Goal: Task Accomplishment & Management: Manage account settings

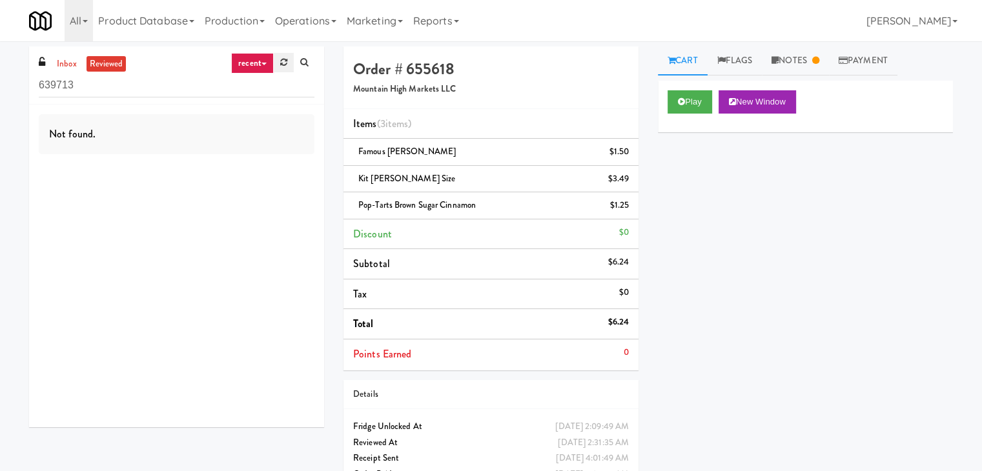
click at [276, 58] on link at bounding box center [284, 62] width 20 height 19
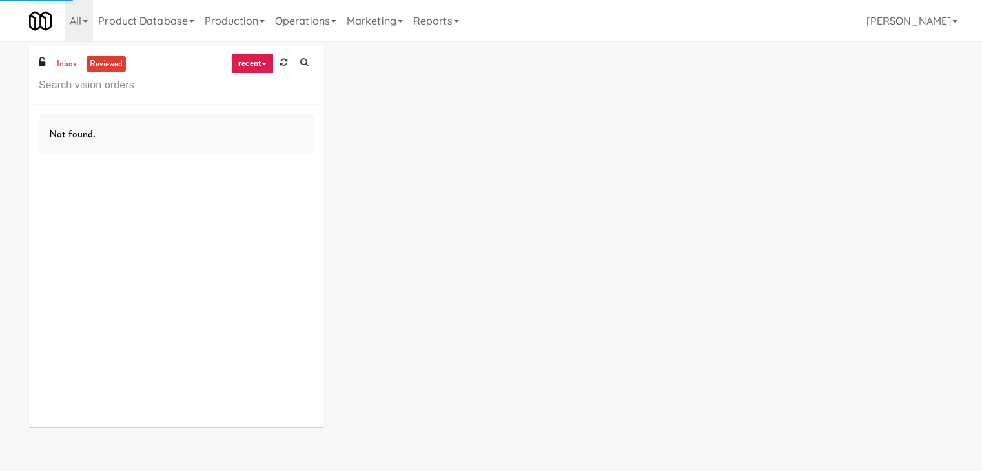
click at [261, 67] on link "recent" at bounding box center [252, 63] width 43 height 21
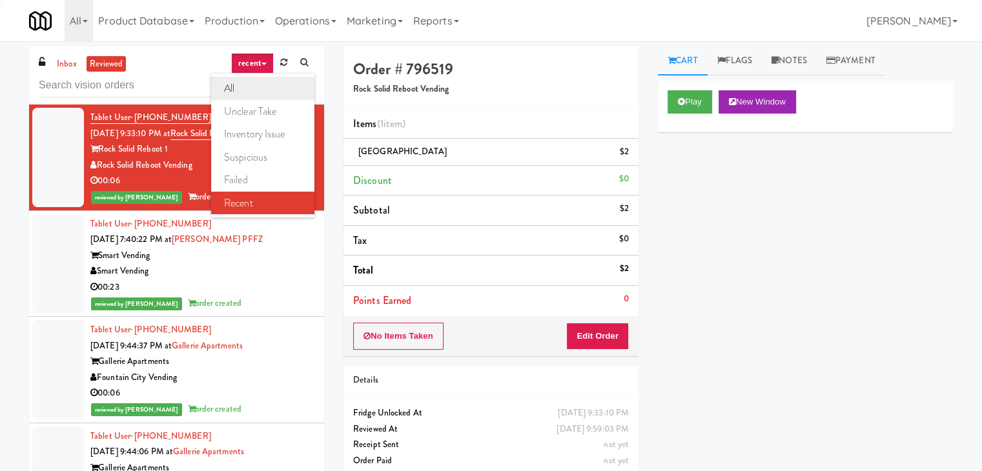
click at [253, 87] on link "all" at bounding box center [262, 88] width 103 height 23
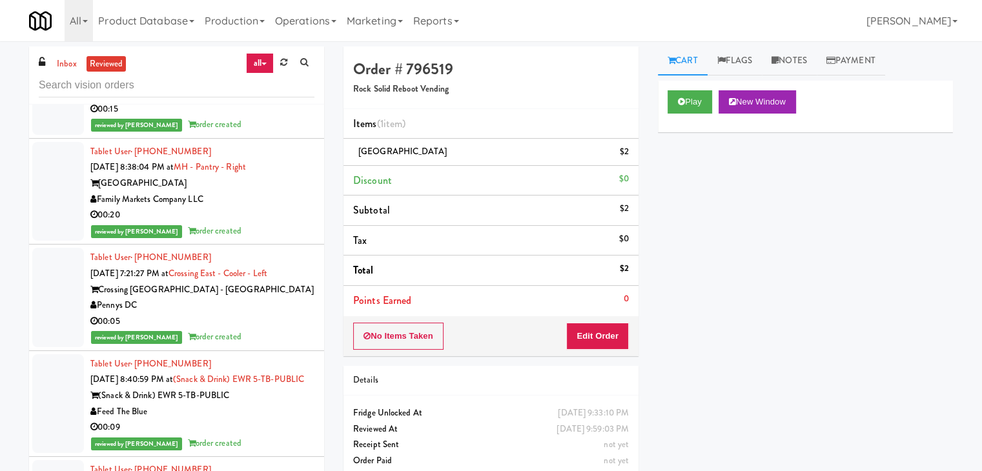
scroll to position [10127, 0]
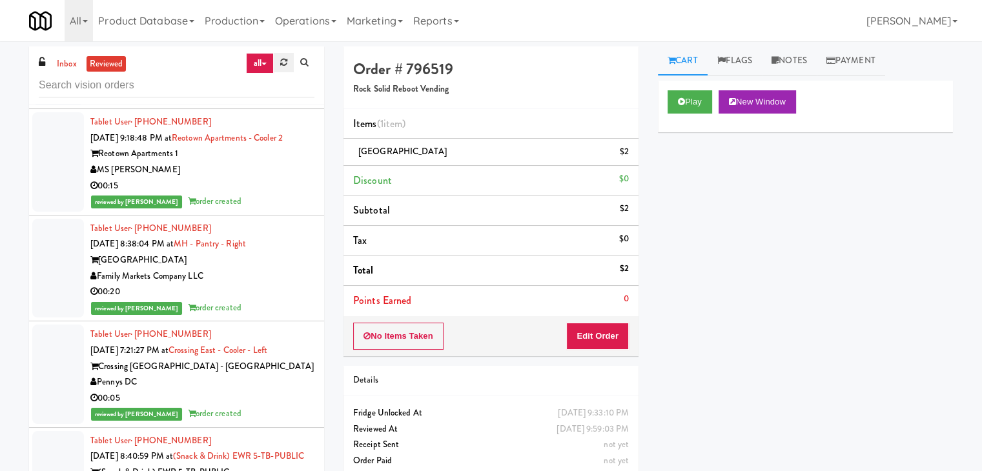
click at [279, 69] on link at bounding box center [284, 62] width 20 height 19
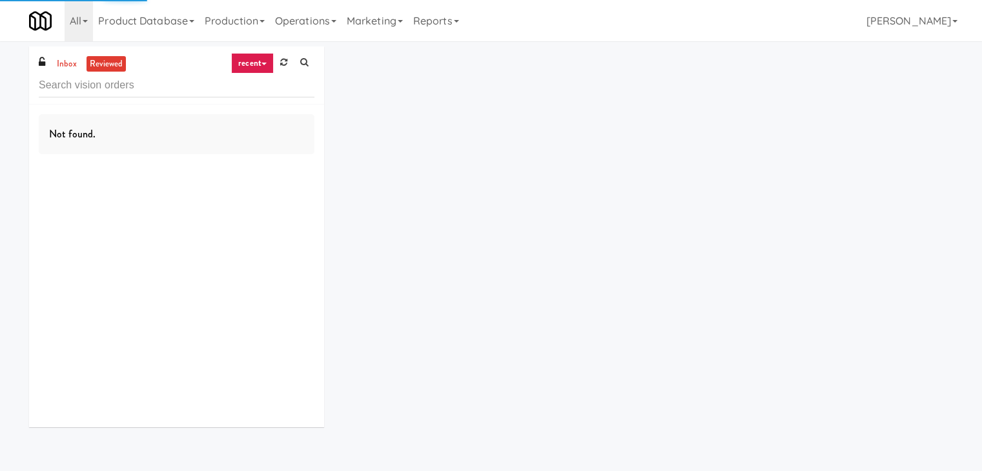
click at [263, 68] on link "recent" at bounding box center [252, 63] width 43 height 21
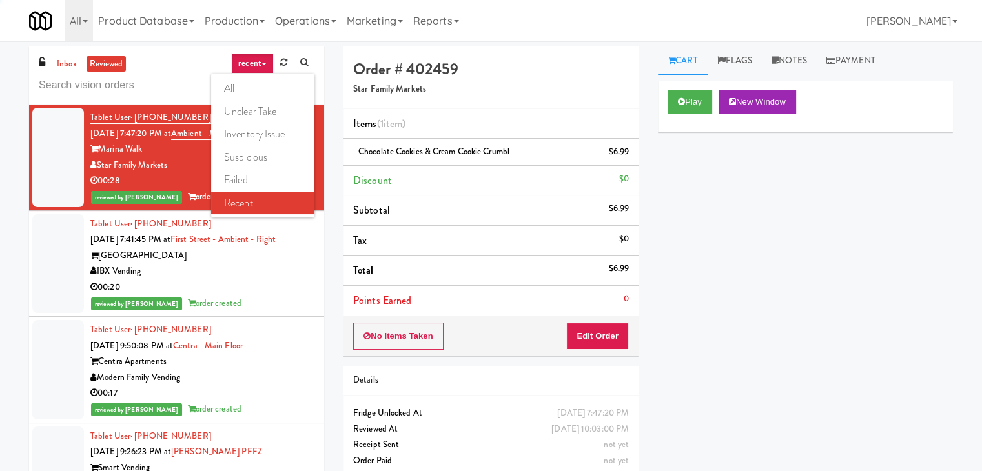
click at [59, 72] on div at bounding box center [177, 84] width 276 height 25
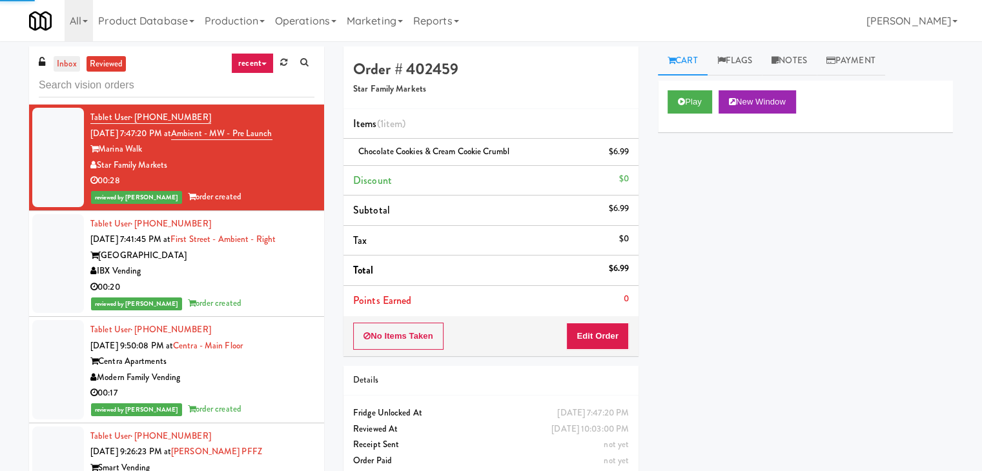
click at [65, 67] on link "inbox" at bounding box center [67, 64] width 26 height 16
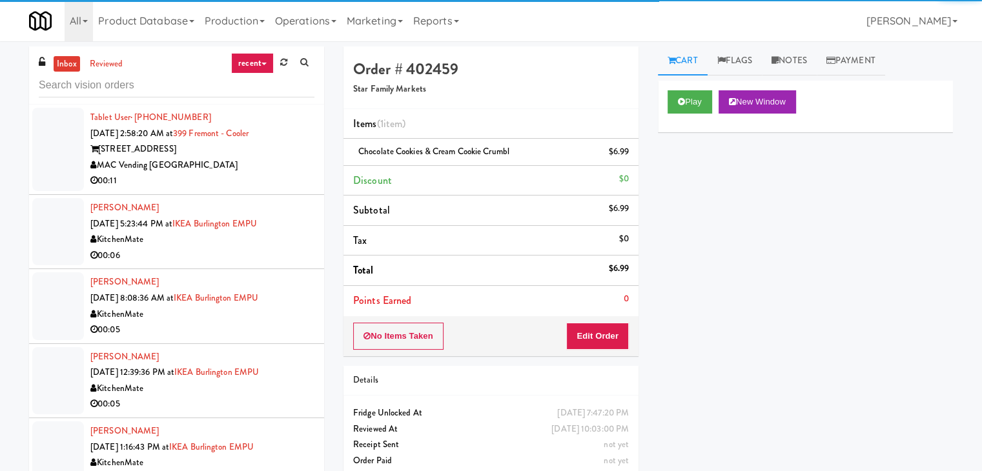
click at [260, 65] on link "recent" at bounding box center [252, 63] width 43 height 21
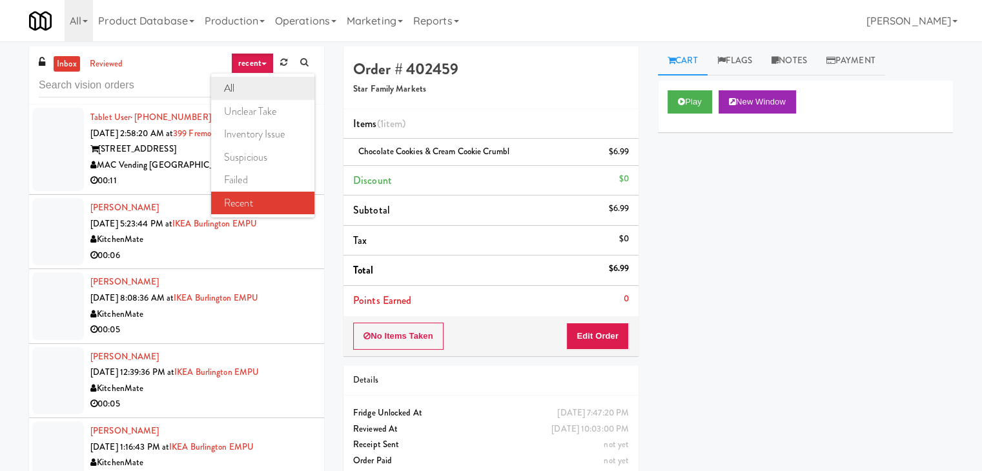
click at [254, 89] on link "all" at bounding box center [262, 88] width 103 height 23
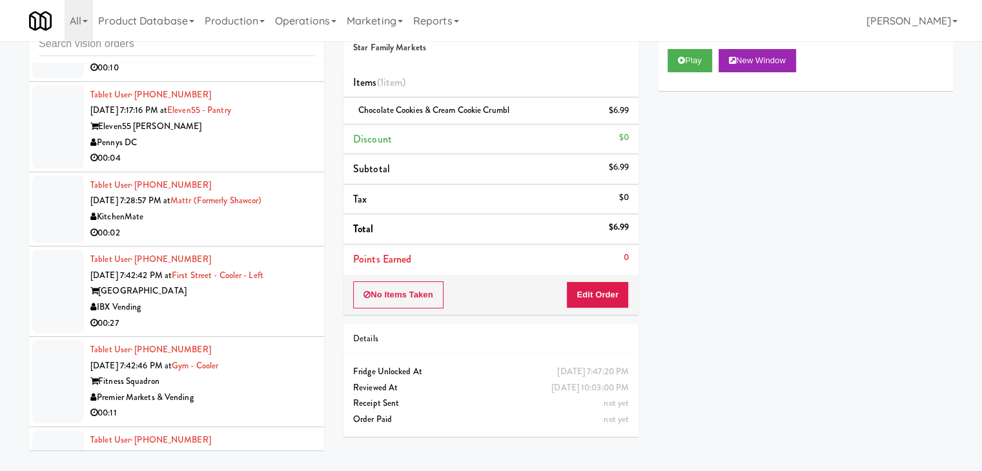
scroll to position [4218, 0]
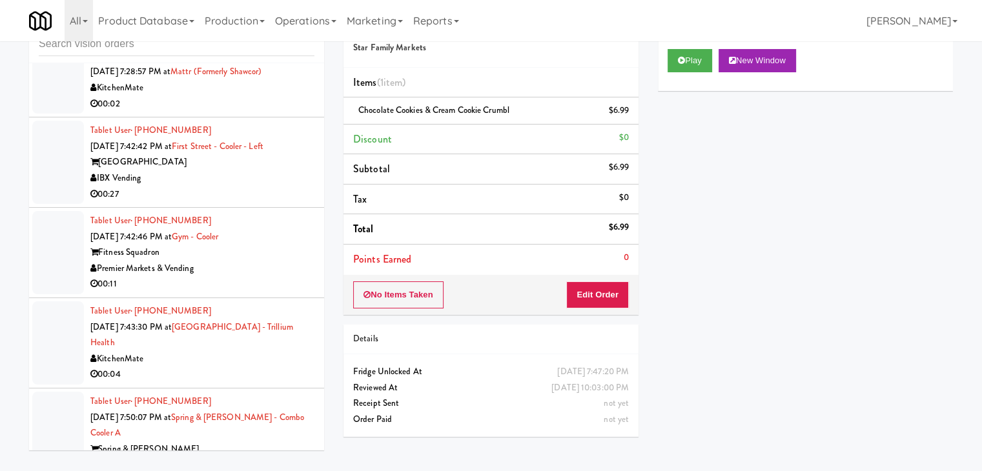
click at [263, 276] on div "00:11" at bounding box center [202, 284] width 224 height 16
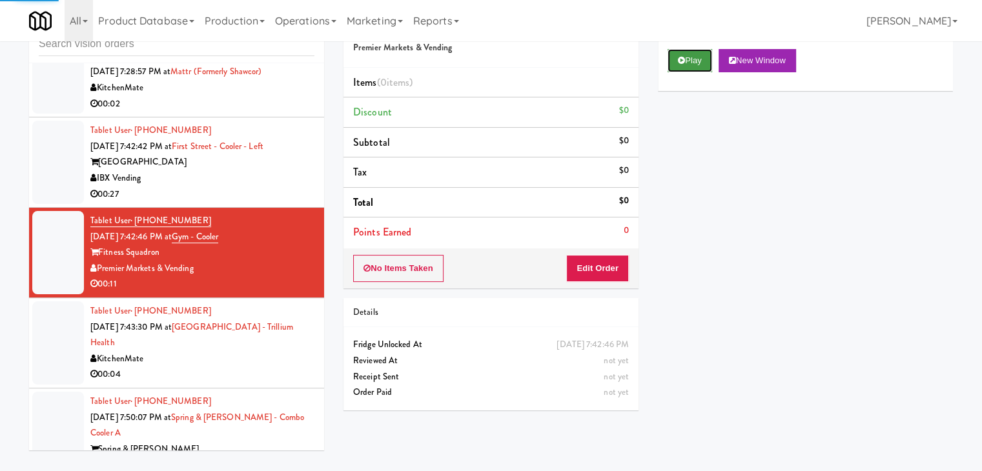
click at [672, 61] on button "Play" at bounding box center [690, 60] width 45 height 23
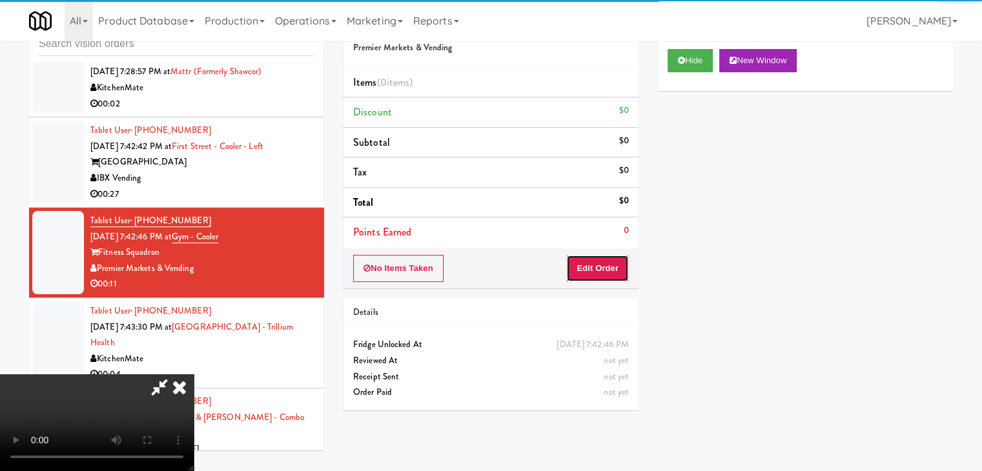
click at [606, 256] on button "Edit Order" at bounding box center [597, 268] width 63 height 27
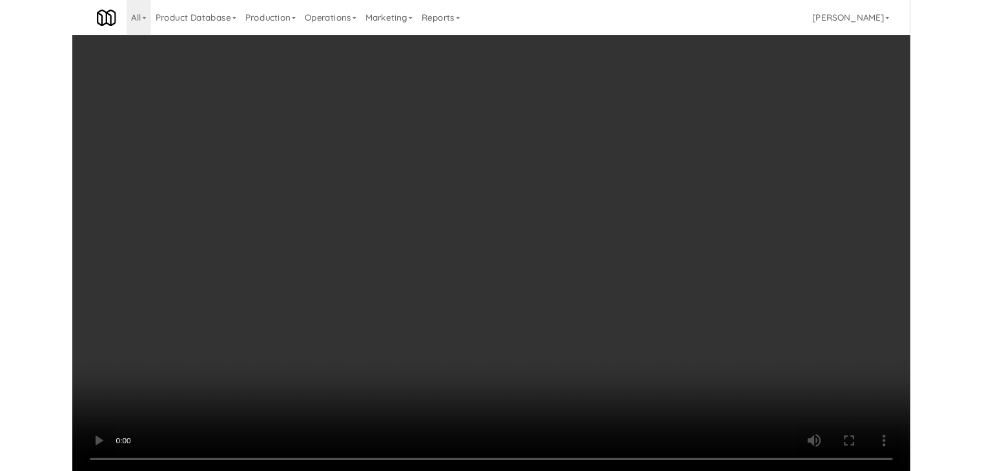
scroll to position [4202, 0]
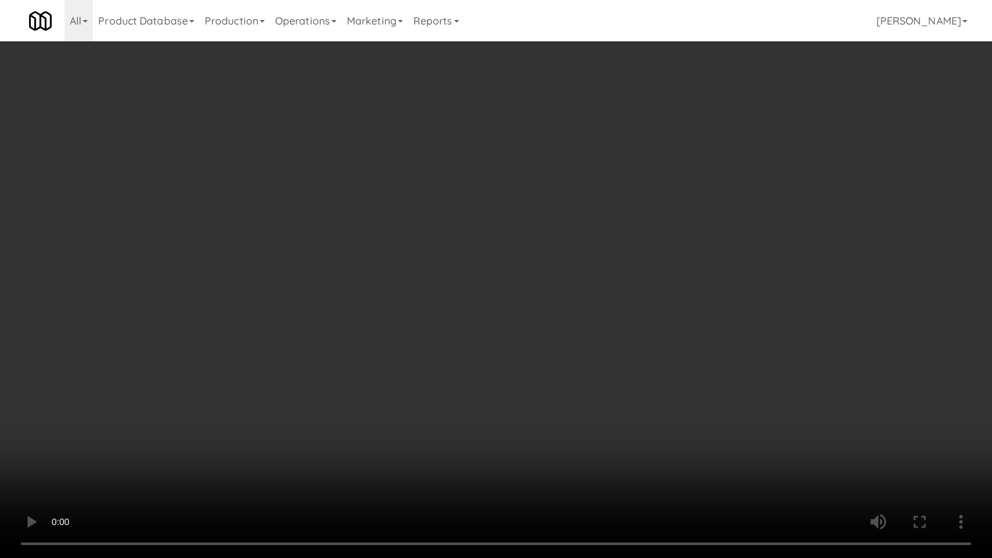
click at [555, 358] on video at bounding box center [496, 279] width 992 height 558
drag, startPoint x: 594, startPoint y: 447, endPoint x: 599, endPoint y: 491, distance: 44.2
click at [597, 448] on video at bounding box center [496, 279] width 992 height 558
click at [612, 328] on video at bounding box center [496, 279] width 992 height 558
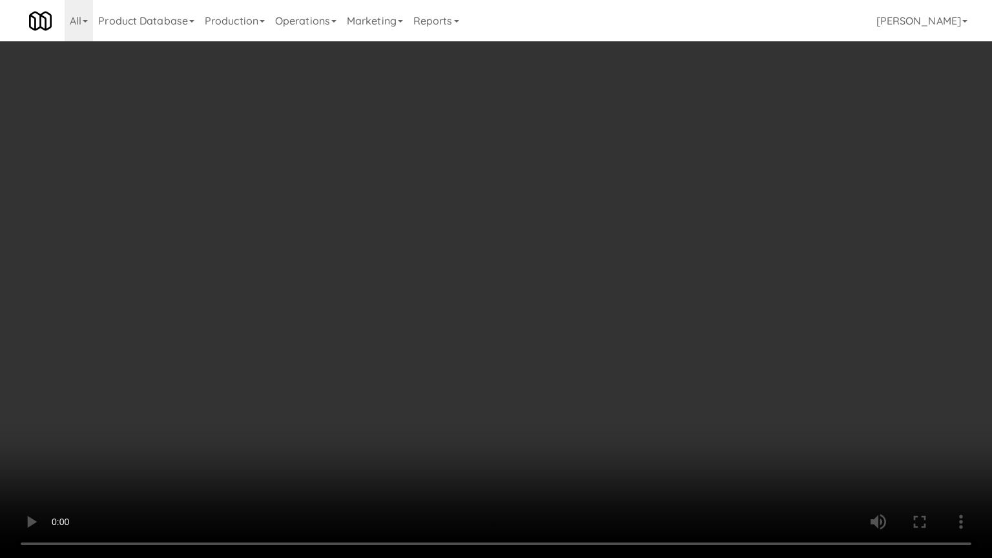
click at [625, 325] on video at bounding box center [496, 279] width 992 height 558
click at [625, 324] on video at bounding box center [496, 279] width 992 height 558
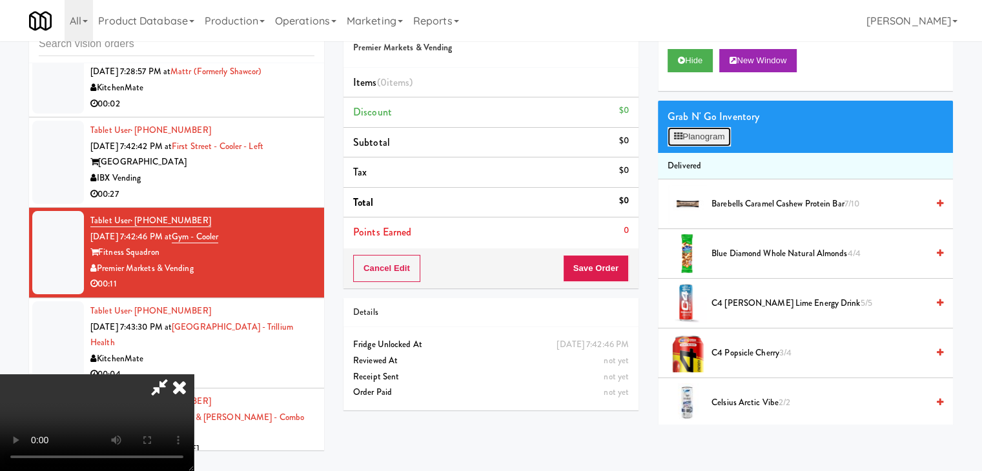
click at [711, 140] on button "Planogram" at bounding box center [699, 136] width 63 height 19
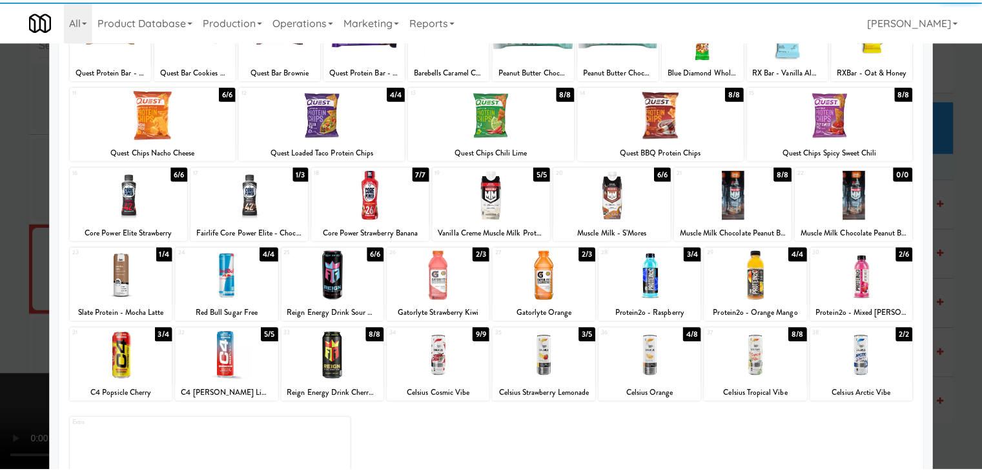
scroll to position [163, 0]
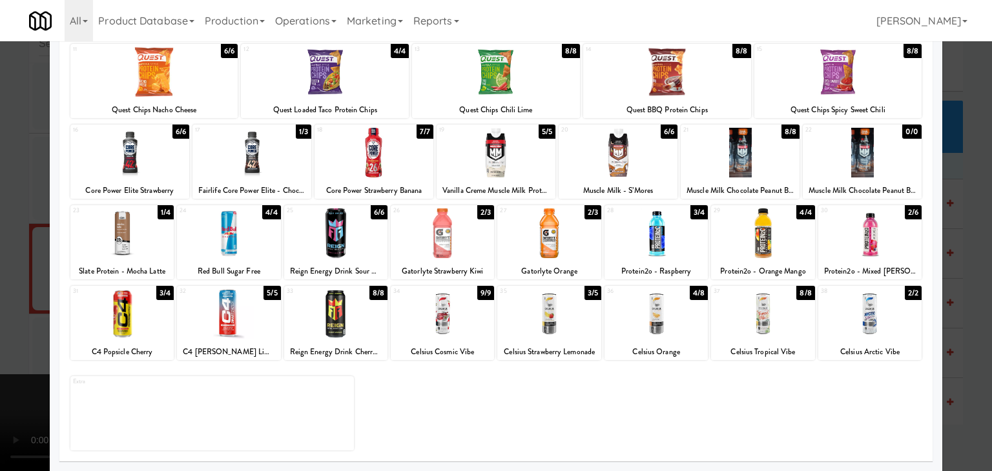
click at [649, 231] on div at bounding box center [655, 234] width 103 height 50
click at [657, 308] on div at bounding box center [655, 314] width 103 height 50
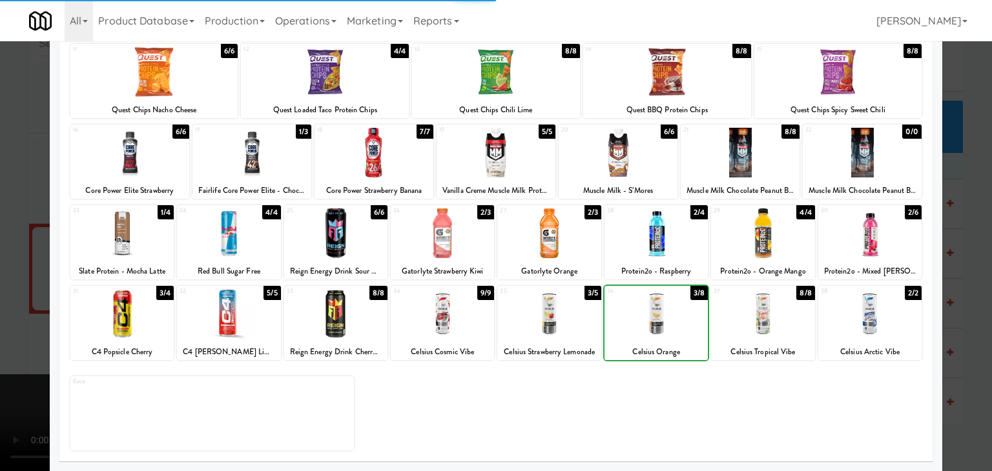
drag, startPoint x: 0, startPoint y: 292, endPoint x: 142, endPoint y: 293, distance: 142.1
click at [3, 292] on div at bounding box center [496, 235] width 992 height 471
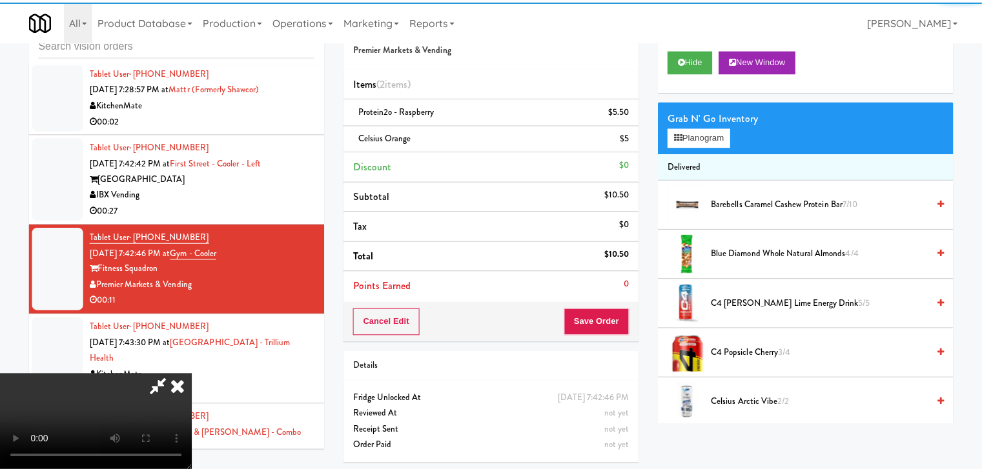
scroll to position [4218, 0]
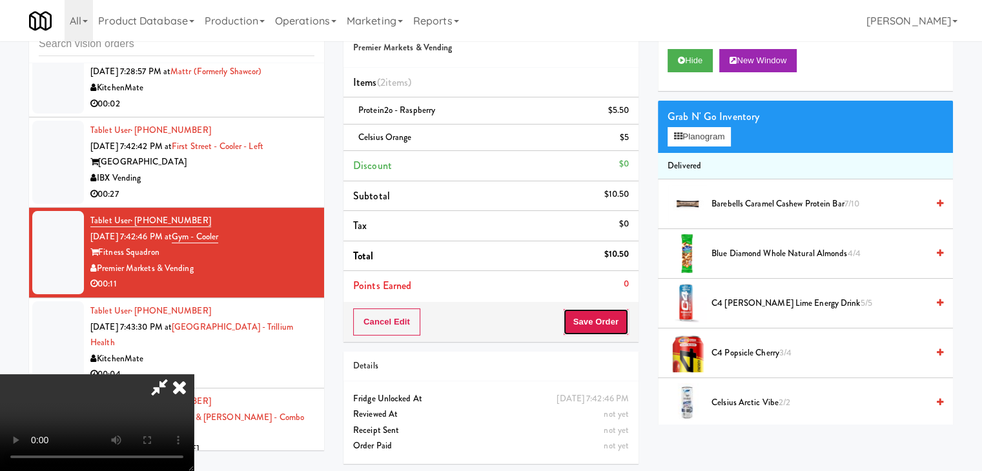
click at [602, 323] on button "Save Order" at bounding box center [596, 322] width 66 height 27
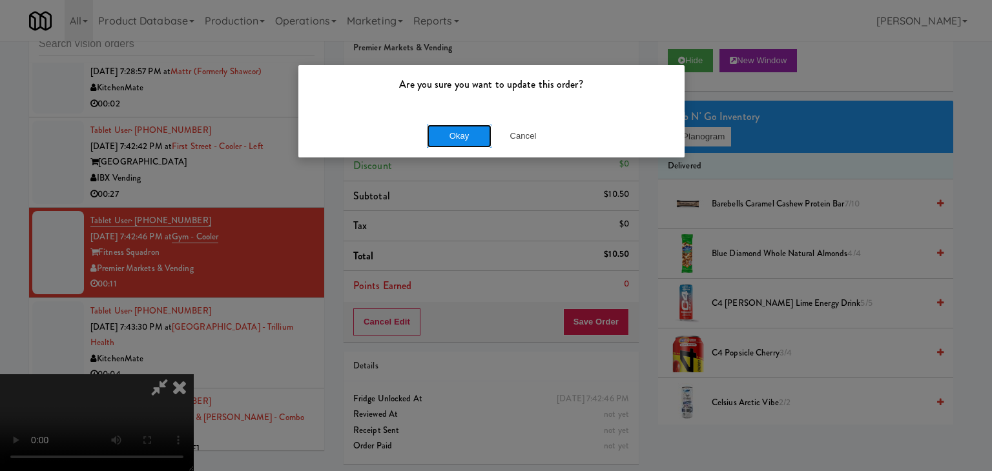
click at [470, 139] on button "Okay" at bounding box center [459, 136] width 65 height 23
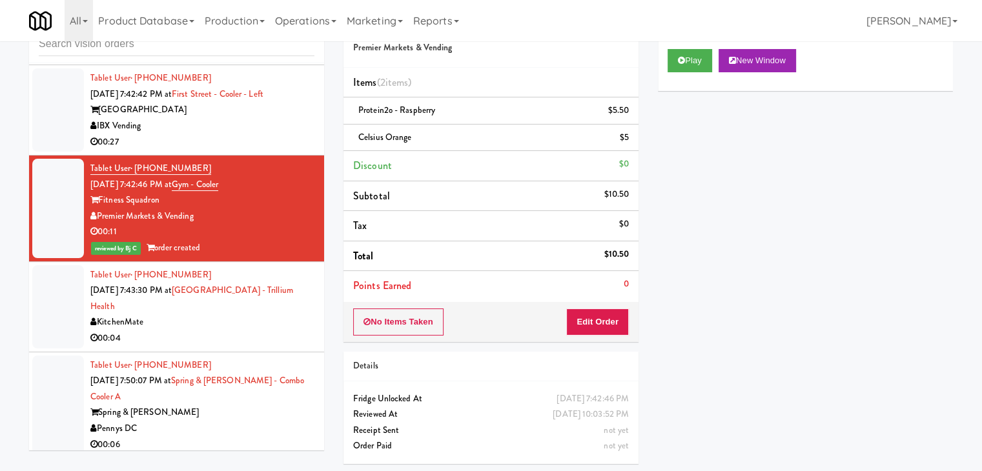
scroll to position [4347, 0]
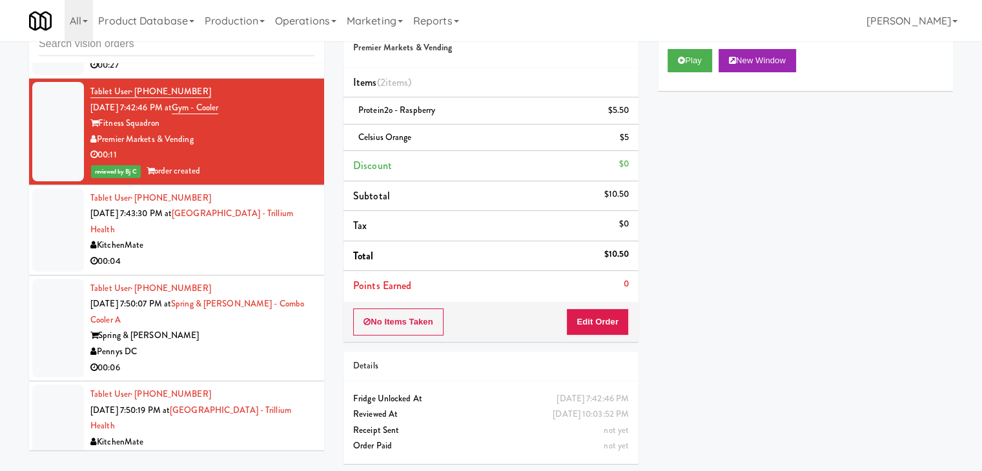
drag, startPoint x: 232, startPoint y: 231, endPoint x: 256, endPoint y: 231, distance: 23.2
click at [232, 238] on div "KitchenMate" at bounding box center [202, 246] width 224 height 16
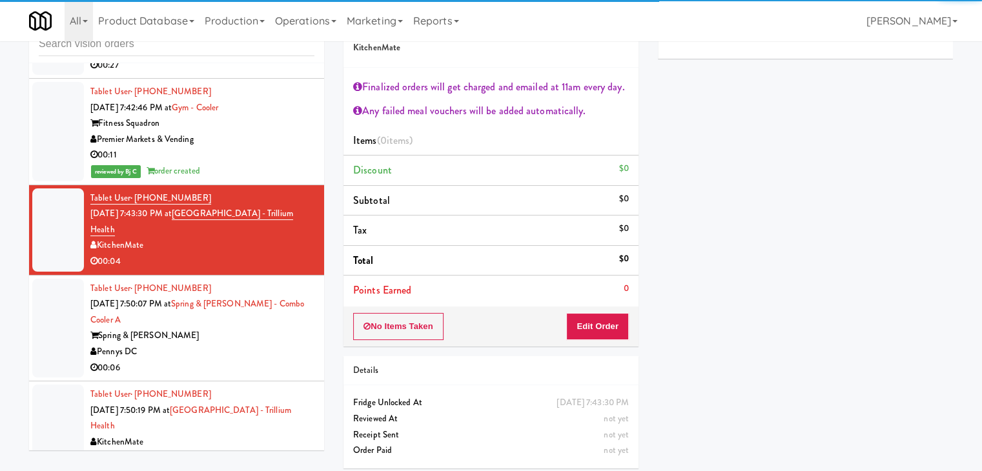
drag, startPoint x: 234, startPoint y: 327, endPoint x: 339, endPoint y: 285, distance: 113.0
click at [234, 344] on div "Pennys DC" at bounding box center [202, 352] width 224 height 16
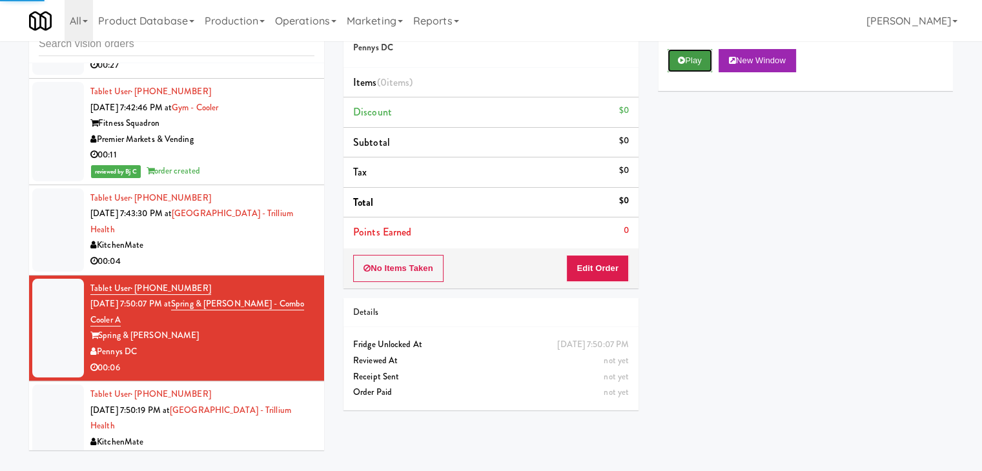
click at [685, 53] on button "Play" at bounding box center [690, 60] width 45 height 23
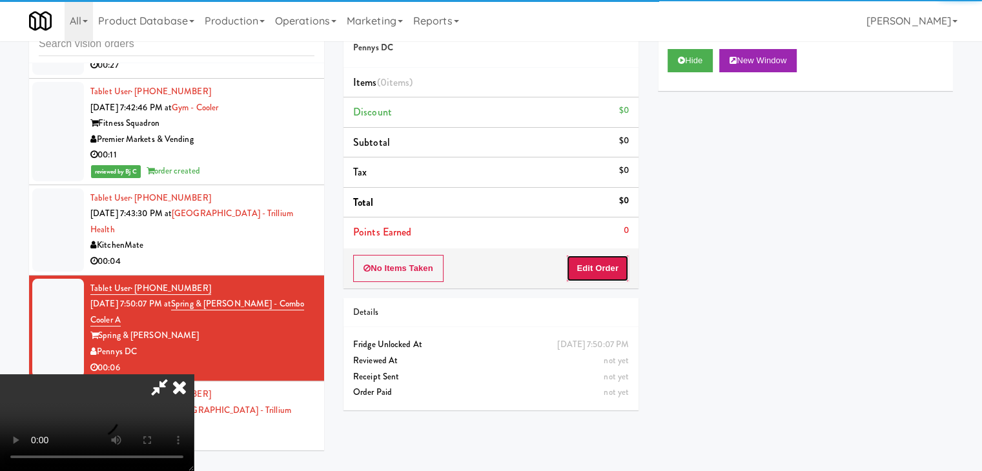
click at [600, 267] on button "Edit Order" at bounding box center [597, 268] width 63 height 27
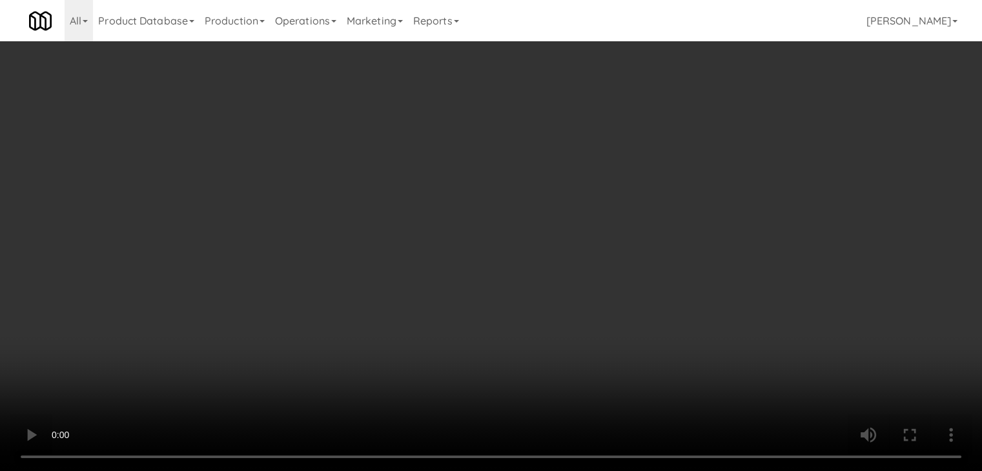
scroll to position [4589, 0]
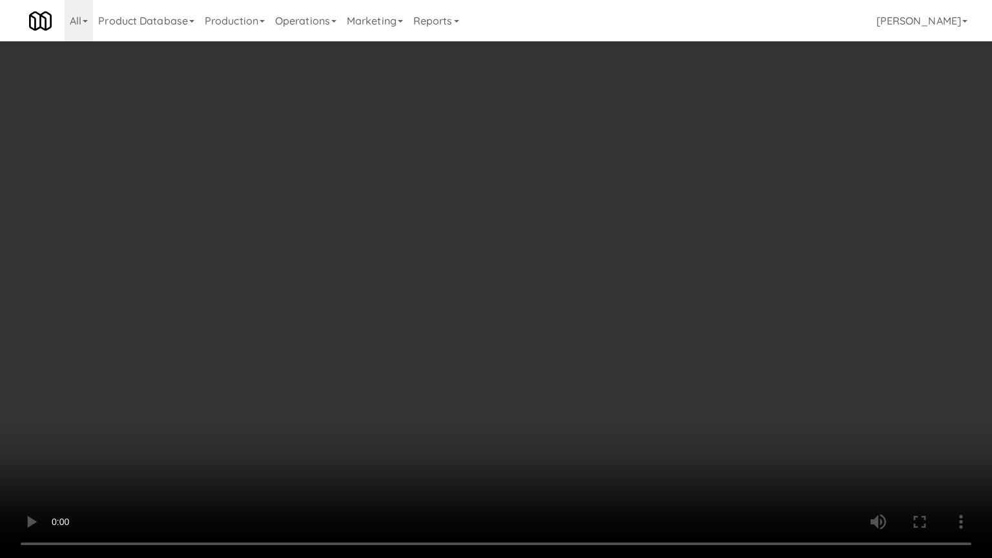
click at [605, 349] on video at bounding box center [496, 279] width 992 height 558
drag, startPoint x: 601, startPoint y: 345, endPoint x: 617, endPoint y: 260, distance: 86.7
click at [601, 344] on video at bounding box center [496, 279] width 992 height 558
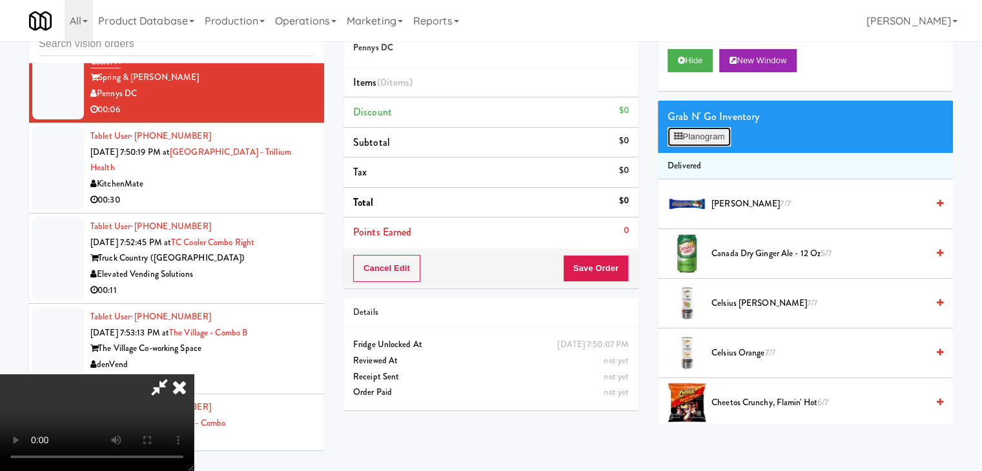
click at [714, 131] on button "Planogram" at bounding box center [699, 136] width 63 height 19
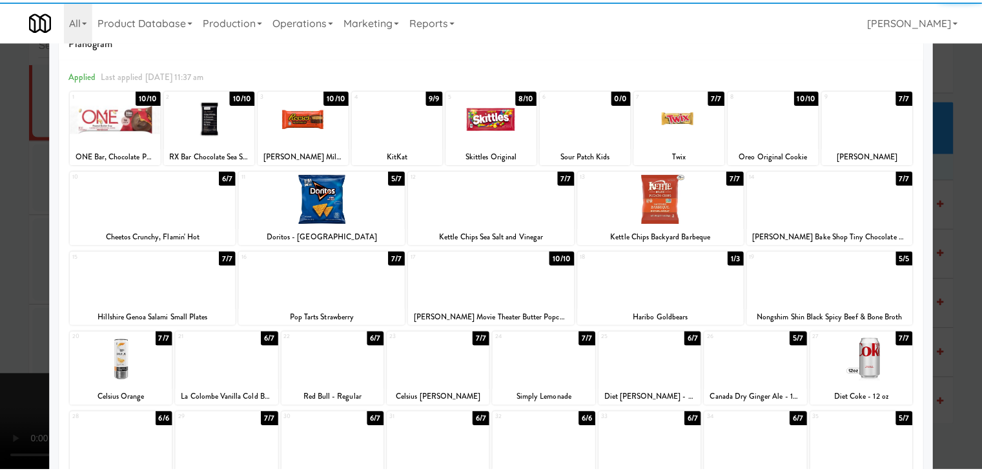
scroll to position [129, 0]
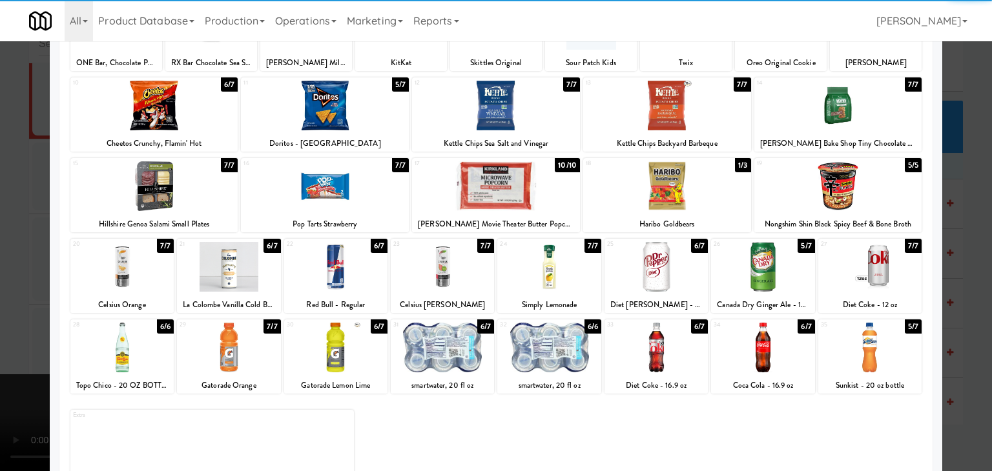
click at [231, 270] on div at bounding box center [228, 267] width 103 height 50
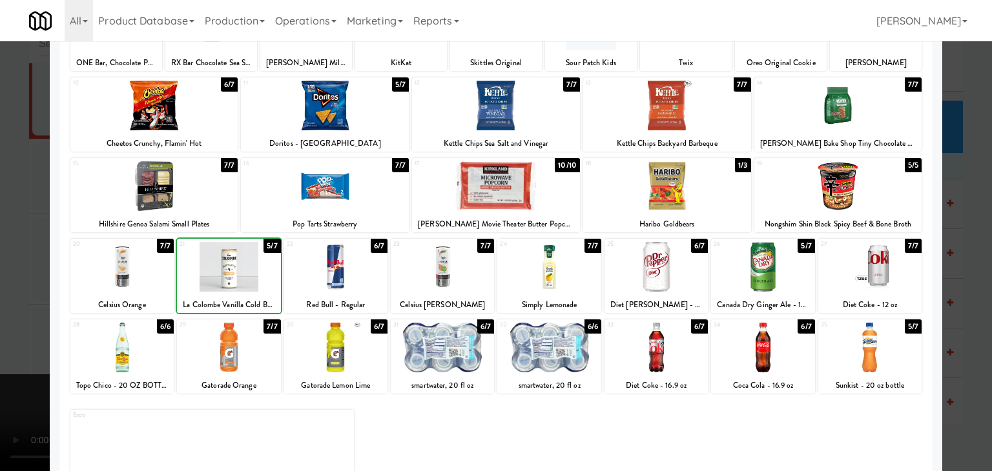
drag, startPoint x: 5, startPoint y: 307, endPoint x: 129, endPoint y: 305, distance: 124.6
click at [5, 307] on div at bounding box center [496, 235] width 992 height 471
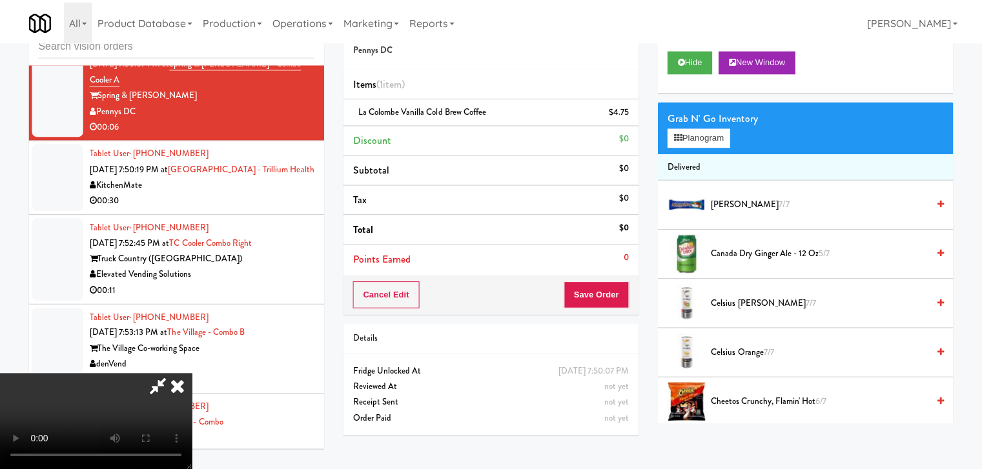
scroll to position [4605, 0]
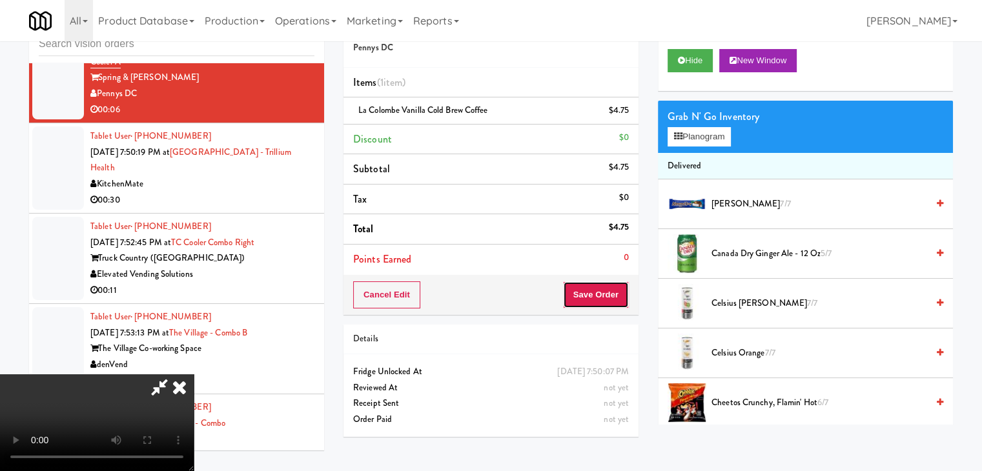
click at [620, 290] on button "Save Order" at bounding box center [596, 295] width 66 height 27
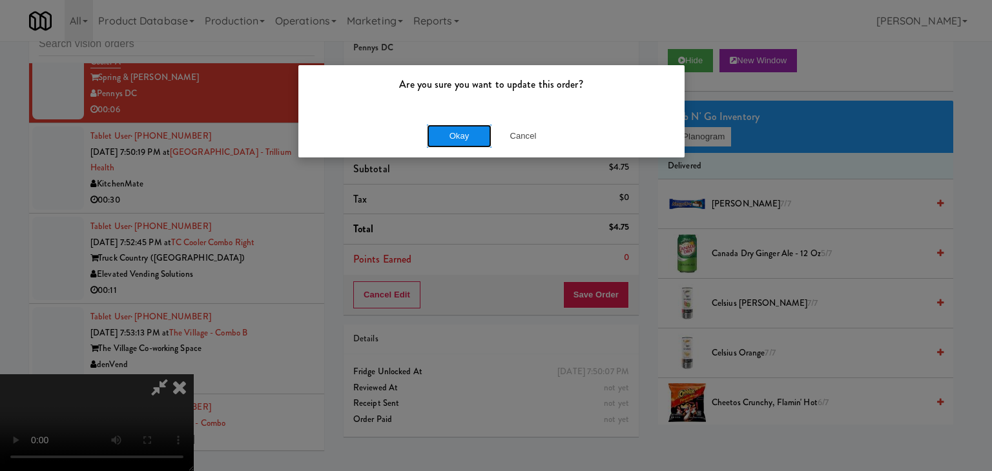
click at [453, 132] on button "Okay" at bounding box center [459, 136] width 65 height 23
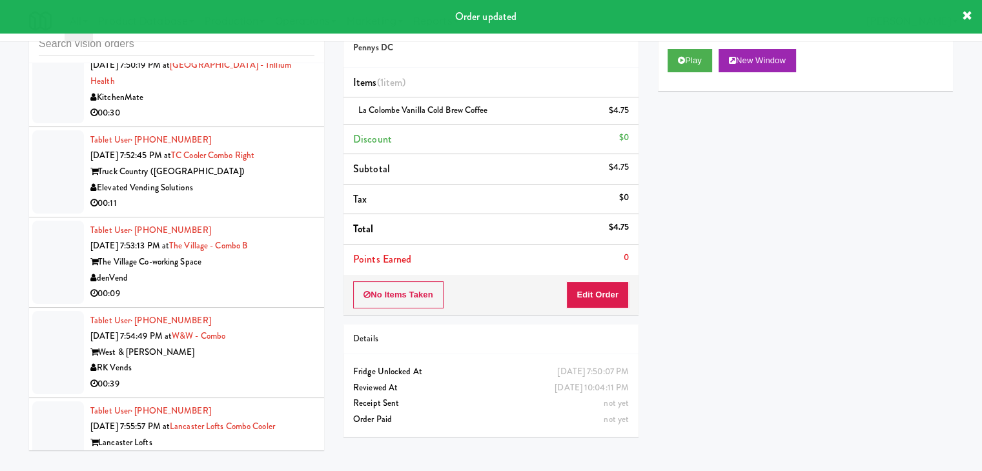
scroll to position [4621, 0]
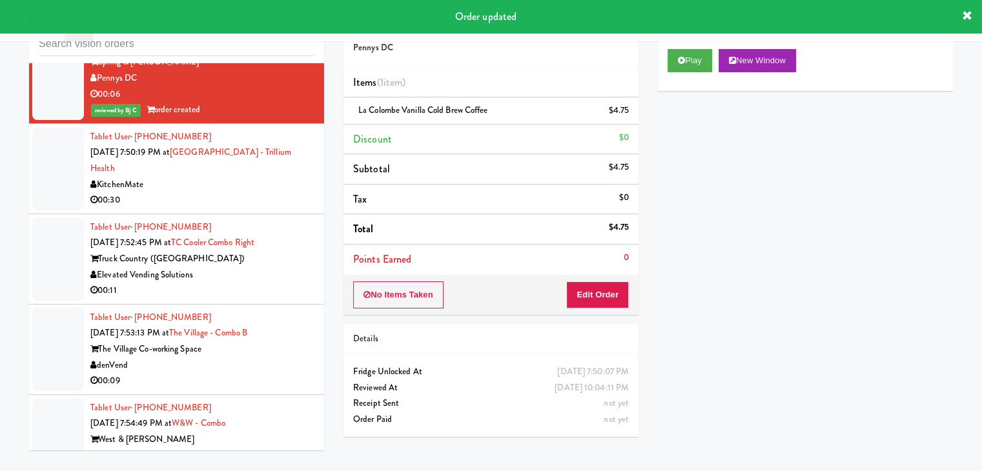
click at [255, 192] on div "00:30" at bounding box center [202, 200] width 224 height 16
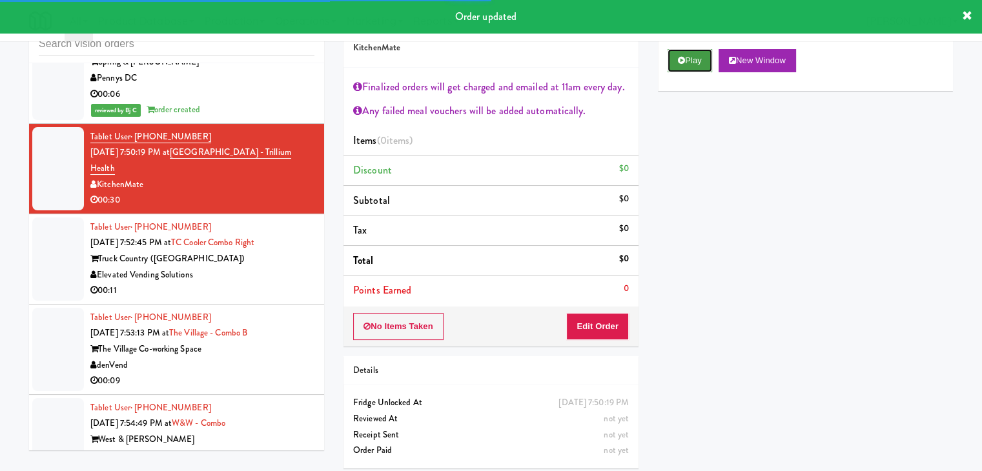
click at [688, 68] on button "Play" at bounding box center [690, 60] width 45 height 23
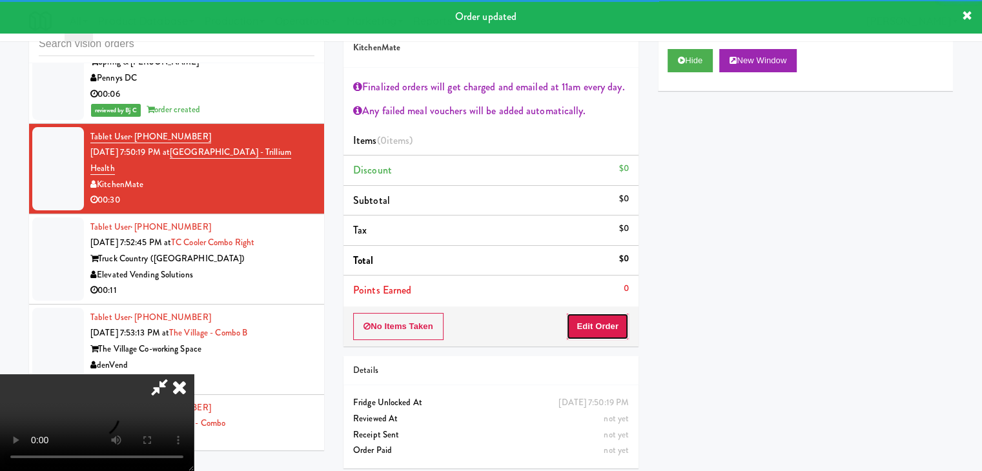
click at [596, 329] on button "Edit Order" at bounding box center [597, 326] width 63 height 27
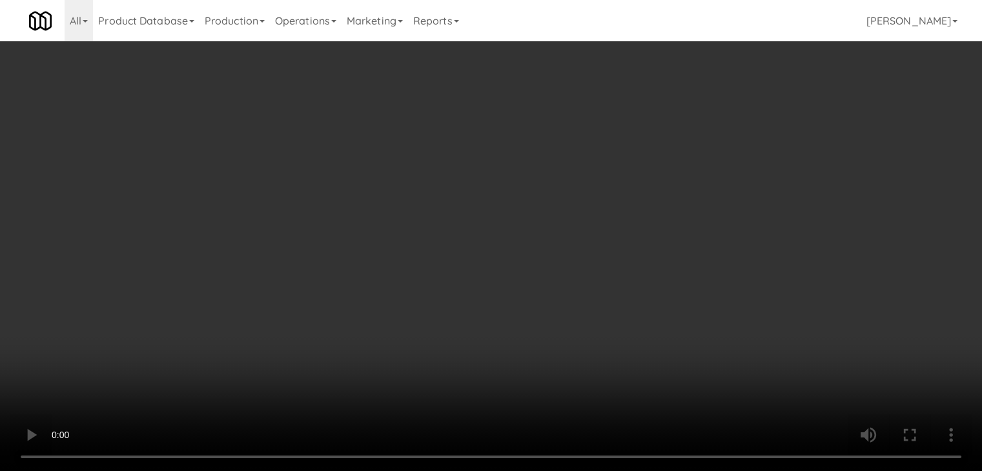
scroll to position [4605, 0]
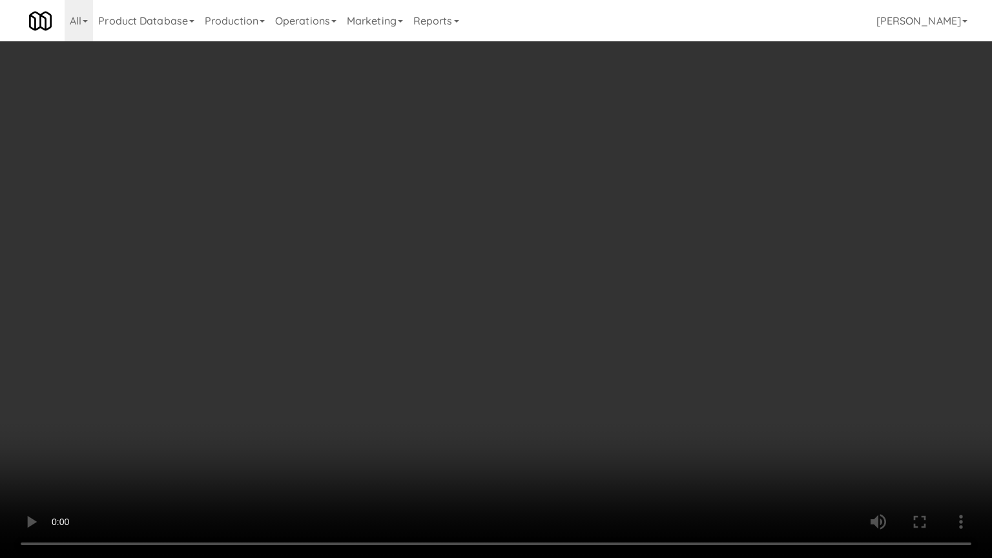
click at [549, 447] on video at bounding box center [496, 279] width 992 height 558
click at [545, 448] on video at bounding box center [496, 279] width 992 height 558
click at [550, 448] on video at bounding box center [496, 279] width 992 height 558
click at [553, 443] on video at bounding box center [496, 279] width 992 height 558
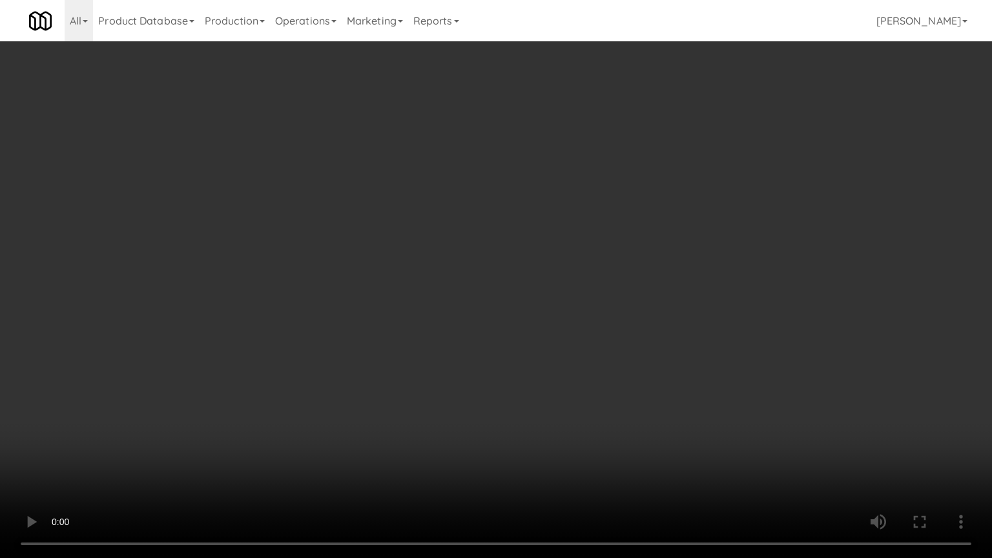
click at [553, 443] on video at bounding box center [496, 279] width 992 height 558
click at [591, 429] on video at bounding box center [496, 279] width 992 height 558
click at [587, 433] on video at bounding box center [496, 279] width 992 height 558
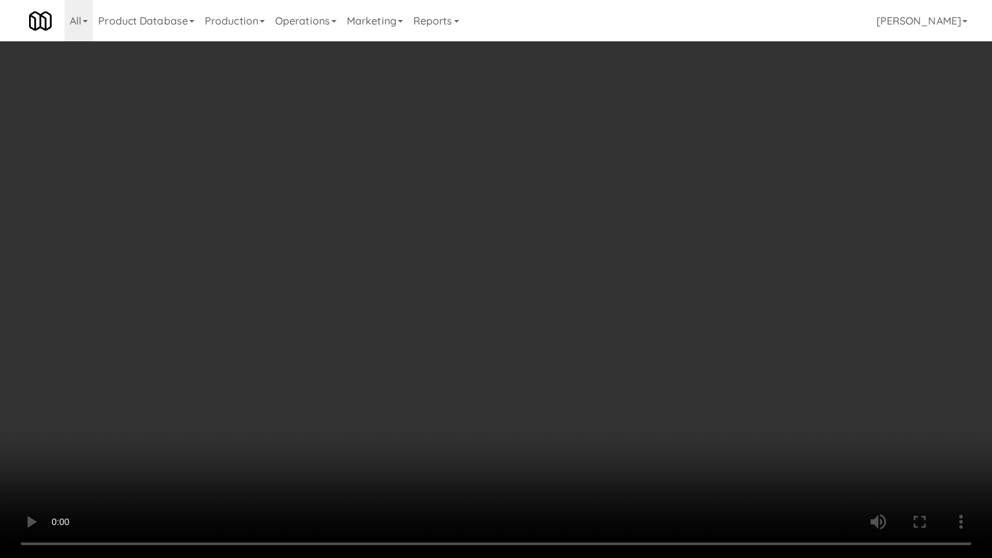
click at [600, 427] on video at bounding box center [496, 279] width 992 height 558
click at [604, 426] on video at bounding box center [496, 279] width 992 height 558
click at [610, 418] on video at bounding box center [496, 279] width 992 height 558
drag, startPoint x: 610, startPoint y: 418, endPoint x: 710, endPoint y: 233, distance: 210.4
click at [611, 413] on video at bounding box center [496, 279] width 992 height 558
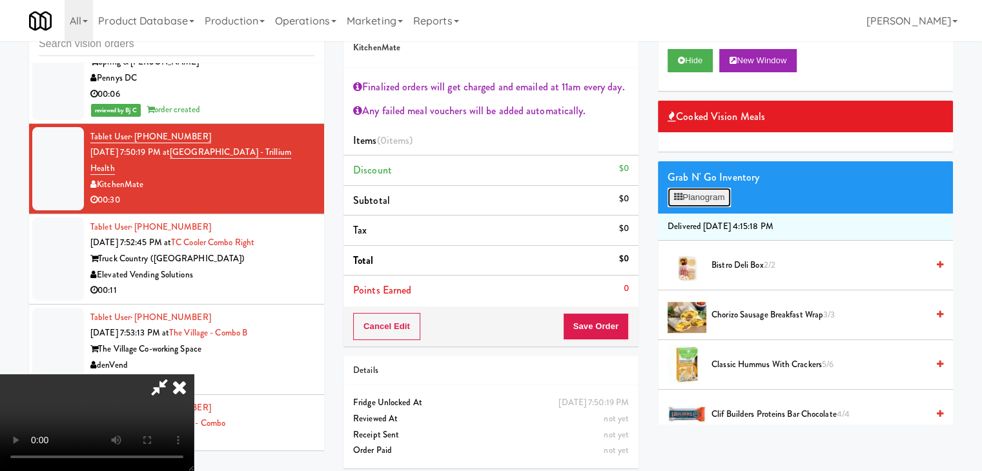
click at [705, 196] on button "Planogram" at bounding box center [699, 197] width 63 height 19
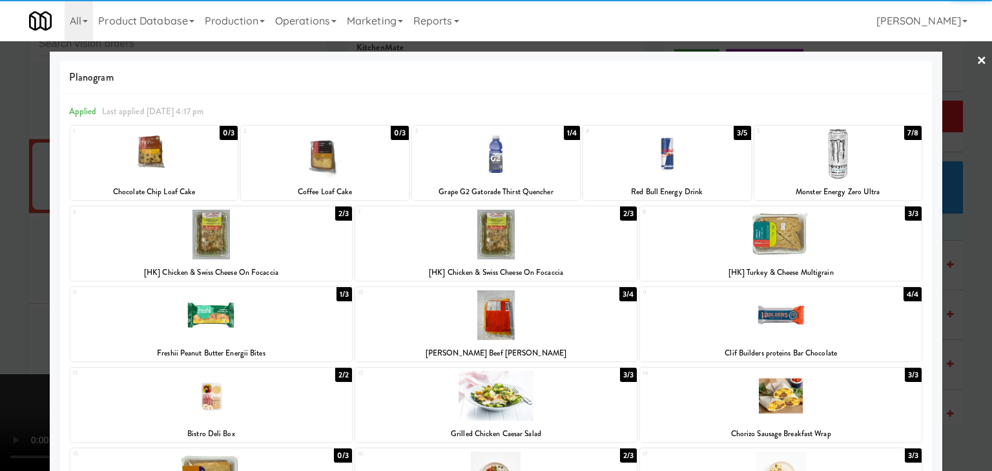
click at [765, 250] on div at bounding box center [781, 235] width 282 height 50
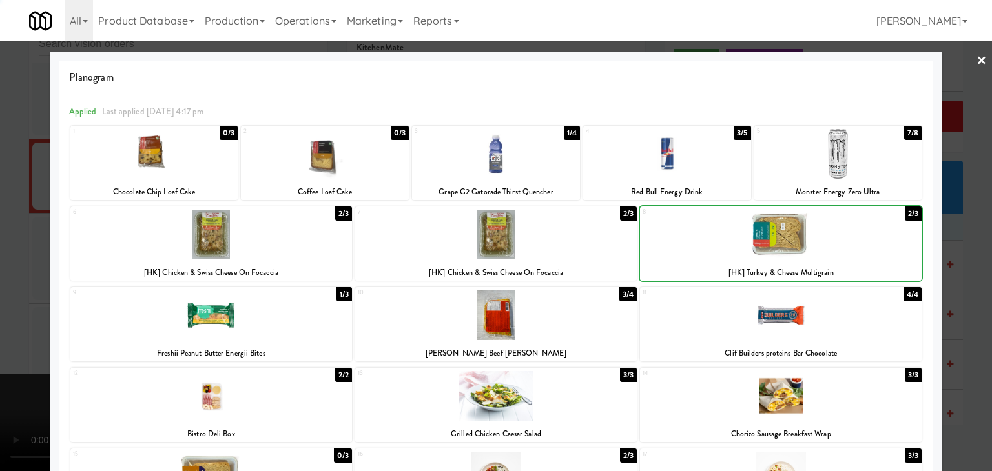
drag, startPoint x: 0, startPoint y: 300, endPoint x: 166, endPoint y: 299, distance: 166.0
click at [0, 300] on div at bounding box center [496, 235] width 992 height 471
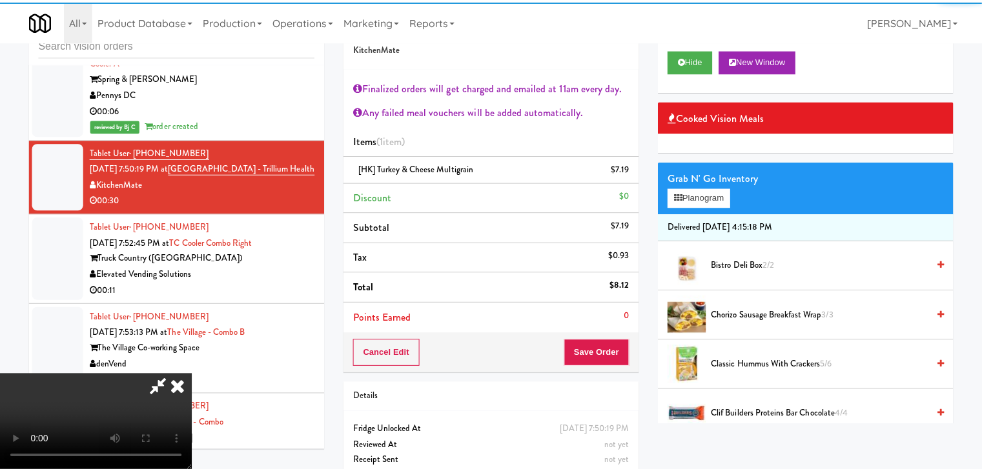
scroll to position [4621, 0]
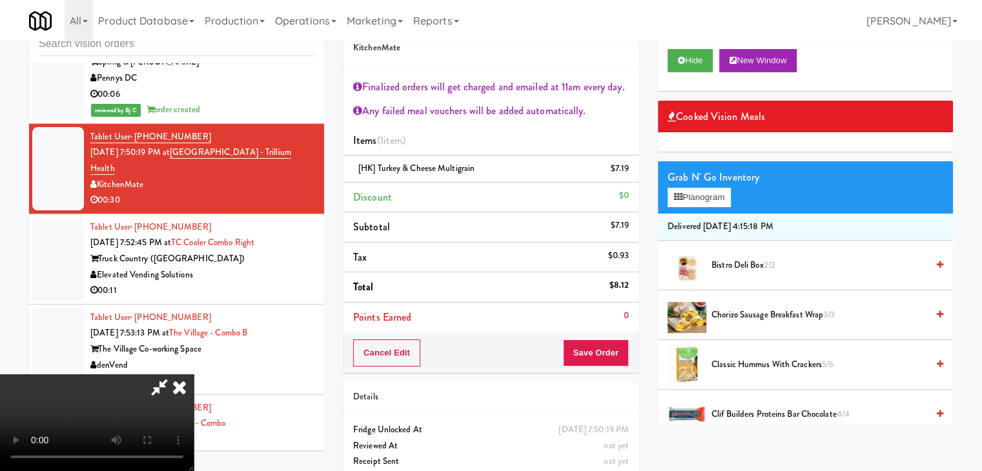
click at [194, 375] on video at bounding box center [97, 423] width 194 height 97
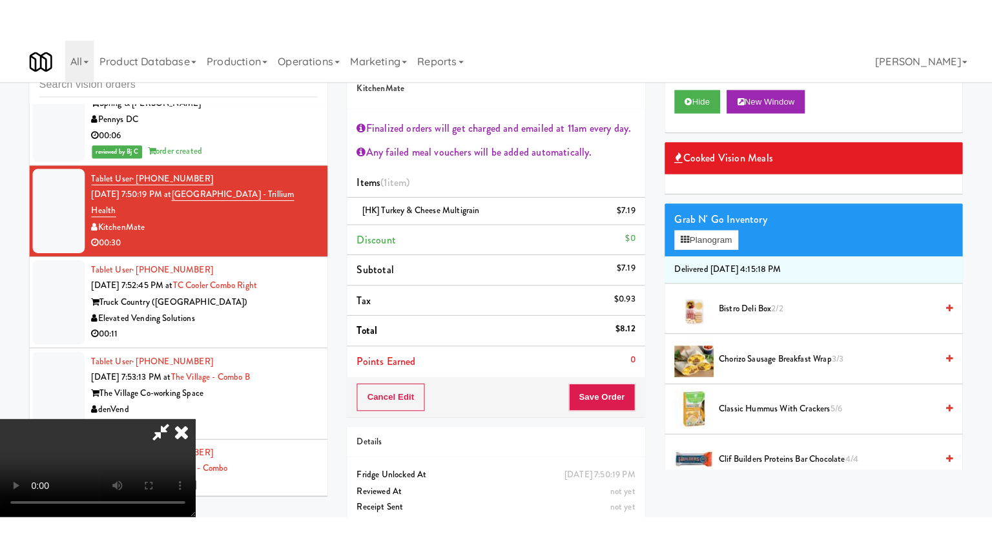
scroll to position [222, 0]
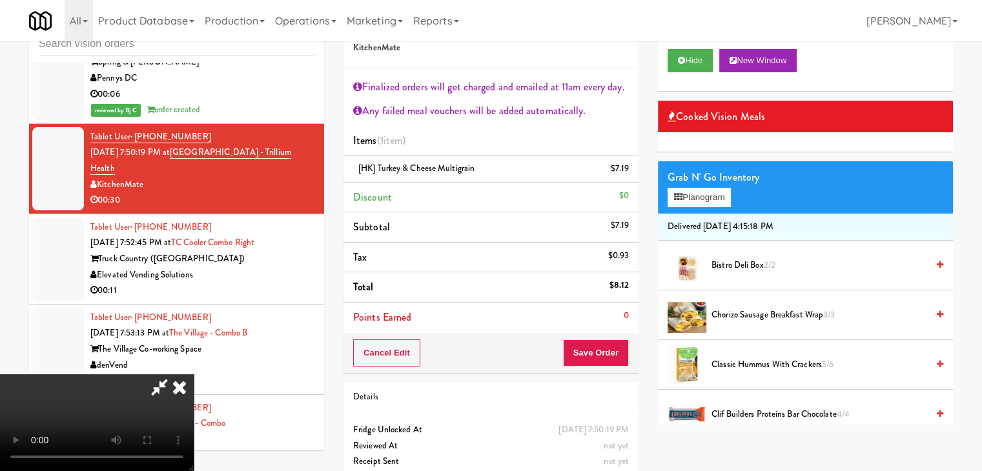
click at [194, 375] on video at bounding box center [97, 423] width 194 height 97
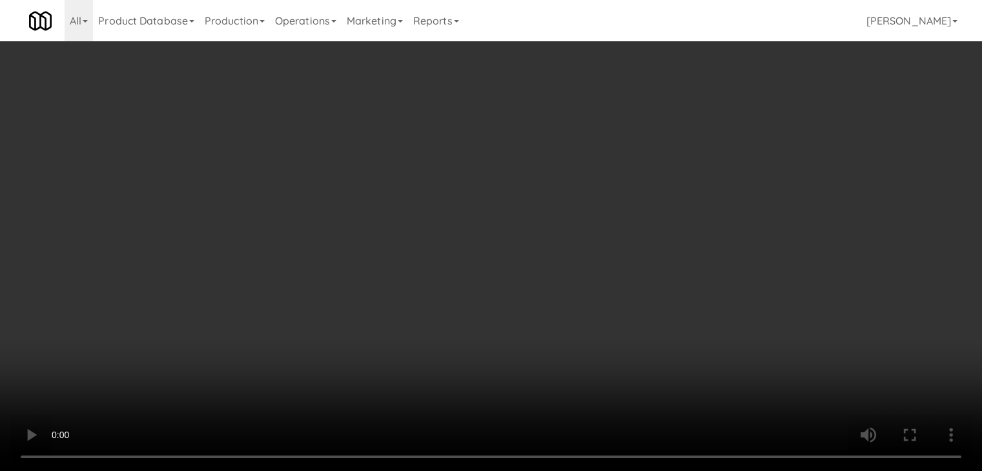
scroll to position [4605, 0]
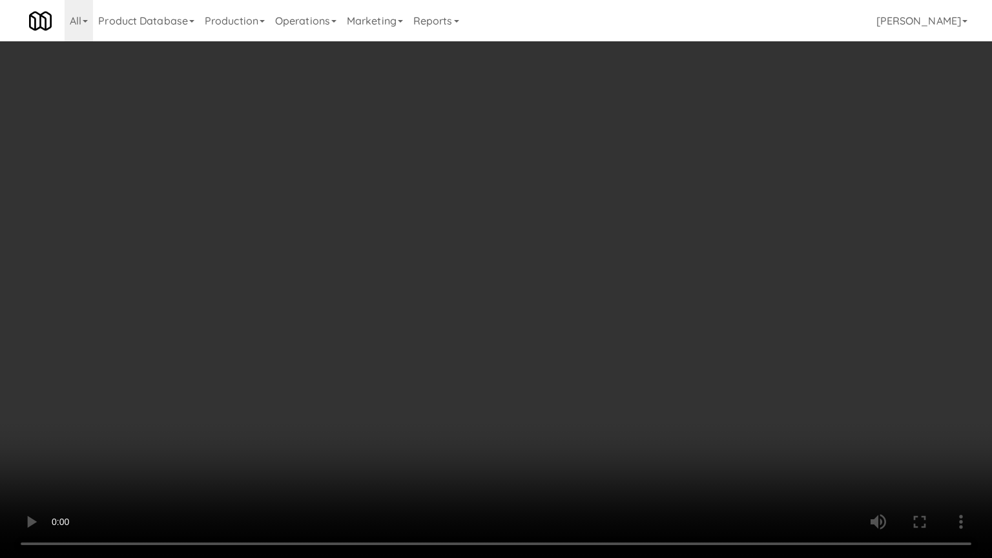
click at [538, 341] on video at bounding box center [496, 279] width 992 height 558
click at [538, 340] on video at bounding box center [496, 279] width 992 height 558
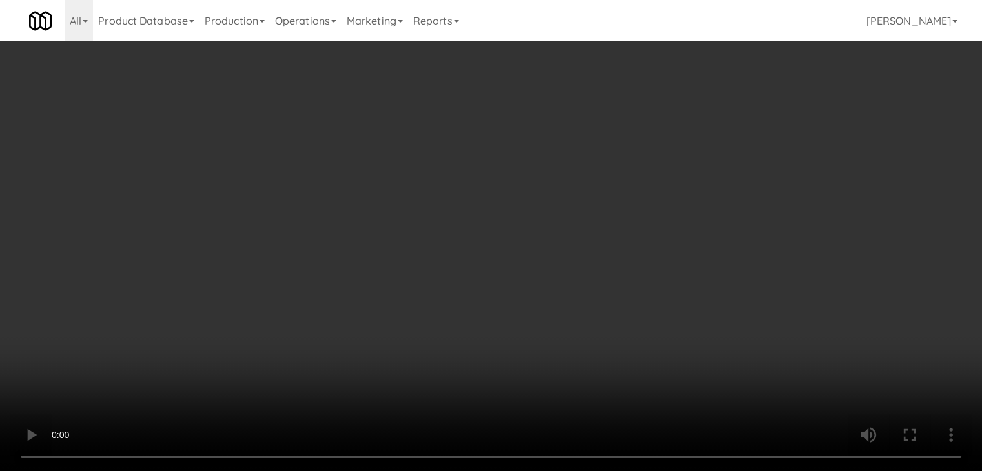
scroll to position [4621, 0]
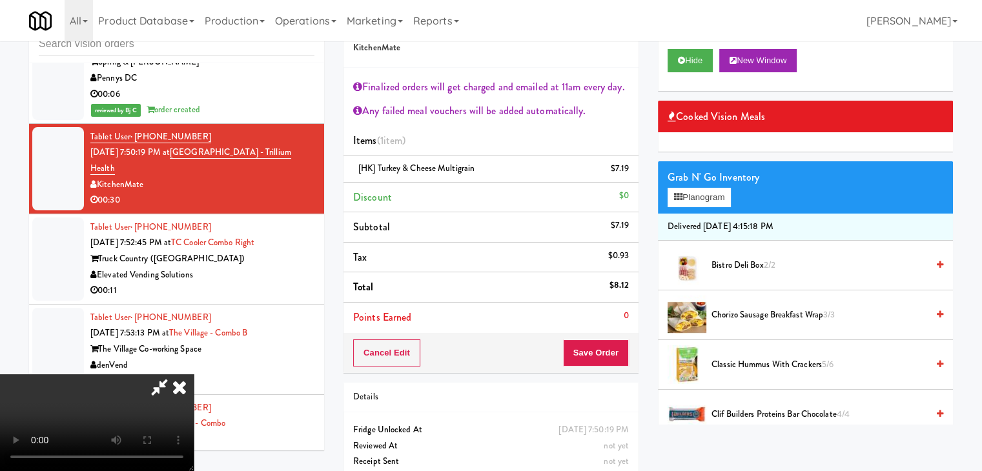
click at [174, 375] on icon at bounding box center [160, 388] width 30 height 26
click at [398, 352] on button "Cancel Edit" at bounding box center [386, 353] width 67 height 27
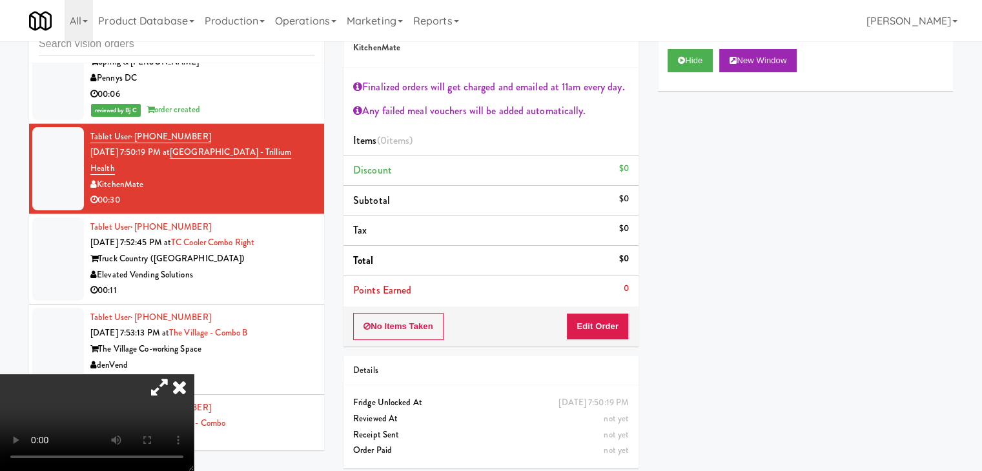
click at [194, 375] on icon at bounding box center [179, 388] width 28 height 26
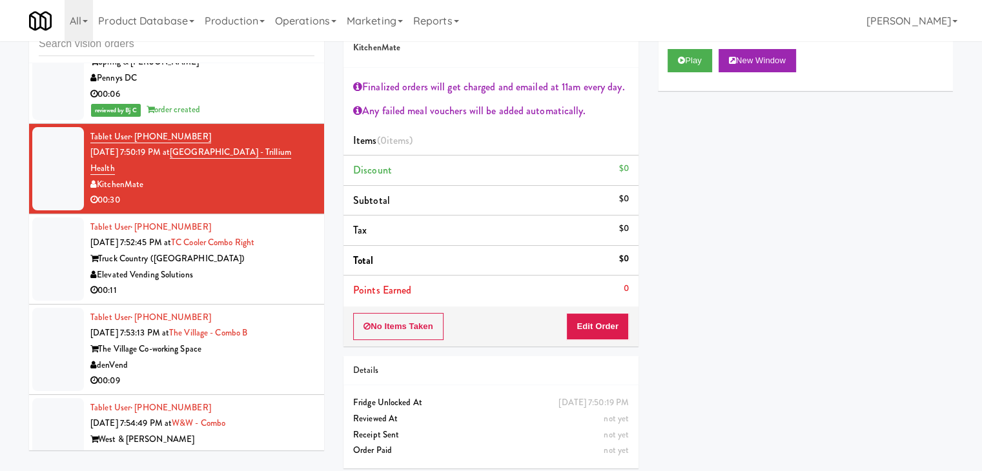
click at [248, 267] on div "Elevated Vending Solutions" at bounding box center [202, 275] width 224 height 16
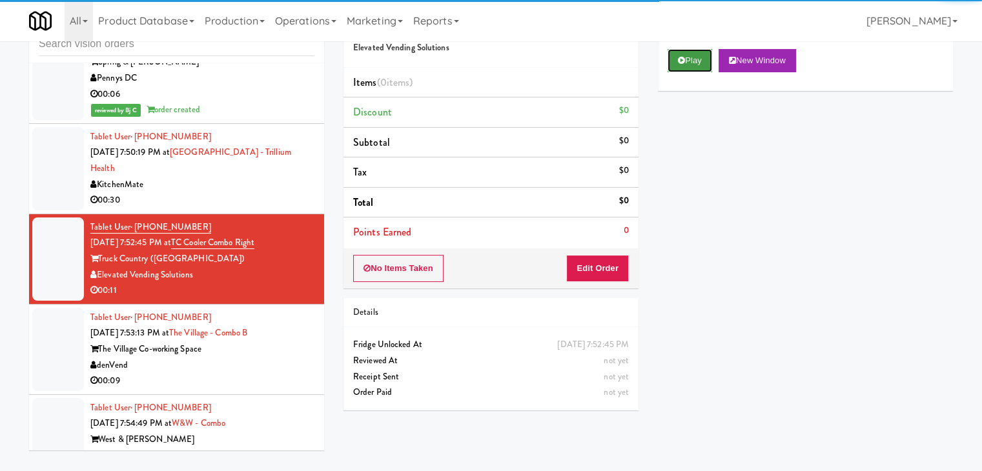
click at [697, 53] on button "Play" at bounding box center [690, 60] width 45 height 23
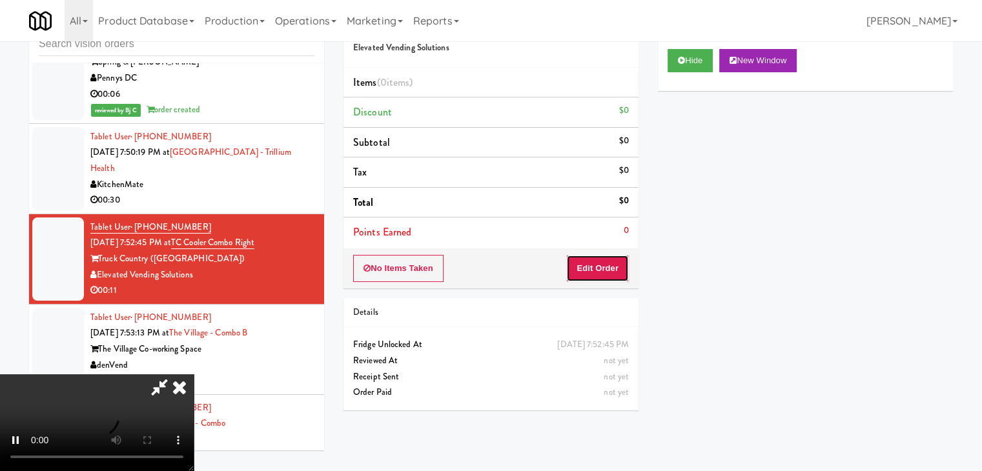
click at [611, 276] on button "Edit Order" at bounding box center [597, 268] width 63 height 27
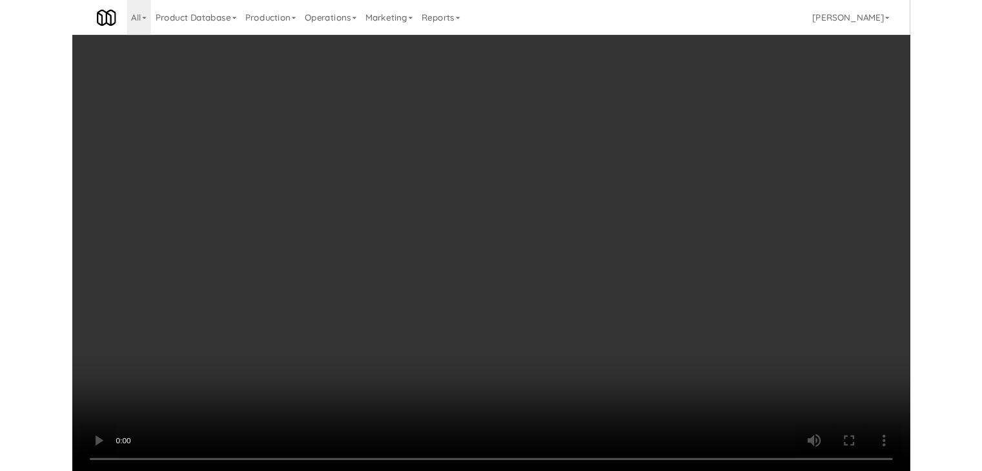
scroll to position [4605, 0]
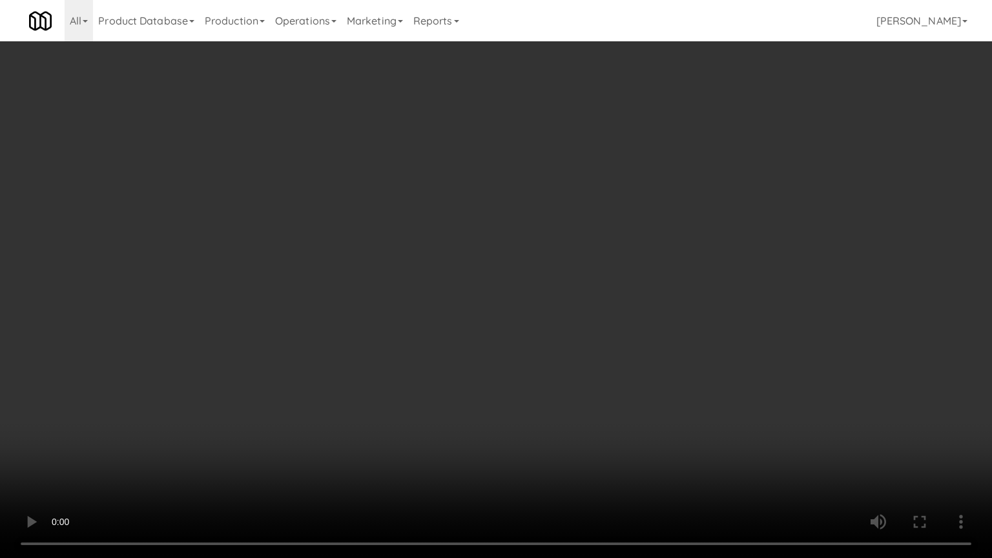
click at [638, 323] on video at bounding box center [496, 279] width 992 height 558
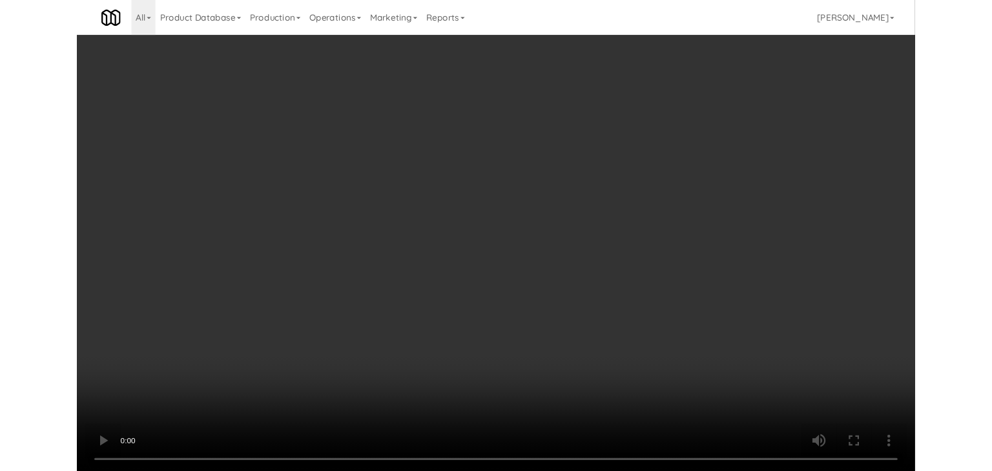
scroll to position [4621, 0]
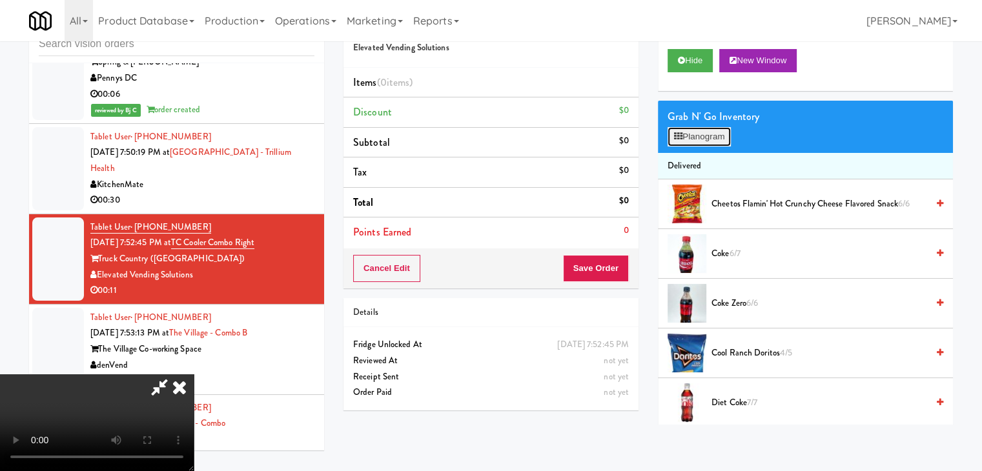
click at [697, 138] on button "Planogram" at bounding box center [699, 136] width 63 height 19
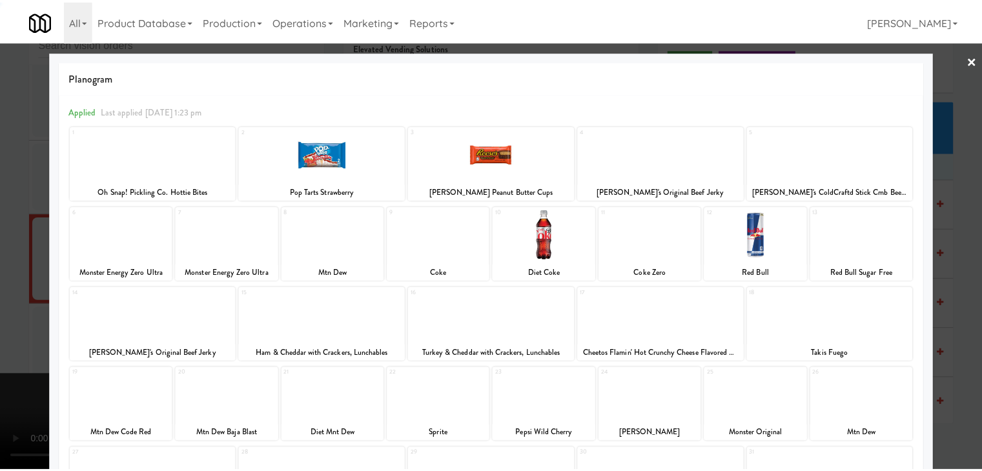
scroll to position [129, 0]
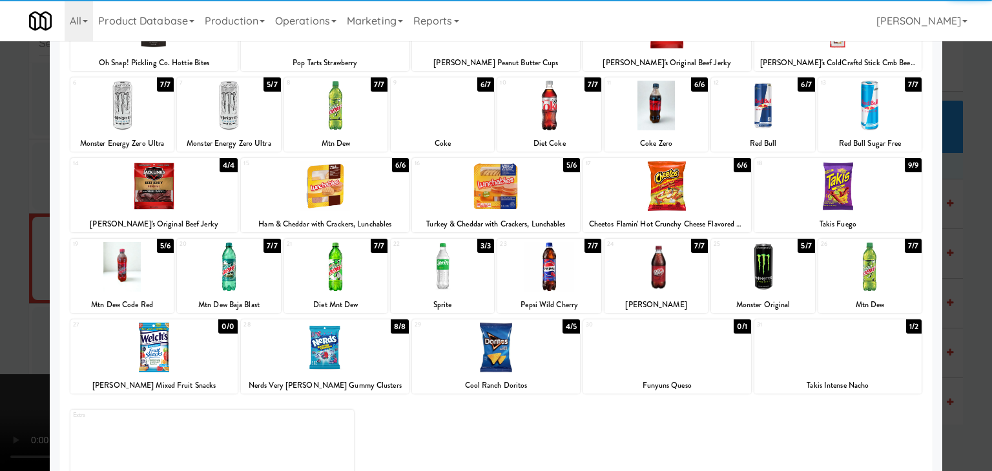
click at [444, 274] on div at bounding box center [442, 267] width 103 height 50
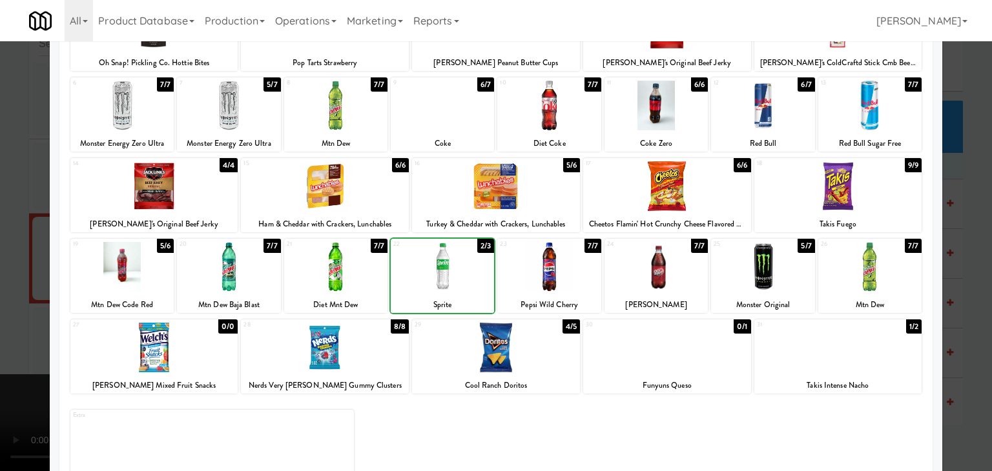
click at [505, 183] on div at bounding box center [496, 186] width 168 height 50
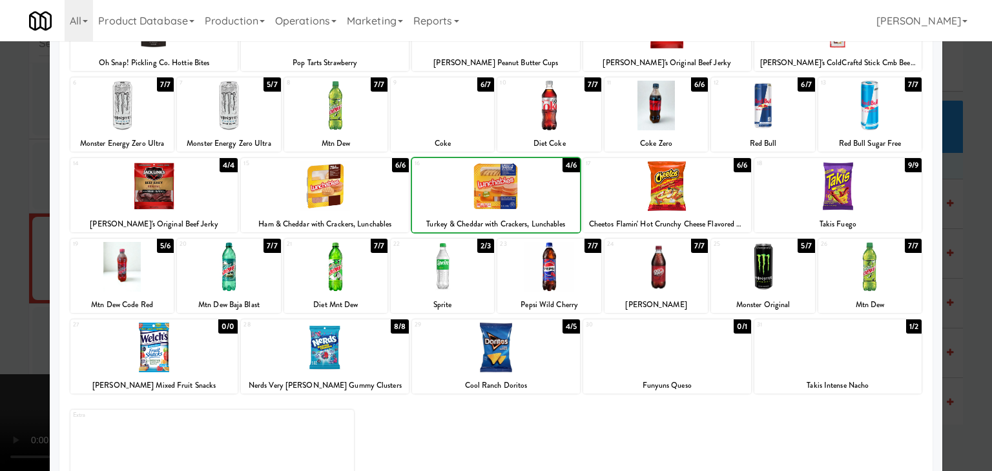
click at [8, 311] on div at bounding box center [496, 235] width 992 height 471
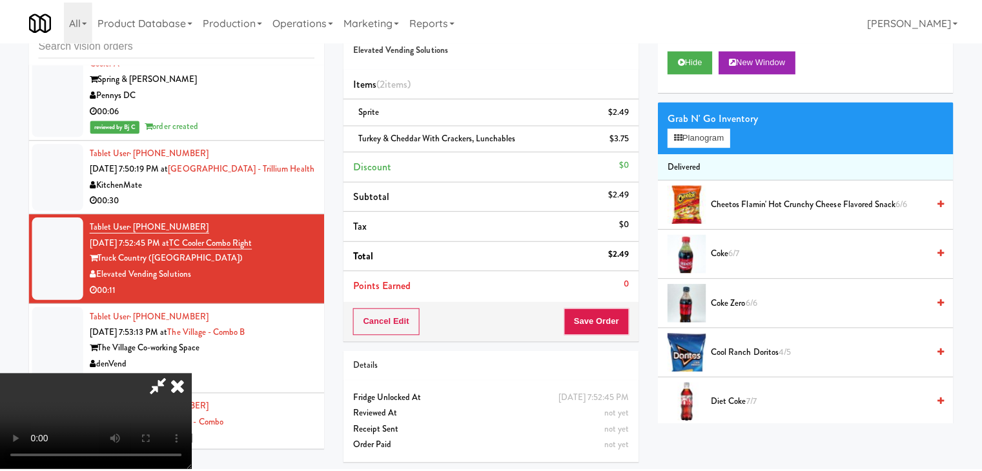
scroll to position [4621, 0]
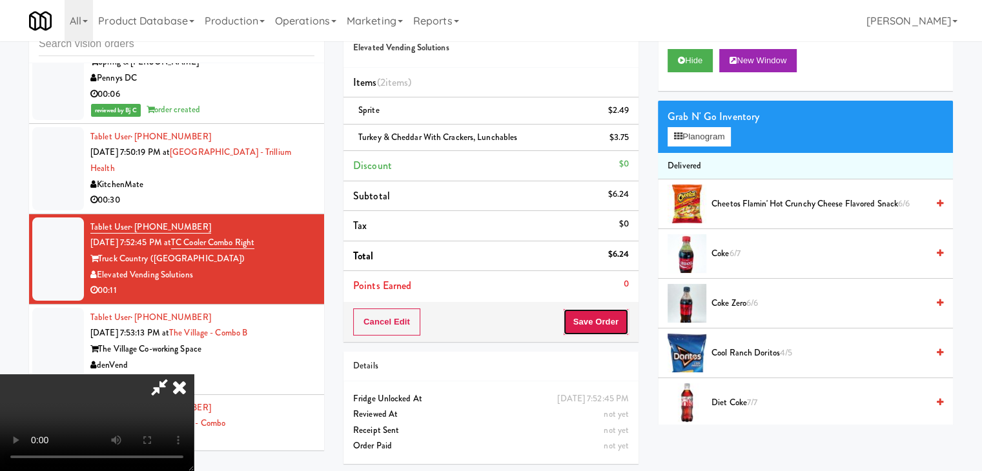
click at [612, 328] on button "Save Order" at bounding box center [596, 322] width 66 height 27
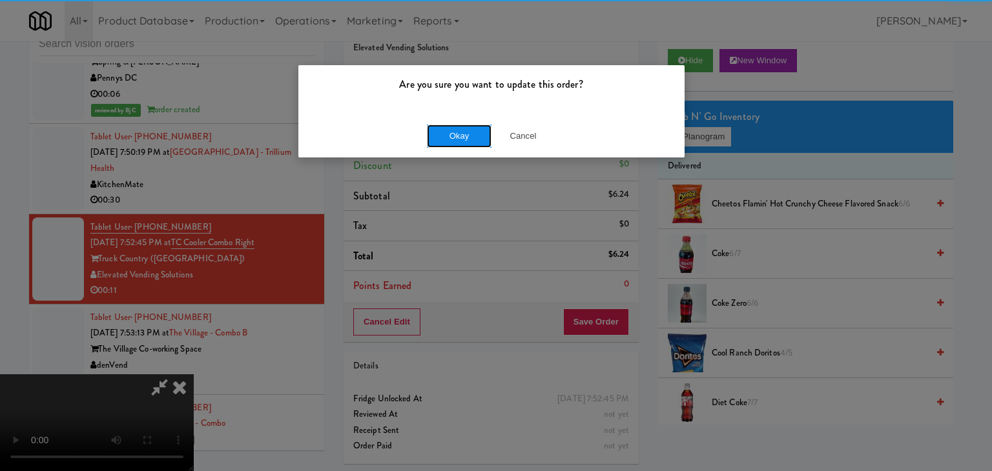
click at [463, 140] on button "Okay" at bounding box center [459, 136] width 65 height 23
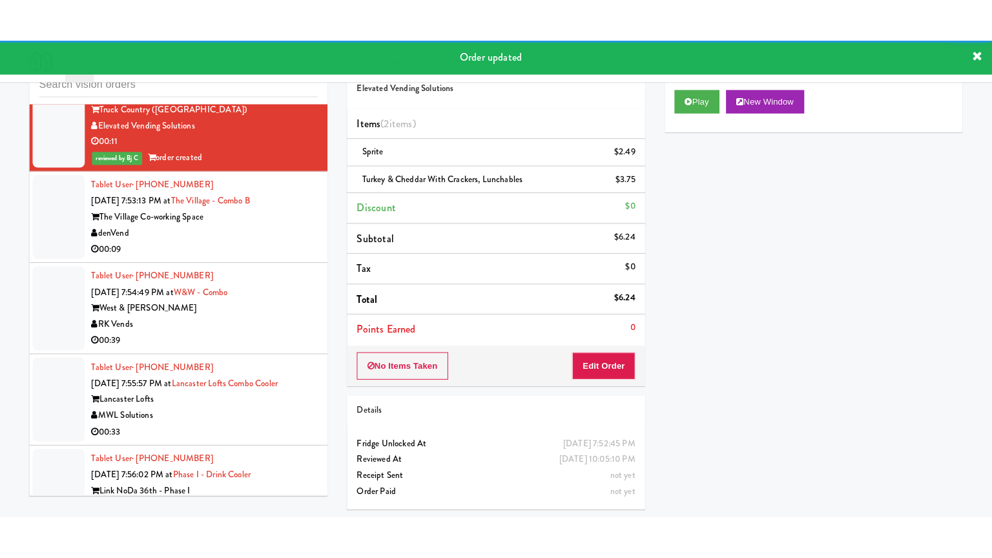
scroll to position [4814, 0]
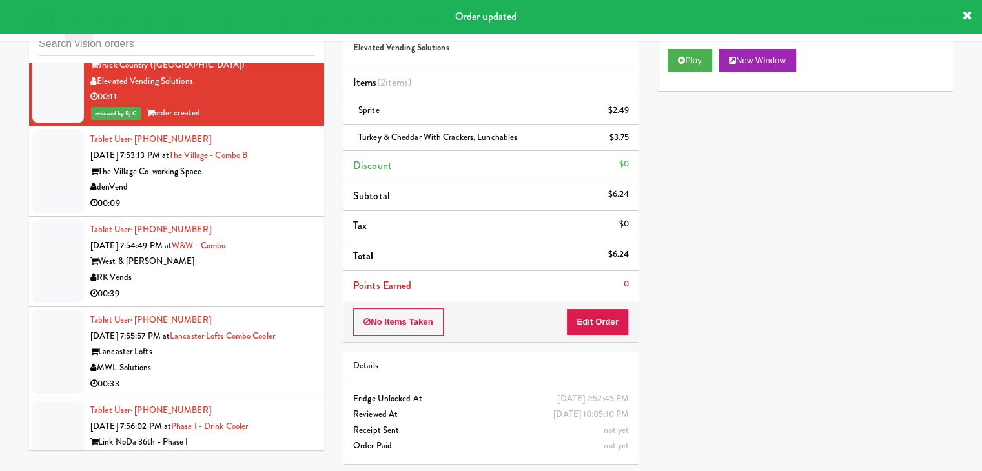
click at [296, 180] on div "denVend" at bounding box center [202, 188] width 224 height 16
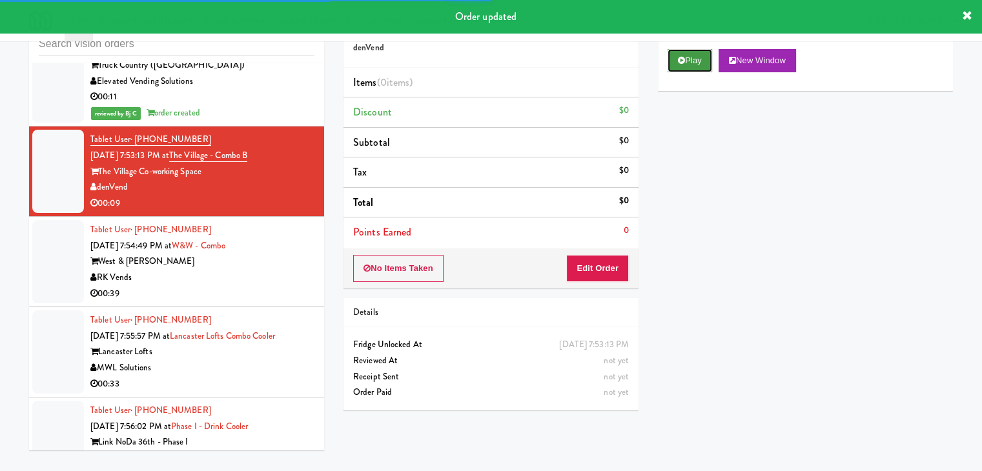
click at [692, 61] on button "Play" at bounding box center [690, 60] width 45 height 23
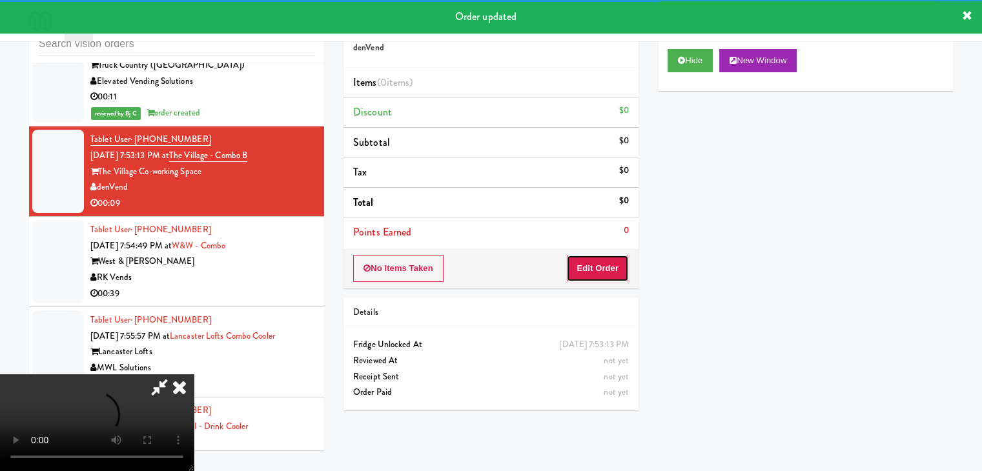
click at [608, 262] on button "Edit Order" at bounding box center [597, 268] width 63 height 27
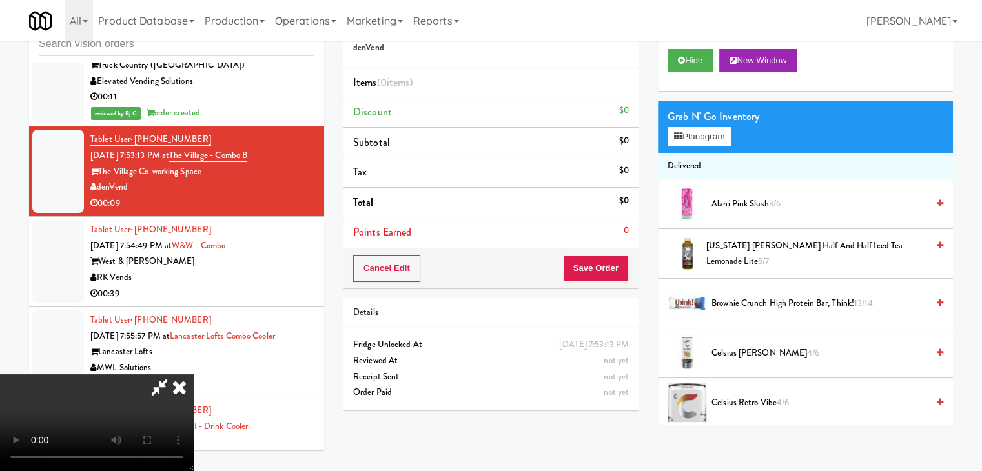
scroll to position [4799, 0]
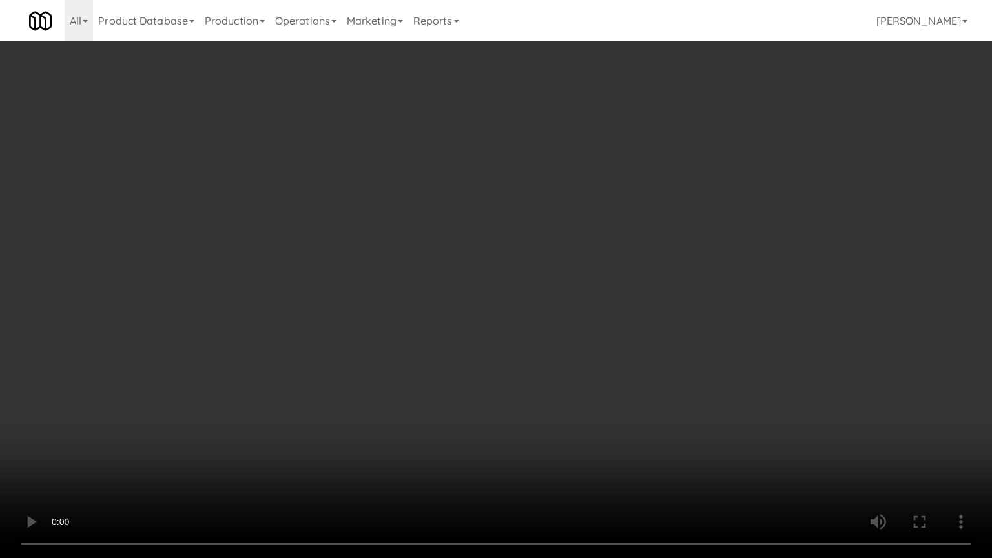
click at [537, 380] on video at bounding box center [496, 279] width 992 height 558
click at [526, 383] on video at bounding box center [496, 279] width 992 height 558
click at [528, 377] on video at bounding box center [496, 279] width 992 height 558
click at [528, 374] on video at bounding box center [496, 279] width 992 height 558
click at [548, 365] on video at bounding box center [496, 279] width 992 height 558
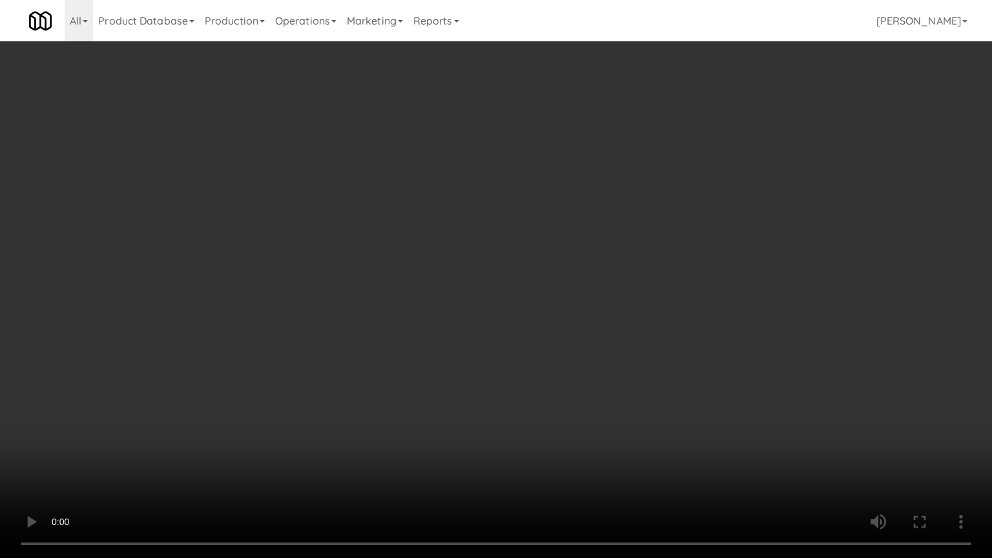
click at [548, 365] on video at bounding box center [496, 279] width 992 height 558
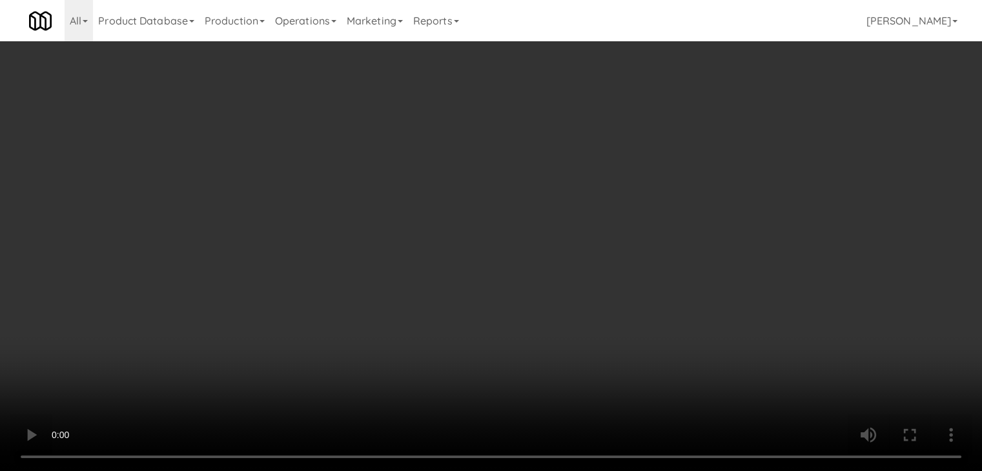
click at [697, 147] on div "Grab N' Go Inventory Planogram" at bounding box center [805, 127] width 295 height 52
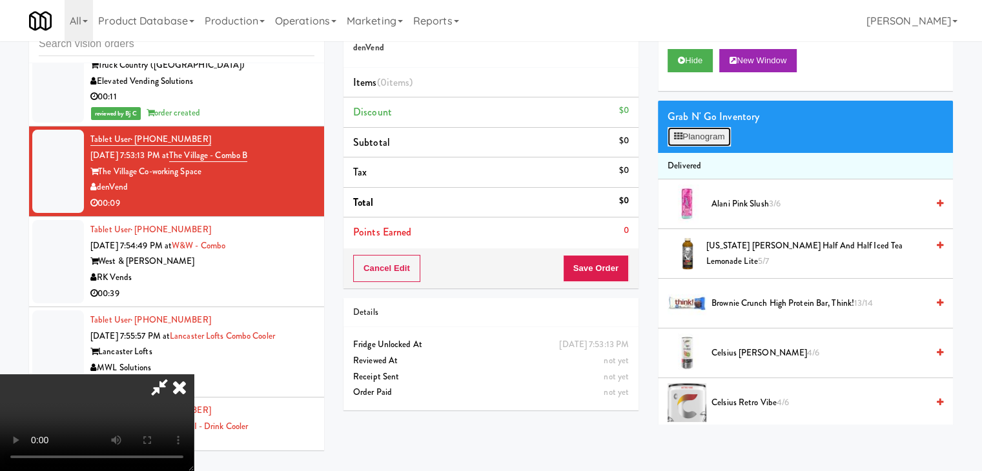
click at [706, 132] on button "Planogram" at bounding box center [699, 136] width 63 height 19
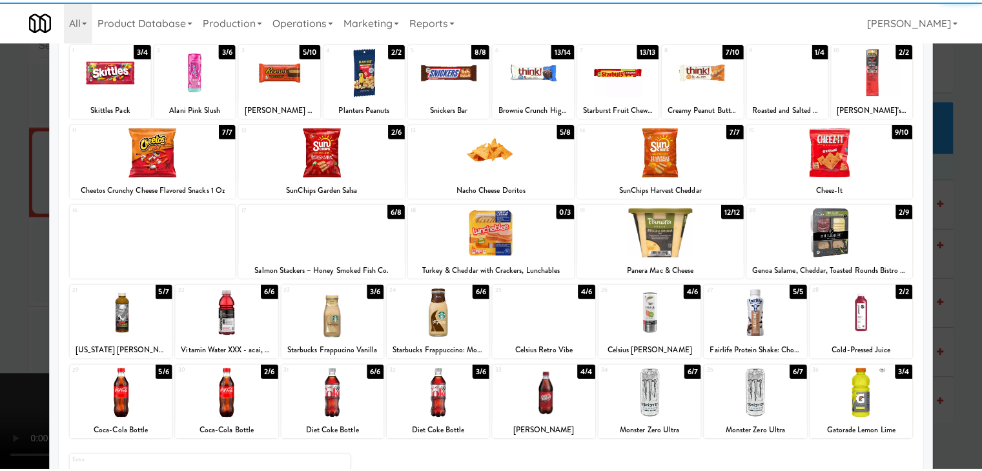
scroll to position [163, 0]
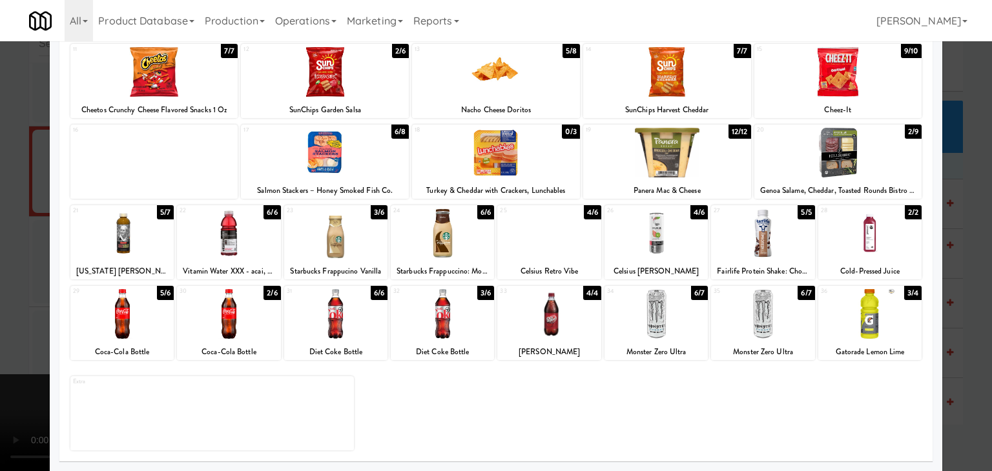
click at [647, 320] on div at bounding box center [655, 314] width 103 height 50
click at [392, 322] on div at bounding box center [442, 314] width 103 height 50
drag, startPoint x: 0, startPoint y: 327, endPoint x: 216, endPoint y: 318, distance: 216.5
click at [5, 325] on div at bounding box center [496, 235] width 992 height 471
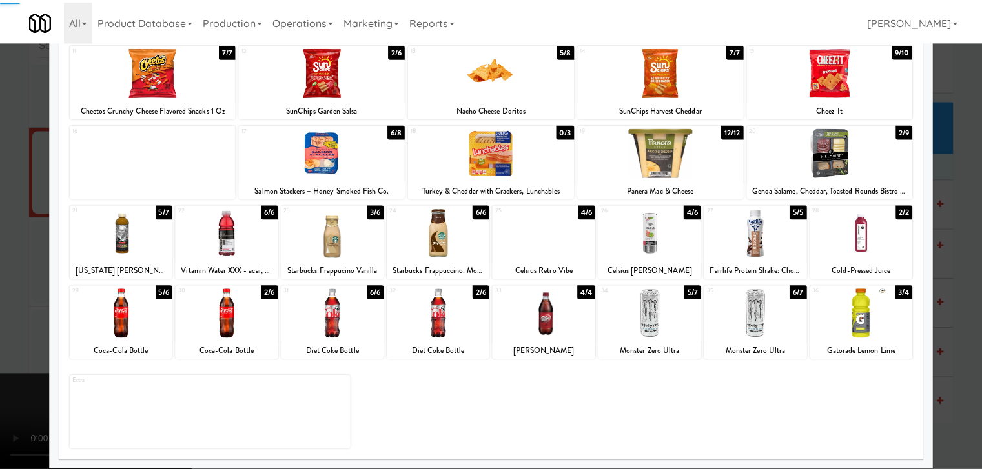
scroll to position [4814, 0]
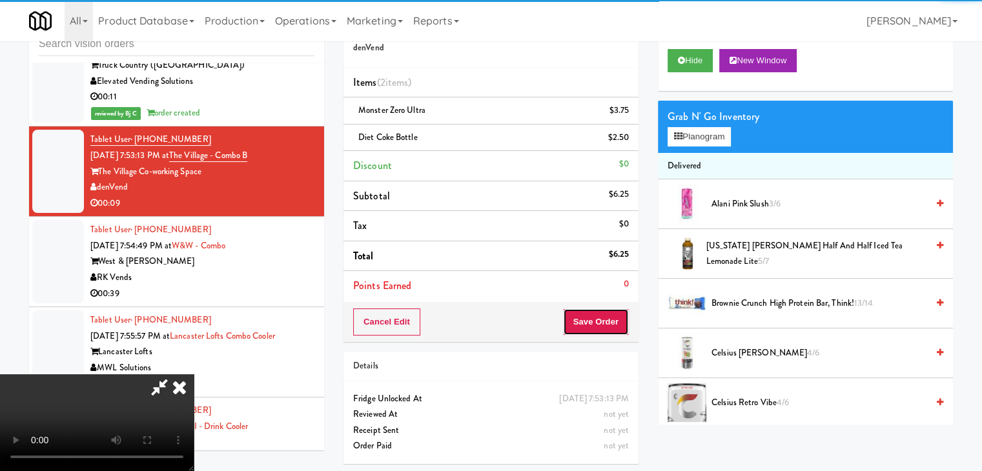
click at [611, 324] on button "Save Order" at bounding box center [596, 322] width 66 height 27
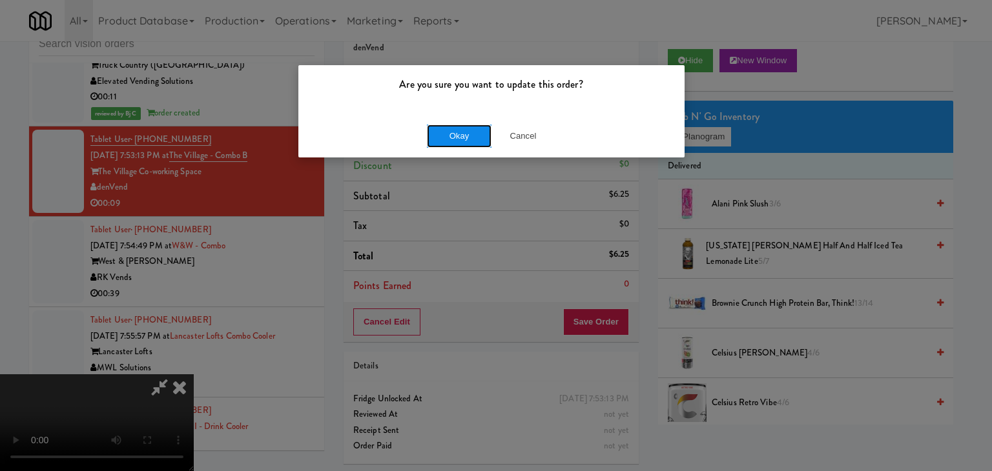
click at [477, 134] on button "Okay" at bounding box center [459, 136] width 65 height 23
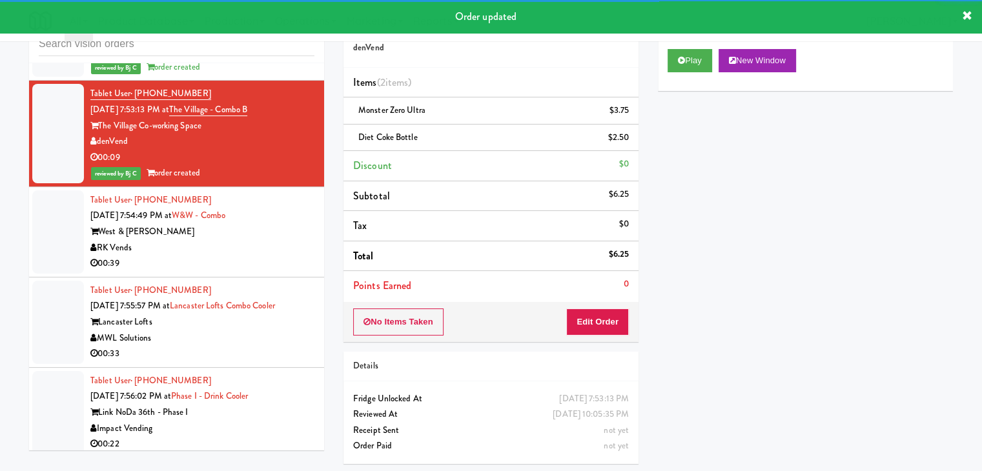
scroll to position [4944, 0]
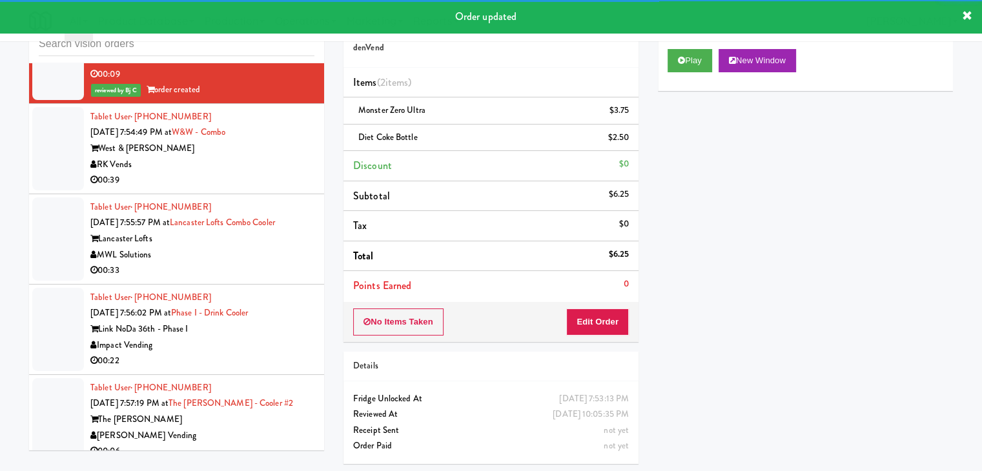
click at [272, 167] on li "Tablet User · (334) 221-2962 Aug 12, 2025 7:54:49 PM at W&W - Combo West & Wrig…" at bounding box center [176, 149] width 295 height 90
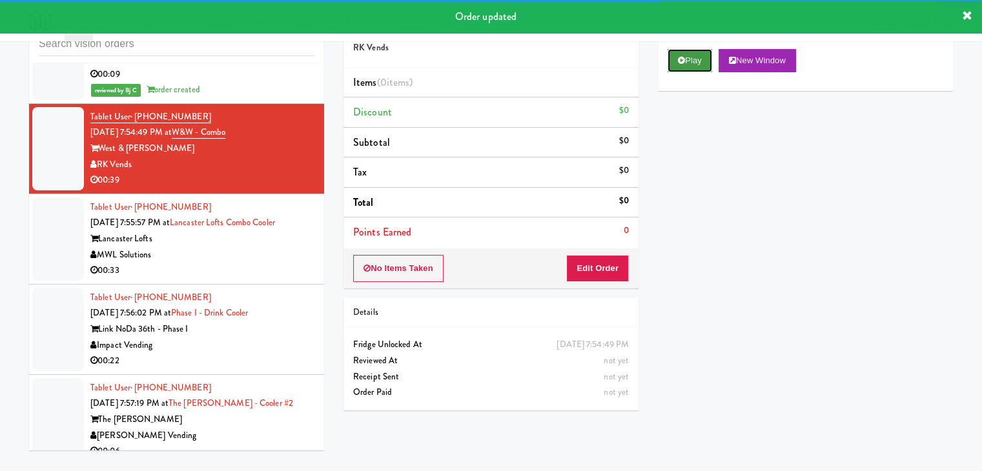
click at [690, 59] on button "Play" at bounding box center [690, 60] width 45 height 23
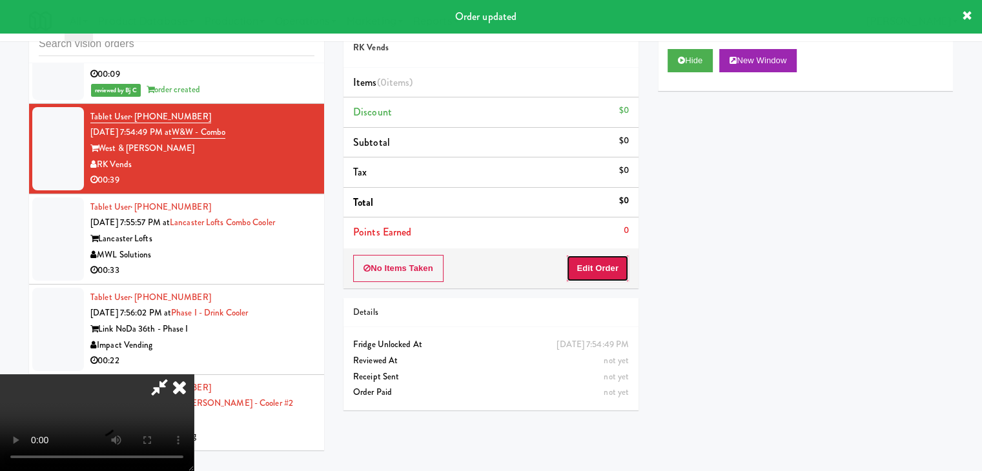
click at [612, 256] on button "Edit Order" at bounding box center [597, 268] width 63 height 27
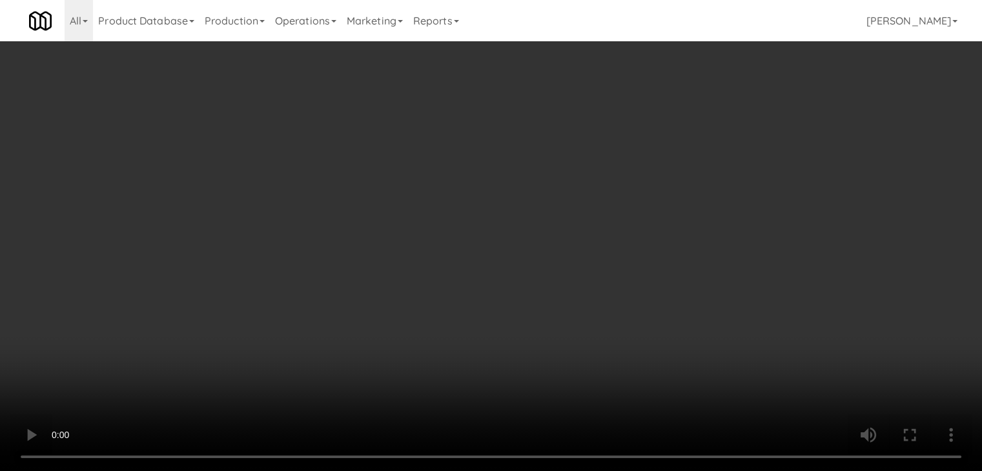
scroll to position [4928, 0]
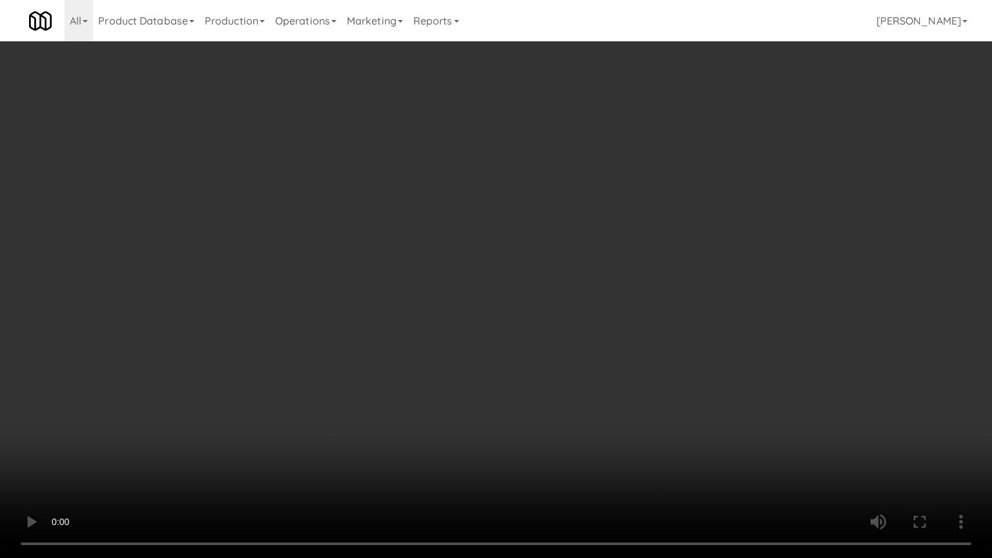
click at [647, 371] on video at bounding box center [496, 279] width 992 height 558
click at [648, 374] on video at bounding box center [496, 279] width 992 height 558
click at [657, 369] on video at bounding box center [496, 279] width 992 height 558
click at [659, 369] on video at bounding box center [496, 279] width 992 height 558
click at [608, 448] on video at bounding box center [496, 279] width 992 height 558
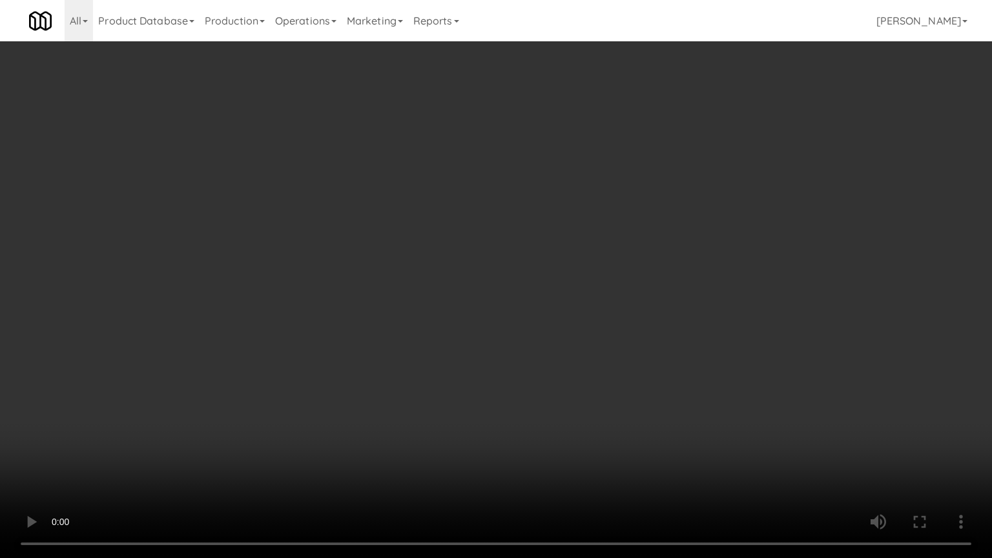
click at [608, 448] on video at bounding box center [496, 279] width 992 height 558
click at [613, 324] on video at bounding box center [496, 279] width 992 height 558
click at [616, 323] on video at bounding box center [496, 279] width 992 height 558
click at [616, 321] on video at bounding box center [496, 279] width 992 height 558
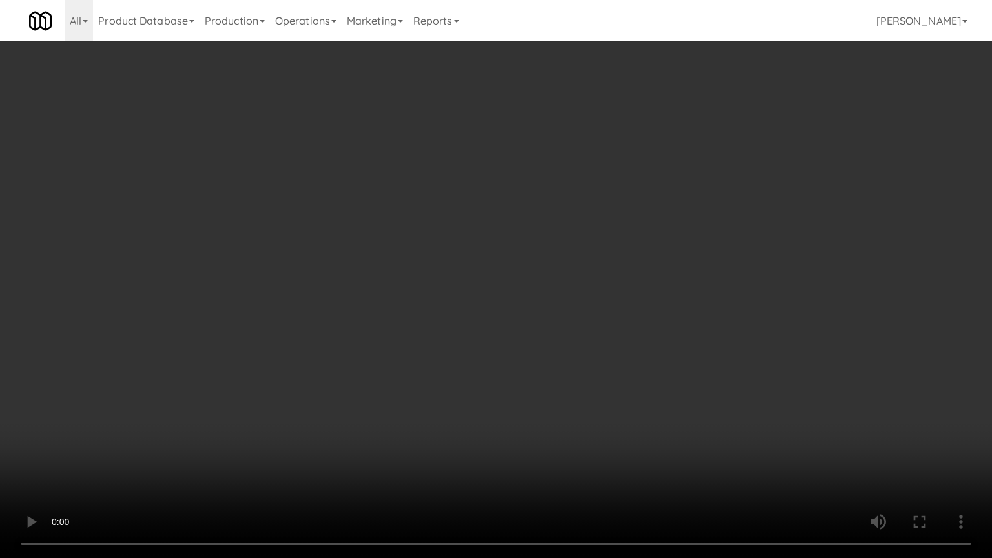
click at [615, 317] on video at bounding box center [496, 279] width 992 height 558
click at [617, 309] on video at bounding box center [496, 279] width 992 height 558
click at [617, 300] on video at bounding box center [496, 279] width 992 height 558
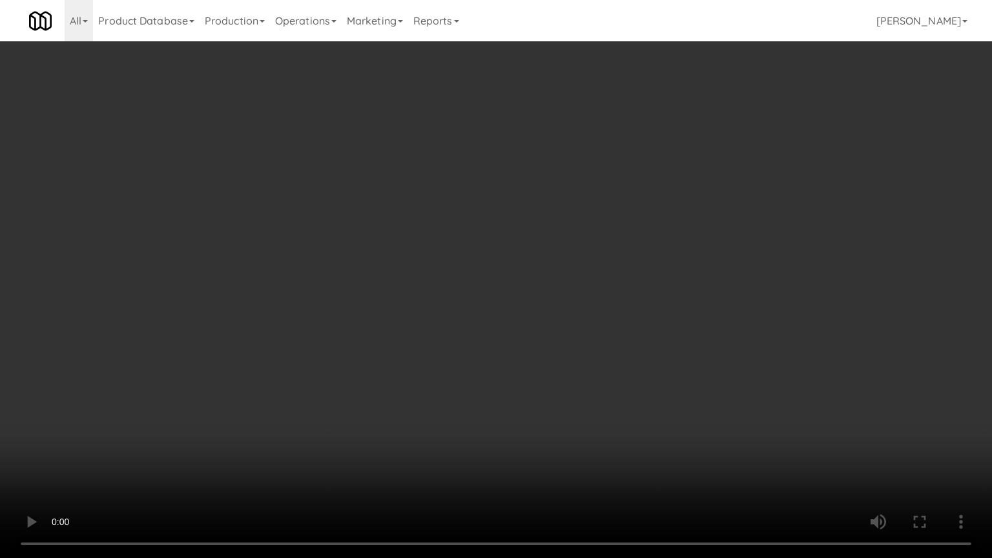
click at [617, 300] on video at bounding box center [496, 279] width 992 height 558
click at [618, 296] on video at bounding box center [496, 279] width 992 height 558
drag, startPoint x: 618, startPoint y: 296, endPoint x: 610, endPoint y: 301, distance: 9.0
click at [617, 297] on video at bounding box center [496, 279] width 992 height 558
click at [613, 298] on video at bounding box center [496, 279] width 992 height 558
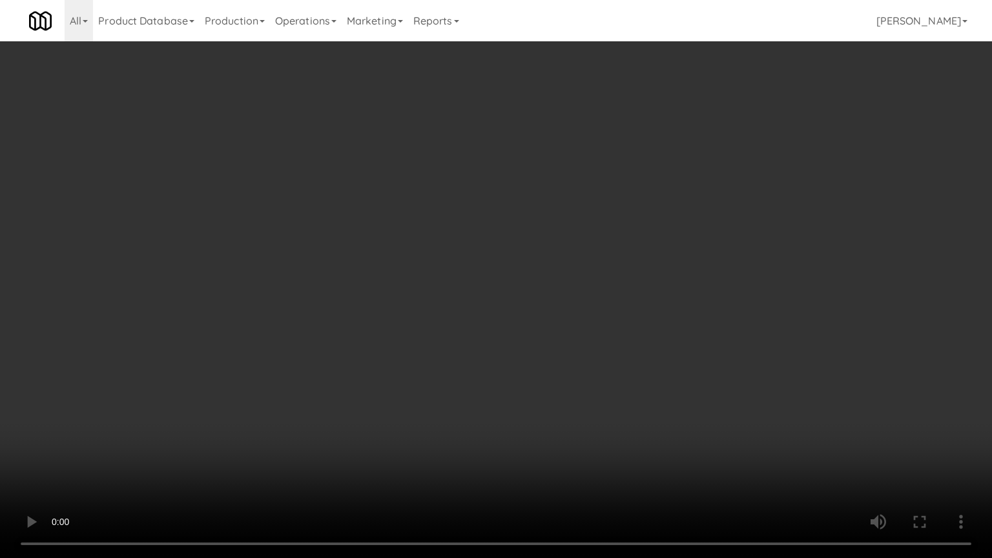
click at [613, 298] on video at bounding box center [496, 279] width 992 height 558
click at [626, 274] on video at bounding box center [496, 279] width 992 height 558
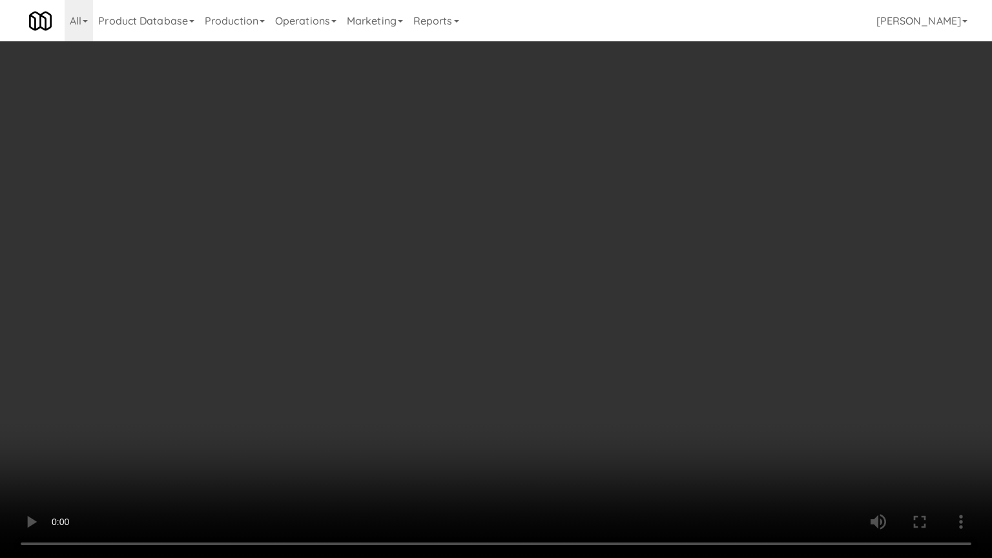
click at [626, 274] on video at bounding box center [496, 279] width 992 height 558
click at [628, 274] on video at bounding box center [496, 279] width 992 height 558
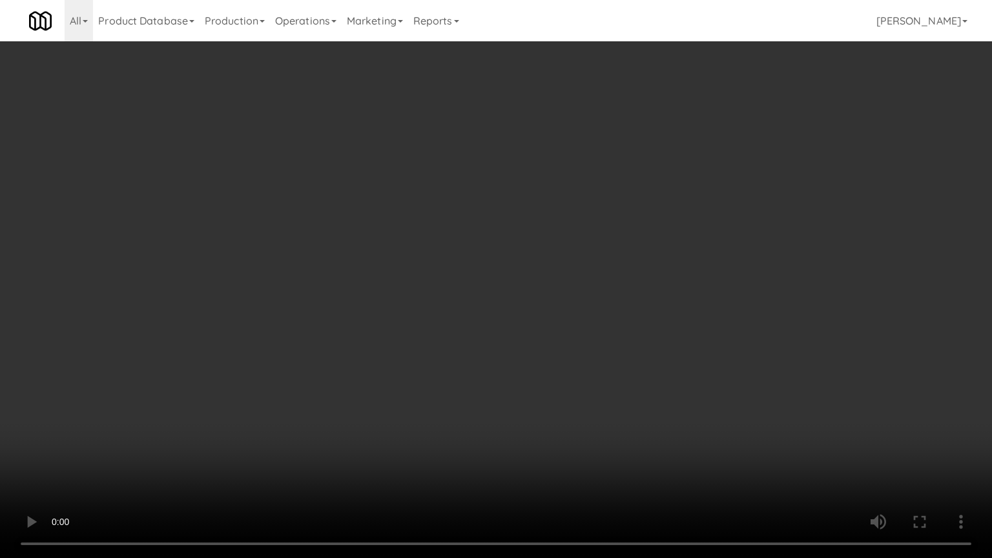
click at [628, 274] on video at bounding box center [496, 279] width 992 height 558
click at [637, 256] on video at bounding box center [496, 279] width 992 height 558
click at [638, 256] on video at bounding box center [496, 279] width 992 height 558
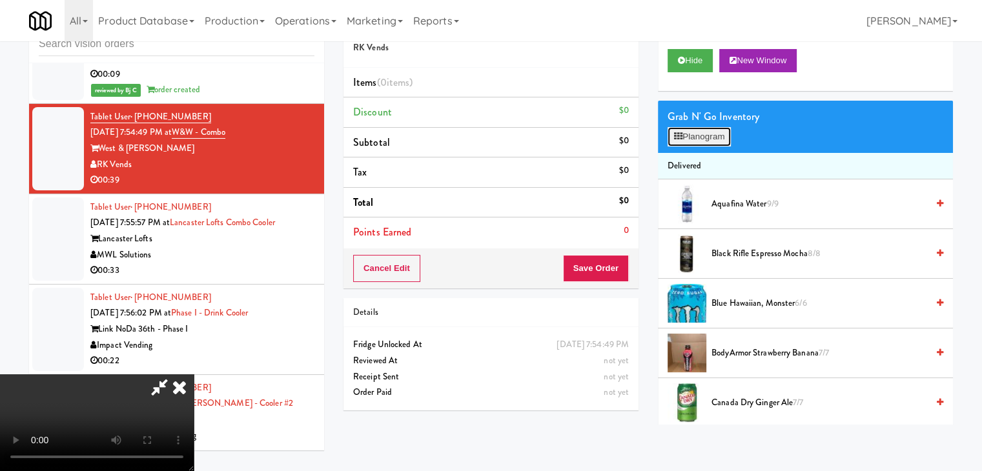
click at [695, 137] on button "Planogram" at bounding box center [699, 136] width 63 height 19
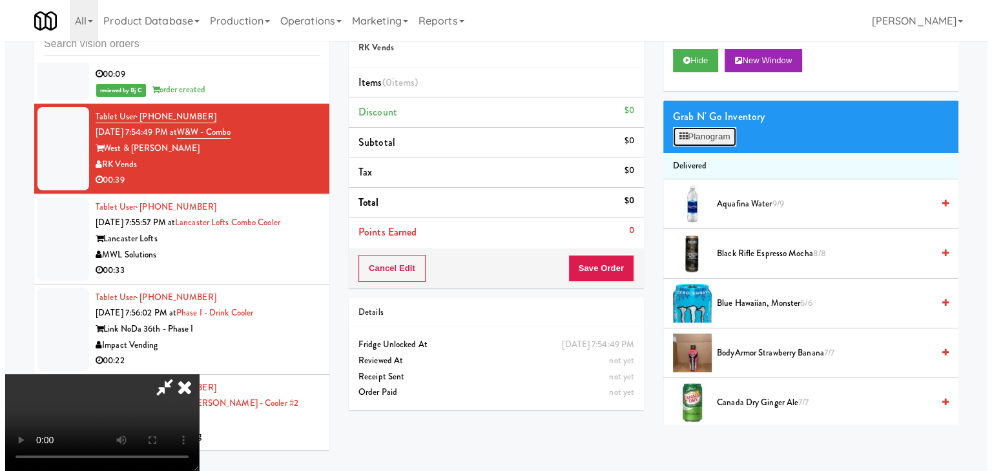
scroll to position [4928, 0]
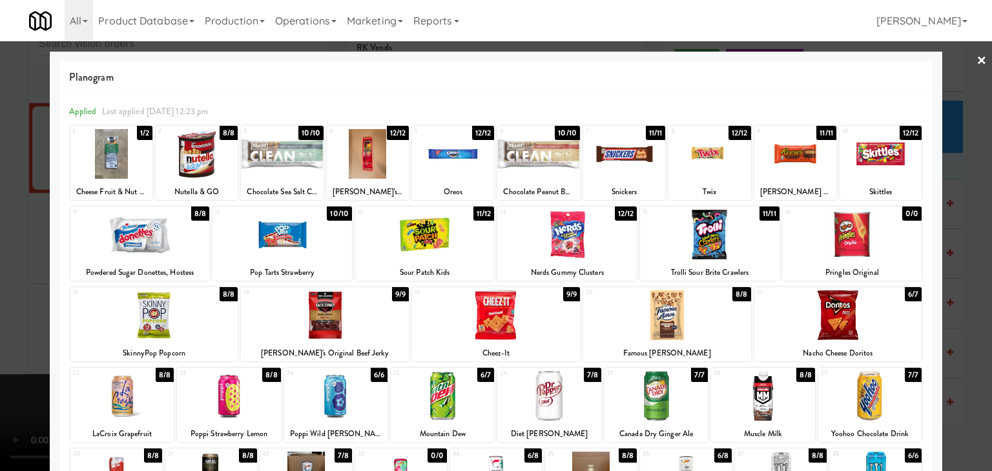
click at [686, 154] on div at bounding box center [709, 154] width 82 height 50
click at [469, 163] on div at bounding box center [453, 154] width 82 height 50
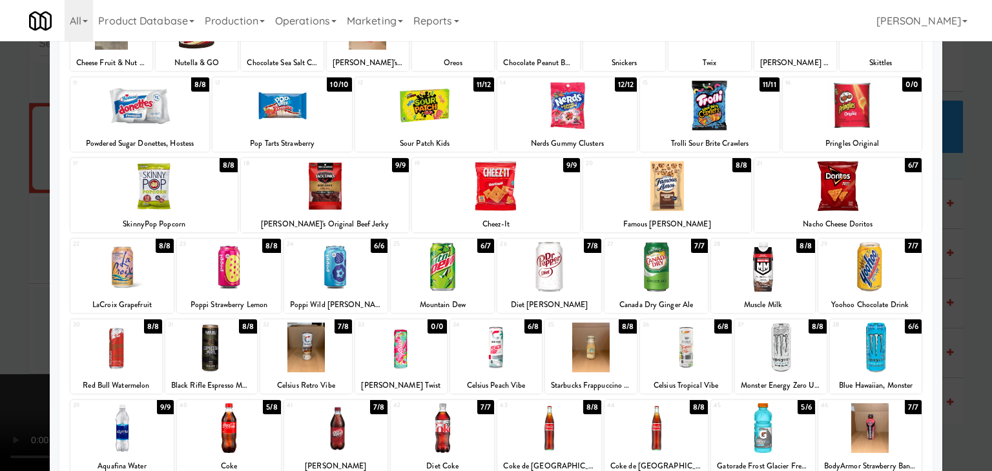
click at [229, 277] on div at bounding box center [228, 267] width 103 height 50
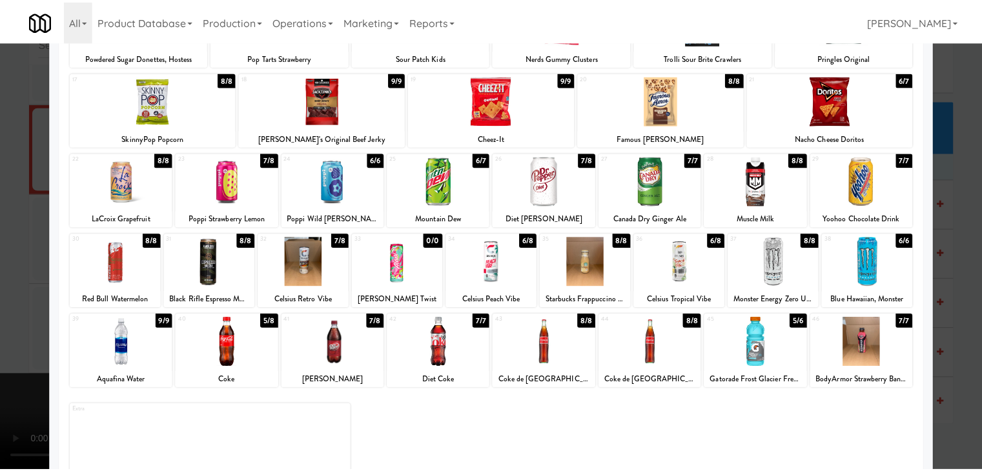
scroll to position [243, 0]
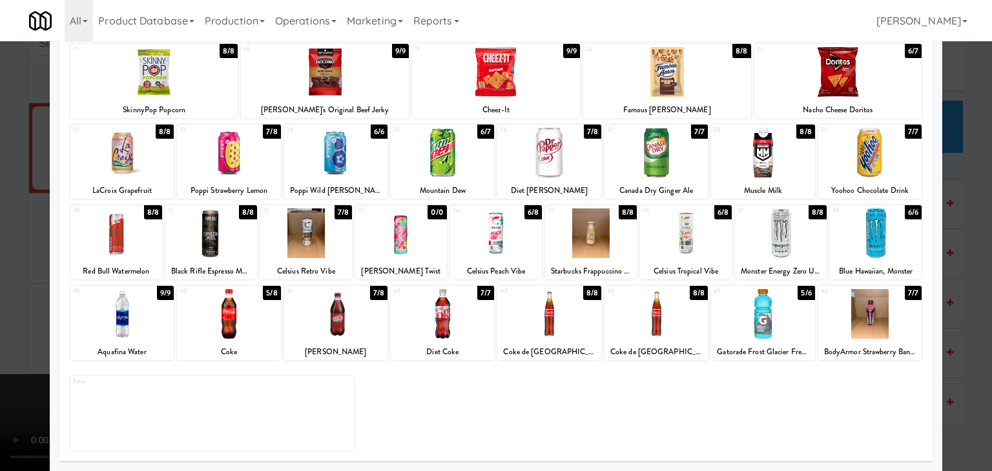
click at [166, 322] on div at bounding box center [121, 314] width 103 height 50
click at [165, 322] on div at bounding box center [121, 314] width 103 height 50
drag, startPoint x: 0, startPoint y: 305, endPoint x: 183, endPoint y: 303, distance: 182.7
click at [1, 305] on div at bounding box center [496, 235] width 992 height 471
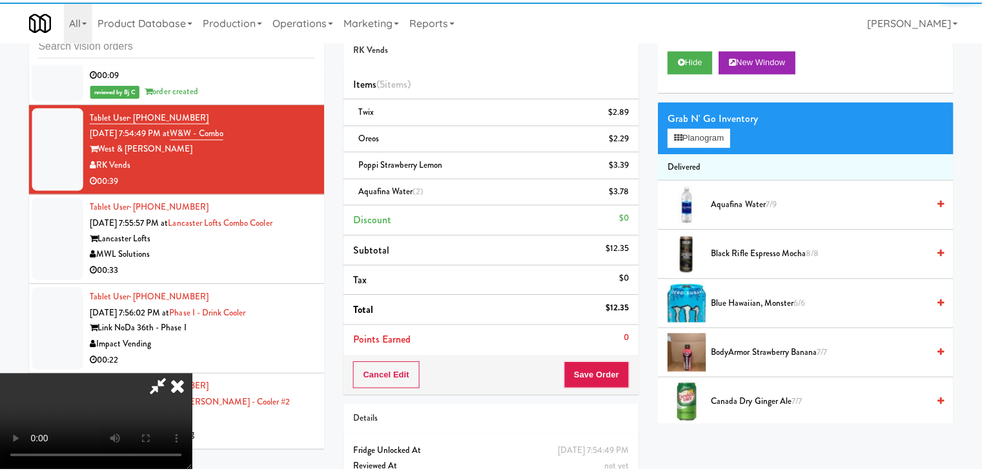
scroll to position [4944, 0]
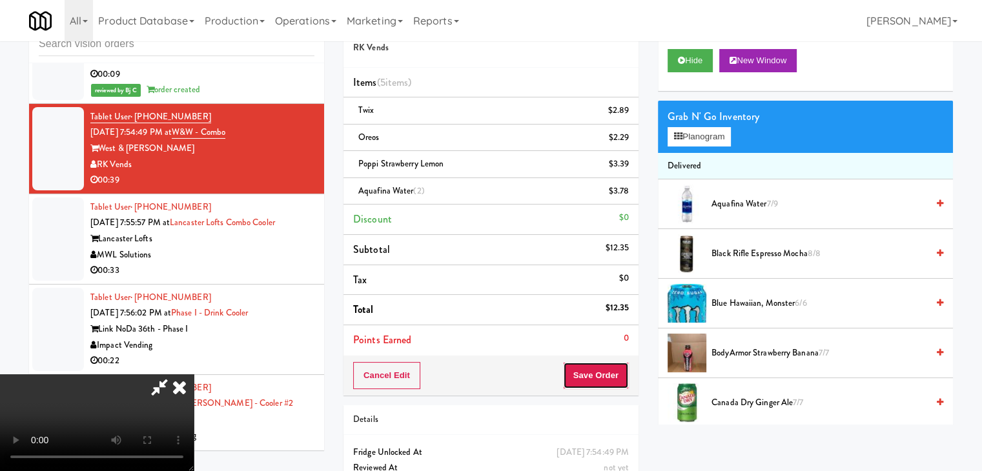
drag, startPoint x: 615, startPoint y: 370, endPoint x: 593, endPoint y: 375, distance: 21.8
click at [597, 373] on button "Save Order" at bounding box center [596, 375] width 66 height 27
click at [593, 375] on button "Save Order" at bounding box center [596, 375] width 66 height 27
click at [592, 373] on button "Save Order" at bounding box center [596, 375] width 66 height 27
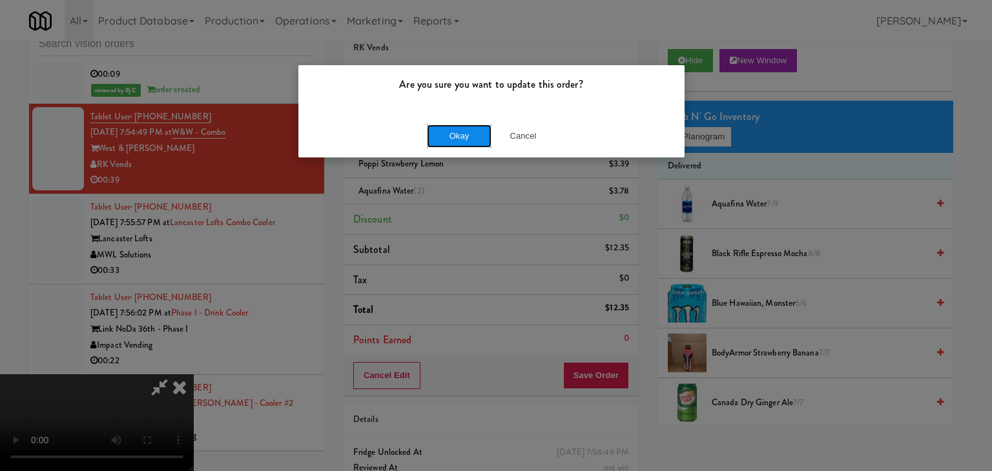
click at [467, 130] on button "Okay" at bounding box center [459, 136] width 65 height 23
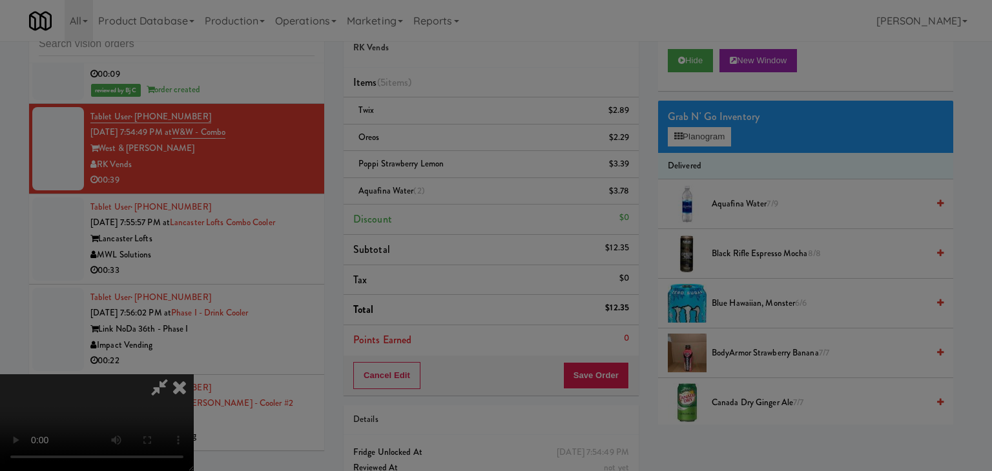
click at [467, 124] on button "Okay" at bounding box center [459, 112] width 65 height 23
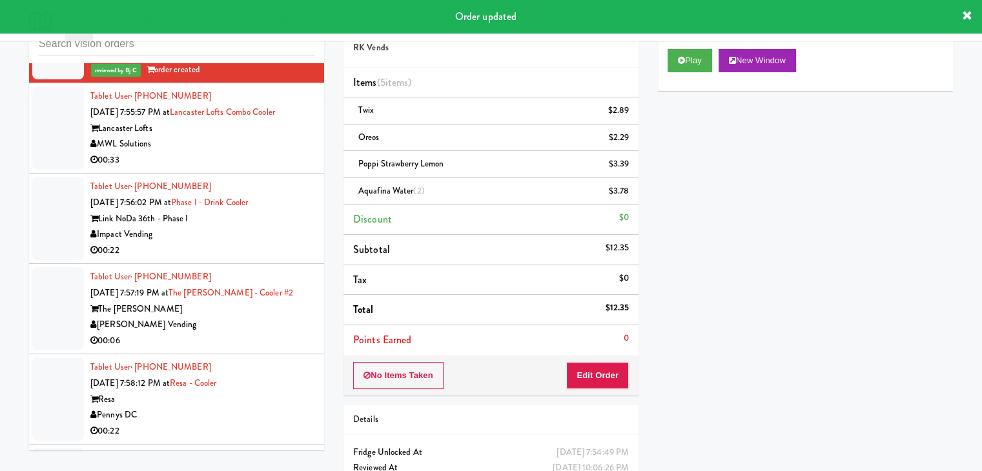
scroll to position [5073, 0]
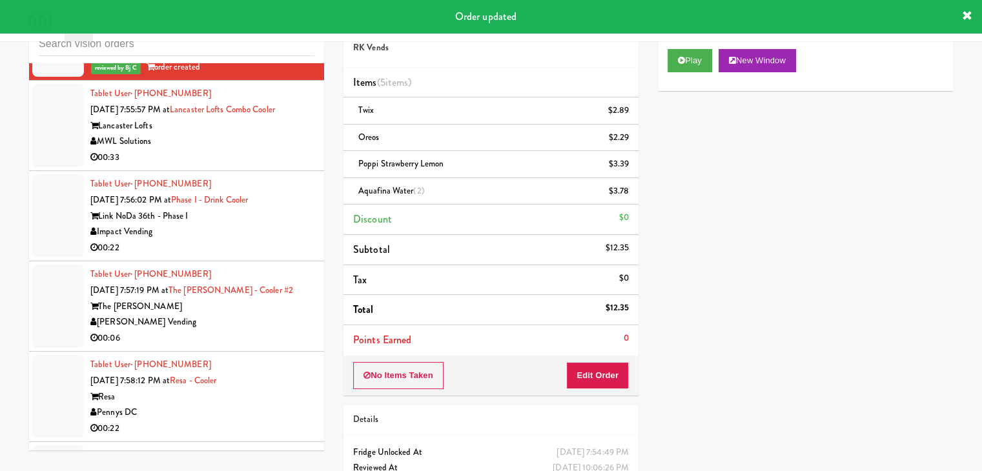
drag, startPoint x: 258, startPoint y: 119, endPoint x: 259, endPoint y: 130, distance: 11.0
click at [259, 134] on div "MWL Solutions" at bounding box center [202, 142] width 224 height 16
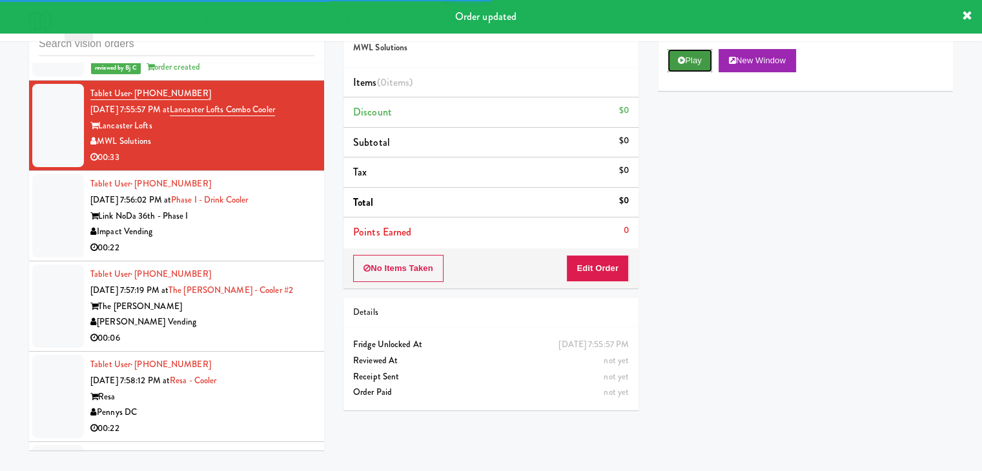
click at [690, 57] on button "Play" at bounding box center [690, 60] width 45 height 23
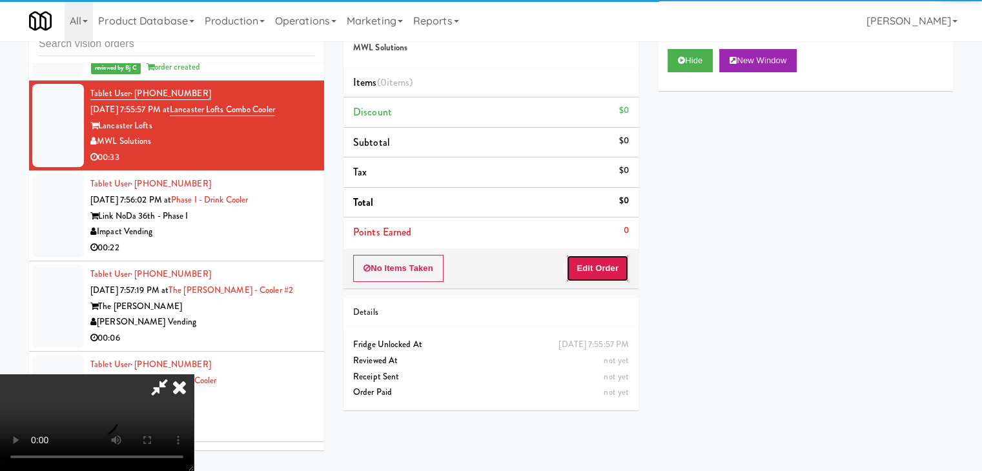
click at [617, 260] on button "Edit Order" at bounding box center [597, 268] width 63 height 27
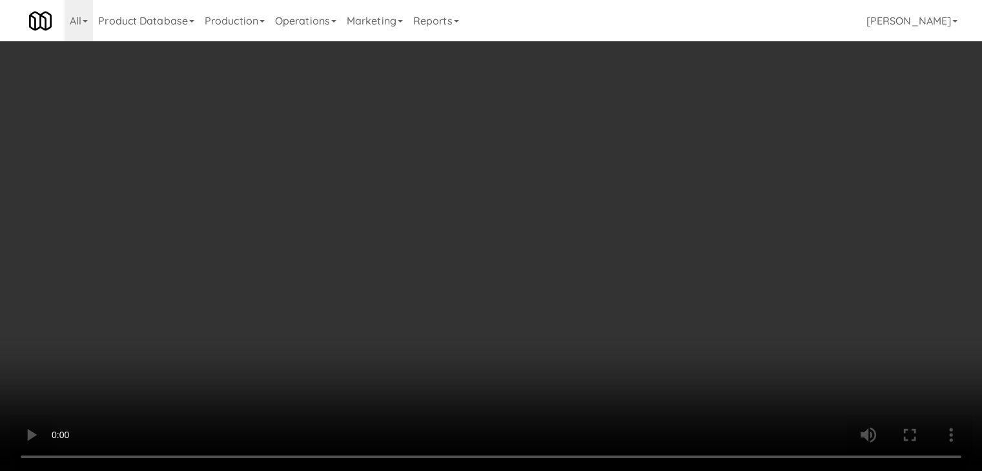
scroll to position [5057, 0]
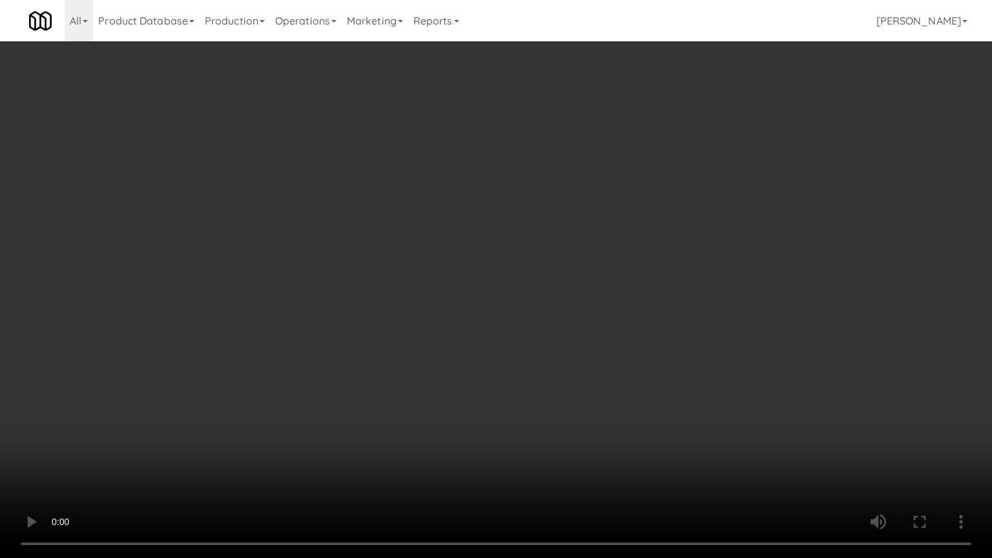
click at [626, 389] on video at bounding box center [496, 279] width 992 height 558
drag, startPoint x: 626, startPoint y: 389, endPoint x: 615, endPoint y: 390, distance: 11.0
click at [625, 390] on video at bounding box center [496, 279] width 992 height 558
click at [688, 347] on video at bounding box center [496, 279] width 992 height 558
click at [610, 387] on video at bounding box center [496, 279] width 992 height 558
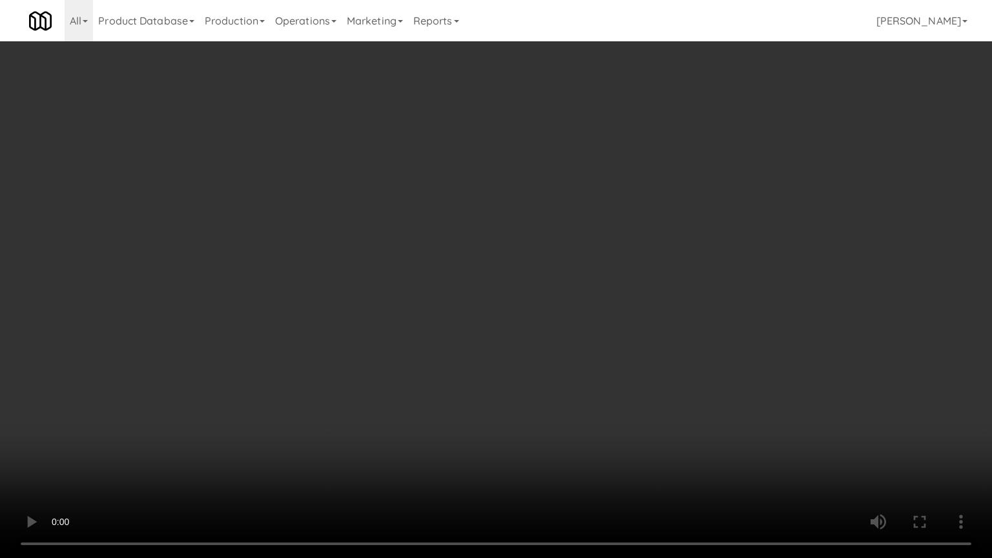
click at [613, 387] on video at bounding box center [496, 279] width 992 height 558
click at [614, 387] on video at bounding box center [496, 279] width 992 height 558
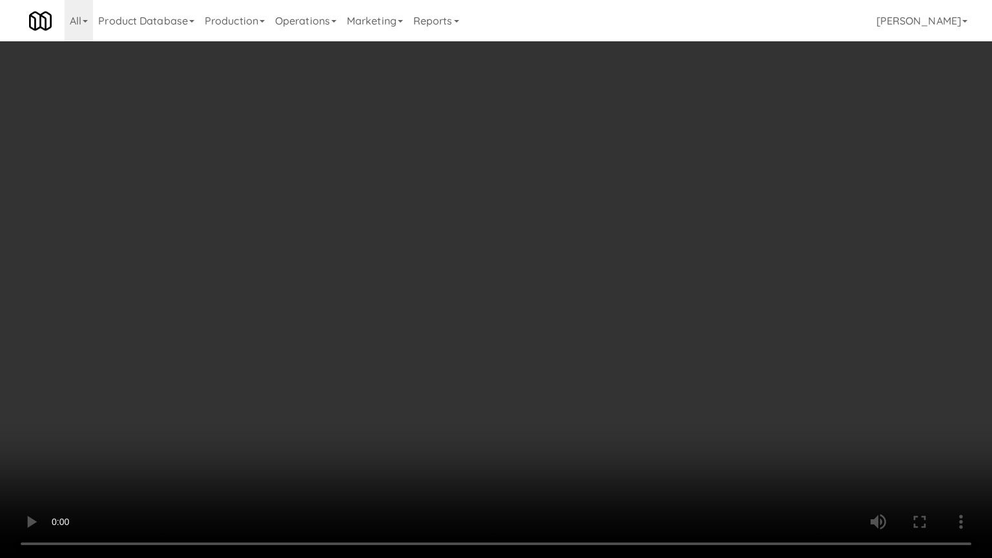
drag, startPoint x: 614, startPoint y: 387, endPoint x: 613, endPoint y: 395, distance: 7.8
click at [614, 387] on video at bounding box center [496, 279] width 992 height 558
click at [683, 358] on video at bounding box center [496, 279] width 992 height 558
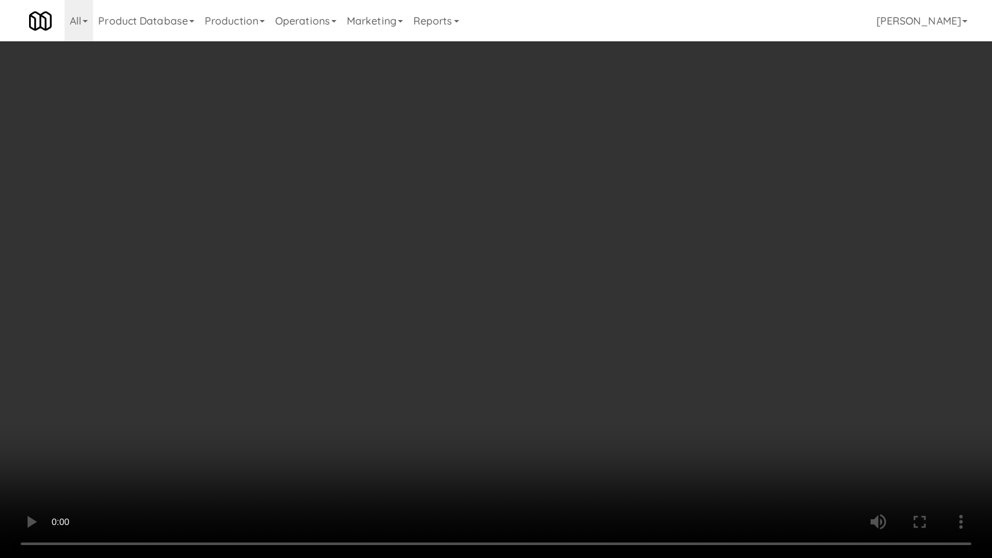
click at [683, 357] on video at bounding box center [496, 279] width 992 height 558
click at [684, 356] on video at bounding box center [496, 279] width 992 height 558
click at [686, 354] on video at bounding box center [496, 279] width 992 height 558
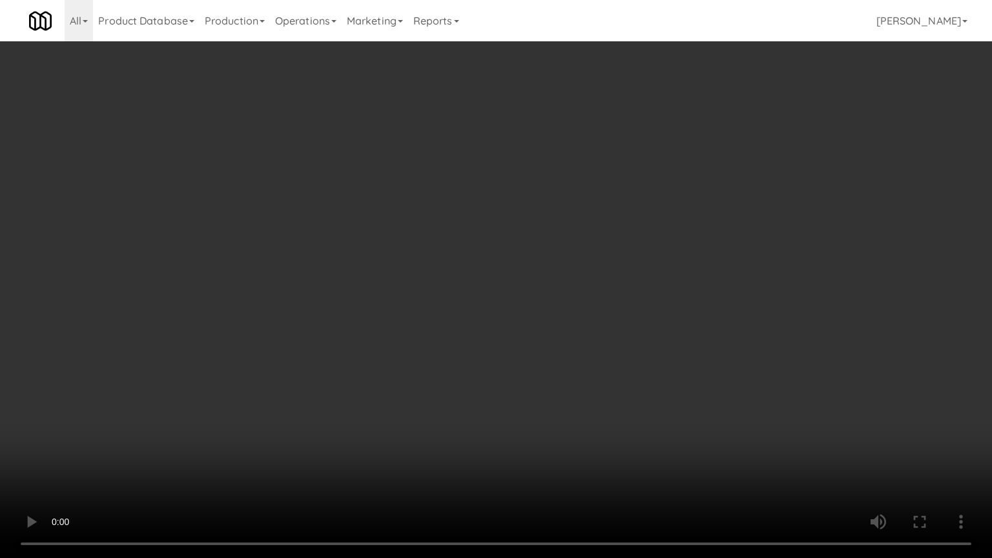
click at [686, 354] on video at bounding box center [496, 279] width 992 height 558
click at [686, 353] on video at bounding box center [496, 279] width 992 height 558
click at [715, 314] on video at bounding box center [496, 279] width 992 height 558
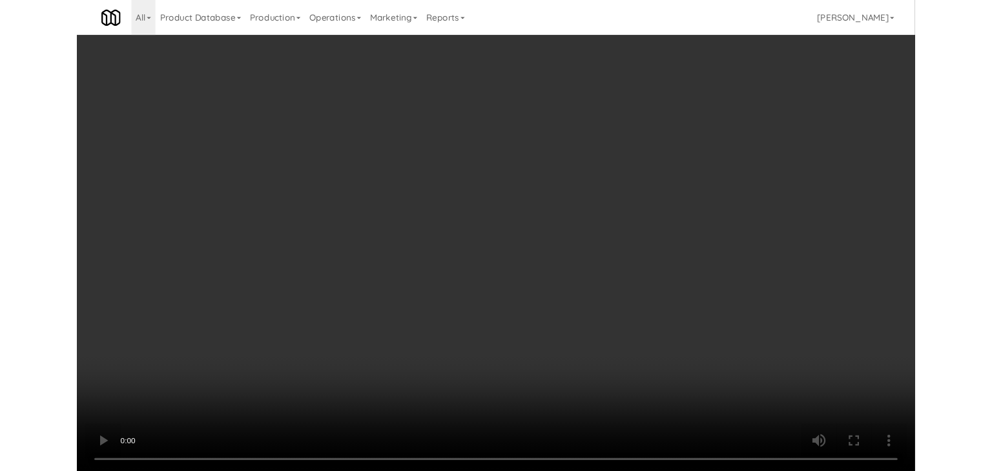
scroll to position [5073, 0]
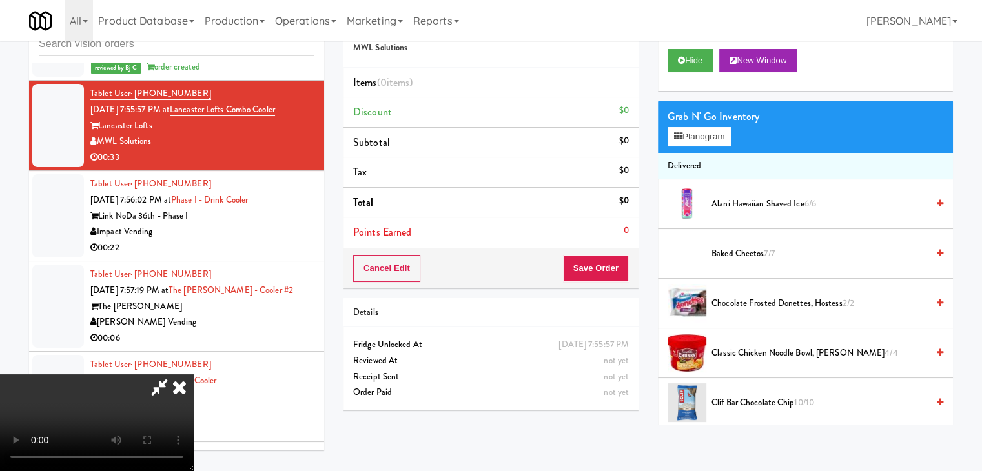
click at [697, 125] on div "Grab N' Go Inventory" at bounding box center [806, 116] width 276 height 19
click at [697, 130] on button "Planogram" at bounding box center [699, 136] width 63 height 19
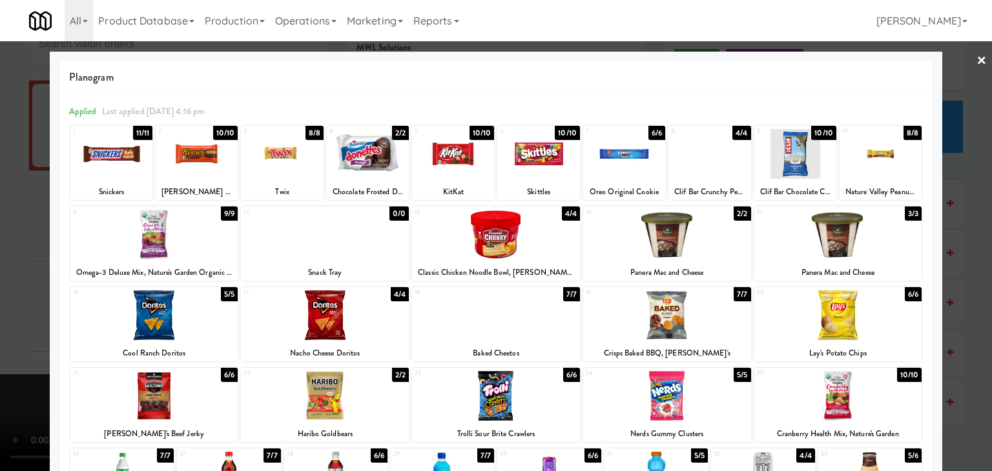
click at [195, 132] on div at bounding box center [197, 154] width 82 height 50
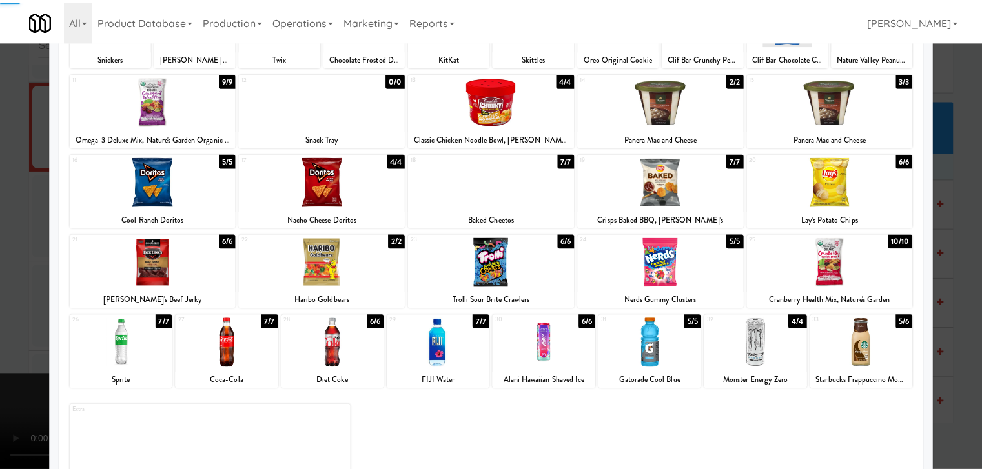
scroll to position [163, 0]
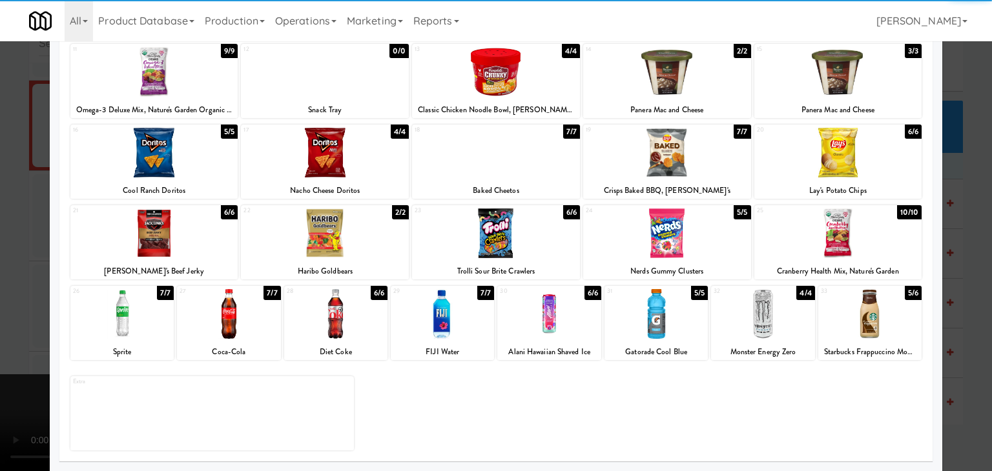
click at [118, 333] on div at bounding box center [121, 314] width 103 height 50
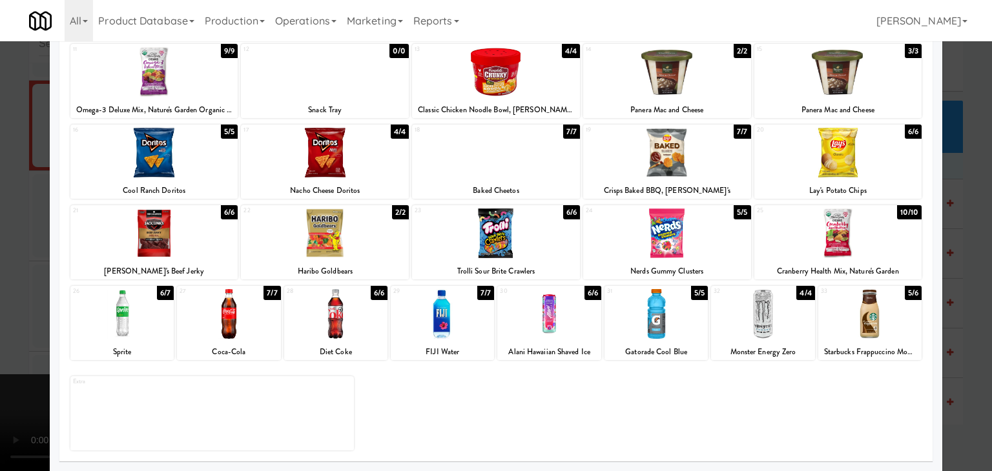
click at [506, 229] on div at bounding box center [496, 234] width 168 height 50
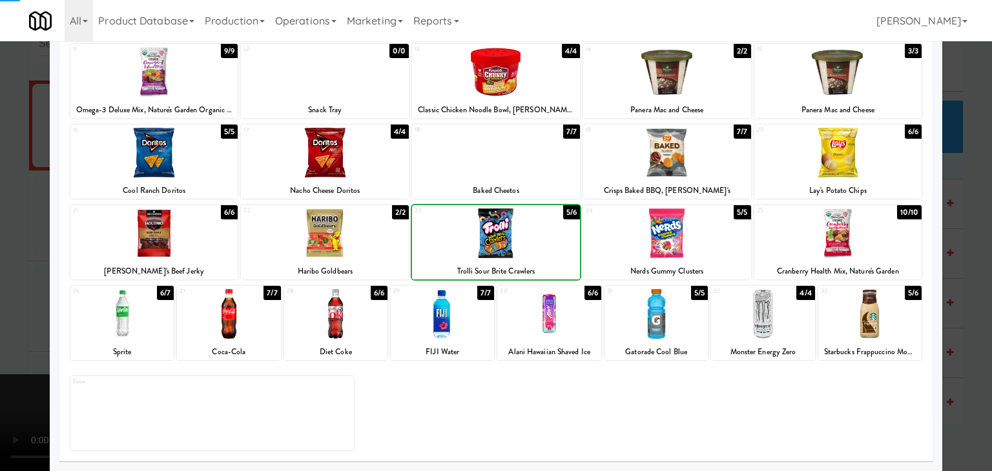
drag, startPoint x: 0, startPoint y: 331, endPoint x: 327, endPoint y: 329, distance: 326.7
click at [3, 331] on div at bounding box center [496, 235] width 992 height 471
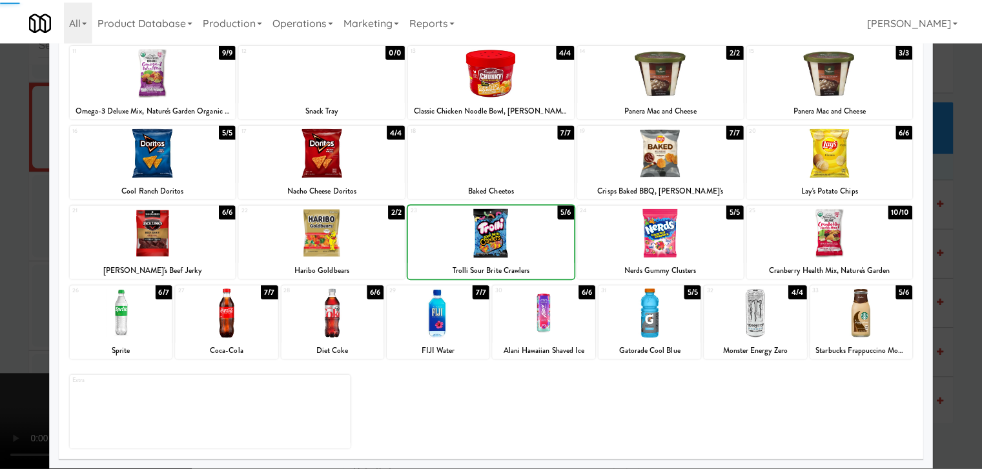
scroll to position [5073, 0]
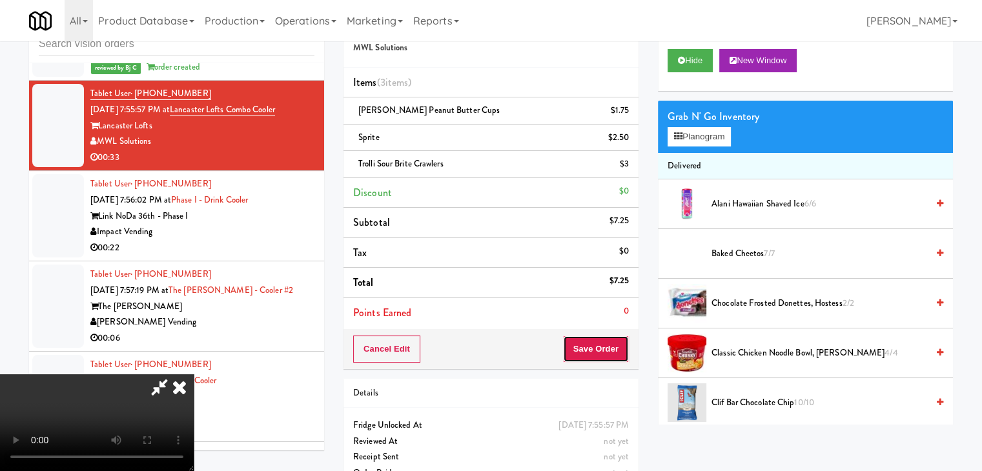
click at [601, 345] on button "Save Order" at bounding box center [596, 349] width 66 height 27
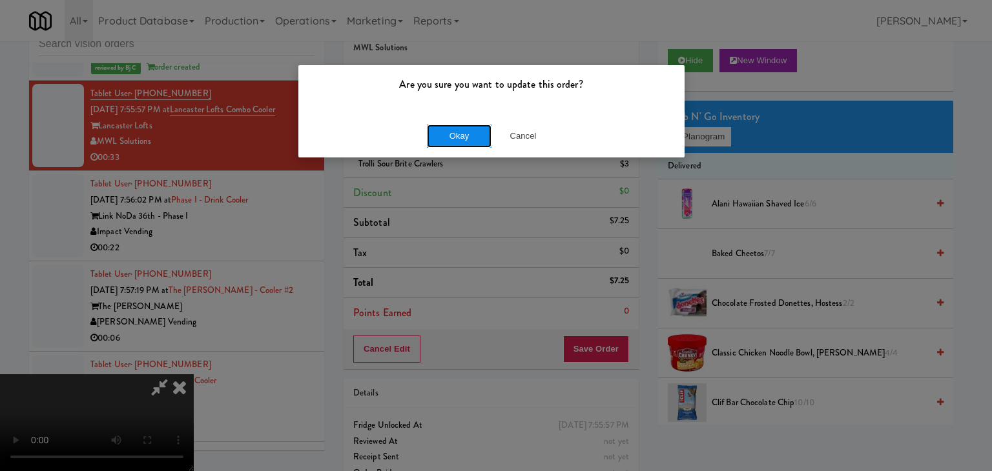
click at [459, 132] on button "Okay" at bounding box center [459, 136] width 65 height 23
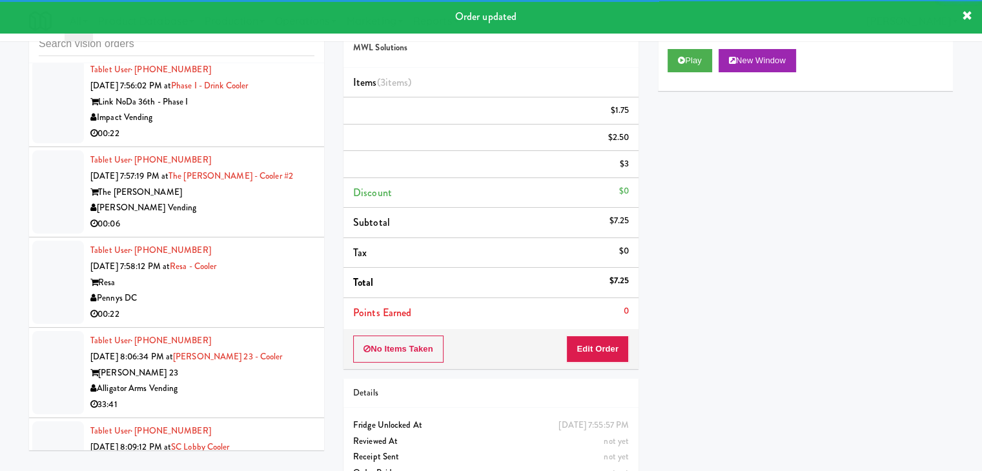
scroll to position [5218, 0]
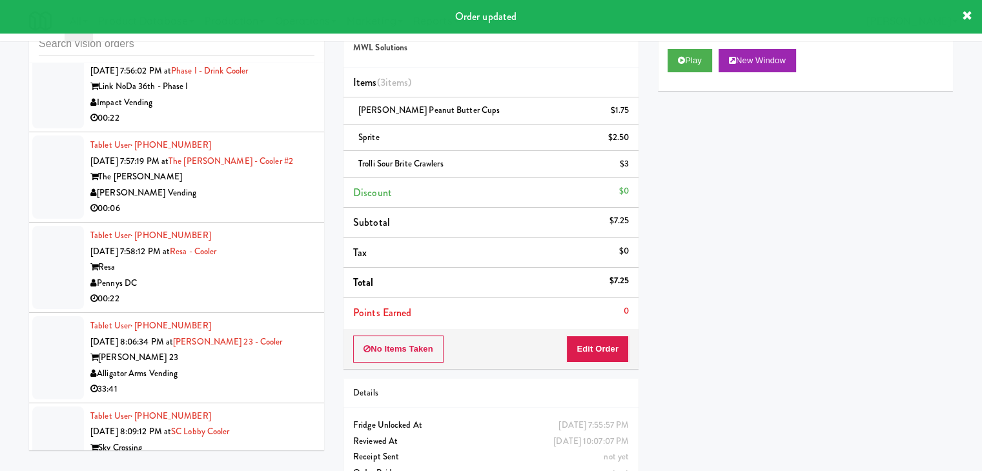
click at [258, 110] on div "00:22" at bounding box center [202, 118] width 224 height 16
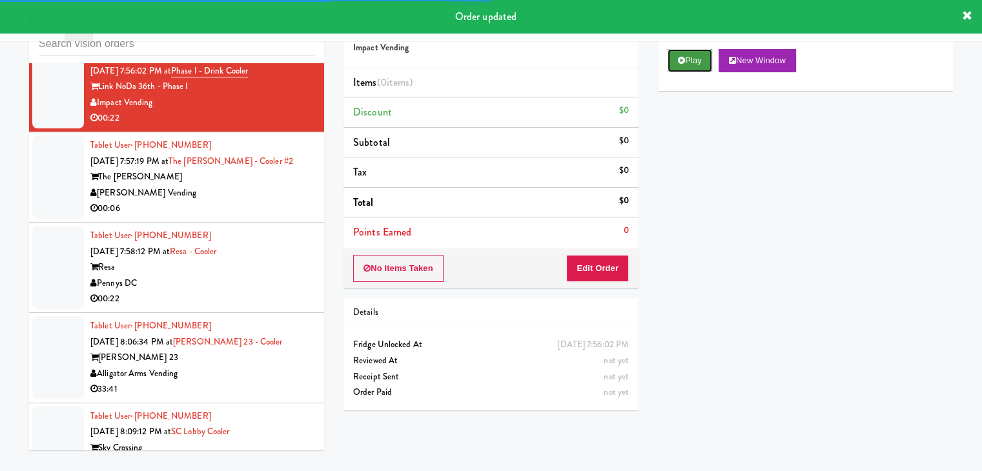
click at [686, 70] on button "Play" at bounding box center [690, 60] width 45 height 23
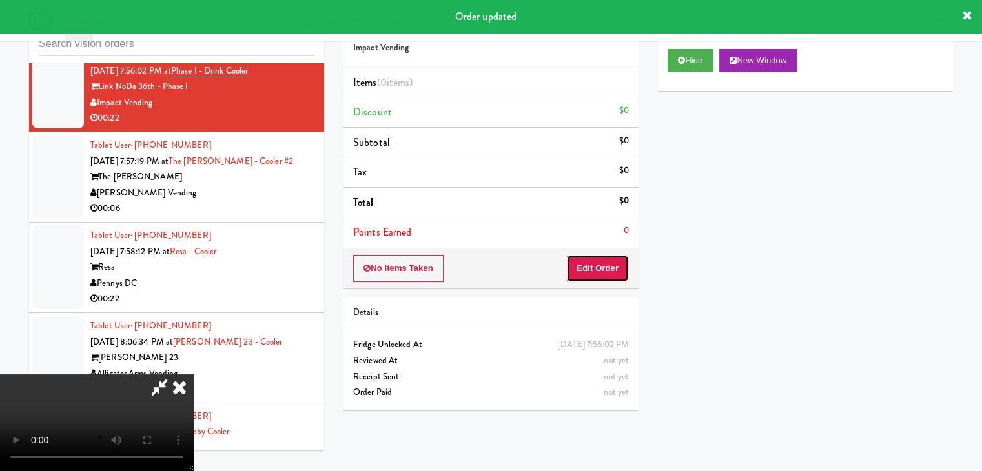
click at [589, 265] on button "Edit Order" at bounding box center [597, 268] width 63 height 27
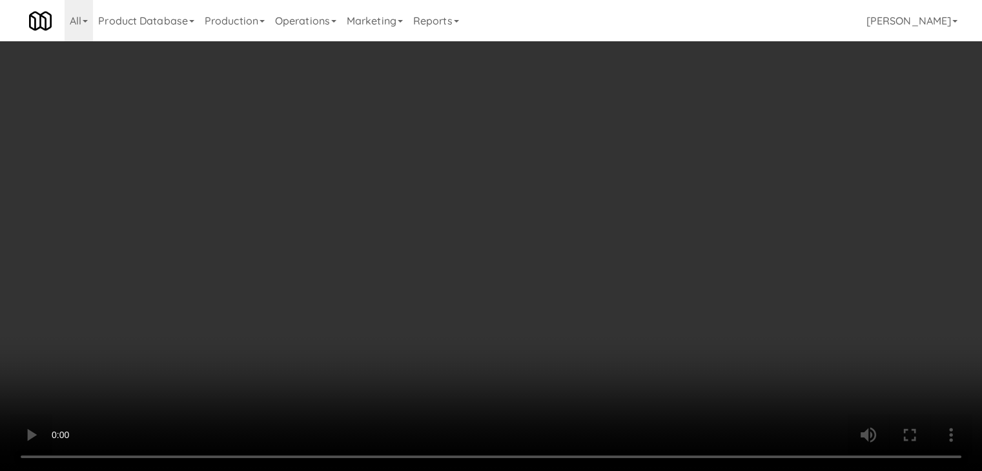
scroll to position [5203, 0]
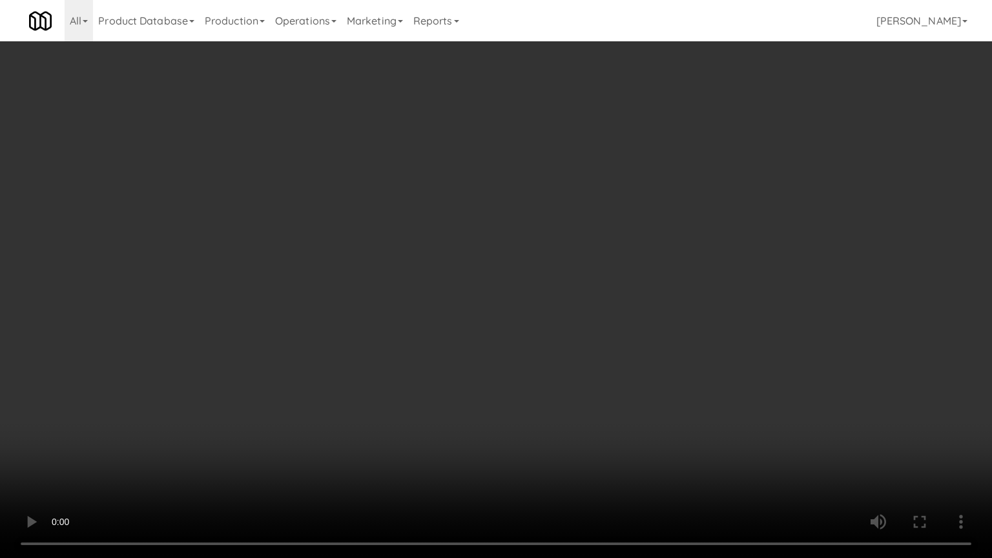
click at [652, 426] on video at bounding box center [496, 279] width 992 height 558
click at [639, 426] on video at bounding box center [496, 279] width 992 height 558
drag, startPoint x: 651, startPoint y: 413, endPoint x: 655, endPoint y: 406, distance: 8.7
click at [651, 413] on video at bounding box center [496, 279] width 992 height 558
click at [653, 406] on video at bounding box center [496, 279] width 992 height 558
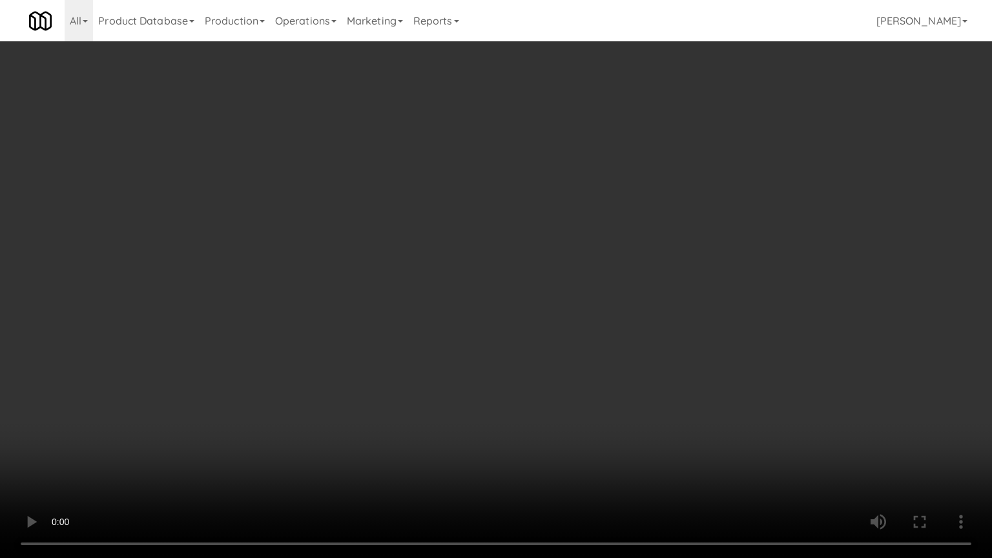
scroll to position [5218, 0]
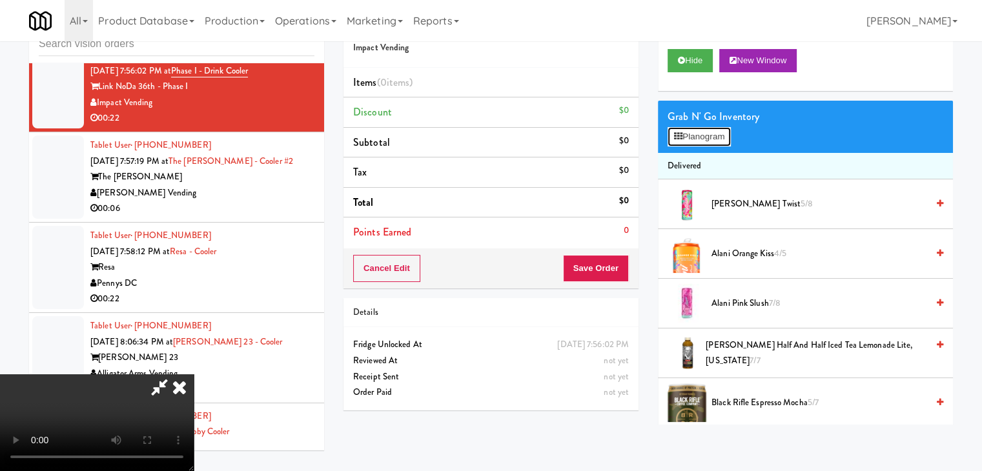
drag, startPoint x: 723, startPoint y: 141, endPoint x: 433, endPoint y: 214, distance: 298.3
click at [433, 212] on div "Order # 554912 Impact Vending Items (0 items ) Discount $0 Subtotal $0 Tax $0 T…" at bounding box center [649, 215] width 610 height 420
click at [194, 375] on video at bounding box center [97, 423] width 194 height 97
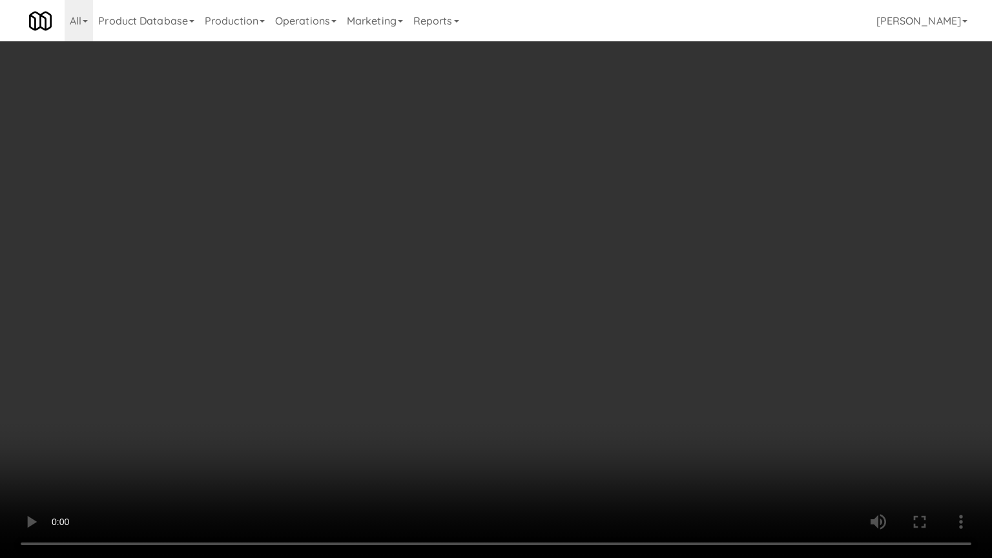
click at [563, 302] on video at bounding box center [496, 279] width 992 height 558
drag, startPoint x: 563, startPoint y: 302, endPoint x: 566, endPoint y: 309, distance: 7.6
click at [563, 304] on video at bounding box center [496, 279] width 992 height 558
click at [569, 304] on video at bounding box center [496, 279] width 992 height 558
drag, startPoint x: 571, startPoint y: 303, endPoint x: 649, endPoint y: 140, distance: 180.5
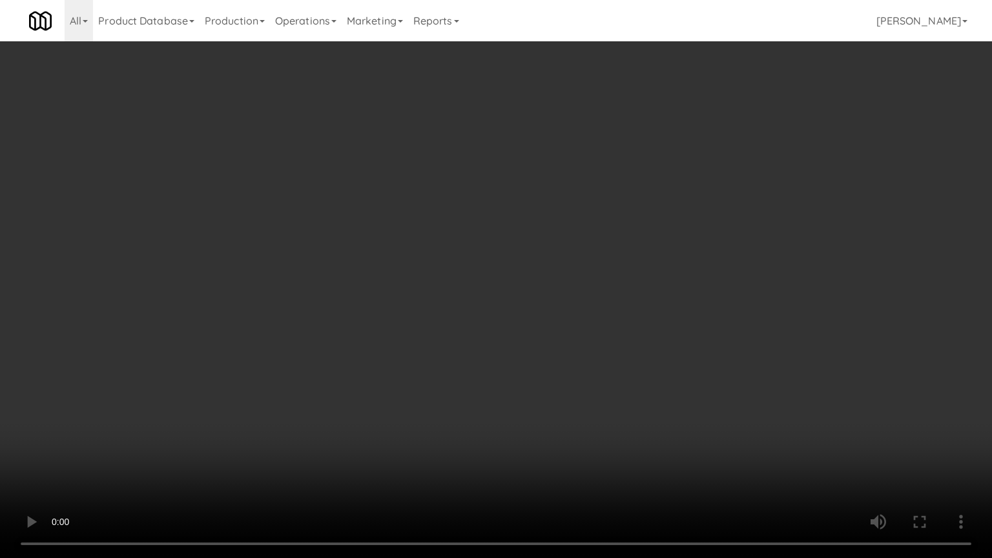
click at [573, 298] on video at bounding box center [496, 279] width 992 height 558
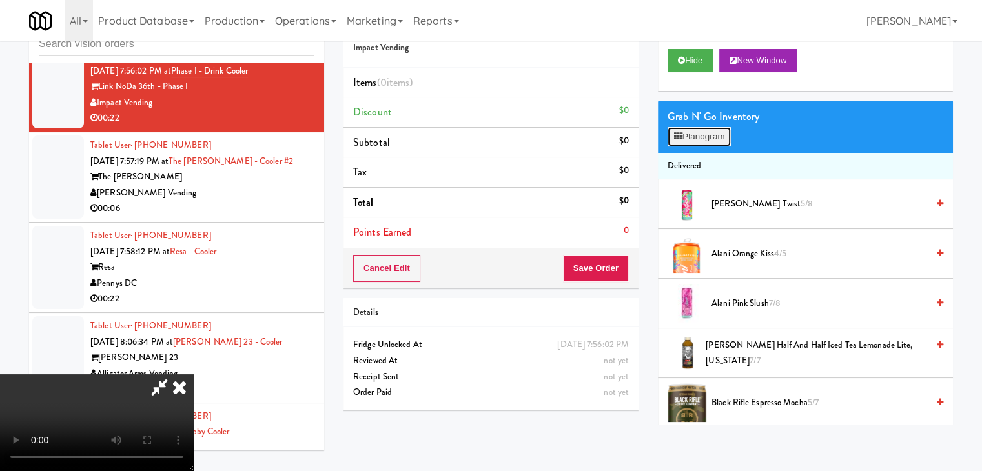
click at [689, 132] on button "Planogram" at bounding box center [699, 136] width 63 height 19
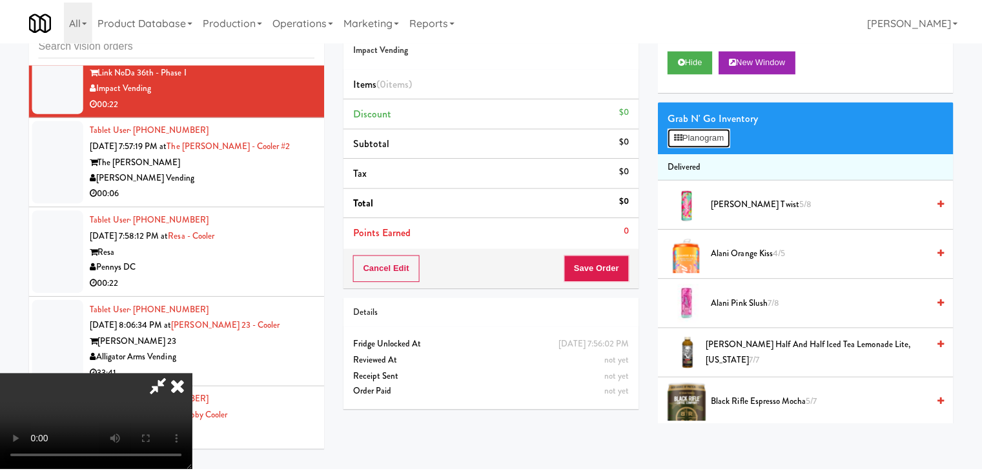
scroll to position [5203, 0]
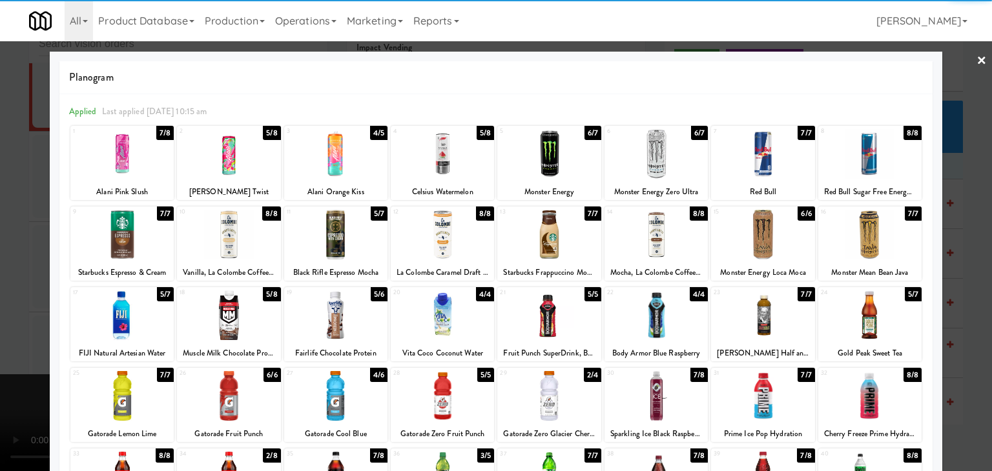
click at [761, 172] on div at bounding box center [762, 154] width 103 height 50
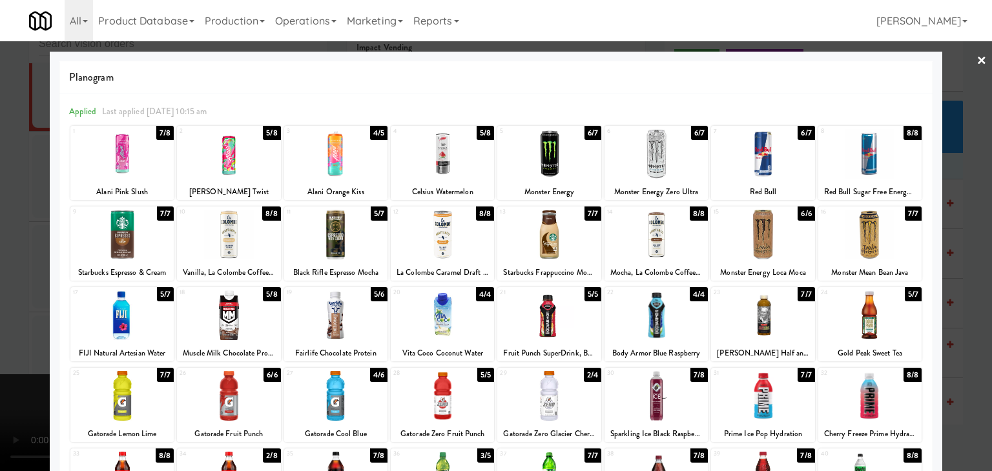
click at [554, 339] on div at bounding box center [548, 316] width 103 height 50
drag, startPoint x: 0, startPoint y: 322, endPoint x: 197, endPoint y: 320, distance: 196.9
click at [6, 322] on div at bounding box center [496, 235] width 992 height 471
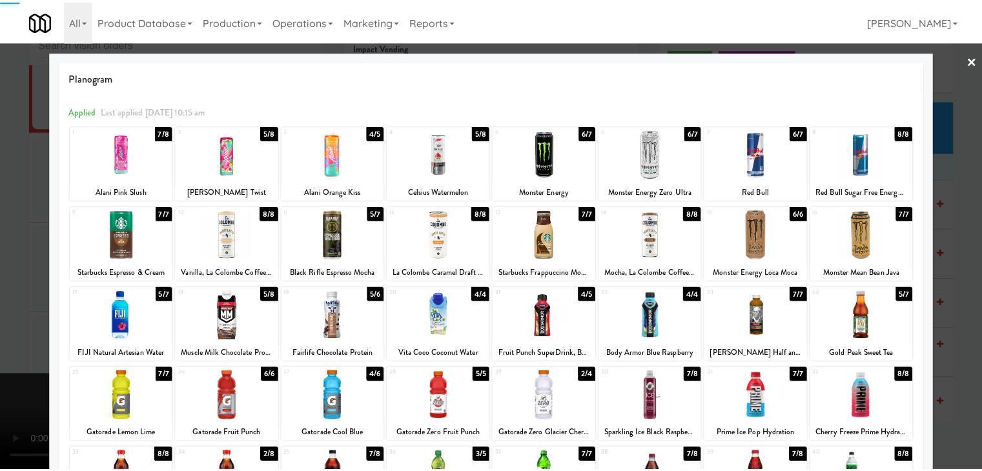
scroll to position [5218, 0]
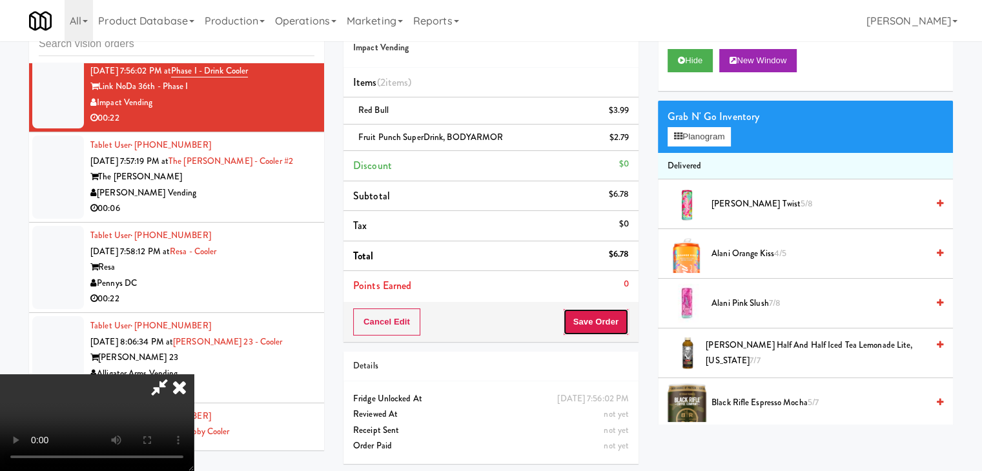
click at [607, 329] on button "Save Order" at bounding box center [596, 322] width 66 height 27
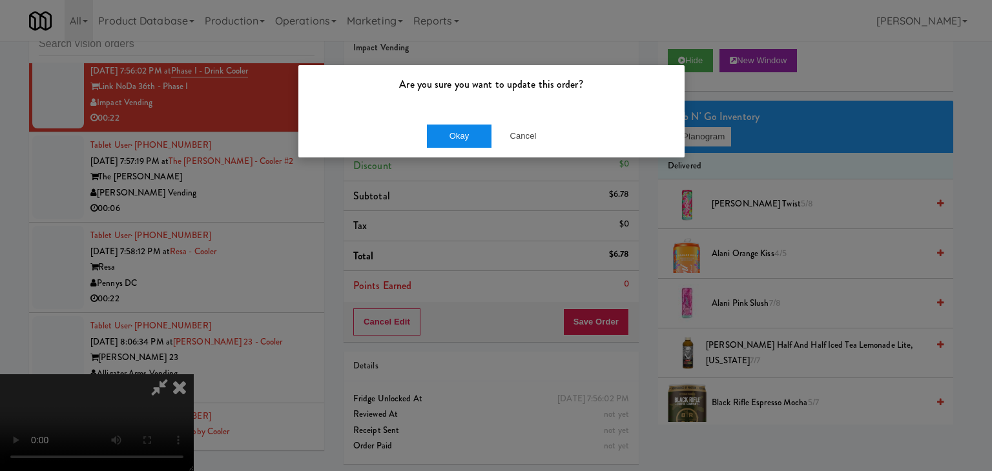
drag, startPoint x: 469, startPoint y: 118, endPoint x: 460, endPoint y: 130, distance: 15.8
click at [467, 119] on div "Okay Cancel" at bounding box center [491, 135] width 386 height 43
click at [460, 130] on button "Okay" at bounding box center [459, 136] width 65 height 23
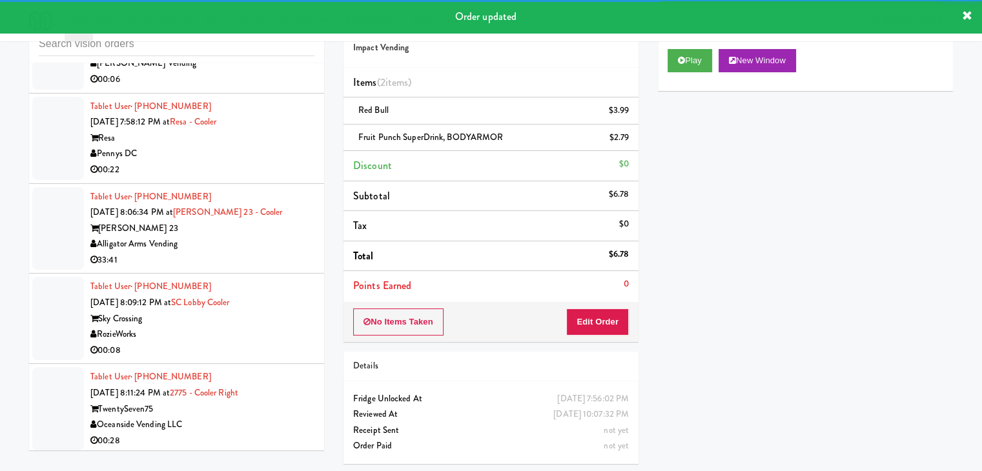
scroll to position [5234, 0]
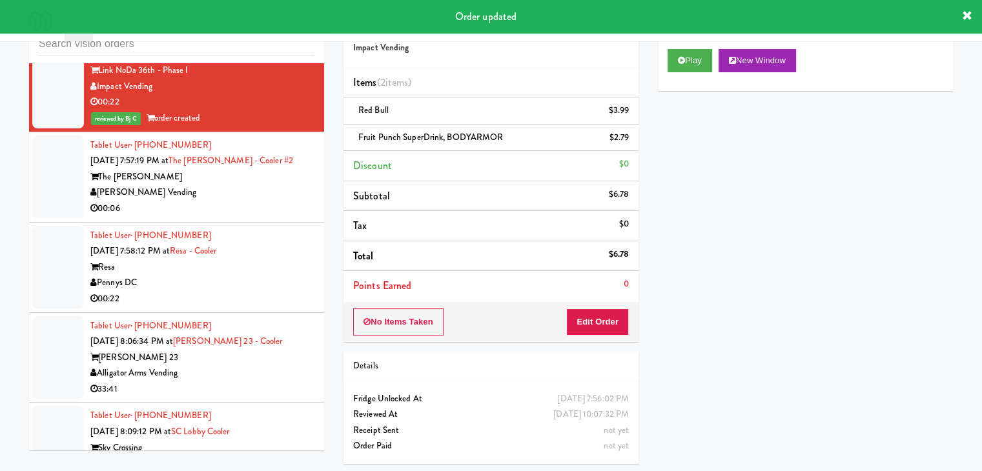
drag, startPoint x: 261, startPoint y: 179, endPoint x: 259, endPoint y: 198, distance: 18.8
click at [261, 201] on div "00:06" at bounding box center [202, 209] width 224 height 16
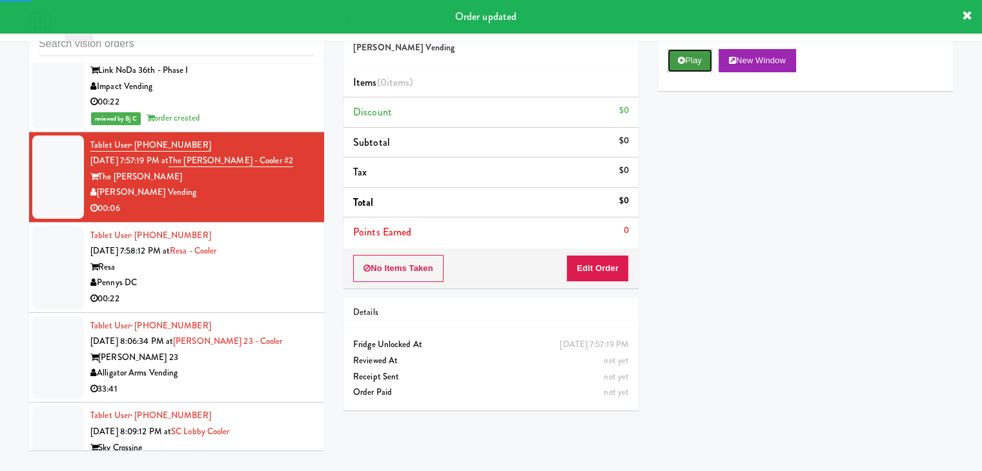
click at [681, 63] on button "Play" at bounding box center [690, 60] width 45 height 23
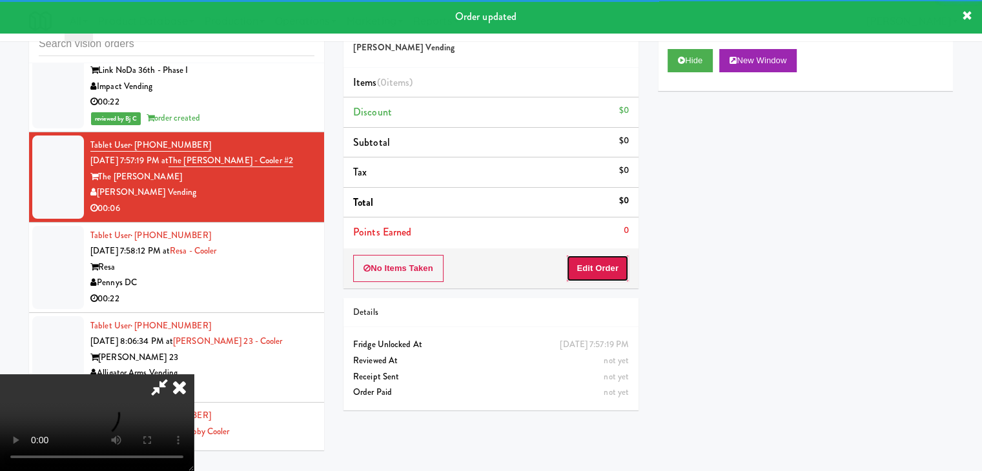
click at [590, 263] on button "Edit Order" at bounding box center [597, 268] width 63 height 27
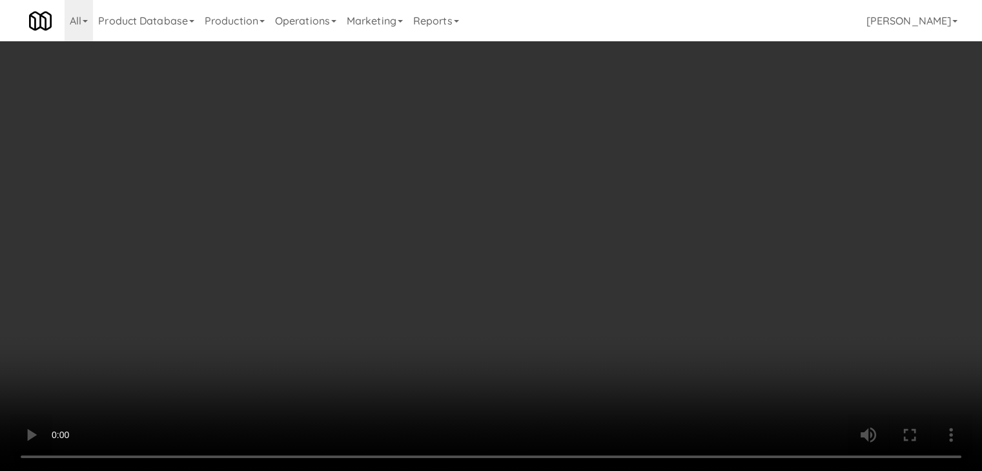
scroll to position [5218, 0]
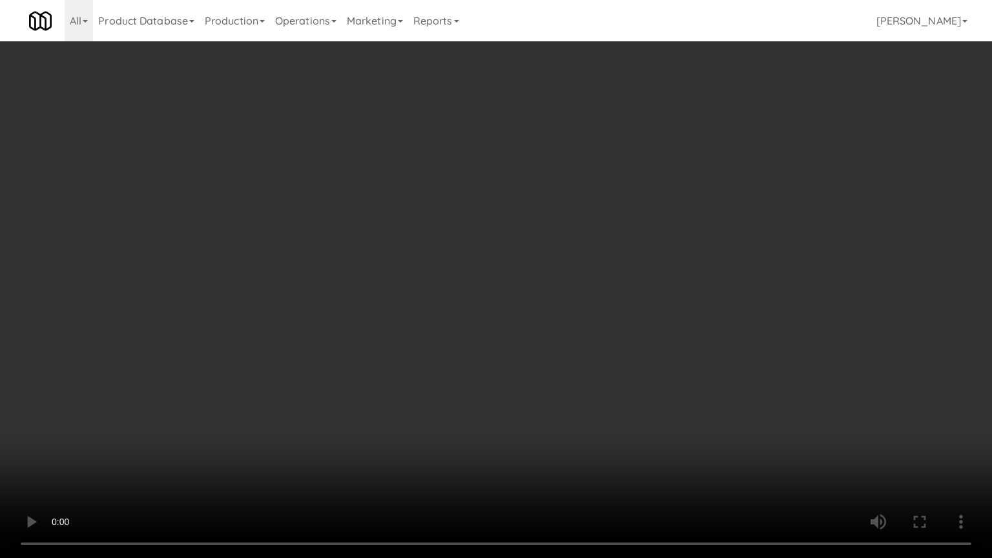
click at [622, 375] on video at bounding box center [496, 279] width 992 height 558
drag, startPoint x: 622, startPoint y: 375, endPoint x: 668, endPoint y: 213, distance: 167.8
click at [622, 374] on video at bounding box center [496, 279] width 992 height 558
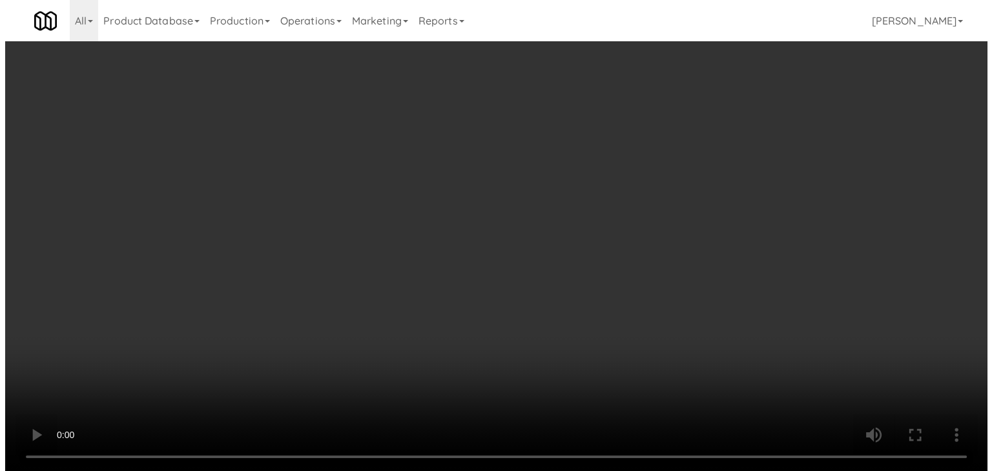
scroll to position [5234, 0]
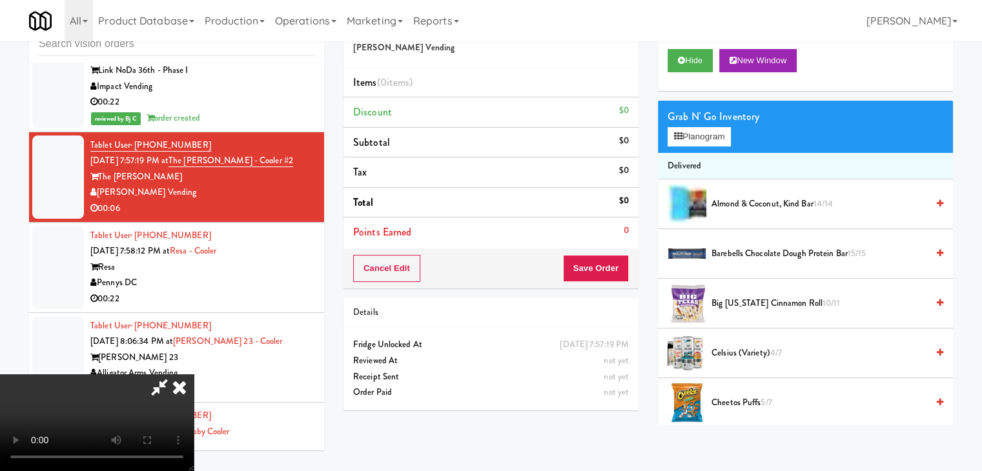
click at [708, 148] on div "Grab N' Go Inventory Planogram" at bounding box center [805, 127] width 295 height 52
click at [714, 144] on button "Planogram" at bounding box center [699, 136] width 63 height 19
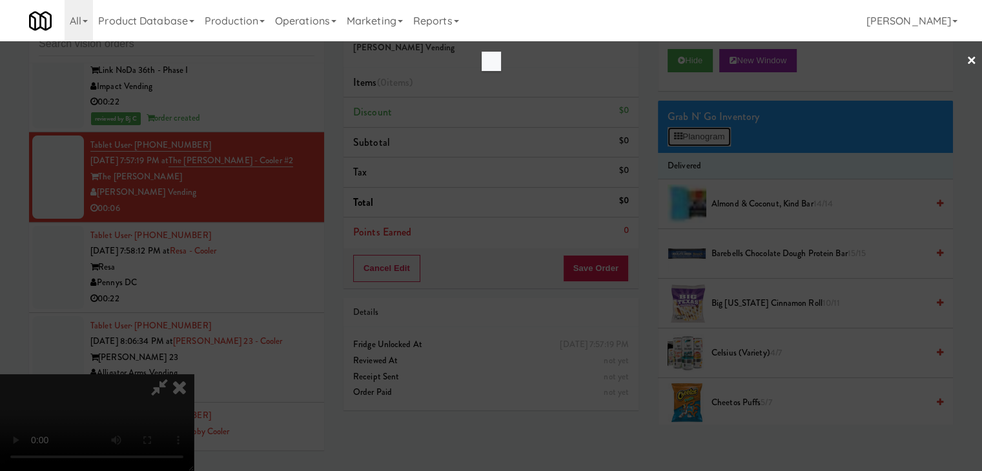
scroll to position [5218, 0]
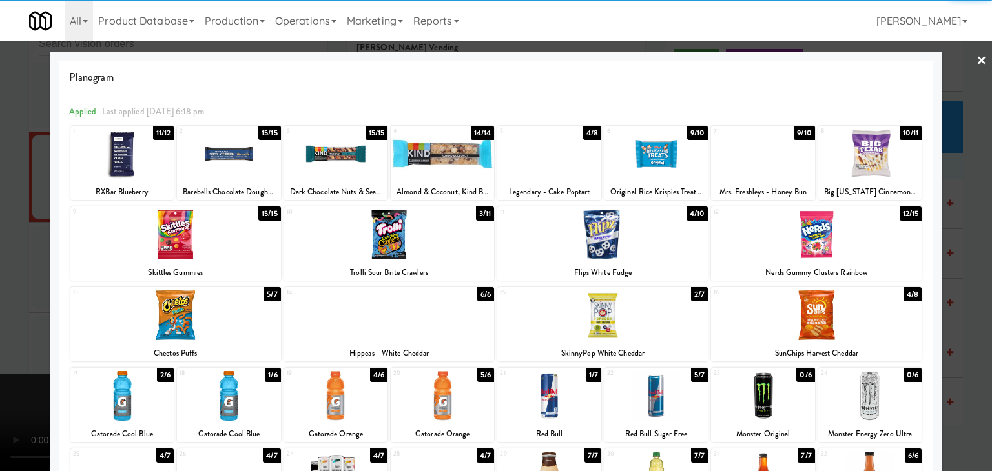
click at [846, 319] on div at bounding box center [816, 316] width 211 height 50
click at [958, 313] on div at bounding box center [496, 235] width 992 height 471
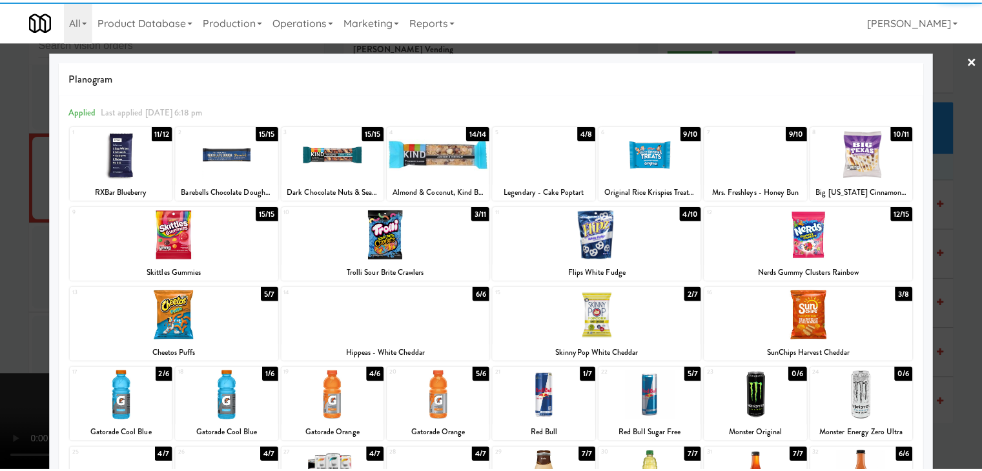
scroll to position [5234, 0]
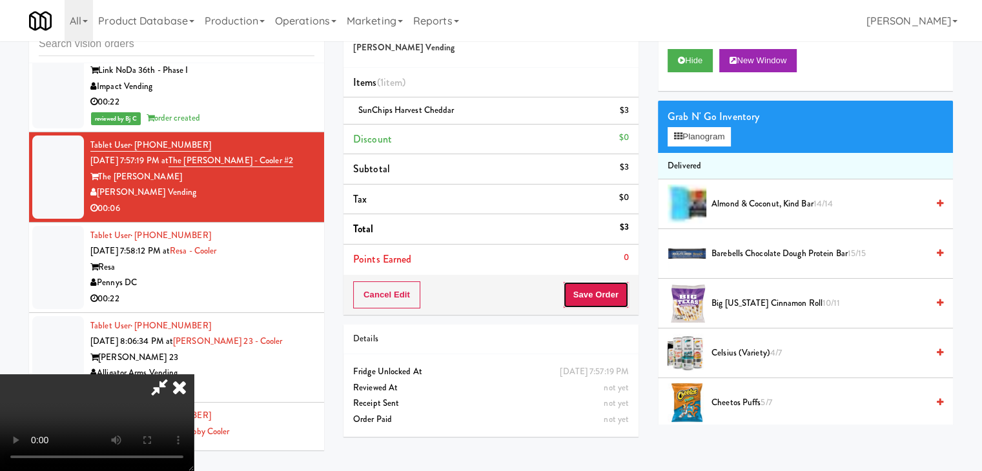
click at [599, 293] on button "Save Order" at bounding box center [596, 295] width 66 height 27
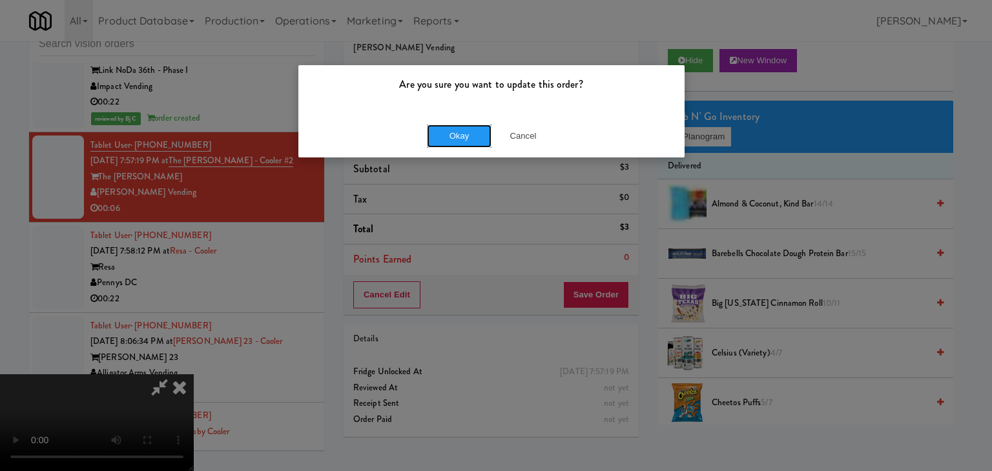
click at [473, 143] on button "Okay" at bounding box center [459, 136] width 65 height 23
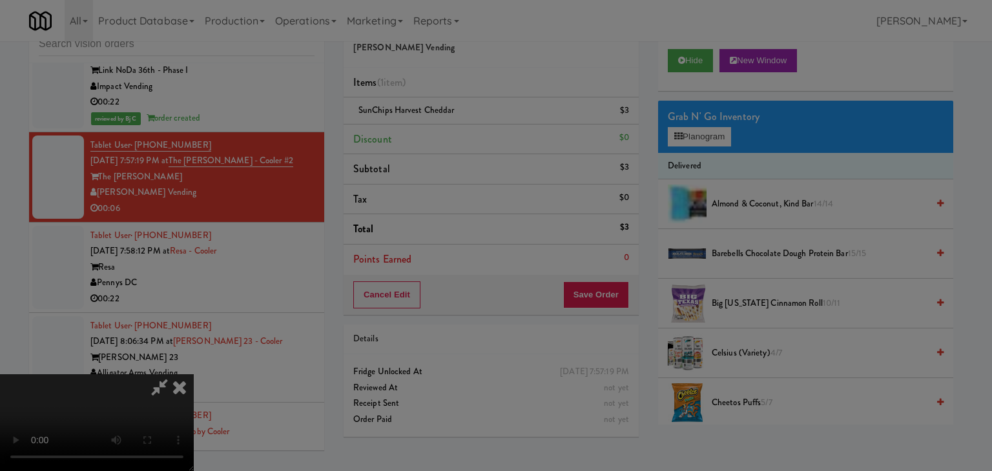
click at [475, 142] on body "Are you sure you want to update this order? Okay Cancel Okay Are you sure you w…" at bounding box center [496, 235] width 992 height 471
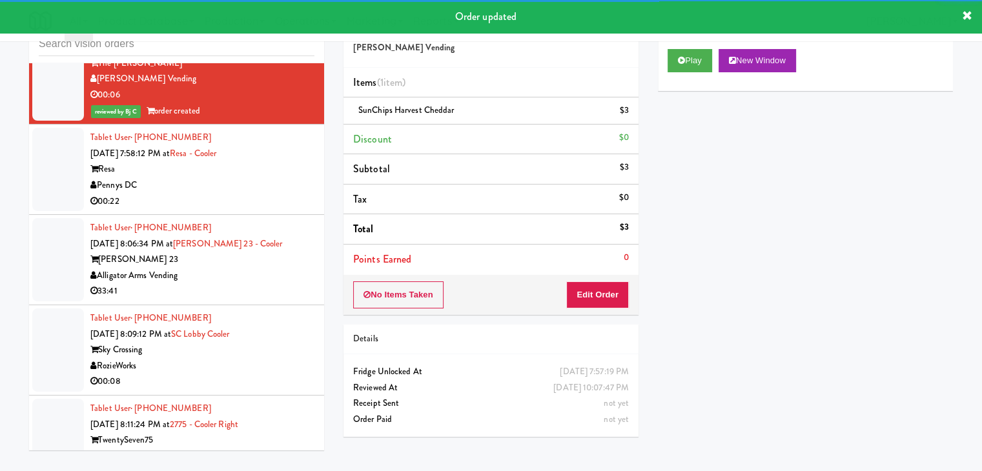
scroll to position [5363, 0]
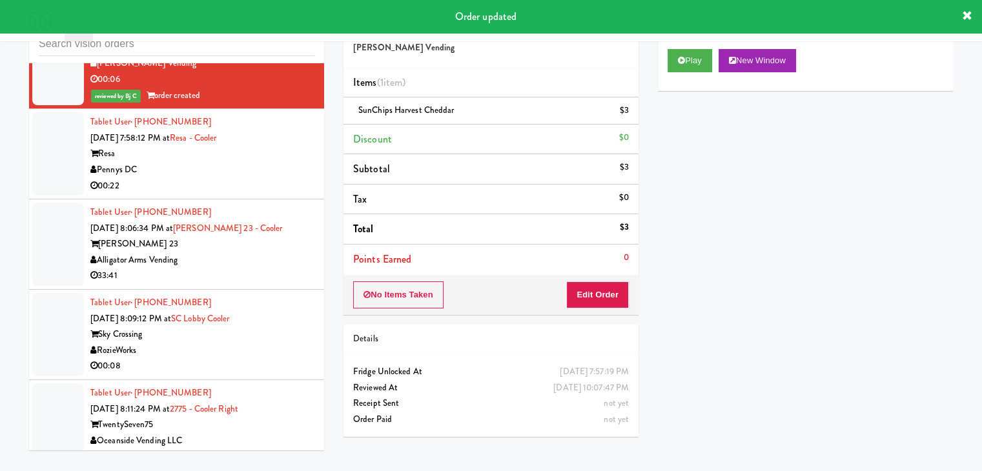
click at [278, 162] on div "Pennys DC" at bounding box center [202, 170] width 224 height 16
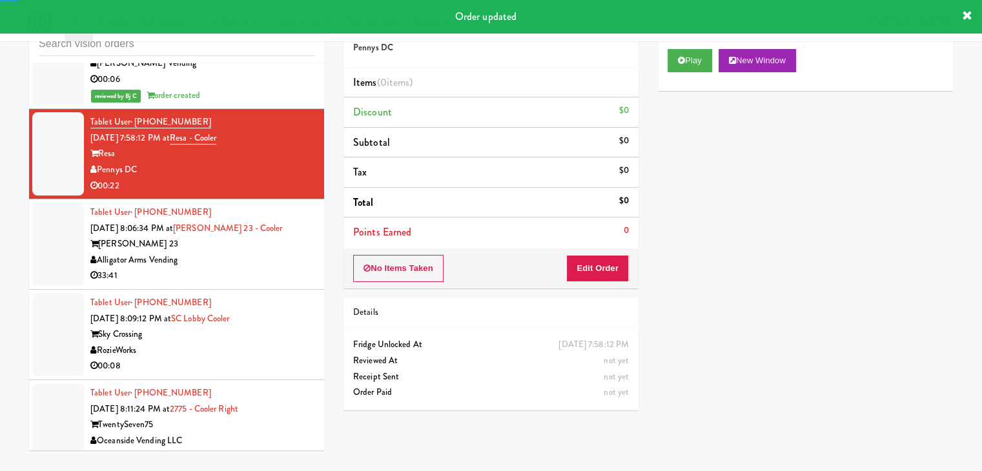
click at [685, 73] on div "Play New Window" at bounding box center [805, 65] width 295 height 52
click at [690, 67] on button "Play" at bounding box center [690, 60] width 45 height 23
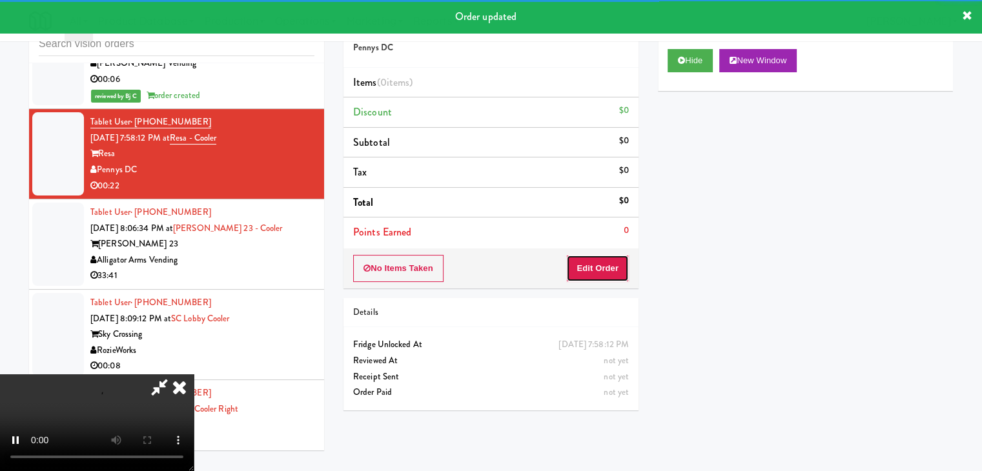
click at [600, 263] on button "Edit Order" at bounding box center [597, 268] width 63 height 27
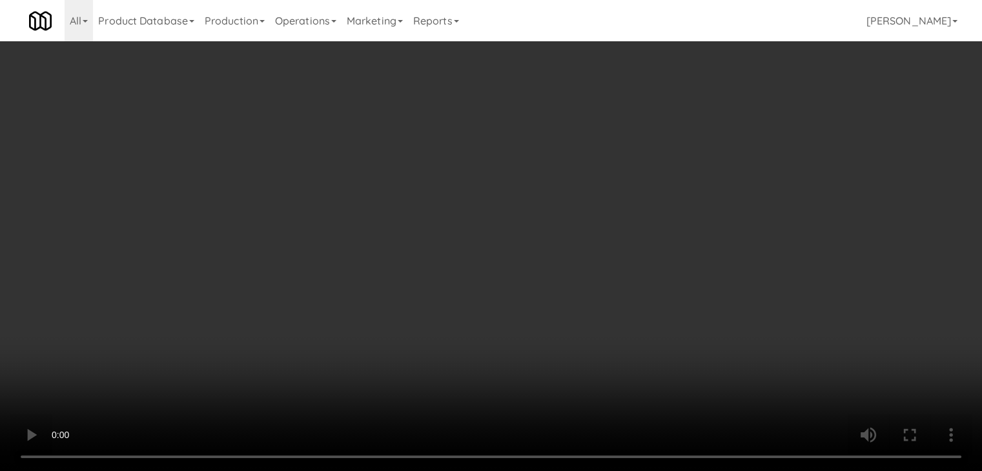
scroll to position [5347, 0]
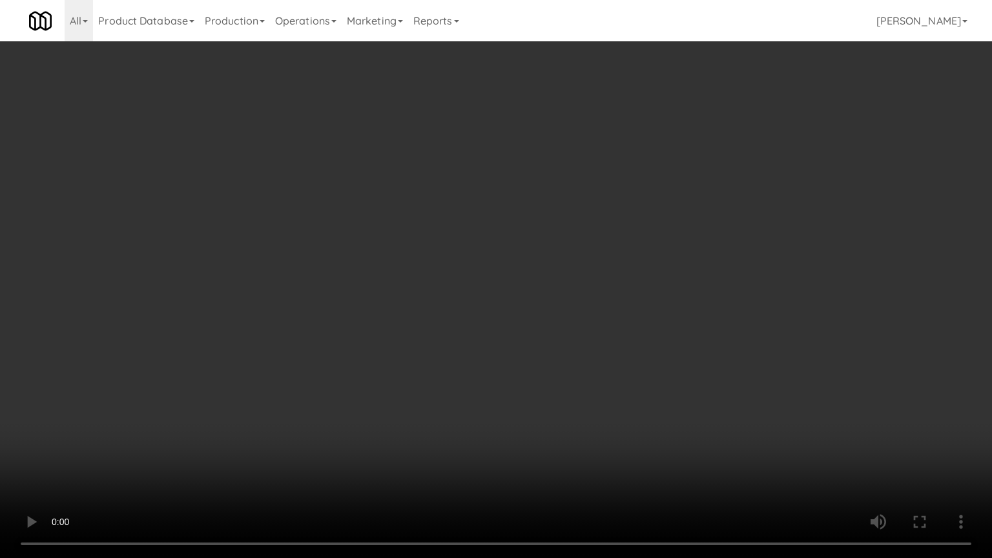
click at [571, 394] on video at bounding box center [496, 279] width 992 height 558
click at [569, 395] on video at bounding box center [496, 279] width 992 height 558
click at [576, 398] on video at bounding box center [496, 279] width 992 height 558
click at [579, 394] on video at bounding box center [496, 279] width 992 height 558
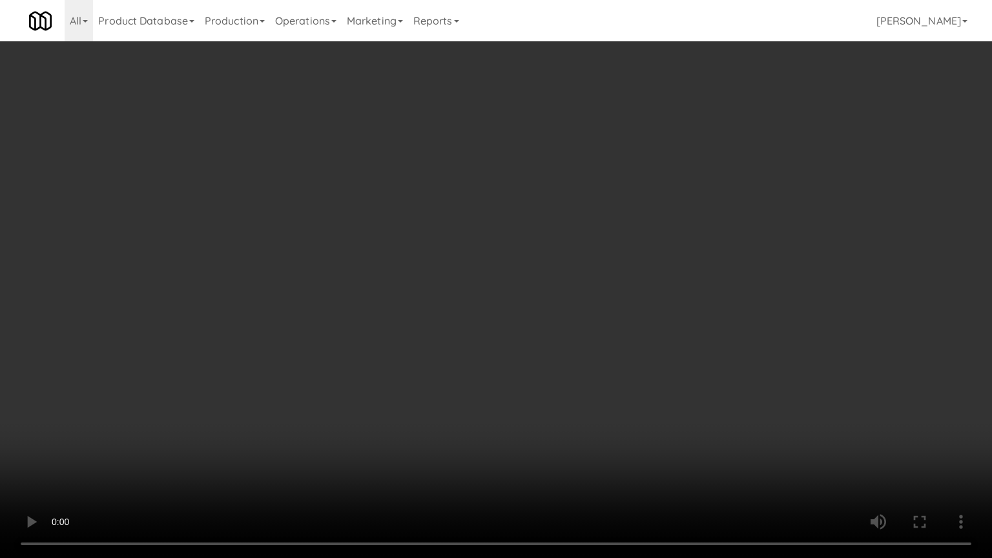
click at [579, 394] on video at bounding box center [496, 279] width 992 height 558
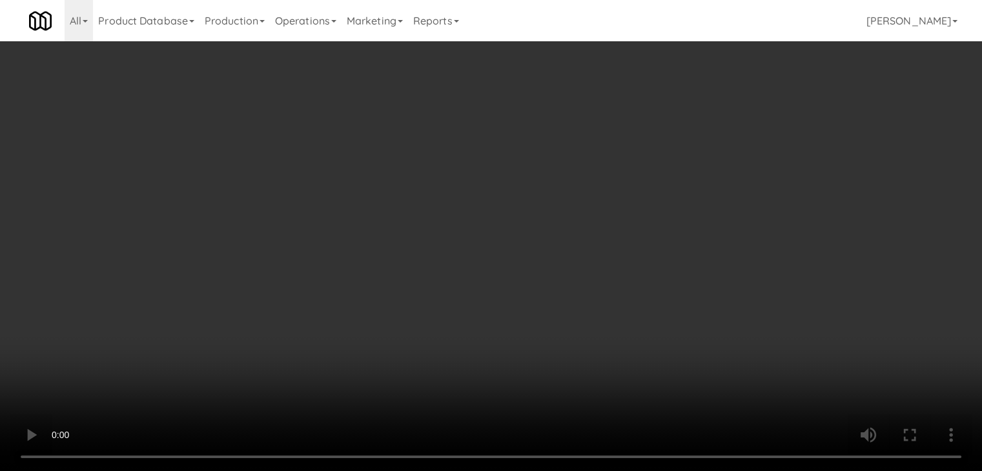
scroll to position [5363, 0]
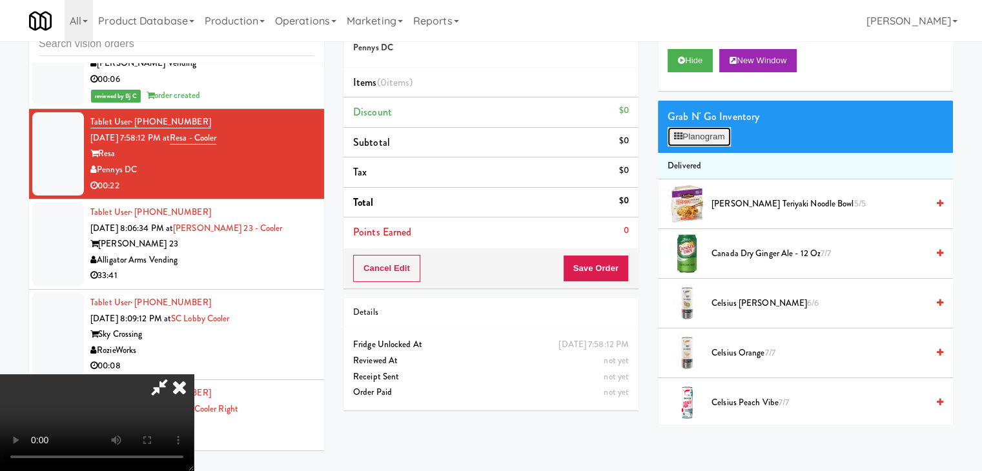
click at [709, 132] on button "Planogram" at bounding box center [699, 136] width 63 height 19
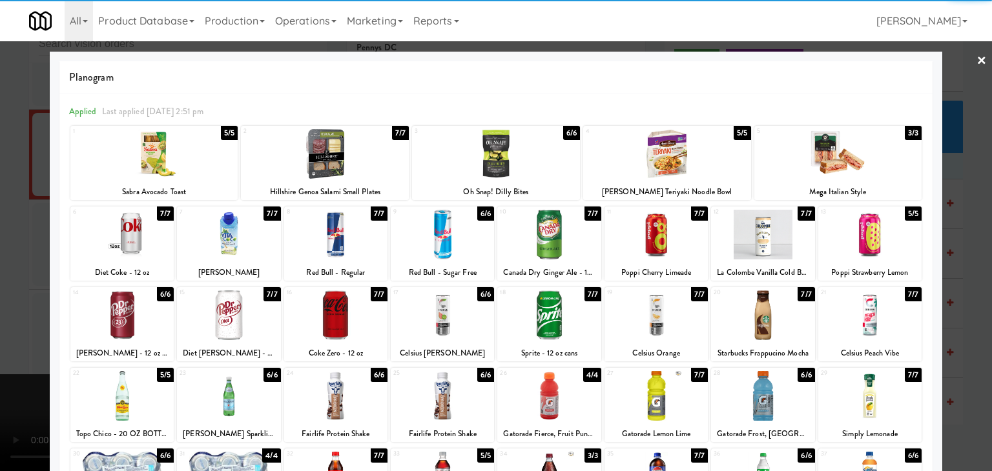
click at [353, 138] on div at bounding box center [325, 154] width 168 height 50
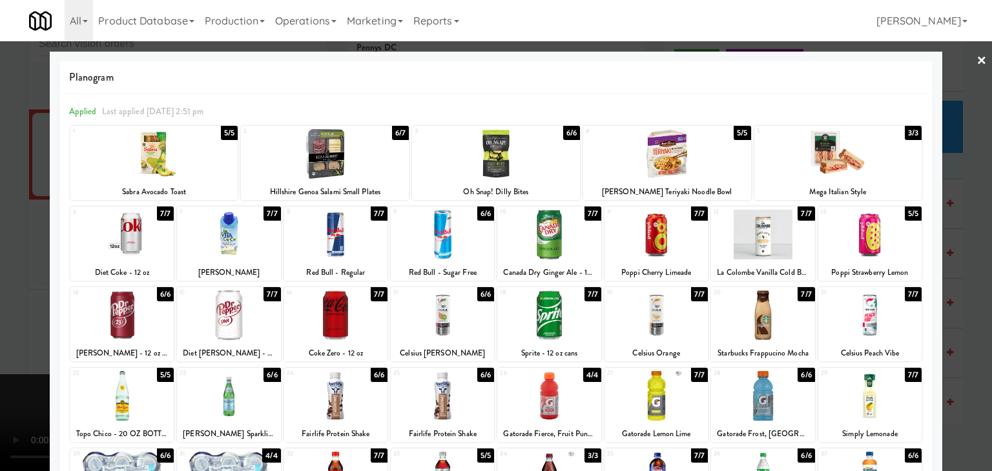
click at [362, 308] on div at bounding box center [335, 316] width 103 height 50
drag, startPoint x: 0, startPoint y: 298, endPoint x: 389, endPoint y: 316, distance: 389.1
click at [20, 298] on div at bounding box center [496, 235] width 992 height 471
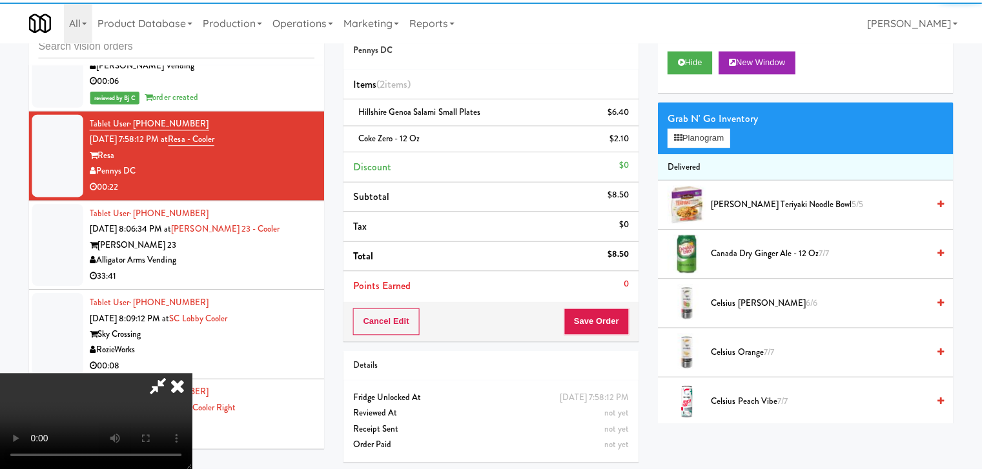
scroll to position [5363, 0]
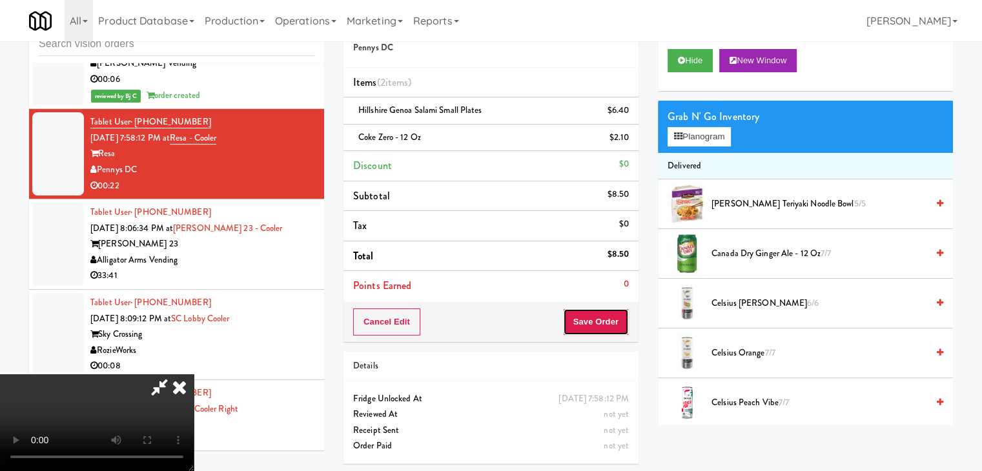
click at [624, 324] on button "Save Order" at bounding box center [596, 322] width 66 height 27
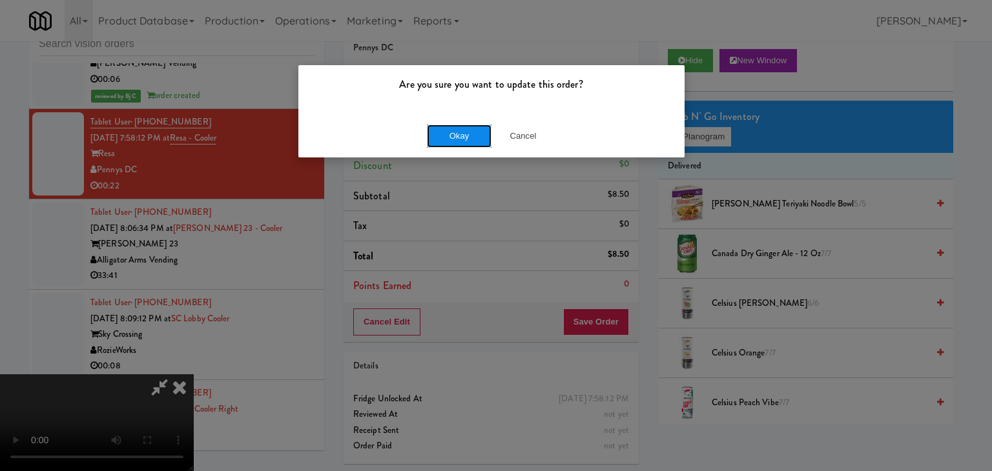
click at [437, 128] on button "Okay" at bounding box center [459, 136] width 65 height 23
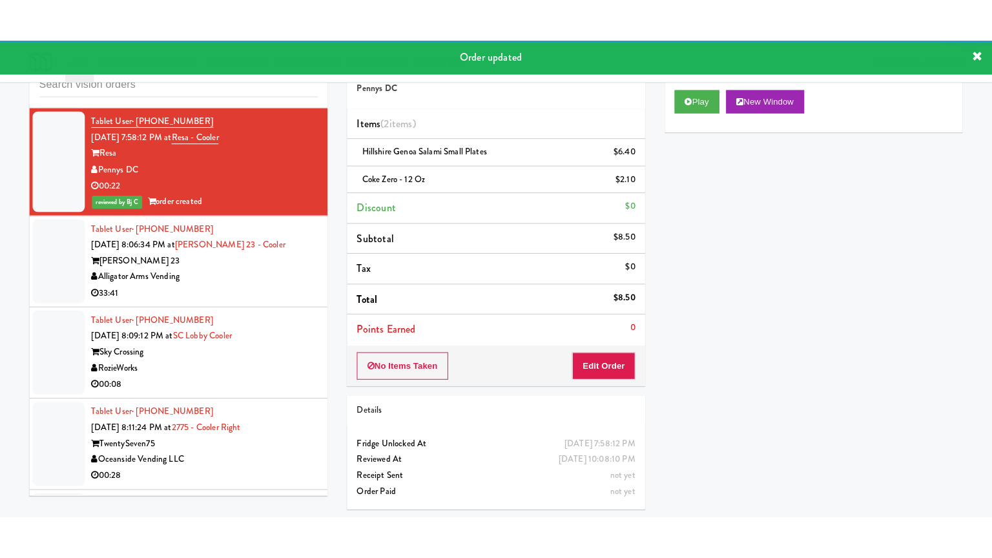
scroll to position [5428, 0]
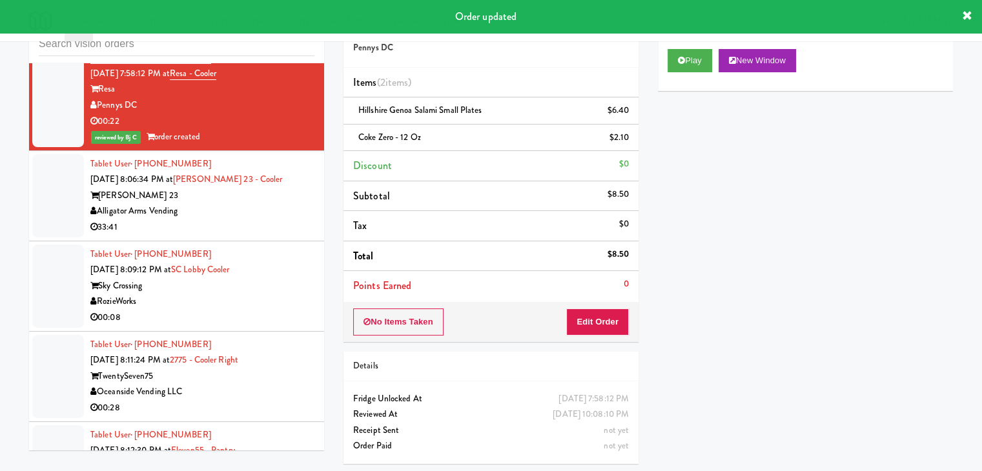
click at [262, 203] on div "Alligator Arms Vending" at bounding box center [202, 211] width 224 height 16
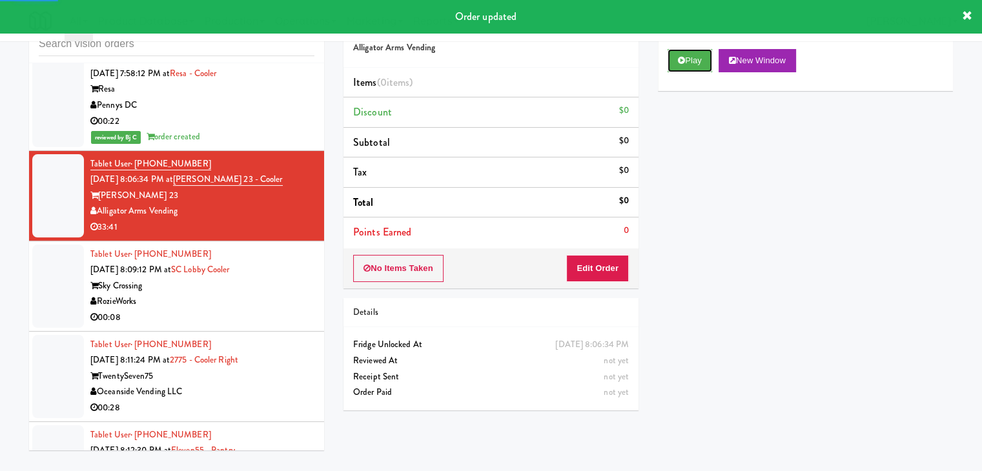
drag, startPoint x: 710, startPoint y: 56, endPoint x: 700, endPoint y: 94, distance: 39.5
click at [710, 57] on button "Play" at bounding box center [690, 60] width 45 height 23
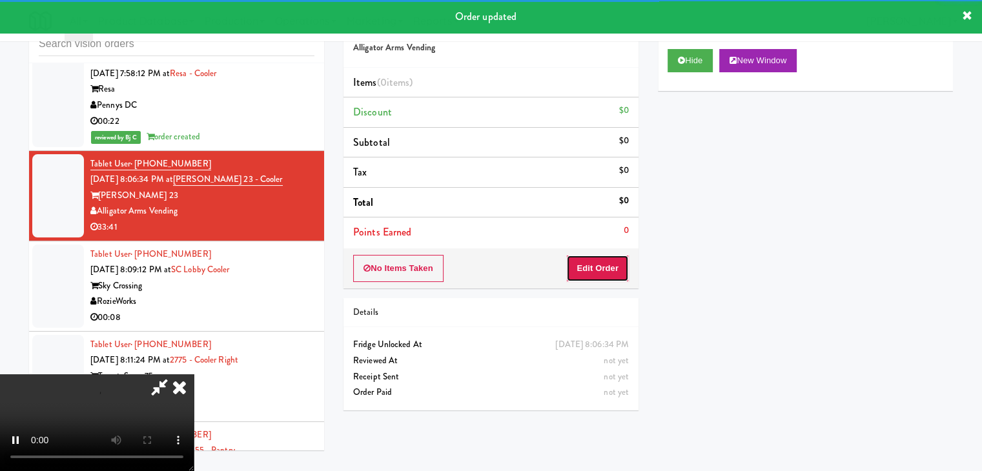
click at [593, 265] on button "Edit Order" at bounding box center [597, 268] width 63 height 27
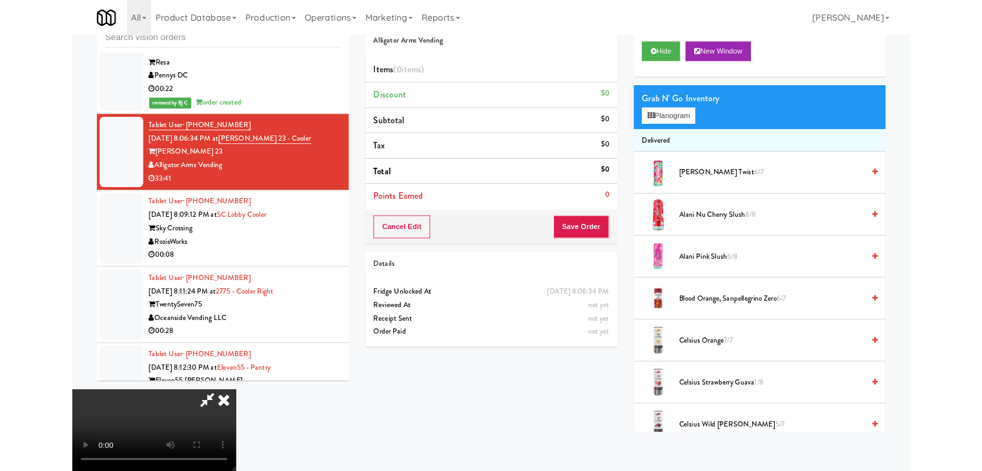
scroll to position [5412, 0]
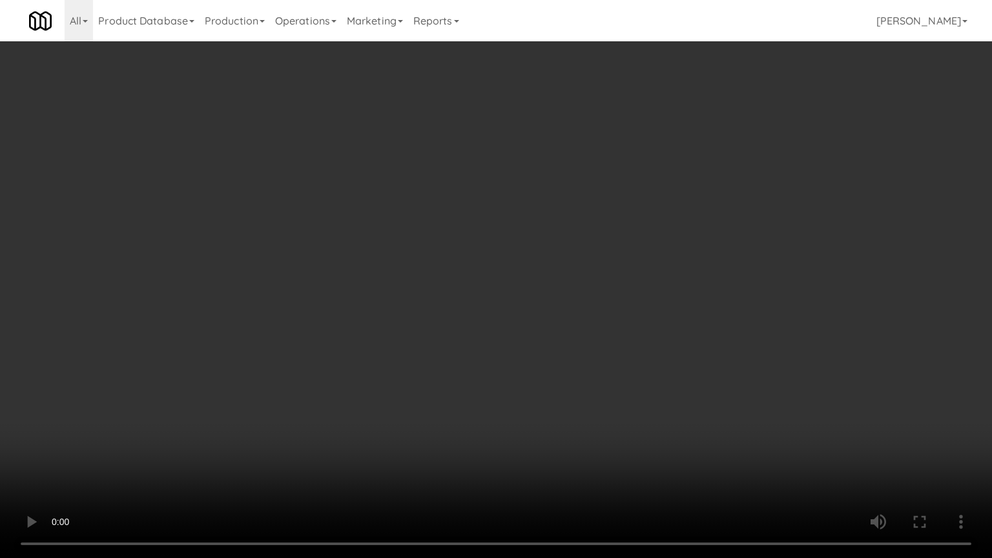
drag, startPoint x: 562, startPoint y: 465, endPoint x: 553, endPoint y: 471, distance: 10.7
click at [562, 448] on video at bounding box center [496, 279] width 992 height 558
click at [503, 433] on video at bounding box center [496, 279] width 992 height 558
click at [502, 437] on video at bounding box center [496, 279] width 992 height 558
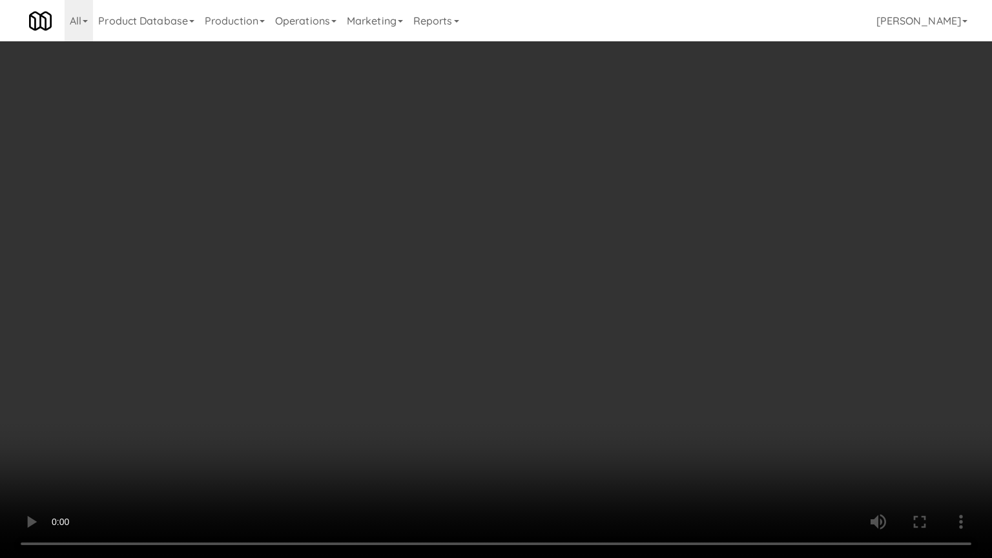
click at [502, 437] on video at bounding box center [496, 279] width 992 height 558
click at [508, 434] on video at bounding box center [496, 279] width 992 height 558
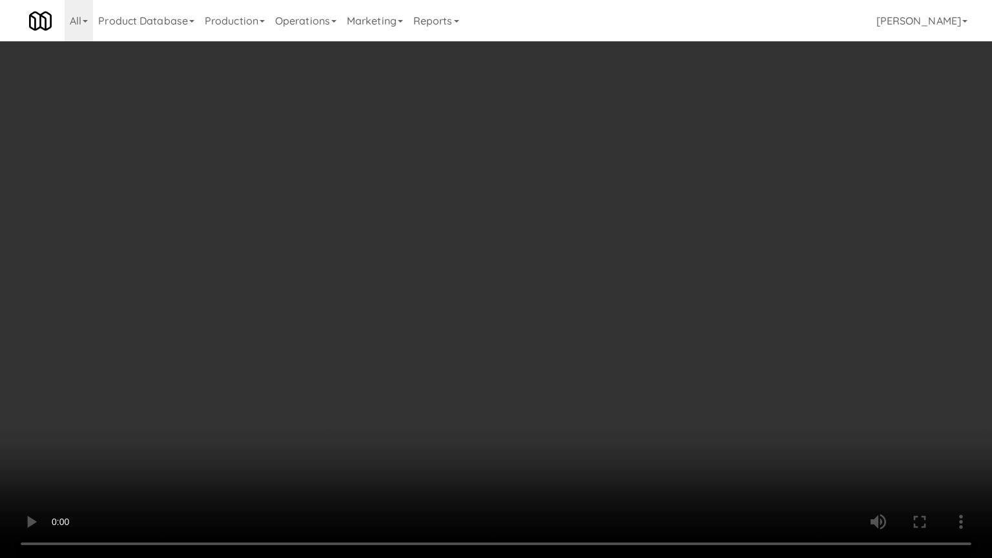
click at [508, 434] on video at bounding box center [496, 279] width 992 height 558
click at [519, 422] on video at bounding box center [496, 279] width 992 height 558
click at [514, 421] on video at bounding box center [496, 279] width 992 height 558
click at [788, 384] on video at bounding box center [496, 279] width 992 height 558
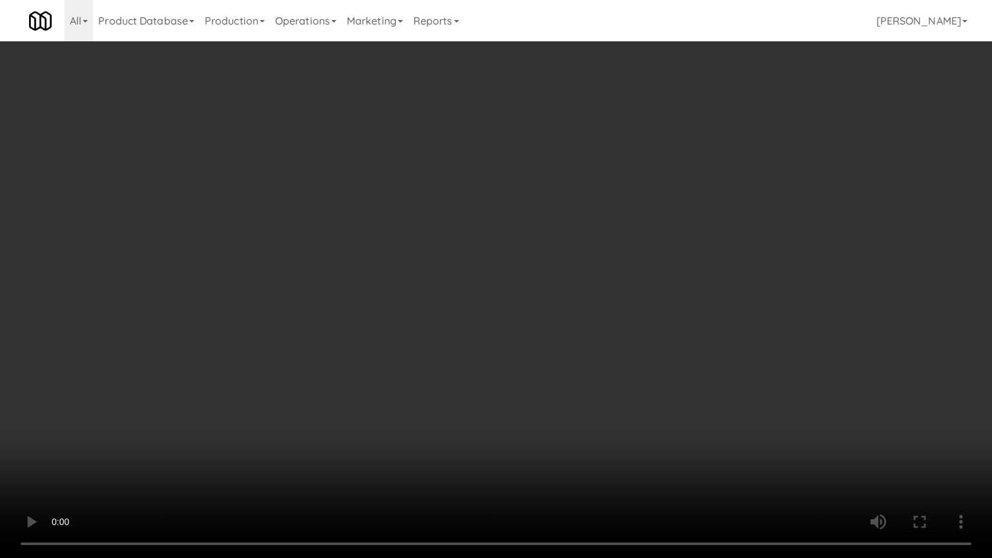
click at [813, 354] on video at bounding box center [496, 279] width 992 height 558
click at [812, 354] on video at bounding box center [496, 279] width 992 height 558
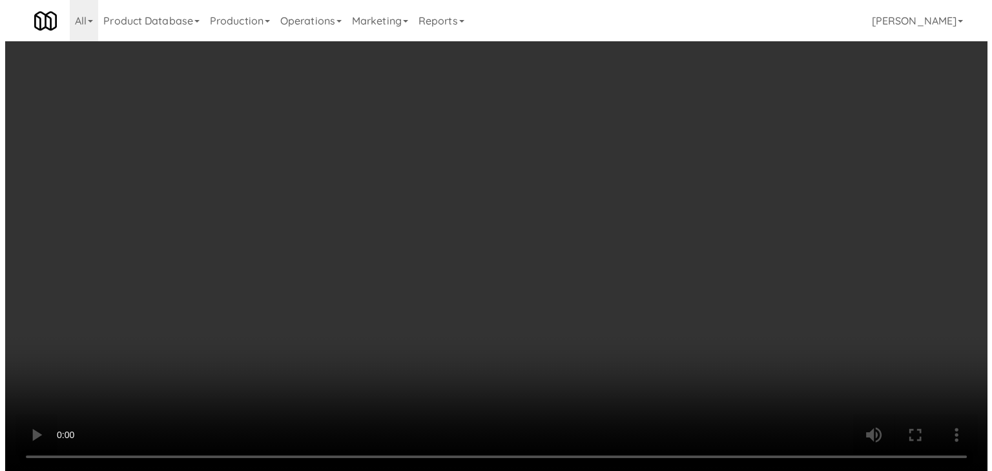
scroll to position [5428, 0]
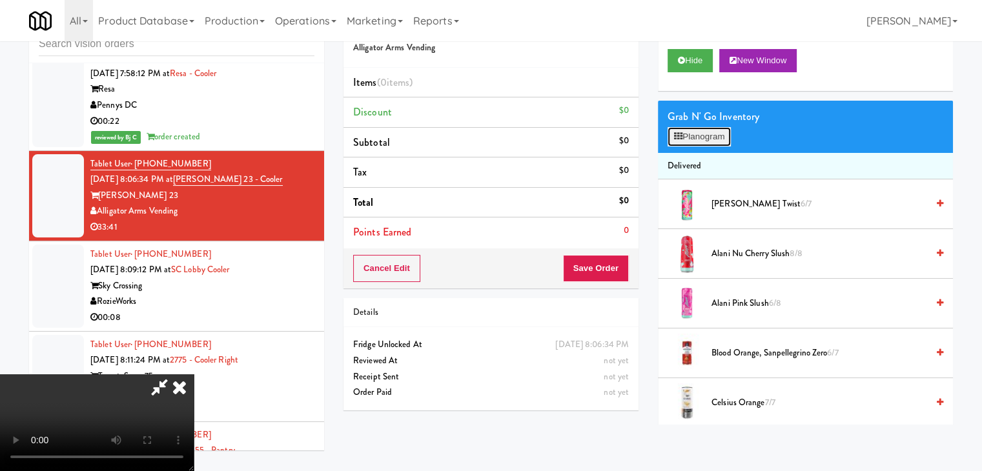
click at [714, 131] on button "Planogram" at bounding box center [699, 136] width 63 height 19
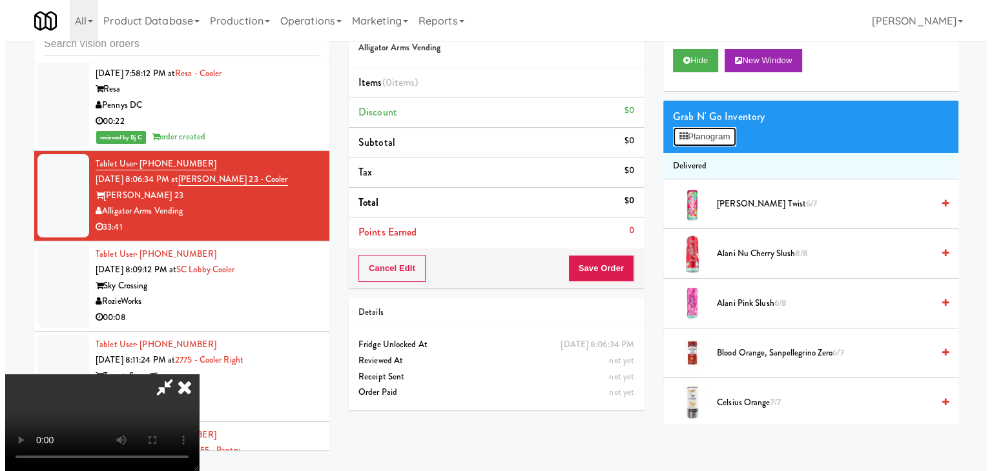
scroll to position [5412, 0]
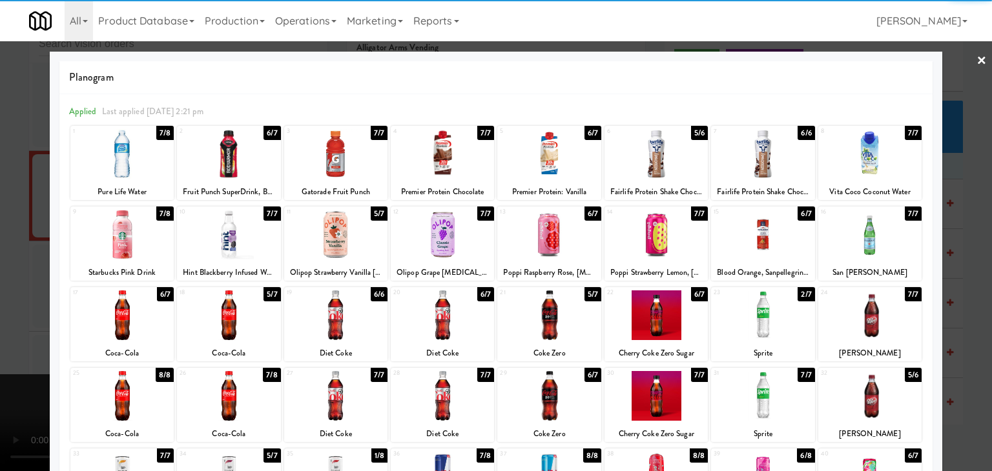
click at [230, 143] on div at bounding box center [228, 154] width 103 height 50
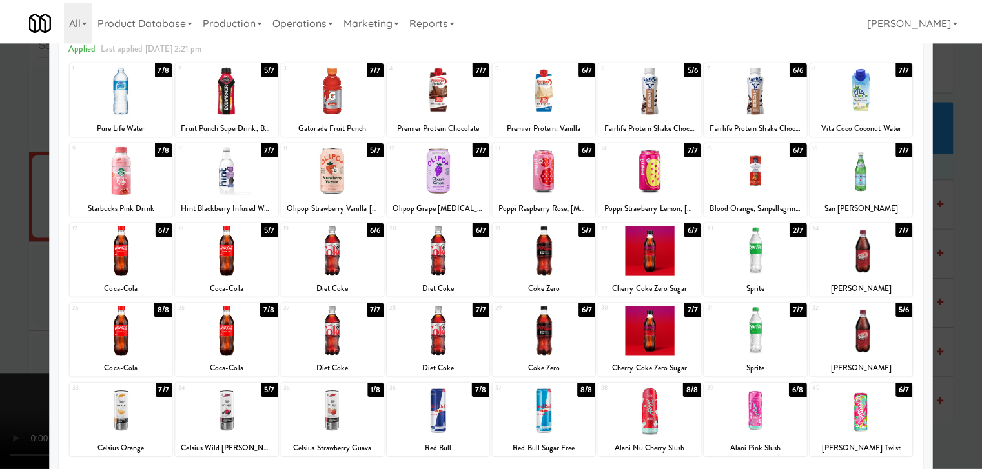
scroll to position [65, 0]
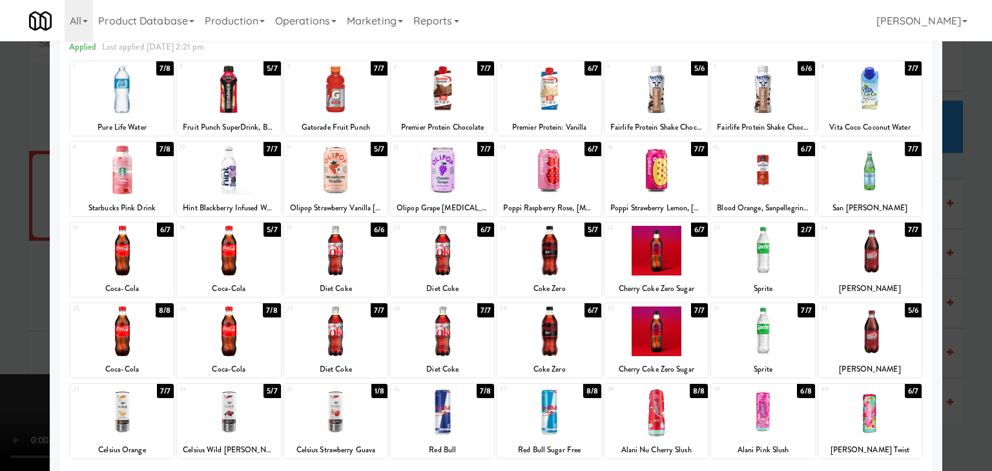
click at [57, 269] on div "Planogram Applied Last applied Wednesday 2:21 pm 1 7/8 Pure Life Water 2 5/7 Fr…" at bounding box center [496, 278] width 892 height 582
drag, startPoint x: 39, startPoint y: 269, endPoint x: 41, endPoint y: 276, distance: 7.2
click at [37, 269] on div at bounding box center [496, 235] width 992 height 471
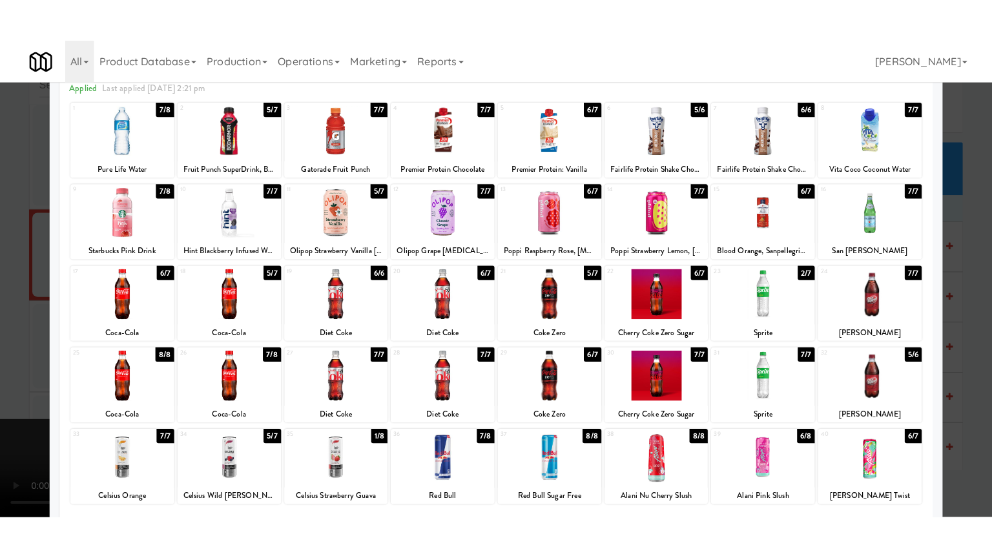
scroll to position [5428, 0]
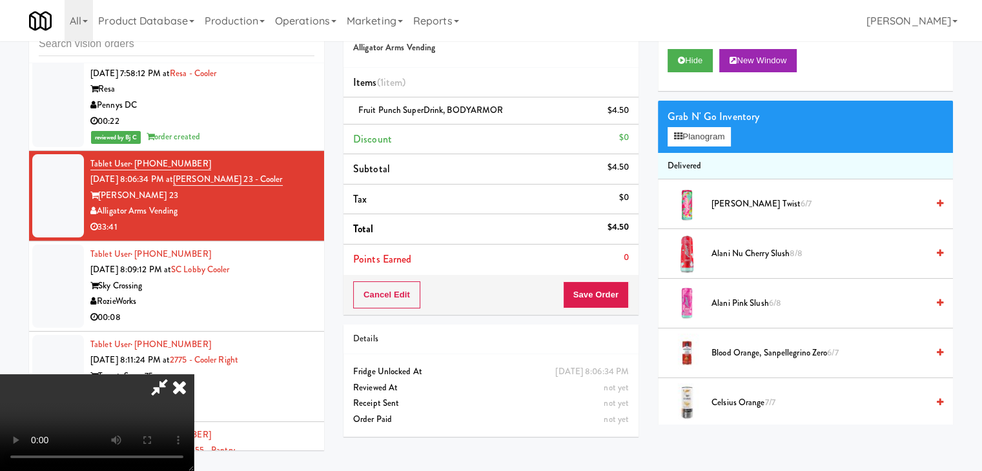
drag, startPoint x: 352, startPoint y: 344, endPoint x: 238, endPoint y: 401, distance: 127.1
click at [194, 375] on video at bounding box center [97, 423] width 194 height 97
click at [131, 448] on video at bounding box center [97, 423] width 194 height 97
click at [194, 375] on video at bounding box center [97, 423] width 194 height 97
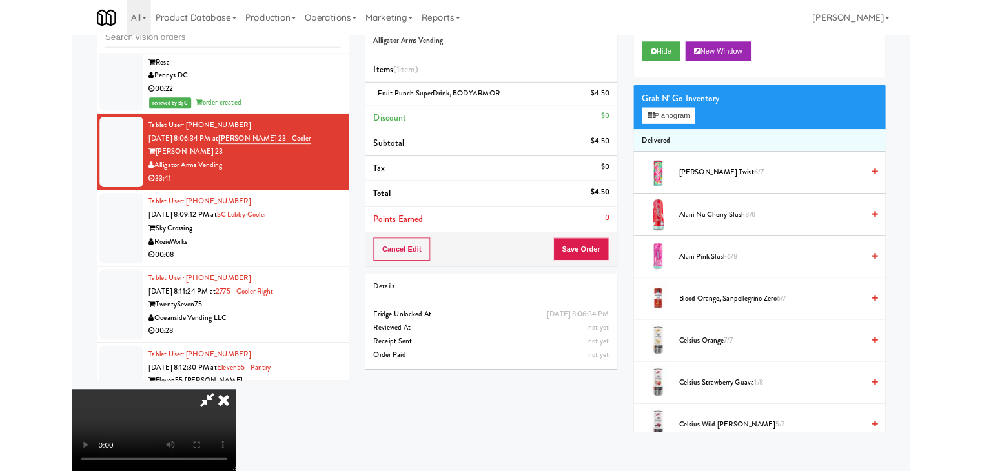
scroll to position [5412, 0]
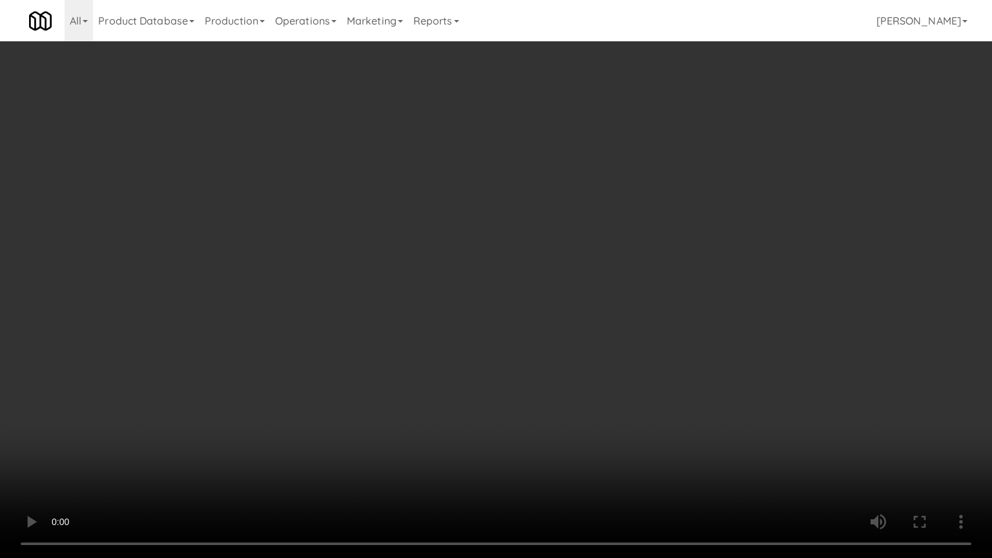
click at [486, 422] on video at bounding box center [496, 279] width 992 height 558
click at [486, 366] on video at bounding box center [496, 279] width 992 height 558
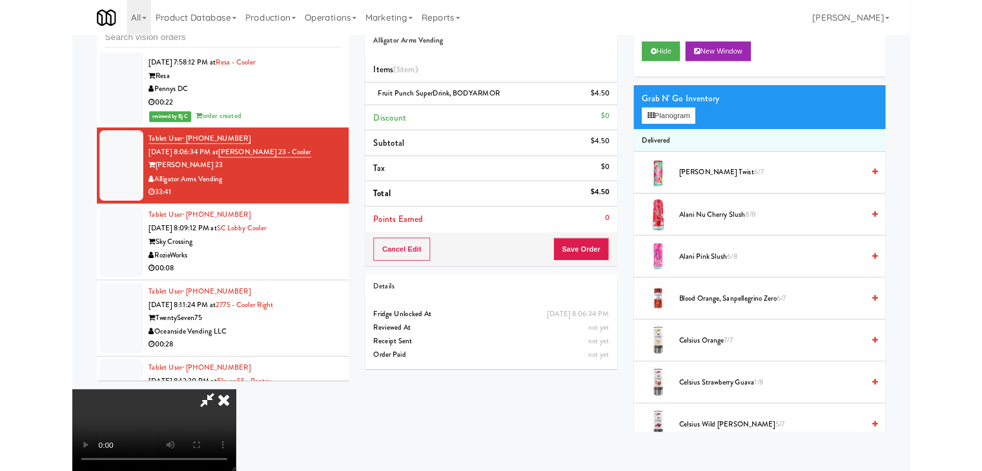
scroll to position [5428, 0]
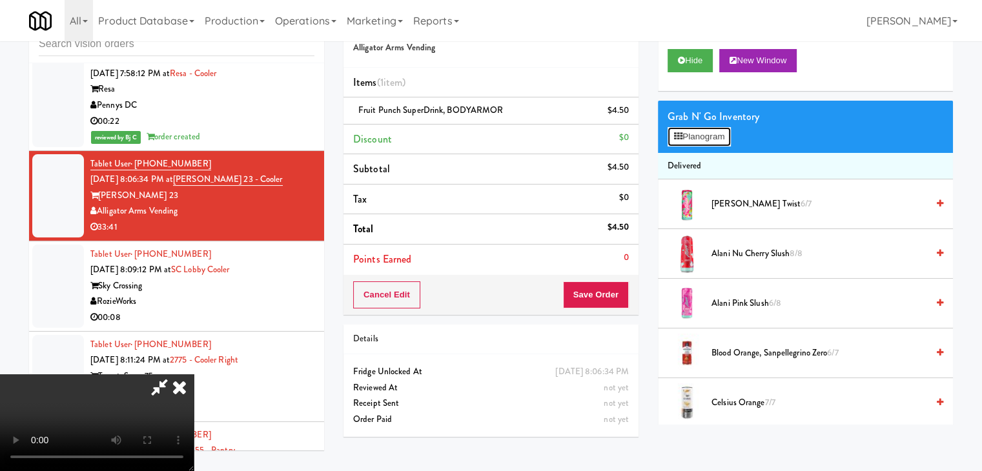
click at [706, 143] on button "Planogram" at bounding box center [699, 136] width 63 height 19
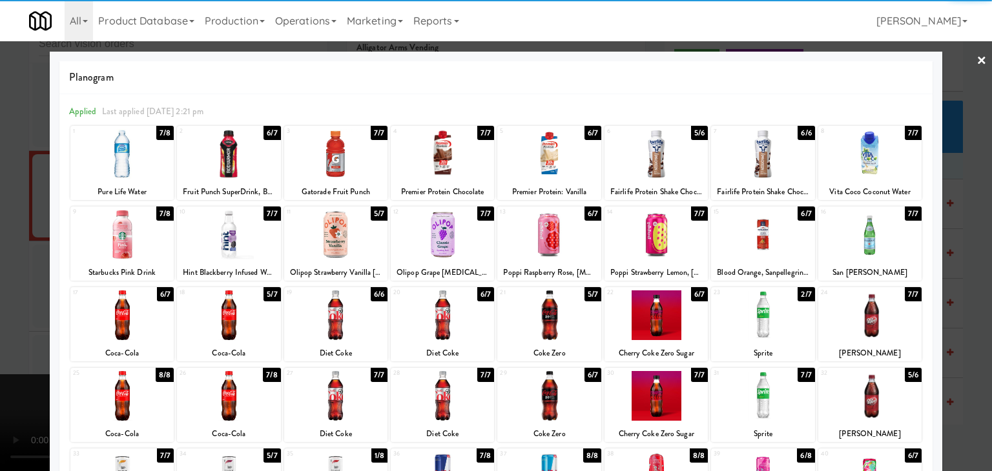
click at [241, 317] on div at bounding box center [228, 316] width 103 height 50
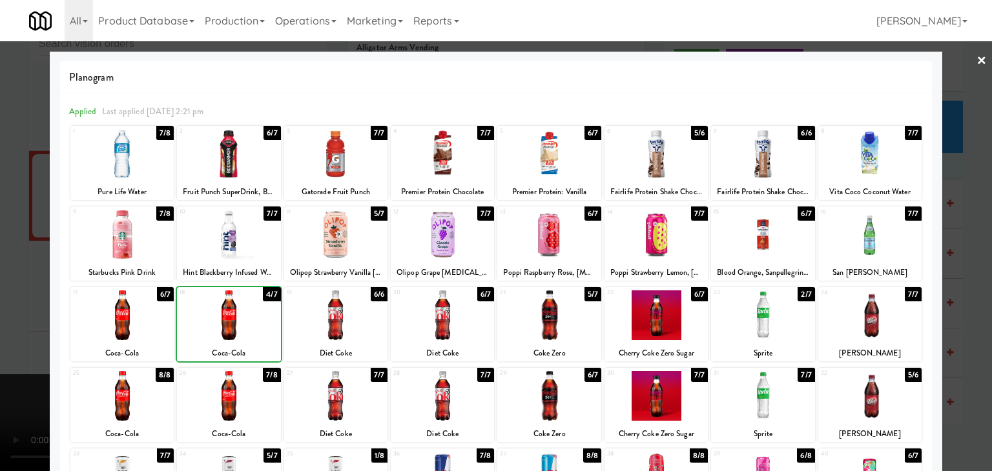
drag, startPoint x: 0, startPoint y: 339, endPoint x: 244, endPoint y: 334, distance: 244.1
click at [14, 339] on div at bounding box center [496, 235] width 992 height 471
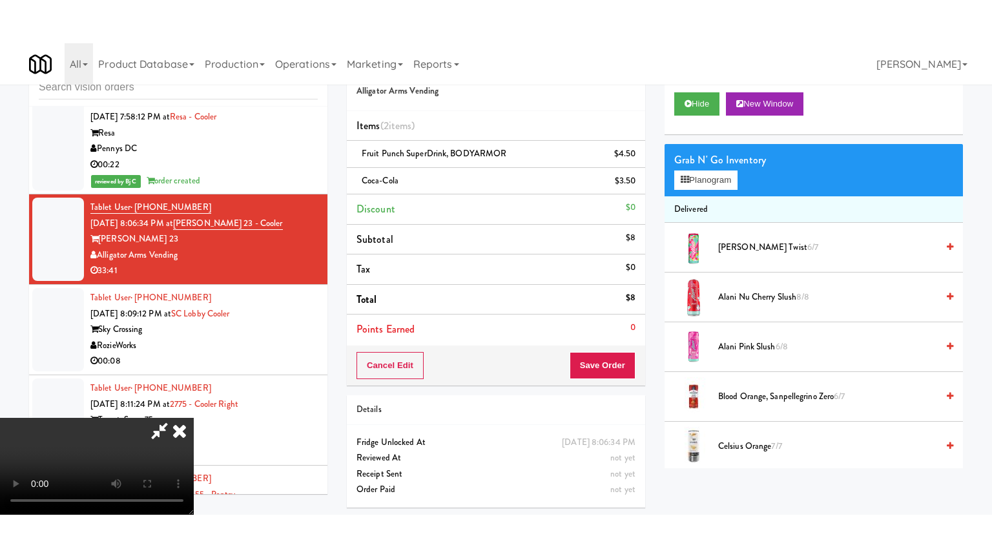
scroll to position [5428, 0]
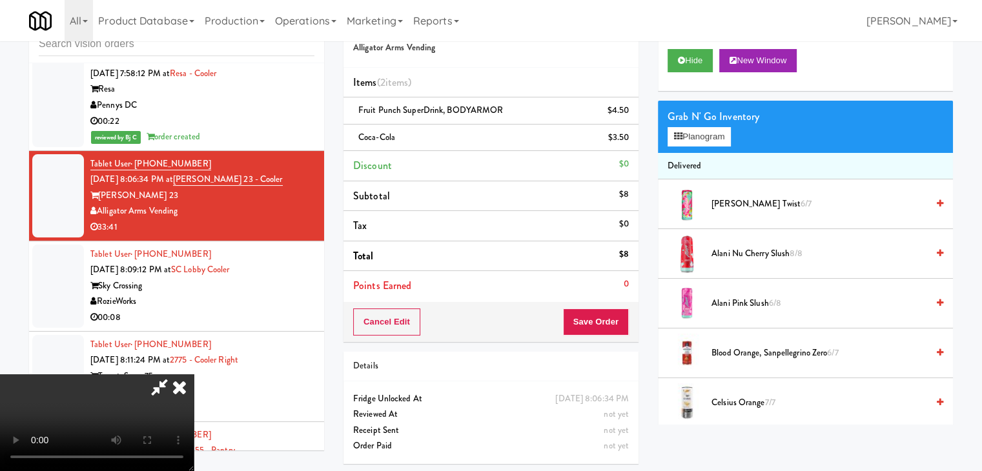
click at [194, 375] on video at bounding box center [97, 423] width 194 height 97
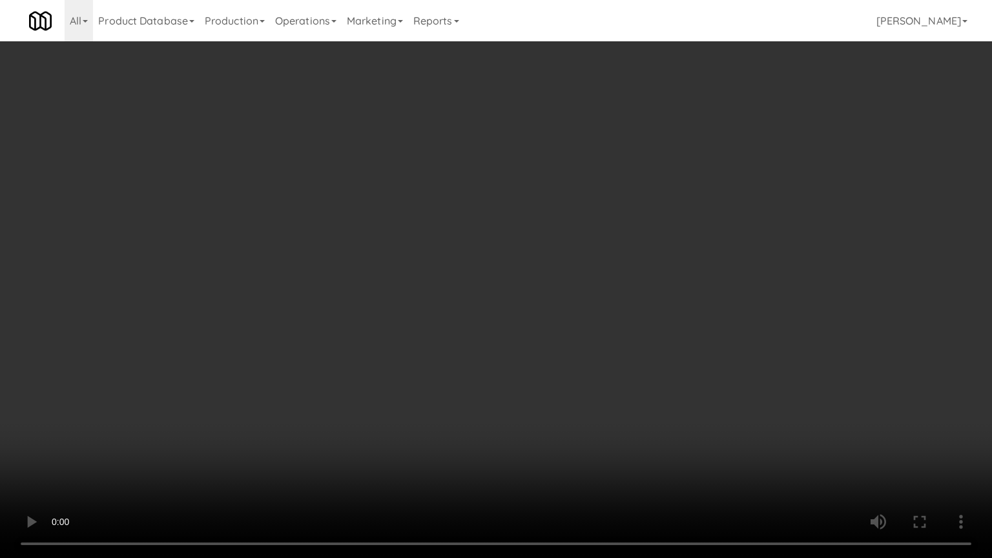
click at [741, 413] on video at bounding box center [496, 279] width 992 height 558
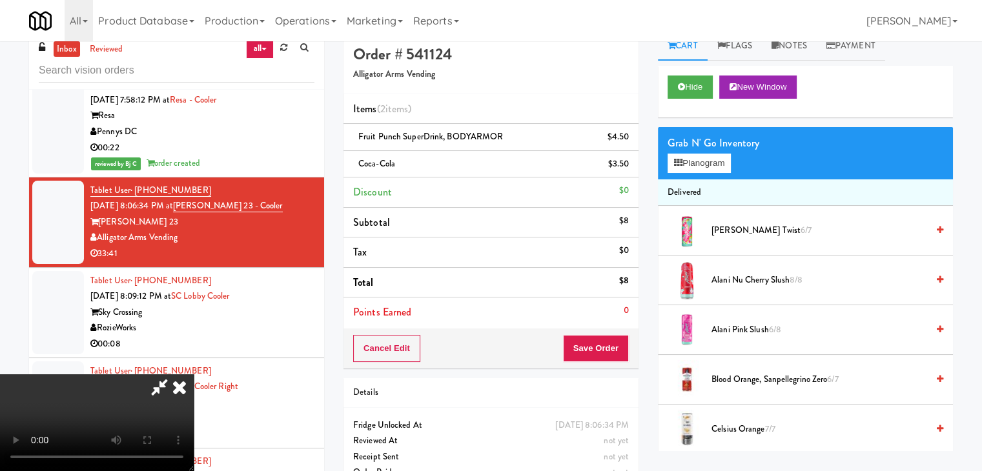
scroll to position [0, 0]
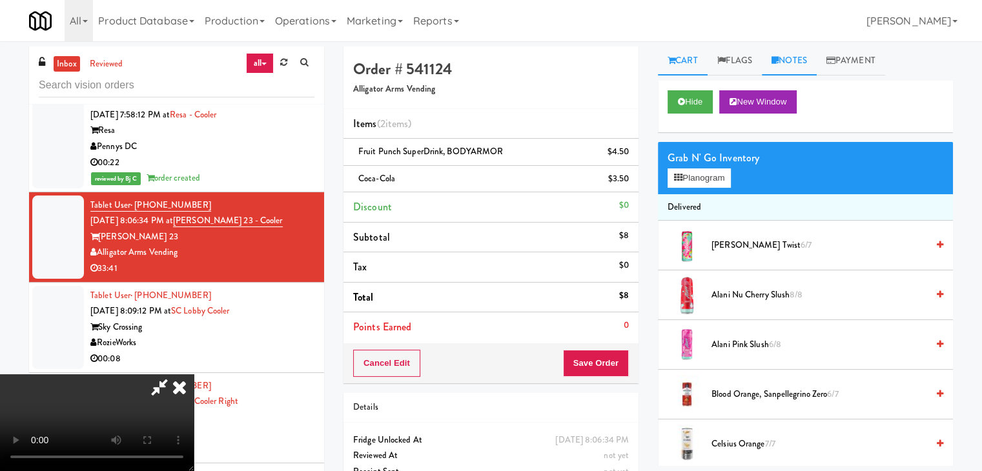
click at [797, 62] on link "Notes" at bounding box center [789, 60] width 55 height 29
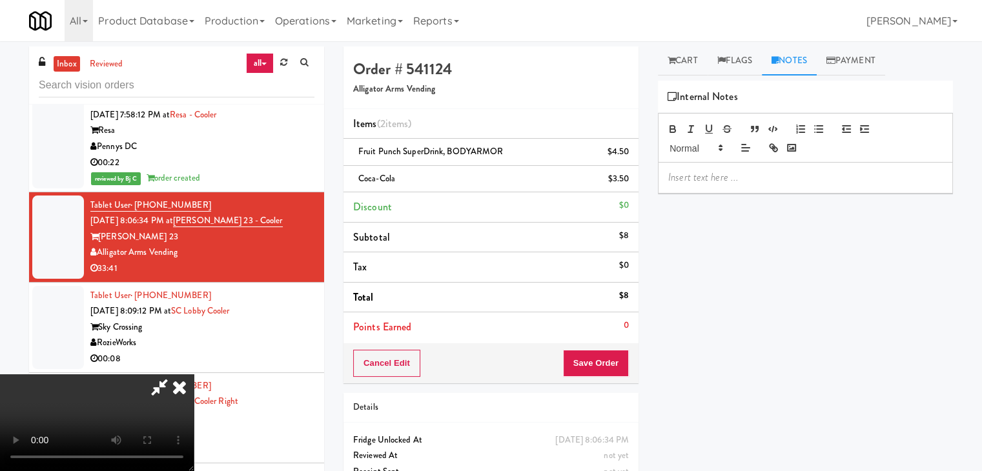
drag, startPoint x: 759, startPoint y: 176, endPoint x: 767, endPoint y: 192, distance: 17.6
click at [759, 176] on p at bounding box center [805, 177] width 274 height 14
click at [194, 375] on icon at bounding box center [179, 388] width 28 height 26
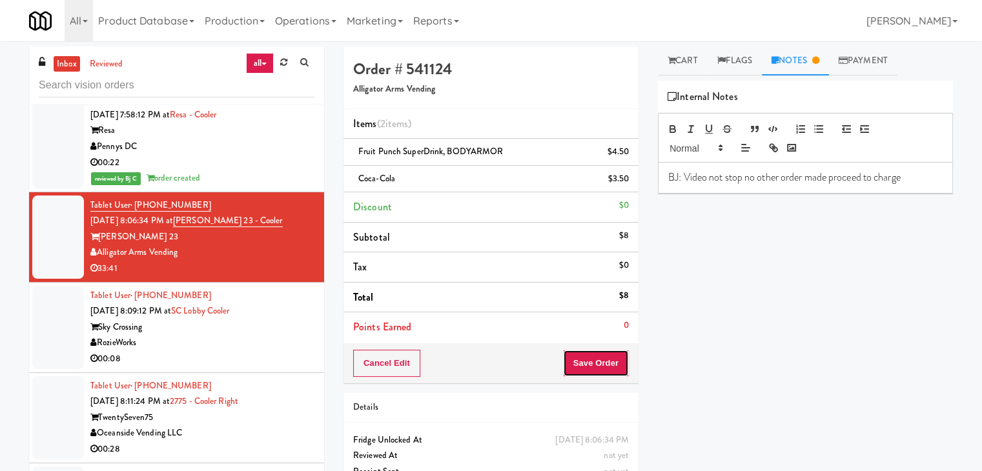
click at [619, 360] on button "Save Order" at bounding box center [596, 363] width 66 height 27
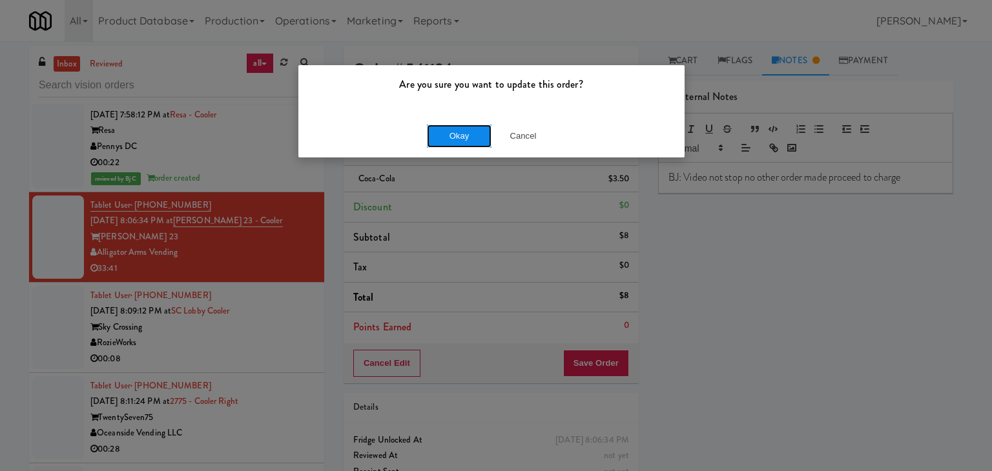
click at [470, 138] on button "Okay" at bounding box center [459, 136] width 65 height 23
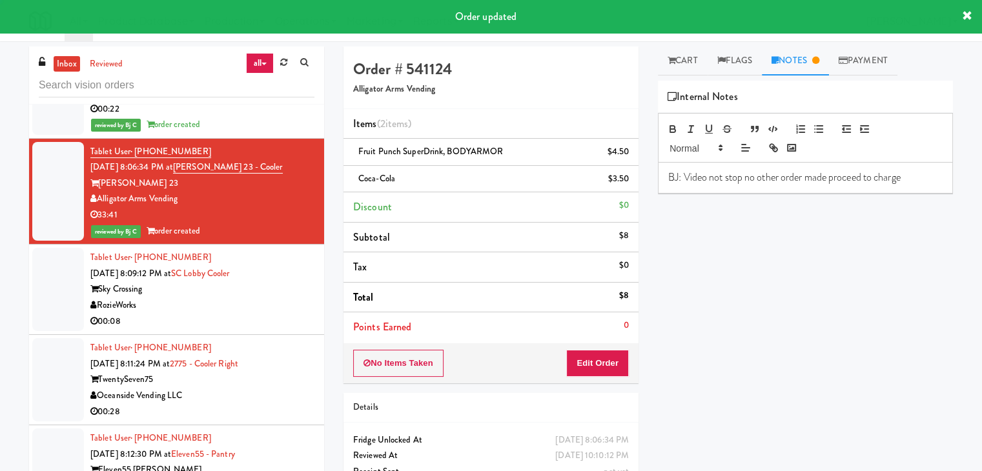
scroll to position [5557, 0]
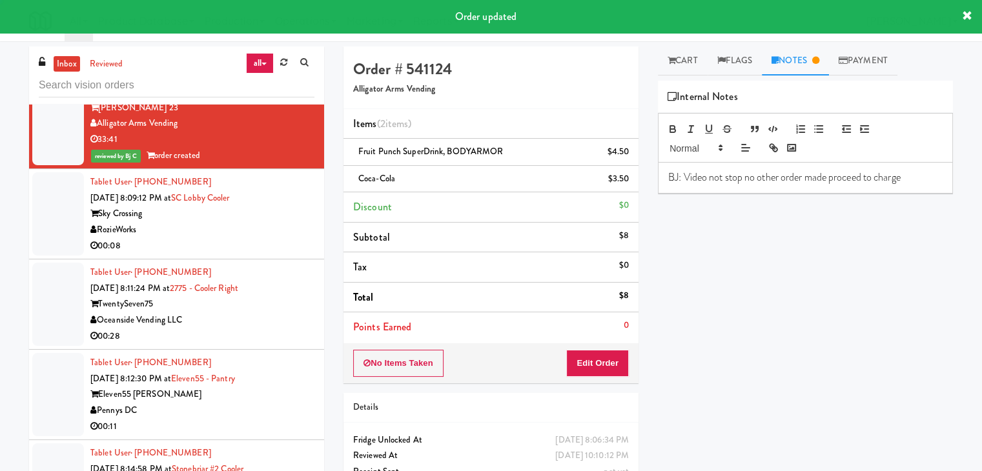
click at [269, 222] on div "RozieWorks" at bounding box center [202, 230] width 224 height 16
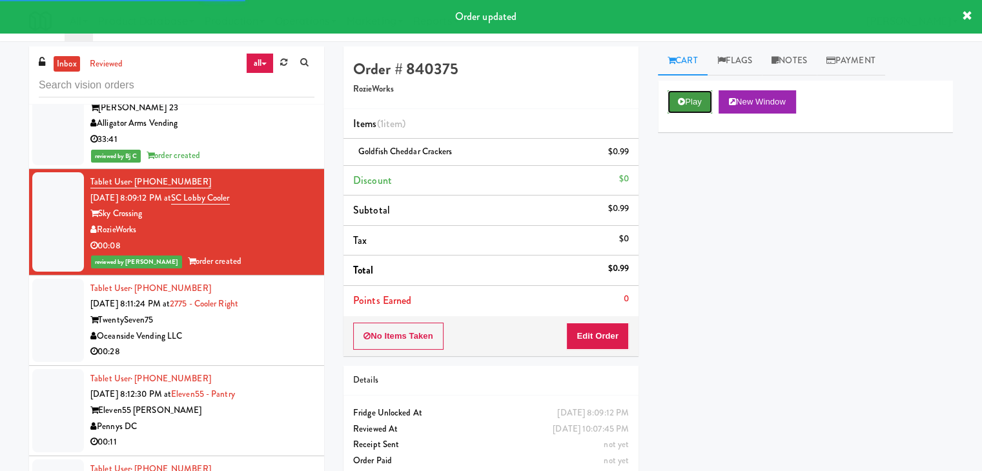
click at [697, 94] on button "Play" at bounding box center [690, 101] width 45 height 23
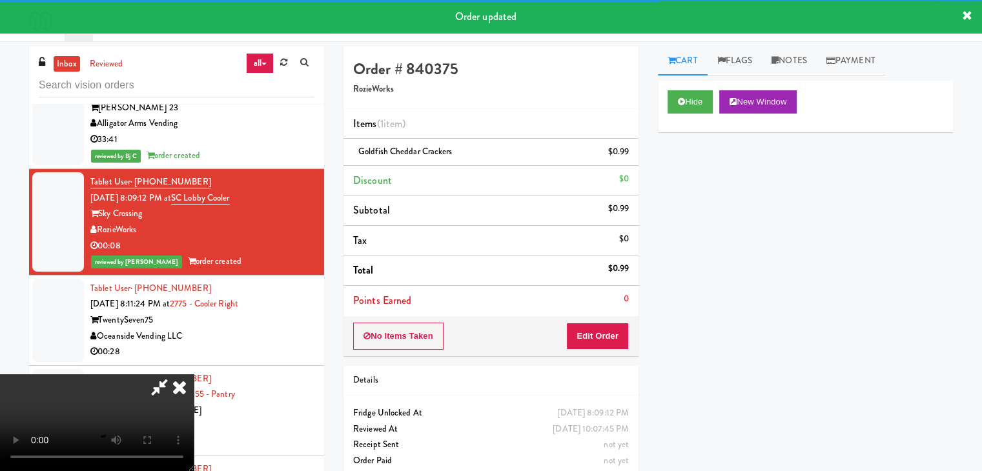
click at [231, 344] on div "00:28" at bounding box center [202, 352] width 224 height 16
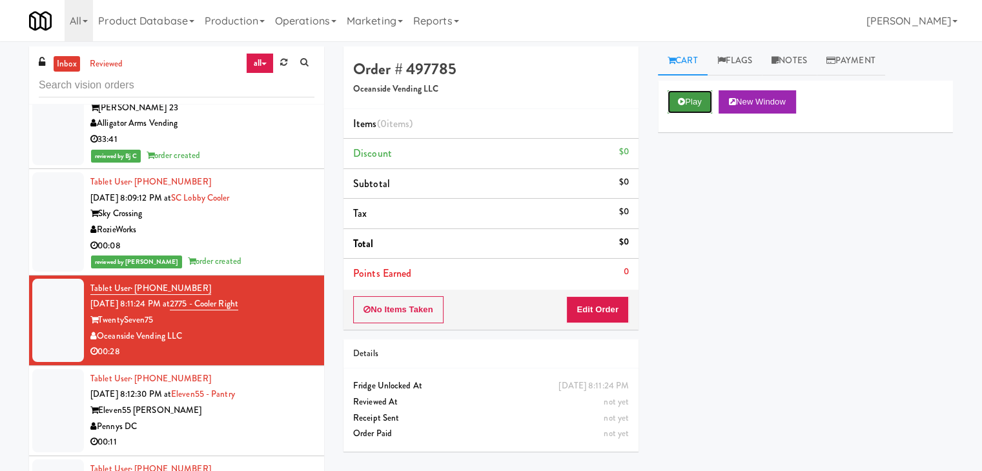
click at [690, 95] on button "Play" at bounding box center [690, 101] width 45 height 23
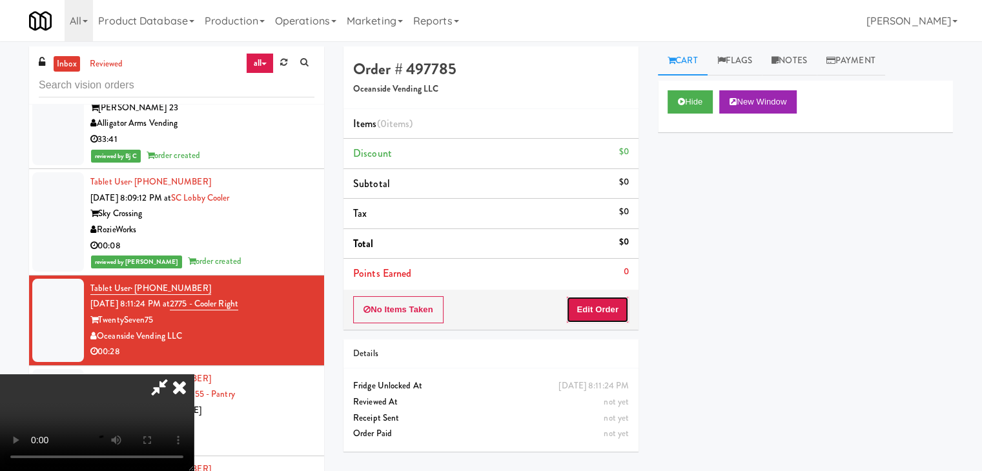
click at [608, 320] on button "Edit Order" at bounding box center [597, 309] width 63 height 27
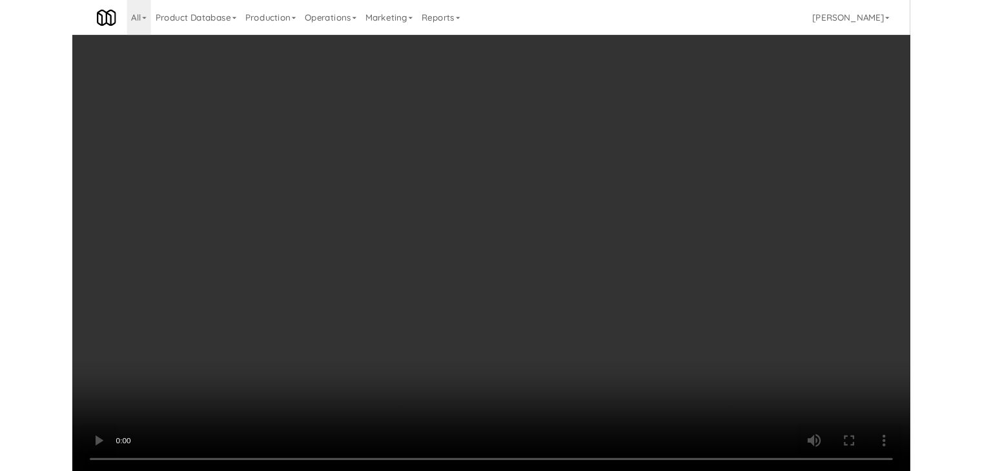
scroll to position [5541, 0]
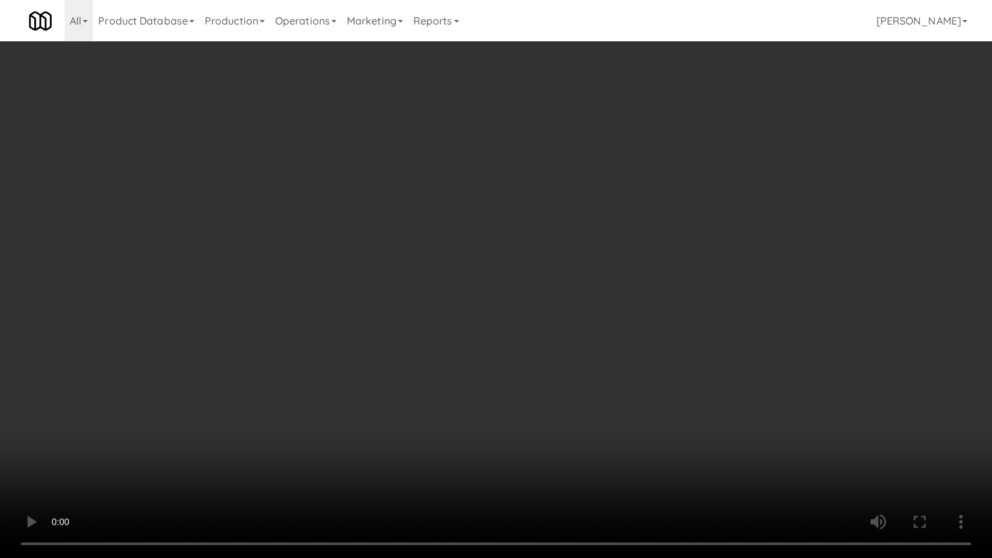
click at [728, 284] on video at bounding box center [496, 279] width 992 height 558
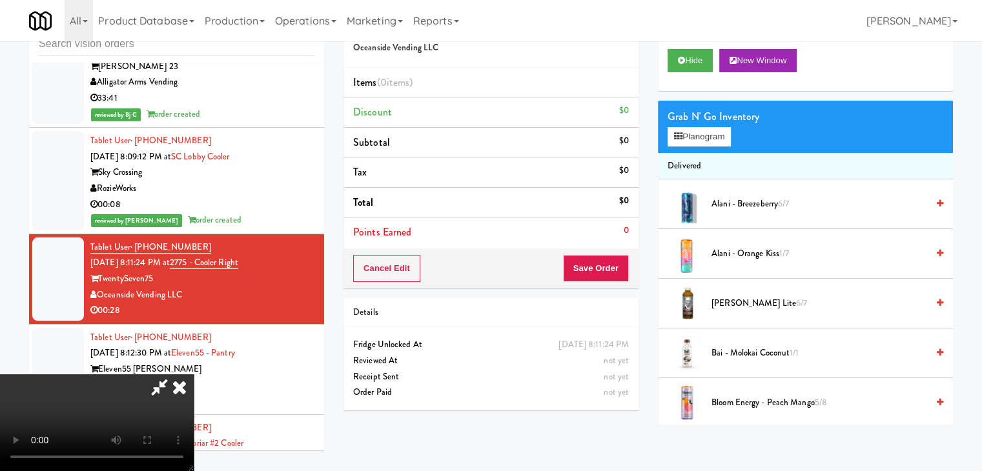
click at [194, 375] on video at bounding box center [97, 423] width 194 height 97
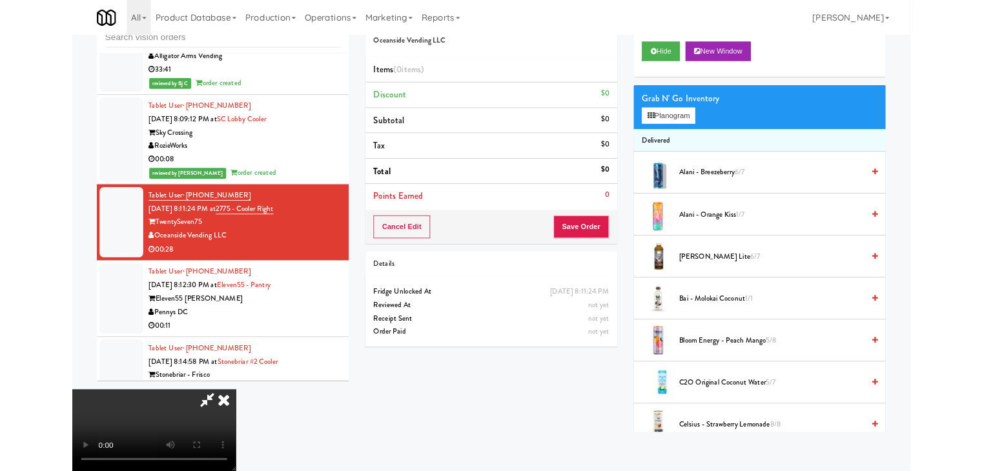
scroll to position [5541, 0]
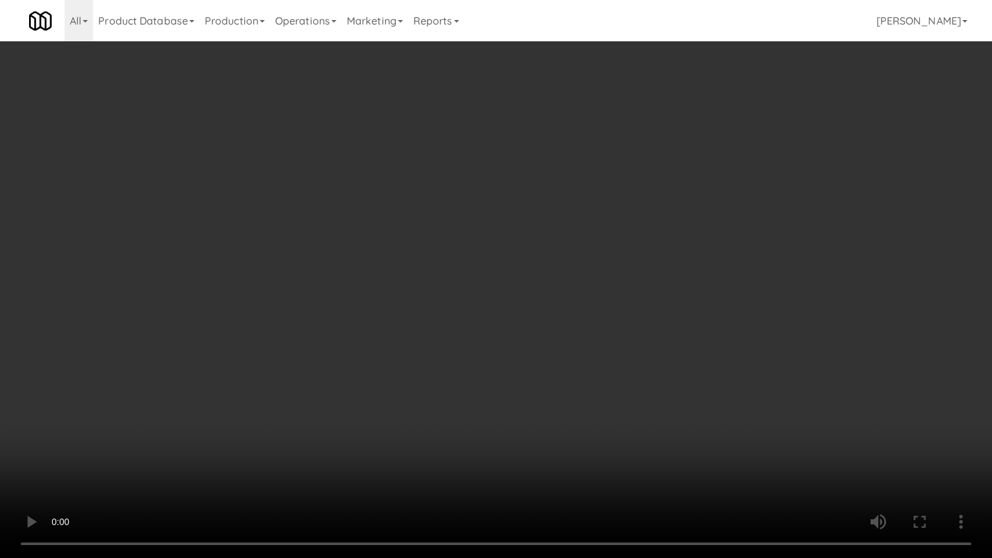
click at [651, 249] on video at bounding box center [496, 279] width 992 height 558
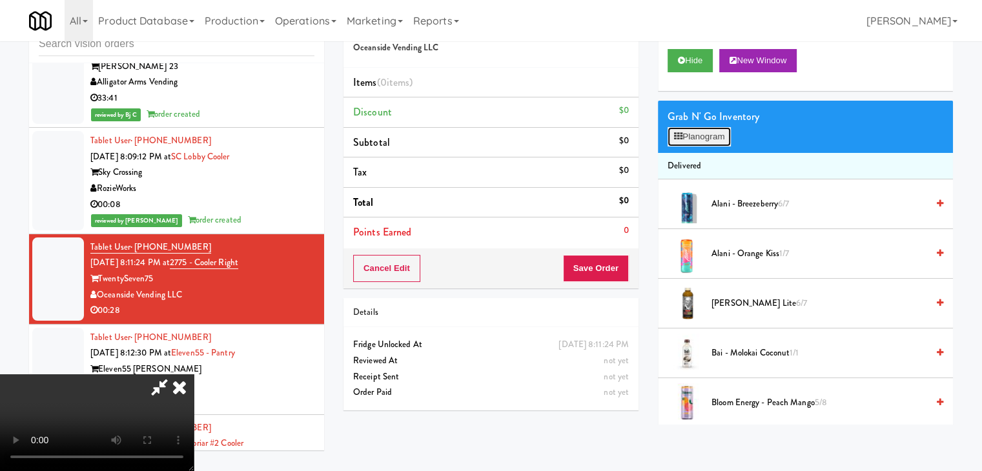
click at [705, 141] on button "Planogram" at bounding box center [699, 136] width 63 height 19
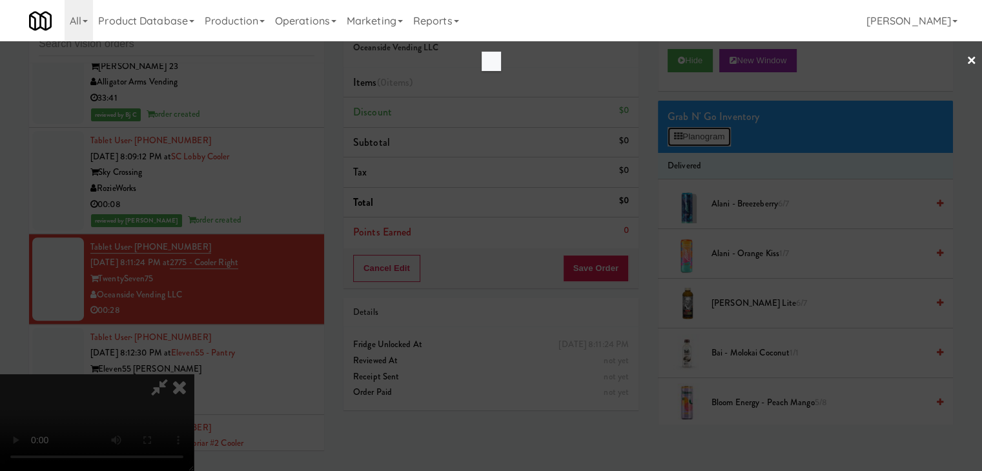
scroll to position [5541, 0]
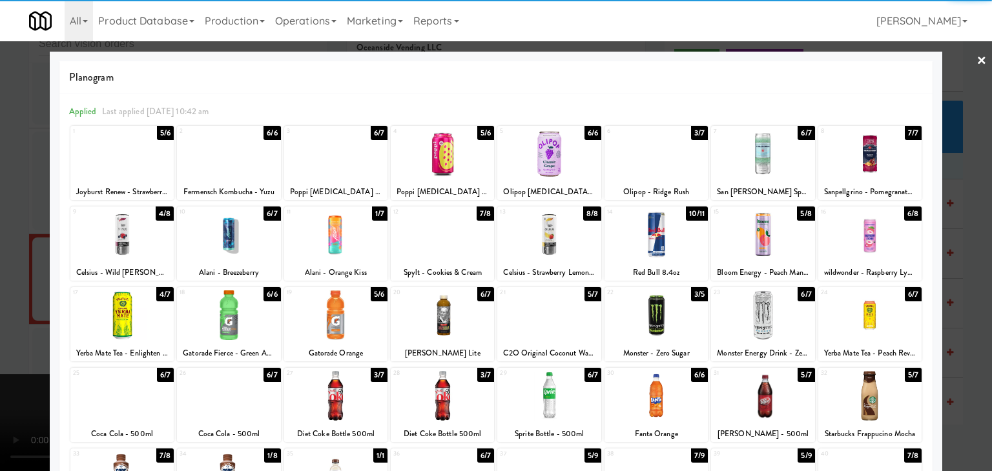
click at [872, 247] on div at bounding box center [869, 235] width 103 height 50
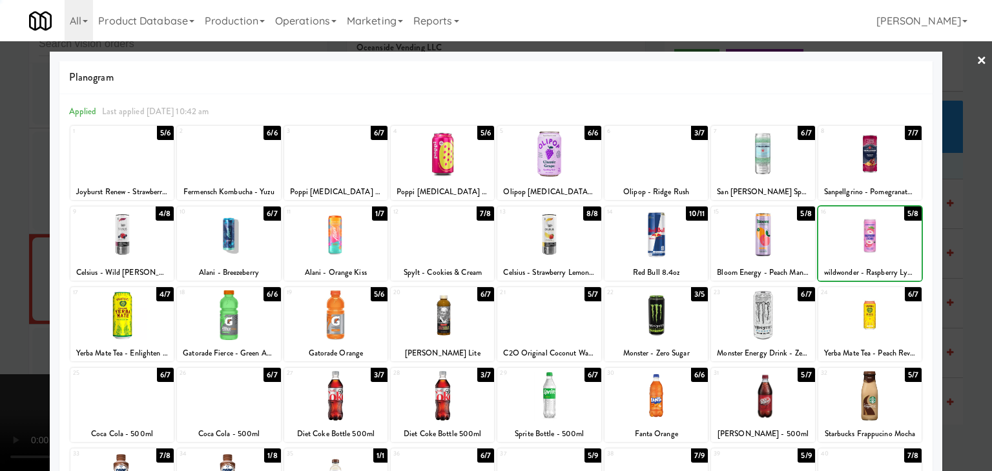
click at [961, 260] on div at bounding box center [496, 235] width 992 height 471
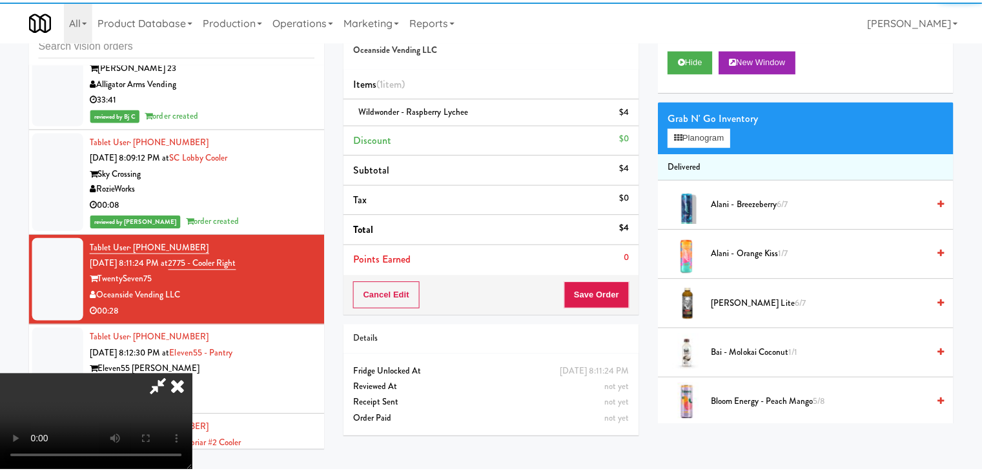
scroll to position [5557, 0]
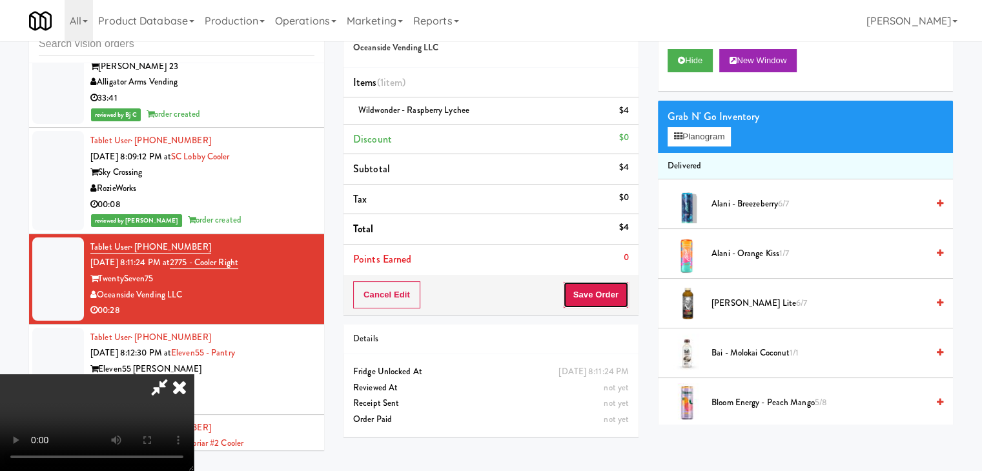
click at [591, 296] on button "Save Order" at bounding box center [596, 295] width 66 height 27
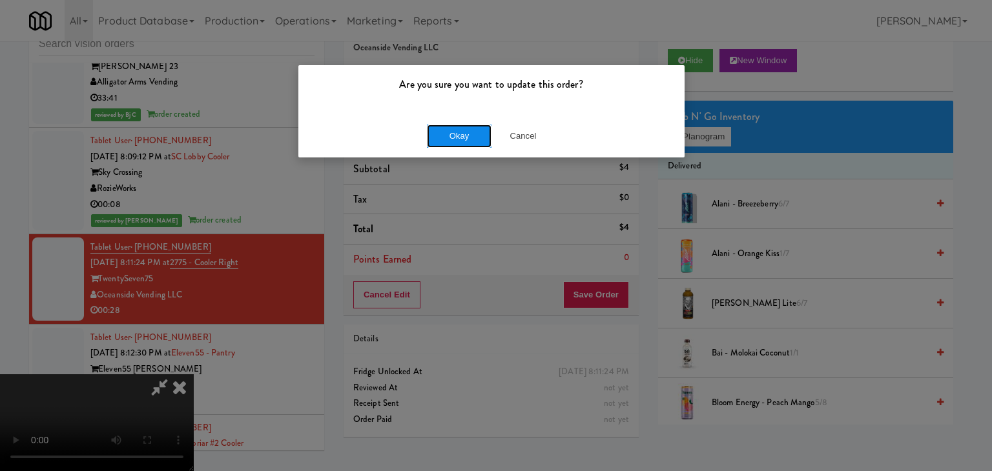
click at [467, 138] on button "Okay" at bounding box center [459, 136] width 65 height 23
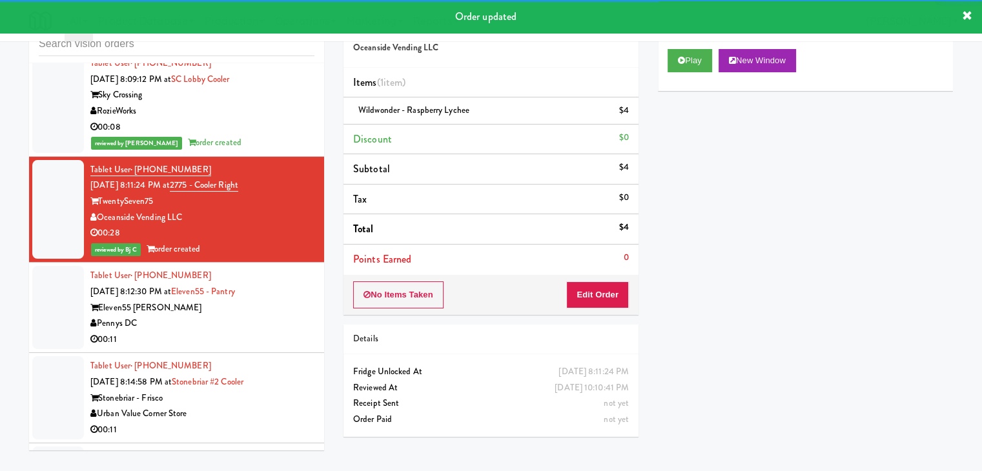
scroll to position [5686, 0]
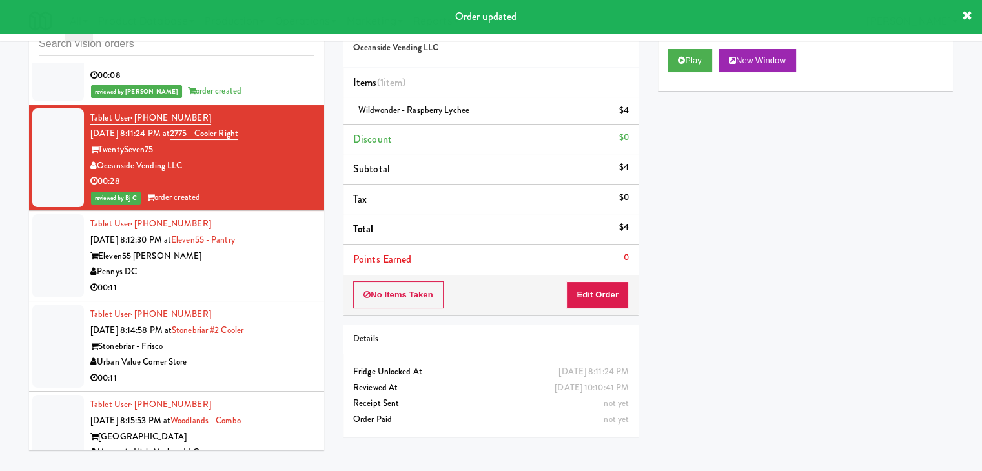
drag, startPoint x: 265, startPoint y: 236, endPoint x: 431, endPoint y: 220, distance: 166.2
click at [266, 249] on div "Eleven55 [PERSON_NAME]" at bounding box center [202, 257] width 224 height 16
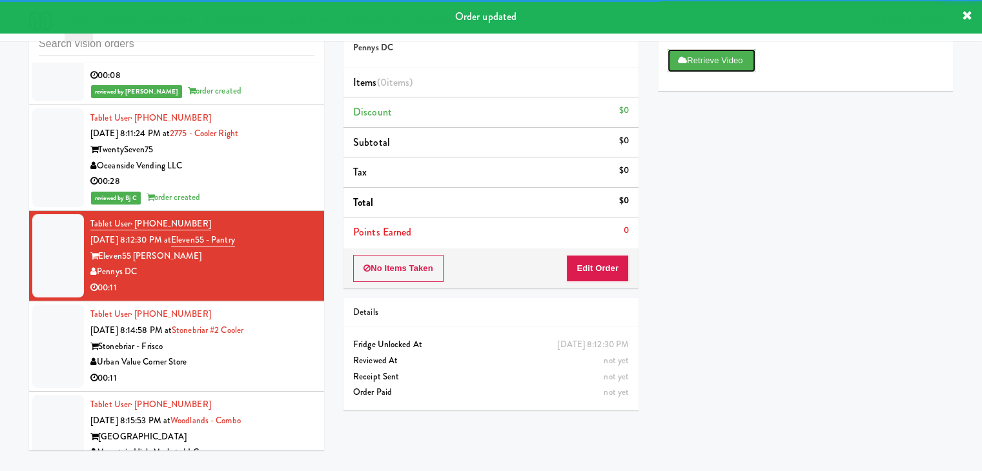
drag, startPoint x: 692, startPoint y: 63, endPoint x: 656, endPoint y: 220, distance: 161.5
click at [668, 218] on div "Retrieve Video Primary Flag Clear Flag if unable to determine what was taken or…" at bounding box center [805, 281] width 295 height 484
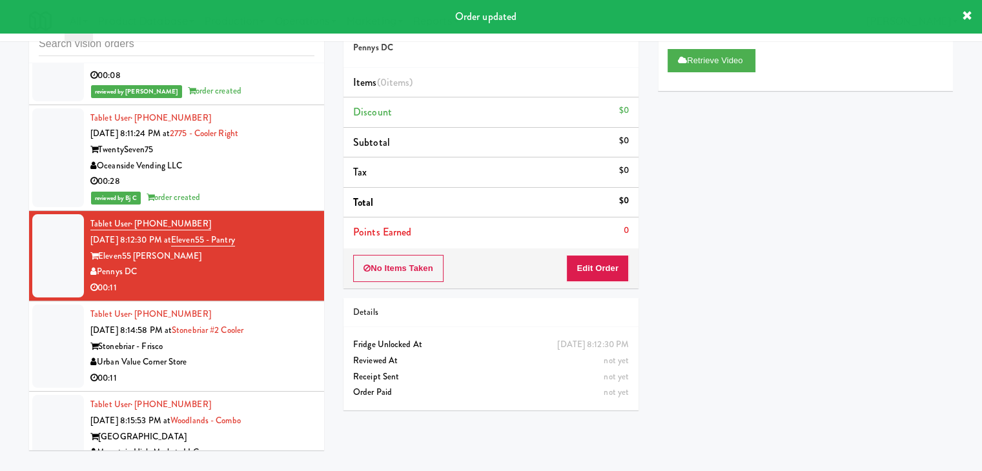
click at [253, 354] on div "Urban Value Corner Store" at bounding box center [202, 362] width 224 height 16
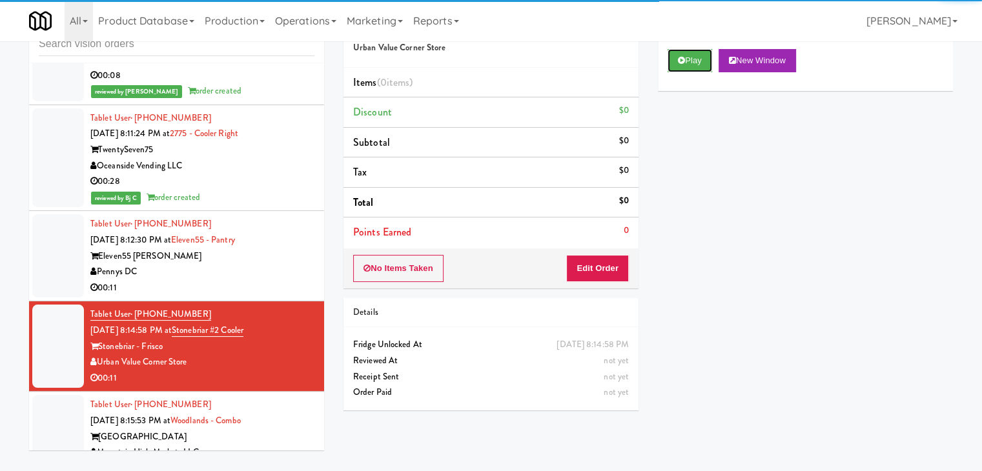
drag, startPoint x: 697, startPoint y: 63, endPoint x: 669, endPoint y: 171, distance: 112.0
click at [697, 63] on button "Play" at bounding box center [690, 60] width 45 height 23
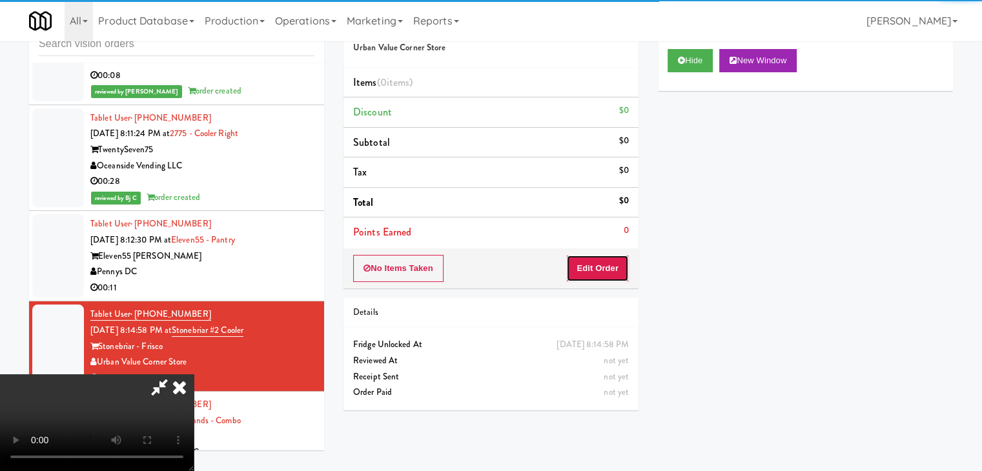
click at [595, 269] on button "Edit Order" at bounding box center [597, 268] width 63 height 27
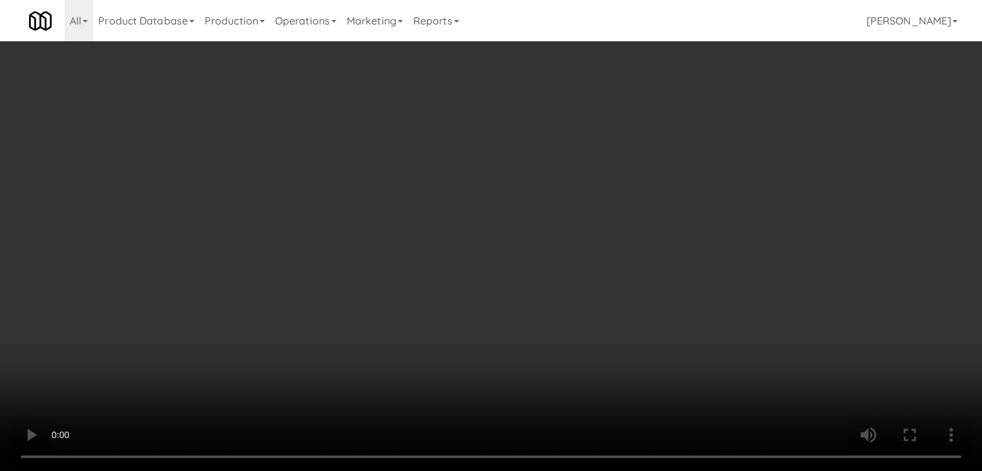
scroll to position [5670, 0]
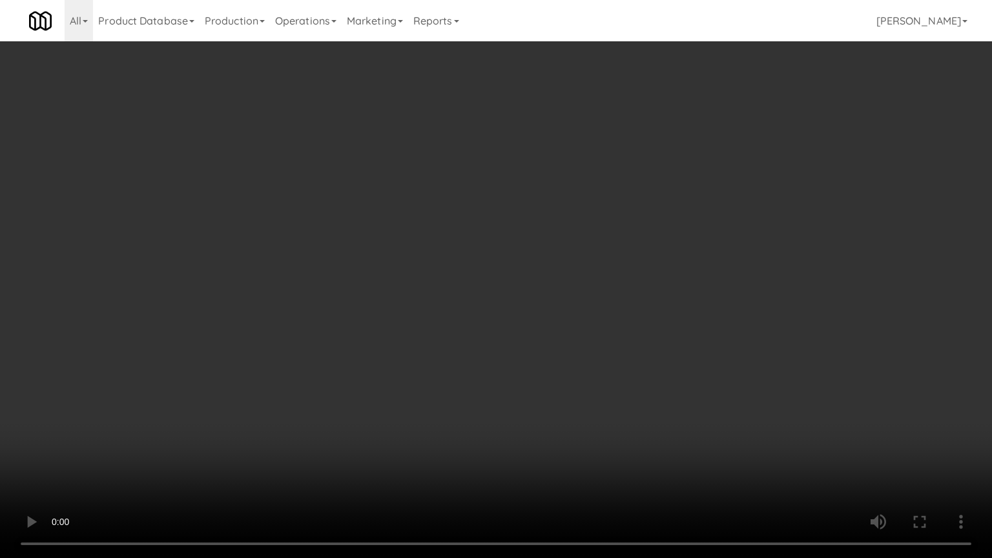
click at [551, 381] on video at bounding box center [496, 279] width 992 height 558
click at [552, 371] on video at bounding box center [496, 279] width 992 height 558
click at [551, 370] on video at bounding box center [496, 279] width 992 height 558
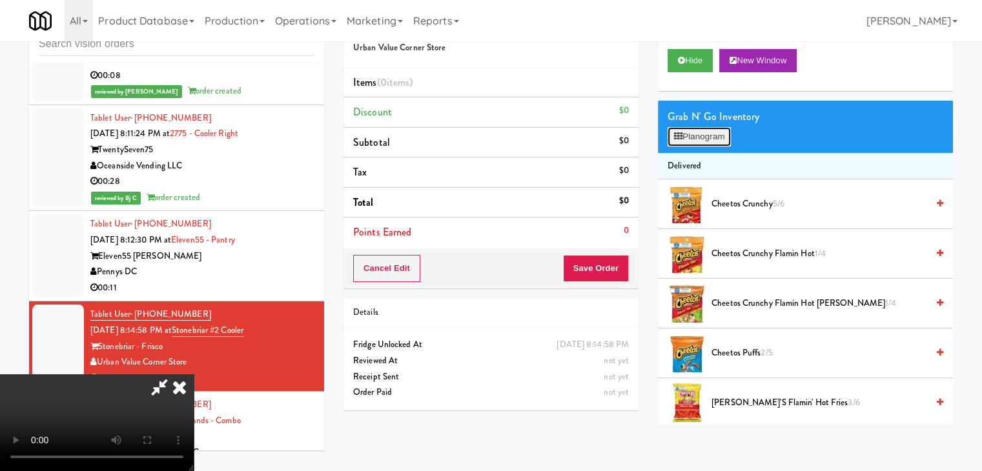
click at [712, 134] on button "Planogram" at bounding box center [699, 136] width 63 height 19
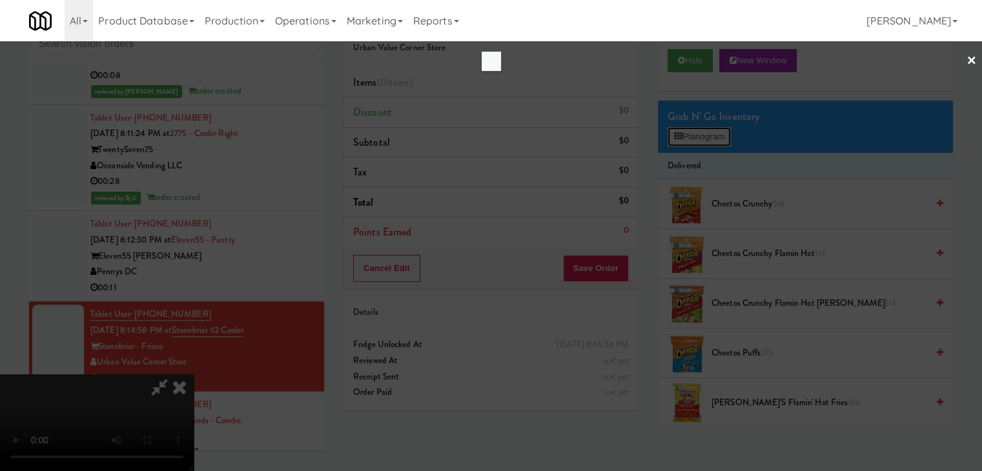
scroll to position [5670, 0]
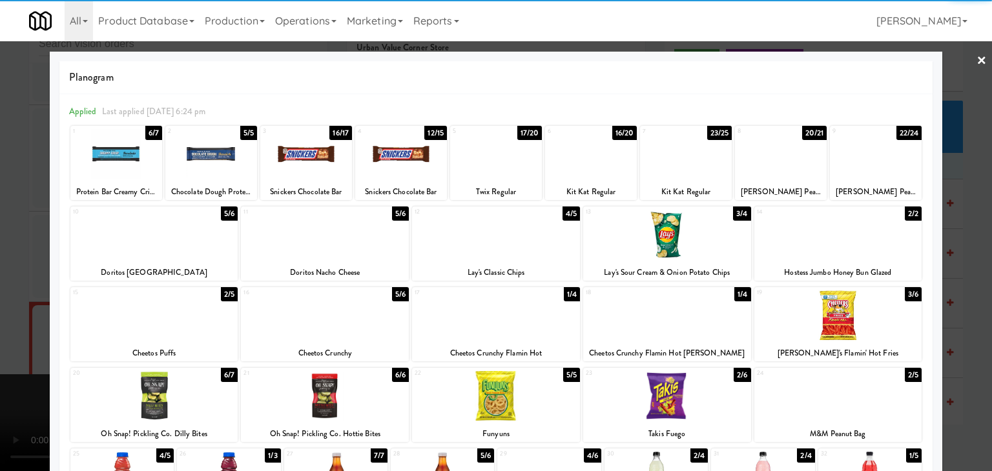
click at [334, 240] on div at bounding box center [325, 235] width 168 height 50
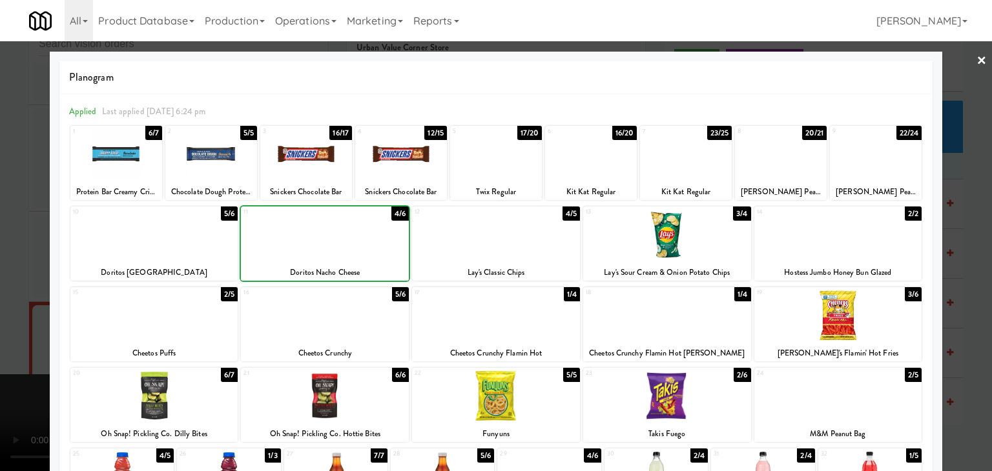
click at [334, 240] on div at bounding box center [325, 235] width 168 height 50
drag, startPoint x: 0, startPoint y: 267, endPoint x: 471, endPoint y: 267, distance: 470.7
click at [15, 265] on div at bounding box center [496, 235] width 992 height 471
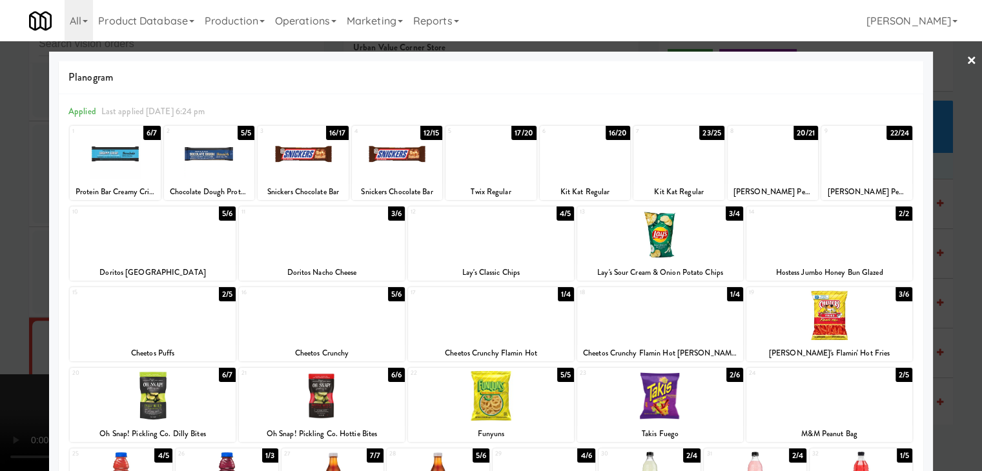
scroll to position [5686, 0]
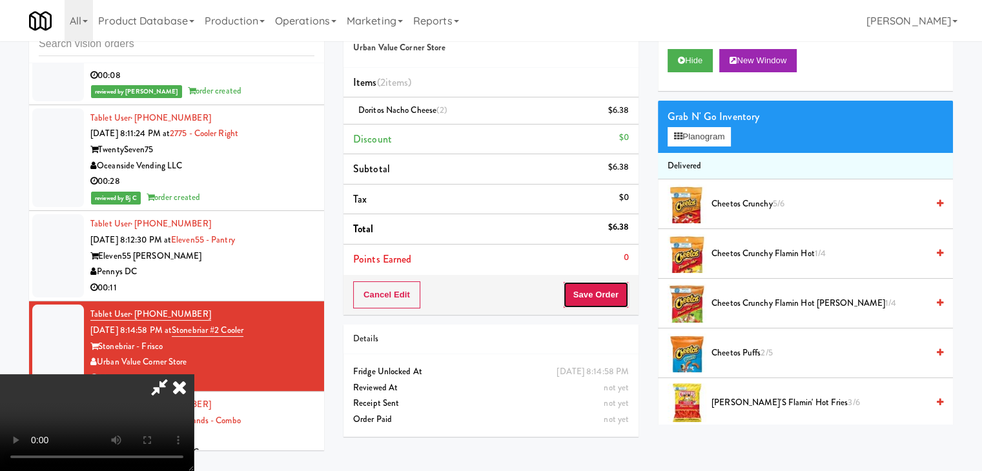
click at [612, 302] on button "Save Order" at bounding box center [596, 295] width 66 height 27
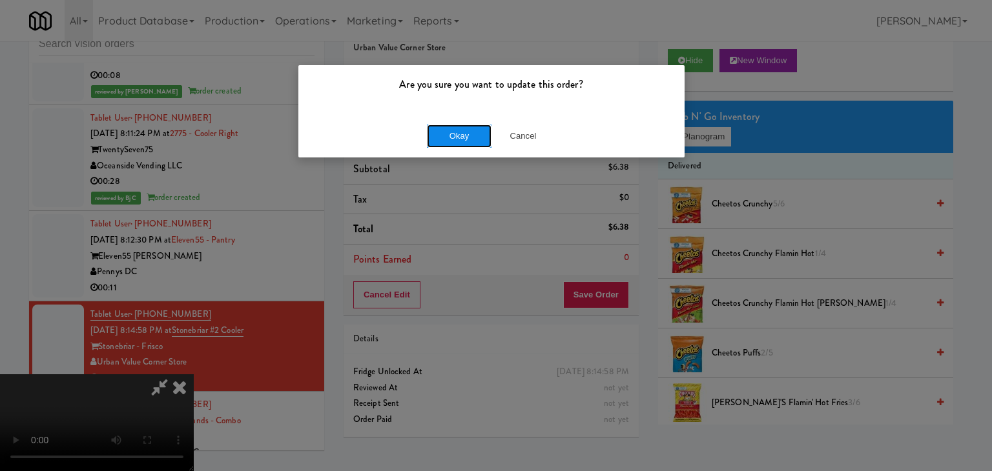
click at [449, 135] on button "Okay" at bounding box center [459, 136] width 65 height 23
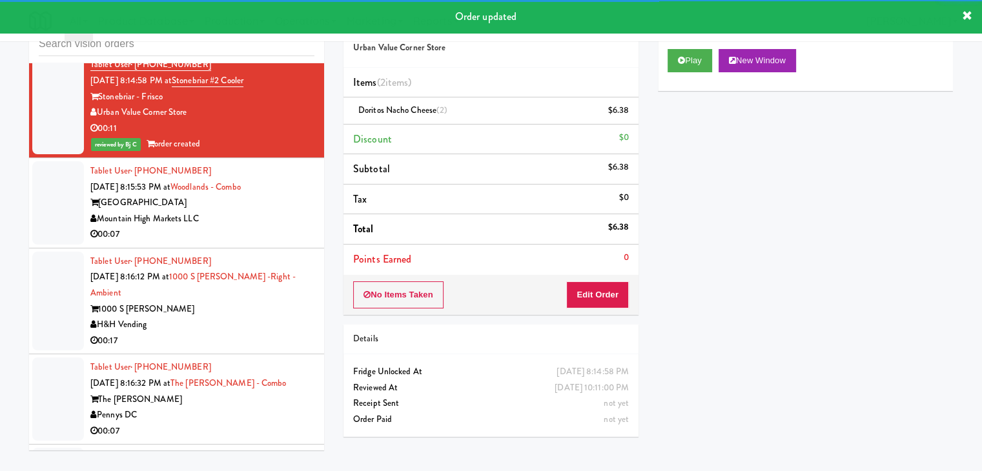
scroll to position [5944, 0]
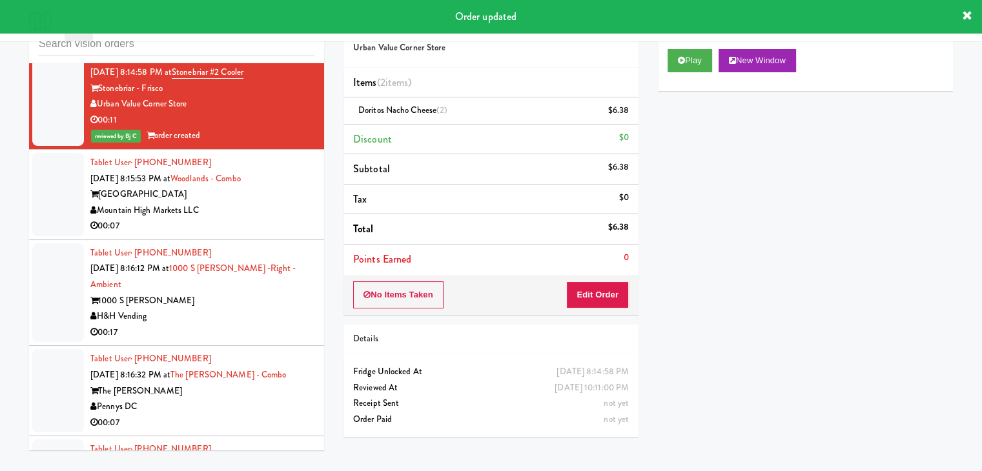
click at [280, 203] on div "Mountain High Markets LLC" at bounding box center [202, 211] width 224 height 16
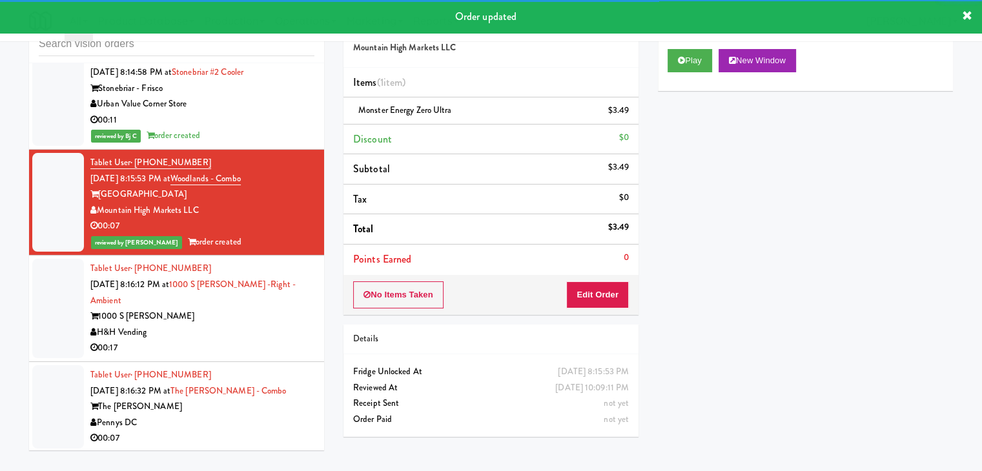
click at [263, 325] on div "H&H Vending" at bounding box center [202, 333] width 224 height 16
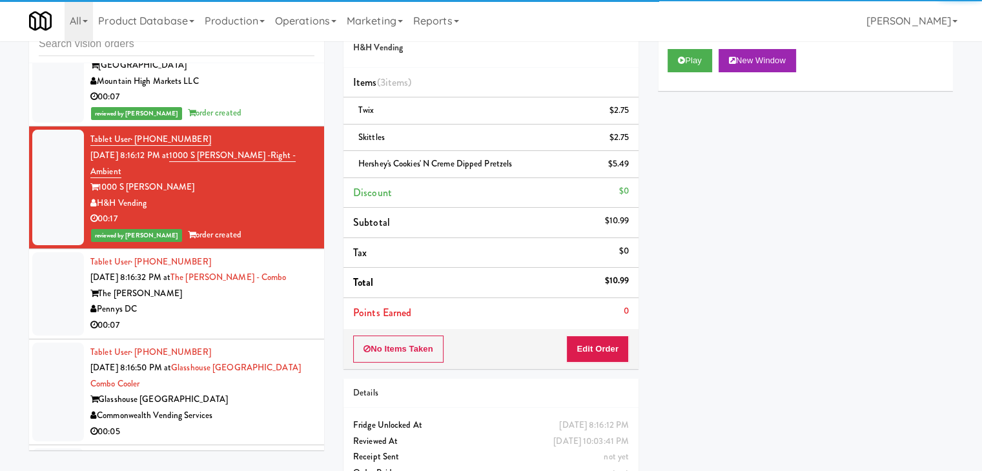
click at [276, 286] on div "The [PERSON_NAME]" at bounding box center [202, 294] width 224 height 16
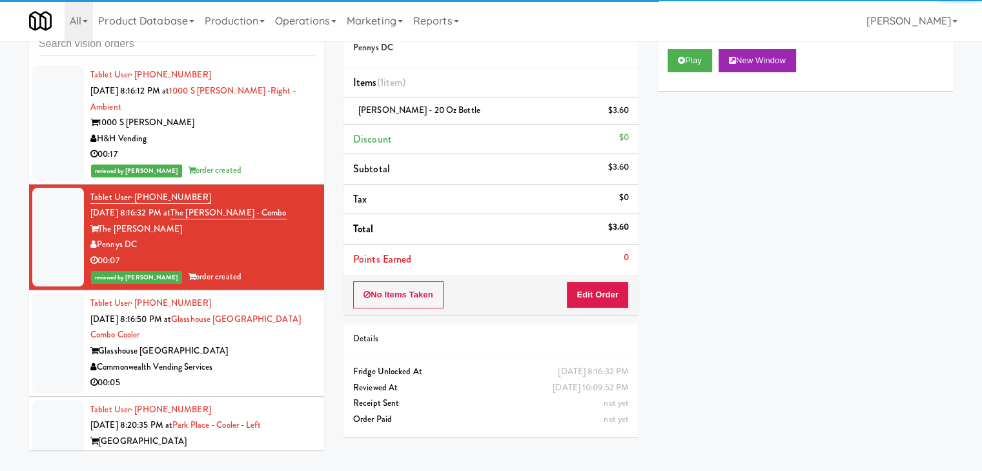
click at [282, 344] on div "Glasshouse [GEOGRAPHIC_DATA]" at bounding box center [202, 352] width 224 height 16
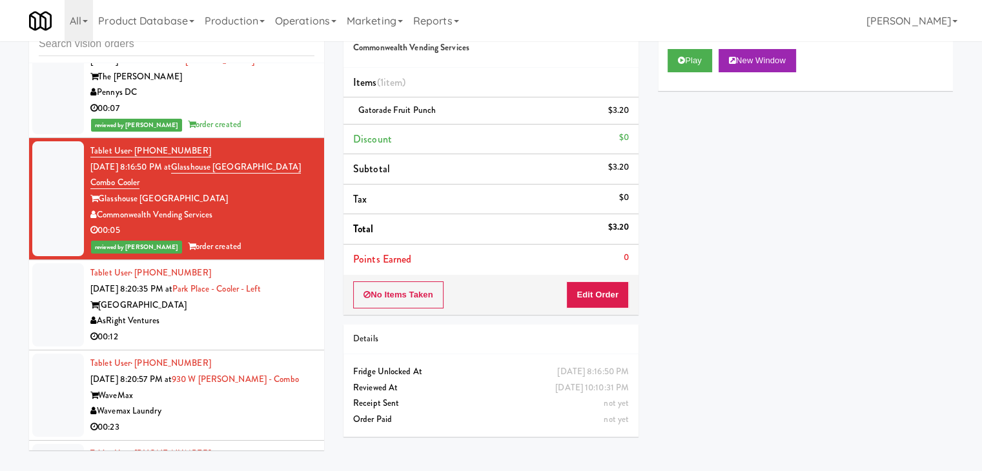
scroll to position [6332, 0]
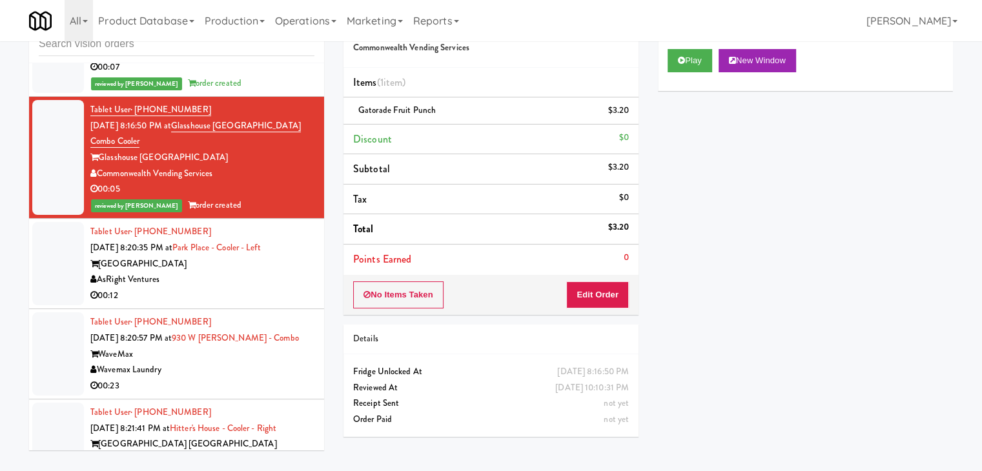
click at [271, 272] on div "AsRight Ventures" at bounding box center [202, 280] width 224 height 16
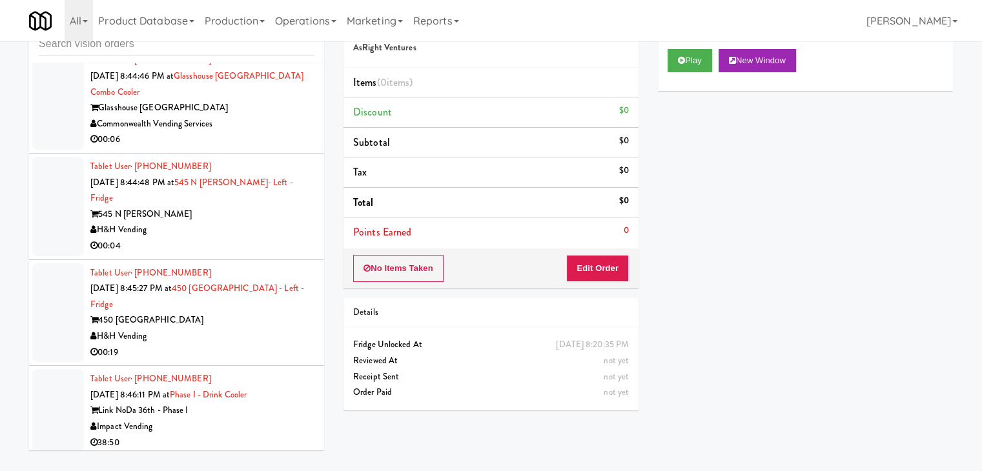
scroll to position [8592, 0]
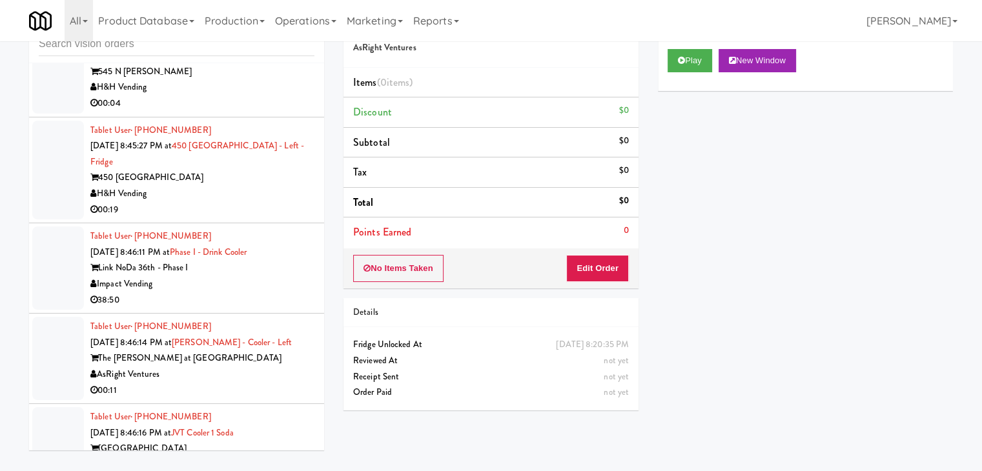
click at [256, 367] on div "AsRight Ventures" at bounding box center [202, 375] width 224 height 16
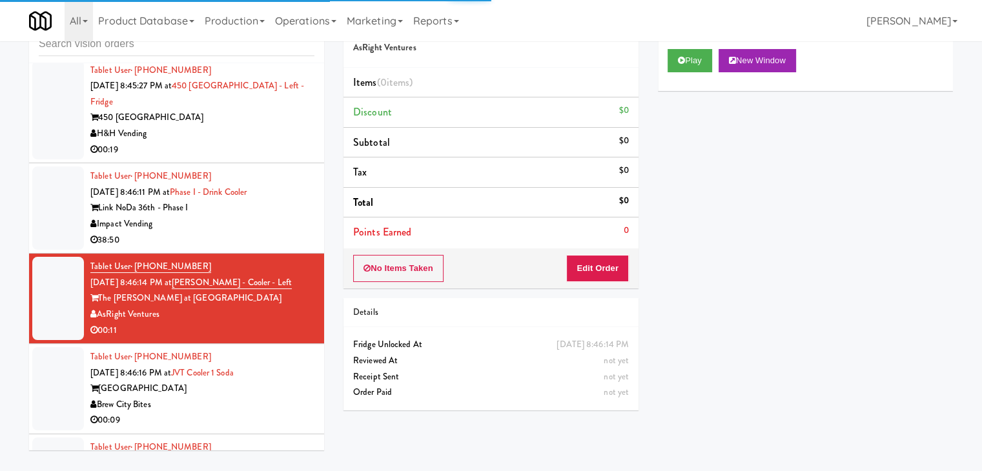
scroll to position [8786, 0]
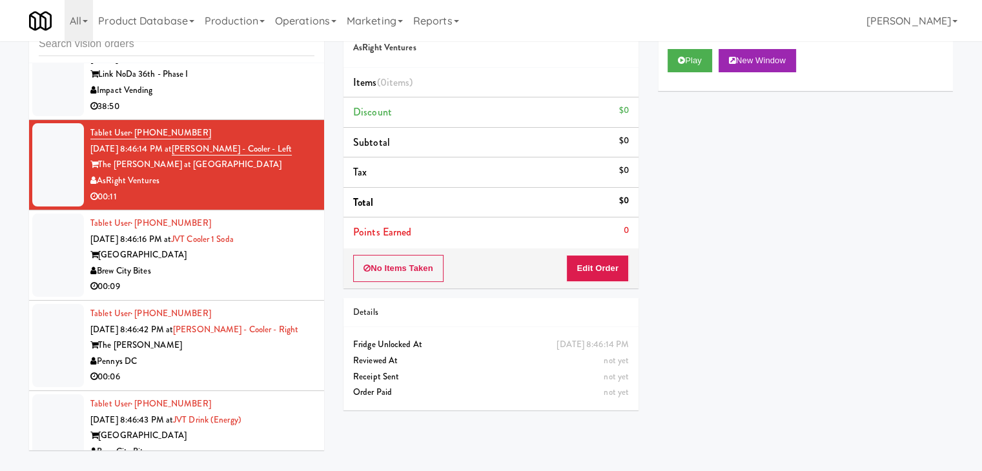
click at [282, 279] on div "00:09" at bounding box center [202, 287] width 224 height 16
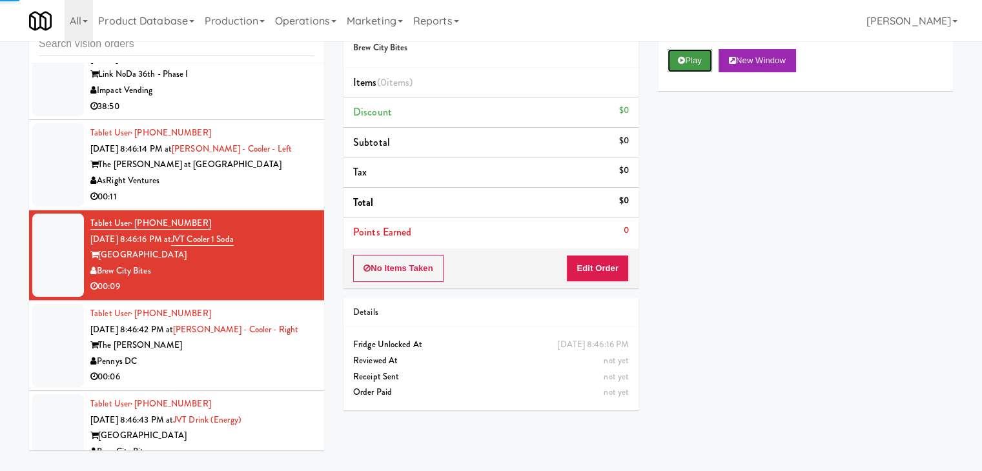
click at [682, 67] on button "Play" at bounding box center [690, 60] width 45 height 23
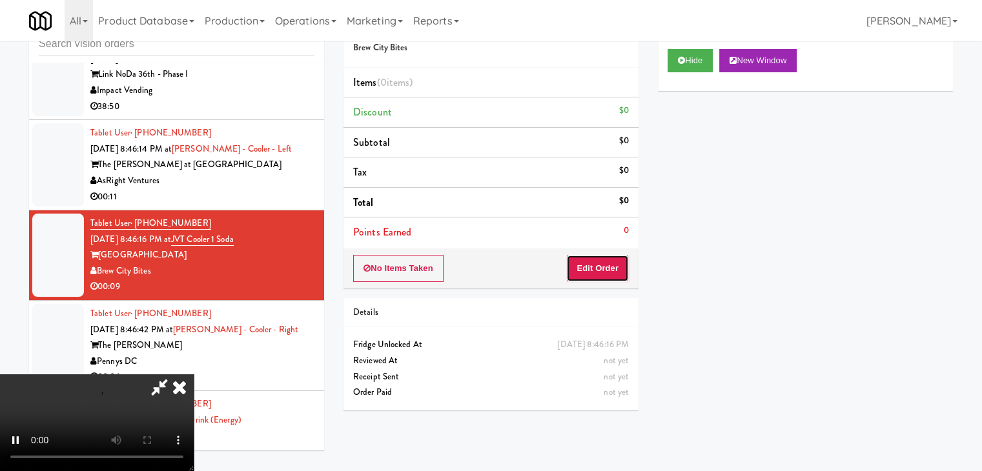
click at [609, 267] on button "Edit Order" at bounding box center [597, 268] width 63 height 27
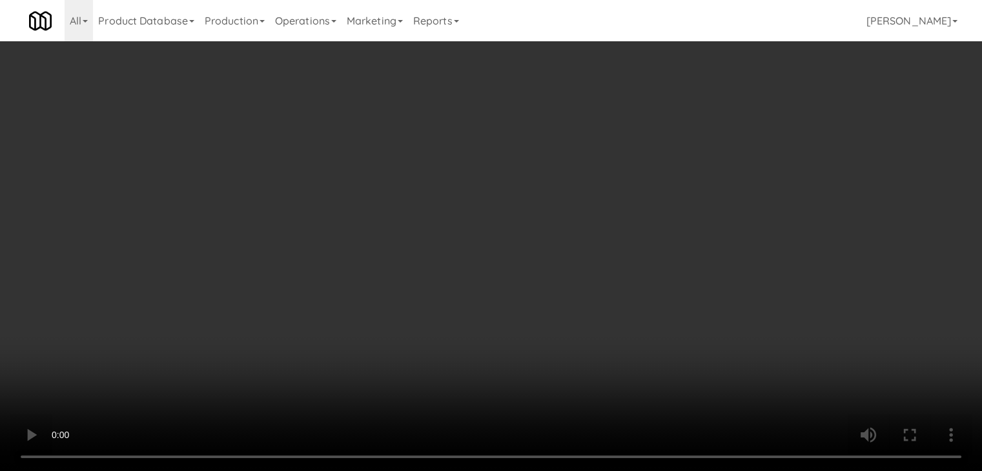
scroll to position [8769, 0]
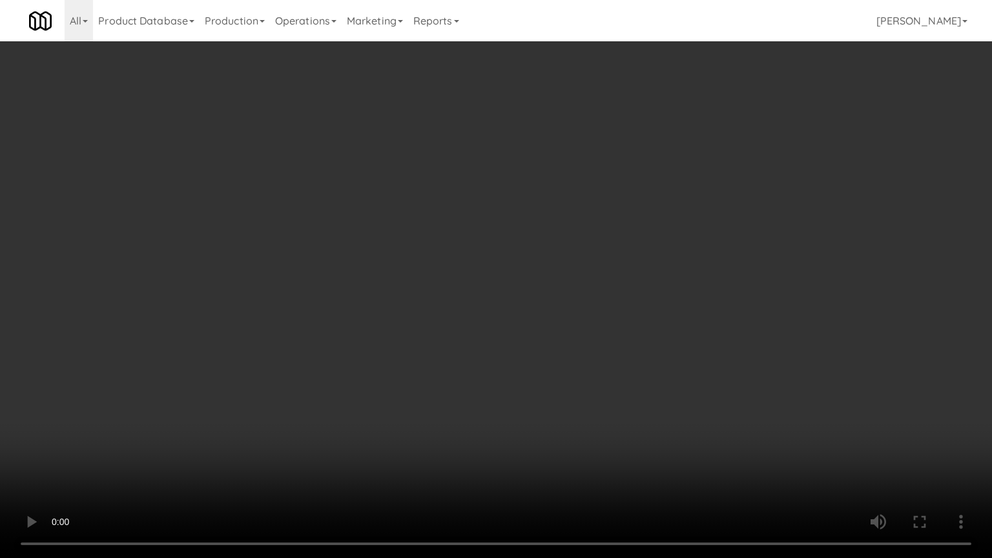
click at [553, 346] on video at bounding box center [496, 279] width 992 height 558
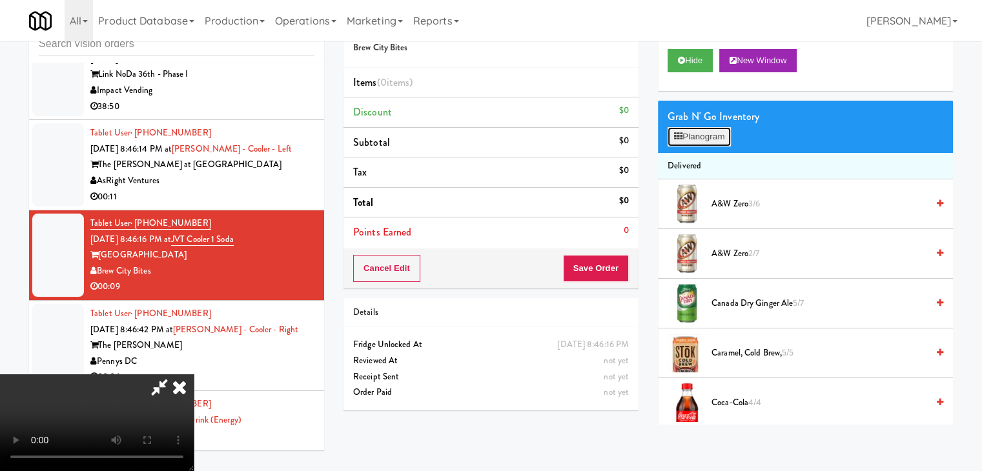
click at [703, 134] on button "Planogram" at bounding box center [699, 136] width 63 height 19
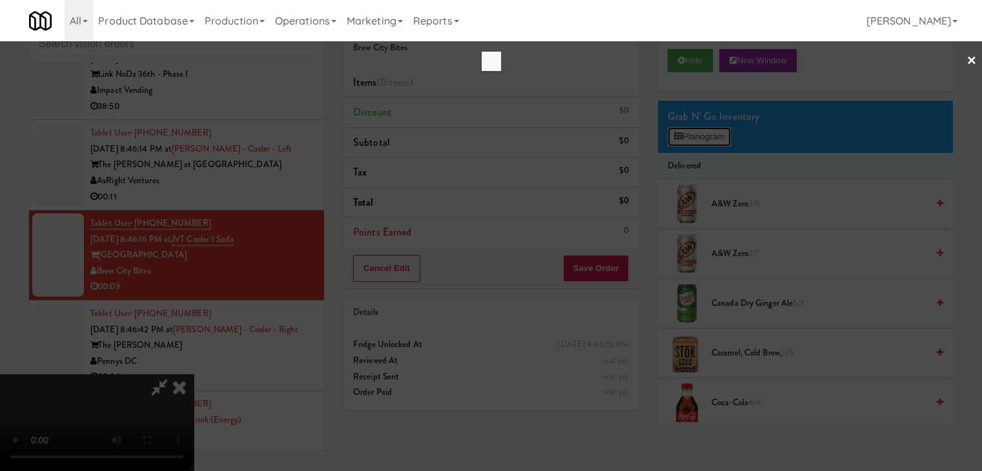
scroll to position [8769, 0]
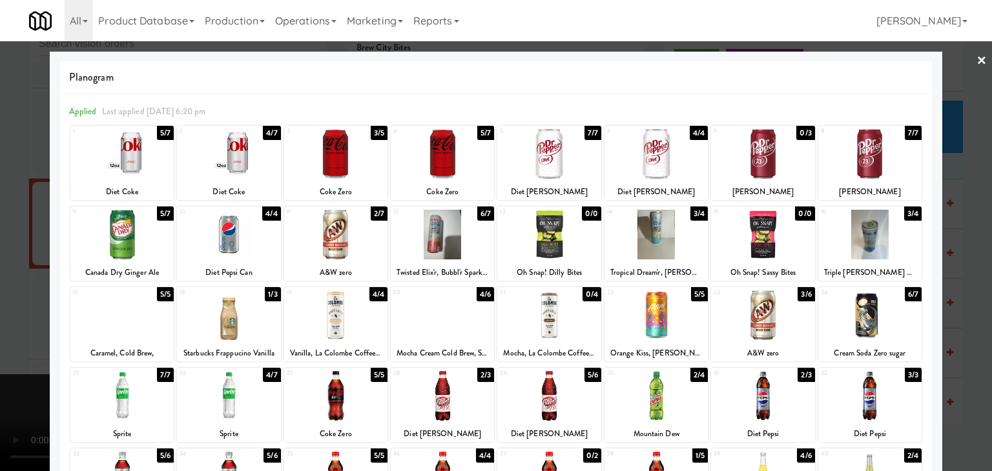
click at [114, 320] on div at bounding box center [121, 316] width 103 height 50
drag, startPoint x: 0, startPoint y: 331, endPoint x: 342, endPoint y: 328, distance: 341.6
click at [23, 331] on div at bounding box center [496, 235] width 992 height 471
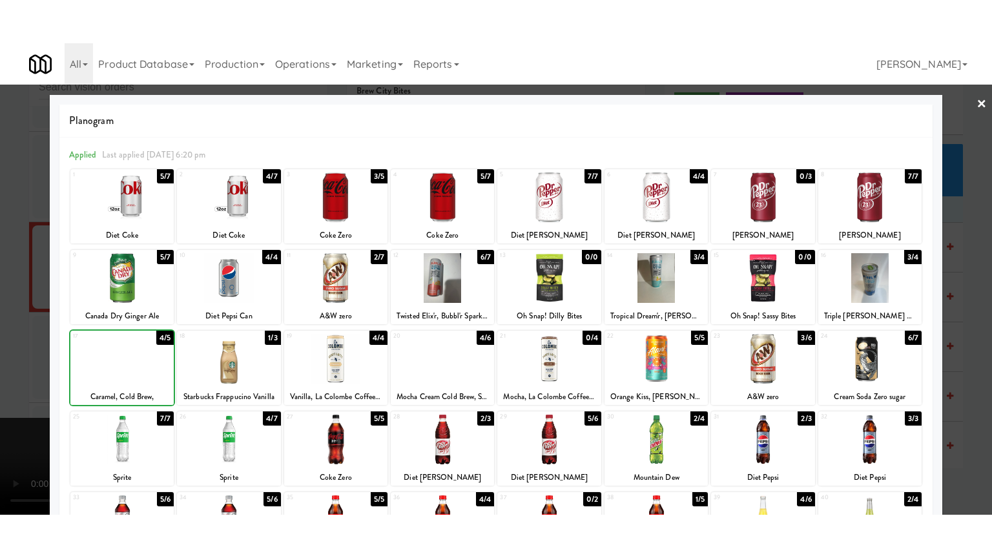
scroll to position [8786, 0]
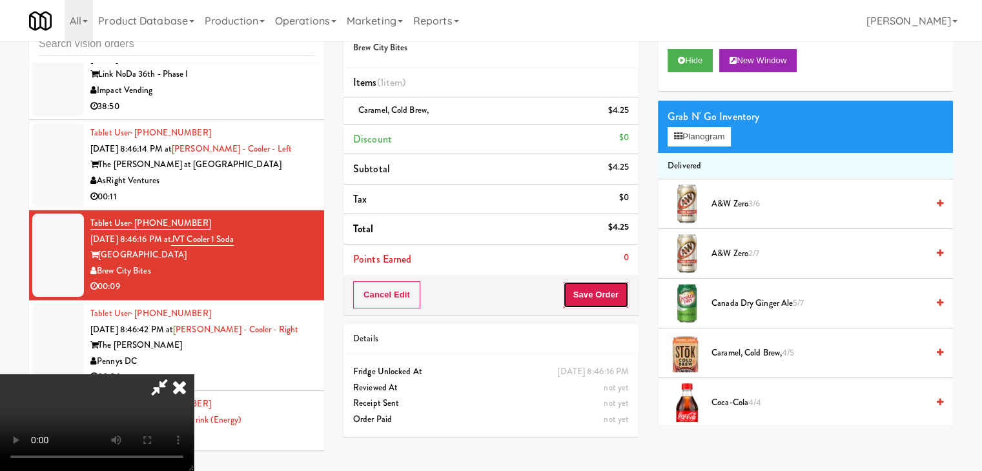
click at [609, 300] on button "Save Order" at bounding box center [596, 295] width 66 height 27
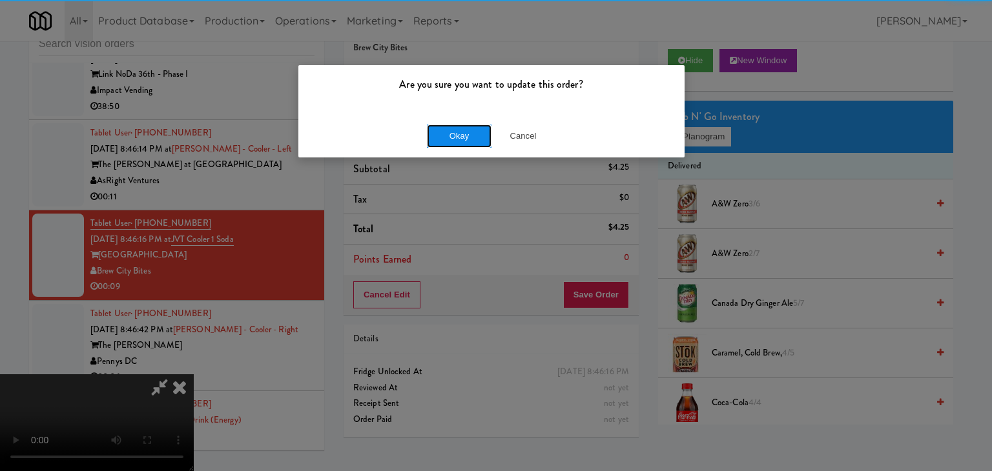
click at [452, 135] on button "Okay" at bounding box center [459, 136] width 65 height 23
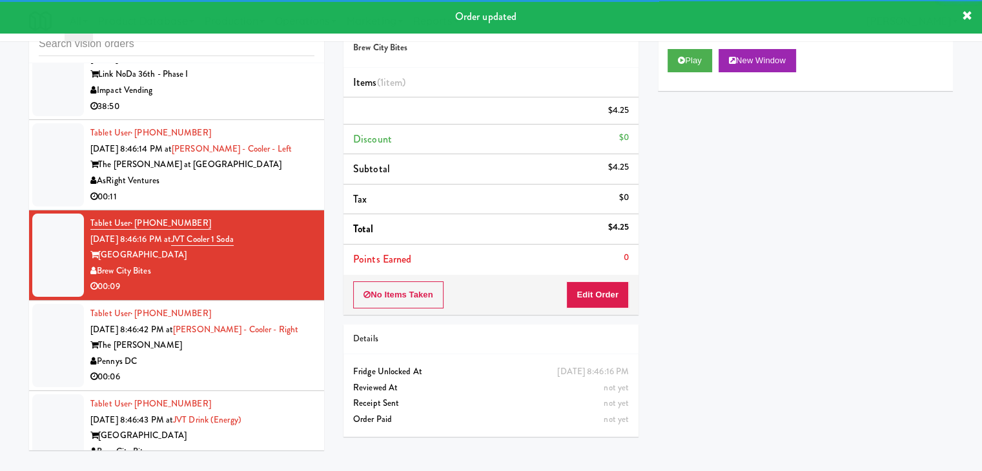
click at [217, 354] on div "Pennys DC" at bounding box center [202, 362] width 224 height 16
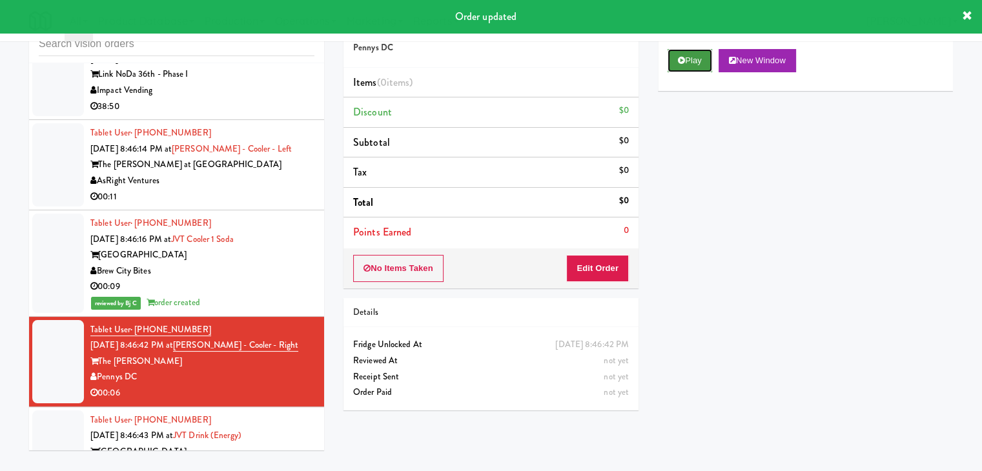
drag, startPoint x: 695, startPoint y: 70, endPoint x: 652, endPoint y: 169, distance: 107.3
click at [694, 70] on button "Play" at bounding box center [690, 60] width 45 height 23
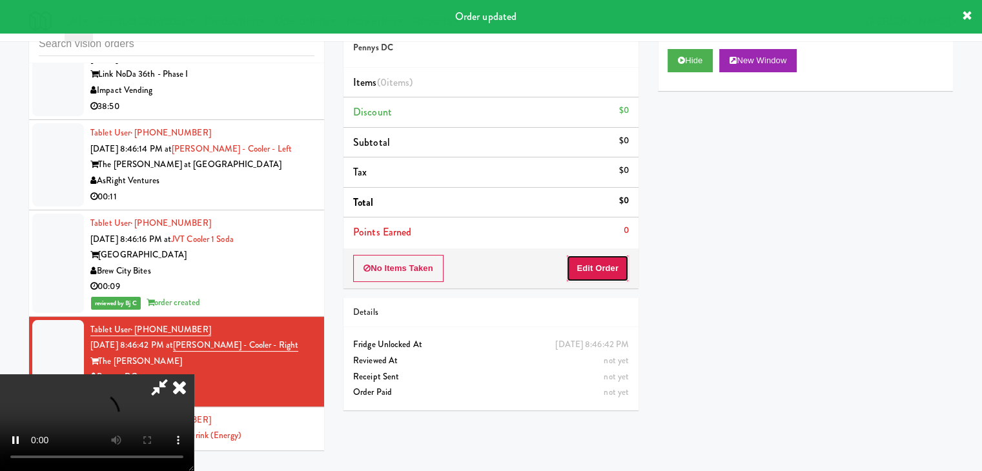
click at [601, 272] on button "Edit Order" at bounding box center [597, 268] width 63 height 27
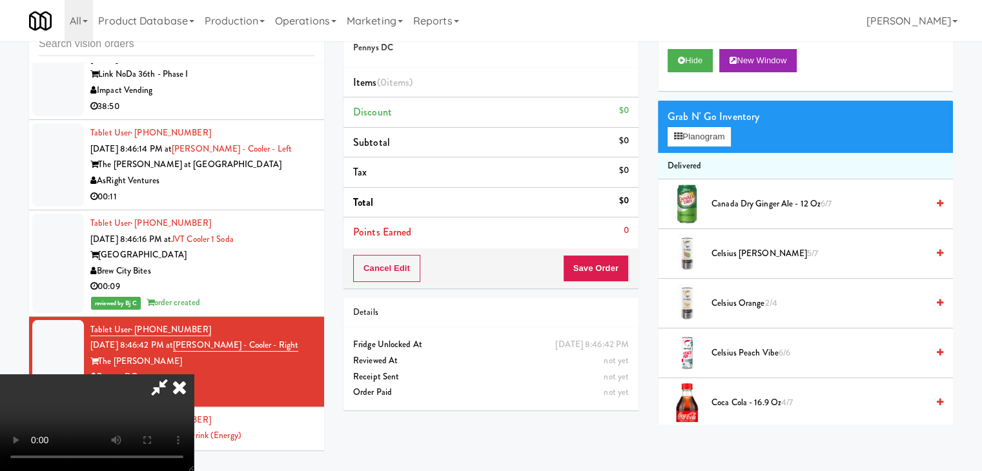
scroll to position [8769, 0]
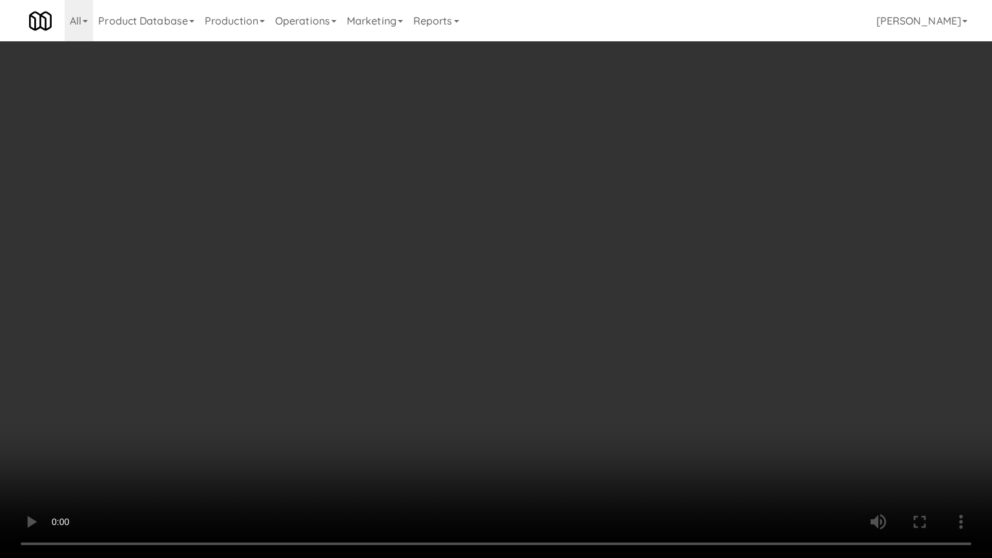
click at [572, 418] on video at bounding box center [496, 279] width 992 height 558
click at [571, 418] on video at bounding box center [496, 279] width 992 height 558
click at [568, 406] on video at bounding box center [496, 279] width 992 height 558
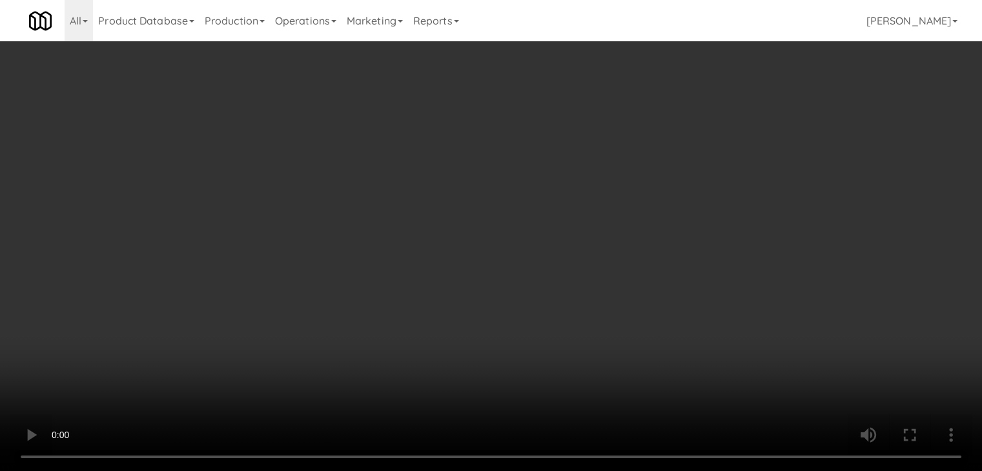
click at [713, 144] on button "Planogram" at bounding box center [699, 136] width 63 height 19
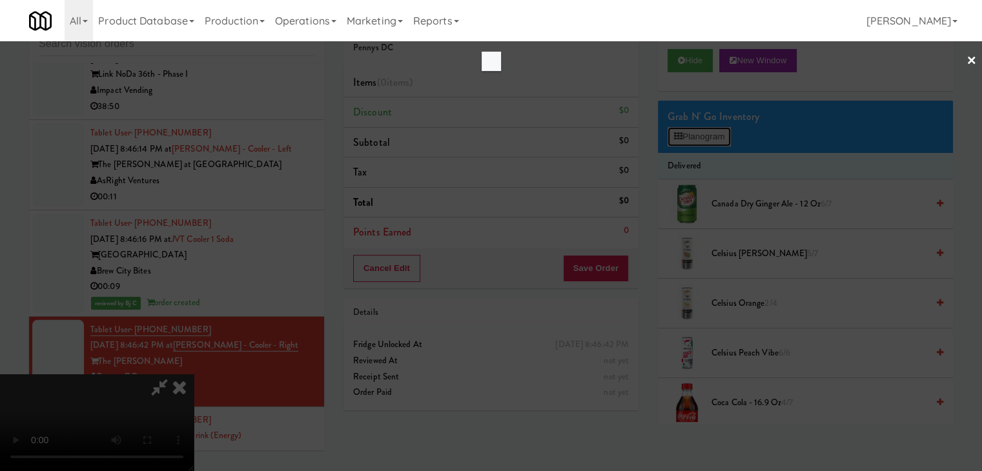
scroll to position [8769, 0]
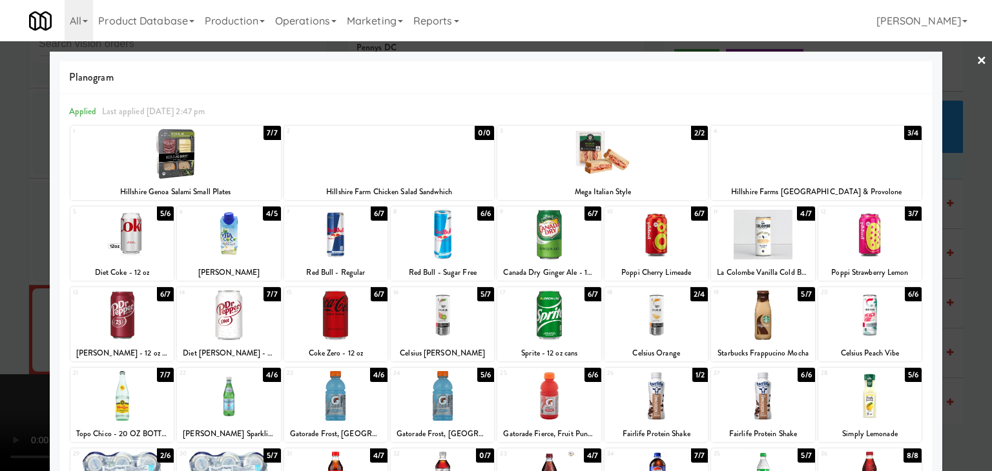
click at [337, 402] on div at bounding box center [335, 396] width 103 height 50
click at [0, 369] on div at bounding box center [496, 235] width 992 height 471
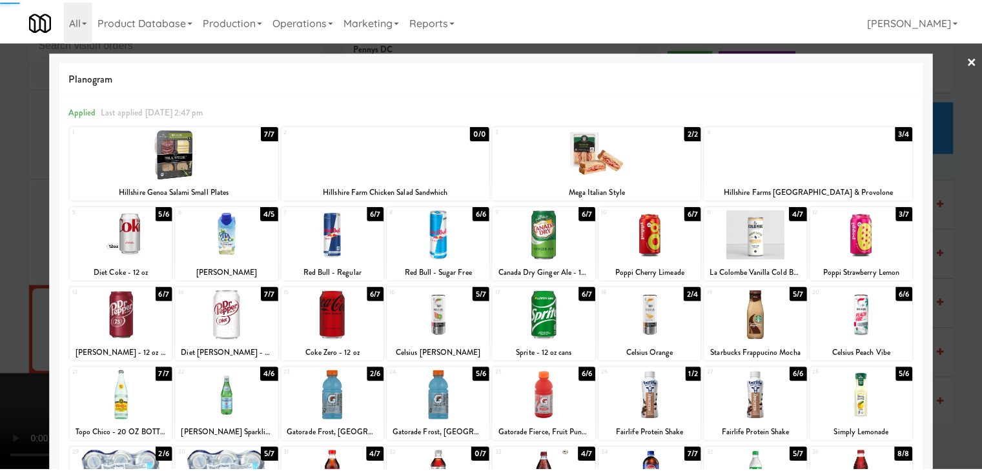
scroll to position [8786, 0]
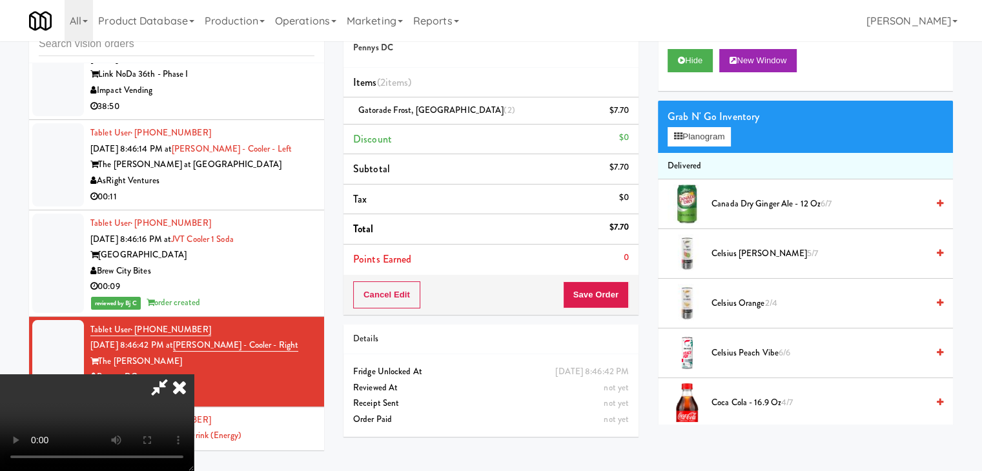
click at [194, 375] on video at bounding box center [97, 423] width 194 height 97
click at [621, 298] on button "Save Order" at bounding box center [596, 295] width 66 height 27
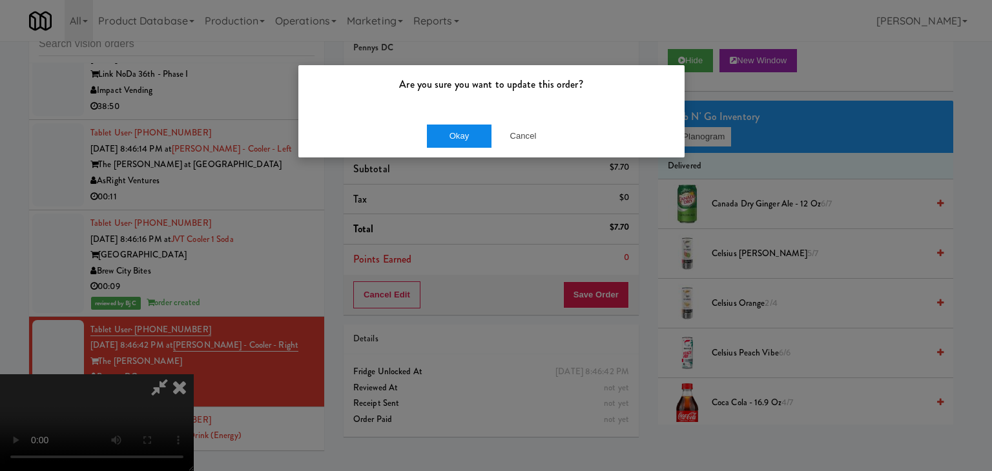
click at [473, 123] on div "Okay Cancel" at bounding box center [491, 135] width 386 height 43
click at [466, 128] on button "Okay" at bounding box center [459, 136] width 65 height 23
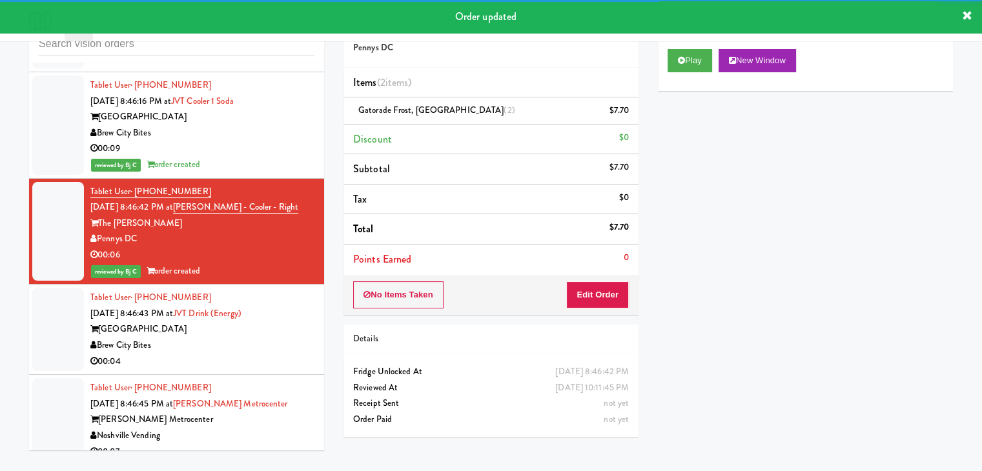
scroll to position [8979, 0]
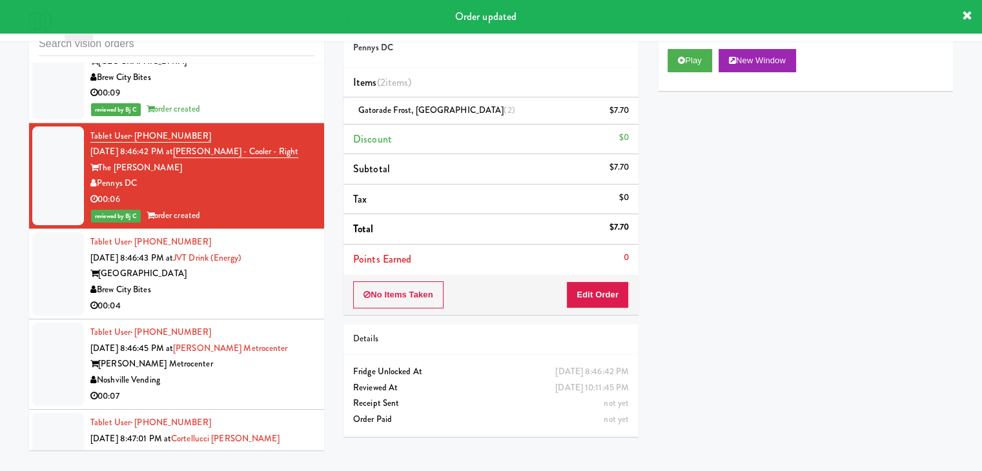
click at [283, 298] on div "00:04" at bounding box center [202, 306] width 224 height 16
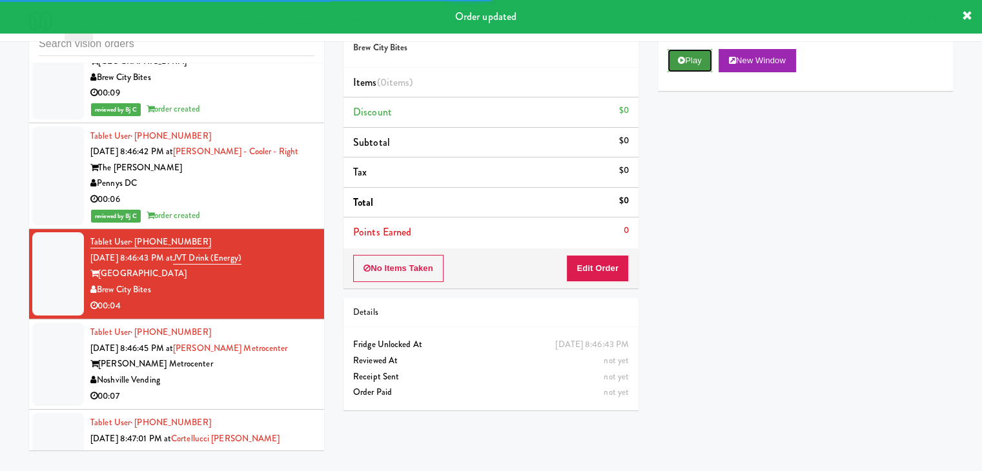
drag, startPoint x: 691, startPoint y: 65, endPoint x: 683, endPoint y: 82, distance: 19.3
click at [690, 65] on button "Play" at bounding box center [690, 60] width 45 height 23
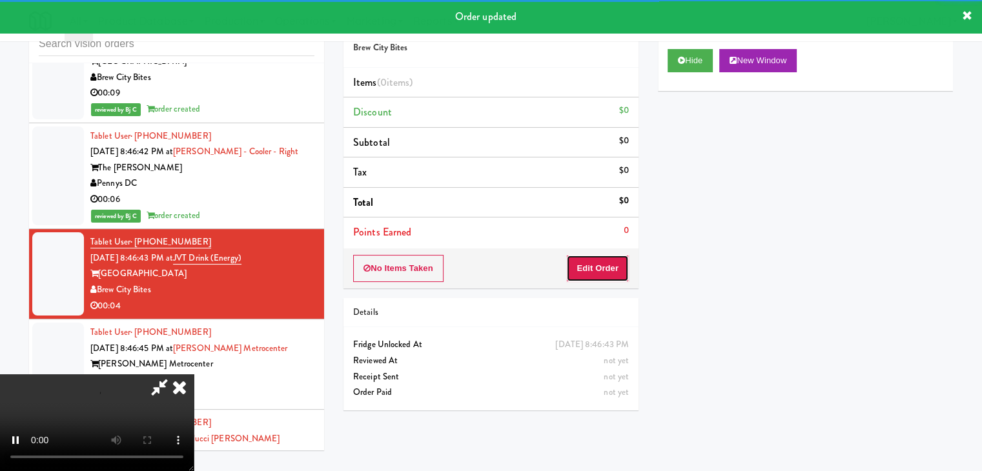
click at [602, 261] on button "Edit Order" at bounding box center [597, 268] width 63 height 27
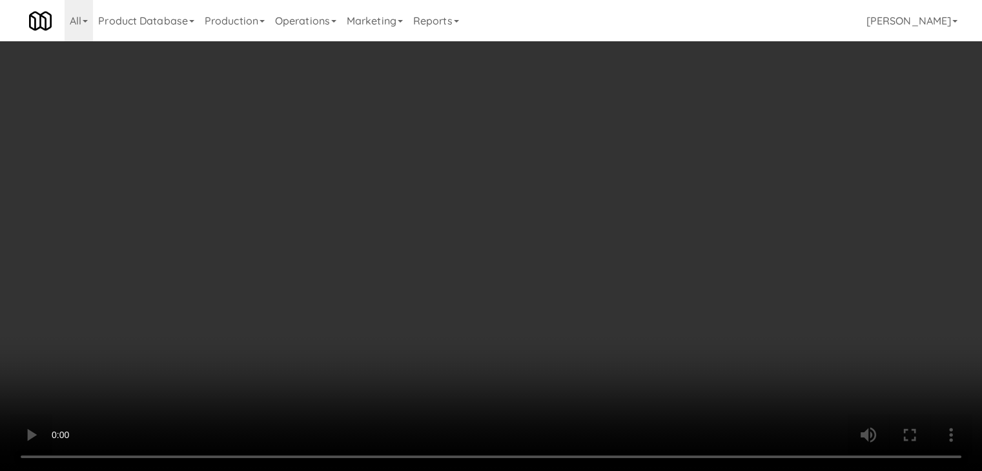
scroll to position [8963, 0]
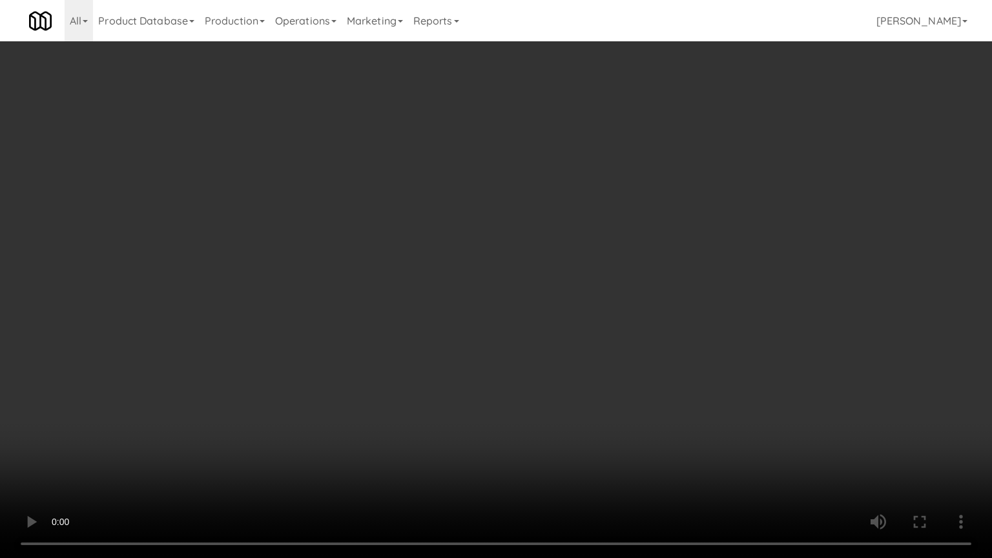
click at [524, 378] on video at bounding box center [496, 279] width 992 height 558
click at [524, 379] on video at bounding box center [496, 279] width 992 height 558
click at [555, 364] on video at bounding box center [496, 279] width 992 height 558
drag, startPoint x: 555, startPoint y: 364, endPoint x: 656, endPoint y: 205, distance: 188.4
click at [557, 358] on video at bounding box center [496, 279] width 992 height 558
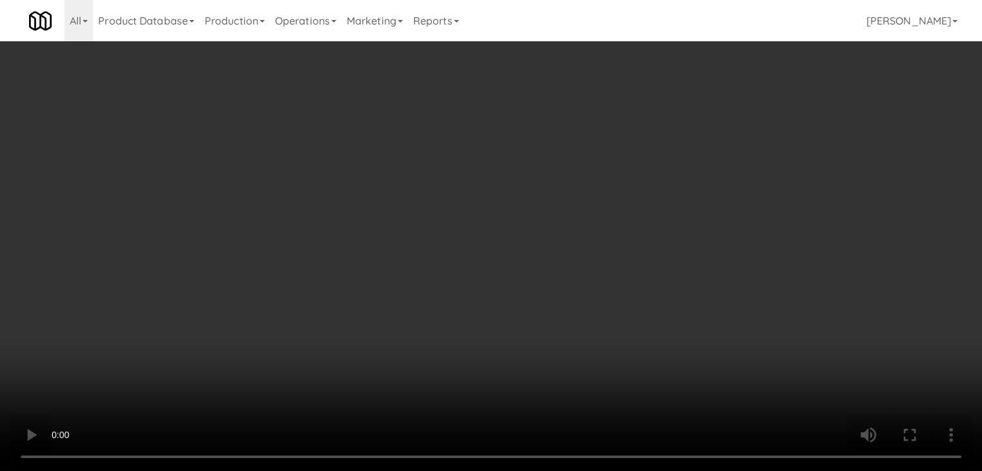
click at [713, 132] on button "Planogram" at bounding box center [699, 136] width 63 height 19
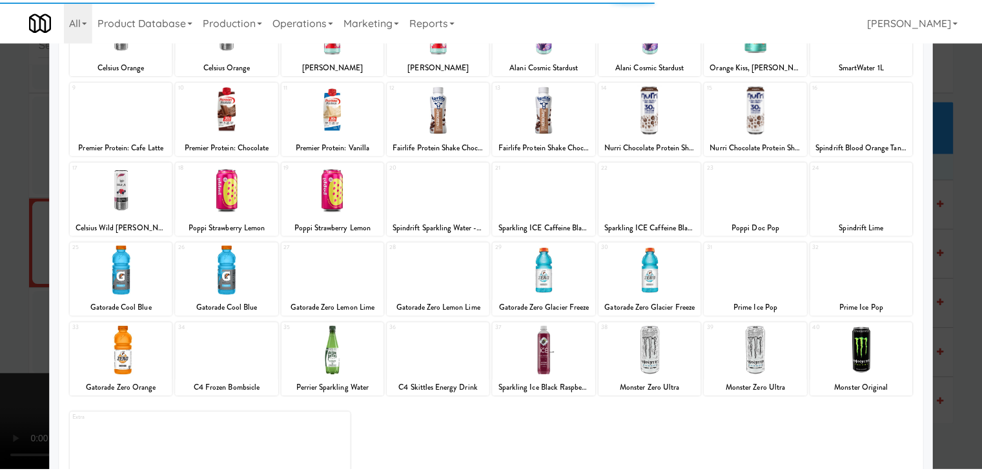
scroll to position [129, 0]
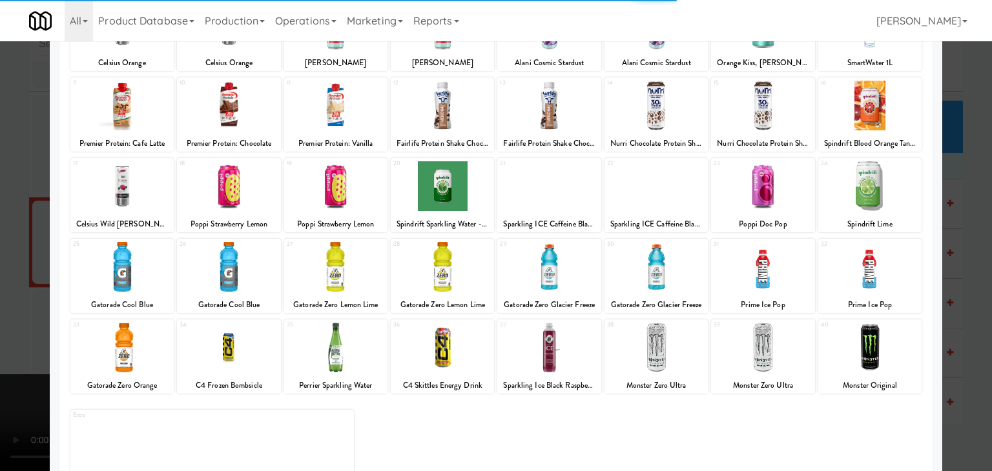
click at [354, 278] on div at bounding box center [335, 267] width 103 height 50
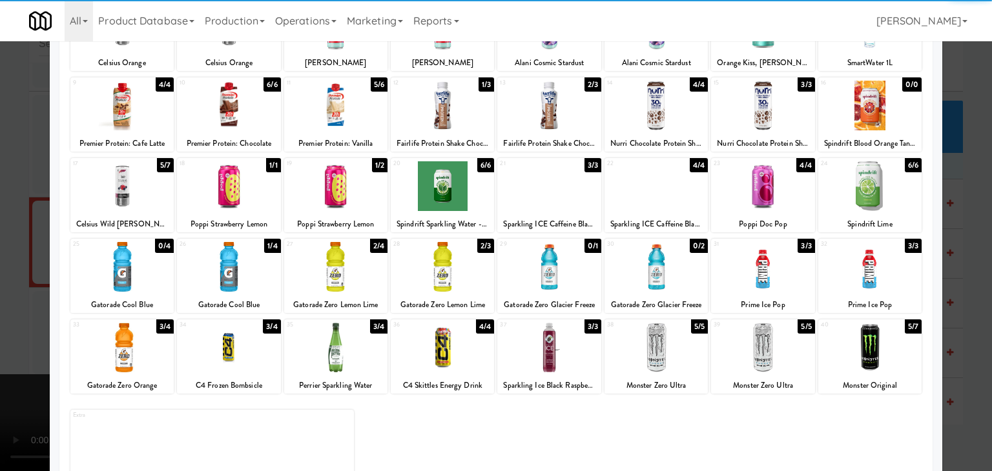
drag, startPoint x: 0, startPoint y: 323, endPoint x: 220, endPoint y: 306, distance: 220.2
click at [13, 318] on div at bounding box center [496, 235] width 992 height 471
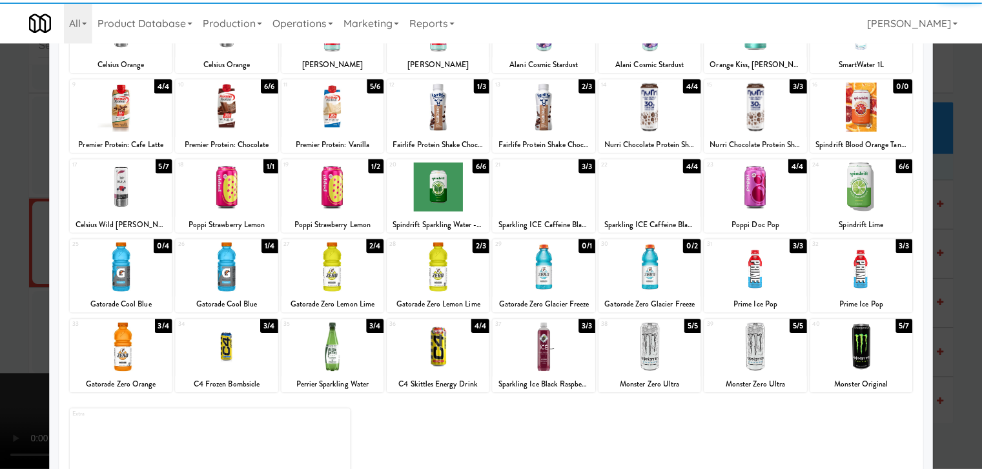
scroll to position [8979, 0]
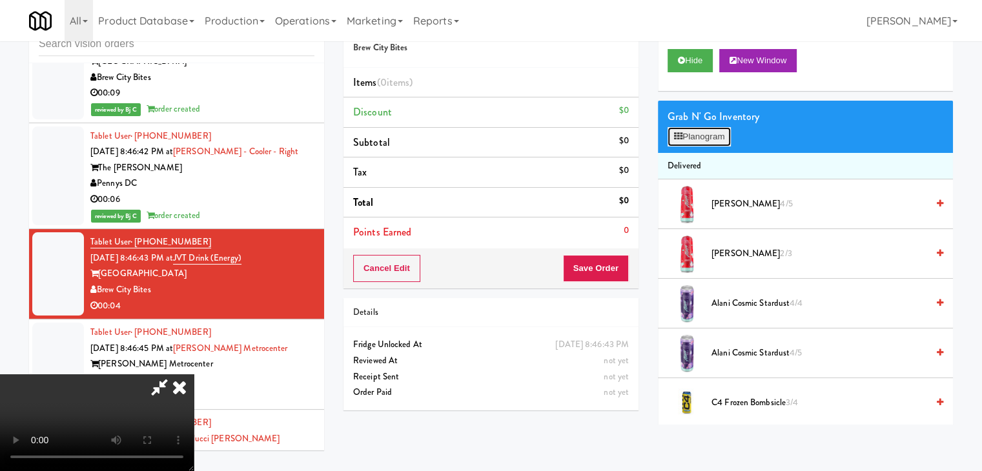
click at [711, 133] on button "Planogram" at bounding box center [699, 136] width 63 height 19
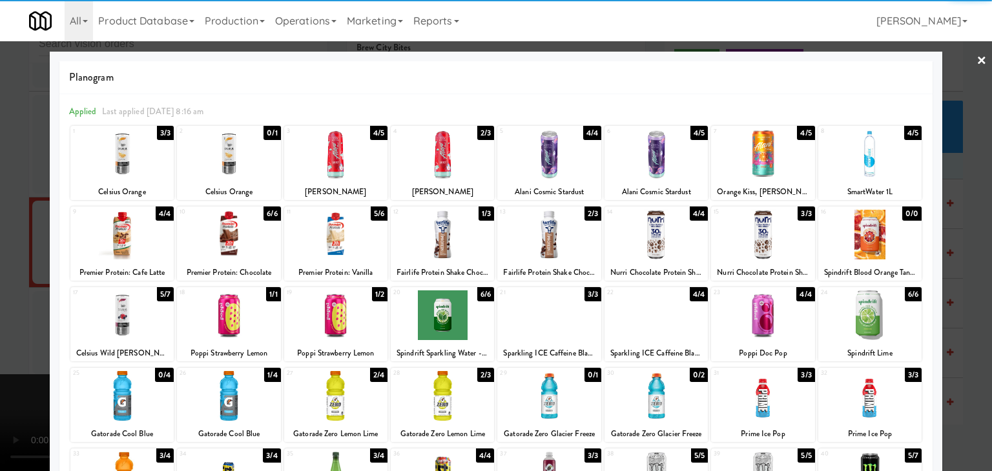
click at [354, 379] on div at bounding box center [335, 396] width 103 height 50
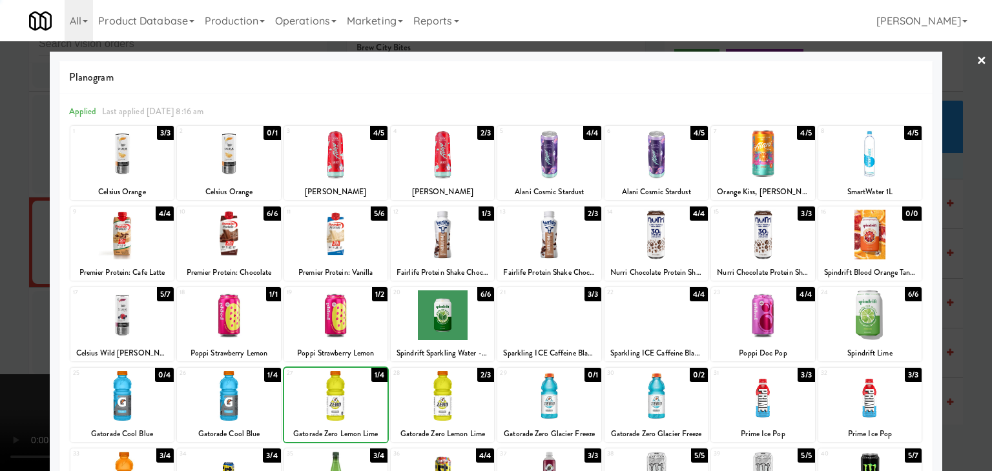
drag, startPoint x: 0, startPoint y: 356, endPoint x: 245, endPoint y: 354, distance: 244.7
click at [5, 354] on div at bounding box center [496, 235] width 992 height 471
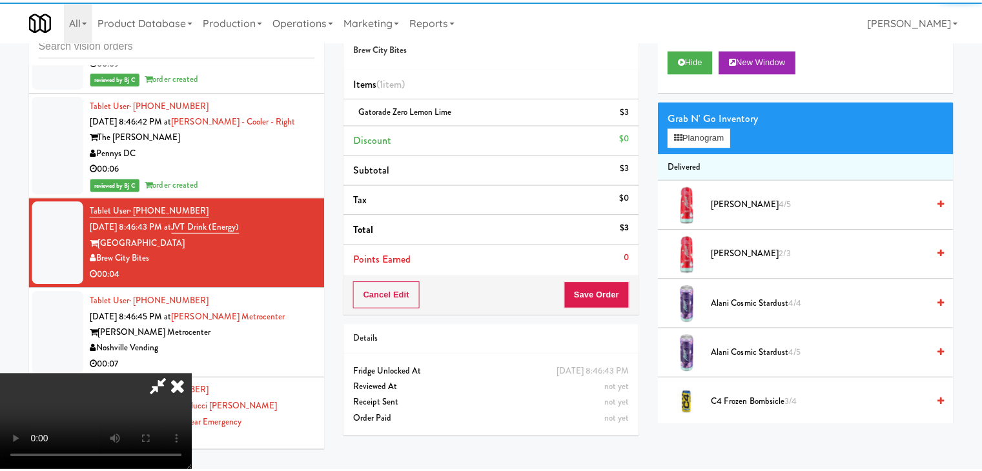
scroll to position [8979, 0]
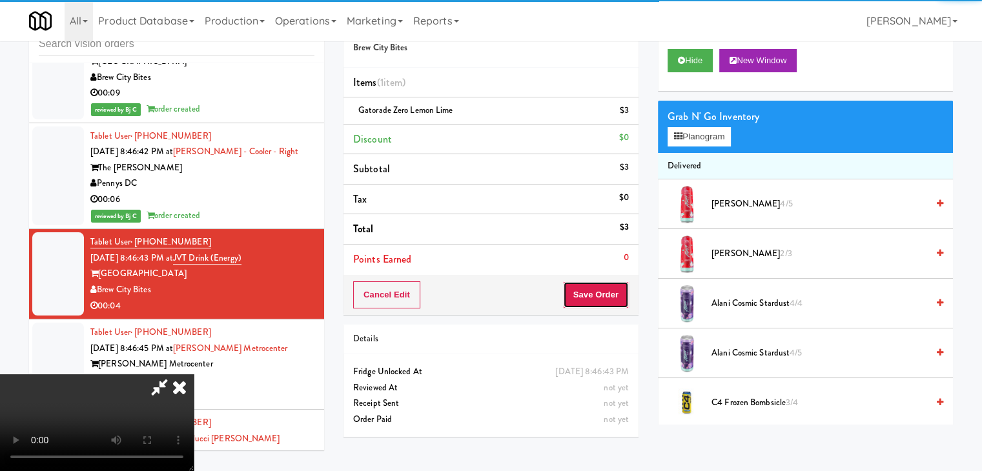
click at [607, 293] on button "Save Order" at bounding box center [596, 295] width 66 height 27
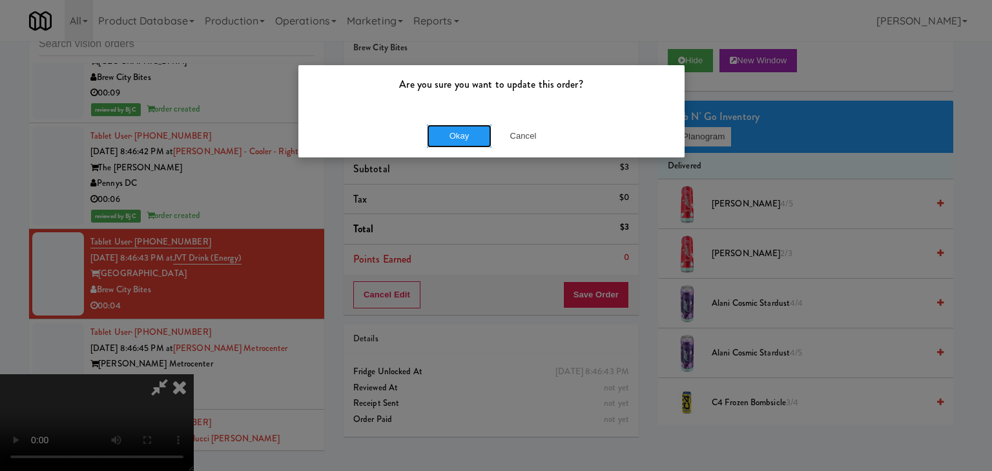
click at [465, 121] on div "Okay Cancel" at bounding box center [491, 135] width 386 height 43
click at [464, 126] on button "Okay" at bounding box center [459, 136] width 65 height 23
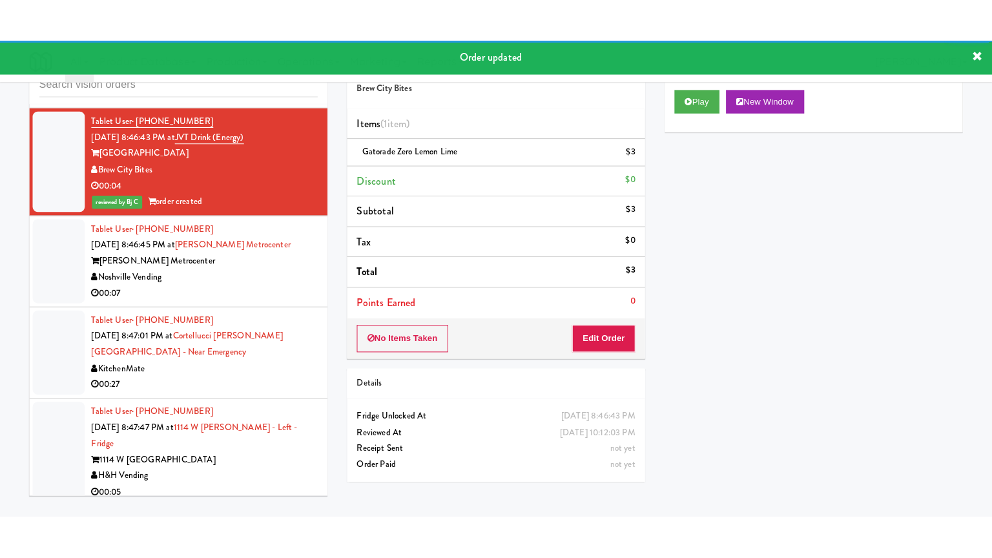
scroll to position [9189, 0]
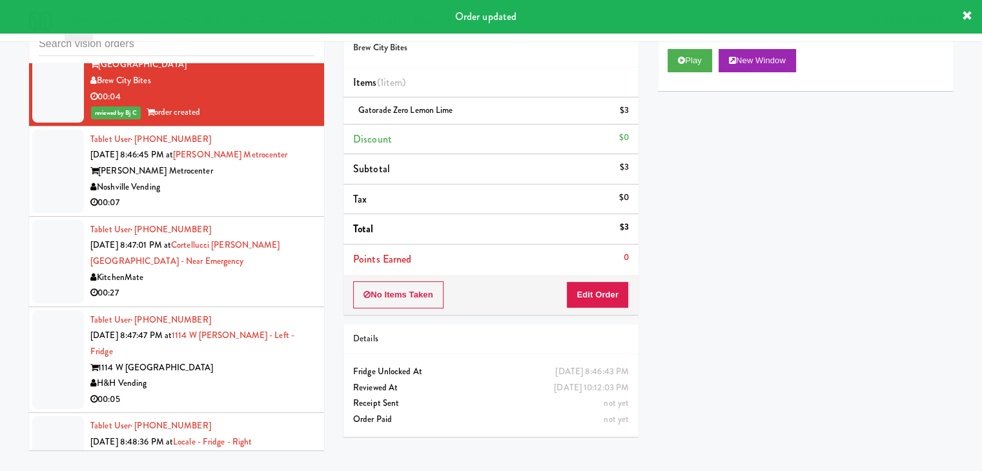
drag, startPoint x: 258, startPoint y: 101, endPoint x: 419, endPoint y: 114, distance: 162.0
click at [259, 180] on div "Noshville Vending" at bounding box center [202, 188] width 224 height 16
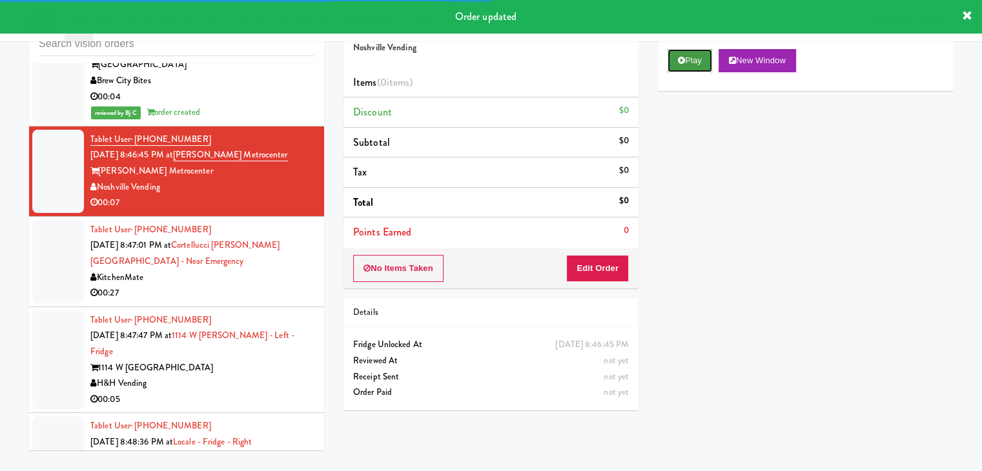
click at [703, 56] on button "Play" at bounding box center [690, 60] width 45 height 23
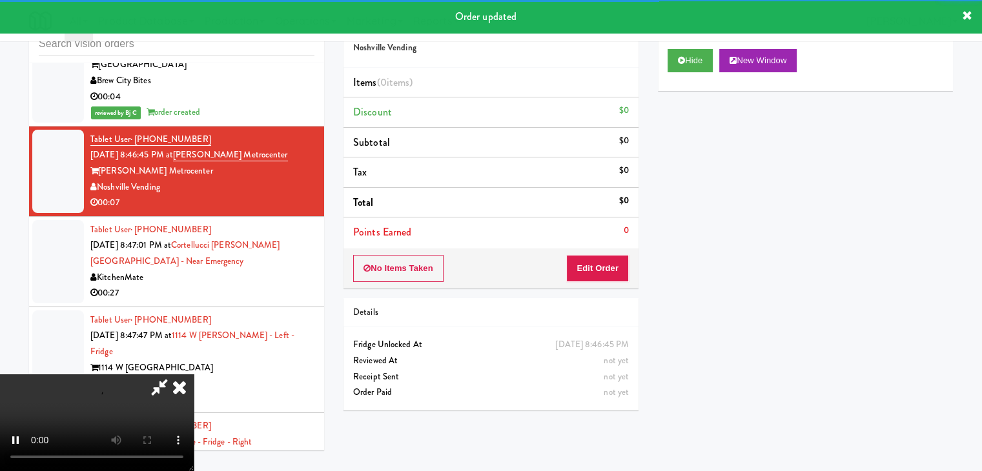
click at [612, 238] on li "Points Earned 0" at bounding box center [491, 233] width 295 height 30
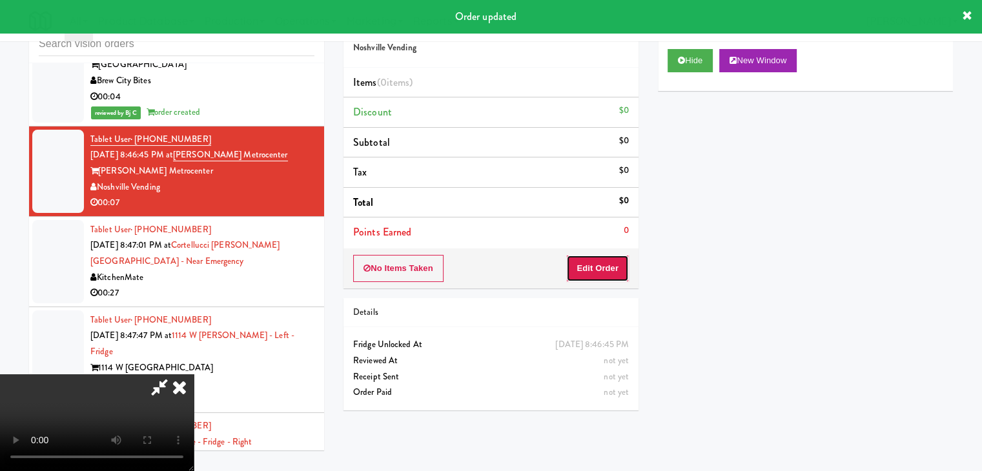
click at [600, 260] on button "Edit Order" at bounding box center [597, 268] width 63 height 27
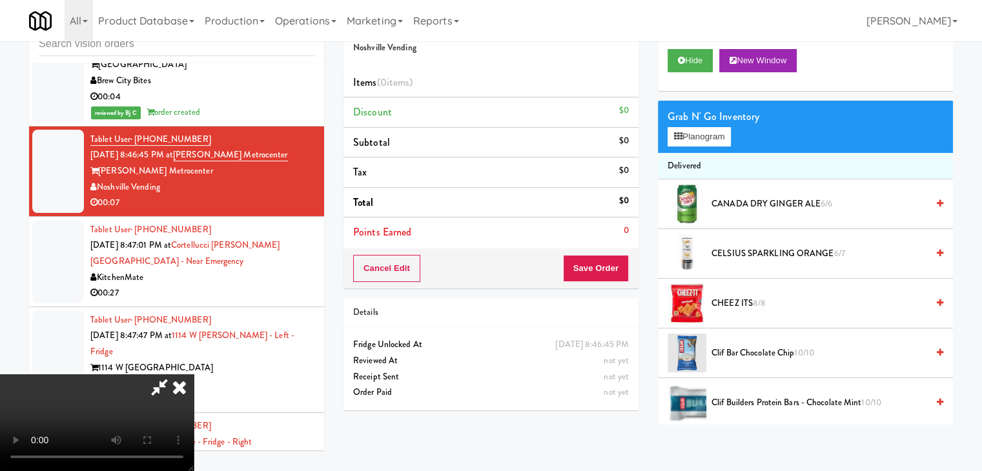
scroll to position [9173, 0]
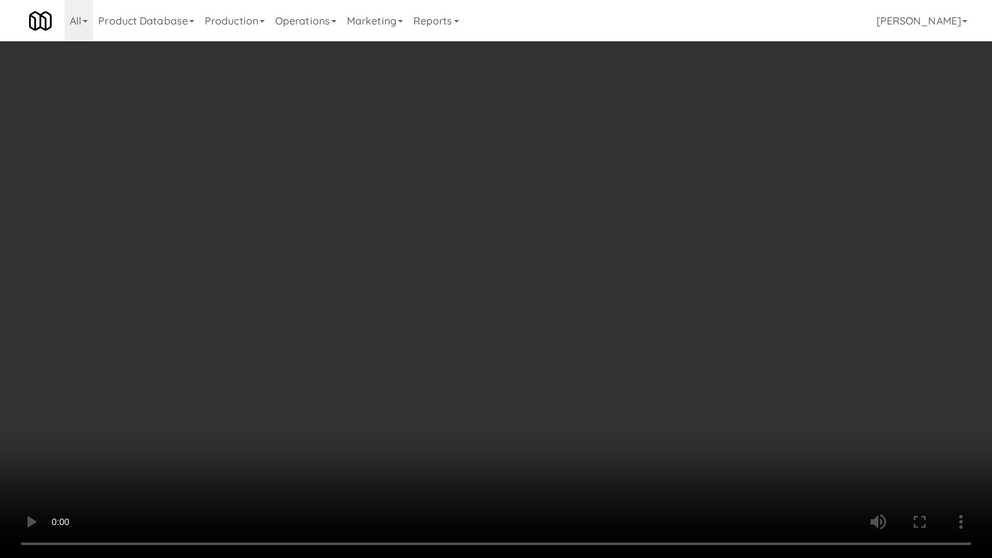
click at [553, 380] on video at bounding box center [496, 279] width 992 height 558
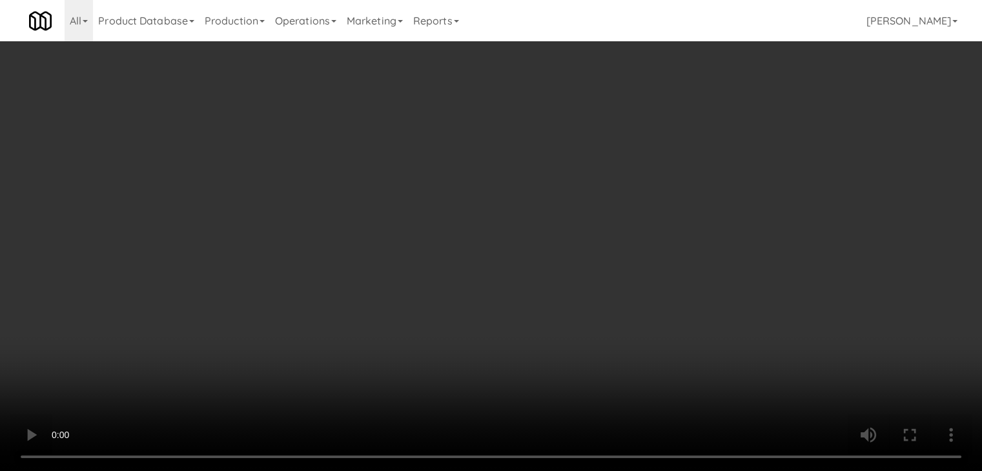
click at [710, 139] on button "Planogram" at bounding box center [699, 136] width 63 height 19
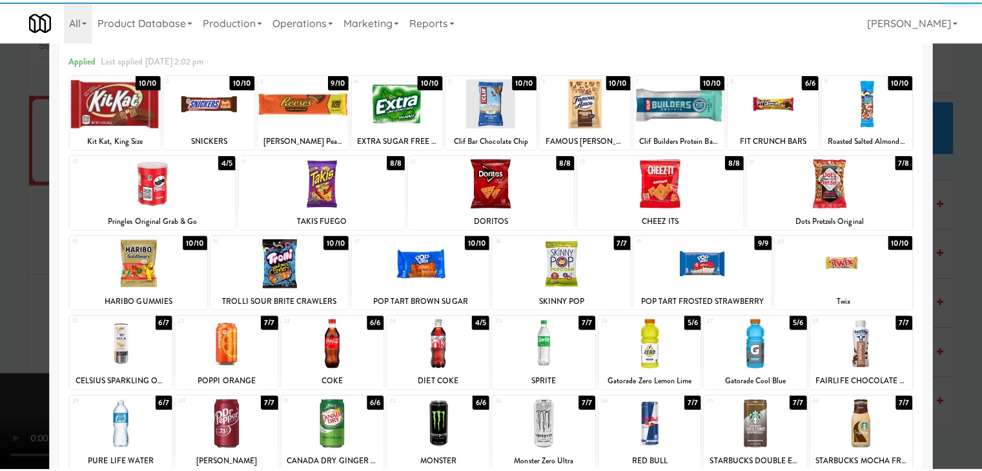
scroll to position [163, 0]
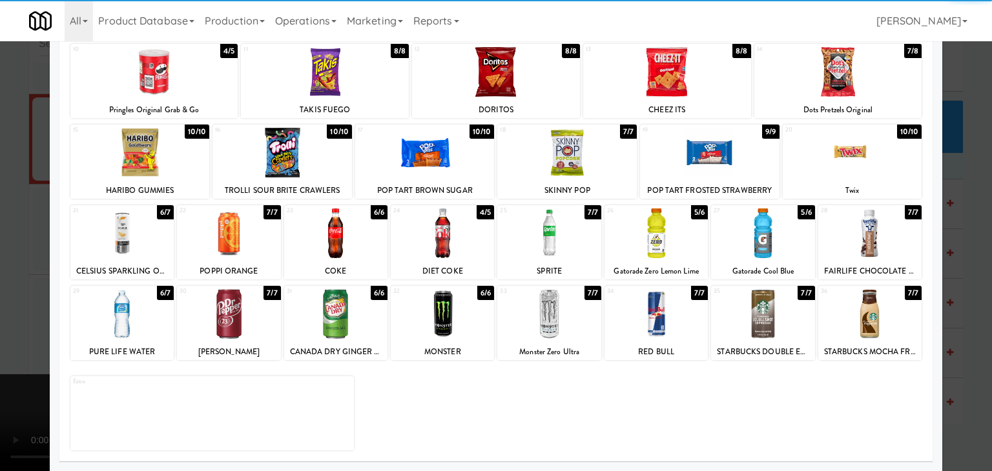
drag, startPoint x: 246, startPoint y: 338, endPoint x: 225, endPoint y: 336, distance: 21.4
click at [246, 338] on div at bounding box center [228, 314] width 103 height 50
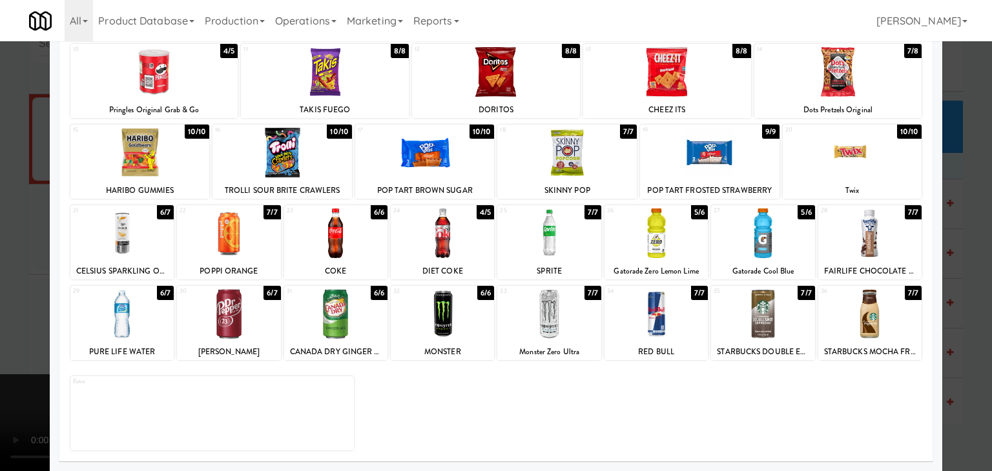
drag, startPoint x: 111, startPoint y: 334, endPoint x: 85, endPoint y: 338, distance: 26.0
click at [107, 334] on div at bounding box center [121, 314] width 103 height 50
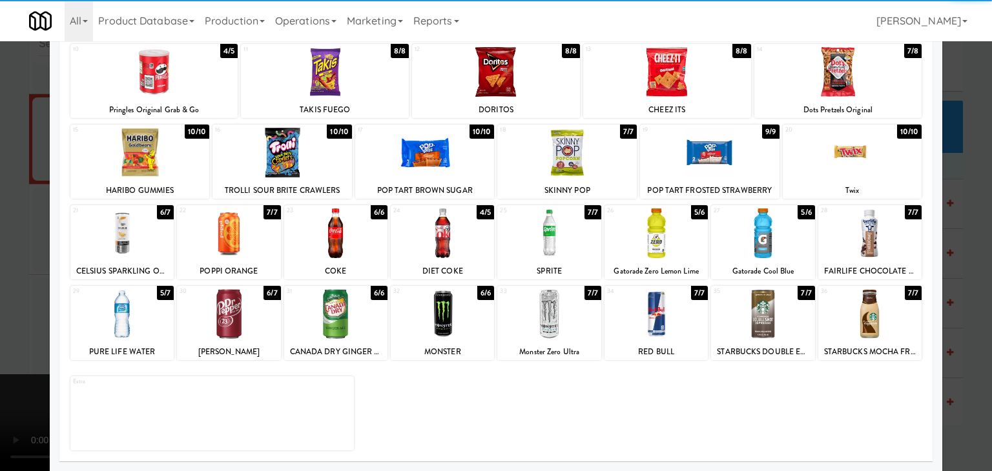
drag, startPoint x: 0, startPoint y: 340, endPoint x: 77, endPoint y: 336, distance: 77.6
click at [0, 340] on div at bounding box center [496, 235] width 992 height 471
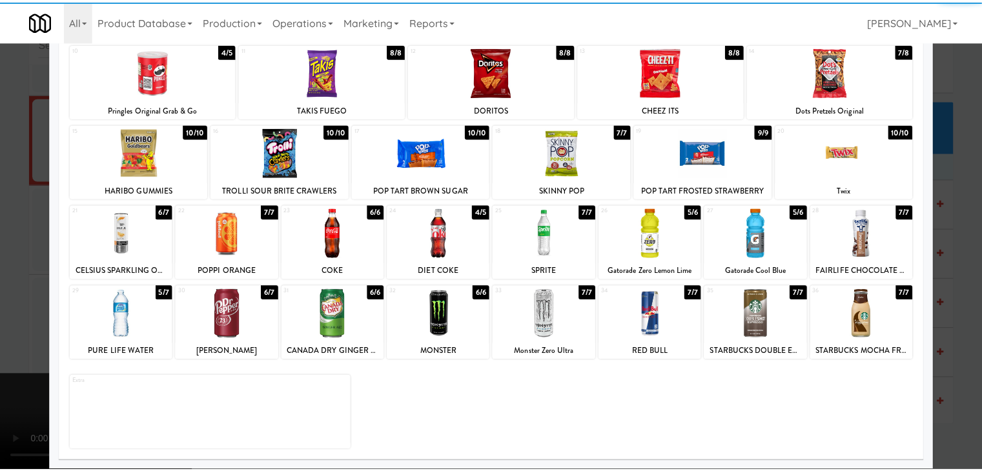
scroll to position [9189, 0]
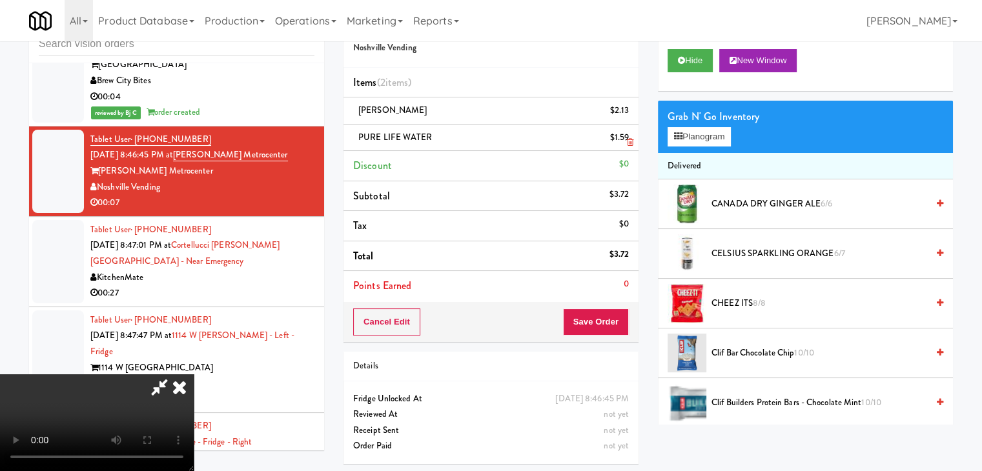
click at [633, 143] on icon at bounding box center [630, 142] width 6 height 8
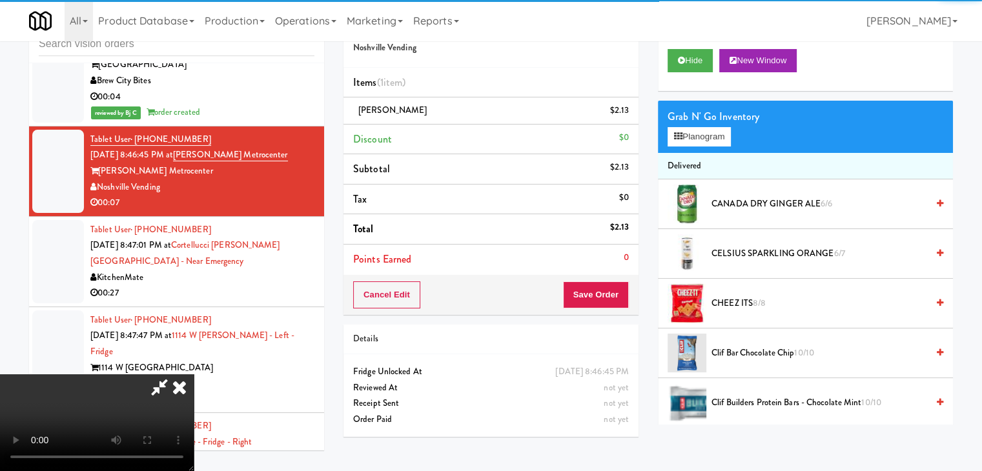
click at [630, 142] on li "Discount $0" at bounding box center [491, 140] width 295 height 30
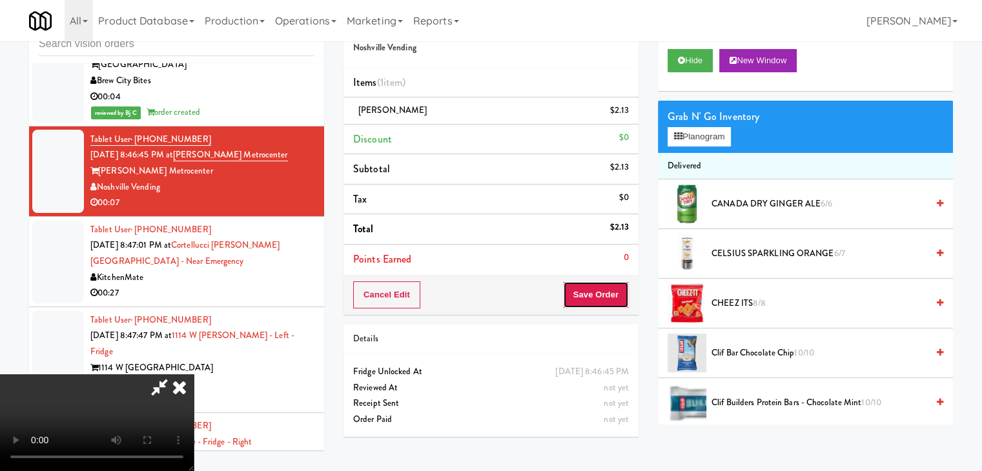
click at [604, 298] on button "Save Order" at bounding box center [596, 295] width 66 height 27
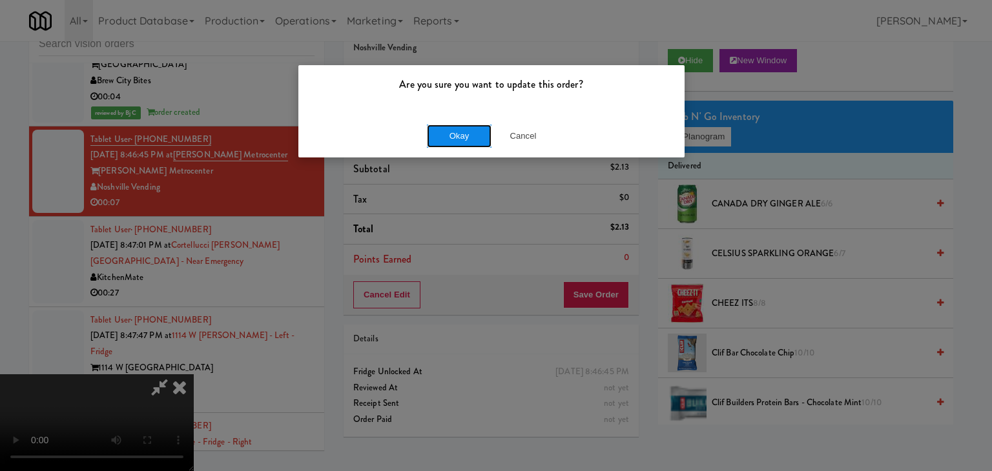
click at [463, 136] on button "Okay" at bounding box center [459, 136] width 65 height 23
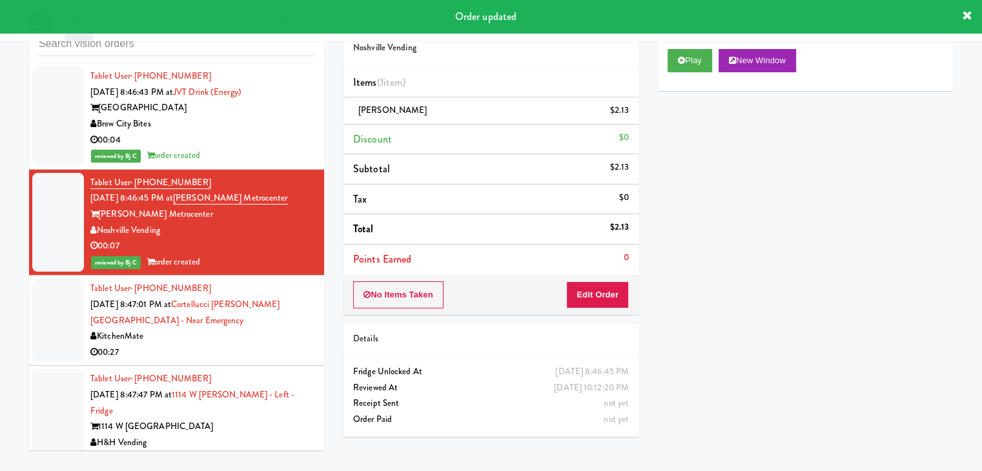
scroll to position [9140, 0]
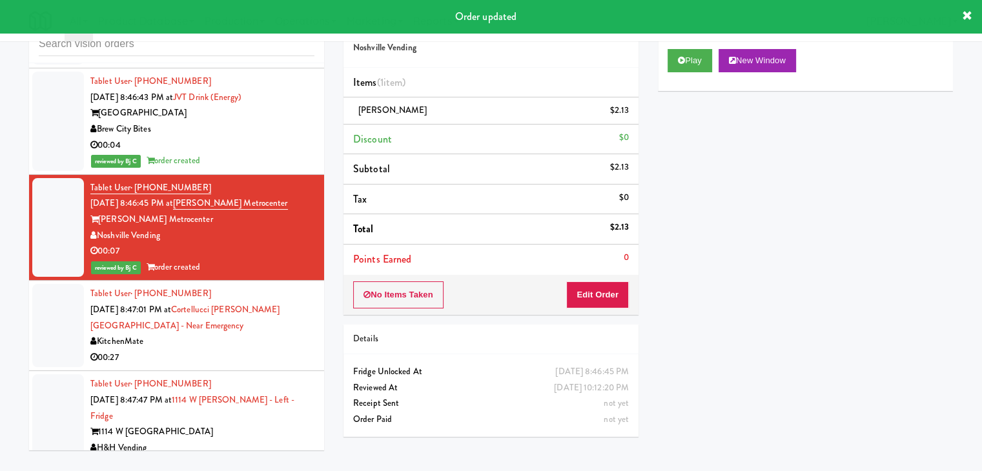
click at [267, 334] on div "KitchenMate" at bounding box center [202, 342] width 224 height 16
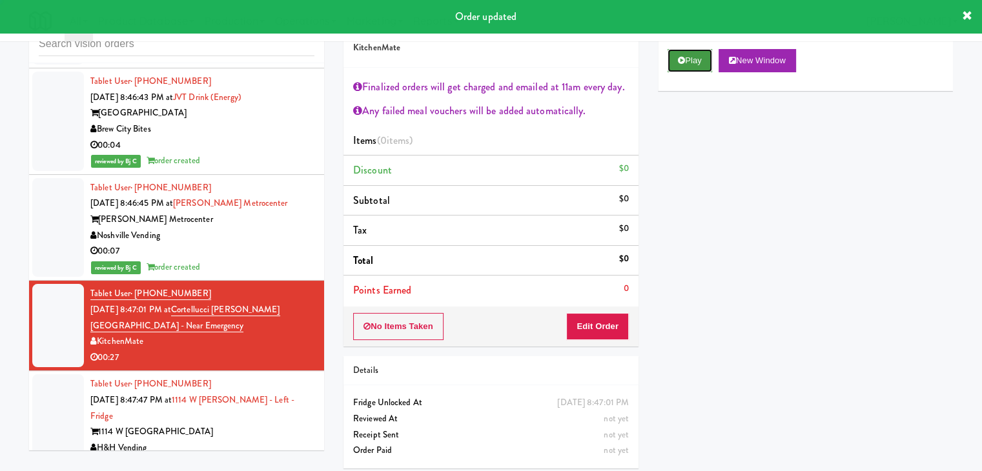
click at [693, 52] on button "Play" at bounding box center [690, 60] width 45 height 23
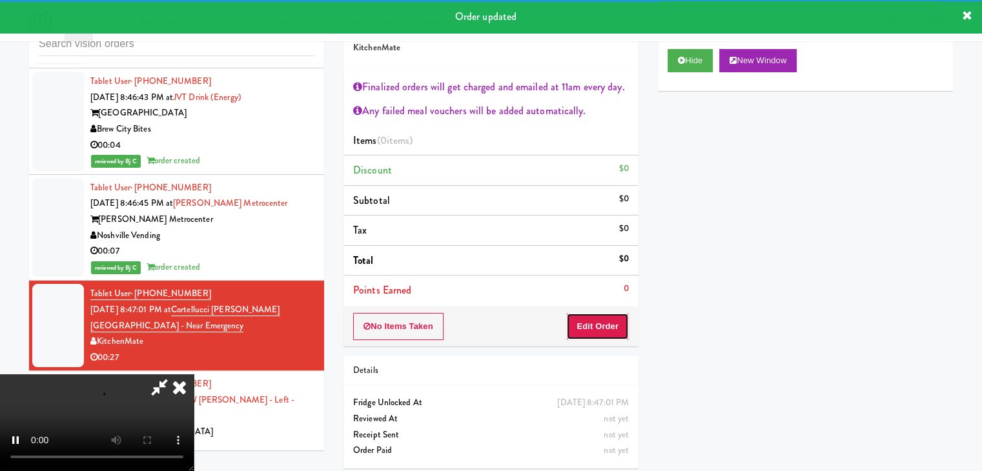
click at [598, 316] on button "Edit Order" at bounding box center [597, 326] width 63 height 27
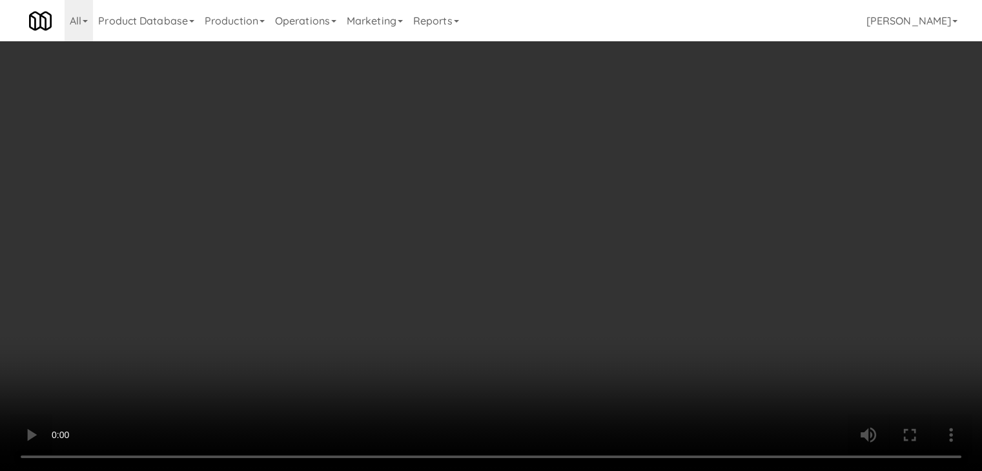
scroll to position [9124, 0]
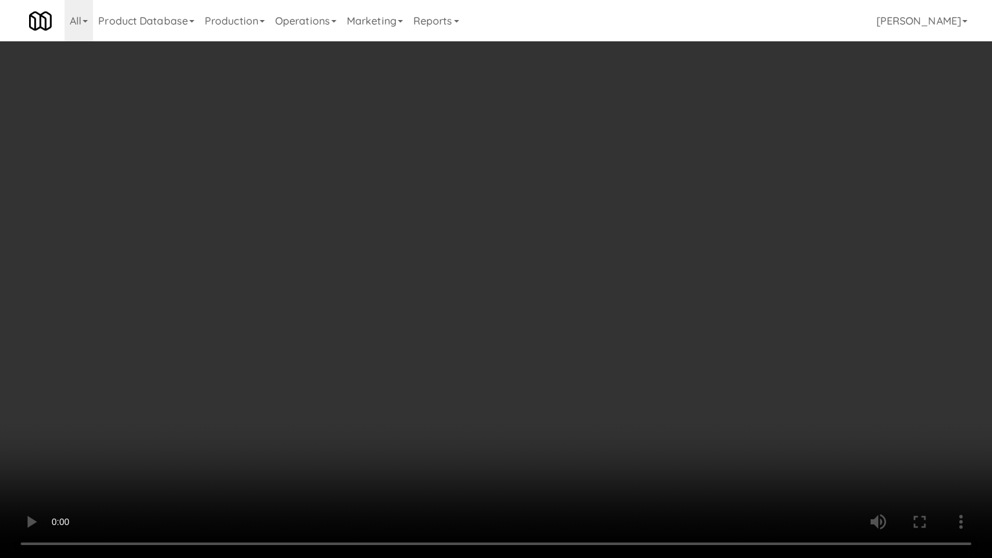
click at [528, 405] on video at bounding box center [496, 279] width 992 height 558
click at [526, 404] on video at bounding box center [496, 279] width 992 height 558
click at [525, 400] on video at bounding box center [496, 279] width 992 height 558
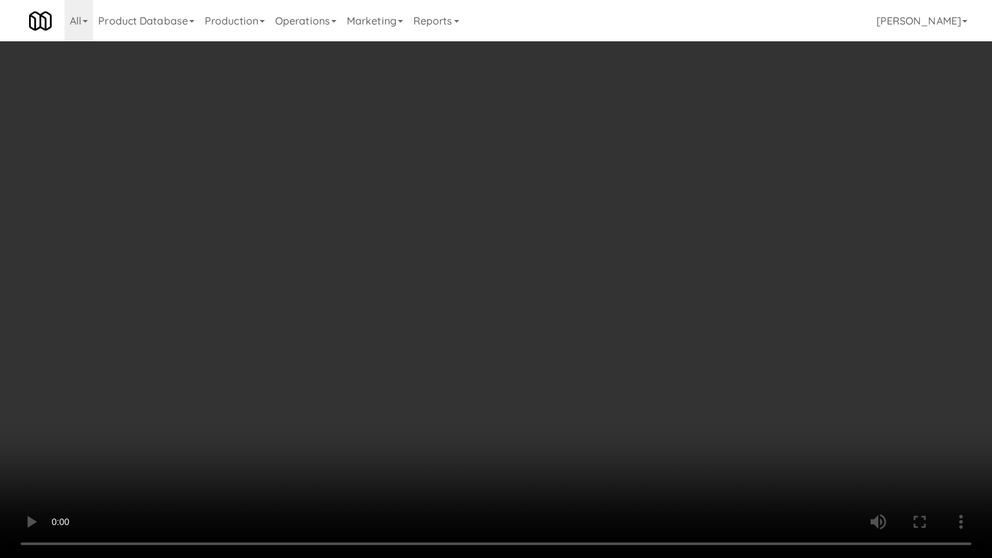
click at [525, 400] on video at bounding box center [496, 279] width 992 height 558
click at [532, 402] on video at bounding box center [496, 279] width 992 height 558
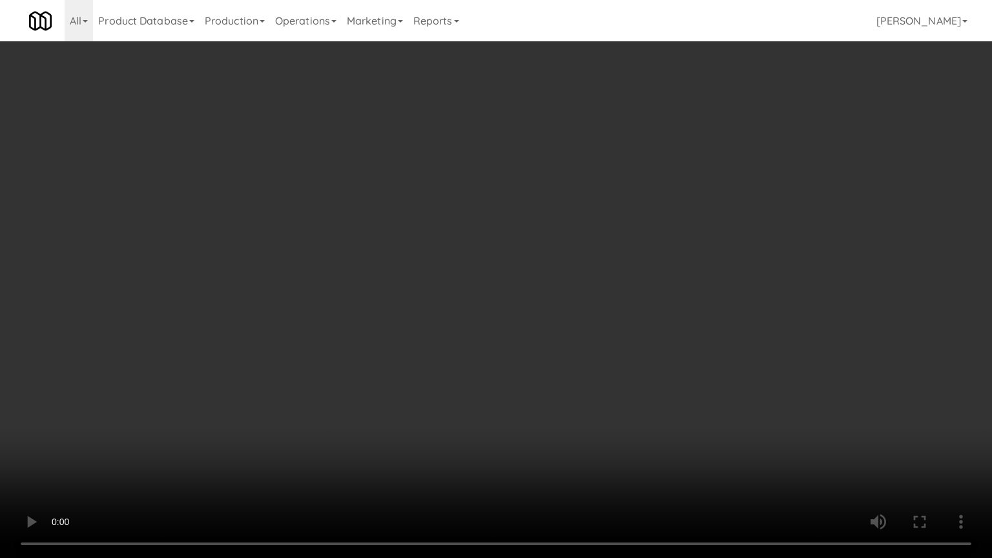
click at [532, 402] on video at bounding box center [496, 279] width 992 height 558
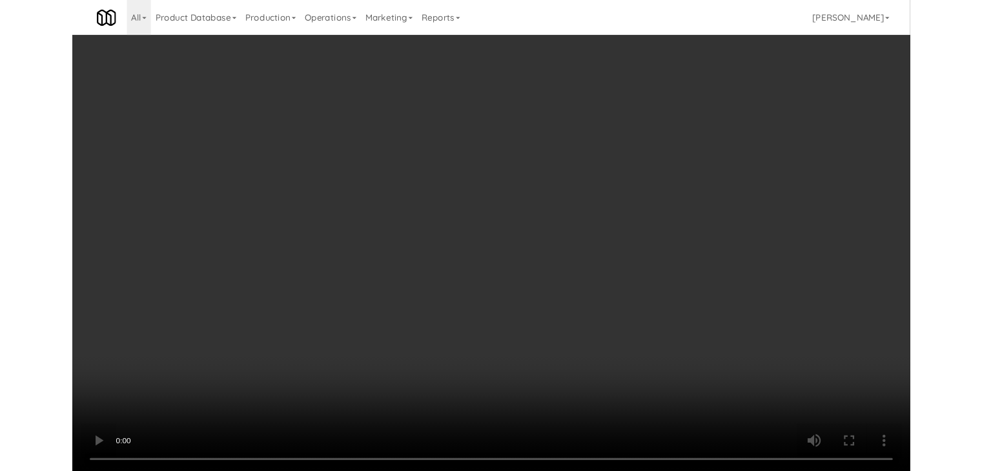
scroll to position [9140, 0]
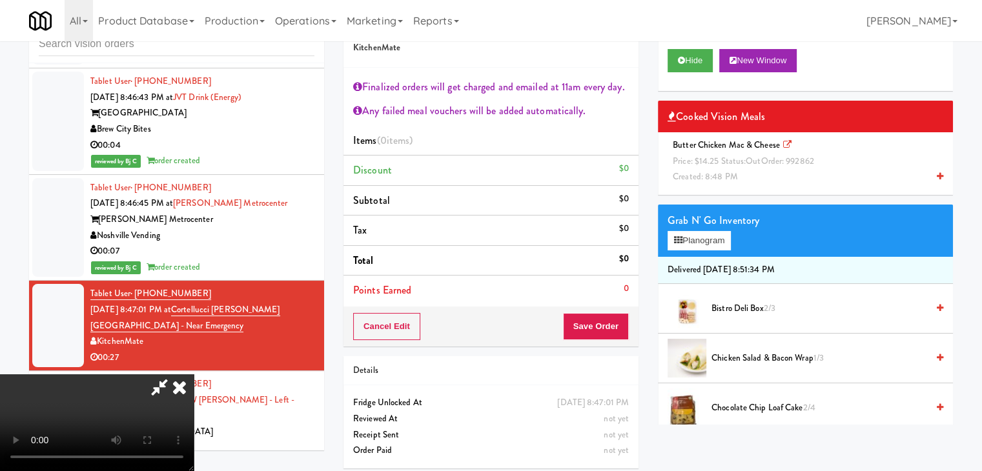
click at [749, 167] on div "Butter Chicken Mac & Cheese Price: $14.25 Status: out Order: 992862 Created: 8:…" at bounding box center [806, 162] width 276 height 48
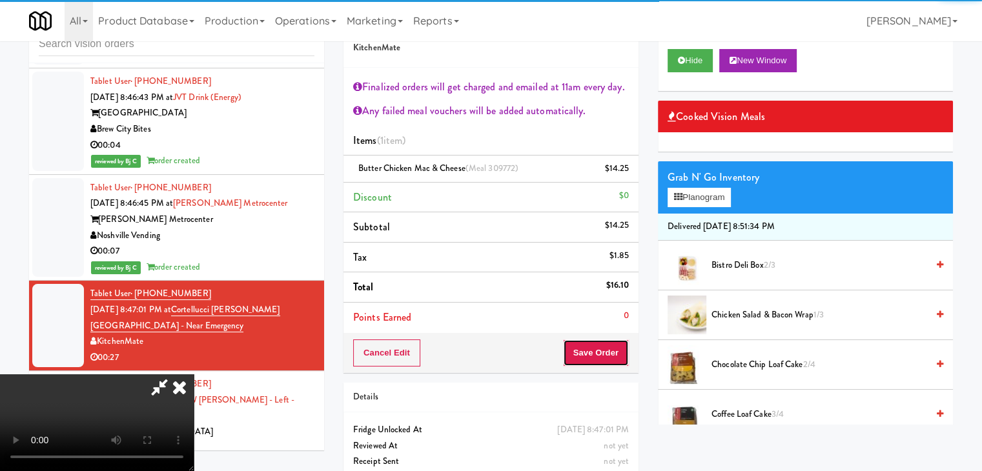
click at [619, 349] on button "Save Order" at bounding box center [596, 353] width 66 height 27
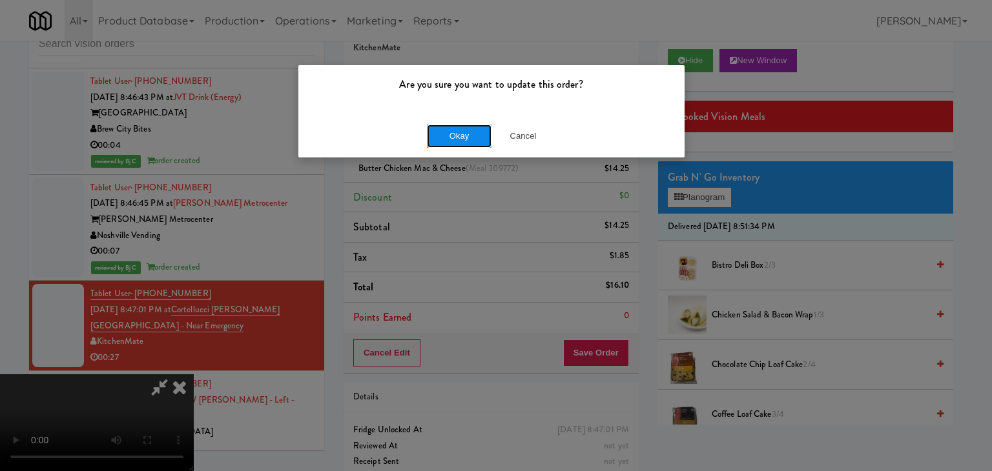
click at [457, 130] on button "Okay" at bounding box center [459, 136] width 65 height 23
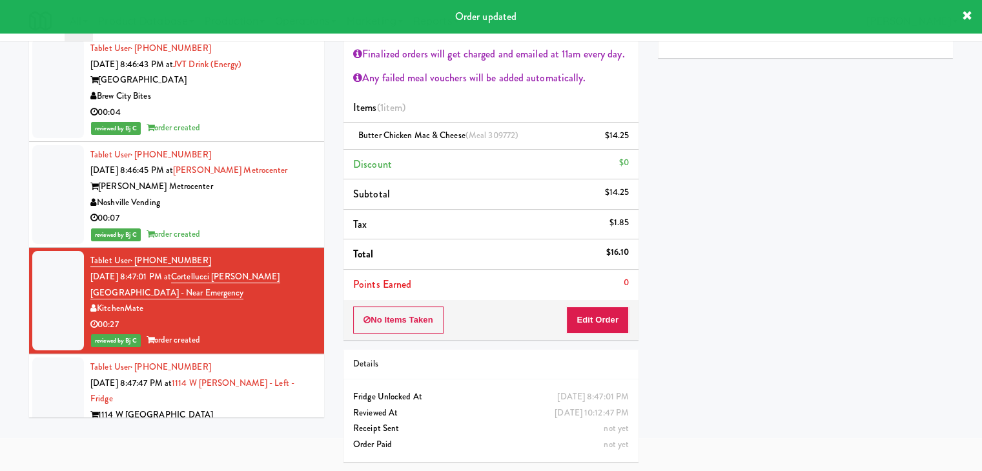
click at [220, 423] on div "H&H Vending" at bounding box center [202, 431] width 224 height 16
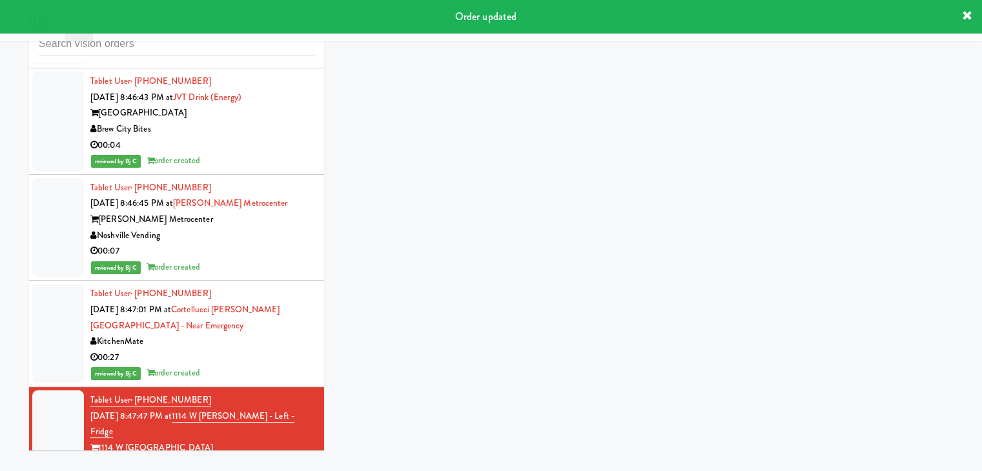
scroll to position [41, 0]
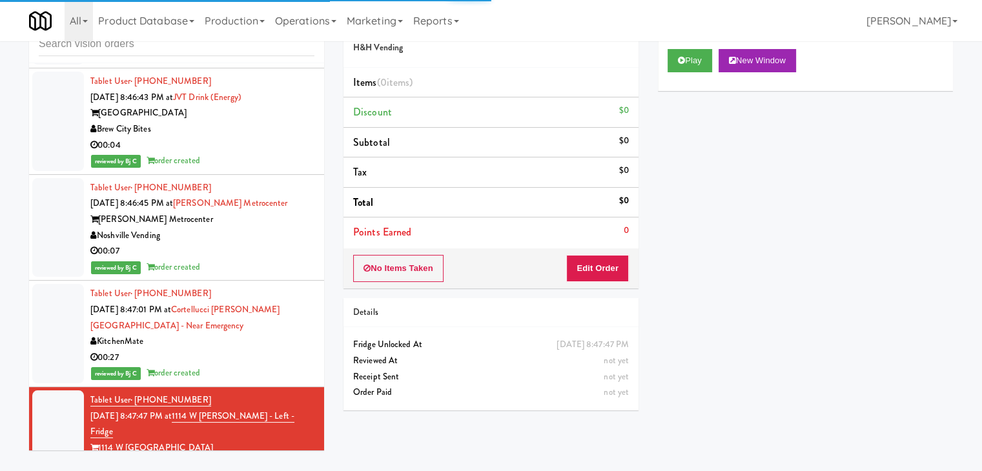
click at [675, 72] on div "Play New Window" at bounding box center [805, 65] width 295 height 52
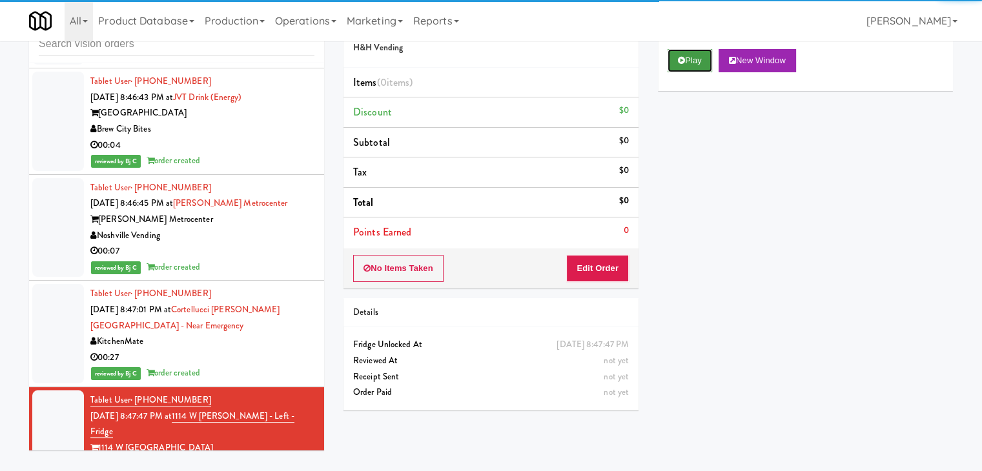
click at [684, 62] on icon at bounding box center [681, 60] width 7 height 8
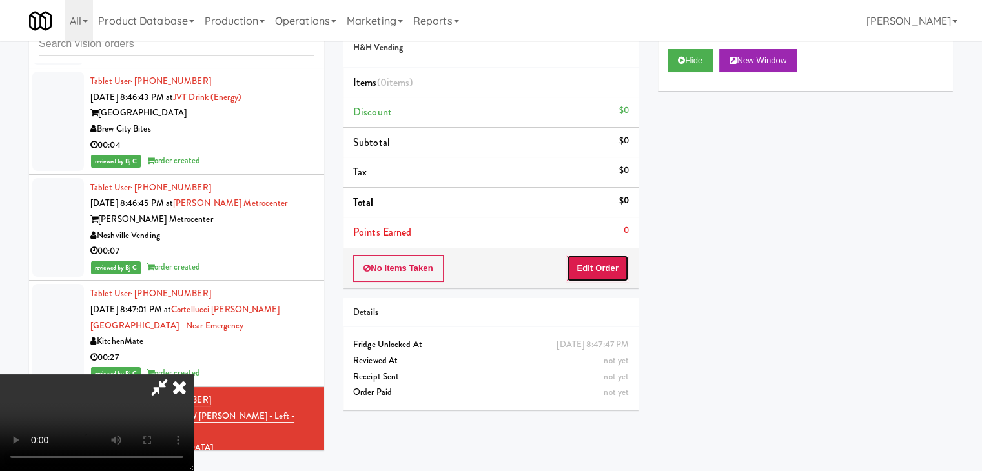
click at [612, 259] on button "Edit Order" at bounding box center [597, 268] width 63 height 27
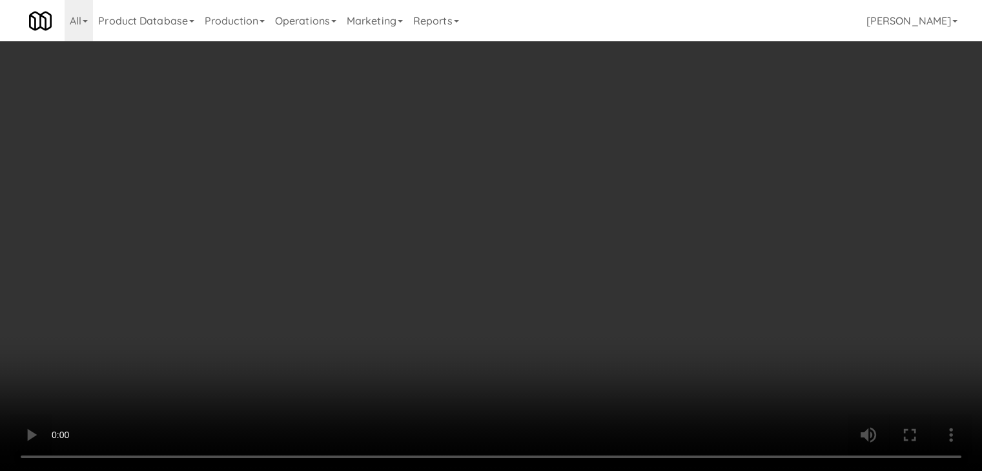
scroll to position [9124, 0]
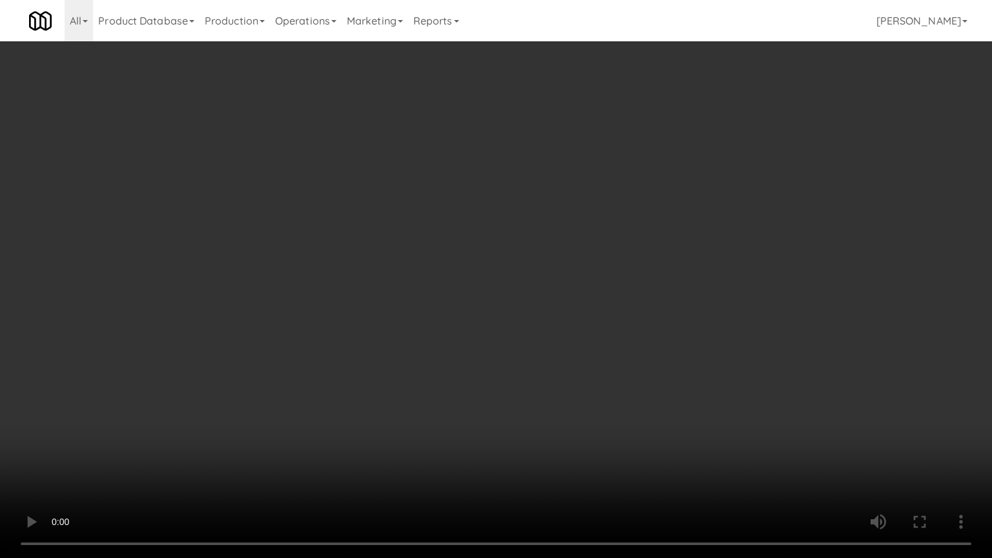
click at [555, 372] on video at bounding box center [496, 279] width 992 height 558
drag, startPoint x: 555, startPoint y: 372, endPoint x: 557, endPoint y: 364, distance: 8.2
click at [556, 367] on video at bounding box center [496, 279] width 992 height 558
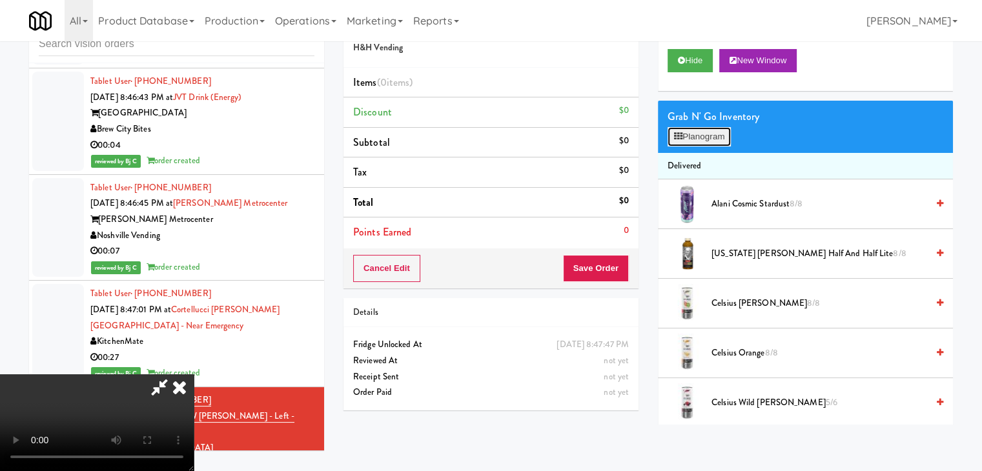
click at [704, 136] on button "Planogram" at bounding box center [699, 136] width 63 height 19
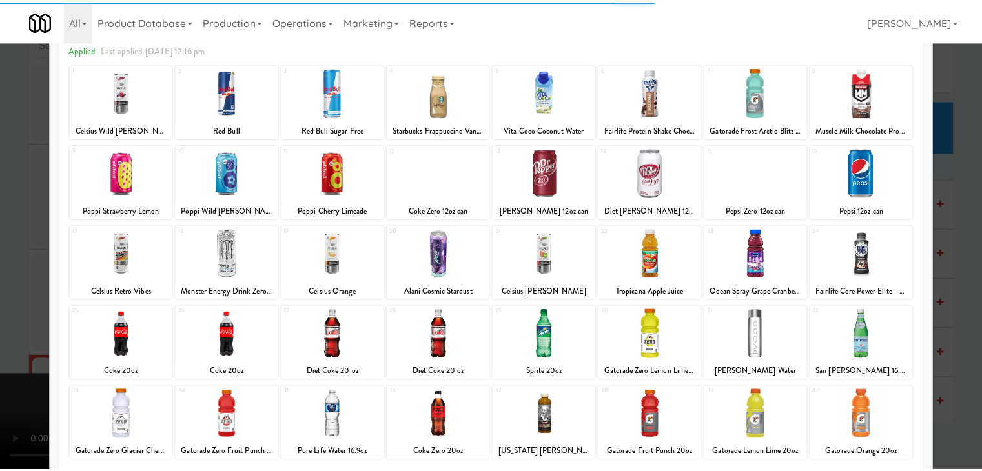
scroll to position [163, 0]
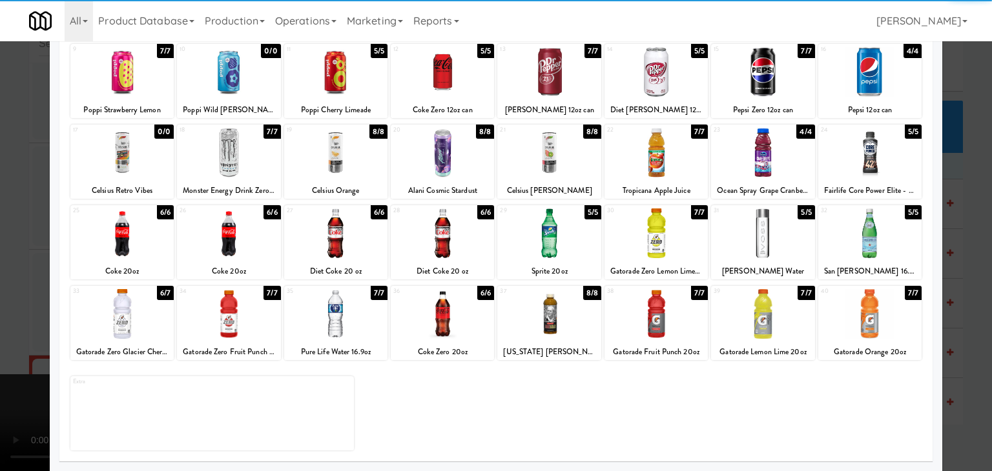
click at [240, 324] on div at bounding box center [228, 314] width 103 height 50
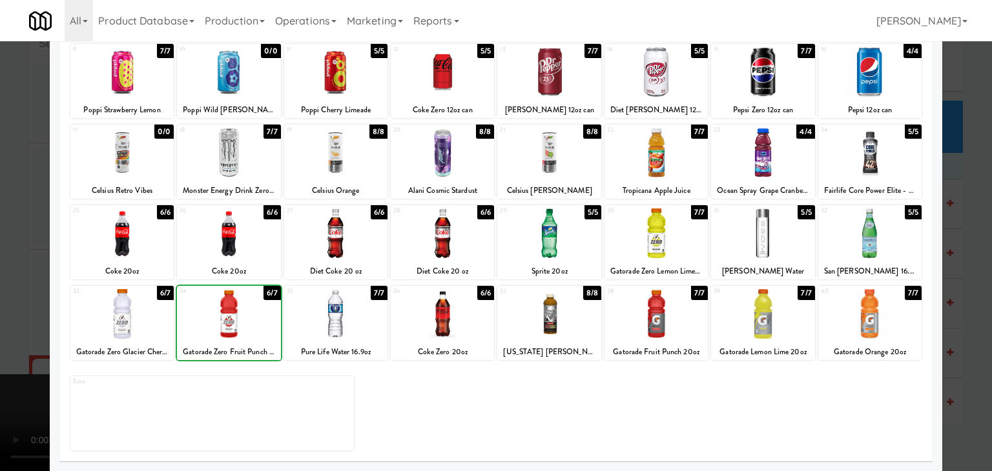
click at [3, 326] on div at bounding box center [496, 235] width 992 height 471
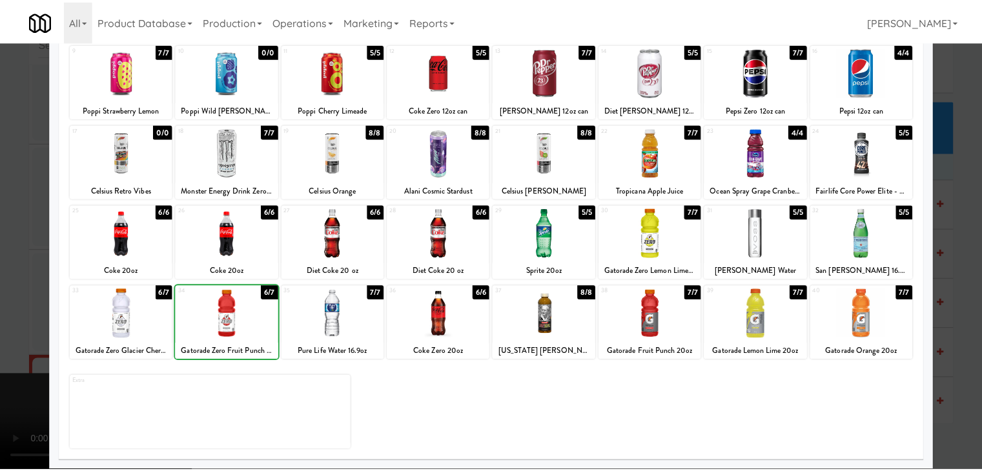
scroll to position [9140, 0]
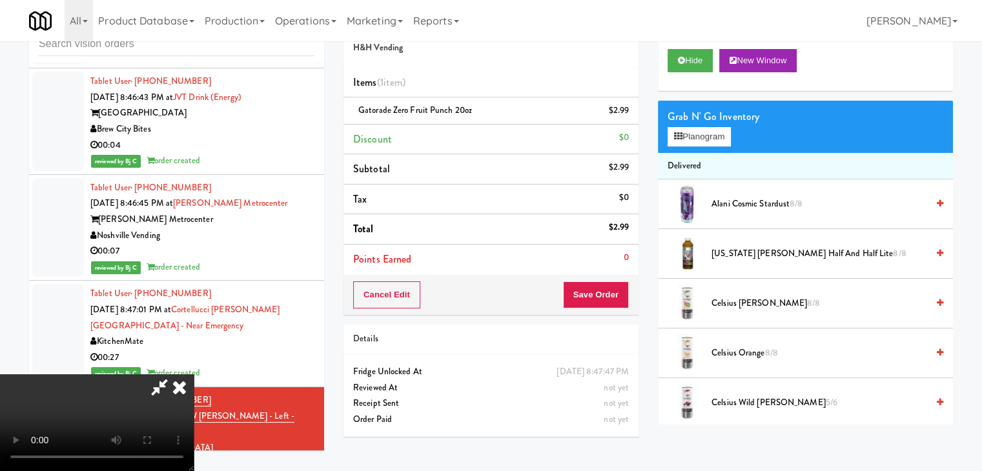
click at [629, 287] on div "Cancel Edit Save Order" at bounding box center [491, 295] width 295 height 40
click at [609, 293] on button "Save Order" at bounding box center [596, 295] width 66 height 27
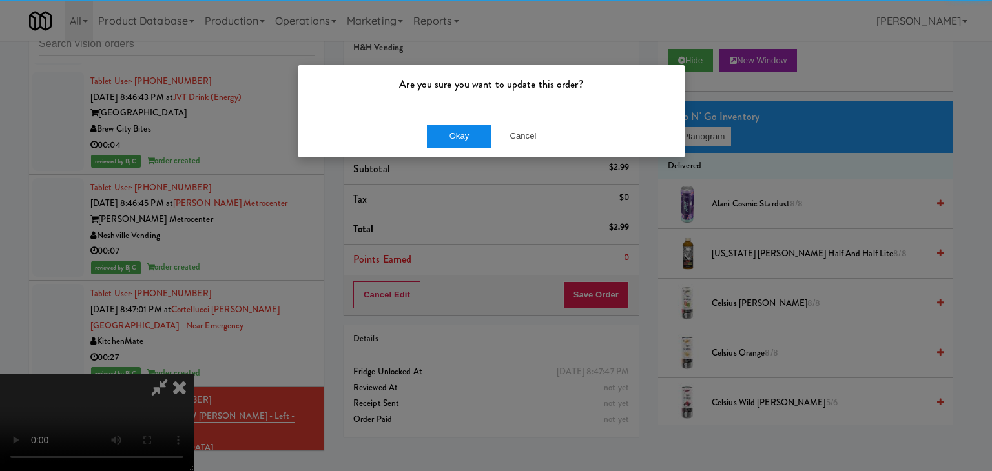
drag, startPoint x: 473, startPoint y: 122, endPoint x: 461, endPoint y: 132, distance: 15.1
click at [466, 127] on div "Okay Cancel" at bounding box center [491, 135] width 386 height 43
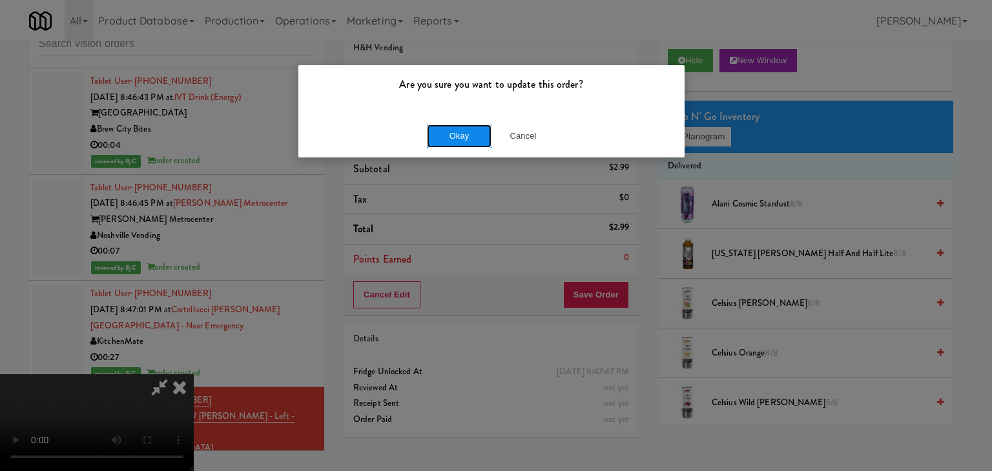
click at [461, 132] on button "Okay" at bounding box center [459, 136] width 65 height 23
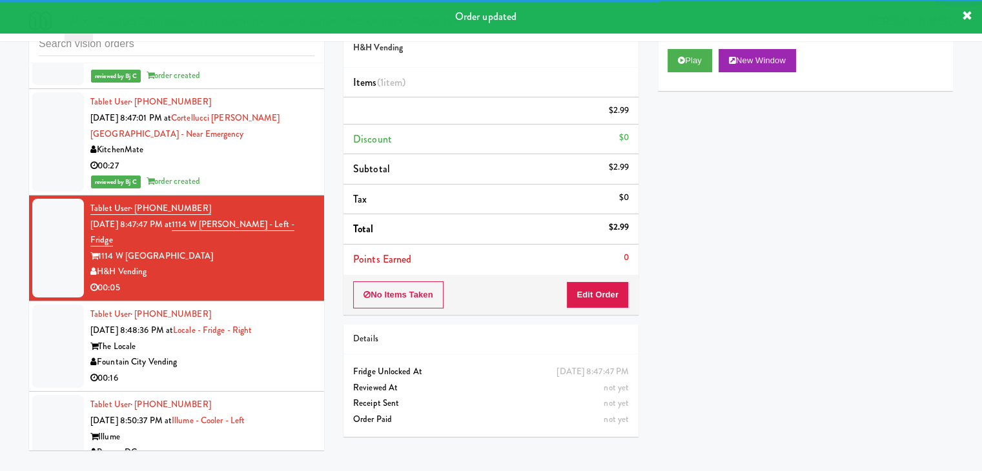
scroll to position [9334, 0]
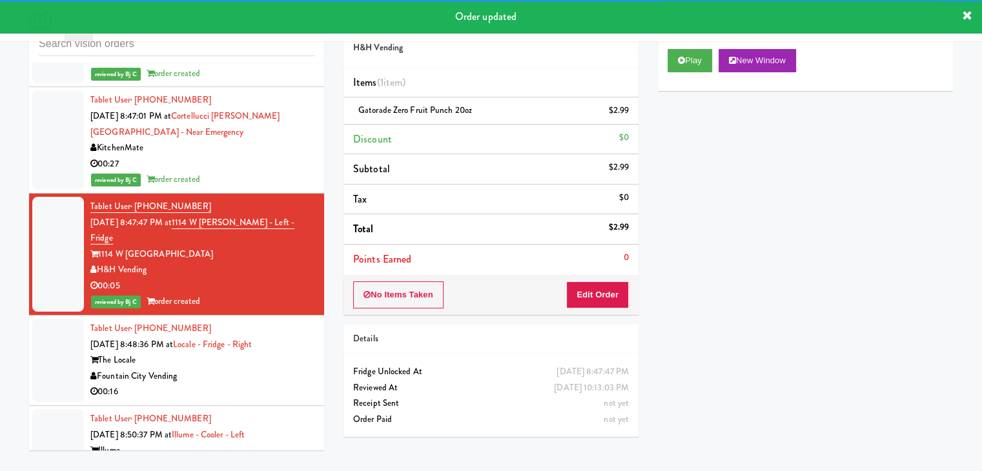
click at [293, 369] on div "Fountain City Vending" at bounding box center [202, 377] width 224 height 16
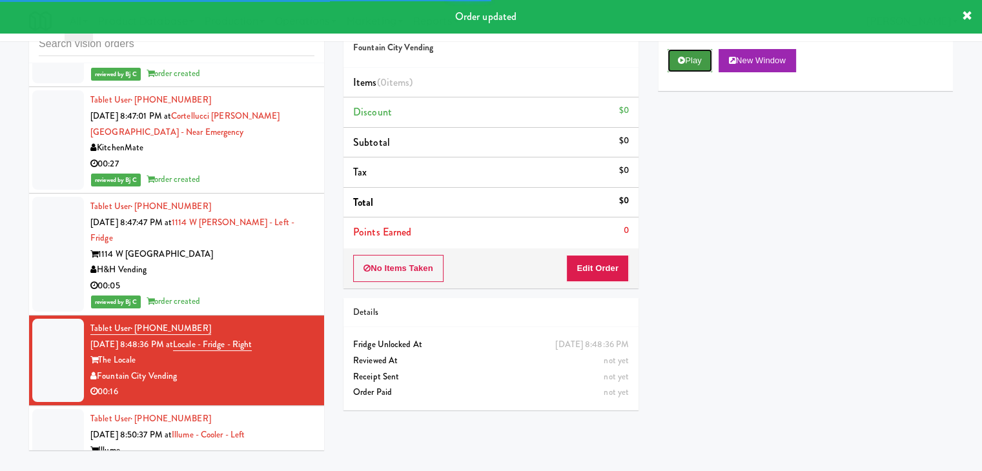
click at [701, 50] on button "Play" at bounding box center [690, 60] width 45 height 23
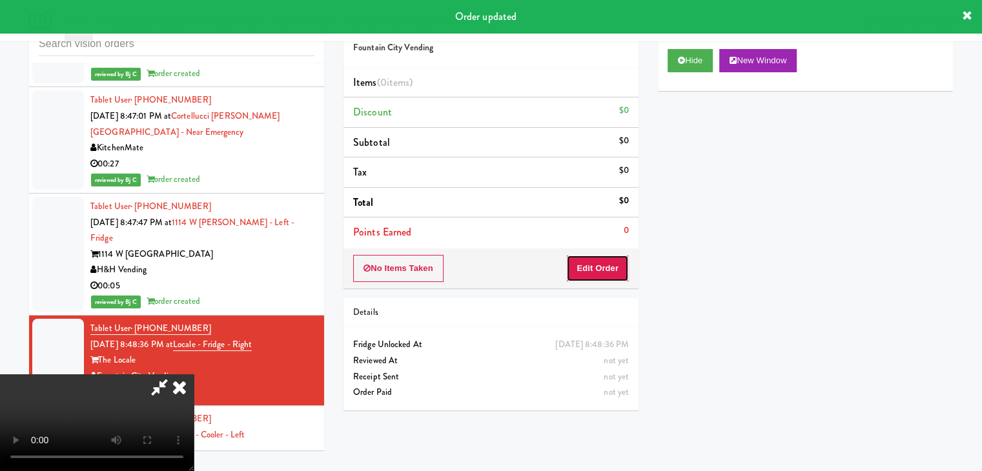
click at [597, 263] on button "Edit Order" at bounding box center [597, 268] width 63 height 27
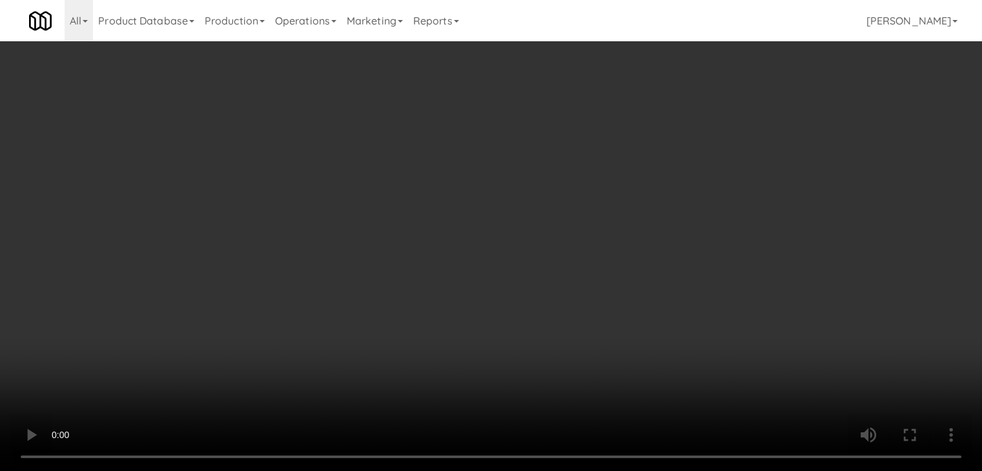
scroll to position [9318, 0]
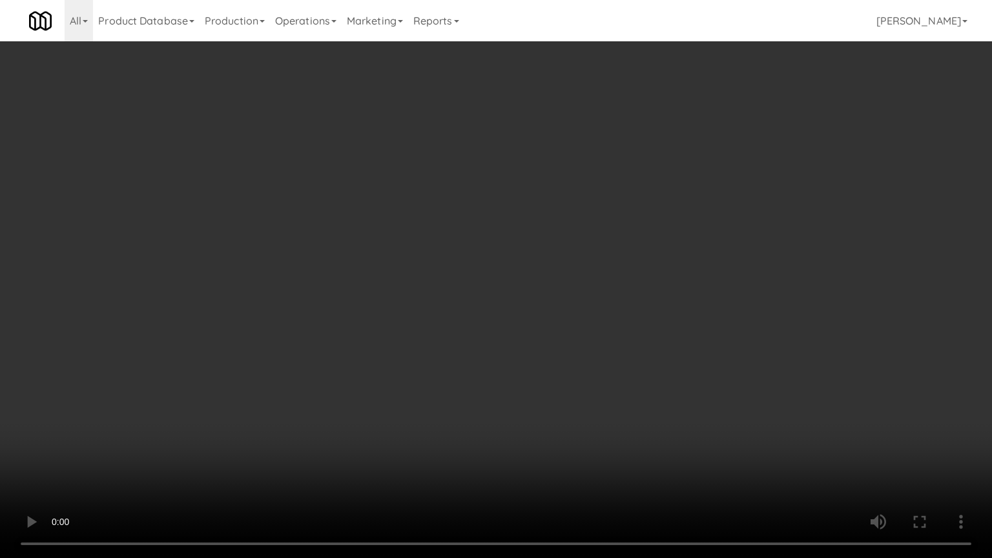
click at [583, 386] on video at bounding box center [496, 279] width 992 height 558
drag, startPoint x: 583, startPoint y: 386, endPoint x: 683, endPoint y: 179, distance: 230.2
click at [584, 382] on video at bounding box center [496, 279] width 992 height 558
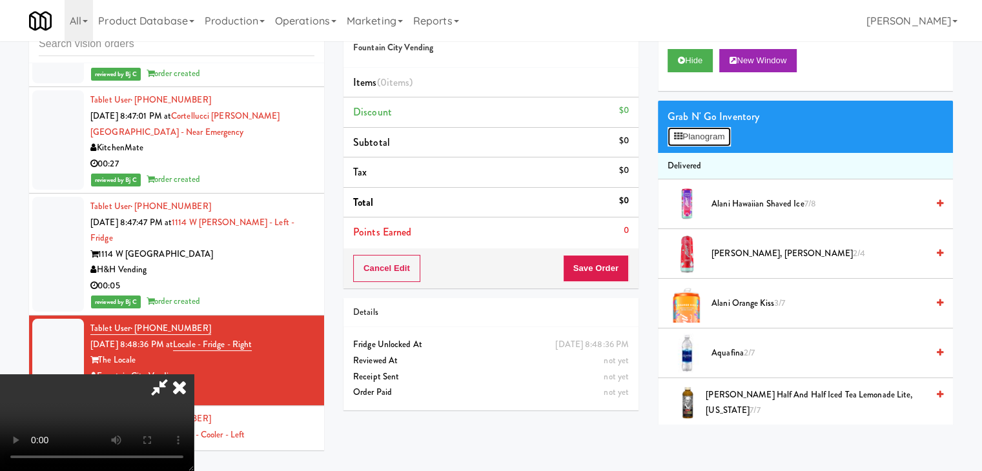
click at [707, 138] on button "Planogram" at bounding box center [699, 136] width 63 height 19
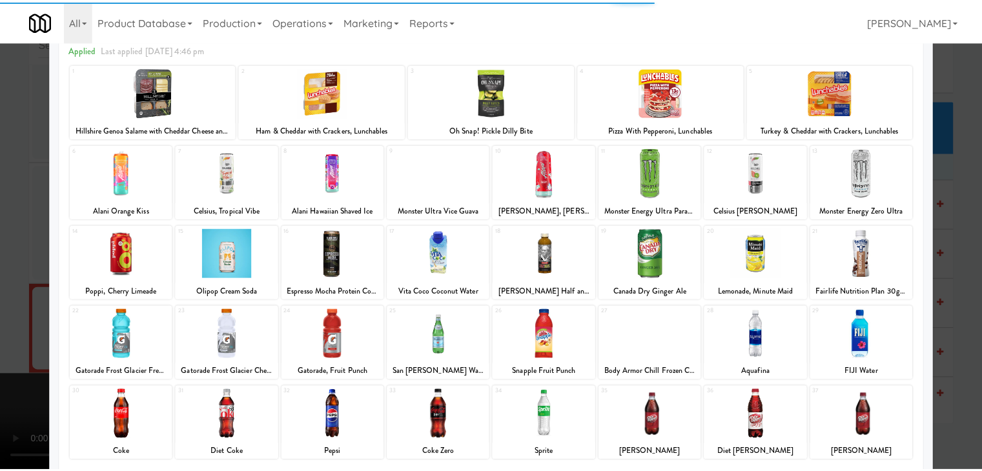
scroll to position [163, 0]
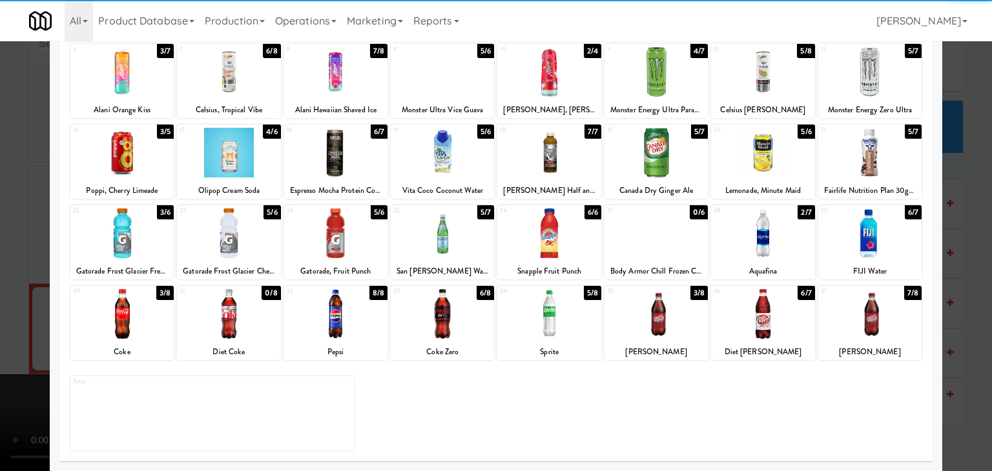
click at [552, 256] on div at bounding box center [548, 234] width 103 height 50
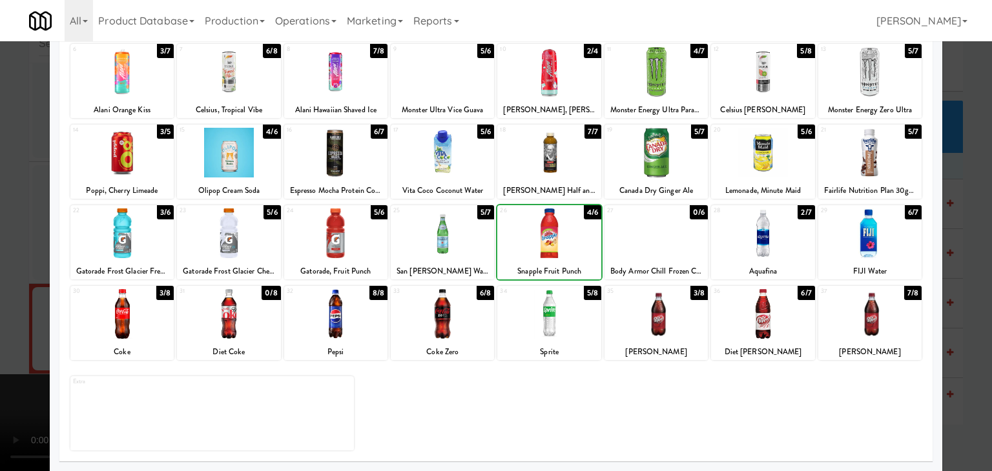
click at [0, 300] on div at bounding box center [496, 235] width 992 height 471
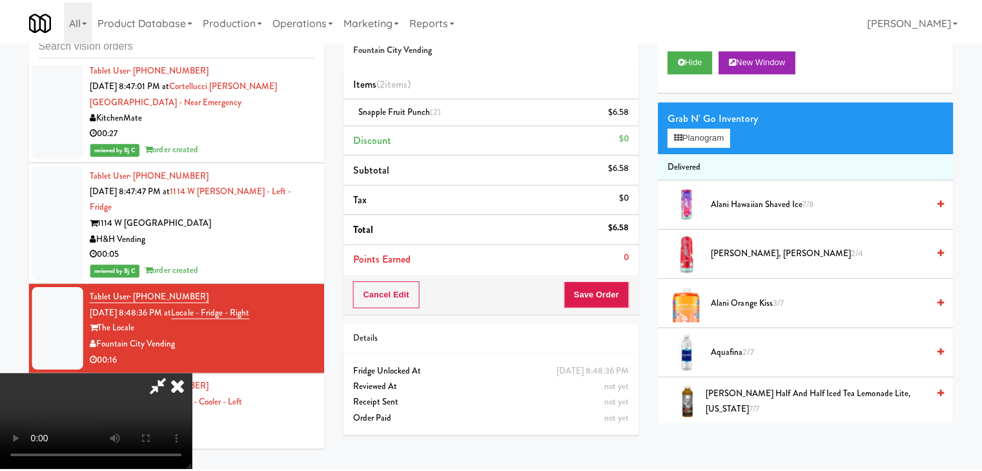
scroll to position [9334, 0]
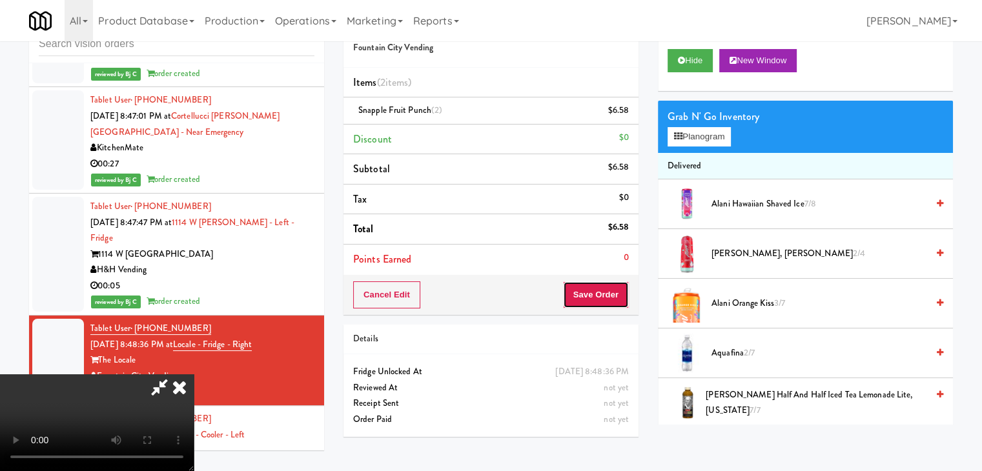
click at [628, 287] on button "Save Order" at bounding box center [596, 295] width 66 height 27
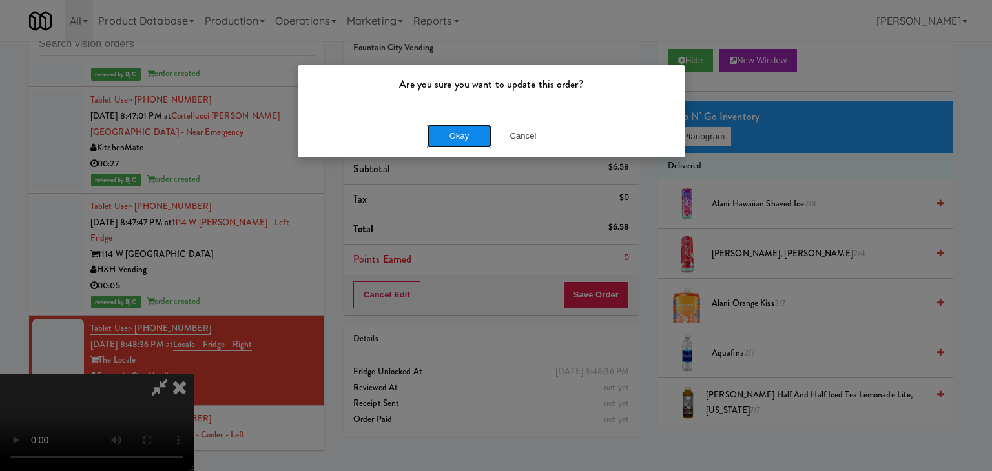
click at [451, 134] on button "Okay" at bounding box center [459, 136] width 65 height 23
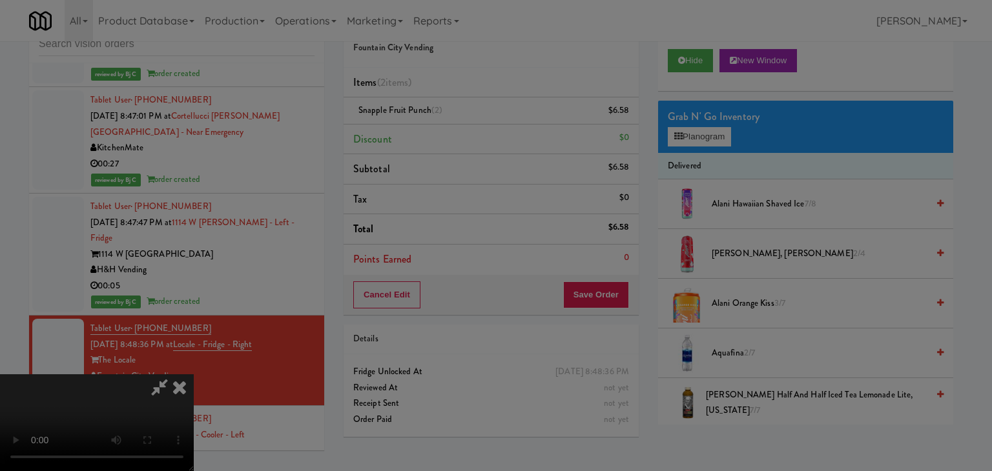
click at [451, 134] on div "Okay Cancel" at bounding box center [491, 111] width 386 height 43
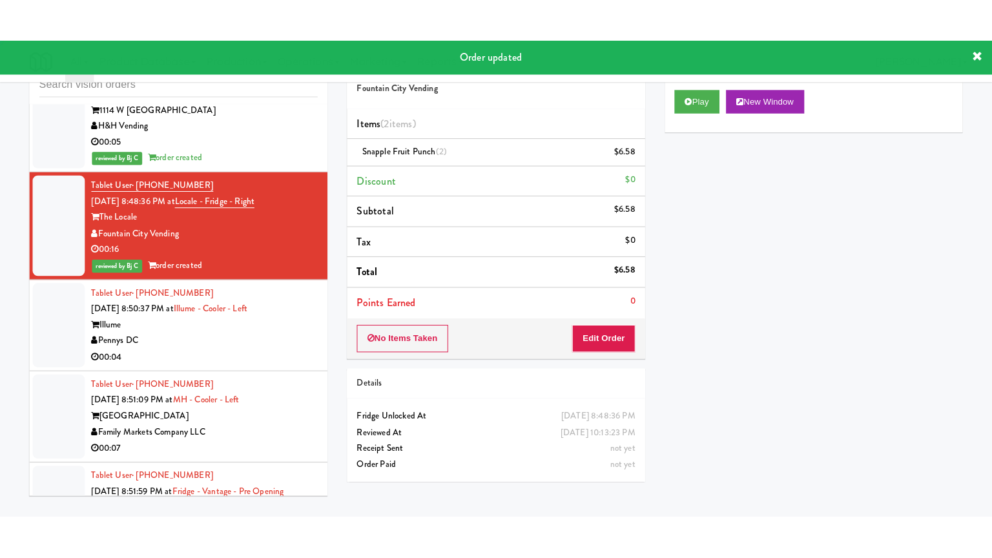
scroll to position [9528, 0]
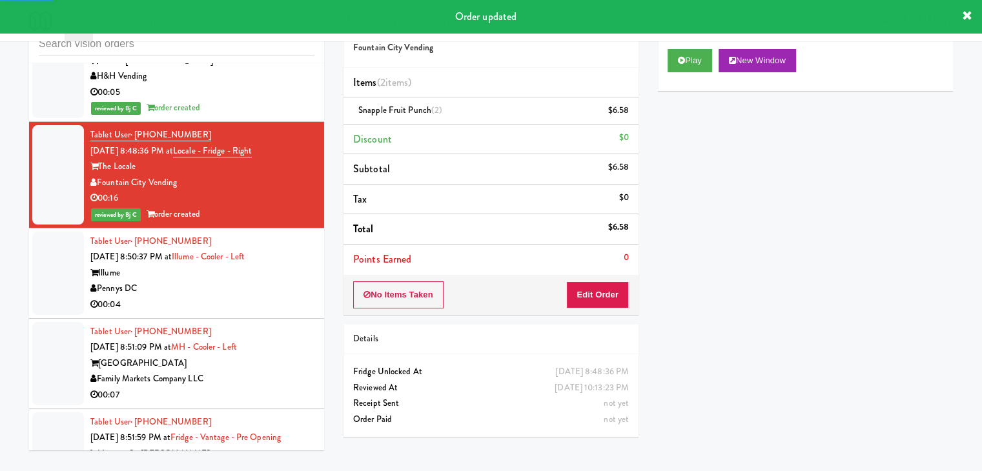
click at [292, 297] on div "00:04" at bounding box center [202, 305] width 224 height 16
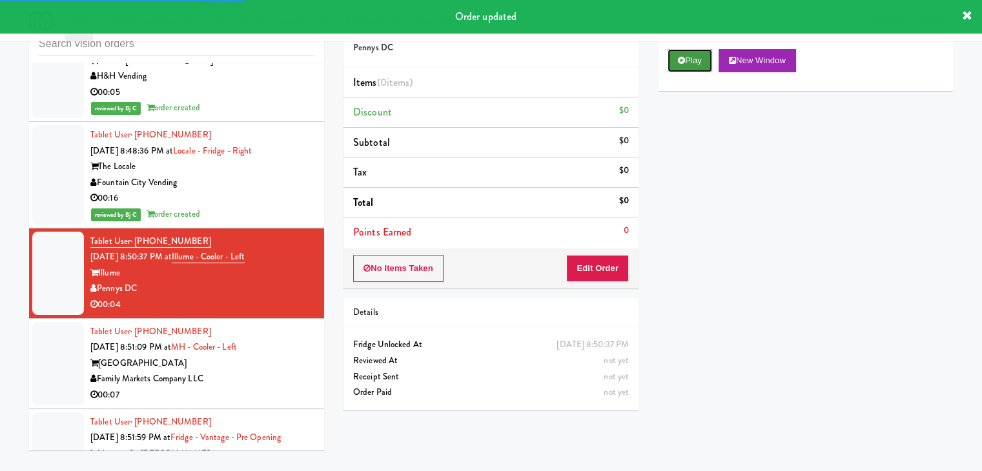
click at [701, 52] on button "Play" at bounding box center [690, 60] width 45 height 23
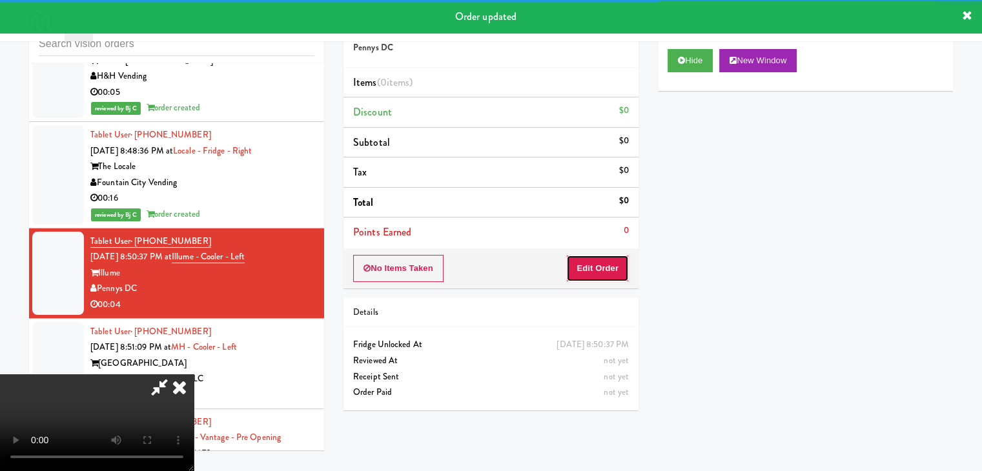
click at [597, 275] on button "Edit Order" at bounding box center [597, 268] width 63 height 27
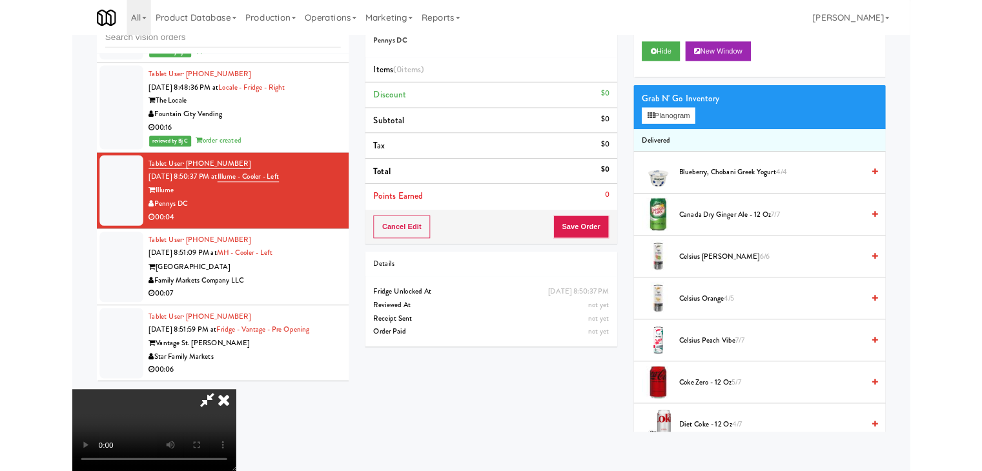
scroll to position [9511, 0]
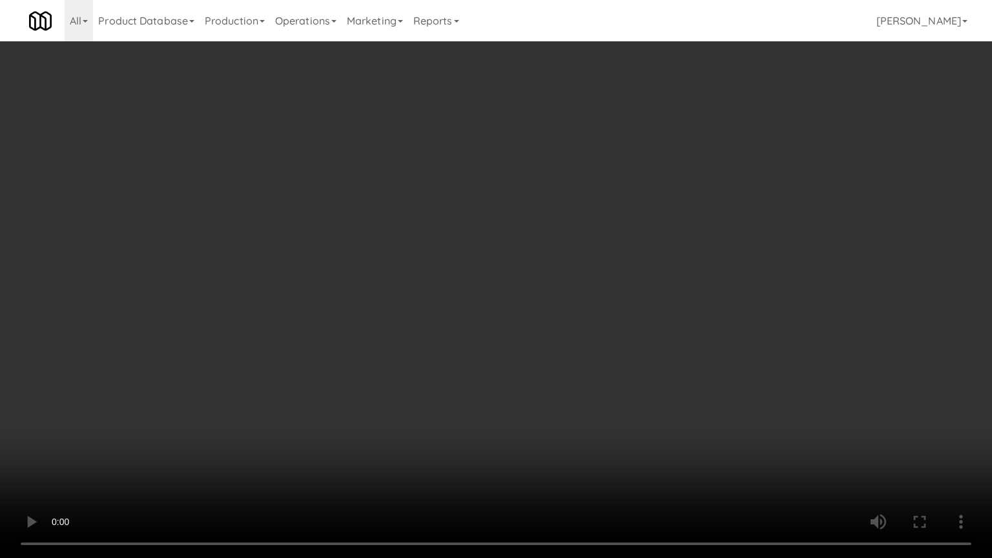
click at [600, 353] on video at bounding box center [496, 279] width 992 height 558
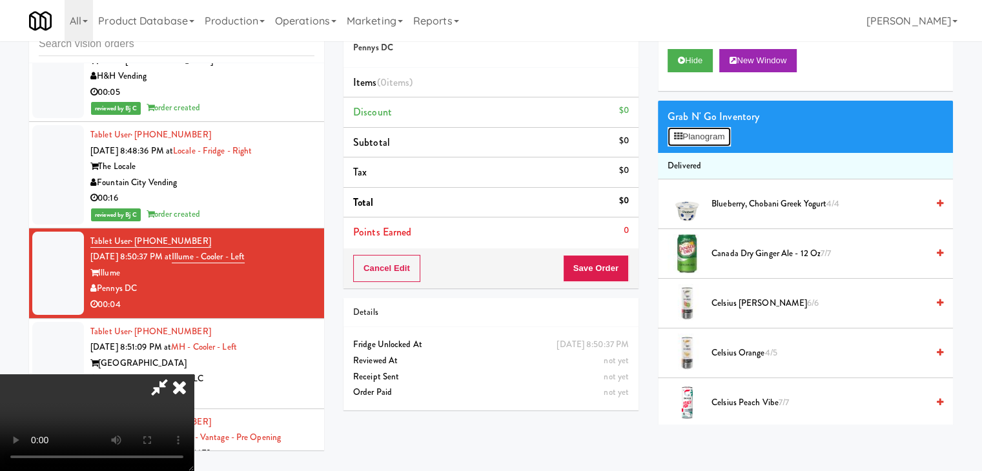
drag, startPoint x: 715, startPoint y: 138, endPoint x: 702, endPoint y: 149, distance: 17.9
click at [715, 138] on button "Planogram" at bounding box center [699, 136] width 63 height 19
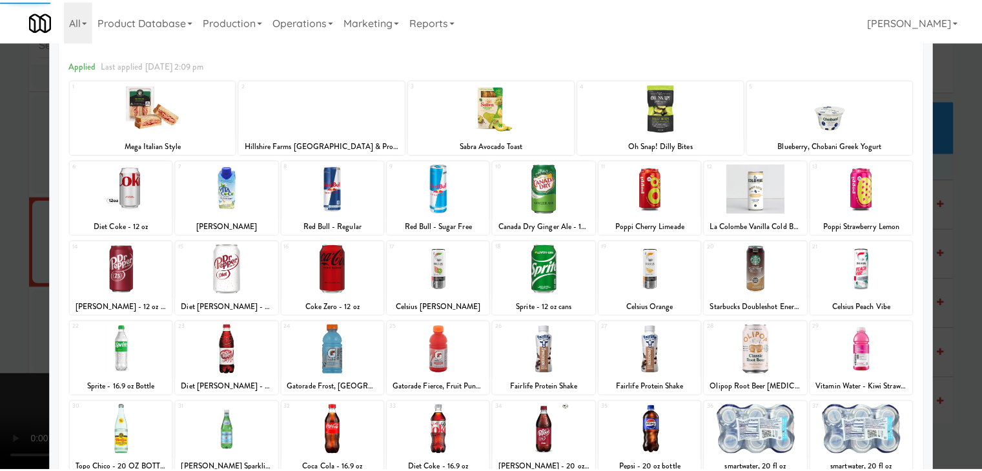
scroll to position [163, 0]
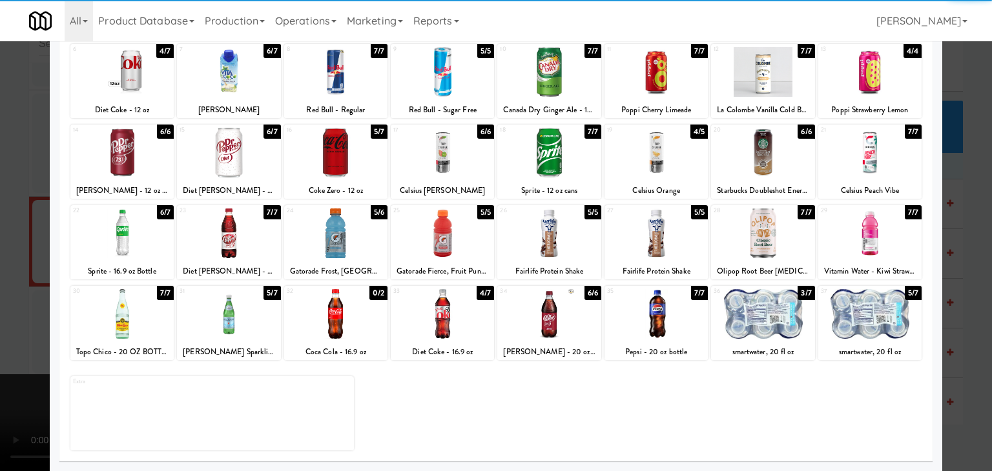
click at [241, 313] on div at bounding box center [228, 314] width 103 height 50
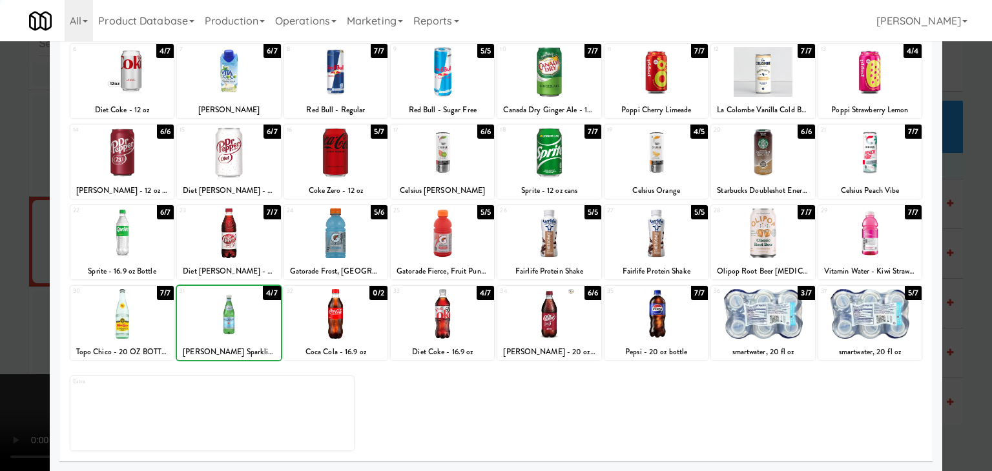
click at [15, 307] on div at bounding box center [496, 235] width 992 height 471
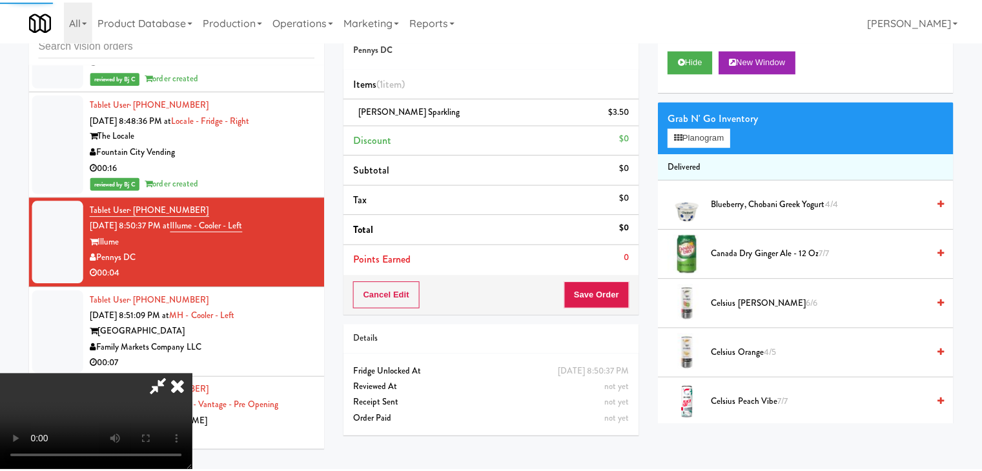
scroll to position [9528, 0]
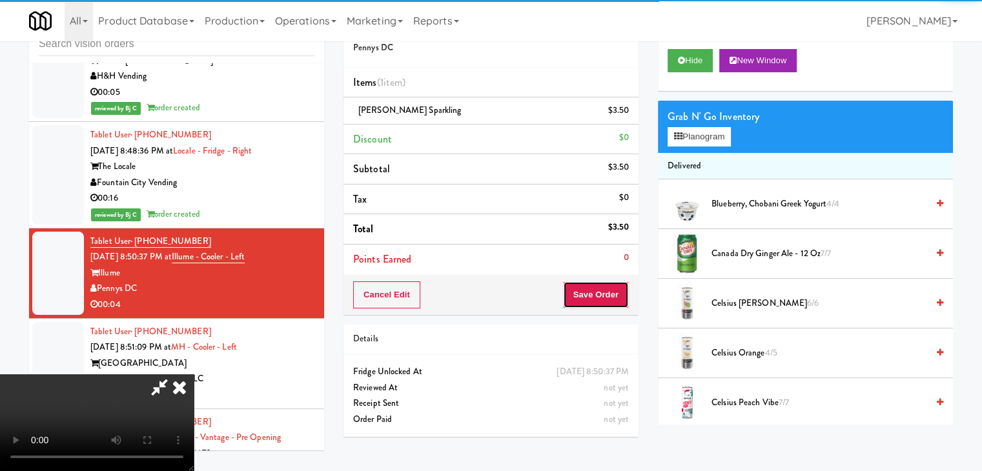
click at [602, 290] on button "Save Order" at bounding box center [596, 295] width 66 height 27
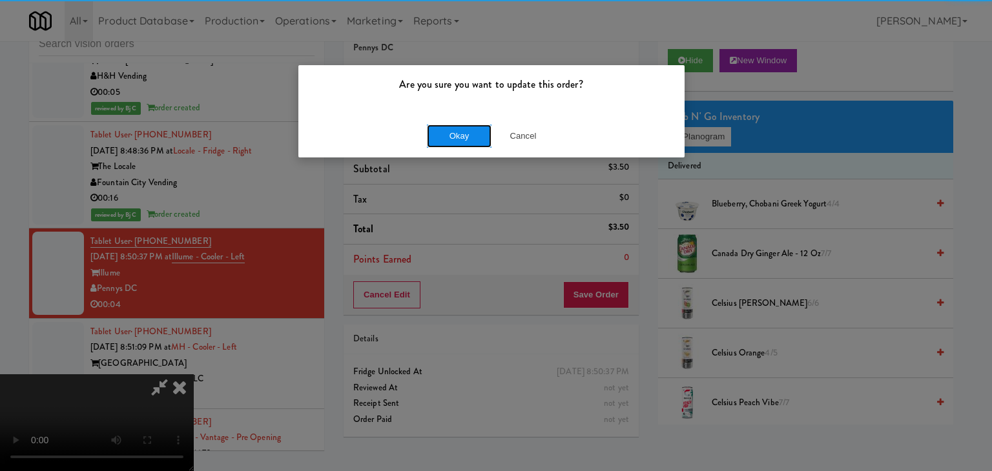
click at [466, 138] on button "Okay" at bounding box center [459, 136] width 65 height 23
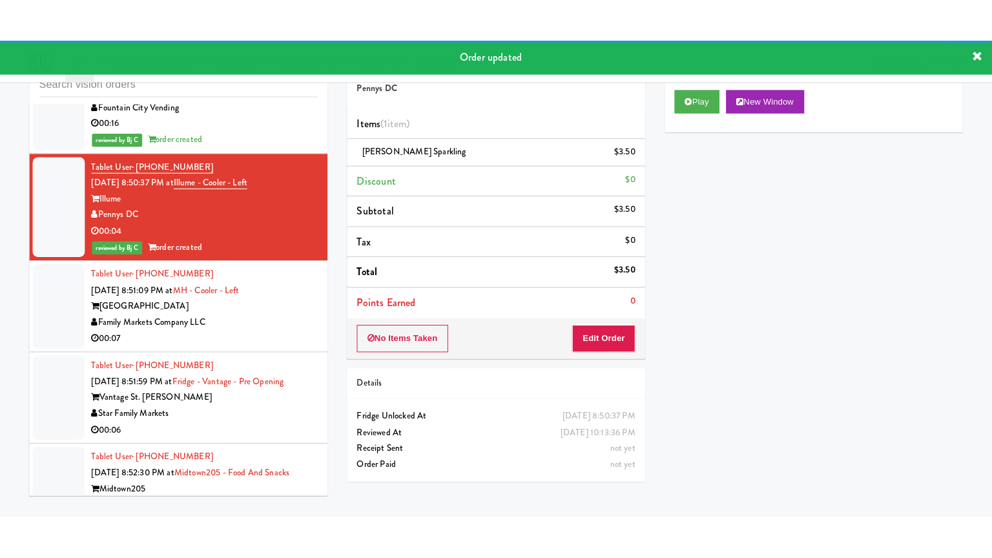
scroll to position [9657, 0]
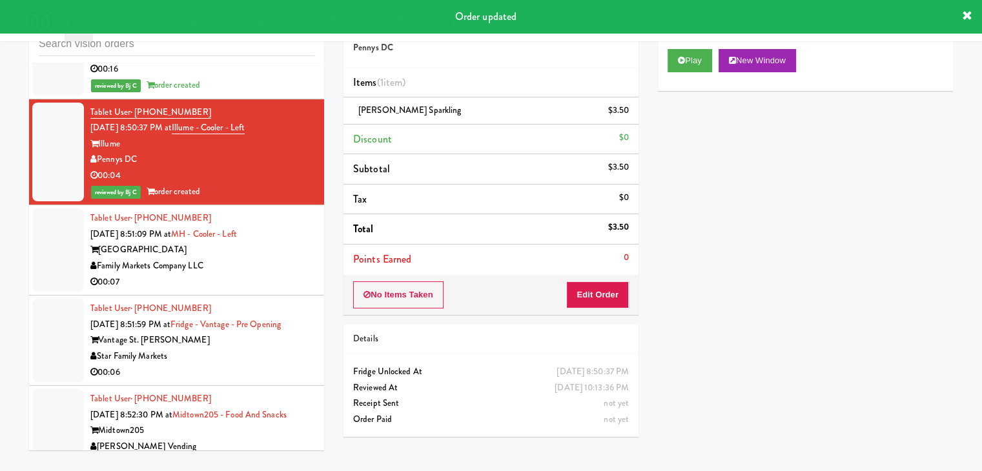
click at [283, 211] on div "Tablet User · (443) 841-2133 Aug 12, 2025 8:51:09 PM at MH - Cooler - Left Mark…" at bounding box center [202, 250] width 224 height 79
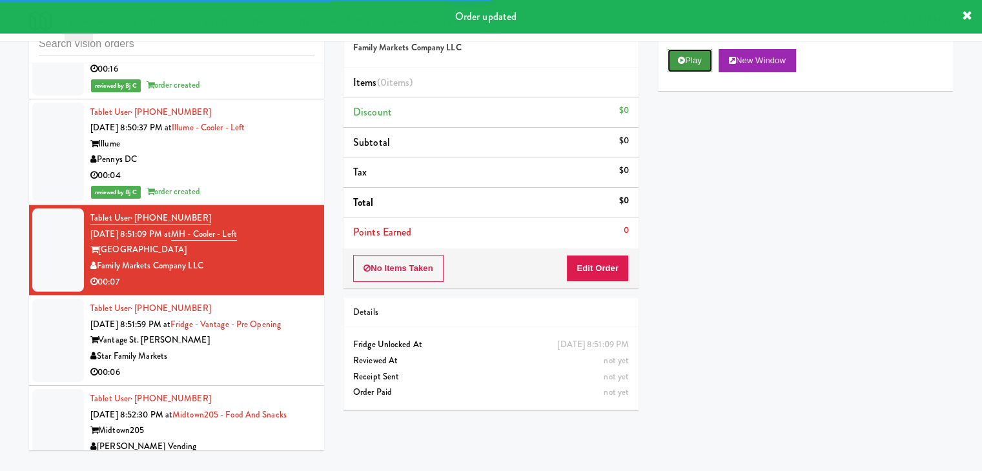
click at [688, 57] on button "Play" at bounding box center [690, 60] width 45 height 23
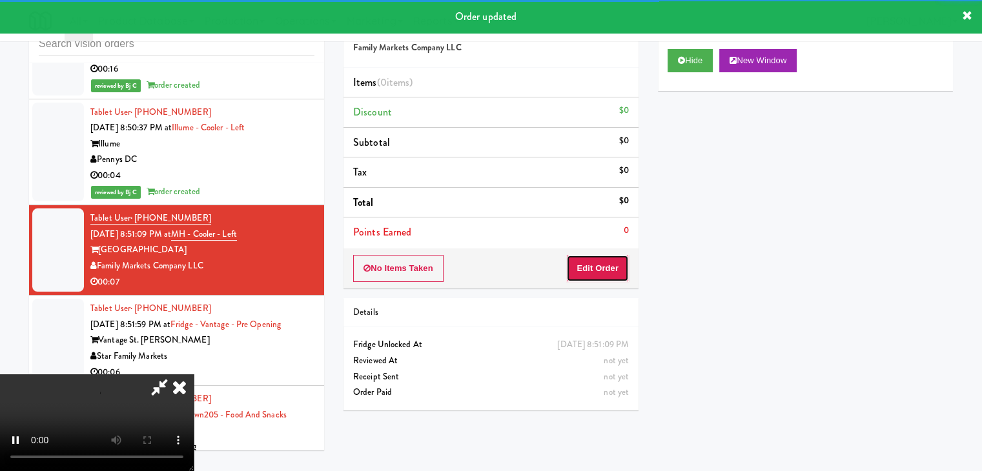
click at [590, 258] on button "Edit Order" at bounding box center [597, 268] width 63 height 27
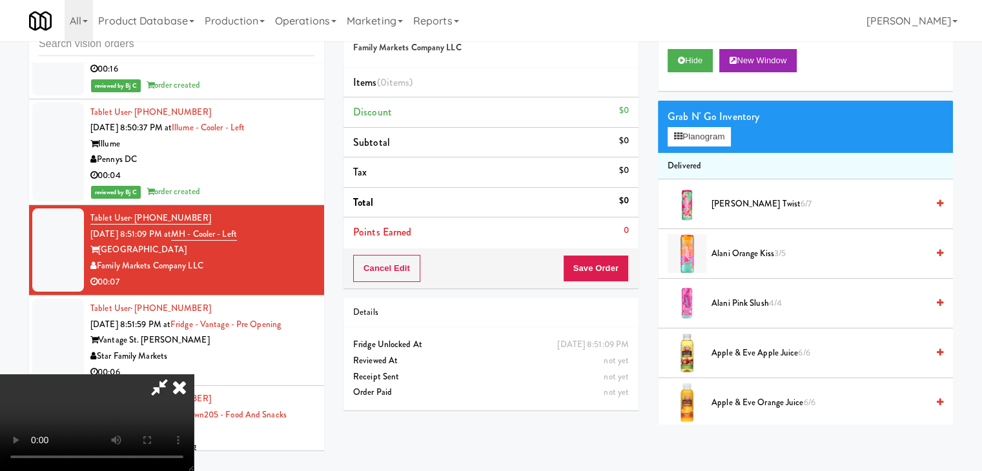
scroll to position [9641, 0]
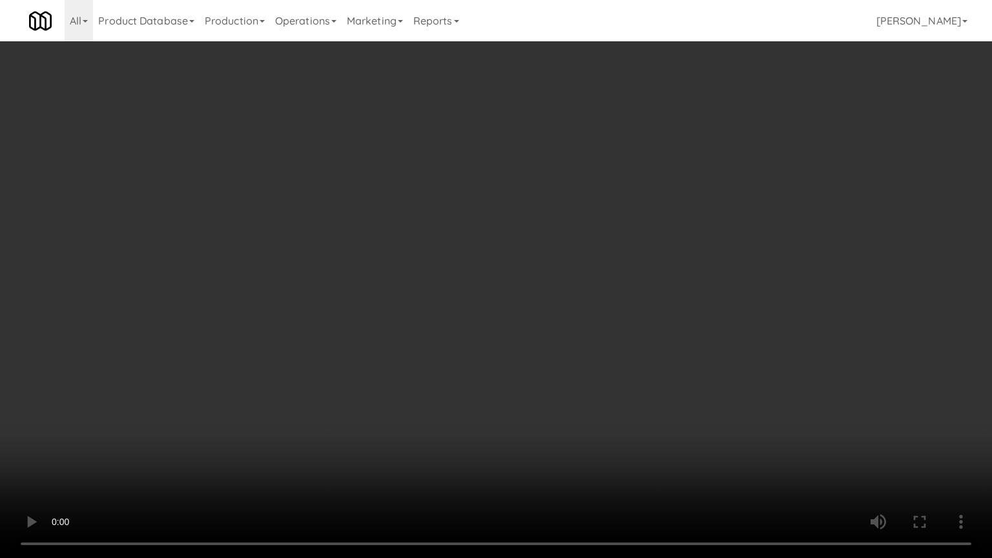
click at [553, 364] on video at bounding box center [496, 279] width 992 height 558
click at [561, 364] on video at bounding box center [496, 279] width 992 height 558
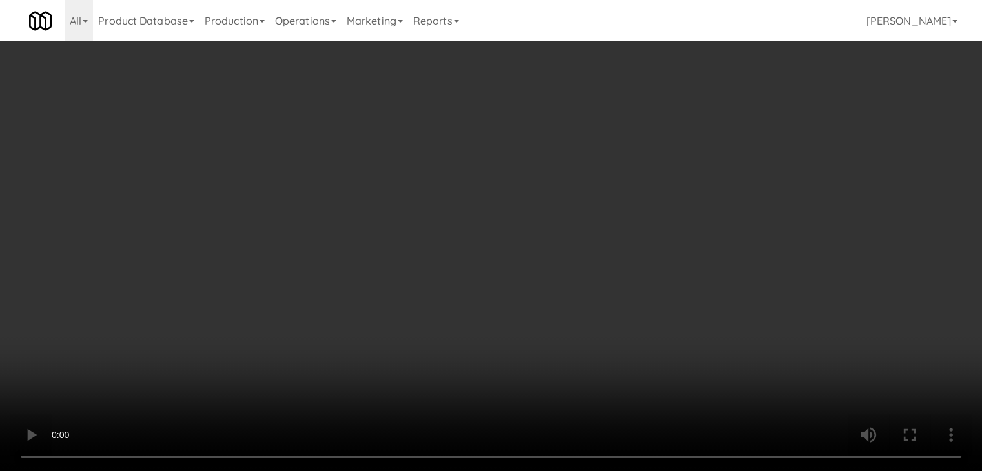
click at [694, 138] on button "Planogram" at bounding box center [699, 136] width 63 height 19
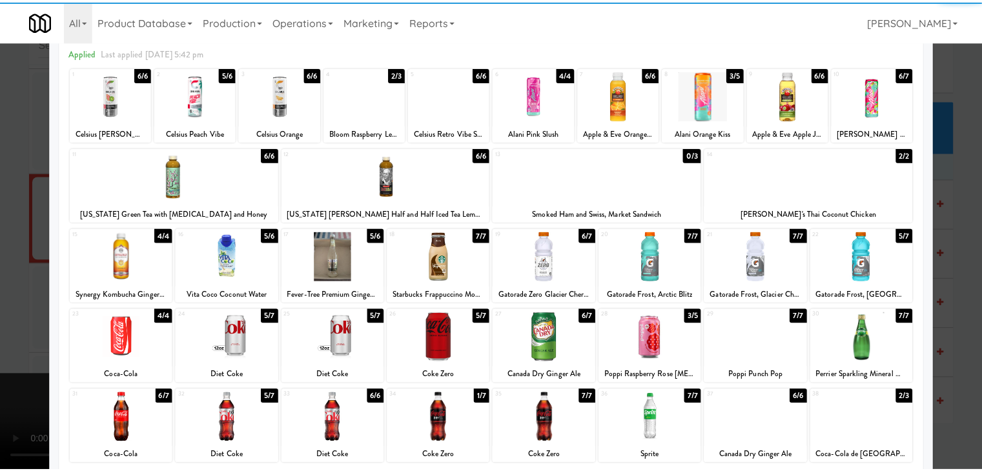
scroll to position [129, 0]
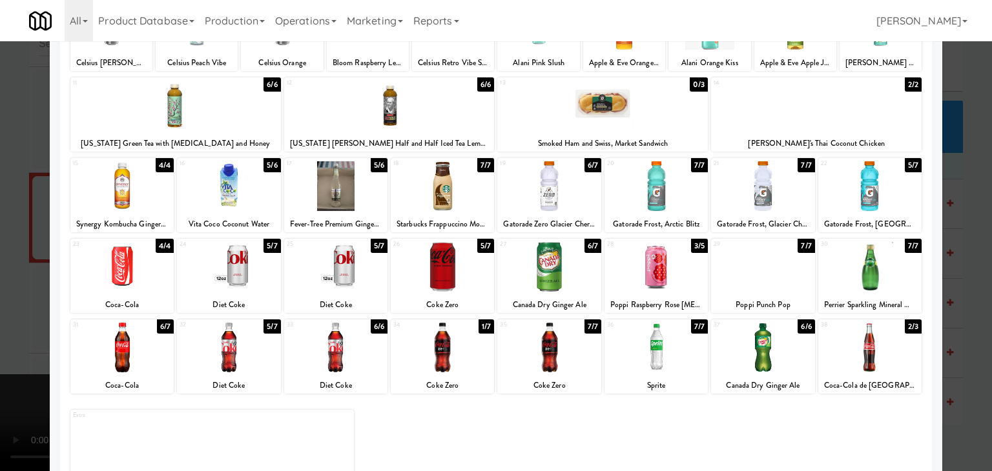
click at [225, 344] on div at bounding box center [228, 348] width 103 height 50
drag, startPoint x: 0, startPoint y: 327, endPoint x: 227, endPoint y: 319, distance: 226.8
click at [6, 324] on div at bounding box center [496, 235] width 992 height 471
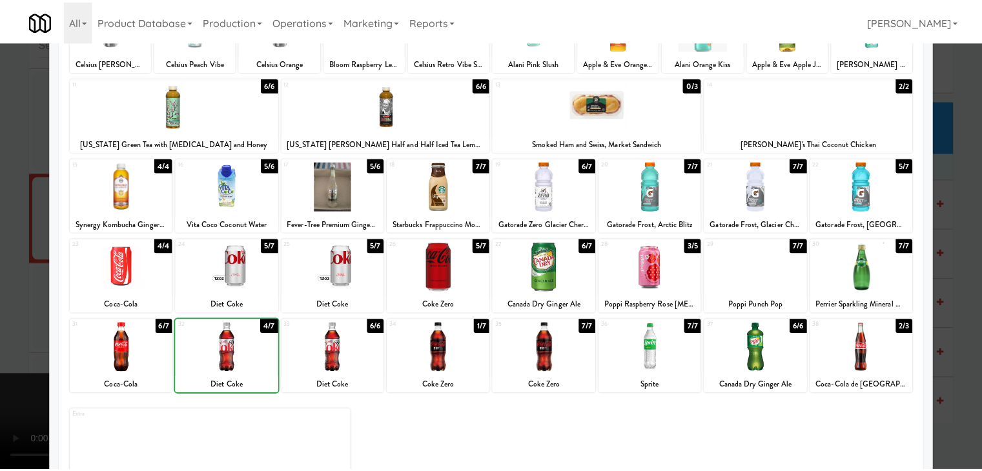
scroll to position [9657, 0]
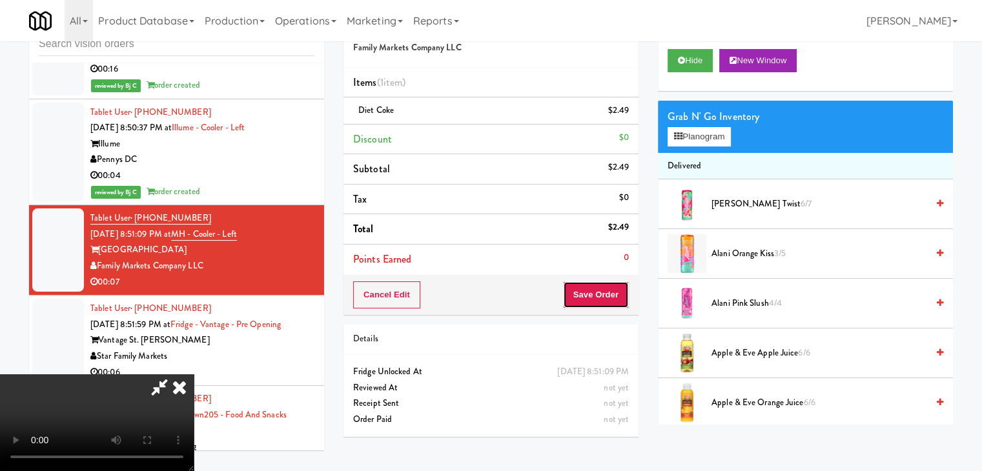
click at [613, 296] on button "Save Order" at bounding box center [596, 295] width 66 height 27
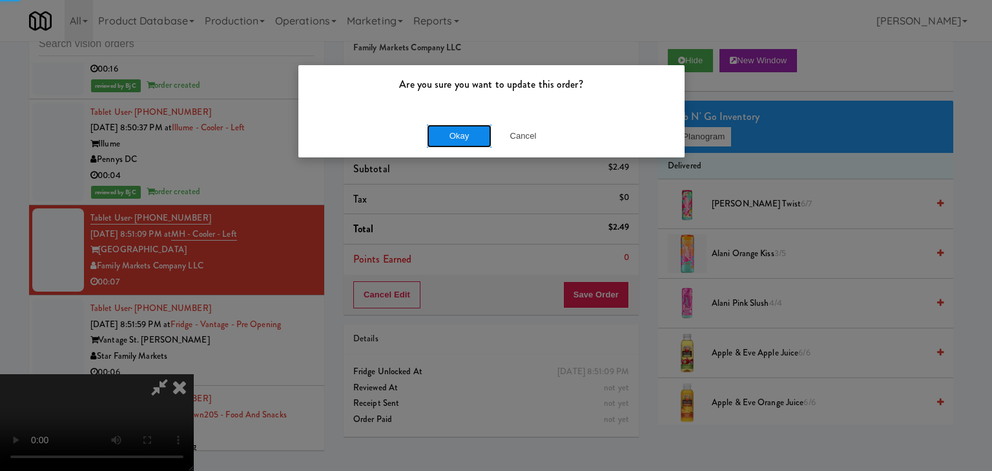
click at [463, 135] on button "Okay" at bounding box center [459, 136] width 65 height 23
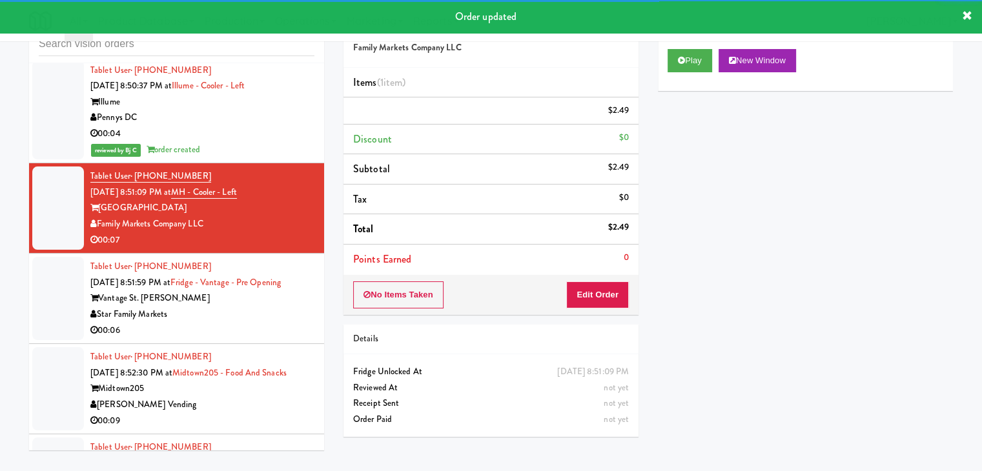
scroll to position [9721, 0]
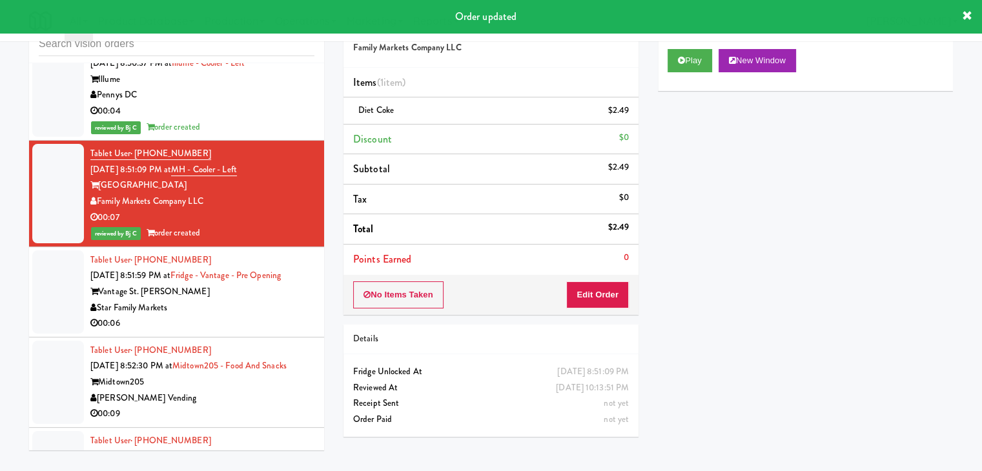
click at [266, 316] on div "00:06" at bounding box center [202, 324] width 224 height 16
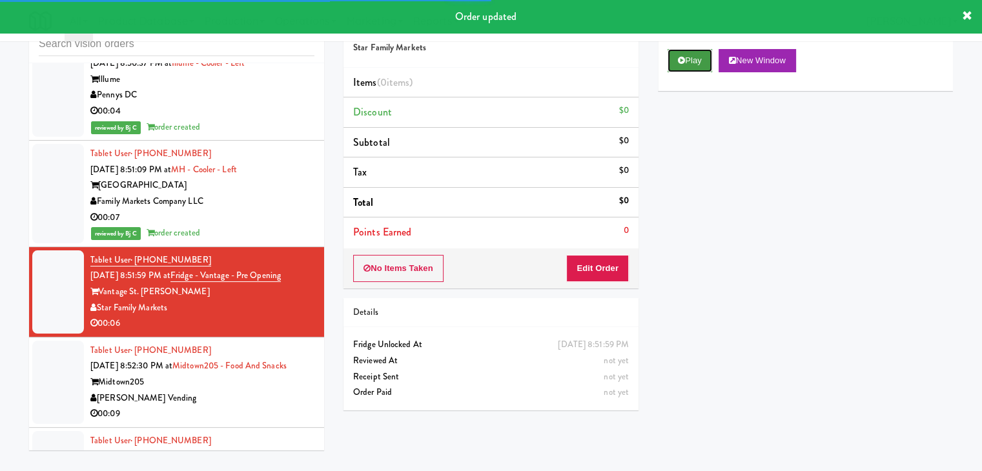
click at [699, 66] on button "Play" at bounding box center [690, 60] width 45 height 23
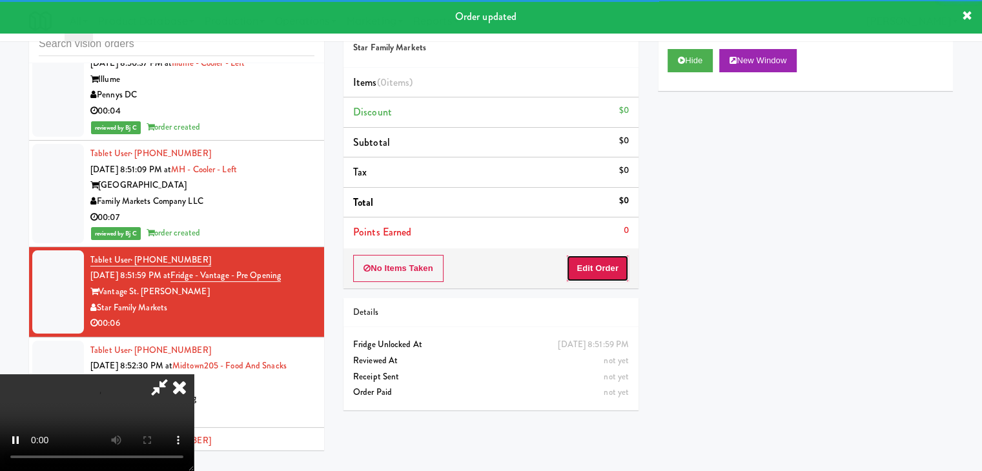
click at [578, 265] on button "Edit Order" at bounding box center [597, 268] width 63 height 27
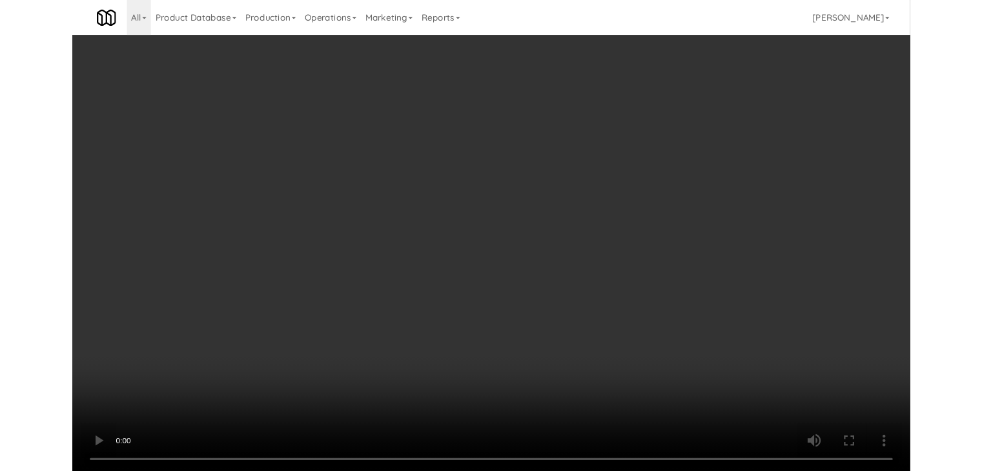
scroll to position [9706, 0]
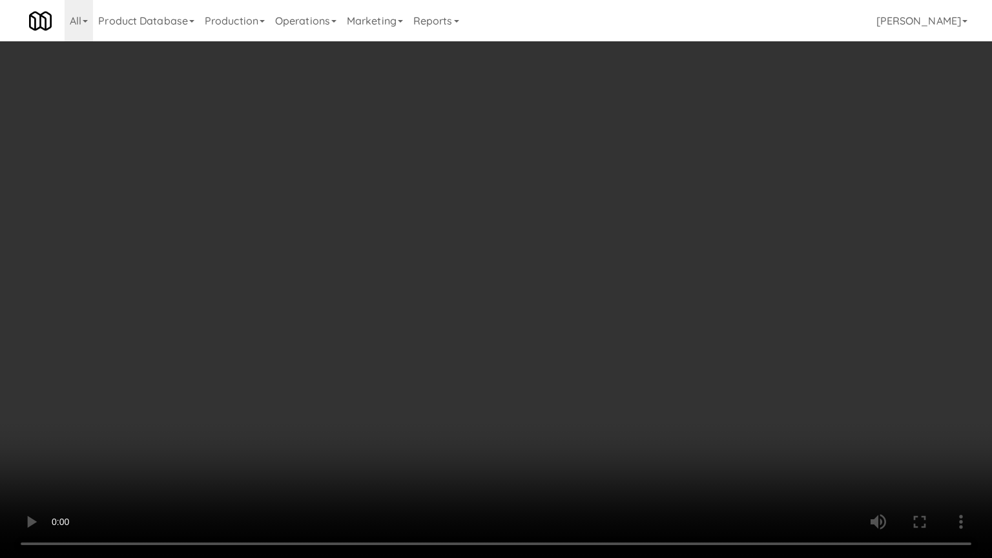
click at [607, 393] on video at bounding box center [496, 279] width 992 height 558
click at [605, 392] on video at bounding box center [496, 279] width 992 height 558
click at [622, 389] on video at bounding box center [496, 279] width 992 height 558
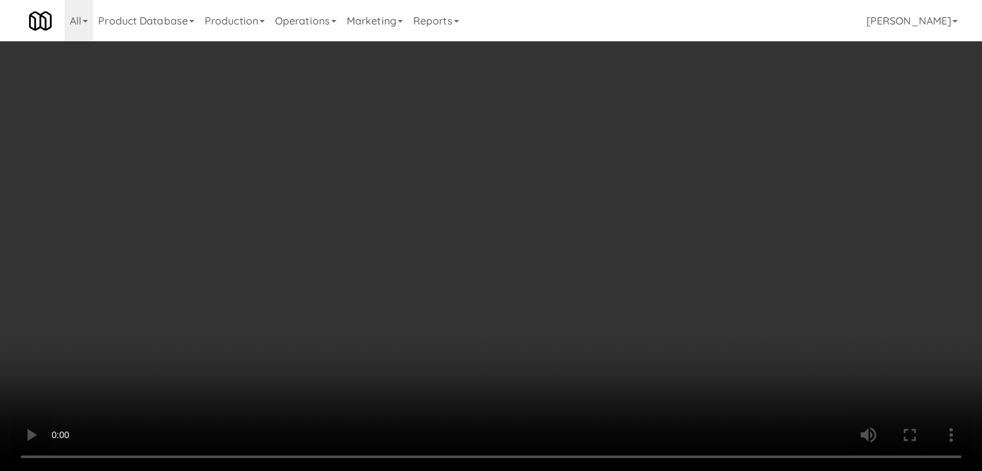
click at [708, 135] on button "Planogram" at bounding box center [699, 136] width 63 height 19
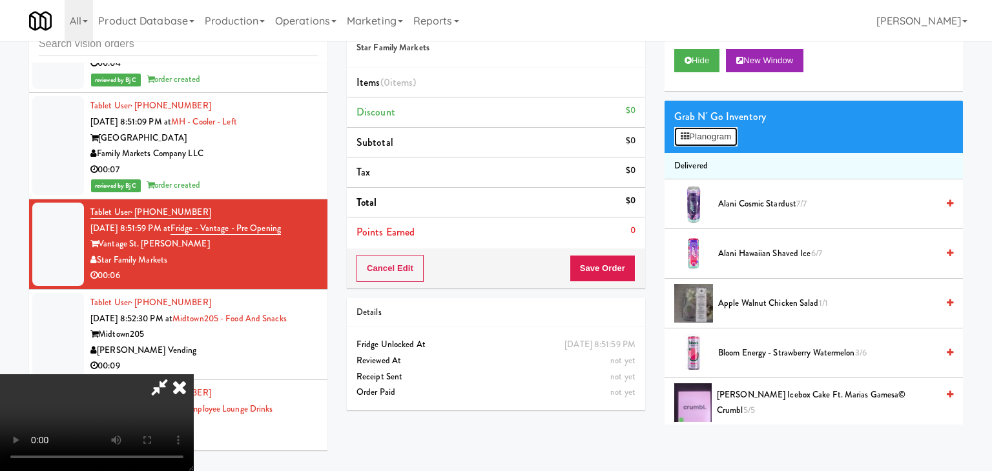
scroll to position [9706, 0]
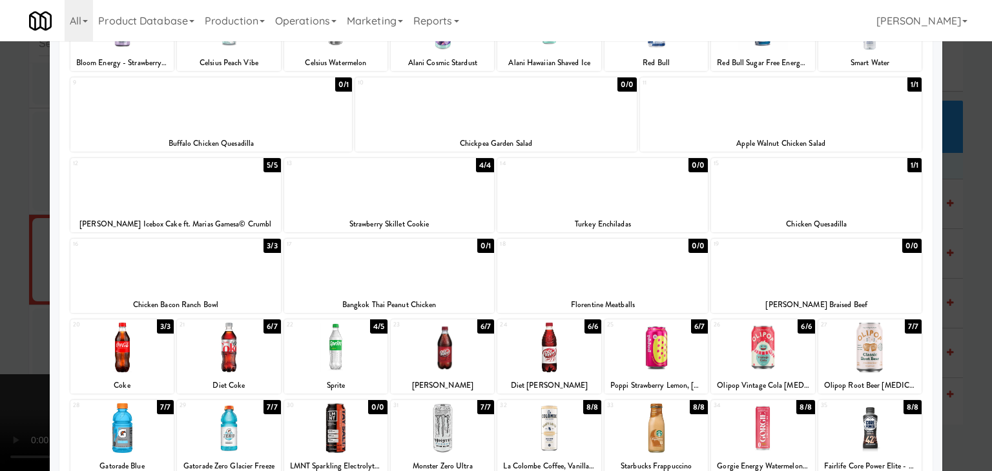
click at [217, 367] on div at bounding box center [228, 348] width 103 height 50
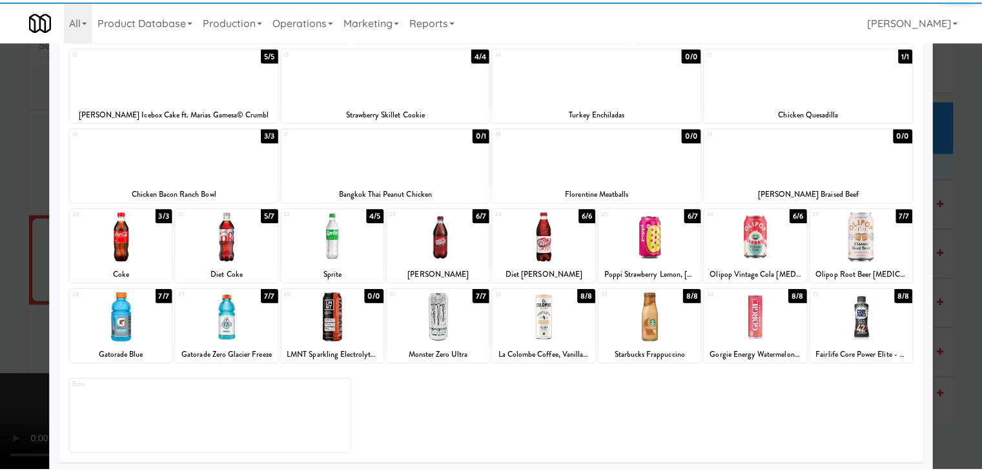
scroll to position [243, 0]
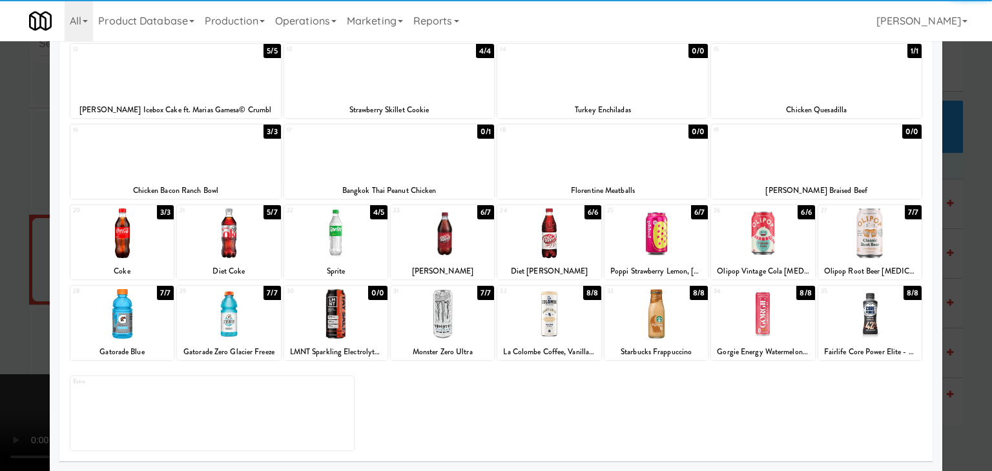
click at [405, 318] on div at bounding box center [442, 314] width 103 height 50
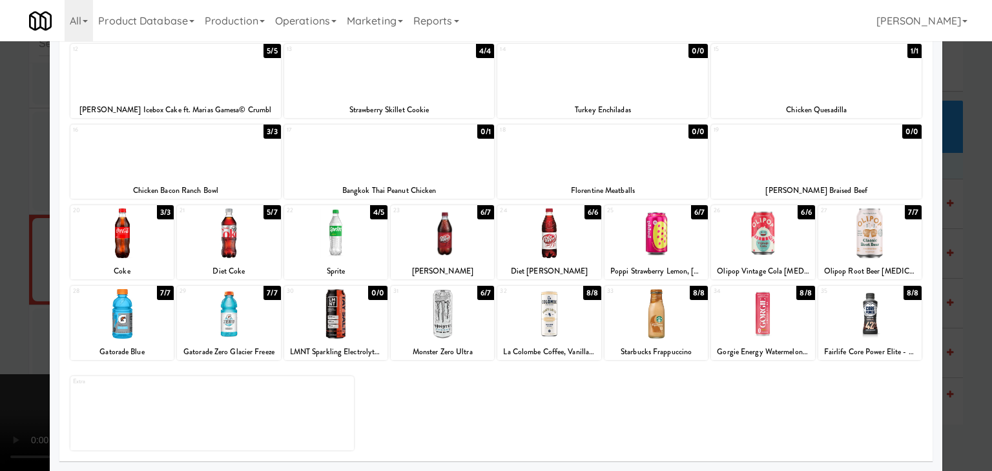
drag, startPoint x: 0, startPoint y: 344, endPoint x: 101, endPoint y: 351, distance: 101.0
click at [5, 344] on div at bounding box center [496, 235] width 992 height 471
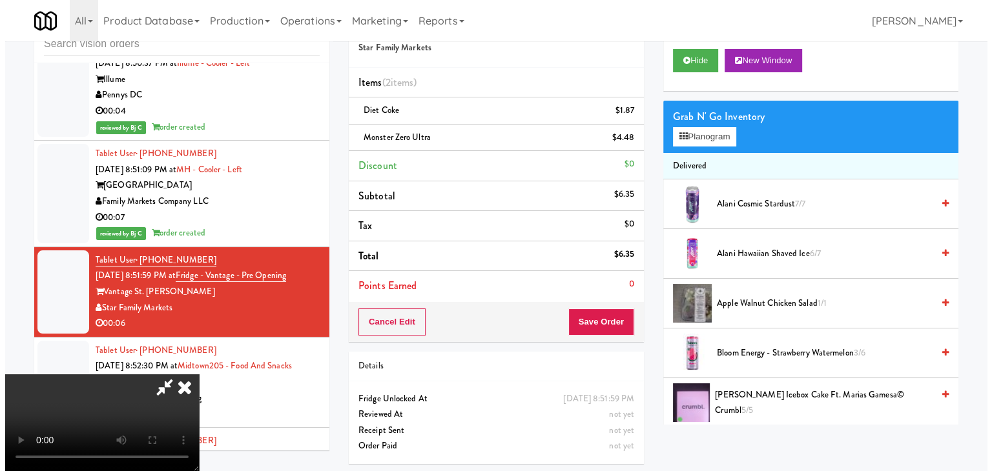
scroll to position [181, 0]
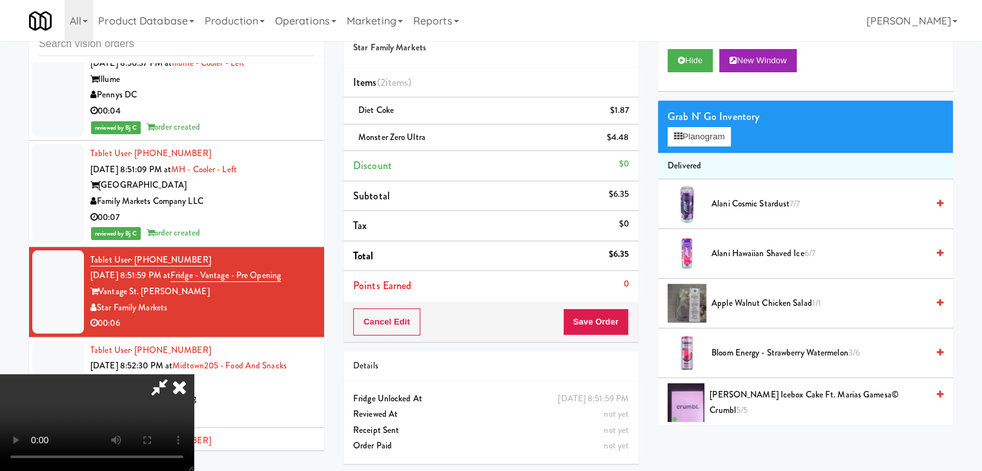
click at [194, 375] on video at bounding box center [97, 423] width 194 height 97
click at [625, 138] on link at bounding box center [628, 143] width 12 height 16
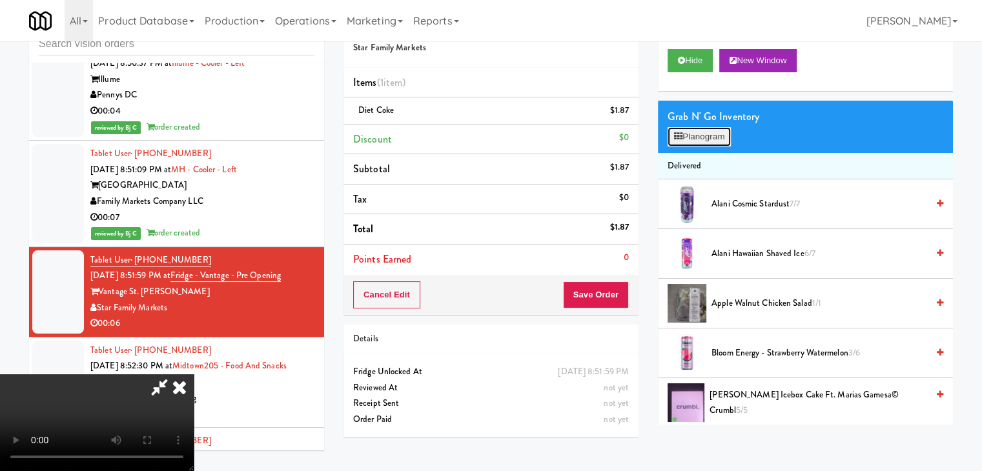
click at [703, 135] on button "Planogram" at bounding box center [699, 136] width 63 height 19
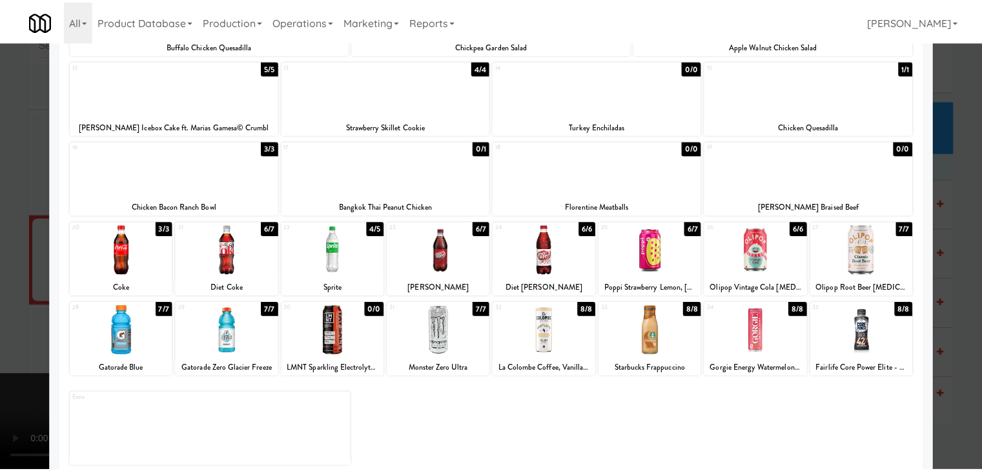
scroll to position [243, 0]
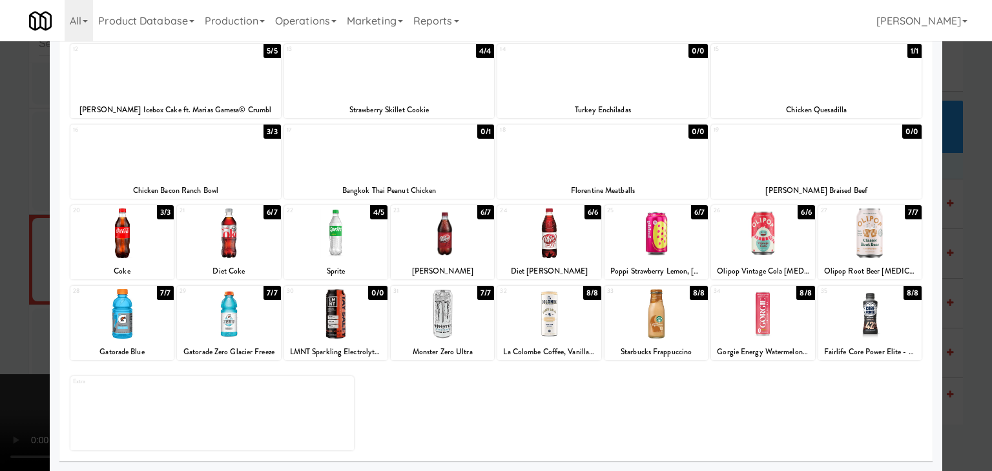
click at [239, 319] on div at bounding box center [228, 314] width 103 height 50
click at [0, 326] on div at bounding box center [496, 235] width 992 height 471
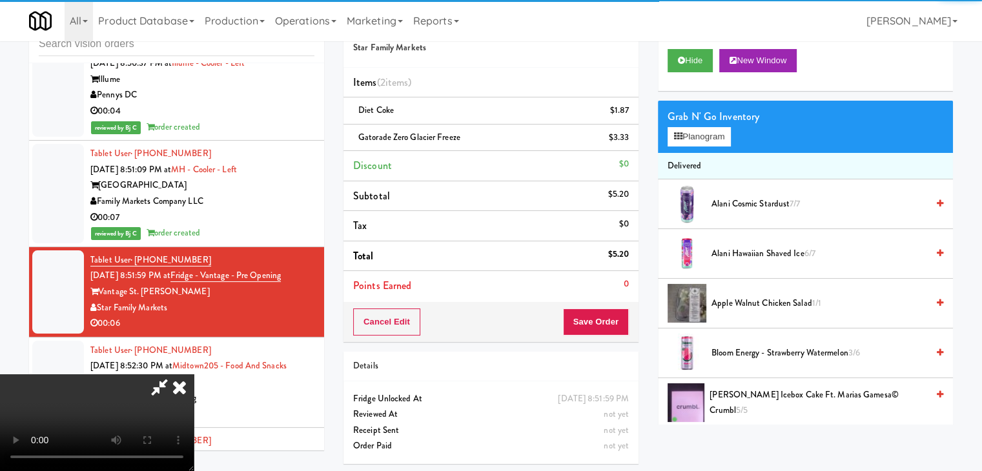
scroll to position [43, 0]
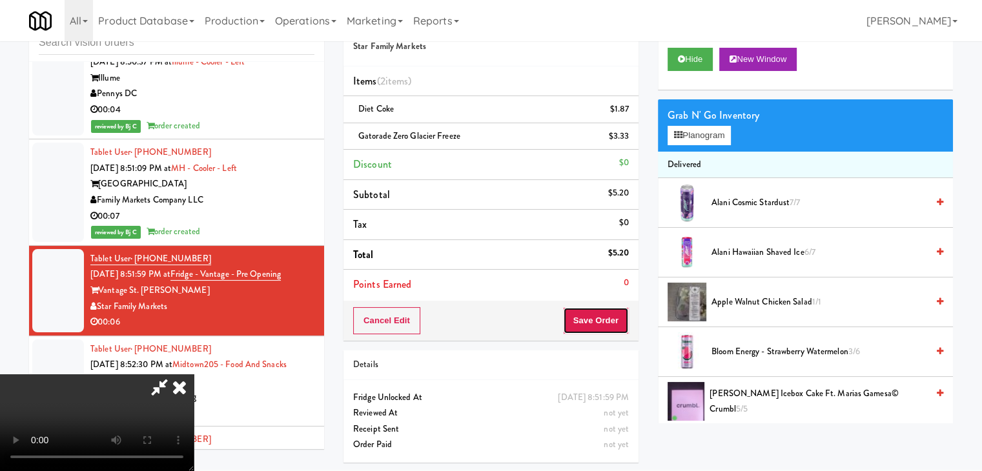
click at [608, 317] on button "Save Order" at bounding box center [596, 320] width 66 height 27
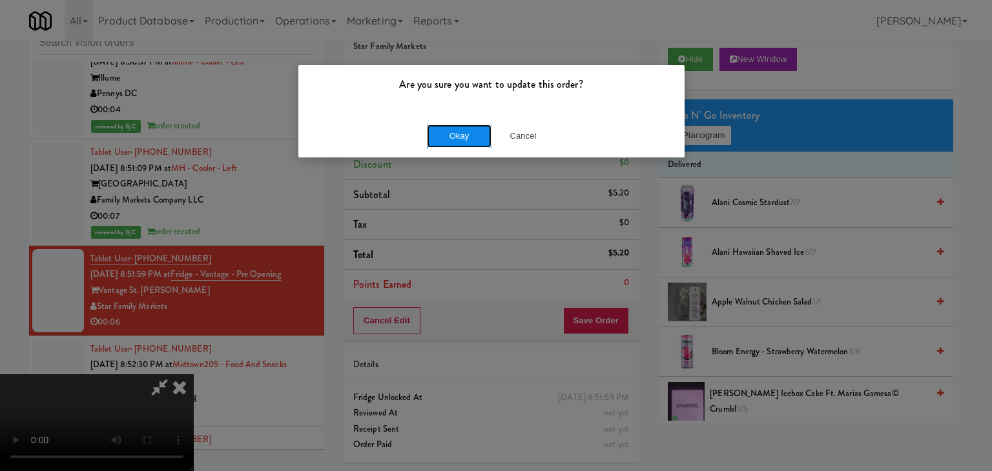
click at [468, 142] on button "Okay" at bounding box center [459, 136] width 65 height 23
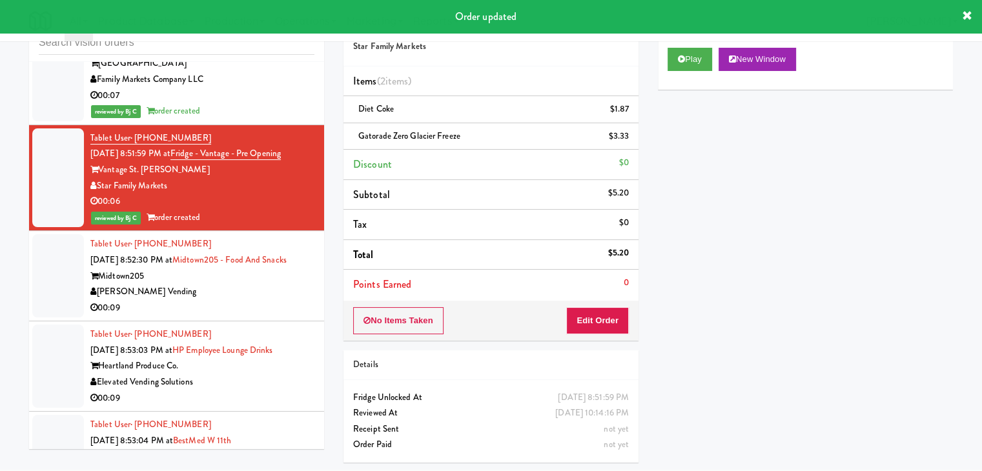
scroll to position [9850, 0]
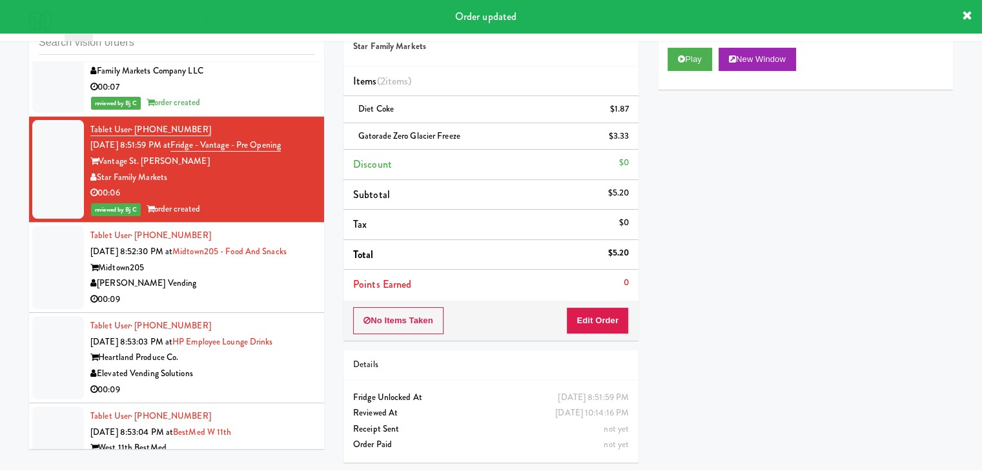
drag, startPoint x: 263, startPoint y: 208, endPoint x: 400, endPoint y: 169, distance: 142.4
click at [265, 292] on div "00:09" at bounding box center [202, 300] width 224 height 16
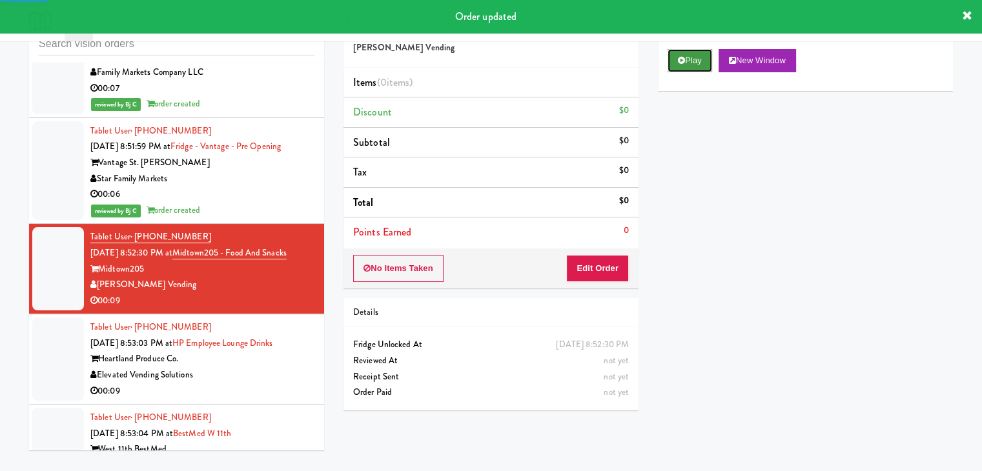
click at [693, 63] on button "Play" at bounding box center [690, 60] width 45 height 23
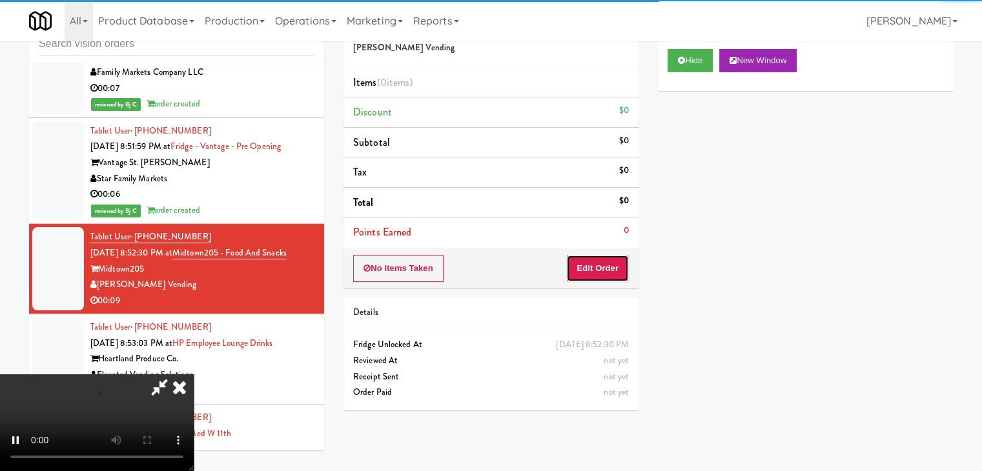
click at [584, 263] on button "Edit Order" at bounding box center [597, 268] width 63 height 27
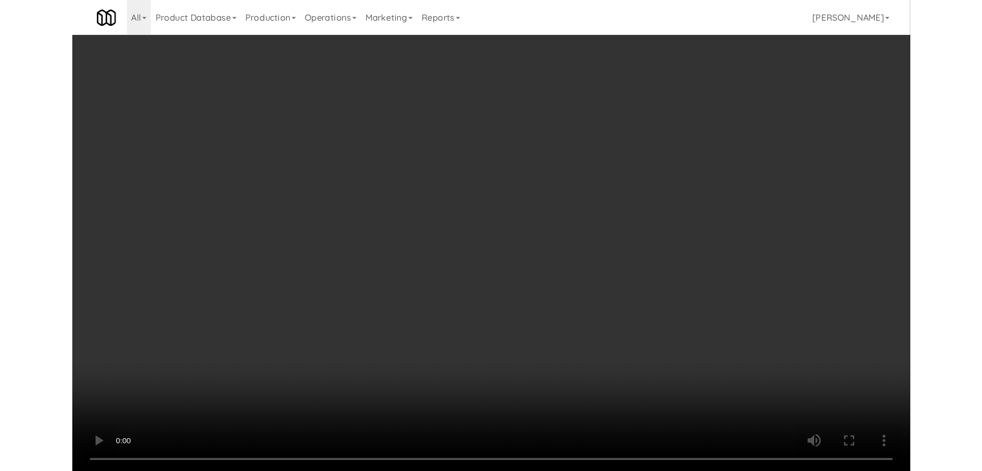
scroll to position [9834, 0]
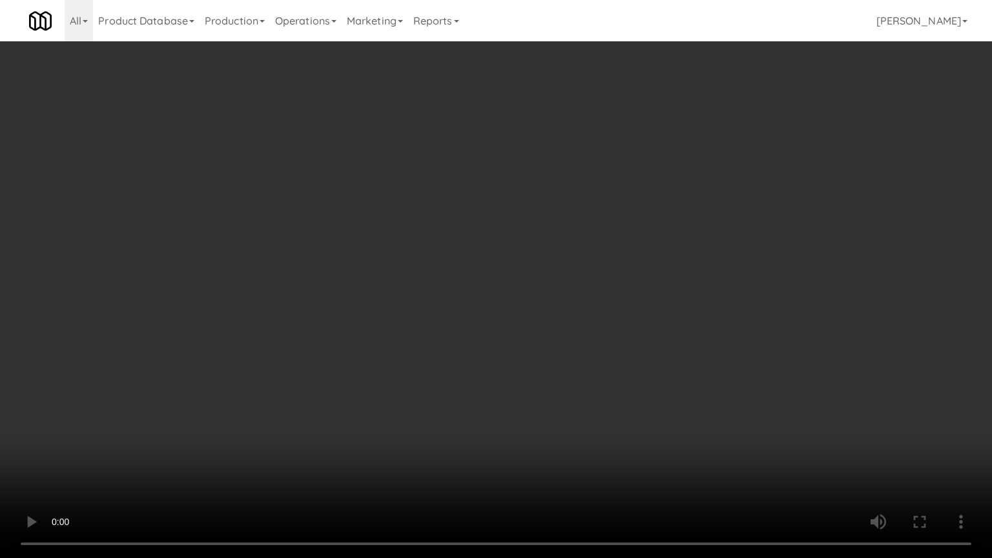
click at [446, 393] on video at bounding box center [496, 279] width 992 height 558
click at [445, 393] on video at bounding box center [496, 279] width 992 height 558
click at [446, 393] on video at bounding box center [496, 279] width 992 height 558
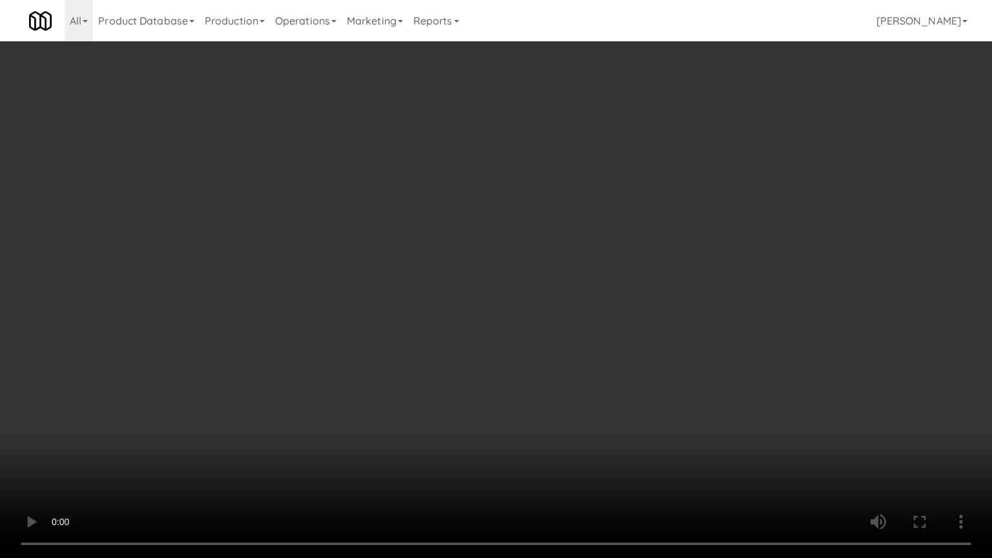
click at [446, 393] on video at bounding box center [496, 279] width 992 height 558
click at [464, 388] on video at bounding box center [496, 279] width 992 height 558
click at [644, 421] on video at bounding box center [496, 279] width 992 height 558
click at [646, 422] on video at bounding box center [496, 279] width 992 height 558
click at [646, 424] on video at bounding box center [496, 279] width 992 height 558
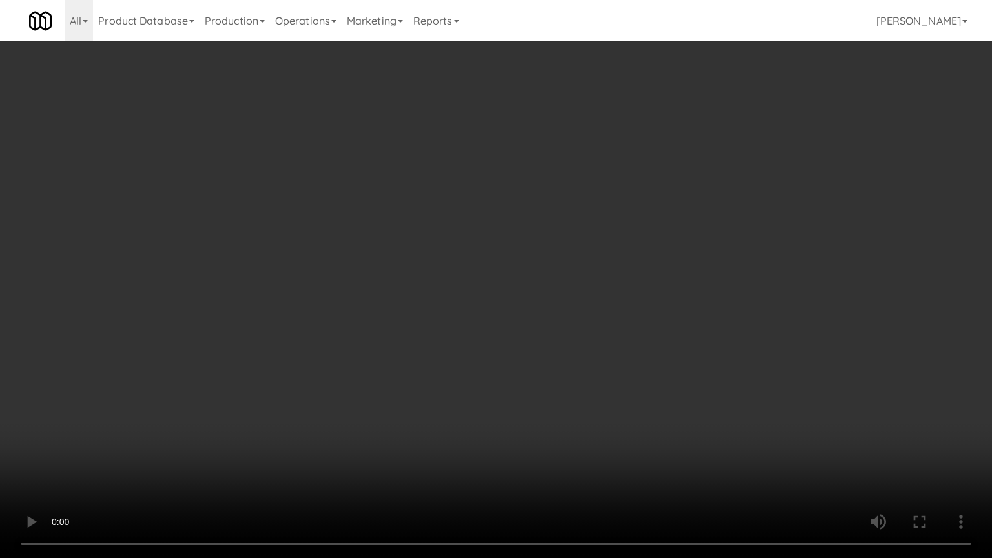
click at [644, 424] on video at bounding box center [496, 279] width 992 height 558
click at [643, 424] on video at bounding box center [496, 279] width 992 height 558
click at [641, 423] on video at bounding box center [496, 279] width 992 height 558
click at [641, 420] on video at bounding box center [496, 279] width 992 height 558
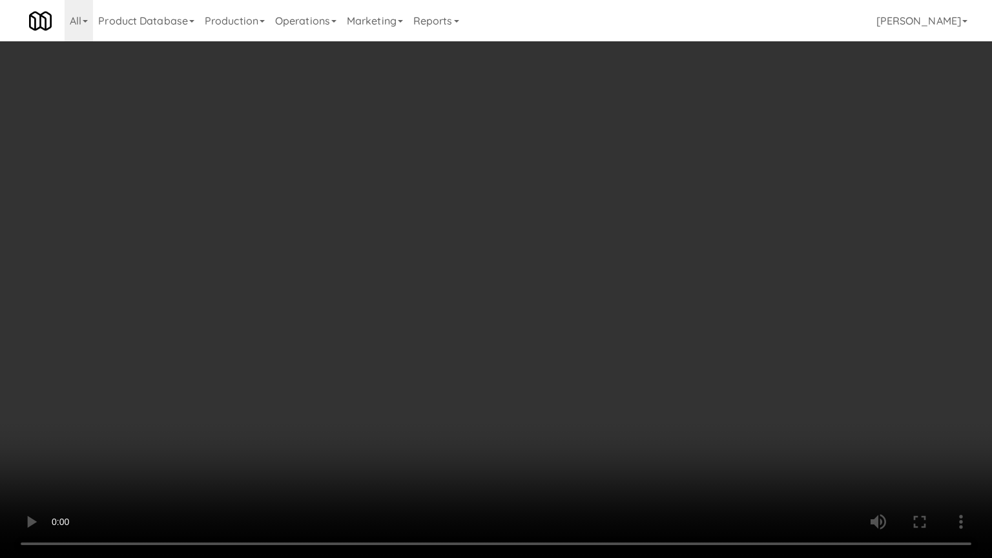
click at [670, 415] on video at bounding box center [496, 279] width 992 height 558
click at [674, 411] on video at bounding box center [496, 279] width 992 height 558
click at [673, 407] on video at bounding box center [496, 279] width 992 height 558
click at [639, 376] on video at bounding box center [496, 279] width 992 height 558
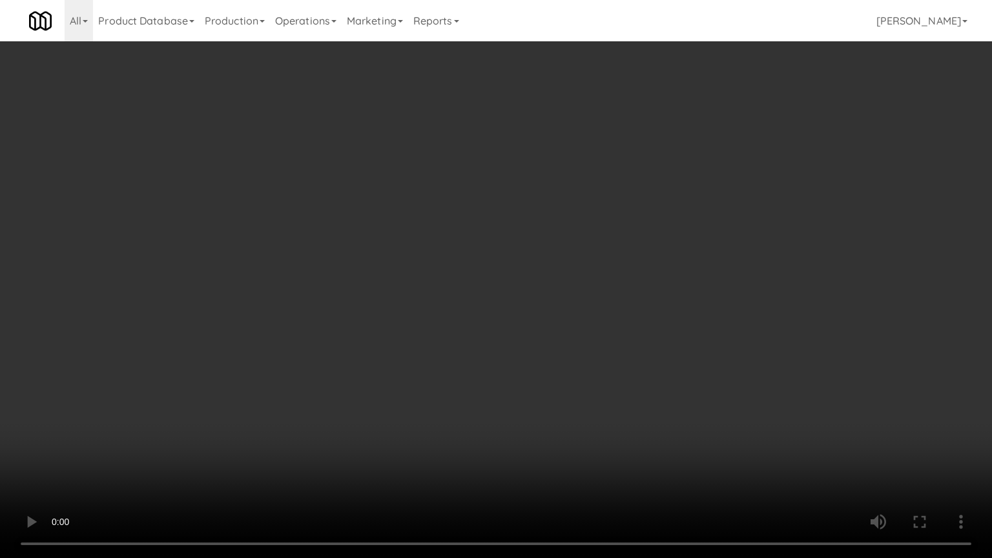
click at [644, 375] on video at bounding box center [496, 279] width 992 height 558
click at [772, 416] on video at bounding box center [496, 279] width 992 height 558
click at [648, 391] on video at bounding box center [496, 279] width 992 height 558
click at [648, 390] on video at bounding box center [496, 279] width 992 height 558
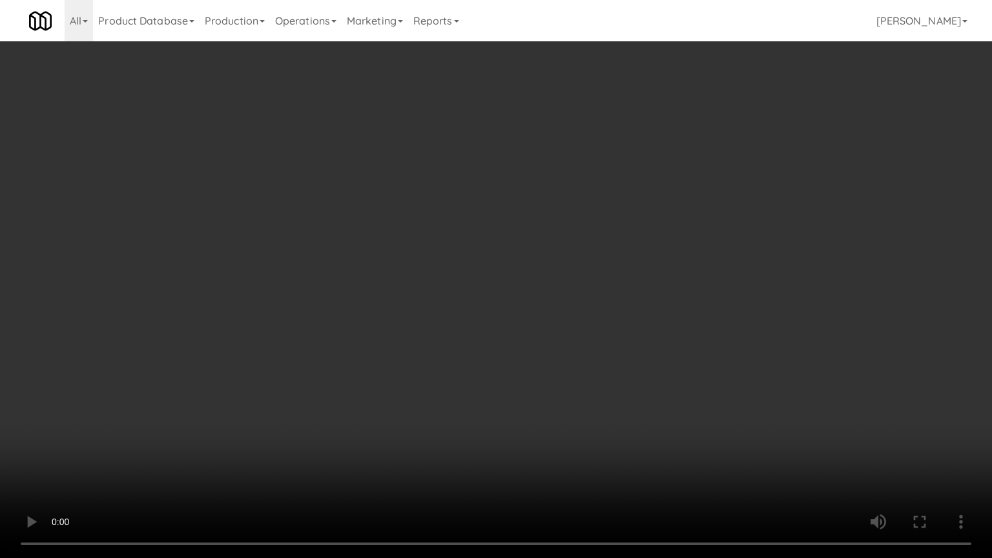
click at [648, 390] on video at bounding box center [496, 279] width 992 height 558
click at [653, 380] on video at bounding box center [496, 279] width 992 height 558
click at [661, 382] on video at bounding box center [496, 279] width 992 height 558
click at [755, 448] on video at bounding box center [496, 279] width 992 height 558
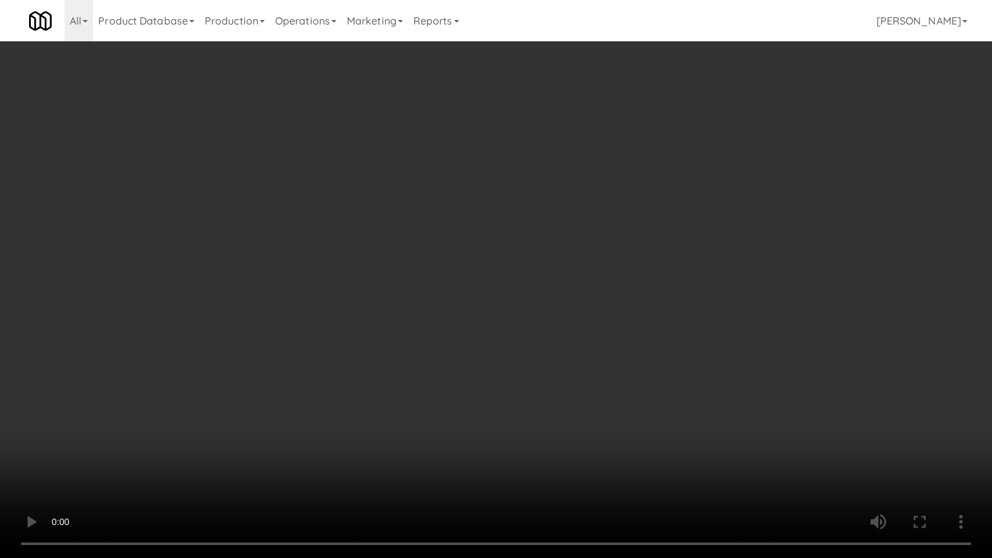
click at [684, 440] on video at bounding box center [496, 279] width 992 height 558
click at [684, 437] on video at bounding box center [496, 279] width 992 height 558
click at [684, 438] on video at bounding box center [496, 279] width 992 height 558
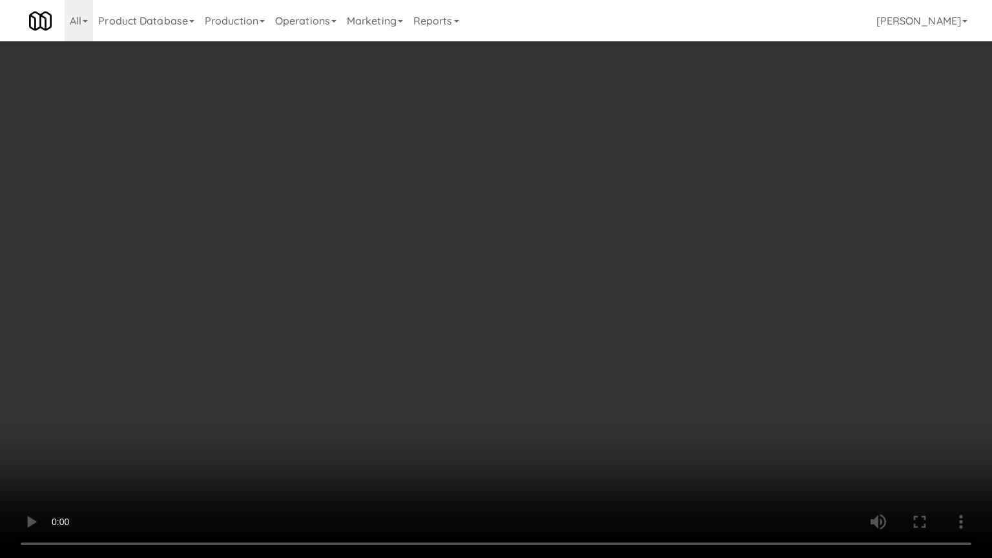
click at [683, 437] on video at bounding box center [496, 279] width 992 height 558
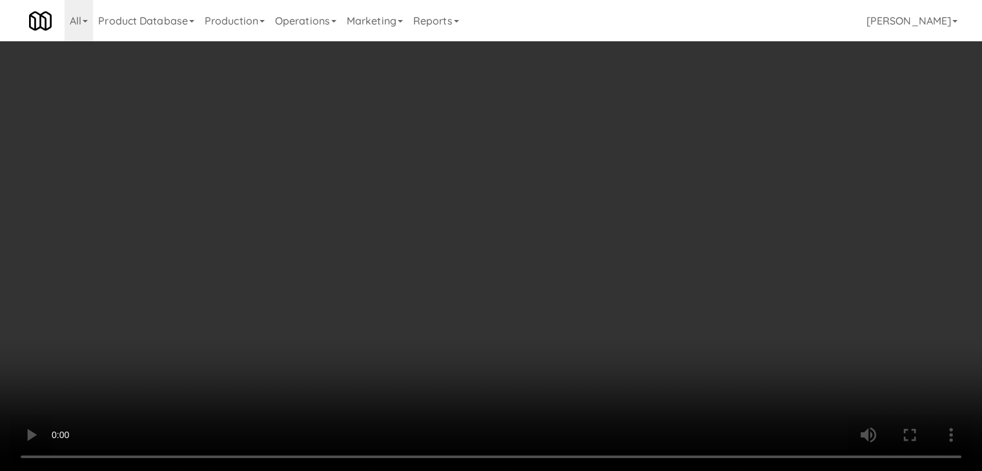
scroll to position [9850, 0]
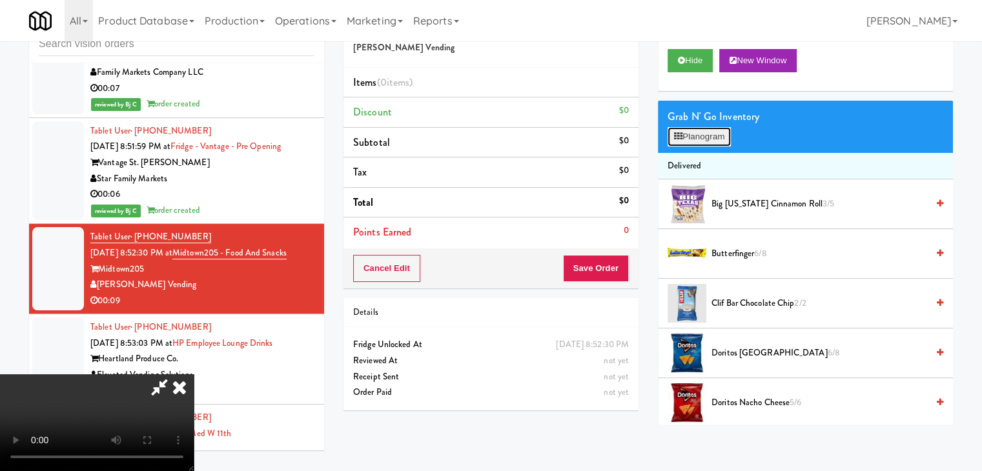
click at [715, 140] on button "Planogram" at bounding box center [699, 136] width 63 height 19
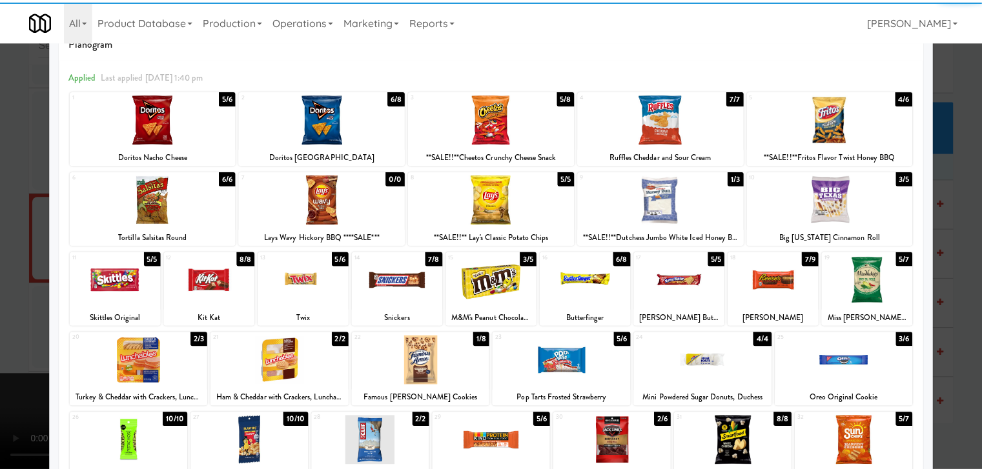
scroll to position [129, 0]
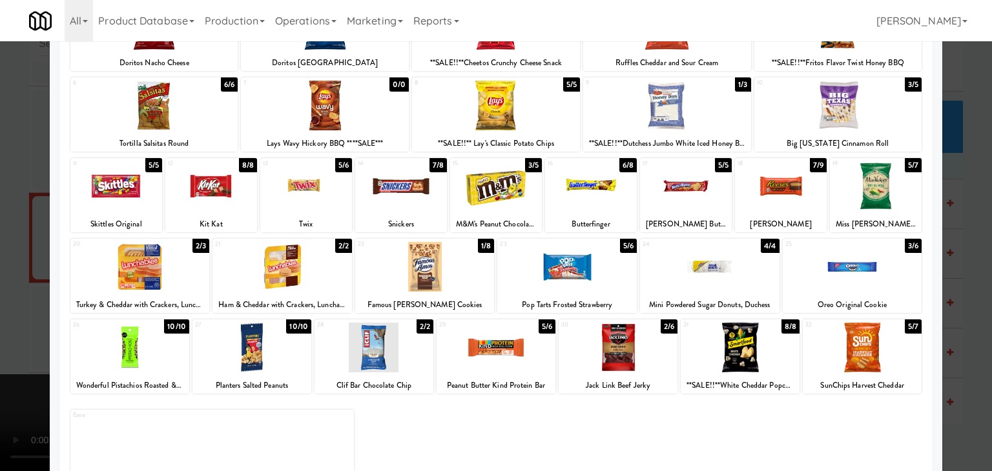
click at [873, 201] on div at bounding box center [876, 186] width 92 height 50
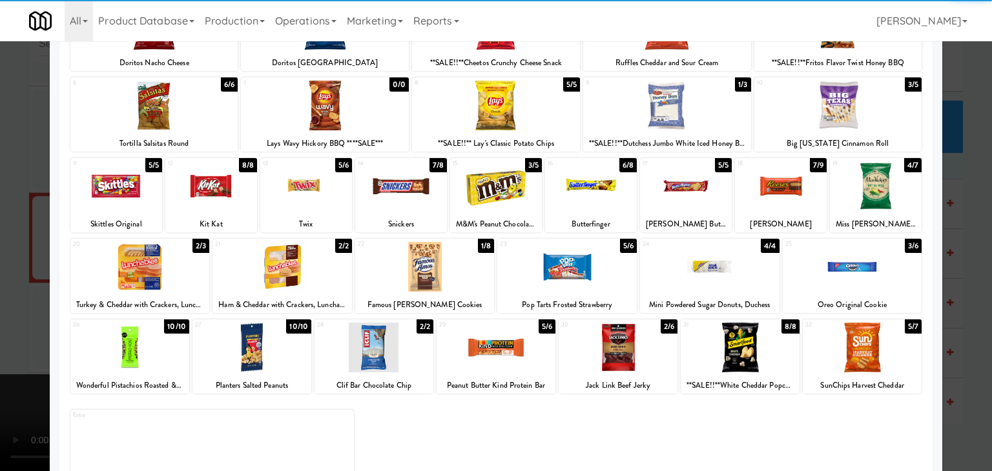
click at [386, 186] on div at bounding box center [401, 186] width 92 height 50
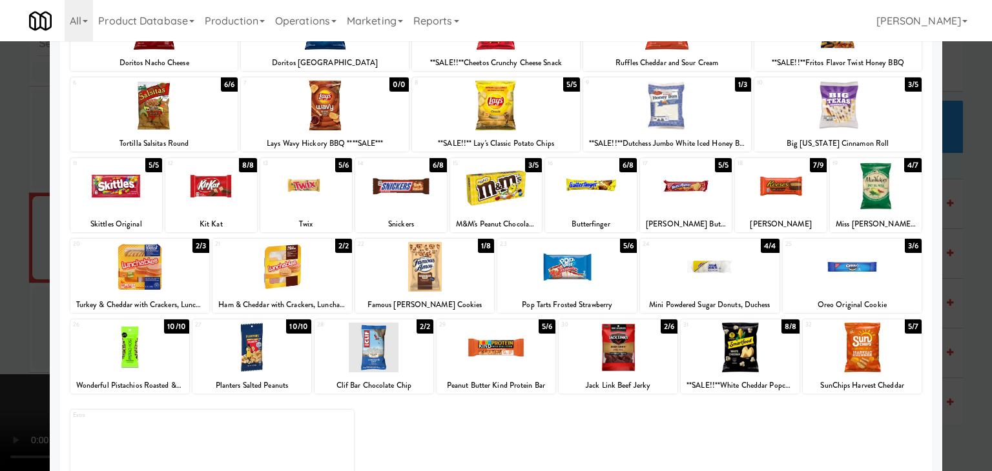
drag, startPoint x: 0, startPoint y: 247, endPoint x: 207, endPoint y: 249, distance: 207.3
click at [1, 247] on div at bounding box center [496, 235] width 992 height 471
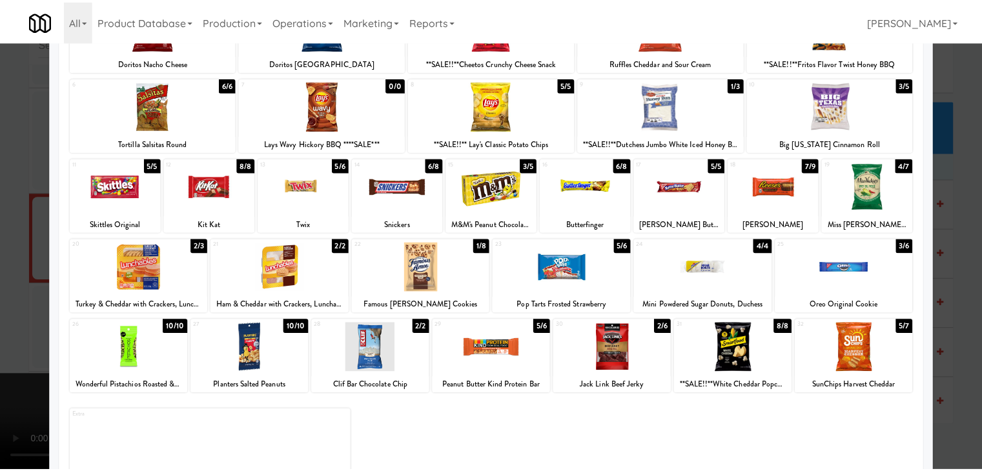
scroll to position [9850, 0]
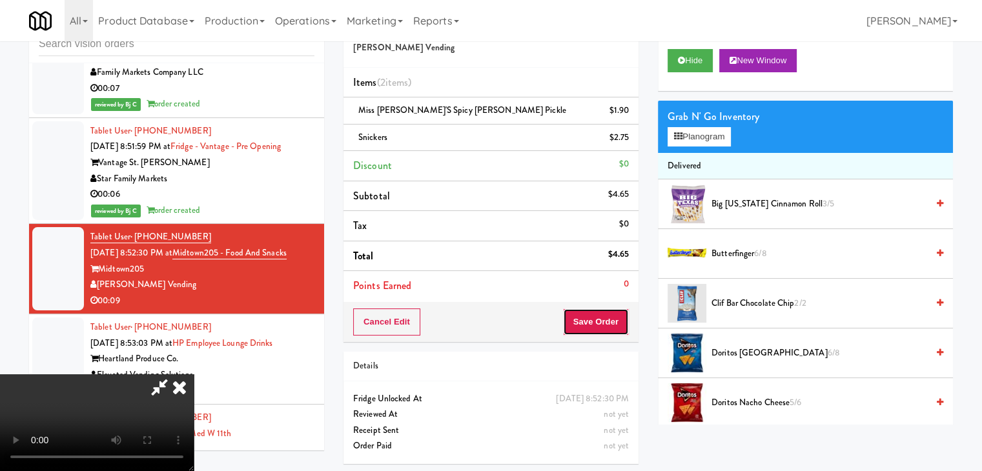
click at [617, 322] on button "Save Order" at bounding box center [596, 322] width 66 height 27
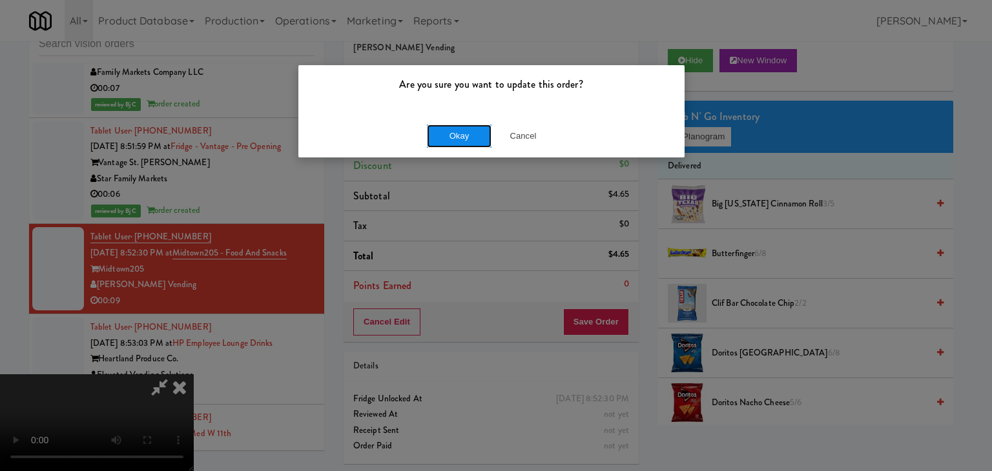
click at [453, 130] on button "Okay" at bounding box center [459, 136] width 65 height 23
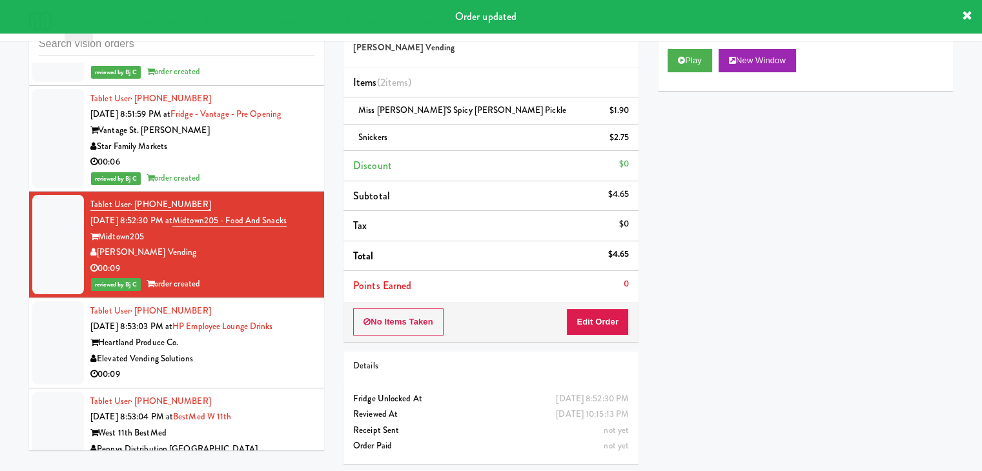
scroll to position [9915, 0]
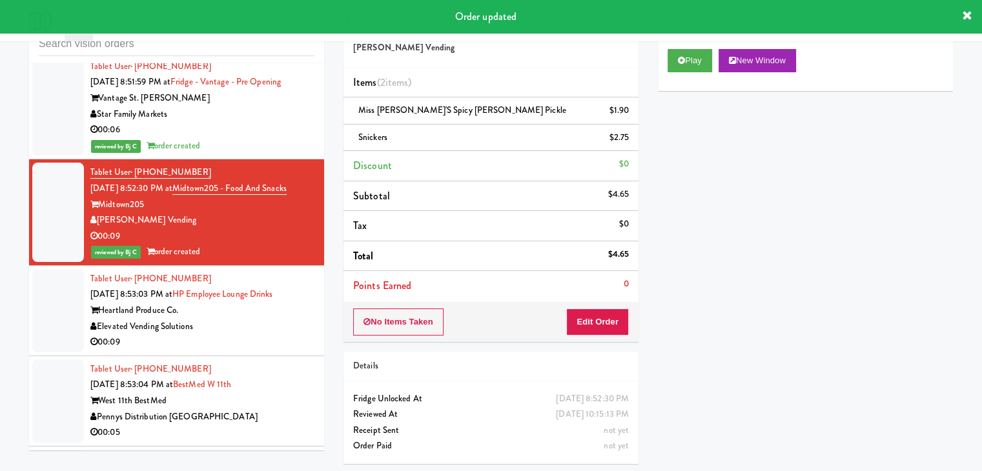
click at [269, 319] on div "Elevated Vending Solutions" at bounding box center [202, 327] width 224 height 16
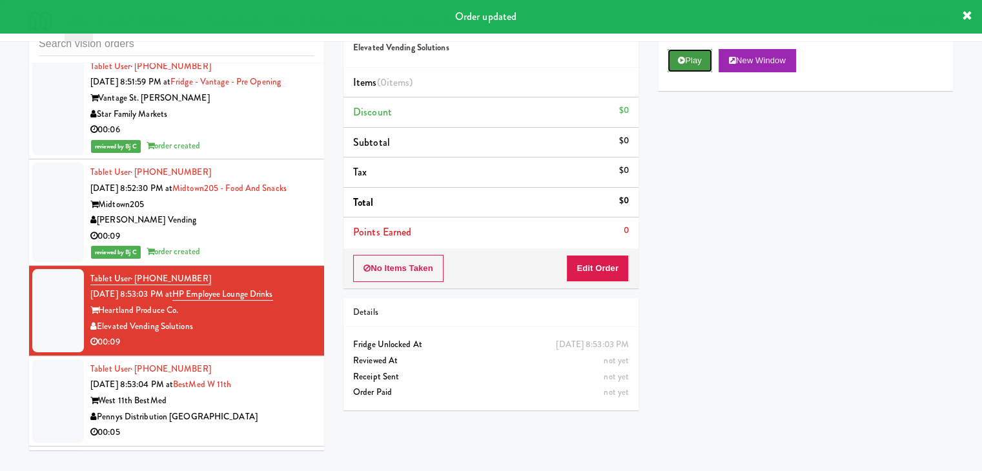
click at [695, 57] on button "Play" at bounding box center [690, 60] width 45 height 23
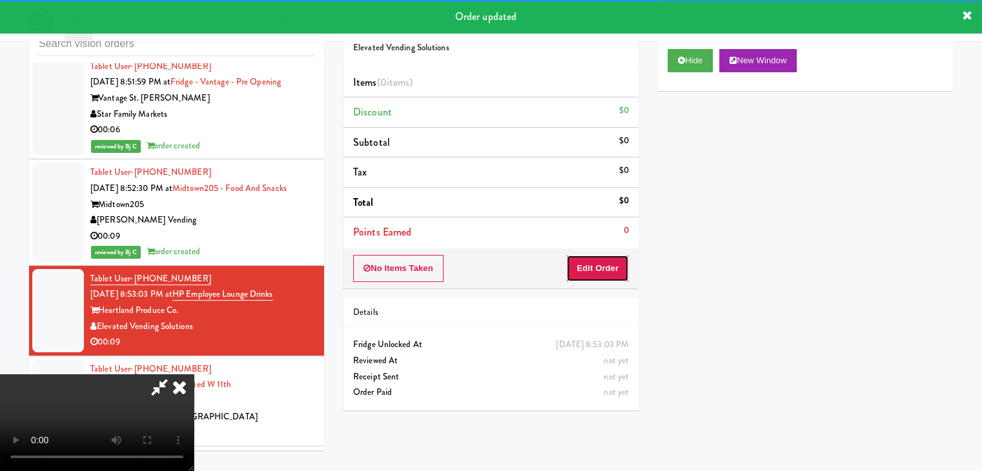
click at [617, 260] on button "Edit Order" at bounding box center [597, 268] width 63 height 27
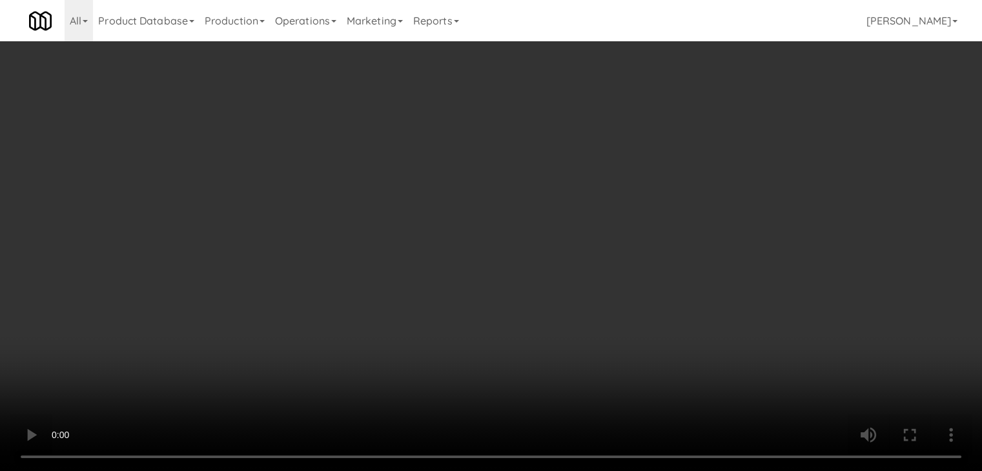
scroll to position [9899, 0]
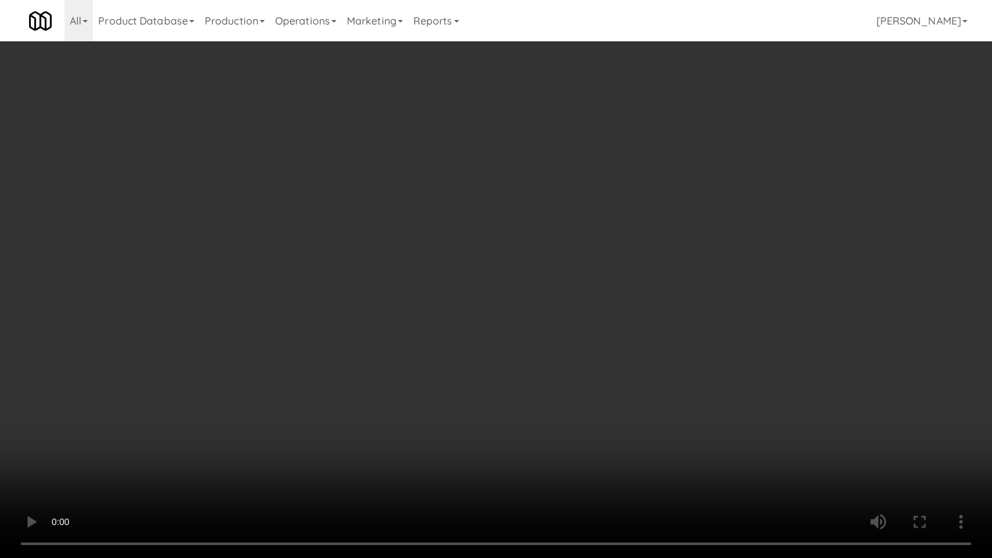
click at [608, 316] on video at bounding box center [496, 279] width 992 height 558
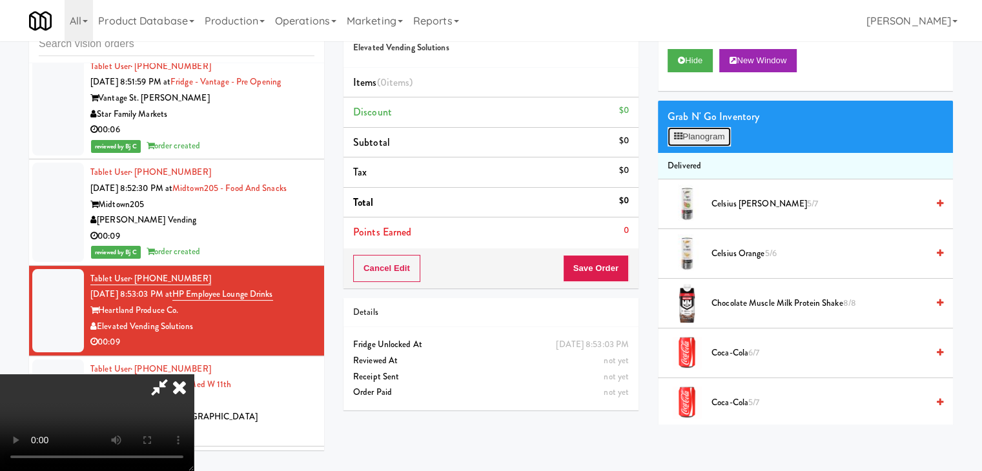
click at [707, 128] on button "Planogram" at bounding box center [699, 136] width 63 height 19
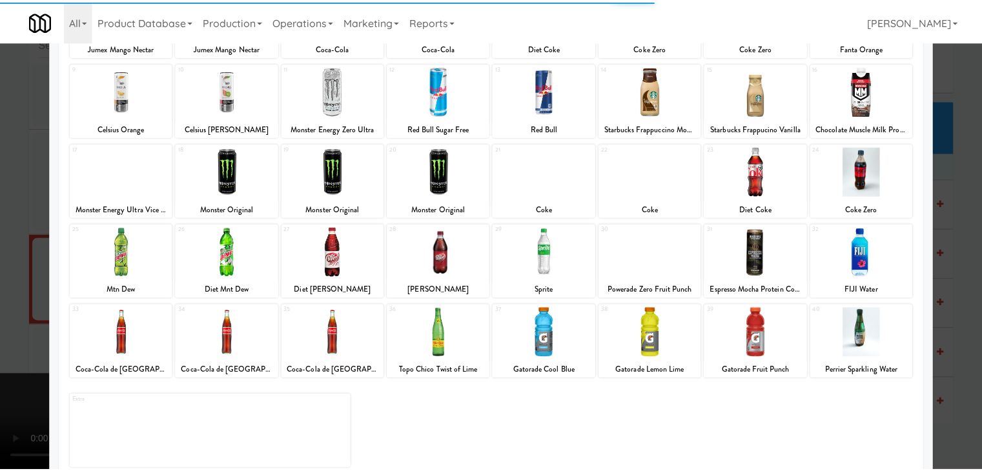
scroll to position [163, 0]
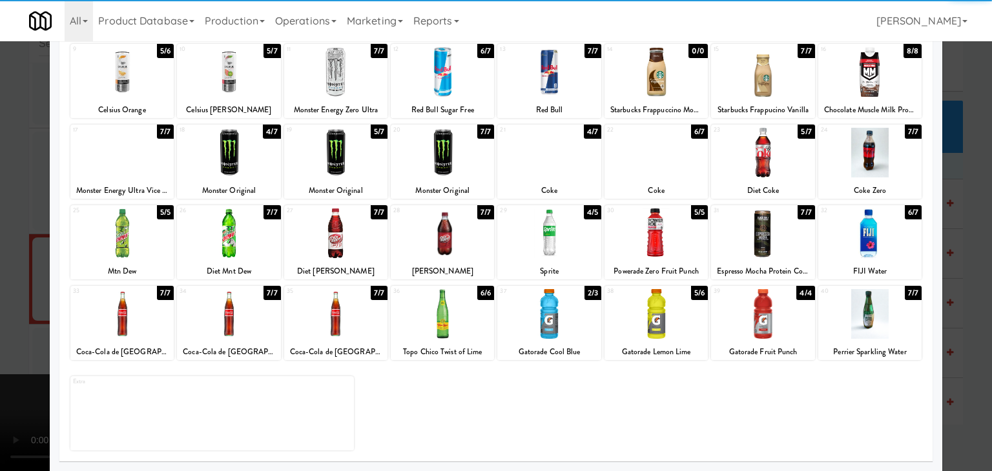
click at [765, 317] on div at bounding box center [762, 314] width 103 height 50
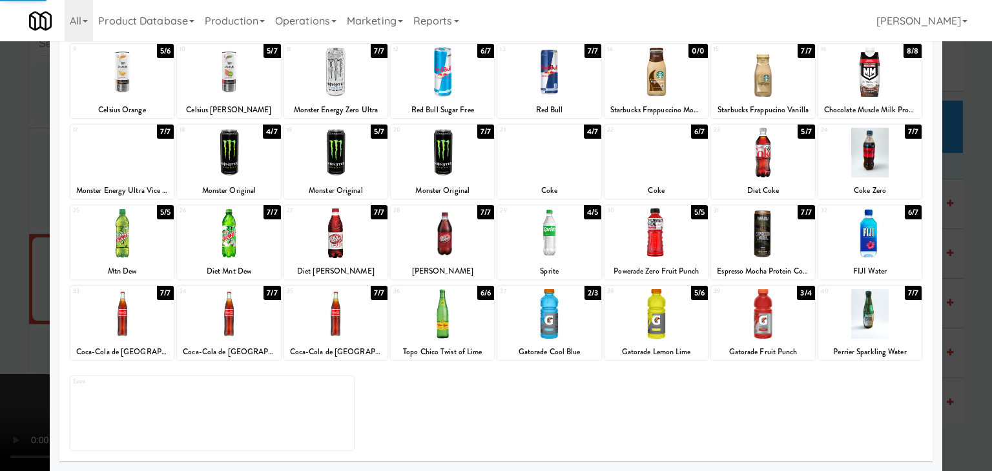
drag, startPoint x: 0, startPoint y: 298, endPoint x: 342, endPoint y: 298, distance: 341.6
click at [21, 298] on div at bounding box center [496, 235] width 992 height 471
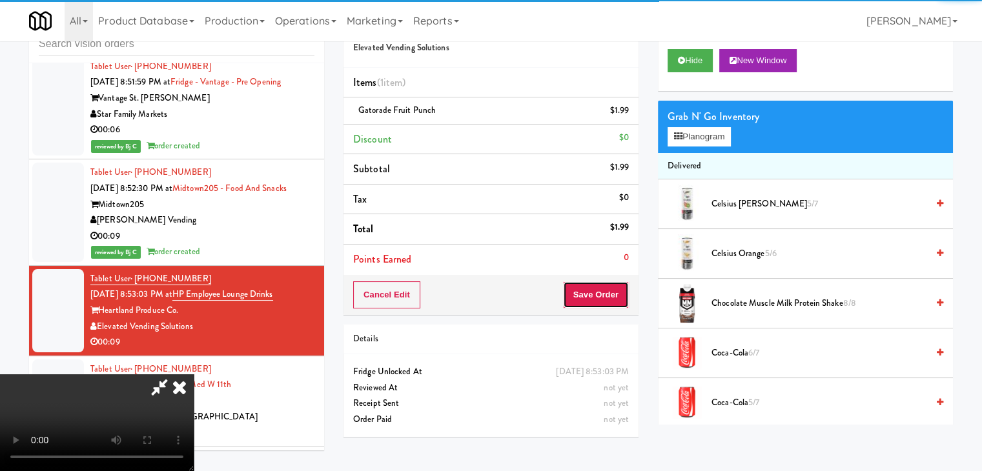
click at [604, 287] on button "Save Order" at bounding box center [596, 295] width 66 height 27
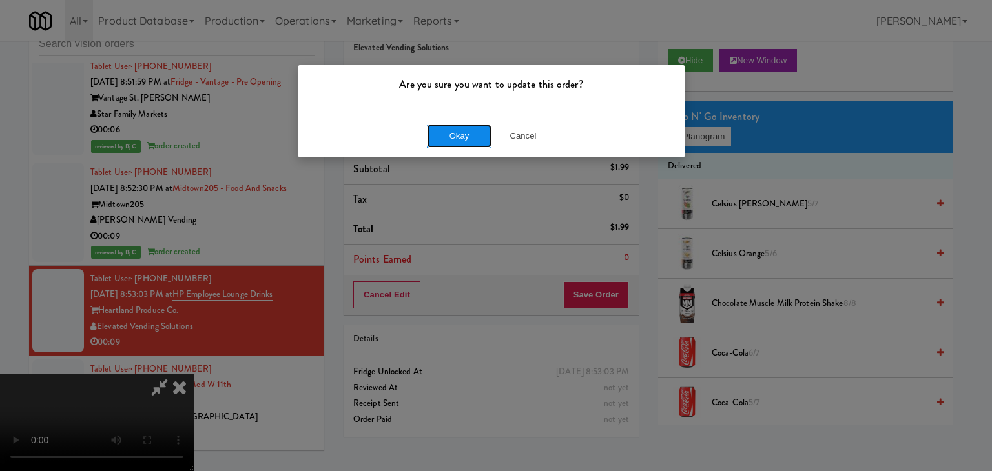
click at [463, 127] on button "Okay" at bounding box center [459, 136] width 65 height 23
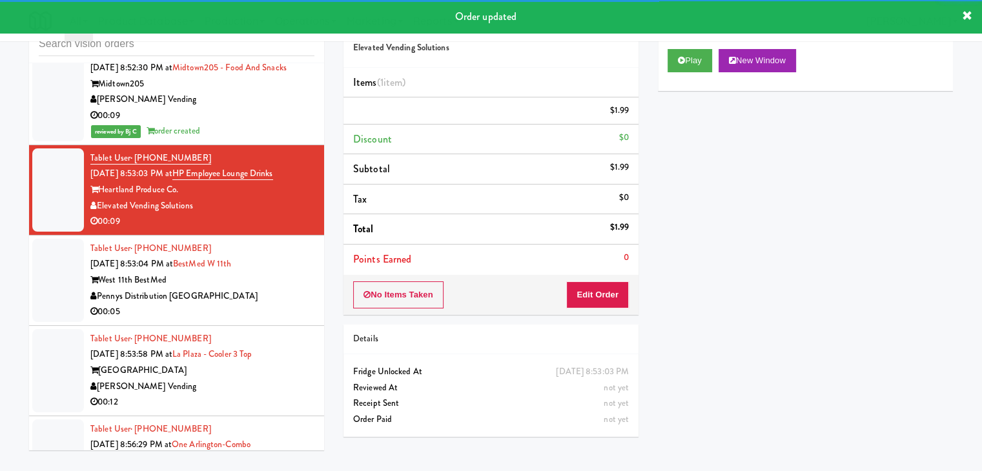
scroll to position [10044, 0]
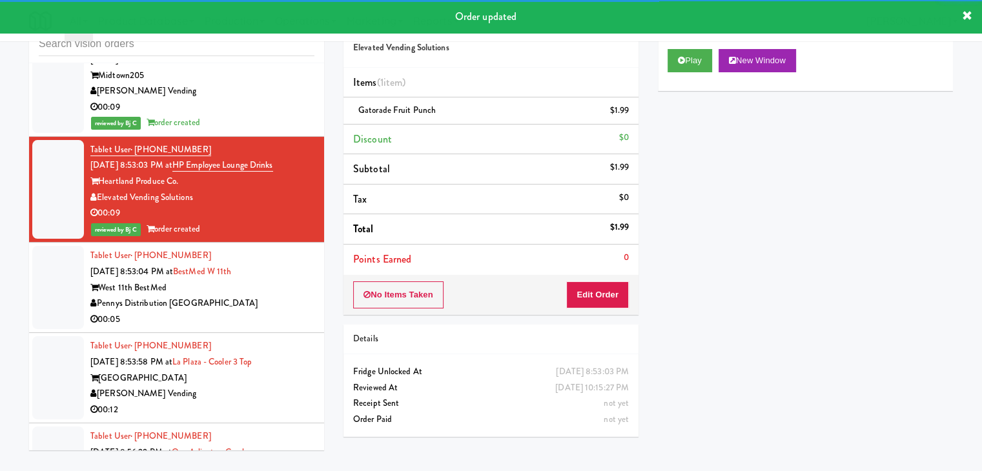
click at [271, 296] on div "Pennys Distribution [GEOGRAPHIC_DATA]" at bounding box center [202, 304] width 224 height 16
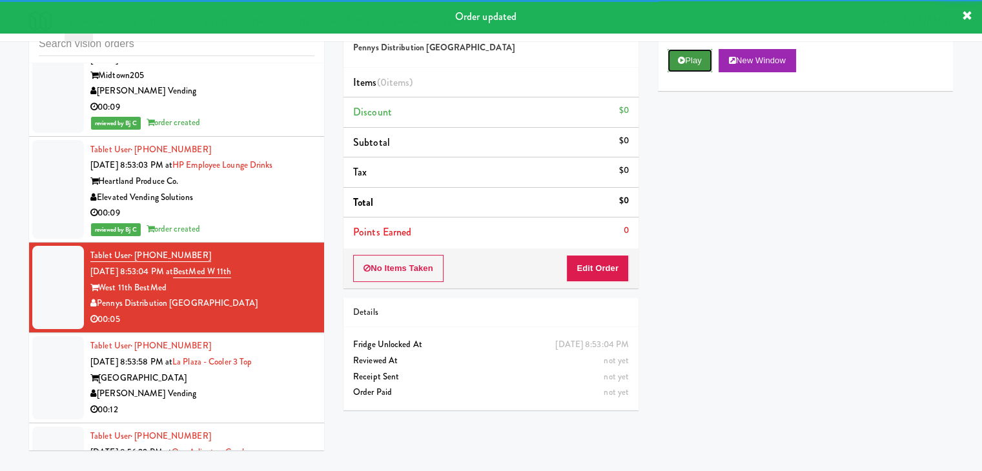
click at [695, 52] on button "Play" at bounding box center [690, 60] width 45 height 23
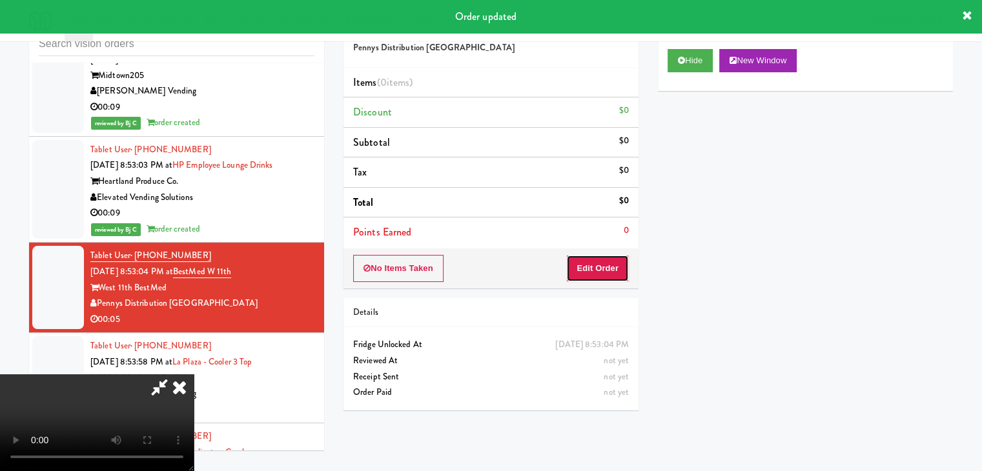
click at [606, 263] on button "Edit Order" at bounding box center [597, 268] width 63 height 27
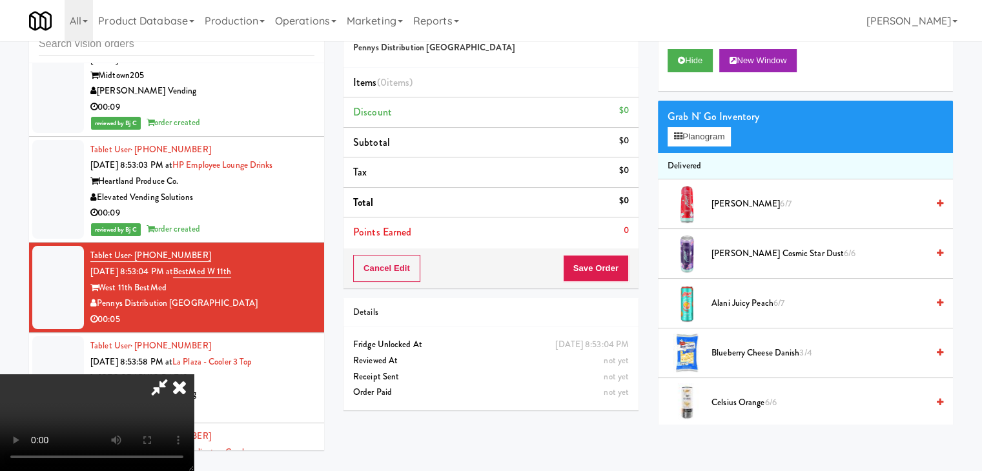
scroll to position [10012, 0]
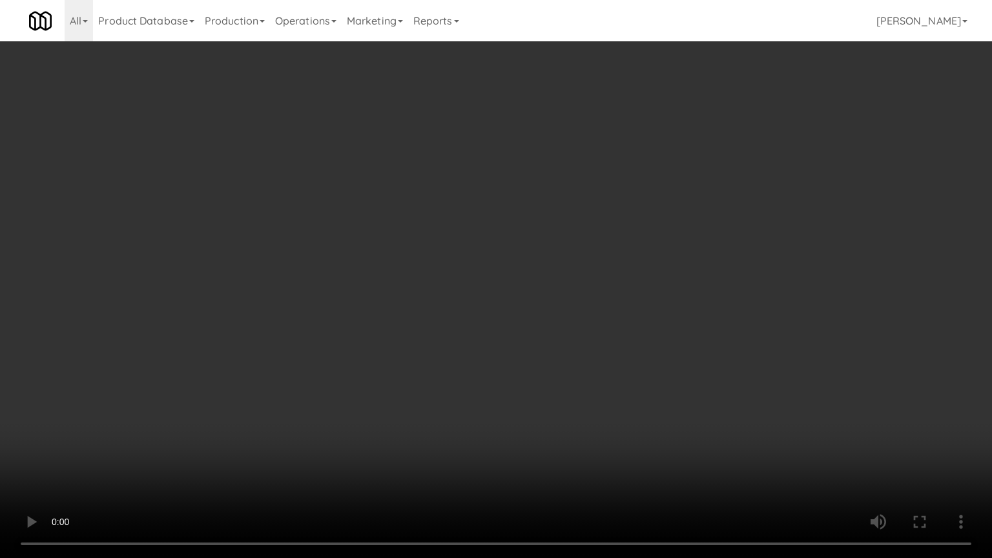
click at [576, 391] on video at bounding box center [496, 279] width 992 height 558
click at [578, 389] on video at bounding box center [496, 279] width 992 height 558
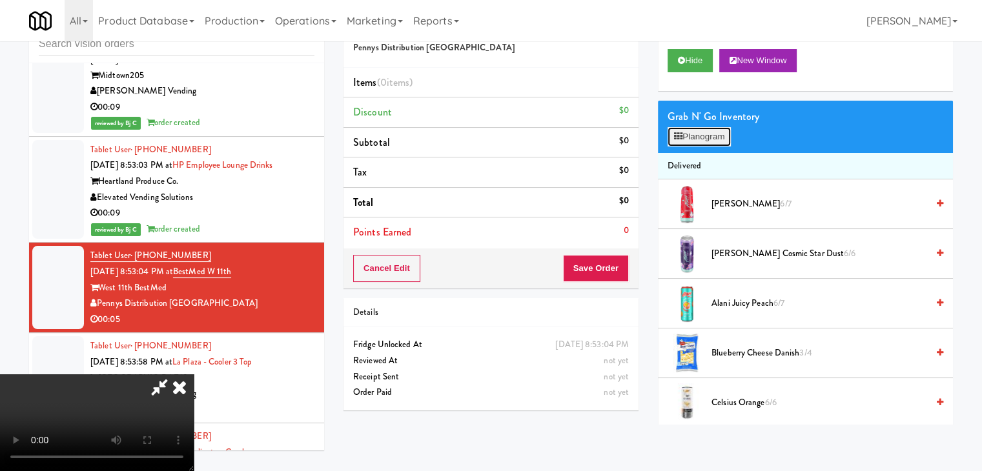
click at [715, 143] on button "Planogram" at bounding box center [699, 136] width 63 height 19
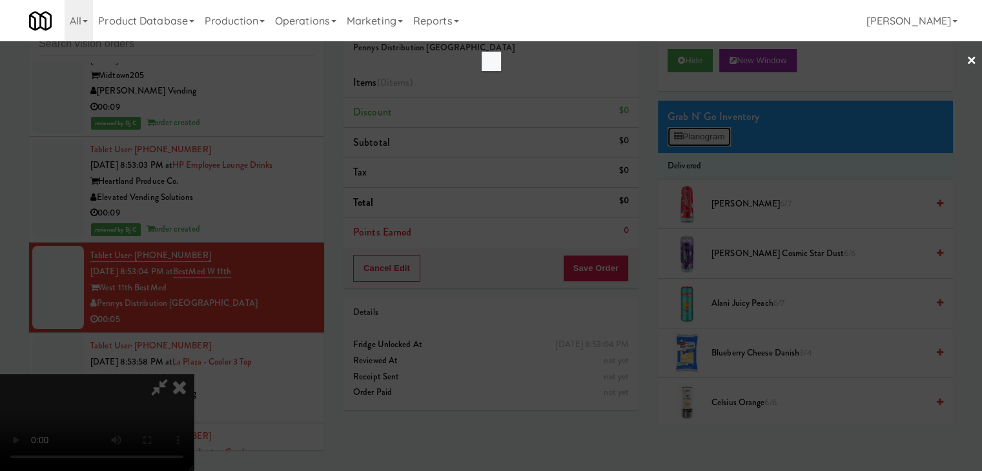
scroll to position [10012, 0]
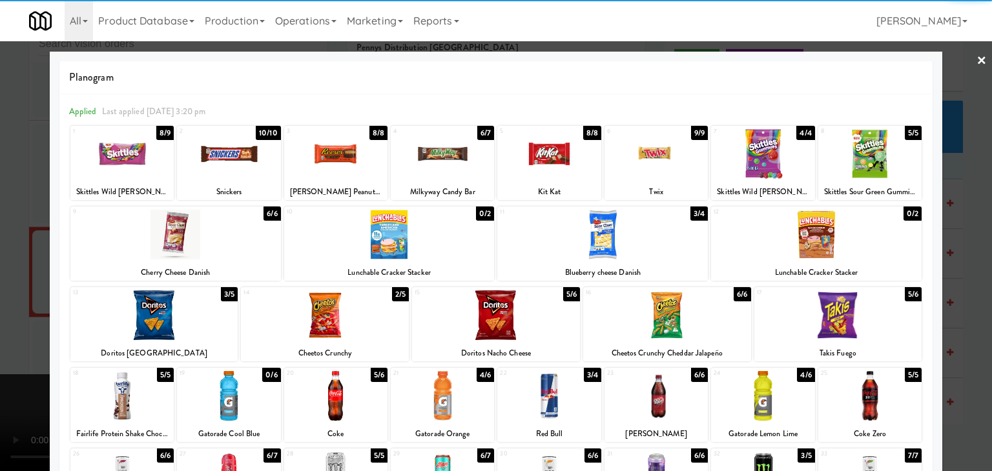
click at [438, 393] on div at bounding box center [442, 396] width 103 height 50
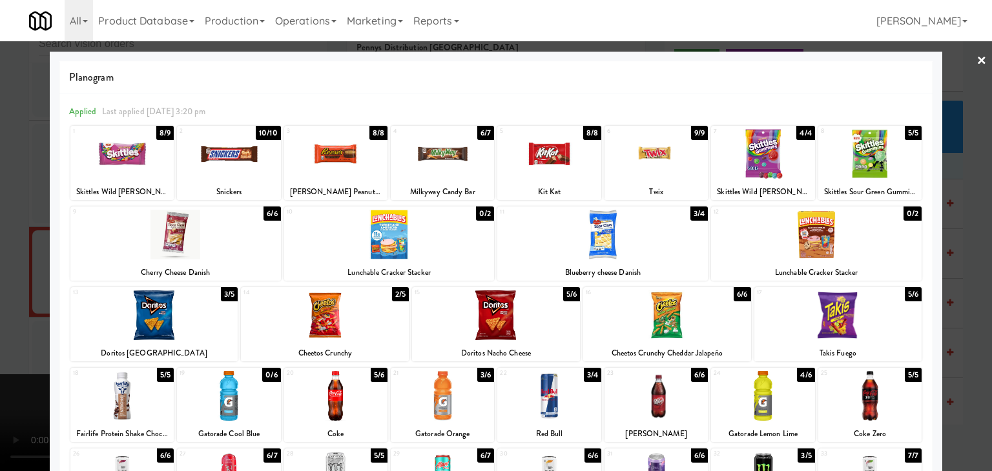
drag, startPoint x: 0, startPoint y: 347, endPoint x: 272, endPoint y: 341, distance: 271.9
click at [10, 344] on div at bounding box center [496, 235] width 992 height 471
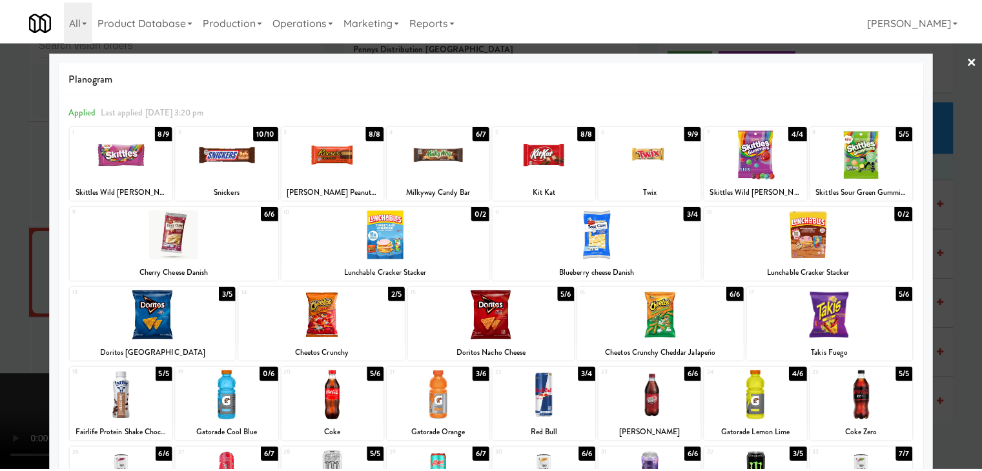
scroll to position [10044, 0]
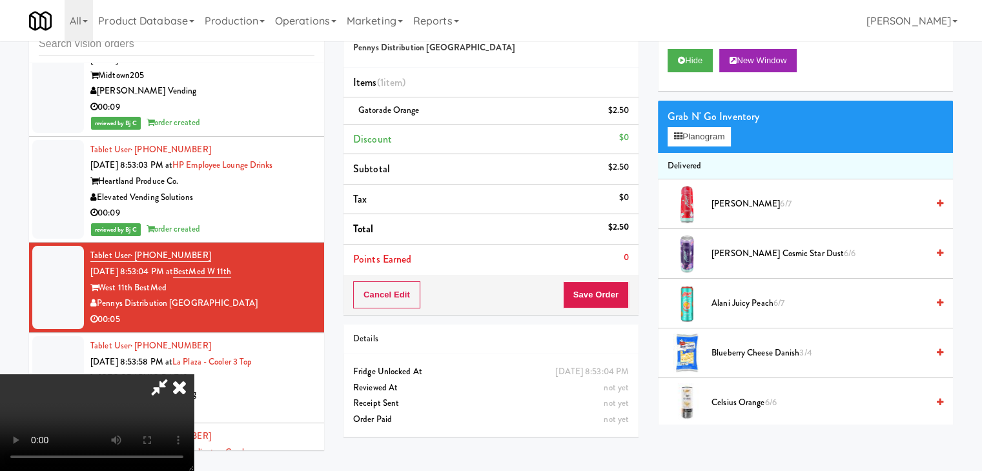
drag, startPoint x: 630, startPoint y: 293, endPoint x: 615, endPoint y: 293, distance: 15.5
click at [630, 292] on div "Cancel Edit Save Order" at bounding box center [491, 295] width 295 height 40
click at [615, 293] on button "Save Order" at bounding box center [596, 295] width 66 height 27
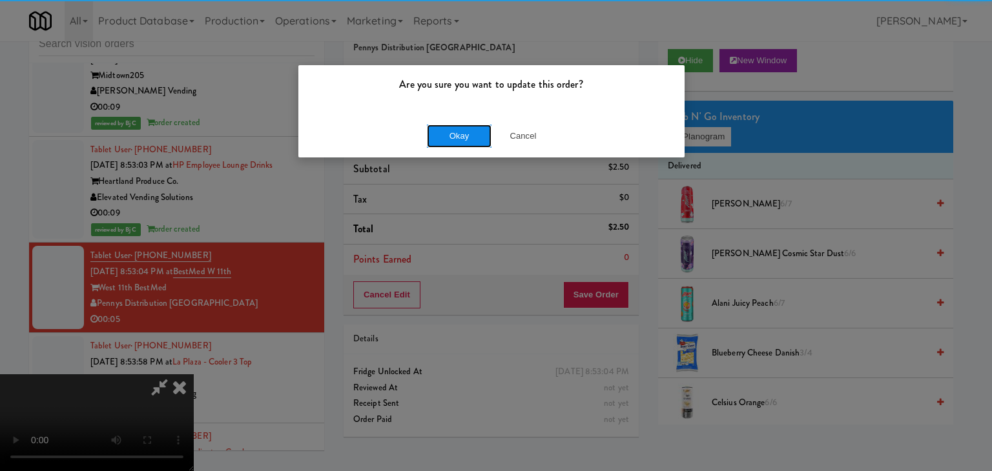
click at [476, 132] on button "Okay" at bounding box center [459, 136] width 65 height 23
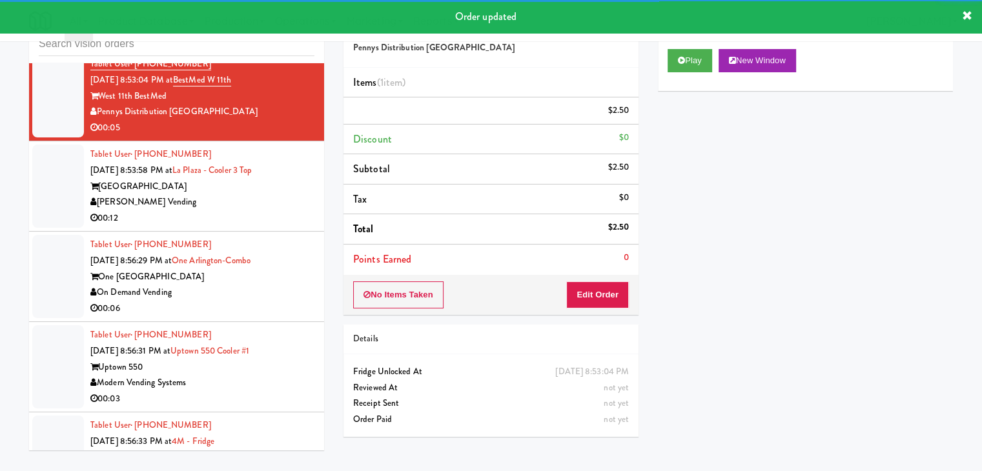
scroll to position [10253, 0]
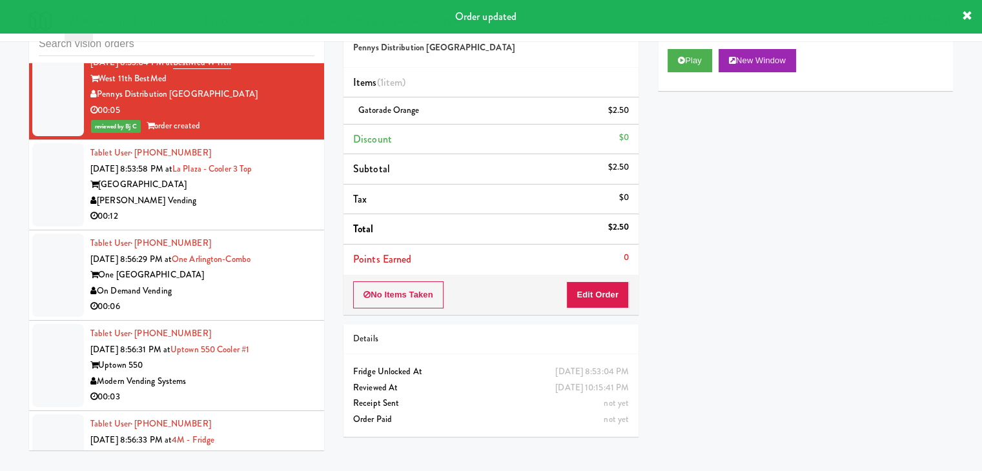
click at [279, 209] on div "00:12" at bounding box center [202, 217] width 224 height 16
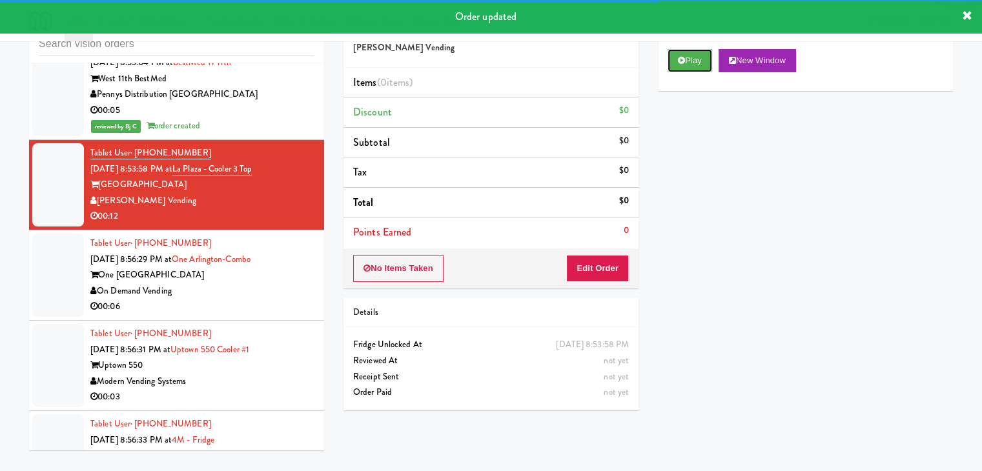
drag, startPoint x: 682, startPoint y: 65, endPoint x: 666, endPoint y: 80, distance: 21.5
click at [681, 65] on button "Play" at bounding box center [690, 60] width 45 height 23
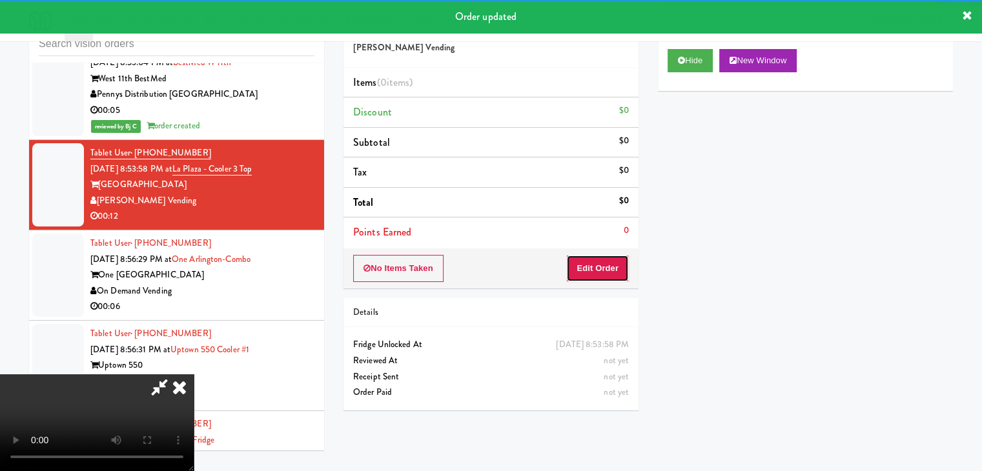
click at [586, 263] on button "Edit Order" at bounding box center [597, 268] width 63 height 27
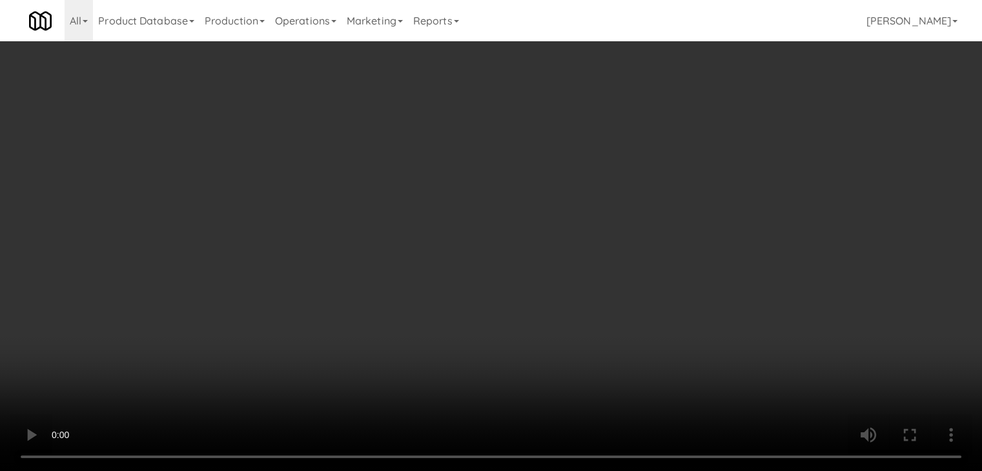
scroll to position [10222, 0]
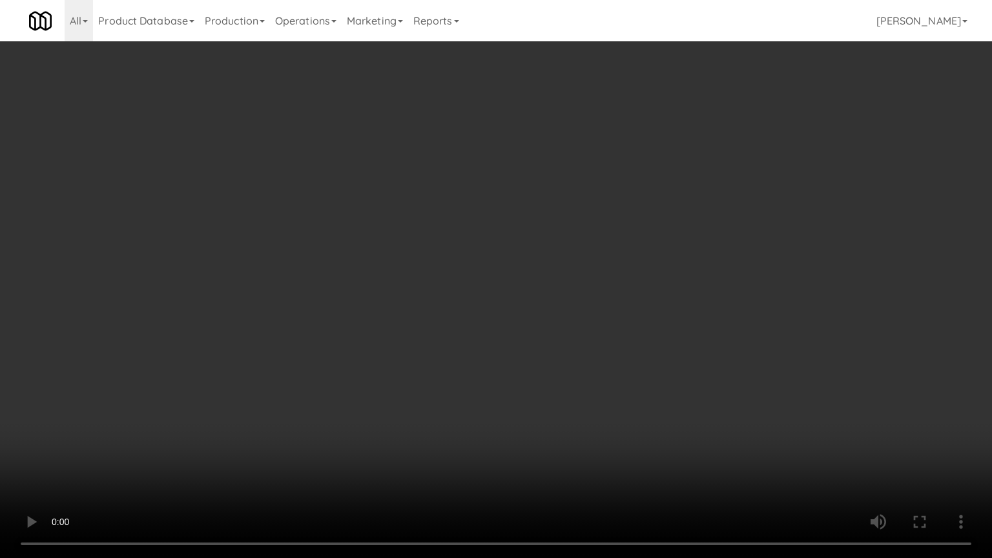
click at [509, 374] on video at bounding box center [496, 279] width 992 height 558
click at [509, 378] on video at bounding box center [496, 279] width 992 height 558
click at [533, 376] on video at bounding box center [496, 279] width 992 height 558
drag, startPoint x: 533, startPoint y: 376, endPoint x: 677, endPoint y: 218, distance: 214.0
click at [535, 375] on video at bounding box center [496, 279] width 992 height 558
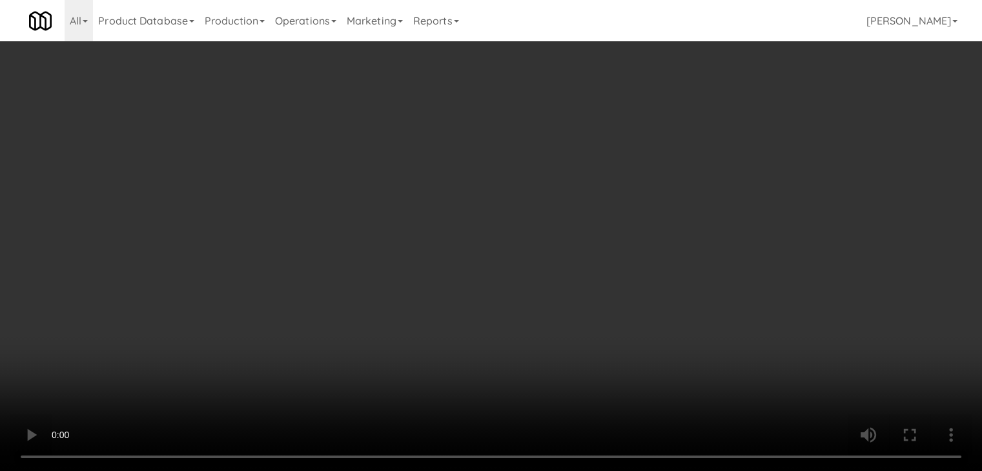
click at [712, 132] on button "Planogram" at bounding box center [699, 136] width 63 height 19
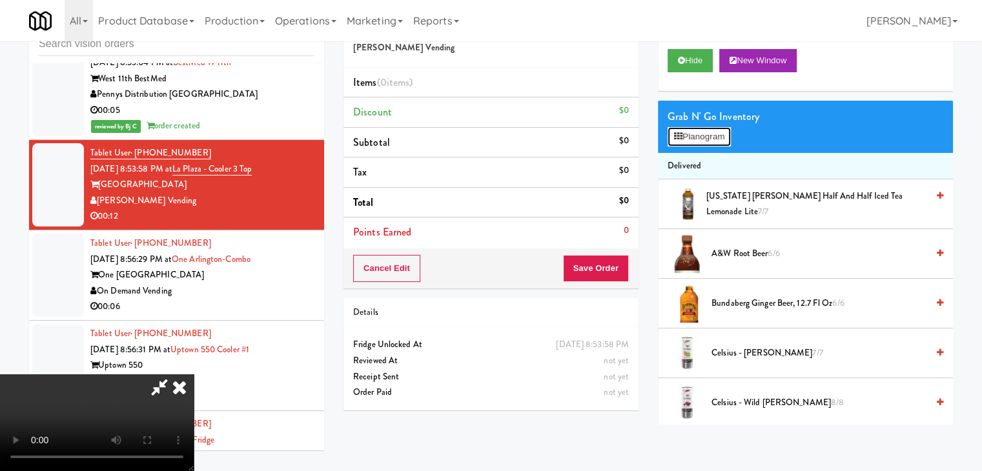
scroll to position [10222, 0]
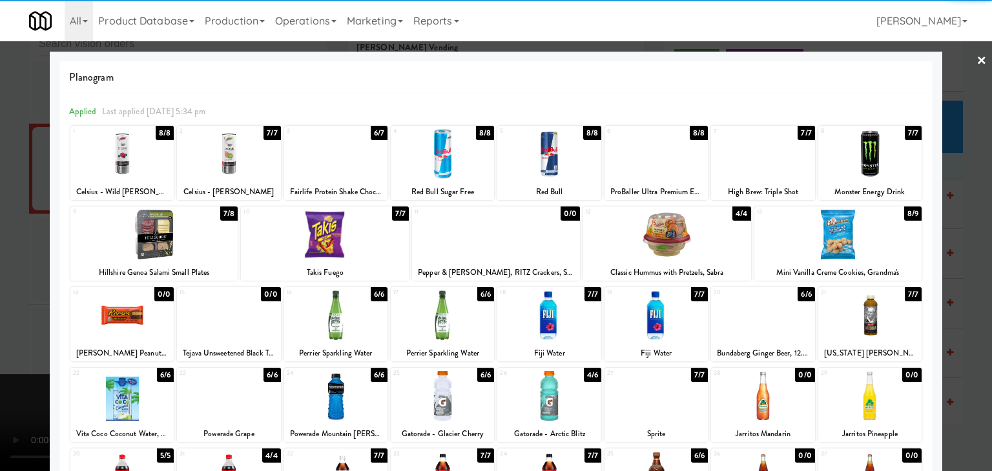
click at [237, 168] on div at bounding box center [228, 154] width 103 height 50
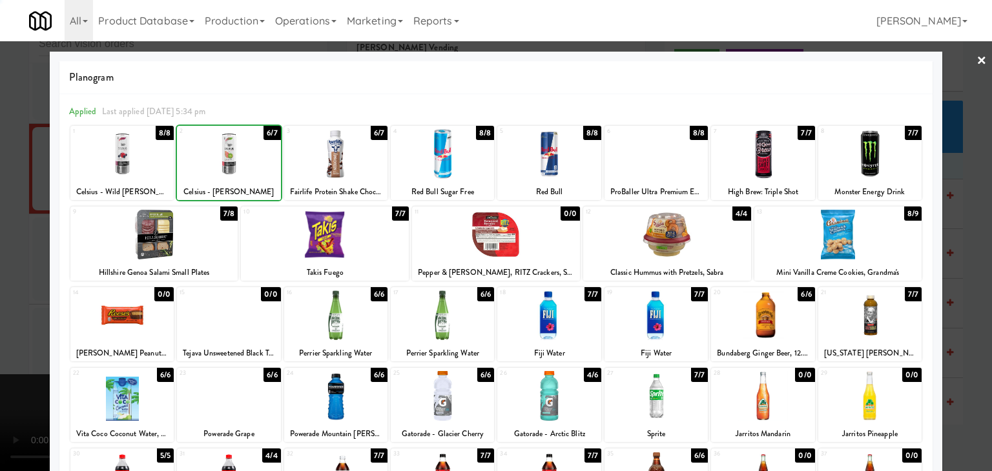
click at [20, 230] on div at bounding box center [496, 235] width 992 height 471
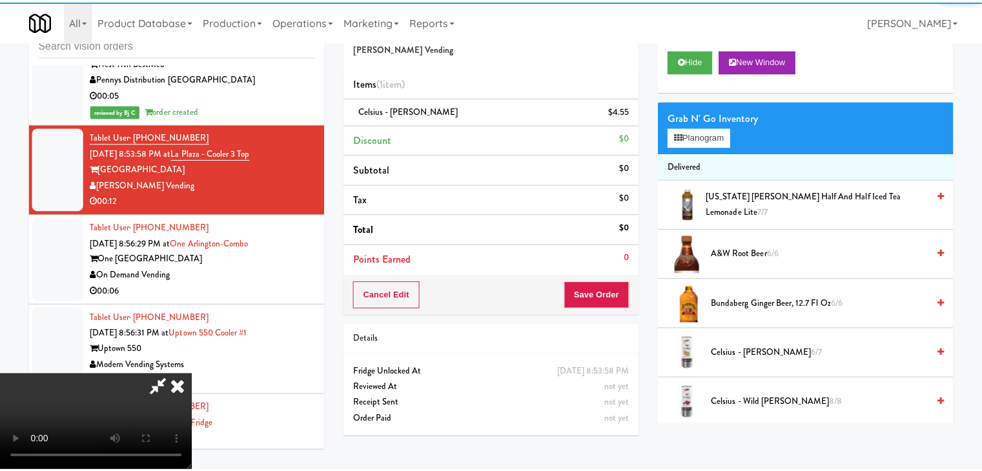
scroll to position [10253, 0]
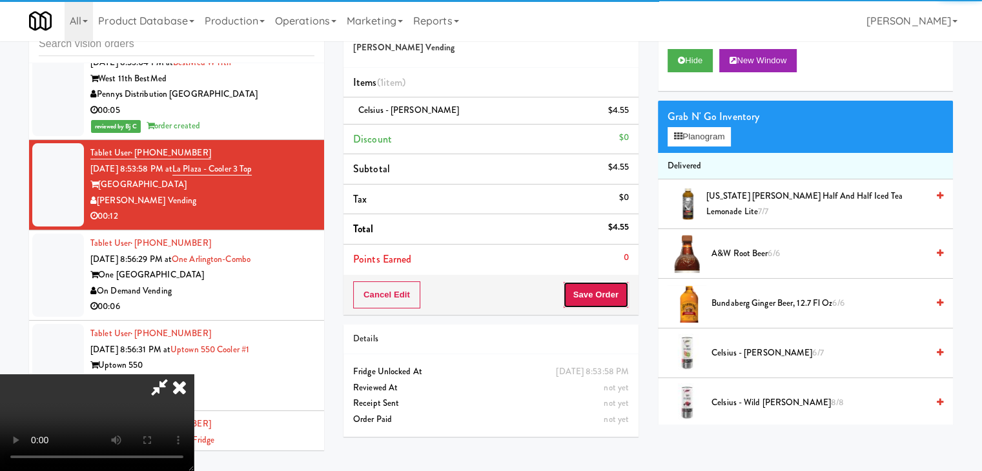
click at [608, 290] on button "Save Order" at bounding box center [596, 295] width 66 height 27
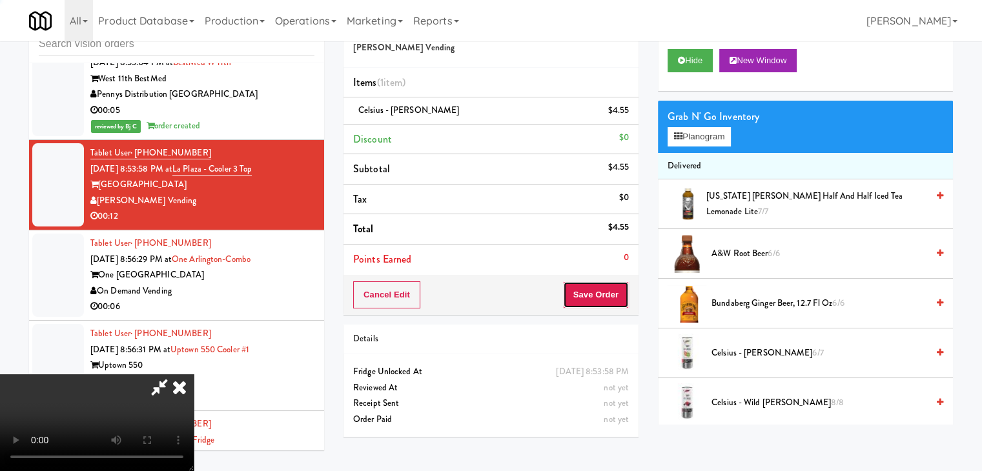
click at [607, 290] on button "Save Order" at bounding box center [596, 295] width 66 height 27
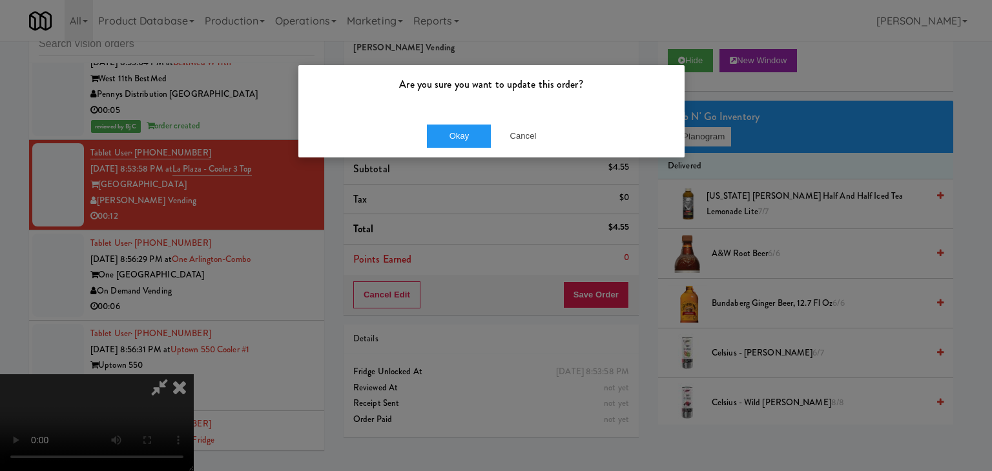
drag, startPoint x: 416, startPoint y: 119, endPoint x: 423, endPoint y: 130, distance: 13.1
click at [418, 119] on div "Okay Cancel" at bounding box center [491, 135] width 386 height 43
click at [435, 144] on button "Okay" at bounding box center [459, 136] width 65 height 23
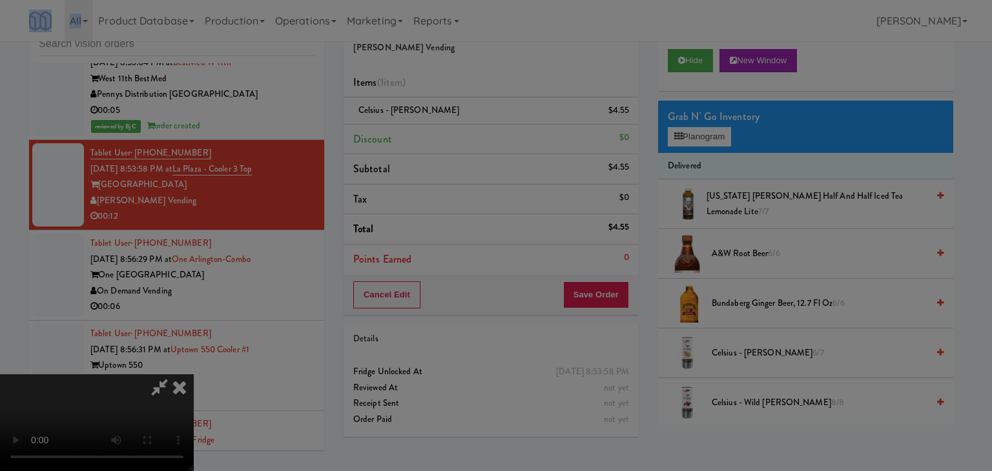
click at [435, 144] on div "Are you sure you want to update this order? Okay Cancel" at bounding box center [496, 235] width 992 height 471
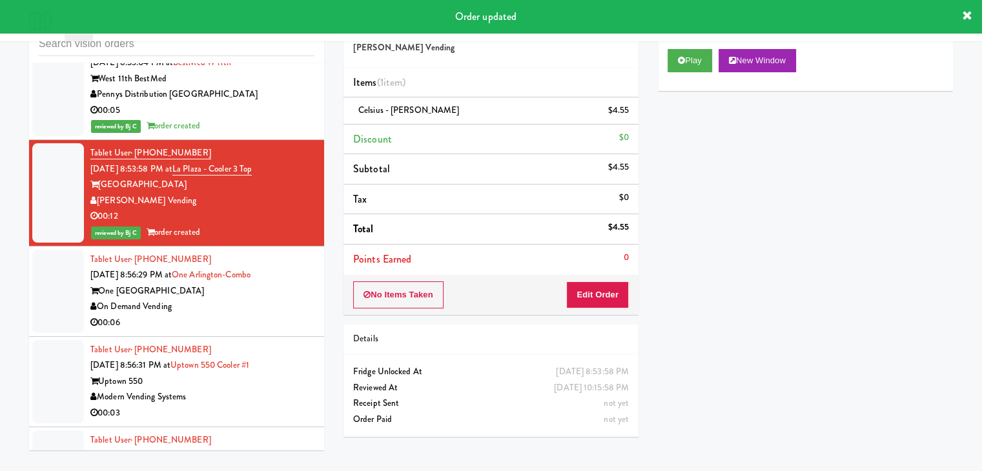
click at [269, 299] on div "On Demand Vending" at bounding box center [202, 307] width 224 height 16
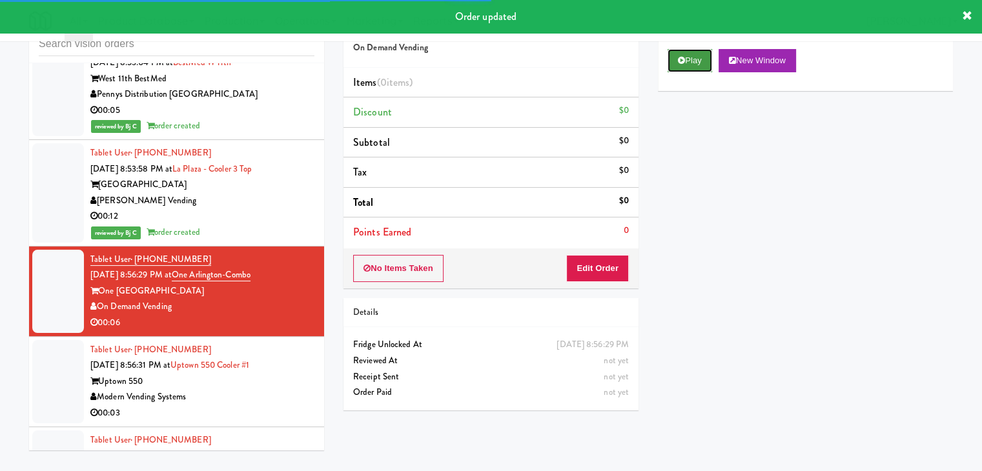
click at [708, 52] on button "Play" at bounding box center [690, 60] width 45 height 23
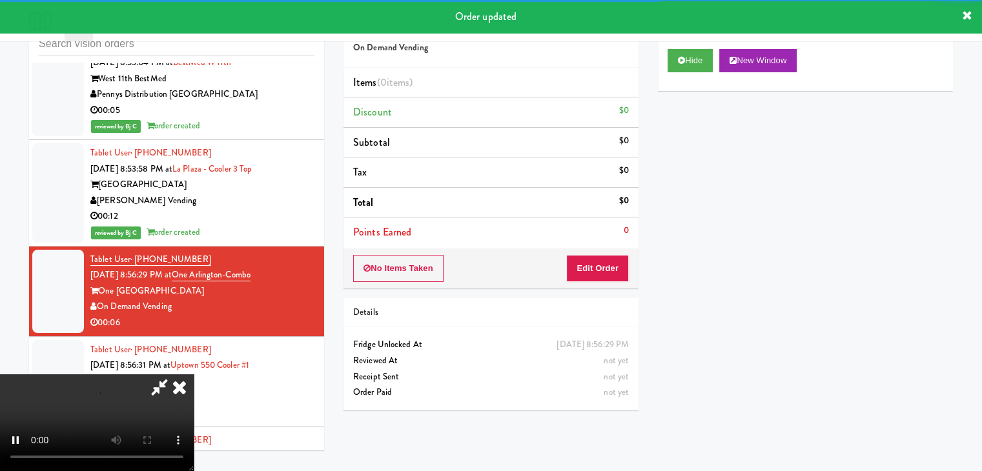
click at [598, 256] on div "No Items Taken Edit Order" at bounding box center [491, 269] width 295 height 40
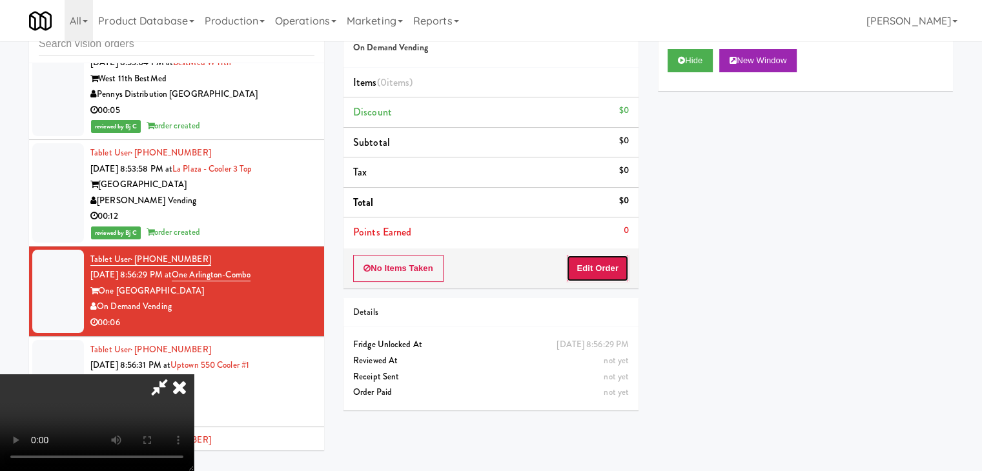
click at [602, 260] on button "Edit Order" at bounding box center [597, 268] width 63 height 27
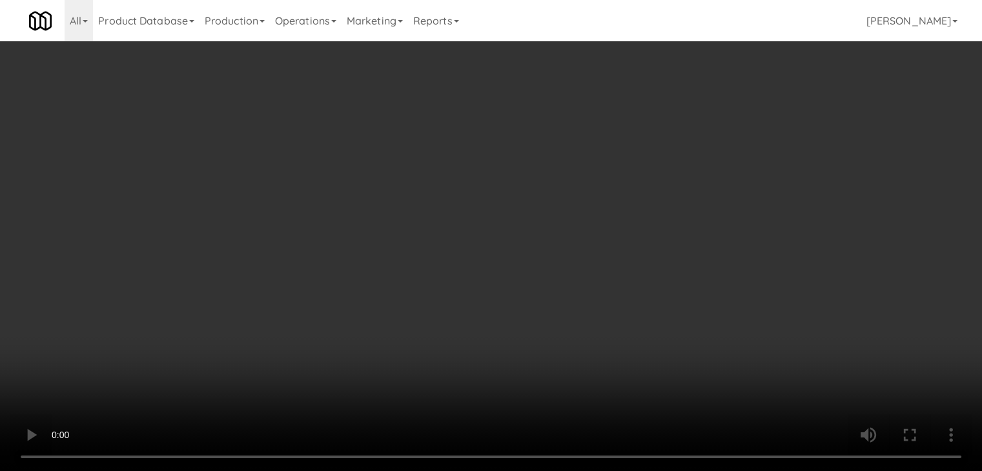
scroll to position [10222, 0]
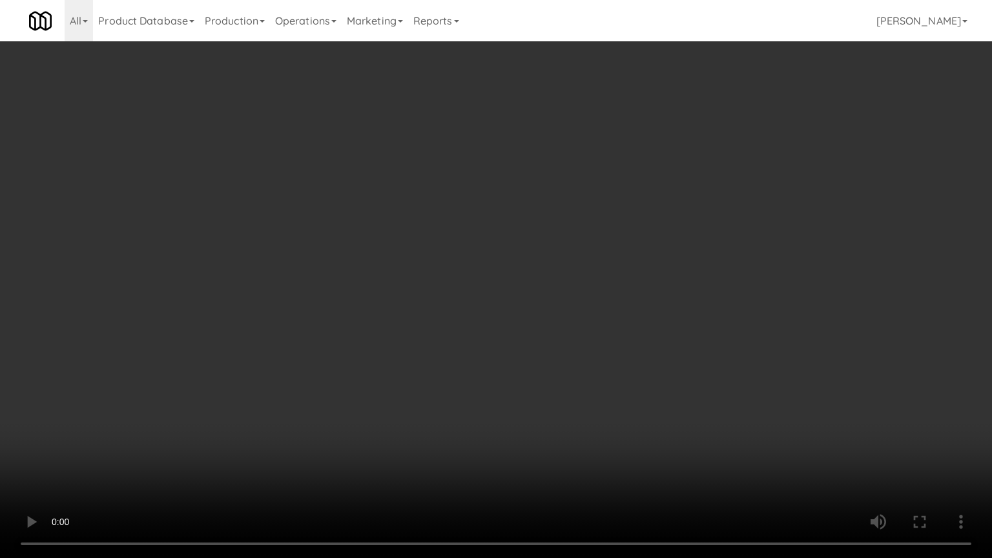
click at [535, 385] on video at bounding box center [496, 279] width 992 height 558
drag, startPoint x: 535, startPoint y: 385, endPoint x: 524, endPoint y: 395, distance: 14.6
click at [534, 387] on video at bounding box center [496, 279] width 992 height 558
click at [540, 382] on video at bounding box center [496, 279] width 992 height 558
drag, startPoint x: 540, startPoint y: 382, endPoint x: 630, endPoint y: 246, distance: 163.2
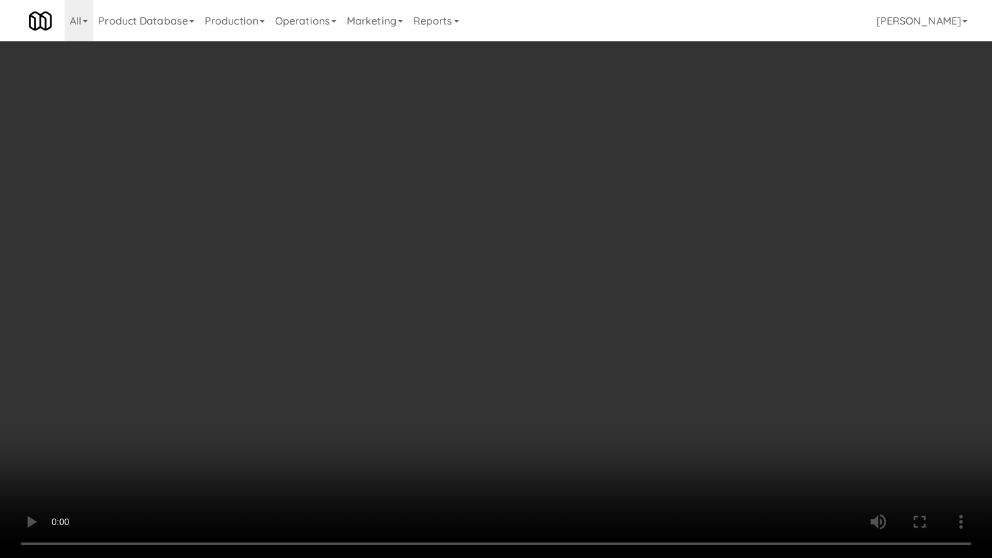
click at [542, 376] on video at bounding box center [496, 279] width 992 height 558
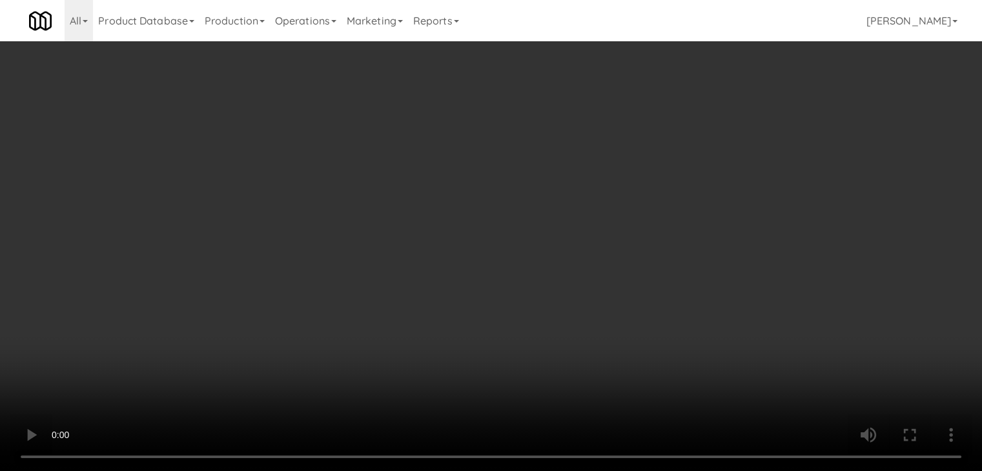
click at [705, 139] on button "Planogram" at bounding box center [699, 136] width 63 height 19
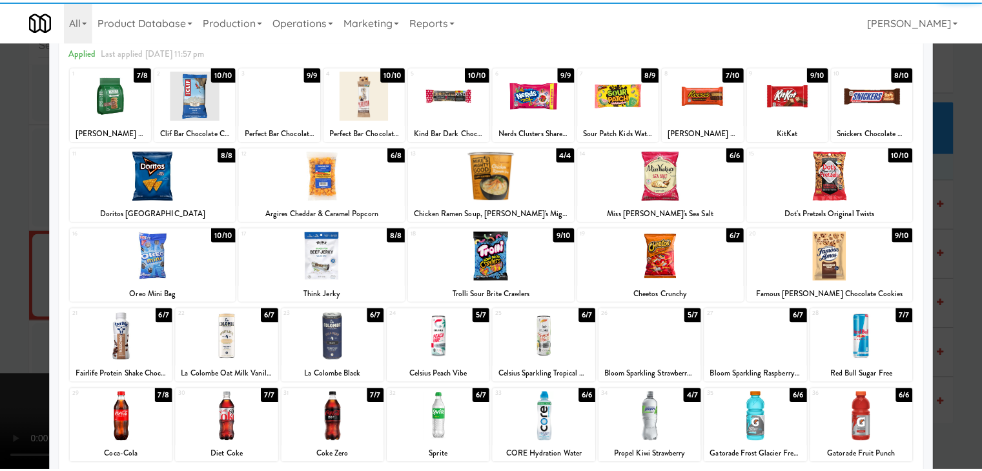
scroll to position [129, 0]
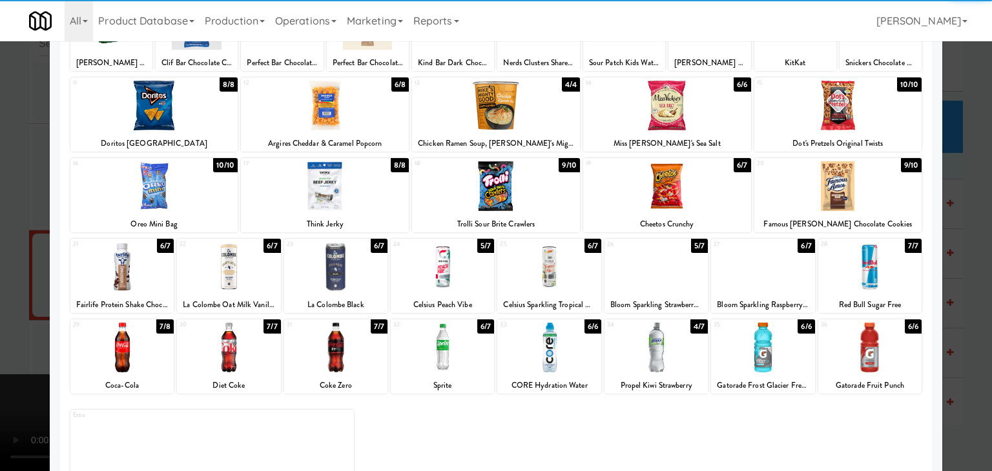
click at [114, 342] on div at bounding box center [121, 348] width 103 height 50
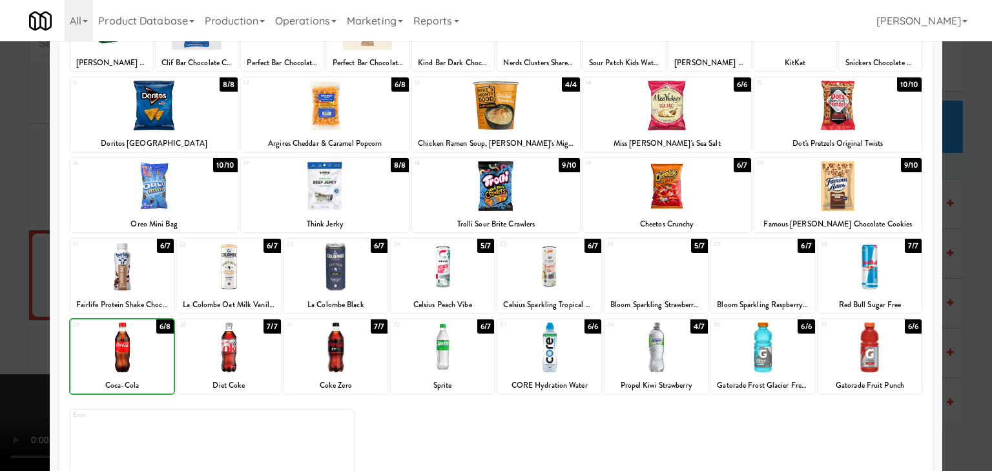
drag, startPoint x: 1, startPoint y: 344, endPoint x: 357, endPoint y: 320, distance: 356.6
click at [10, 342] on div at bounding box center [496, 235] width 992 height 471
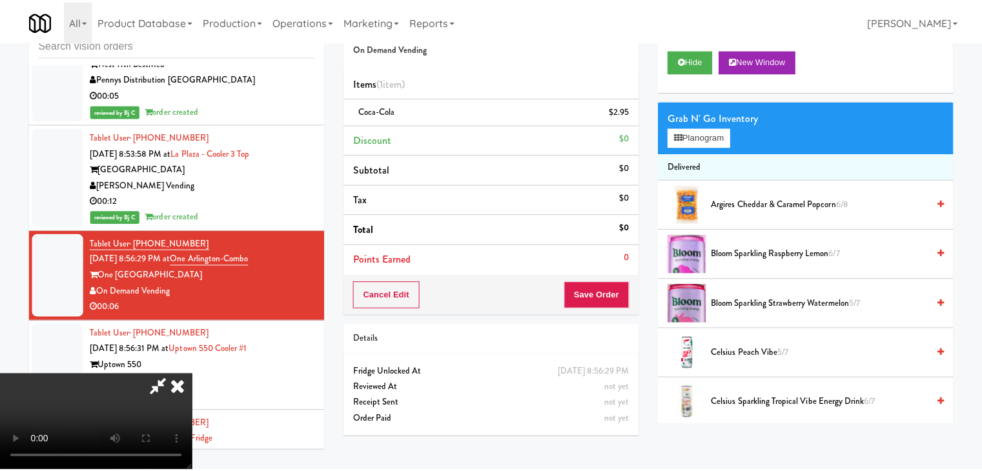
scroll to position [10253, 0]
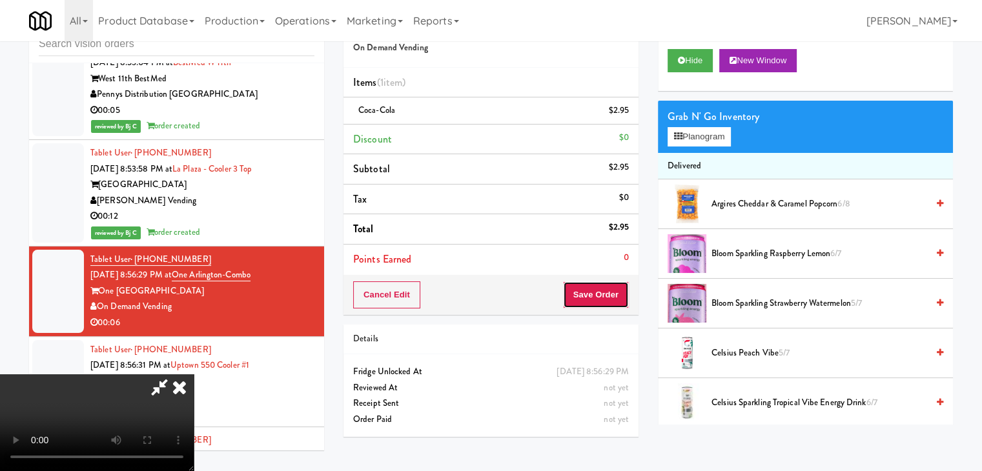
click at [613, 290] on button "Save Order" at bounding box center [596, 295] width 66 height 27
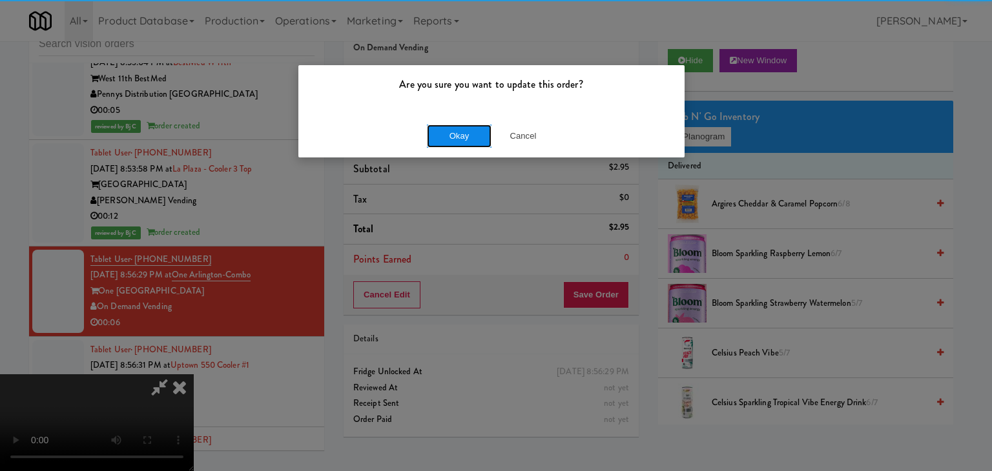
click at [472, 138] on button "Okay" at bounding box center [459, 136] width 65 height 23
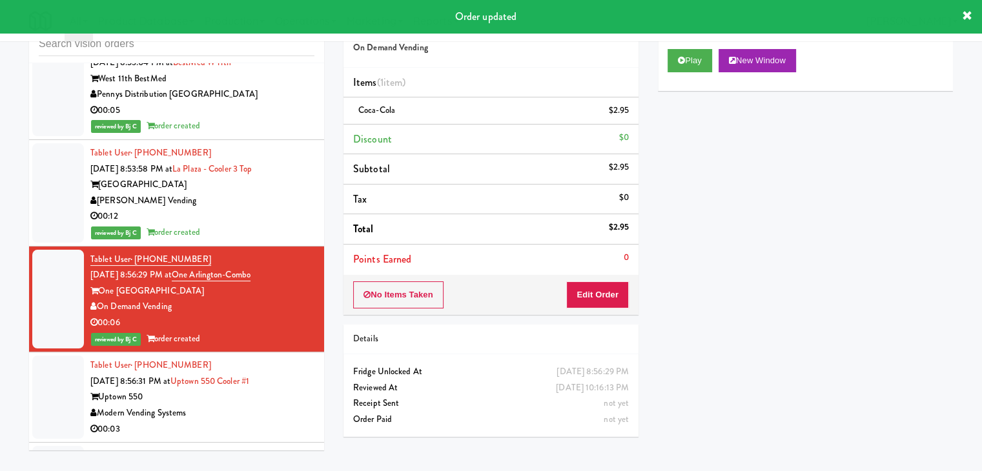
click at [283, 406] on div "Modern Vending Systems" at bounding box center [202, 414] width 224 height 16
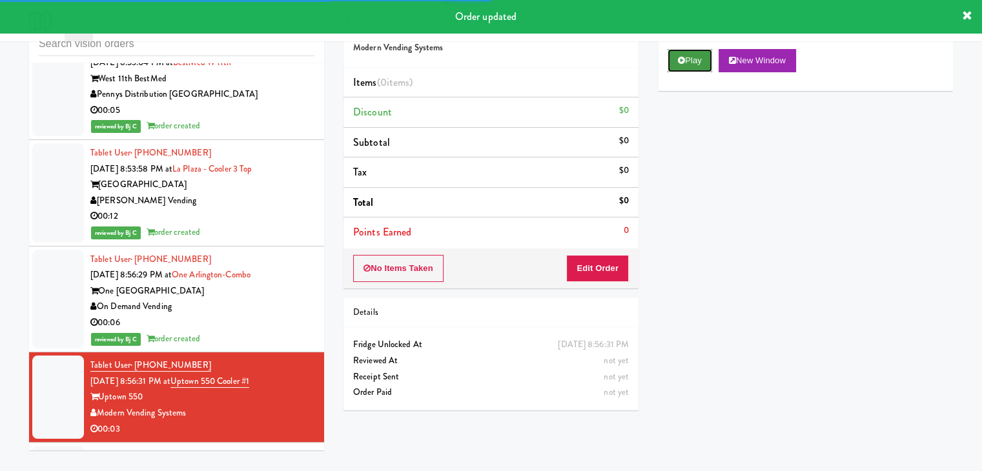
click at [681, 66] on button "Play" at bounding box center [690, 60] width 45 height 23
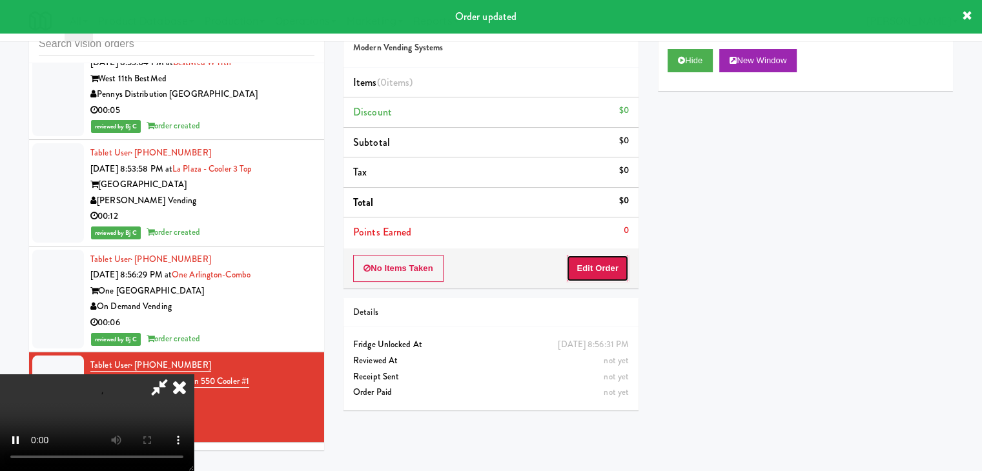
click at [601, 265] on button "Edit Order" at bounding box center [597, 268] width 63 height 27
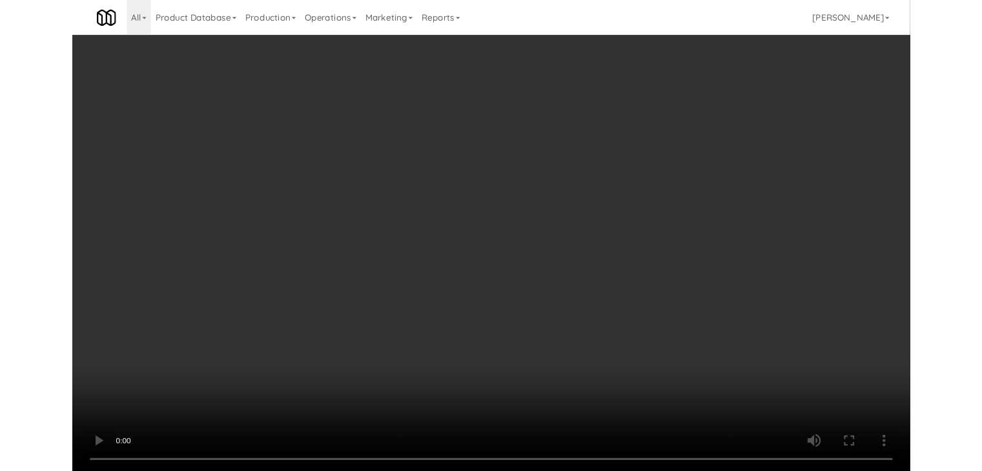
scroll to position [10222, 0]
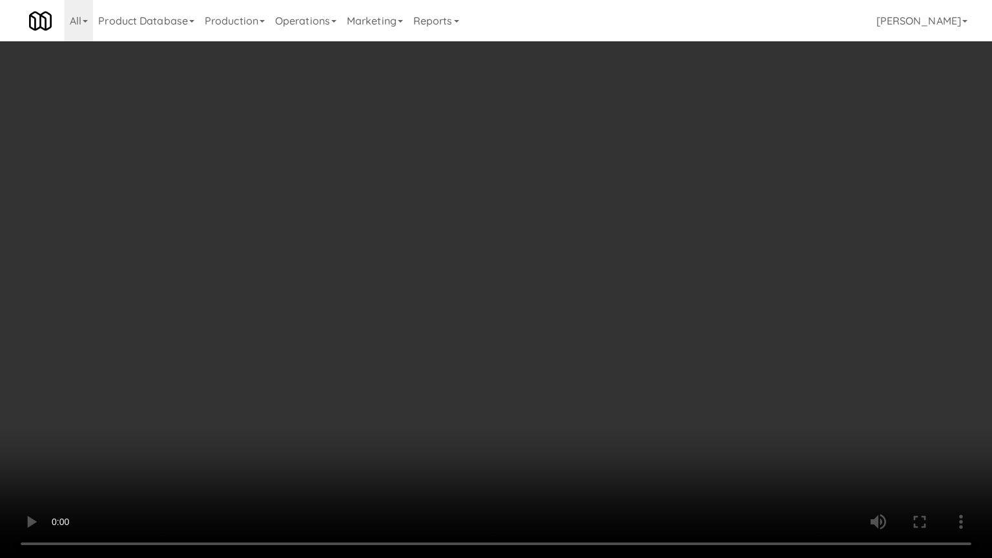
click at [544, 388] on video at bounding box center [496, 279] width 992 height 558
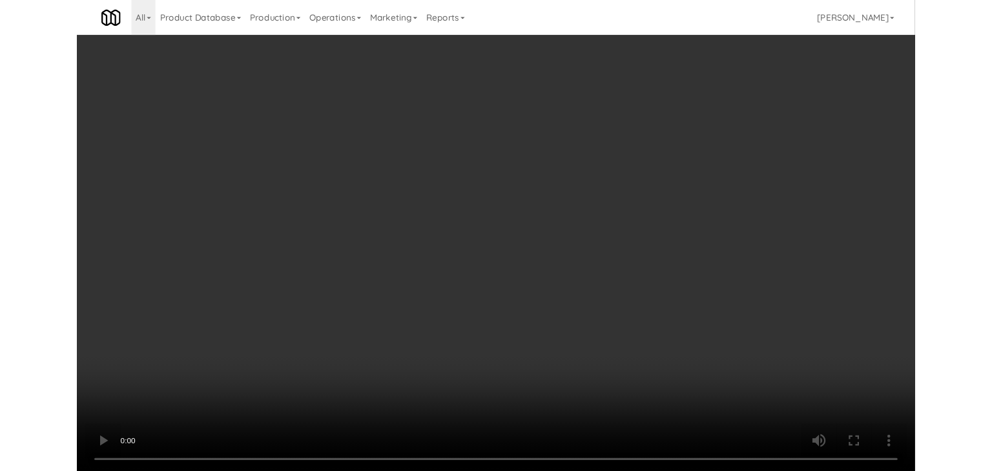
scroll to position [10253, 0]
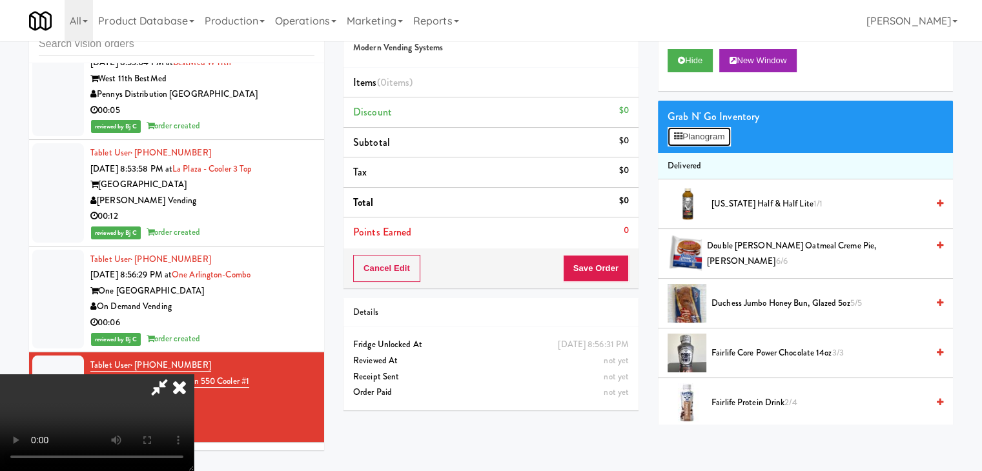
drag, startPoint x: 695, startPoint y: 134, endPoint x: 690, endPoint y: 141, distance: 8.8
click at [695, 133] on button "Planogram" at bounding box center [699, 136] width 63 height 19
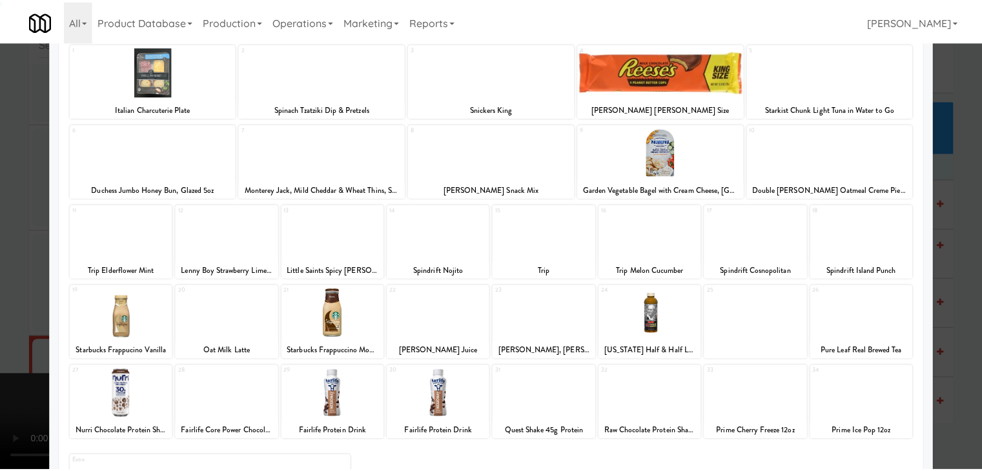
scroll to position [163, 0]
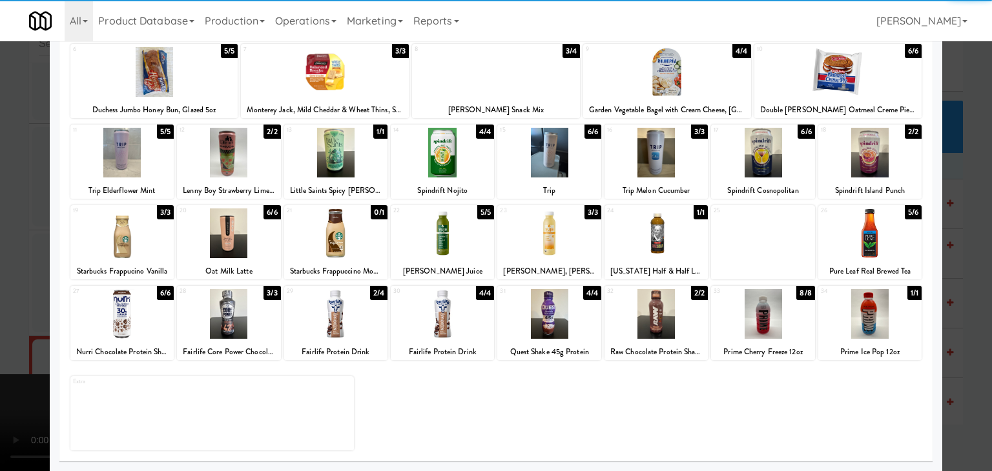
drag, startPoint x: 447, startPoint y: 314, endPoint x: 365, endPoint y: 323, distance: 82.4
click at [447, 314] on div at bounding box center [442, 314] width 103 height 50
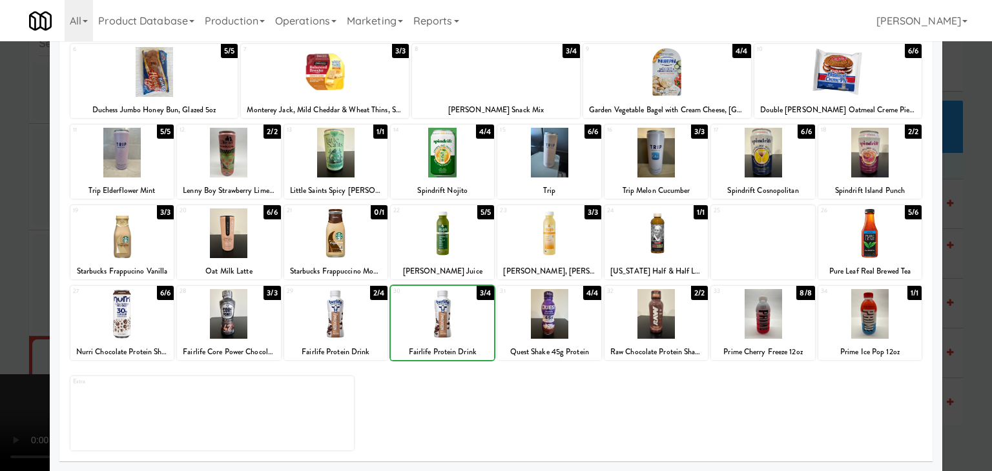
drag, startPoint x: 0, startPoint y: 327, endPoint x: 66, endPoint y: 327, distance: 65.9
click at [7, 327] on div at bounding box center [496, 235] width 992 height 471
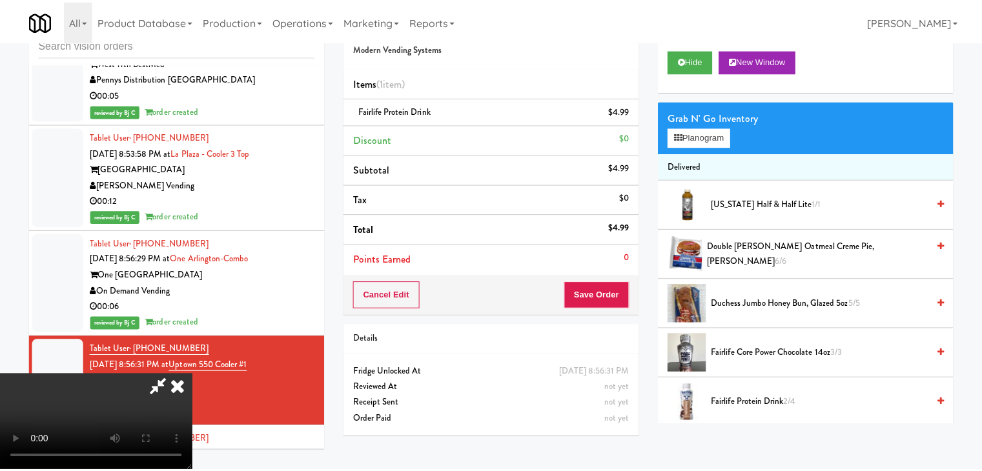
scroll to position [10253, 0]
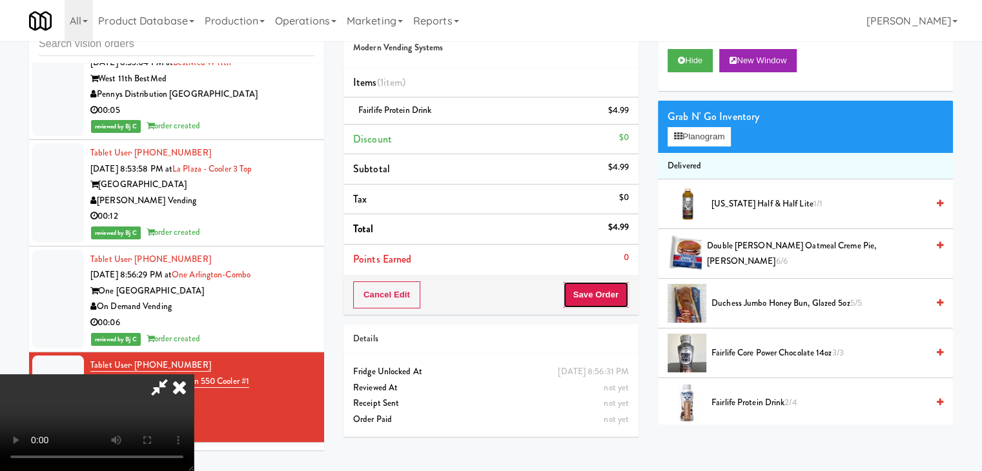
click at [604, 295] on button "Save Order" at bounding box center [596, 295] width 66 height 27
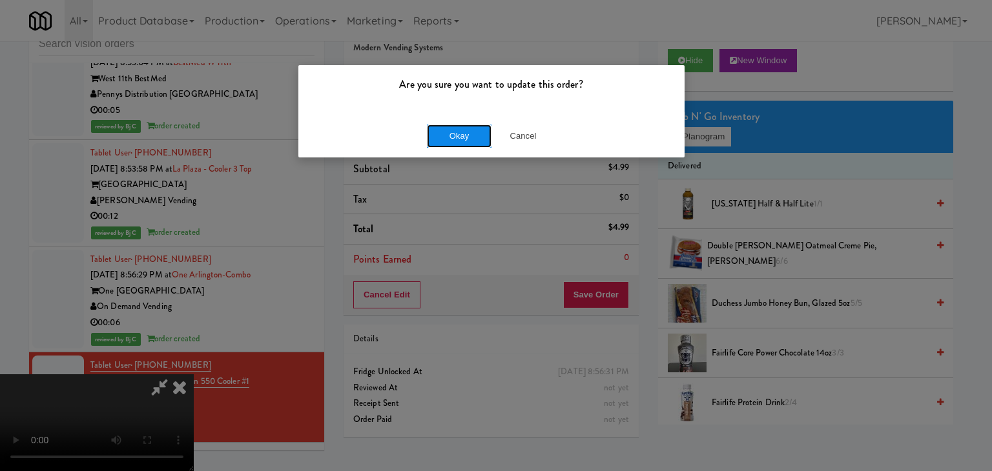
click at [460, 130] on button "Okay" at bounding box center [459, 136] width 65 height 23
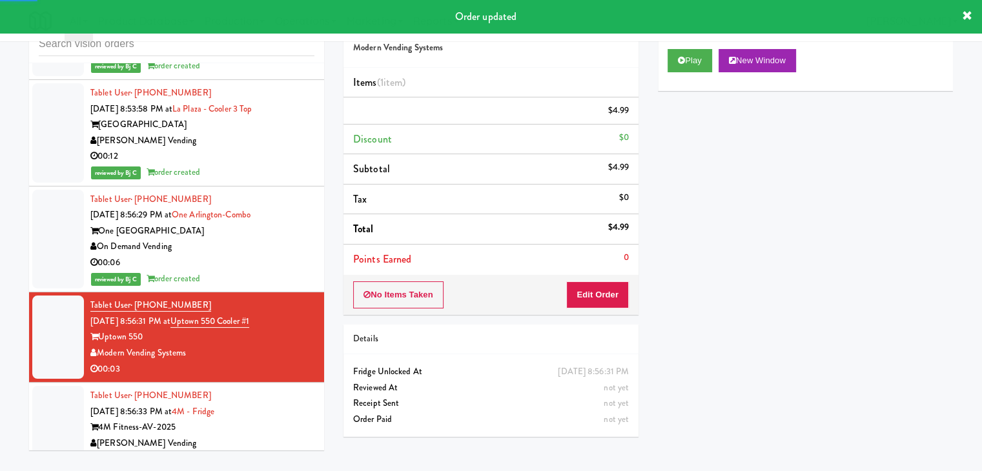
scroll to position [10447, 0]
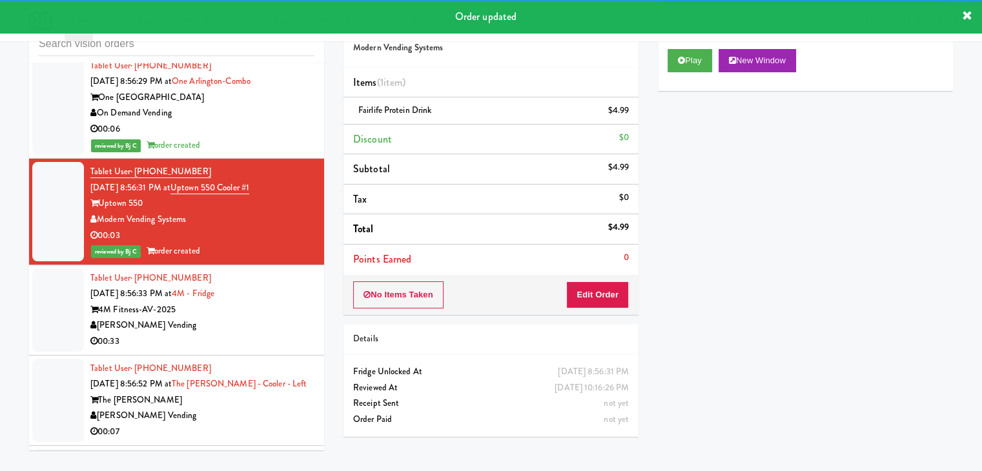
click at [277, 302] on div "4M Fitness-AV-2025" at bounding box center [202, 310] width 224 height 16
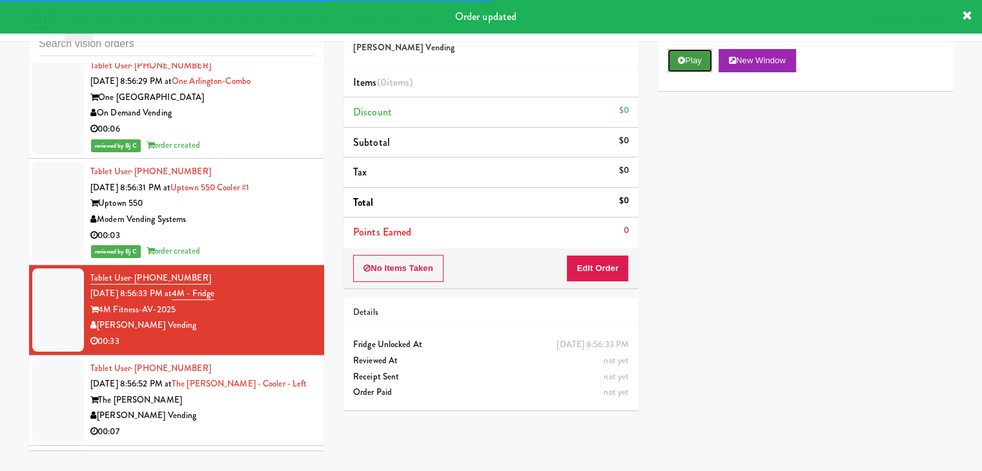
click at [686, 56] on button "Play" at bounding box center [690, 60] width 45 height 23
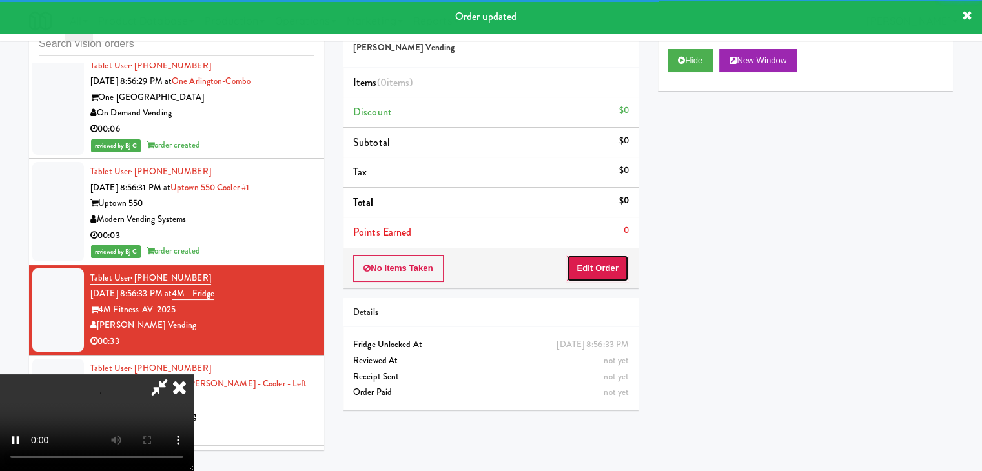
click at [599, 263] on button "Edit Order" at bounding box center [597, 268] width 63 height 27
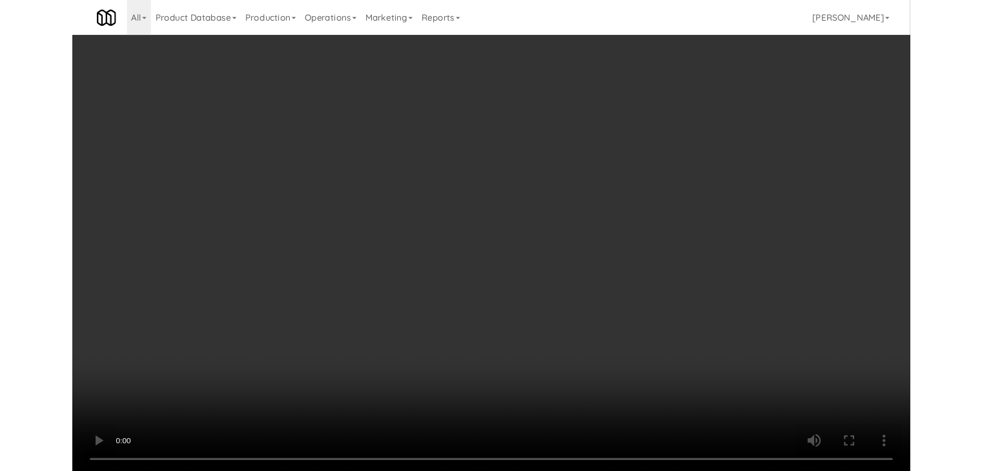
scroll to position [10415, 0]
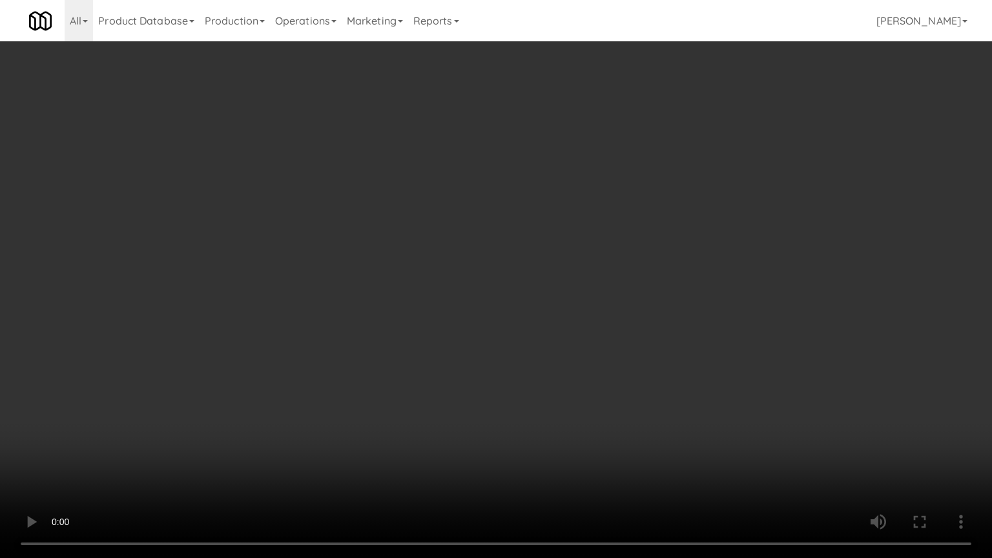
click at [584, 343] on video at bounding box center [496, 279] width 992 height 558
drag, startPoint x: 584, startPoint y: 342, endPoint x: 714, endPoint y: 148, distance: 233.7
click at [584, 342] on video at bounding box center [496, 279] width 992 height 558
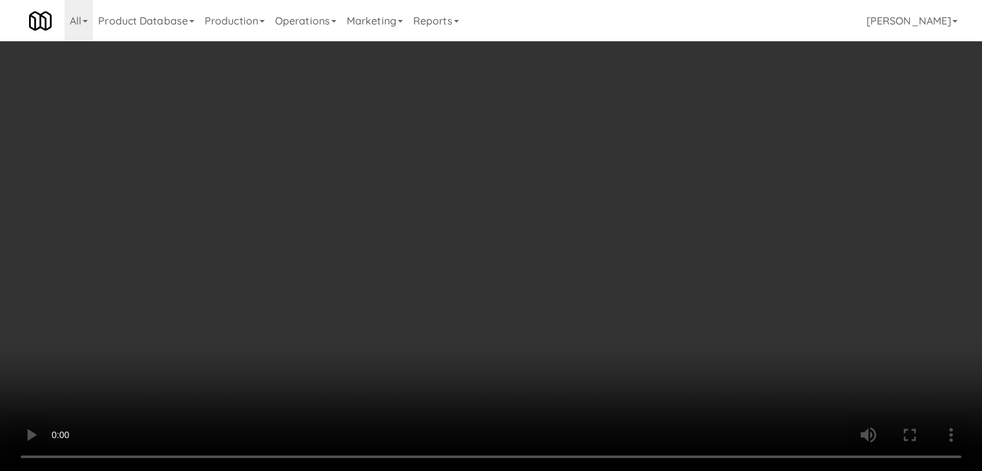
click at [710, 135] on button "Planogram" at bounding box center [699, 136] width 63 height 19
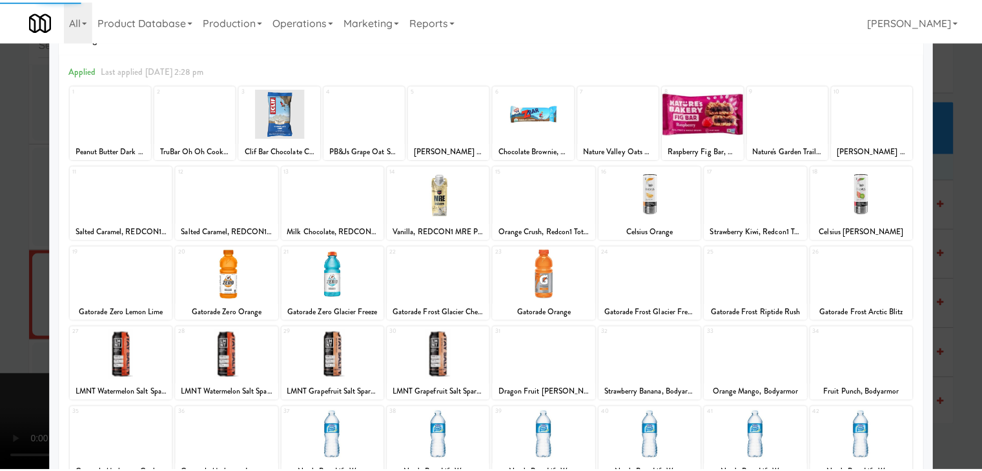
scroll to position [65, 0]
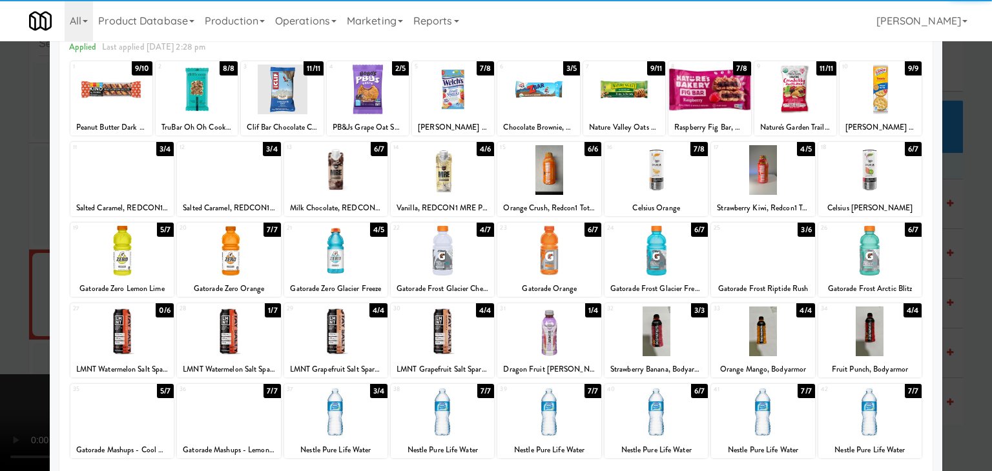
click at [879, 256] on div at bounding box center [869, 251] width 103 height 50
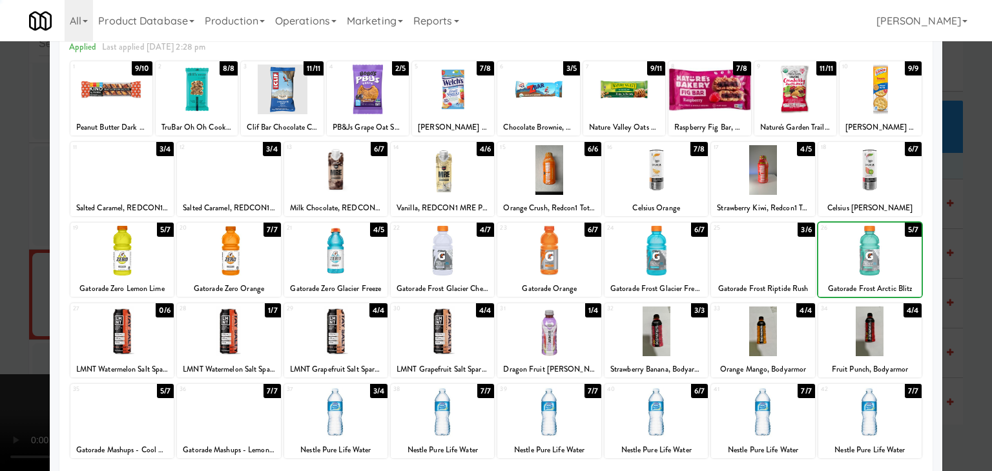
click at [879, 256] on div at bounding box center [869, 251] width 103 height 50
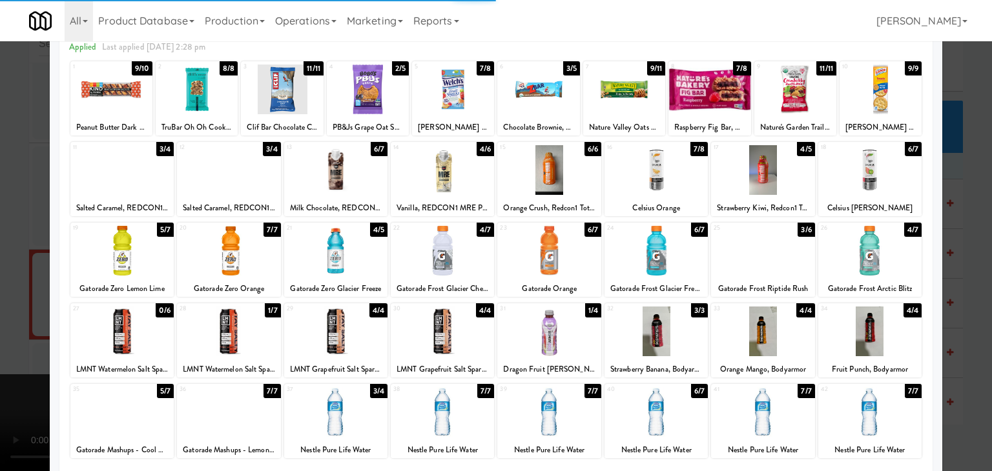
click at [957, 260] on div at bounding box center [496, 235] width 992 height 471
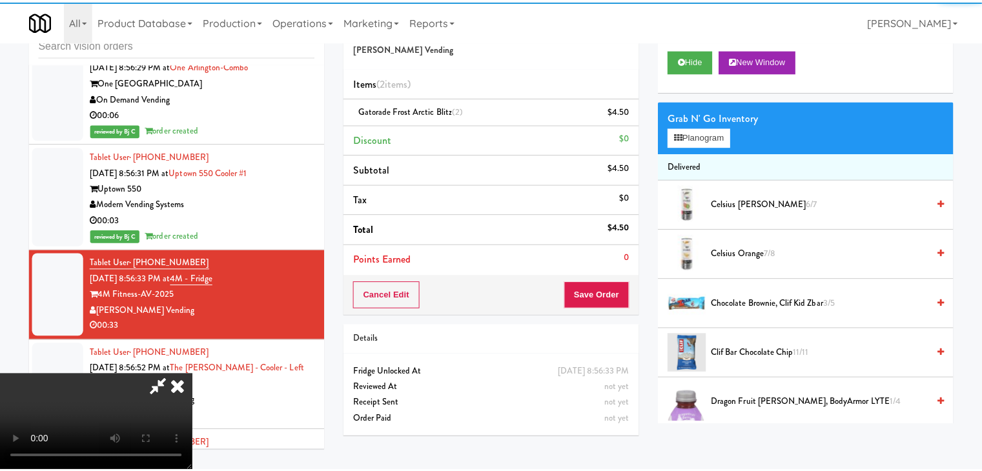
scroll to position [10447, 0]
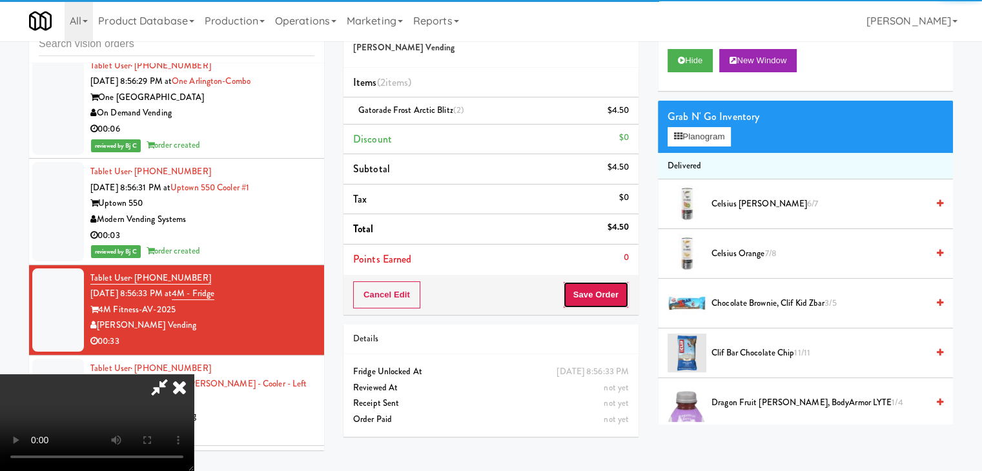
click at [615, 294] on button "Save Order" at bounding box center [596, 295] width 66 height 27
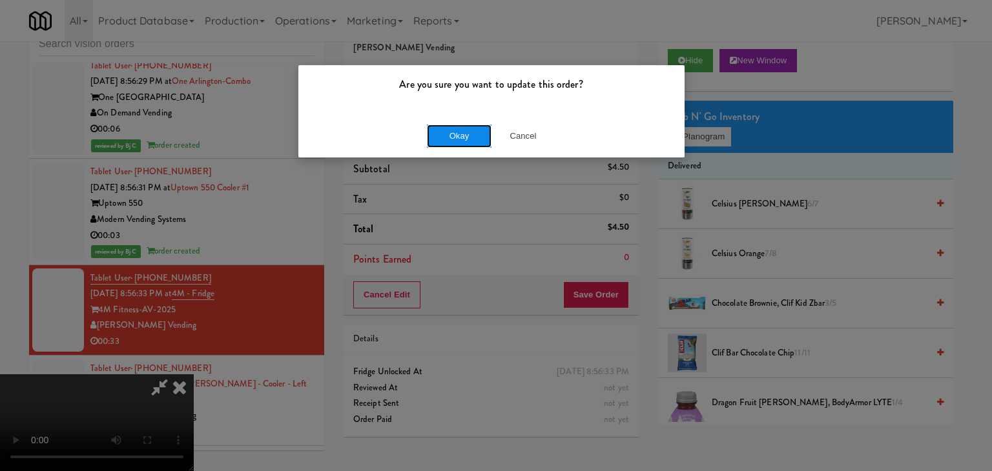
click at [466, 135] on button "Okay" at bounding box center [459, 136] width 65 height 23
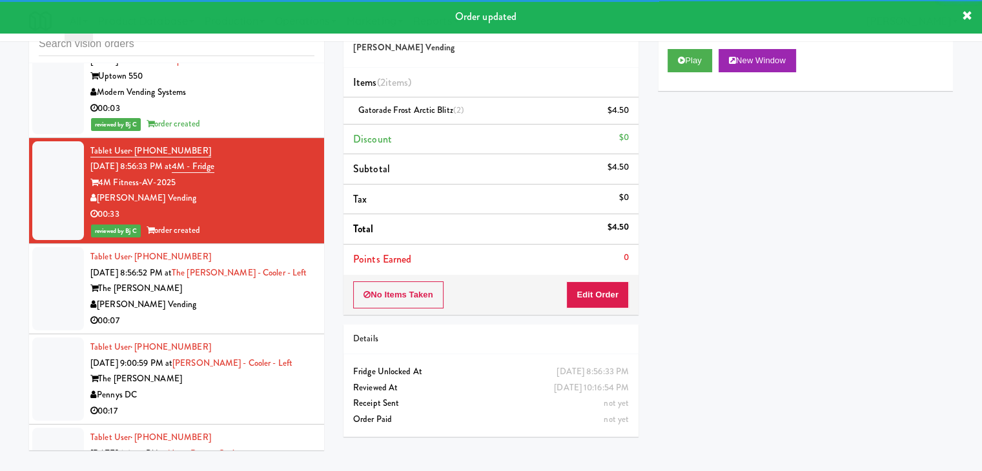
scroll to position [10576, 0]
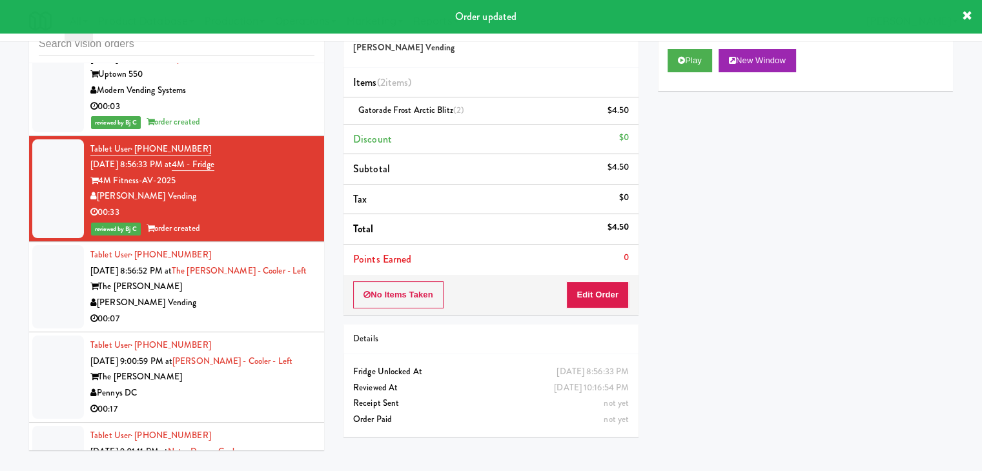
click at [263, 311] on div "00:07" at bounding box center [202, 319] width 224 height 16
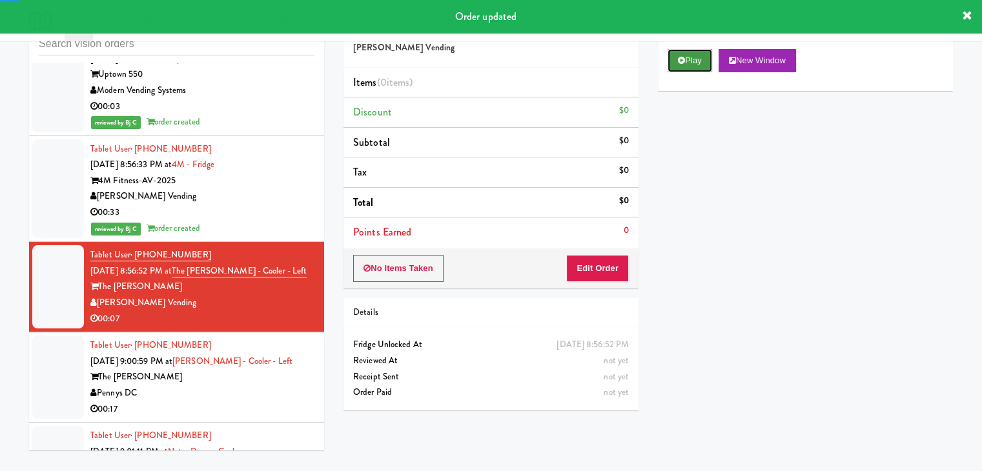
click at [698, 60] on button "Play" at bounding box center [690, 60] width 45 height 23
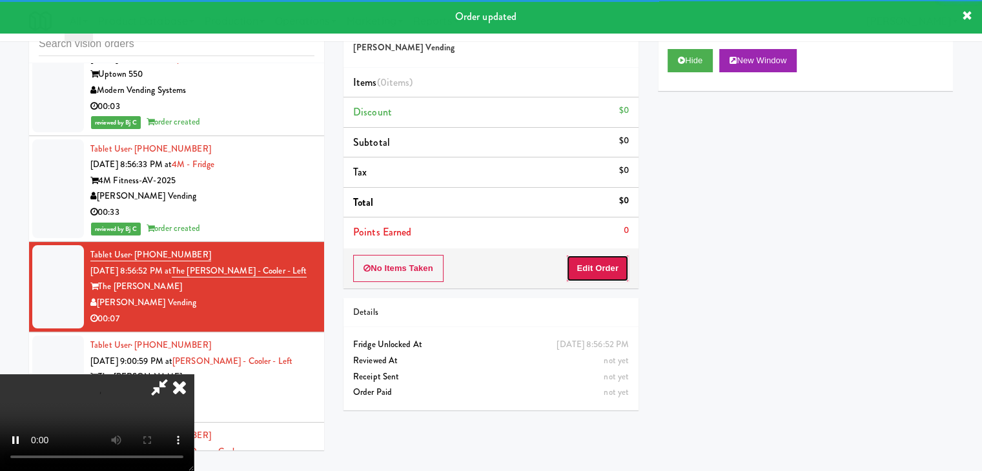
click at [595, 255] on button "Edit Order" at bounding box center [597, 268] width 63 height 27
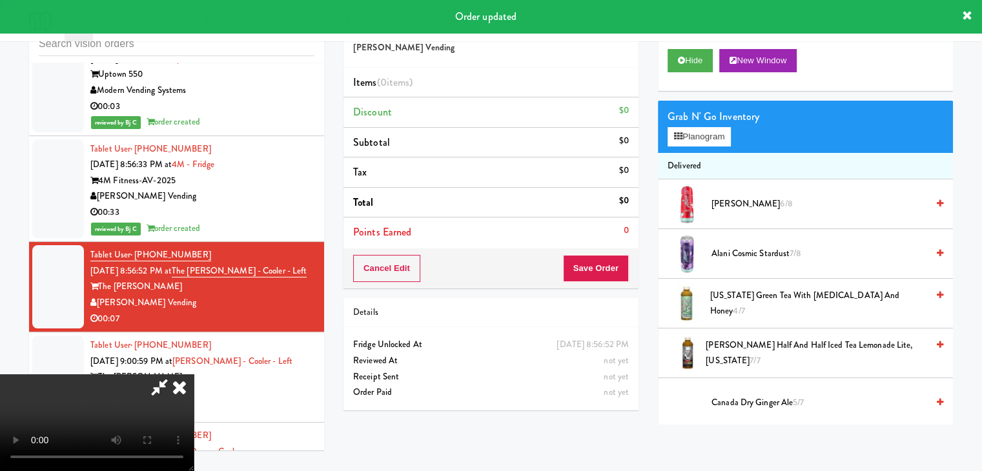
click at [595, 255] on button "Save Order" at bounding box center [596, 268] width 66 height 27
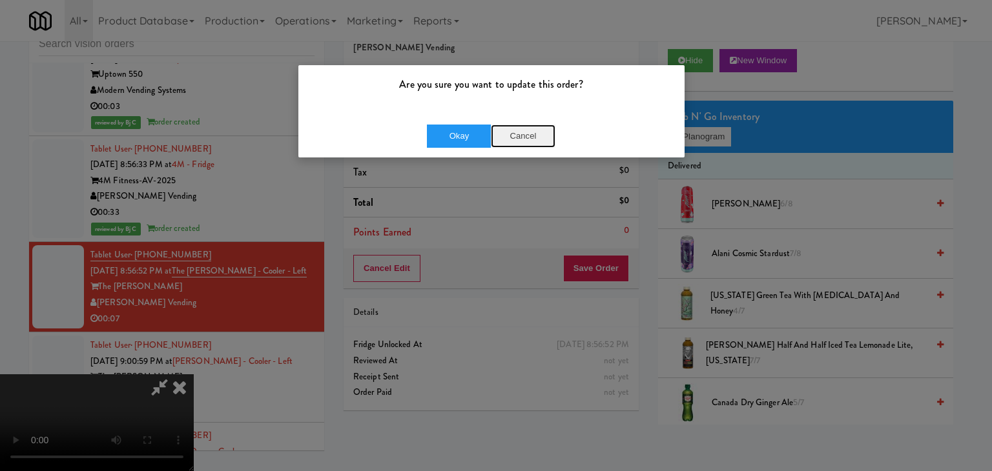
click at [525, 136] on button "Cancel" at bounding box center [523, 136] width 65 height 23
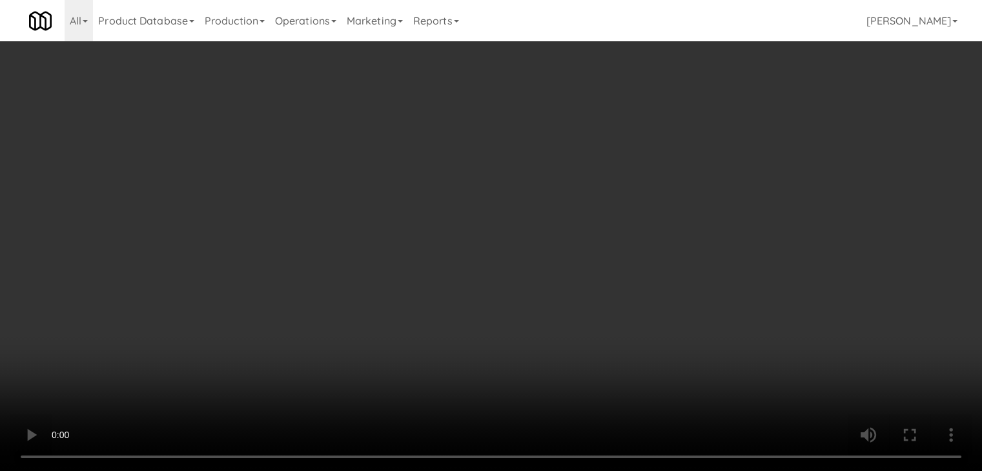
scroll to position [10545, 0]
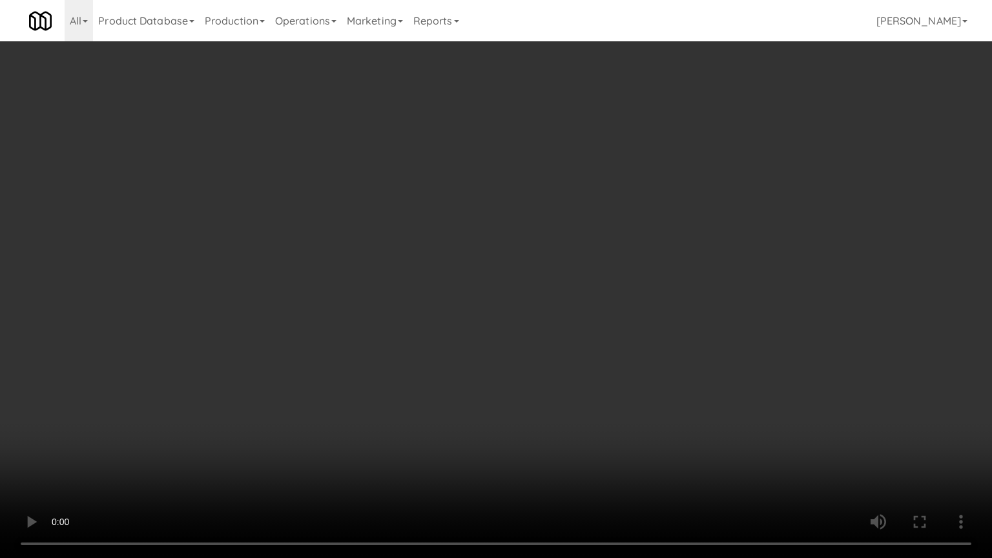
drag, startPoint x: 632, startPoint y: 403, endPoint x: 620, endPoint y: 425, distance: 24.8
click at [633, 402] on video at bounding box center [496, 279] width 992 height 558
click at [571, 375] on video at bounding box center [496, 279] width 992 height 558
click at [573, 379] on video at bounding box center [496, 279] width 992 height 558
click at [415, 448] on video at bounding box center [496, 279] width 992 height 558
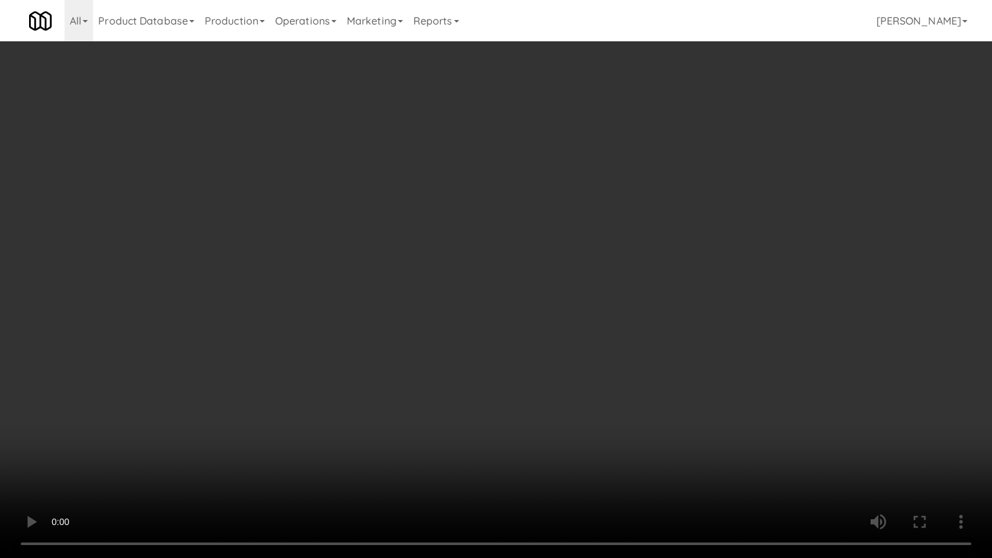
click at [366, 448] on video at bounding box center [496, 279] width 992 height 558
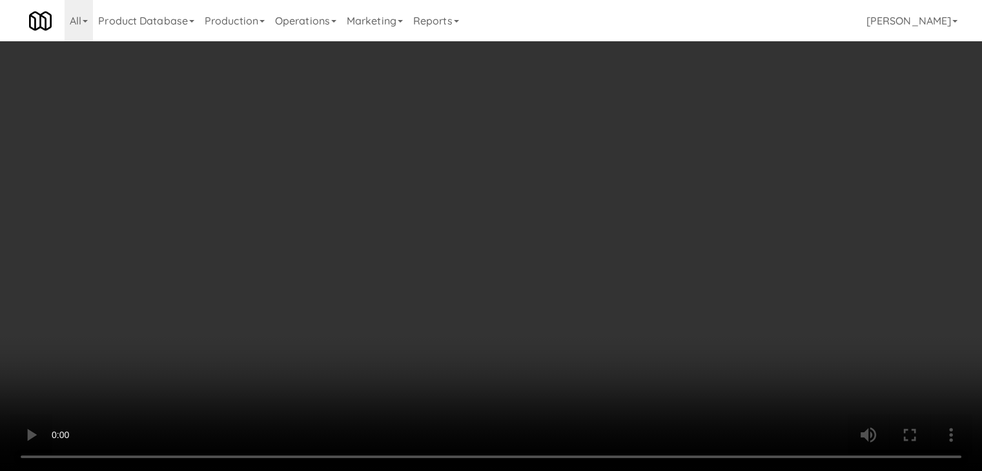
click at [455, 345] on video at bounding box center [491, 235] width 982 height 471
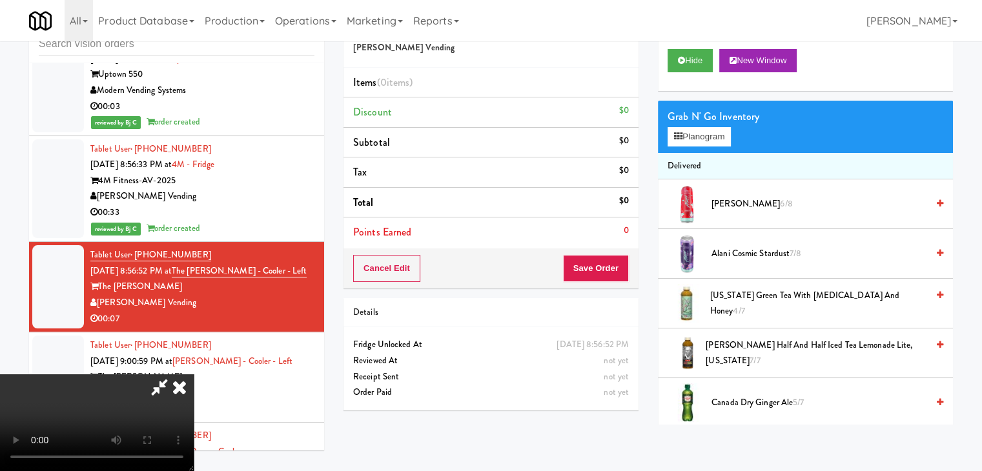
click at [194, 375] on video at bounding box center [97, 423] width 194 height 97
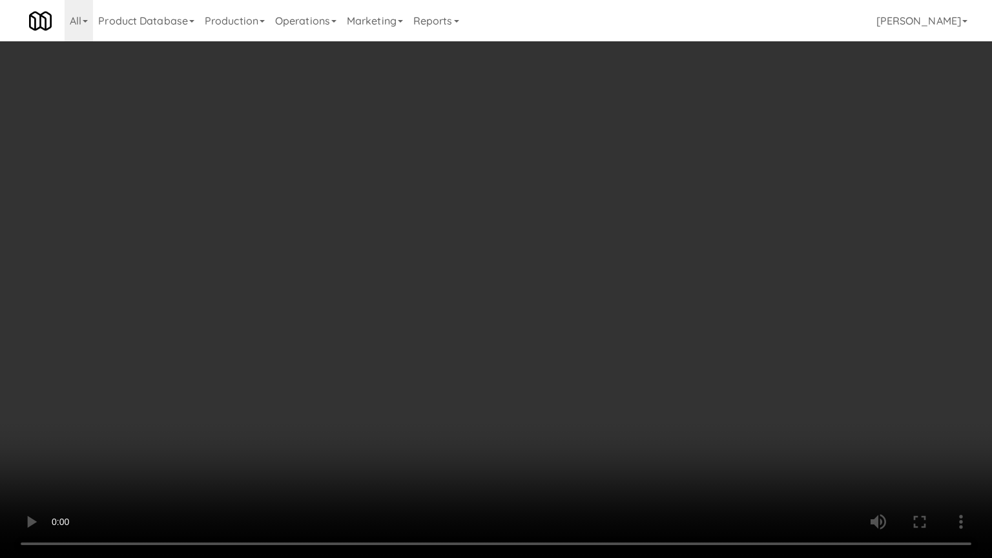
click at [457, 422] on video at bounding box center [496, 279] width 992 height 558
click at [482, 344] on video at bounding box center [496, 279] width 992 height 558
click at [588, 448] on video at bounding box center [496, 279] width 992 height 558
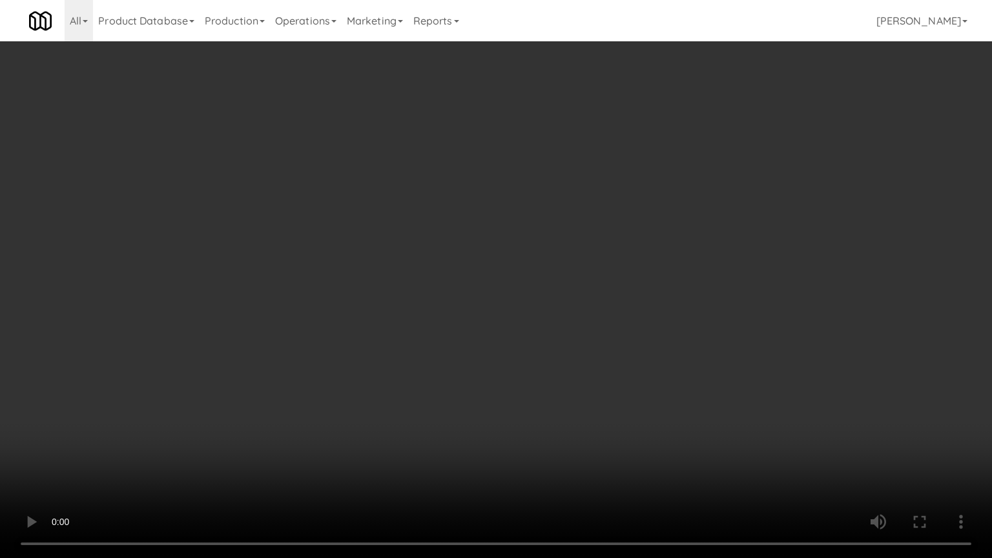
click at [632, 448] on video at bounding box center [496, 279] width 992 height 558
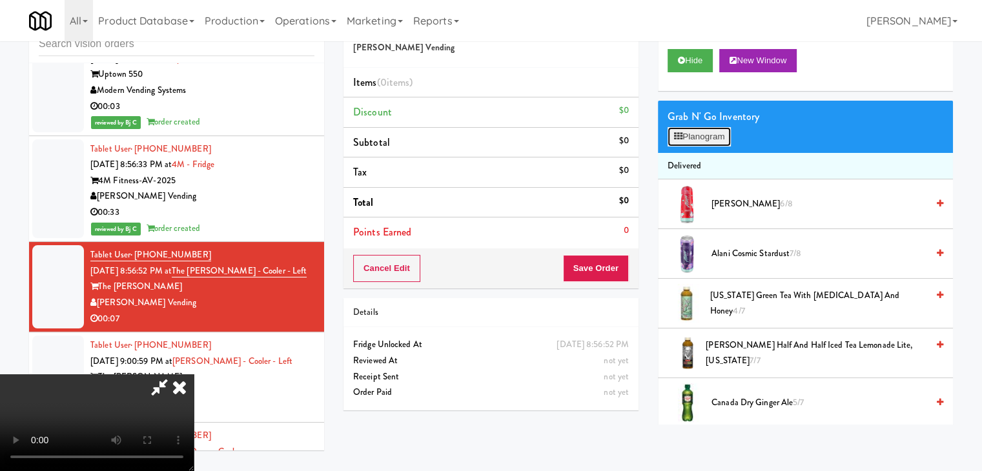
click at [719, 128] on button "Planogram" at bounding box center [699, 136] width 63 height 19
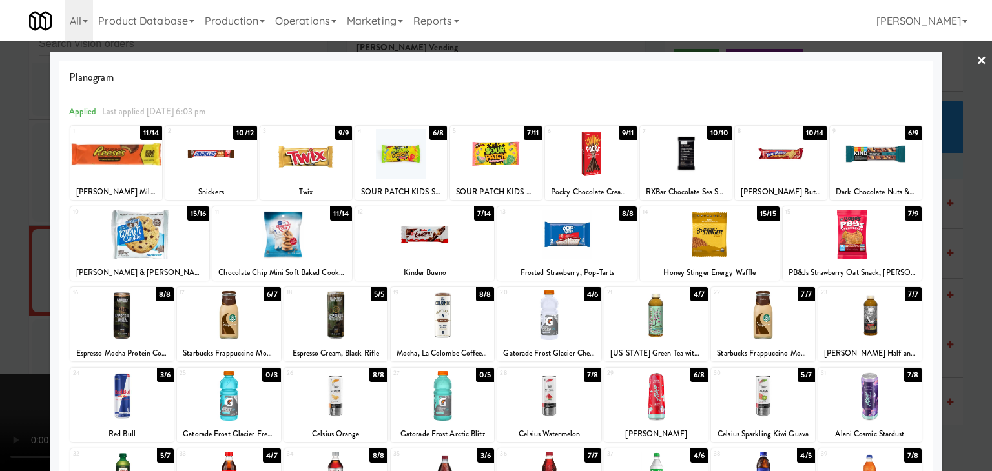
click at [591, 159] on div at bounding box center [591, 154] width 92 height 50
click at [0, 247] on div at bounding box center [496, 235] width 992 height 471
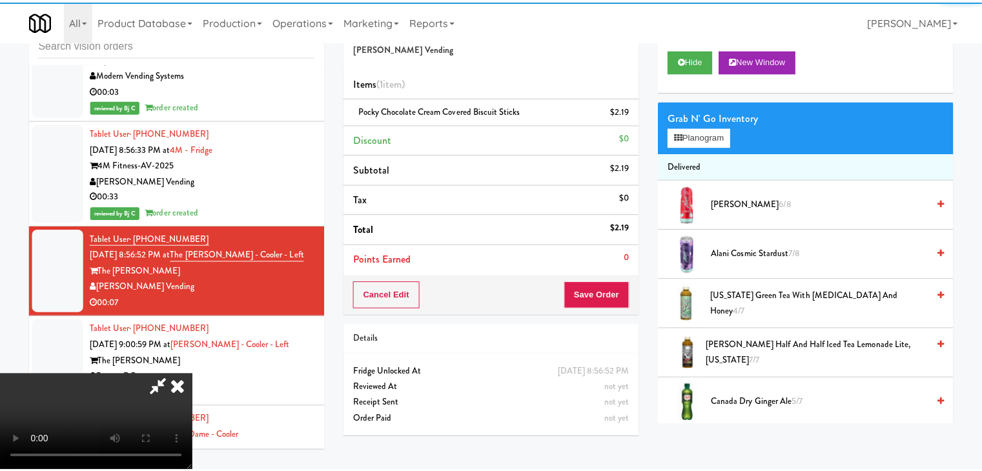
scroll to position [10576, 0]
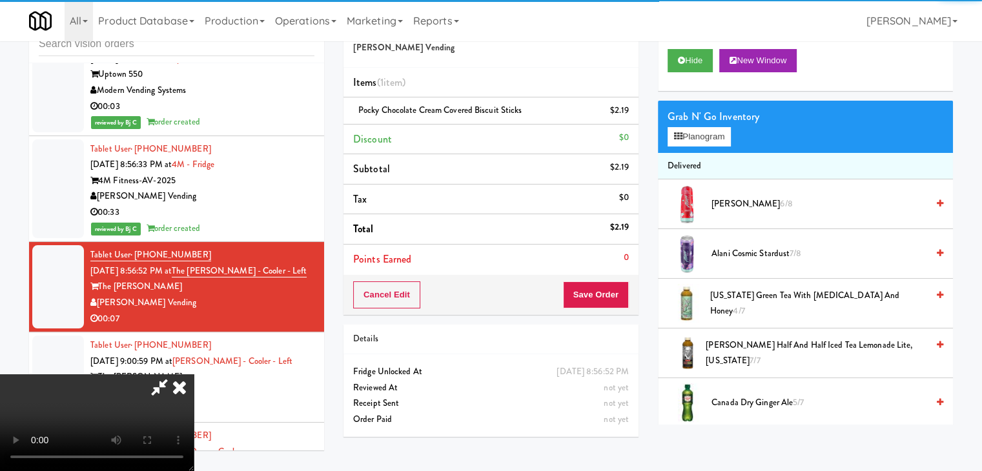
click at [194, 375] on video at bounding box center [97, 423] width 194 height 97
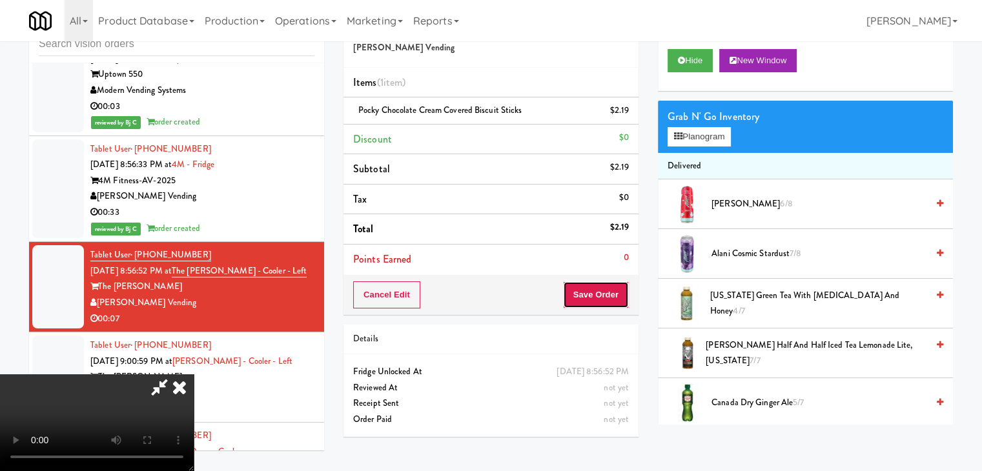
click at [601, 295] on button "Save Order" at bounding box center [596, 295] width 66 height 27
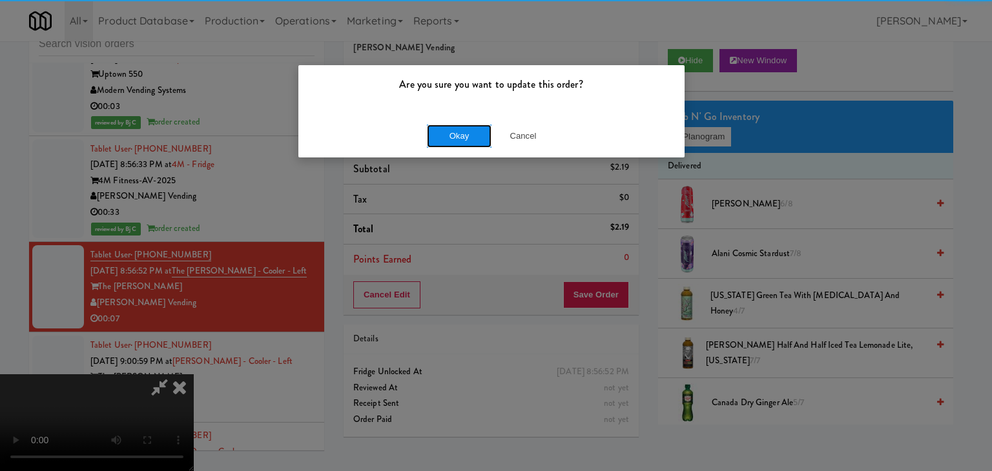
click at [471, 134] on button "Okay" at bounding box center [459, 136] width 65 height 23
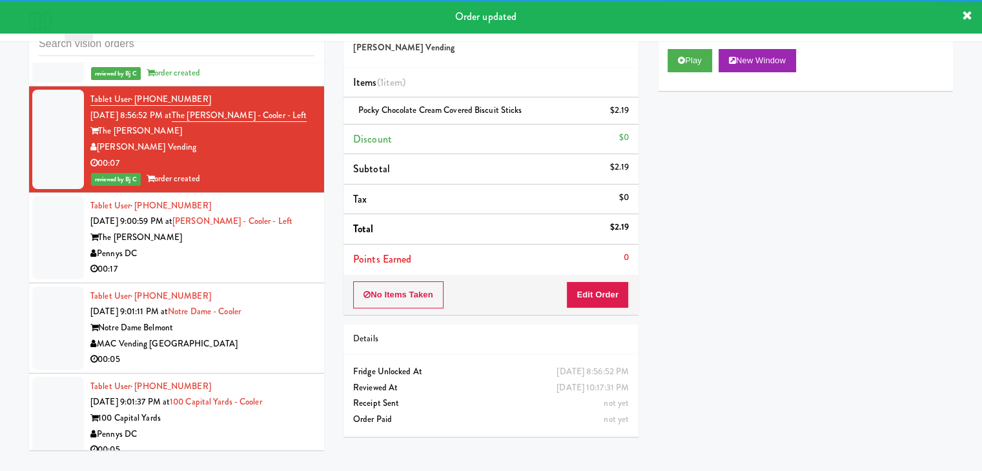
scroll to position [10770, 0]
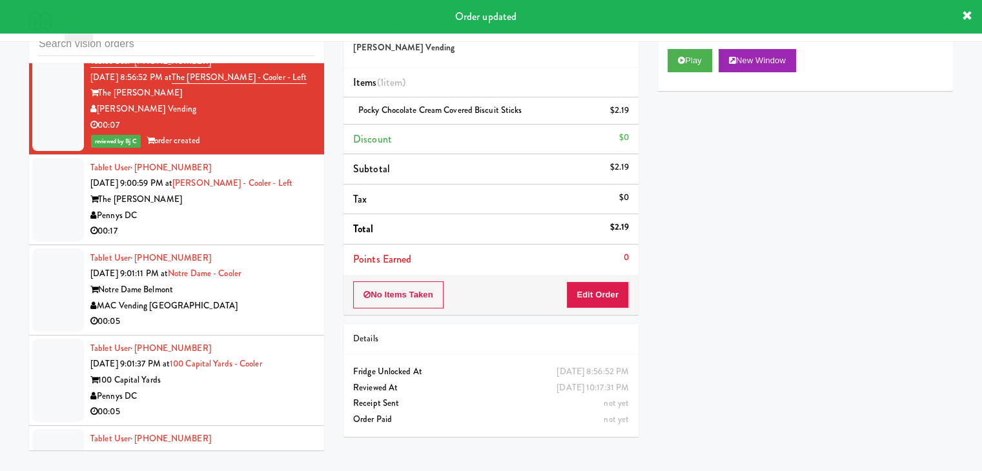
click at [293, 208] on div "Pennys DC" at bounding box center [202, 216] width 224 height 16
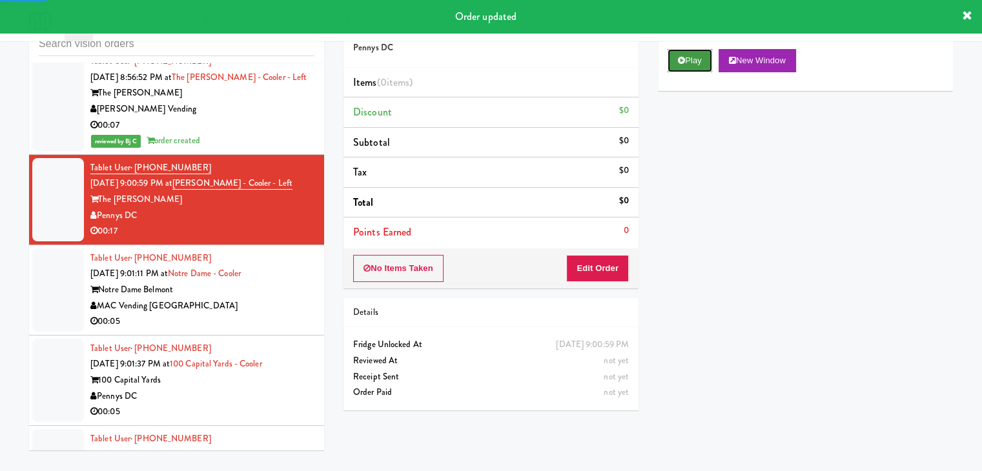
click at [701, 56] on button "Play" at bounding box center [690, 60] width 45 height 23
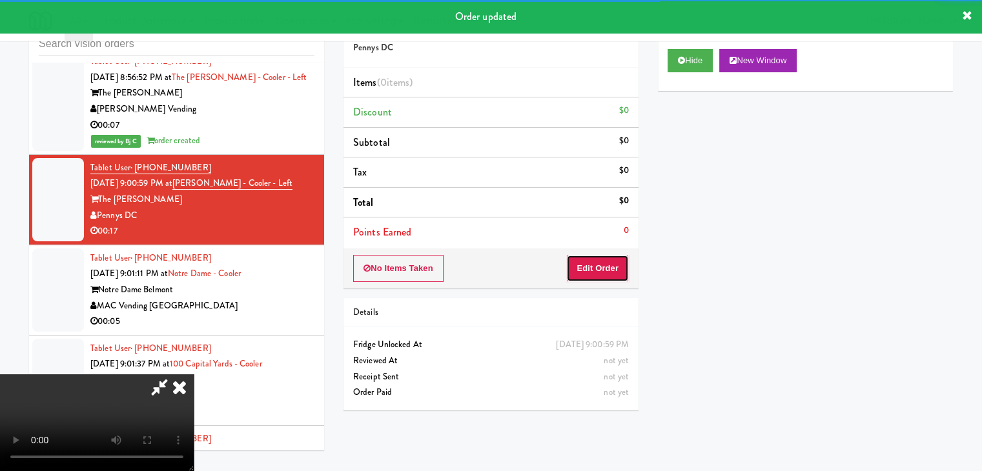
click at [617, 272] on button "Edit Order" at bounding box center [597, 268] width 63 height 27
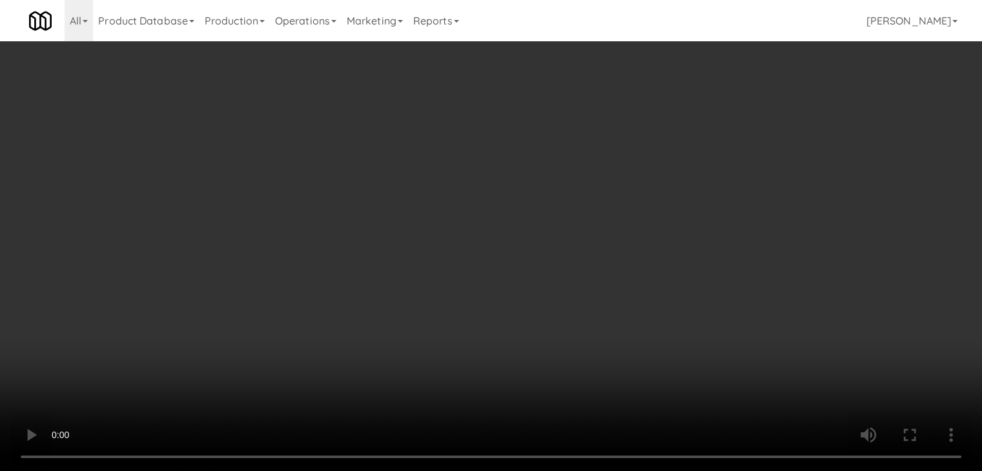
scroll to position [10738, 0]
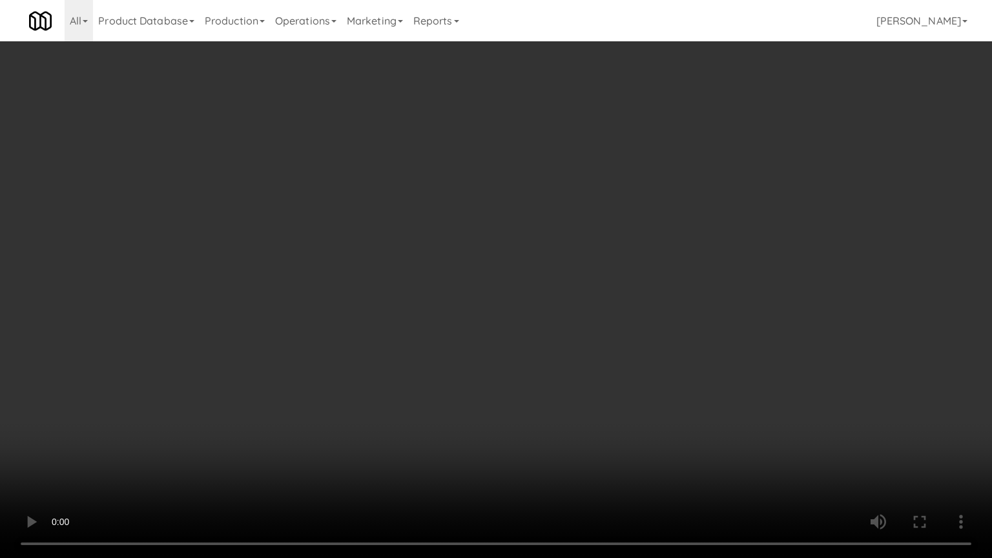
click at [550, 410] on video at bounding box center [496, 279] width 992 height 558
click at [493, 448] on video at bounding box center [496, 279] width 992 height 558
click at [497, 448] on video at bounding box center [496, 279] width 992 height 558
click at [498, 448] on video at bounding box center [496, 279] width 992 height 558
click at [508, 438] on video at bounding box center [496, 279] width 992 height 558
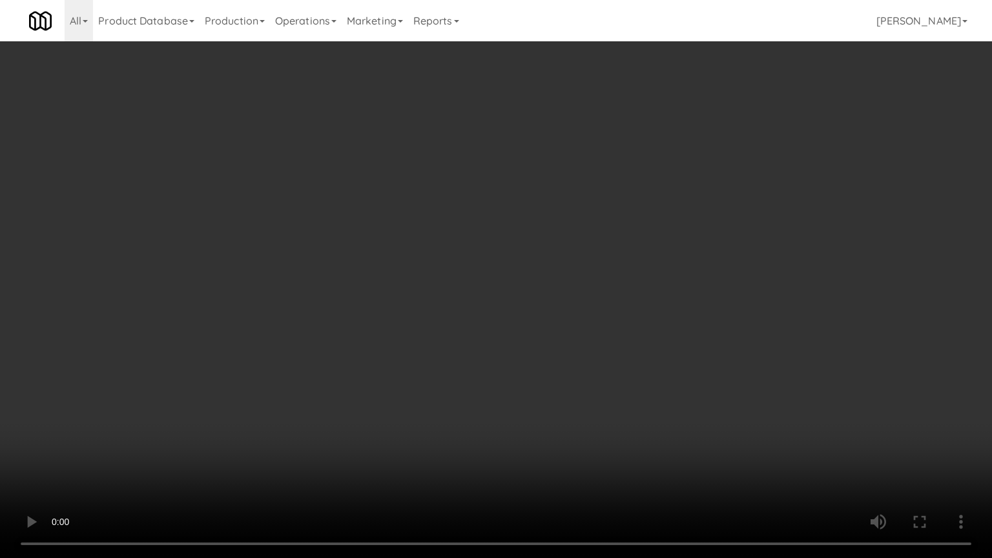
click at [508, 438] on video at bounding box center [496, 279] width 992 height 558
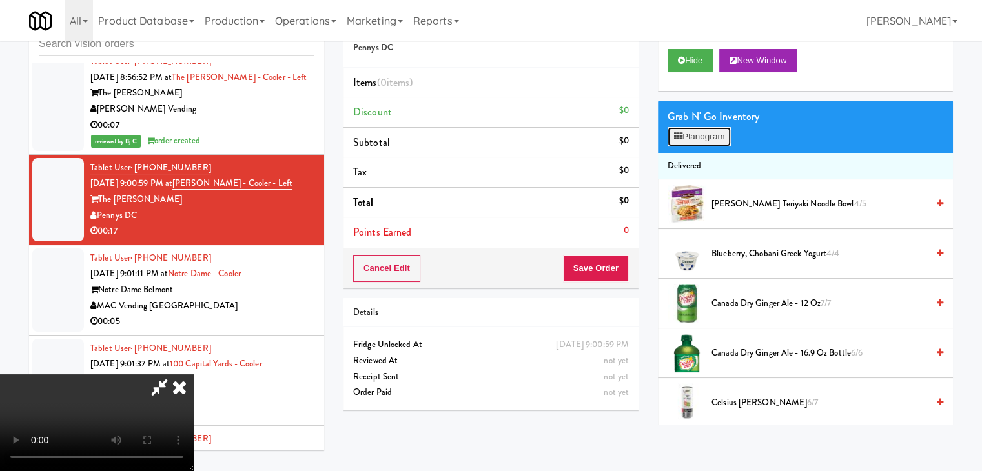
click at [706, 136] on button "Planogram" at bounding box center [699, 136] width 63 height 19
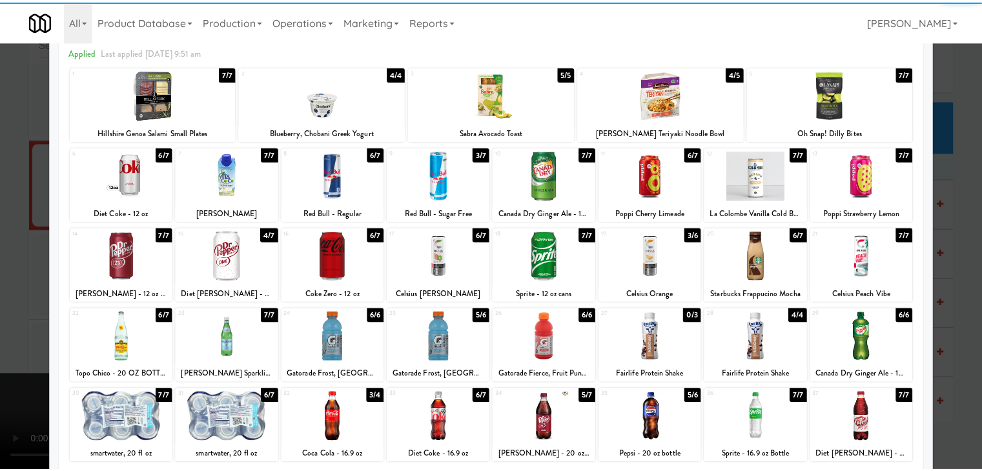
scroll to position [129, 0]
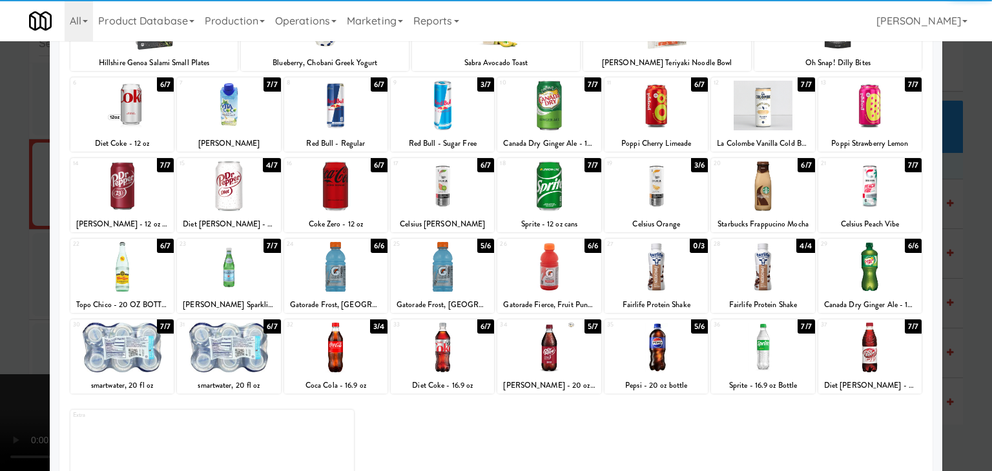
click at [870, 271] on div at bounding box center [869, 267] width 103 height 50
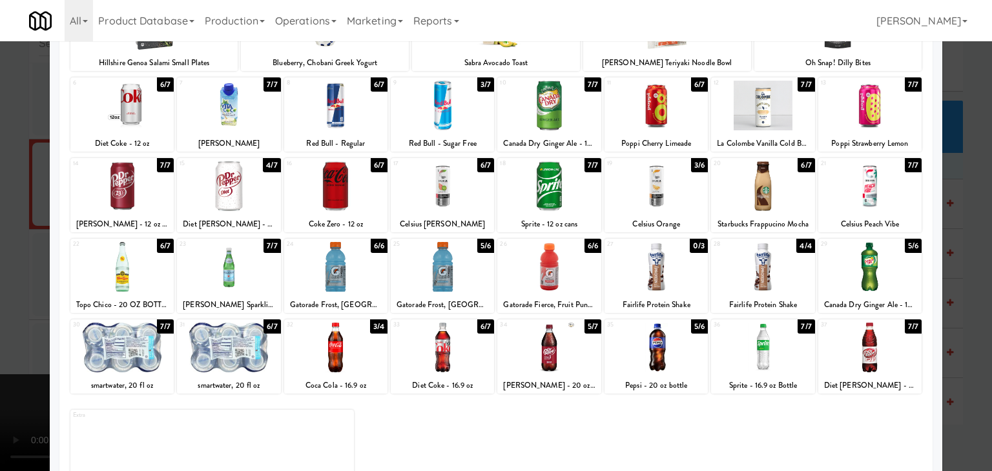
click at [549, 362] on div at bounding box center [548, 348] width 103 height 50
click at [2, 333] on div at bounding box center [496, 235] width 992 height 471
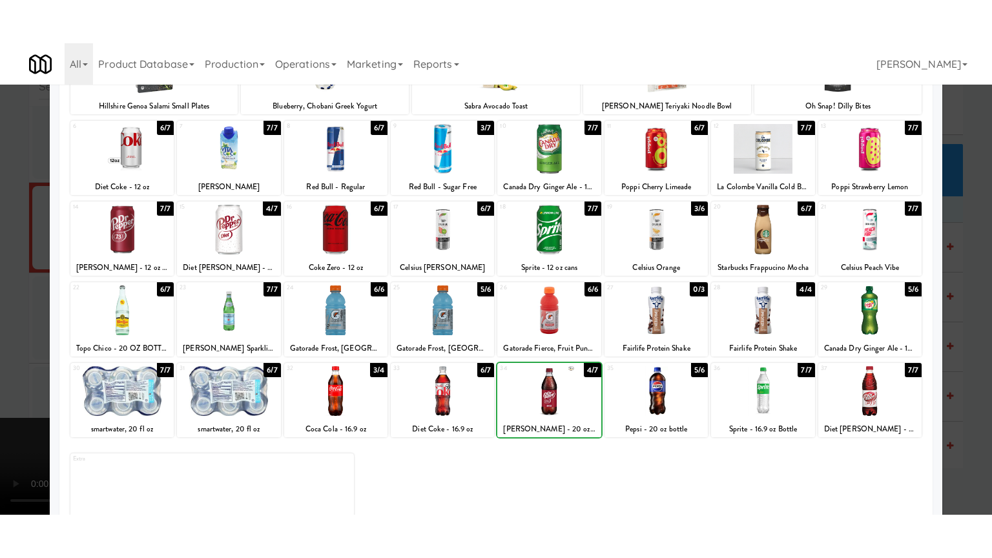
scroll to position [10770, 0]
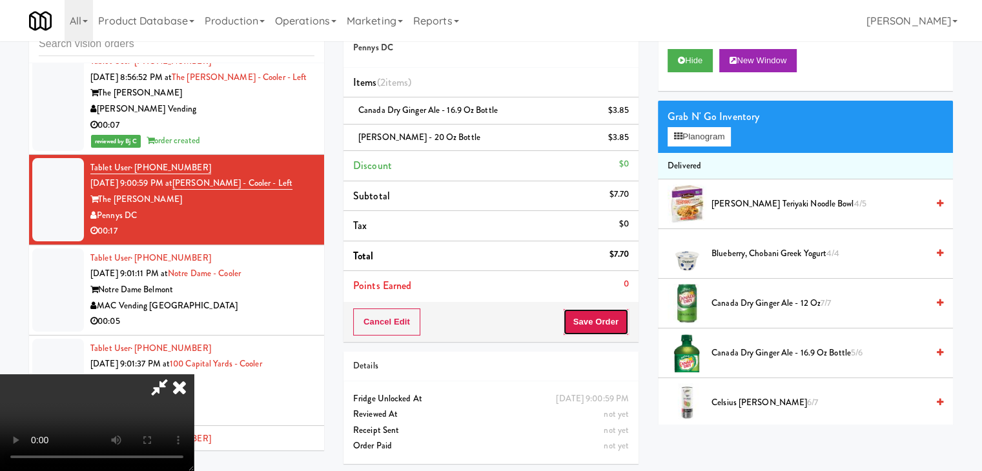
click at [609, 324] on button "Save Order" at bounding box center [596, 322] width 66 height 27
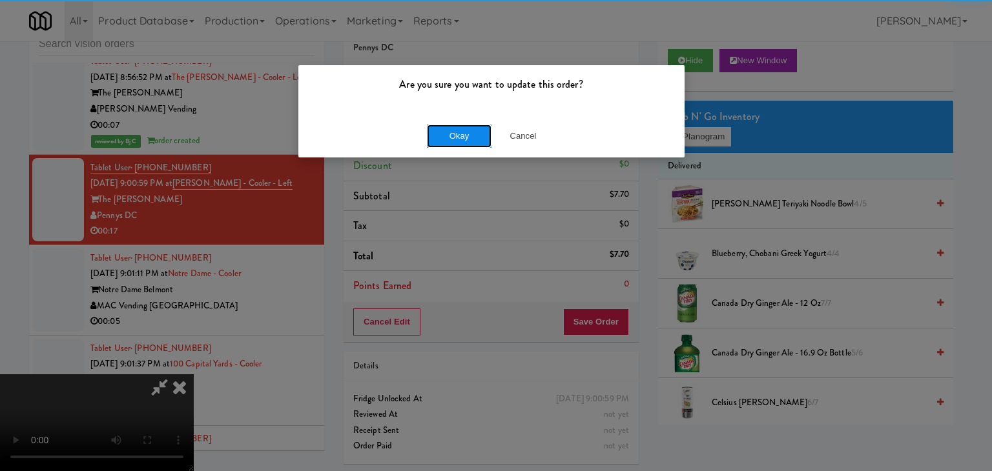
click at [461, 136] on button "Okay" at bounding box center [459, 136] width 65 height 23
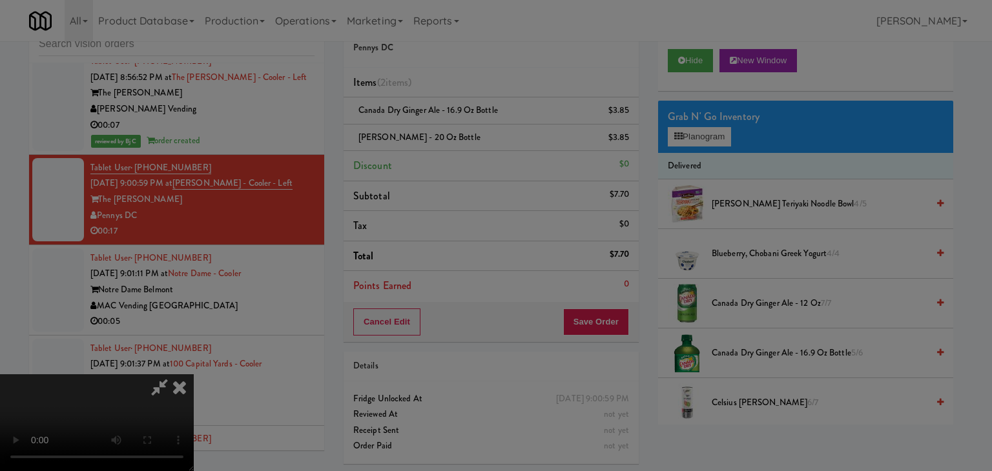
click at [461, 134] on div "Okay Cancel" at bounding box center [491, 111] width 386 height 43
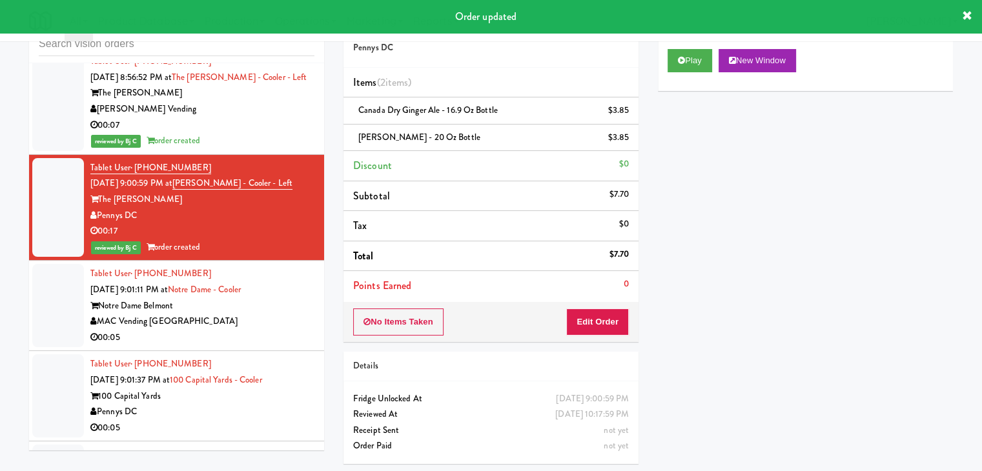
click at [262, 330] on div "00:05" at bounding box center [202, 338] width 224 height 16
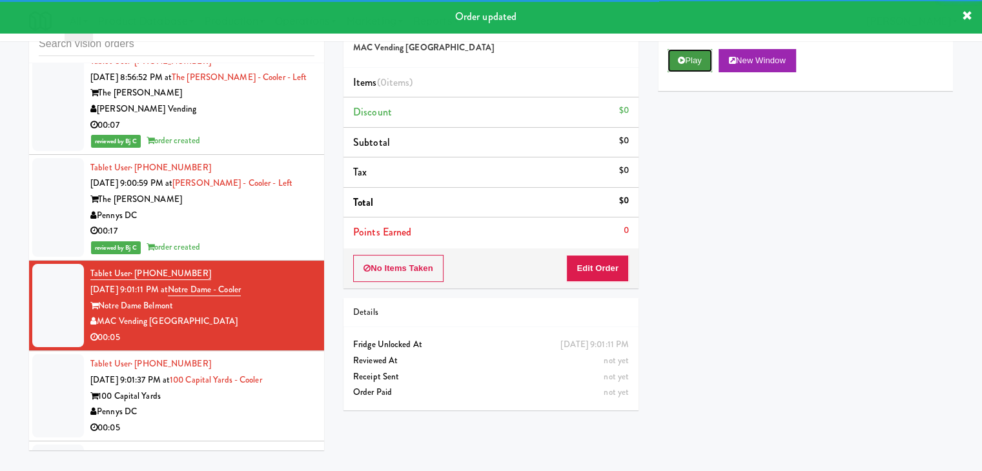
click at [692, 57] on button "Play" at bounding box center [690, 60] width 45 height 23
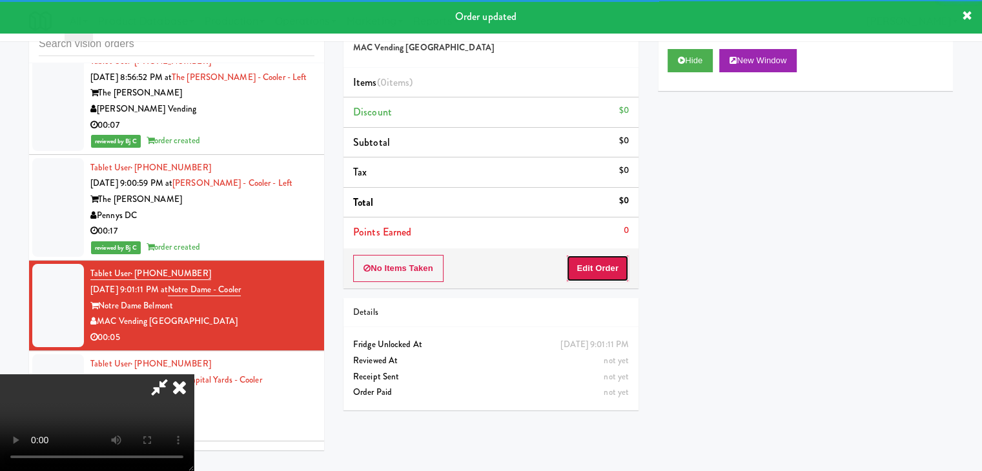
click at [604, 257] on button "Edit Order" at bounding box center [597, 268] width 63 height 27
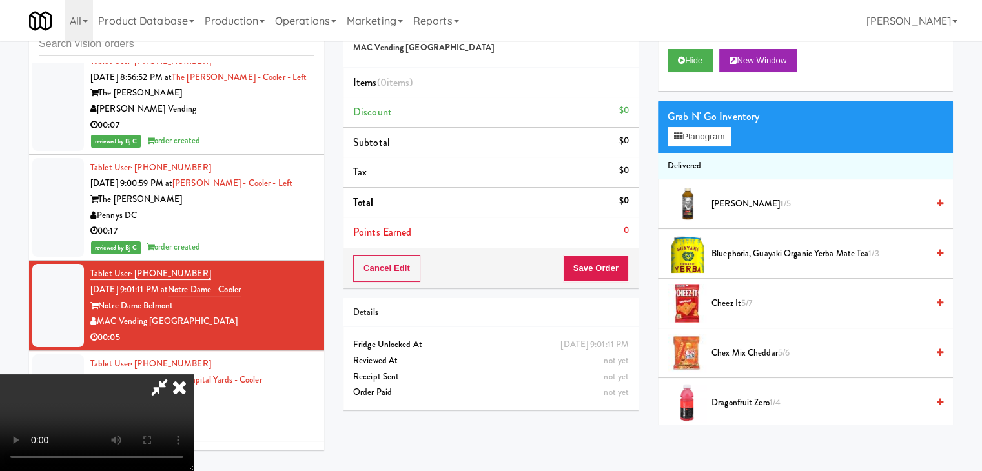
scroll to position [10738, 0]
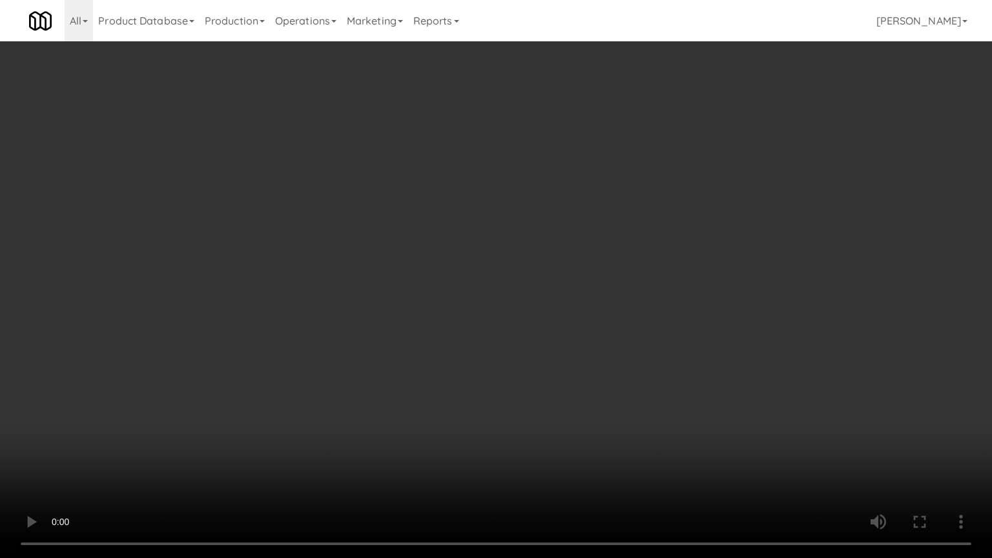
click at [564, 369] on video at bounding box center [496, 279] width 992 height 558
click at [562, 369] on video at bounding box center [496, 279] width 992 height 558
click at [553, 371] on video at bounding box center [496, 279] width 992 height 558
click at [561, 373] on video at bounding box center [496, 279] width 992 height 558
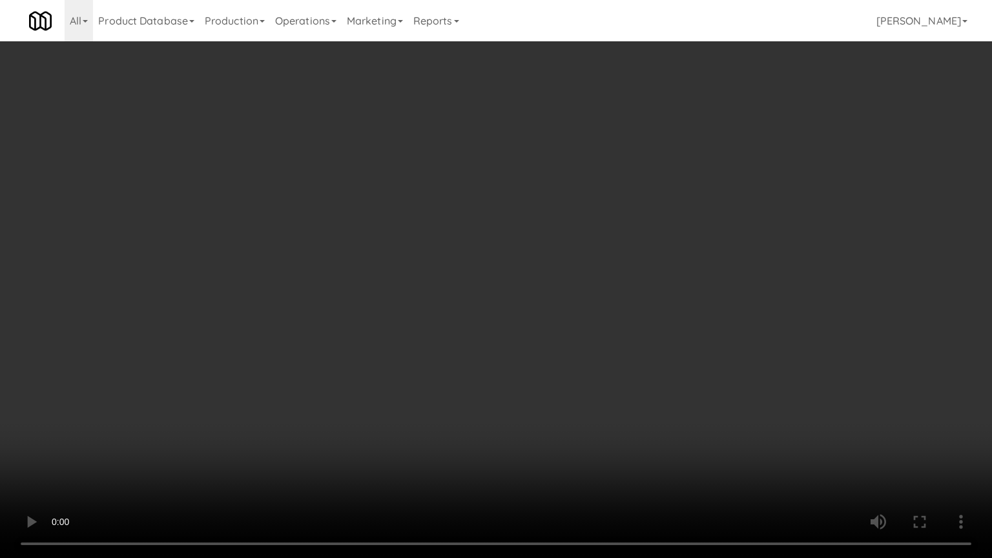
drag, startPoint x: 561, startPoint y: 373, endPoint x: 608, endPoint y: 223, distance: 157.0
click at [562, 372] on video at bounding box center [496, 279] width 992 height 558
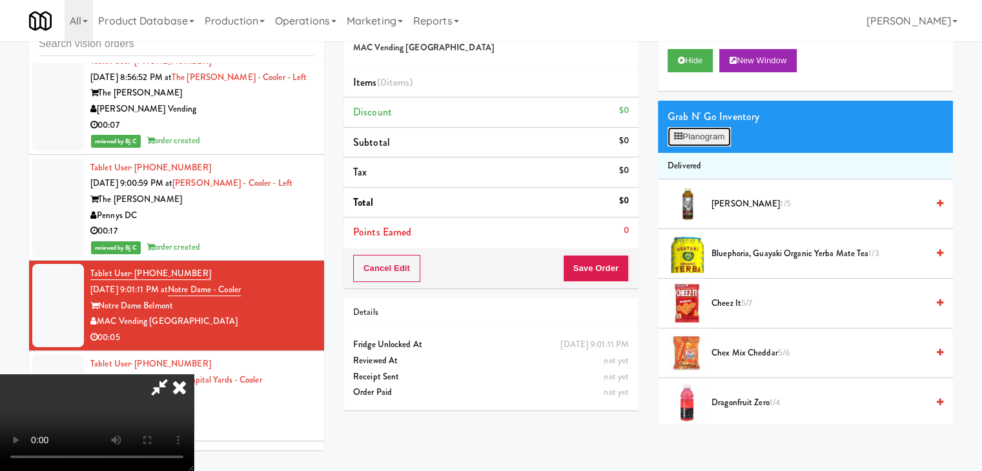
click at [708, 141] on button "Planogram" at bounding box center [699, 136] width 63 height 19
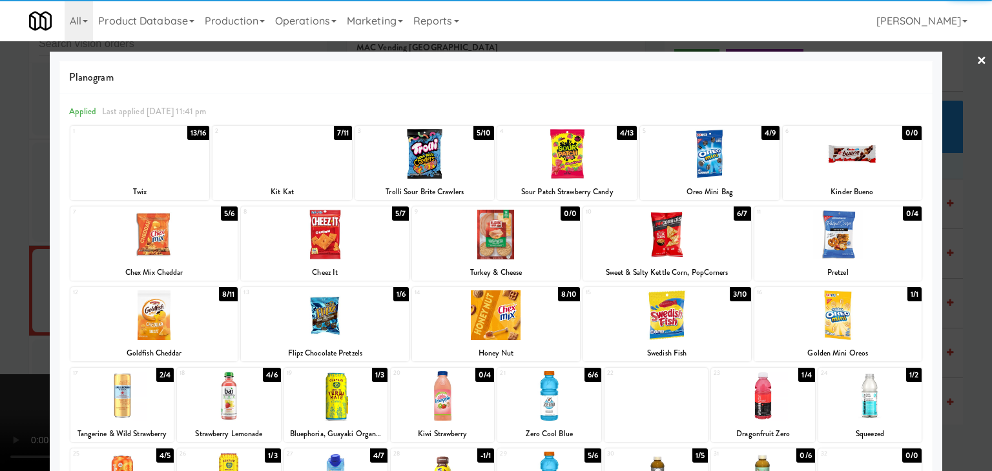
click at [300, 172] on div at bounding box center [281, 154] width 139 height 50
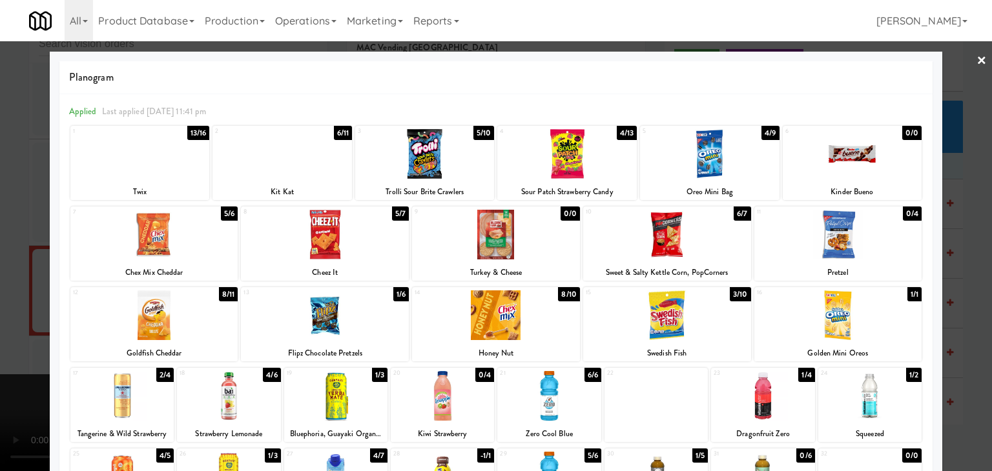
drag, startPoint x: 0, startPoint y: 242, endPoint x: 260, endPoint y: 243, distance: 259.6
click at [15, 243] on div at bounding box center [496, 235] width 992 height 471
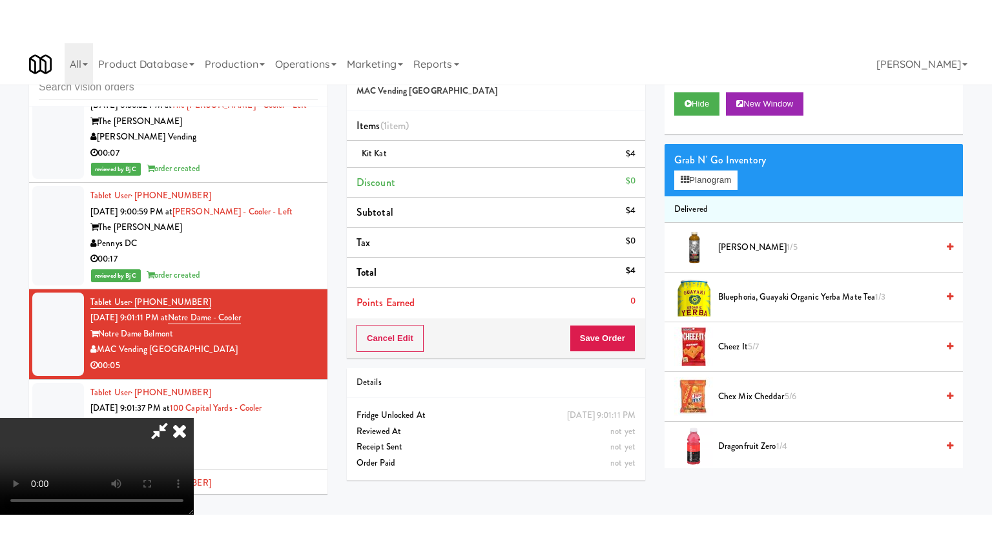
scroll to position [10770, 0]
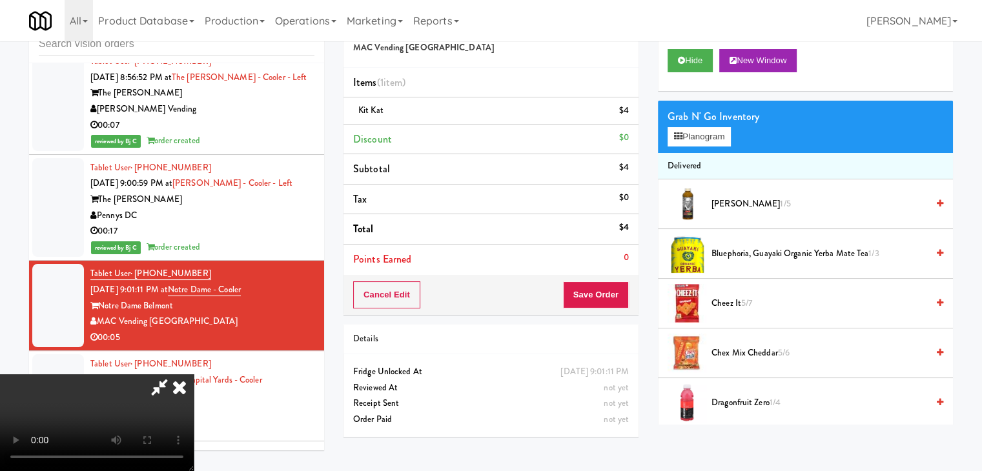
drag, startPoint x: 546, startPoint y: 293, endPoint x: 579, endPoint y: 295, distance: 32.3
click at [194, 375] on video at bounding box center [97, 423] width 194 height 97
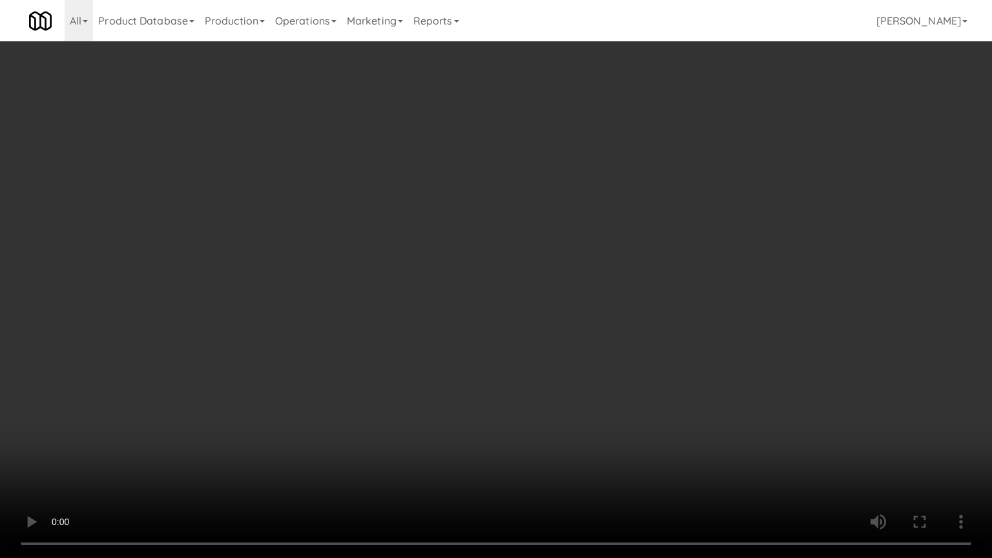
click at [586, 351] on video at bounding box center [496, 279] width 992 height 558
click at [639, 315] on video at bounding box center [496, 279] width 992 height 558
click at [637, 313] on video at bounding box center [496, 279] width 992 height 558
click at [607, 310] on video at bounding box center [496, 279] width 992 height 558
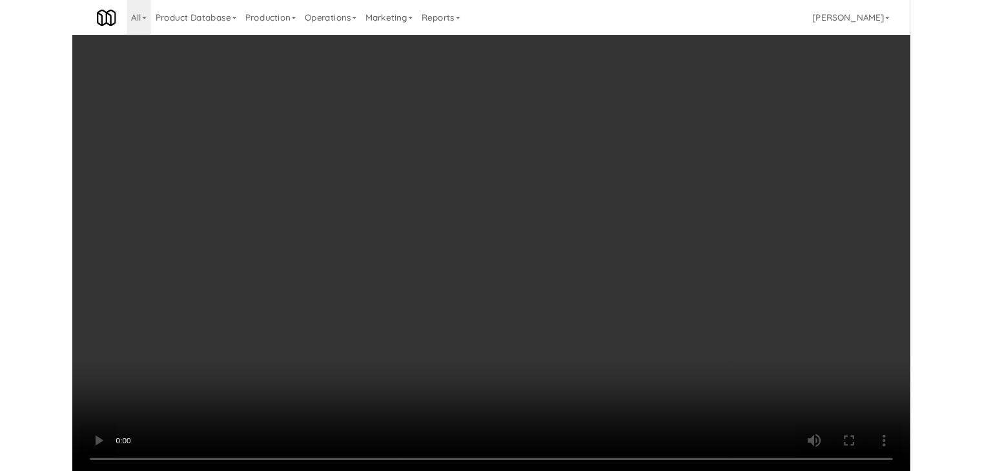
scroll to position [10770, 0]
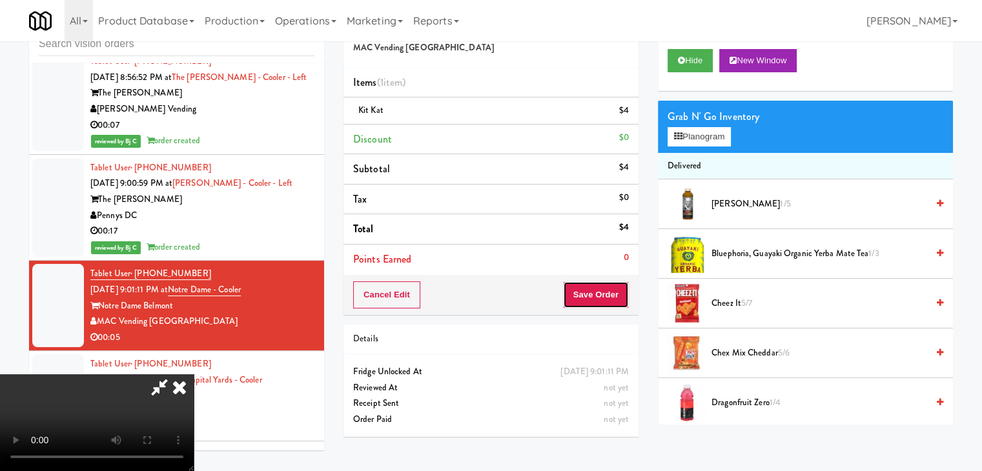
click at [602, 290] on button "Save Order" at bounding box center [596, 295] width 66 height 27
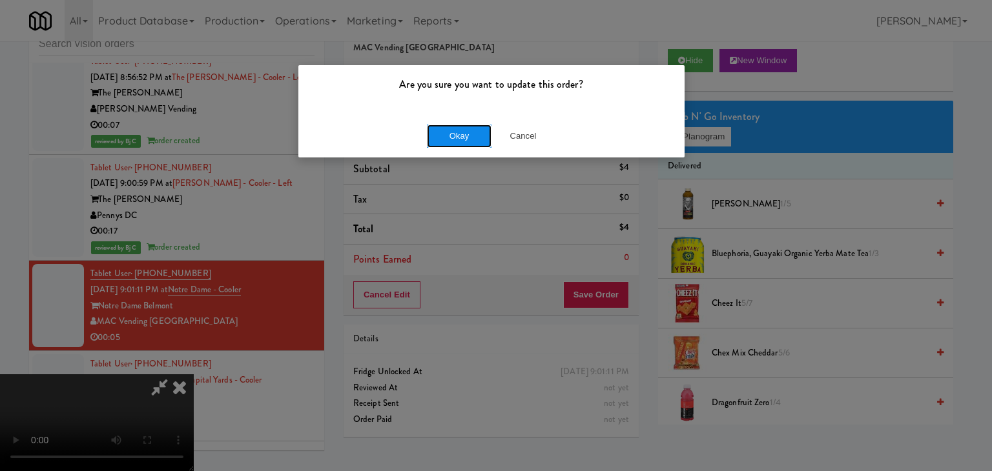
click at [475, 138] on button "Okay" at bounding box center [459, 136] width 65 height 23
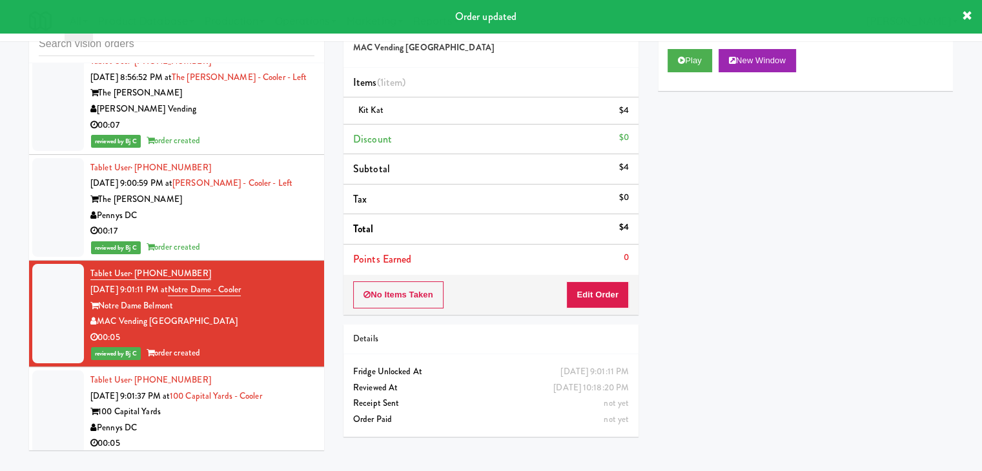
click at [252, 436] on div "00:05" at bounding box center [202, 444] width 224 height 16
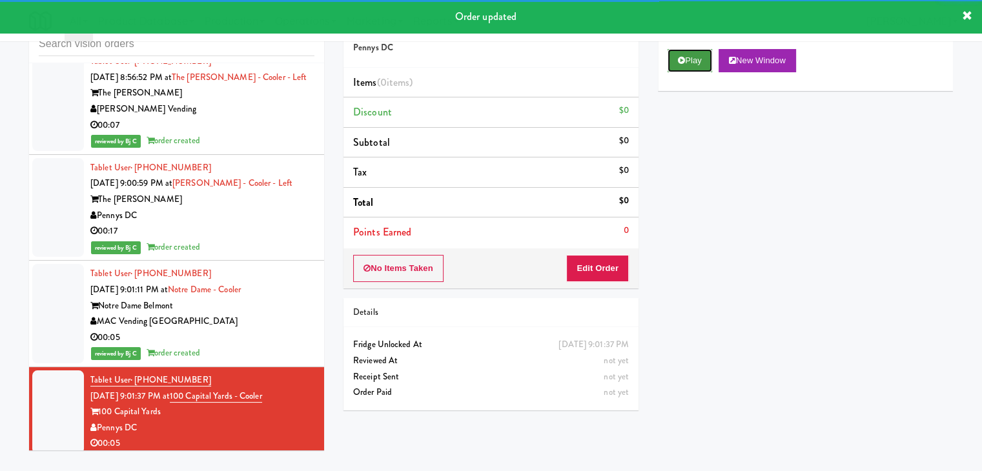
click at [699, 63] on button "Play" at bounding box center [690, 60] width 45 height 23
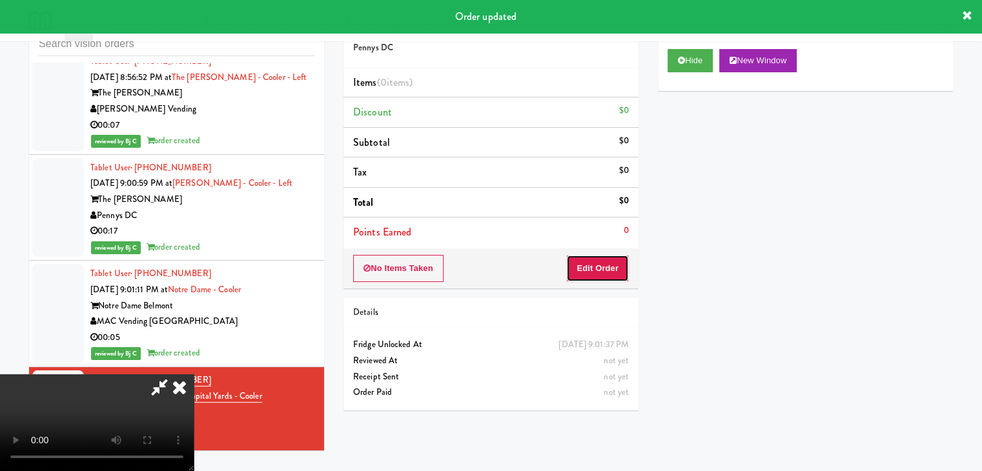
click at [622, 271] on button "Edit Order" at bounding box center [597, 268] width 63 height 27
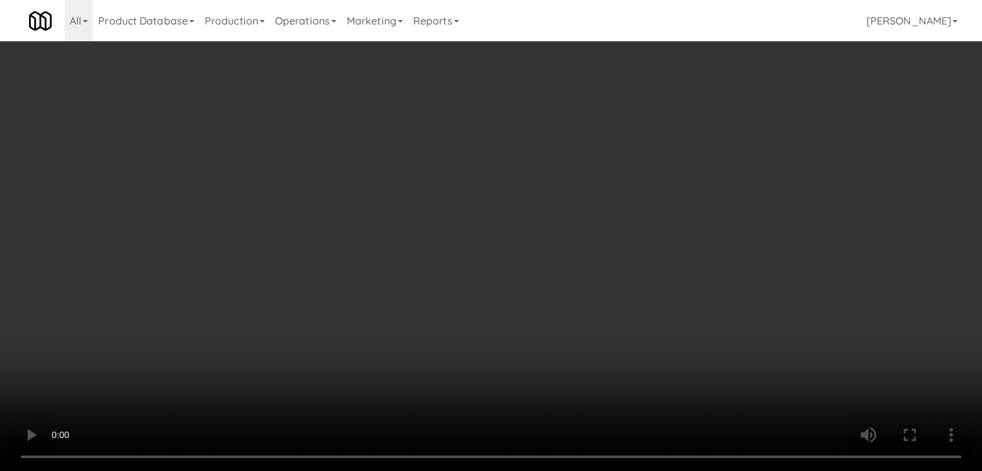
scroll to position [10738, 0]
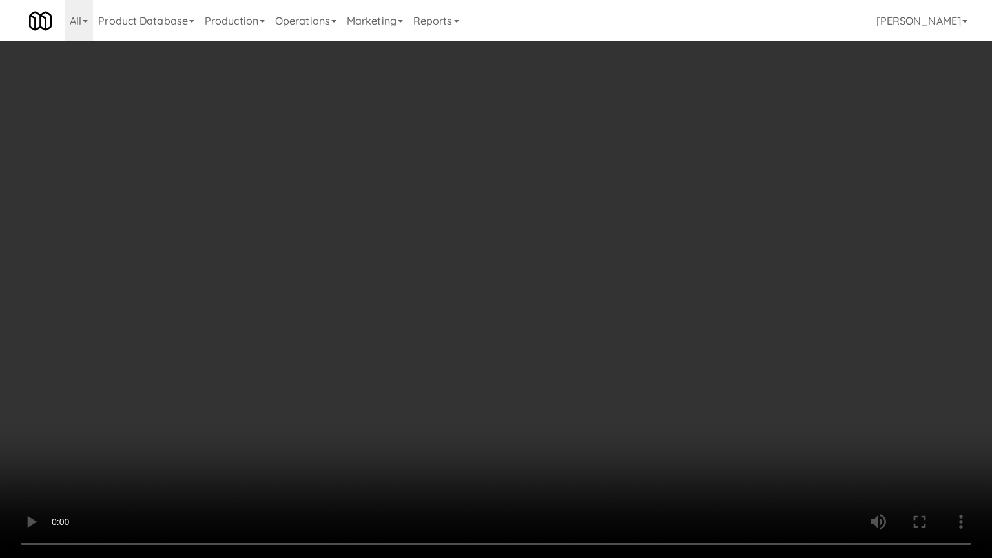
click at [558, 401] on video at bounding box center [496, 279] width 992 height 558
click at [553, 401] on video at bounding box center [496, 279] width 992 height 558
click at [526, 389] on video at bounding box center [496, 279] width 992 height 558
drag, startPoint x: 526, startPoint y: 389, endPoint x: 630, endPoint y: 177, distance: 235.9
click at [527, 382] on video at bounding box center [496, 279] width 992 height 558
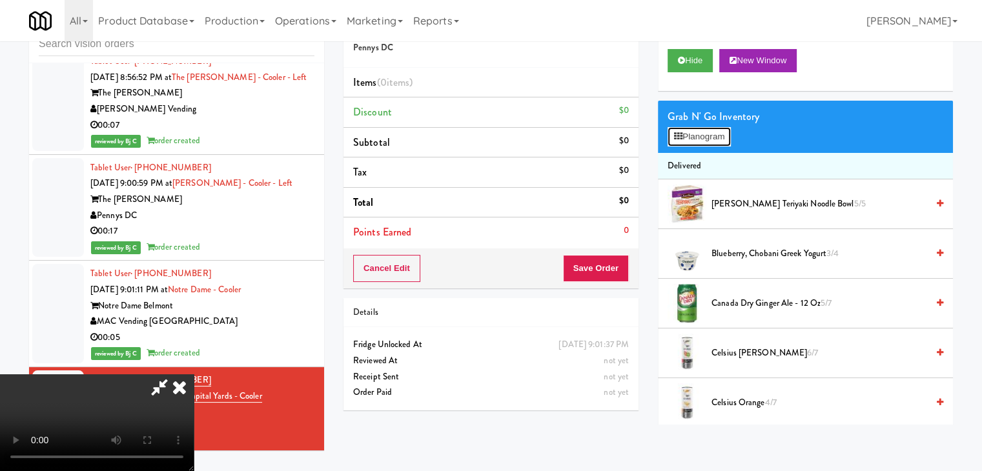
click at [695, 131] on button "Planogram" at bounding box center [699, 136] width 63 height 19
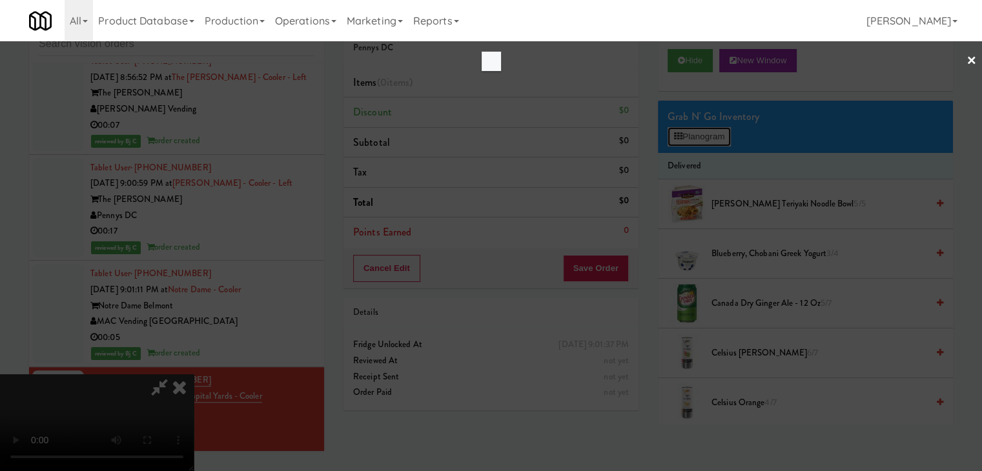
scroll to position [10738, 0]
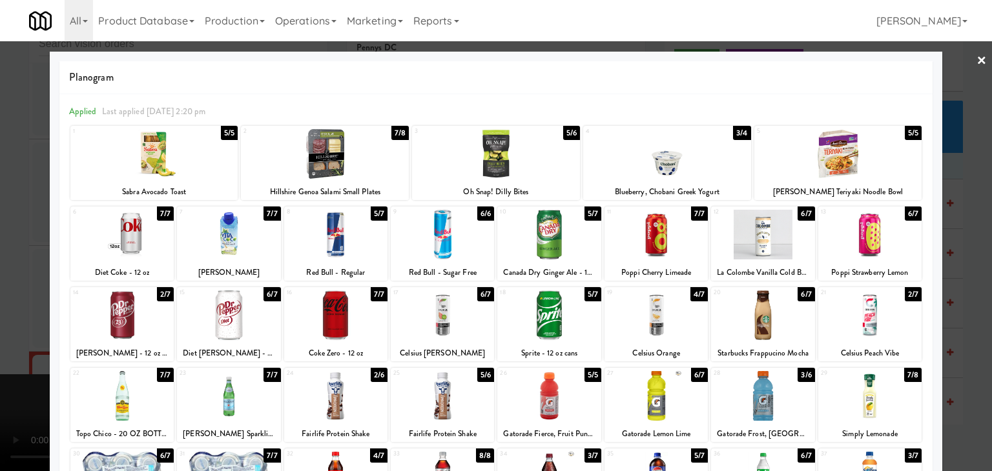
click at [563, 243] on div at bounding box center [548, 235] width 103 height 50
drag, startPoint x: 0, startPoint y: 327, endPoint x: 230, endPoint y: 318, distance: 230.1
click at [5, 327] on div at bounding box center [496, 235] width 992 height 471
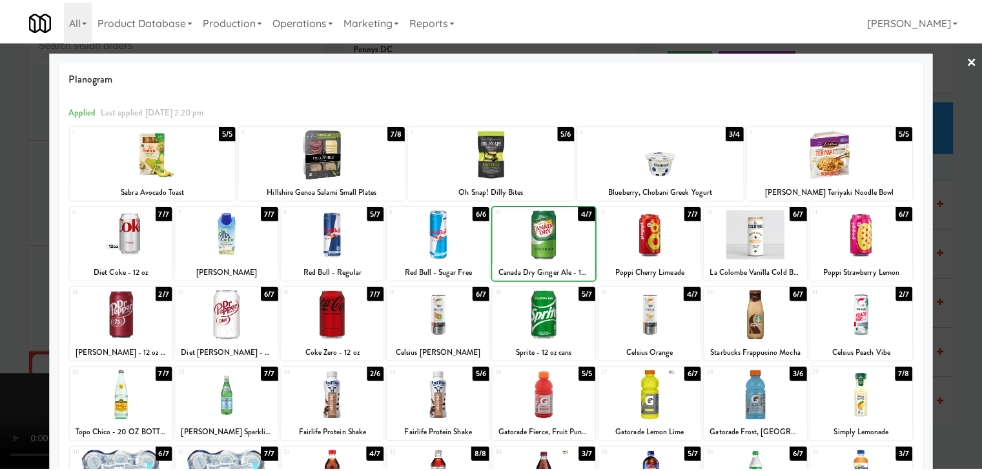
scroll to position [10770, 0]
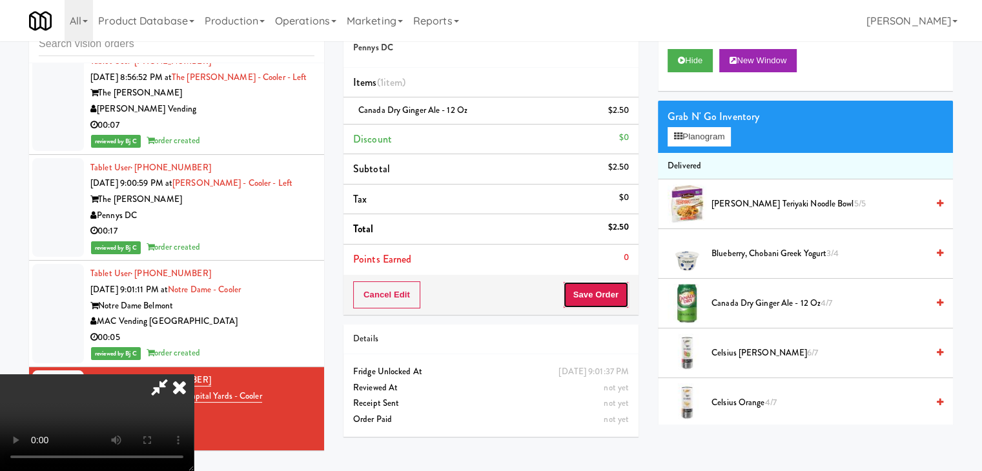
click at [620, 300] on button "Save Order" at bounding box center [596, 295] width 66 height 27
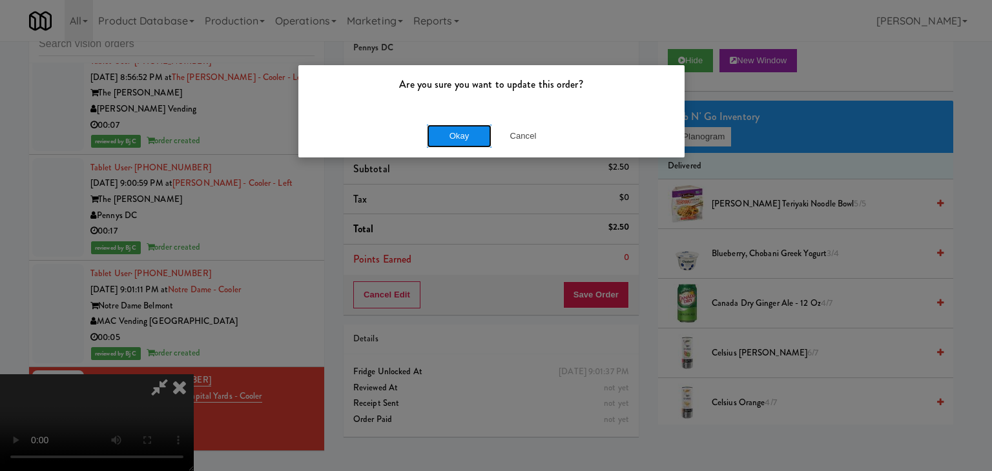
click at [469, 136] on button "Okay" at bounding box center [459, 136] width 65 height 23
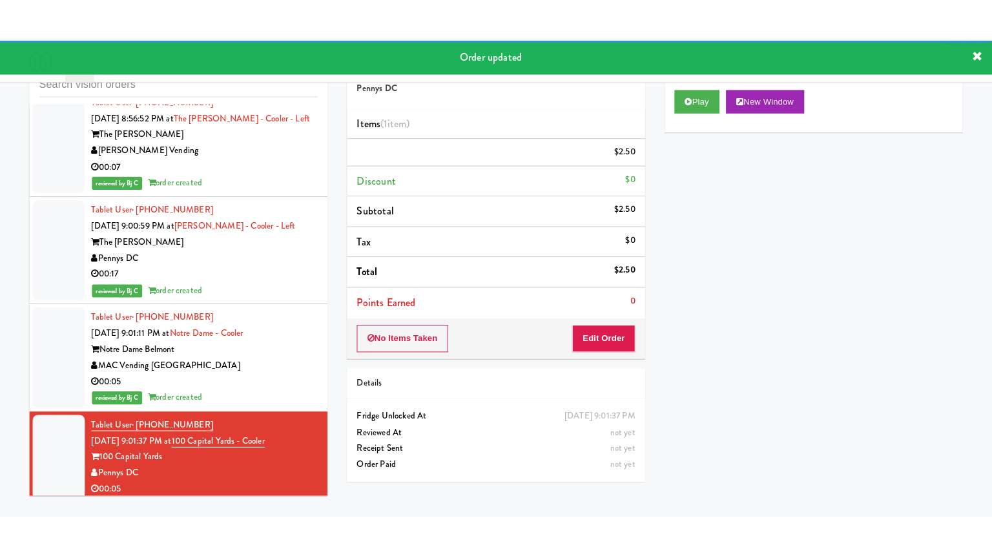
scroll to position [10899, 0]
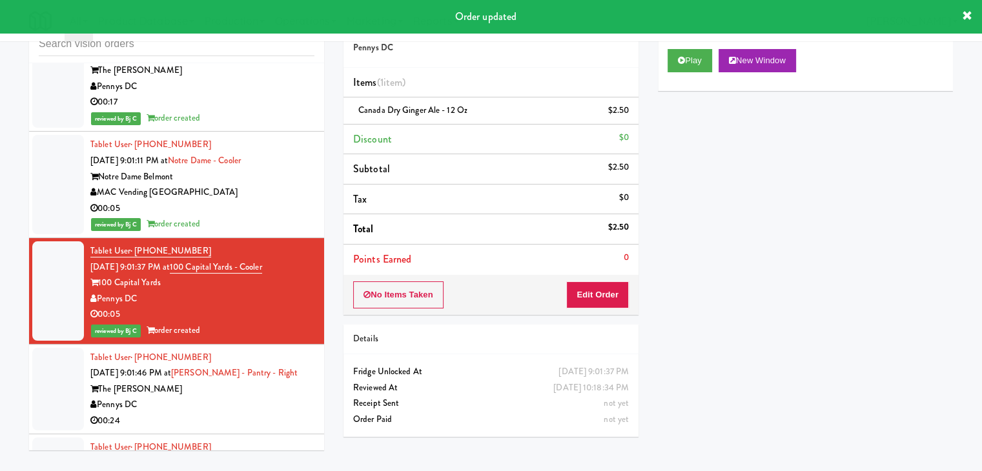
click at [281, 397] on div "Pennys DC" at bounding box center [202, 405] width 224 height 16
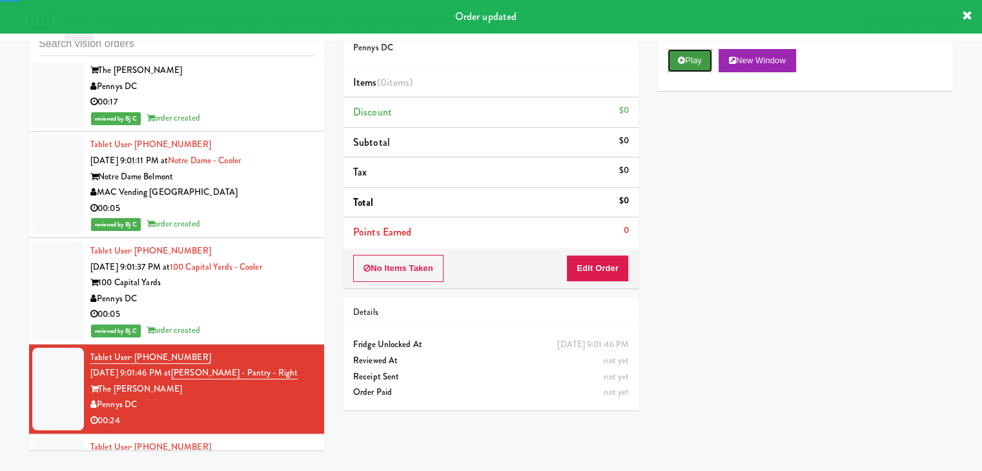
click at [688, 55] on button "Play" at bounding box center [690, 60] width 45 height 23
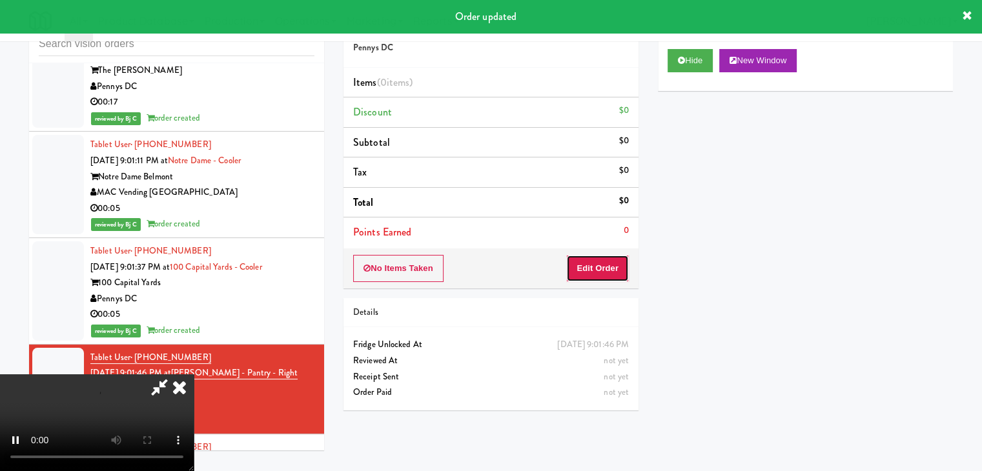
click at [606, 269] on button "Edit Order" at bounding box center [597, 268] width 63 height 27
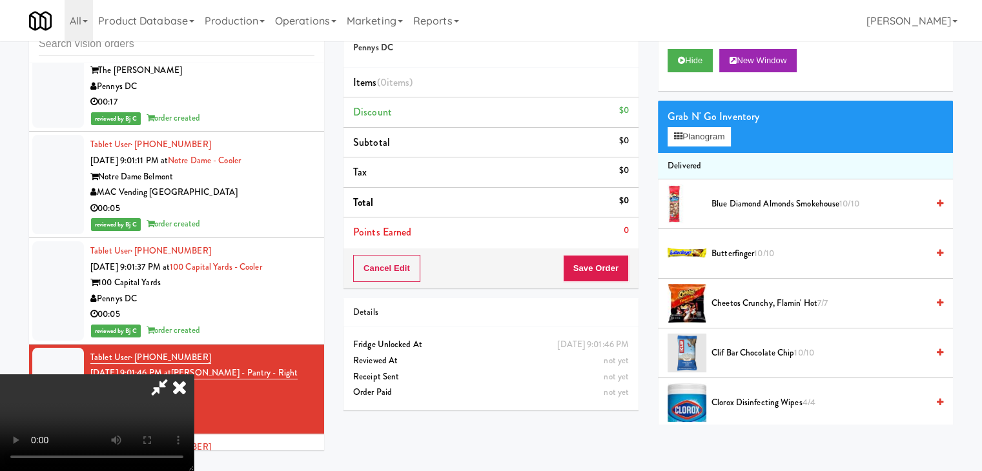
scroll to position [10867, 0]
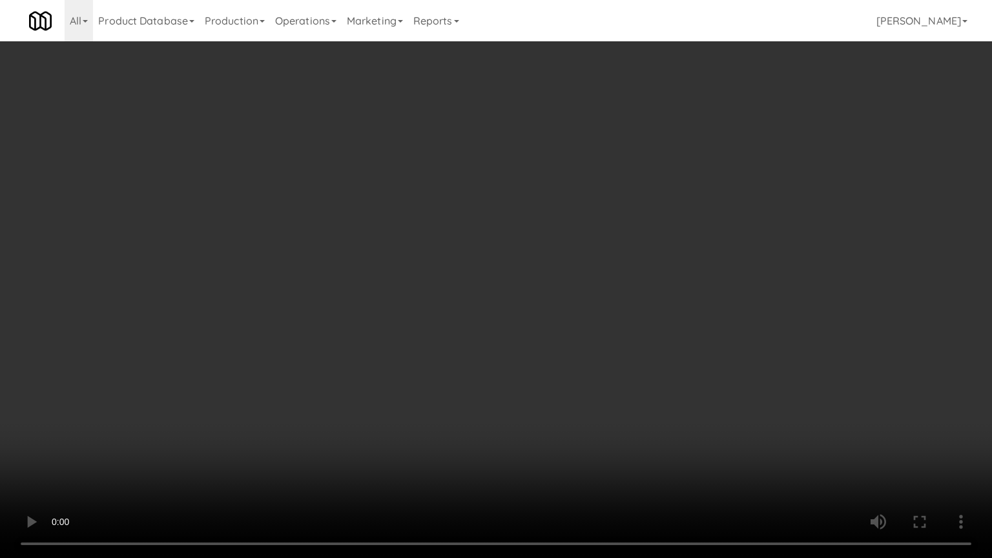
click at [576, 359] on video at bounding box center [496, 279] width 992 height 558
drag, startPoint x: 576, startPoint y: 359, endPoint x: 575, endPoint y: 256, distance: 102.7
click at [573, 354] on video at bounding box center [496, 279] width 992 height 558
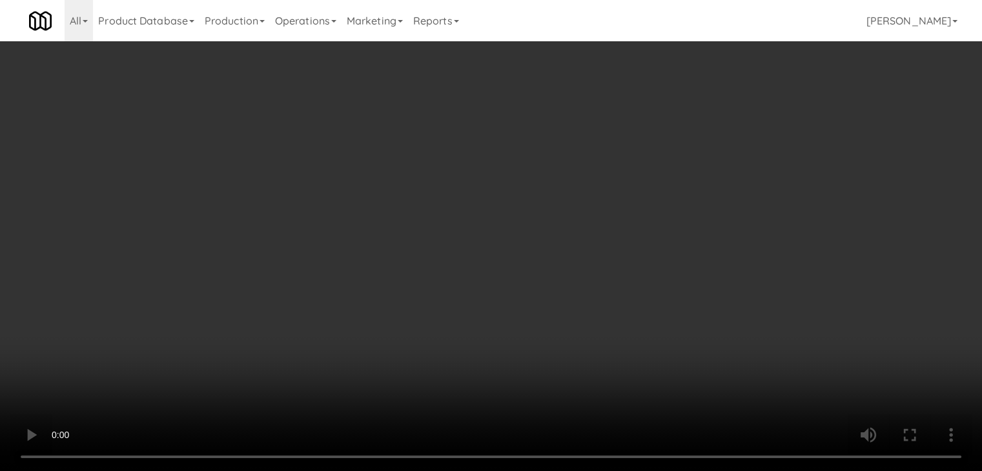
click at [690, 132] on button "Planogram" at bounding box center [699, 136] width 63 height 19
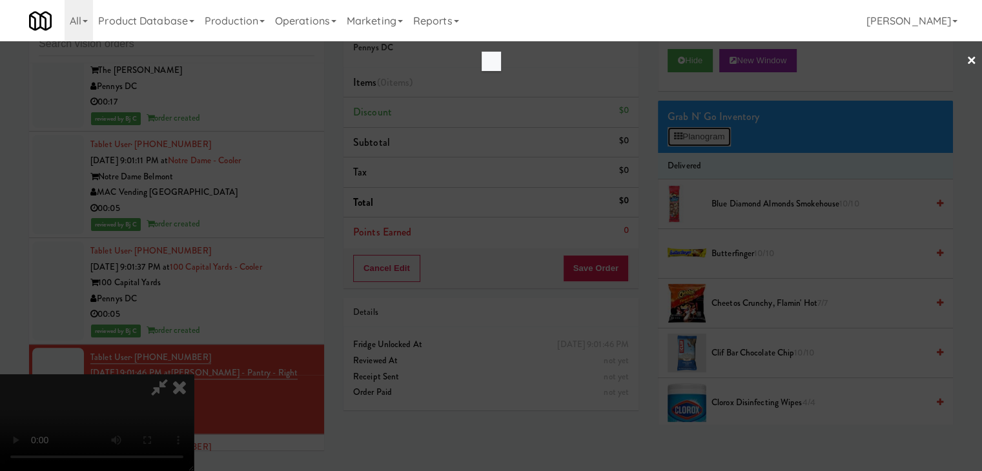
scroll to position [10867, 0]
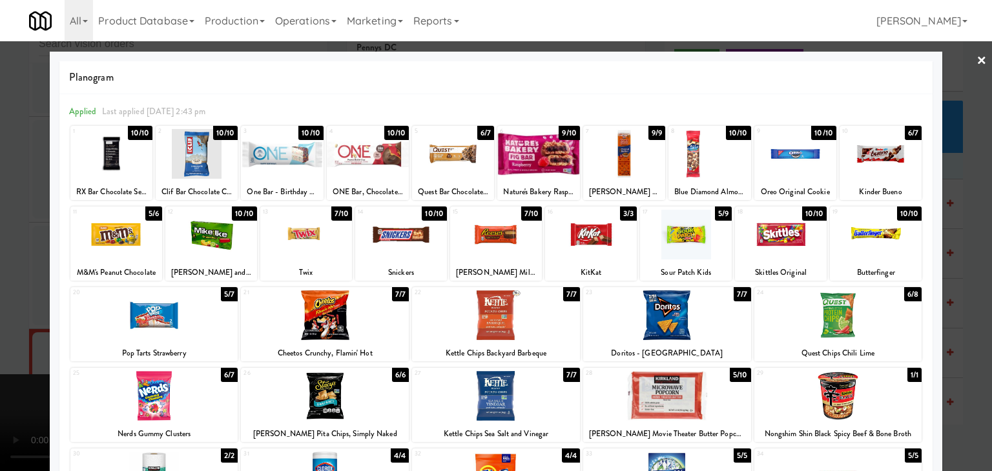
click at [314, 322] on div at bounding box center [325, 316] width 168 height 50
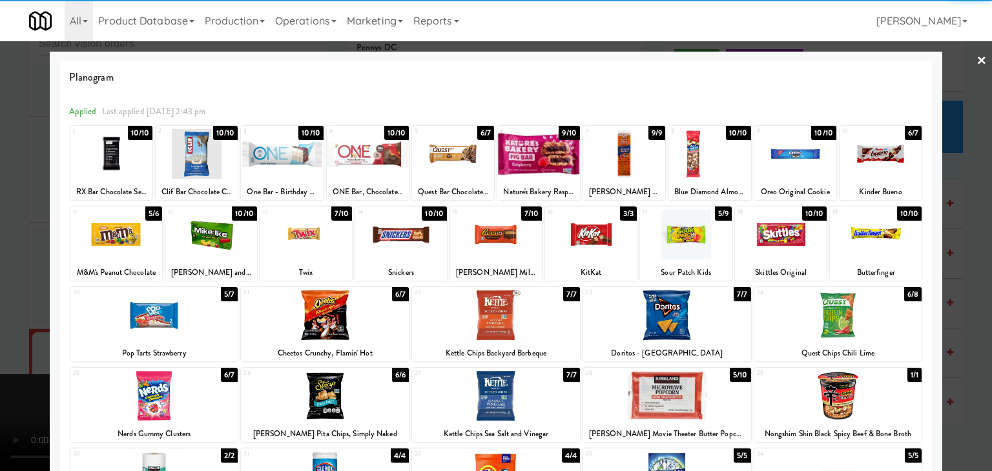
click at [324, 378] on div at bounding box center [325, 396] width 168 height 50
click at [473, 383] on div at bounding box center [496, 396] width 168 height 50
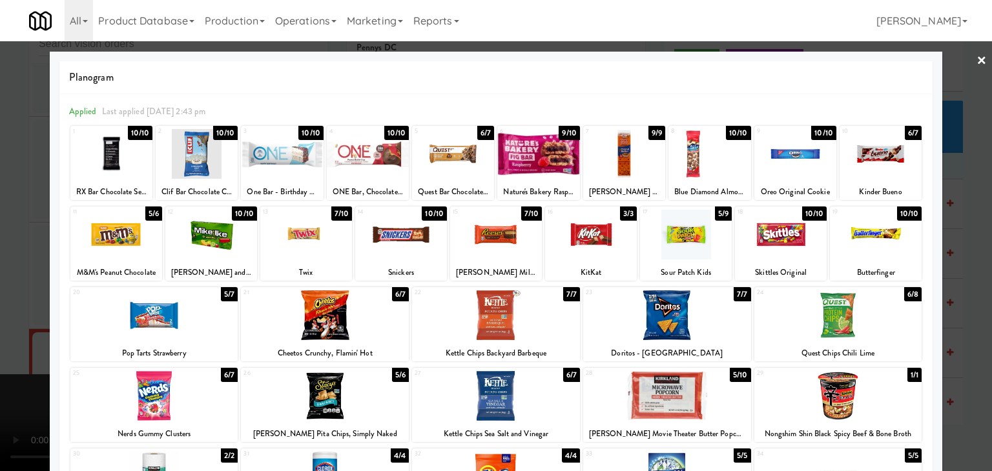
drag, startPoint x: 0, startPoint y: 336, endPoint x: 283, endPoint y: 313, distance: 283.8
click at [10, 336] on div at bounding box center [496, 235] width 992 height 471
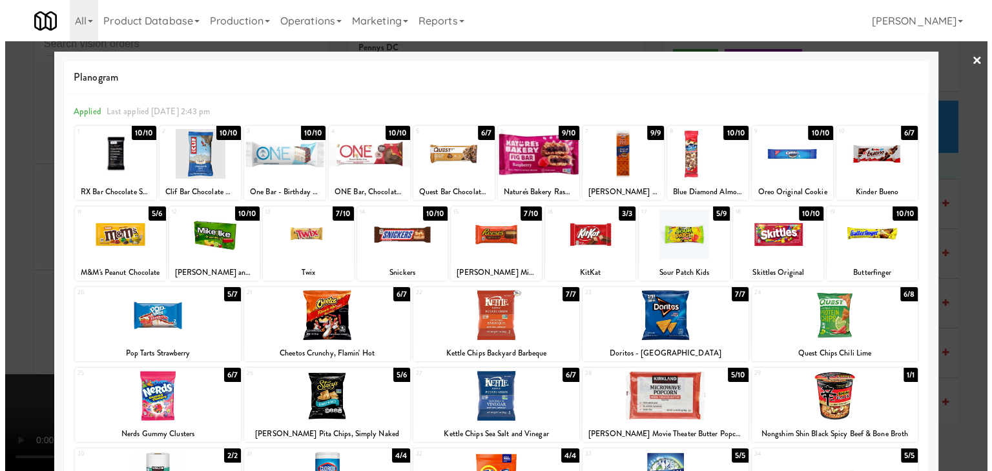
scroll to position [10899, 0]
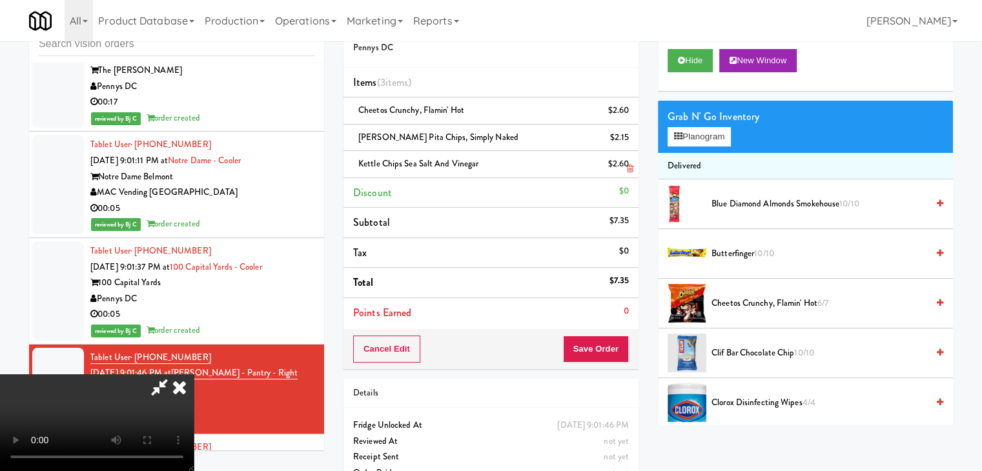
click at [633, 138] on icon at bounding box center [630, 142] width 6 height 8
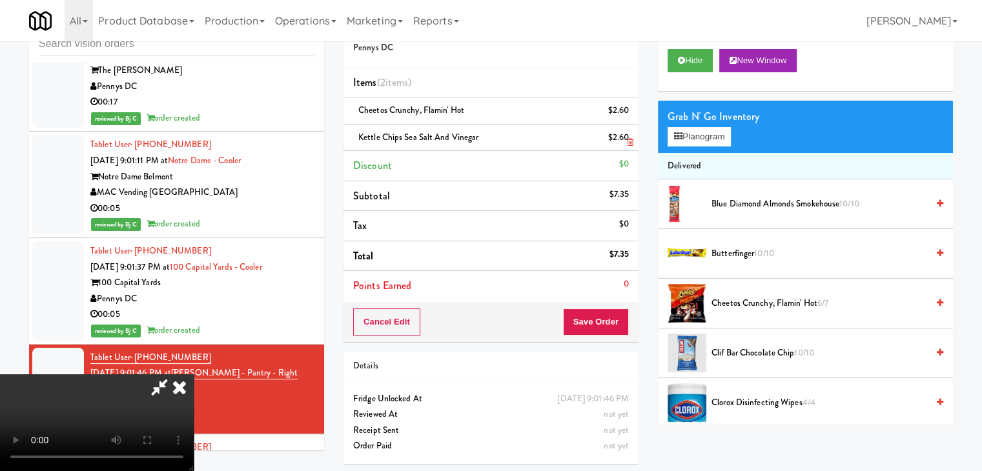
click at [632, 138] on icon at bounding box center [630, 142] width 6 height 8
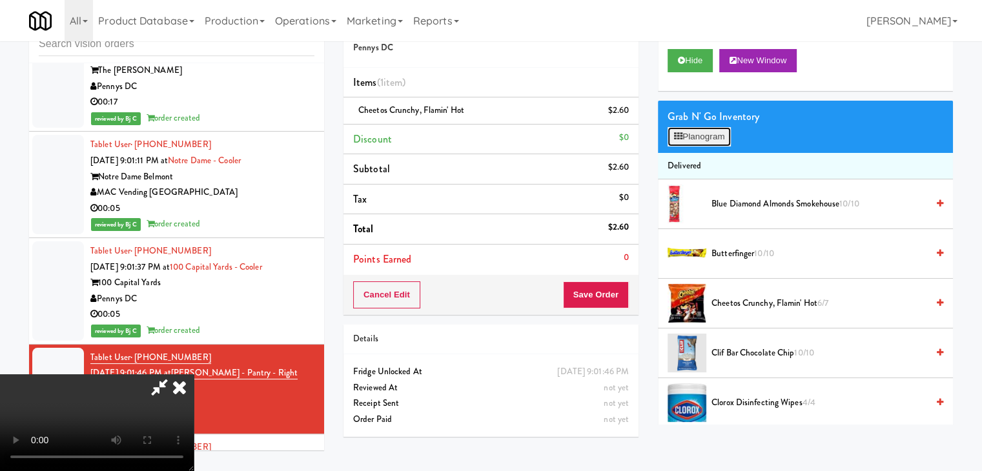
click at [718, 138] on button "Planogram" at bounding box center [699, 136] width 63 height 19
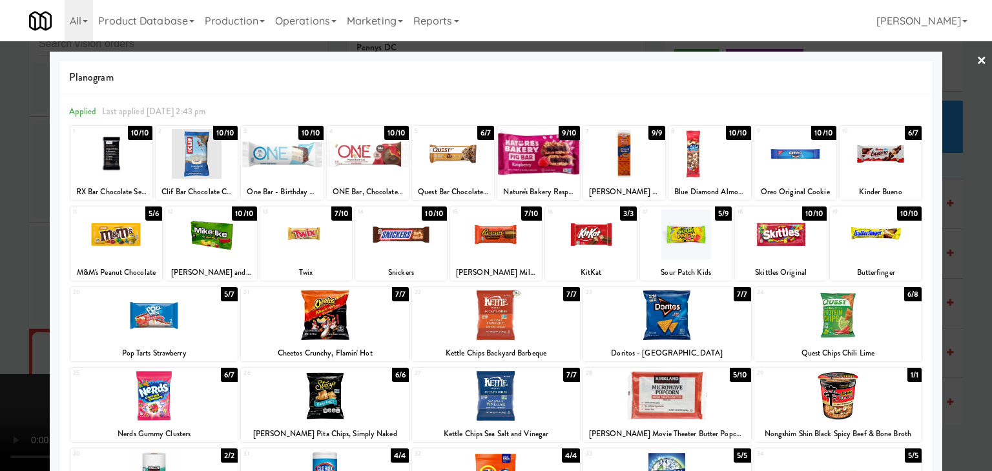
click at [511, 401] on div at bounding box center [496, 396] width 168 height 50
drag, startPoint x: 0, startPoint y: 316, endPoint x: 189, endPoint y: 313, distance: 188.6
click at [5, 316] on div at bounding box center [496, 235] width 992 height 471
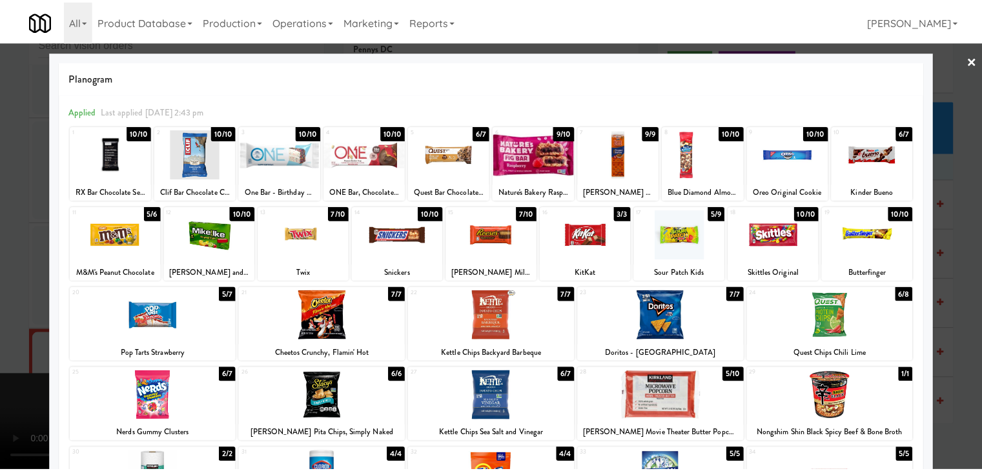
scroll to position [10899, 0]
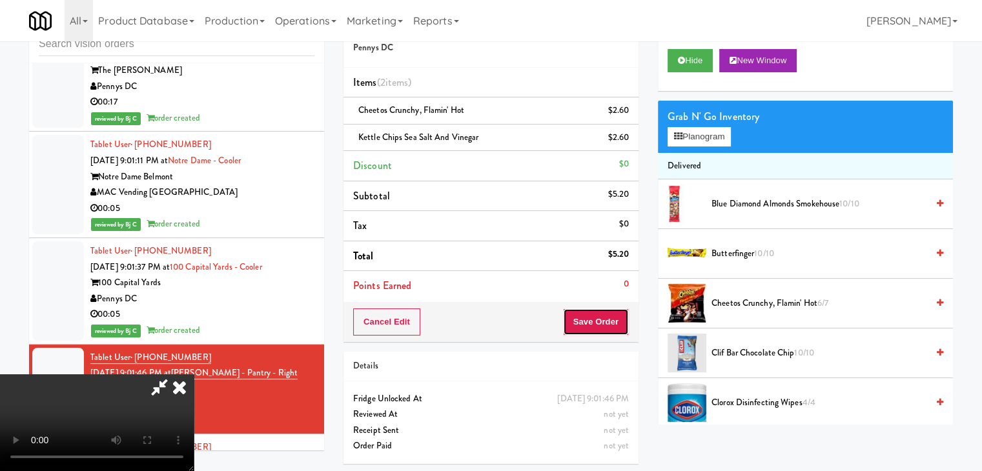
click at [612, 324] on button "Save Order" at bounding box center [596, 322] width 66 height 27
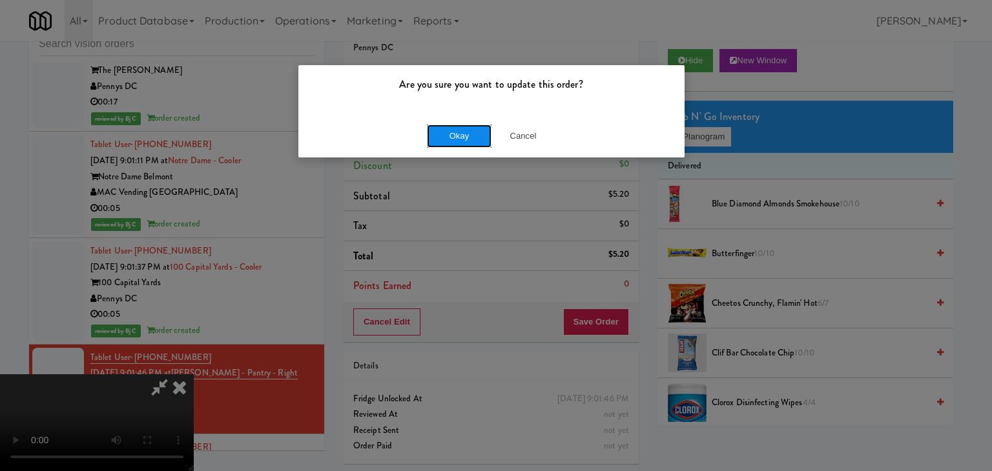
click at [454, 133] on button "Okay" at bounding box center [459, 136] width 65 height 23
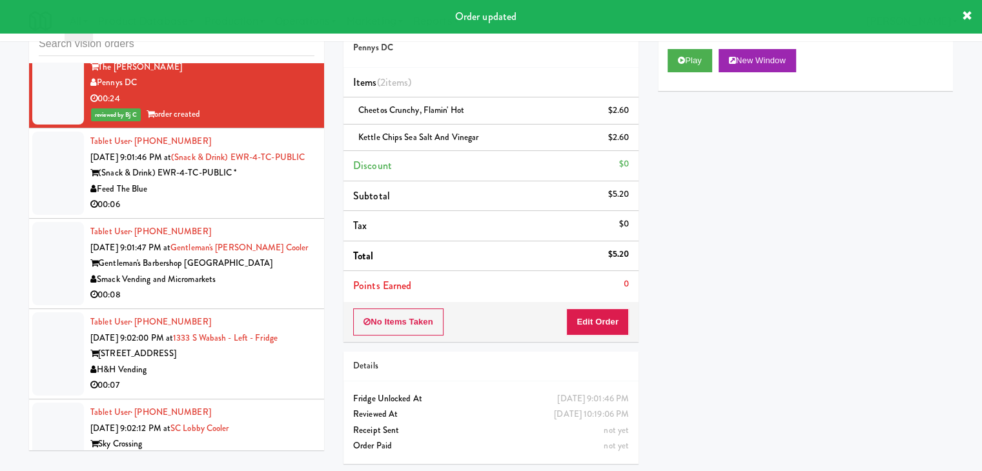
scroll to position [11222, 0]
drag, startPoint x: 278, startPoint y: 117, endPoint x: 289, endPoint y: 127, distance: 14.6
click at [280, 181] on div "Feed The Blue" at bounding box center [202, 189] width 224 height 16
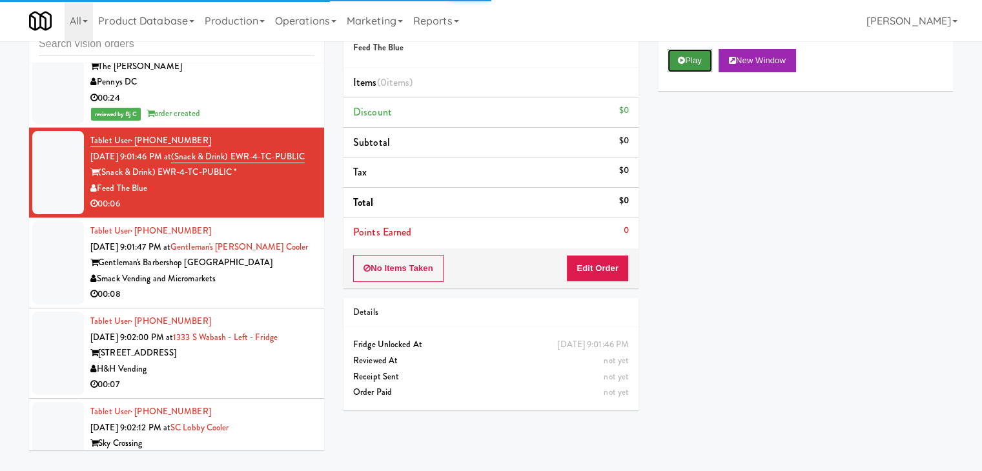
click at [703, 59] on button "Play" at bounding box center [690, 60] width 45 height 23
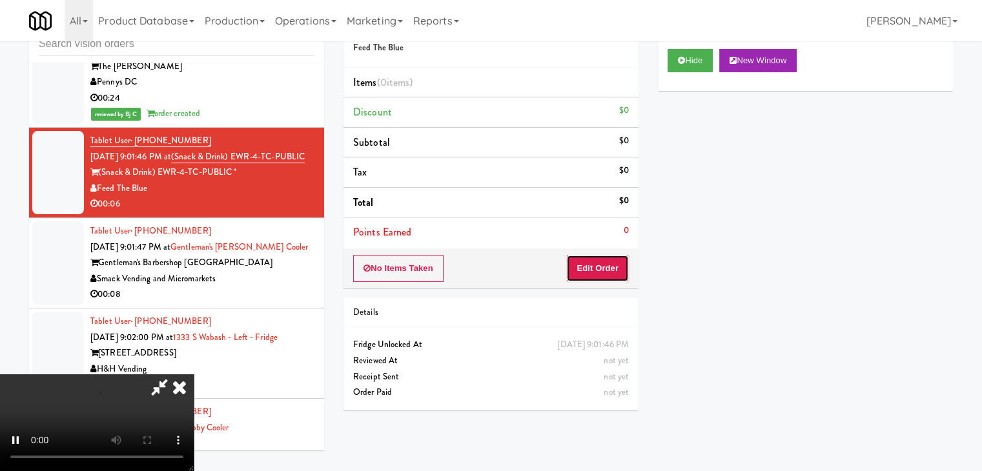
click at [598, 269] on button "Edit Order" at bounding box center [597, 268] width 63 height 27
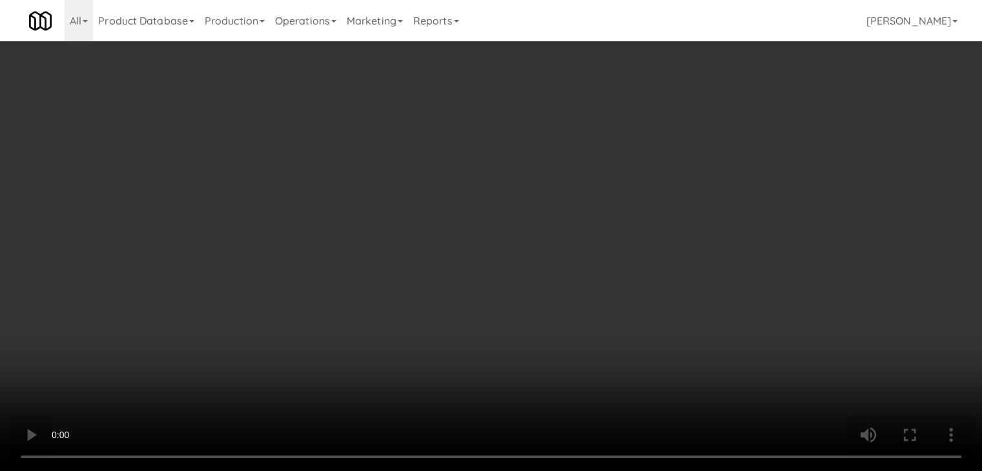
scroll to position [11190, 0]
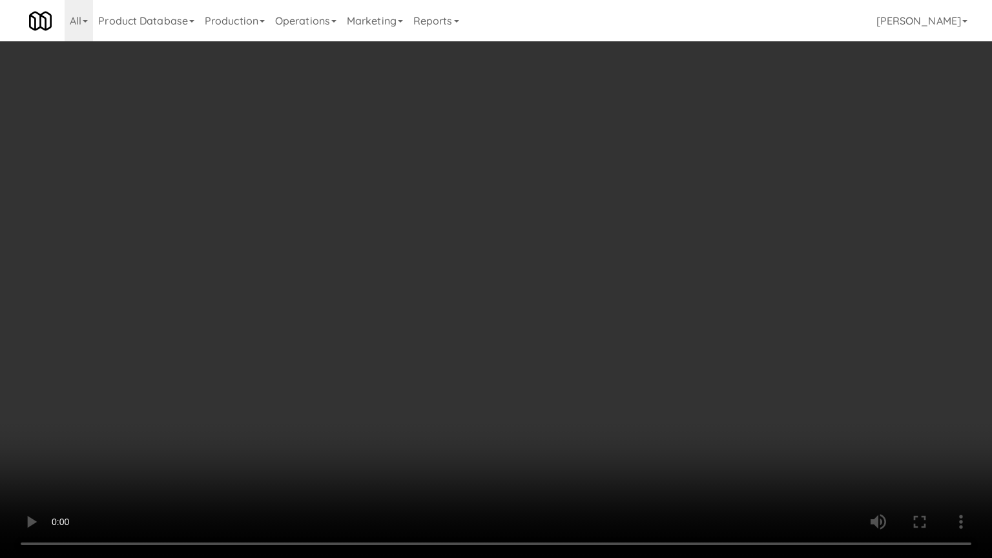
click at [416, 406] on video at bounding box center [496, 279] width 992 height 558
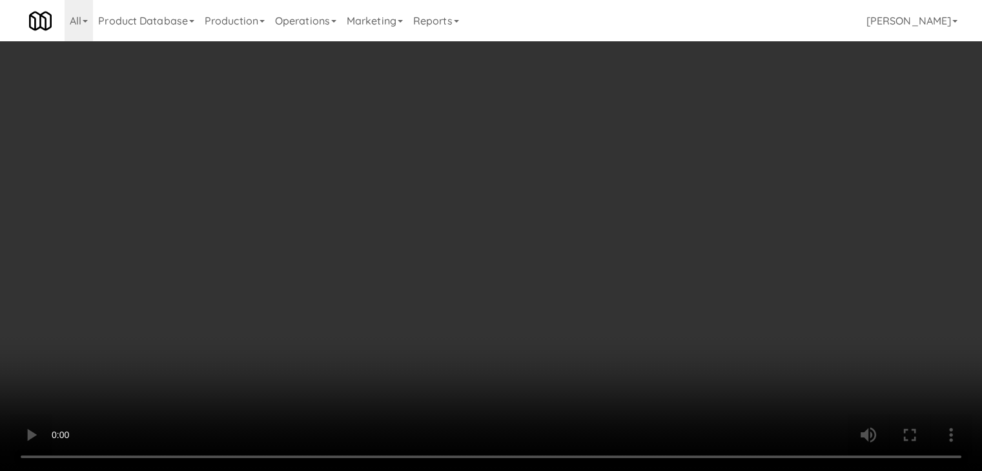
click at [706, 130] on button "Planogram" at bounding box center [699, 136] width 63 height 19
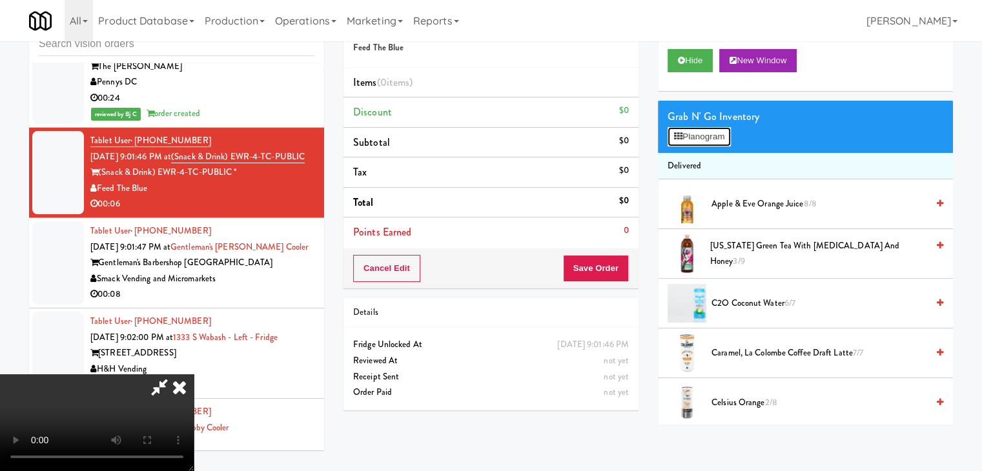
scroll to position [11190, 0]
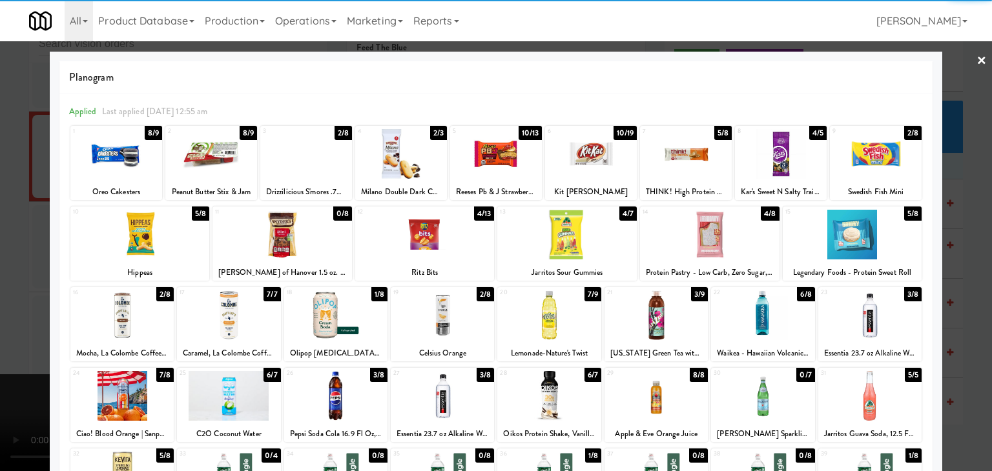
click at [871, 320] on div at bounding box center [869, 316] width 103 height 50
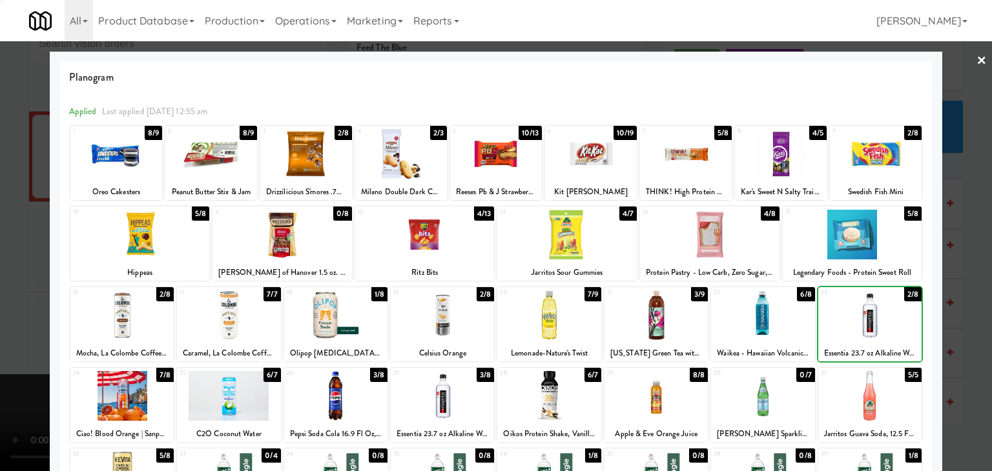
click at [981, 324] on div at bounding box center [496, 235] width 992 height 471
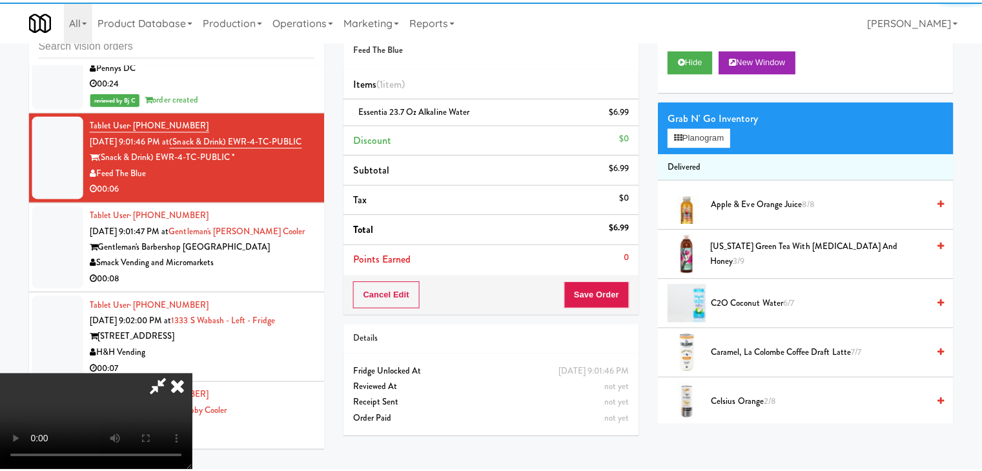
scroll to position [11222, 0]
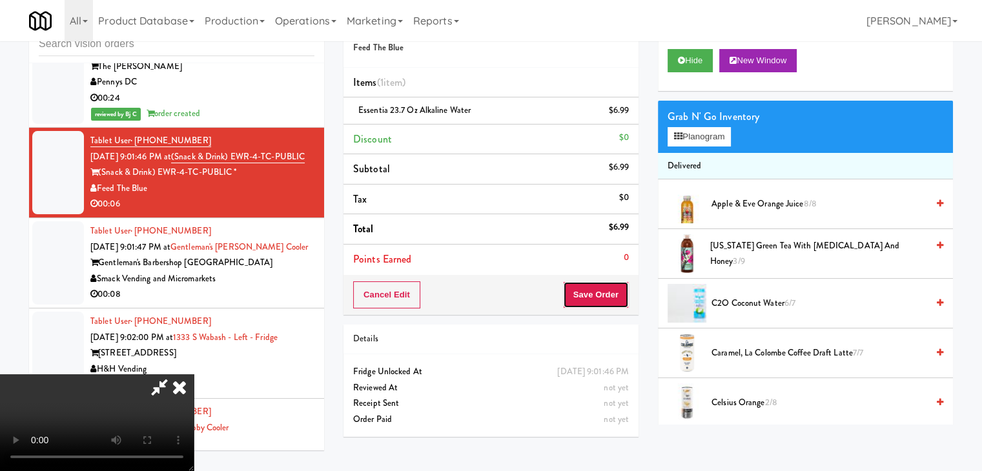
drag, startPoint x: 608, startPoint y: 300, endPoint x: 621, endPoint y: 300, distance: 12.9
click at [610, 300] on button "Save Order" at bounding box center [596, 295] width 66 height 27
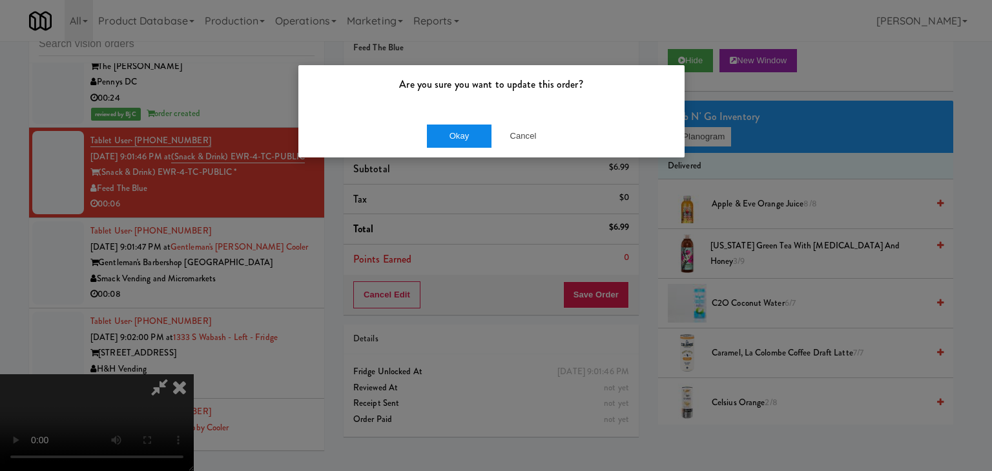
drag, startPoint x: 455, startPoint y: 123, endPoint x: 455, endPoint y: 132, distance: 9.7
click at [454, 124] on div "Okay Cancel" at bounding box center [491, 135] width 386 height 43
click at [455, 133] on button "Okay" at bounding box center [459, 136] width 65 height 23
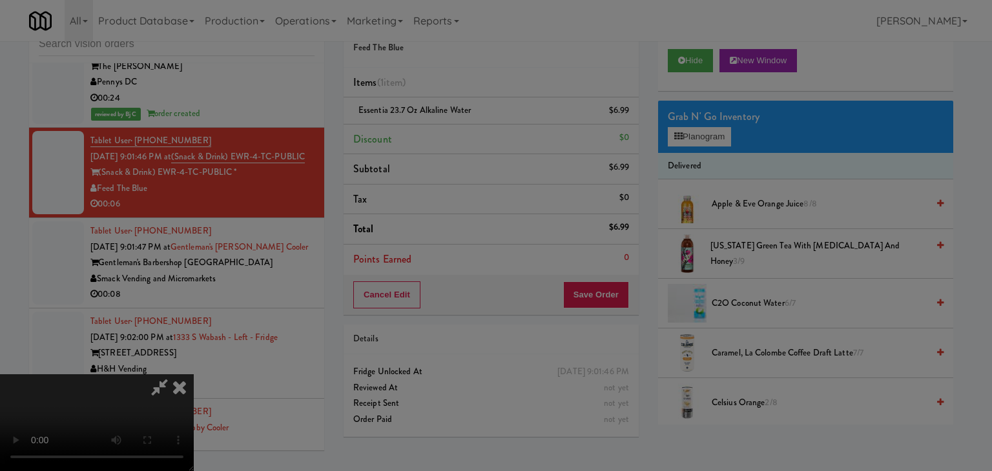
click at [455, 124] on button "Okay" at bounding box center [459, 112] width 65 height 23
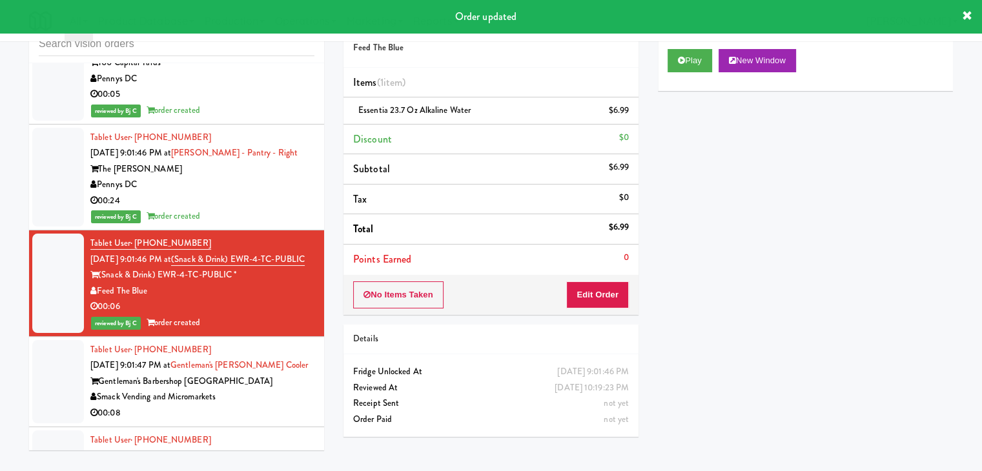
scroll to position [11141, 0]
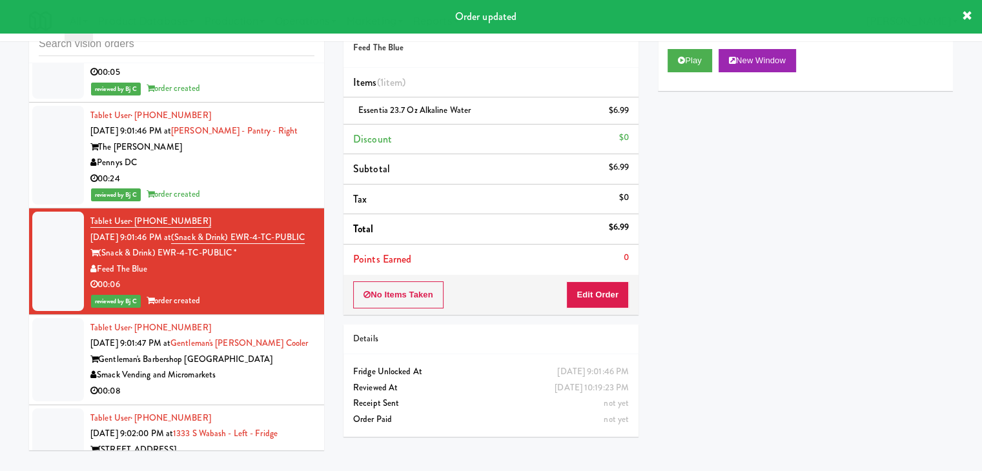
click at [291, 367] on div "Smack Vending and Micromarkets" at bounding box center [202, 375] width 224 height 16
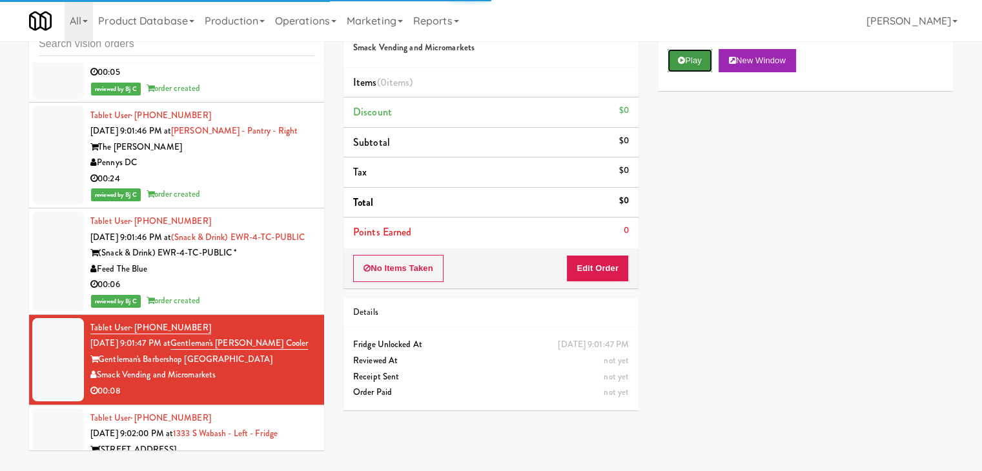
click at [682, 61] on icon at bounding box center [681, 60] width 7 height 8
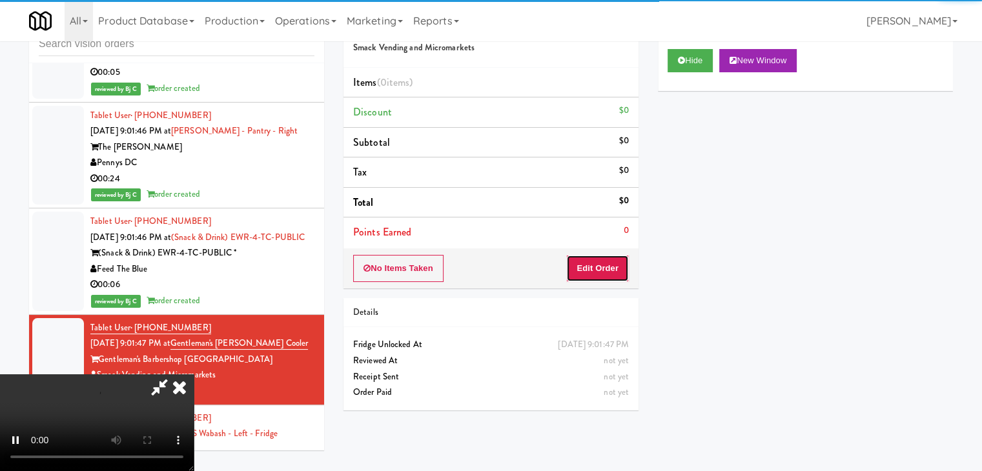
click at [589, 268] on button "Edit Order" at bounding box center [597, 268] width 63 height 27
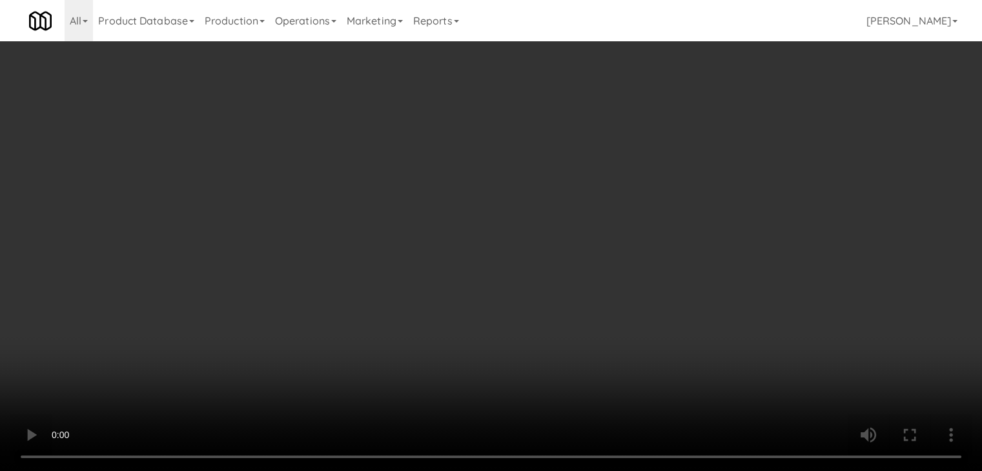
scroll to position [11109, 0]
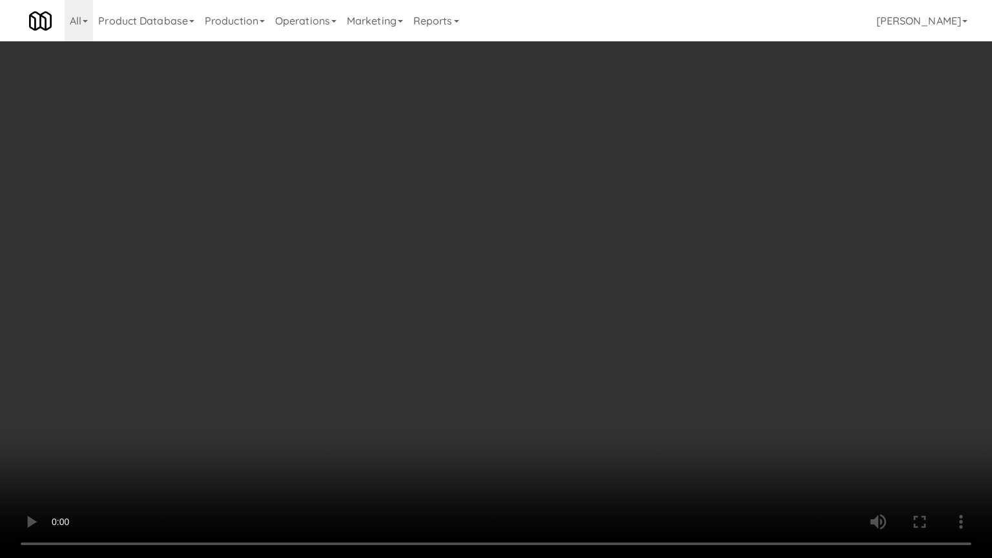
click at [588, 369] on video at bounding box center [496, 279] width 992 height 558
drag, startPoint x: 588, startPoint y: 369, endPoint x: 641, endPoint y: 254, distance: 126.9
click at [590, 367] on video at bounding box center [496, 279] width 992 height 558
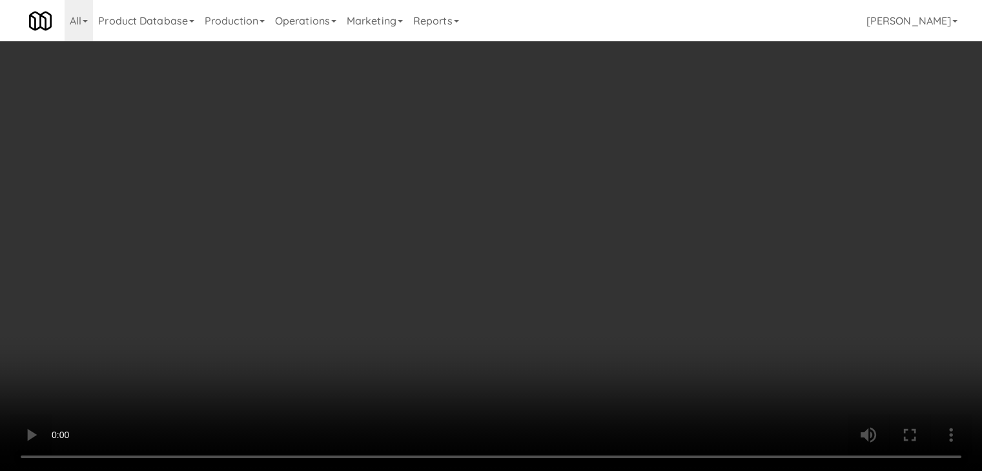
click at [706, 138] on button "Planogram" at bounding box center [699, 136] width 63 height 19
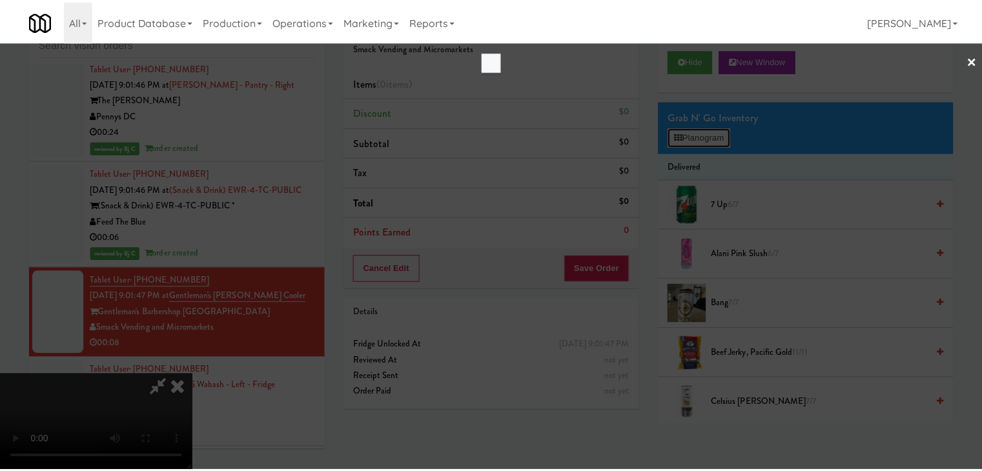
scroll to position [11109, 0]
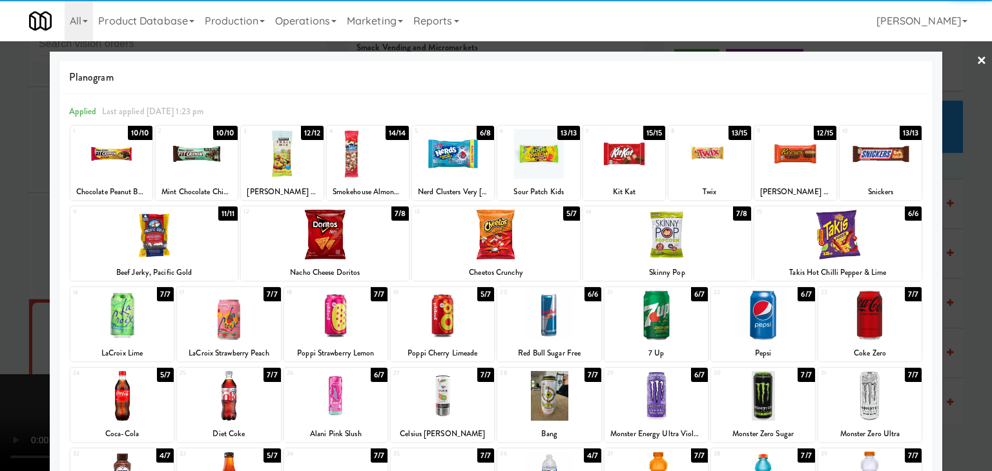
click at [152, 256] on div at bounding box center [154, 235] width 168 height 50
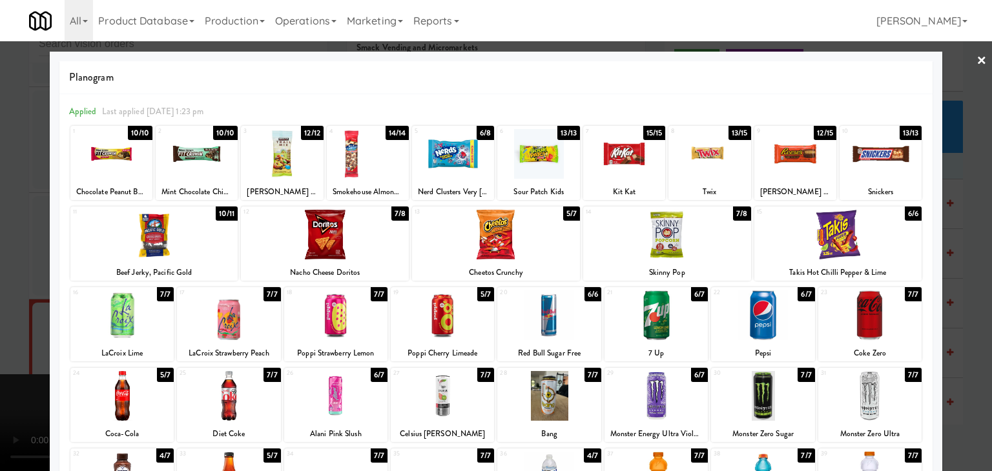
drag, startPoint x: 8, startPoint y: 290, endPoint x: 211, endPoint y: 291, distance: 202.8
click at [8, 290] on div at bounding box center [496, 235] width 992 height 471
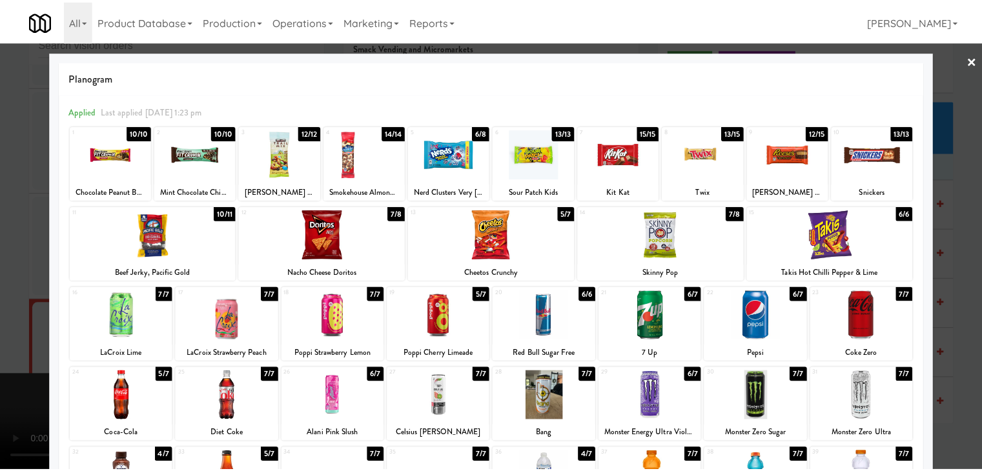
scroll to position [11141, 0]
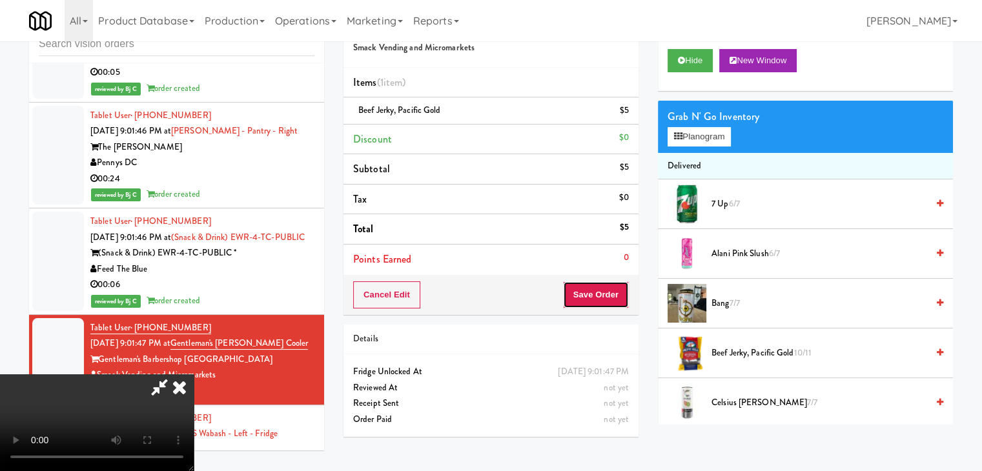
click at [607, 300] on button "Save Order" at bounding box center [596, 295] width 66 height 27
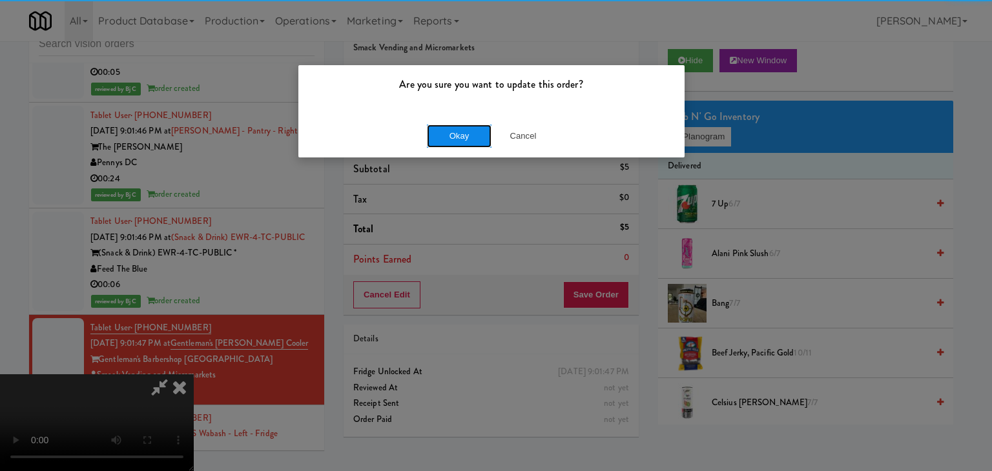
click at [453, 130] on button "Okay" at bounding box center [459, 136] width 65 height 23
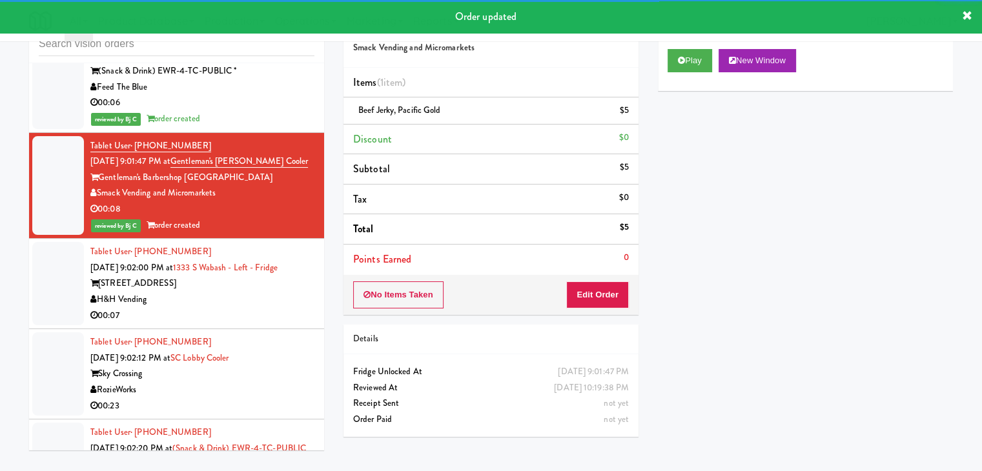
scroll to position [11335, 0]
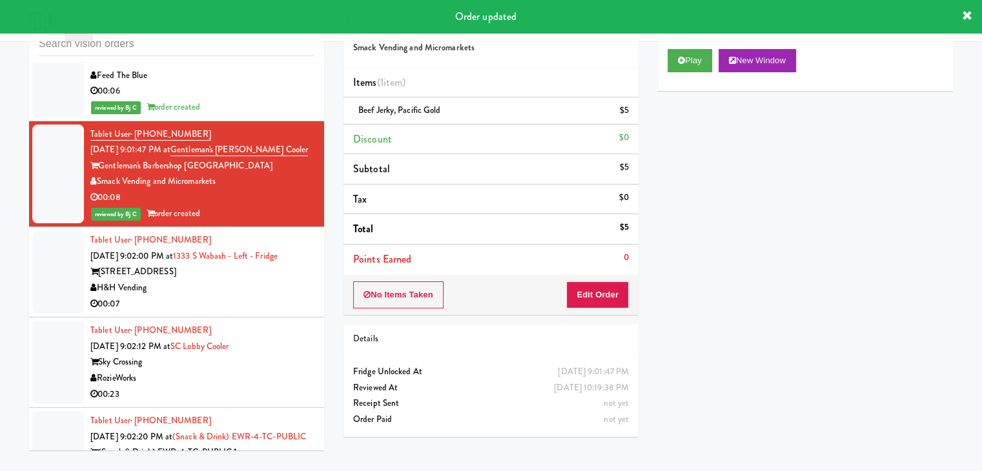
drag, startPoint x: 280, startPoint y: 229, endPoint x: 289, endPoint y: 227, distance: 10.0
click at [280, 296] on div "00:07" at bounding box center [202, 304] width 224 height 16
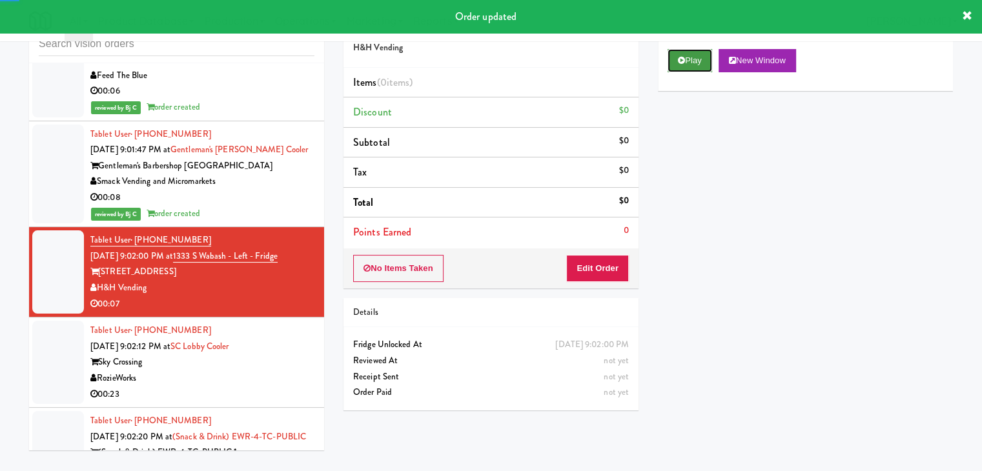
drag, startPoint x: 677, startPoint y: 57, endPoint x: 651, endPoint y: 145, distance: 90.9
click at [677, 57] on button "Play" at bounding box center [690, 60] width 45 height 23
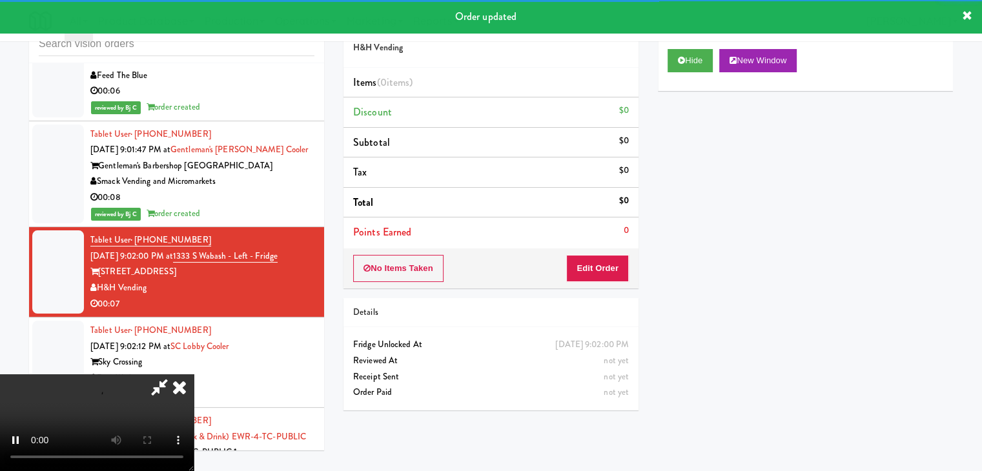
click at [581, 282] on div "No Items Taken Edit Order" at bounding box center [491, 269] width 295 height 40
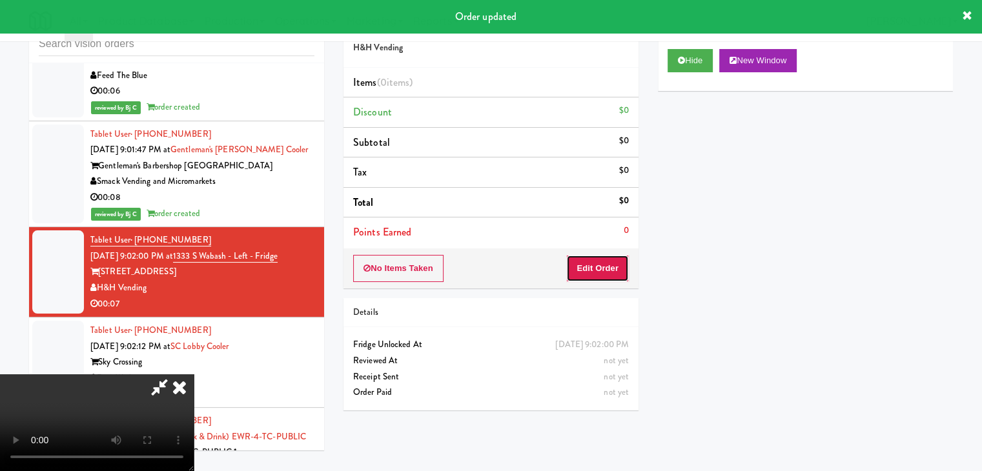
click at [584, 272] on button "Edit Order" at bounding box center [597, 268] width 63 height 27
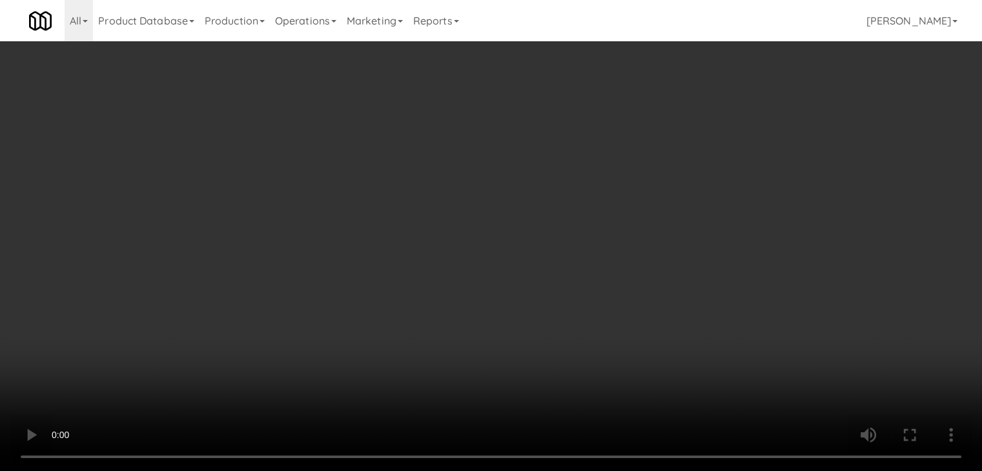
scroll to position [11303, 0]
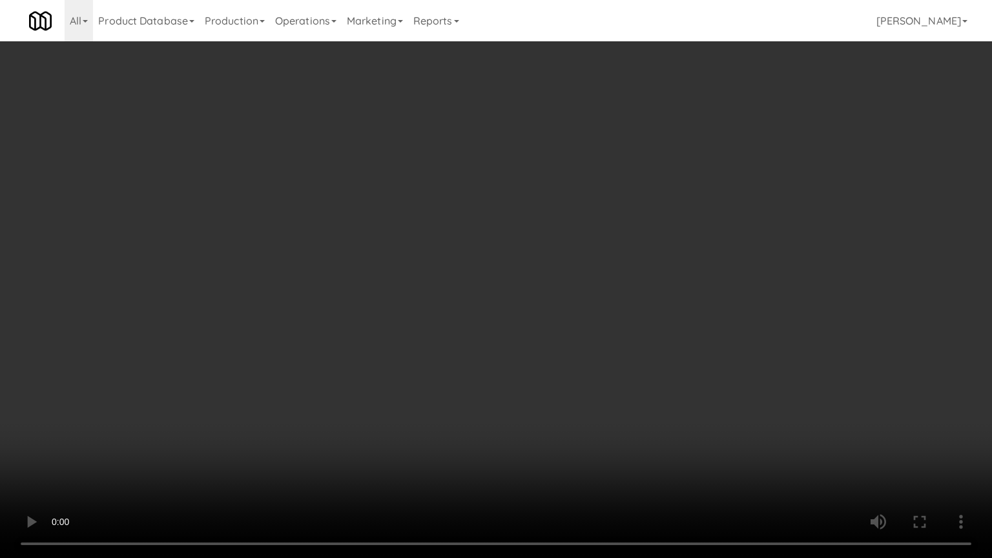
click at [532, 413] on video at bounding box center [496, 279] width 992 height 558
click at [533, 415] on video at bounding box center [496, 279] width 992 height 558
click at [549, 405] on video at bounding box center [496, 279] width 992 height 558
click at [570, 359] on video at bounding box center [496, 279] width 992 height 558
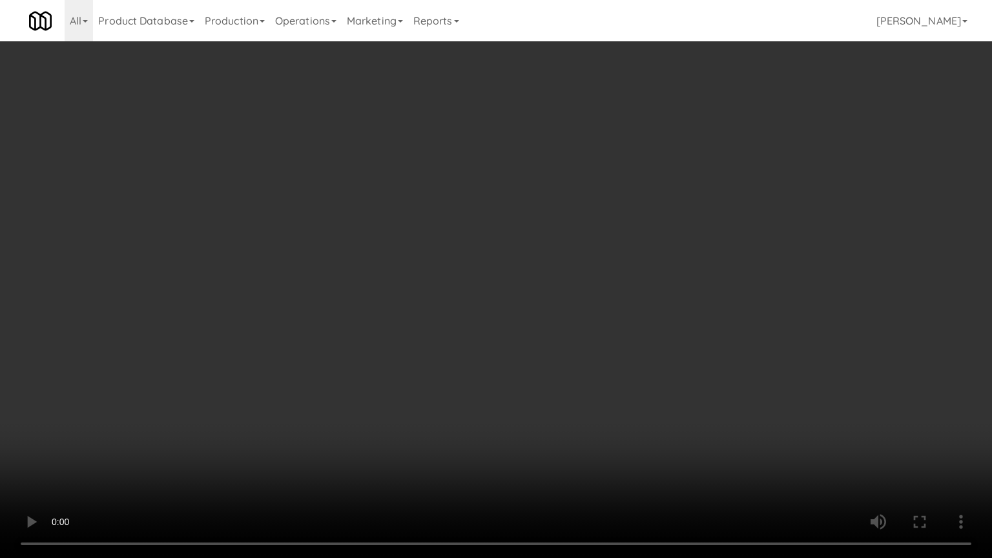
drag, startPoint x: 570, startPoint y: 359, endPoint x: 696, endPoint y: 156, distance: 239.2
click at [573, 352] on video at bounding box center [496, 279] width 992 height 558
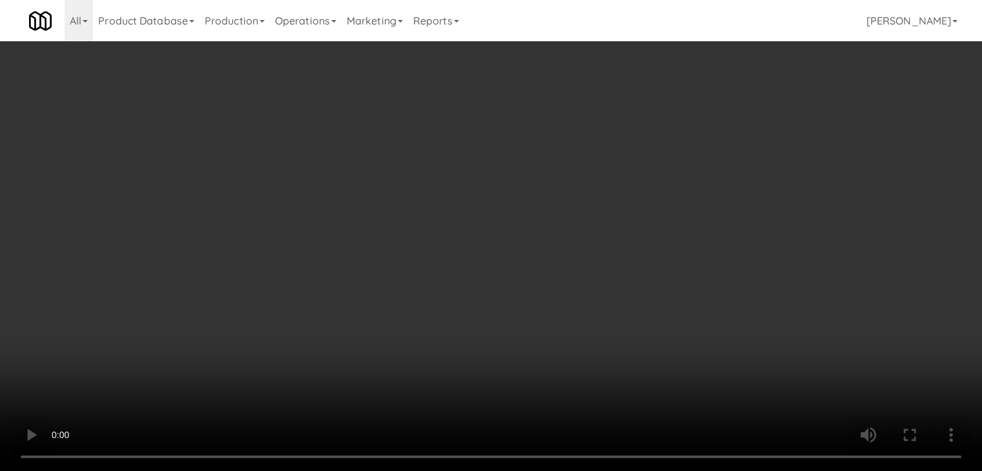
click at [708, 136] on button "Planogram" at bounding box center [699, 136] width 63 height 19
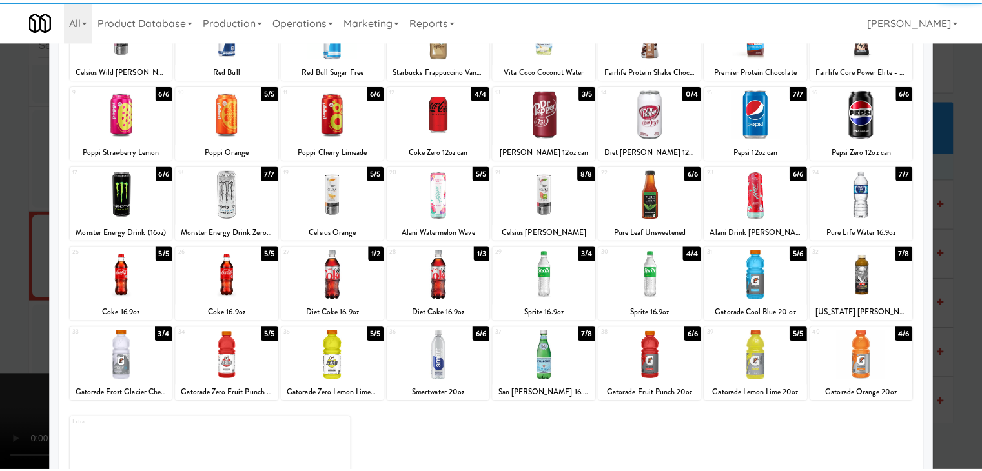
scroll to position [129, 0]
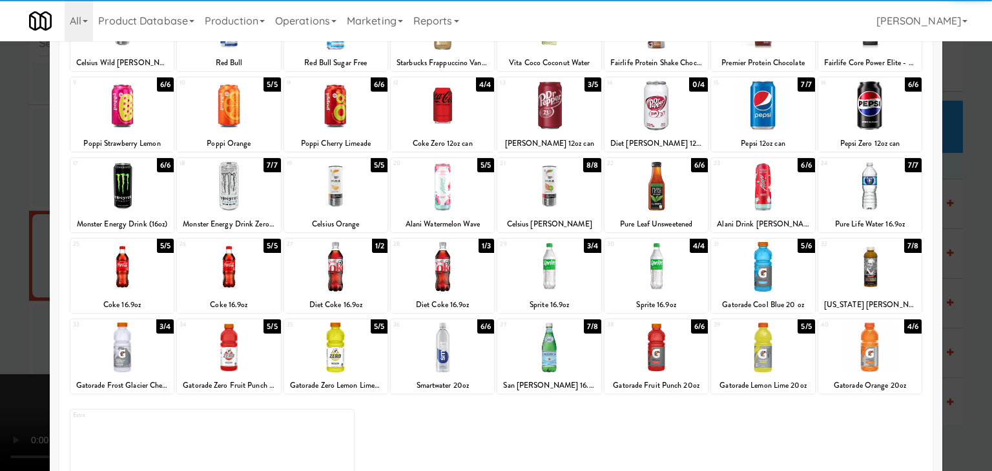
click at [776, 347] on div at bounding box center [762, 348] width 103 height 50
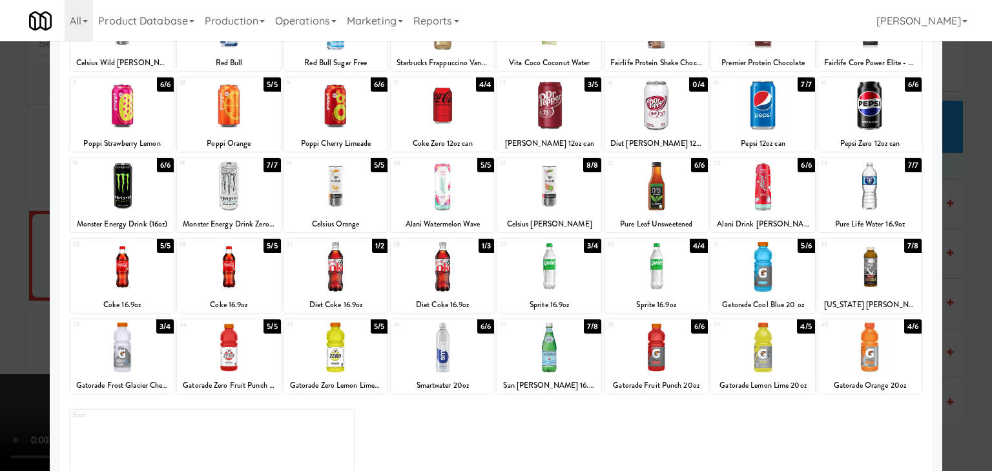
click at [953, 336] on div at bounding box center [496, 235] width 992 height 471
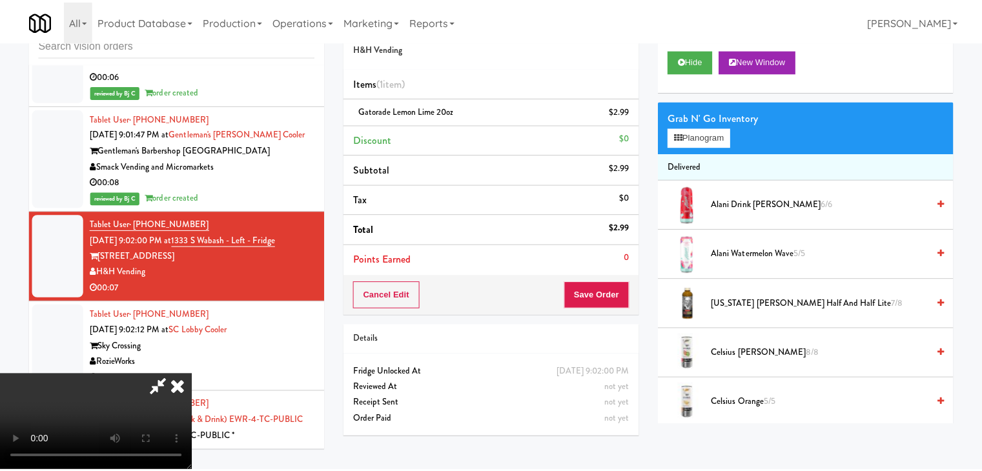
scroll to position [11335, 0]
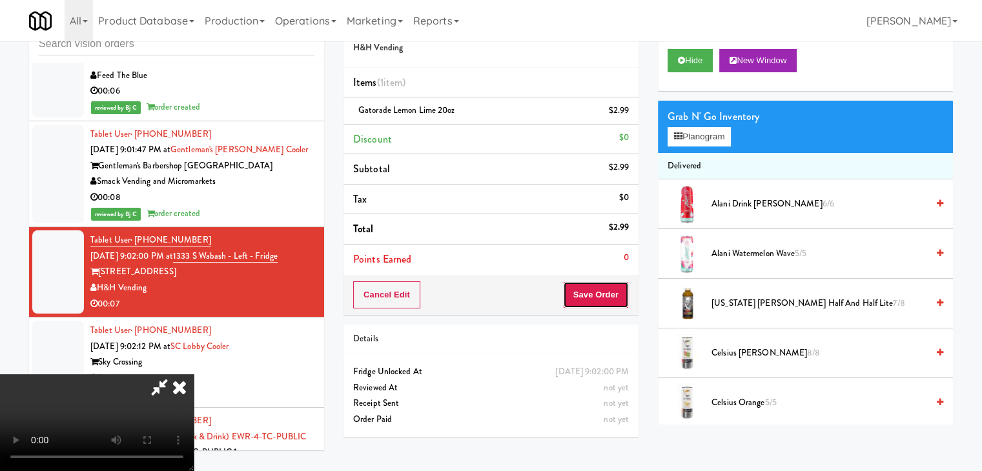
drag, startPoint x: 621, startPoint y: 291, endPoint x: 628, endPoint y: 298, distance: 9.6
click at [622, 291] on button "Save Order" at bounding box center [596, 295] width 66 height 27
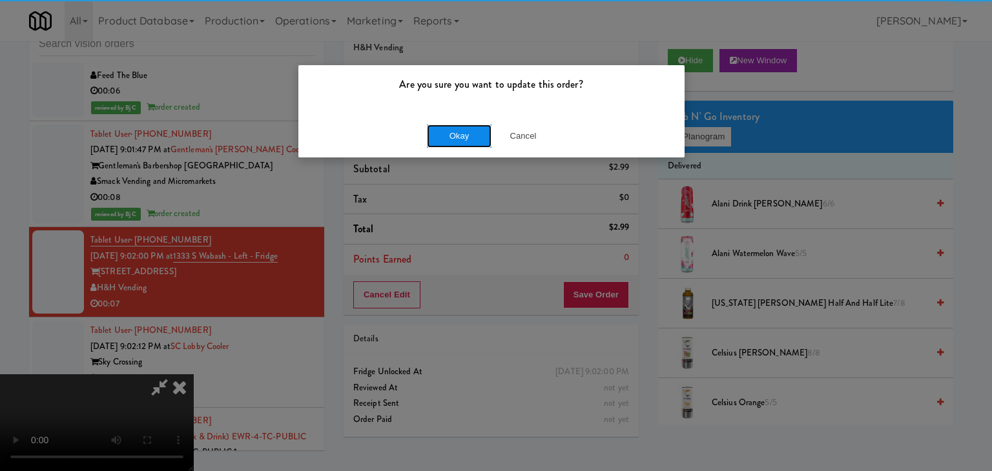
click at [467, 135] on button "Okay" at bounding box center [459, 136] width 65 height 23
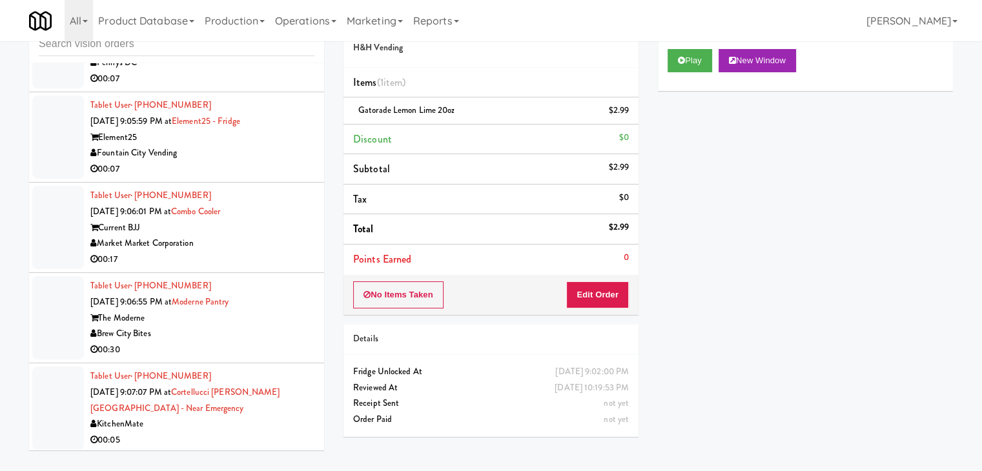
scroll to position [11420, 0]
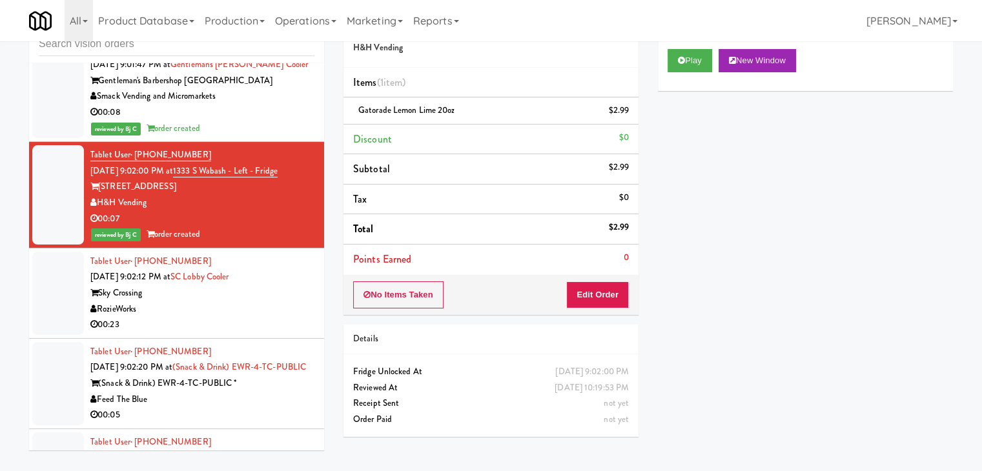
click at [256, 302] on div "RozieWorks" at bounding box center [202, 310] width 224 height 16
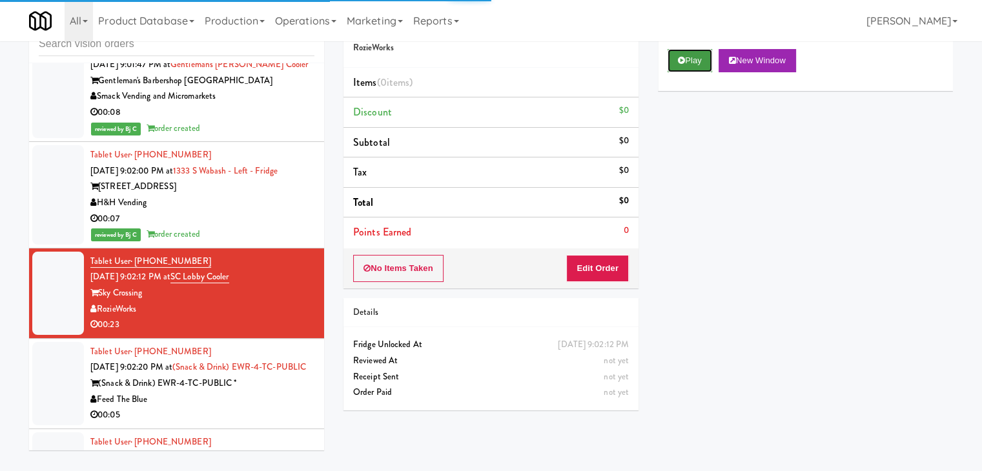
click at [692, 61] on button "Play" at bounding box center [690, 60] width 45 height 23
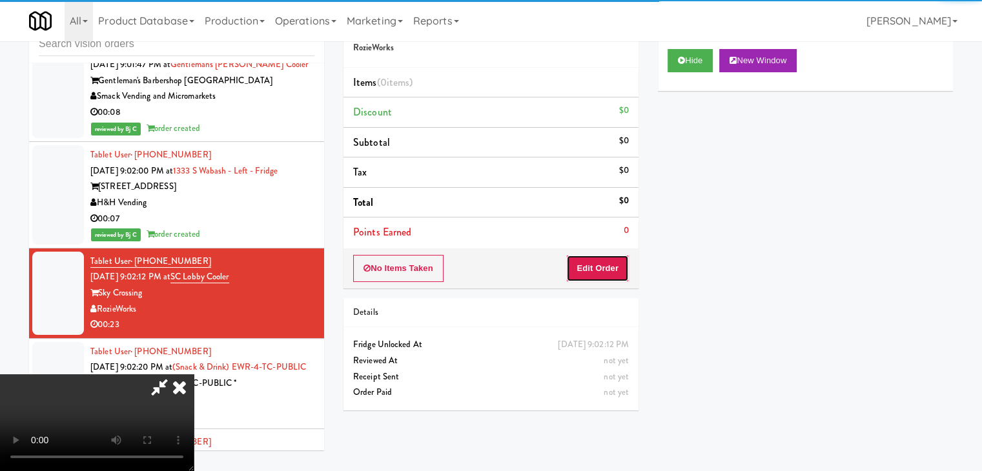
click at [610, 260] on button "Edit Order" at bounding box center [597, 268] width 63 height 27
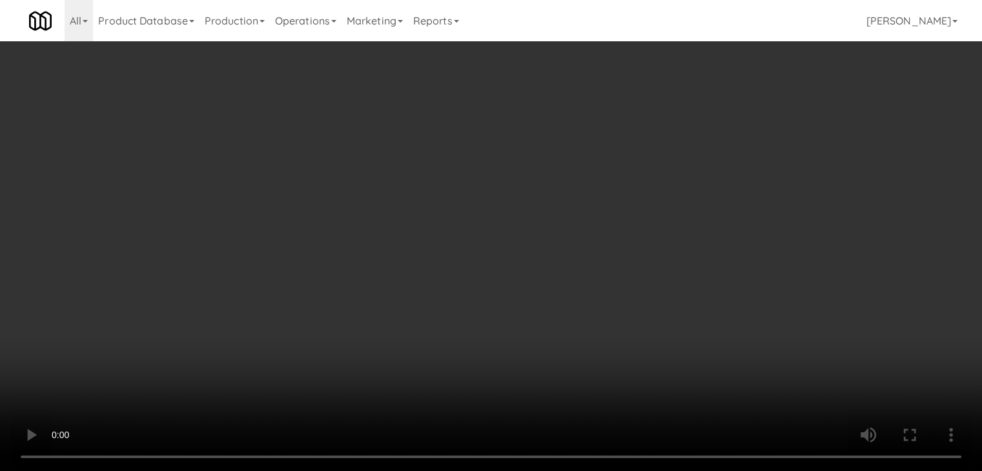
scroll to position [11388, 0]
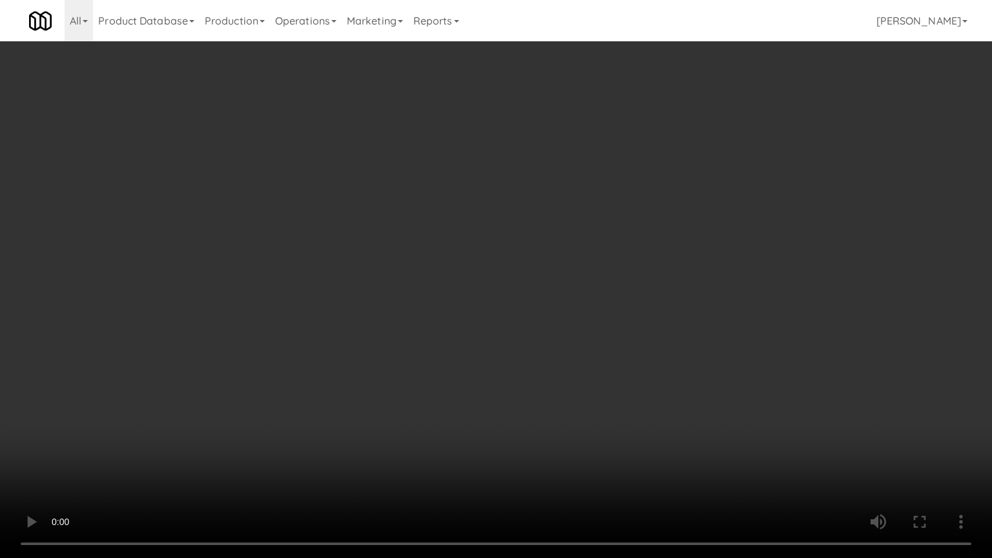
click at [655, 374] on video at bounding box center [496, 279] width 992 height 558
click at [655, 377] on video at bounding box center [496, 279] width 992 height 558
click at [657, 374] on video at bounding box center [496, 279] width 992 height 558
click at [656, 374] on video at bounding box center [496, 279] width 992 height 558
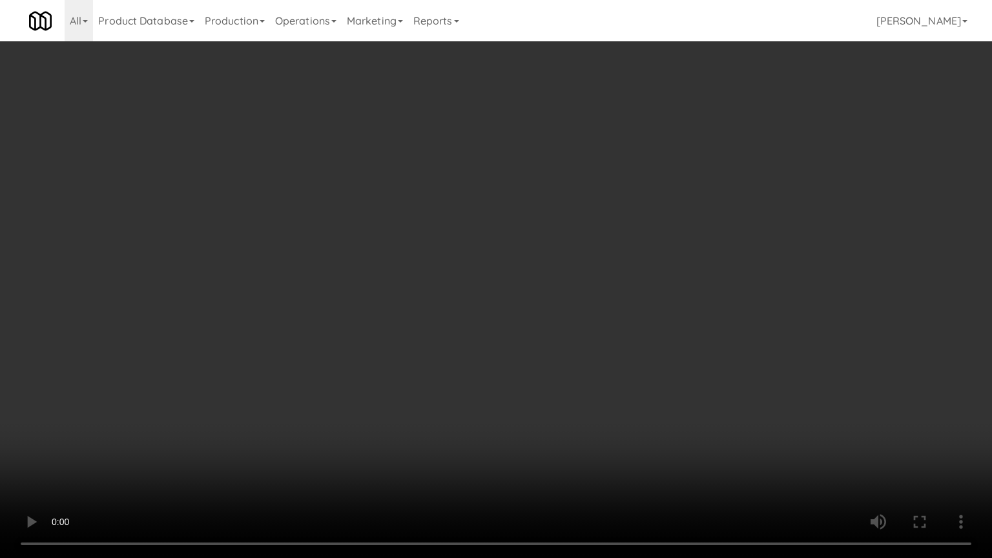
click at [721, 435] on video at bounding box center [496, 279] width 992 height 558
click at [641, 347] on video at bounding box center [496, 279] width 992 height 558
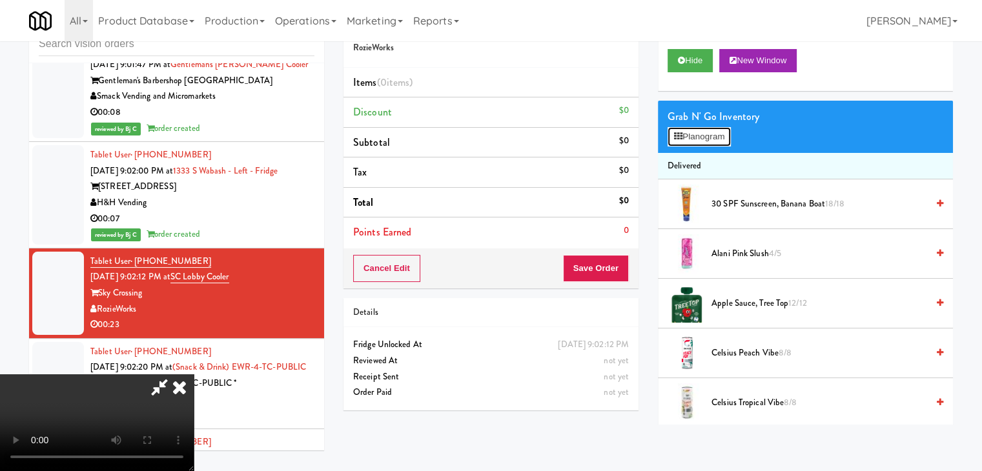
click at [708, 140] on button "Planogram" at bounding box center [699, 136] width 63 height 19
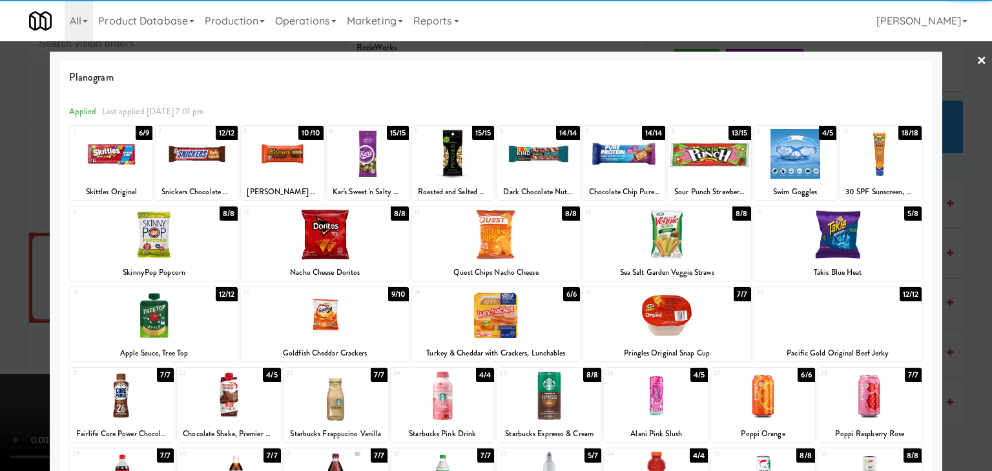
click at [679, 314] on div at bounding box center [667, 316] width 168 height 50
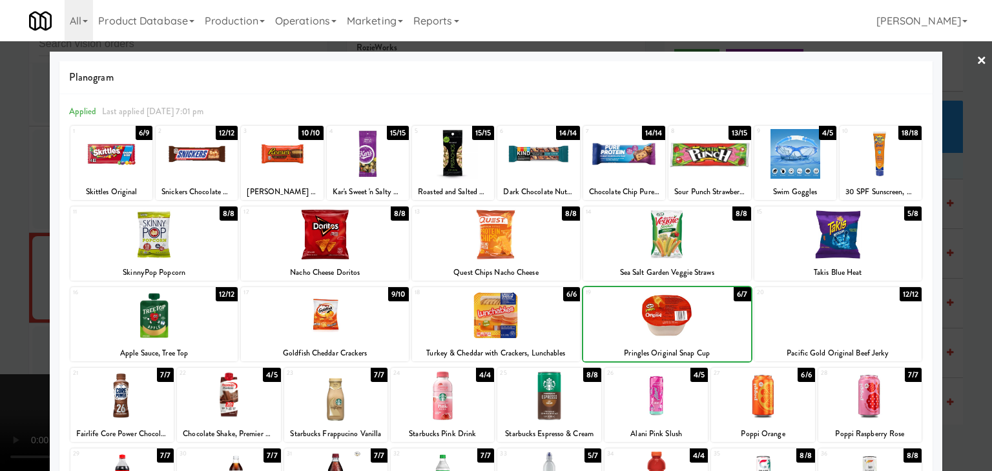
drag, startPoint x: 0, startPoint y: 300, endPoint x: 240, endPoint y: 295, distance: 240.3
click at [3, 300] on div at bounding box center [496, 235] width 992 height 471
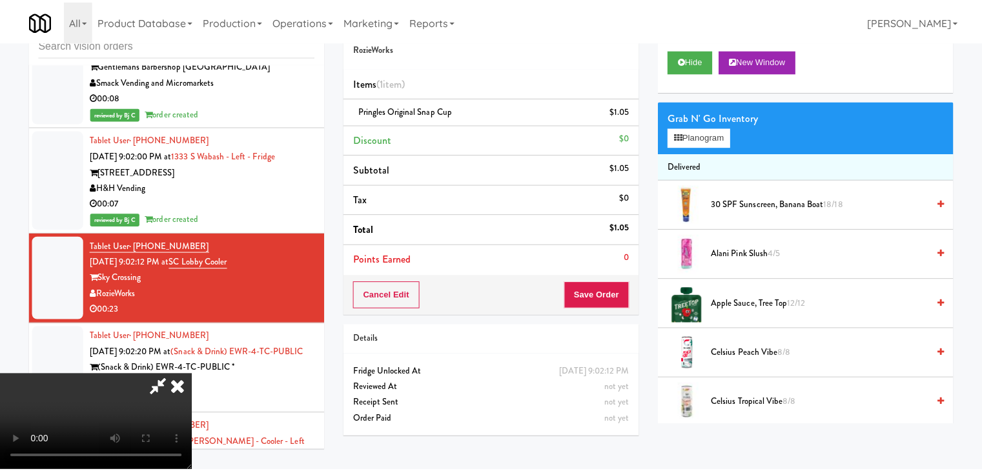
scroll to position [11420, 0]
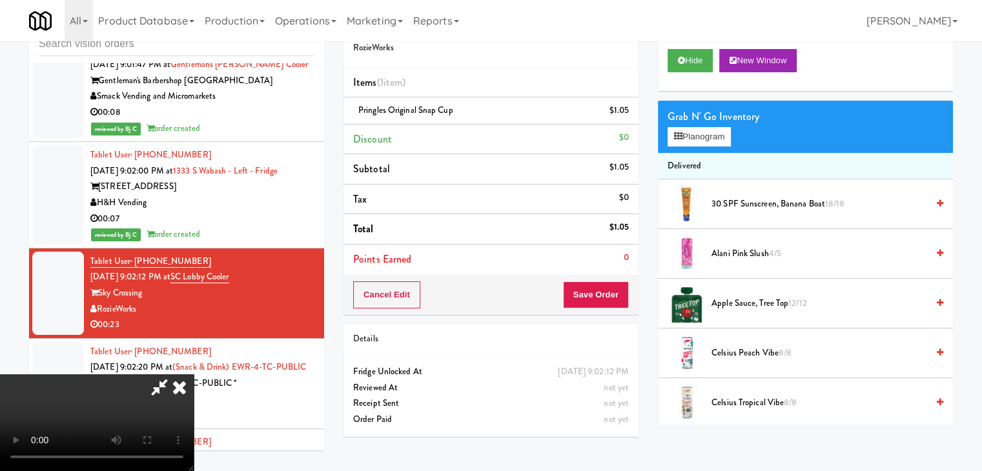
click at [637, 296] on div "Order # 807137 RozieWorks Items (1 item ) Pringles Original Snap Cup $1.05 Disc…" at bounding box center [491, 226] width 314 height 442
click at [620, 298] on button "Save Order" at bounding box center [596, 295] width 66 height 27
click at [619, 298] on button "Save Order" at bounding box center [596, 295] width 66 height 27
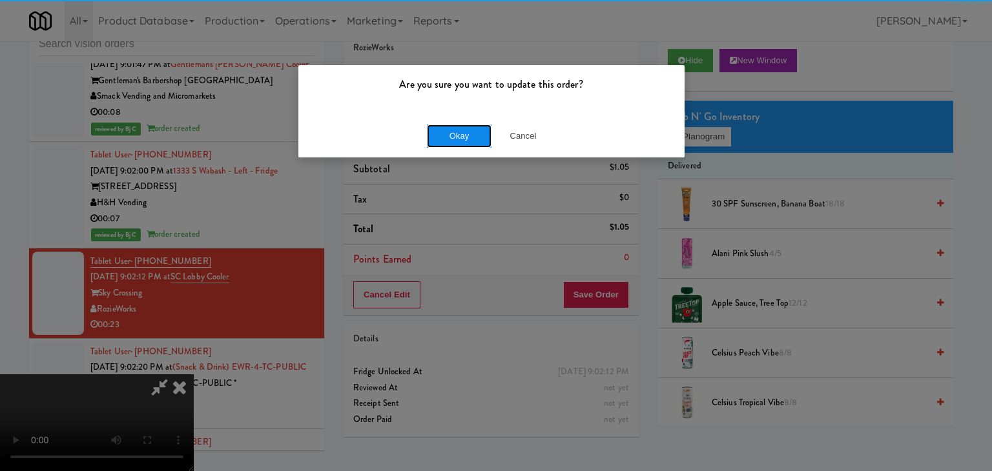
click at [456, 142] on button "Okay" at bounding box center [459, 136] width 65 height 23
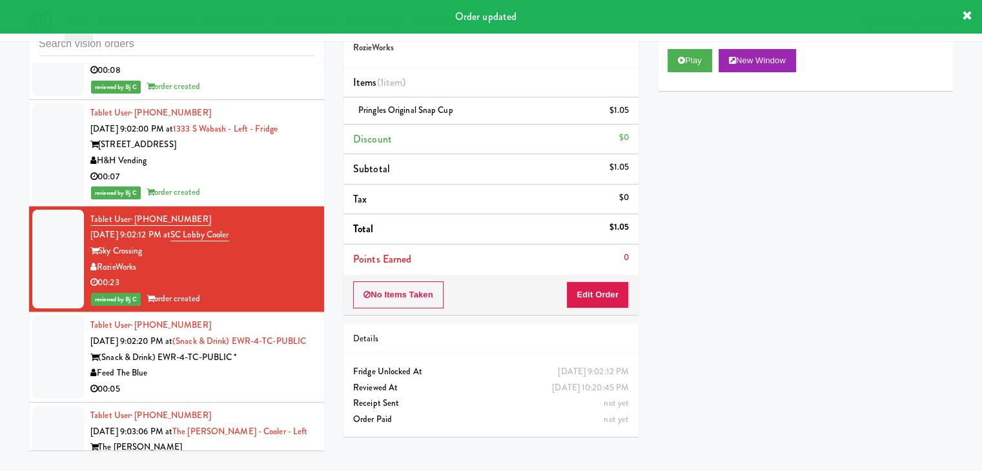
scroll to position [11485, 0]
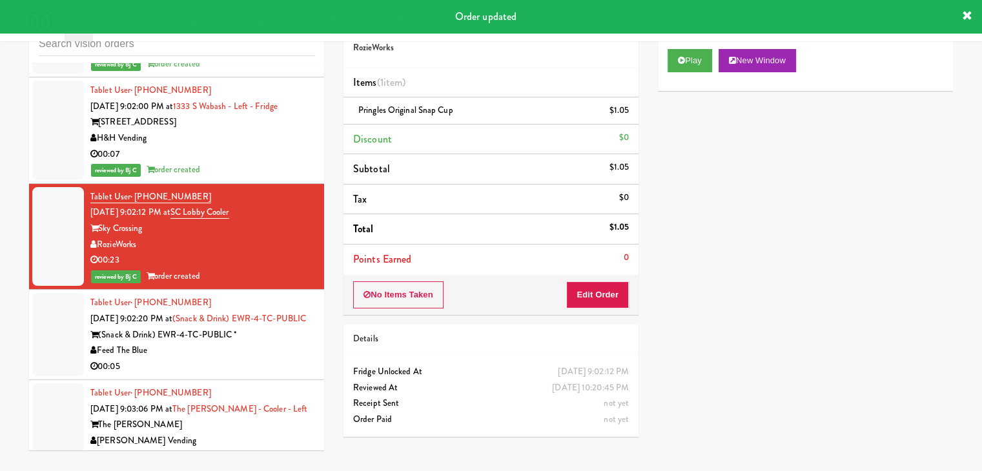
click at [272, 343] on div "Feed The Blue" at bounding box center [202, 351] width 224 height 16
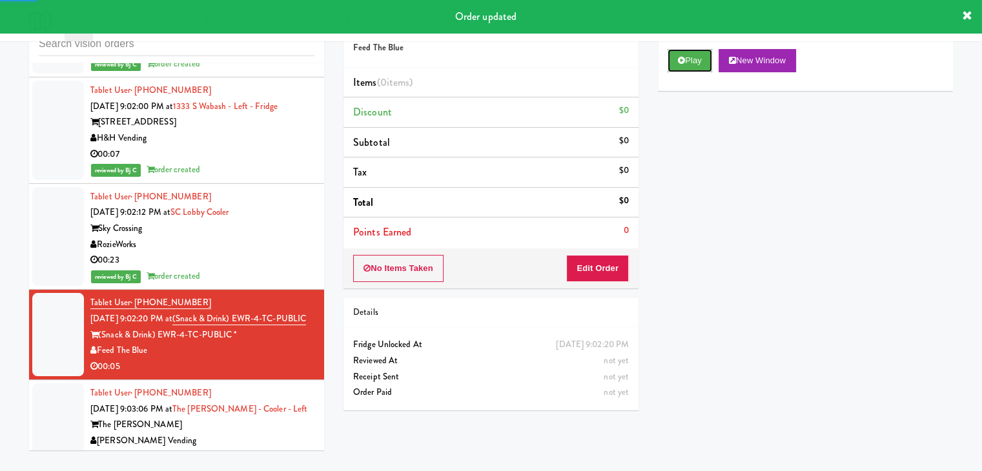
drag, startPoint x: 704, startPoint y: 61, endPoint x: 665, endPoint y: 170, distance: 116.0
click at [703, 61] on button "Play" at bounding box center [690, 60] width 45 height 23
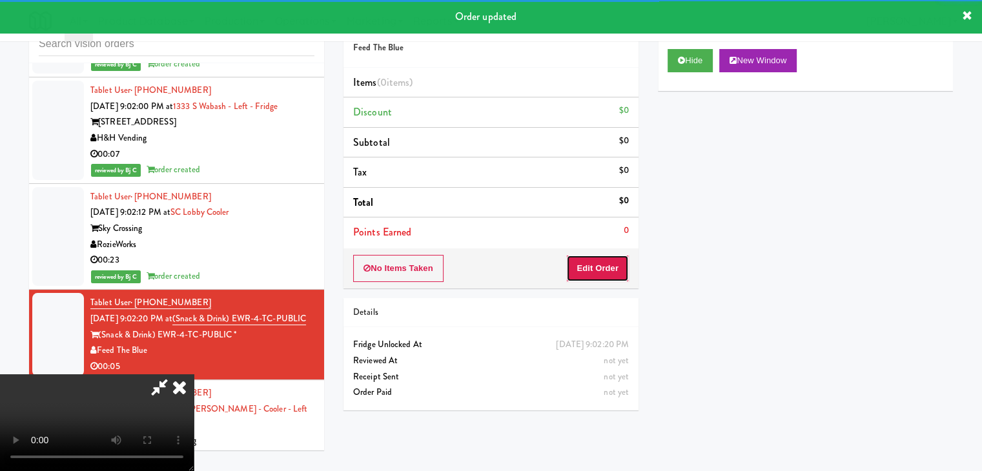
click at [610, 260] on button "Edit Order" at bounding box center [597, 268] width 63 height 27
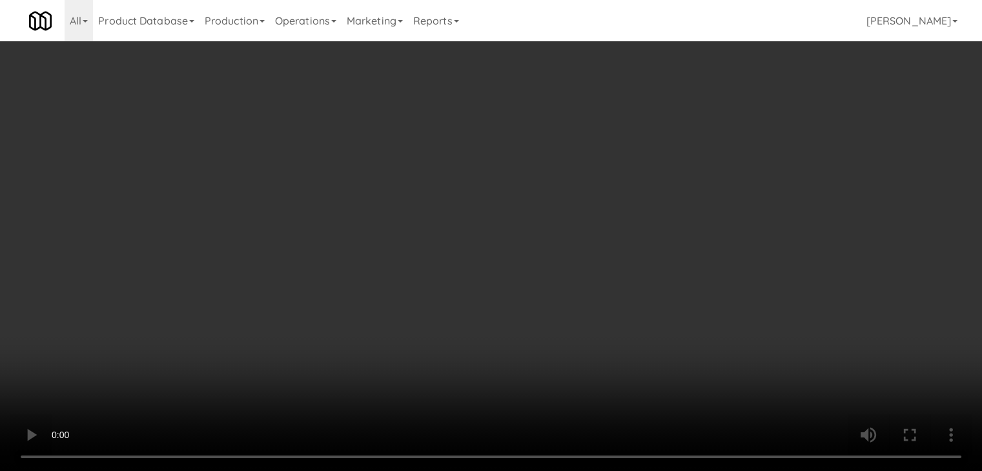
scroll to position [11452, 0]
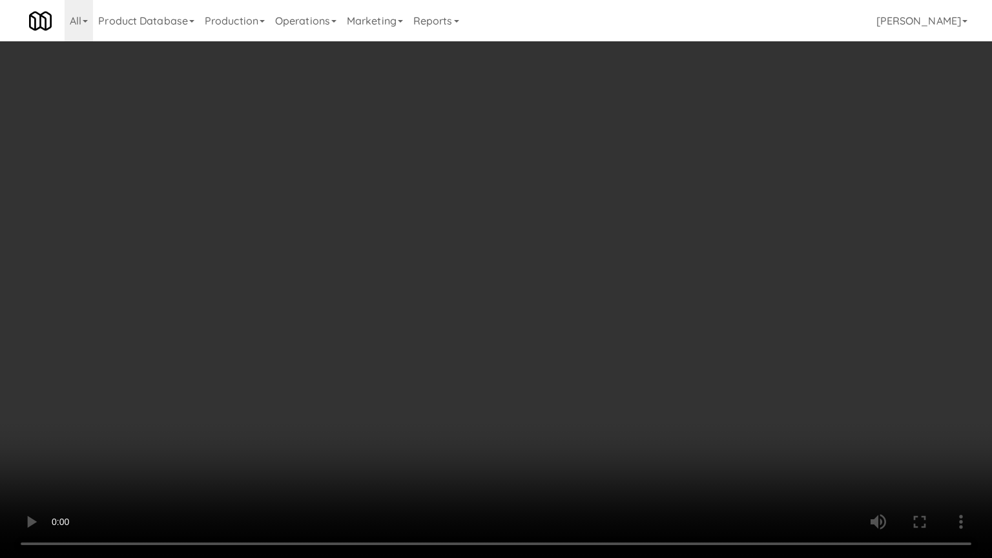
click at [608, 426] on video at bounding box center [496, 279] width 992 height 558
drag, startPoint x: 608, startPoint y: 426, endPoint x: 672, endPoint y: 229, distance: 206.9
click at [615, 408] on video at bounding box center [496, 279] width 992 height 558
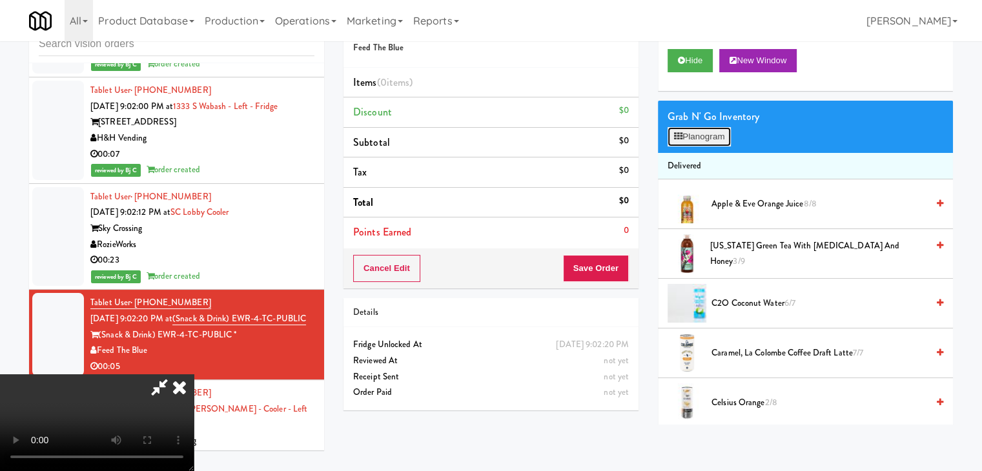
click at [720, 138] on button "Planogram" at bounding box center [699, 136] width 63 height 19
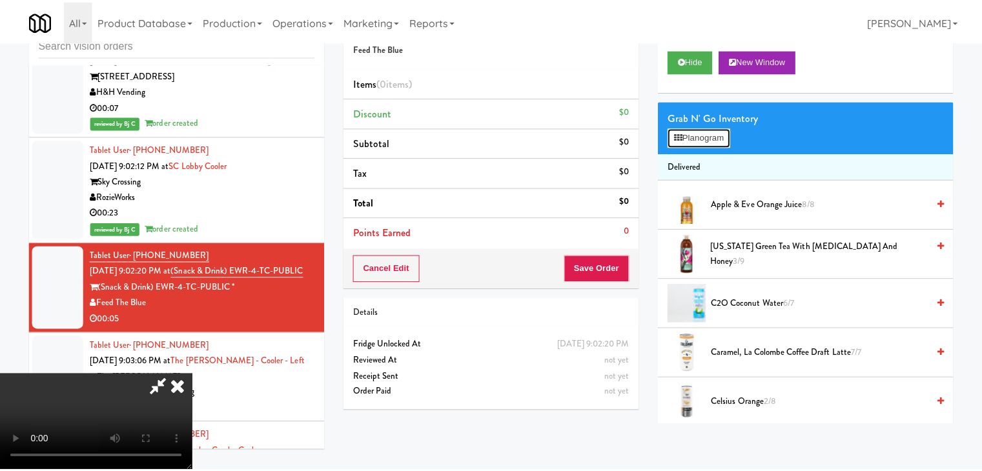
scroll to position [11452, 0]
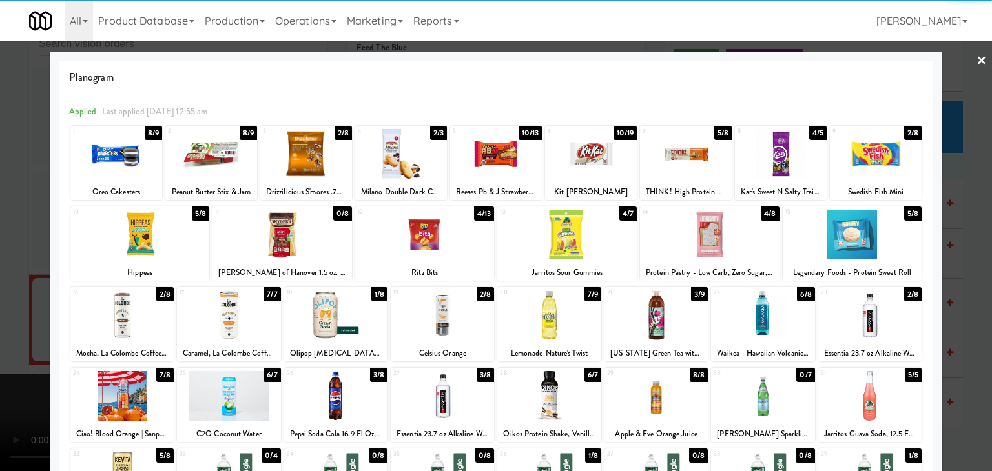
drag, startPoint x: 878, startPoint y: 323, endPoint x: 909, endPoint y: 326, distance: 30.5
click at [879, 324] on div at bounding box center [869, 316] width 103 height 50
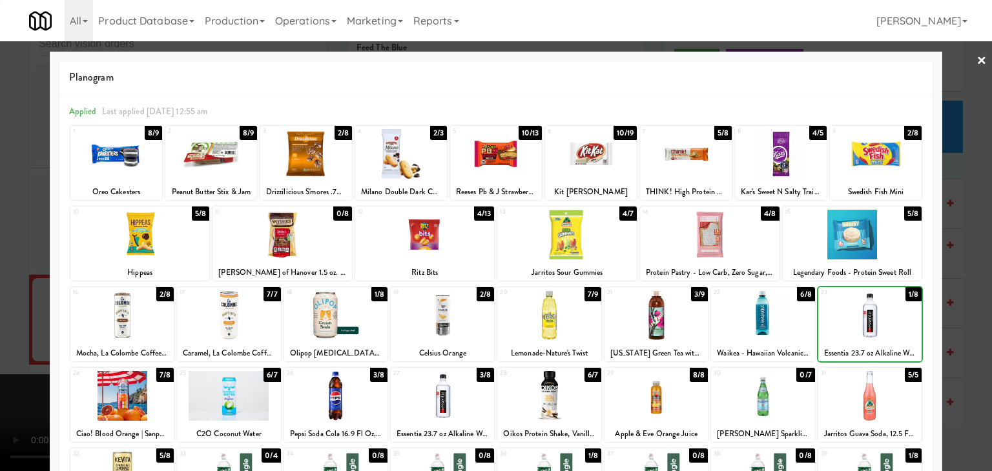
click at [956, 325] on div at bounding box center [496, 235] width 992 height 471
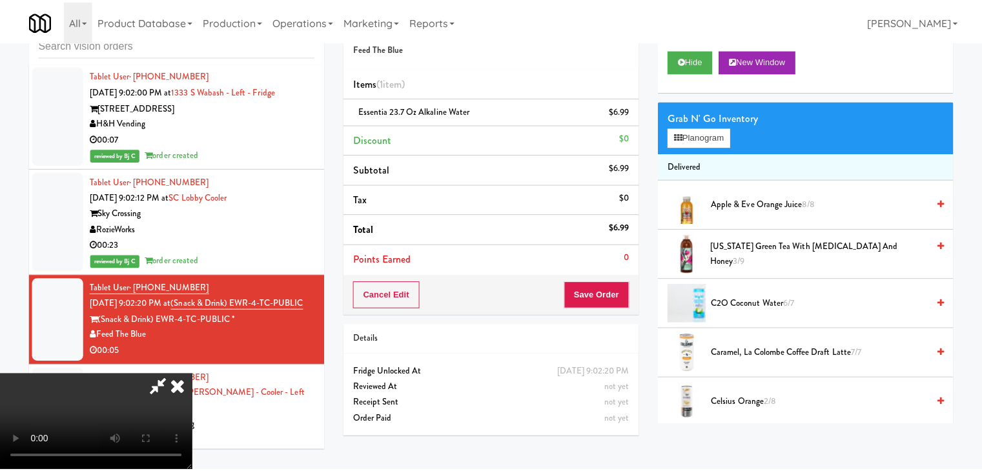
scroll to position [11485, 0]
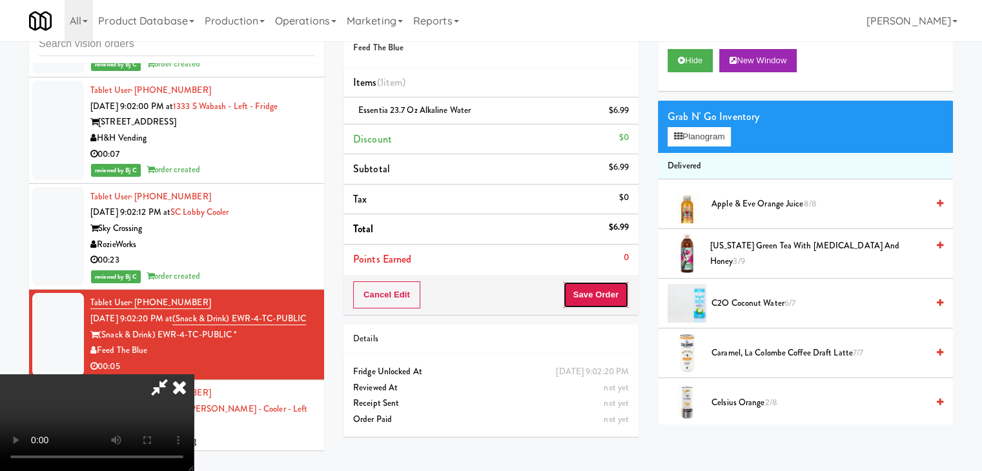
click at [592, 287] on button "Save Order" at bounding box center [596, 295] width 66 height 27
click at [599, 290] on button "Save Order" at bounding box center [596, 295] width 66 height 27
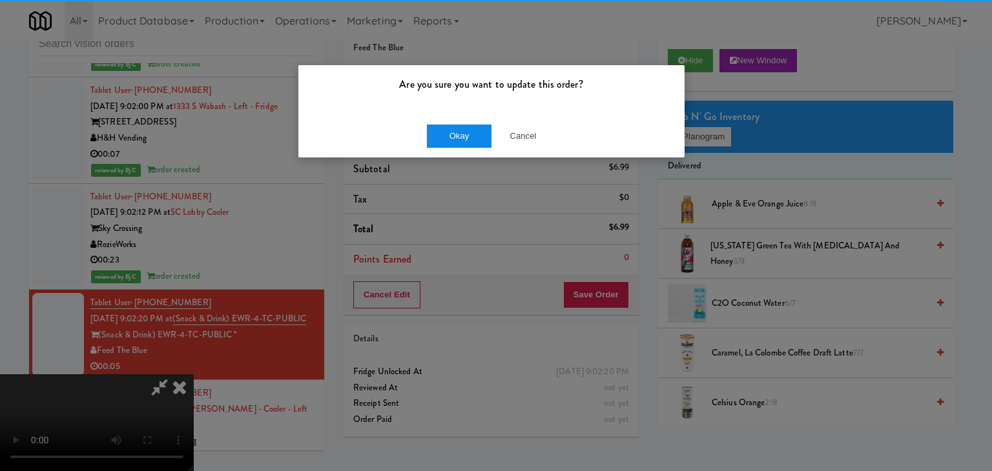
click at [453, 148] on div "Okay Cancel" at bounding box center [491, 135] width 386 height 43
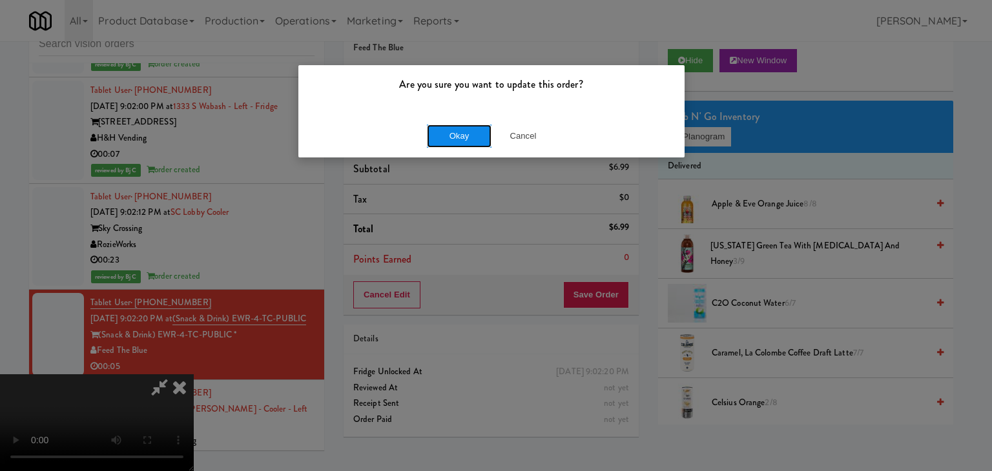
click at [455, 138] on button "Okay" at bounding box center [459, 136] width 65 height 23
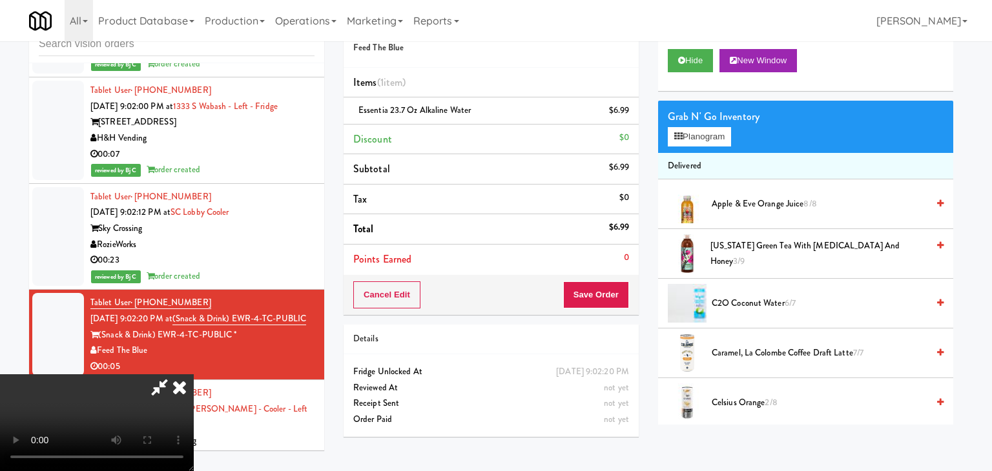
click at [455, 138] on body "Are you sure you want to update this order? Okay Cancel Okay Are you sure you w…" at bounding box center [496, 235] width 992 height 471
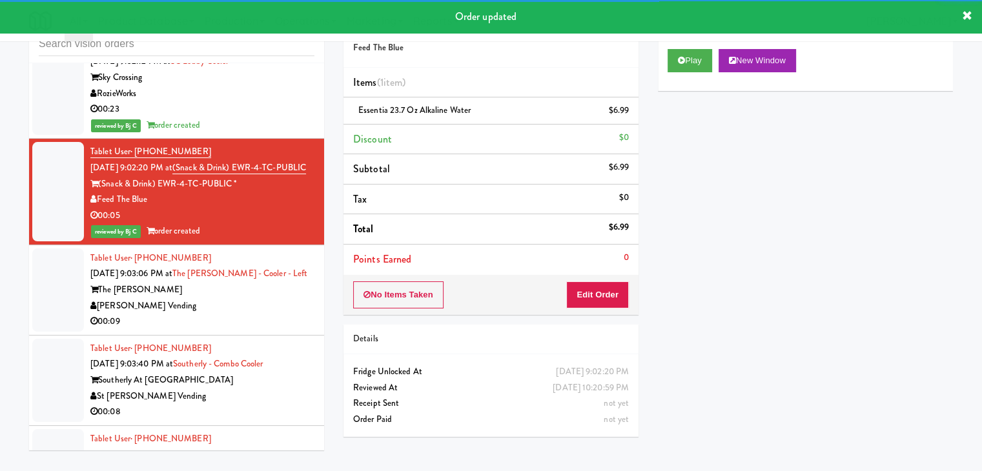
scroll to position [11678, 0]
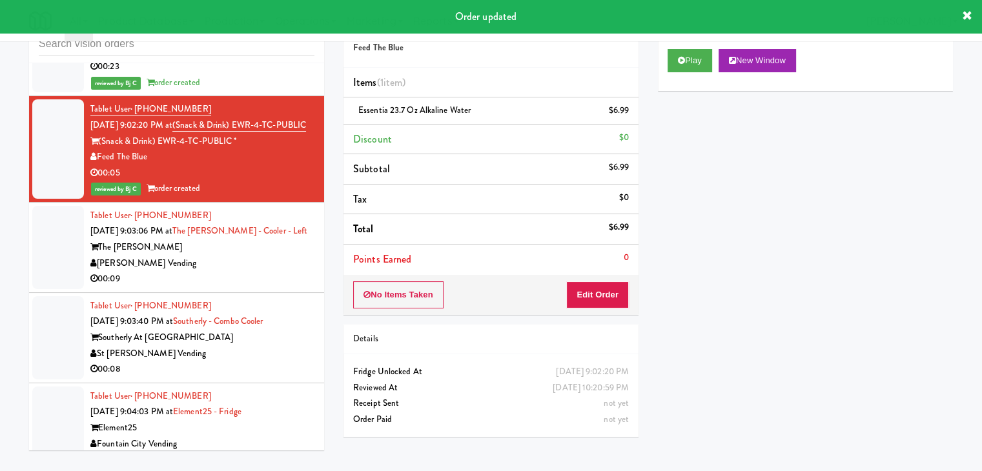
click at [269, 271] on div "00:09" at bounding box center [202, 279] width 224 height 16
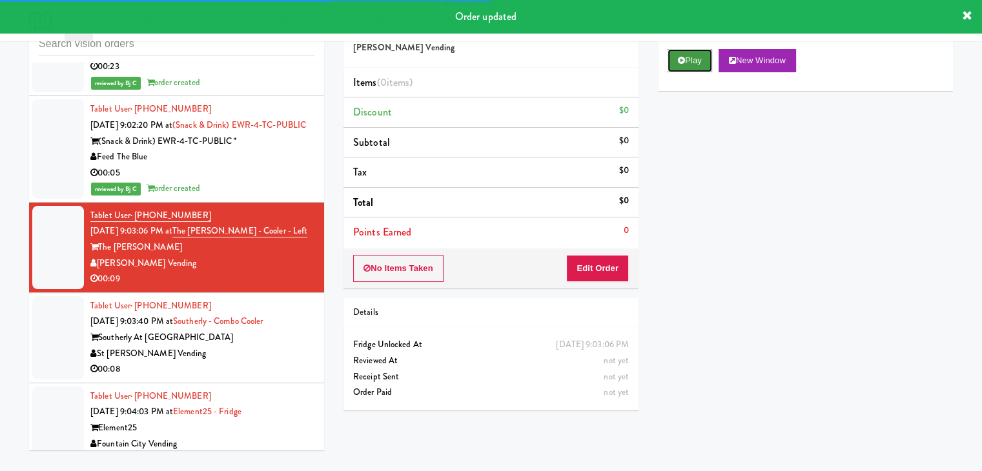
click at [692, 50] on button "Play" at bounding box center [690, 60] width 45 height 23
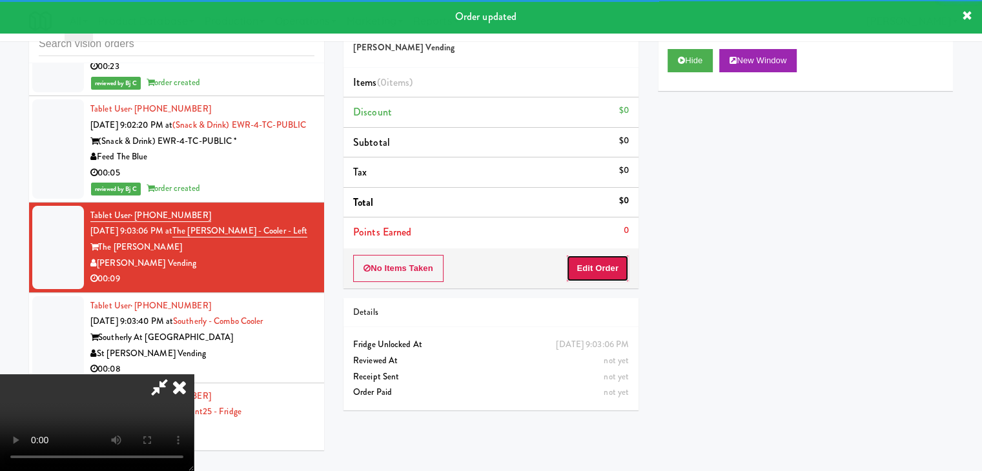
click at [591, 264] on button "Edit Order" at bounding box center [597, 268] width 63 height 27
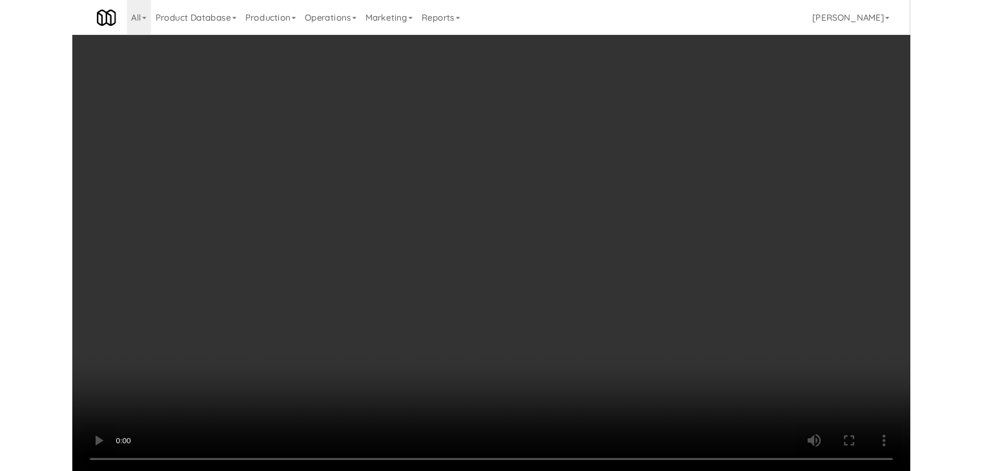
scroll to position [11646, 0]
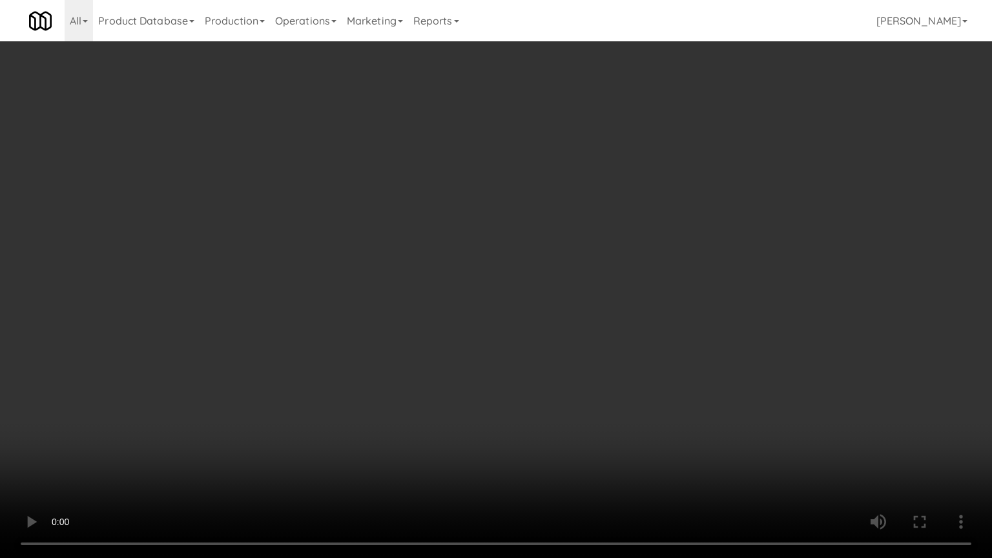
click at [589, 385] on video at bounding box center [496, 279] width 992 height 558
drag, startPoint x: 589, startPoint y: 385, endPoint x: 593, endPoint y: 374, distance: 11.6
click at [591, 375] on video at bounding box center [496, 279] width 992 height 558
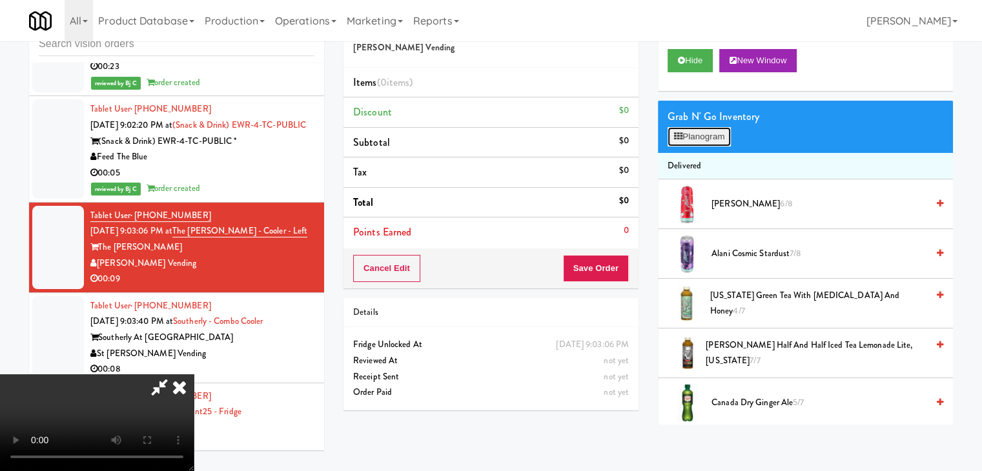
click at [693, 130] on button "Planogram" at bounding box center [699, 136] width 63 height 19
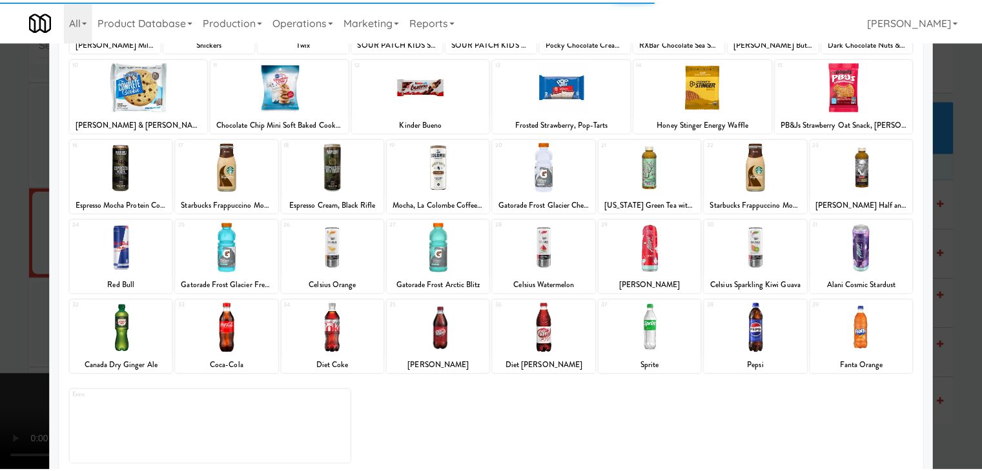
scroll to position [163, 0]
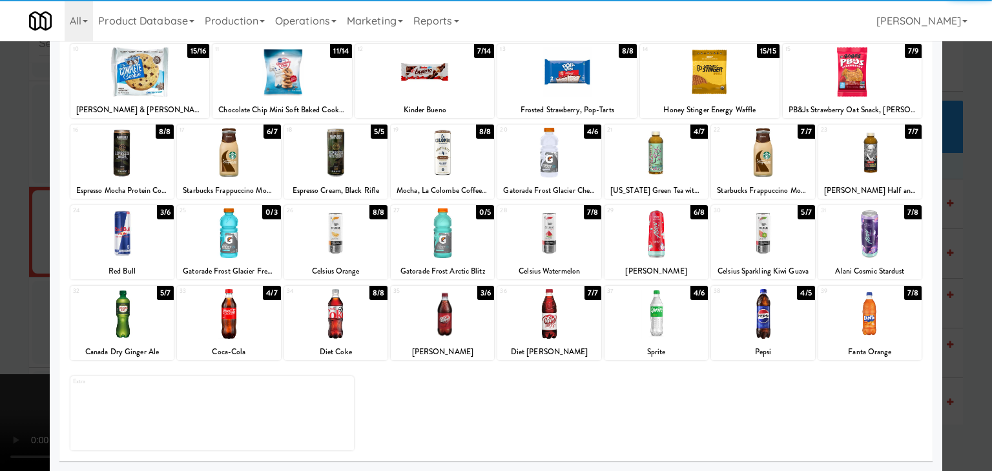
click at [121, 332] on div at bounding box center [121, 314] width 103 height 50
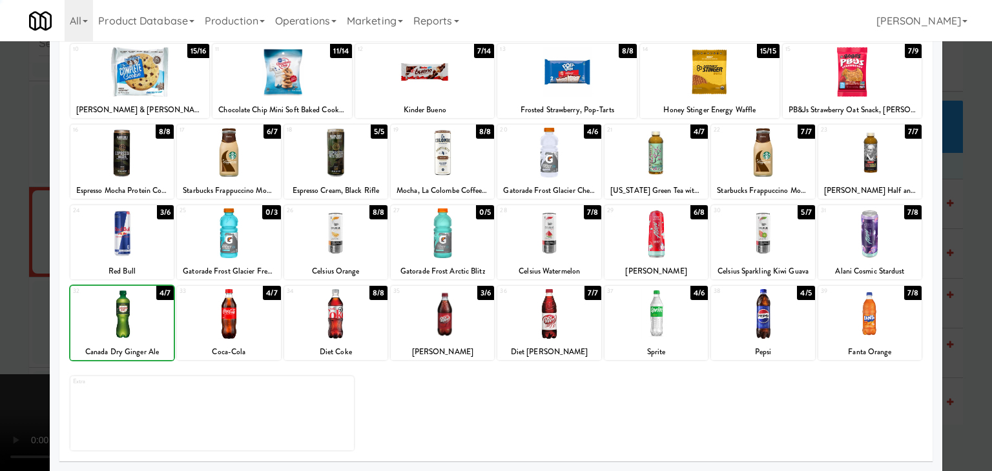
click at [5, 333] on div at bounding box center [496, 235] width 992 height 471
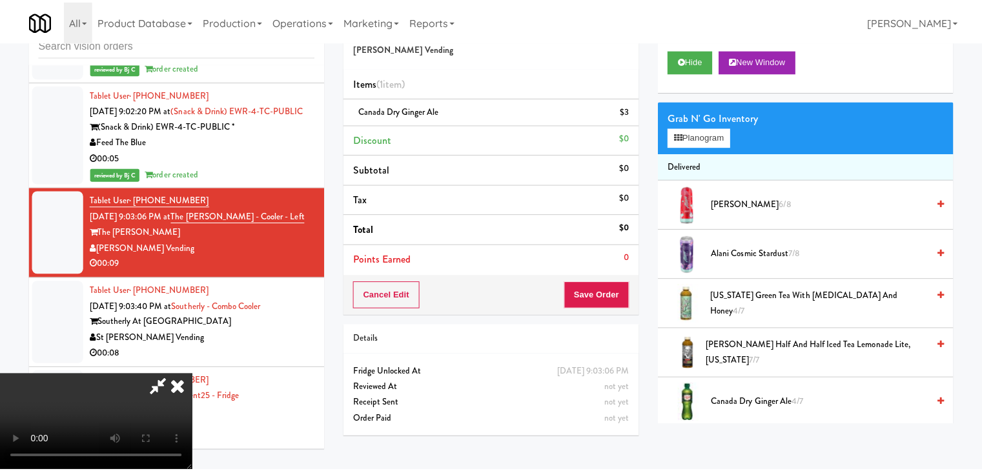
scroll to position [11678, 0]
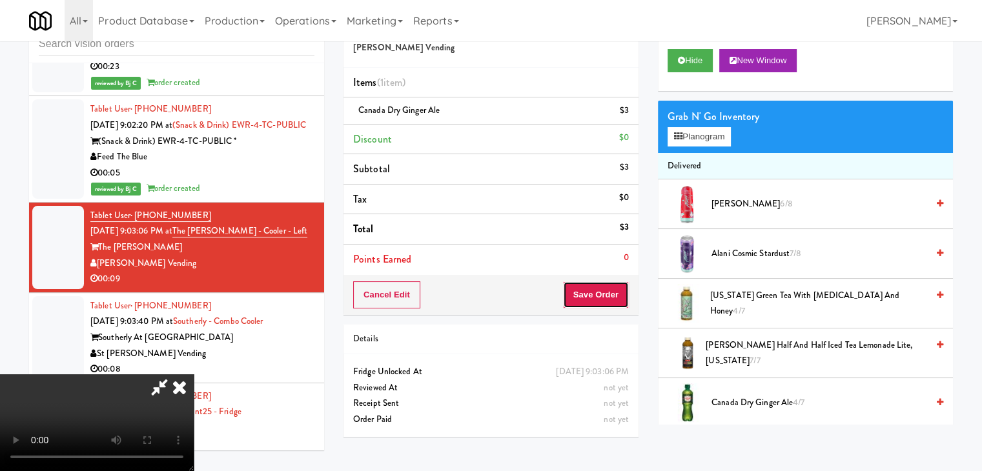
click at [595, 293] on button "Save Order" at bounding box center [596, 295] width 66 height 27
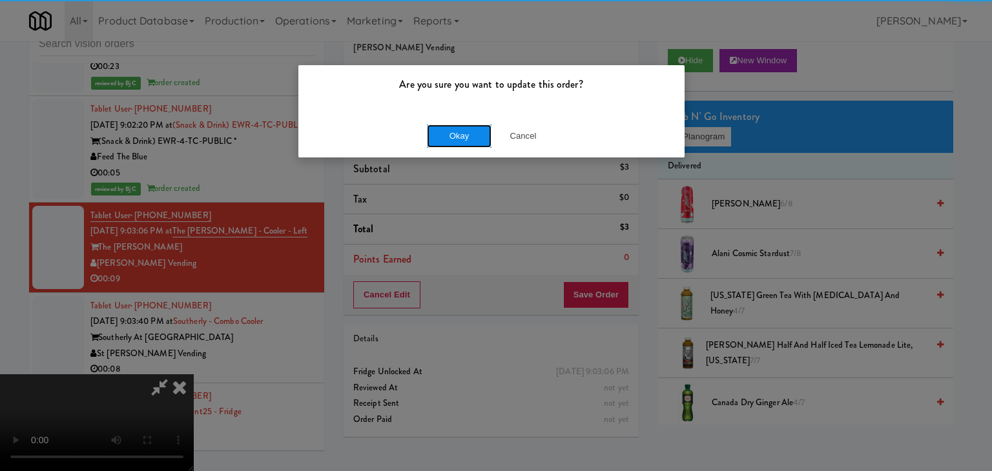
click at [464, 129] on button "Okay" at bounding box center [459, 136] width 65 height 23
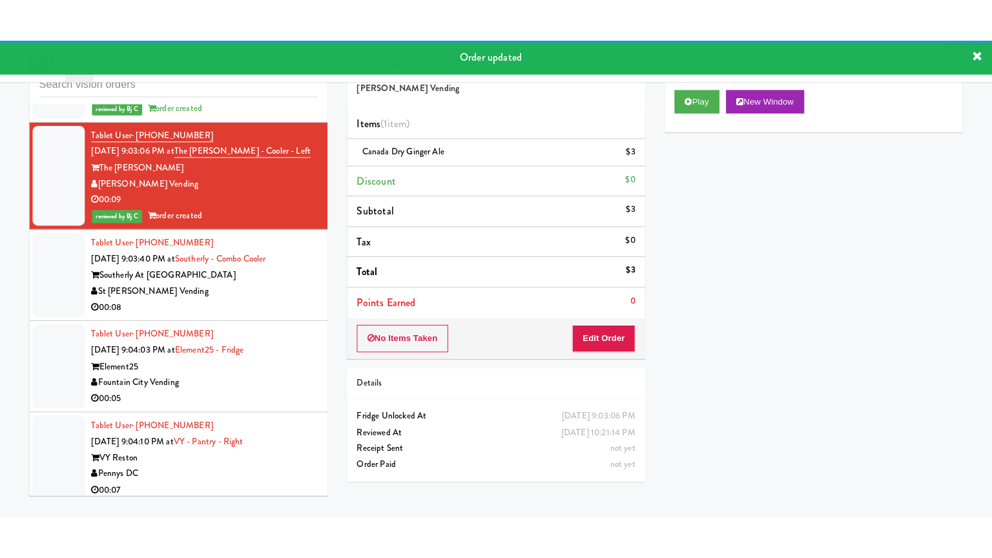
scroll to position [11808, 0]
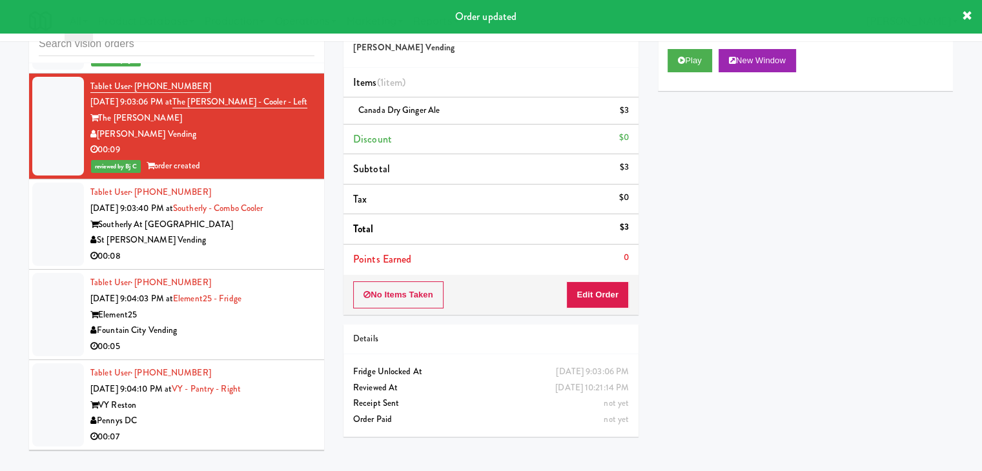
drag, startPoint x: 263, startPoint y: 189, endPoint x: 280, endPoint y: 187, distance: 16.9
click at [264, 232] on div "St [PERSON_NAME] Vending" at bounding box center [202, 240] width 224 height 16
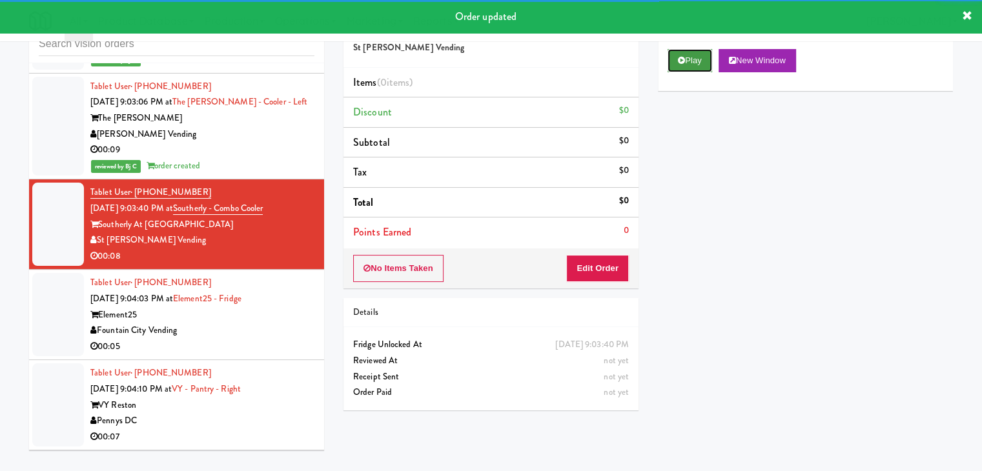
click at [688, 63] on button "Play" at bounding box center [690, 60] width 45 height 23
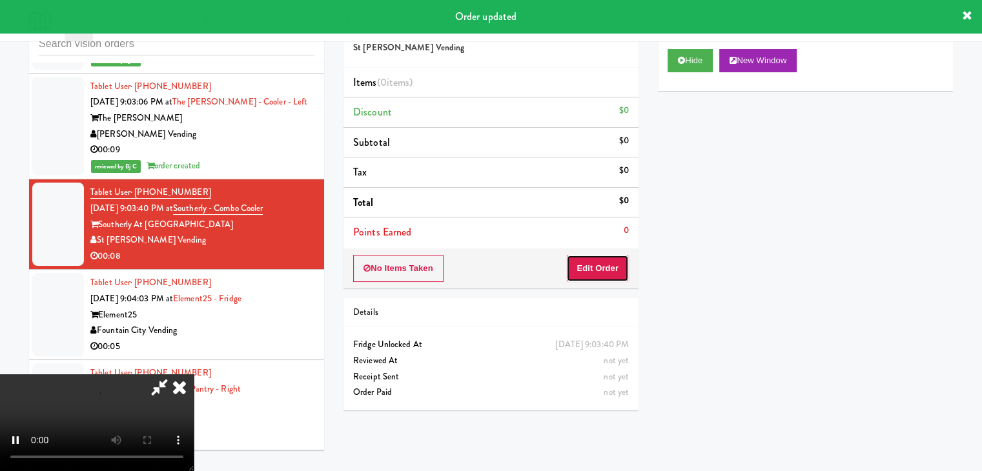
click at [595, 272] on button "Edit Order" at bounding box center [597, 268] width 63 height 27
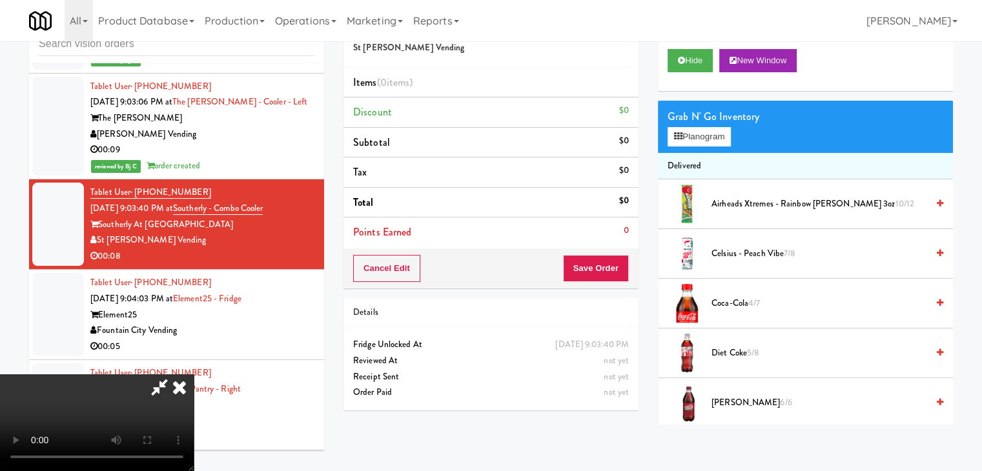
scroll to position [11775, 0]
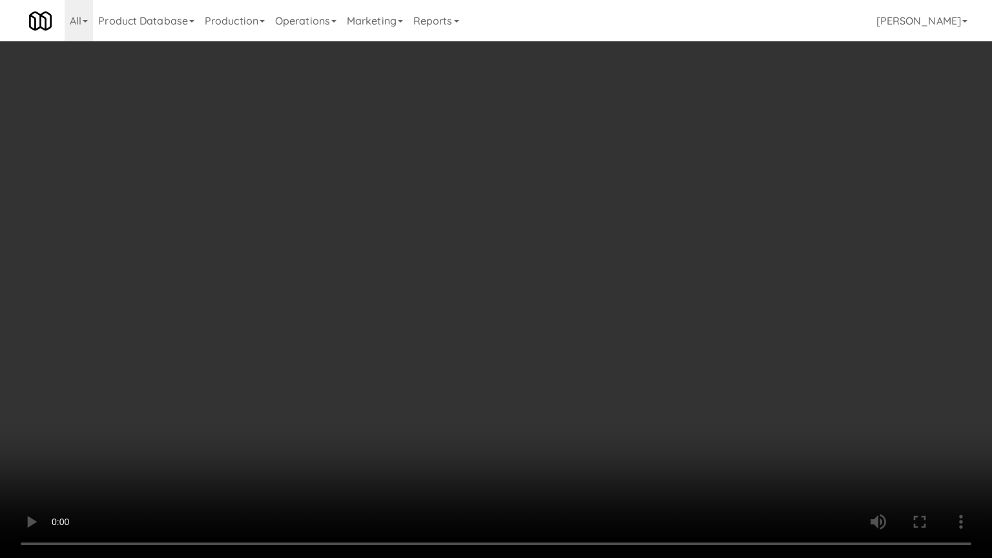
click at [584, 409] on video at bounding box center [496, 279] width 992 height 558
click at [584, 411] on video at bounding box center [496, 279] width 992 height 558
click at [588, 413] on video at bounding box center [496, 279] width 992 height 558
drag, startPoint x: 588, startPoint y: 413, endPoint x: 628, endPoint y: 297, distance: 122.9
click at [588, 413] on video at bounding box center [496, 279] width 992 height 558
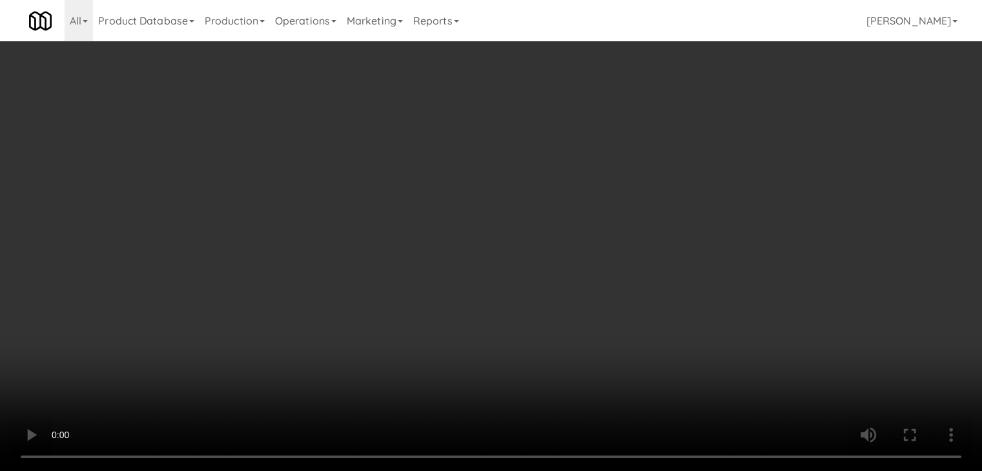
drag, startPoint x: 705, startPoint y: 138, endPoint x: 683, endPoint y: 169, distance: 38.9
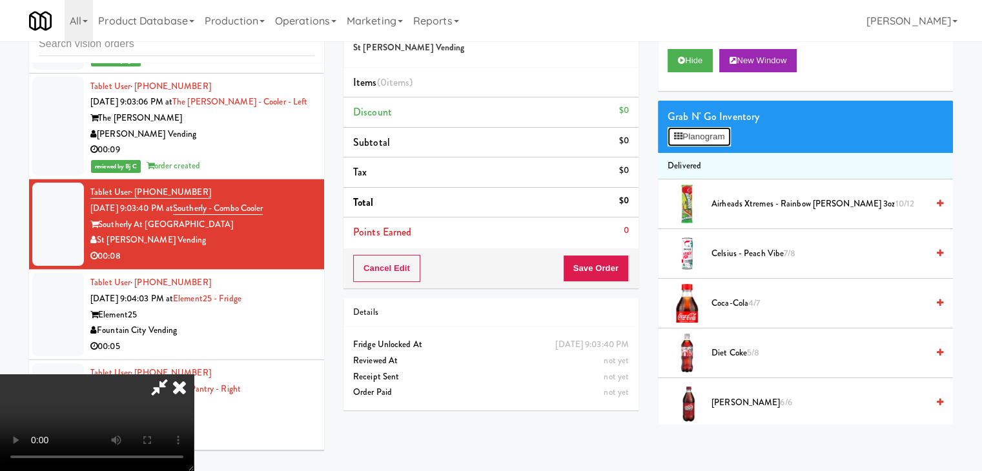
click at [705, 138] on button "Planogram" at bounding box center [699, 136] width 63 height 19
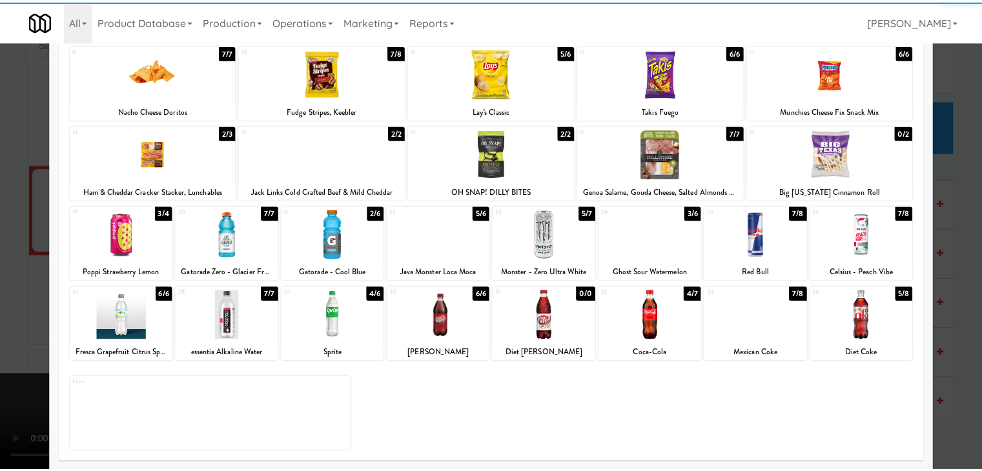
scroll to position [163, 0]
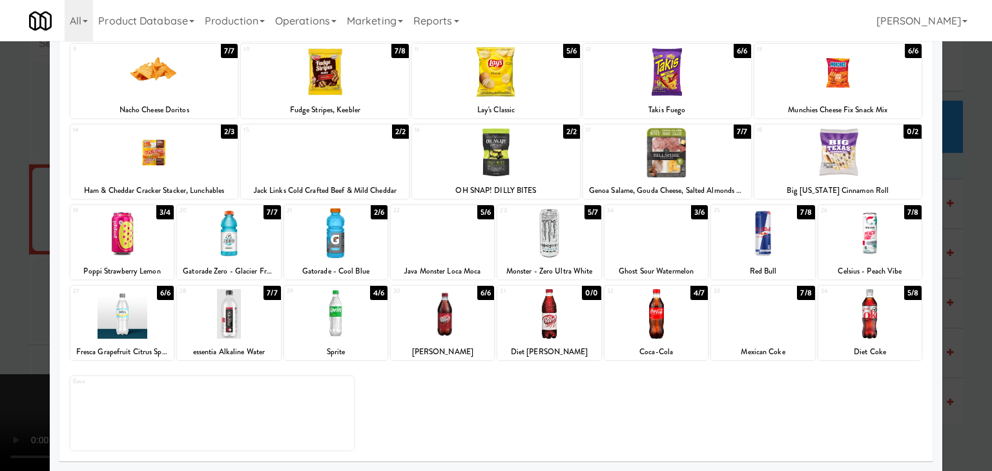
click at [125, 336] on div at bounding box center [121, 314] width 103 height 50
drag, startPoint x: 0, startPoint y: 326, endPoint x: 154, endPoint y: 326, distance: 153.7
click at [5, 326] on div at bounding box center [496, 235] width 992 height 471
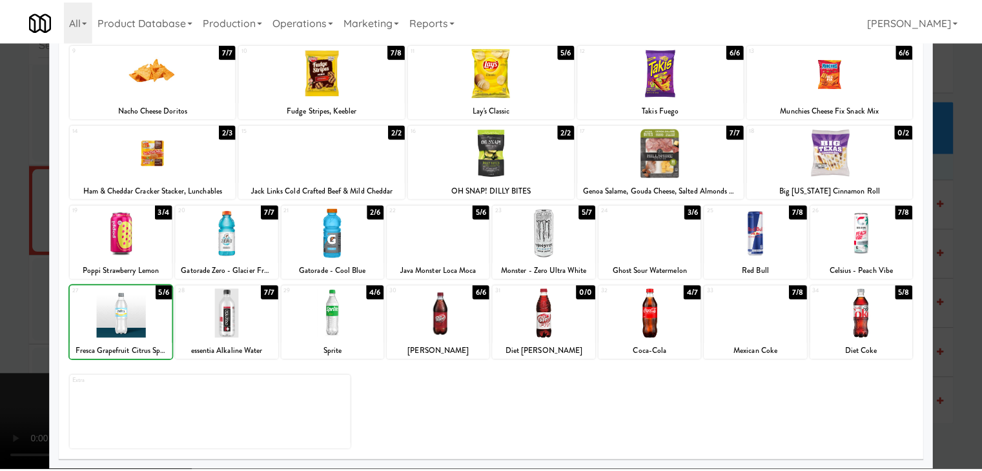
scroll to position [11808, 0]
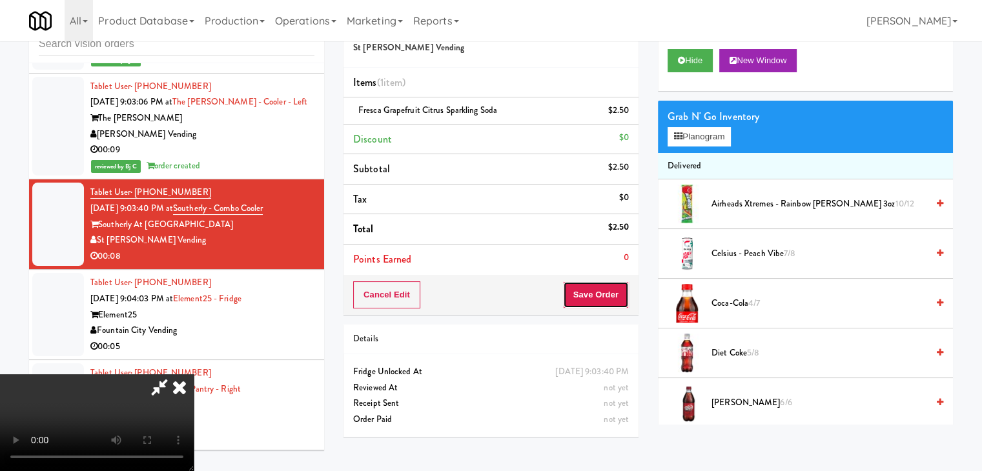
click at [627, 286] on button "Save Order" at bounding box center [596, 295] width 66 height 27
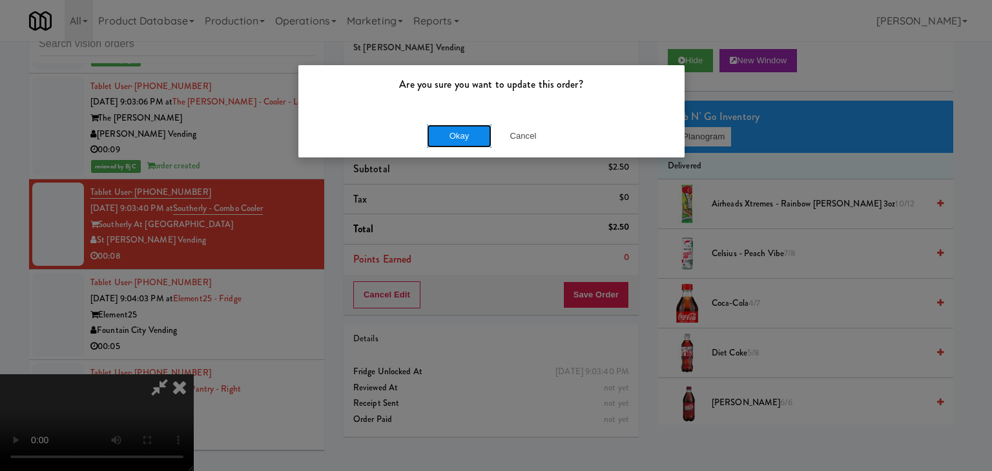
click at [454, 137] on button "Okay" at bounding box center [459, 136] width 65 height 23
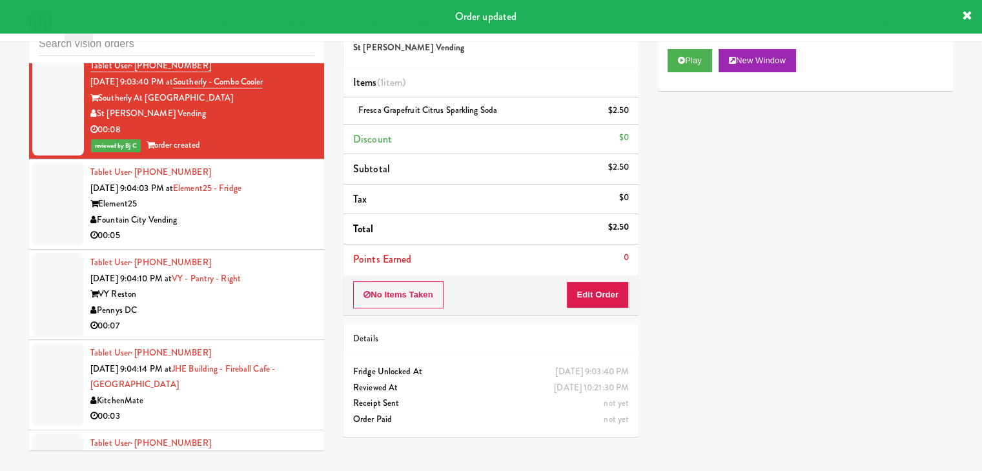
scroll to position [11937, 0]
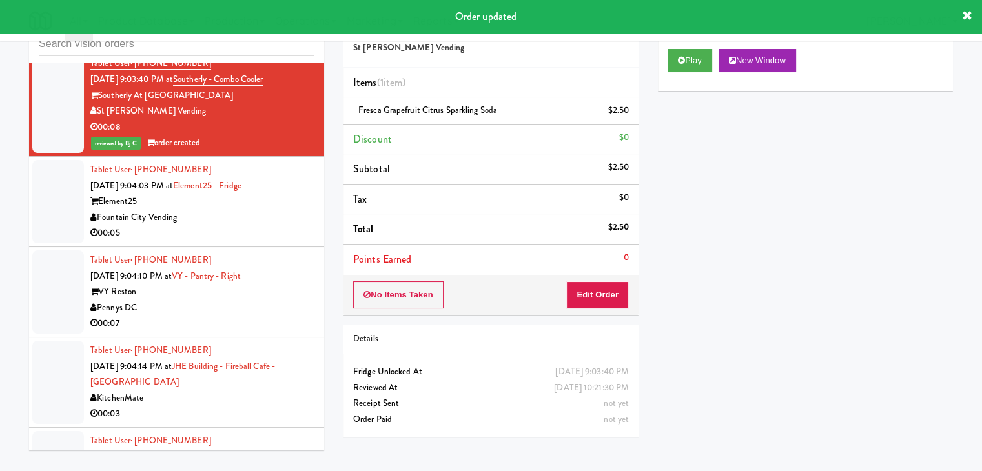
click at [284, 225] on div "00:05" at bounding box center [202, 233] width 224 height 16
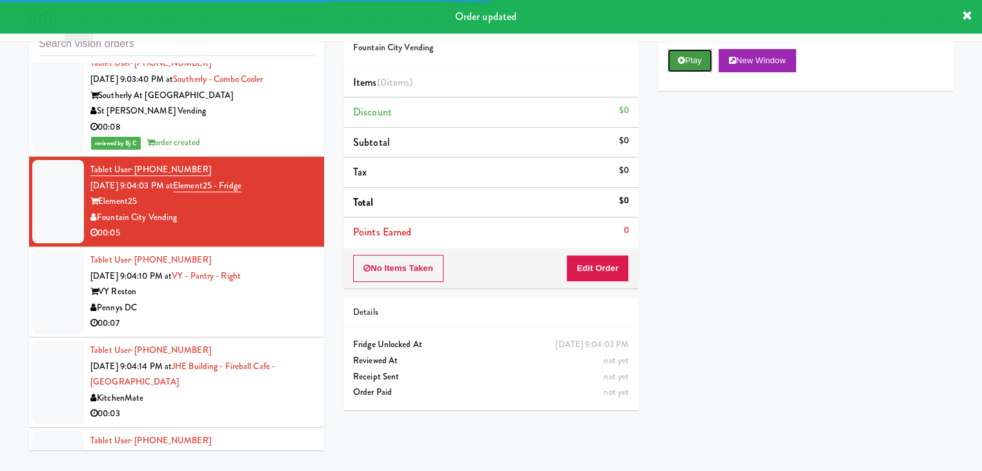
click at [677, 59] on button "Play" at bounding box center [690, 60] width 45 height 23
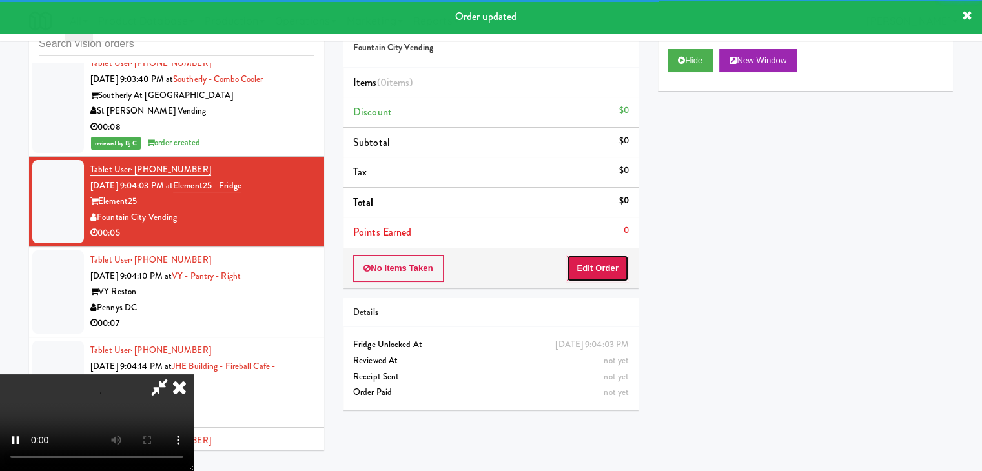
click at [601, 258] on button "Edit Order" at bounding box center [597, 268] width 63 height 27
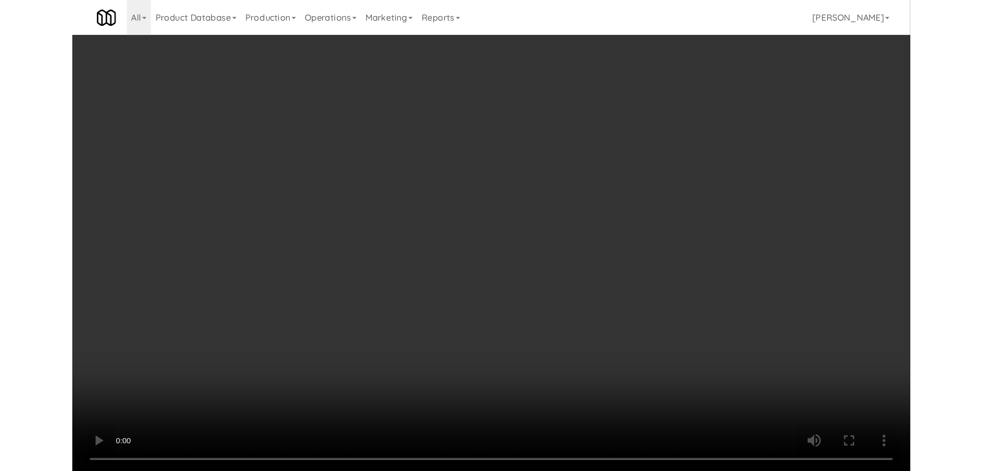
scroll to position [11904, 0]
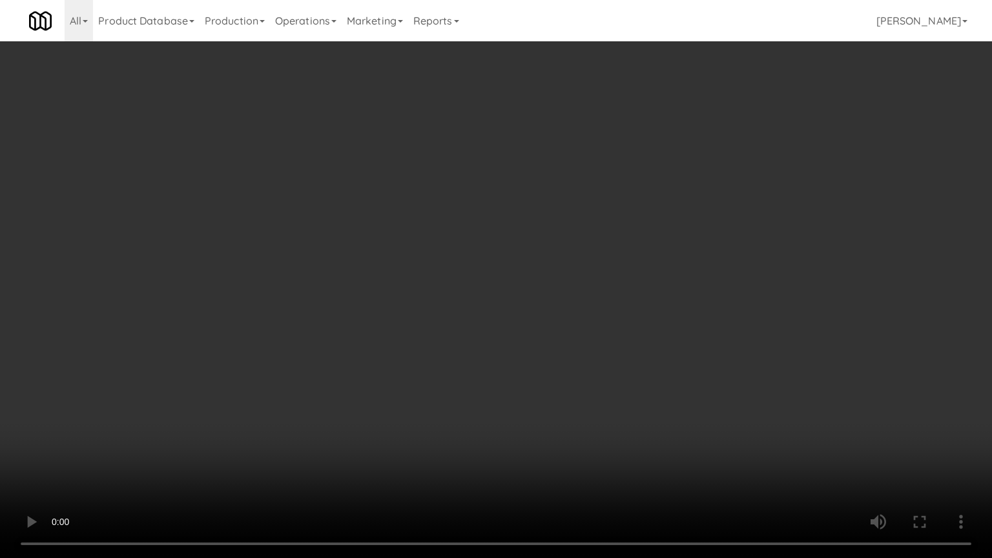
click at [599, 393] on video at bounding box center [496, 279] width 992 height 558
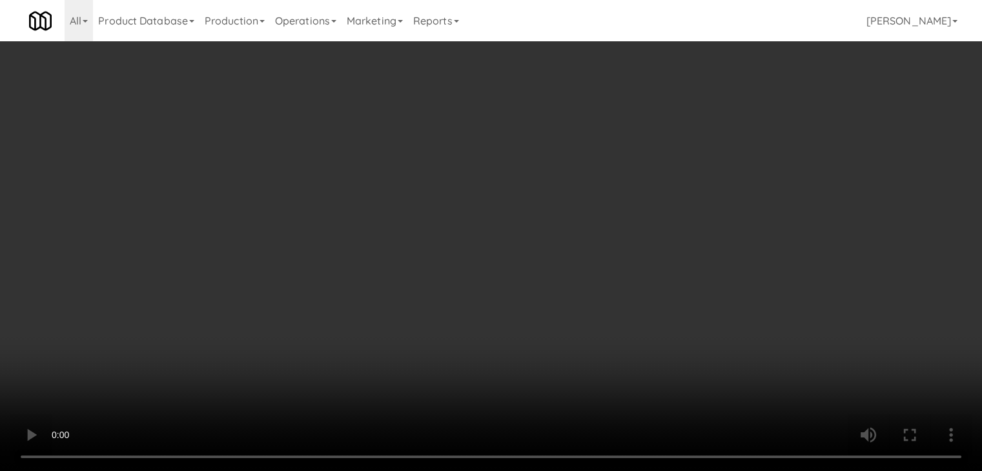
click at [715, 134] on button "Planogram" at bounding box center [699, 136] width 63 height 19
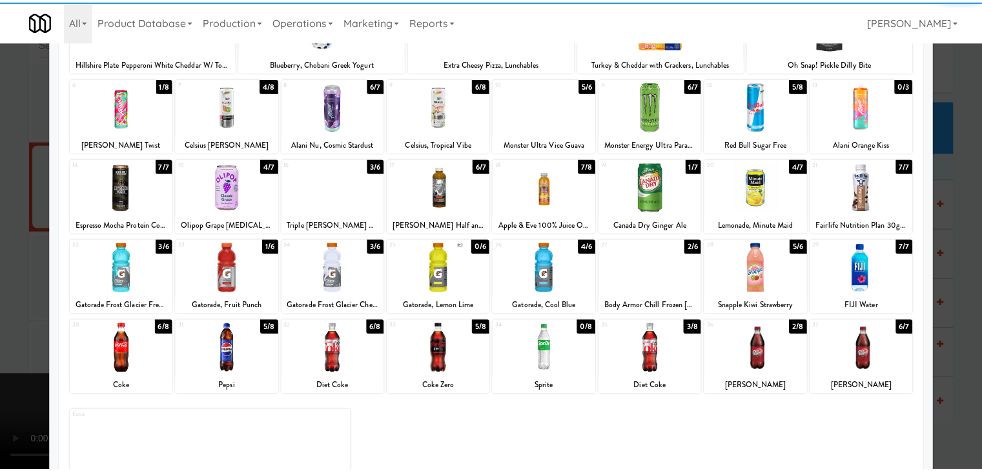
scroll to position [129, 0]
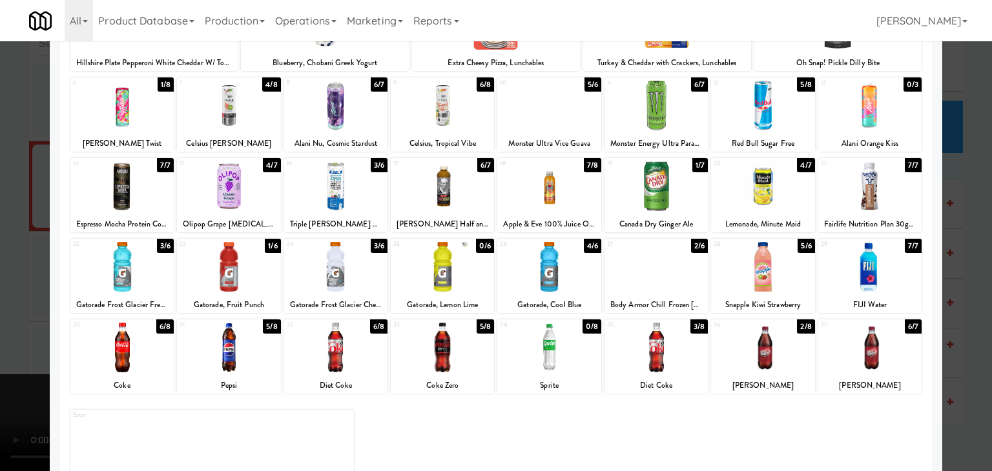
click at [637, 264] on div at bounding box center [655, 267] width 103 height 50
drag, startPoint x: 0, startPoint y: 295, endPoint x: 111, endPoint y: 298, distance: 111.1
click at [6, 295] on div at bounding box center [496, 235] width 992 height 471
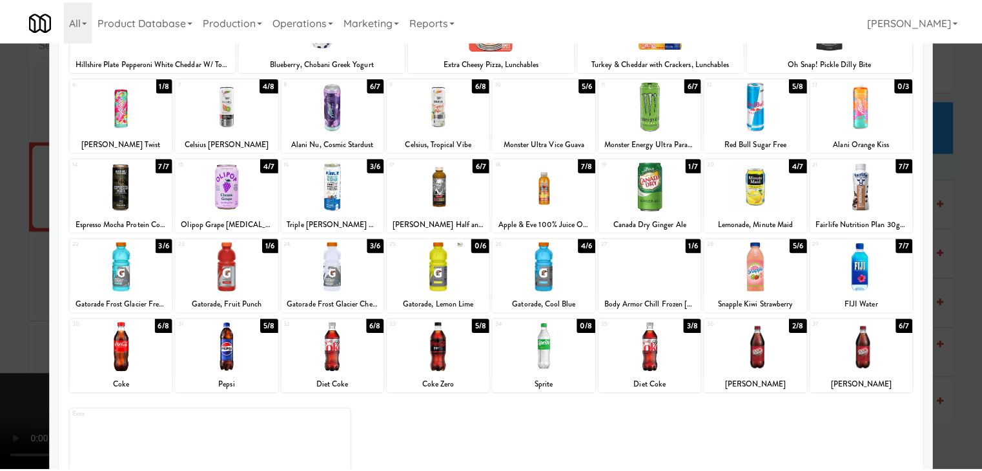
scroll to position [11937, 0]
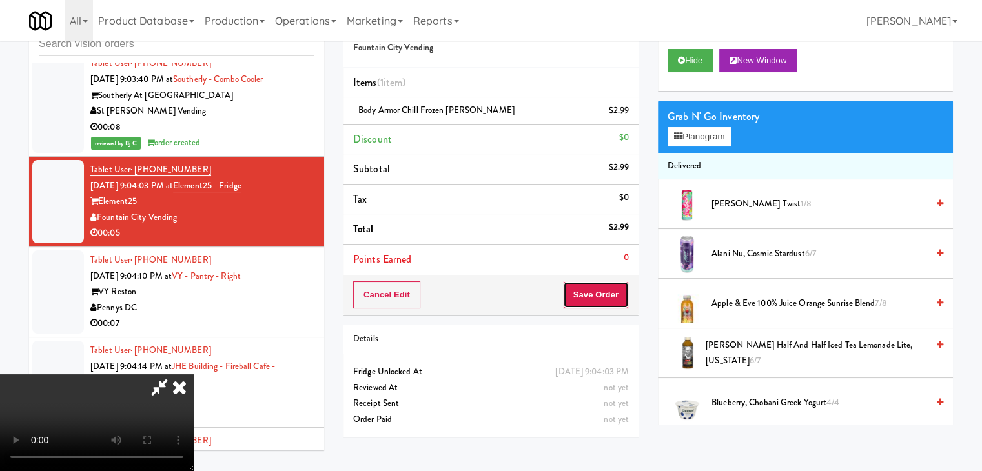
click at [611, 302] on button "Save Order" at bounding box center [596, 295] width 66 height 27
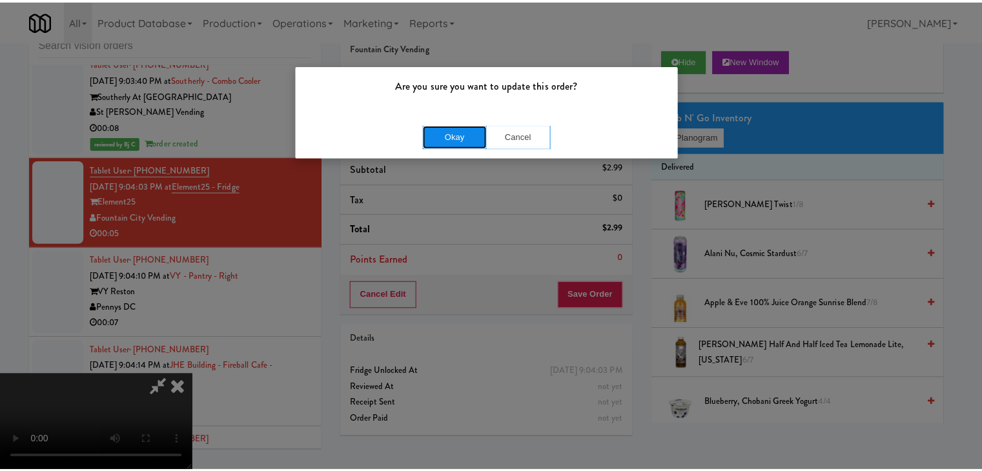
click
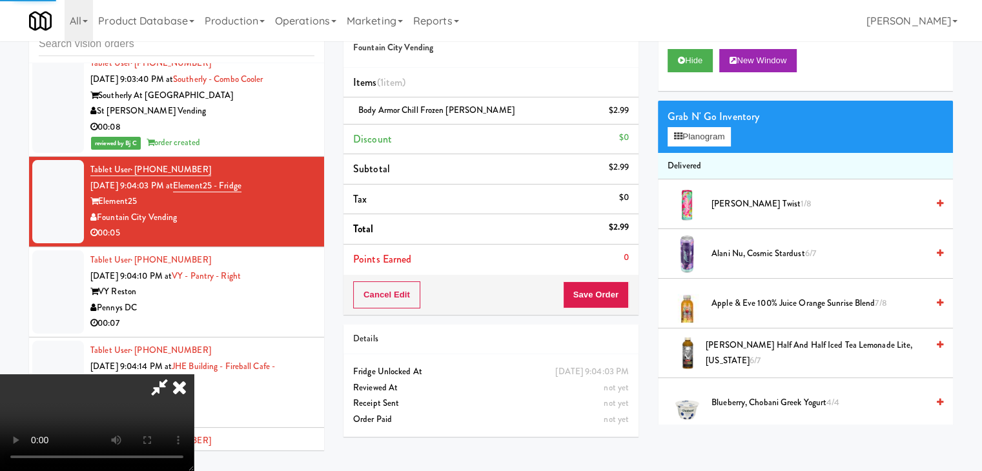
scroll to position [0, 0]
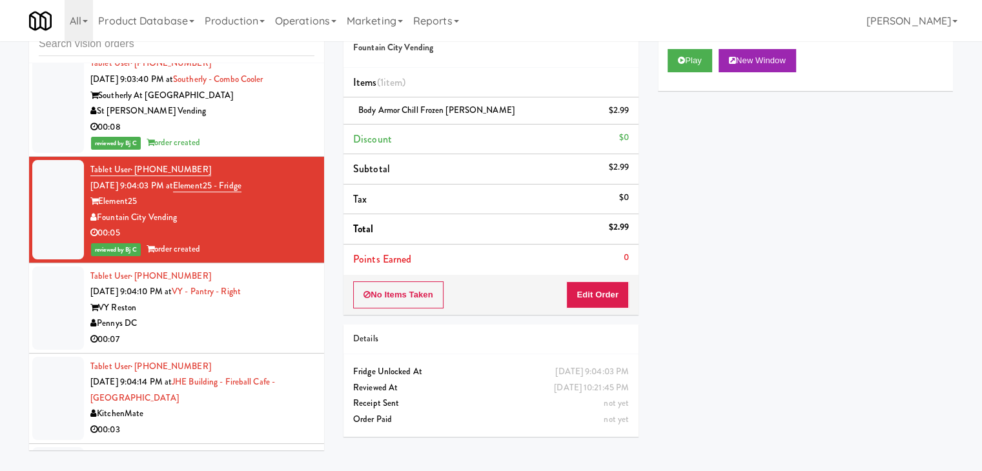
click at [258, 316] on div "Pennys DC" at bounding box center [202, 324] width 224 height 16
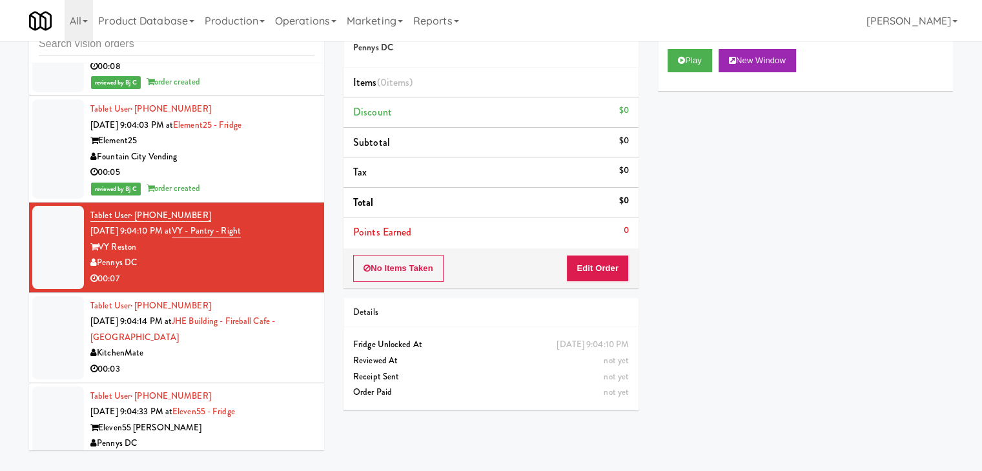
scroll to position [12130, 0]
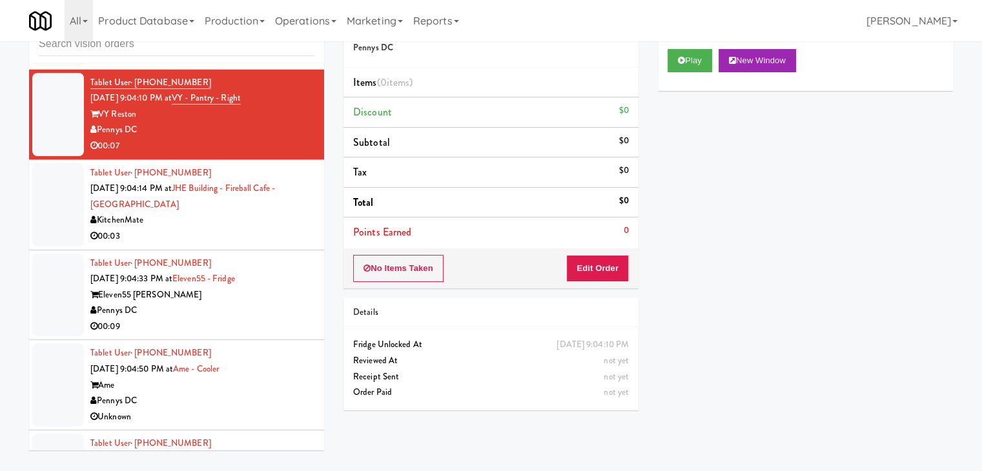
click at [281, 229] on div "00:03" at bounding box center [202, 237] width 224 height 16
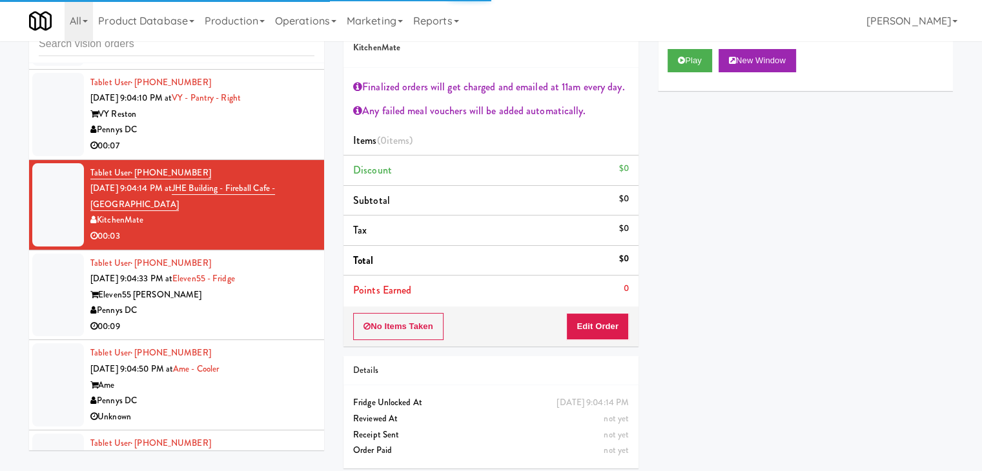
click at [284, 303] on div "Pennys DC" at bounding box center [202, 311] width 224 height 16
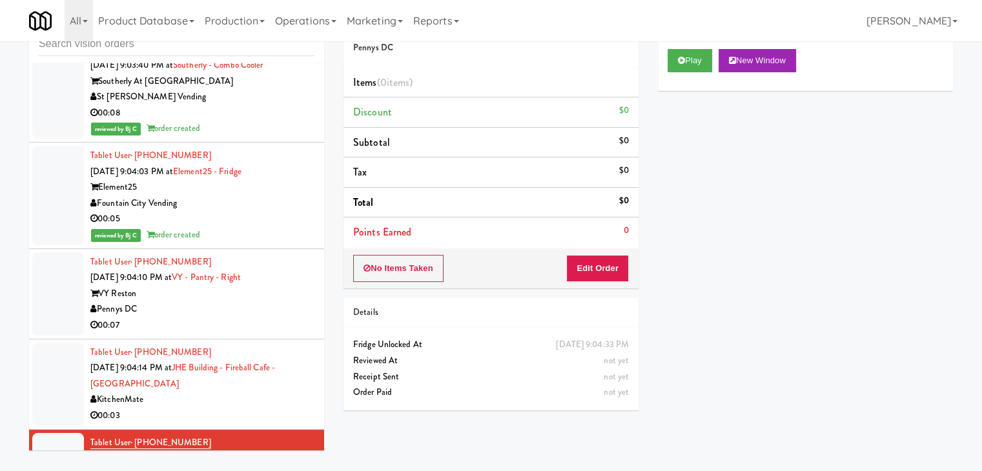
scroll to position [11937, 0]
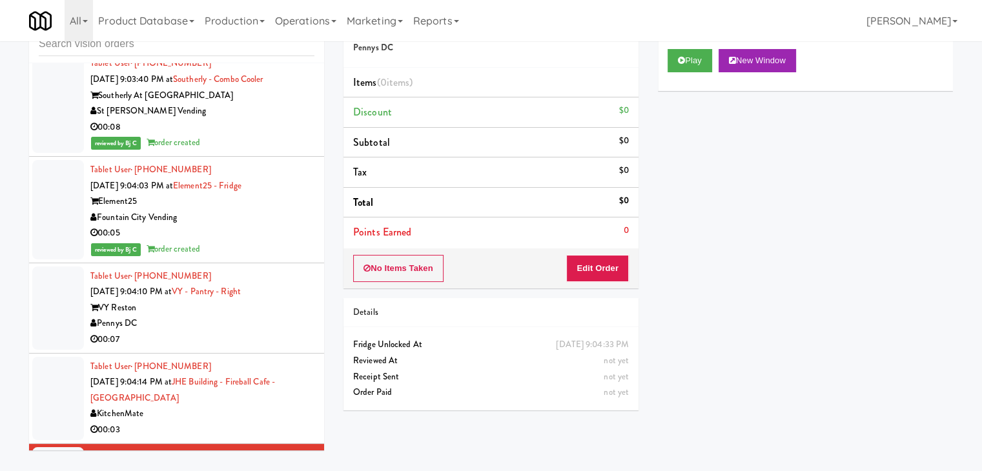
click at [225, 316] on div "Pennys DC" at bounding box center [202, 324] width 224 height 16
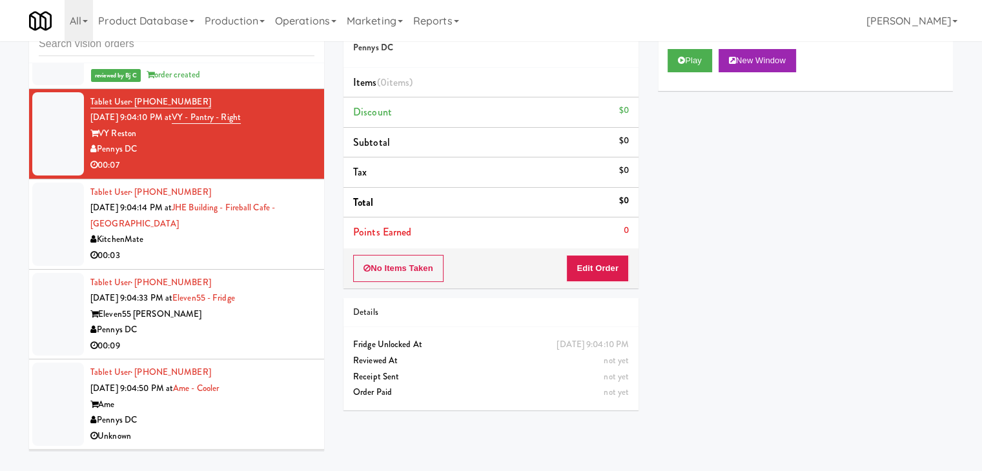
scroll to position [12130, 0]
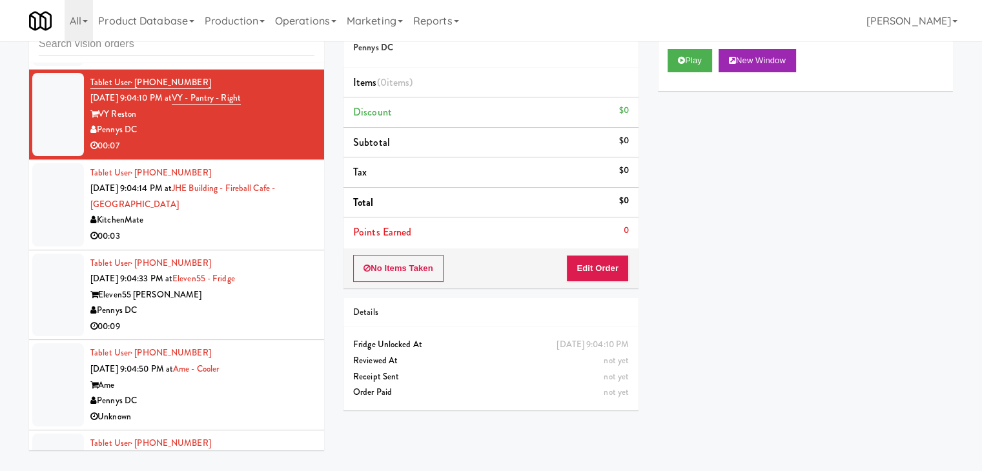
click at [257, 319] on div "00:09" at bounding box center [202, 327] width 224 height 16
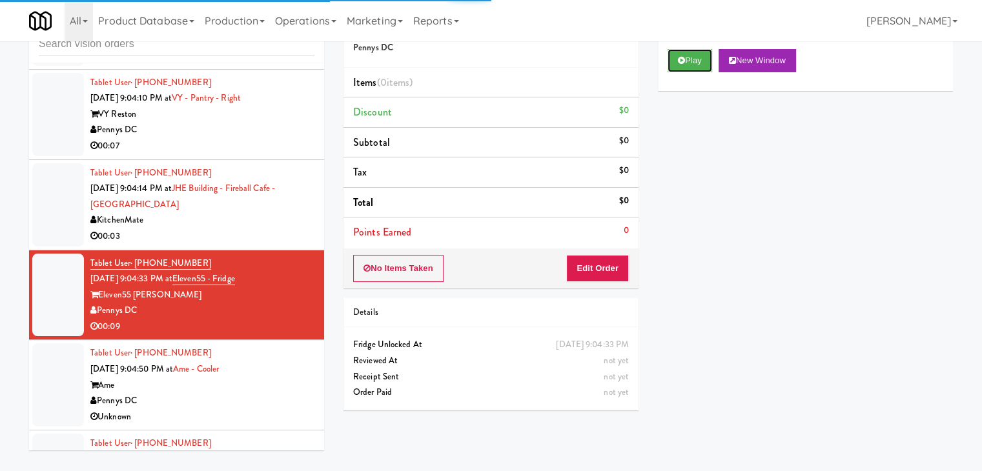
click at [687, 67] on button "Play" at bounding box center [690, 60] width 45 height 23
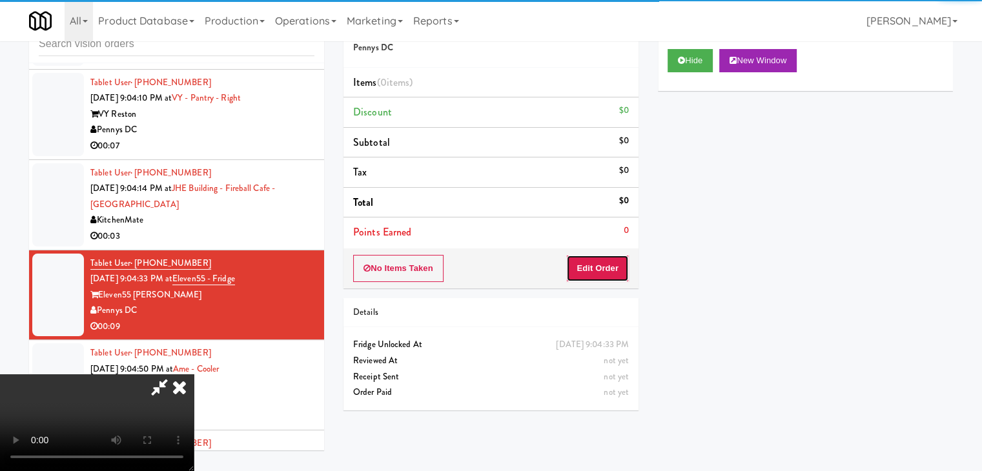
click at [607, 264] on button "Edit Order" at bounding box center [597, 268] width 63 height 27
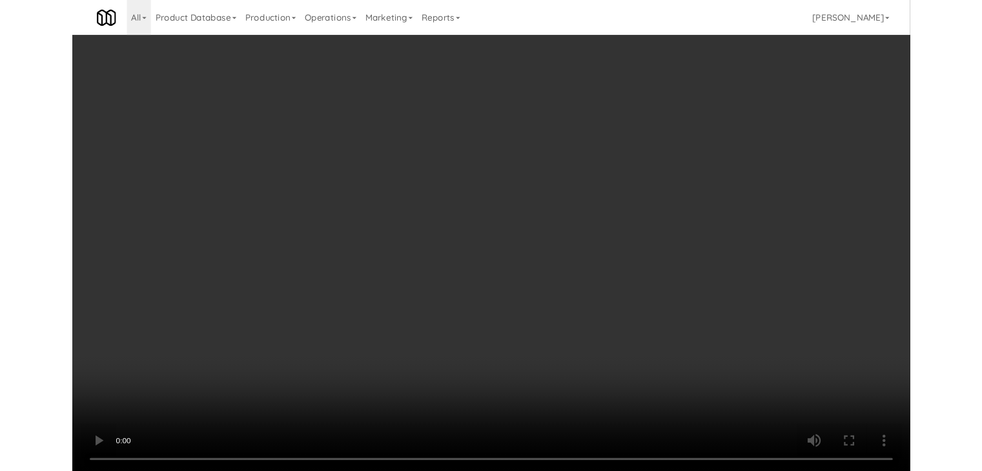
scroll to position [12098, 0]
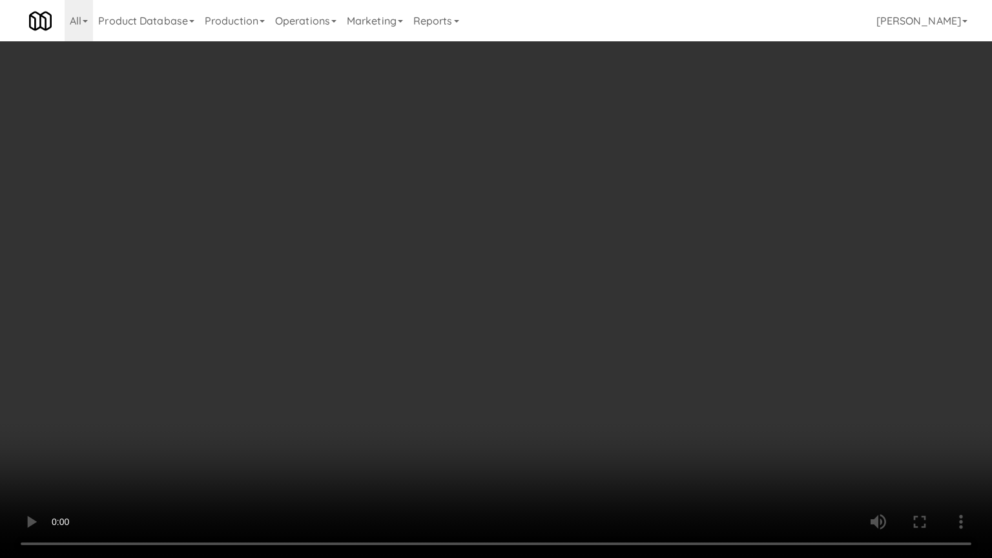
click at [629, 274] on video at bounding box center [496, 279] width 992 height 558
click at [617, 272] on video at bounding box center [496, 279] width 992 height 558
drag, startPoint x: 617, startPoint y: 272, endPoint x: 677, endPoint y: 173, distance: 115.3
click at [620, 268] on video at bounding box center [496, 279] width 992 height 558
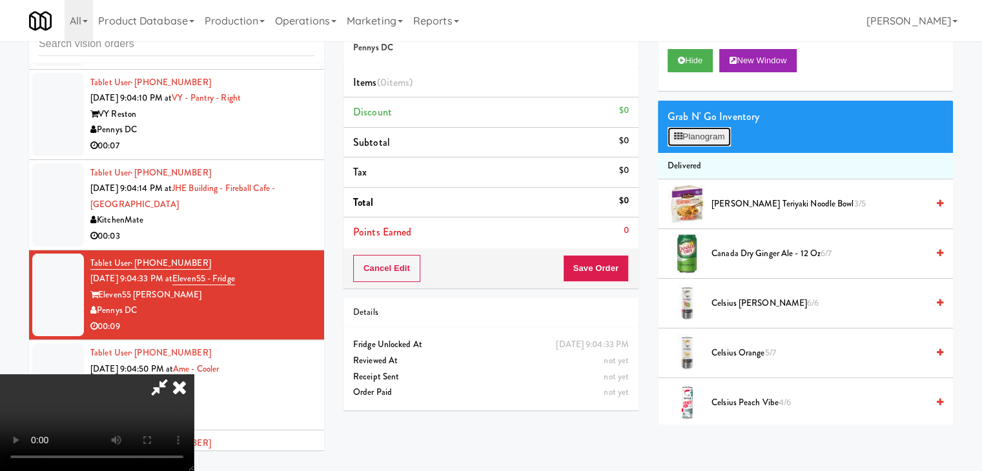
click at [709, 139] on button "Planogram" at bounding box center [699, 136] width 63 height 19
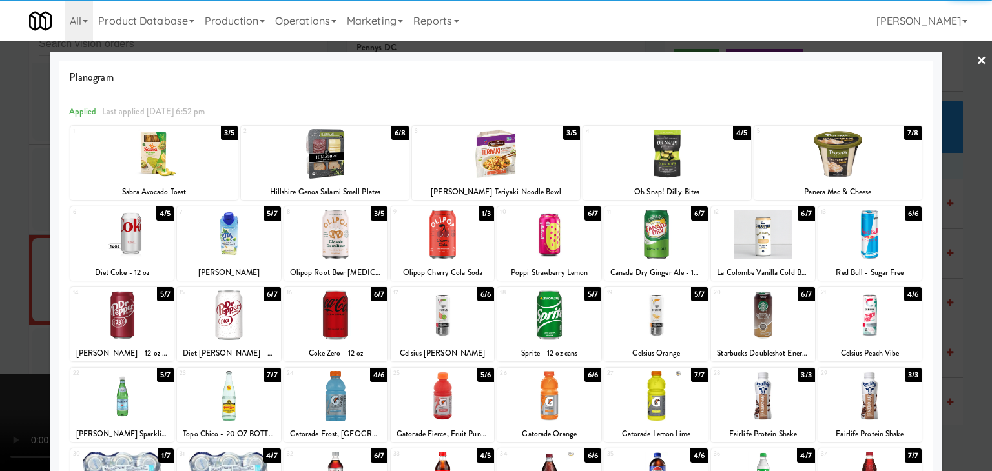
click at [848, 158] on div at bounding box center [838, 154] width 168 height 50
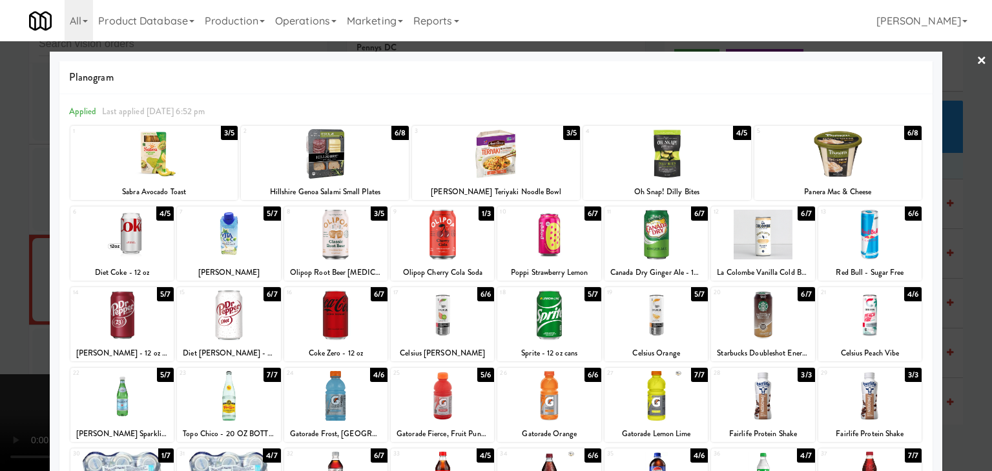
drag, startPoint x: 971, startPoint y: 187, endPoint x: 872, endPoint y: 208, distance: 100.4
click at [971, 187] on div at bounding box center [496, 235] width 992 height 471
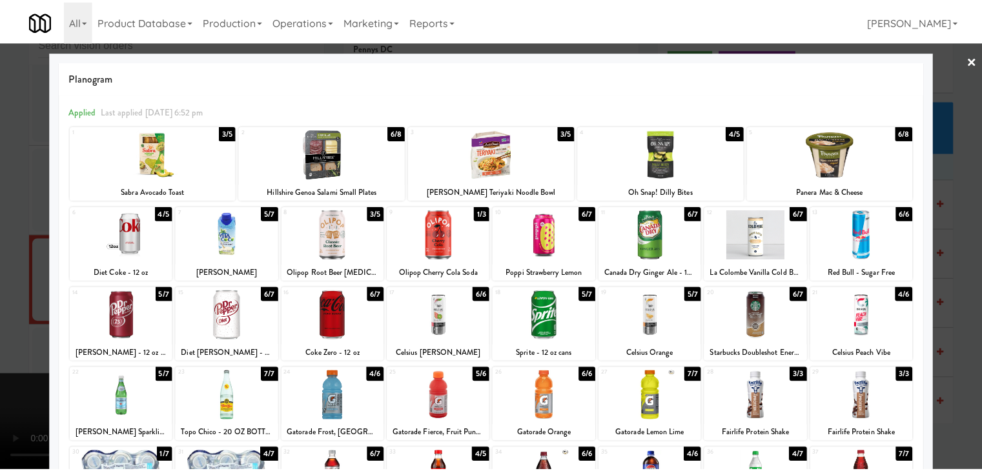
scroll to position [12130, 0]
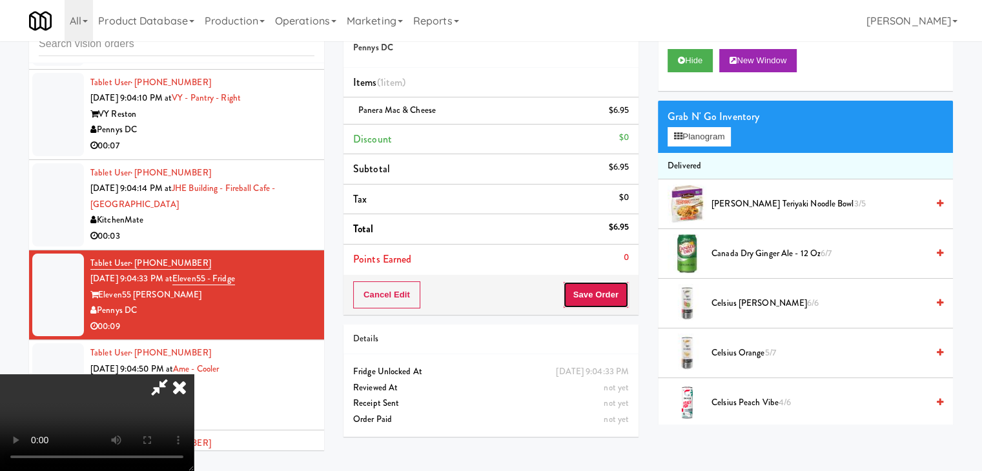
click at [620, 293] on button "Save Order" at bounding box center [596, 295] width 66 height 27
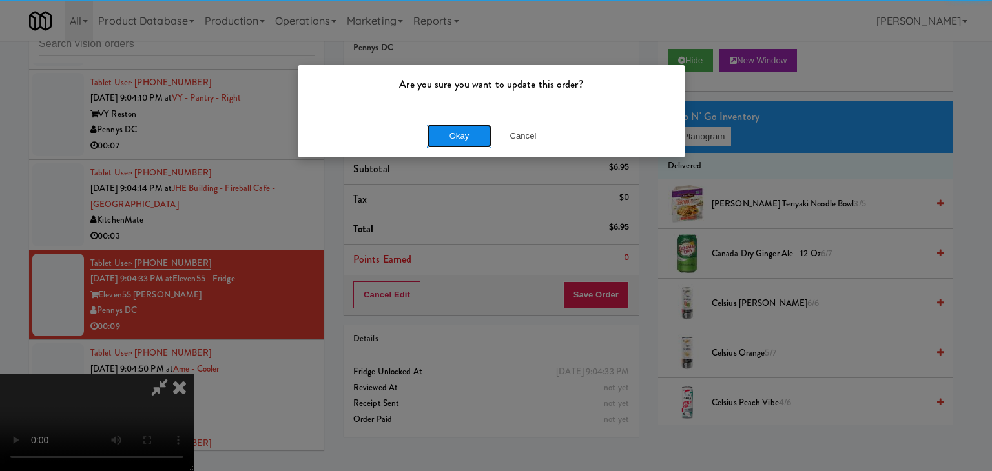
click at [467, 136] on button "Okay" at bounding box center [459, 136] width 65 height 23
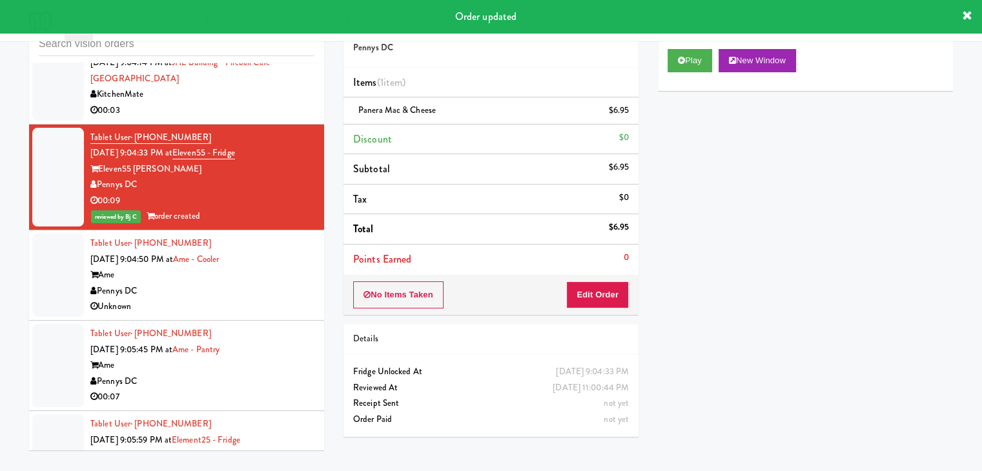
scroll to position [12260, 0]
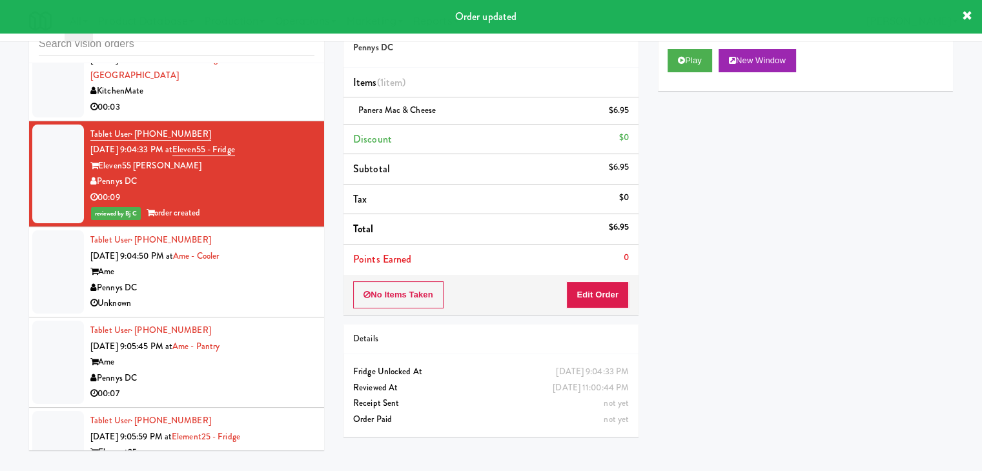
click at [276, 264] on div "Ame" at bounding box center [202, 272] width 224 height 16
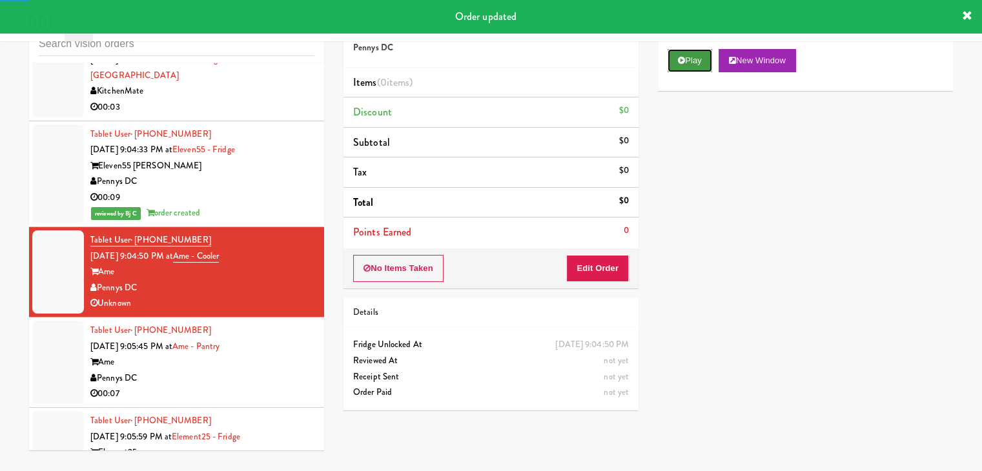
drag, startPoint x: 693, startPoint y: 66, endPoint x: 690, endPoint y: 74, distance: 9.0
click at [693, 67] on button "Play" at bounding box center [690, 60] width 45 height 23
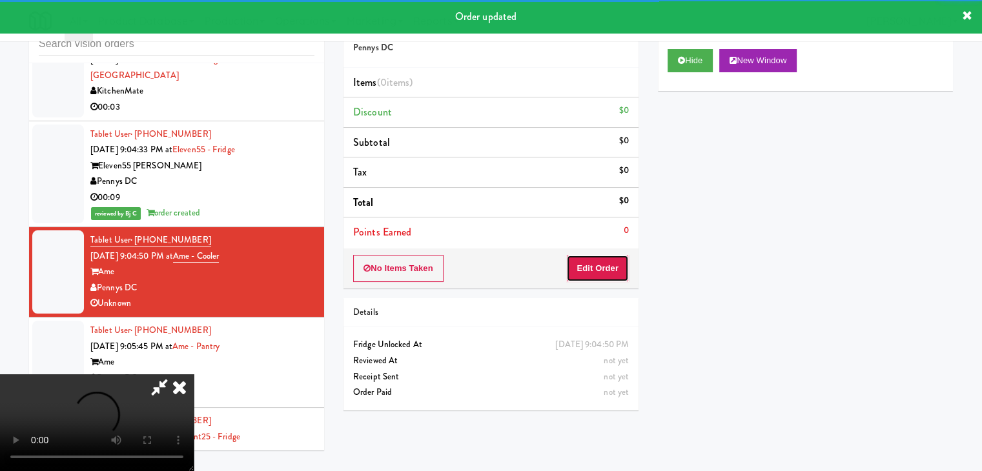
click at [599, 268] on button "Edit Order" at bounding box center [597, 268] width 63 height 27
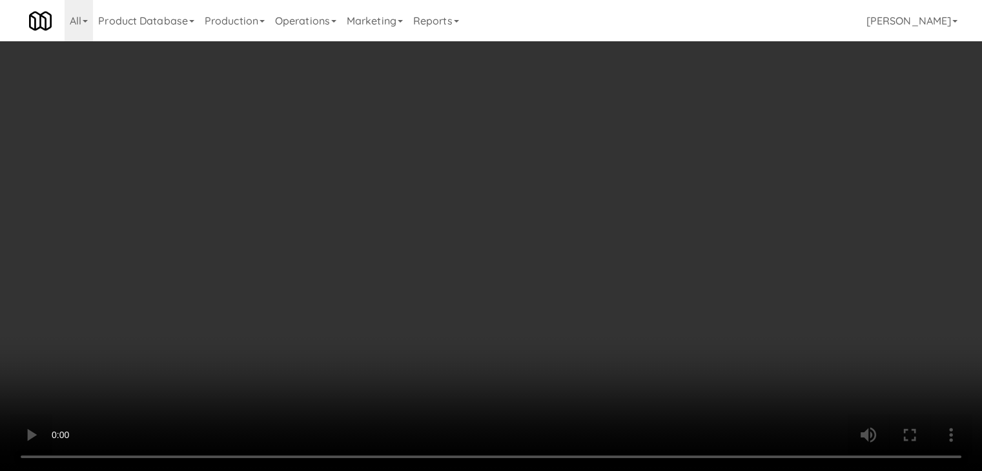
scroll to position [12227, 0]
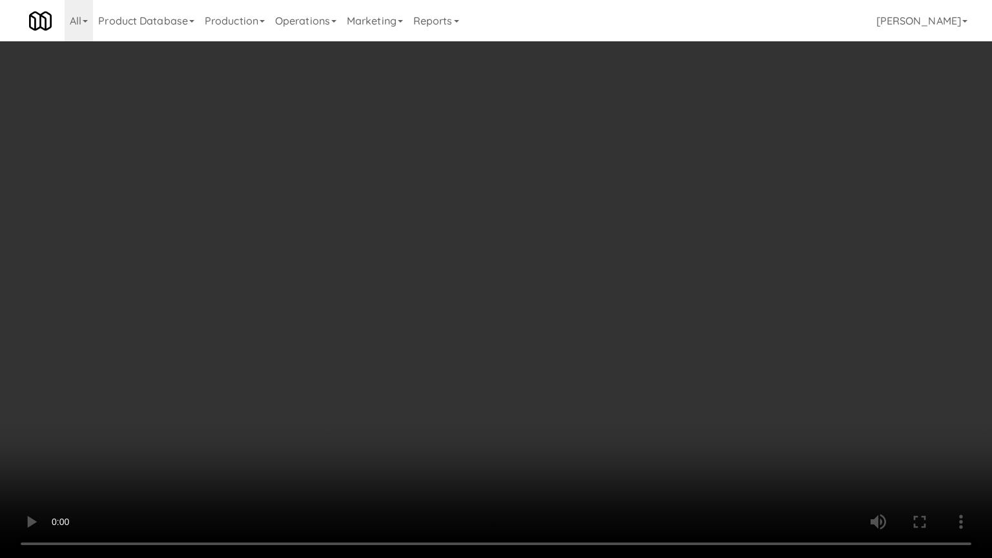
click at [555, 331] on video at bounding box center [496, 279] width 992 height 558
click at [559, 327] on video at bounding box center [496, 279] width 992 height 558
click at [559, 322] on video at bounding box center [496, 279] width 992 height 558
drag, startPoint x: 559, startPoint y: 322, endPoint x: 561, endPoint y: 263, distance: 59.4
click at [559, 322] on video at bounding box center [496, 279] width 992 height 558
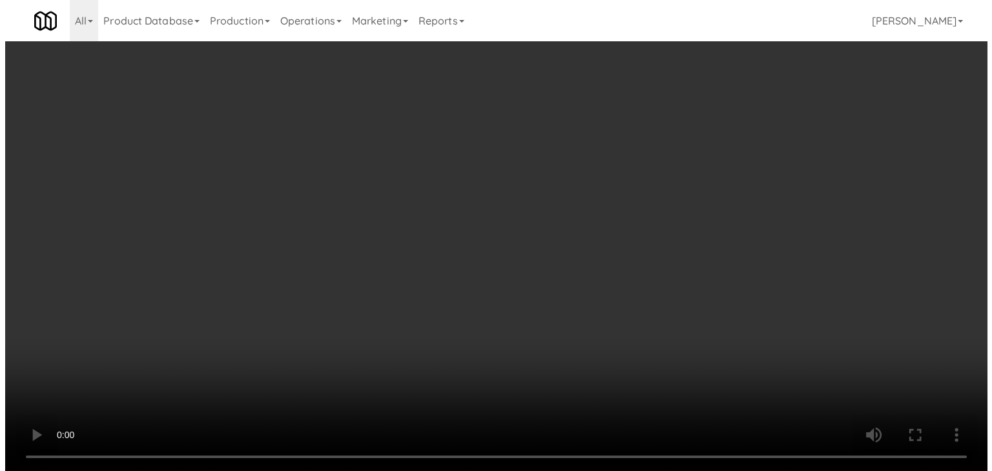
scroll to position [12260, 0]
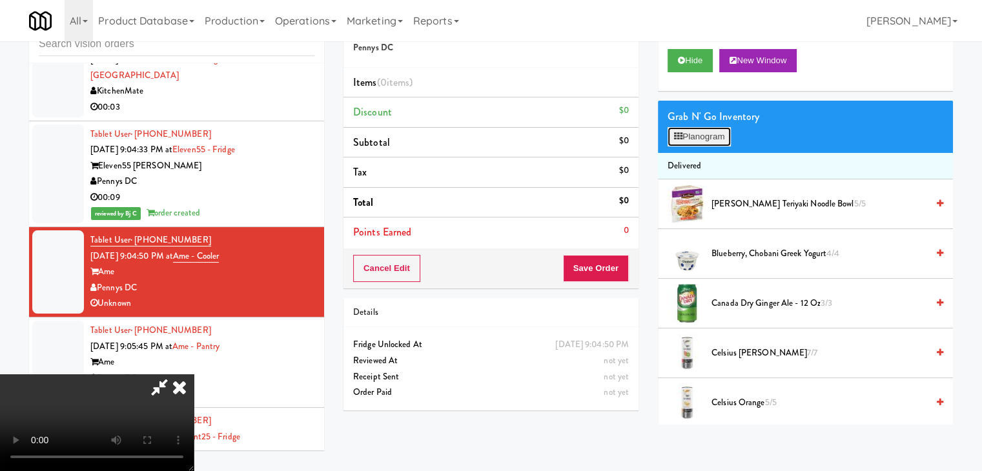
click at [696, 127] on button "Planogram" at bounding box center [699, 136] width 63 height 19
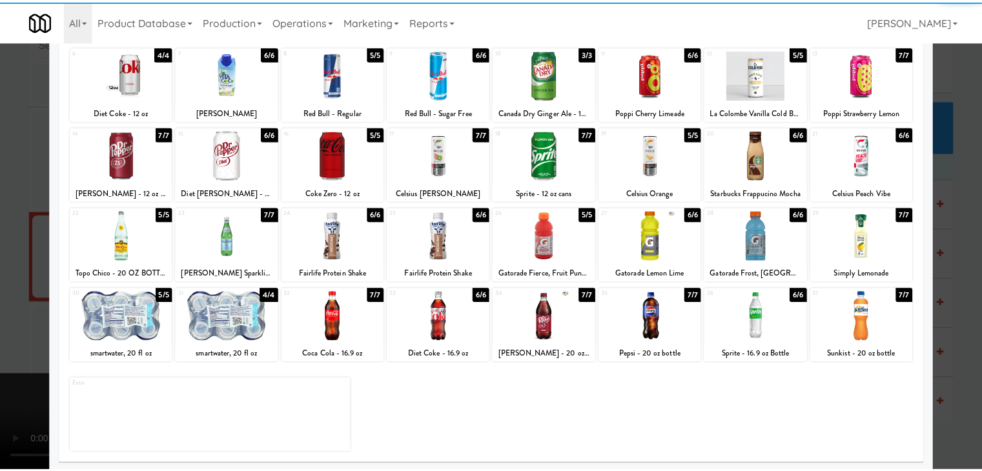
scroll to position [163, 0]
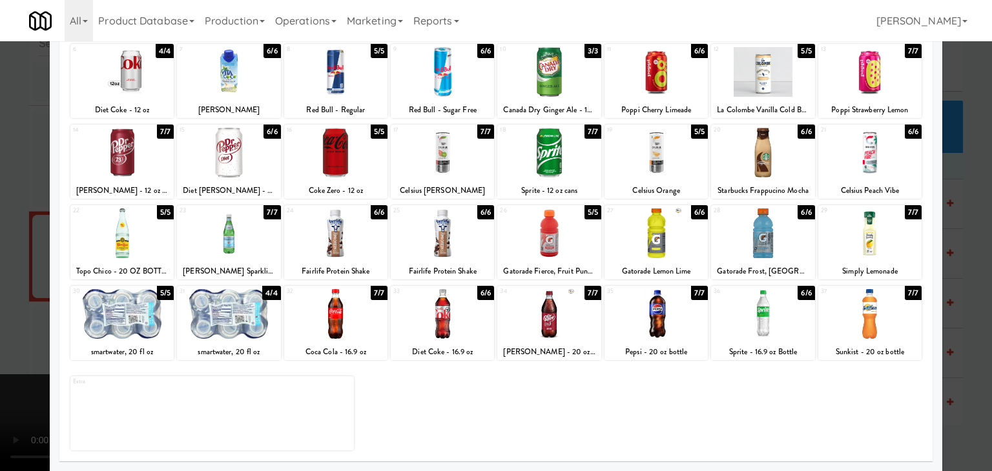
click at [351, 249] on div at bounding box center [335, 234] width 103 height 50
drag, startPoint x: 428, startPoint y: 243, endPoint x: 410, endPoint y: 246, distance: 18.3
click at [427, 243] on div at bounding box center [442, 234] width 103 height 50
click at [0, 260] on div at bounding box center [496, 235] width 992 height 471
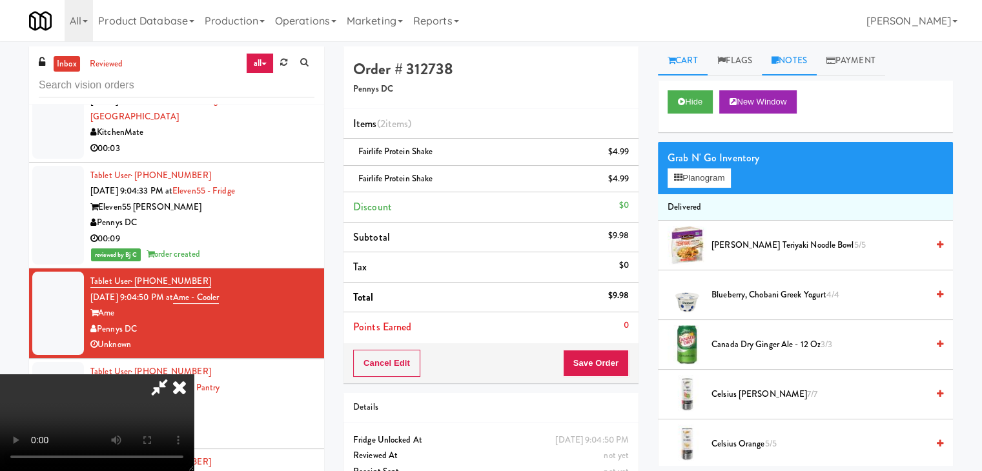
click at [806, 64] on link "Notes" at bounding box center [789, 60] width 55 height 29
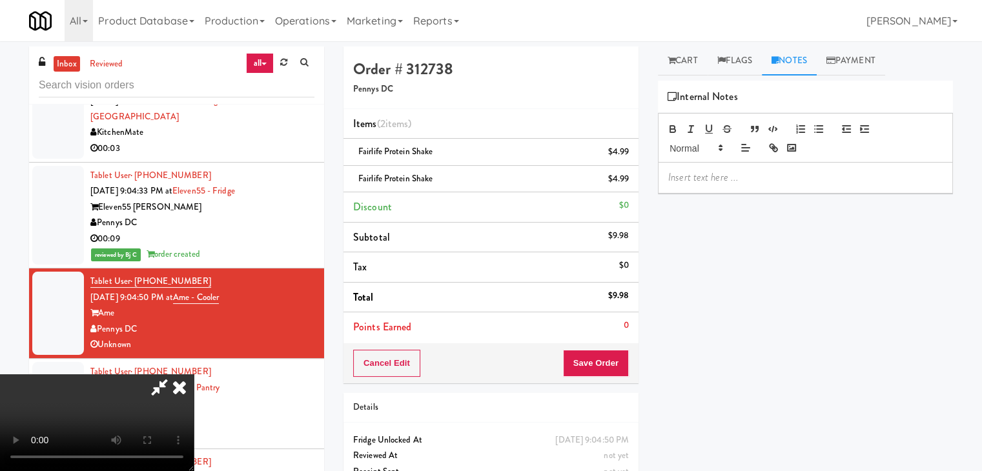
click at [735, 167] on div at bounding box center [806, 178] width 294 height 30
click at [618, 362] on button "Save Order" at bounding box center [596, 363] width 66 height 27
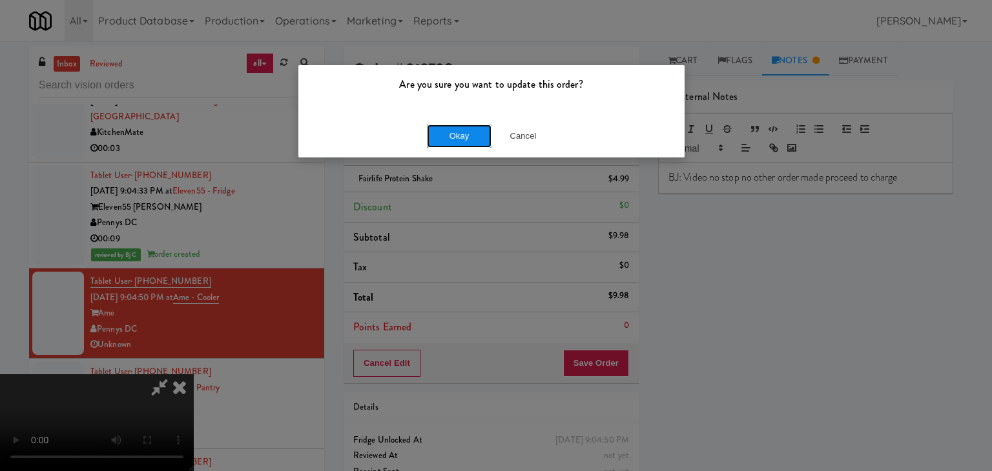
click at [447, 130] on button "Okay" at bounding box center [459, 136] width 65 height 23
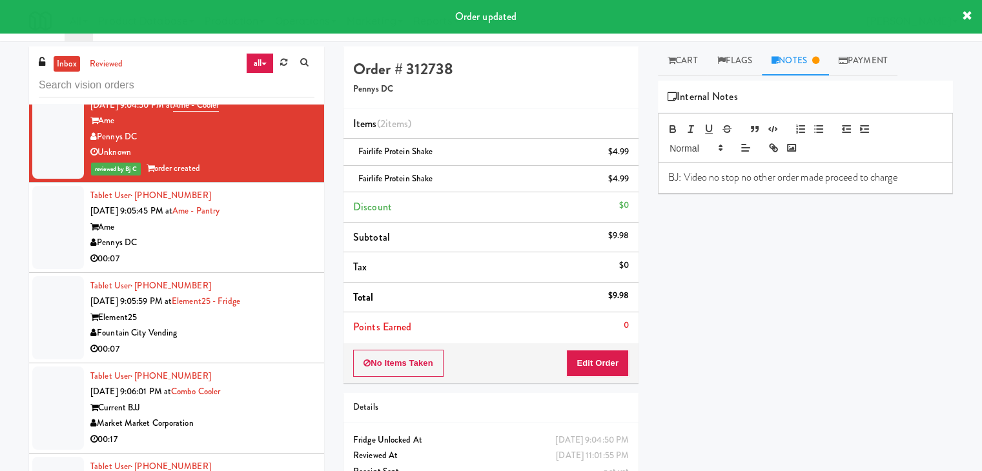
scroll to position [12453, 0]
drag, startPoint x: 274, startPoint y: 181, endPoint x: 294, endPoint y: 181, distance: 20.7
click at [274, 234] on div "Pennys DC" at bounding box center [202, 242] width 224 height 16
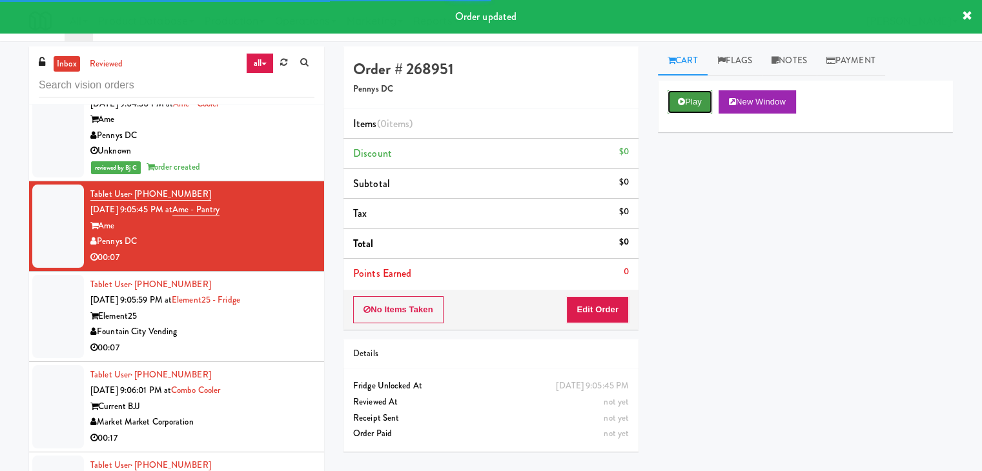
click at [700, 101] on button "Play" at bounding box center [690, 101] width 45 height 23
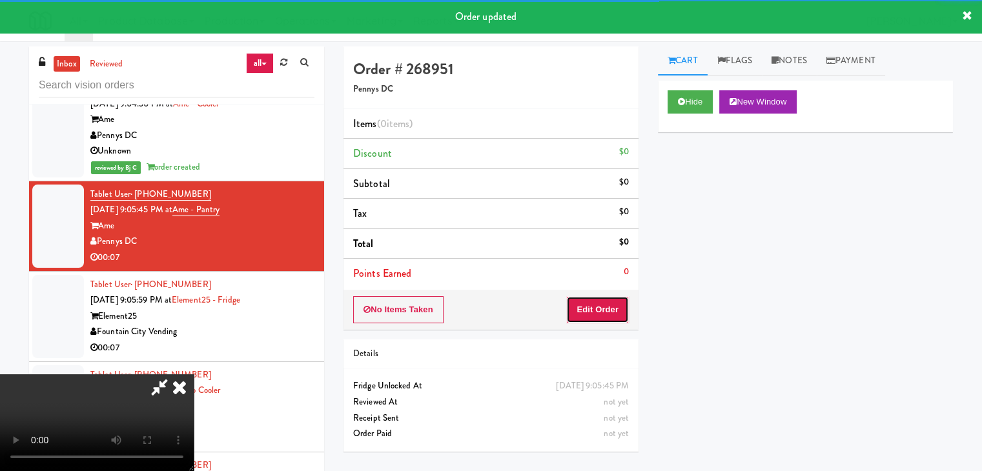
click at [584, 318] on button "Edit Order" at bounding box center [597, 309] width 63 height 27
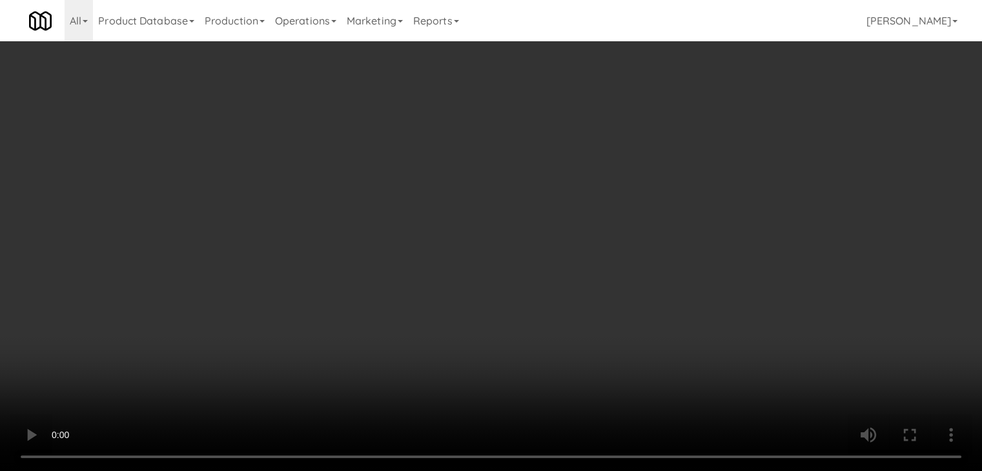
scroll to position [12422, 0]
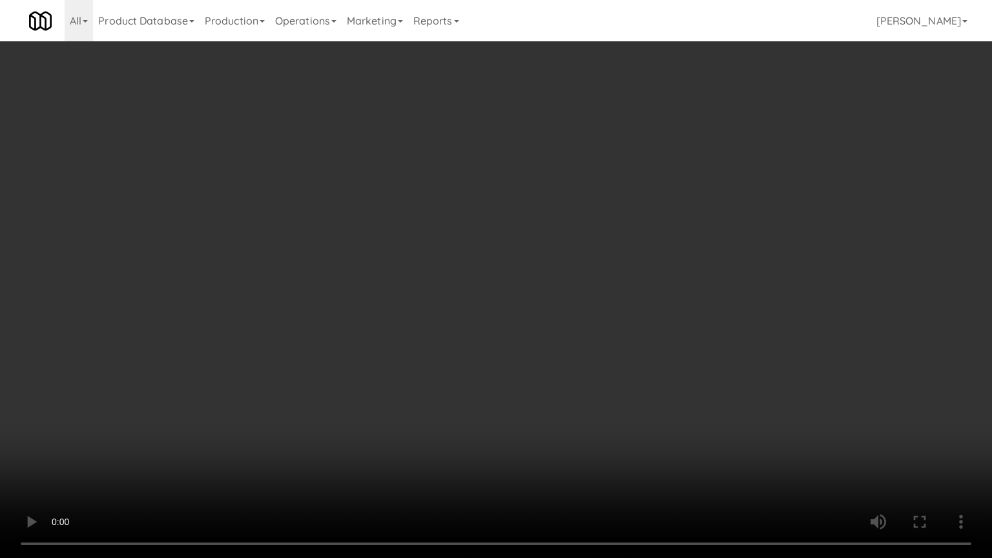
click at [595, 345] on video at bounding box center [496, 279] width 992 height 558
drag, startPoint x: 595, startPoint y: 345, endPoint x: 586, endPoint y: 351, distance: 11.1
click at [595, 346] on video at bounding box center [496, 279] width 992 height 558
click at [643, 351] on video at bounding box center [496, 279] width 992 height 558
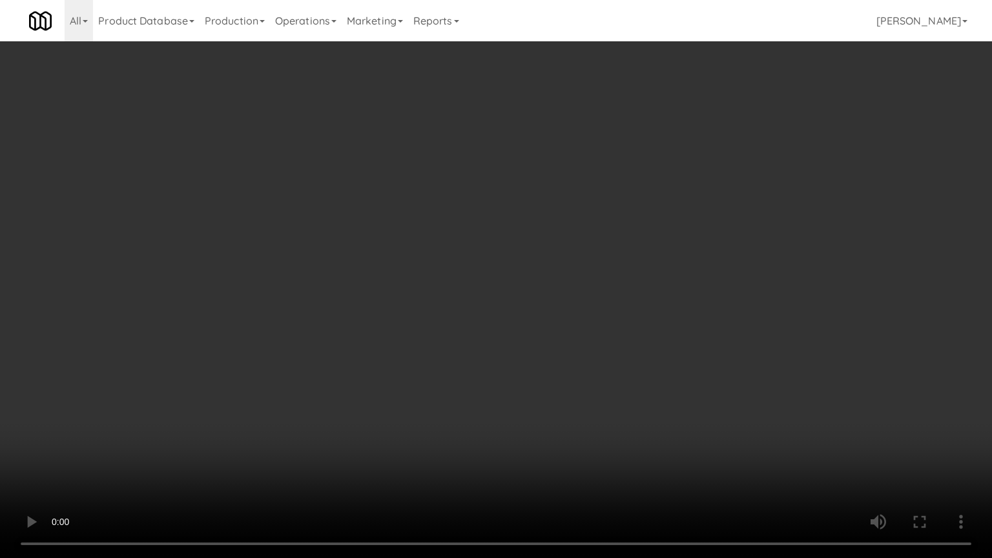
click at [641, 349] on video at bounding box center [496, 279] width 992 height 558
click at [643, 345] on video at bounding box center [496, 279] width 992 height 558
click at [644, 342] on video at bounding box center [496, 279] width 992 height 558
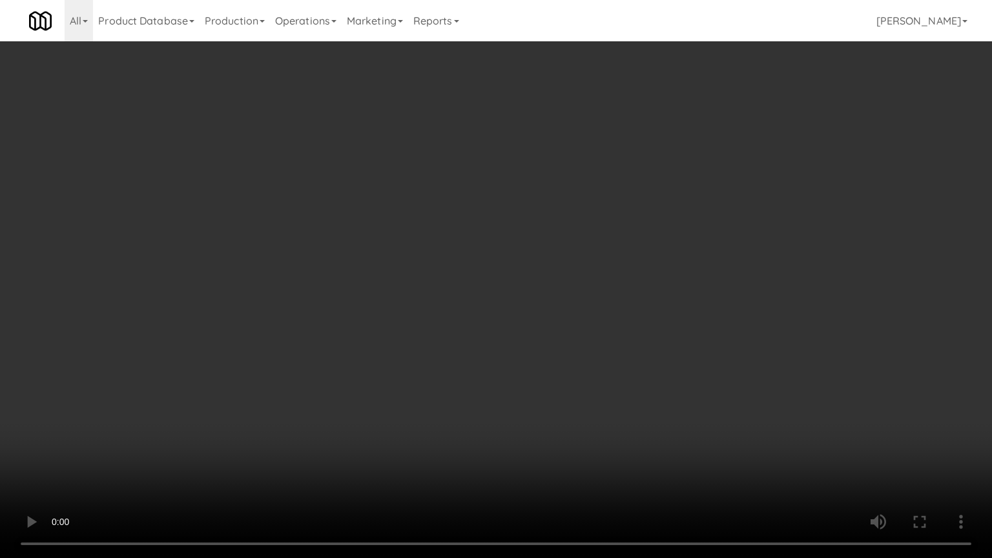
click at [646, 342] on video at bounding box center [496, 279] width 992 height 558
click at [653, 339] on video at bounding box center [496, 279] width 992 height 558
drag, startPoint x: 653, startPoint y: 339, endPoint x: 694, endPoint y: 247, distance: 100.9
click at [655, 336] on video at bounding box center [496, 279] width 992 height 558
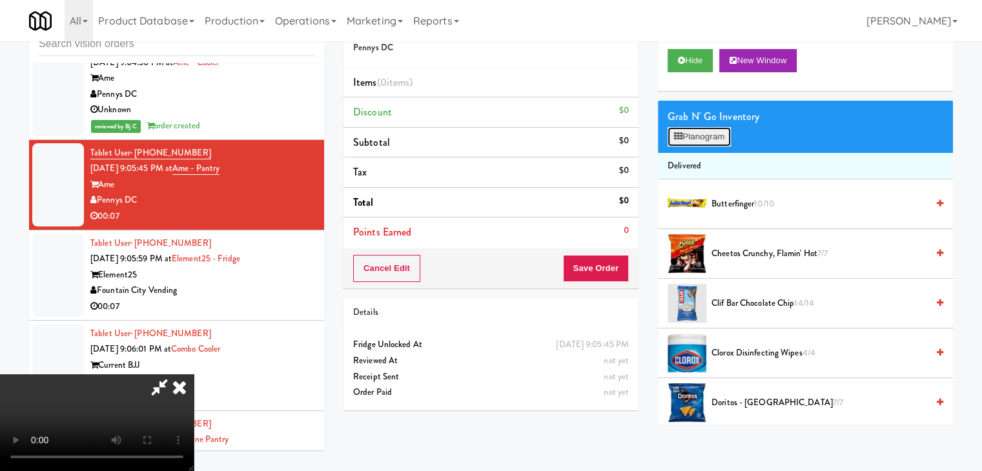
click at [718, 136] on button "Planogram" at bounding box center [699, 136] width 63 height 19
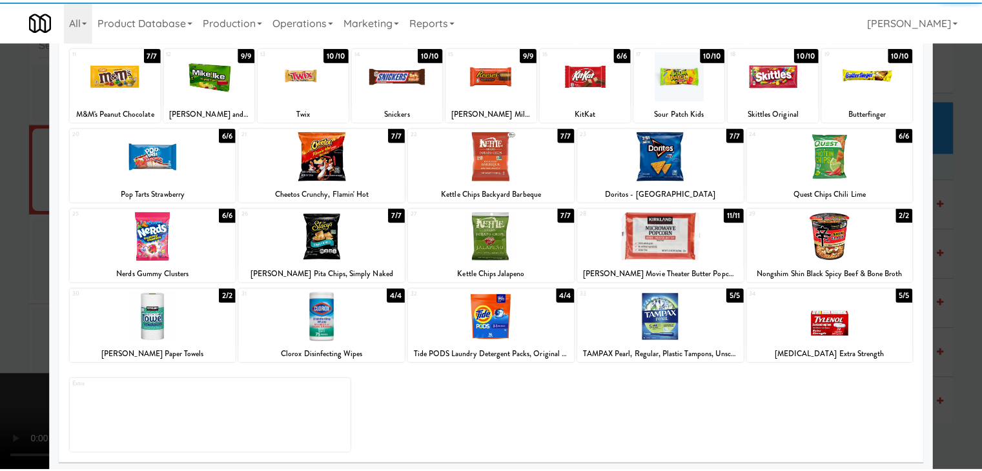
scroll to position [163, 0]
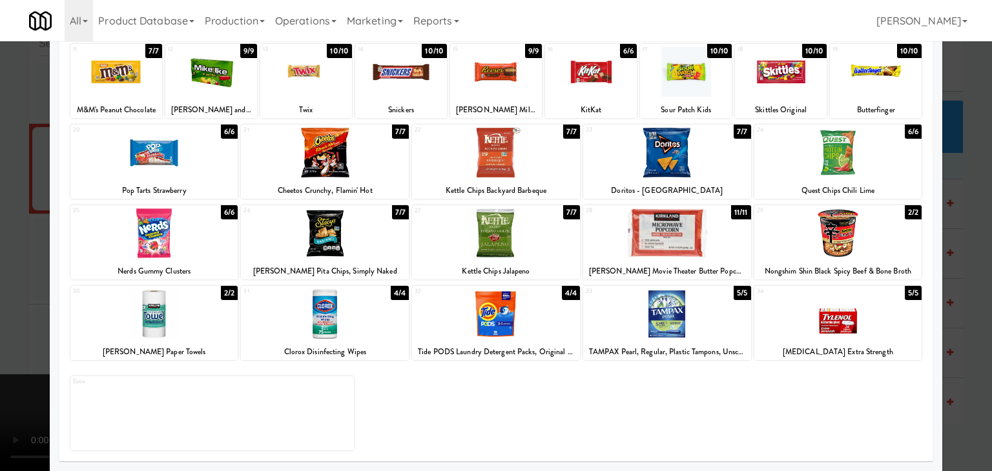
click at [829, 175] on div at bounding box center [838, 153] width 168 height 50
drag, startPoint x: 829, startPoint y: 175, endPoint x: 932, endPoint y: 181, distance: 102.9
click at [831, 175] on div at bounding box center [838, 153] width 168 height 50
click at [966, 190] on div at bounding box center [496, 235] width 992 height 471
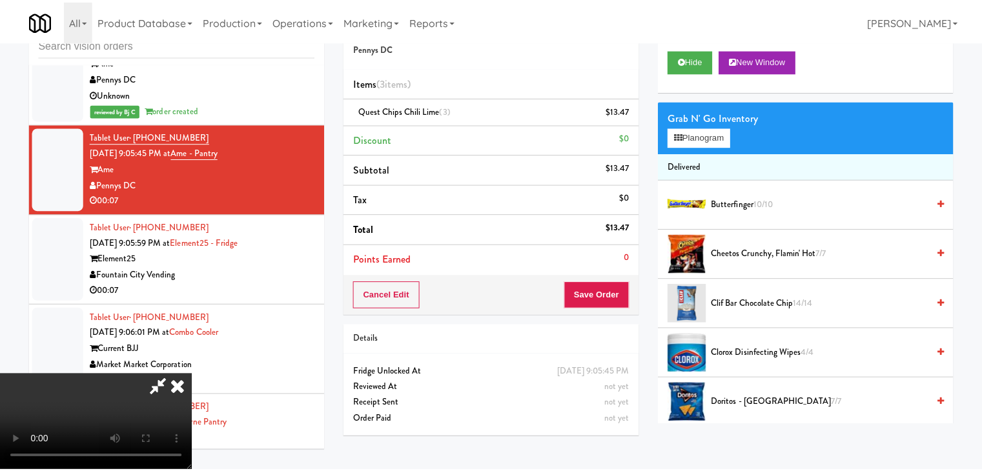
scroll to position [12453, 0]
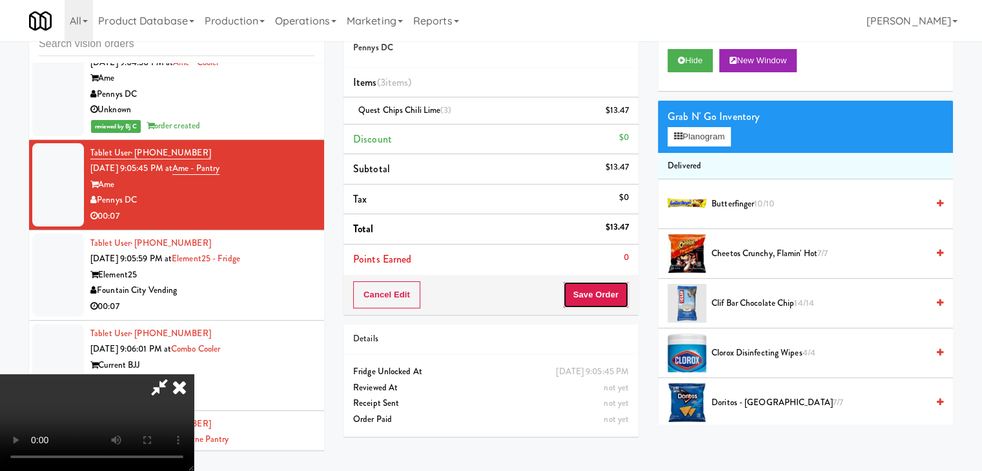
click at [602, 296] on button "Save Order" at bounding box center [596, 295] width 66 height 27
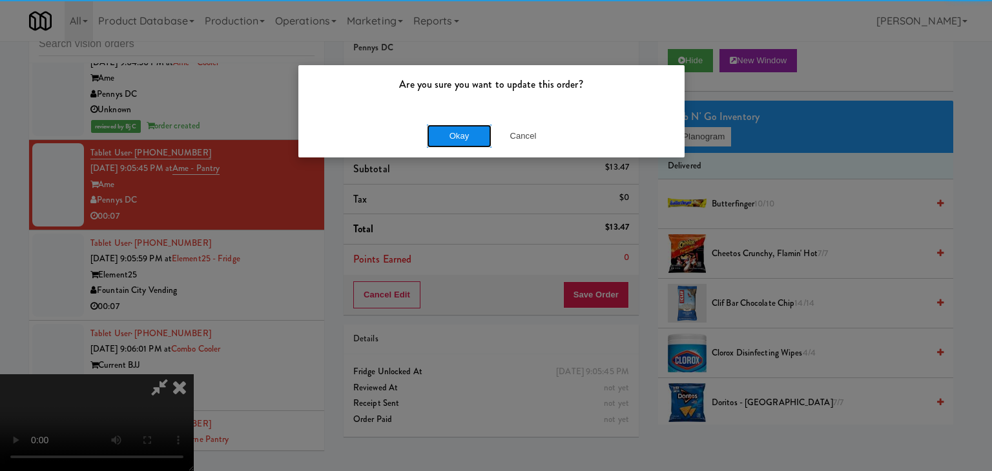
click at [451, 136] on button "Okay" at bounding box center [459, 136] width 65 height 23
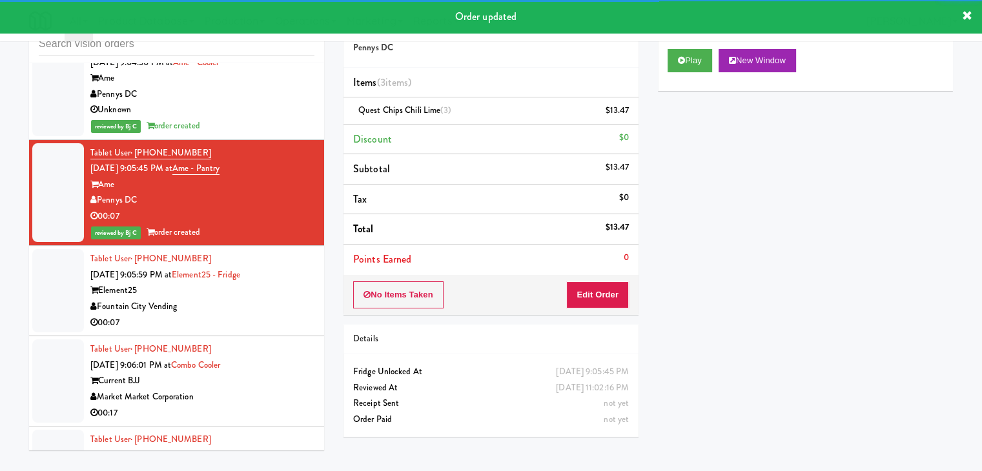
click at [291, 315] on div "00:07" at bounding box center [202, 323] width 224 height 16
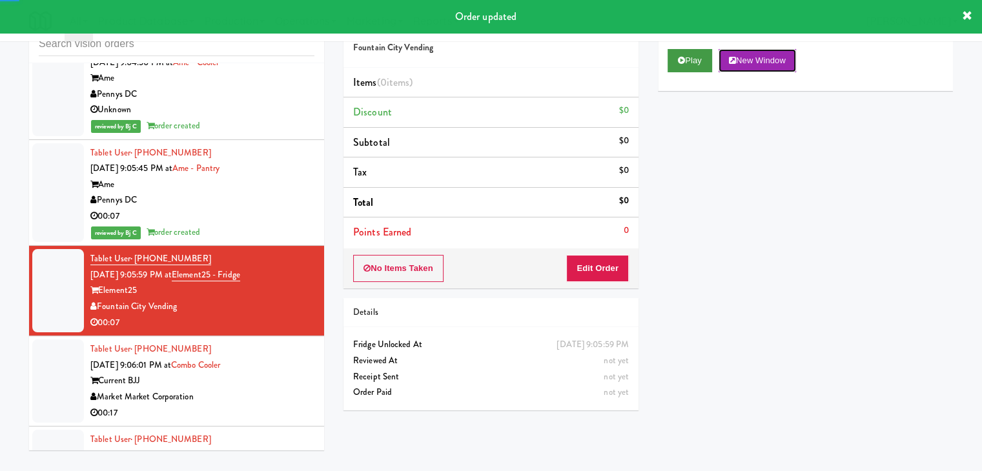
drag, startPoint x: 725, startPoint y: 56, endPoint x: 709, endPoint y: 63, distance: 17.6
click at [721, 57] on button "New Window" at bounding box center [757, 60] width 77 height 23
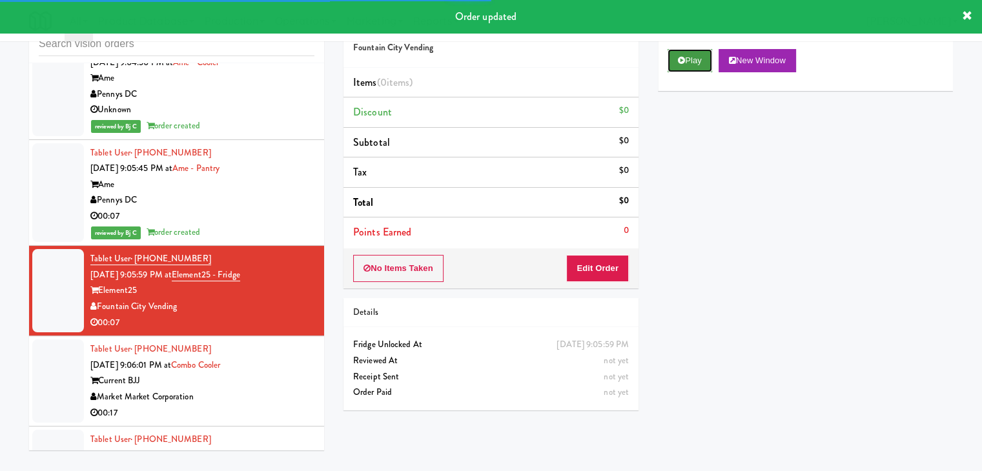
click at [706, 63] on button "Play" at bounding box center [690, 60] width 45 height 23
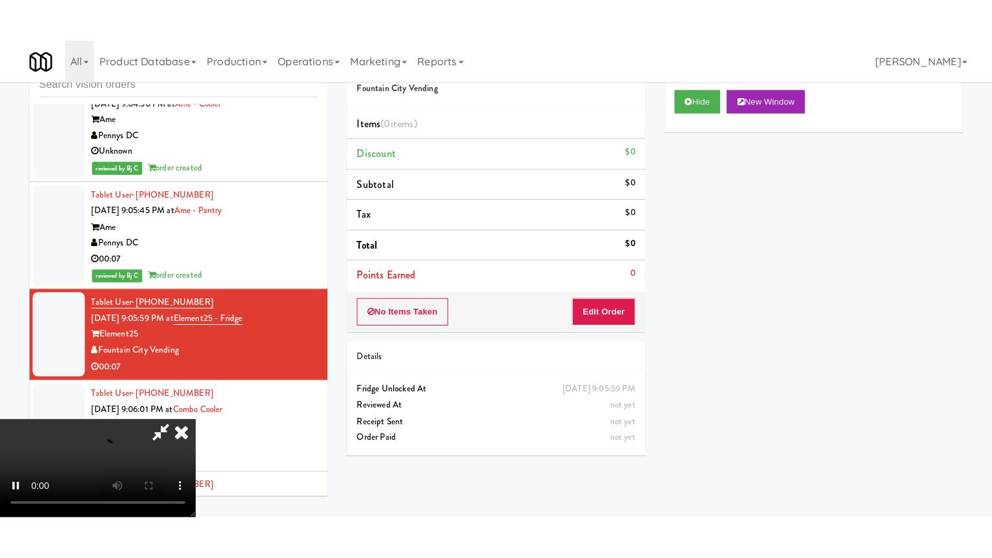
scroll to position [181, 0]
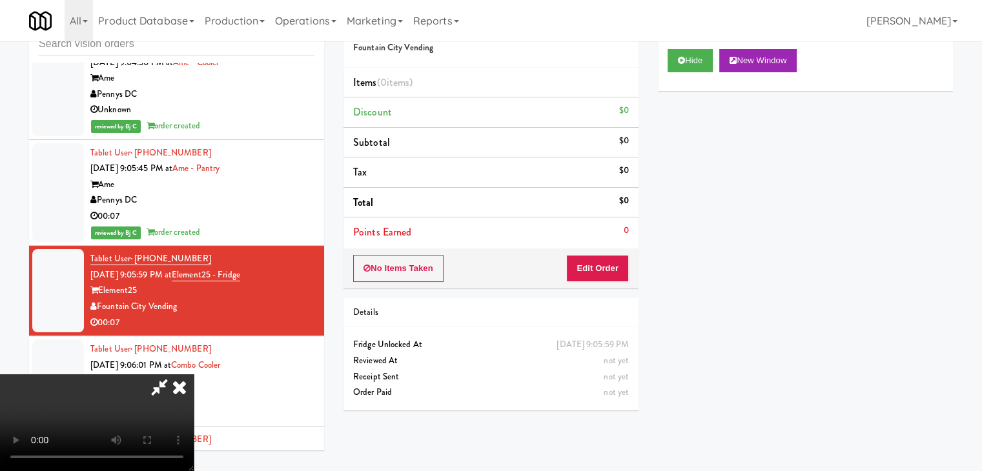
click at [194, 375] on video at bounding box center [97, 423] width 194 height 97
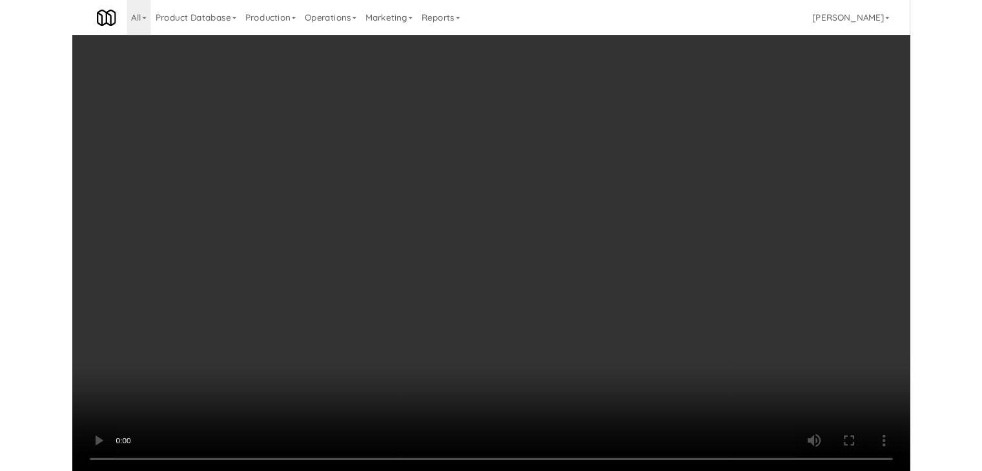
scroll to position [12422, 0]
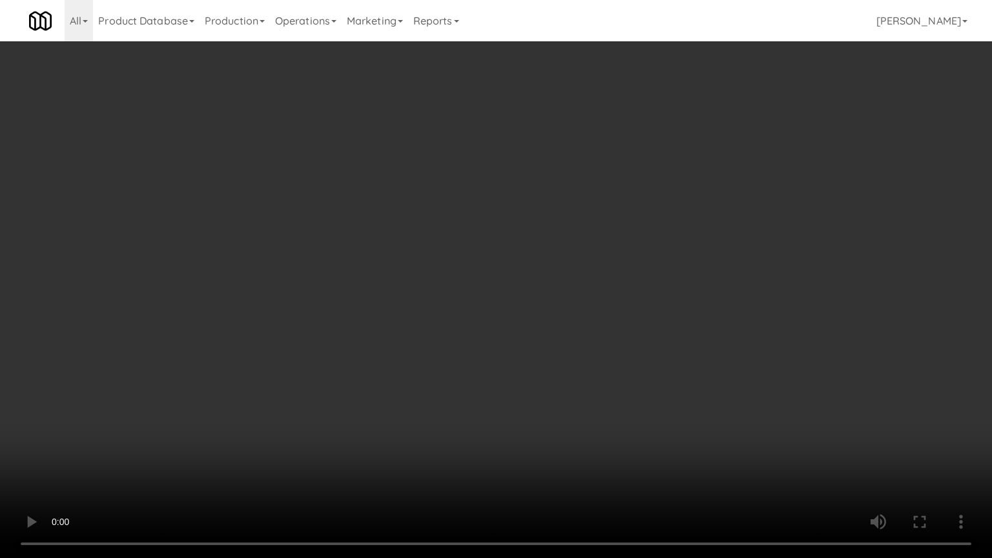
click at [553, 434] on video at bounding box center [496, 279] width 992 height 558
click at [588, 375] on video at bounding box center [496, 279] width 992 height 558
click at [627, 447] on video at bounding box center [496, 279] width 992 height 558
click at [630, 446] on video at bounding box center [496, 279] width 992 height 558
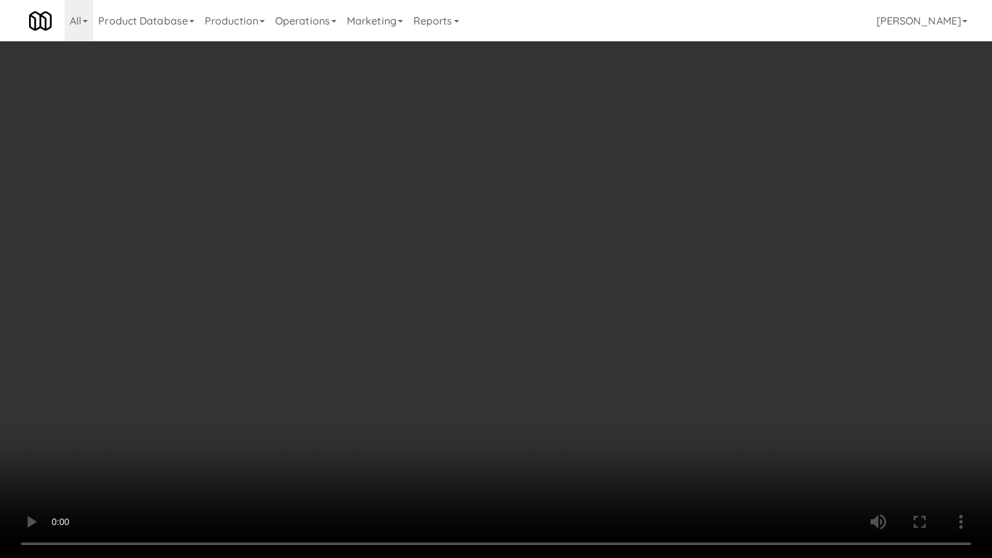
click at [630, 446] on video at bounding box center [496, 279] width 992 height 558
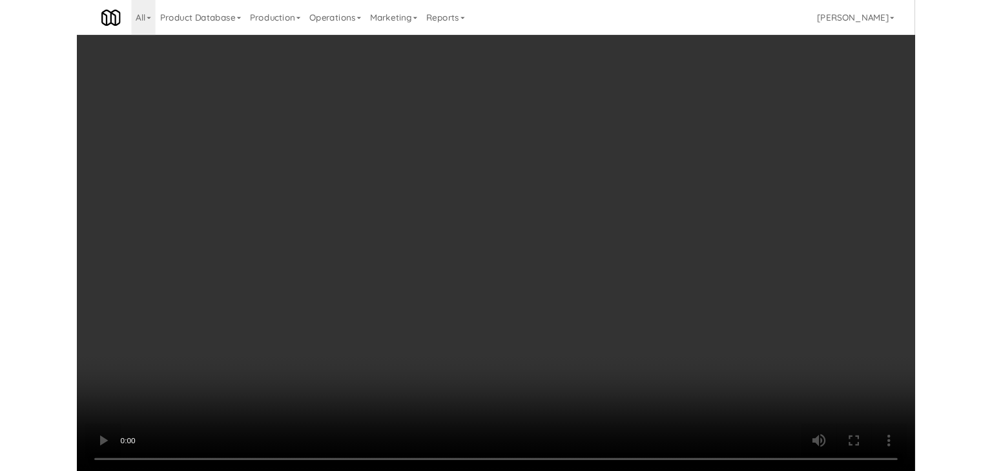
scroll to position [12453, 0]
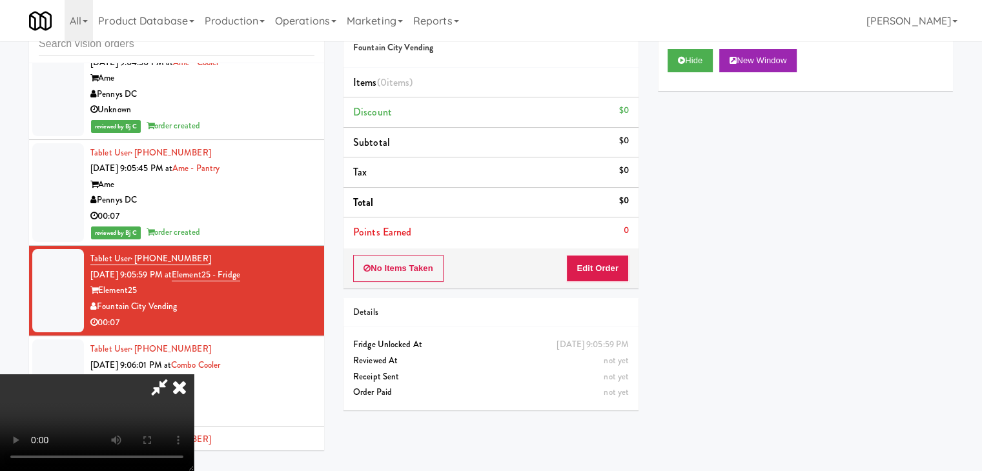
click at [194, 375] on video at bounding box center [97, 423] width 194 height 97
click at [608, 265] on button "Edit Order" at bounding box center [597, 268] width 63 height 27
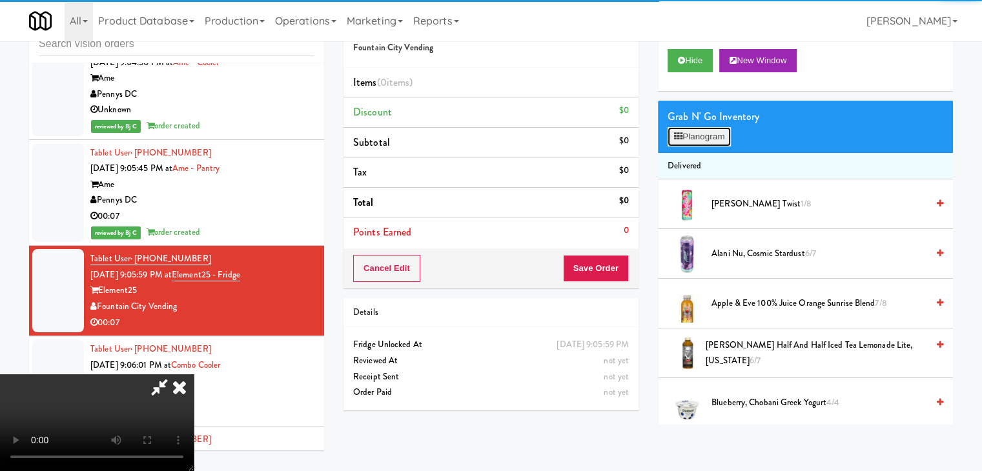
click at [720, 137] on button "Planogram" at bounding box center [699, 136] width 63 height 19
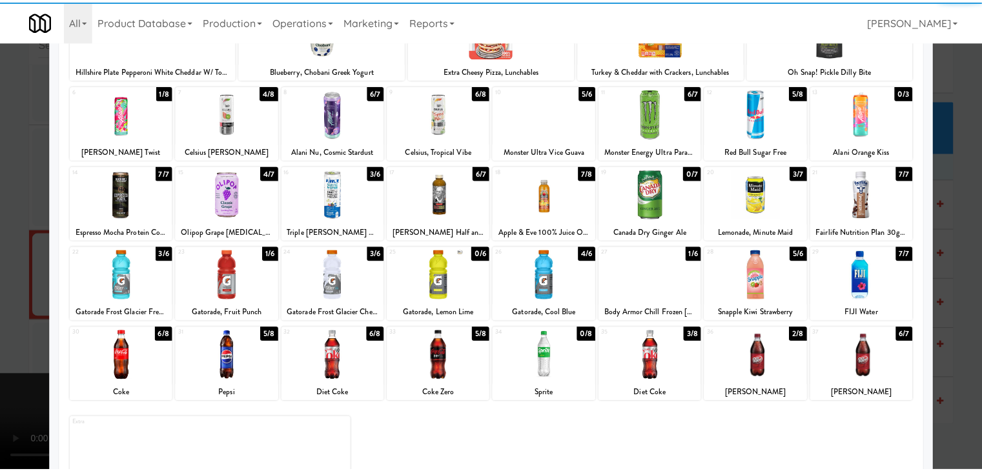
scroll to position [129, 0]
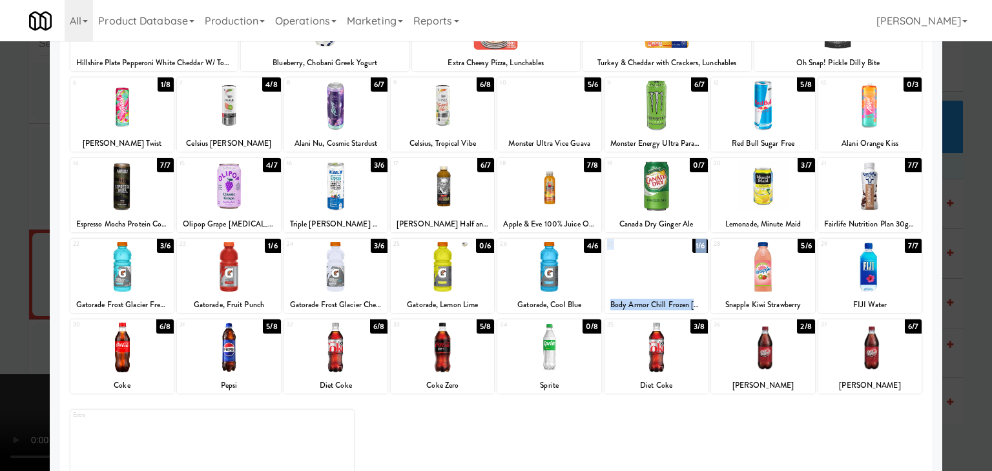
drag, startPoint x: 656, startPoint y: 269, endPoint x: 724, endPoint y: 277, distance: 68.9
click at [724, 277] on div "22 3/6 Gatorade Frost Glacier Freeze 23 1/6 Gatorade, Fruit Punch 24 3/6 Gatora…" at bounding box center [495, 276] width 851 height 74
click at [724, 277] on div at bounding box center [762, 267] width 103 height 50
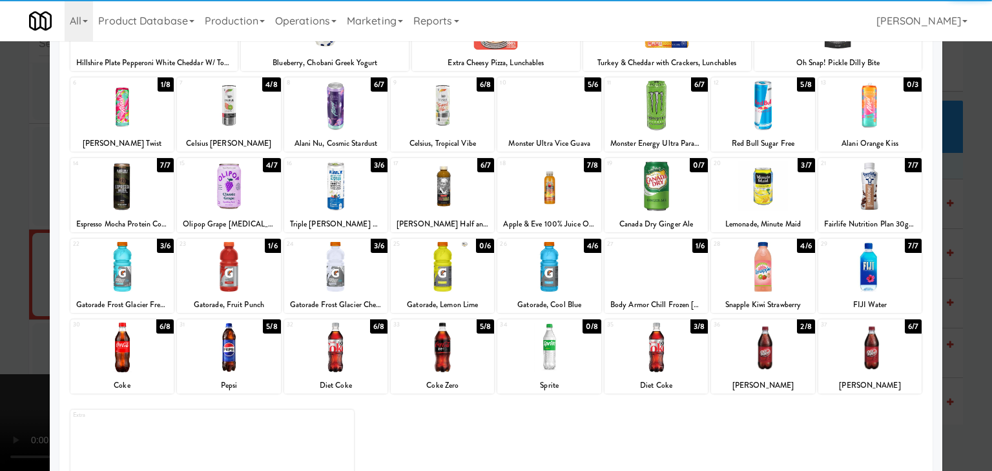
click at [0, 309] on div at bounding box center [496, 235] width 992 height 471
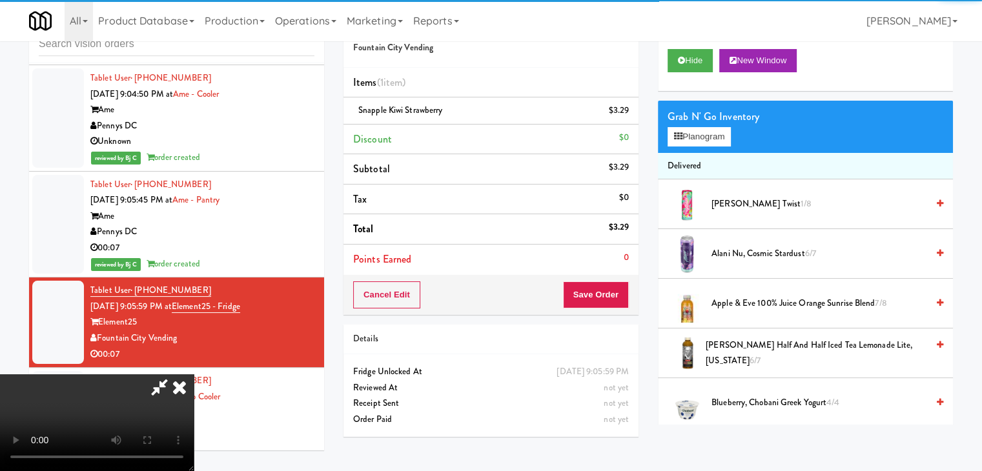
scroll to position [12453, 0]
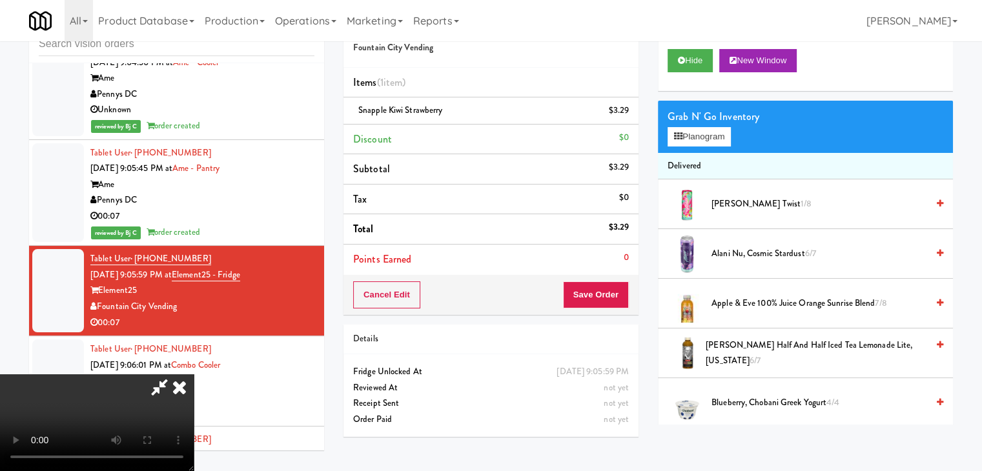
click at [194, 375] on video at bounding box center [97, 423] width 194 height 97
drag, startPoint x: 602, startPoint y: 300, endPoint x: 605, endPoint y: 309, distance: 9.4
click at [603, 300] on button "Save Order" at bounding box center [596, 295] width 66 height 27
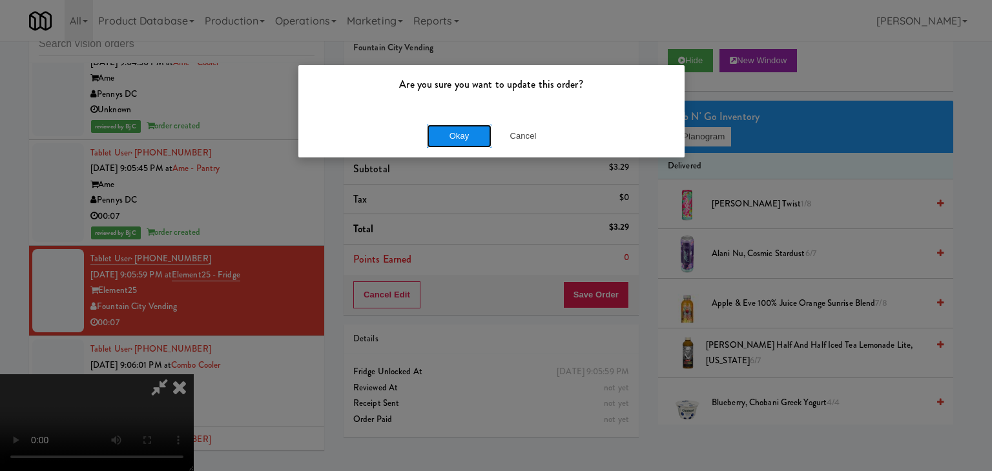
click at [453, 136] on button "Okay" at bounding box center [459, 136] width 65 height 23
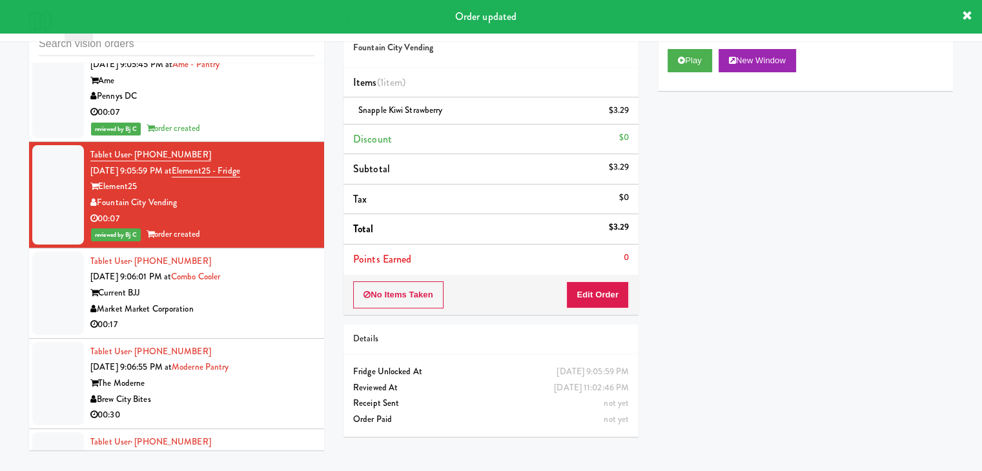
scroll to position [12582, 0]
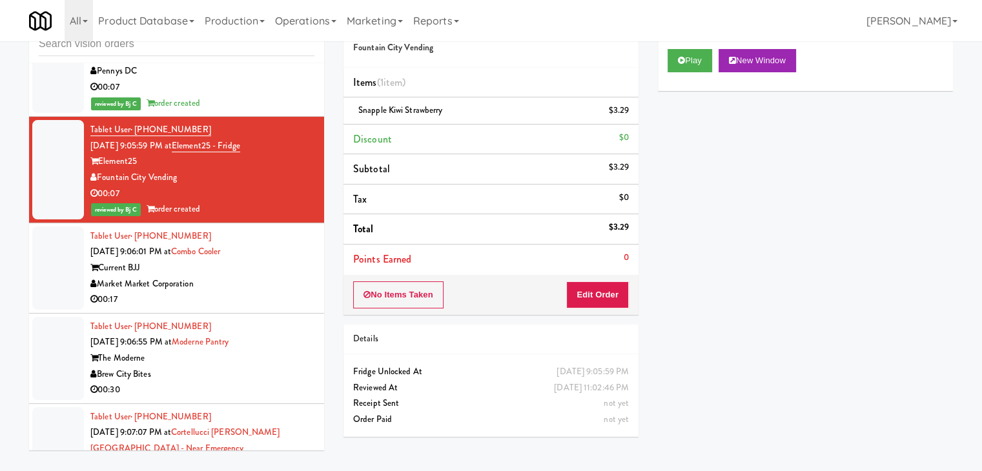
click at [236, 276] on div "Market Market Corporation" at bounding box center [202, 284] width 224 height 16
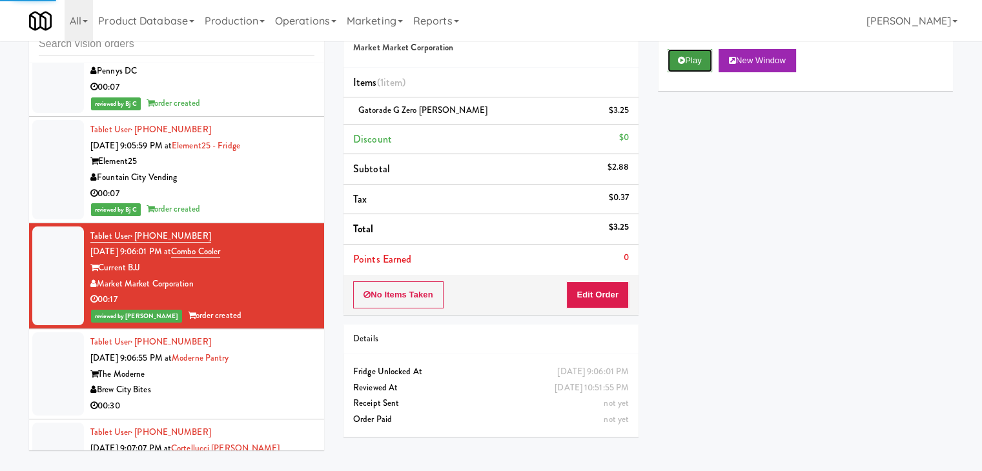
click at [695, 63] on button "Play" at bounding box center [690, 60] width 45 height 23
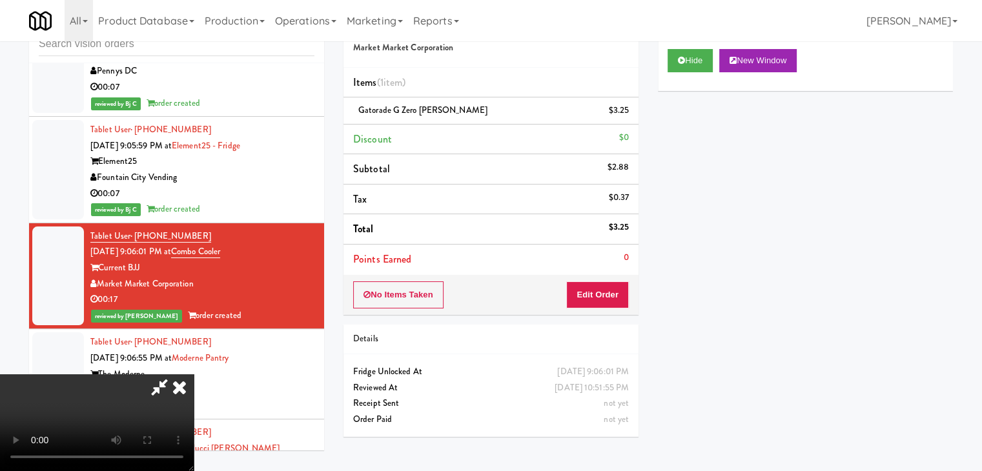
click at [272, 382] on div "Brew City Bites" at bounding box center [202, 390] width 224 height 16
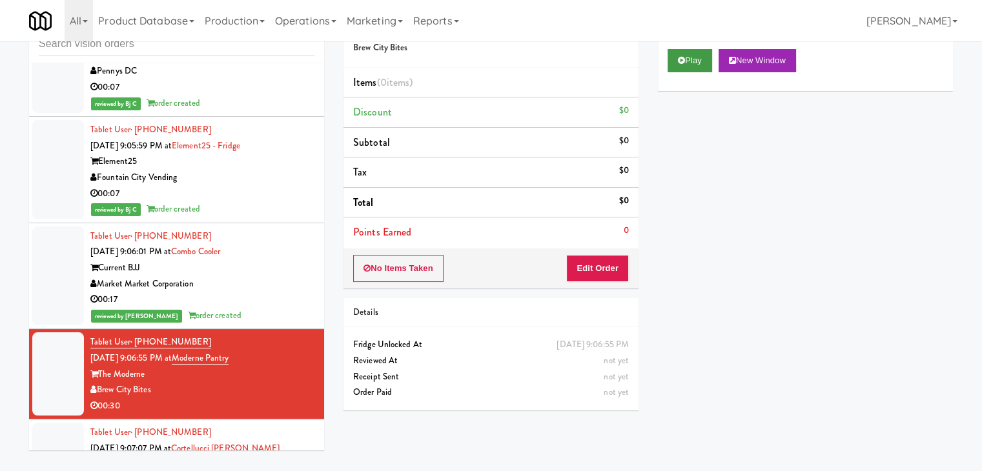
click at [695, 54] on div "Play New Window" at bounding box center [805, 65] width 295 height 52
click at [695, 55] on button "Play" at bounding box center [690, 60] width 45 height 23
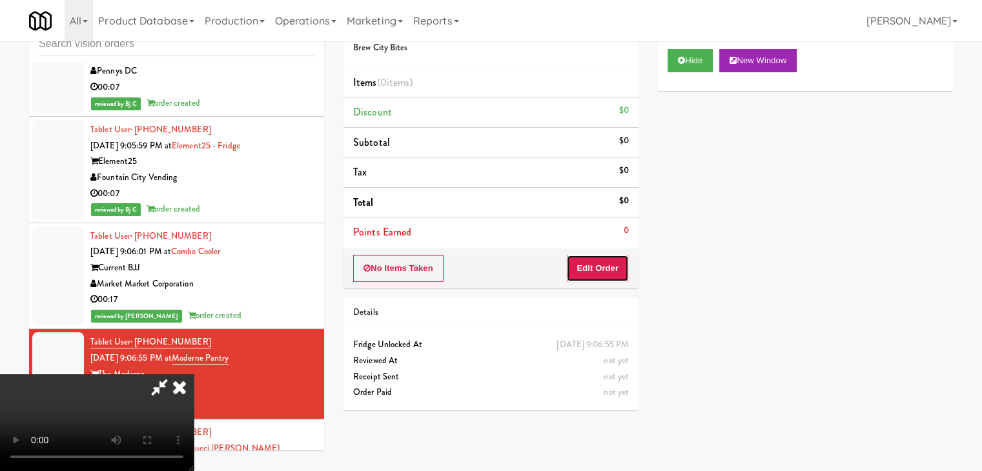
click at [595, 267] on button "Edit Order" at bounding box center [597, 268] width 63 height 27
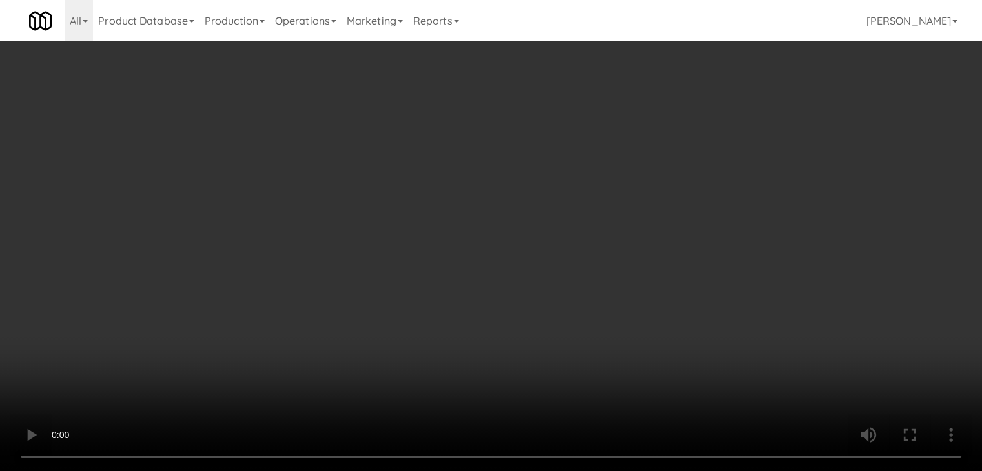
scroll to position [12551, 0]
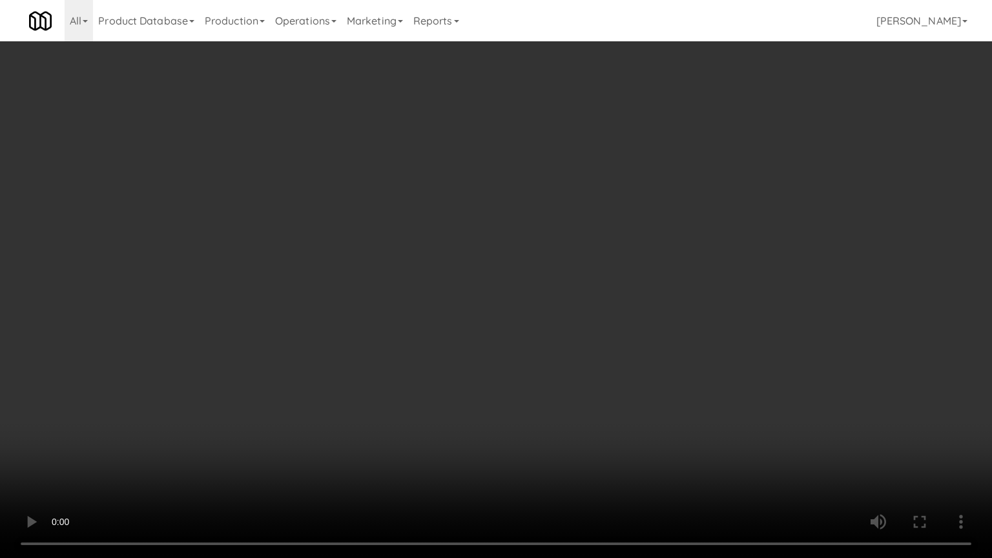
click at [599, 331] on video at bounding box center [496, 279] width 992 height 558
drag, startPoint x: 598, startPoint y: 331, endPoint x: 663, endPoint y: 176, distance: 167.3
click at [598, 327] on video at bounding box center [496, 279] width 992 height 558
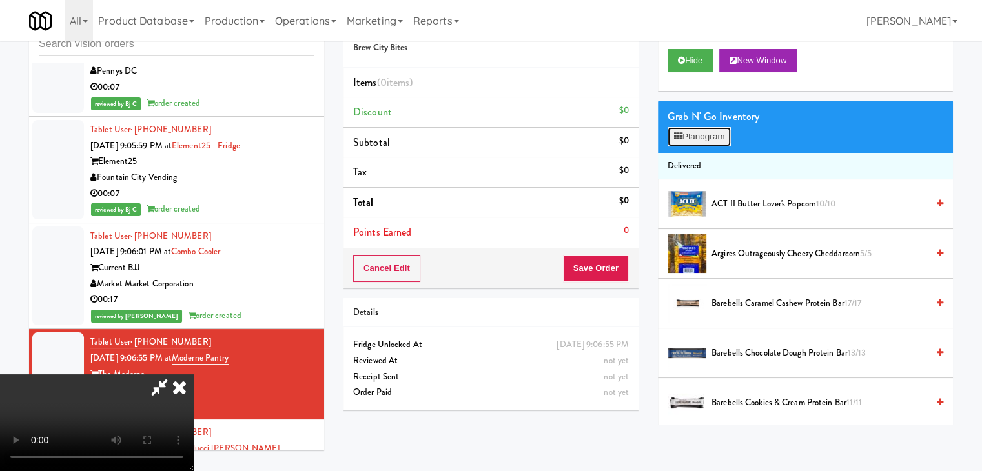
click at [700, 130] on button "Planogram" at bounding box center [699, 136] width 63 height 19
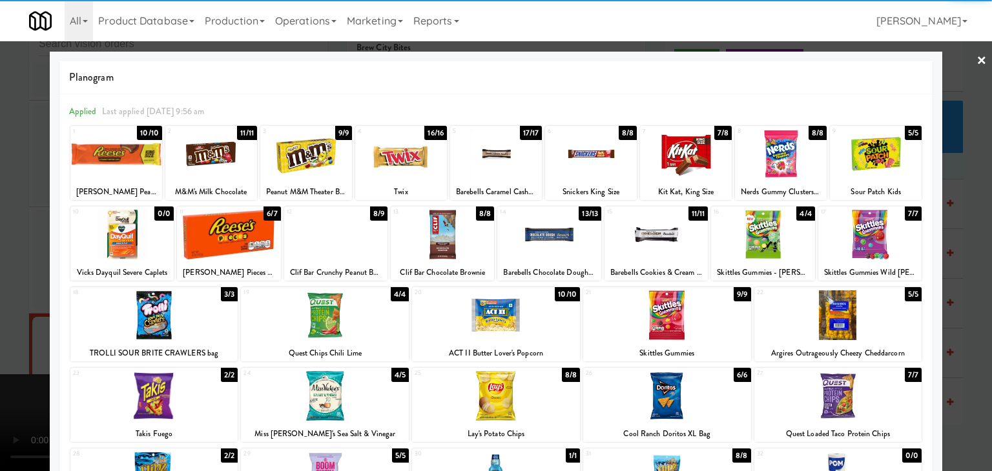
drag, startPoint x: 764, startPoint y: 154, endPoint x: 673, endPoint y: 156, distance: 91.1
click at [763, 154] on div at bounding box center [781, 154] width 92 height 50
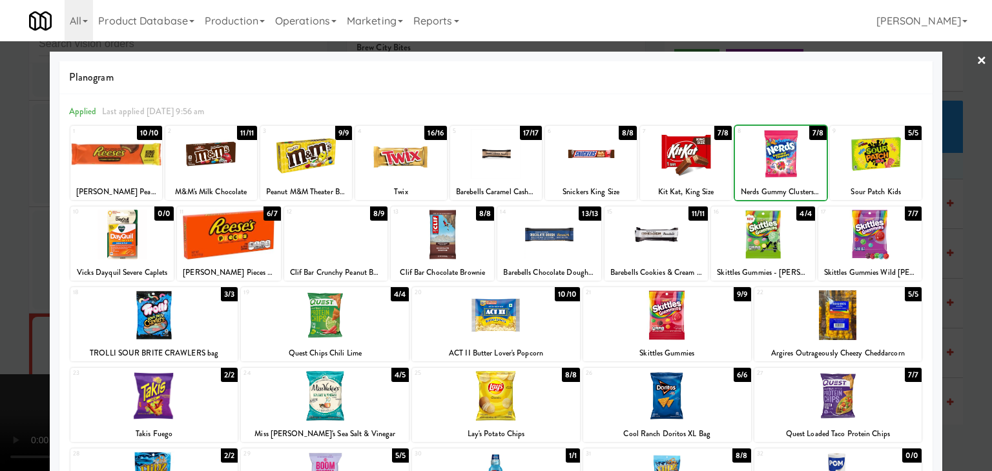
click at [668, 156] on div at bounding box center [686, 154] width 92 height 50
click at [0, 164] on div at bounding box center [496, 235] width 992 height 471
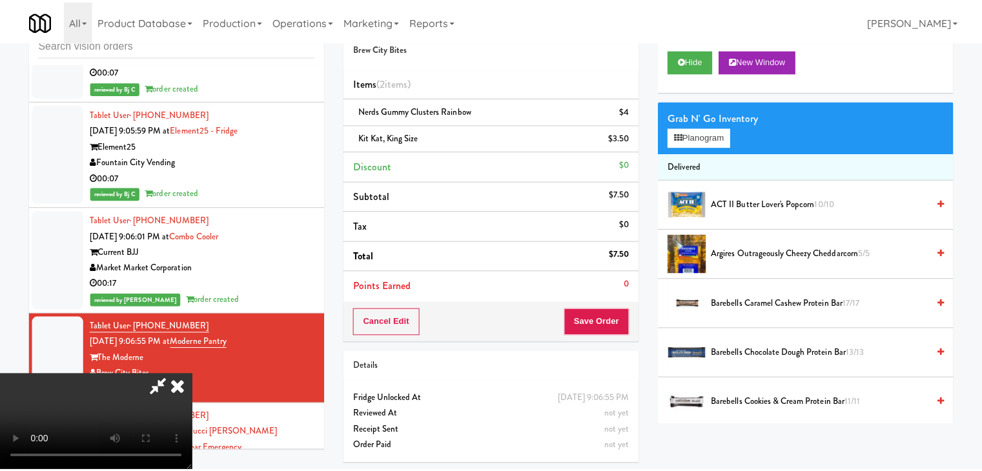
scroll to position [12582, 0]
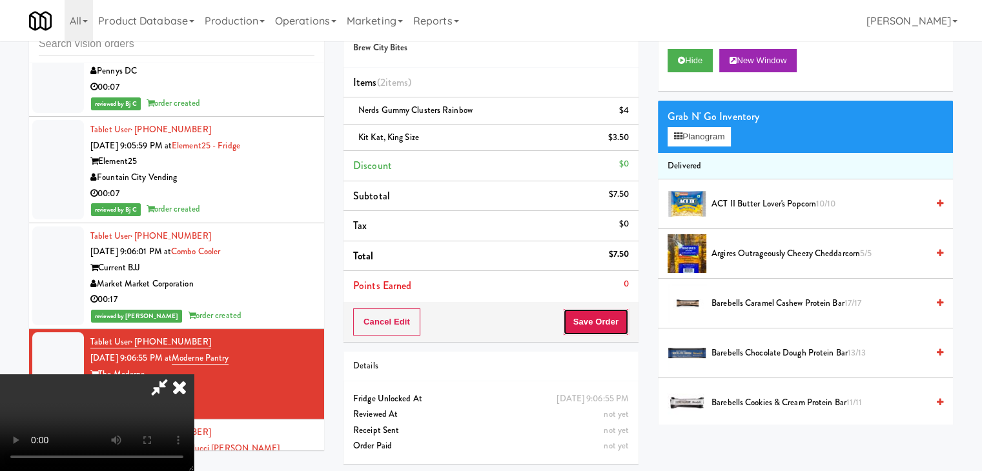
click at [610, 331] on button "Save Order" at bounding box center [596, 322] width 66 height 27
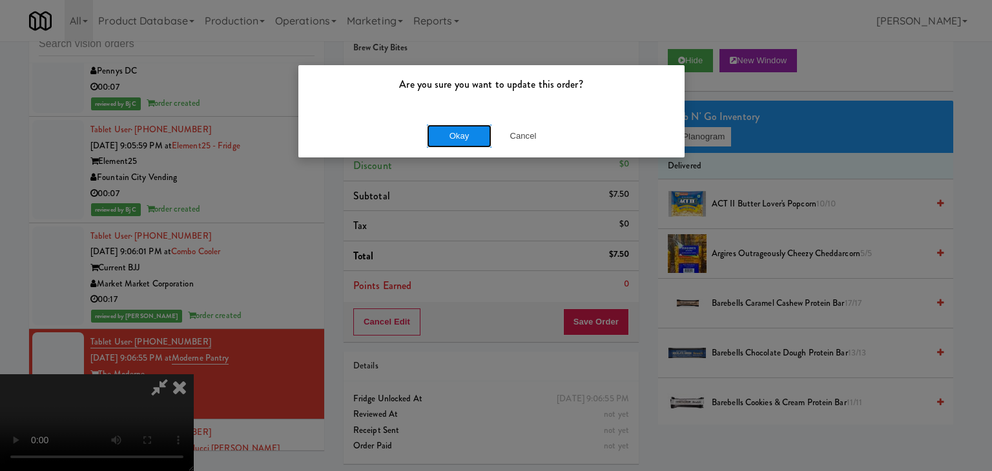
click at [457, 128] on button "Okay" at bounding box center [459, 136] width 65 height 23
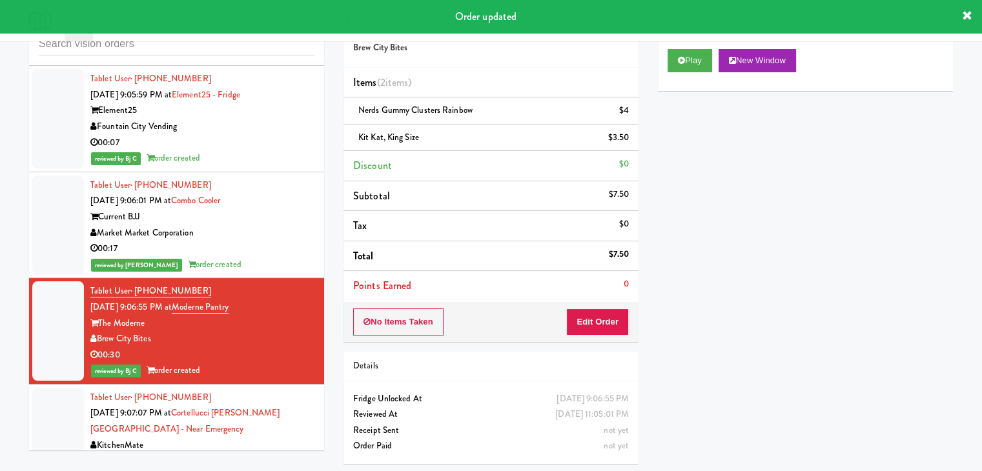
scroll to position [12712, 0]
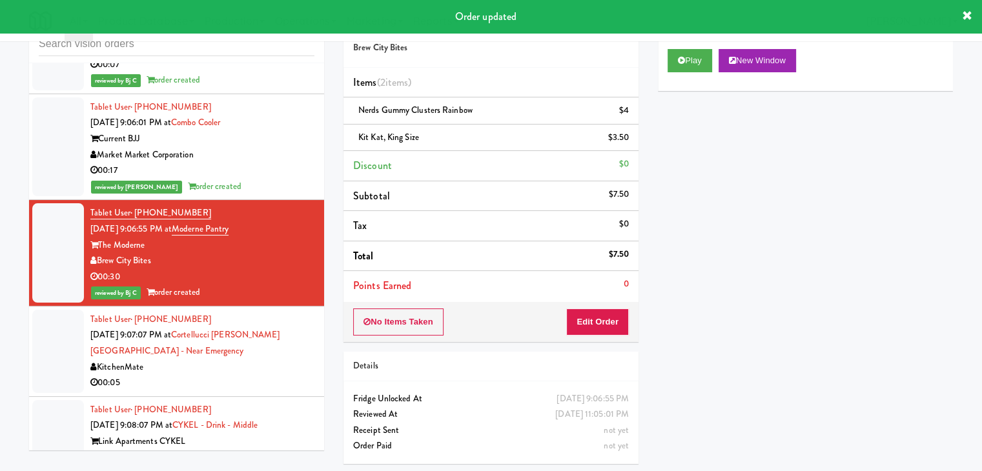
drag, startPoint x: 234, startPoint y: 324, endPoint x: 240, endPoint y: 318, distance: 8.3
click at [234, 375] on div "00:05" at bounding box center [202, 383] width 224 height 16
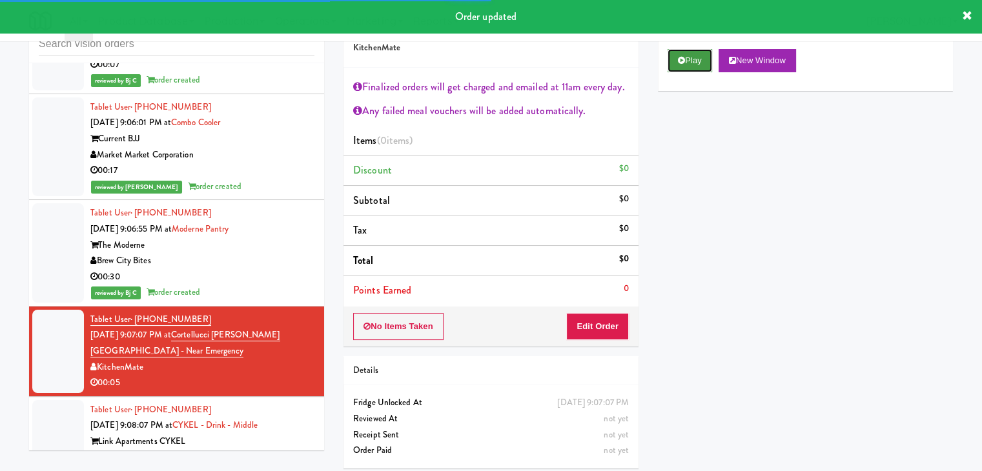
click at [703, 61] on button "Play" at bounding box center [690, 60] width 45 height 23
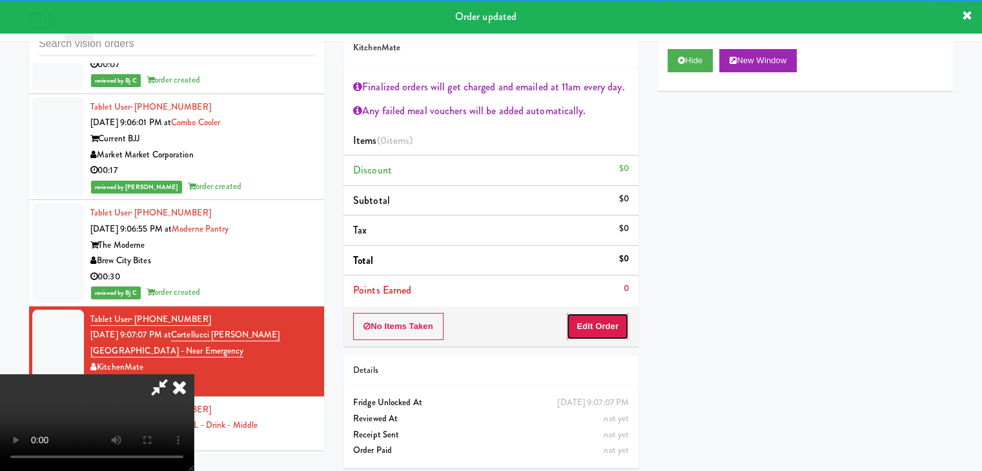
click at [595, 320] on button "Edit Order" at bounding box center [597, 326] width 63 height 27
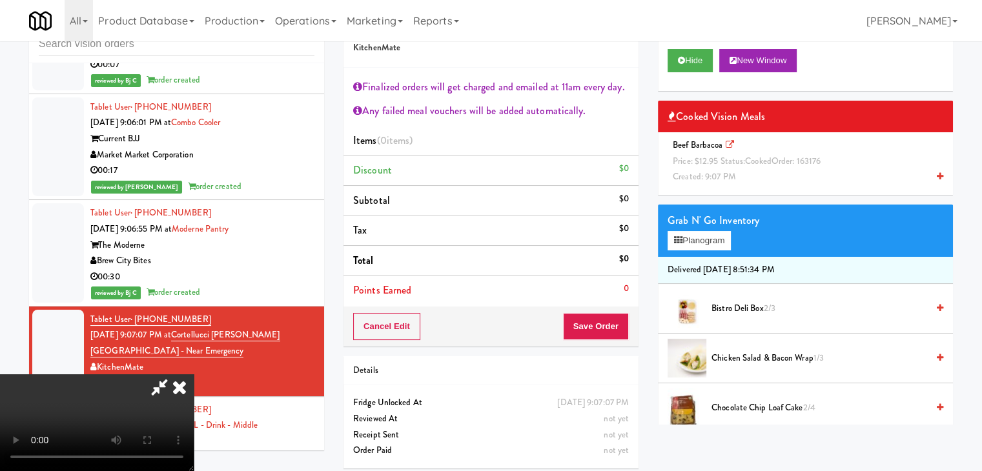
click at [823, 172] on div "Beef Barbacoa Price: $12.95 Status: cooked Order: 163176 Created: 9:07 PM" at bounding box center [806, 162] width 276 height 48
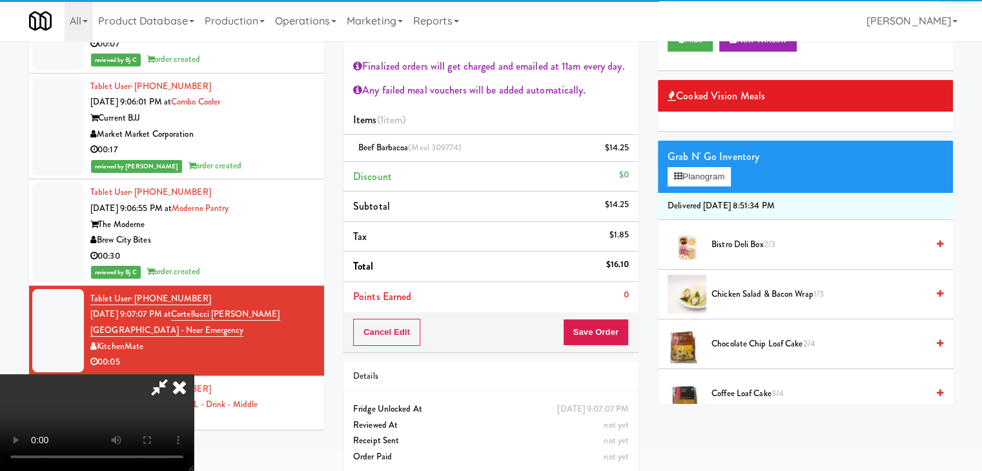
scroll to position [74, 0]
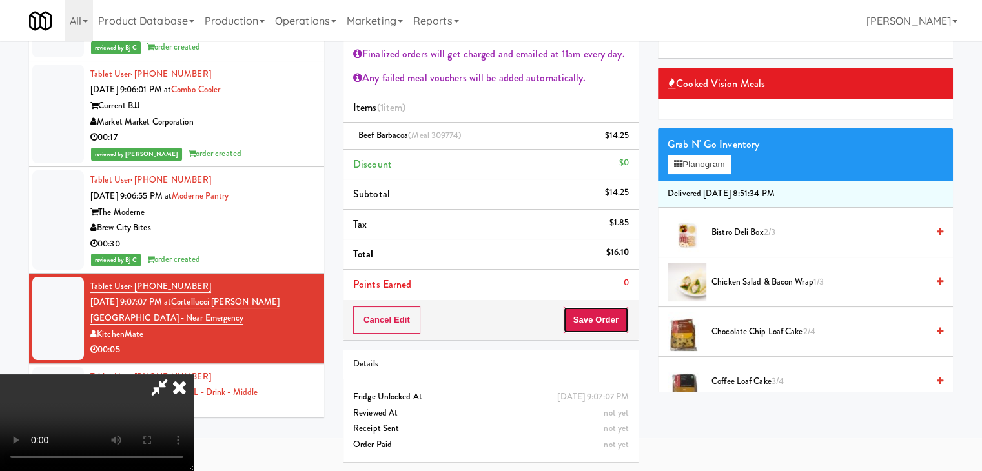
click at [615, 317] on button "Save Order" at bounding box center [596, 320] width 66 height 27
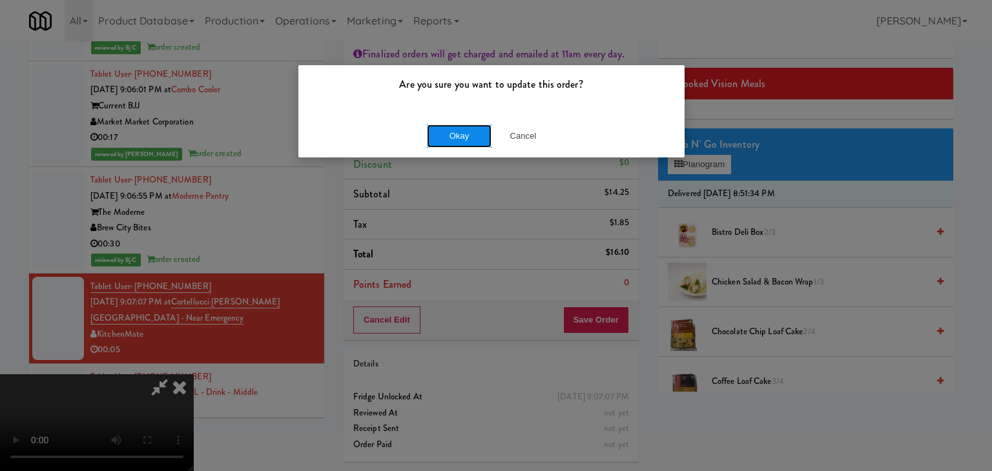
click at [462, 144] on button "Okay" at bounding box center [459, 136] width 65 height 23
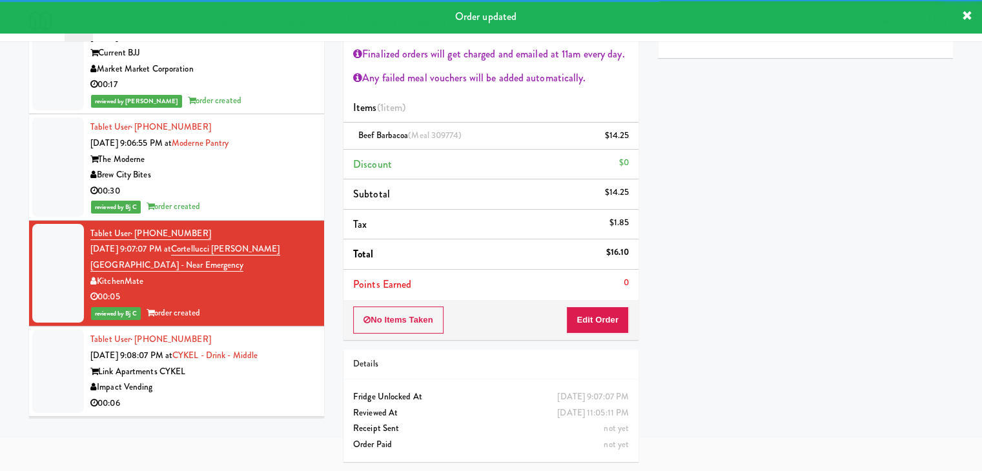
scroll to position [12841, 0]
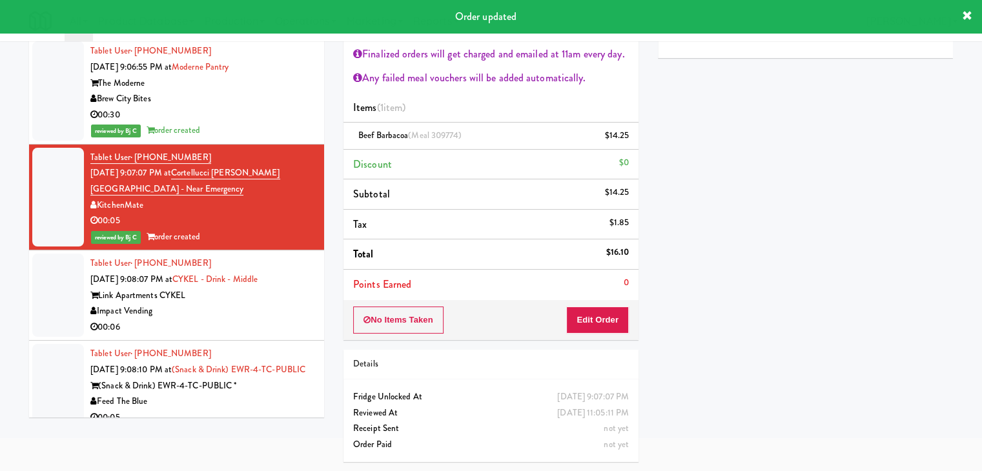
drag, startPoint x: 247, startPoint y: 263, endPoint x: 309, endPoint y: 243, distance: 65.6
click at [247, 320] on div "00:06" at bounding box center [202, 328] width 224 height 16
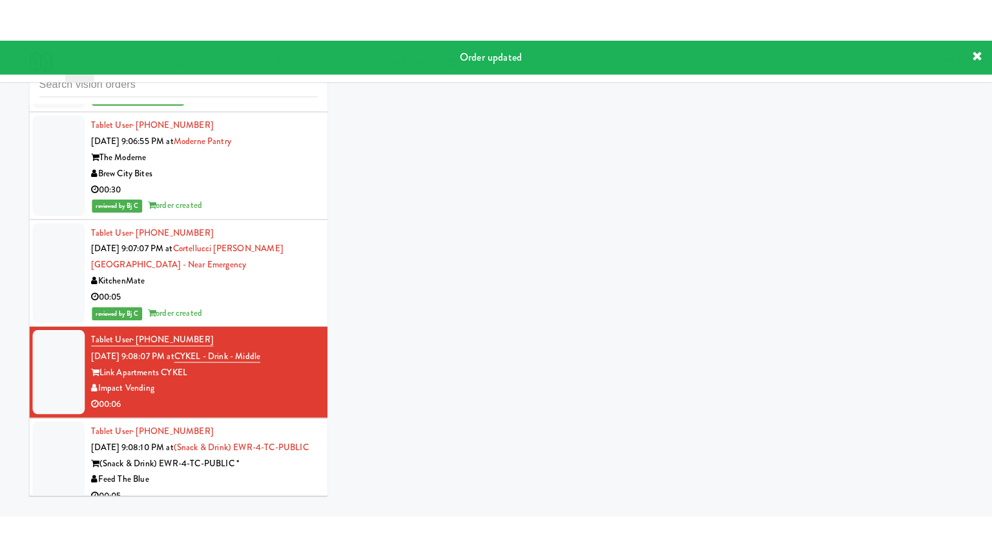
scroll to position [41, 0]
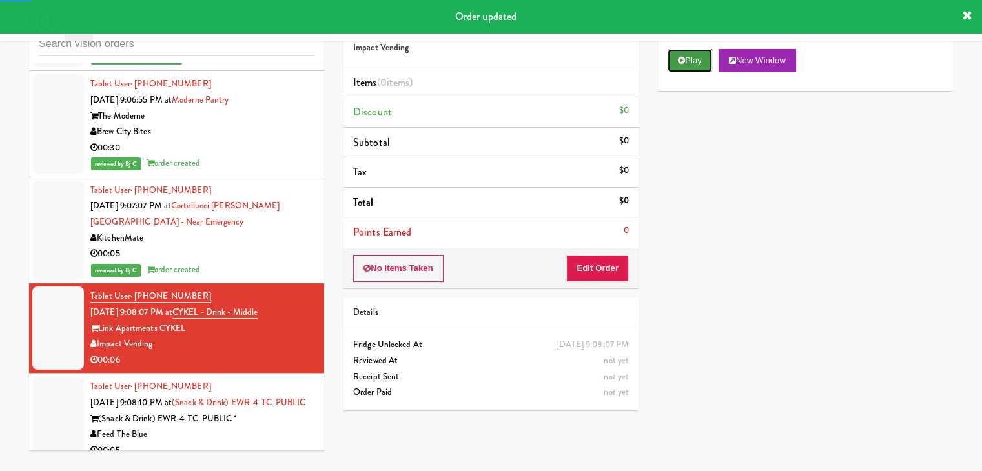
click at [687, 65] on button "Play" at bounding box center [690, 60] width 45 height 23
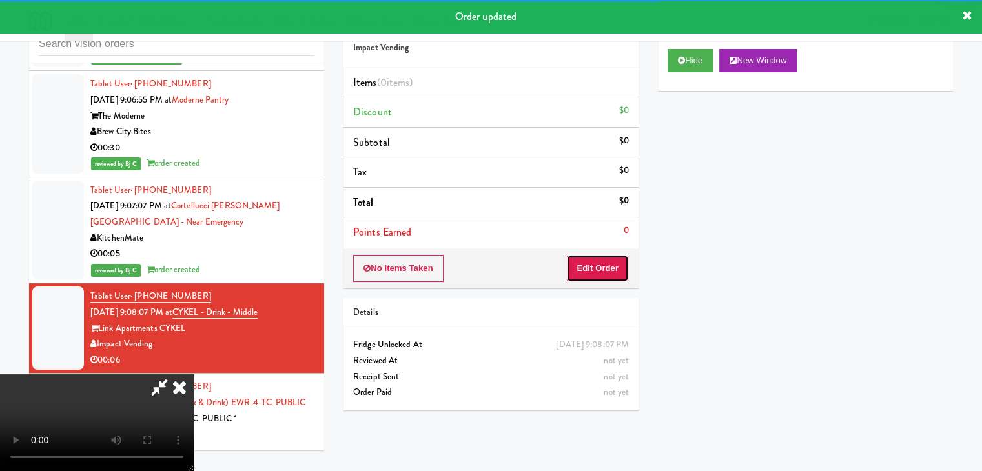
click at [588, 265] on button "Edit Order" at bounding box center [597, 268] width 63 height 27
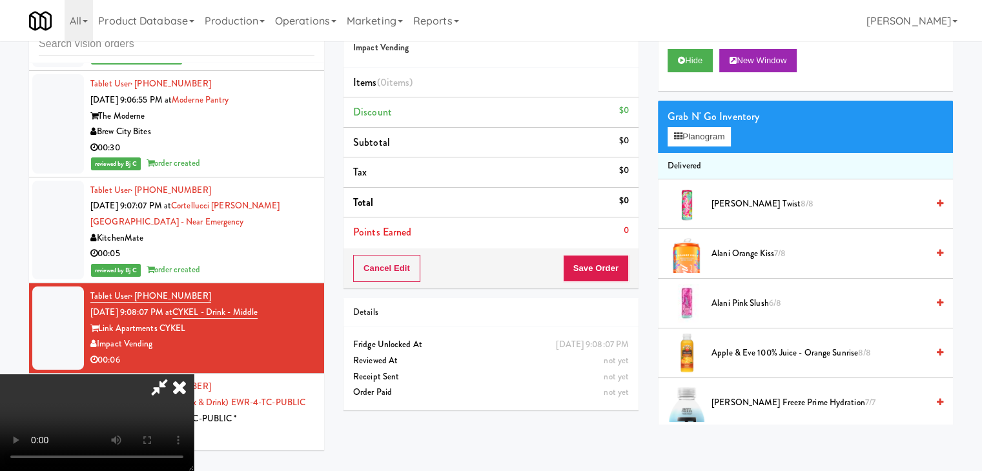
scroll to position [12809, 0]
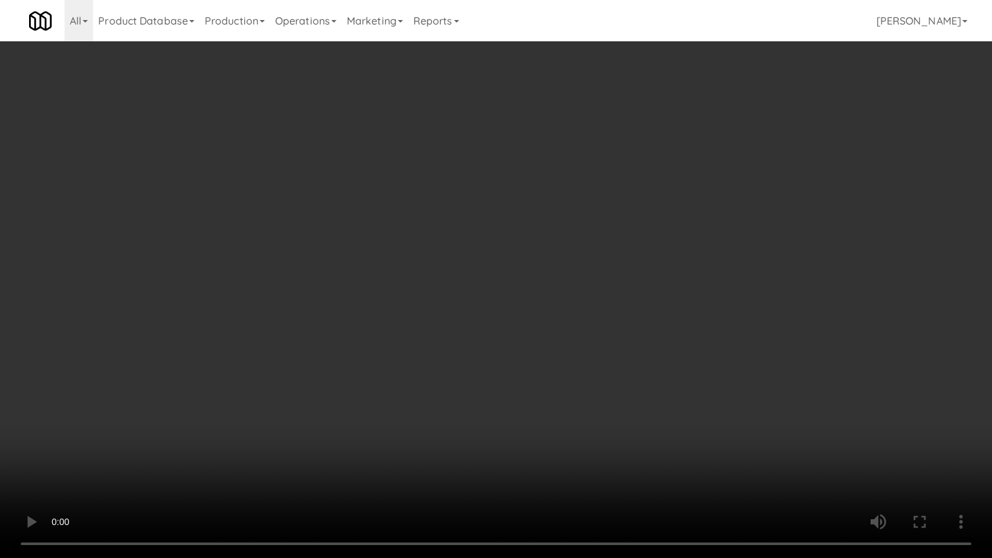
click at [574, 446] on video at bounding box center [496, 279] width 992 height 558
click at [548, 406] on video at bounding box center [496, 279] width 992 height 558
click at [544, 407] on video at bounding box center [496, 279] width 992 height 558
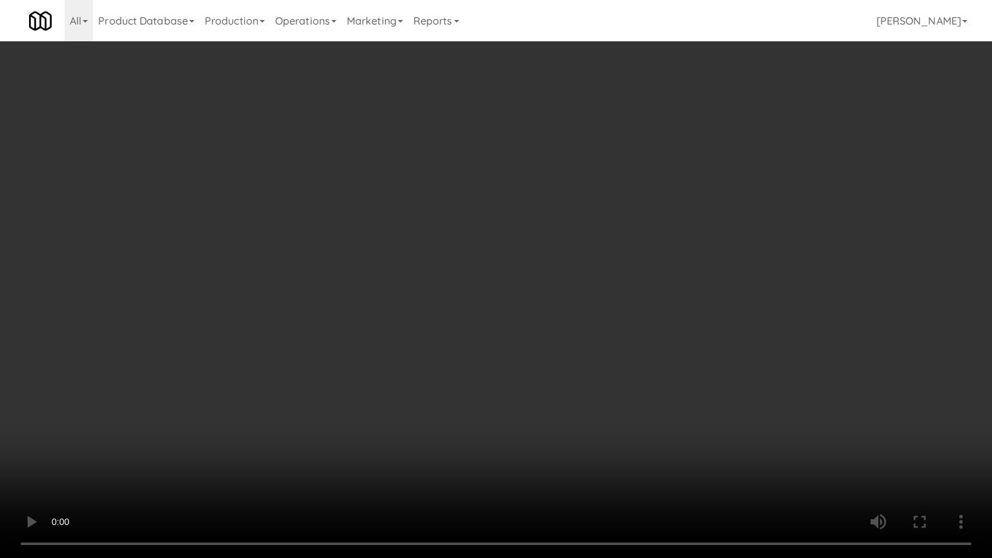
click at [545, 407] on video at bounding box center [496, 279] width 992 height 558
click at [535, 412] on video at bounding box center [496, 279] width 992 height 558
click at [532, 413] on video at bounding box center [496, 279] width 992 height 558
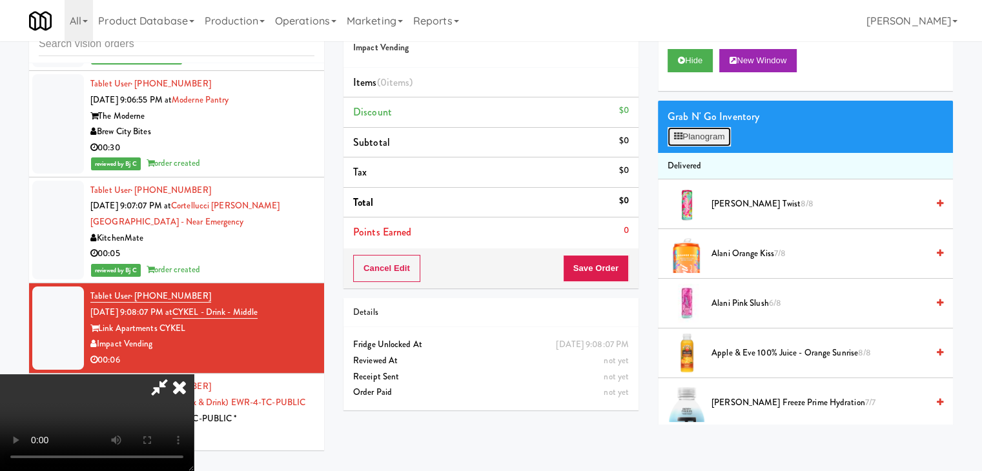
click at [695, 134] on button "Planogram" at bounding box center [699, 136] width 63 height 19
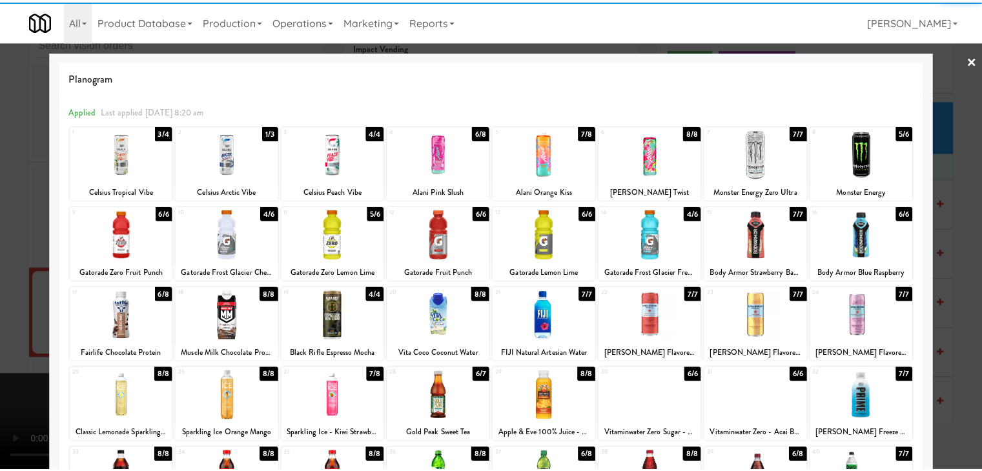
scroll to position [65, 0]
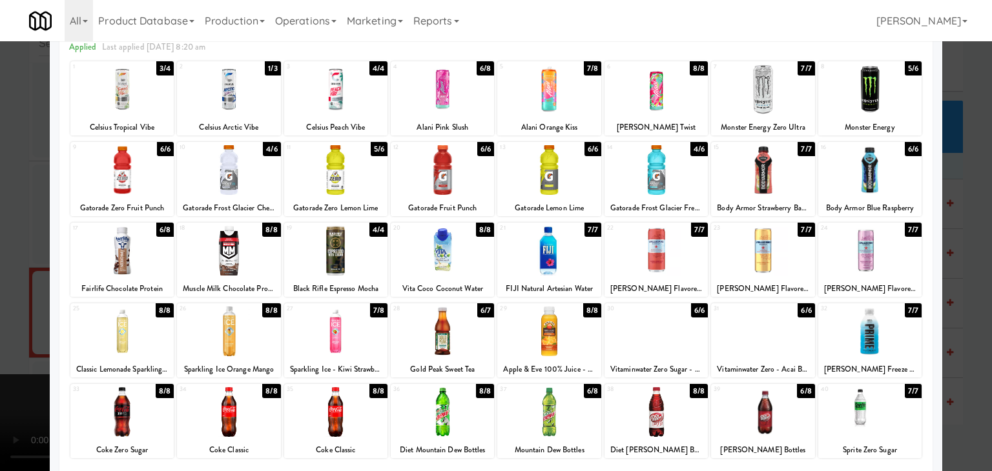
drag, startPoint x: 439, startPoint y: 324, endPoint x: 227, endPoint y: 343, distance: 212.6
click at [439, 324] on div at bounding box center [442, 332] width 103 height 50
drag, startPoint x: 0, startPoint y: 344, endPoint x: 108, endPoint y: 342, distance: 108.5
click at [1, 344] on div at bounding box center [496, 235] width 992 height 471
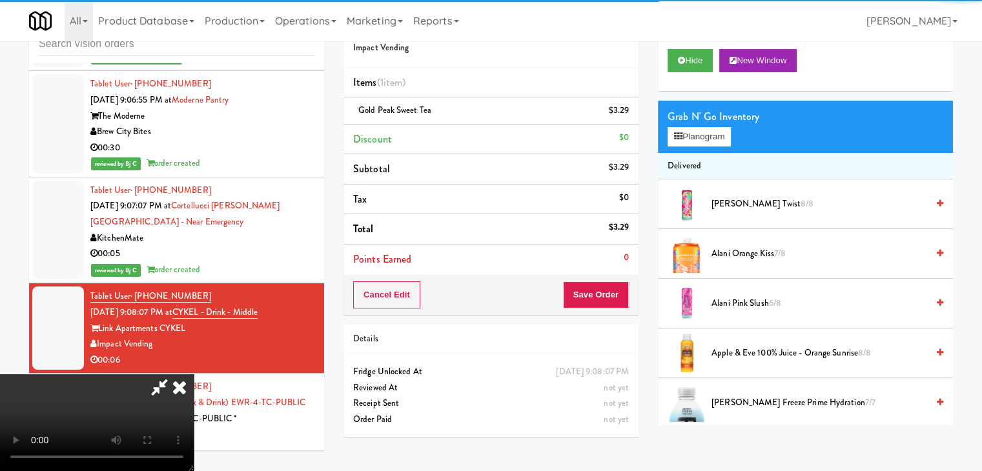
click at [194, 375] on video at bounding box center [97, 423] width 194 height 97
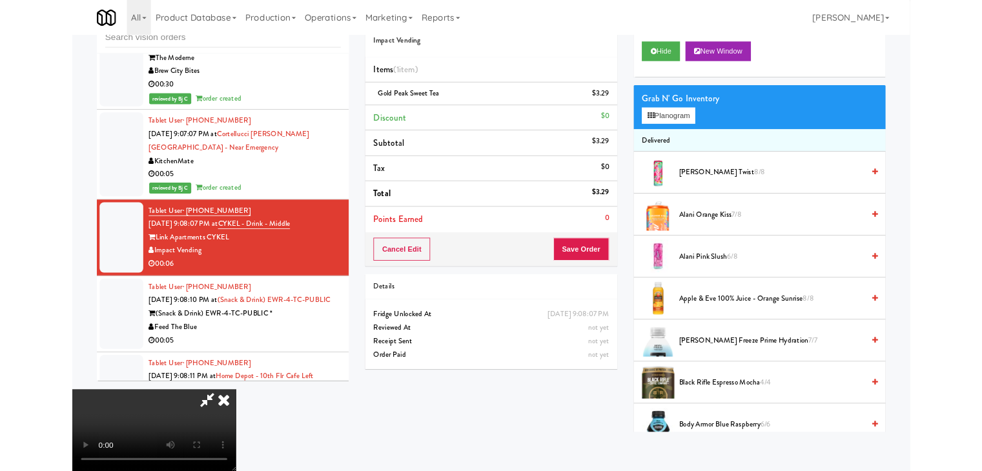
scroll to position [12809, 0]
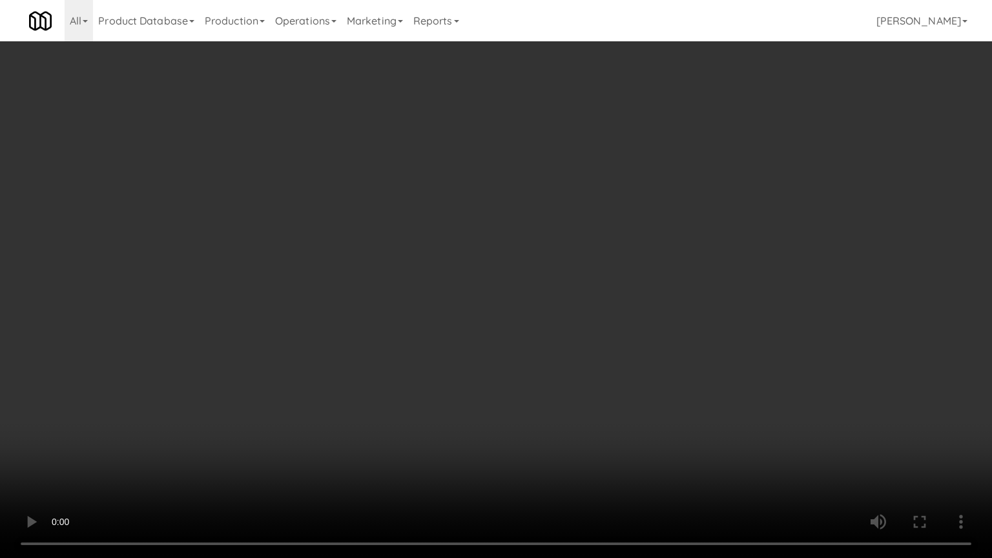
click at [669, 421] on video at bounding box center [496, 279] width 992 height 558
click at [670, 421] on video at bounding box center [496, 279] width 992 height 558
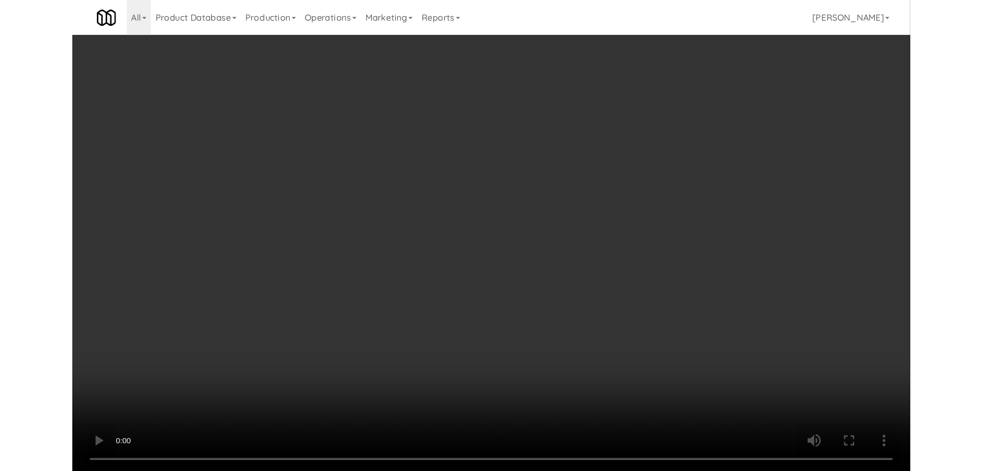
scroll to position [12841, 0]
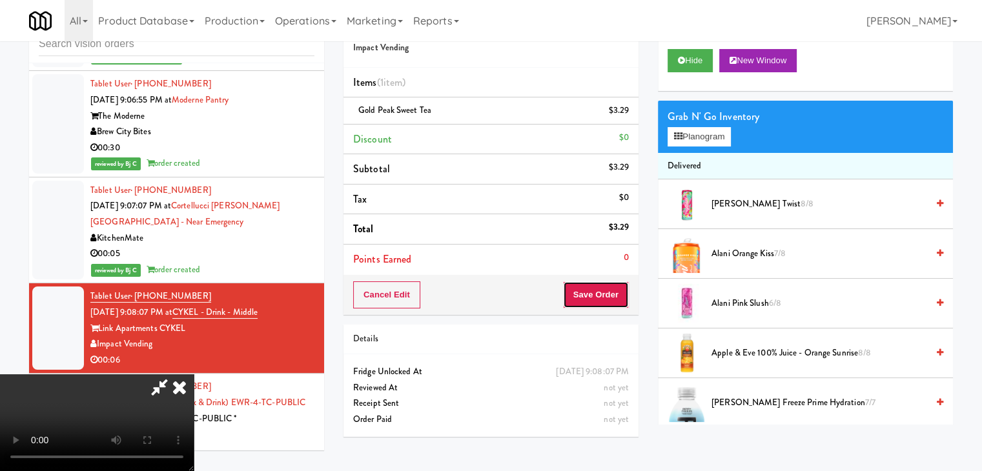
click at [602, 280] on div "Cancel Edit Save Order" at bounding box center [491, 295] width 295 height 40
click at [610, 295] on button "Save Order" at bounding box center [596, 295] width 66 height 27
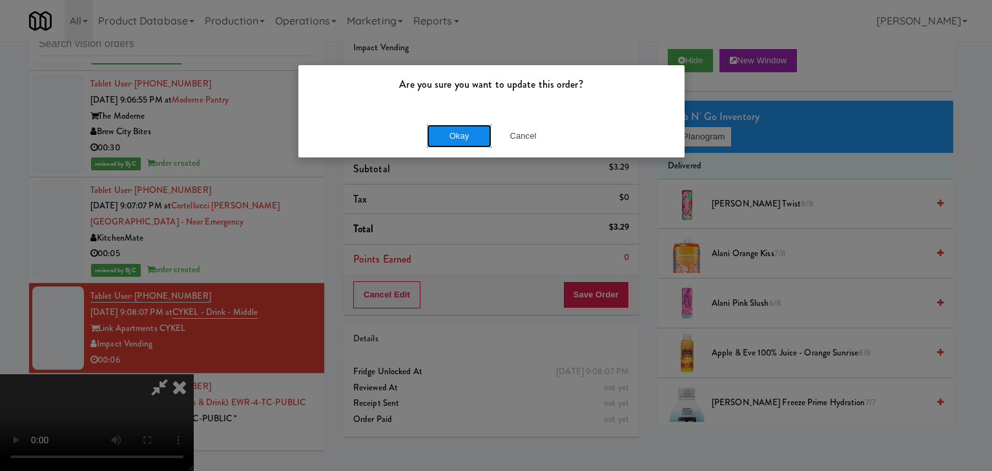
click at [442, 138] on button "Okay" at bounding box center [459, 136] width 65 height 23
click at [444, 138] on body "Are you sure you want to update this order? Okay Cancel Okay Are you sure you w…" at bounding box center [496, 235] width 992 height 471
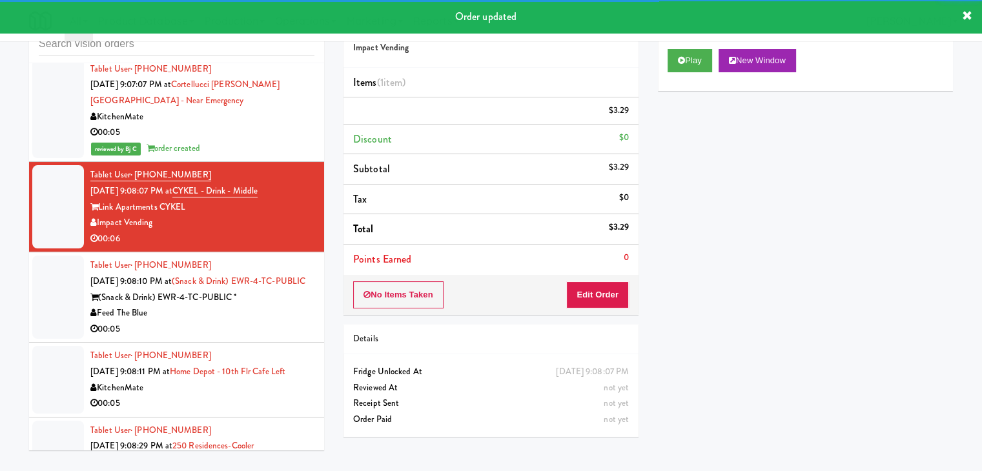
scroll to position [12970, 0]
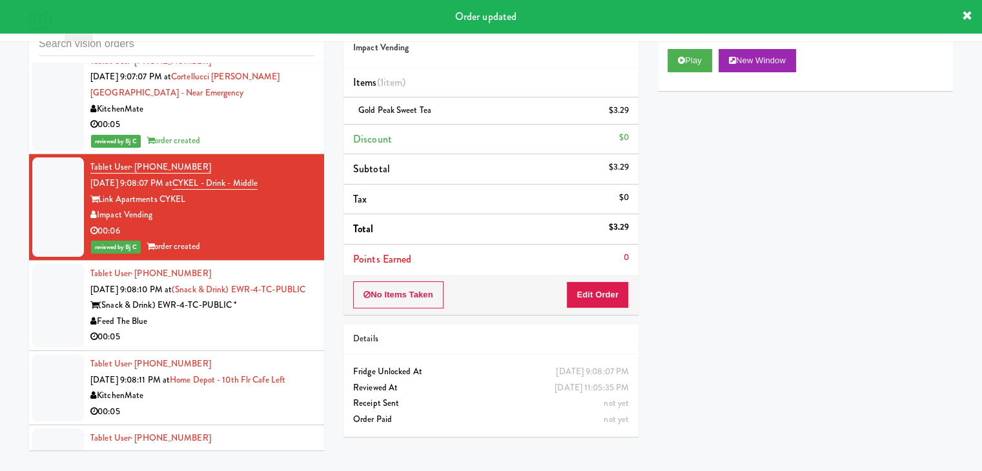
drag, startPoint x: 273, startPoint y: 287, endPoint x: 285, endPoint y: 276, distance: 16.4
click at [274, 283] on div "Tablet User · (201) 739-0902 Aug 12, 2025 9:08:10 PM at (Snack & Drink) EWR-4-T…" at bounding box center [202, 305] width 224 height 79
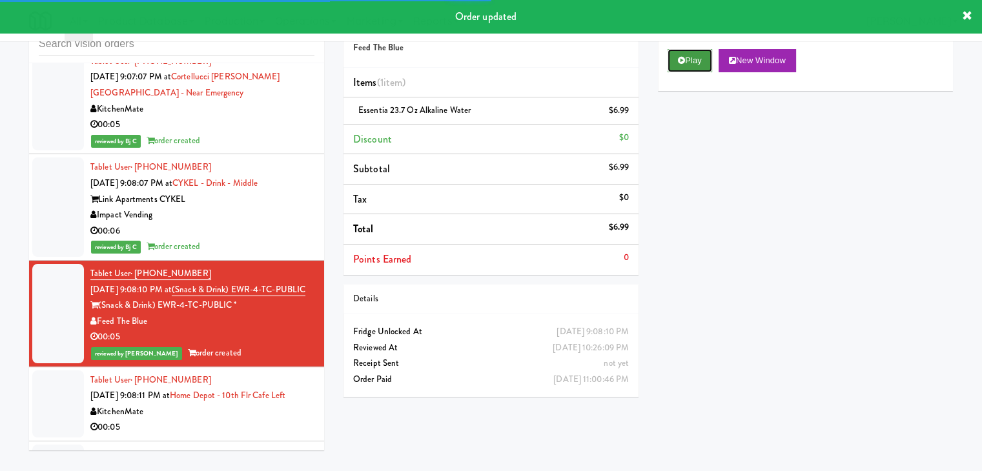
drag, startPoint x: 701, startPoint y: 54, endPoint x: 696, endPoint y: 60, distance: 7.8
click at [701, 55] on button "Play" at bounding box center [690, 60] width 45 height 23
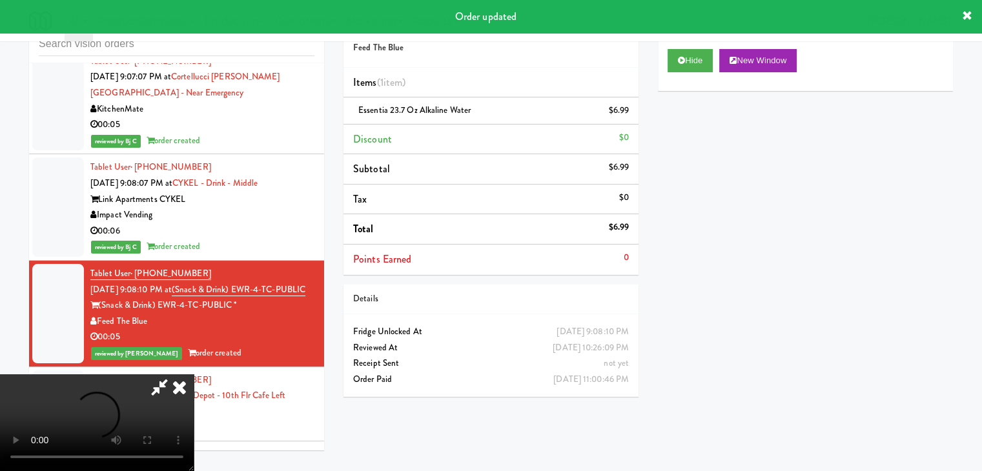
click at [269, 404] on div "KitchenMate" at bounding box center [202, 412] width 224 height 16
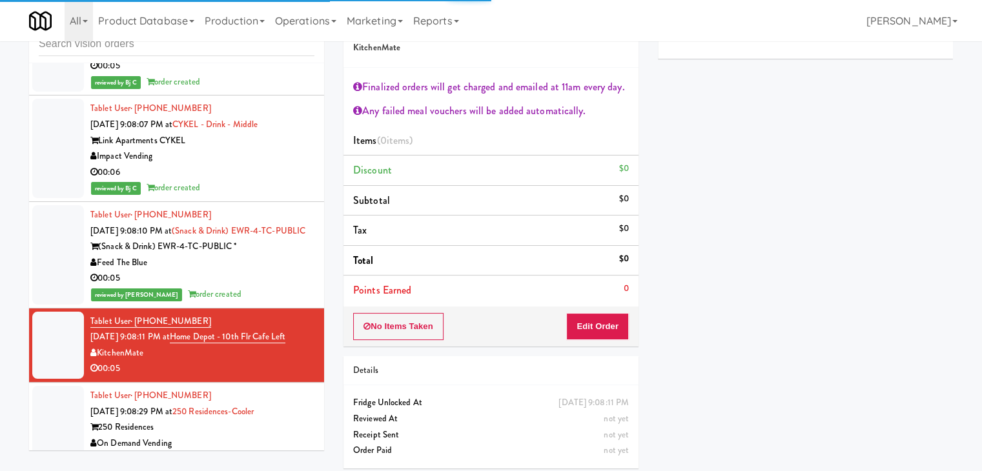
scroll to position [13164, 0]
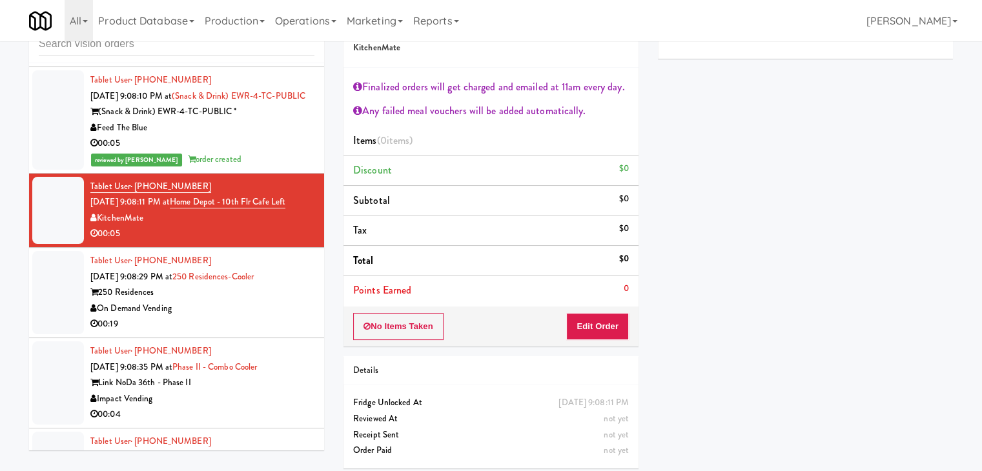
click at [259, 301] on div "On Demand Vending" at bounding box center [202, 309] width 224 height 16
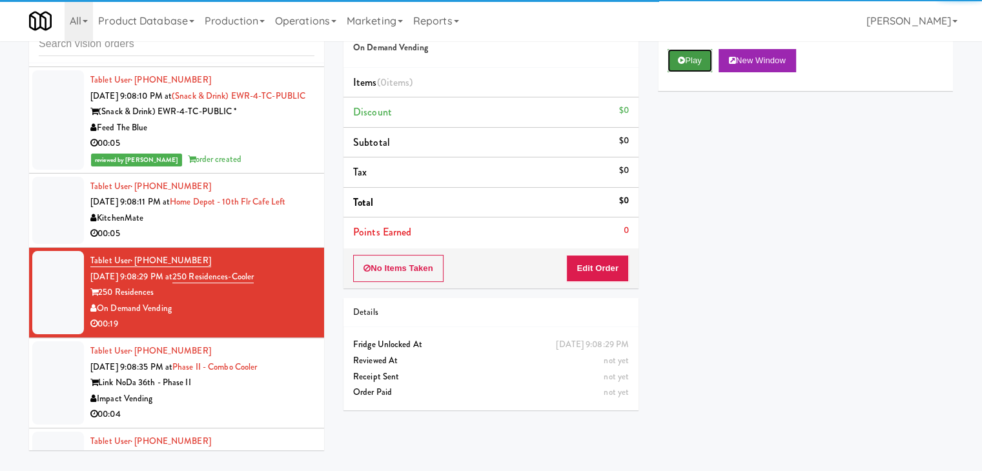
click at [686, 63] on button "Play" at bounding box center [690, 60] width 45 height 23
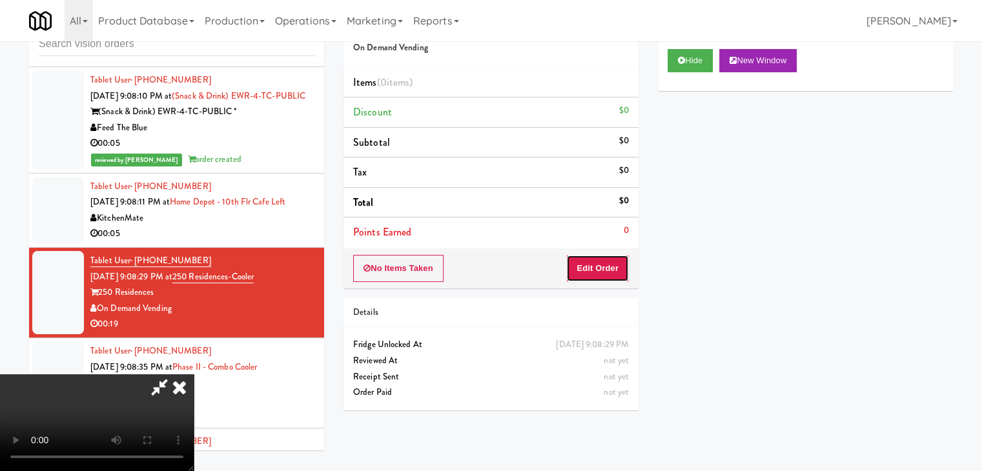
click at [610, 269] on button "Edit Order" at bounding box center [597, 268] width 63 height 27
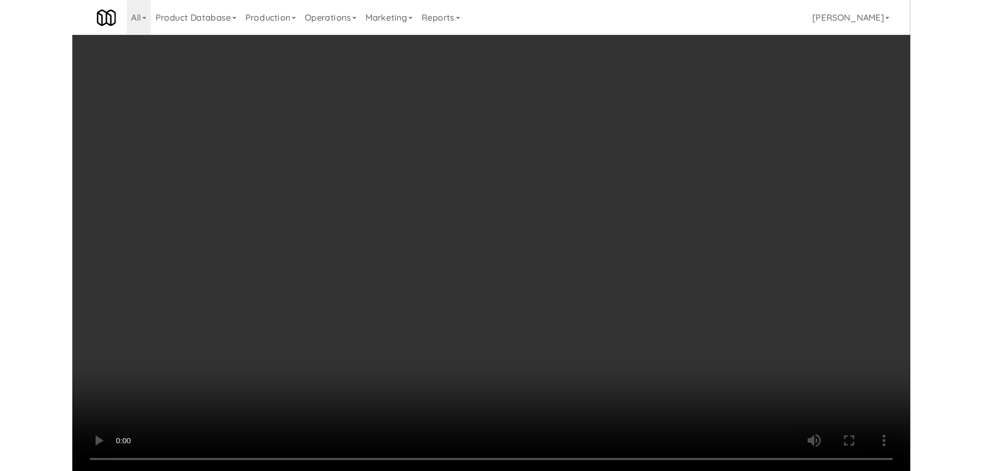
scroll to position [13131, 0]
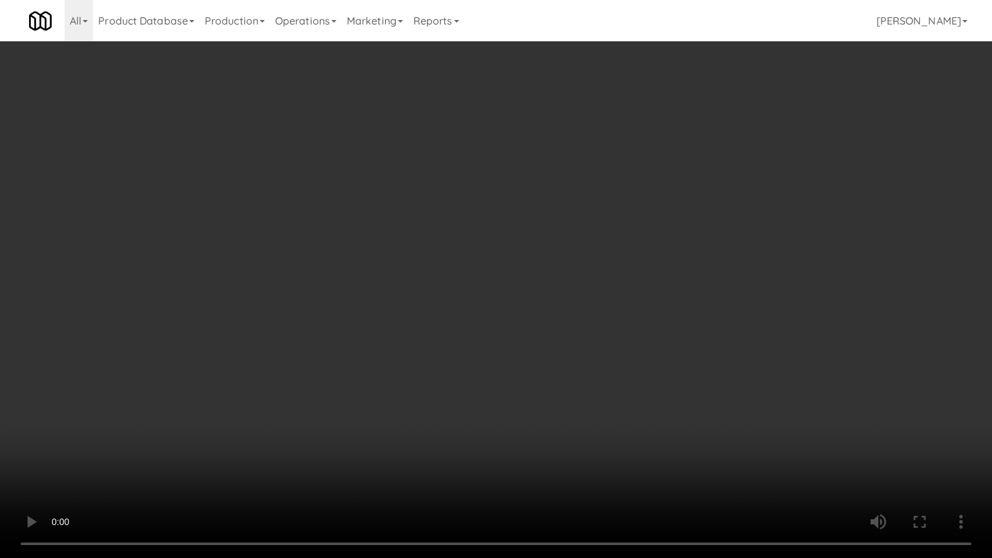
click at [613, 387] on video at bounding box center [496, 279] width 992 height 558
click at [648, 391] on video at bounding box center [496, 279] width 992 height 558
click at [609, 421] on video at bounding box center [496, 279] width 992 height 558
click at [609, 422] on video at bounding box center [496, 279] width 992 height 558
click at [608, 418] on video at bounding box center [496, 279] width 992 height 558
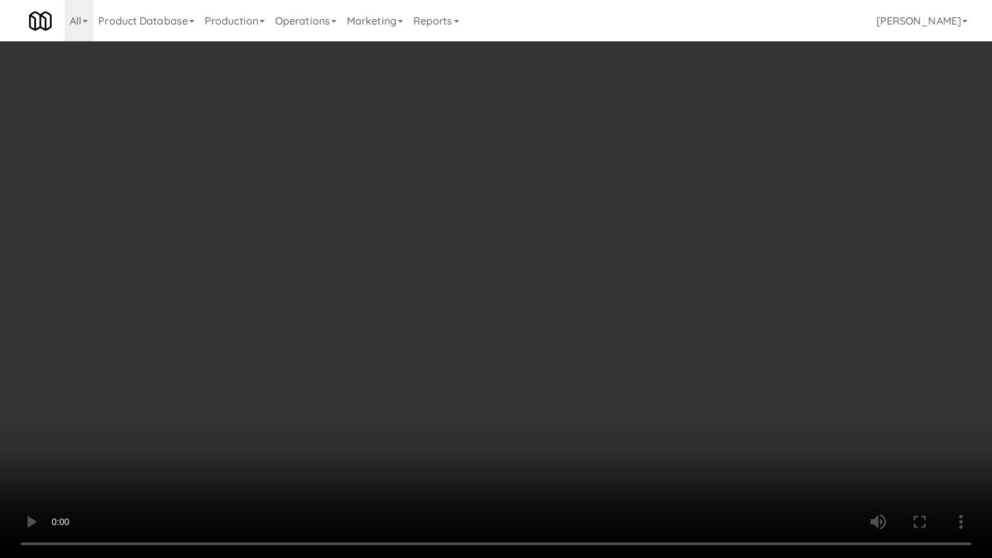
click at [608, 418] on video at bounding box center [496, 279] width 992 height 558
click at [599, 414] on video at bounding box center [496, 279] width 992 height 558
click at [613, 414] on video at bounding box center [496, 279] width 992 height 558
click at [620, 414] on video at bounding box center [496, 279] width 992 height 558
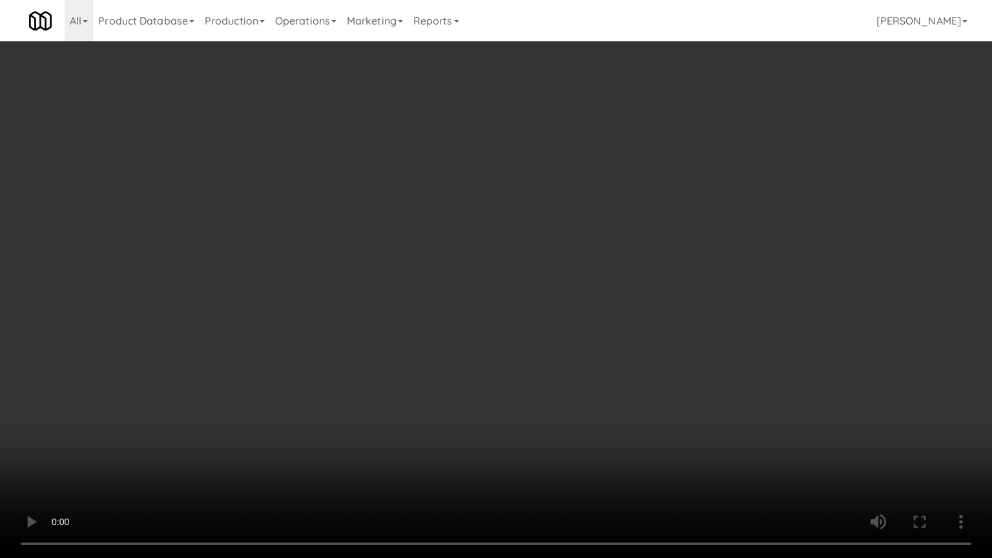
click at [617, 411] on video at bounding box center [496, 279] width 992 height 558
click at [598, 407] on video at bounding box center [496, 279] width 992 height 558
drag, startPoint x: 598, startPoint y: 407, endPoint x: 609, endPoint y: 329, distance: 79.5
click at [598, 407] on video at bounding box center [496, 279] width 992 height 558
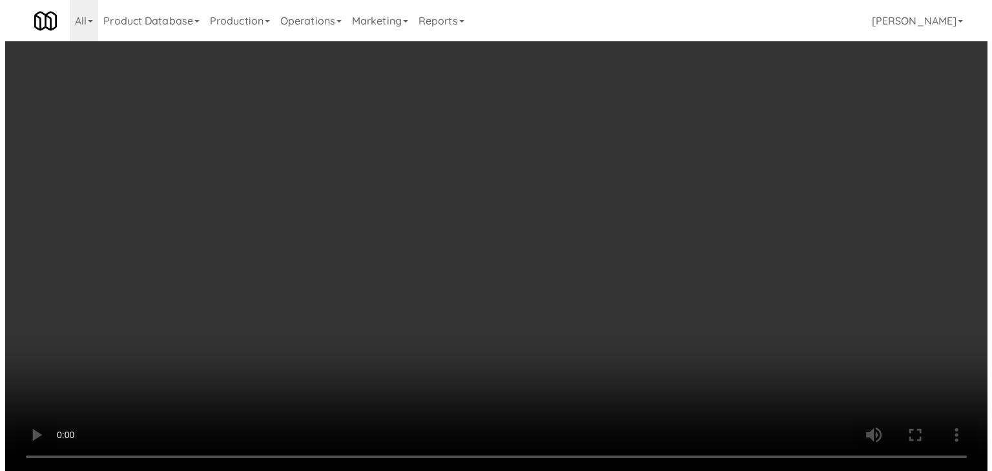
scroll to position [13164, 0]
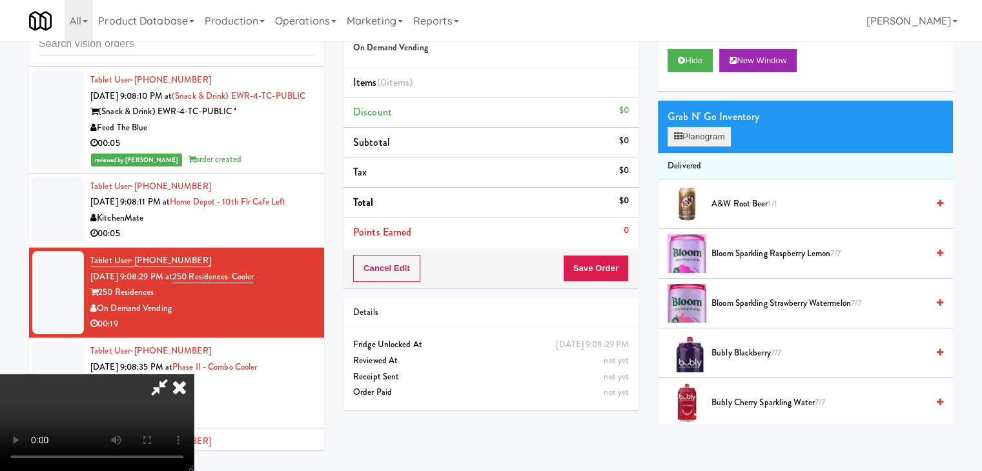
click at [713, 144] on div "Grab N' Go Inventory Planogram" at bounding box center [805, 127] width 295 height 52
click at [713, 144] on button "Planogram" at bounding box center [699, 136] width 63 height 19
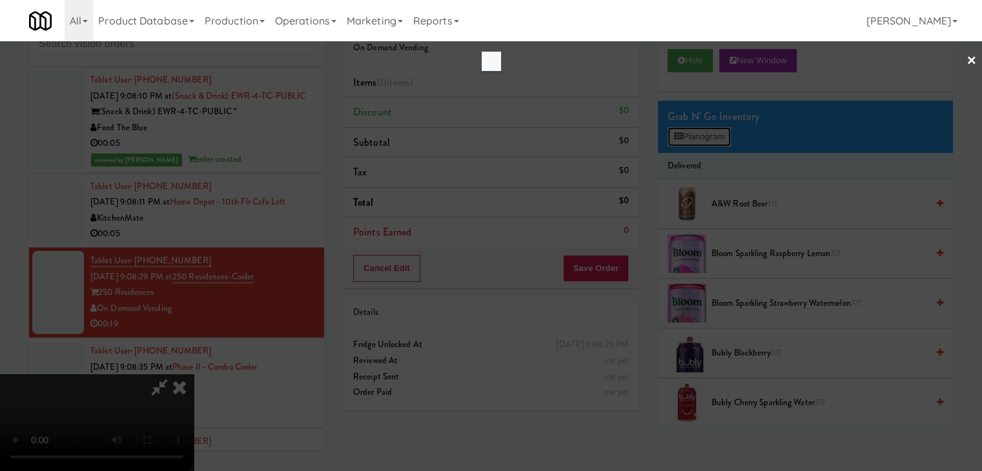
scroll to position [13131, 0]
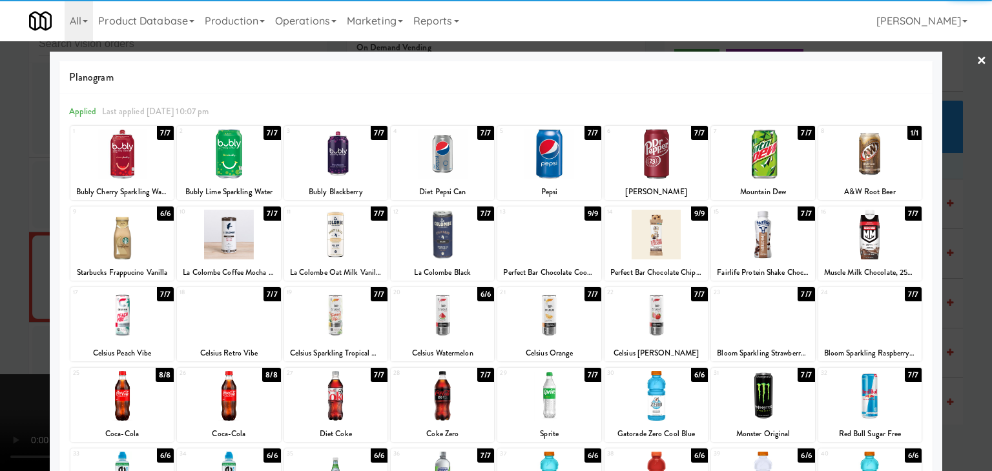
click at [131, 172] on div at bounding box center [121, 154] width 103 height 50
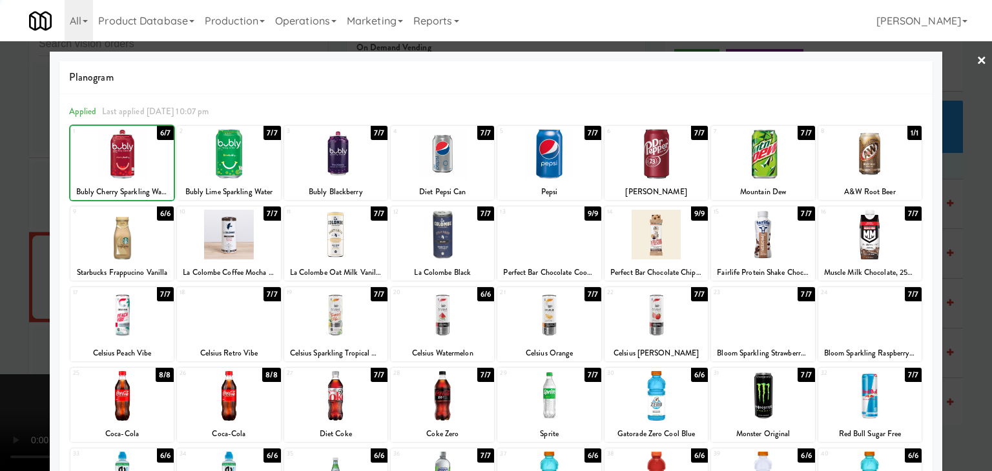
click at [4, 228] on div at bounding box center [496, 235] width 992 height 471
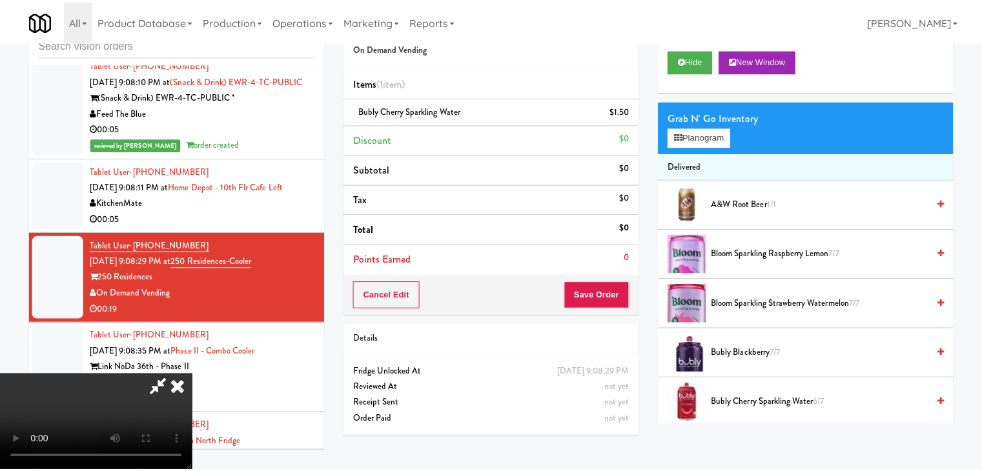
scroll to position [13164, 0]
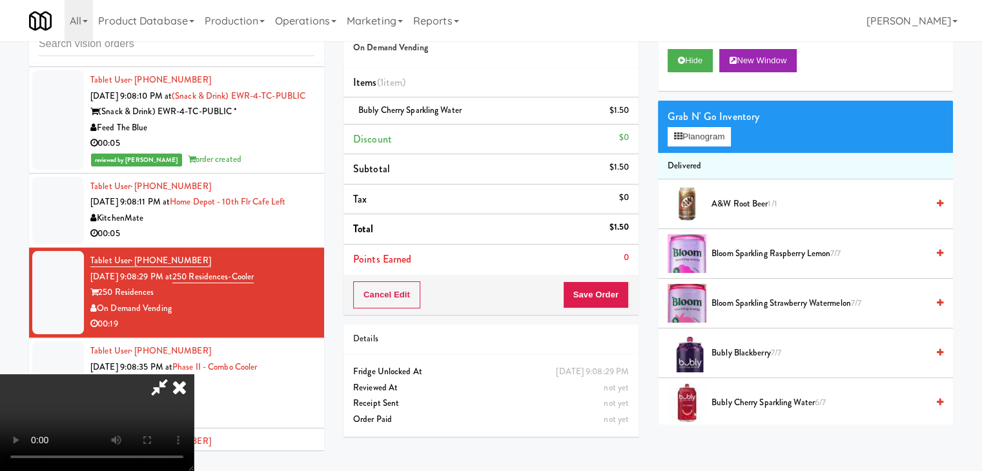
click at [194, 375] on video at bounding box center [97, 423] width 194 height 97
click at [612, 282] on button "Save Order" at bounding box center [596, 295] width 66 height 27
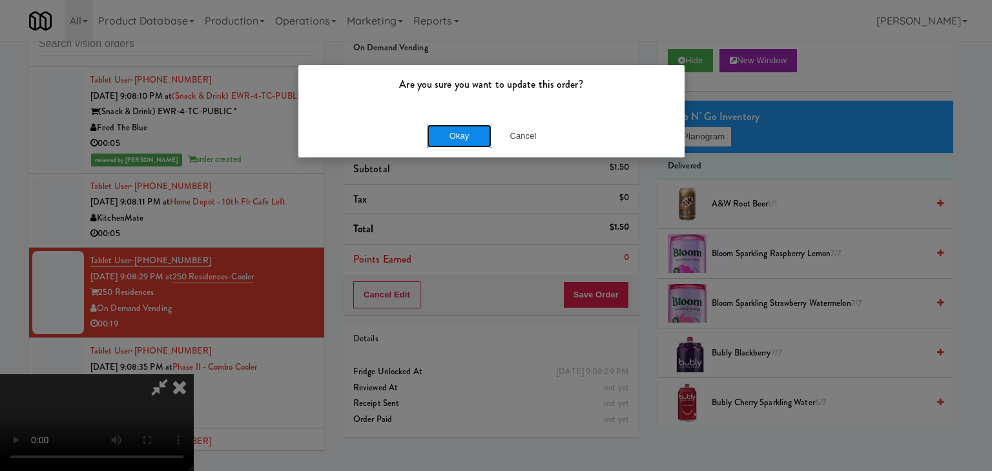
drag, startPoint x: 470, startPoint y: 127, endPoint x: 467, endPoint y: 134, distance: 7.2
click at [469, 128] on button "Okay" at bounding box center [459, 136] width 65 height 23
click at [467, 130] on button "Okay" at bounding box center [459, 136] width 65 height 23
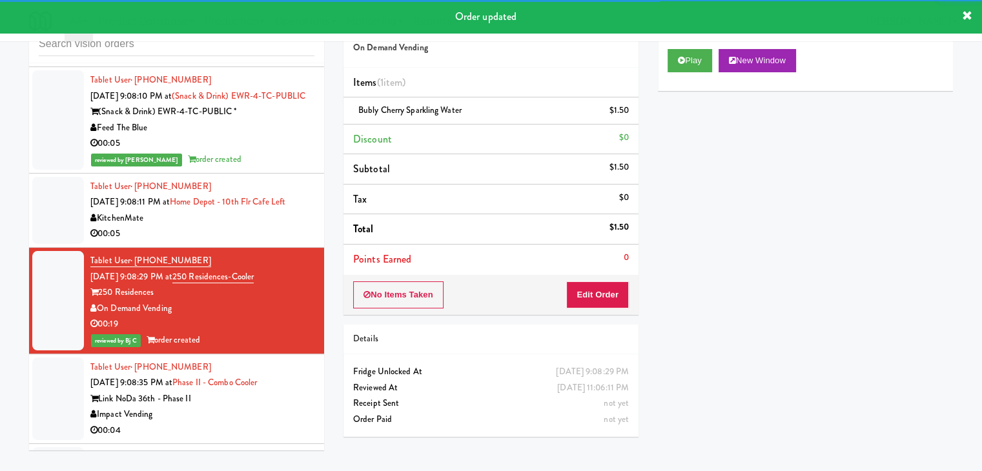
scroll to position [13293, 0]
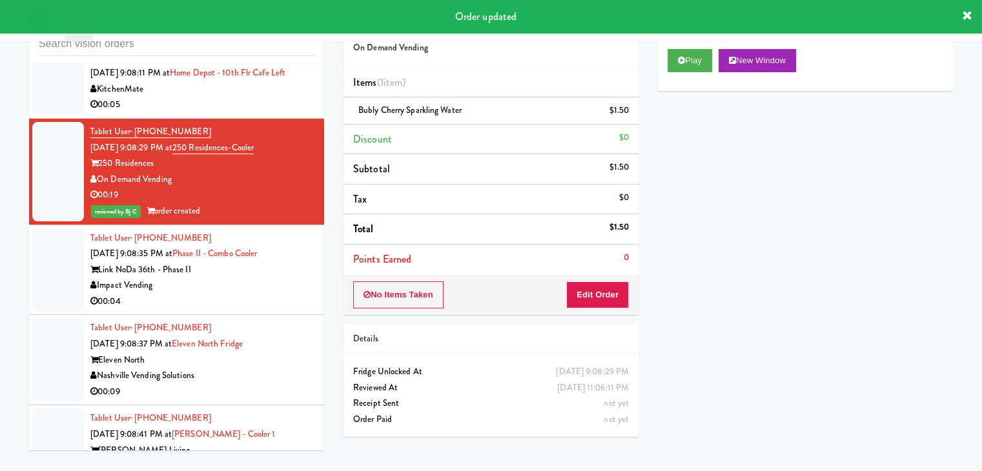
click at [274, 294] on div "00:04" at bounding box center [202, 302] width 224 height 16
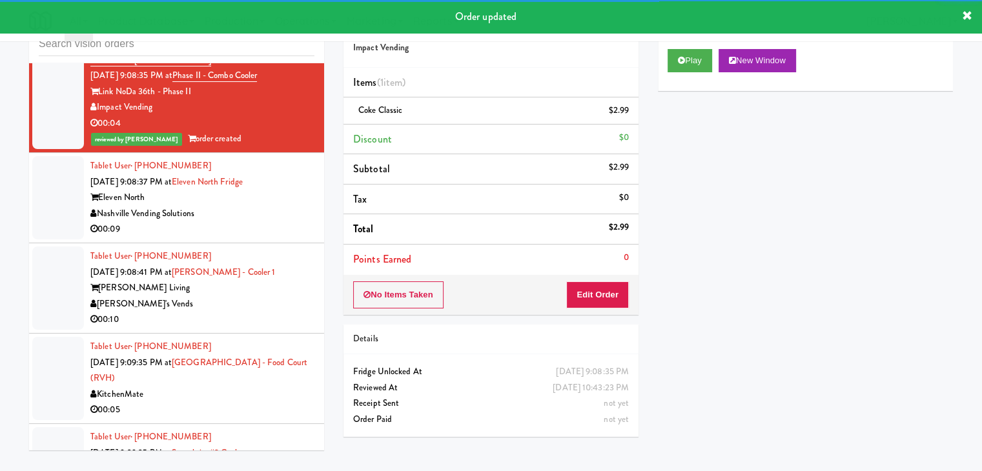
scroll to position [13486, 0]
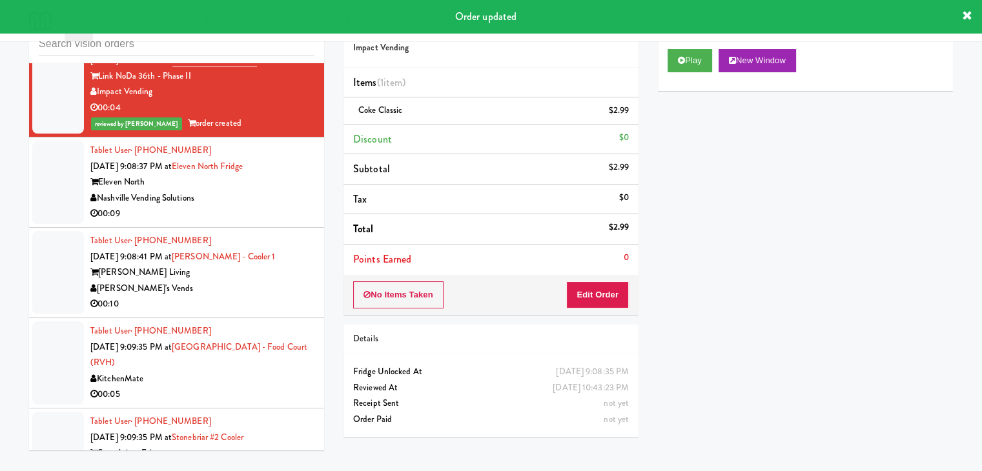
click at [305, 174] on li "Tablet User · (973) 903-3862 Aug 12, 2025 9:08:37 PM at Eleven North Fridge Ele…" at bounding box center [176, 183] width 295 height 90
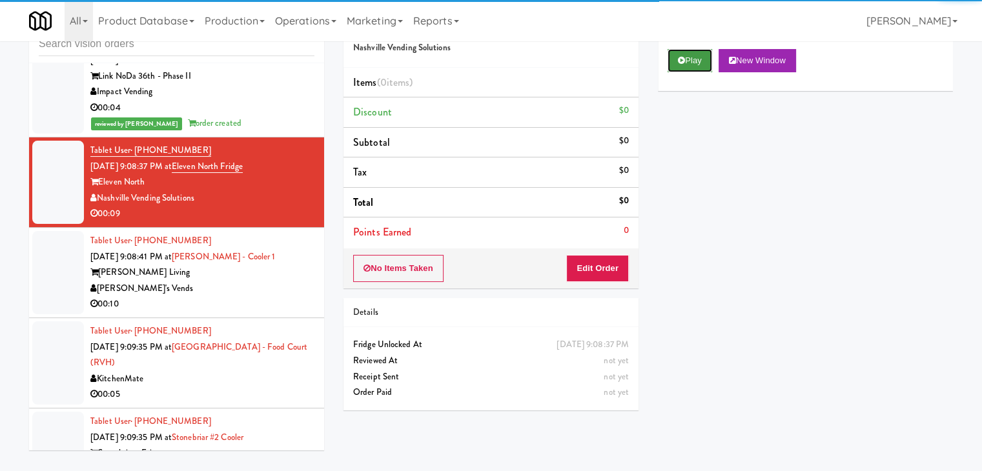
click at [686, 53] on button "Play" at bounding box center [690, 60] width 45 height 23
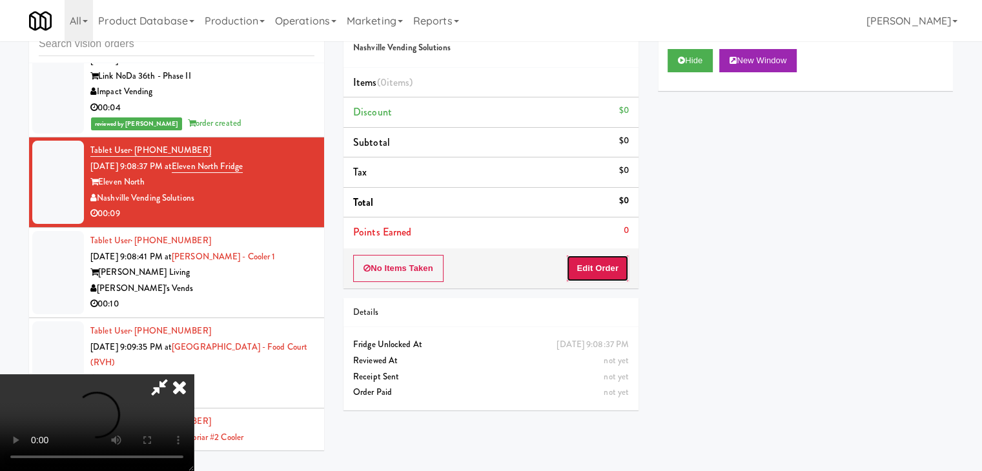
click at [593, 267] on button "Edit Order" at bounding box center [597, 268] width 63 height 27
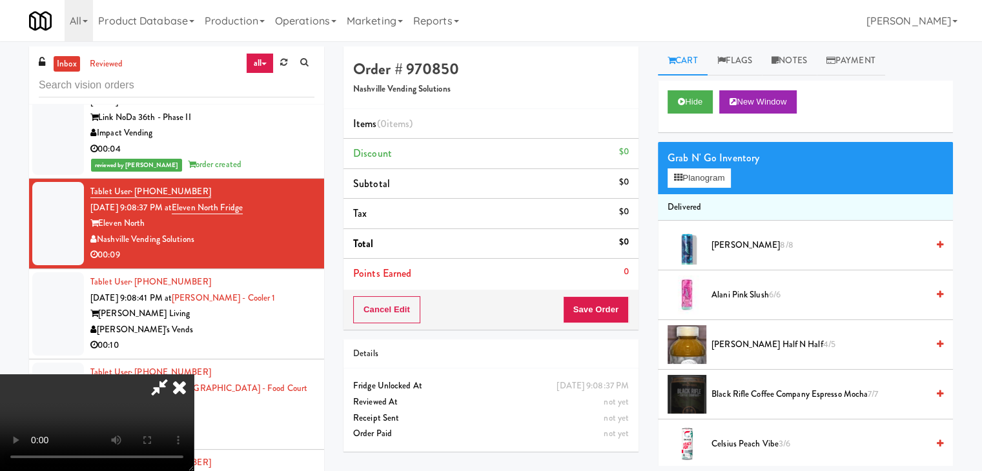
scroll to position [13439, 0]
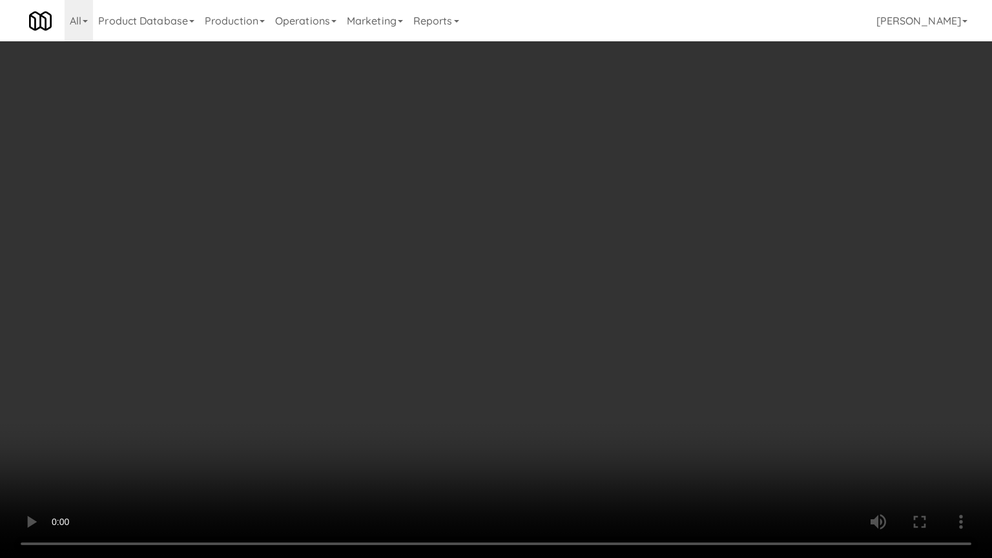
click at [612, 372] on video at bounding box center [496, 279] width 992 height 558
click at [617, 364] on video at bounding box center [496, 279] width 992 height 558
drag, startPoint x: 617, startPoint y: 364, endPoint x: 728, endPoint y: 192, distance: 204.9
click at [617, 360] on video at bounding box center [496, 279] width 992 height 558
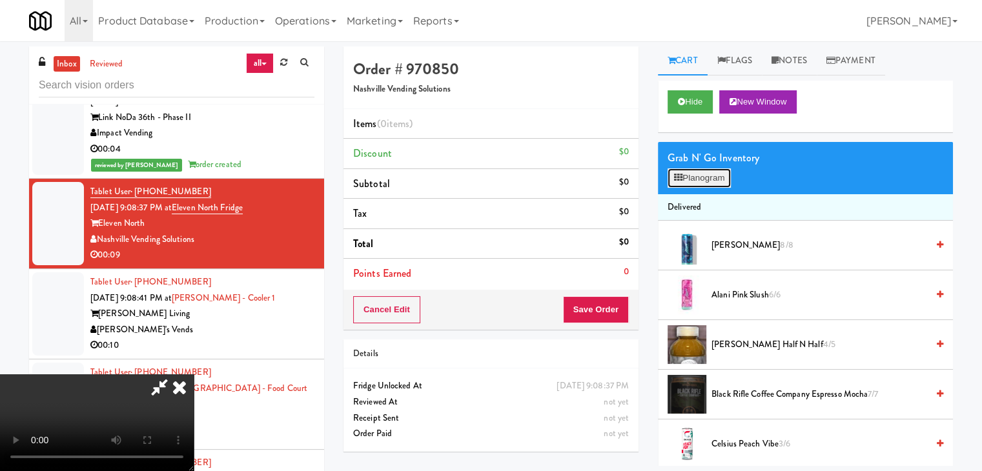
click at [713, 182] on button "Planogram" at bounding box center [699, 178] width 63 height 19
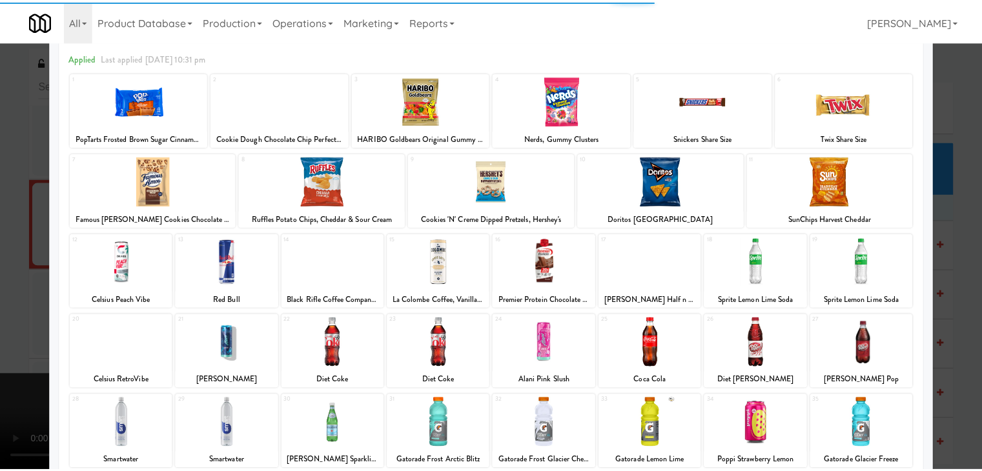
scroll to position [163, 0]
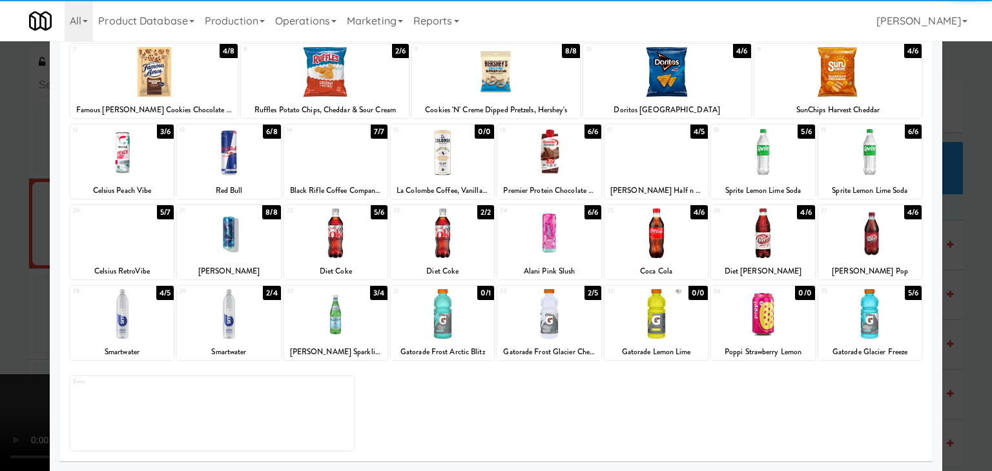
drag, startPoint x: 776, startPoint y: 252, endPoint x: 869, endPoint y: 254, distance: 93.0
click at [779, 252] on div at bounding box center [762, 234] width 103 height 50
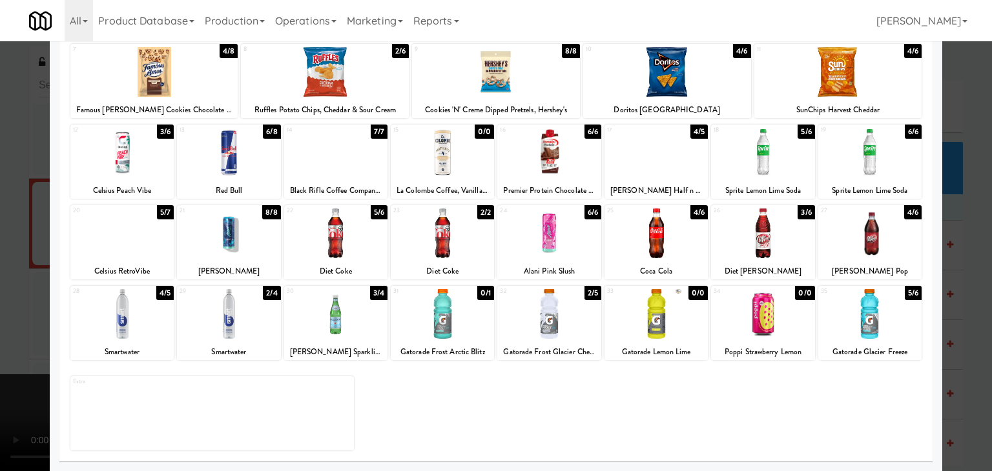
click at [948, 259] on div at bounding box center [496, 235] width 992 height 471
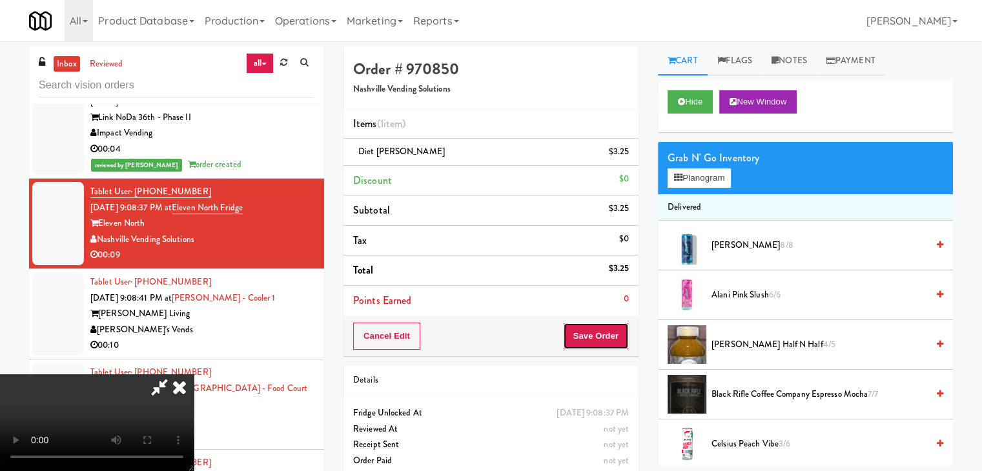
click at [628, 338] on button "Save Order" at bounding box center [596, 336] width 66 height 27
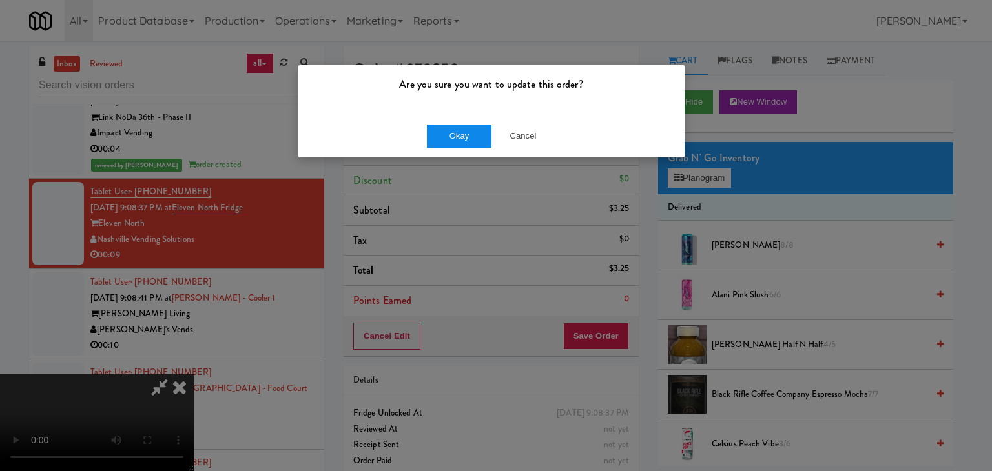
drag, startPoint x: 452, startPoint y: 153, endPoint x: 463, endPoint y: 146, distance: 13.1
click at [462, 147] on div "Okay Cancel" at bounding box center [491, 135] width 386 height 43
click at [463, 146] on button "Okay" at bounding box center [459, 136] width 65 height 23
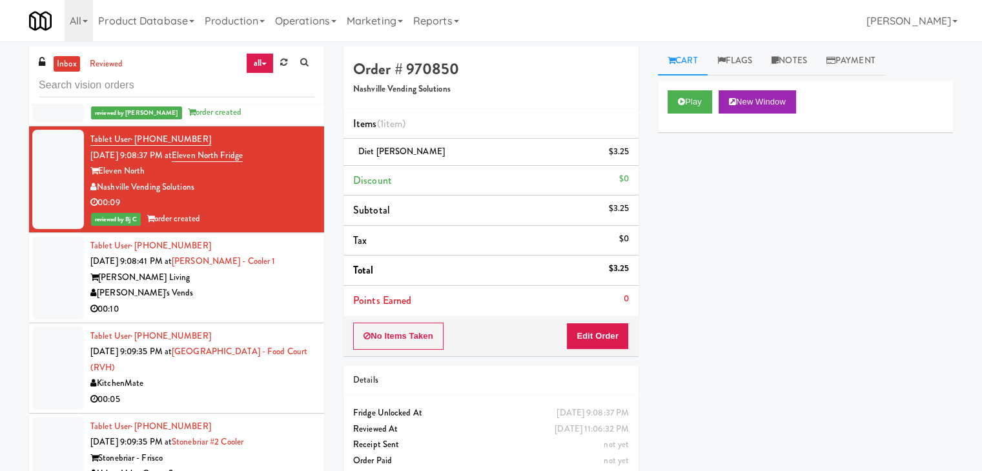
scroll to position [13616, 0]
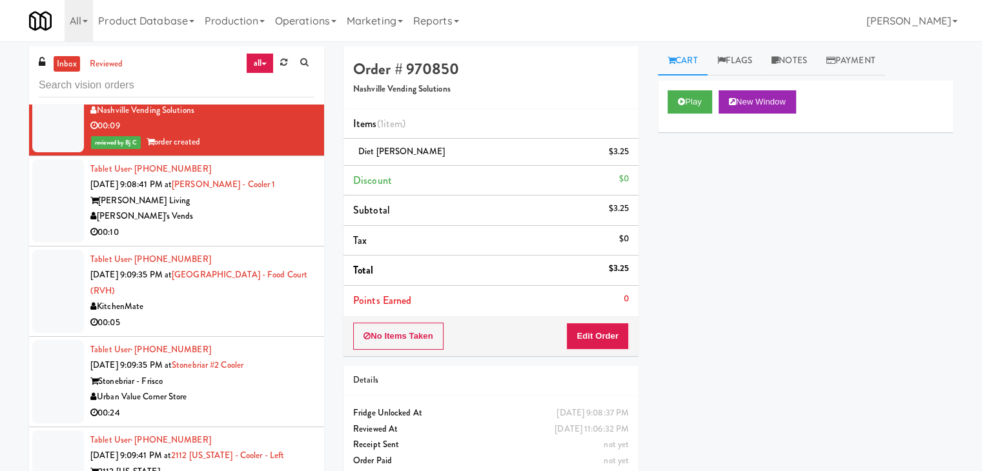
click at [229, 209] on div "[PERSON_NAME]'s Vends" at bounding box center [202, 217] width 224 height 16
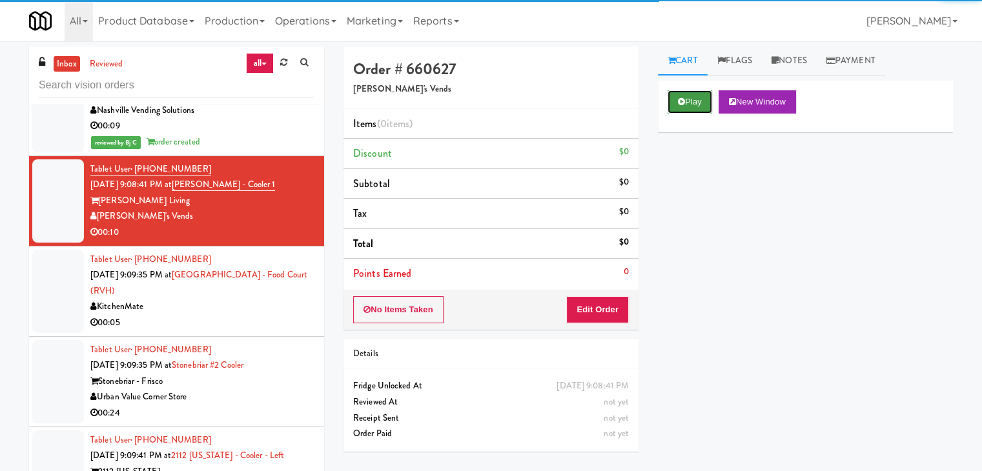
click at [690, 99] on button "Play" at bounding box center [690, 101] width 45 height 23
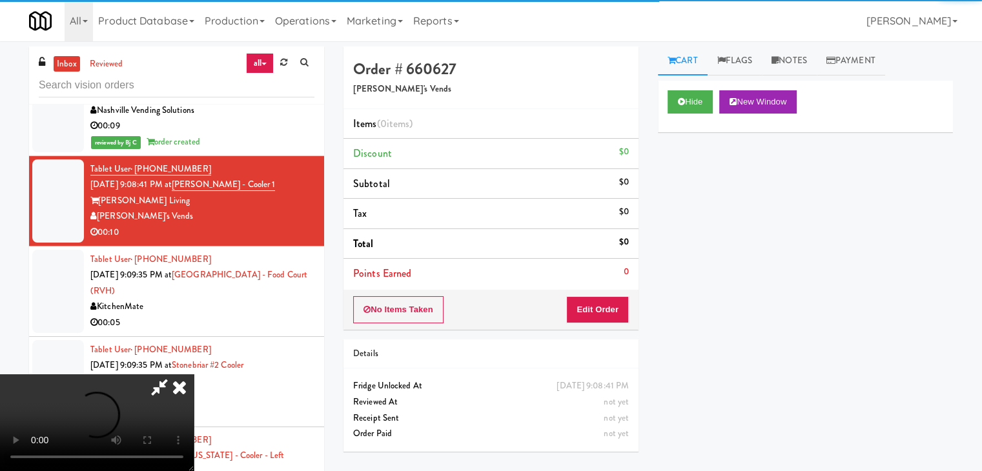
drag, startPoint x: 601, startPoint y: 285, endPoint x: 594, endPoint y: 298, distance: 15.3
click at [594, 297] on div "Order # 660627 Fred's Vends Items (0 items ) Discount $0 Subtotal $0 Tax $0 Tot…" at bounding box center [491, 187] width 295 height 283
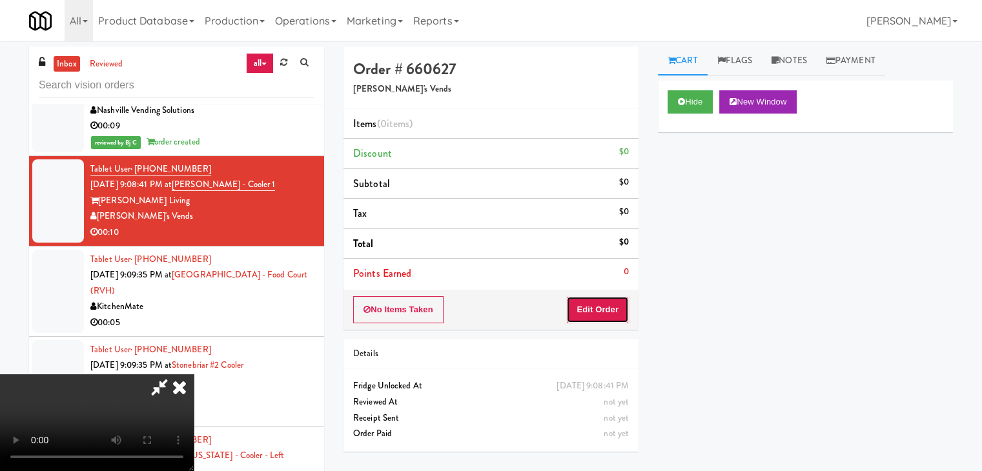
click at [594, 298] on button "Edit Order" at bounding box center [597, 309] width 63 height 27
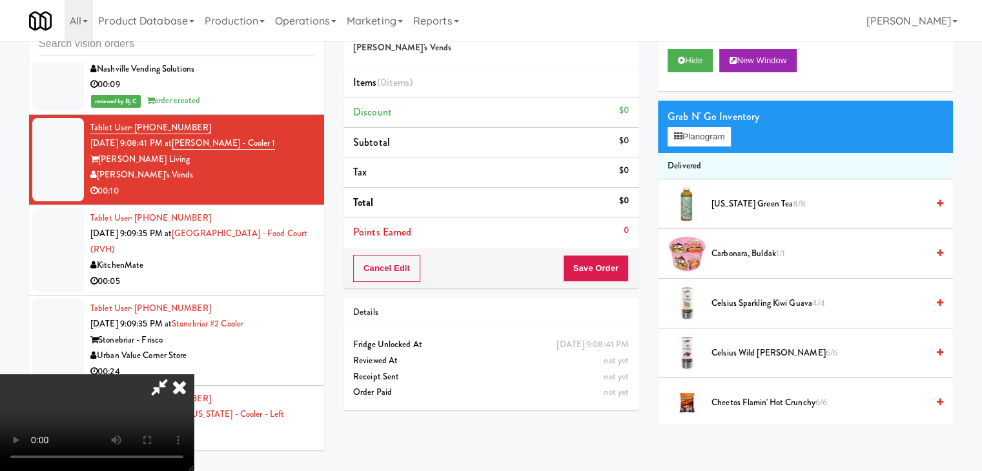
scroll to position [13568, 0]
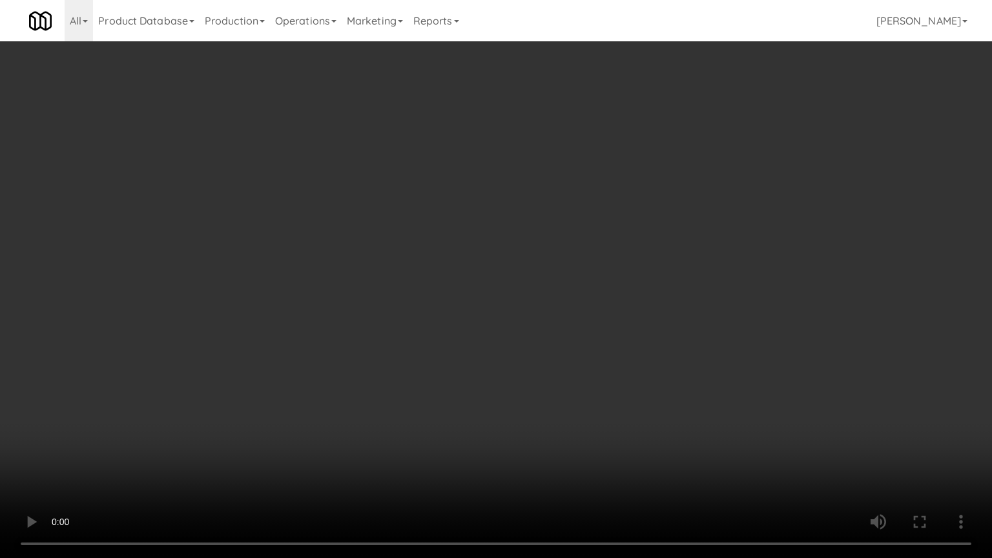
click at [621, 369] on video at bounding box center [496, 279] width 992 height 558
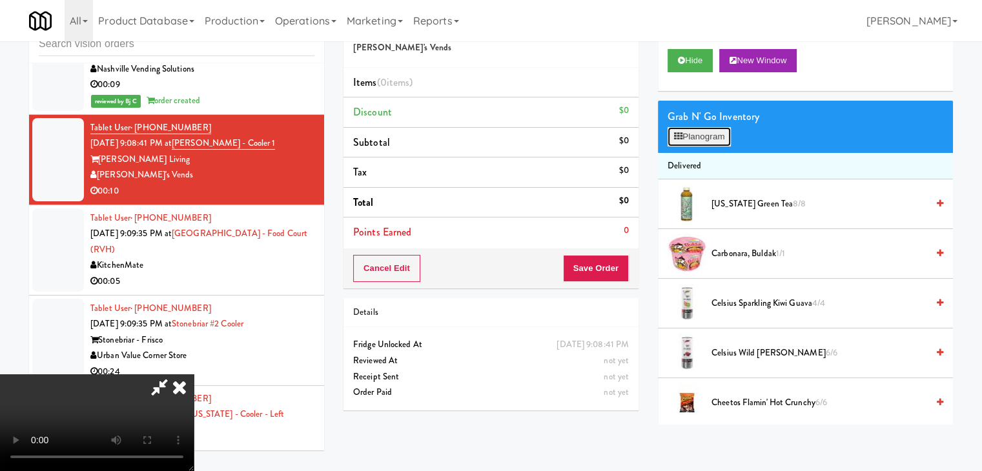
click at [695, 140] on button "Planogram" at bounding box center [699, 136] width 63 height 19
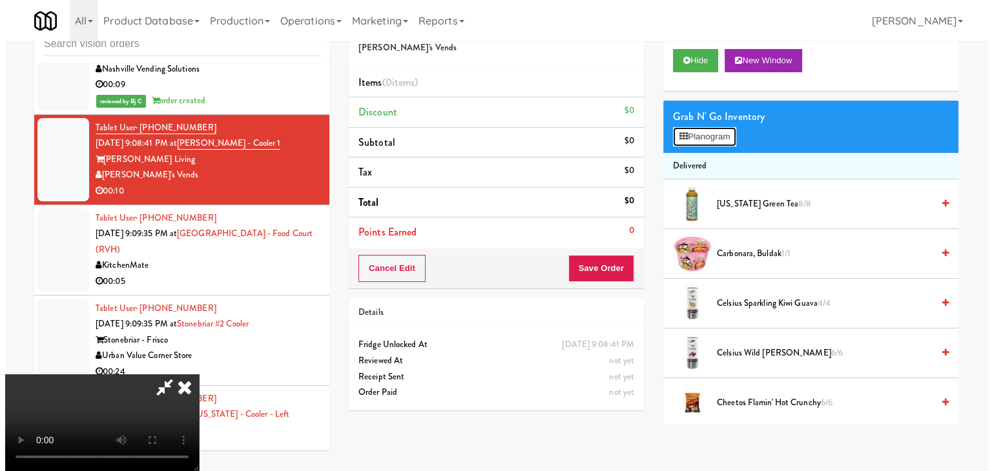
scroll to position [13568, 0]
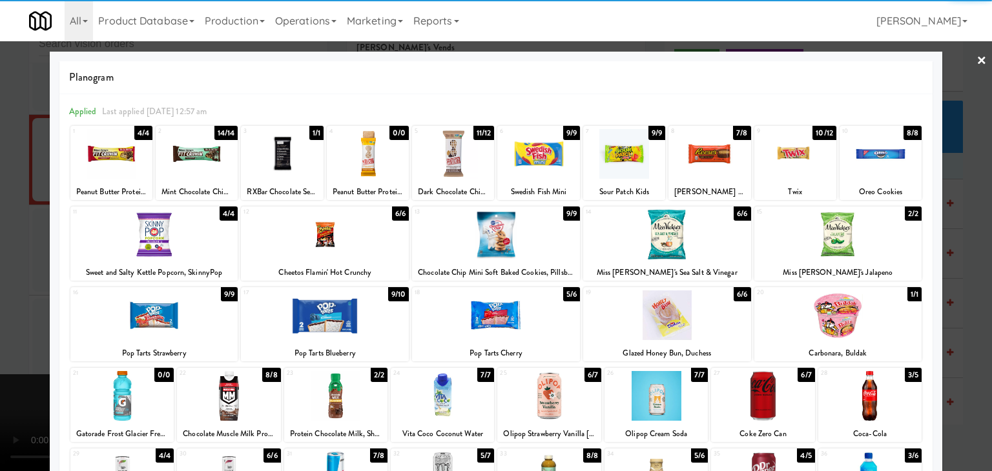
click at [881, 382] on div at bounding box center [869, 396] width 103 height 50
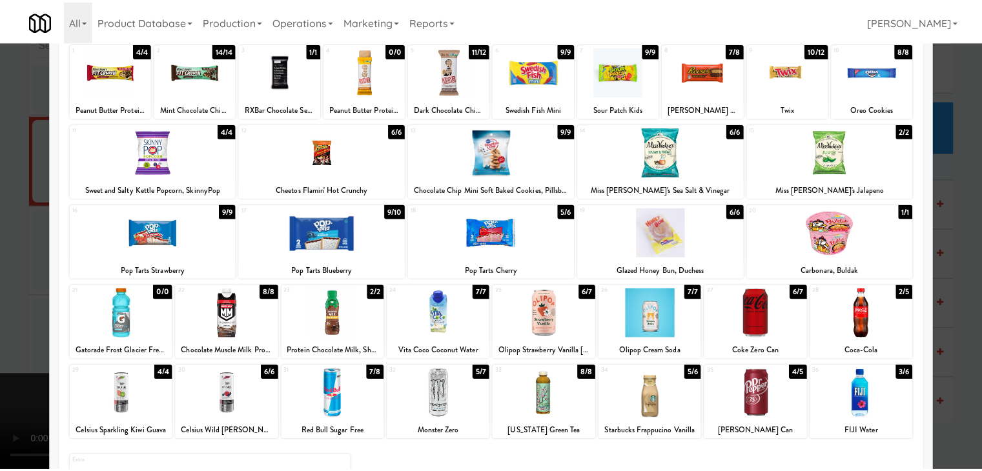
scroll to position [163, 0]
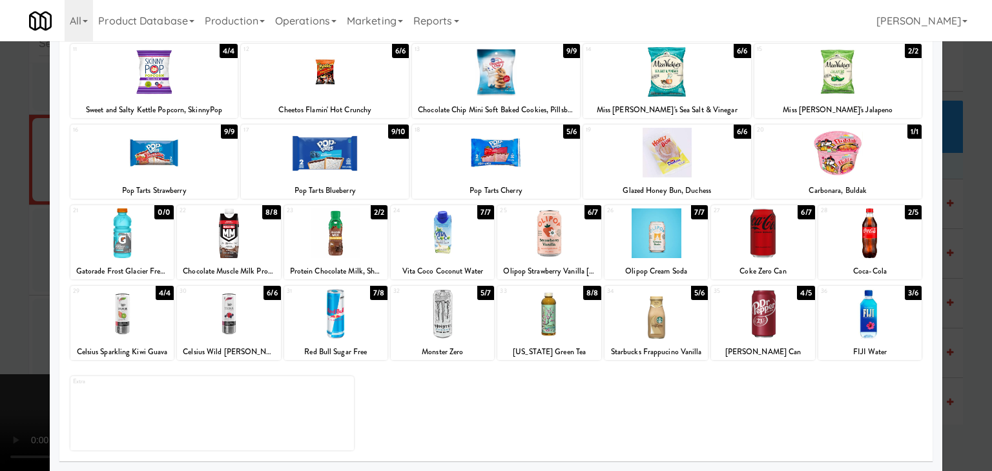
drag, startPoint x: 584, startPoint y: 322, endPoint x: 564, endPoint y: 324, distance: 20.1
click at [582, 322] on div at bounding box center [548, 314] width 103 height 50
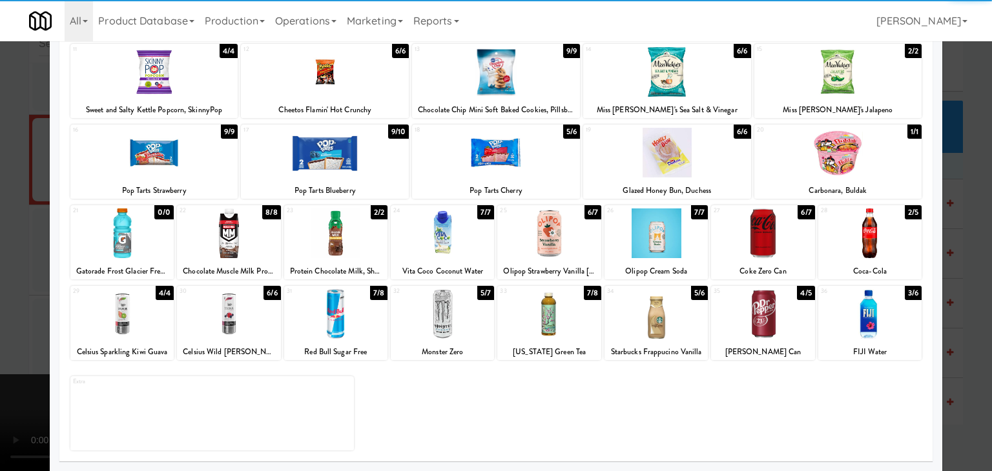
drag, startPoint x: 0, startPoint y: 314, endPoint x: 114, endPoint y: 309, distance: 113.8
click at [2, 313] on div at bounding box center [496, 235] width 992 height 471
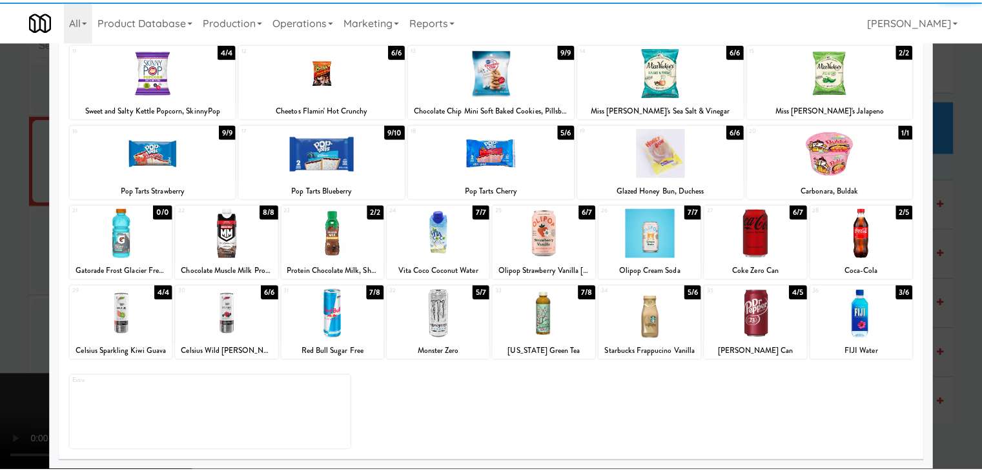
scroll to position [13616, 0]
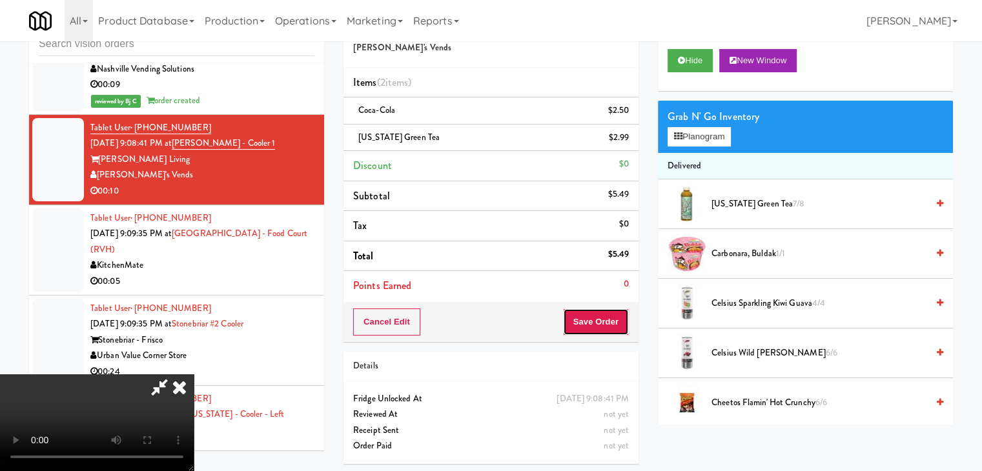
click at [620, 327] on button "Save Order" at bounding box center [596, 322] width 66 height 27
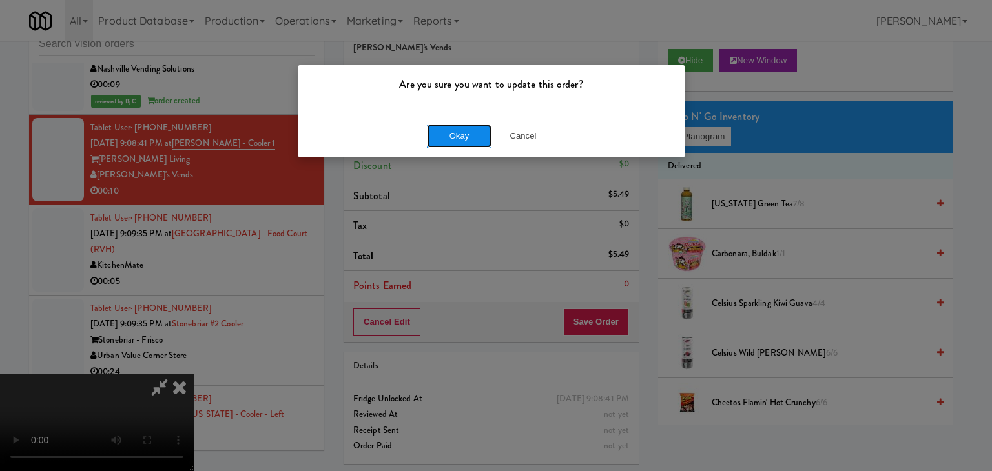
click at [449, 125] on button "Okay" at bounding box center [459, 136] width 65 height 23
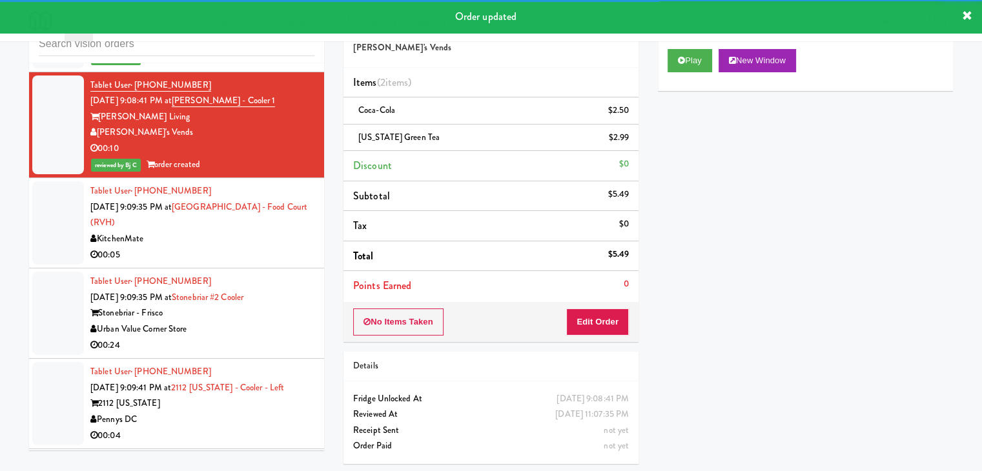
scroll to position [13680, 0]
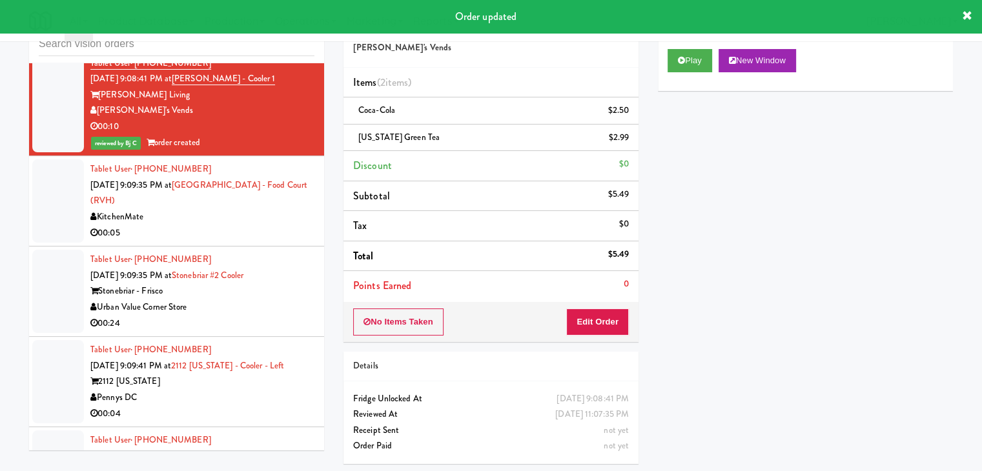
drag, startPoint x: 265, startPoint y: 181, endPoint x: 276, endPoint y: 198, distance: 20.1
click at [268, 183] on div "Tablet User · (647) 906-4103 Aug 12, 2025 9:09:35 PM at Royal Victoria Regional…" at bounding box center [202, 200] width 224 height 79
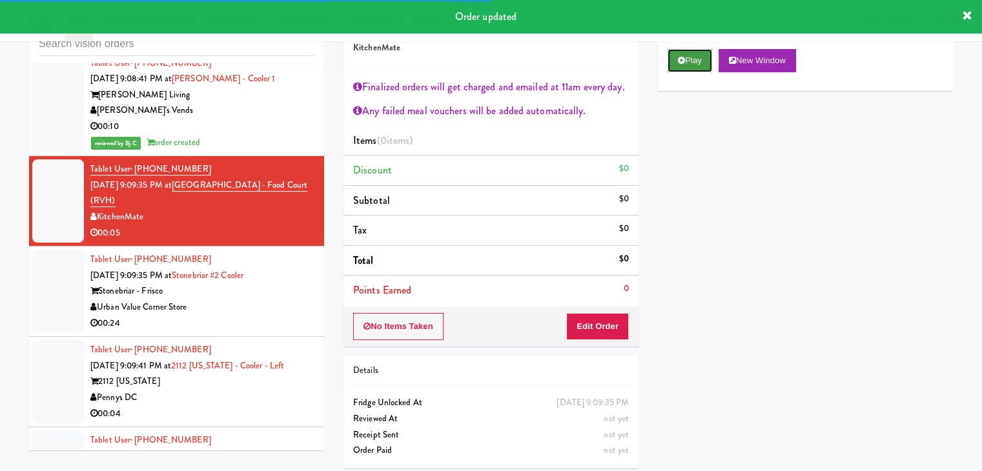
drag, startPoint x: 680, startPoint y: 62, endPoint x: 661, endPoint y: 154, distance: 93.6
click at [680, 63] on icon at bounding box center [681, 60] width 7 height 8
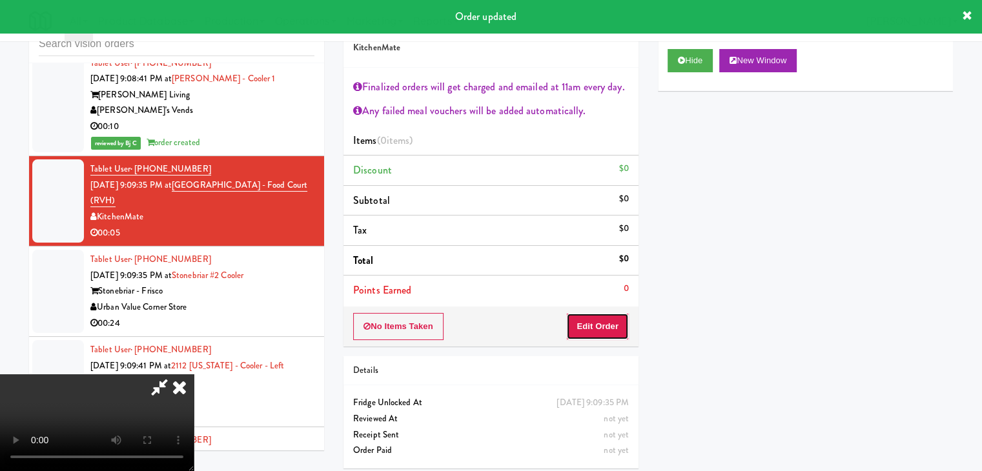
click at [583, 318] on button "Edit Order" at bounding box center [597, 326] width 63 height 27
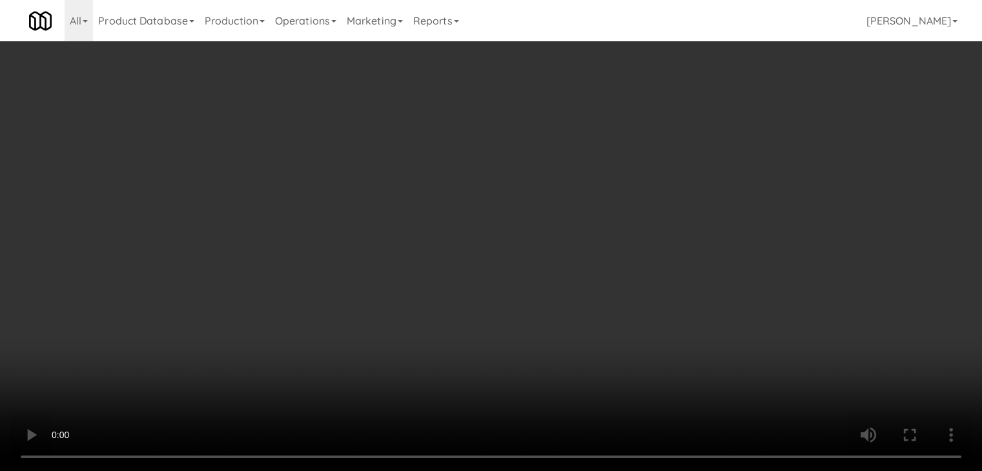
scroll to position [13632, 0]
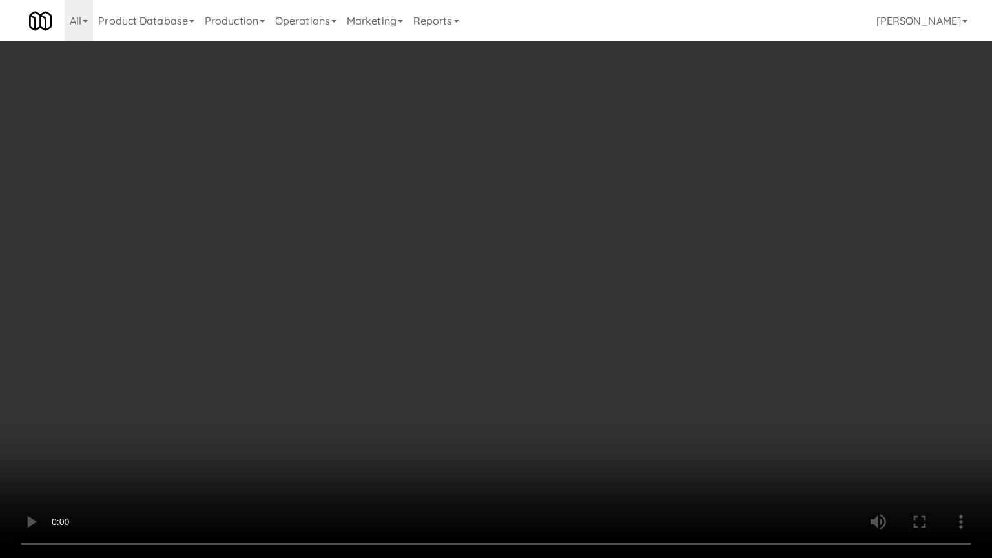
click at [531, 438] on video at bounding box center [496, 279] width 992 height 558
click at [534, 438] on video at bounding box center [496, 279] width 992 height 558
click at [604, 437] on video at bounding box center [496, 279] width 992 height 558
click at [661, 433] on video at bounding box center [496, 279] width 992 height 558
click at [669, 432] on video at bounding box center [496, 279] width 992 height 558
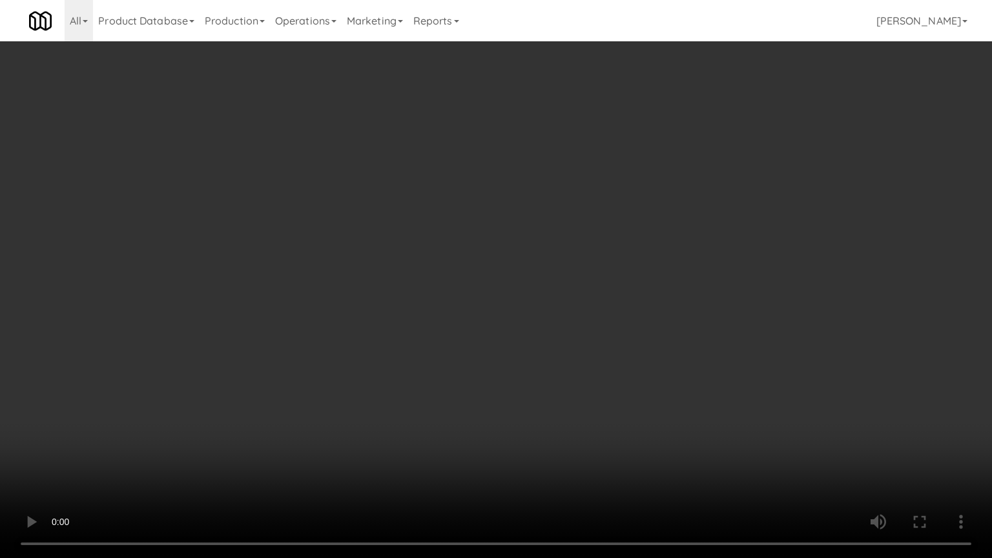
click at [656, 433] on video at bounding box center [496, 279] width 992 height 558
click at [630, 424] on video at bounding box center [496, 279] width 992 height 558
click at [622, 392] on video at bounding box center [496, 279] width 992 height 558
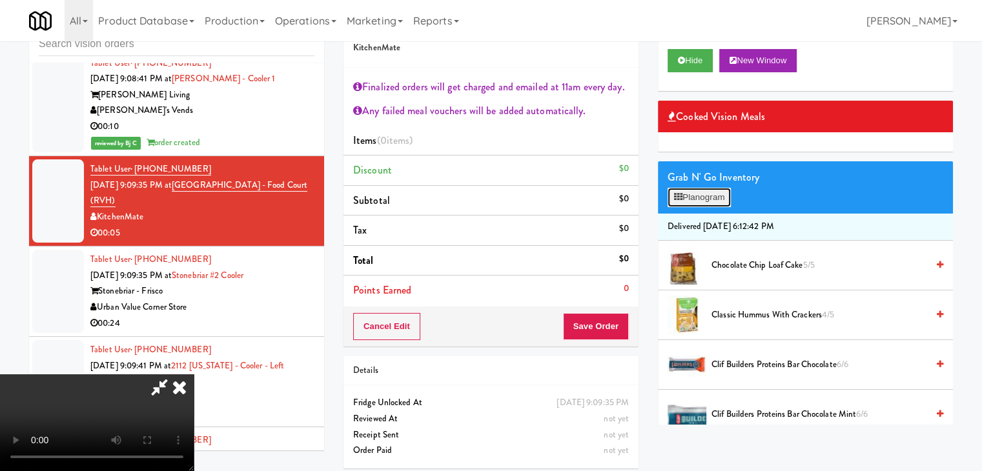
click at [710, 196] on button "Planogram" at bounding box center [699, 197] width 63 height 19
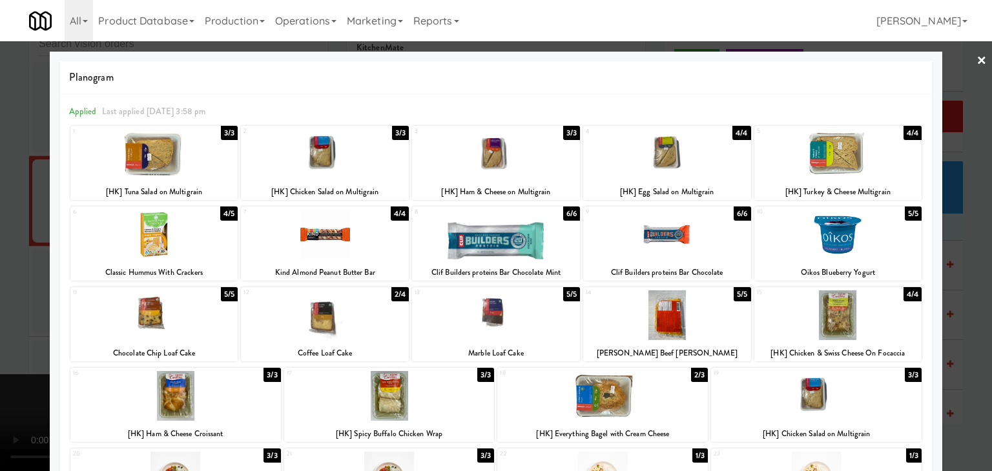
click at [334, 311] on div at bounding box center [325, 316] width 168 height 50
click at [0, 308] on div at bounding box center [496, 235] width 992 height 471
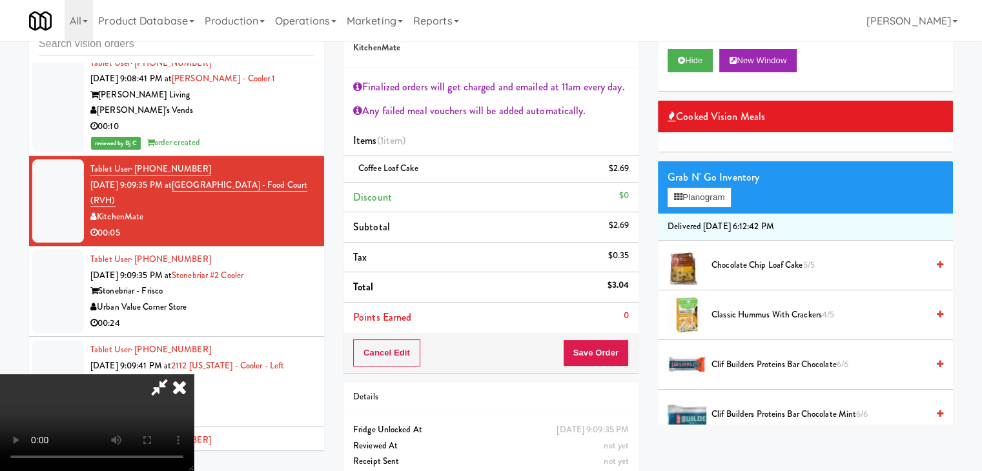
scroll to position [222, 0]
click at [597, 342] on button "Save Order" at bounding box center [596, 353] width 66 height 27
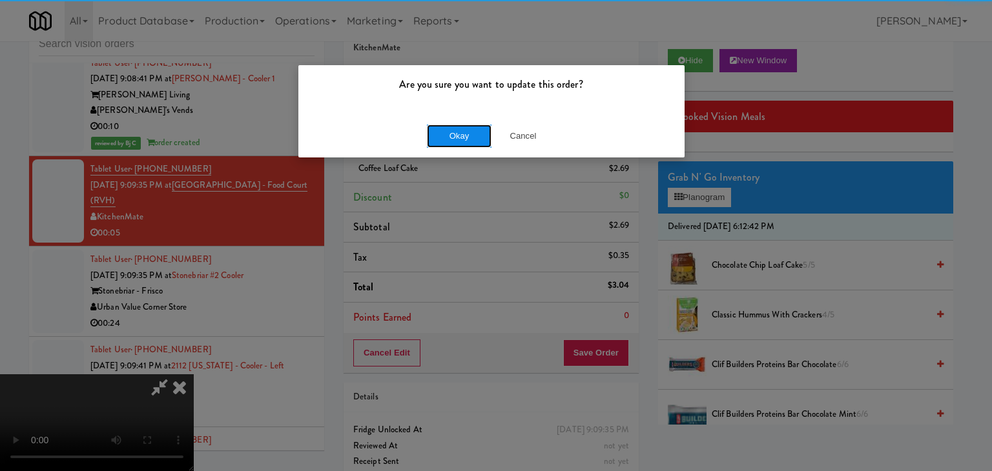
click at [453, 137] on button "Okay" at bounding box center [459, 136] width 65 height 23
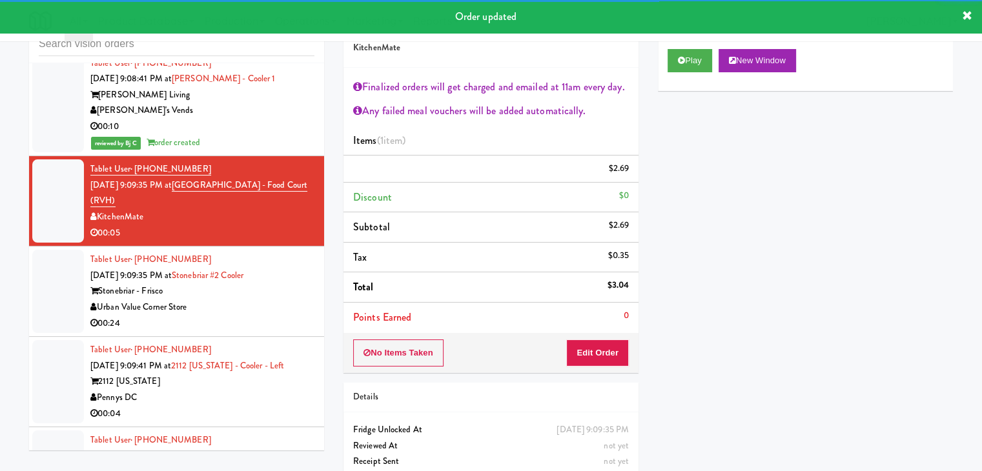
scroll to position [13745, 0]
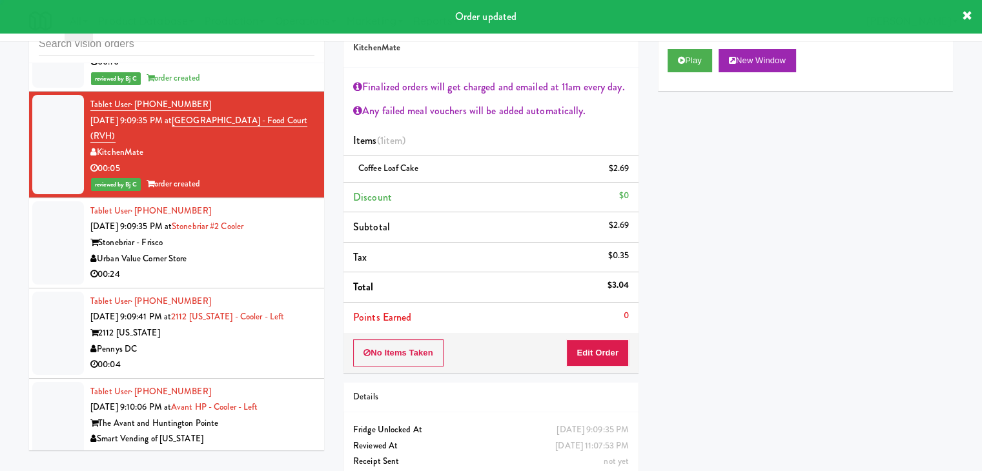
click at [285, 251] on div "Urban Value Corner Store" at bounding box center [202, 259] width 224 height 16
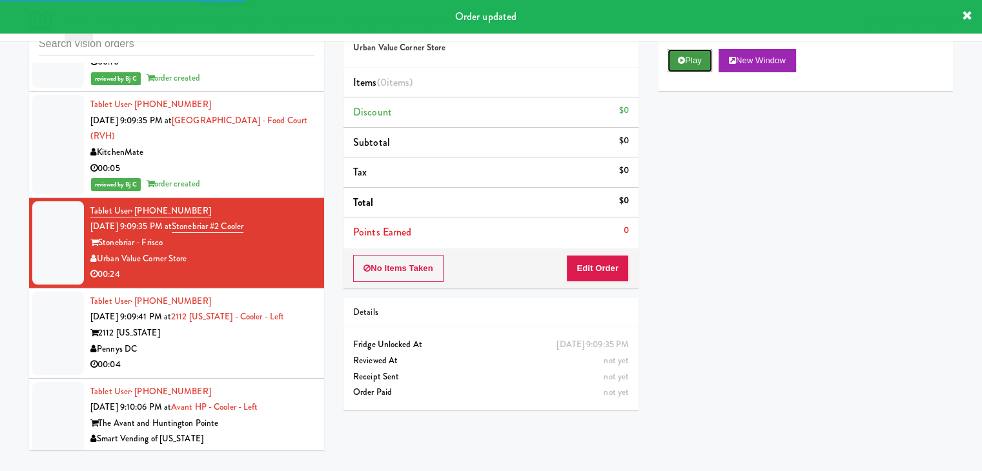
click at [689, 58] on button "Play" at bounding box center [690, 60] width 45 height 23
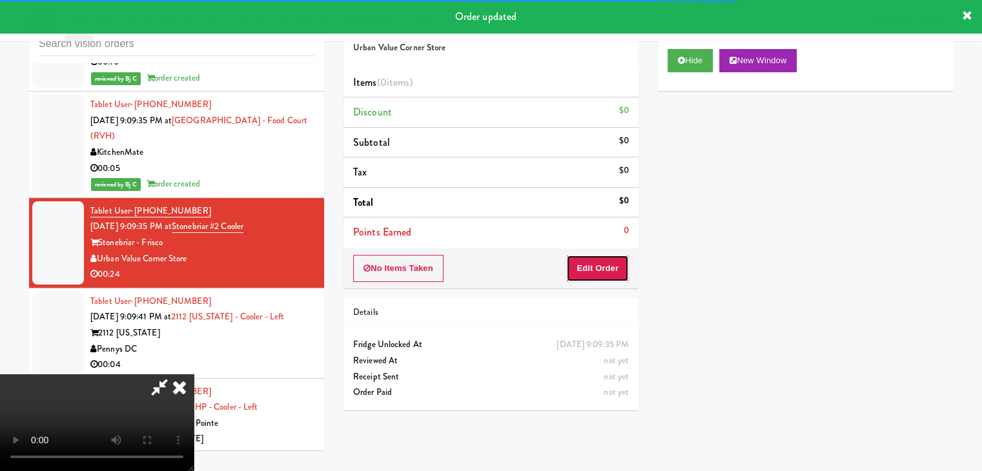
click at [584, 275] on button "Edit Order" at bounding box center [597, 268] width 63 height 27
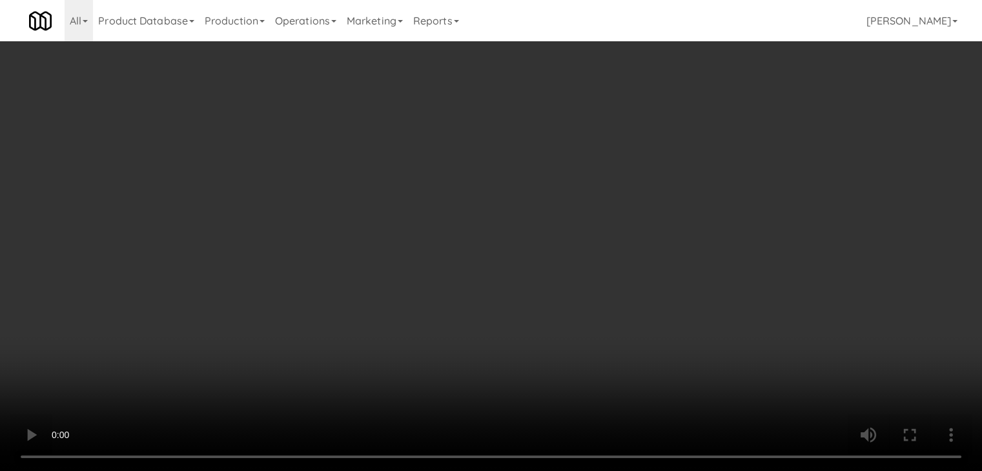
scroll to position [13697, 0]
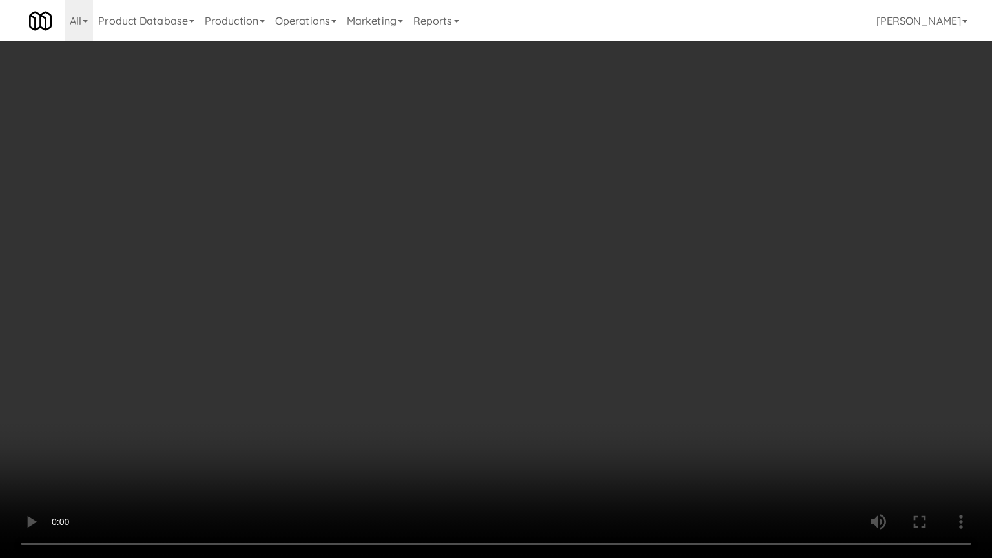
click at [604, 380] on video at bounding box center [496, 279] width 992 height 558
drag, startPoint x: 604, startPoint y: 380, endPoint x: 688, endPoint y: 223, distance: 177.1
click at [606, 377] on video at bounding box center [496, 279] width 992 height 558
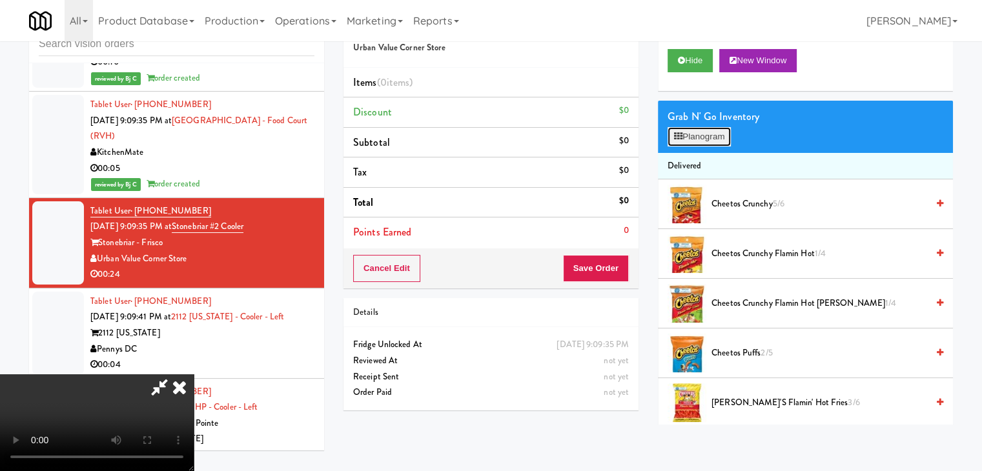
click at [723, 129] on button "Planogram" at bounding box center [699, 136] width 63 height 19
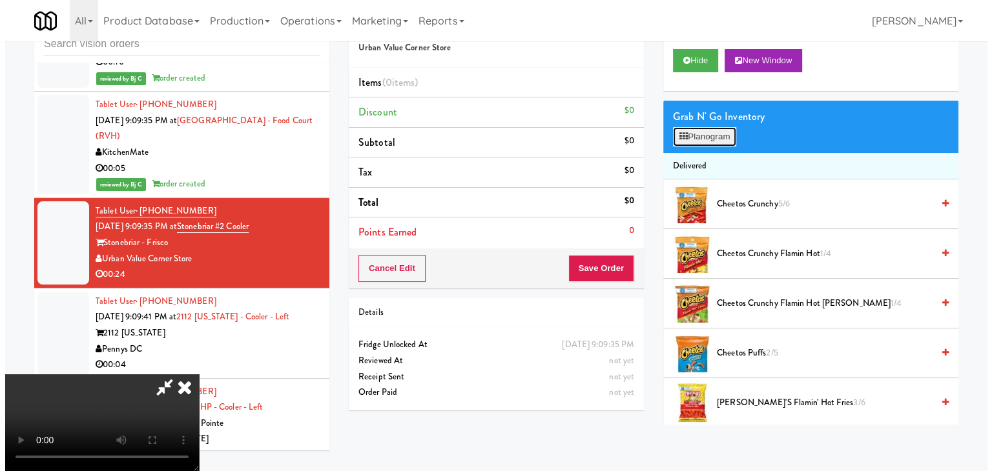
scroll to position [13697, 0]
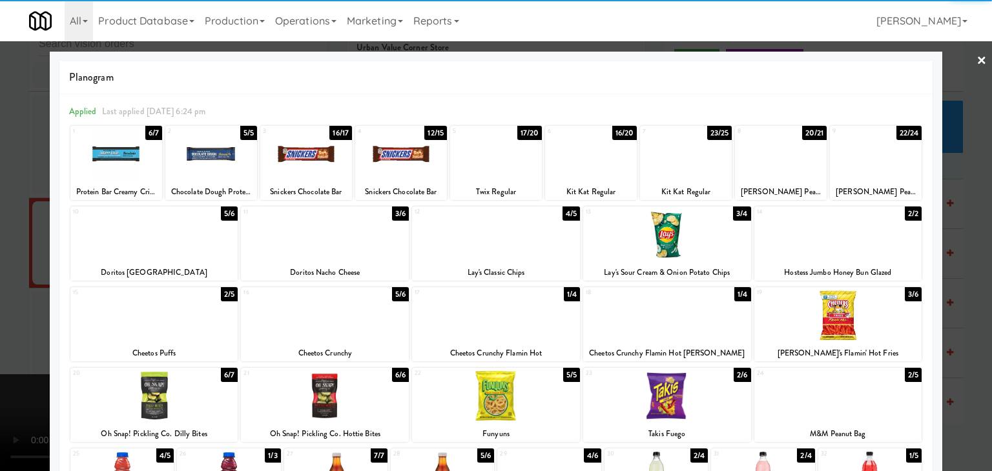
click at [839, 316] on div at bounding box center [838, 316] width 168 height 50
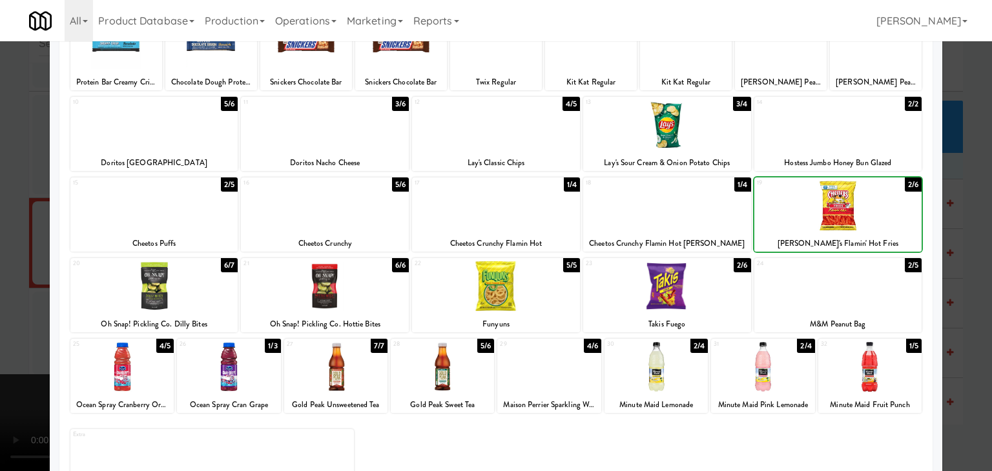
scroll to position [163, 0]
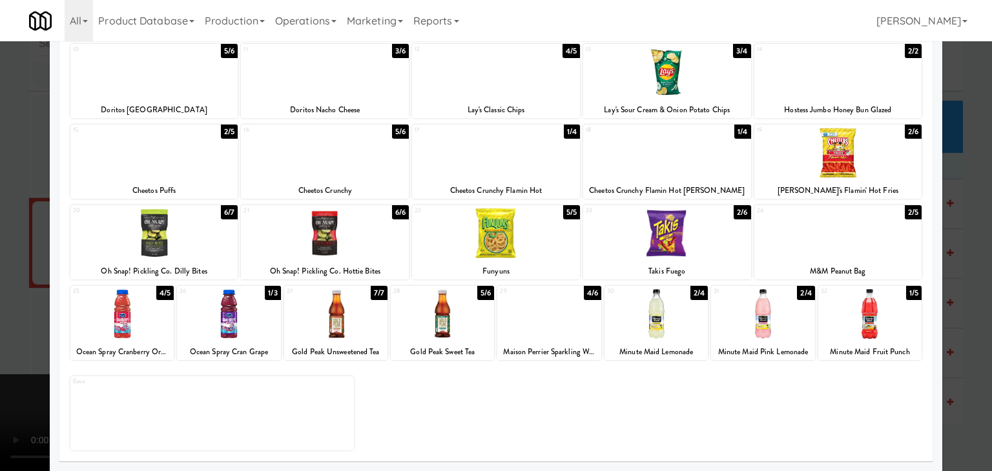
click at [657, 321] on div at bounding box center [655, 314] width 103 height 50
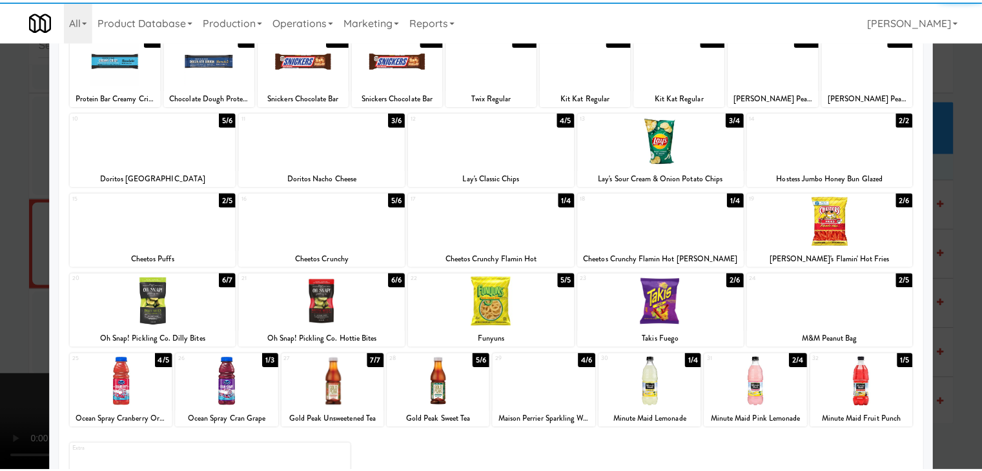
scroll to position [0, 0]
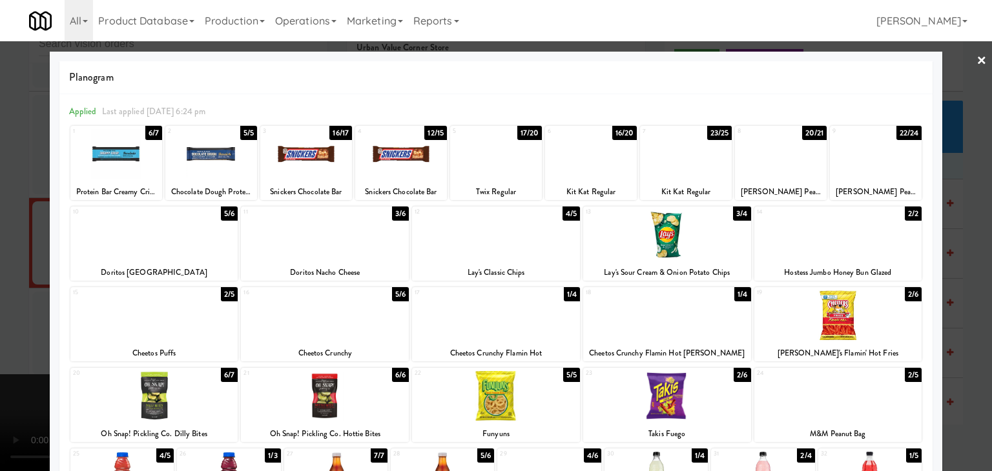
click at [294, 252] on div at bounding box center [325, 235] width 168 height 50
click at [0, 266] on div at bounding box center [496, 235] width 992 height 471
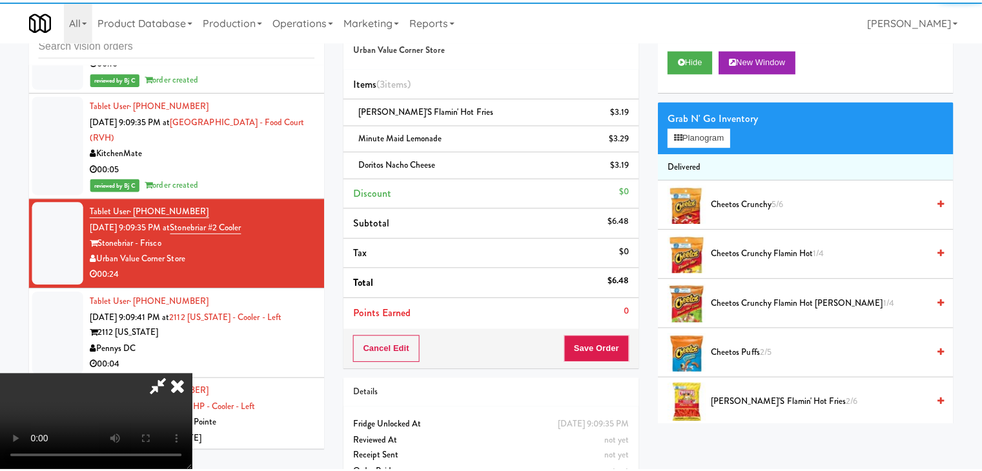
scroll to position [13745, 0]
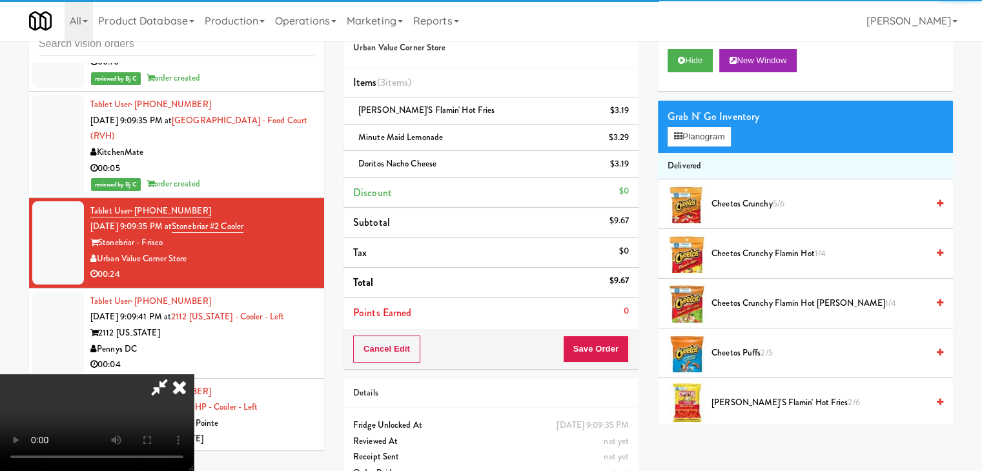
click at [194, 375] on video at bounding box center [97, 423] width 194 height 97
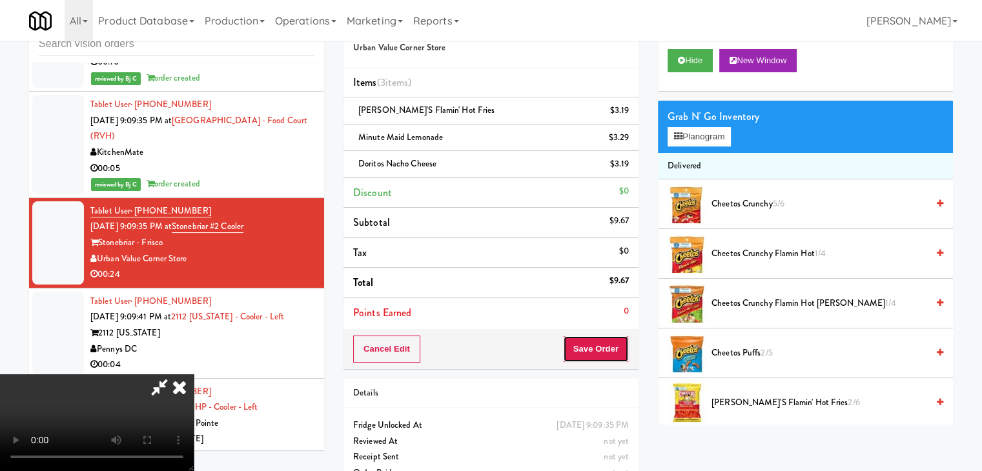
click at [613, 342] on button "Save Order" at bounding box center [596, 349] width 66 height 27
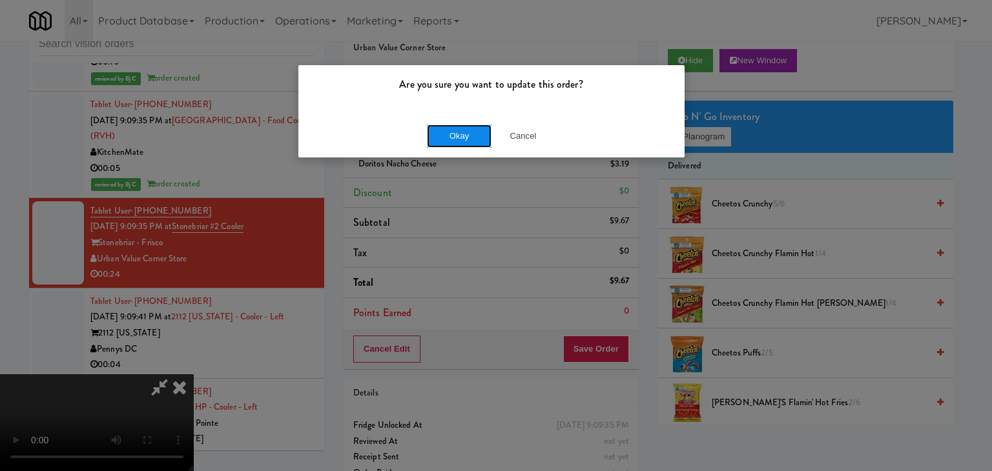
click at [467, 138] on button "Okay" at bounding box center [459, 136] width 65 height 23
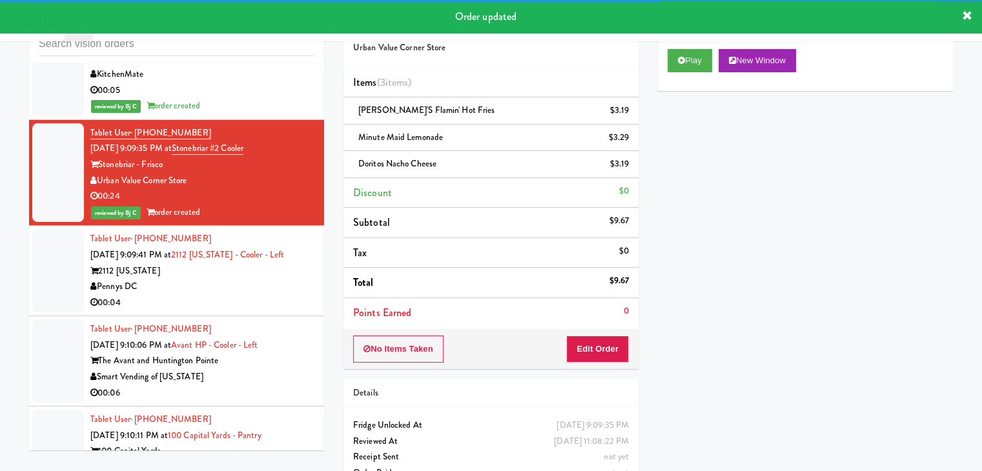
scroll to position [13874, 0]
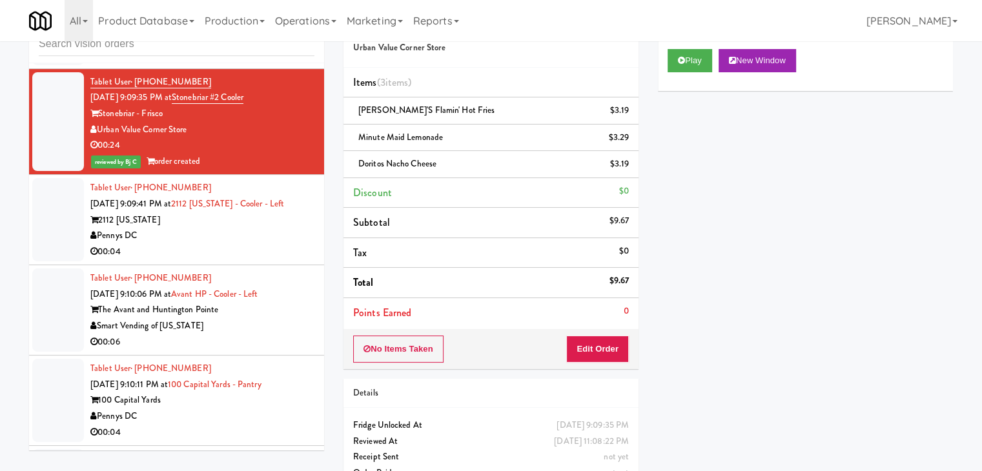
drag, startPoint x: 276, startPoint y: 224, endPoint x: 449, endPoint y: 214, distance: 173.4
click at [447, 214] on div "inbox reviewed all all unclear take inventory issue suspicious failed recent Ta…" at bounding box center [490, 253] width 943 height 496
click at [594, 344] on button "Edit Order" at bounding box center [597, 349] width 63 height 27
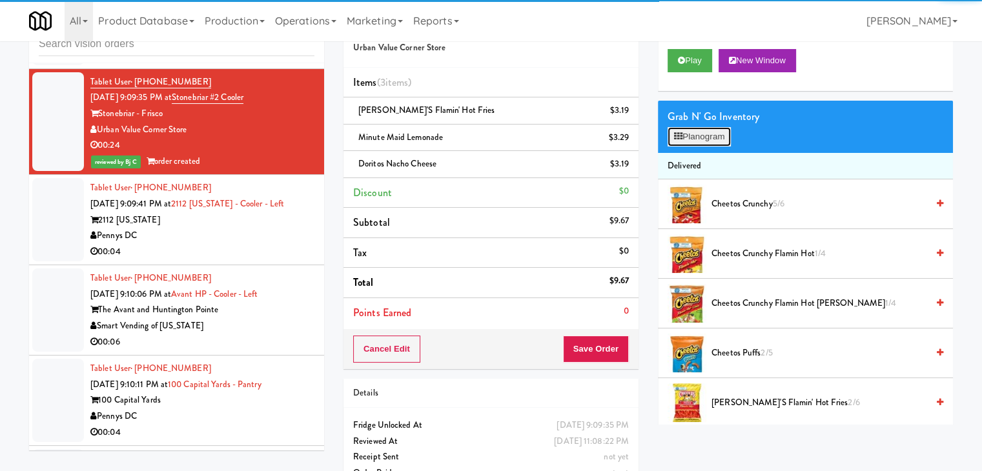
click at [718, 138] on button "Planogram" at bounding box center [699, 136] width 63 height 19
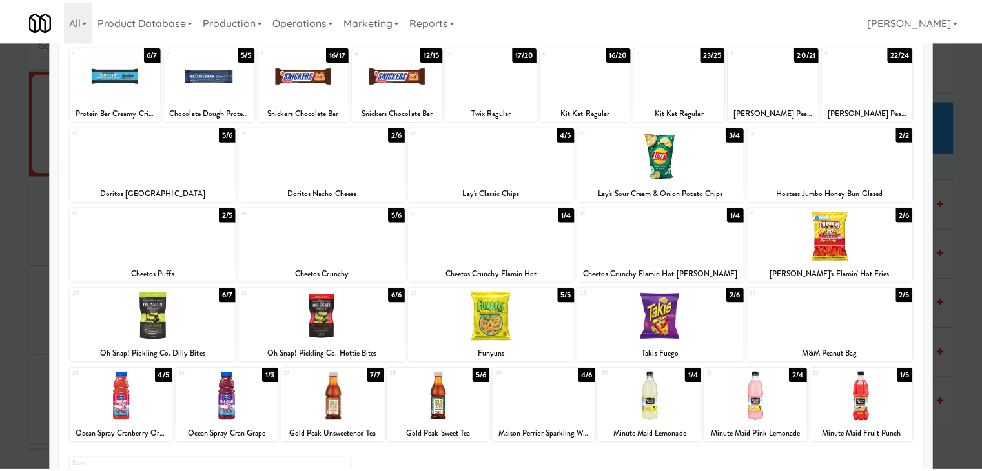
scroll to position [163, 0]
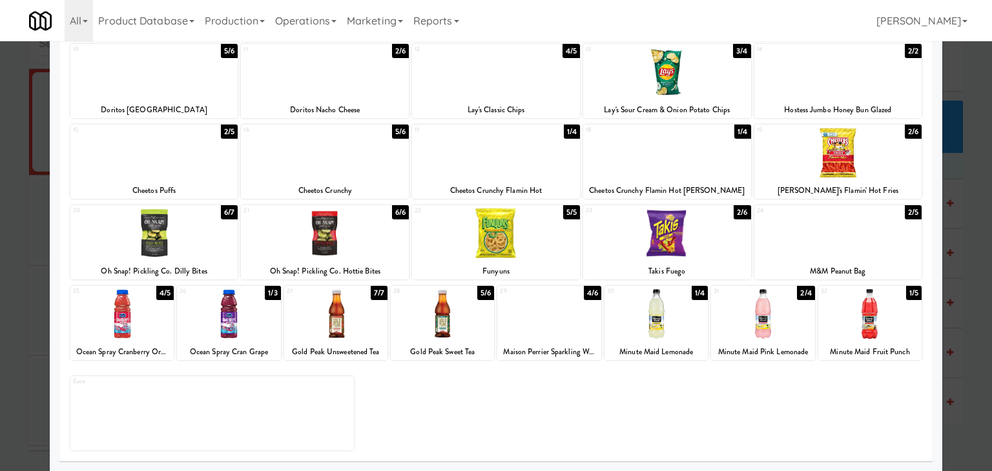
click at [750, 347] on div "Minute Maid Pink Lemonade" at bounding box center [762, 352] width 99 height 16
click at [0, 234] on div at bounding box center [496, 235] width 992 height 471
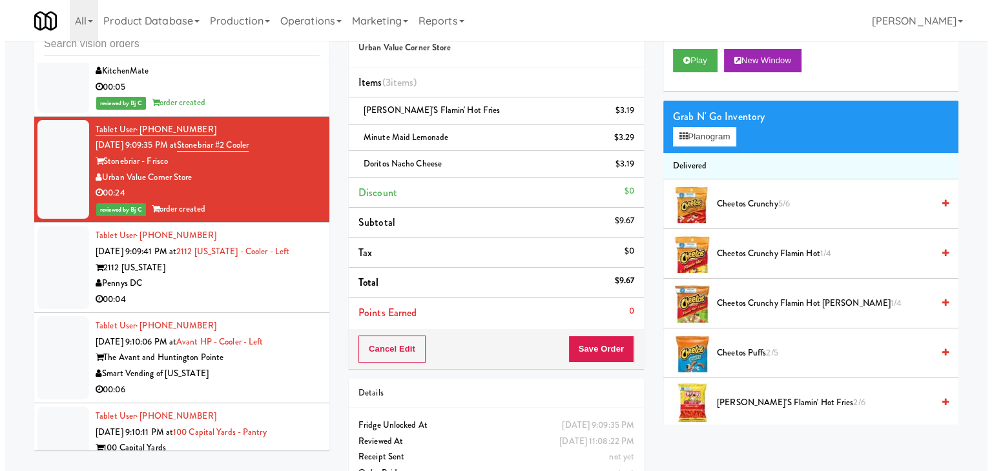
scroll to position [13874, 0]
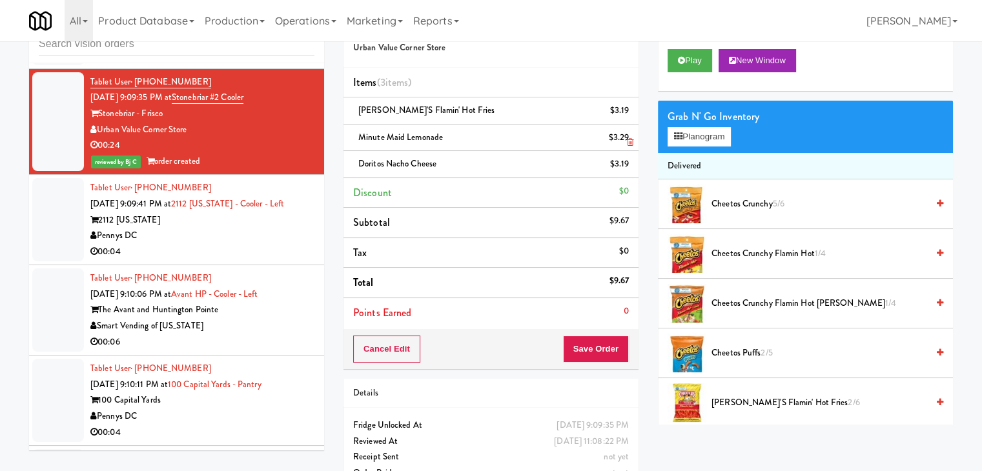
click at [632, 125] on li "Minute Maid Lemonade $3.29" at bounding box center [491, 138] width 295 height 27
click at [629, 119] on link at bounding box center [628, 116] width 12 height 16
click at [629, 138] on icon at bounding box center [630, 142] width 6 height 8
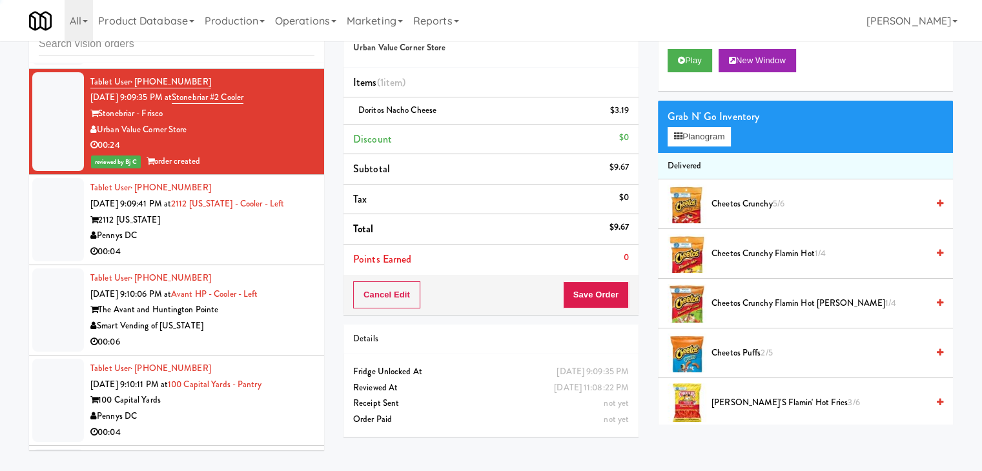
click at [629, 119] on icon at bounding box center [630, 115] width 6 height 8
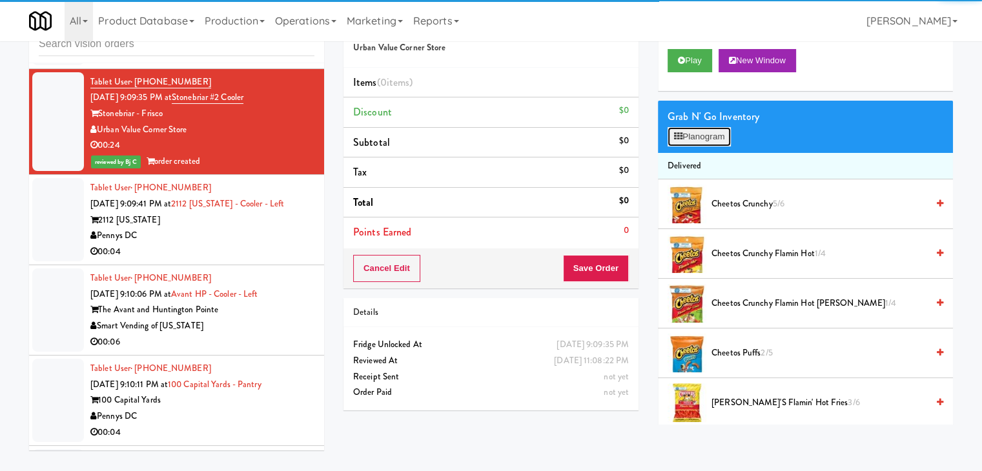
click at [719, 132] on button "Planogram" at bounding box center [699, 136] width 63 height 19
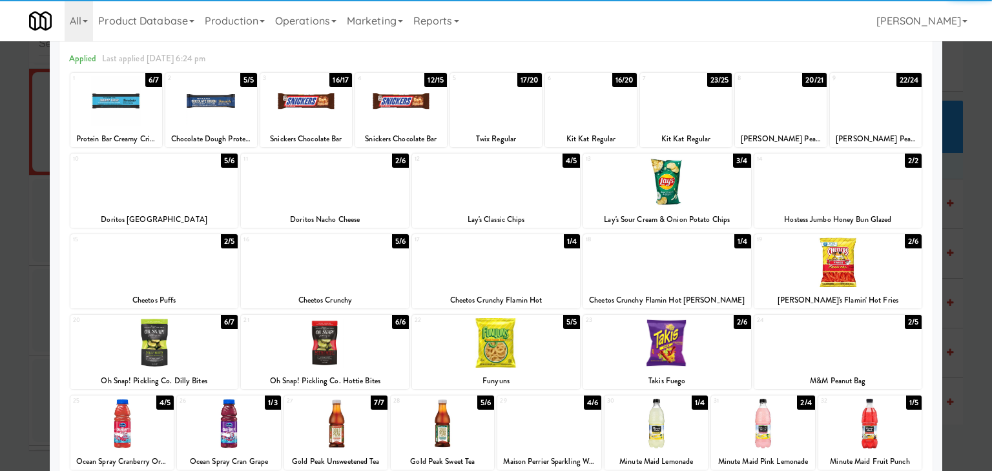
scroll to position [129, 0]
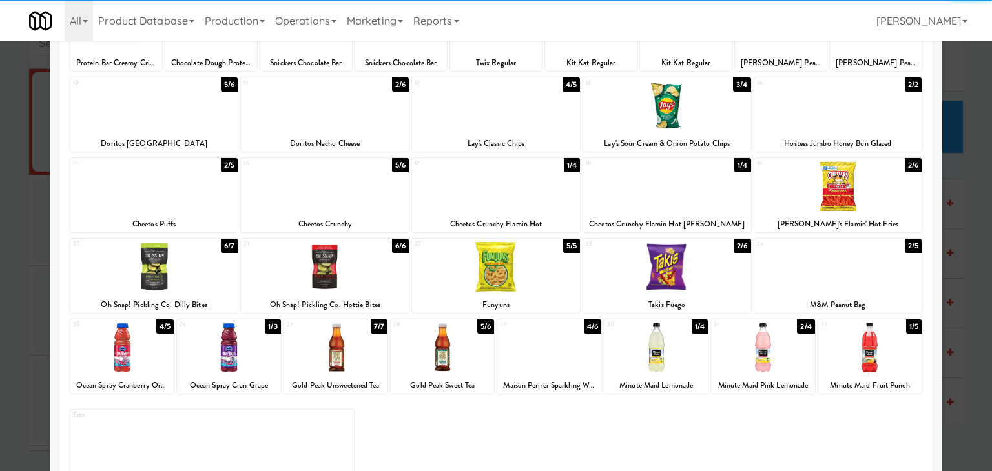
click at [867, 198] on div at bounding box center [838, 186] width 168 height 50
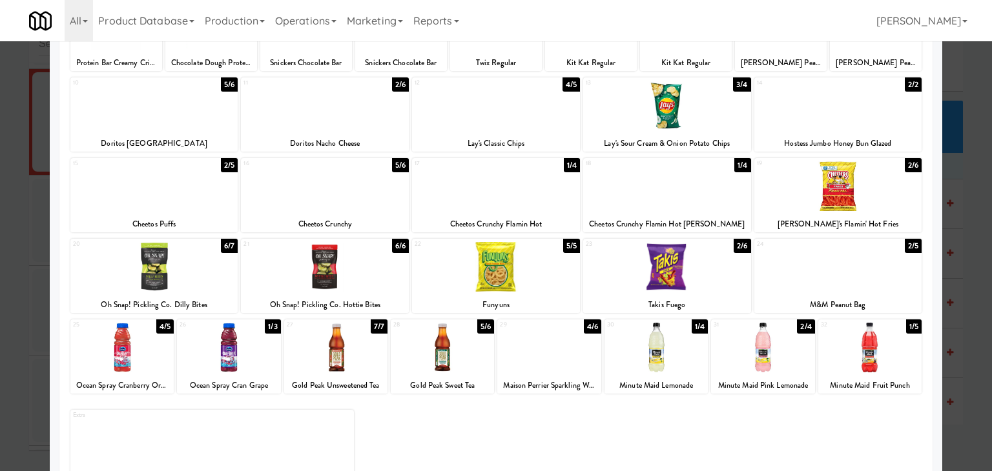
click at [770, 347] on div at bounding box center [762, 348] width 103 height 50
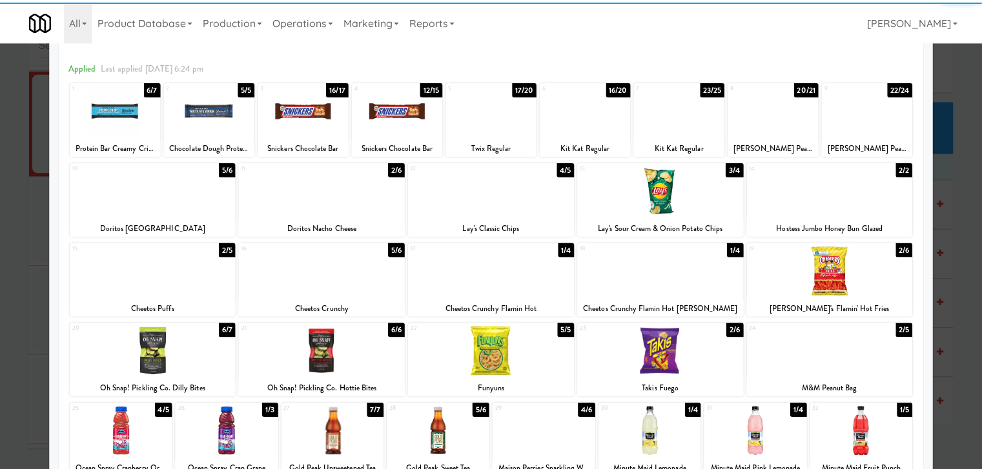
scroll to position [0, 0]
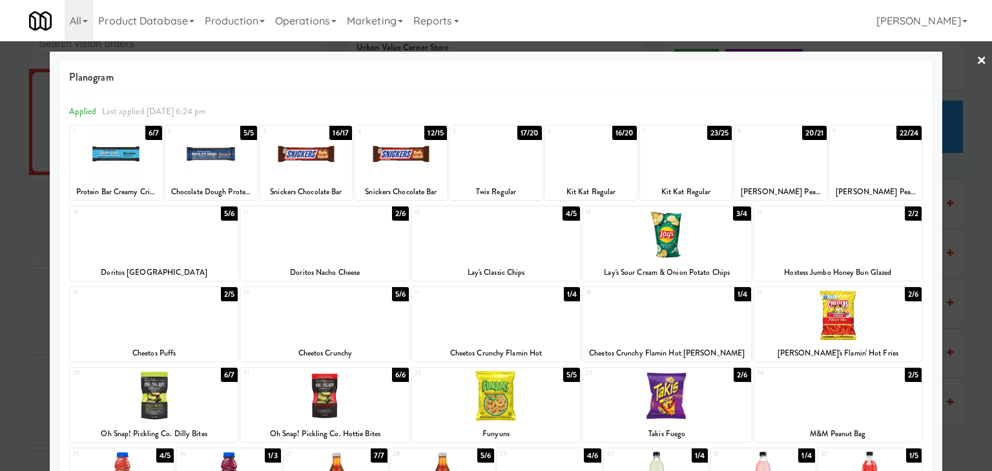
drag, startPoint x: 341, startPoint y: 251, endPoint x: 5, endPoint y: 259, distance: 335.9
click at [341, 252] on div at bounding box center [325, 235] width 168 height 50
drag, startPoint x: 0, startPoint y: 259, endPoint x: 393, endPoint y: 257, distance: 392.6
click at [10, 257] on div at bounding box center [496, 235] width 992 height 471
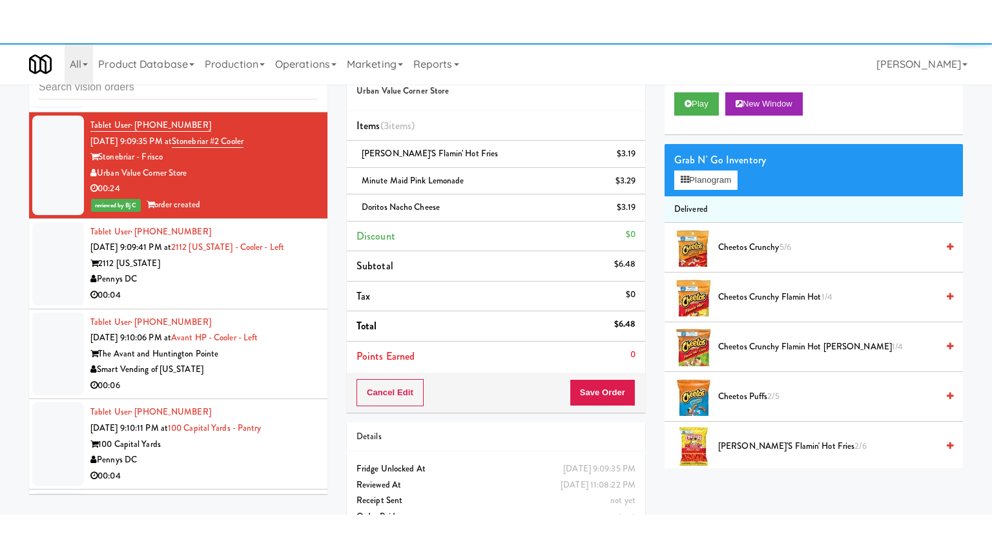
scroll to position [13874, 0]
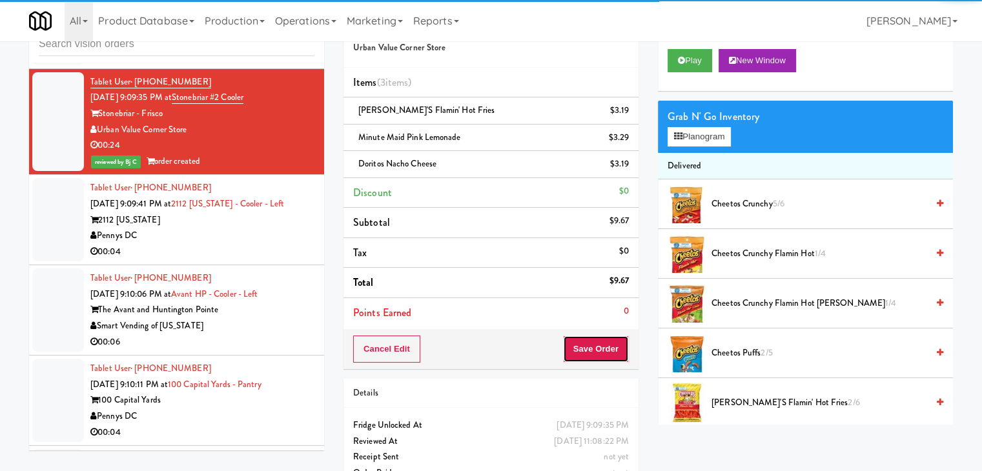
click at [615, 354] on button "Save Order" at bounding box center [596, 349] width 66 height 27
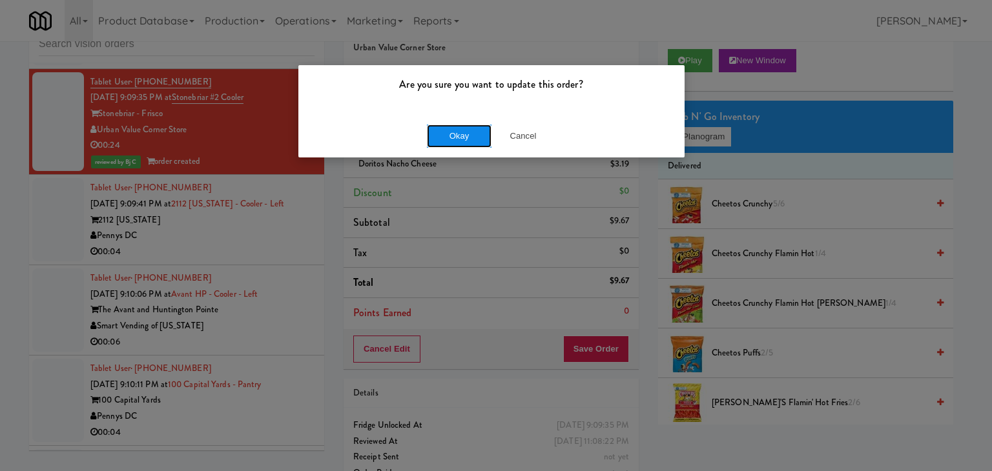
click at [474, 134] on button "Okay" at bounding box center [459, 136] width 65 height 23
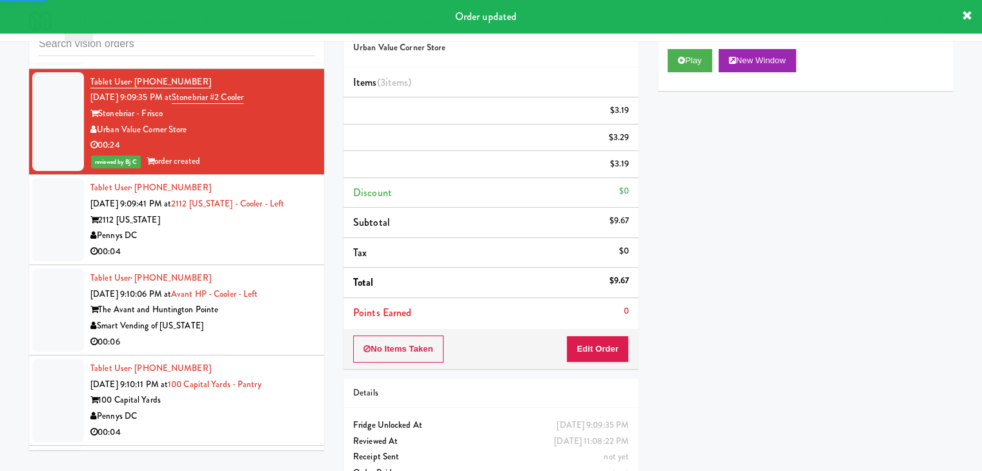
click at [245, 244] on div "00:04" at bounding box center [202, 252] width 224 height 16
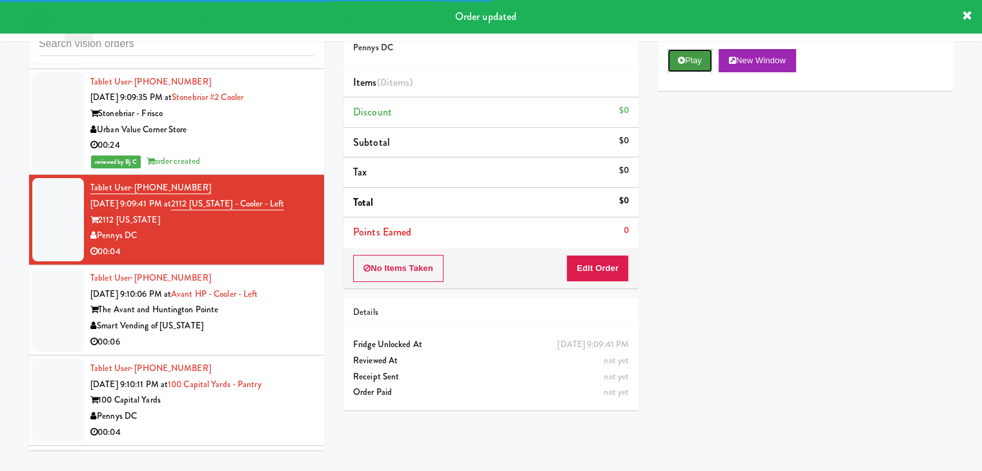
click at [691, 56] on button "Play" at bounding box center [690, 60] width 45 height 23
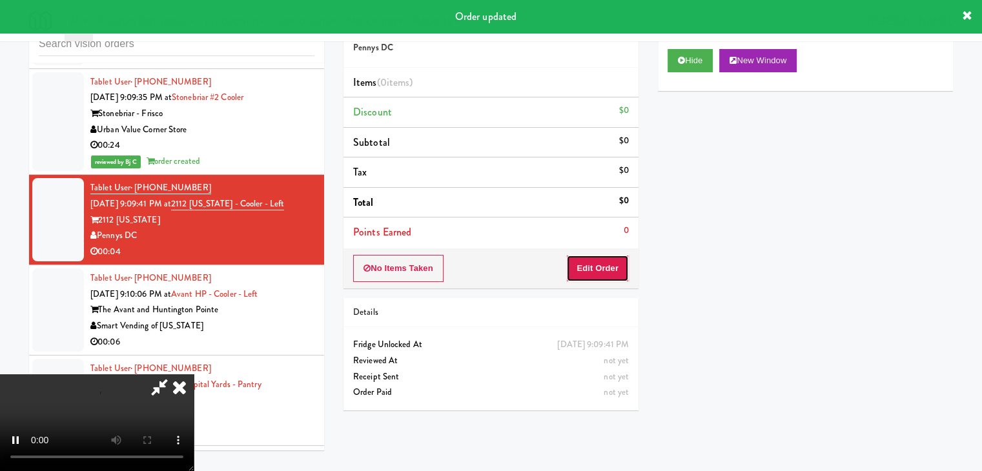
click at [617, 265] on button "Edit Order" at bounding box center [597, 268] width 63 height 27
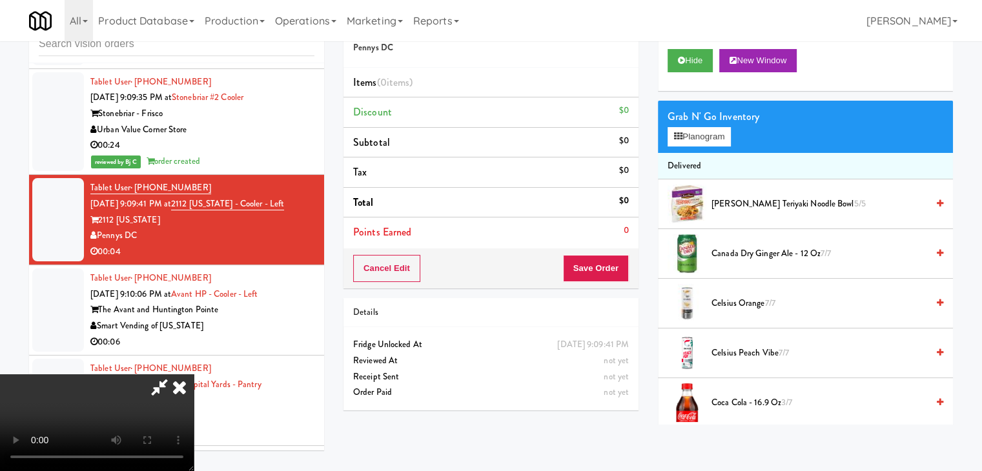
click at [194, 448] on video at bounding box center [97, 423] width 194 height 97
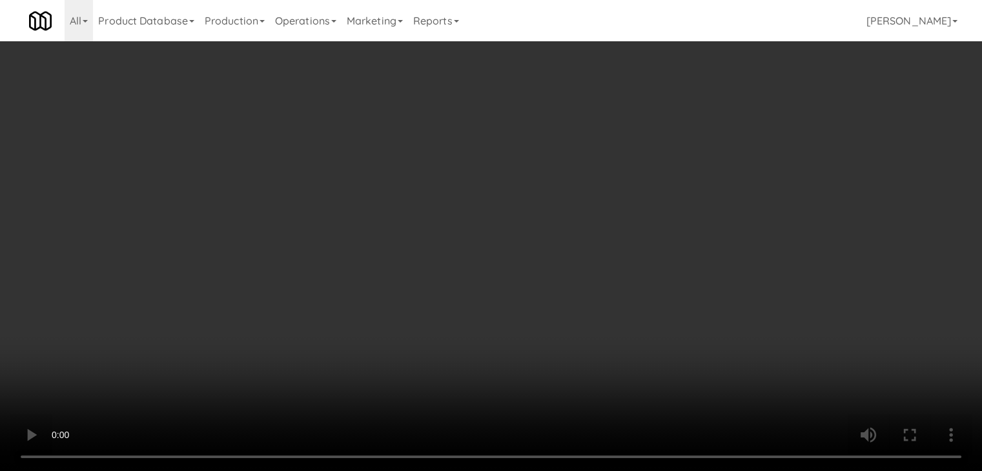
scroll to position [13826, 0]
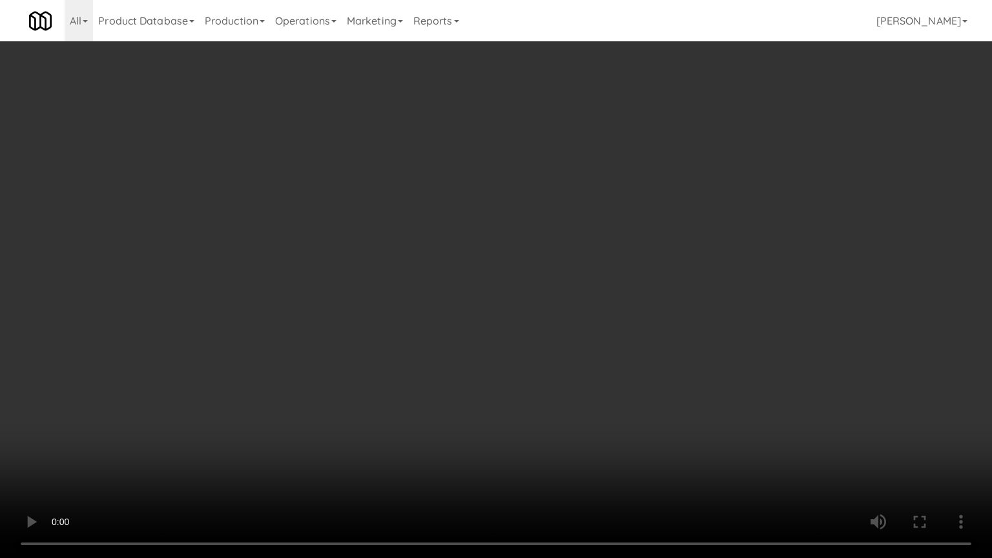
click at [540, 448] on video at bounding box center [496, 279] width 992 height 558
click at [541, 448] on video at bounding box center [496, 279] width 992 height 558
click at [535, 448] on video at bounding box center [496, 279] width 992 height 558
click at [532, 448] on video at bounding box center [496, 279] width 992 height 558
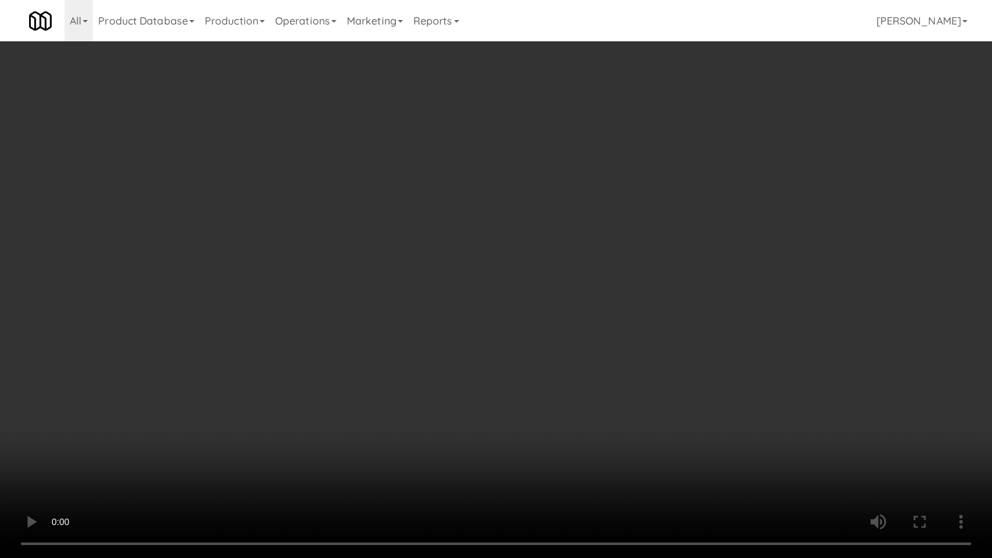
click at [529, 448] on video at bounding box center [496, 279] width 992 height 558
click at [554, 446] on video at bounding box center [496, 279] width 992 height 558
click at [563, 431] on video at bounding box center [496, 279] width 992 height 558
drag, startPoint x: 563, startPoint y: 431, endPoint x: 705, endPoint y: 205, distance: 266.4
click at [570, 413] on video at bounding box center [496, 279] width 992 height 558
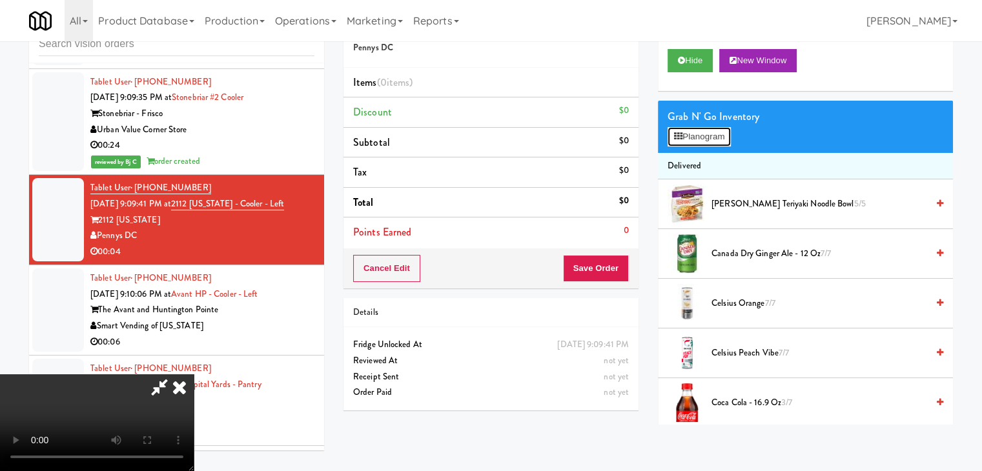
click at [701, 139] on button "Planogram" at bounding box center [699, 136] width 63 height 19
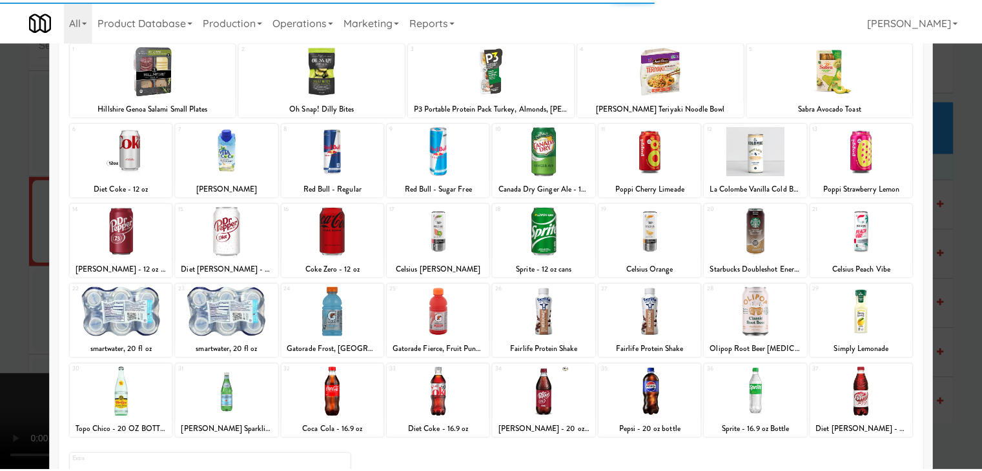
scroll to position [163, 0]
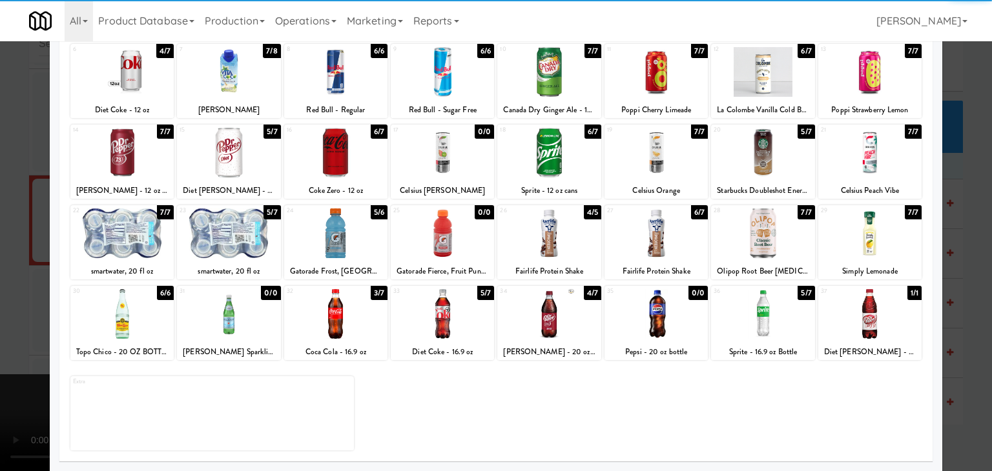
click at [132, 324] on div at bounding box center [121, 314] width 103 height 50
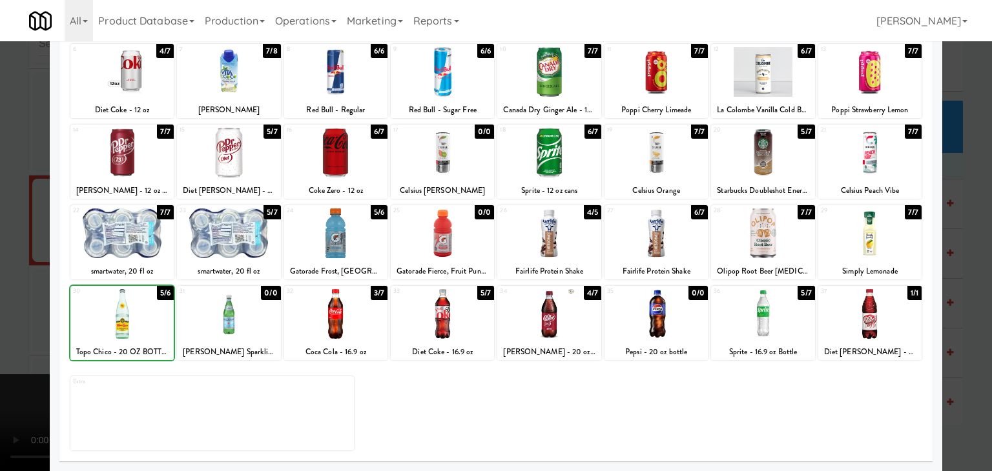
drag, startPoint x: 0, startPoint y: 321, endPoint x: 325, endPoint y: 316, distance: 325.5
click at [3, 318] on div at bounding box center [496, 235] width 992 height 471
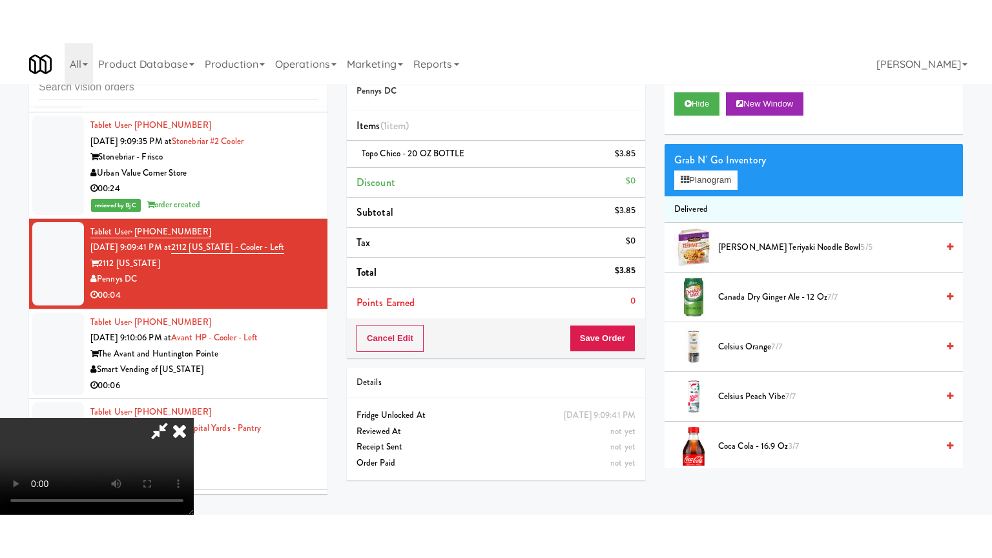
scroll to position [13874, 0]
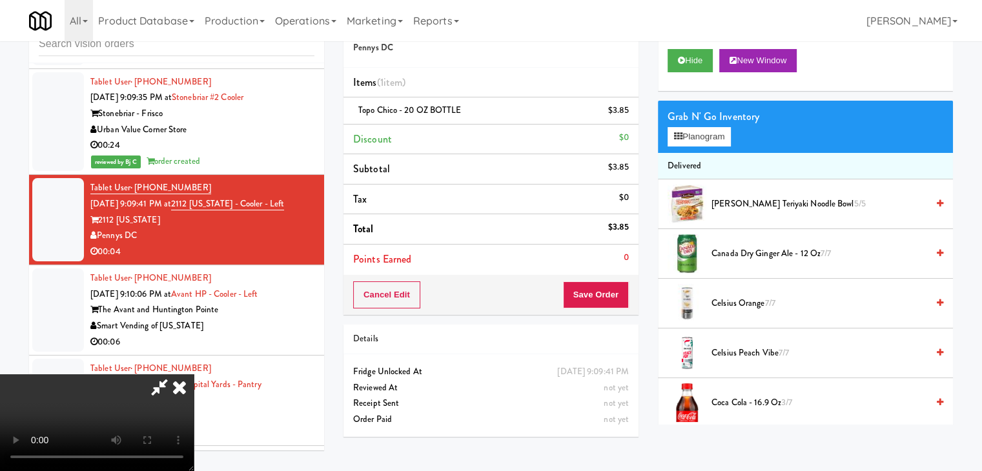
click at [614, 276] on div "Cancel Edit Save Order" at bounding box center [491, 295] width 295 height 40
click at [194, 375] on video at bounding box center [97, 423] width 194 height 97
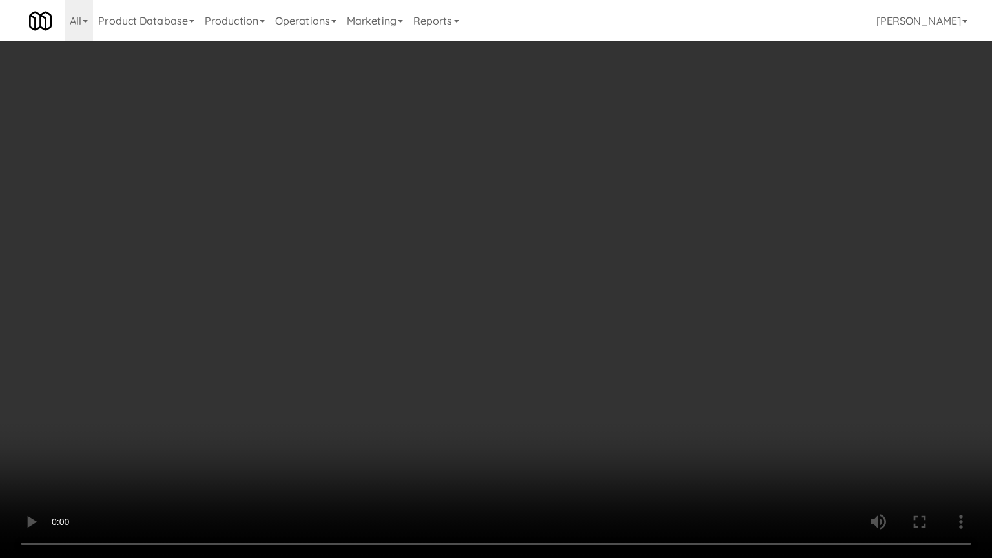
click at [615, 375] on video at bounding box center [496, 279] width 992 height 558
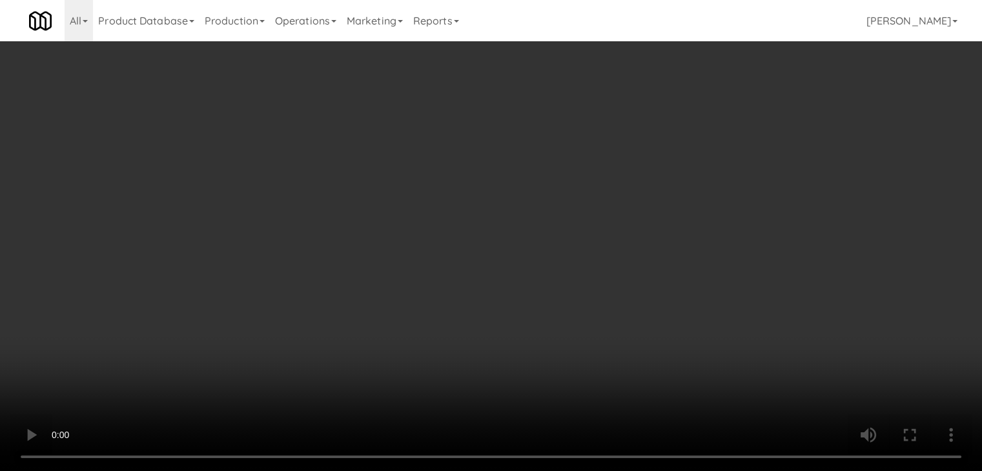
click at [365, 363] on video at bounding box center [491, 235] width 982 height 471
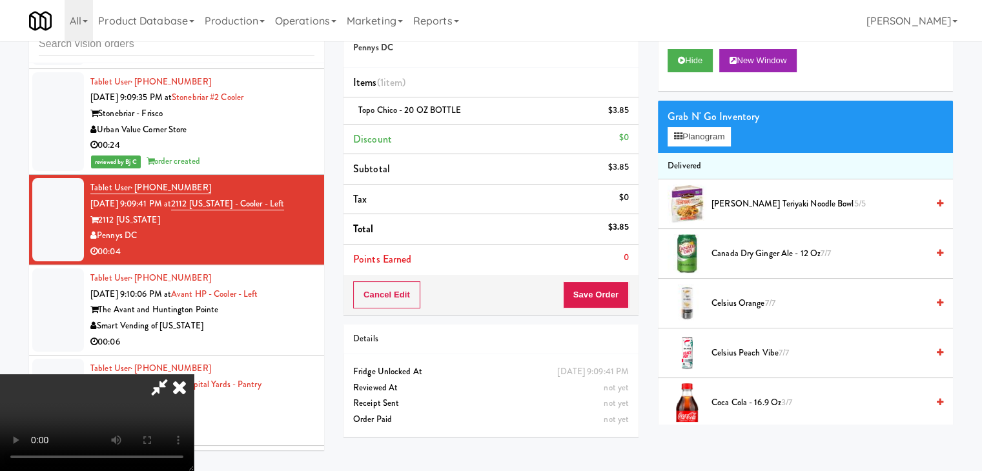
drag, startPoint x: 365, startPoint y: 363, endPoint x: 323, endPoint y: 444, distance: 91.8
click at [194, 375] on video at bounding box center [97, 423] width 194 height 97
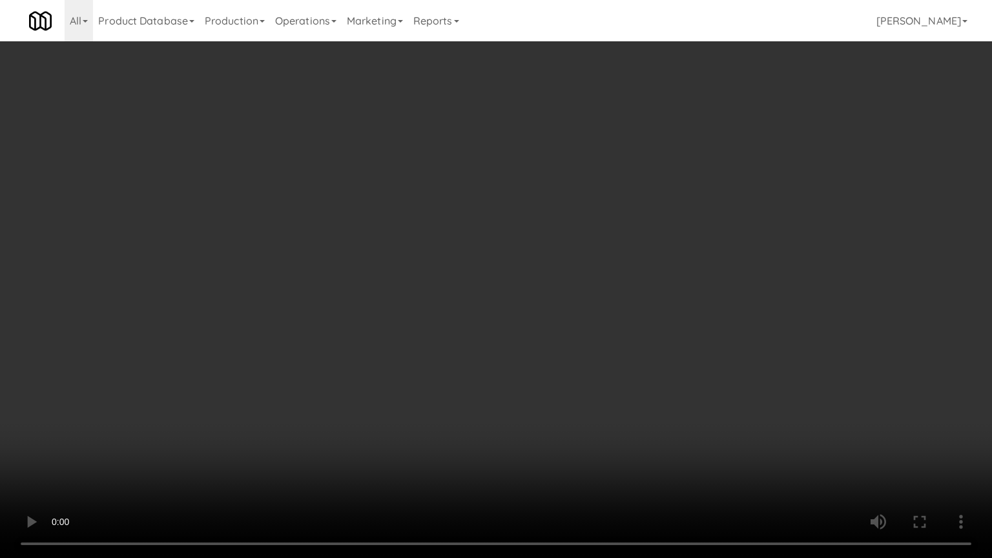
click at [491, 344] on video at bounding box center [496, 279] width 992 height 558
click at [493, 343] on video at bounding box center [496, 279] width 992 height 558
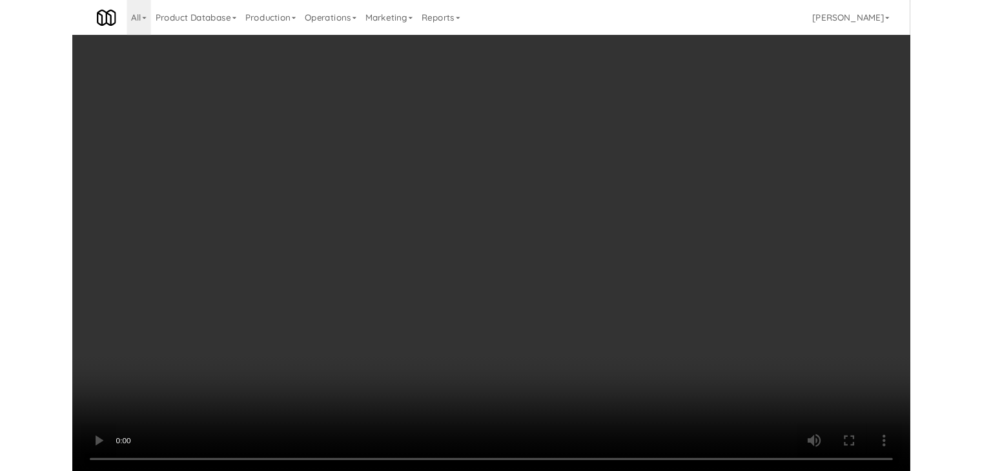
scroll to position [13874, 0]
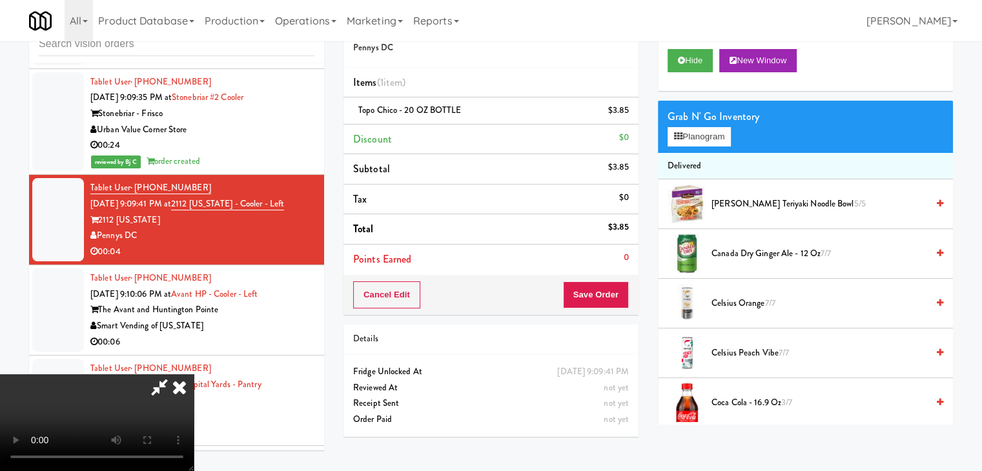
click at [174, 375] on icon at bounding box center [160, 388] width 30 height 26
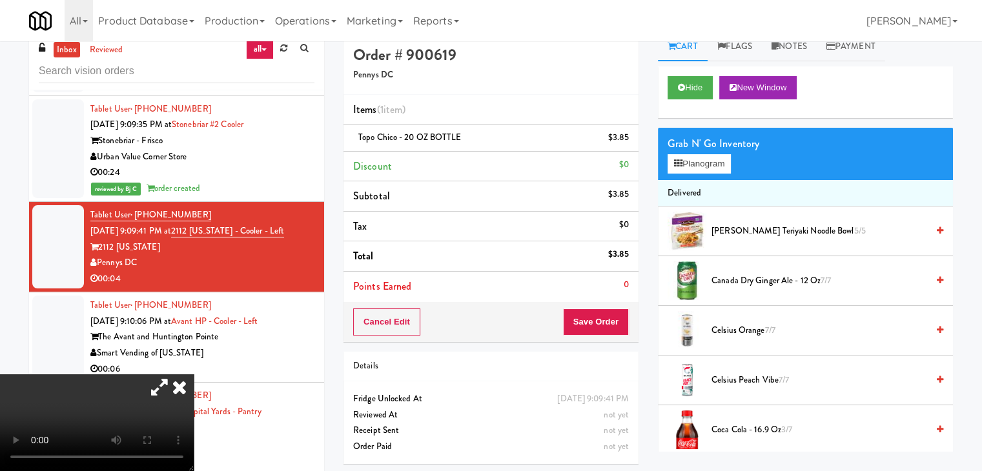
scroll to position [0, 0]
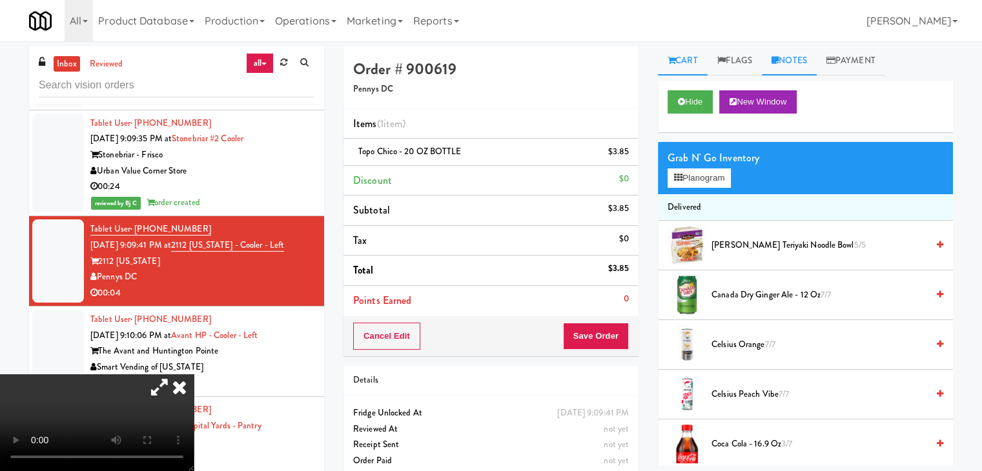
click at [808, 59] on link "Notes" at bounding box center [789, 60] width 55 height 29
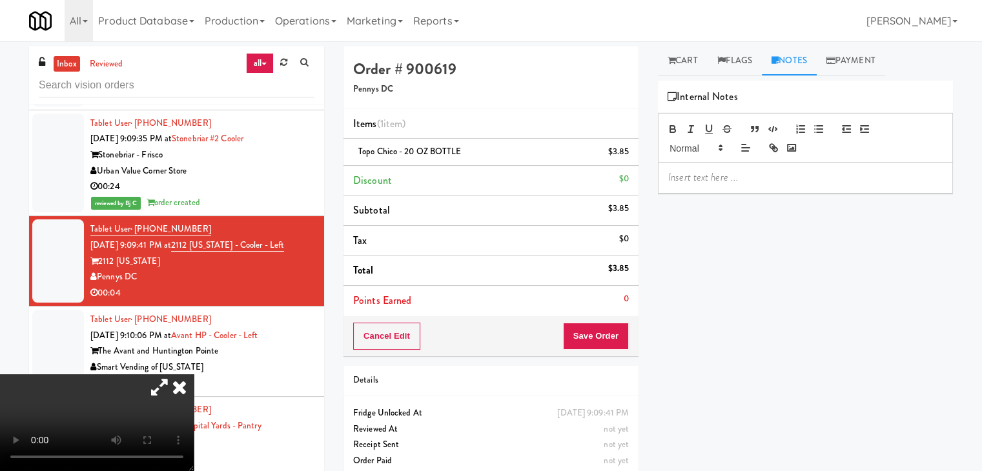
click at [721, 177] on p at bounding box center [805, 177] width 274 height 14
click at [579, 337] on button "Save Order" at bounding box center [596, 336] width 66 height 27
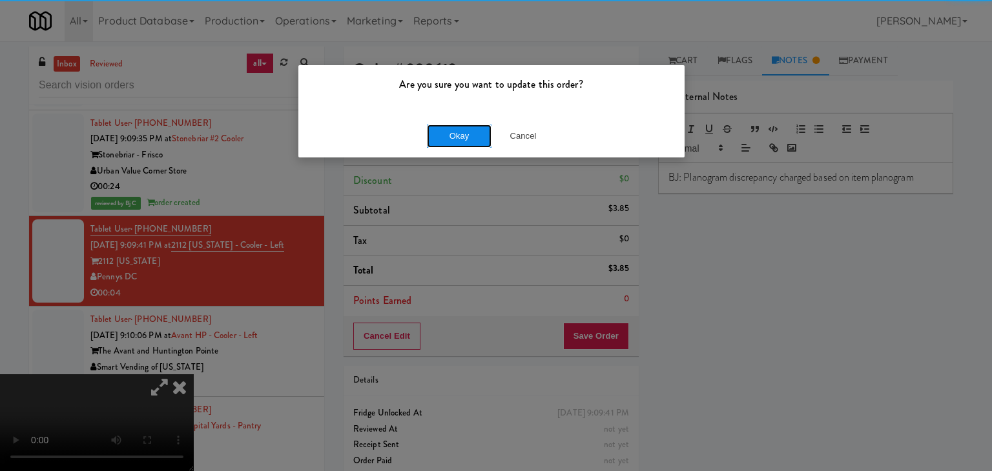
click at [440, 125] on button "Okay" at bounding box center [459, 136] width 65 height 23
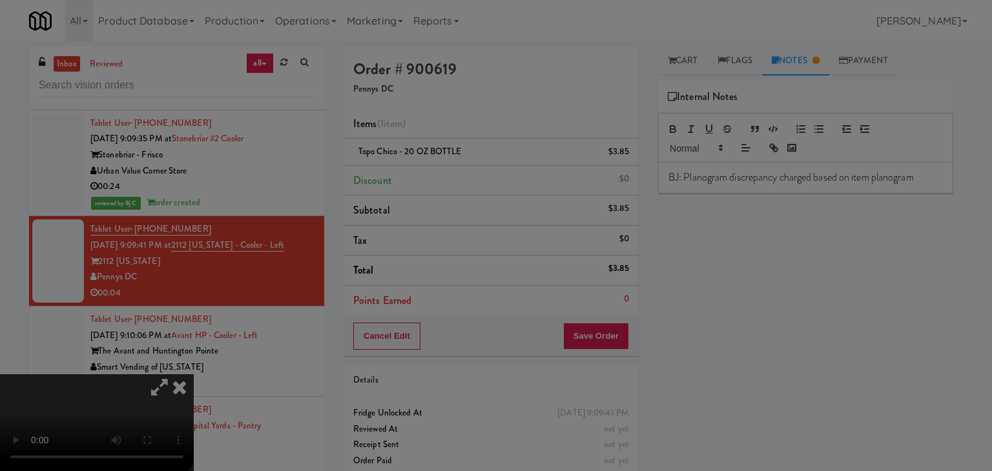
click at [440, 128] on body "Are you sure you want to update this order? Okay Cancel Okay Are you sure you w…" at bounding box center [496, 276] width 992 height 471
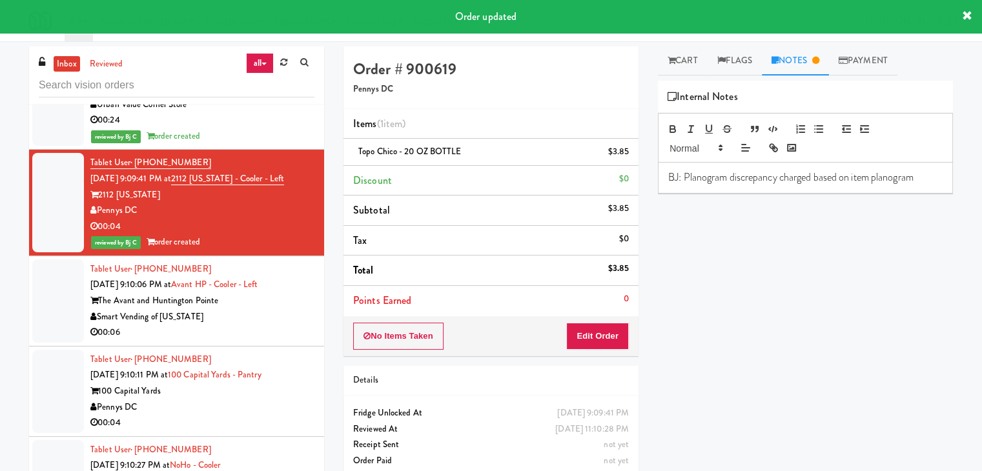
scroll to position [14003, 0]
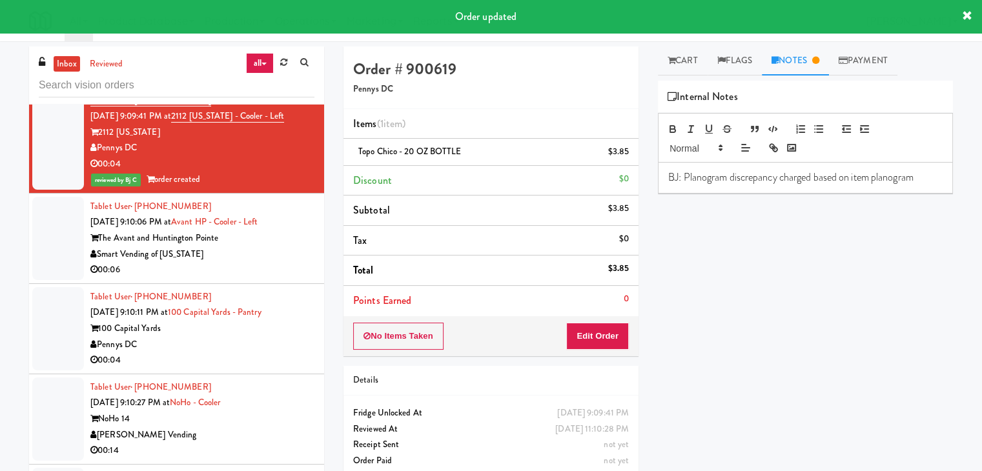
click at [279, 249] on div "Smart Vending of [US_STATE]" at bounding box center [202, 255] width 224 height 16
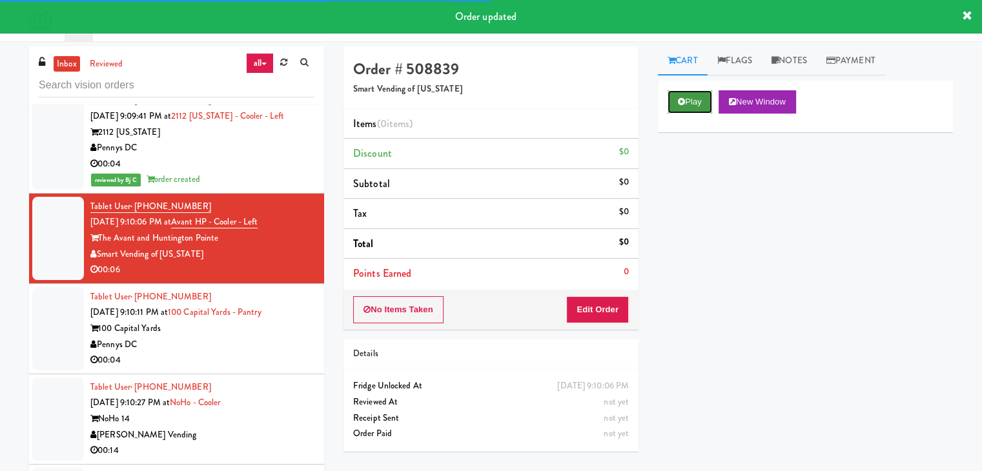
click at [701, 98] on button "Play" at bounding box center [690, 101] width 45 height 23
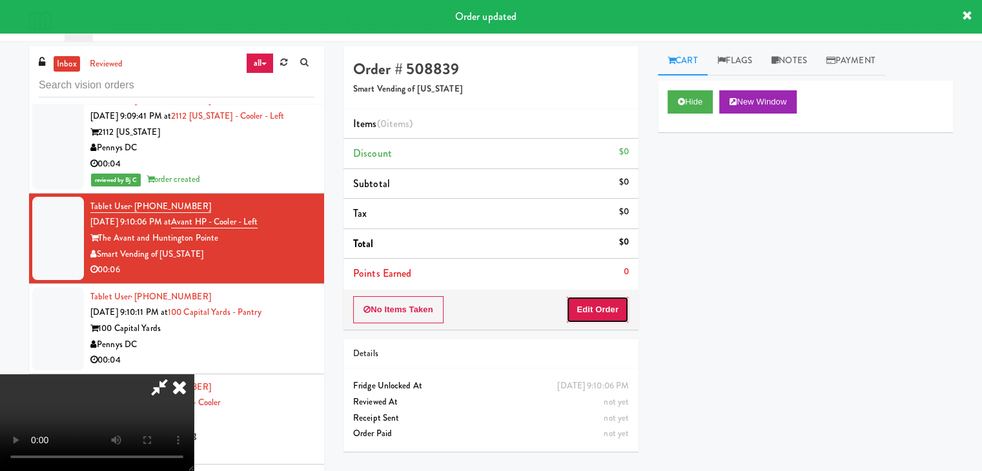
click at [605, 298] on button "Edit Order" at bounding box center [597, 309] width 63 height 27
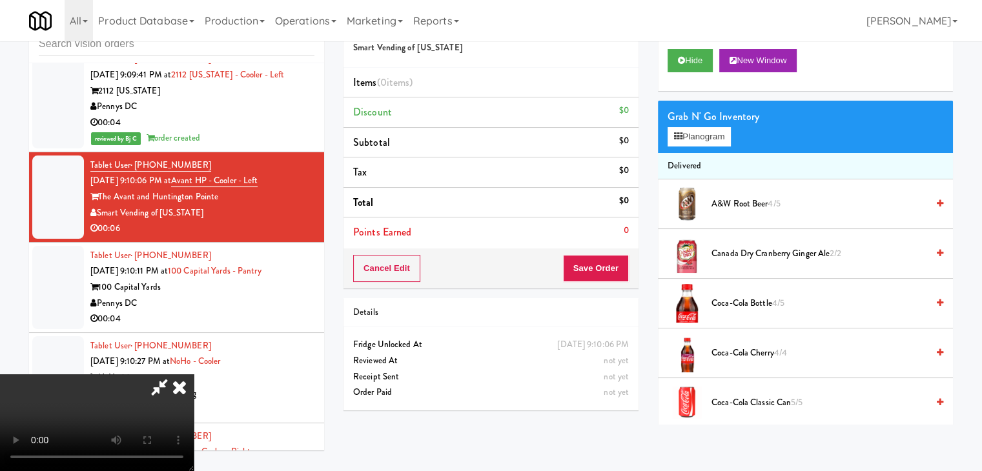
scroll to position [13955, 0]
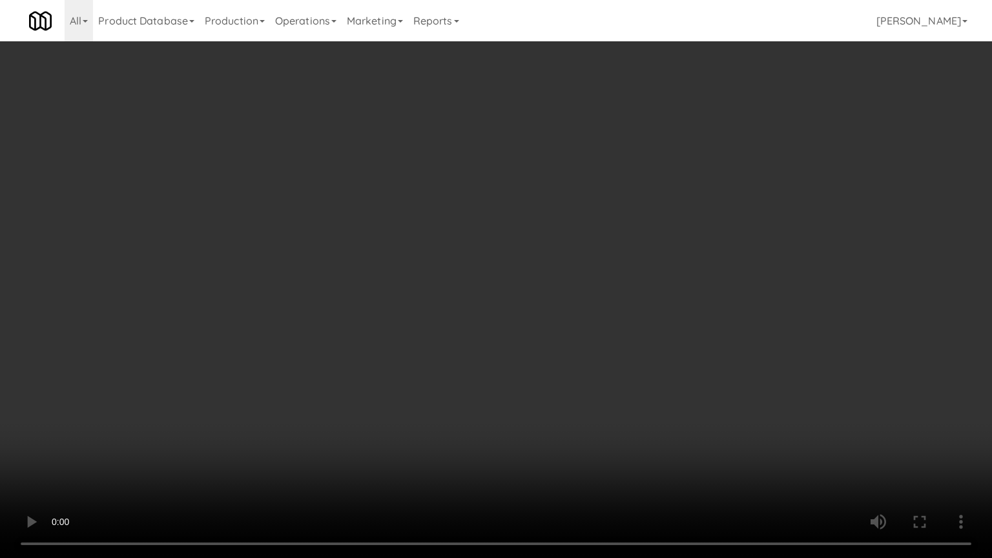
click at [551, 412] on video at bounding box center [496, 279] width 992 height 558
click at [553, 411] on video at bounding box center [496, 279] width 992 height 558
click at [551, 409] on video at bounding box center [496, 279] width 992 height 558
click at [551, 408] on video at bounding box center [496, 279] width 992 height 558
click at [555, 393] on video at bounding box center [496, 279] width 992 height 558
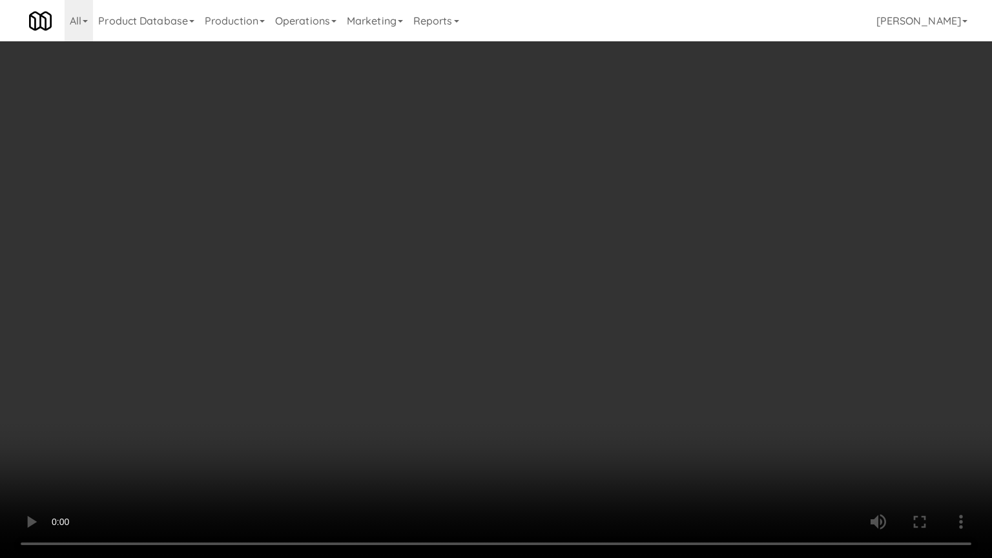
click at [556, 389] on video at bounding box center [496, 279] width 992 height 558
click at [555, 387] on video at bounding box center [496, 279] width 992 height 558
click at [555, 380] on video at bounding box center [496, 279] width 992 height 558
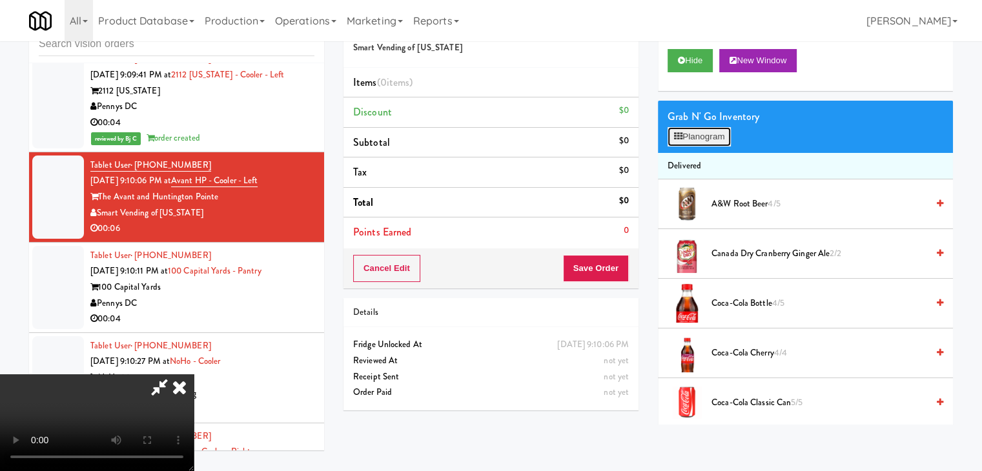
click at [688, 136] on button "Planogram" at bounding box center [699, 136] width 63 height 19
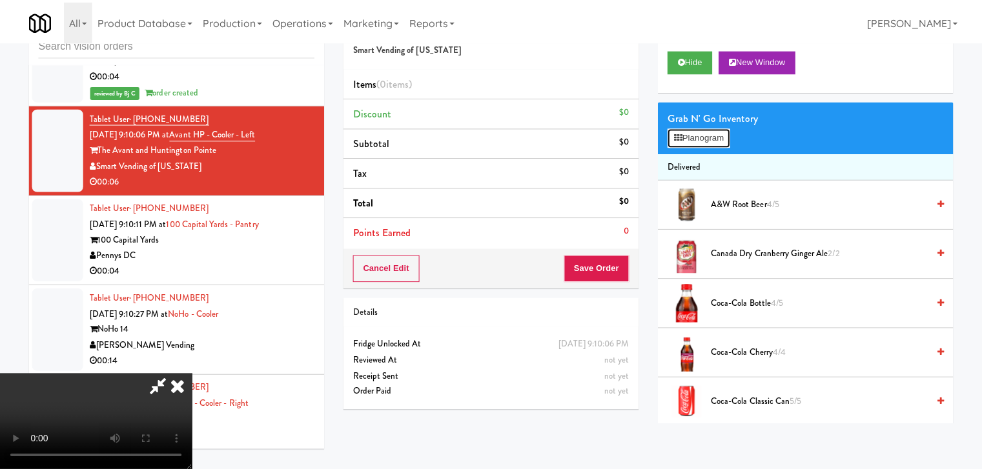
scroll to position [13955, 0]
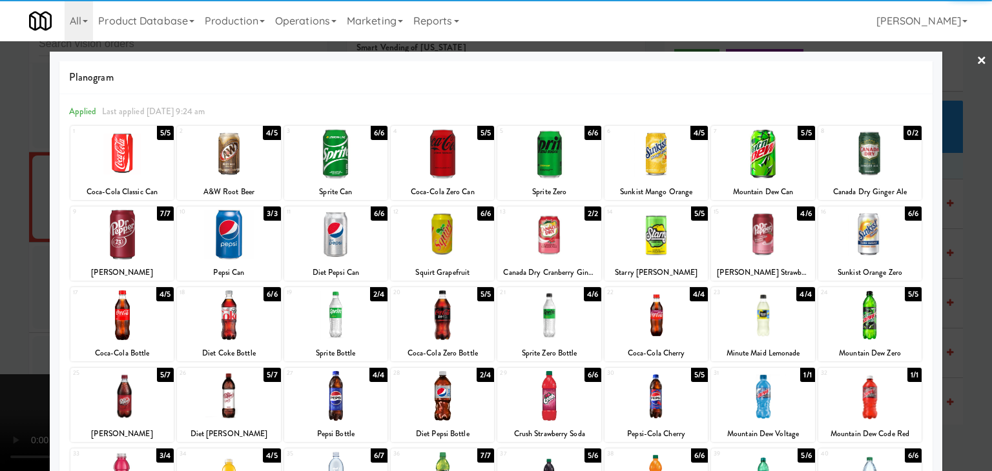
click at [666, 169] on div at bounding box center [655, 154] width 103 height 50
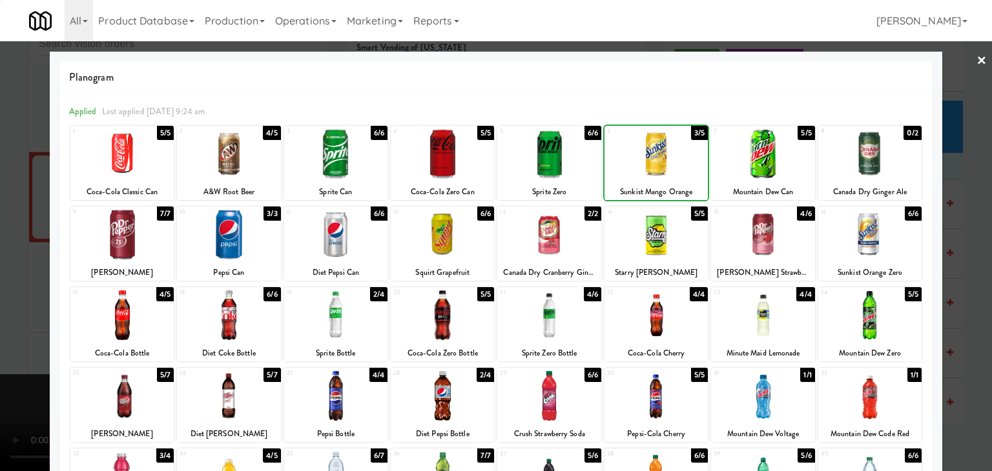
drag, startPoint x: 0, startPoint y: 313, endPoint x: 266, endPoint y: 305, distance: 266.1
click at [1, 313] on div at bounding box center [496, 235] width 992 height 471
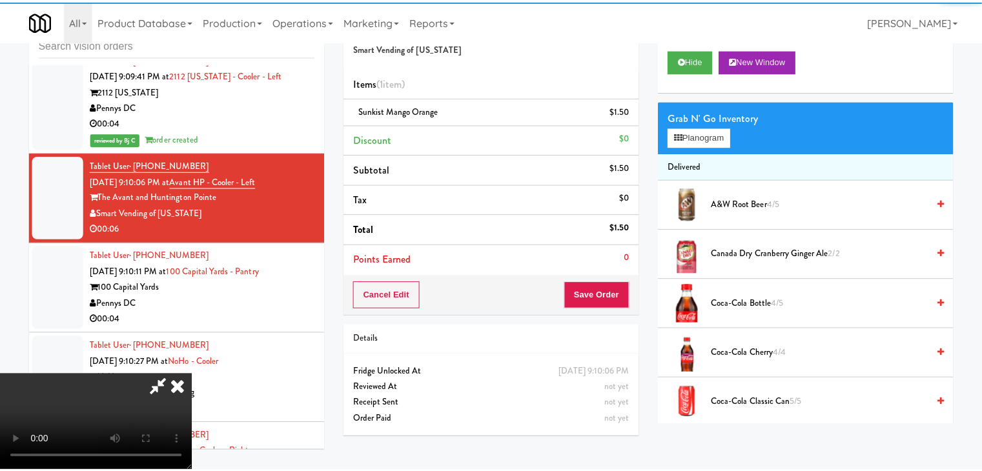
scroll to position [14003, 0]
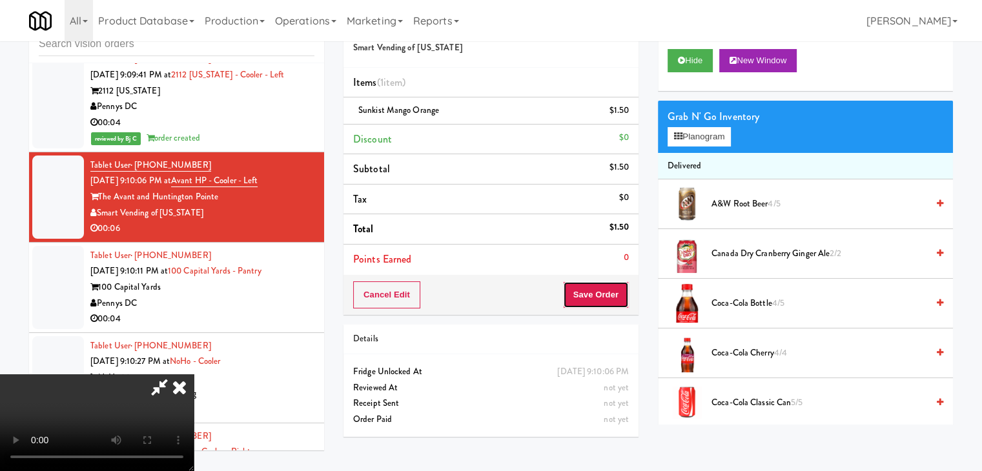
click at [604, 289] on button "Save Order" at bounding box center [596, 295] width 66 height 27
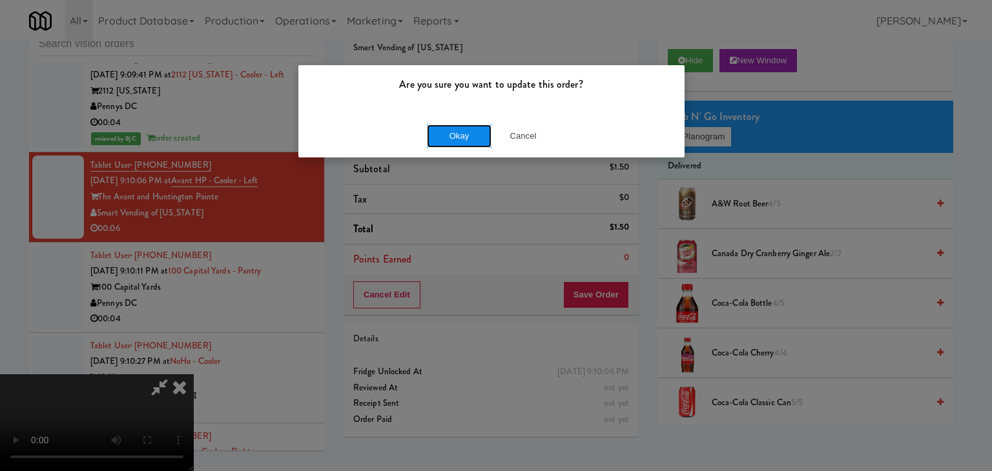
click at [457, 143] on button "Okay" at bounding box center [459, 136] width 65 height 23
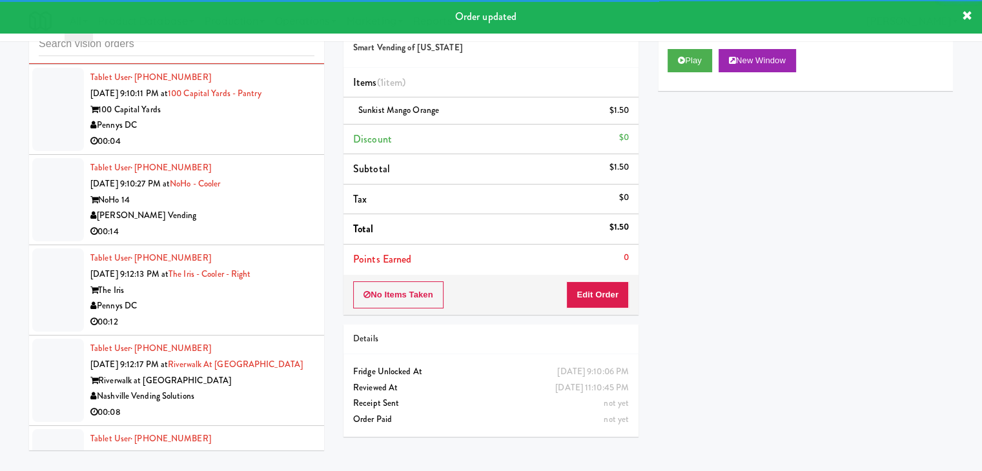
scroll to position [14213, 0]
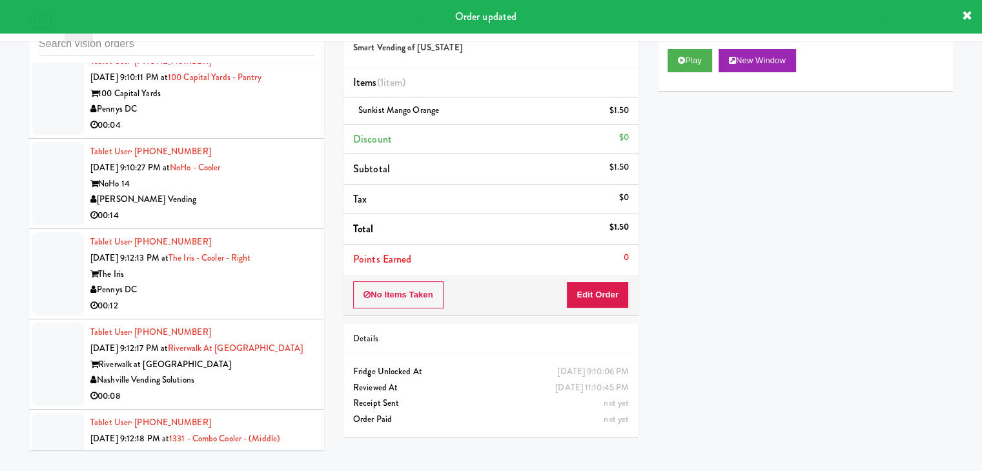
drag, startPoint x: 283, startPoint y: 127, endPoint x: 283, endPoint y: 135, distance: 7.8
click at [285, 125] on li "Tablet User · (202) 607-5097 Aug 12, 2025 9:10:11 PM at 100 Capital Yards - Pan…" at bounding box center [176, 93] width 295 height 90
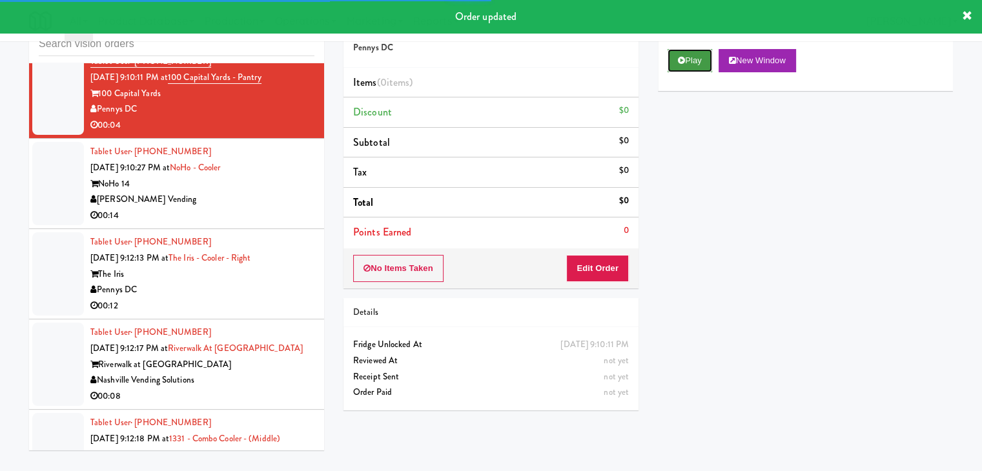
click at [677, 71] on button "Play" at bounding box center [690, 60] width 45 height 23
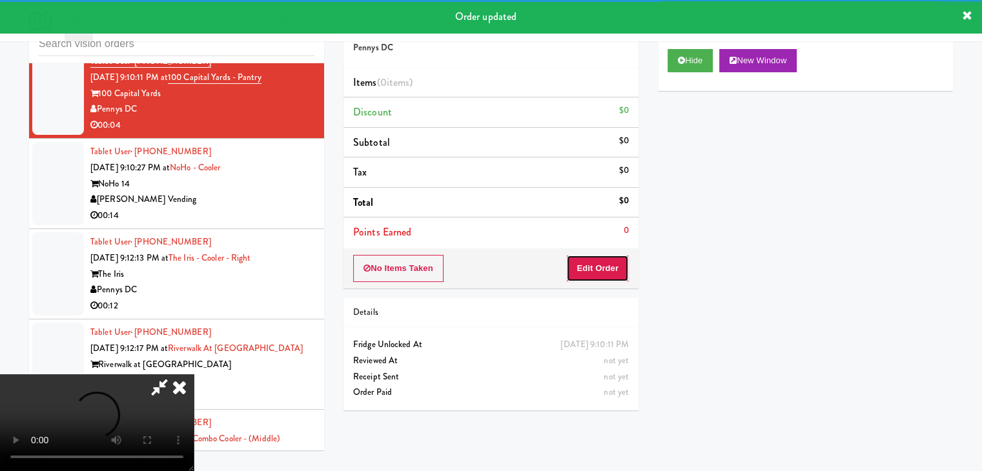
click at [599, 269] on button "Edit Order" at bounding box center [597, 268] width 63 height 27
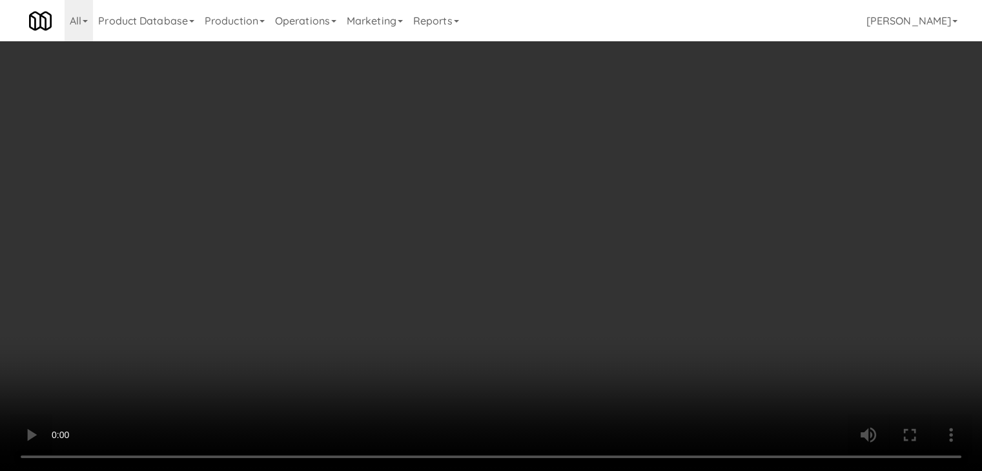
scroll to position [14165, 0]
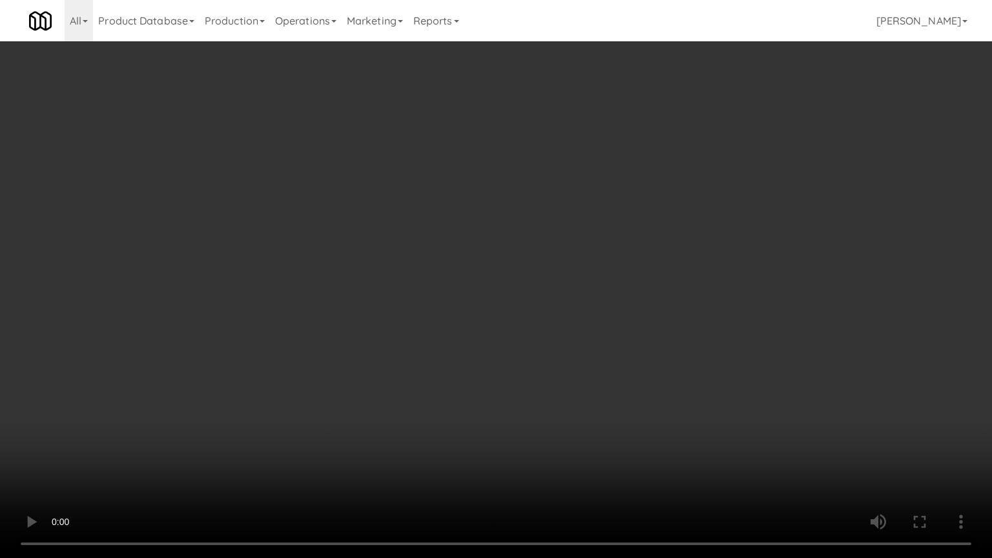
click at [535, 444] on video at bounding box center [496, 279] width 992 height 558
click at [531, 445] on video at bounding box center [496, 279] width 992 height 558
click at [533, 439] on video at bounding box center [496, 279] width 992 height 558
click at [539, 434] on video at bounding box center [496, 279] width 992 height 558
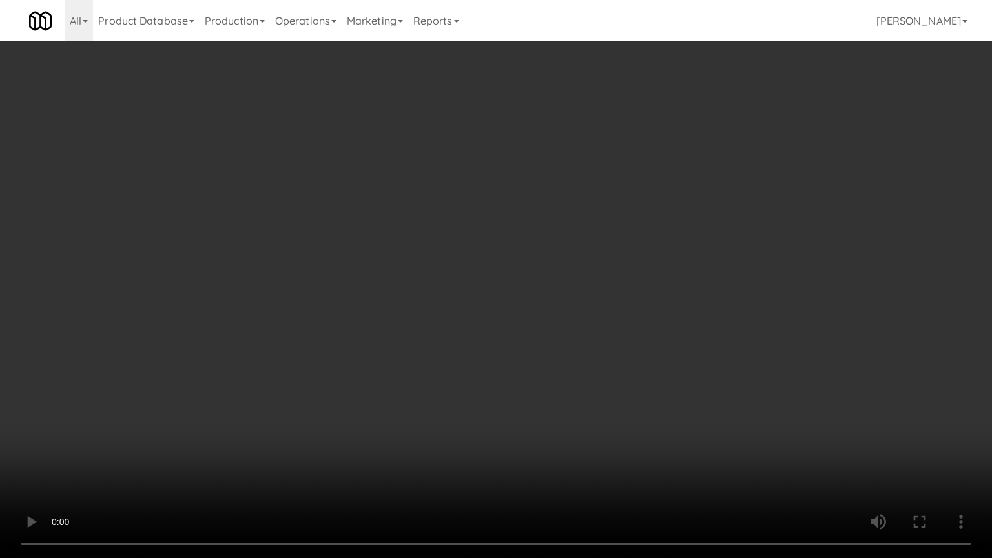
click at [542, 417] on video at bounding box center [496, 279] width 992 height 558
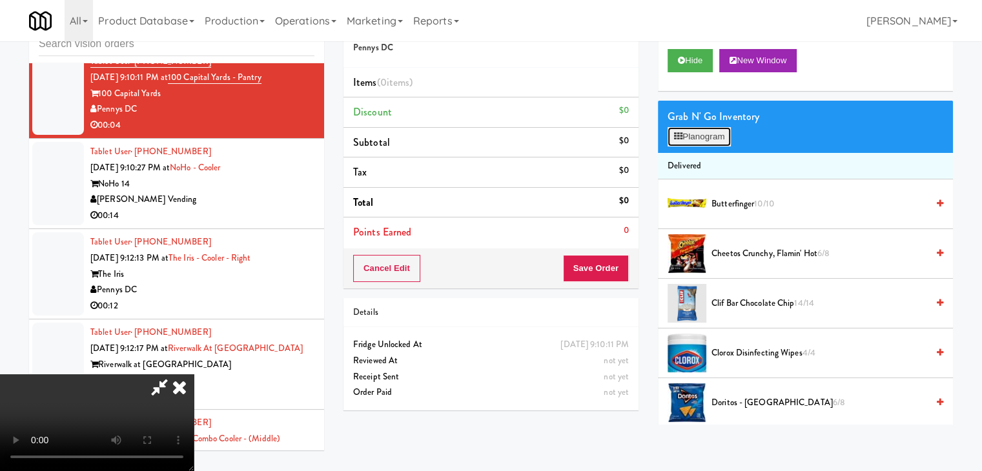
click at [705, 138] on button "Planogram" at bounding box center [699, 136] width 63 height 19
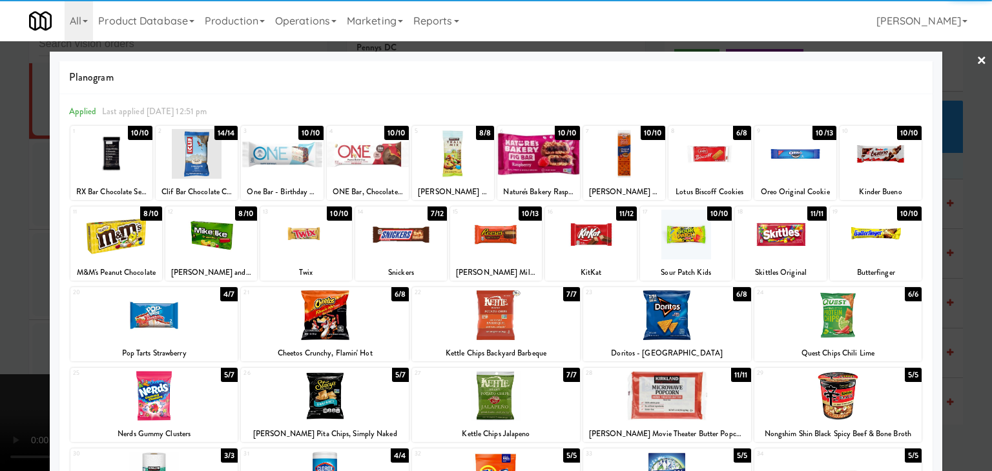
click at [684, 166] on div at bounding box center [709, 154] width 82 height 50
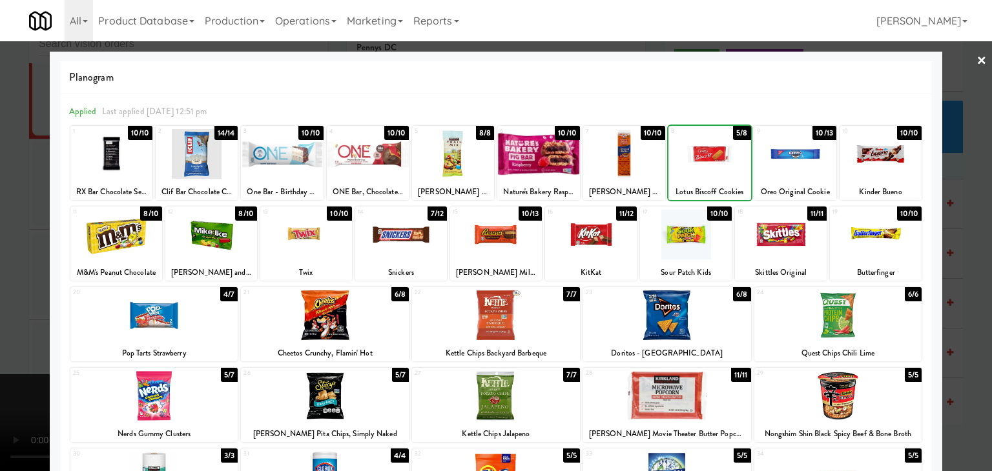
click at [684, 166] on div at bounding box center [709, 154] width 82 height 50
click at [0, 325] on div at bounding box center [496, 235] width 992 height 471
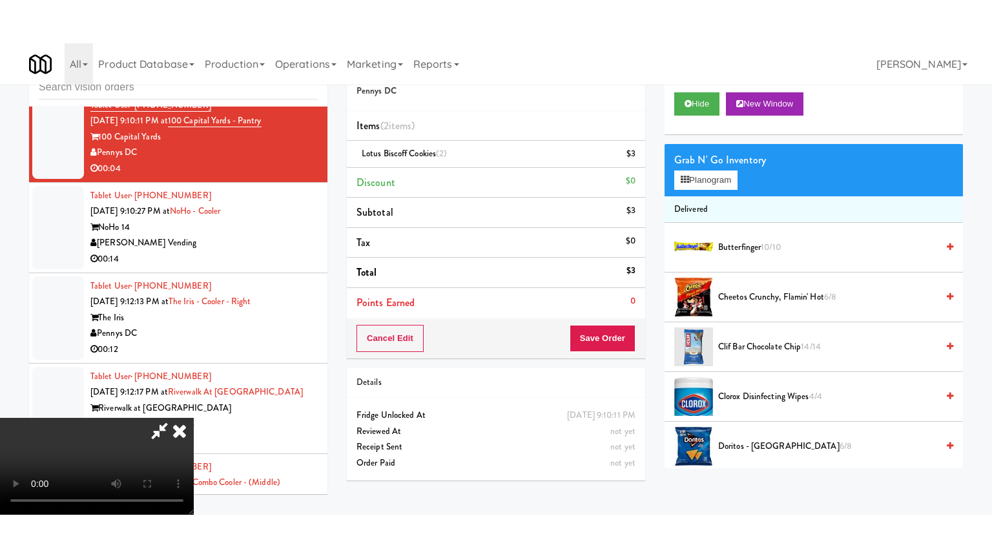
scroll to position [14213, 0]
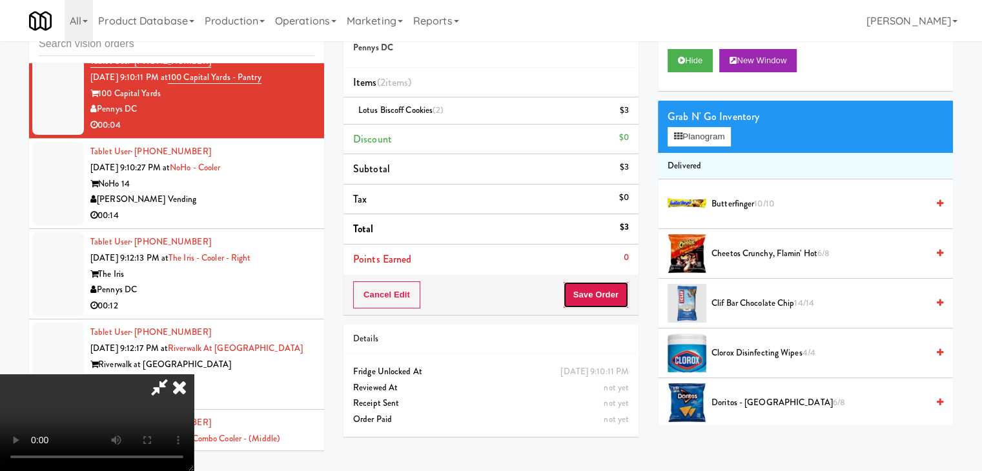
click at [625, 296] on button "Save Order" at bounding box center [596, 295] width 66 height 27
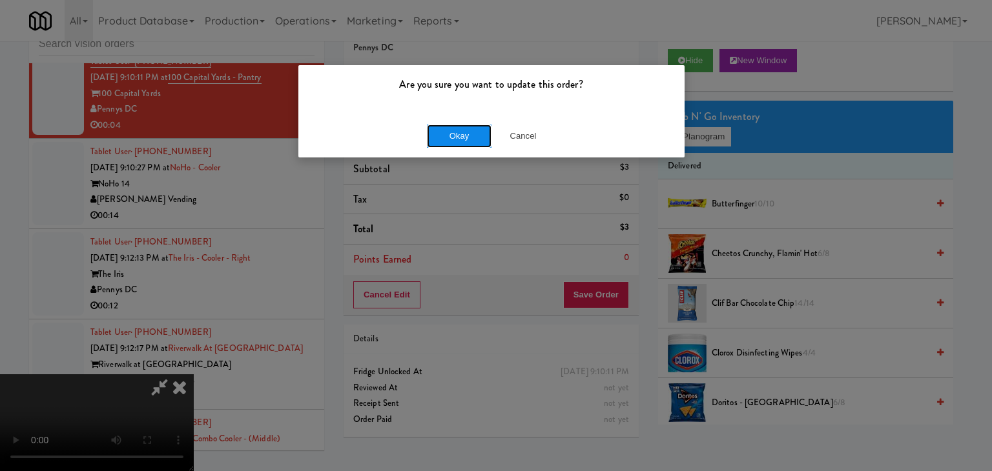
click at [473, 135] on button "Okay" at bounding box center [459, 136] width 65 height 23
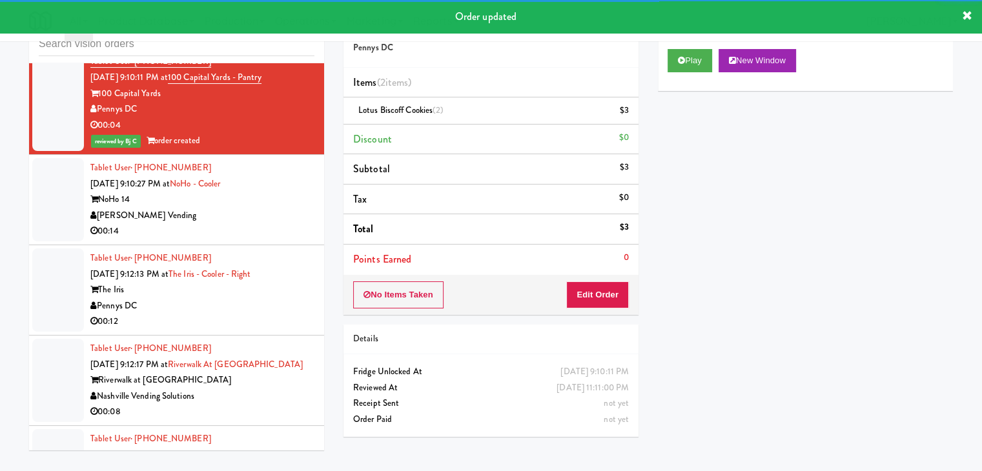
click at [276, 208] on div "[PERSON_NAME] Vending" at bounding box center [202, 216] width 224 height 16
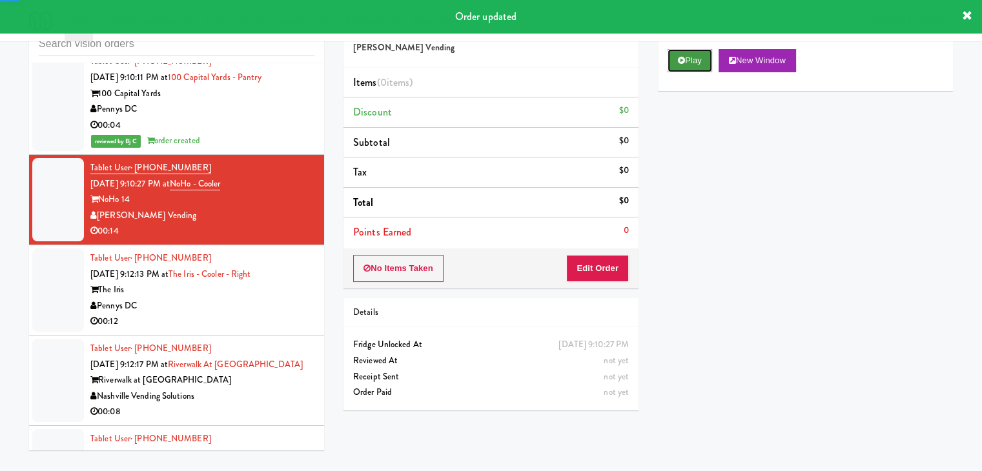
click at [682, 60] on icon at bounding box center [681, 60] width 7 height 8
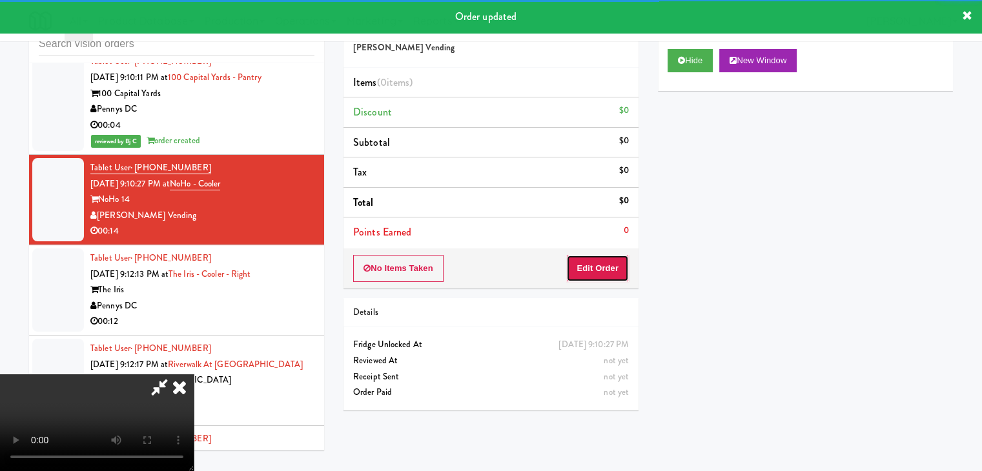
click at [584, 270] on button "Edit Order" at bounding box center [597, 268] width 63 height 27
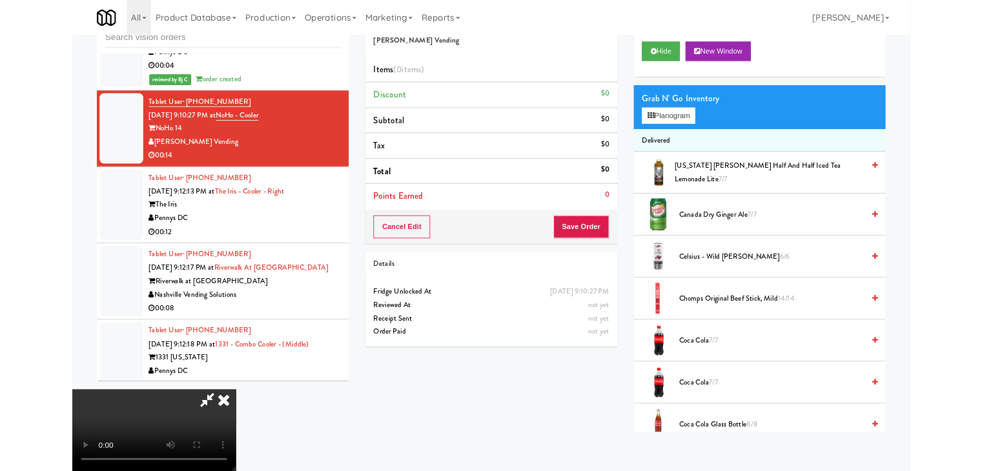
scroll to position [14165, 0]
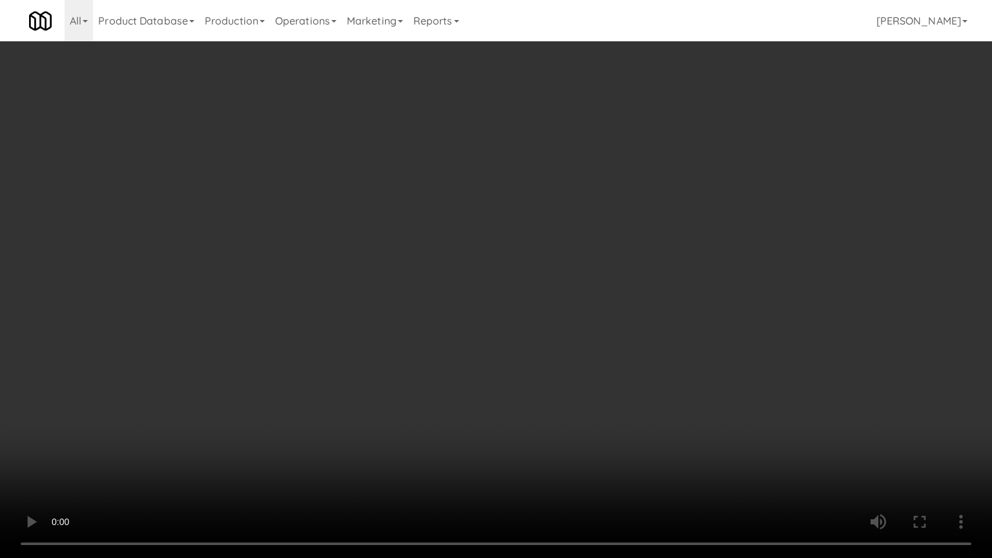
click at [582, 340] on video at bounding box center [496, 279] width 992 height 558
click at [573, 331] on video at bounding box center [496, 279] width 992 height 558
click at [559, 278] on video at bounding box center [496, 279] width 992 height 558
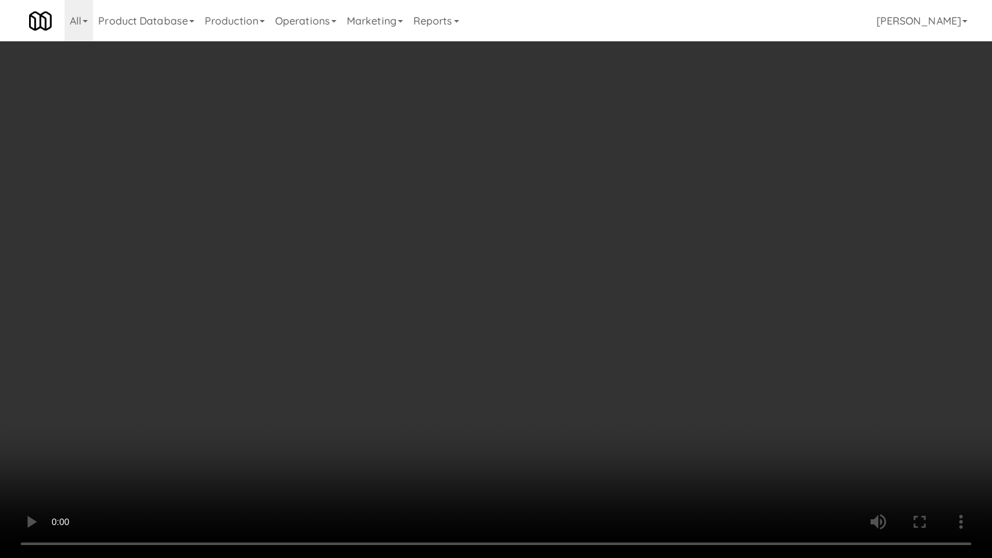
click at [559, 278] on video at bounding box center [496, 279] width 992 height 558
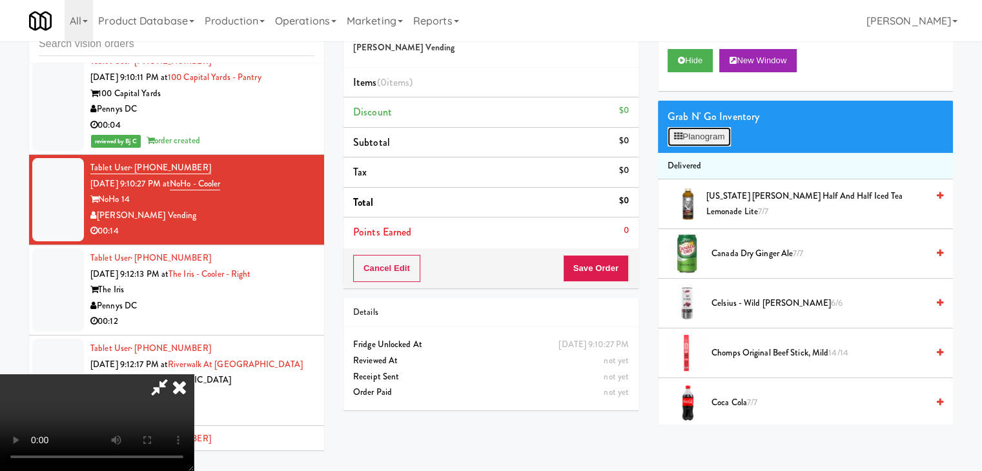
click at [701, 144] on button "Planogram" at bounding box center [699, 136] width 63 height 19
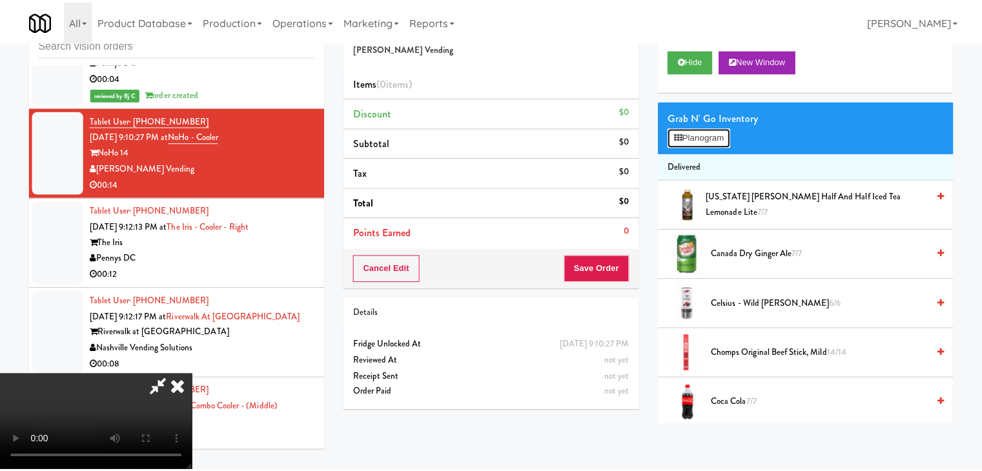
scroll to position [14165, 0]
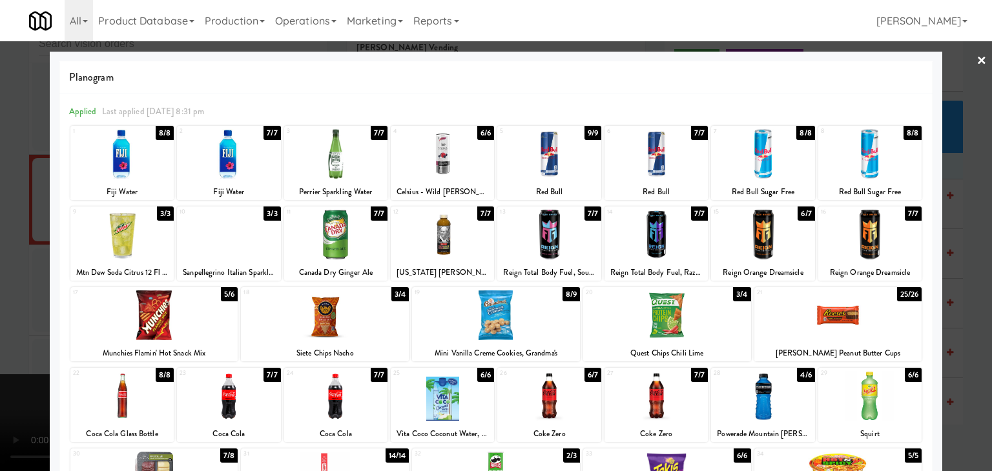
click at [737, 416] on div at bounding box center [762, 396] width 103 height 50
click at [447, 152] on div at bounding box center [442, 154] width 103 height 50
drag, startPoint x: 0, startPoint y: 211, endPoint x: 241, endPoint y: 222, distance: 241.1
click at [13, 211] on div at bounding box center [496, 235] width 992 height 471
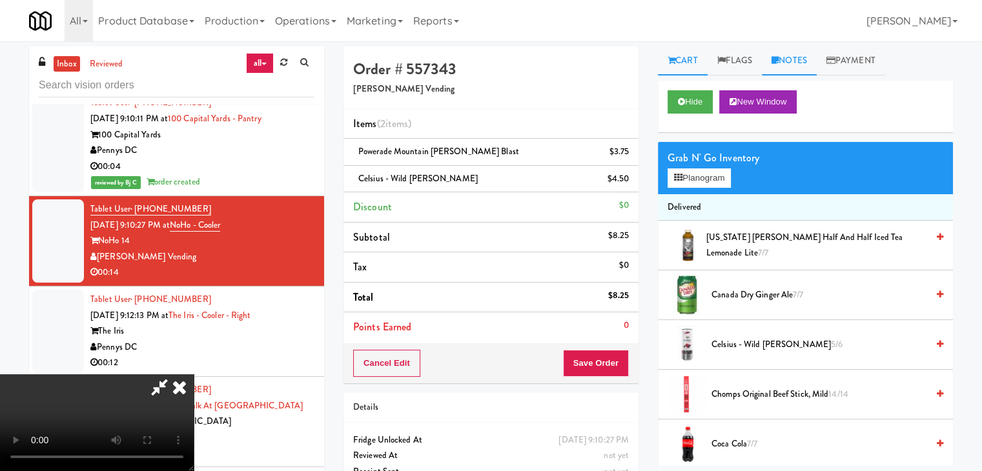
click at [799, 68] on link "Notes" at bounding box center [789, 60] width 55 height 29
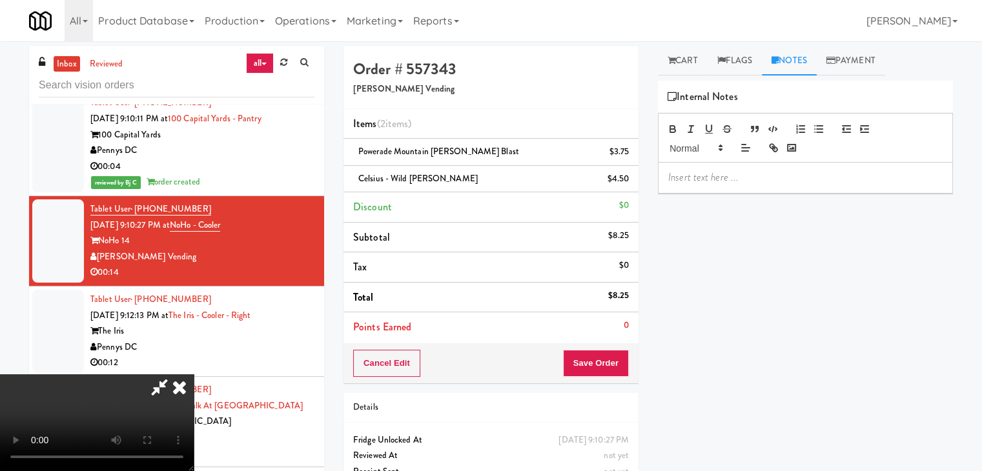
click at [739, 174] on p at bounding box center [805, 177] width 274 height 14
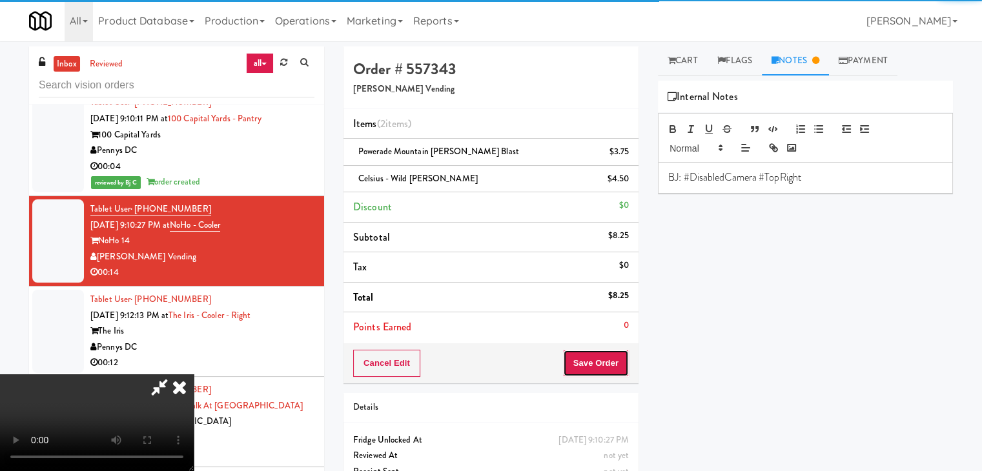
drag, startPoint x: 616, startPoint y: 357, endPoint x: 584, endPoint y: 321, distance: 48.0
click at [616, 357] on button "Save Order" at bounding box center [596, 363] width 66 height 27
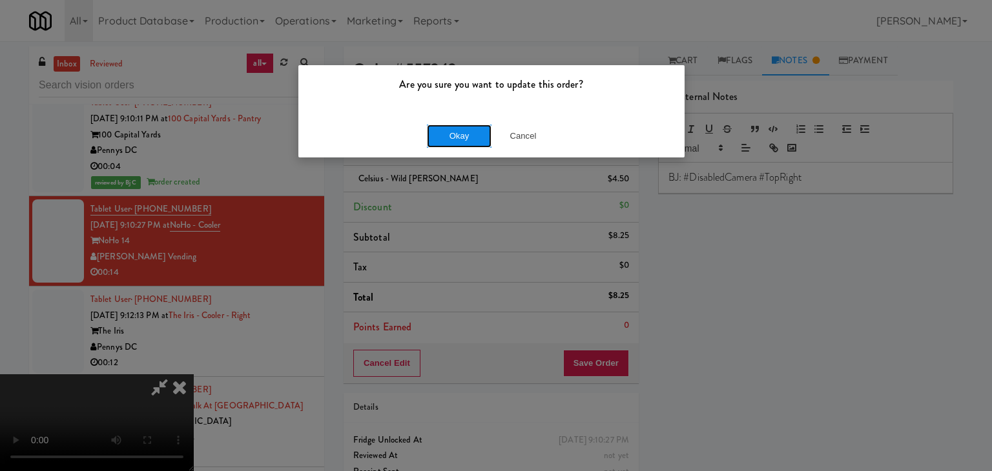
click at [449, 137] on button "Okay" at bounding box center [459, 136] width 65 height 23
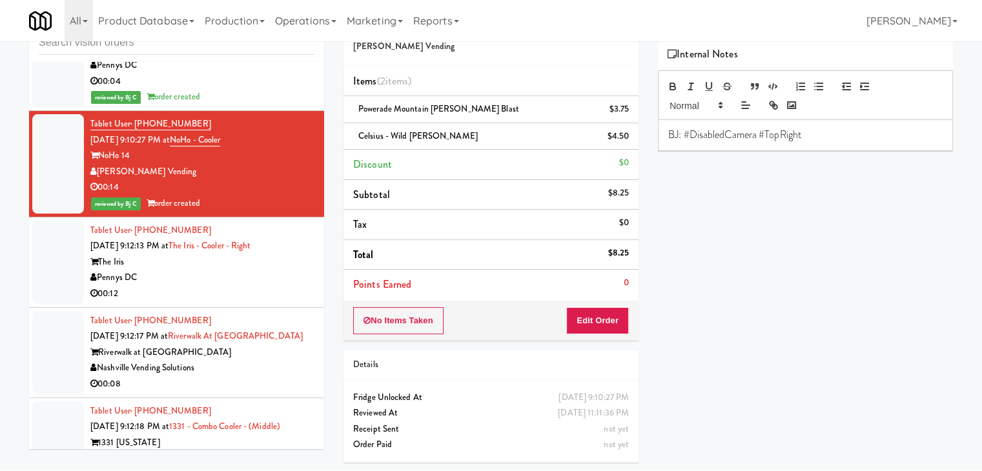
scroll to position [14342, 0]
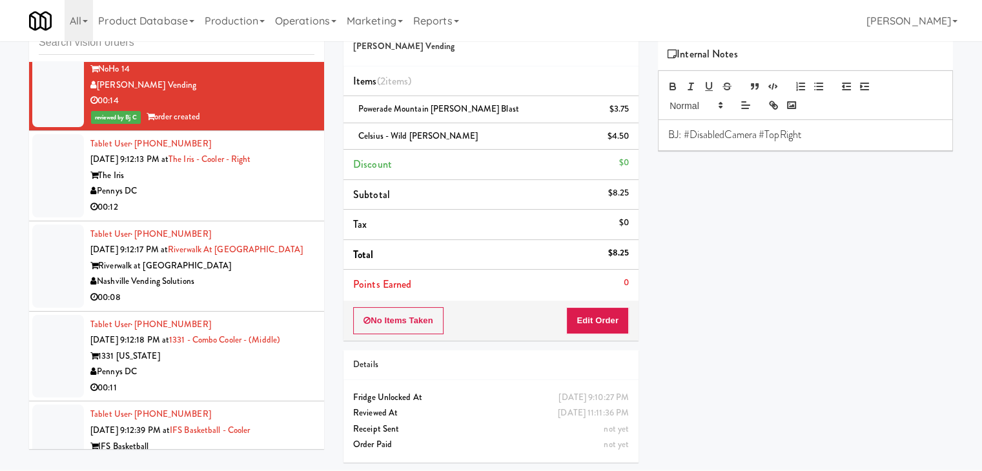
click at [257, 200] on div "00:12" at bounding box center [202, 208] width 224 height 16
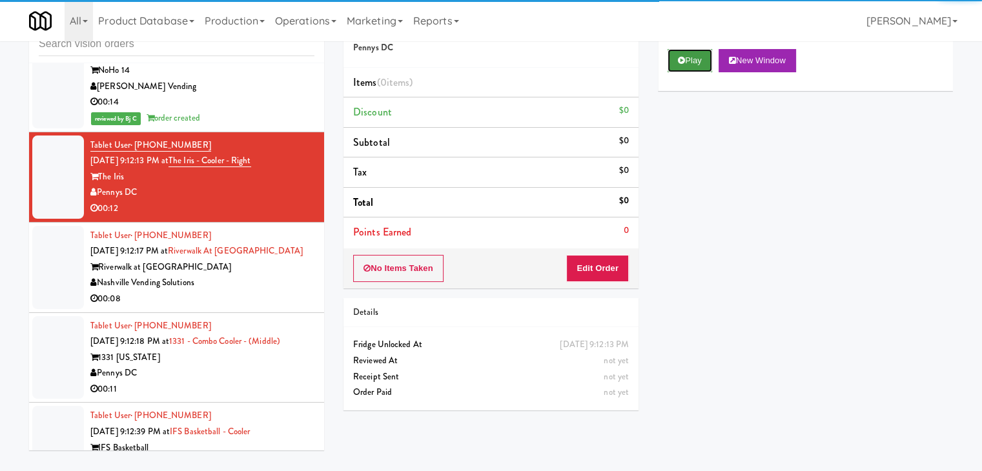
drag, startPoint x: 689, startPoint y: 56, endPoint x: 686, endPoint y: 63, distance: 7.0
click at [689, 57] on button "Play" at bounding box center [690, 60] width 45 height 23
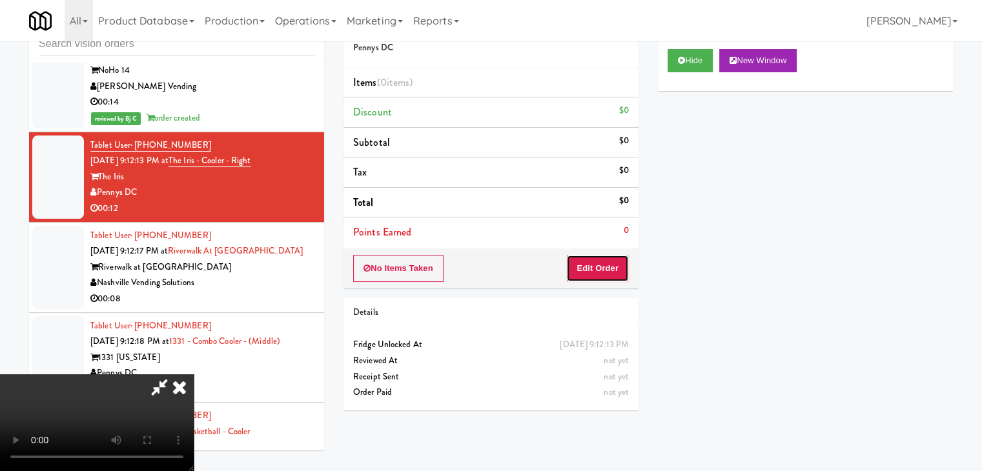
click at [599, 269] on button "Edit Order" at bounding box center [597, 268] width 63 height 27
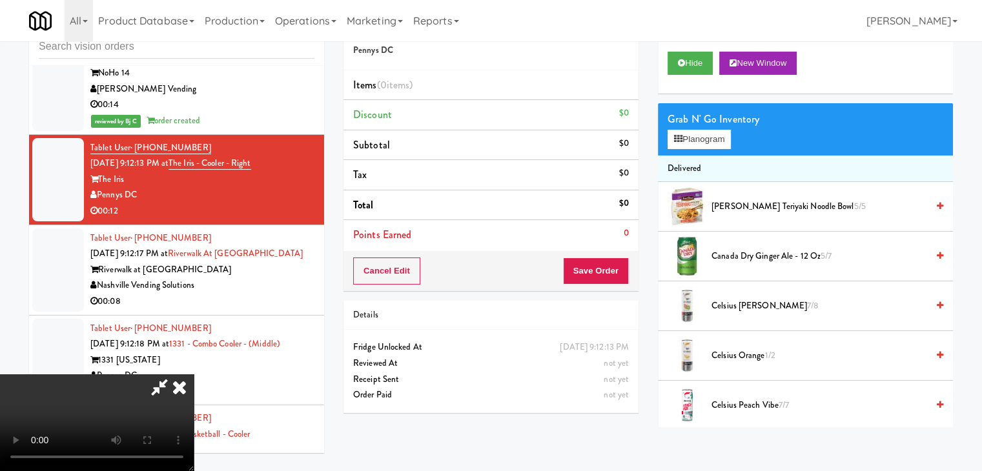
scroll to position [0, 0]
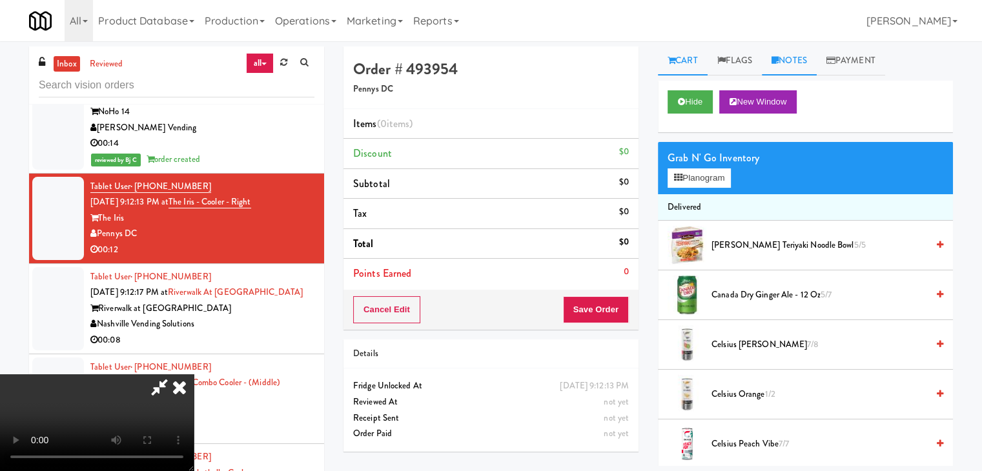
click at [793, 62] on link "Notes" at bounding box center [789, 60] width 55 height 29
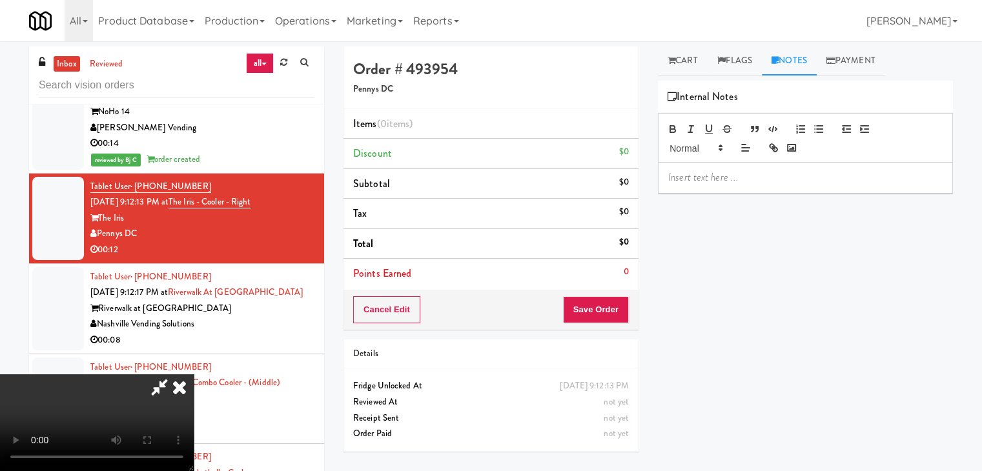
click at [731, 175] on p at bounding box center [805, 177] width 274 height 14
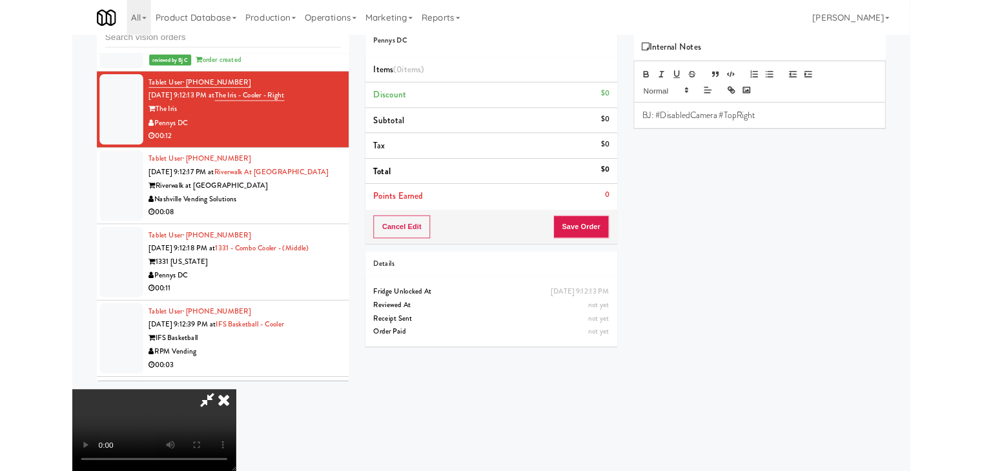
scroll to position [14294, 0]
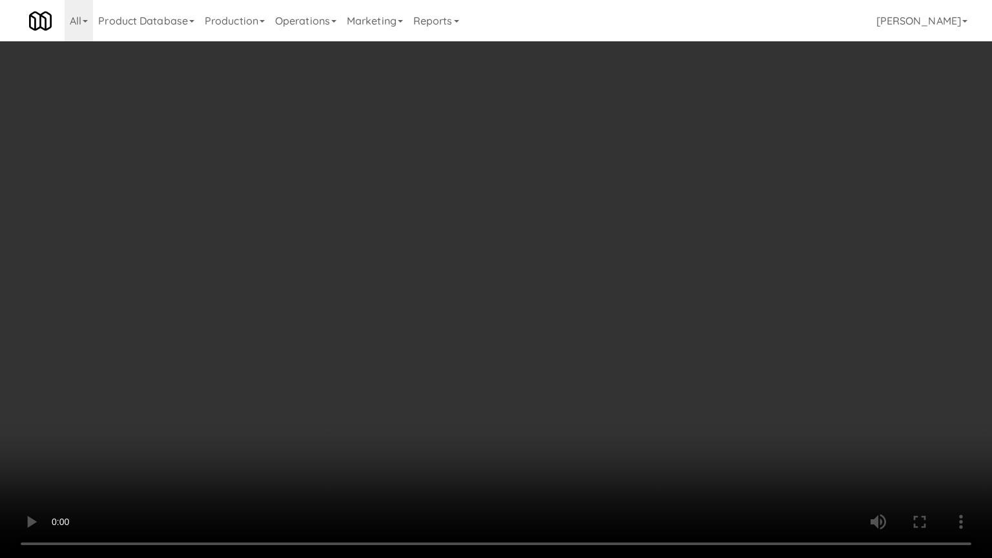
click at [580, 355] on video at bounding box center [496, 279] width 992 height 558
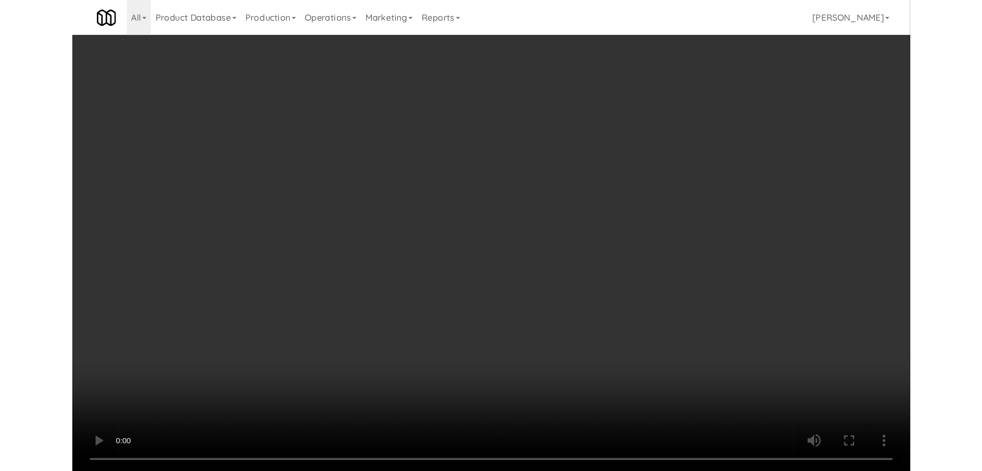
scroll to position [14342, 0]
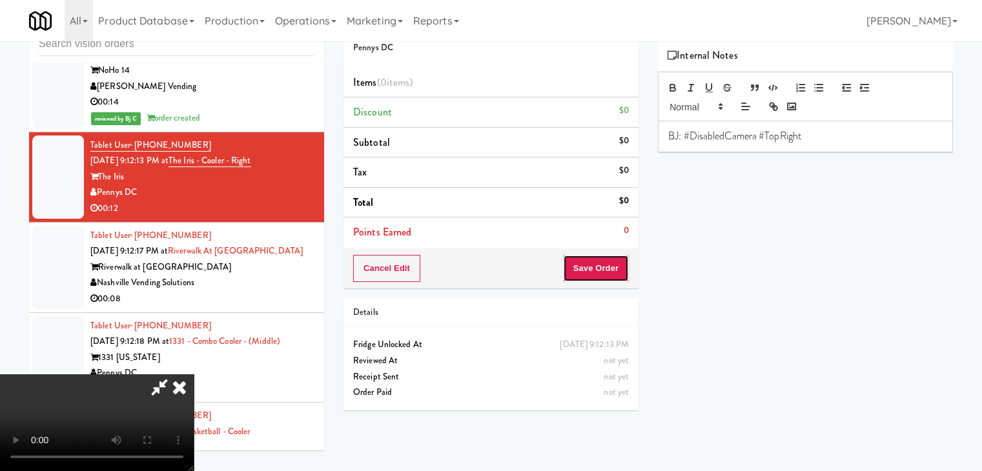
click at [607, 280] on button "Save Order" at bounding box center [596, 268] width 66 height 27
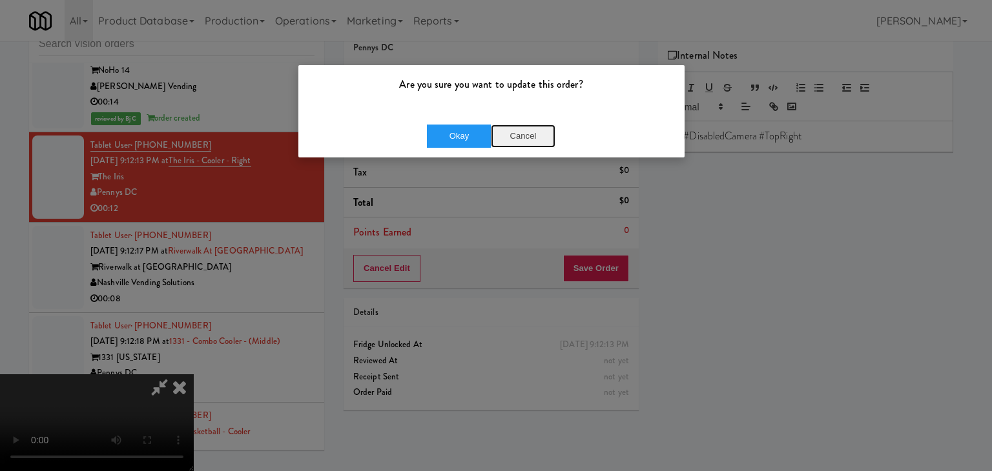
click at [531, 131] on button "Cancel" at bounding box center [523, 136] width 65 height 23
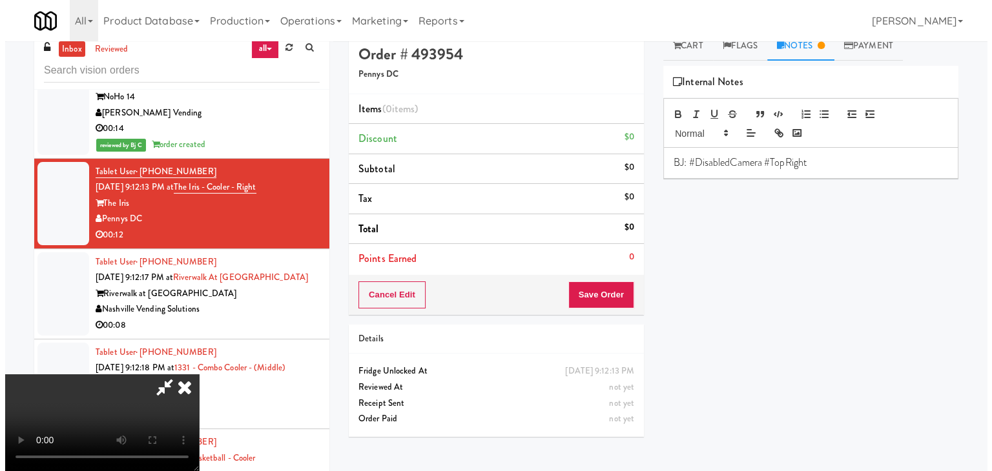
scroll to position [0, 0]
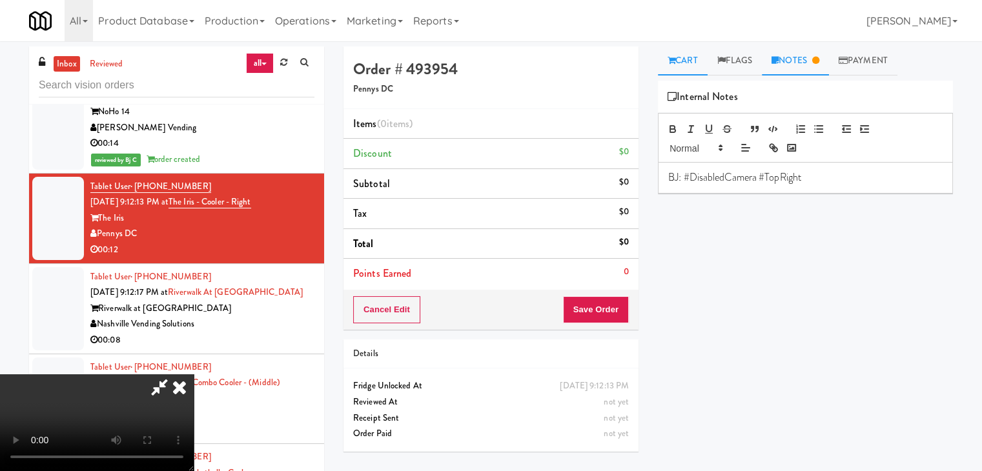
click at [693, 63] on link "Cart" at bounding box center [683, 60] width 50 height 29
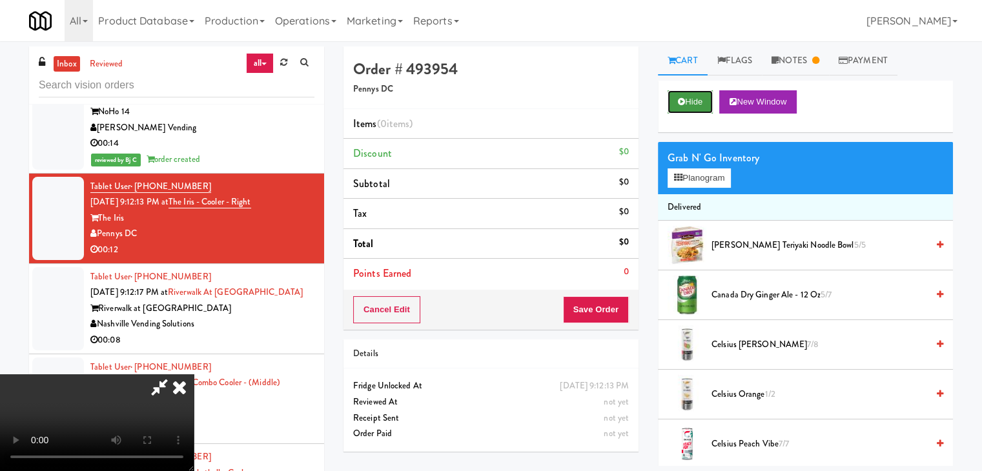
click at [700, 101] on button "Hide" at bounding box center [690, 101] width 45 height 23
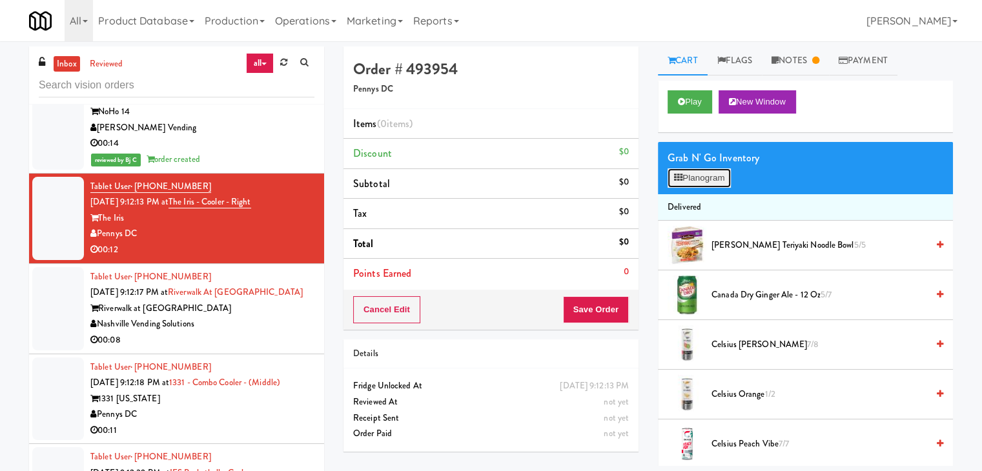
click at [704, 172] on button "Planogram" at bounding box center [699, 178] width 63 height 19
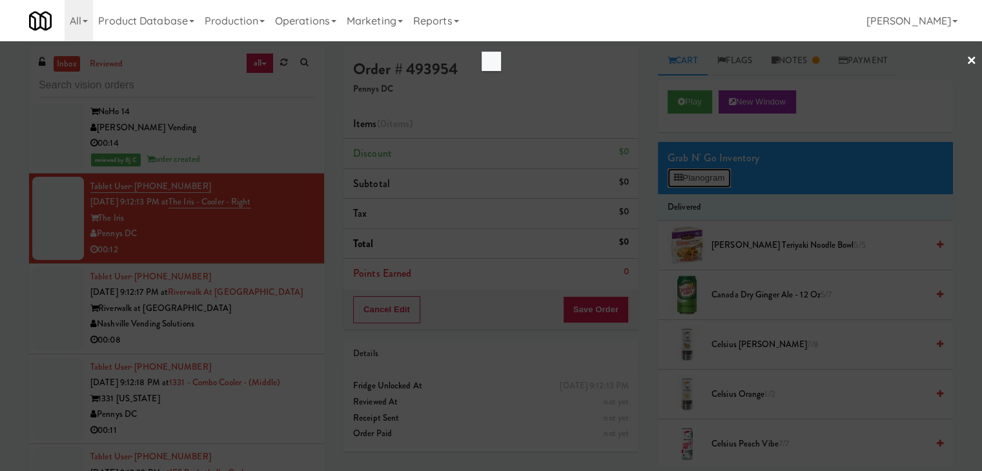
scroll to position [14294, 0]
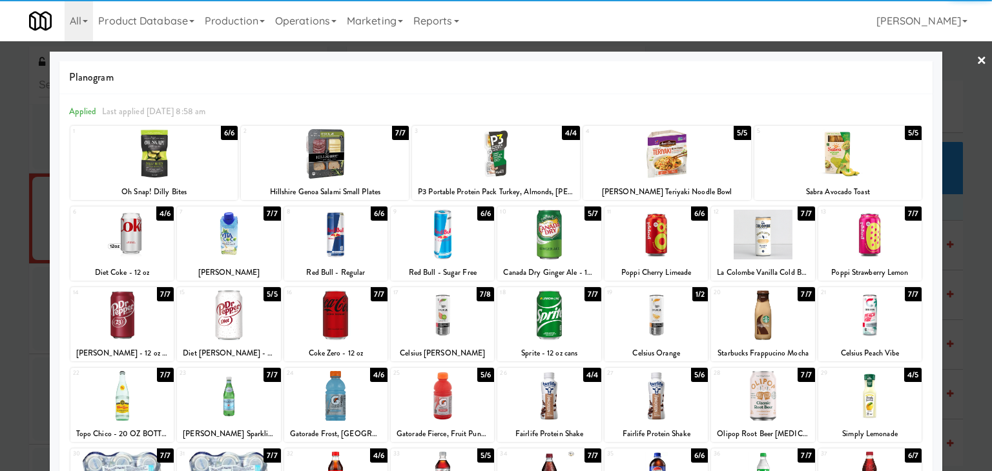
click at [666, 252] on div at bounding box center [655, 235] width 103 height 50
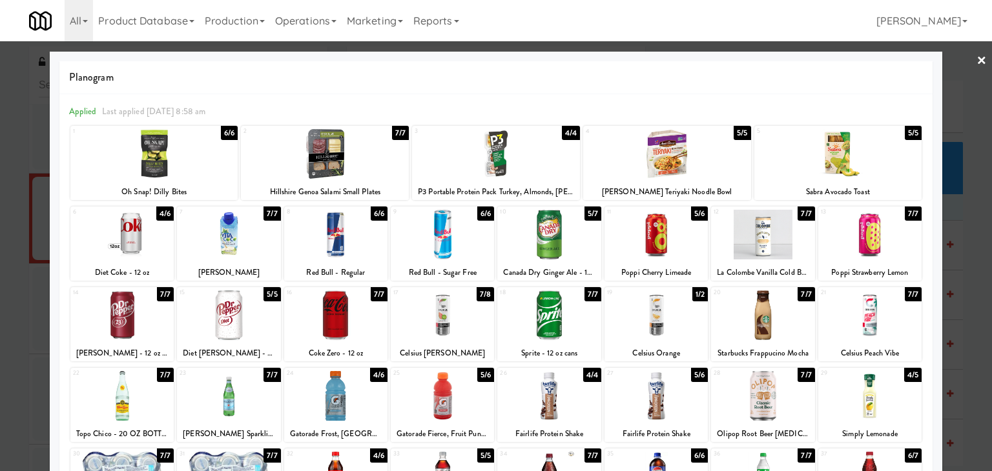
click at [339, 303] on div at bounding box center [335, 316] width 103 height 50
click at [3, 296] on div at bounding box center [496, 235] width 992 height 471
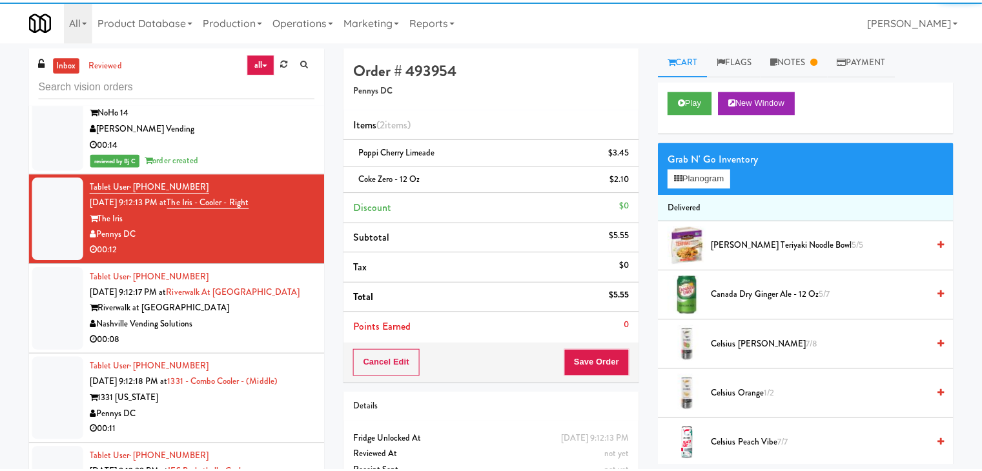
scroll to position [14342, 0]
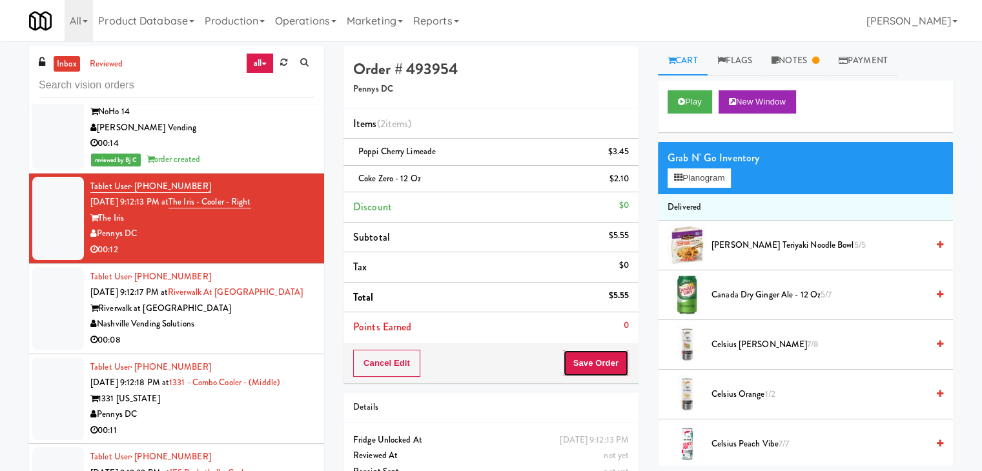
click at [584, 356] on button "Save Order" at bounding box center [596, 363] width 66 height 27
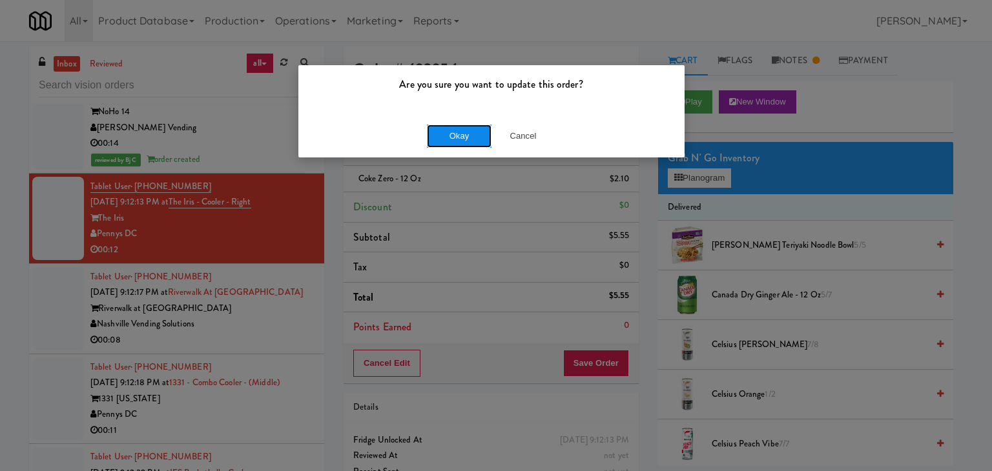
click at [438, 138] on button "Okay" at bounding box center [459, 136] width 65 height 23
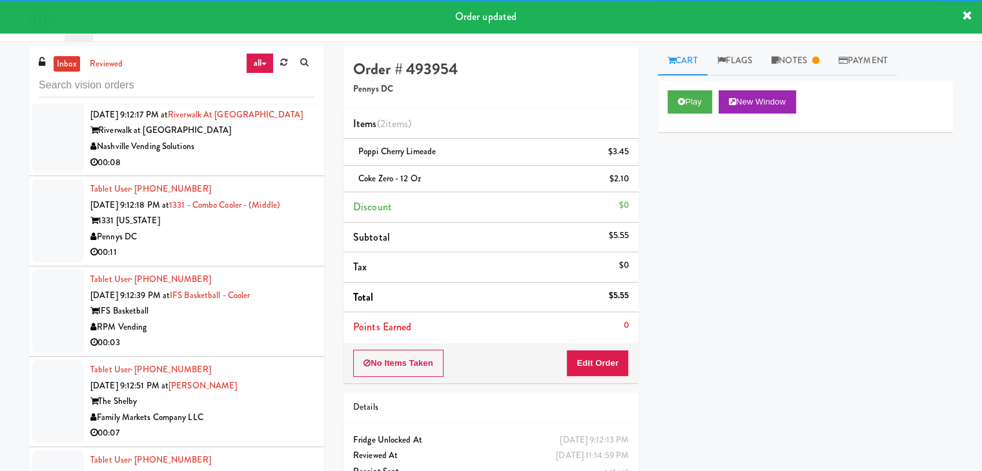
scroll to position [14552, 0]
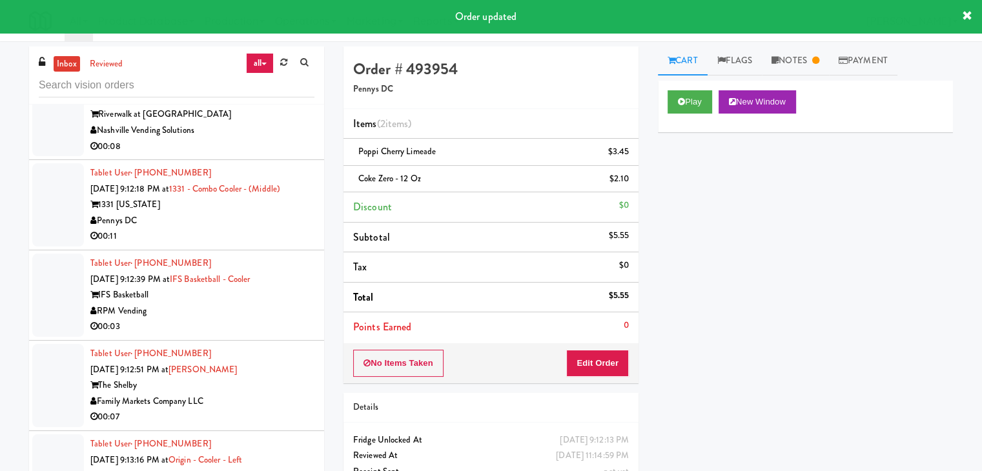
click at [282, 152] on div "00:08" at bounding box center [202, 147] width 224 height 16
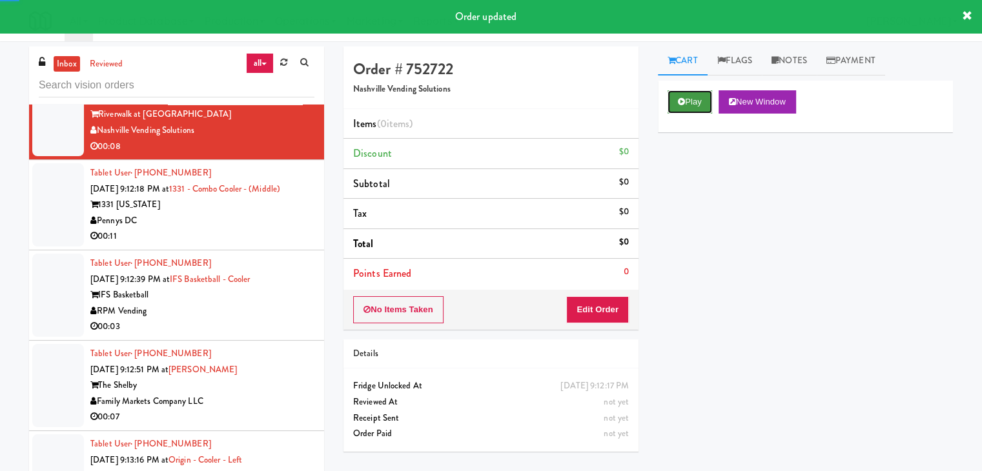
click at [693, 101] on button "Play" at bounding box center [690, 101] width 45 height 23
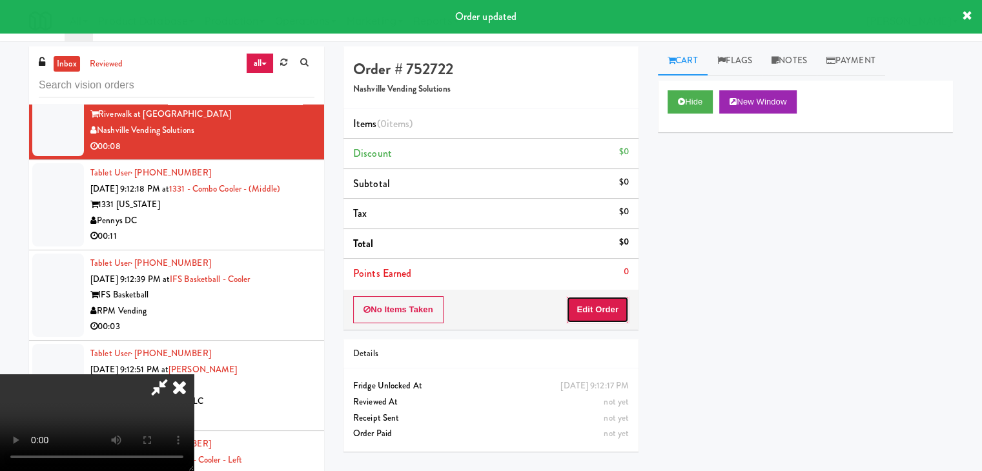
click at [599, 303] on button "Edit Order" at bounding box center [597, 309] width 63 height 27
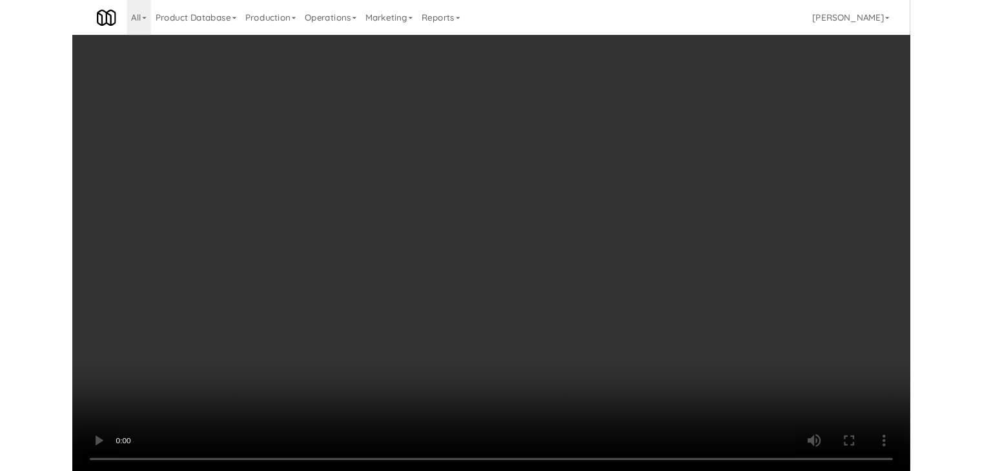
scroll to position [14503, 0]
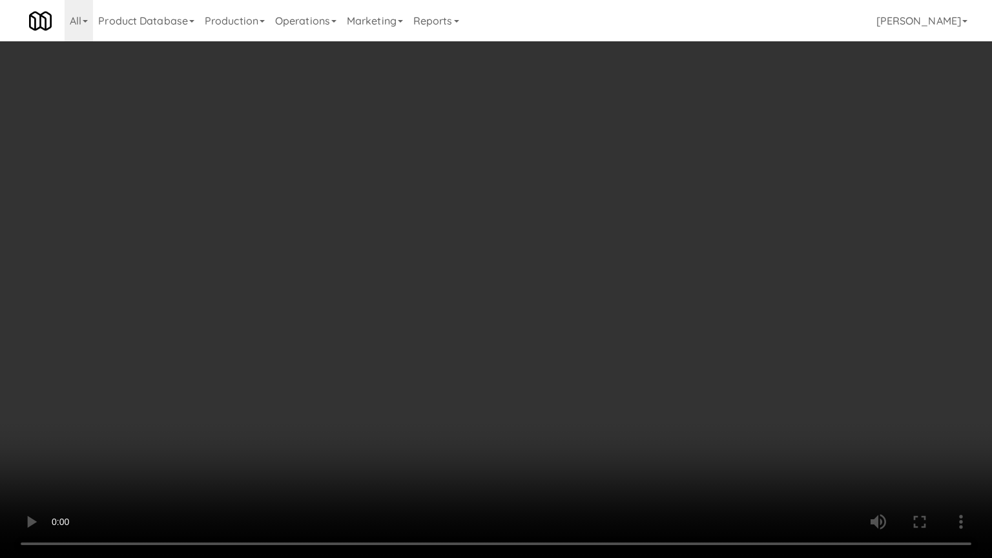
click at [548, 438] on video at bounding box center [496, 279] width 992 height 558
click at [548, 434] on video at bounding box center [496, 279] width 992 height 558
click at [548, 433] on video at bounding box center [496, 279] width 992 height 558
click at [540, 434] on video at bounding box center [496, 279] width 992 height 558
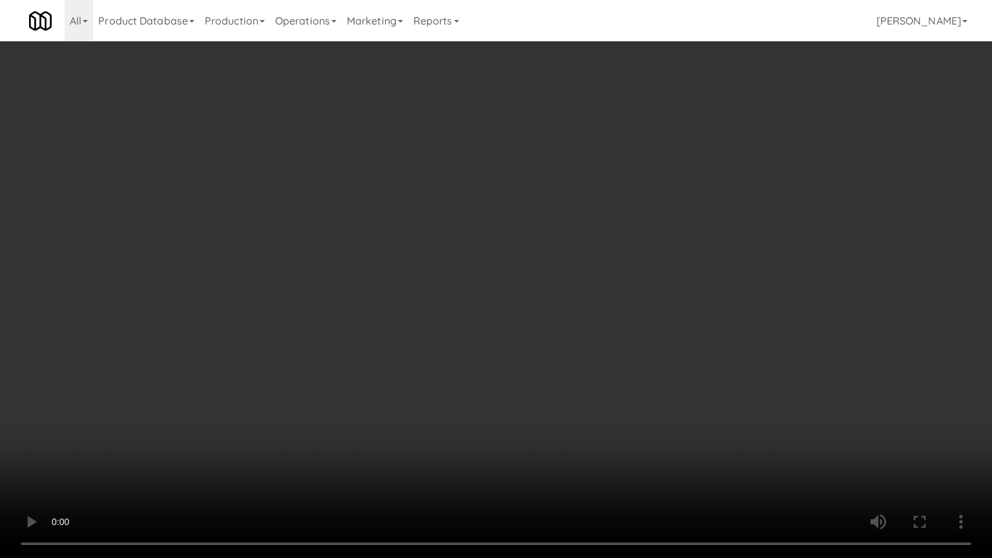
click at [542, 448] on video at bounding box center [496, 279] width 992 height 558
click at [544, 390] on video at bounding box center [496, 279] width 992 height 558
click at [546, 387] on video at bounding box center [496, 279] width 992 height 558
click at [550, 374] on video at bounding box center [496, 279] width 992 height 558
drag, startPoint x: 550, startPoint y: 374, endPoint x: 673, endPoint y: 178, distance: 231.5
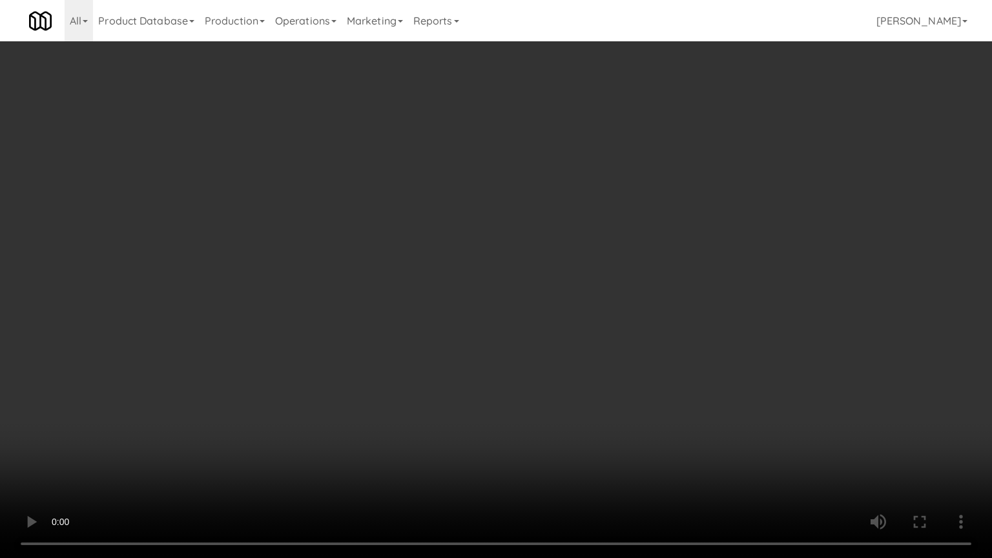
click at [551, 373] on video at bounding box center [496, 279] width 992 height 558
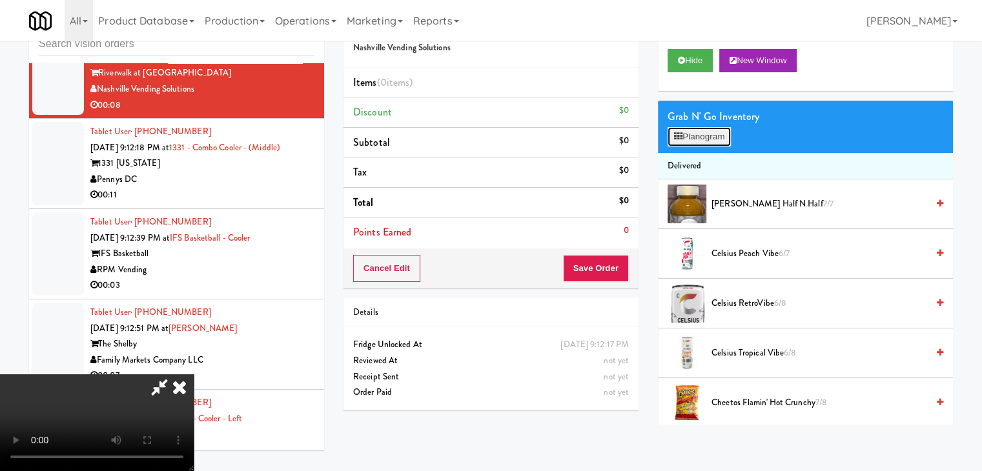
click at [706, 142] on button "Planogram" at bounding box center [699, 136] width 63 height 19
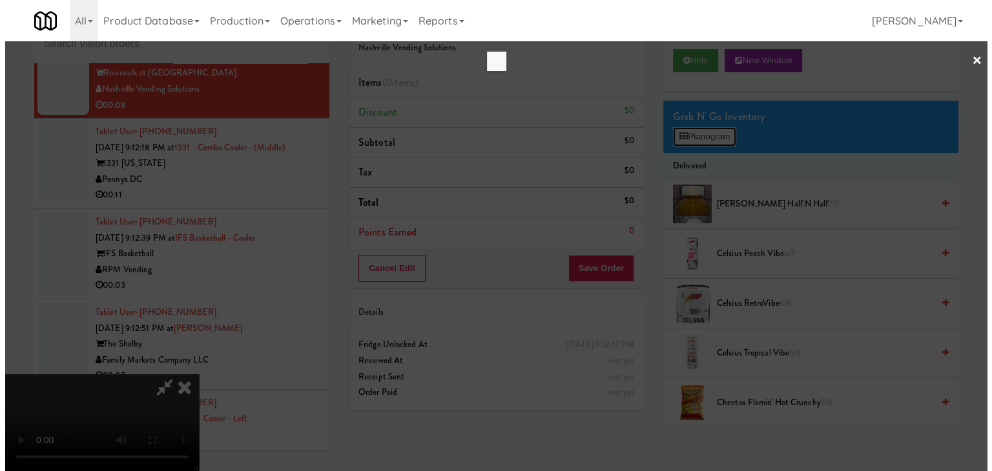
scroll to position [14503, 0]
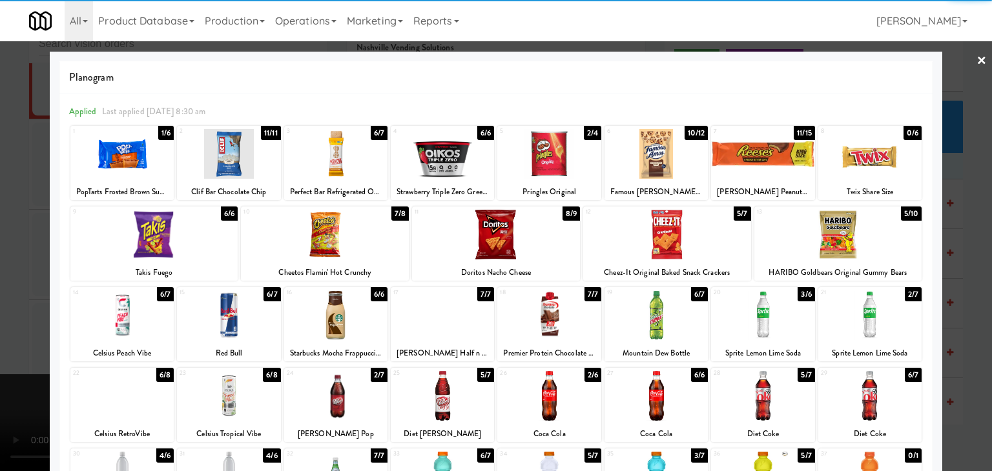
click at [823, 228] on div at bounding box center [838, 235] width 168 height 50
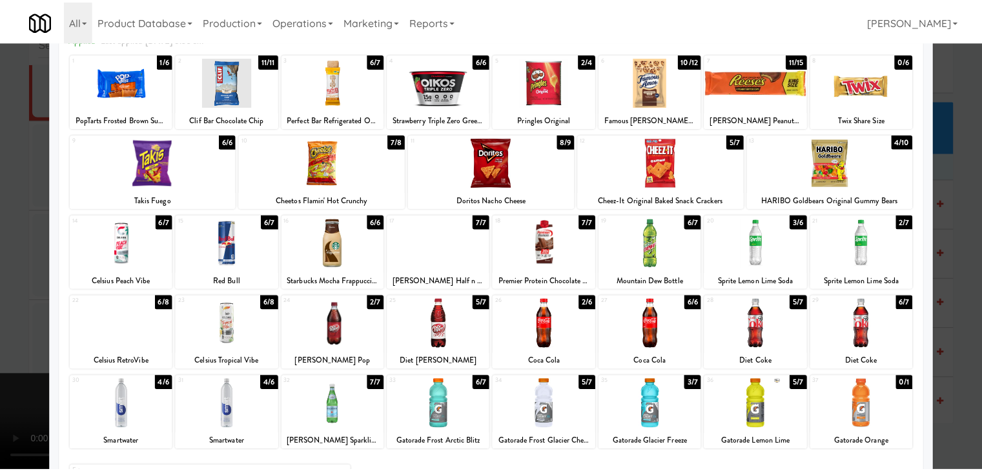
scroll to position [163, 0]
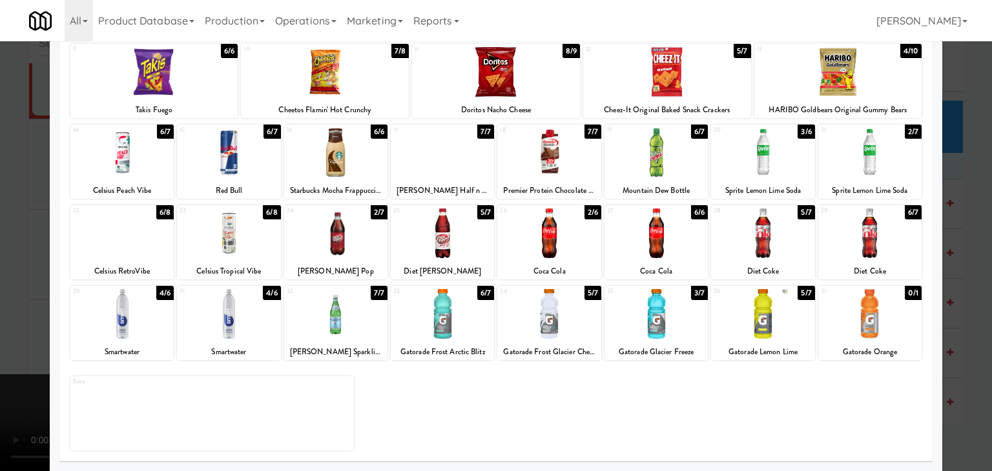
drag, startPoint x: 454, startPoint y: 337, endPoint x: 550, endPoint y: 336, distance: 96.2
click at [455, 337] on div at bounding box center [442, 314] width 103 height 50
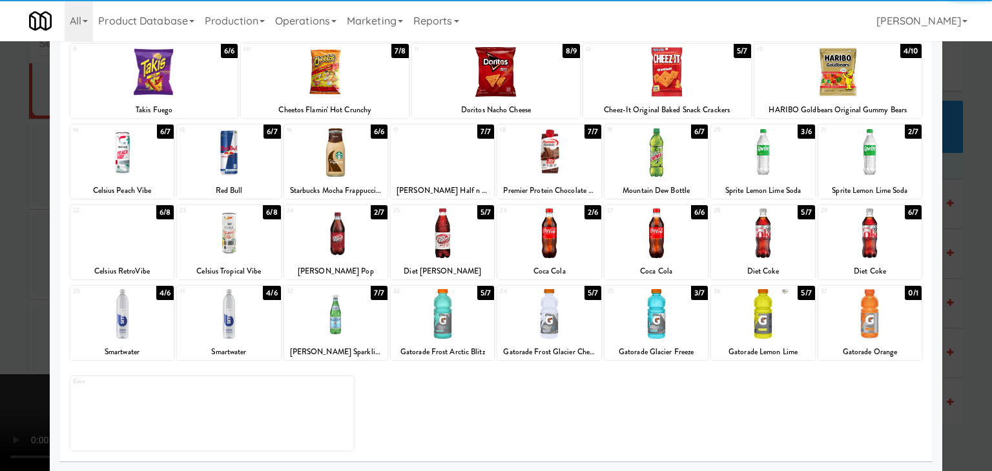
click at [633, 329] on div at bounding box center [655, 314] width 103 height 50
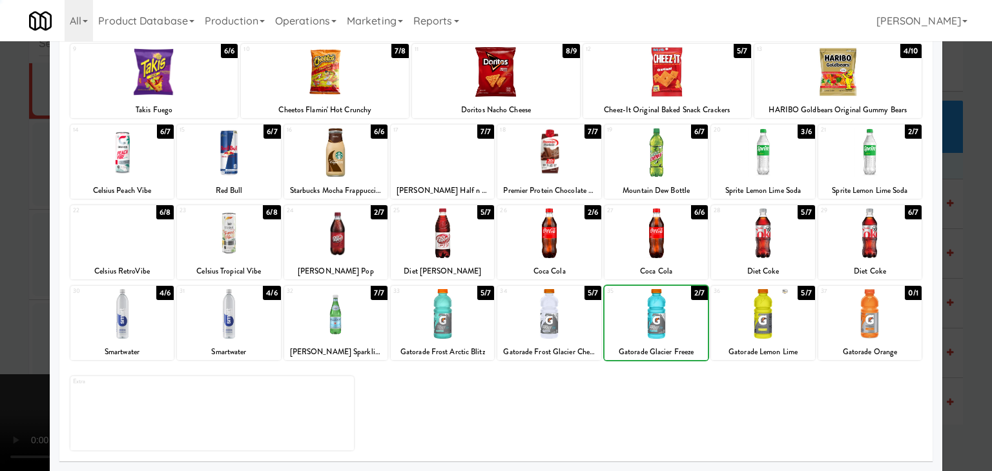
click at [1, 324] on div at bounding box center [496, 235] width 992 height 471
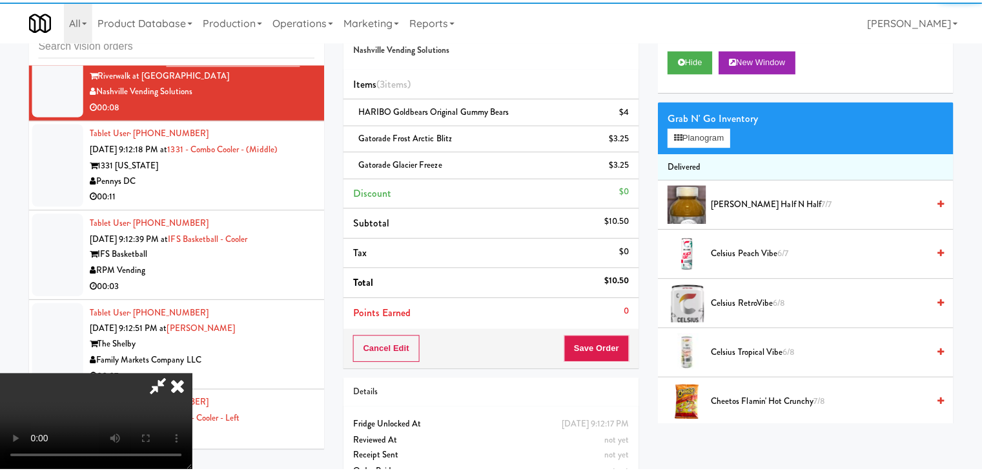
scroll to position [14552, 0]
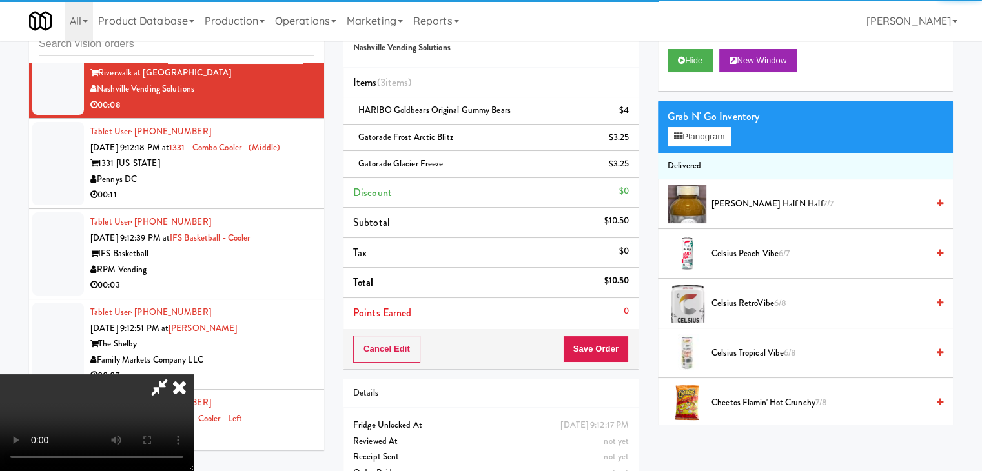
click at [194, 375] on video at bounding box center [97, 423] width 194 height 97
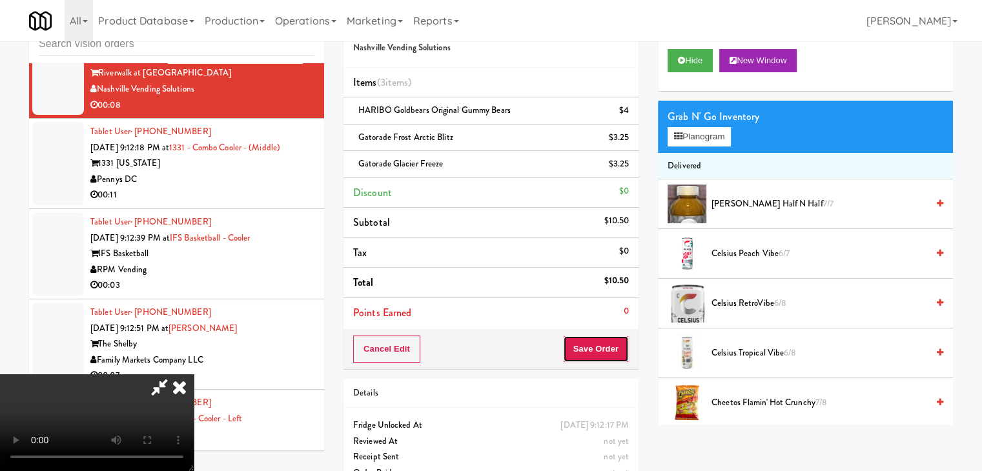
click at [591, 353] on button "Save Order" at bounding box center [596, 349] width 66 height 27
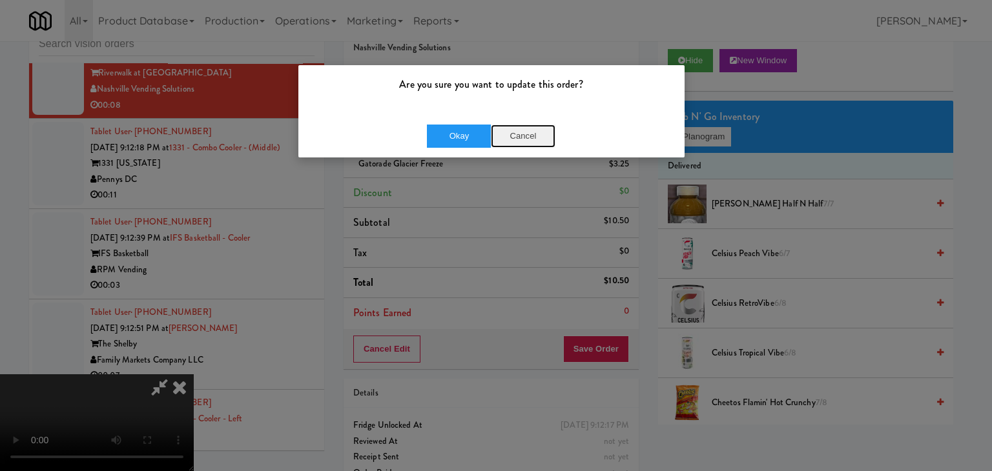
click at [517, 136] on button "Cancel" at bounding box center [523, 136] width 65 height 23
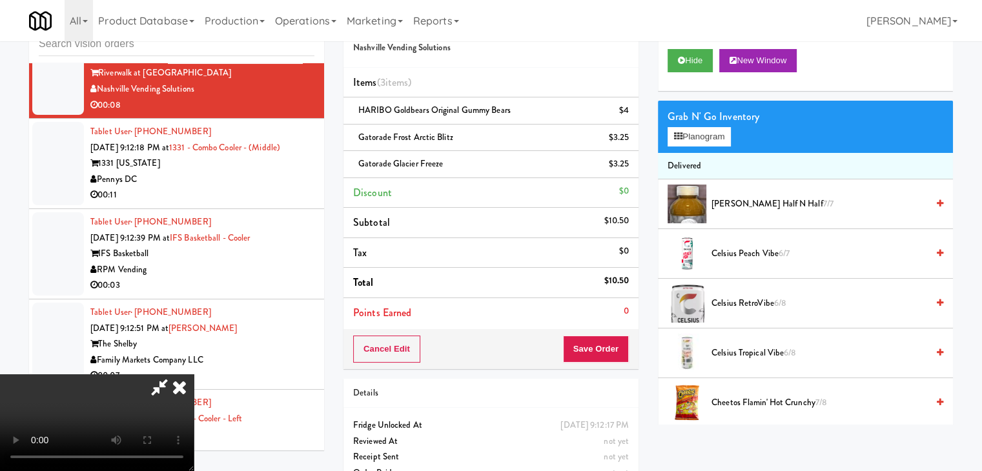
scroll to position [181, 0]
click at [194, 375] on video at bounding box center [97, 423] width 194 height 97
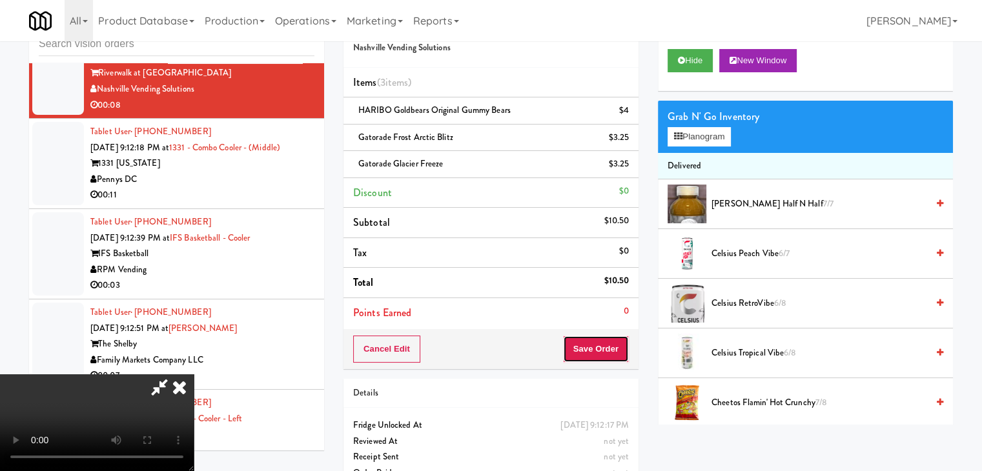
click at [600, 357] on button "Save Order" at bounding box center [596, 349] width 66 height 27
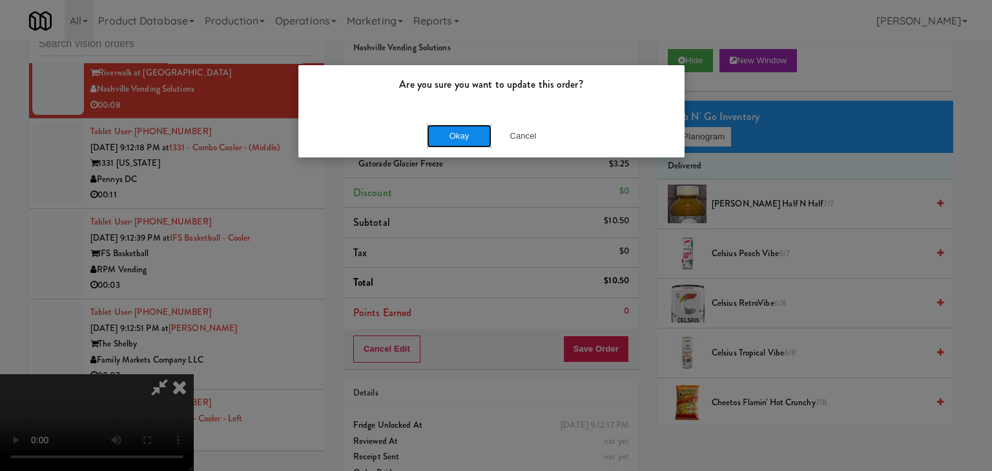
click at [471, 138] on button "Okay" at bounding box center [459, 136] width 65 height 23
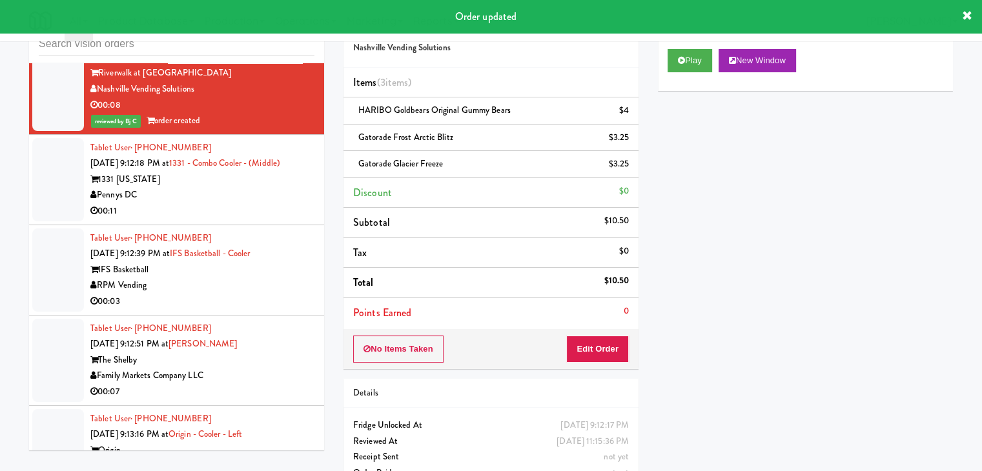
click at [262, 211] on div "00:11" at bounding box center [202, 211] width 224 height 16
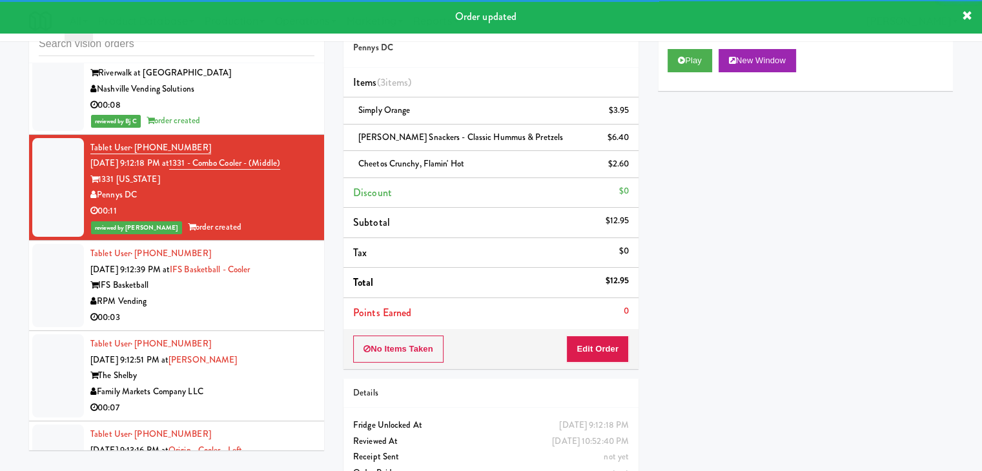
scroll to position [14681, 0]
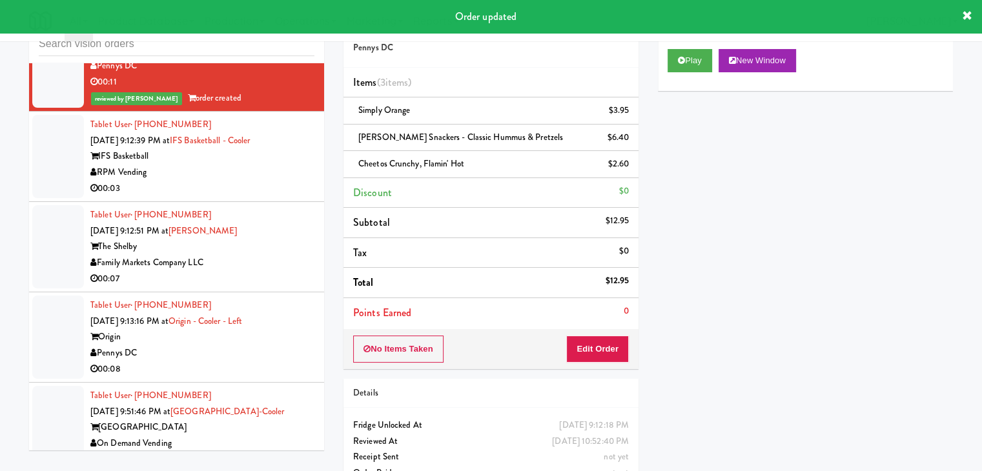
click at [289, 178] on div "RPM Vending" at bounding box center [202, 173] width 224 height 16
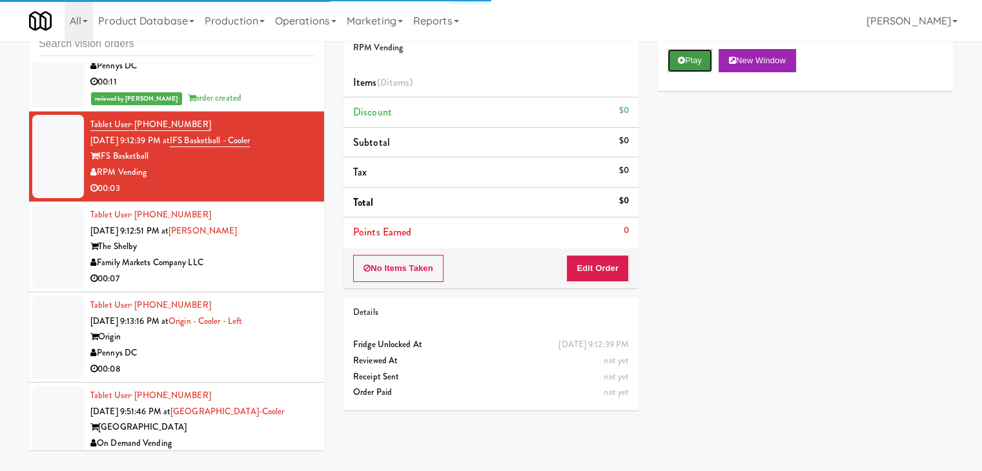
drag, startPoint x: 693, startPoint y: 59, endPoint x: 633, endPoint y: 151, distance: 109.6
click at [692, 60] on button "Play" at bounding box center [690, 60] width 45 height 23
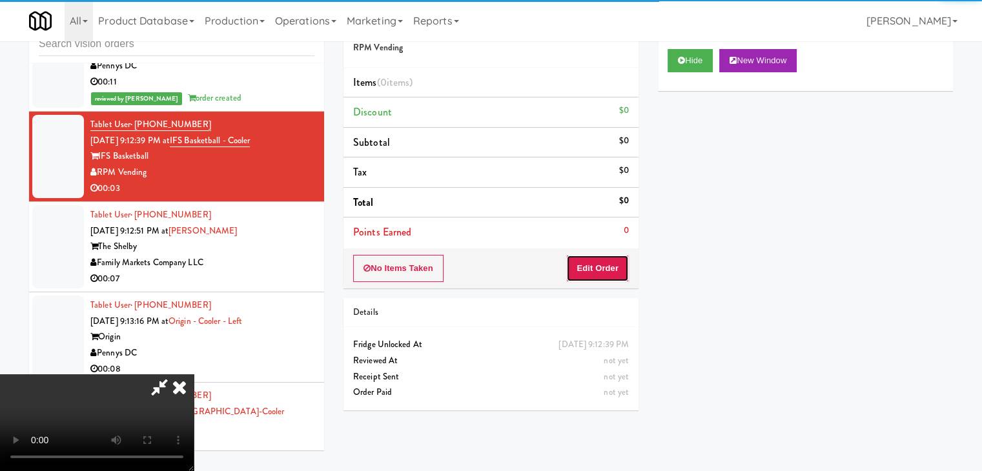
click at [573, 274] on button "Edit Order" at bounding box center [597, 268] width 63 height 27
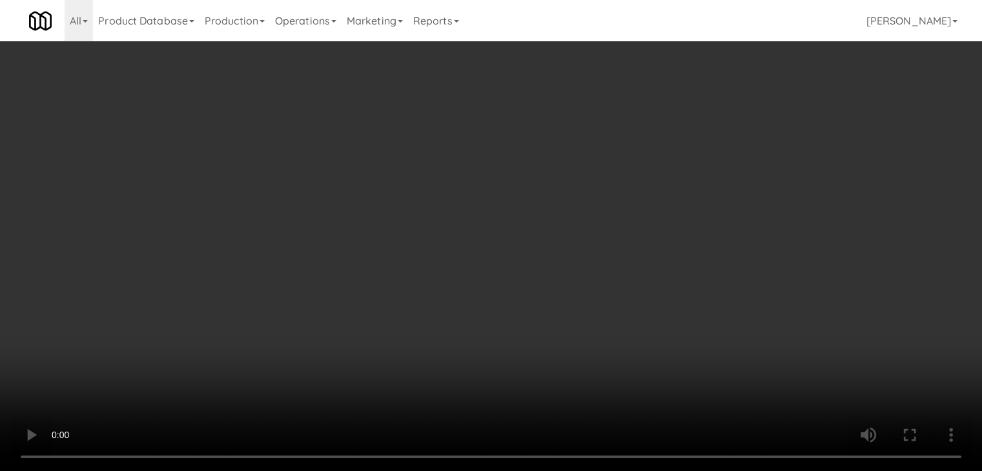
scroll to position [14633, 0]
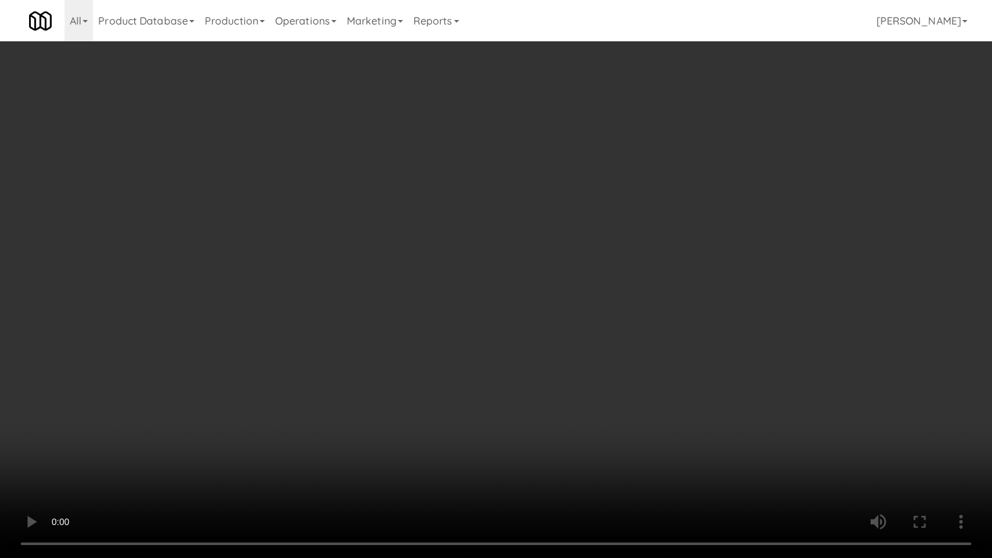
click at [576, 386] on video at bounding box center [496, 279] width 992 height 558
click at [566, 391] on video at bounding box center [496, 279] width 992 height 558
click at [601, 396] on video at bounding box center [496, 279] width 992 height 558
click at [612, 387] on video at bounding box center [496, 279] width 992 height 558
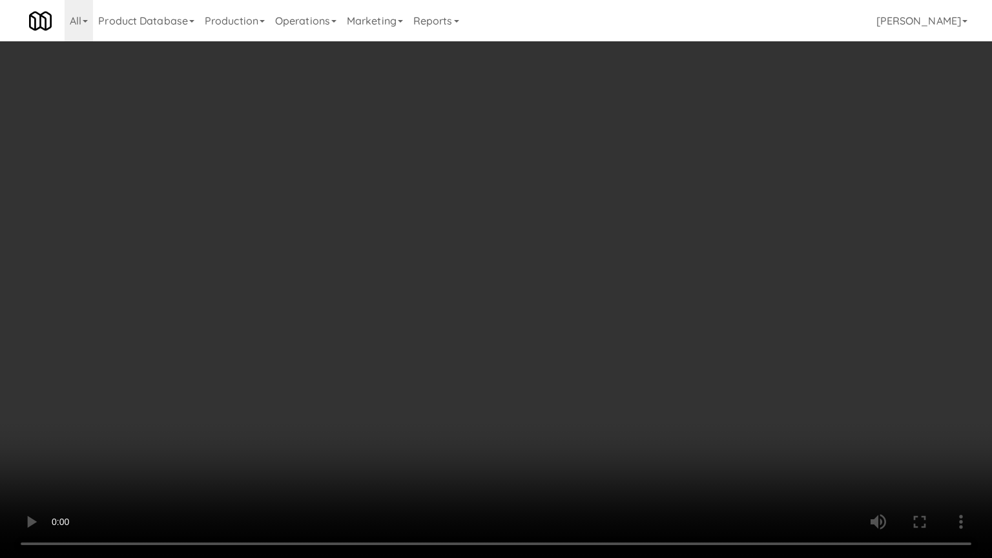
drag, startPoint x: 612, startPoint y: 387, endPoint x: 622, endPoint y: 365, distance: 23.7
click at [620, 369] on video at bounding box center [496, 279] width 992 height 558
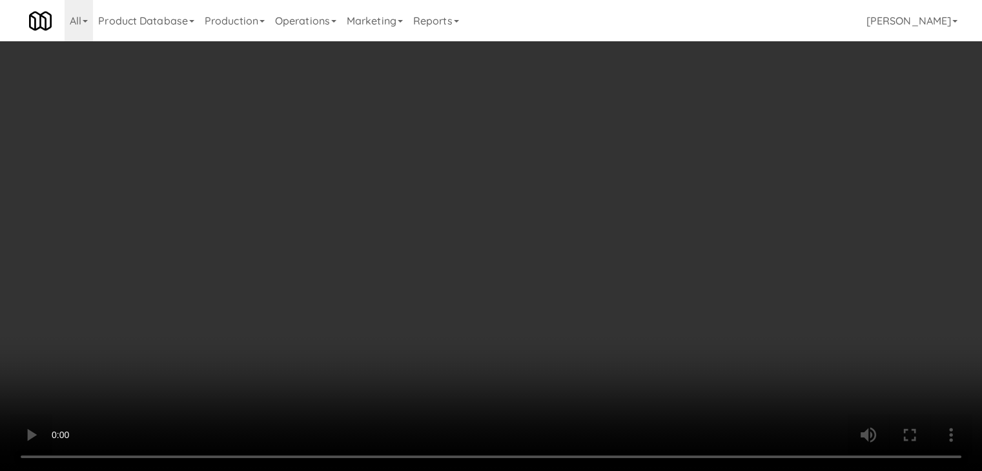
click at [703, 130] on button "Planogram" at bounding box center [699, 136] width 63 height 19
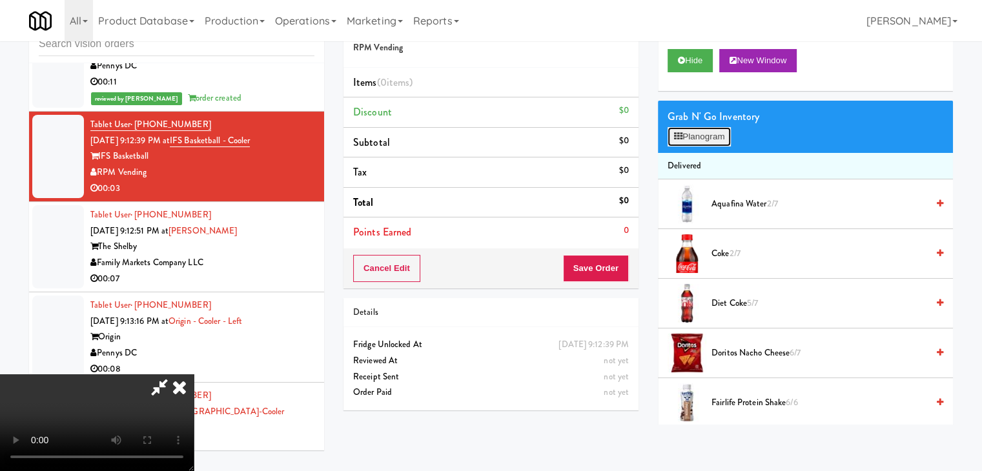
scroll to position [14633, 0]
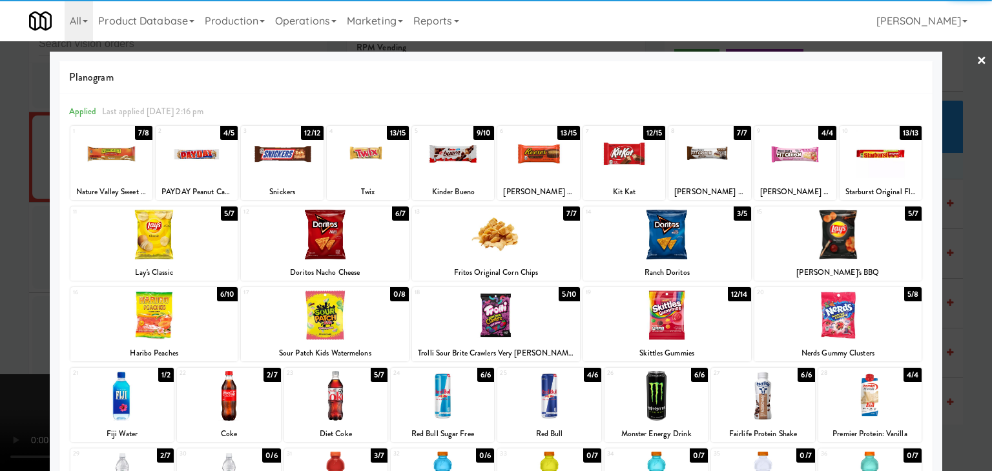
click at [360, 169] on div at bounding box center [368, 154] width 82 height 50
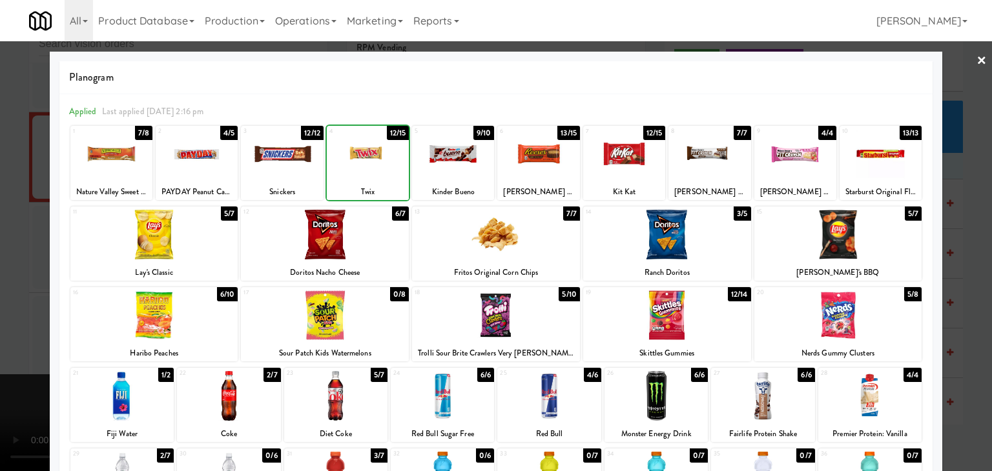
click at [0, 267] on div at bounding box center [496, 235] width 992 height 471
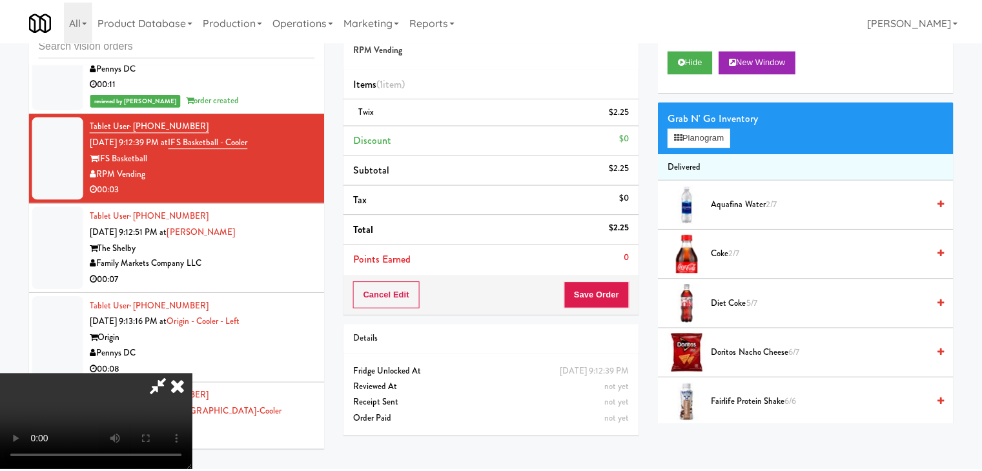
scroll to position [14681, 0]
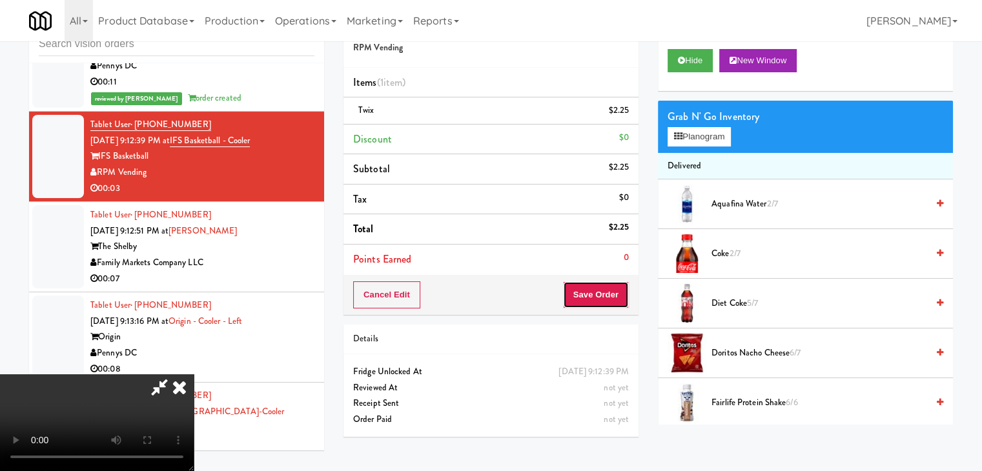
click at [601, 285] on button "Save Order" at bounding box center [596, 295] width 66 height 27
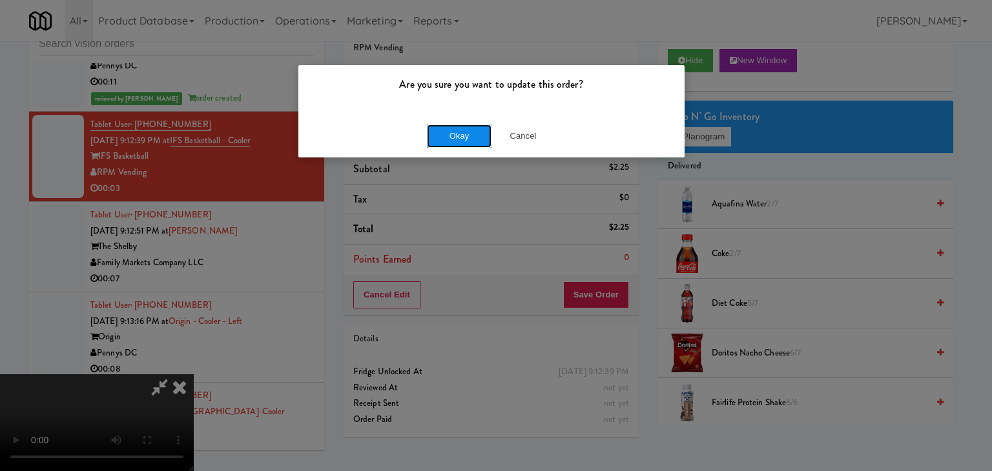
click at [464, 132] on button "Okay" at bounding box center [459, 136] width 65 height 23
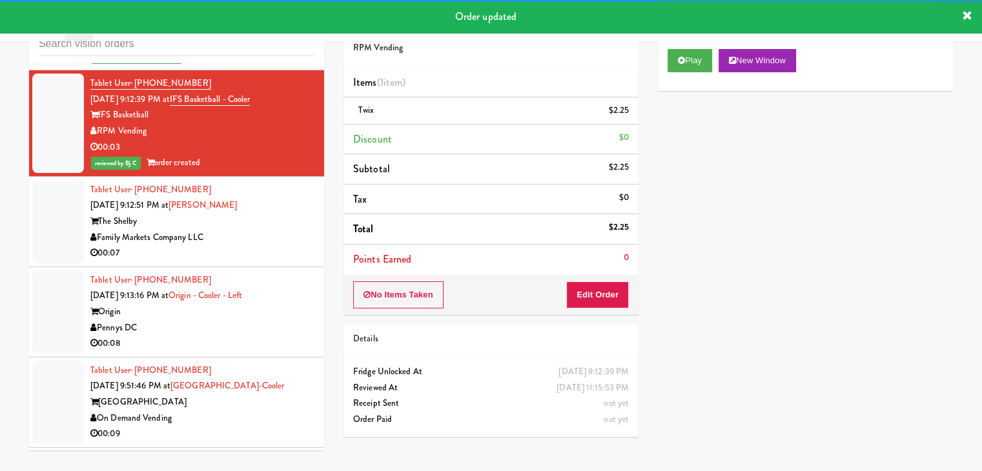
scroll to position [14746, 0]
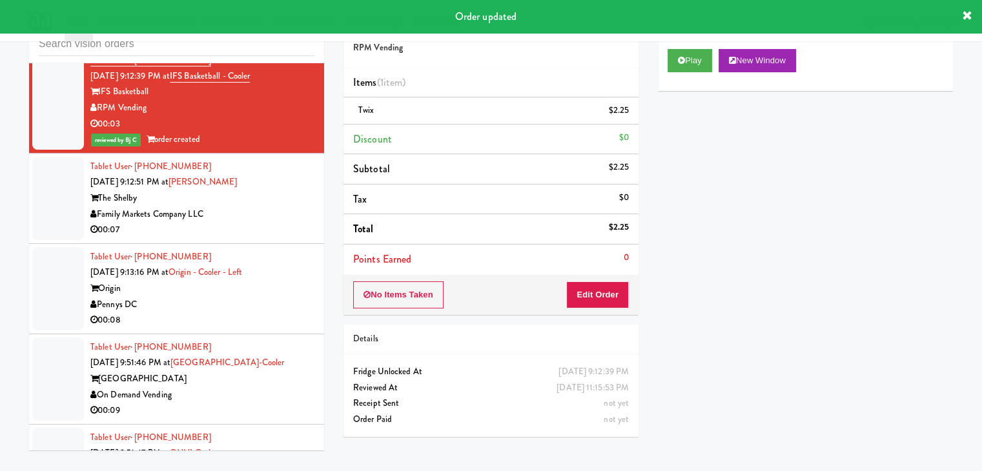
click at [268, 217] on div "Family Markets Company LLC" at bounding box center [202, 215] width 224 height 16
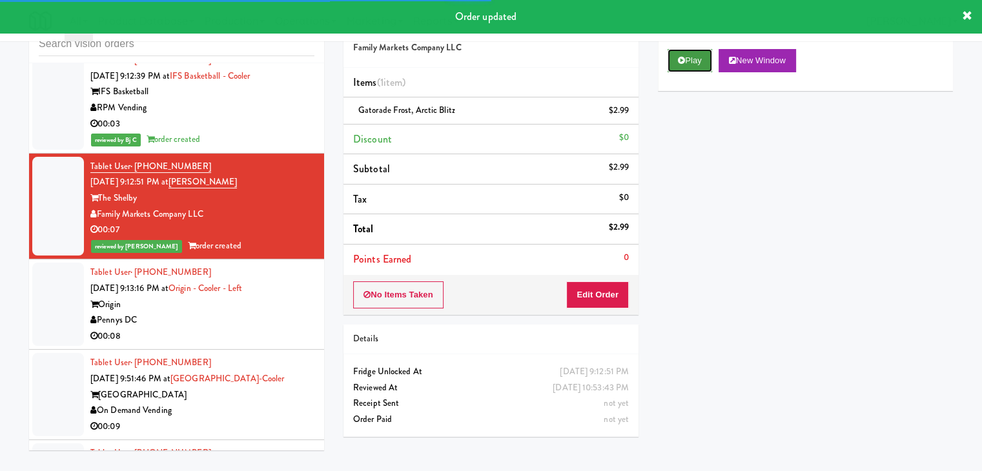
click at [692, 68] on button "Play" at bounding box center [690, 60] width 45 height 23
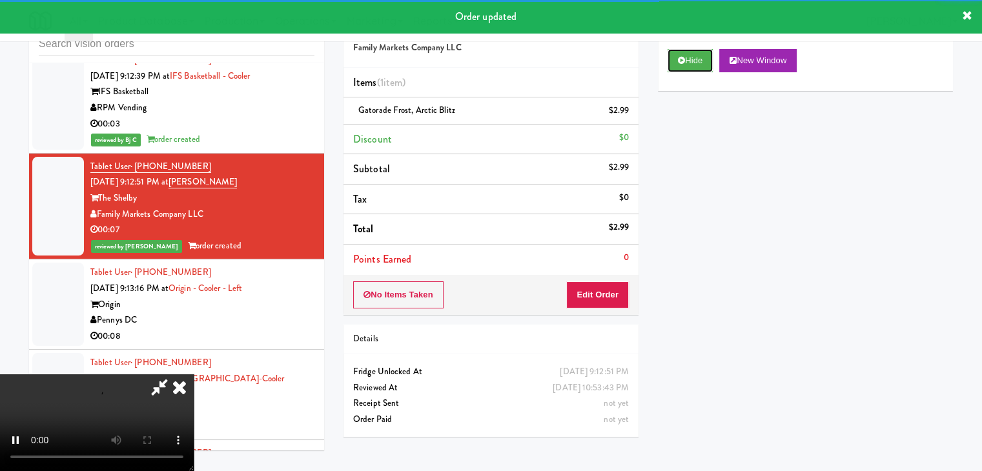
drag, startPoint x: 692, startPoint y: 68, endPoint x: 644, endPoint y: 198, distance: 138.7
click at [665, 191] on div "Hide New Window Primary Flag Clear Flag if unable to determine what was taken o…" at bounding box center [805, 281] width 295 height 484
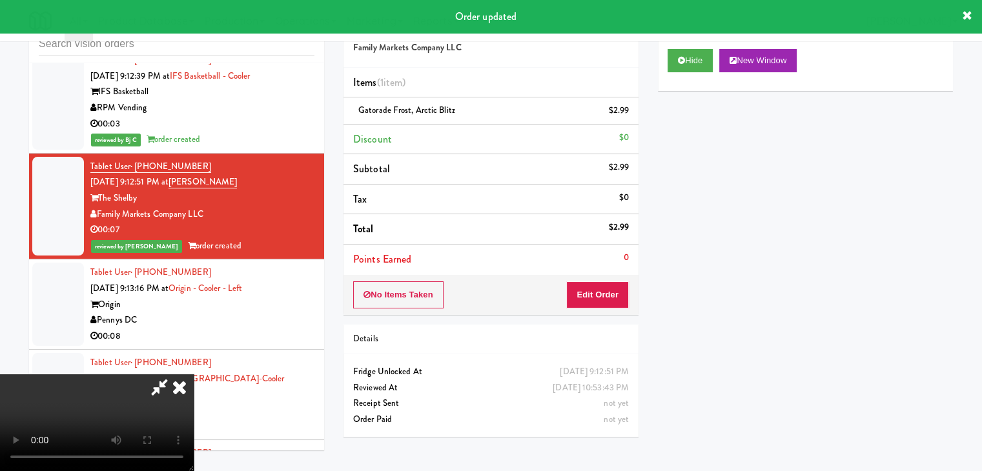
click at [250, 320] on div "Pennys DC" at bounding box center [202, 321] width 224 height 16
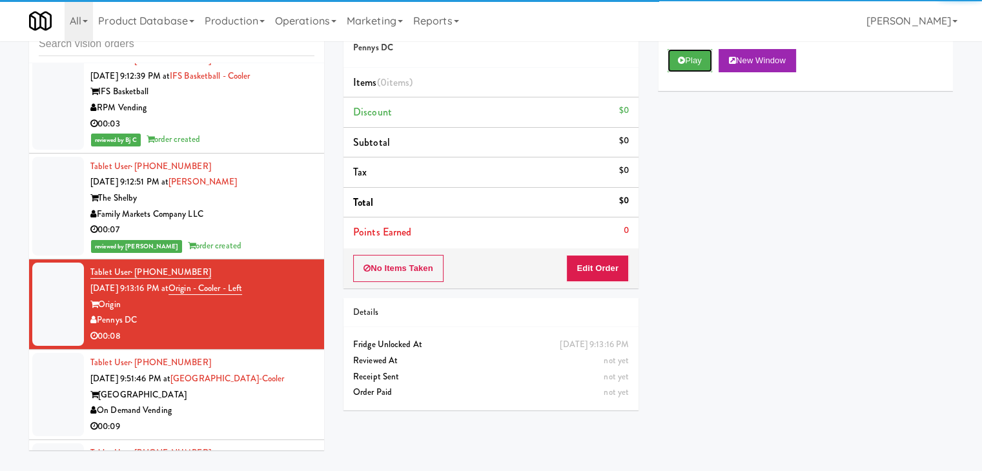
drag, startPoint x: 693, startPoint y: 60, endPoint x: 686, endPoint y: 73, distance: 14.7
click at [693, 59] on button "Play" at bounding box center [690, 60] width 45 height 23
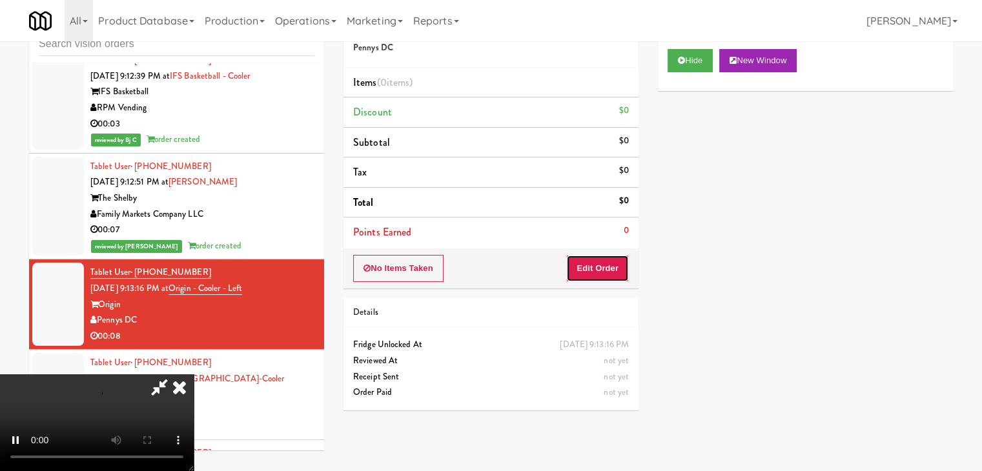
click at [594, 265] on button "Edit Order" at bounding box center [597, 268] width 63 height 27
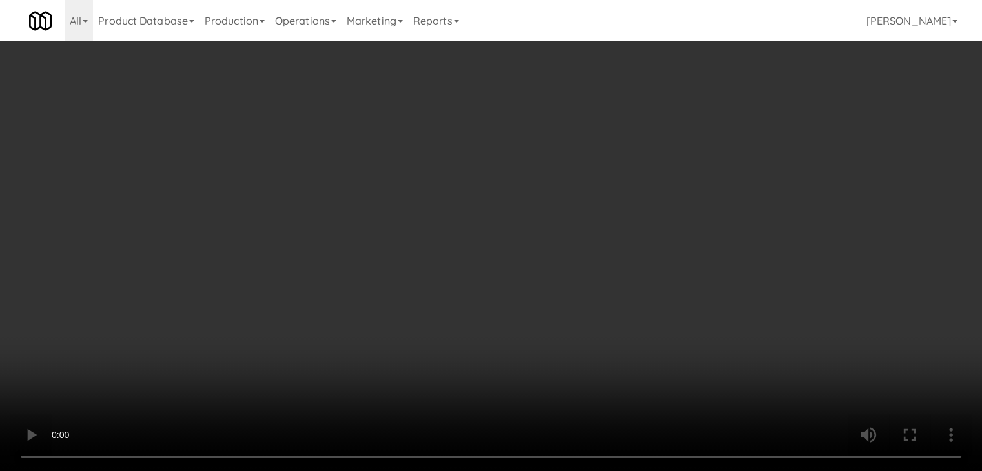
scroll to position [14698, 0]
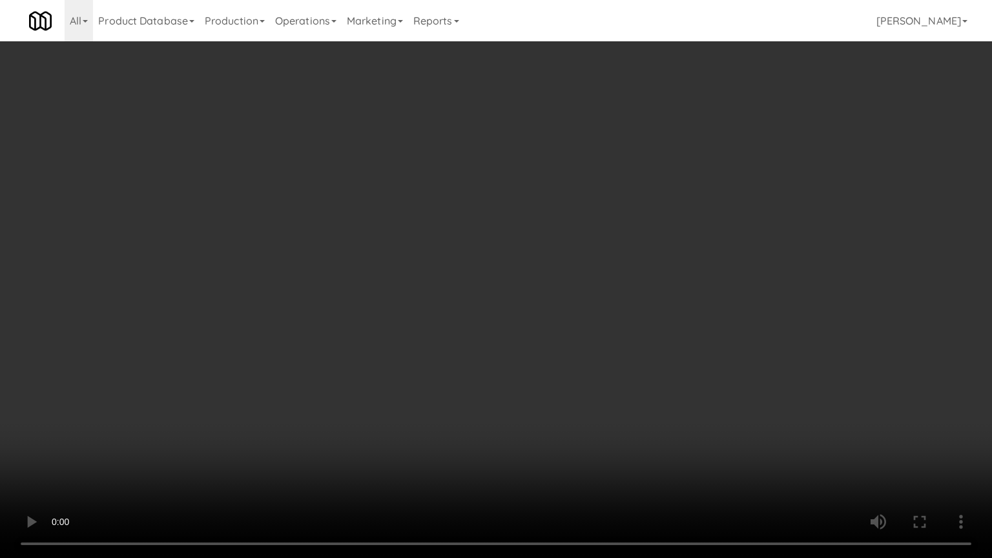
click at [570, 364] on video at bounding box center [496, 279] width 992 height 558
click at [568, 362] on video at bounding box center [496, 279] width 992 height 558
click at [557, 385] on video at bounding box center [496, 279] width 992 height 558
click at [565, 373] on video at bounding box center [496, 279] width 992 height 558
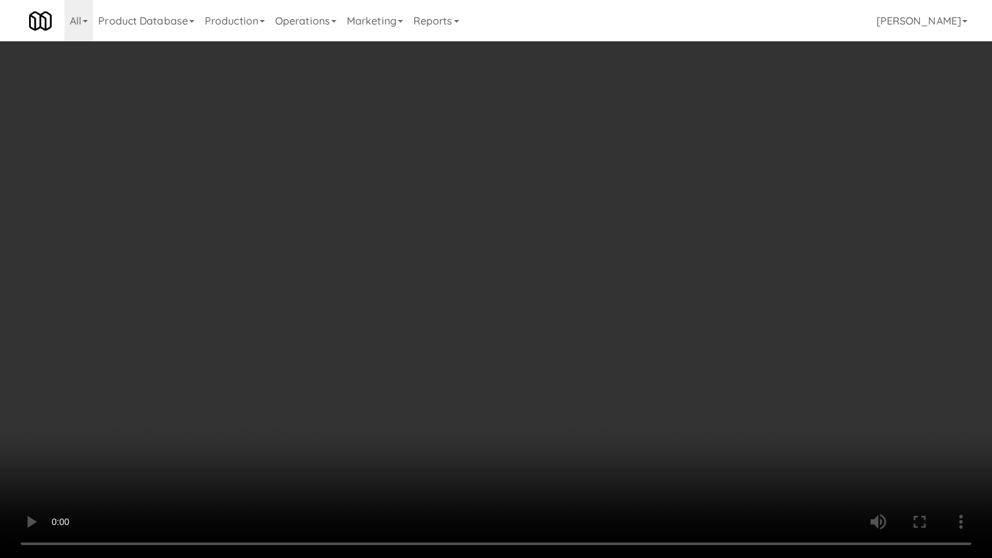
click at [565, 373] on video at bounding box center [496, 279] width 992 height 558
click at [564, 374] on video at bounding box center [496, 279] width 992 height 558
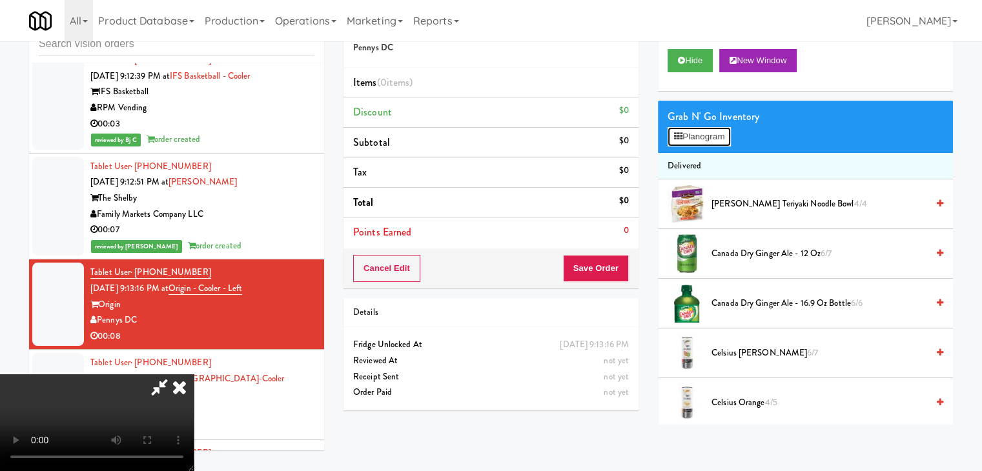
click at [696, 139] on button "Planogram" at bounding box center [699, 136] width 63 height 19
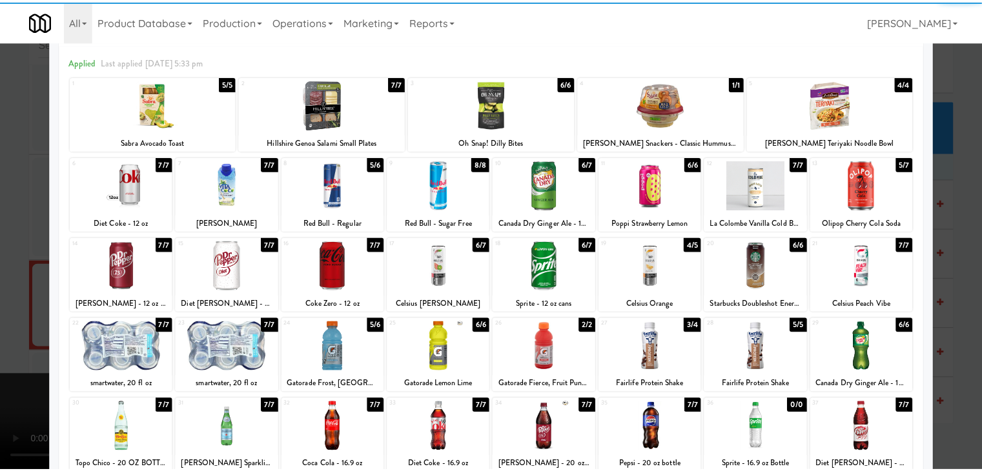
scroll to position [65, 0]
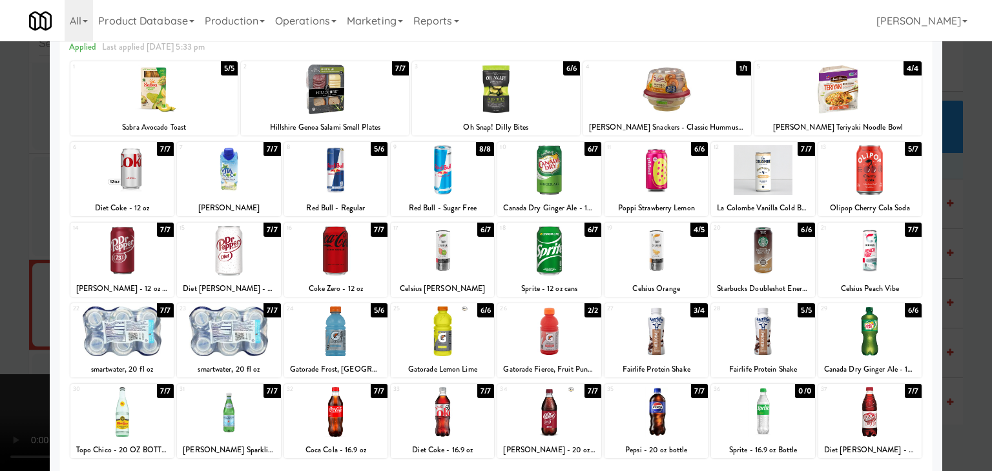
click at [234, 320] on div at bounding box center [228, 332] width 103 height 50
click at [232, 263] on div at bounding box center [228, 251] width 103 height 50
drag, startPoint x: 0, startPoint y: 291, endPoint x: 169, endPoint y: 285, distance: 169.3
click at [1, 291] on div at bounding box center [496, 235] width 992 height 471
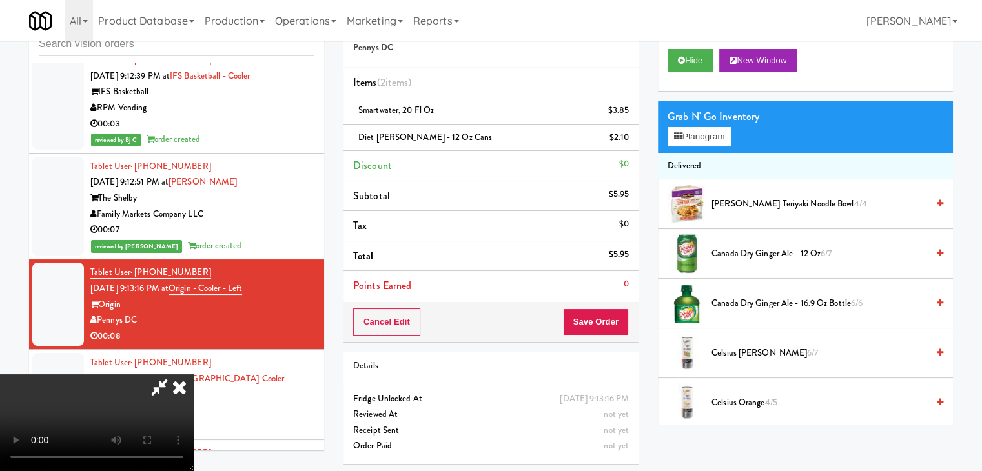
scroll to position [5, 0]
click at [591, 324] on button "Save Order" at bounding box center [596, 322] width 66 height 27
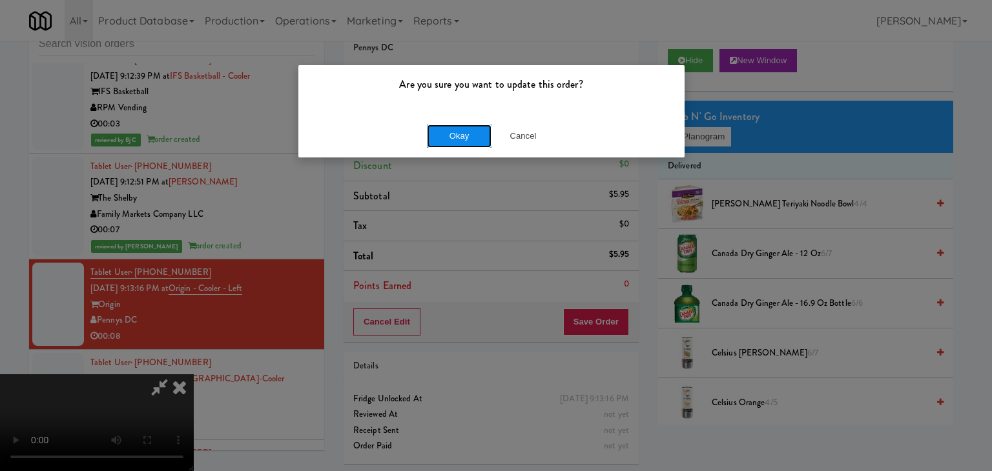
click at [462, 139] on button "Okay" at bounding box center [459, 136] width 65 height 23
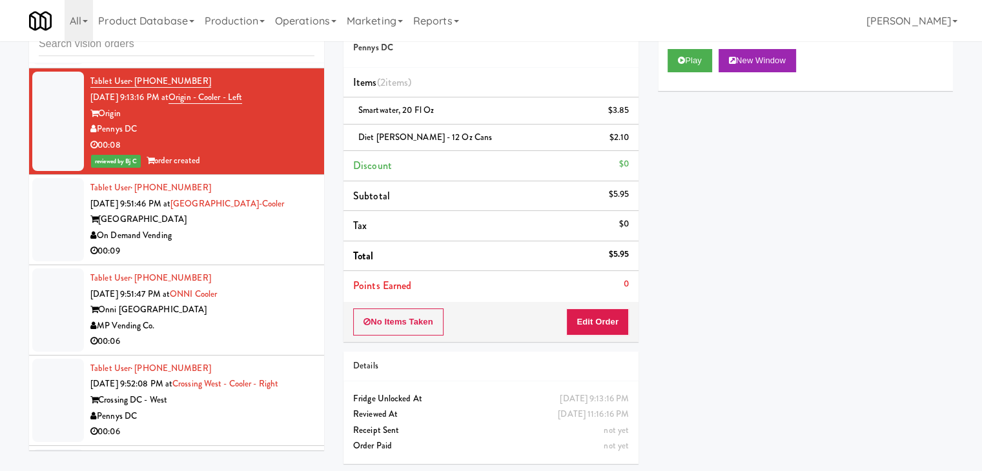
scroll to position [14939, 0]
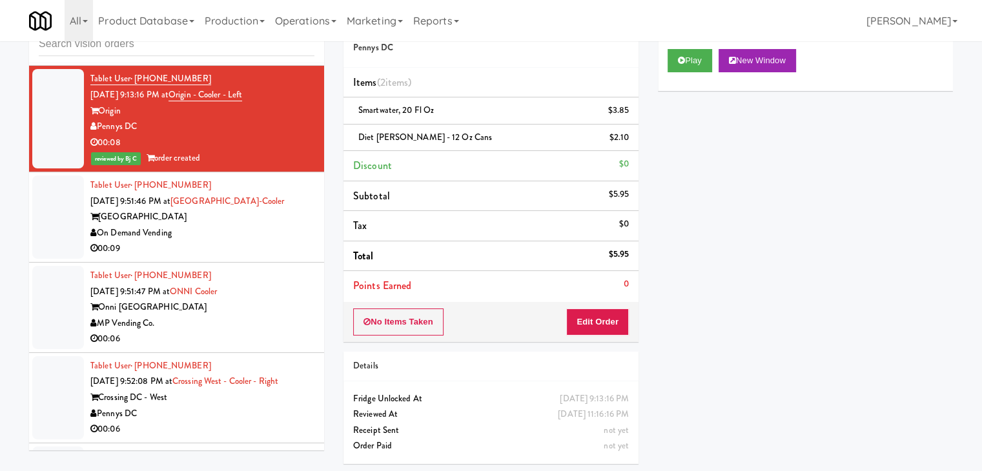
click at [246, 225] on div "[GEOGRAPHIC_DATA]" at bounding box center [202, 217] width 224 height 16
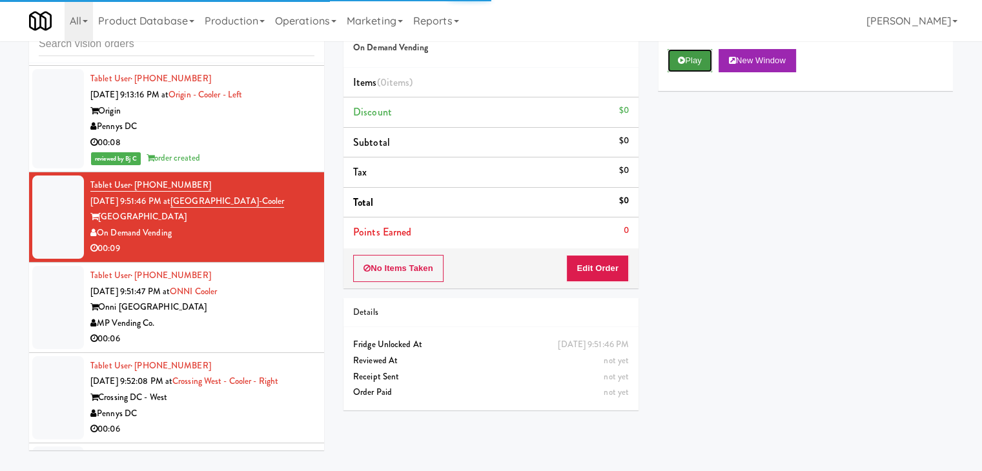
click at [689, 64] on button "Play" at bounding box center [690, 60] width 45 height 23
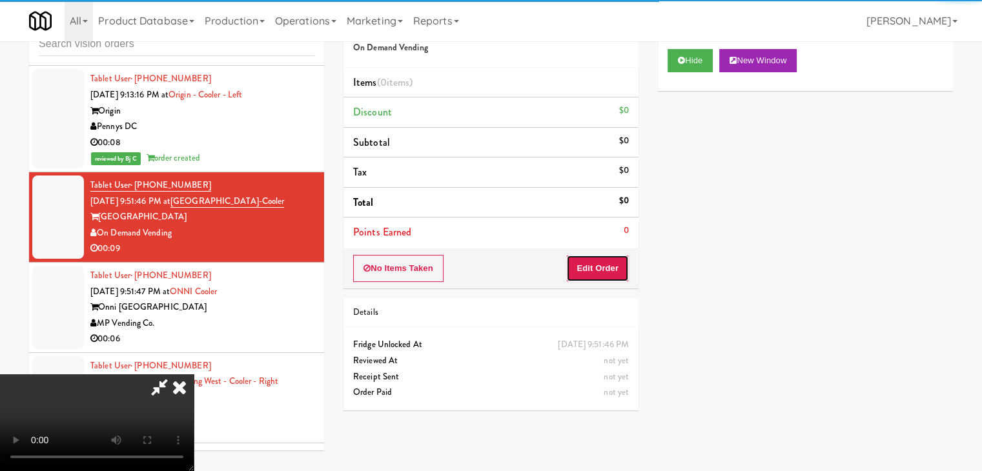
click at [610, 258] on button "Edit Order" at bounding box center [597, 268] width 63 height 27
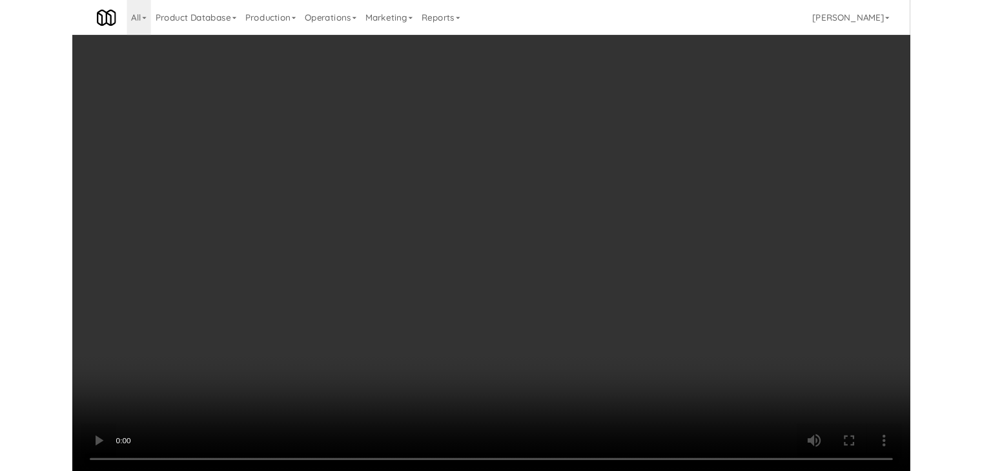
scroll to position [14891, 0]
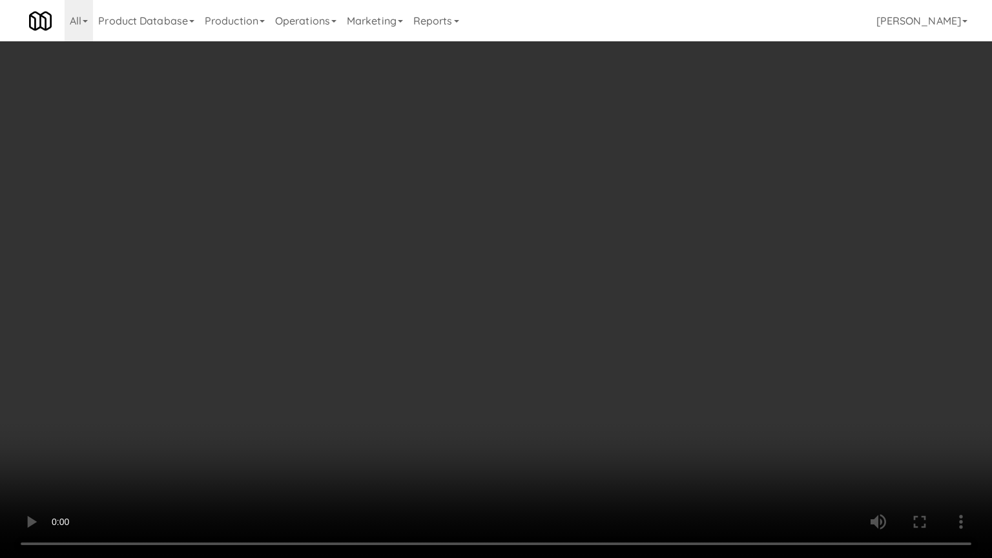
click at [559, 351] on video at bounding box center [496, 279] width 992 height 558
click at [566, 351] on video at bounding box center [496, 279] width 992 height 558
click at [586, 380] on video at bounding box center [496, 279] width 992 height 558
click at [610, 352] on video at bounding box center [496, 279] width 992 height 558
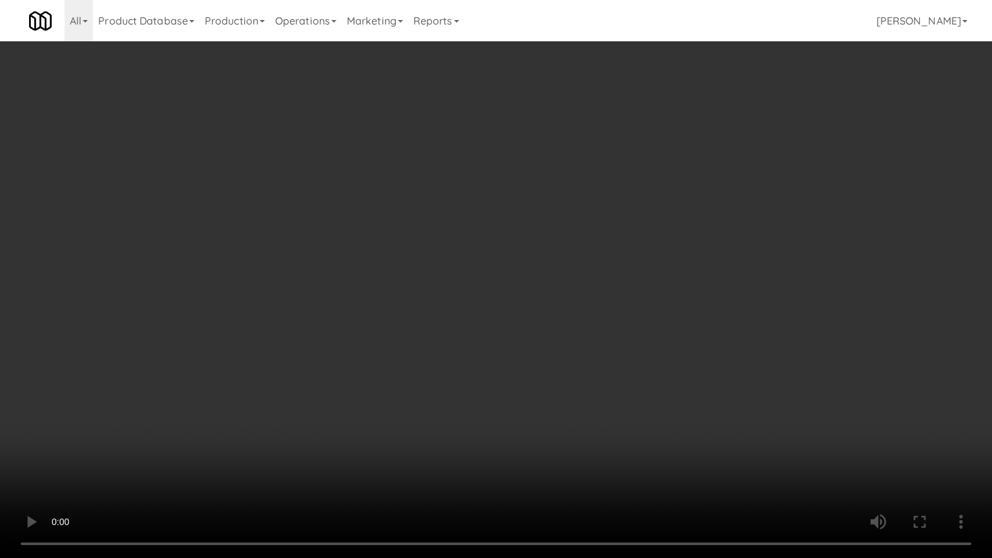
click at [610, 352] on video at bounding box center [496, 279] width 992 height 558
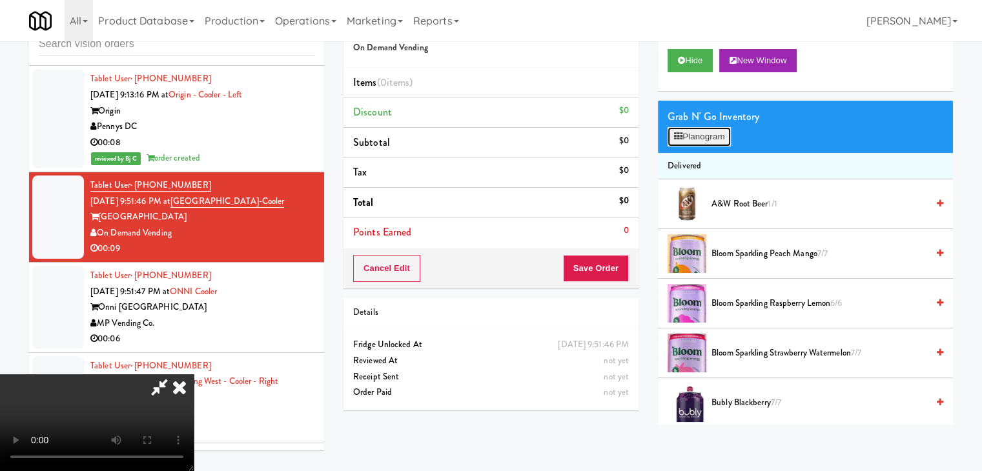
click at [723, 139] on button "Planogram" at bounding box center [699, 136] width 63 height 19
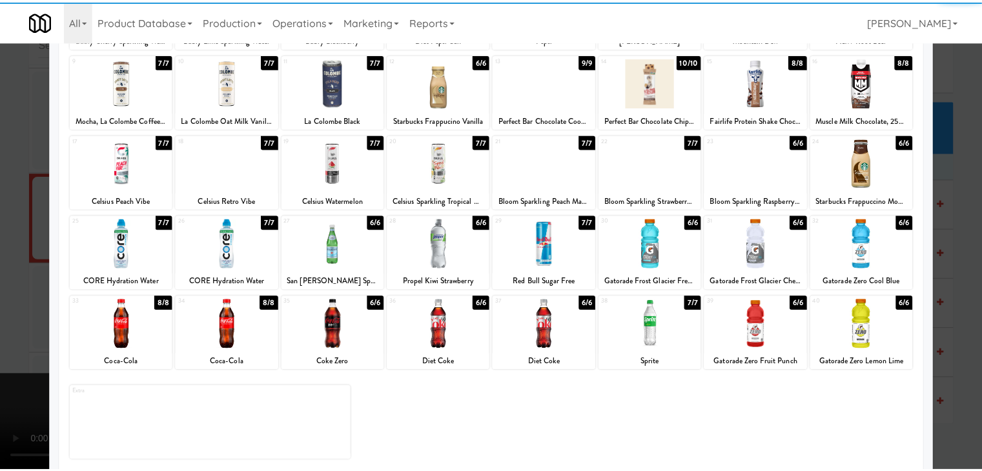
scroll to position [163, 0]
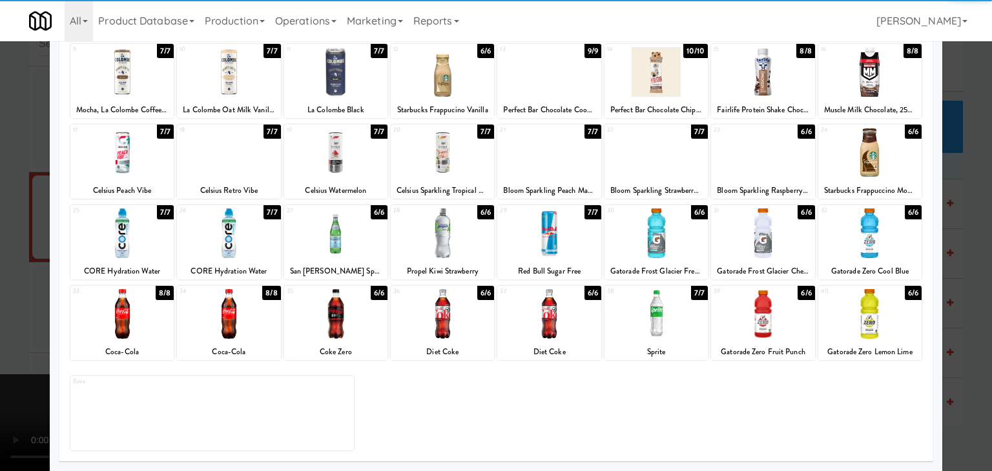
click at [227, 324] on div at bounding box center [228, 314] width 103 height 50
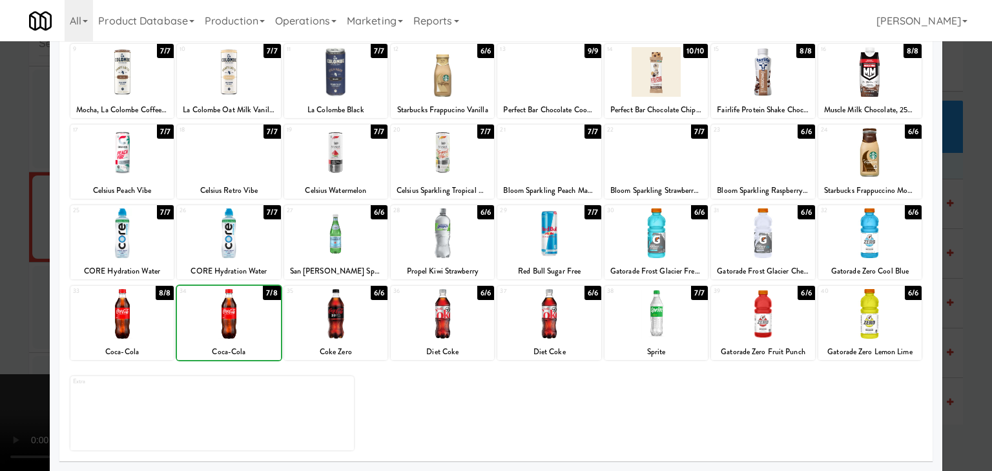
click at [356, 324] on div at bounding box center [335, 314] width 103 height 50
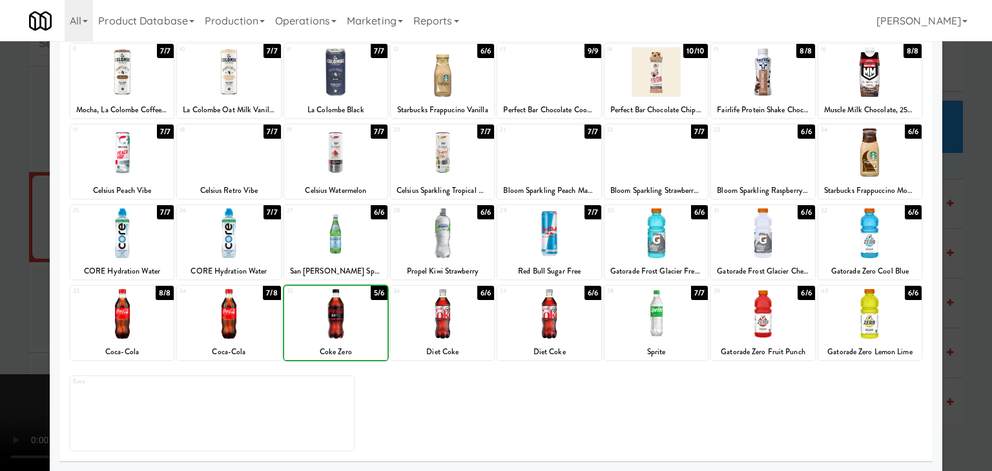
drag, startPoint x: 0, startPoint y: 327, endPoint x: 297, endPoint y: 317, distance: 297.2
click at [3, 326] on div at bounding box center [496, 235] width 992 height 471
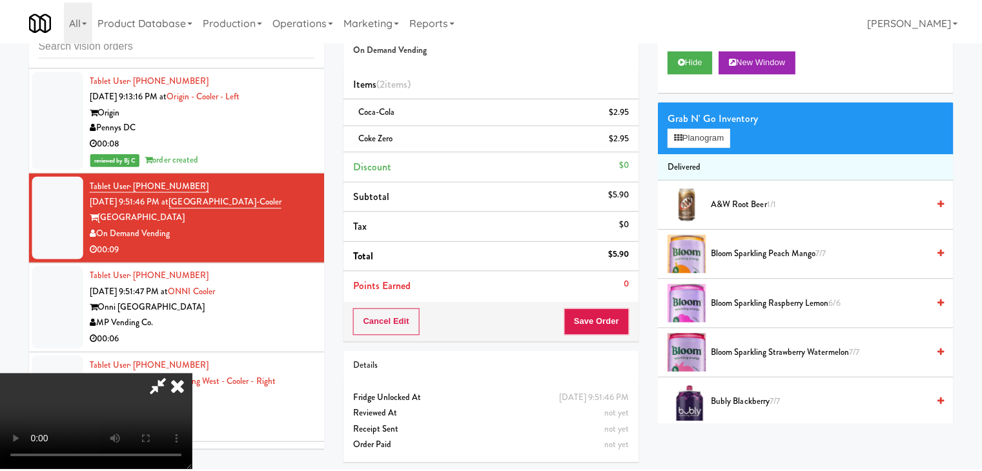
scroll to position [14939, 0]
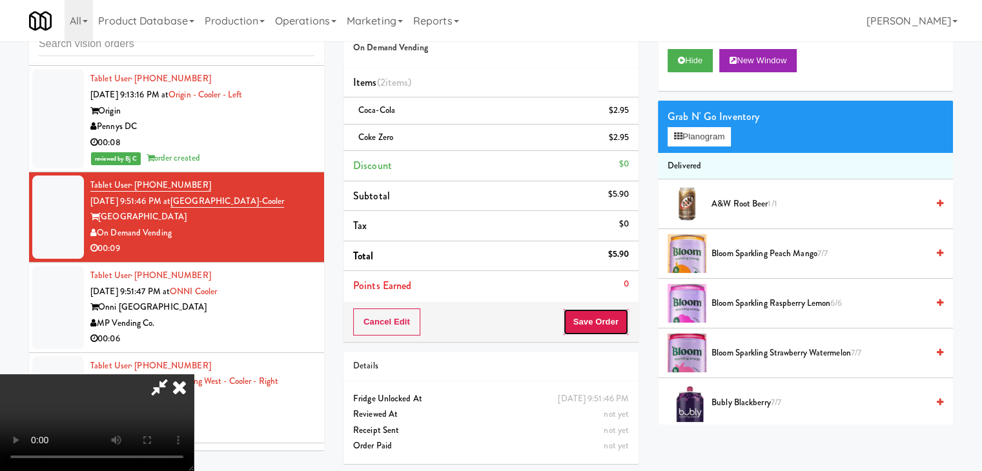
click at [617, 322] on button "Save Order" at bounding box center [596, 322] width 66 height 27
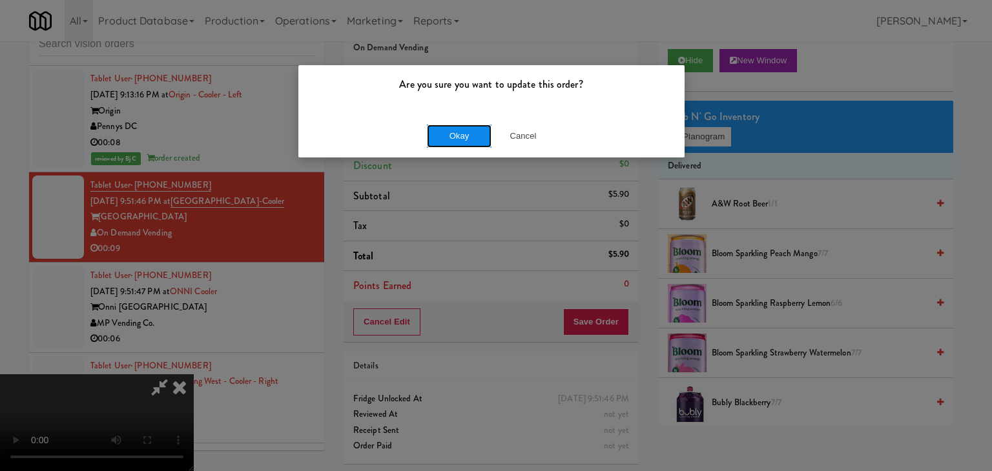
click at [468, 127] on button "Okay" at bounding box center [459, 136] width 65 height 23
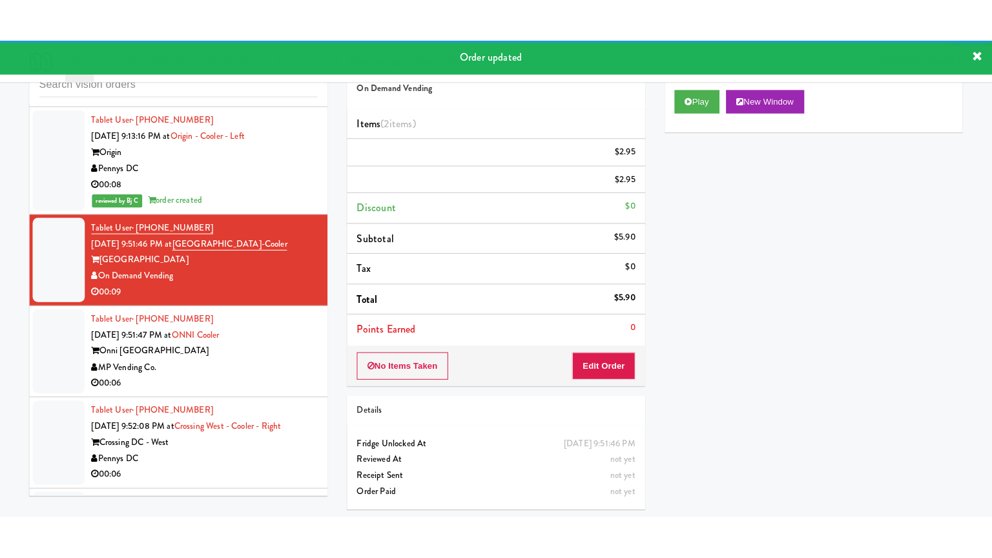
scroll to position [15068, 0]
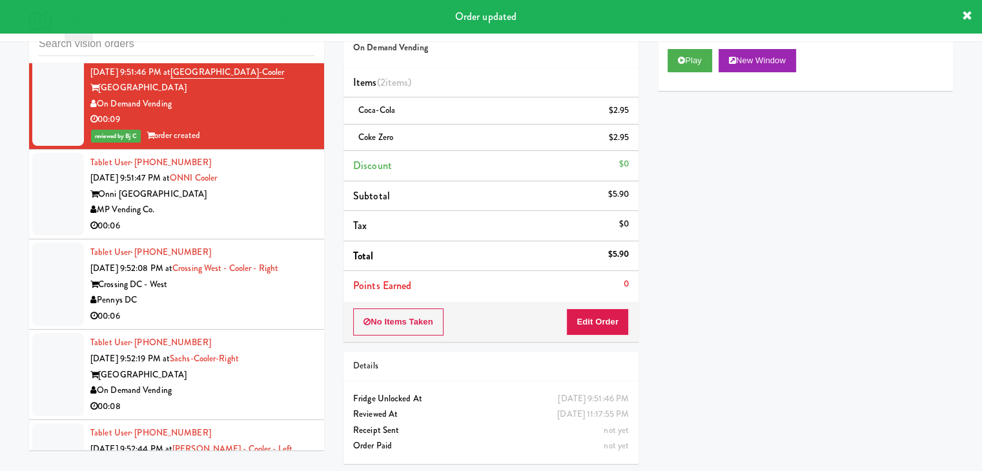
click at [269, 208] on div "MP Vending Co." at bounding box center [202, 210] width 224 height 16
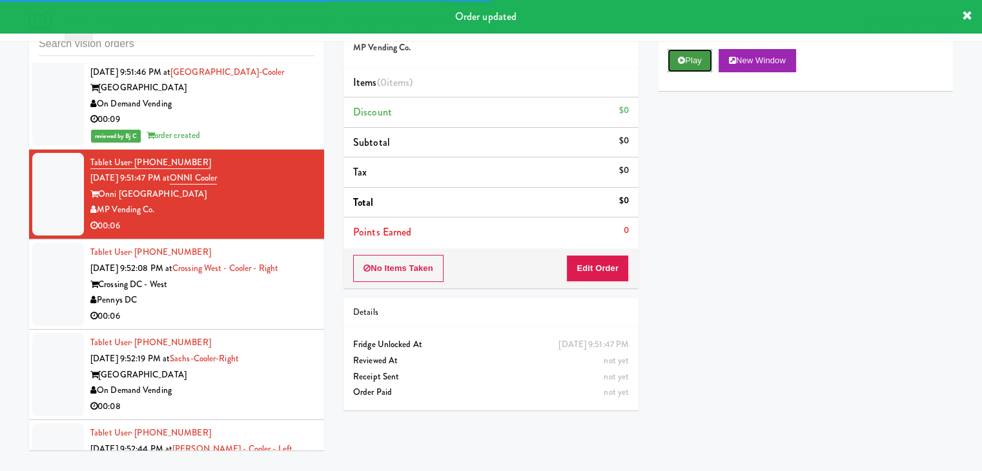
click at [705, 63] on button "Play" at bounding box center [690, 60] width 45 height 23
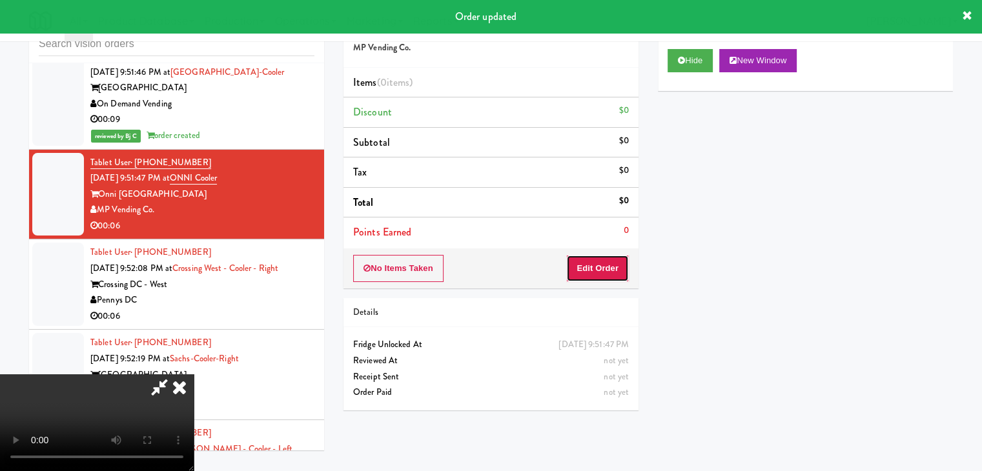
click at [602, 276] on button "Edit Order" at bounding box center [597, 268] width 63 height 27
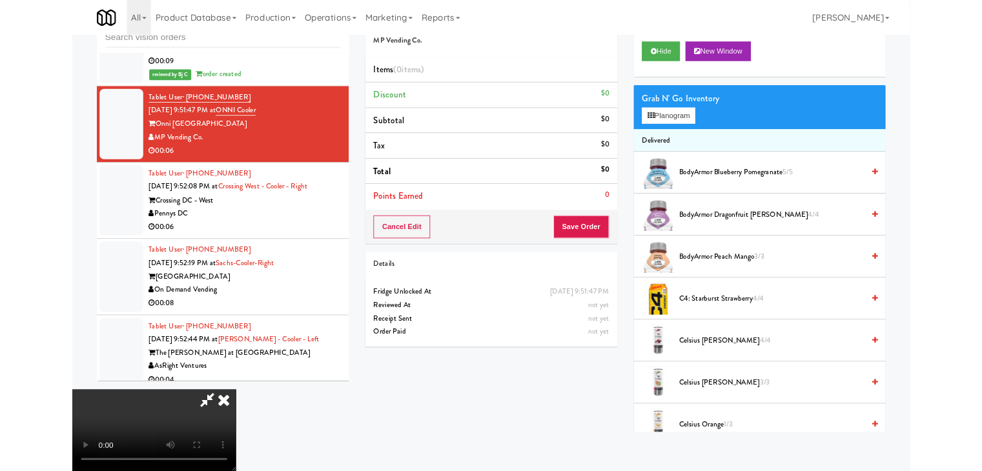
scroll to position [15020, 0]
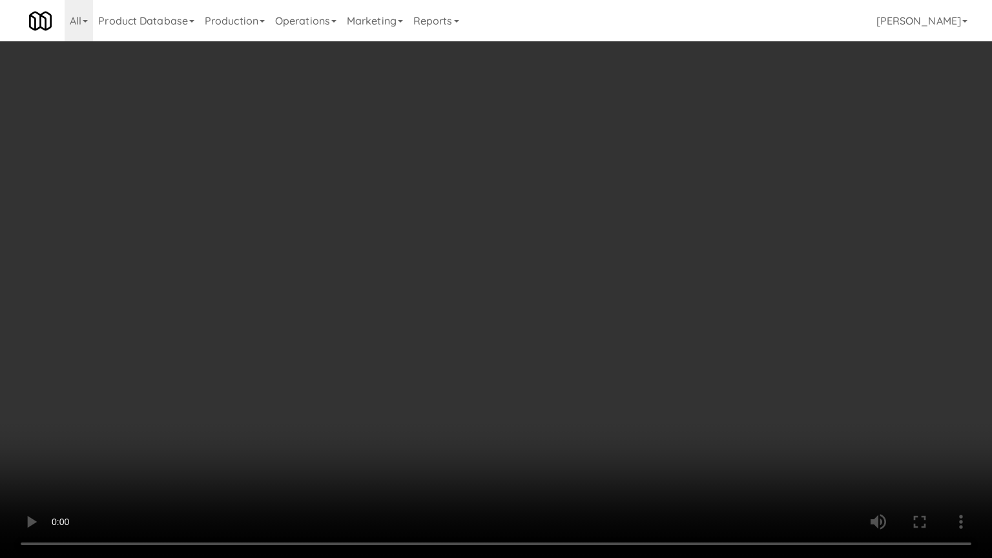
click at [571, 362] on video at bounding box center [496, 279] width 992 height 558
click at [628, 399] on video at bounding box center [496, 279] width 992 height 558
click at [632, 390] on video at bounding box center [496, 279] width 992 height 558
click at [633, 389] on video at bounding box center [496, 279] width 992 height 558
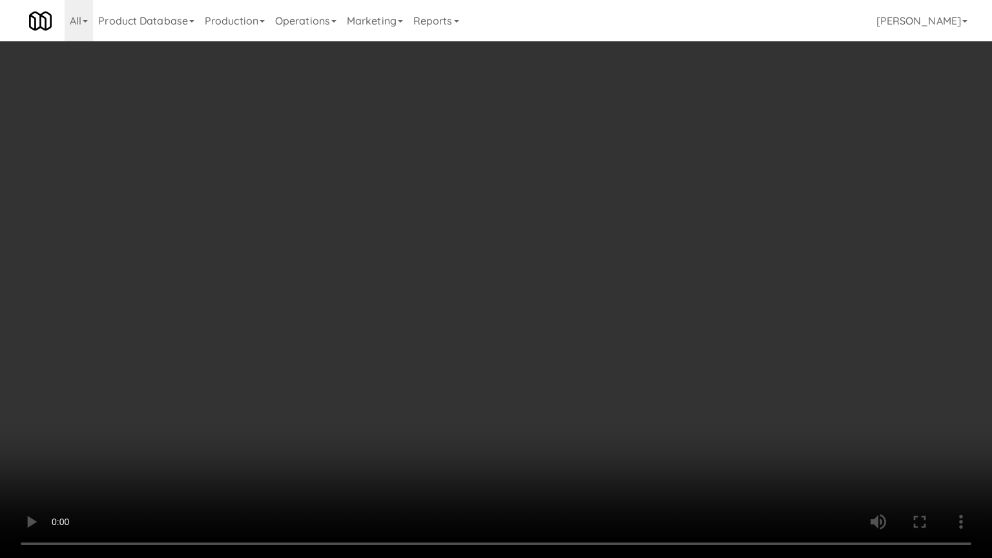
click at [633, 389] on video at bounding box center [496, 279] width 992 height 558
click at [583, 384] on video at bounding box center [496, 279] width 992 height 558
drag, startPoint x: 582, startPoint y: 383, endPoint x: 745, endPoint y: 123, distance: 306.4
click at [586, 375] on video at bounding box center [496, 279] width 992 height 558
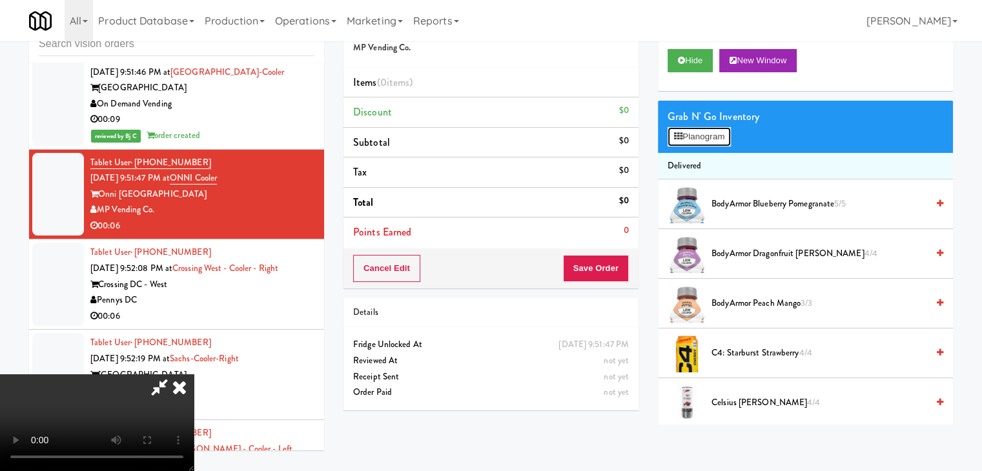
click at [723, 132] on button "Planogram" at bounding box center [699, 136] width 63 height 19
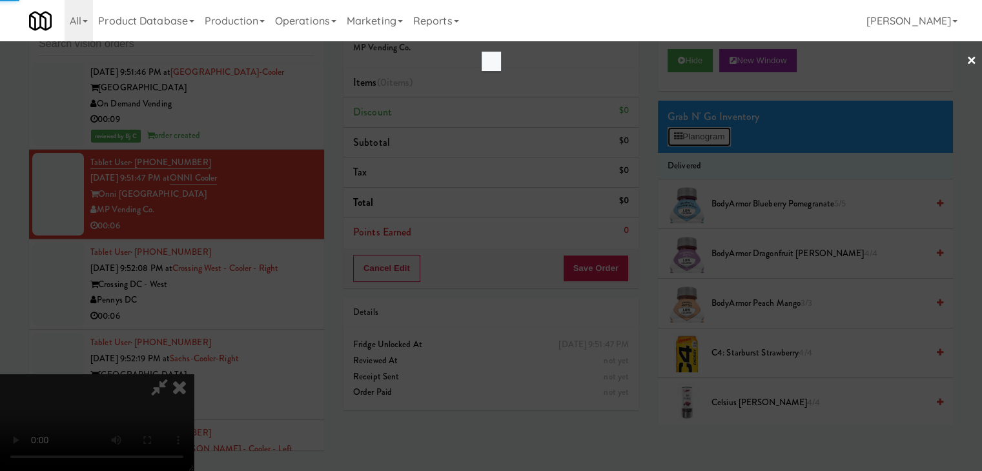
scroll to position [15020, 0]
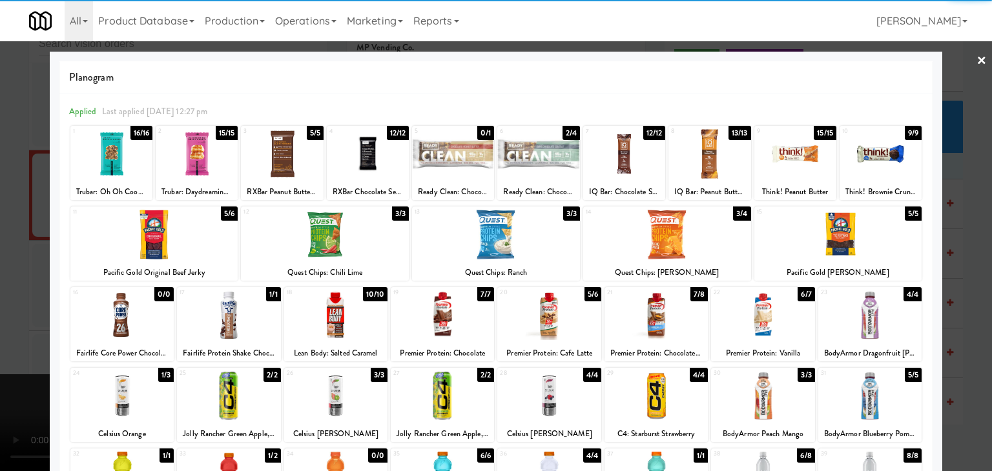
click at [695, 170] on div at bounding box center [709, 154] width 82 height 50
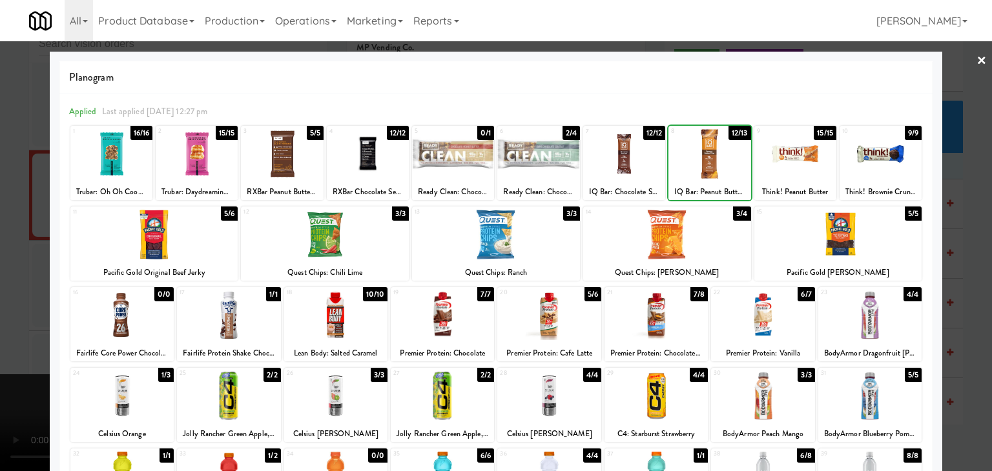
drag, startPoint x: 0, startPoint y: 267, endPoint x: 285, endPoint y: 267, distance: 285.4
click at [5, 267] on div at bounding box center [496, 235] width 992 height 471
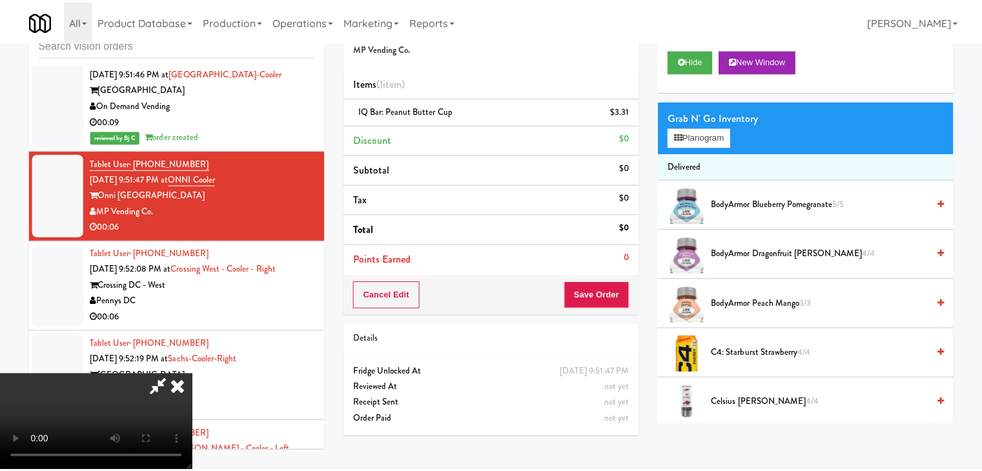
scroll to position [15068, 0]
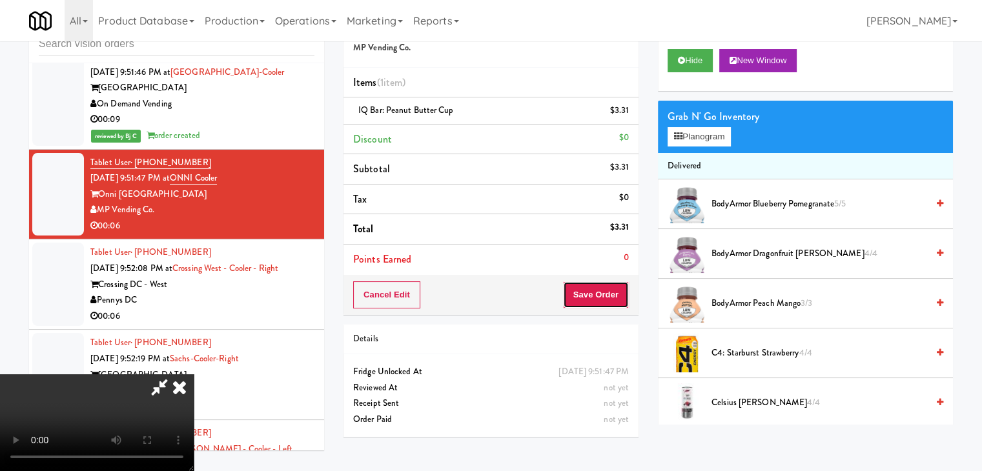
click at [623, 296] on button "Save Order" at bounding box center [596, 295] width 66 height 27
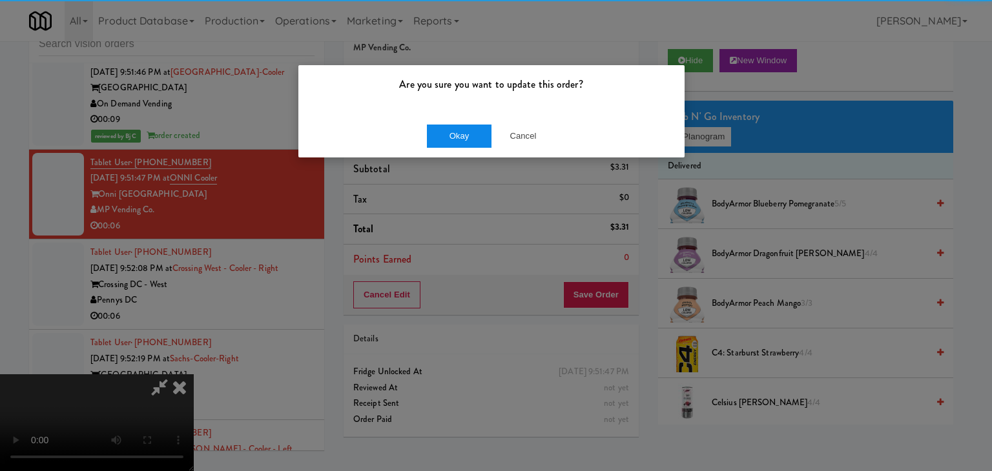
drag, startPoint x: 444, startPoint y: 116, endPoint x: 442, endPoint y: 128, distance: 13.1
click at [441, 119] on div "Okay Cancel" at bounding box center [491, 135] width 386 height 43
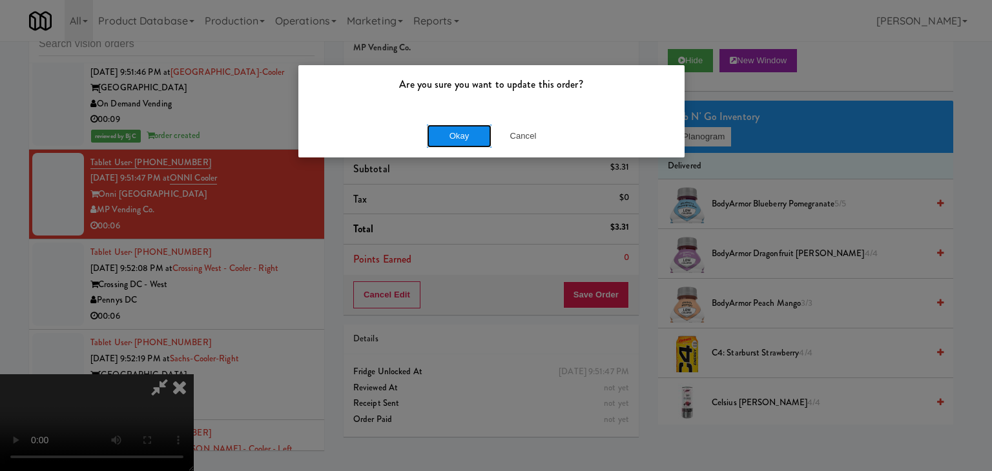
click at [442, 128] on button "Okay" at bounding box center [459, 136] width 65 height 23
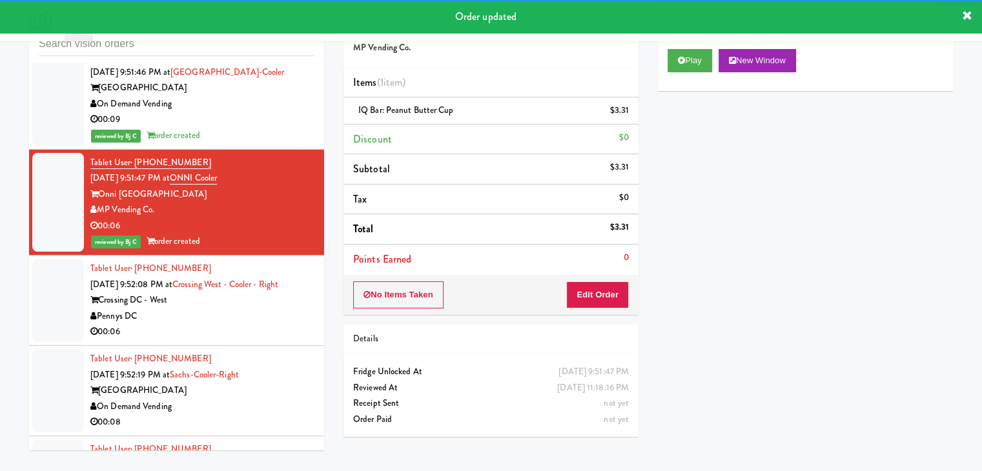
click at [273, 122] on div "00:09" at bounding box center [202, 120] width 224 height 16
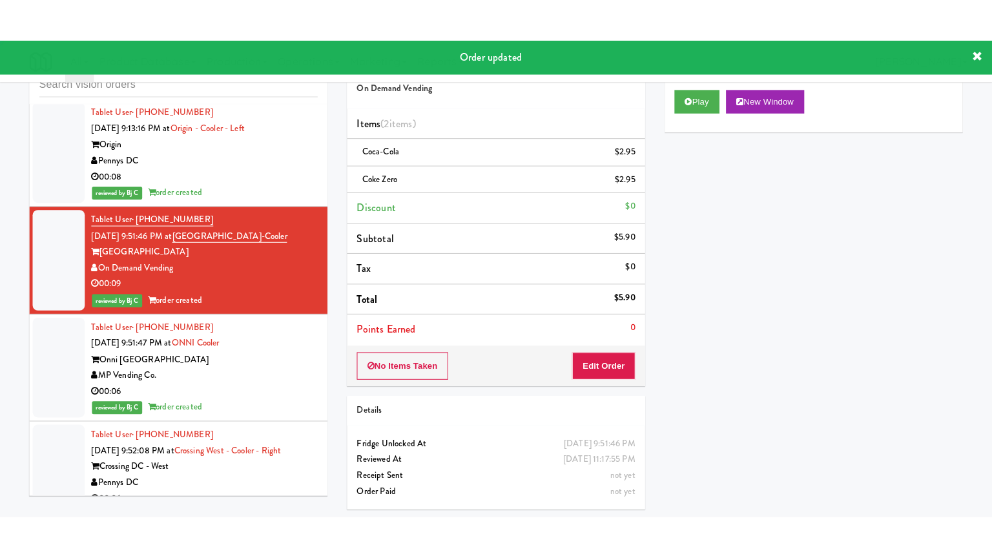
scroll to position [14939, 0]
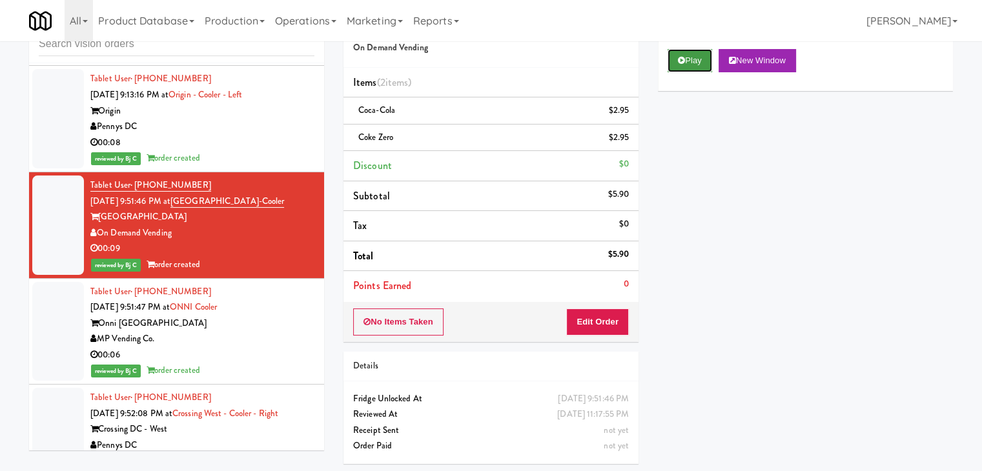
click at [684, 59] on icon at bounding box center [681, 60] width 7 height 8
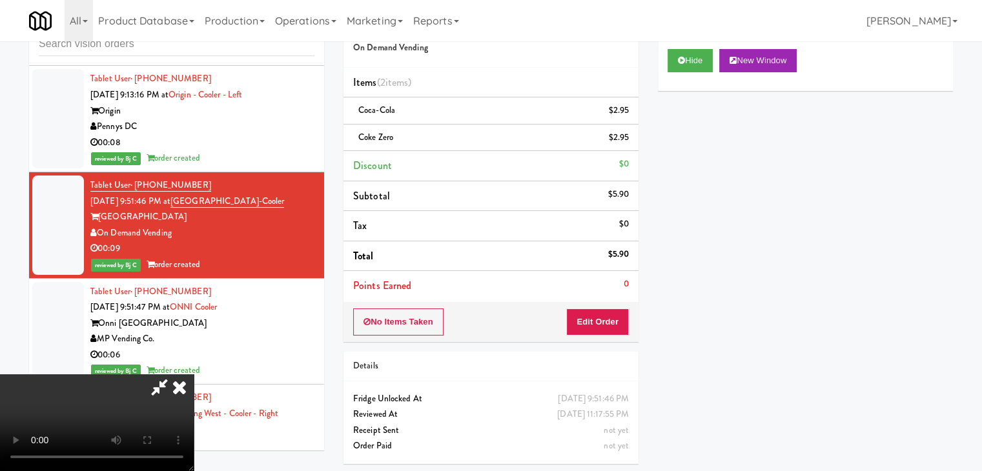
click at [194, 378] on video at bounding box center [97, 423] width 194 height 97
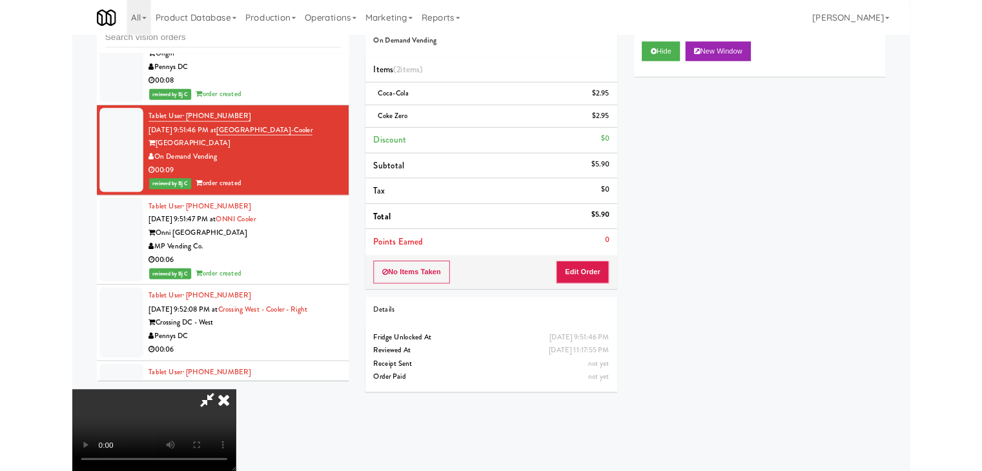
scroll to position [14891, 0]
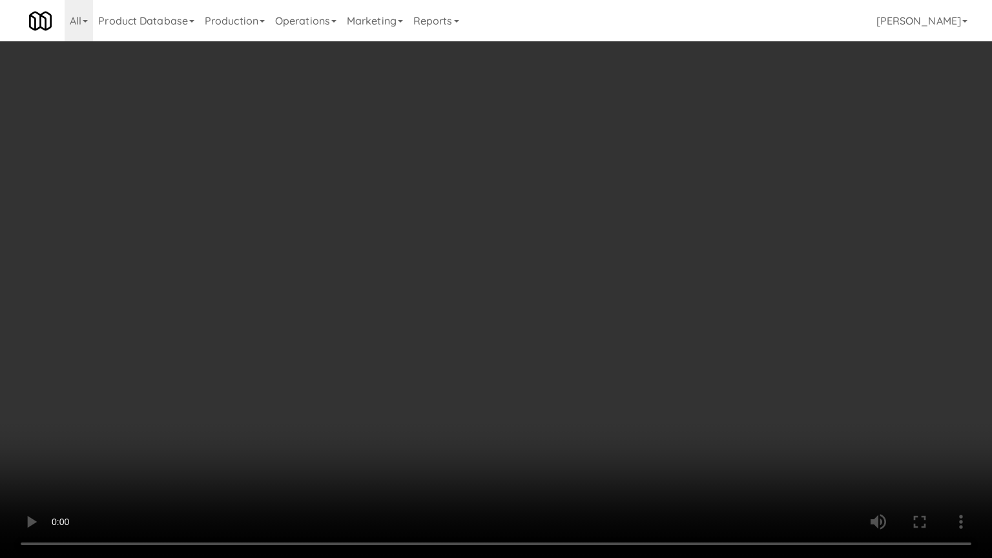
click at [542, 264] on video at bounding box center [496, 279] width 992 height 558
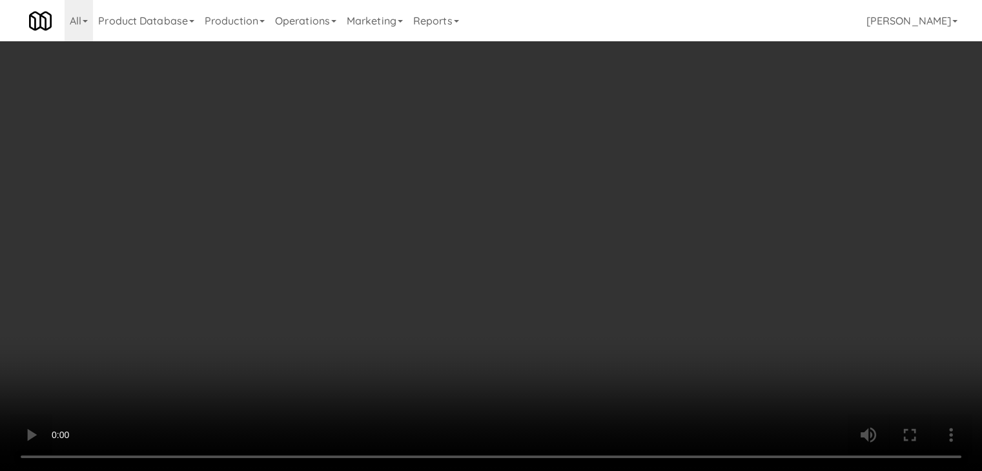
scroll to position [14939, 0]
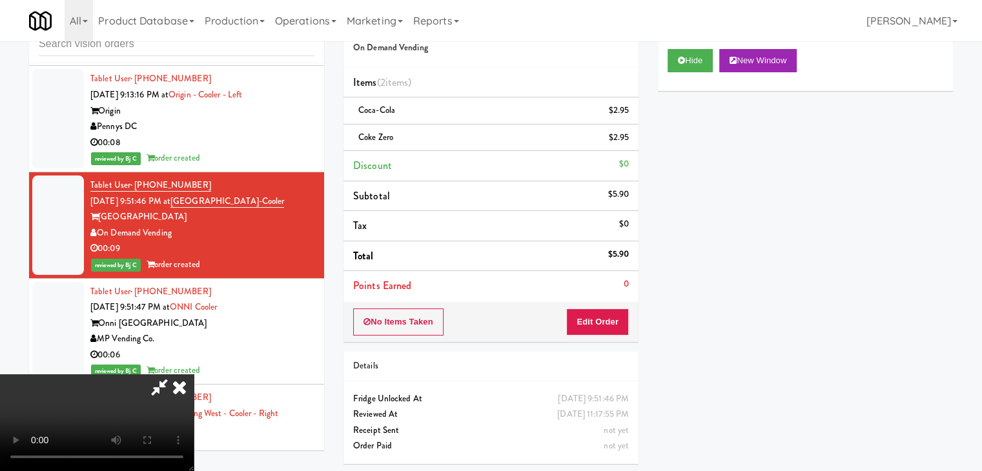
click at [194, 375] on icon at bounding box center [179, 388] width 28 height 26
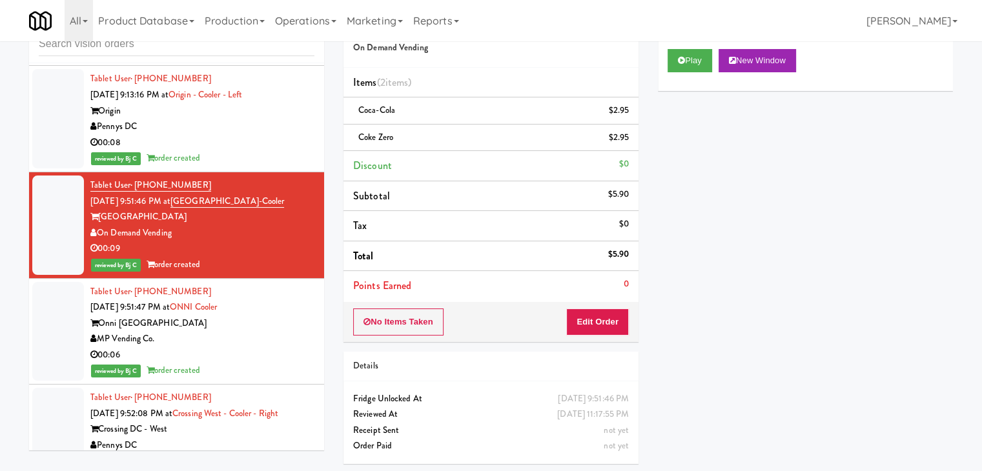
click at [593, 305] on div "No Items Taken Edit Order" at bounding box center [491, 322] width 295 height 40
click at [593, 313] on button "Edit Order" at bounding box center [597, 322] width 63 height 27
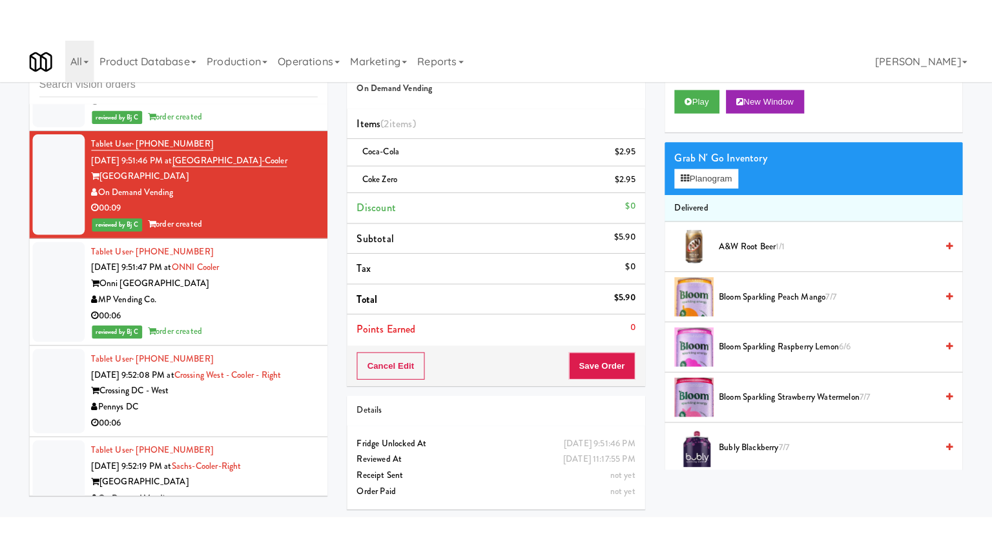
scroll to position [15133, 0]
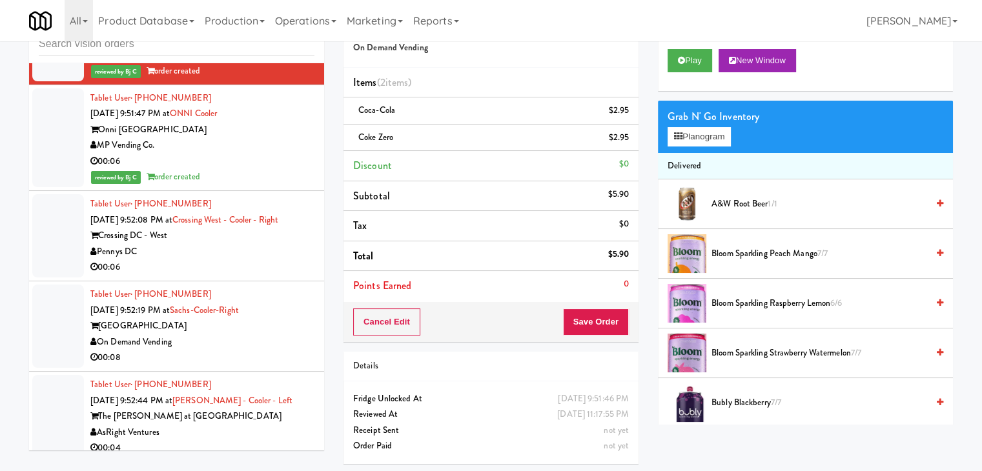
drag, startPoint x: 253, startPoint y: 253, endPoint x: 258, endPoint y: 259, distance: 7.8
click at [253, 253] on div "Pennys DC" at bounding box center [202, 252] width 224 height 16
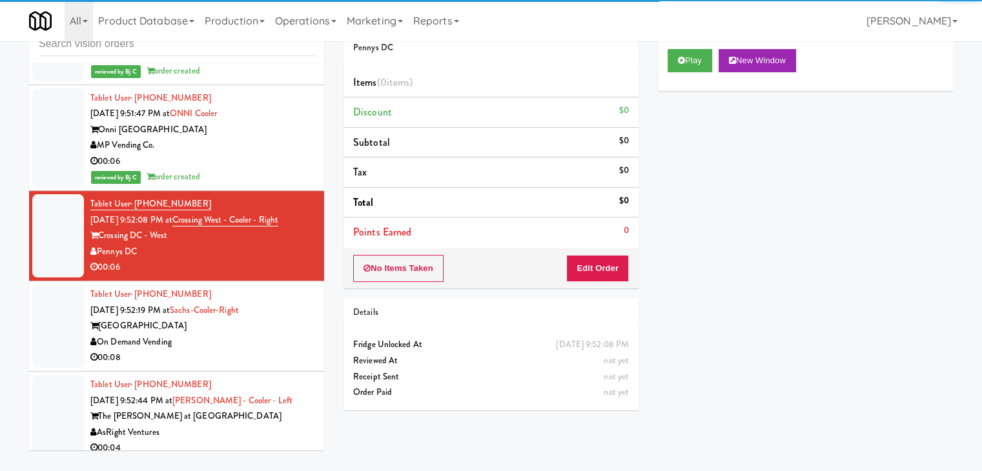
click at [677, 73] on div "Play New Window" at bounding box center [805, 65] width 295 height 52
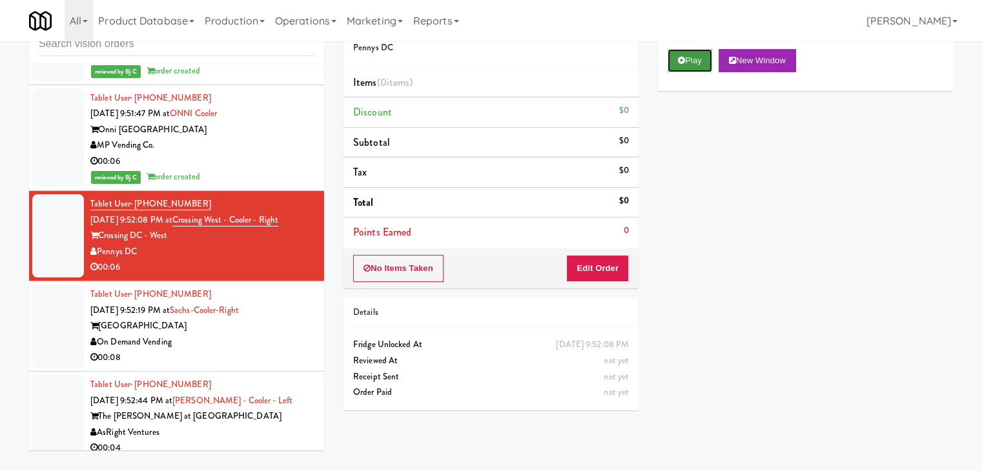
click at [688, 64] on button "Play" at bounding box center [690, 60] width 45 height 23
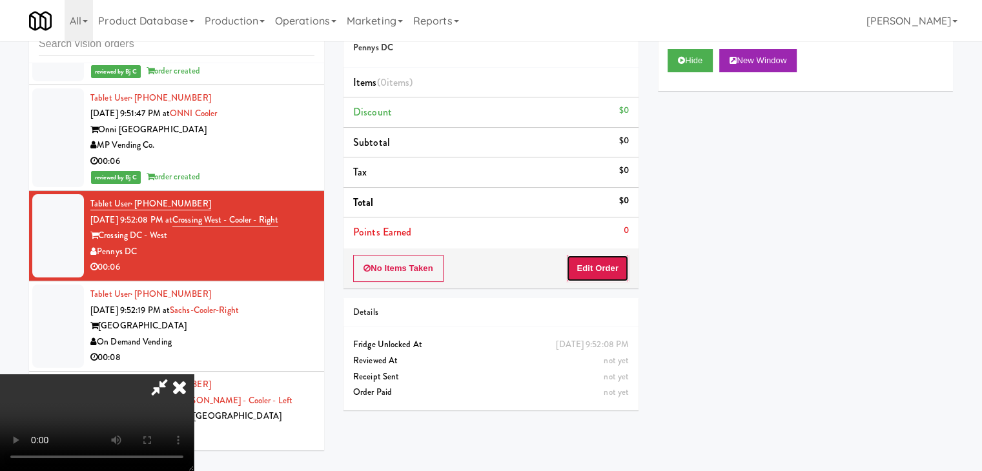
click at [613, 262] on button "Edit Order" at bounding box center [597, 268] width 63 height 27
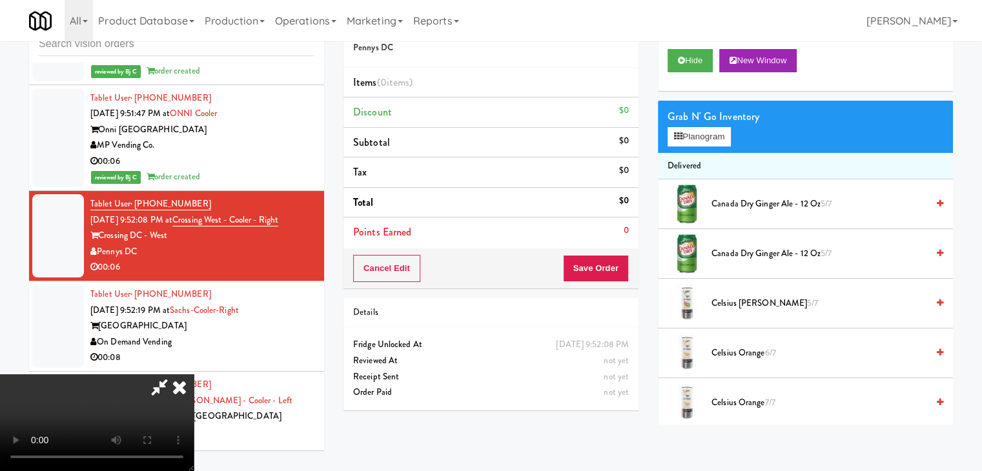
scroll to position [15085, 0]
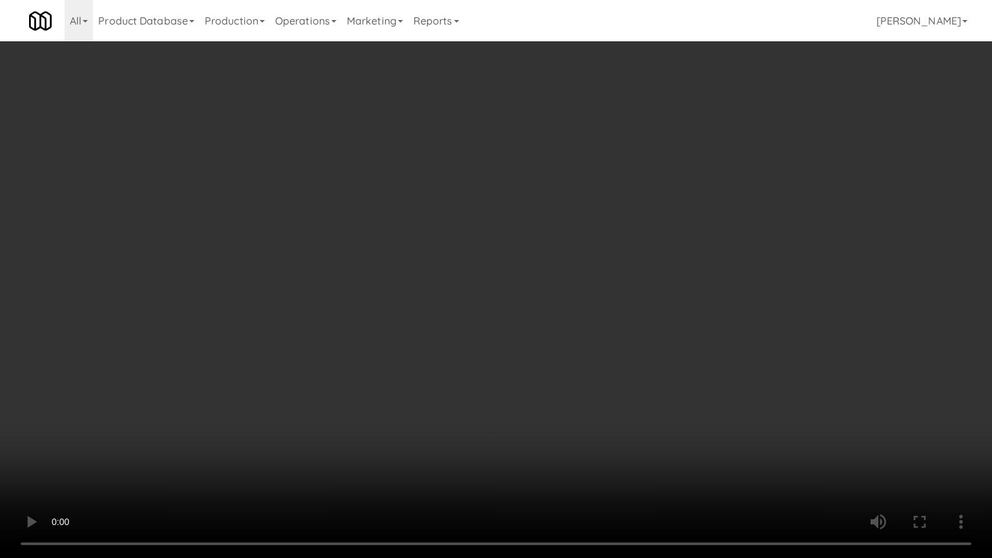
click at [535, 338] on video at bounding box center [496, 279] width 992 height 558
drag, startPoint x: 535, startPoint y: 338, endPoint x: 657, endPoint y: 182, distance: 197.8
click at [535, 336] on video at bounding box center [496, 279] width 992 height 558
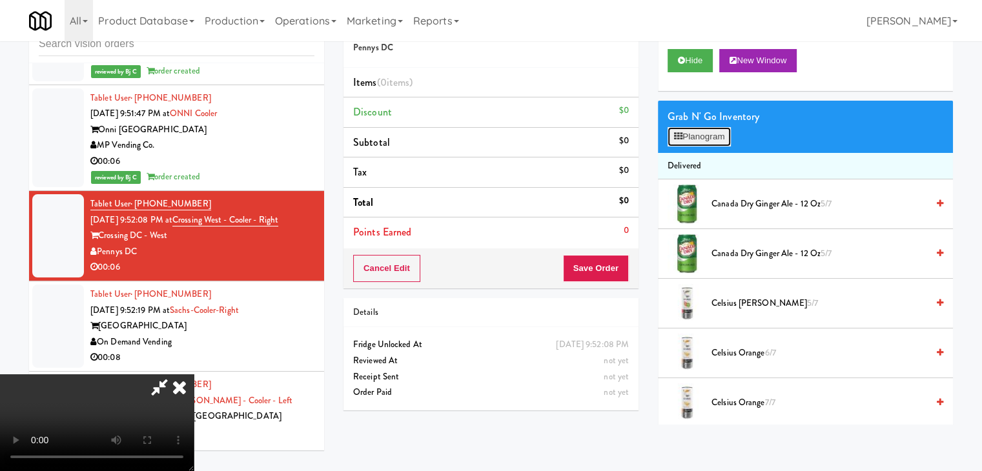
click at [706, 136] on button "Planogram" at bounding box center [699, 136] width 63 height 19
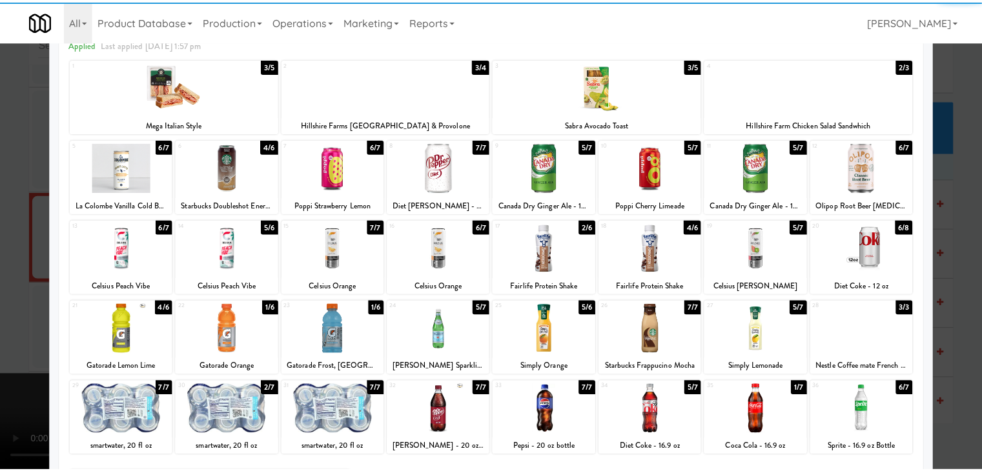
scroll to position [163, 0]
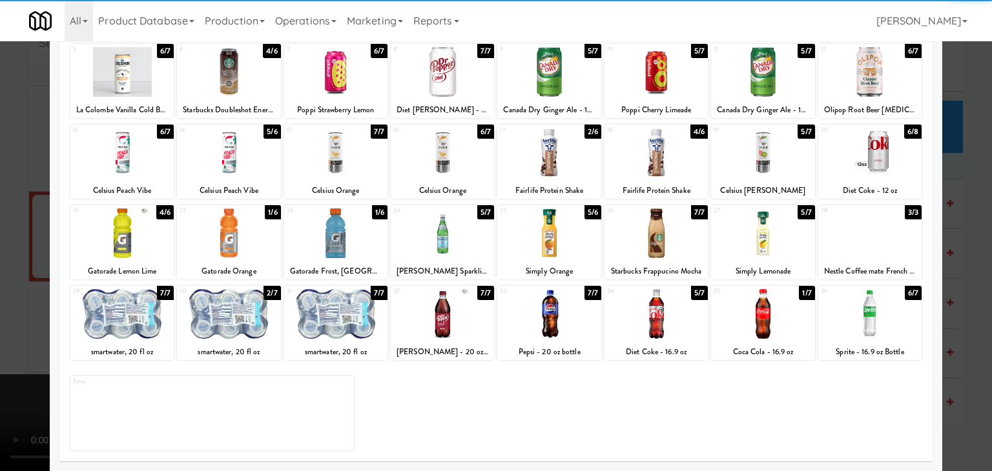
click at [550, 322] on div at bounding box center [548, 314] width 103 height 50
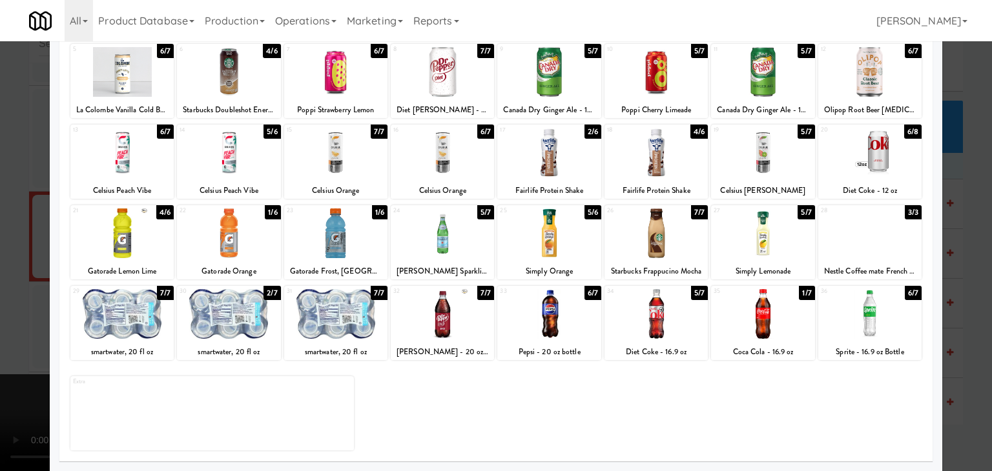
drag, startPoint x: 0, startPoint y: 354, endPoint x: 421, endPoint y: 341, distance: 421.2
click at [3, 353] on div at bounding box center [496, 235] width 992 height 471
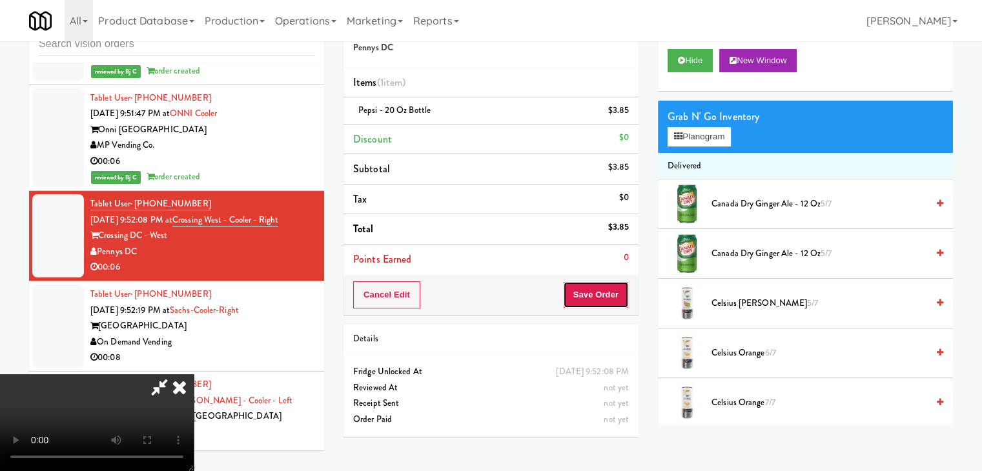
click at [618, 296] on button "Save Order" at bounding box center [596, 295] width 66 height 27
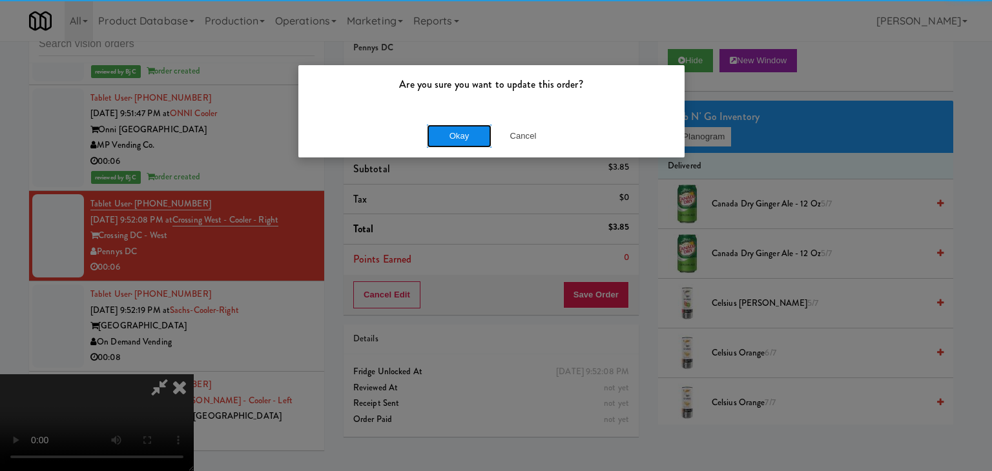
click at [466, 136] on button "Okay" at bounding box center [459, 136] width 65 height 23
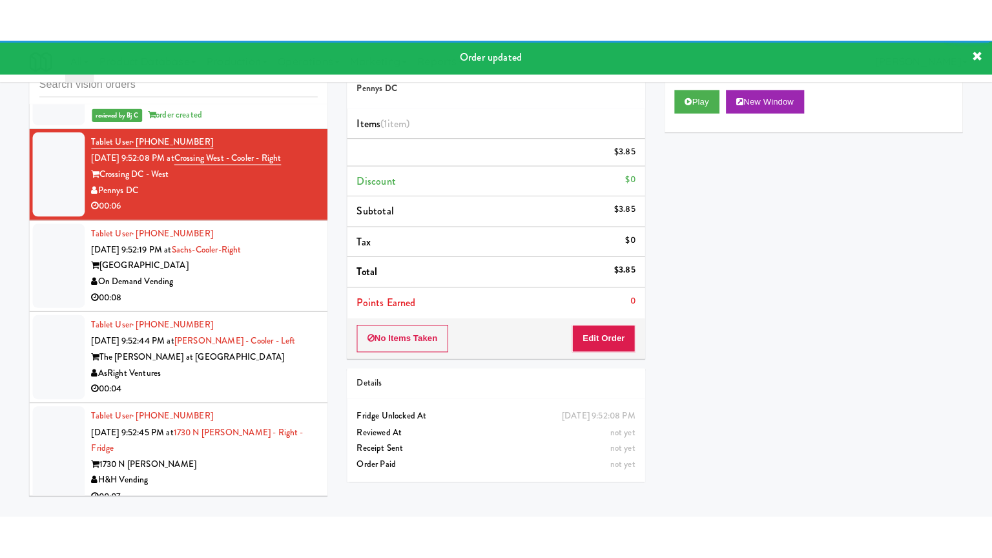
scroll to position [15262, 0]
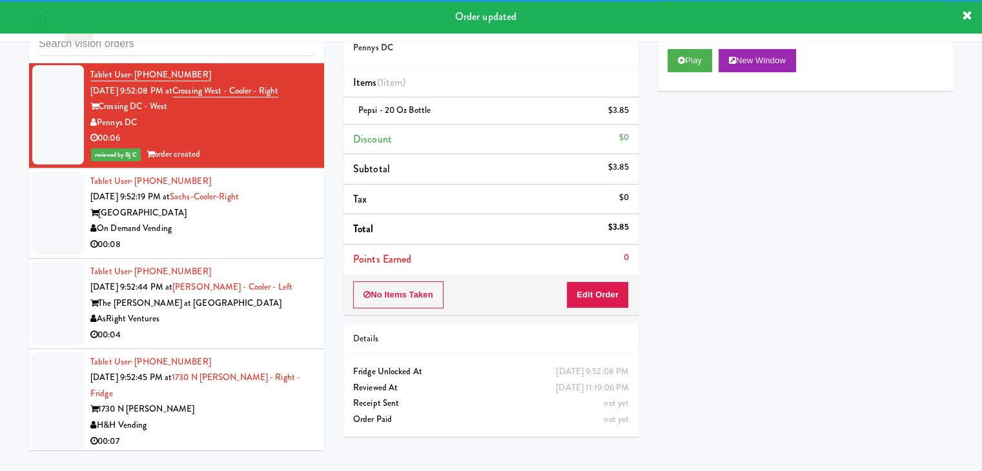
click at [276, 232] on div "On Demand Vending" at bounding box center [202, 229] width 224 height 16
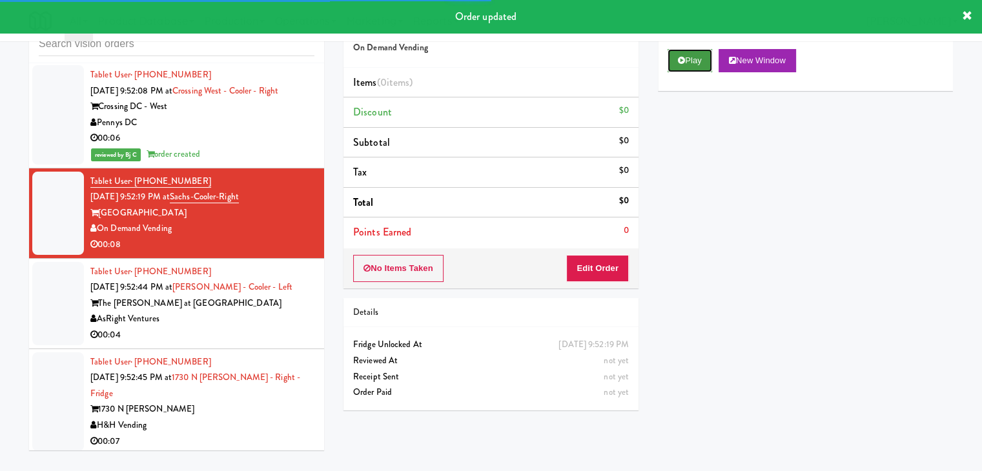
click at [695, 56] on button "Play" at bounding box center [690, 60] width 45 height 23
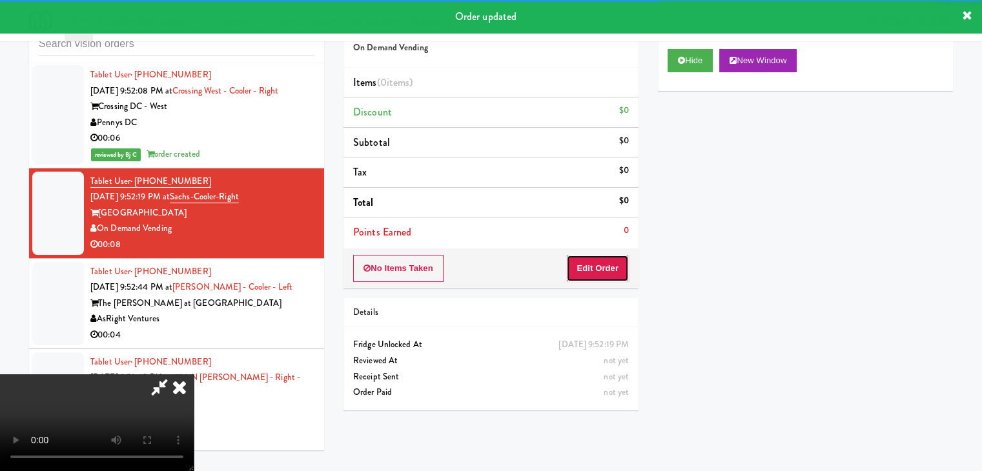
click at [589, 264] on button "Edit Order" at bounding box center [597, 268] width 63 height 27
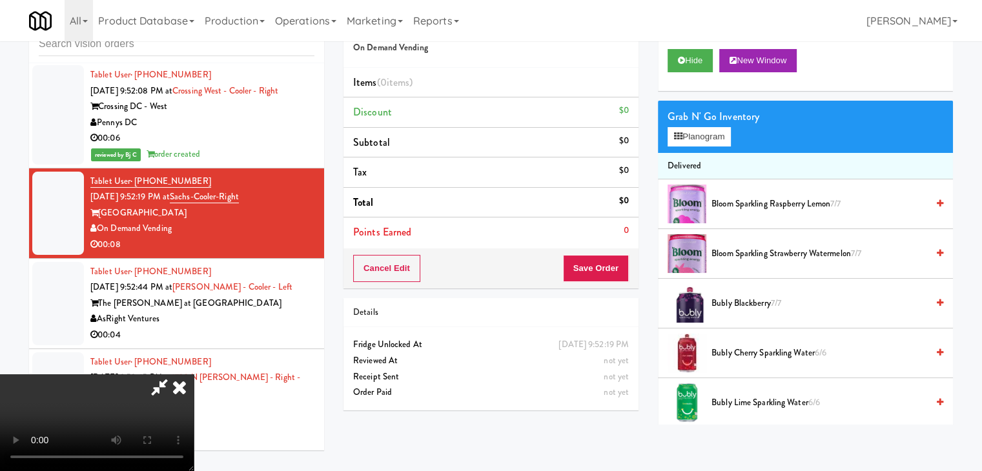
scroll to position [15214, 0]
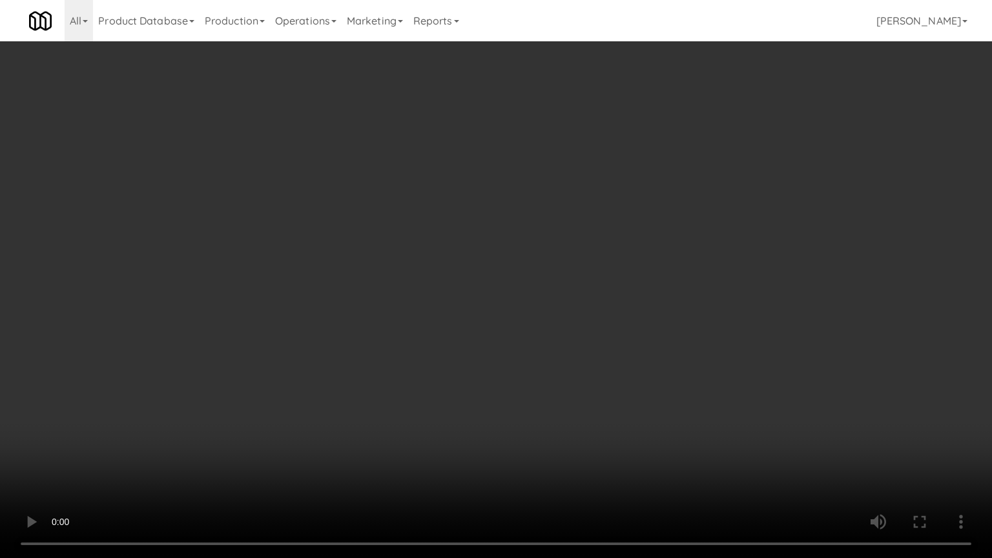
click at [556, 336] on video at bounding box center [496, 279] width 992 height 558
click at [558, 333] on video at bounding box center [496, 279] width 992 height 558
click at [559, 332] on video at bounding box center [496, 279] width 992 height 558
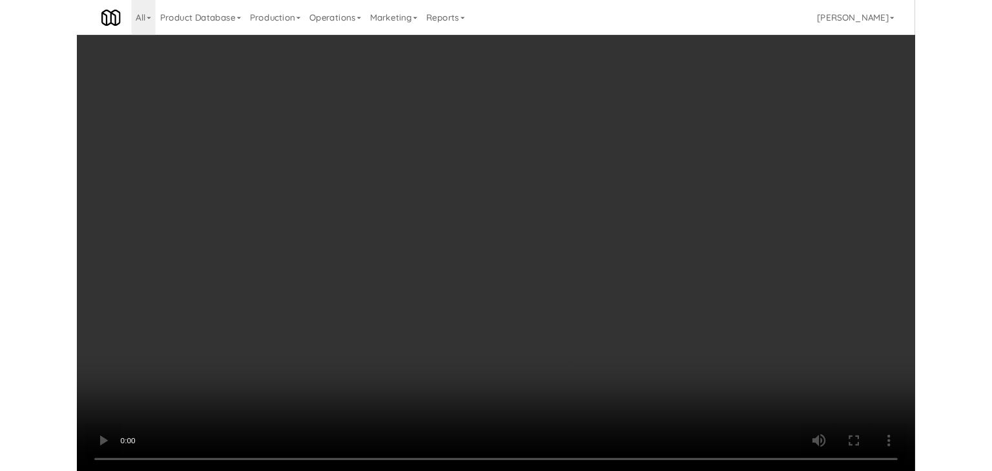
scroll to position [15262, 0]
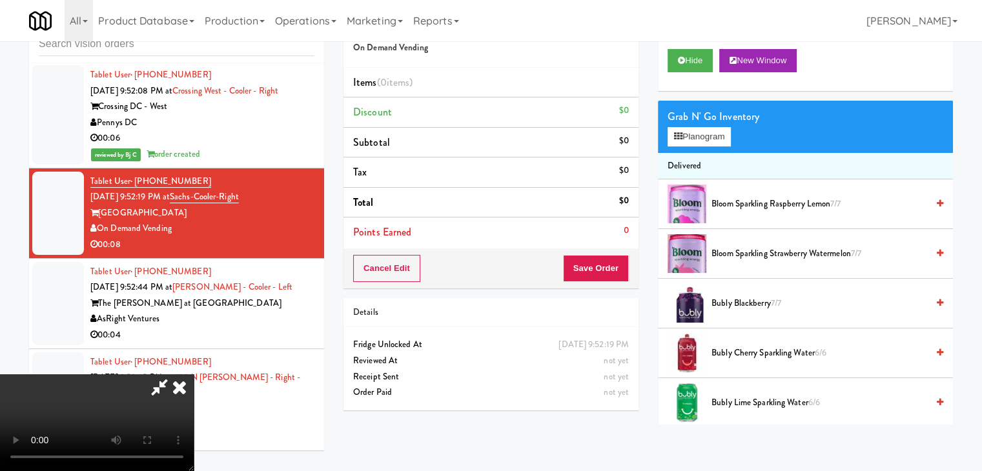
click at [194, 375] on video at bounding box center [97, 423] width 194 height 97
click at [705, 135] on button "Planogram" at bounding box center [699, 136] width 63 height 19
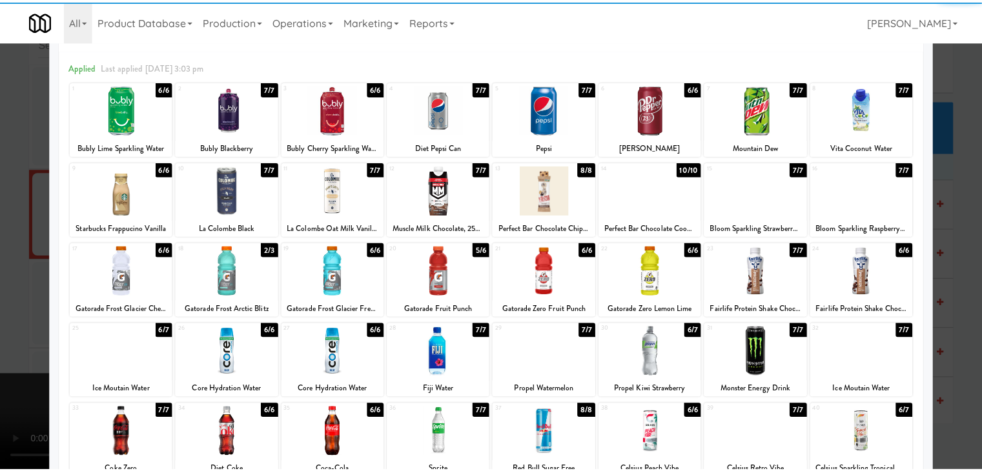
scroll to position [129, 0]
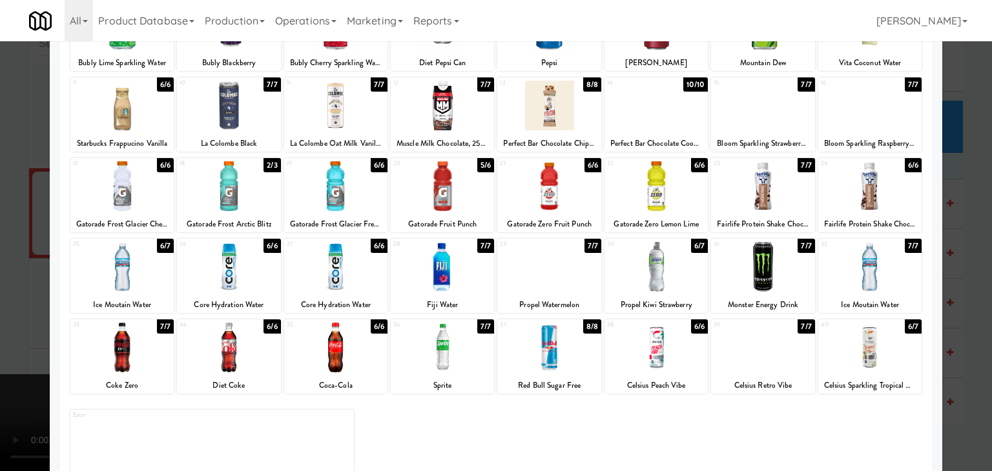
click at [444, 278] on div at bounding box center [442, 267] width 103 height 50
click at [542, 272] on div at bounding box center [548, 267] width 103 height 50
click at [3, 339] on div at bounding box center [496, 235] width 992 height 471
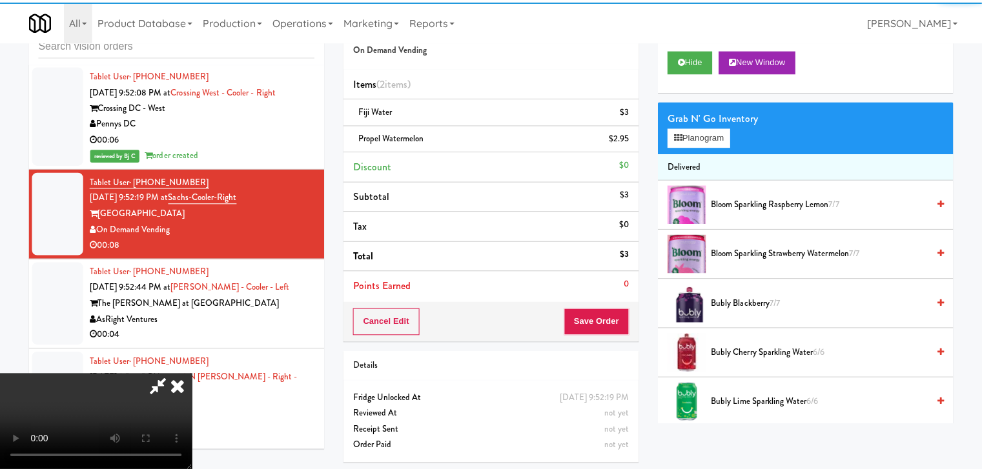
scroll to position [15262, 0]
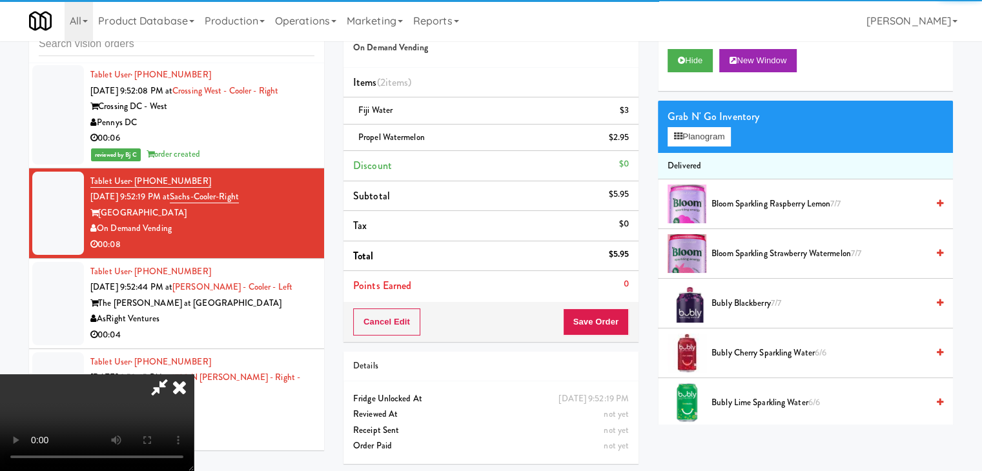
drag, startPoint x: 293, startPoint y: 342, endPoint x: 409, endPoint y: 337, distance: 116.3
click at [194, 375] on video at bounding box center [97, 423] width 194 height 97
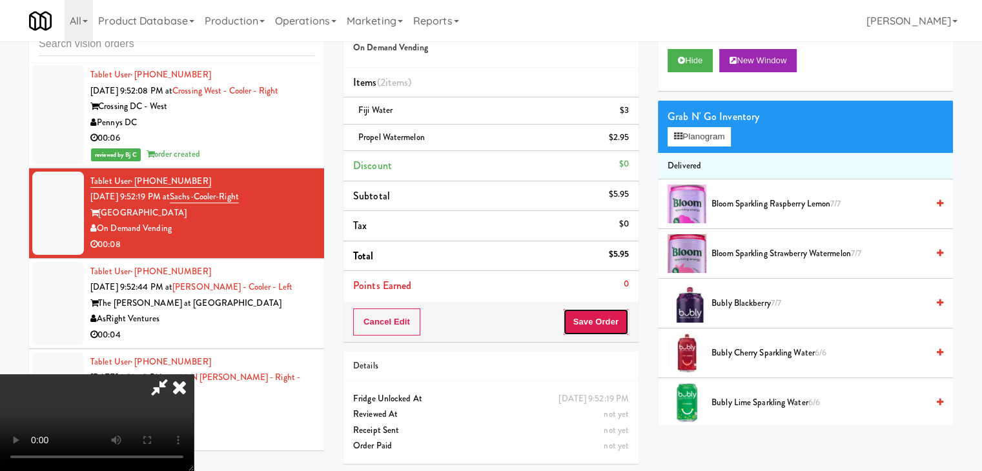
click at [611, 314] on button "Save Order" at bounding box center [596, 322] width 66 height 27
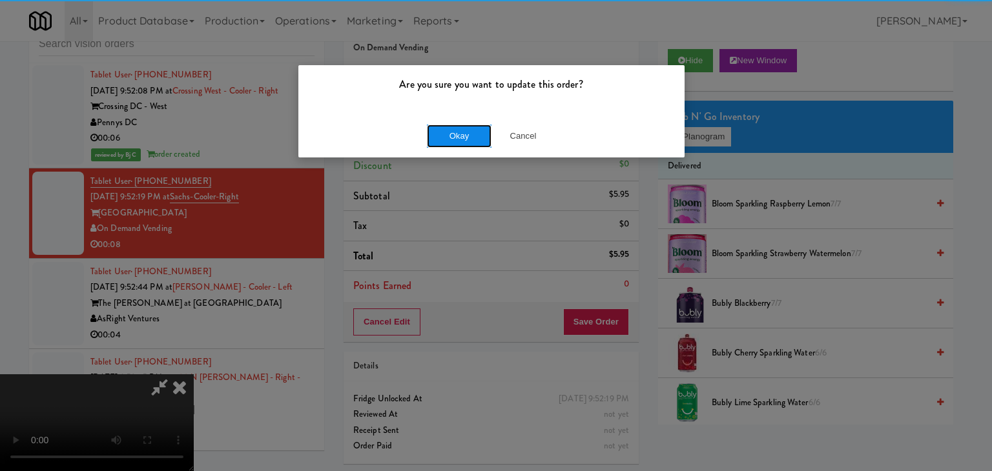
click at [465, 137] on button "Okay" at bounding box center [459, 136] width 65 height 23
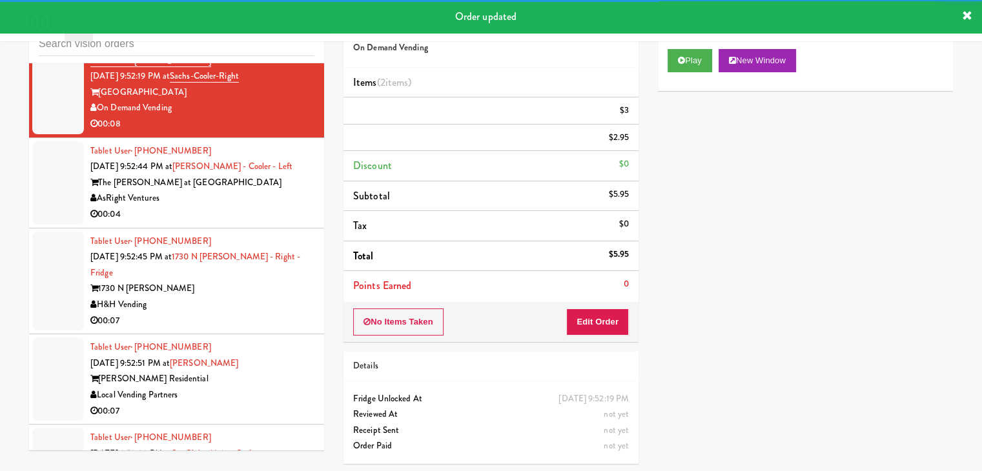
scroll to position [15391, 0]
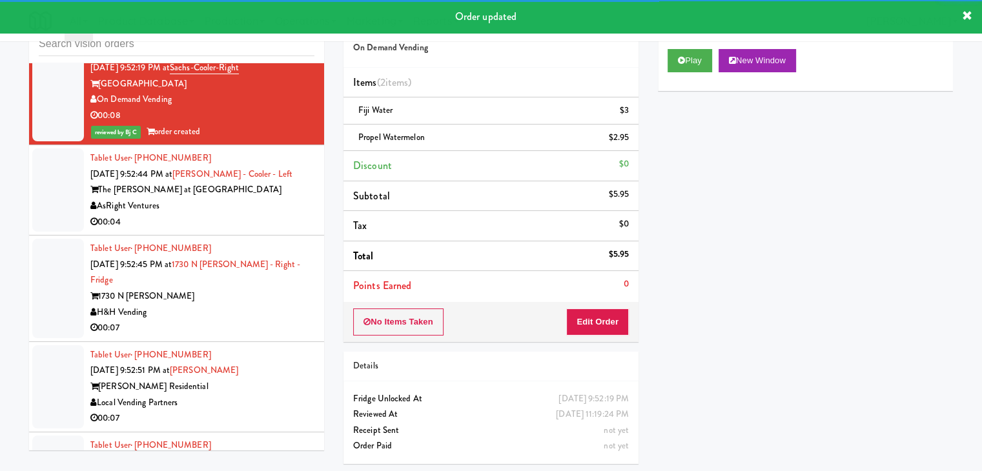
click at [278, 226] on div "00:04" at bounding box center [202, 222] width 224 height 16
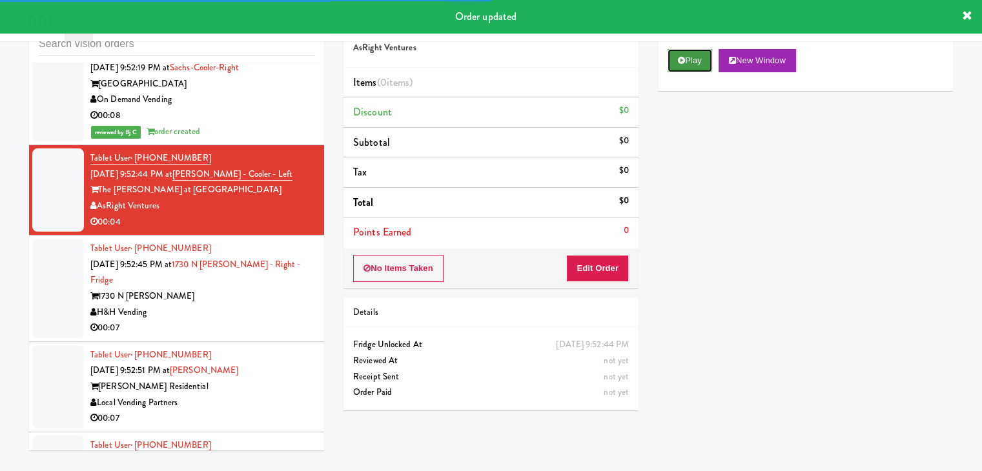
click at [707, 61] on button "Play" at bounding box center [690, 60] width 45 height 23
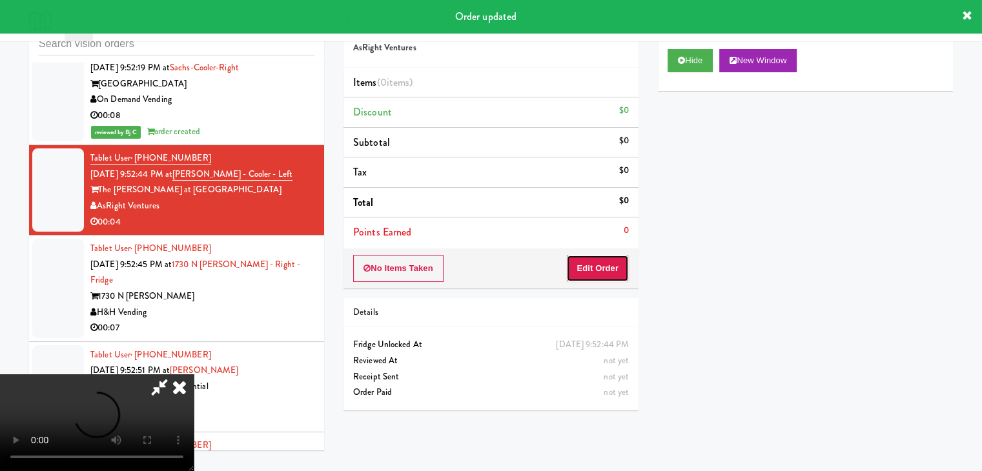
click at [618, 267] on button "Edit Order" at bounding box center [597, 268] width 63 height 27
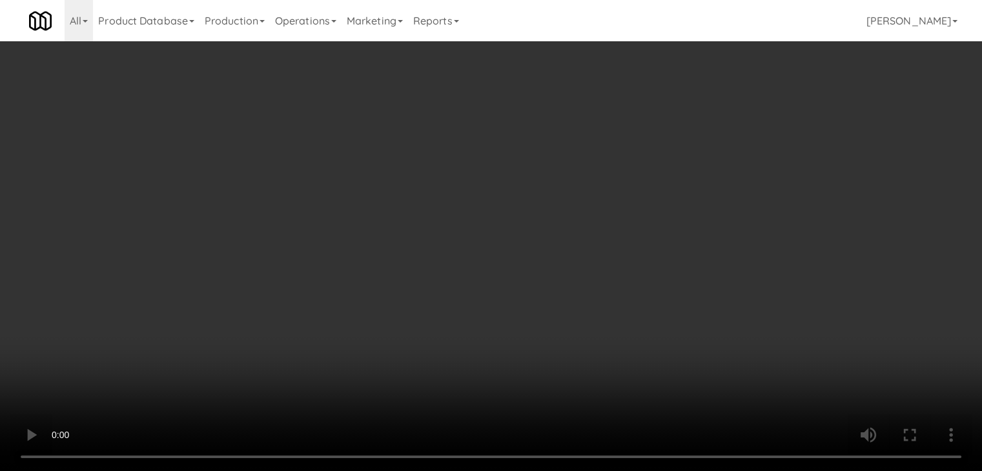
scroll to position [15343, 0]
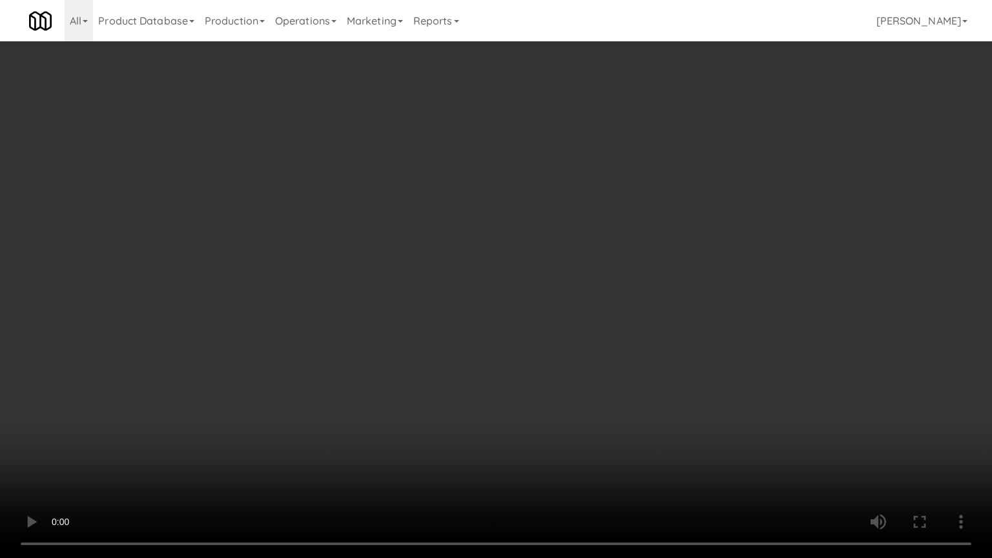
click at [576, 401] on video at bounding box center [496, 279] width 992 height 558
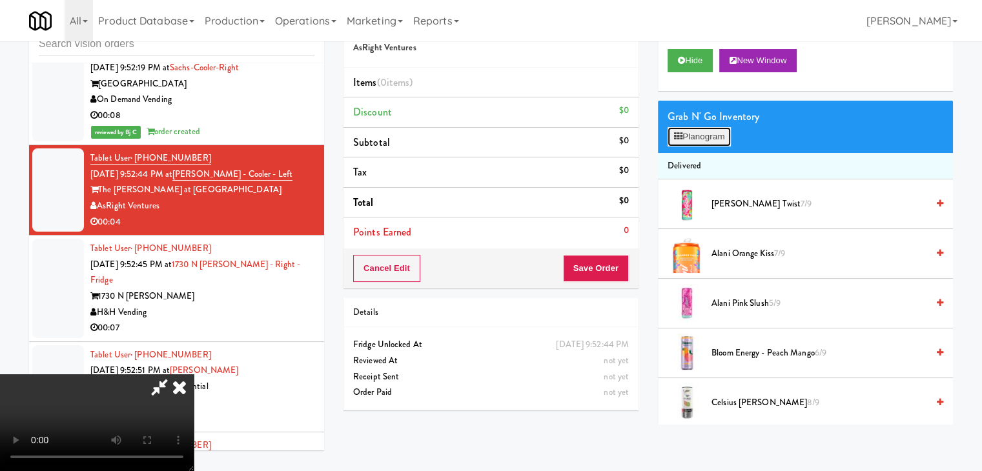
click at [710, 138] on button "Planogram" at bounding box center [699, 136] width 63 height 19
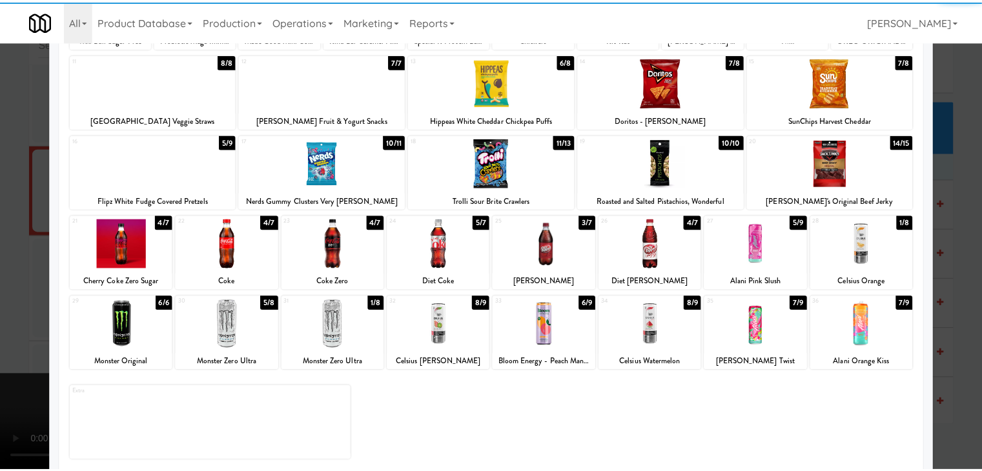
scroll to position [163, 0]
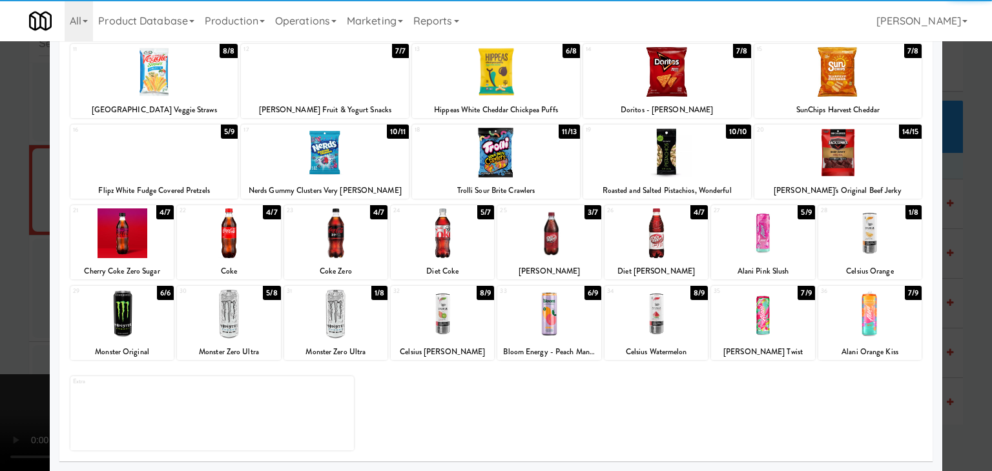
click at [337, 325] on div at bounding box center [335, 314] width 103 height 50
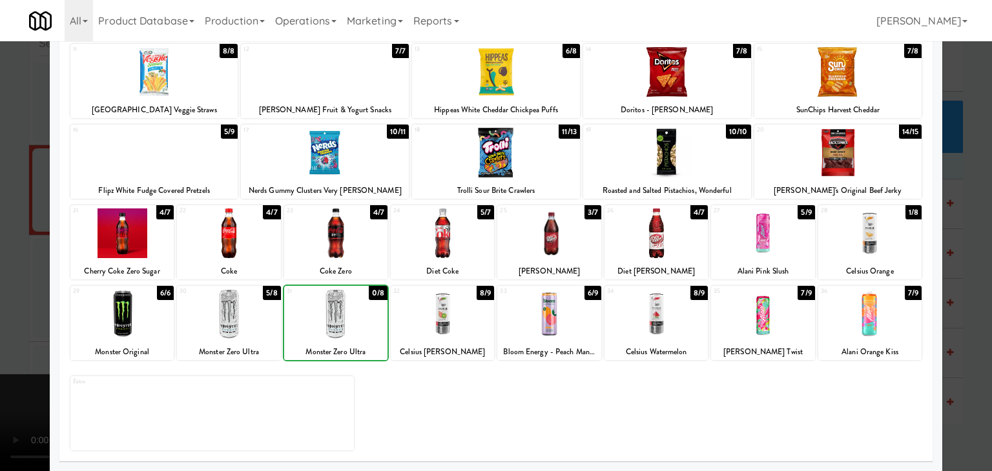
click at [3, 324] on div at bounding box center [496, 235] width 992 height 471
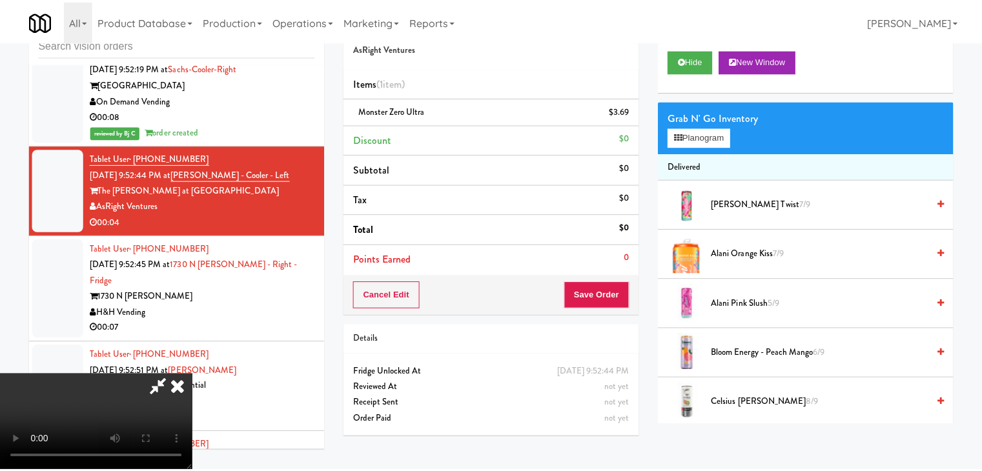
scroll to position [15391, 0]
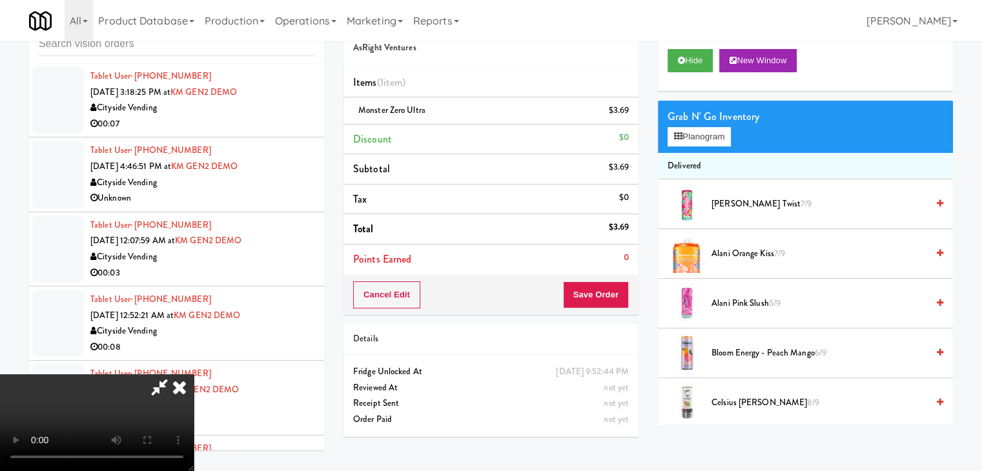
scroll to position [15391, 0]
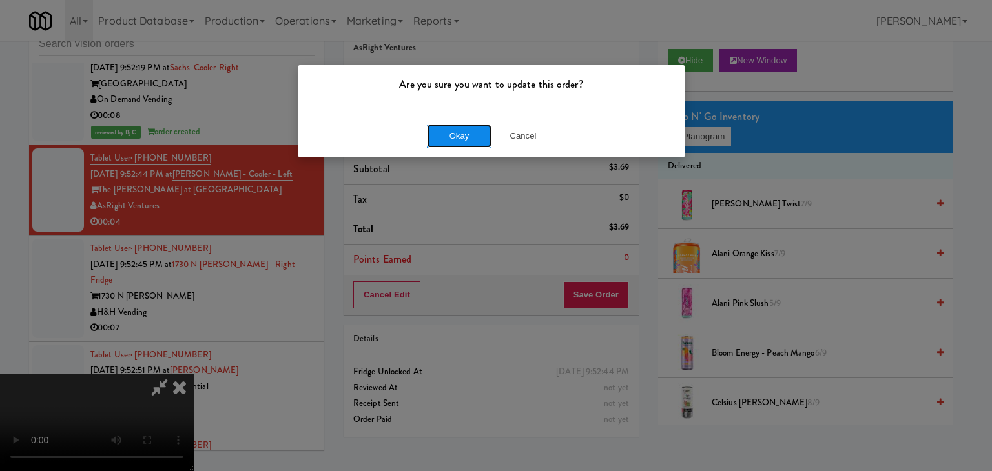
click at [465, 140] on button "Okay" at bounding box center [459, 136] width 65 height 23
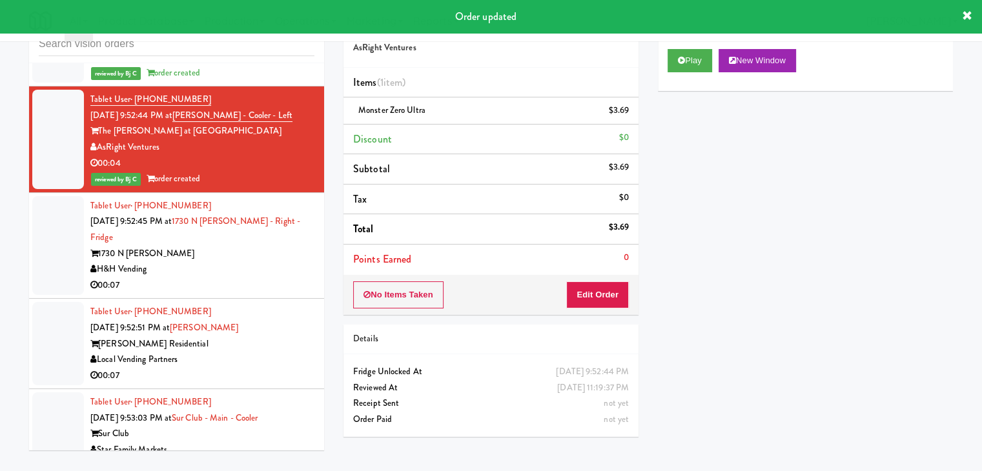
scroll to position [15520, 0]
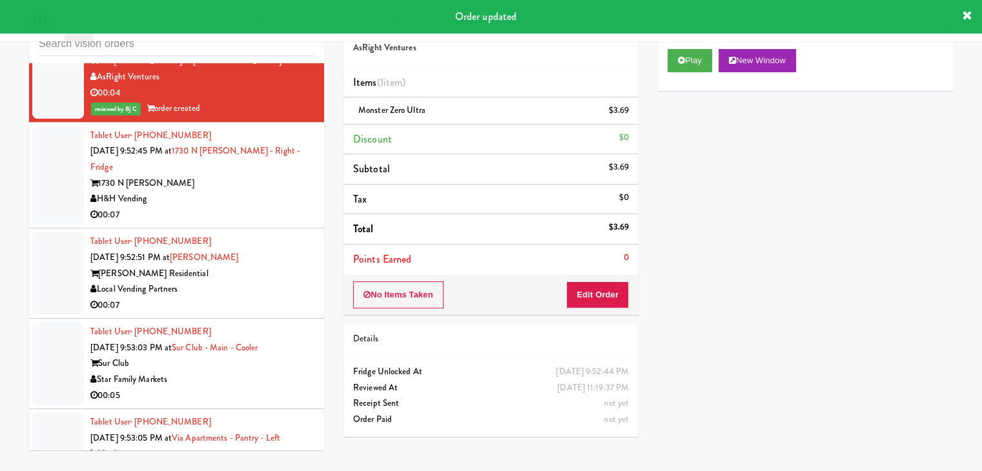
click at [253, 191] on div "H&H Vending" at bounding box center [202, 199] width 224 height 16
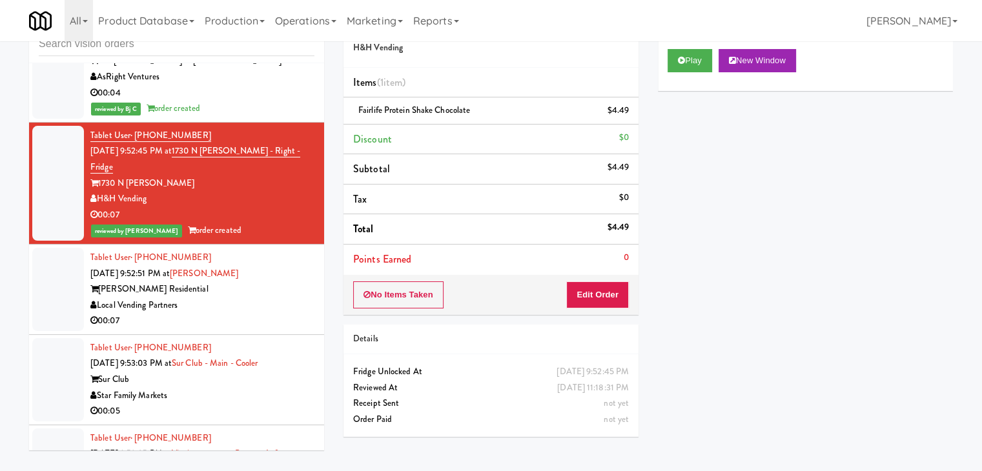
drag, startPoint x: 271, startPoint y: 277, endPoint x: 280, endPoint y: 272, distance: 11.0
click at [271, 282] on div "[PERSON_NAME] Residential" at bounding box center [202, 290] width 224 height 16
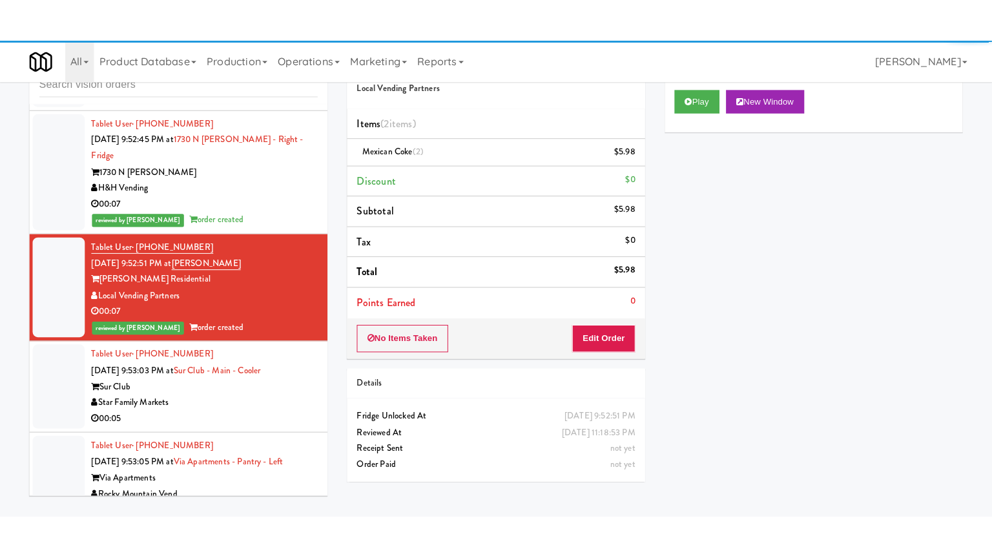
scroll to position [15714, 0]
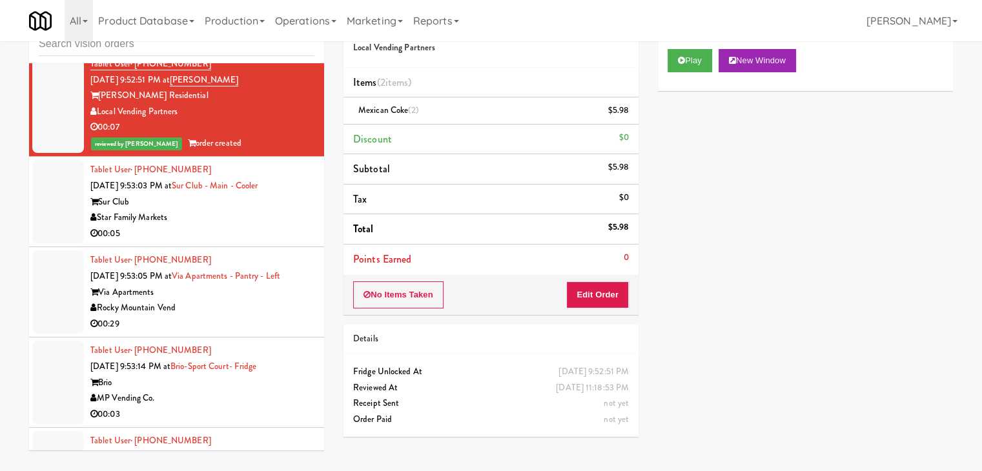
click at [267, 210] on div "Star Family Markets" at bounding box center [202, 218] width 224 height 16
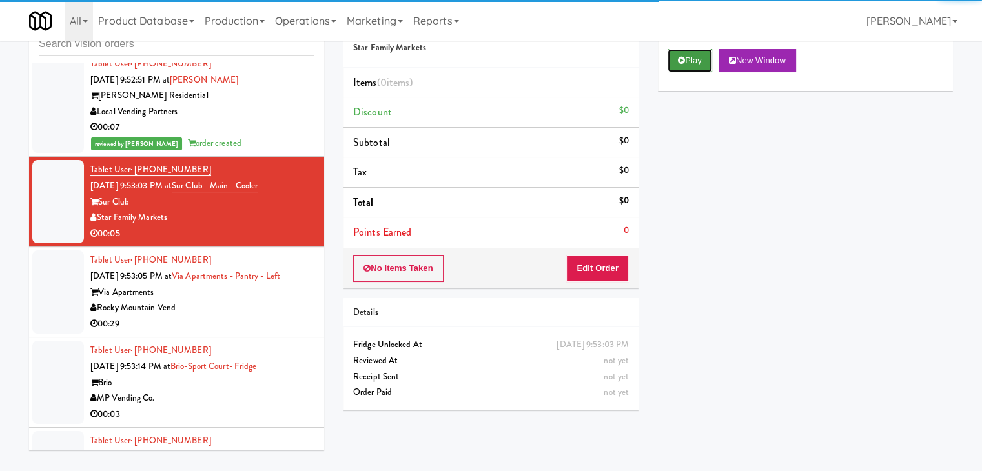
click at [691, 59] on button "Play" at bounding box center [690, 60] width 45 height 23
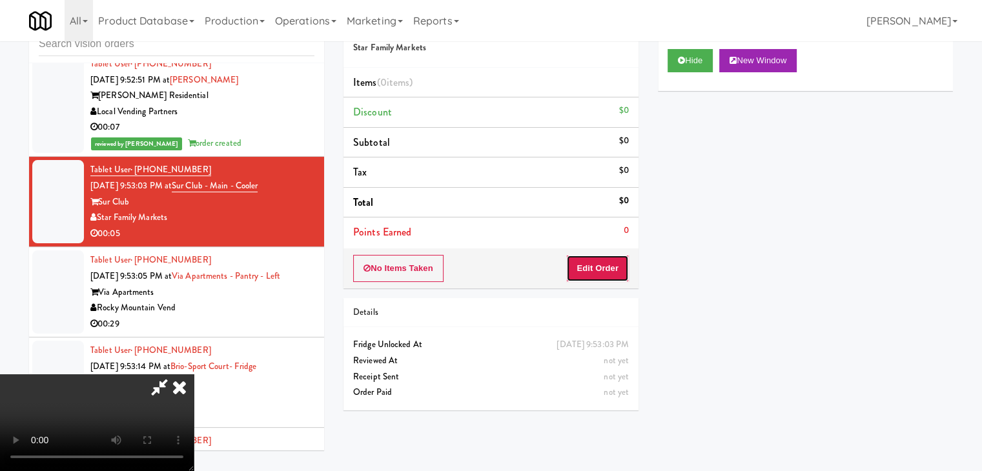
click at [602, 264] on button "Edit Order" at bounding box center [597, 268] width 63 height 27
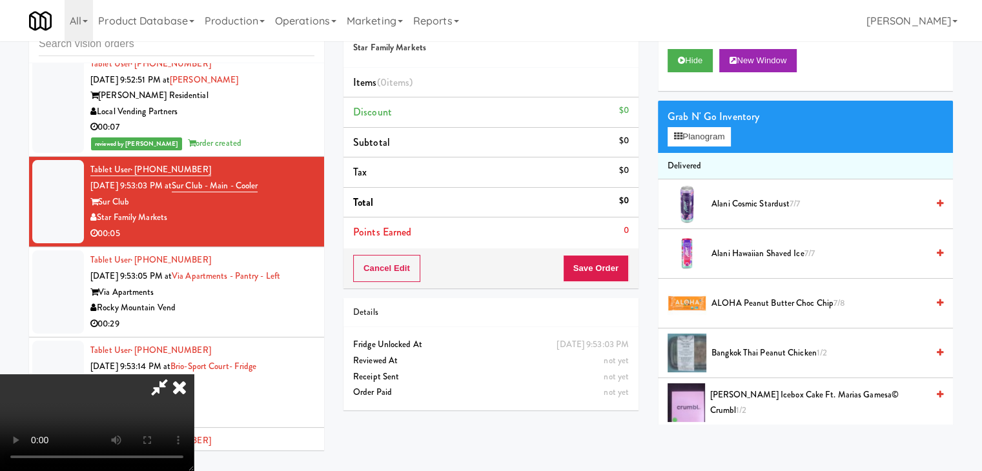
scroll to position [15666, 0]
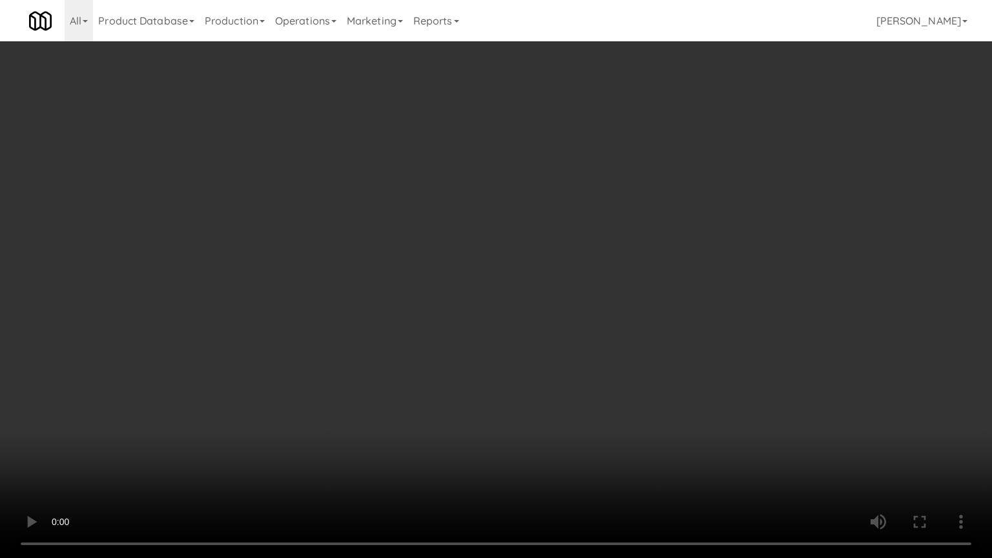
click at [586, 354] on video at bounding box center [496, 279] width 992 height 558
click at [568, 363] on video at bounding box center [496, 279] width 992 height 558
drag, startPoint x: 568, startPoint y: 363, endPoint x: 680, endPoint y: 194, distance: 202.5
click at [568, 362] on video at bounding box center [496, 279] width 992 height 558
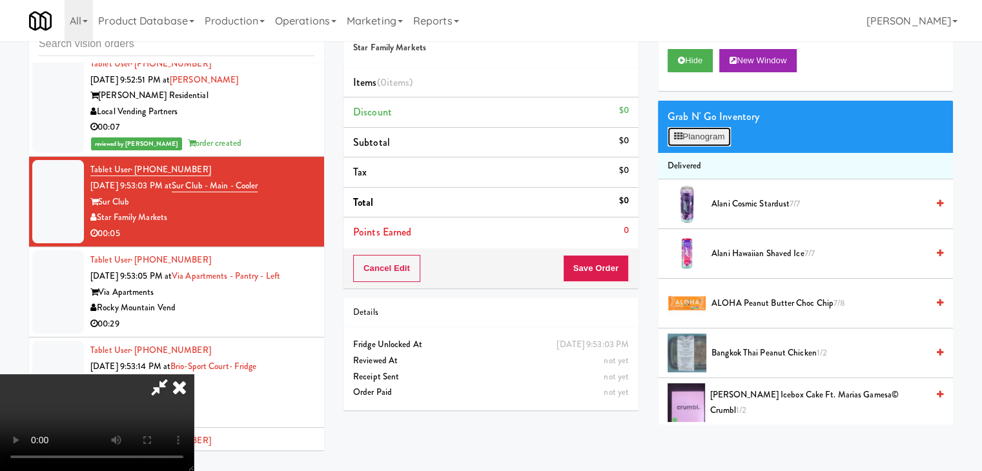
click at [717, 132] on button "Planogram" at bounding box center [699, 136] width 63 height 19
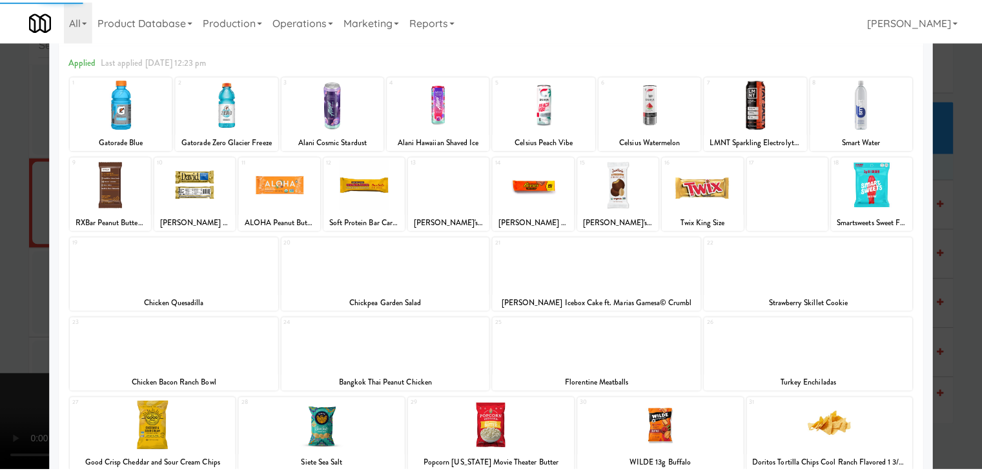
scroll to position [129, 0]
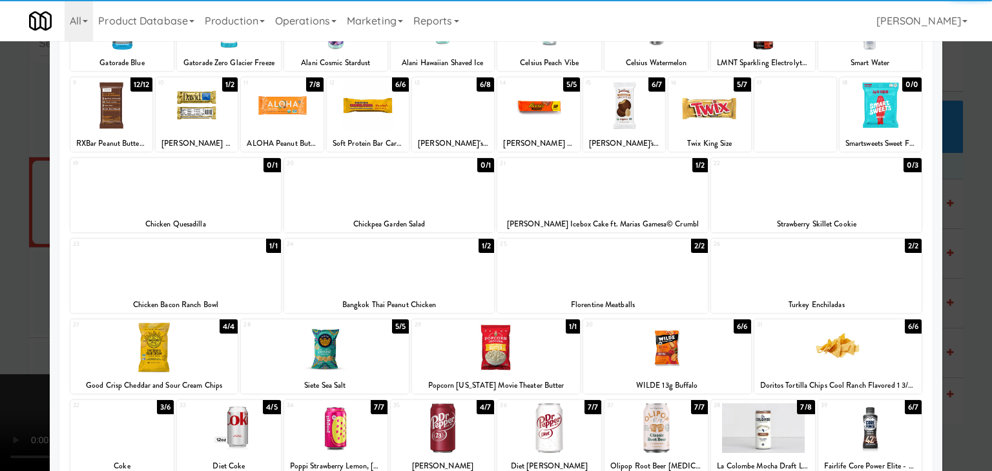
click at [484, 349] on div at bounding box center [496, 348] width 168 height 50
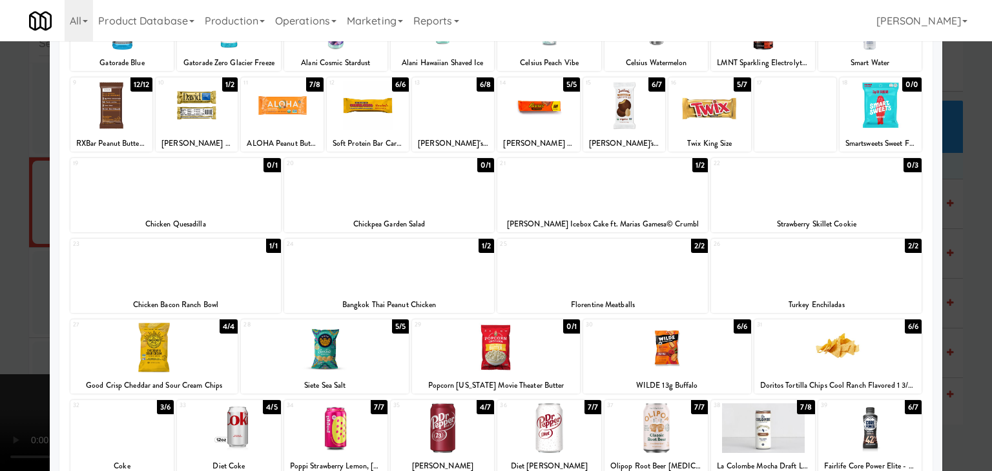
drag, startPoint x: 0, startPoint y: 338, endPoint x: 292, endPoint y: 330, distance: 292.0
click at [3, 338] on div at bounding box center [496, 235] width 992 height 471
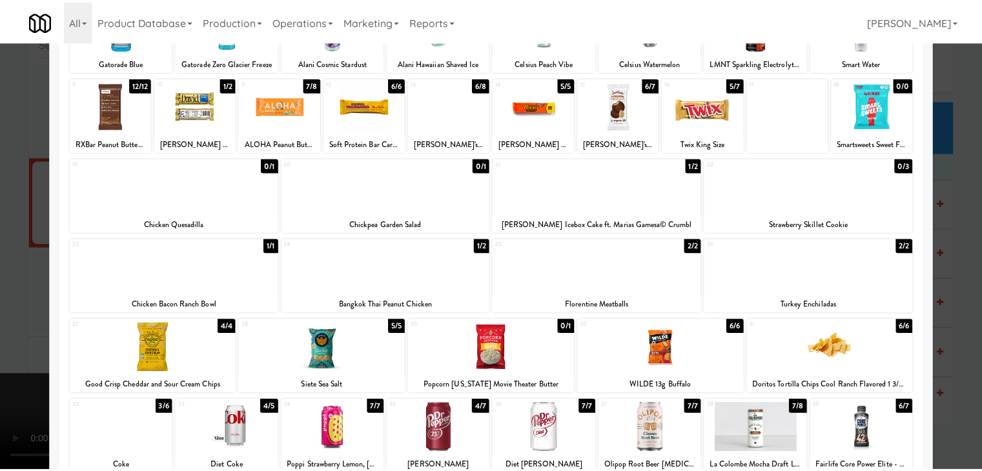
scroll to position [15714, 0]
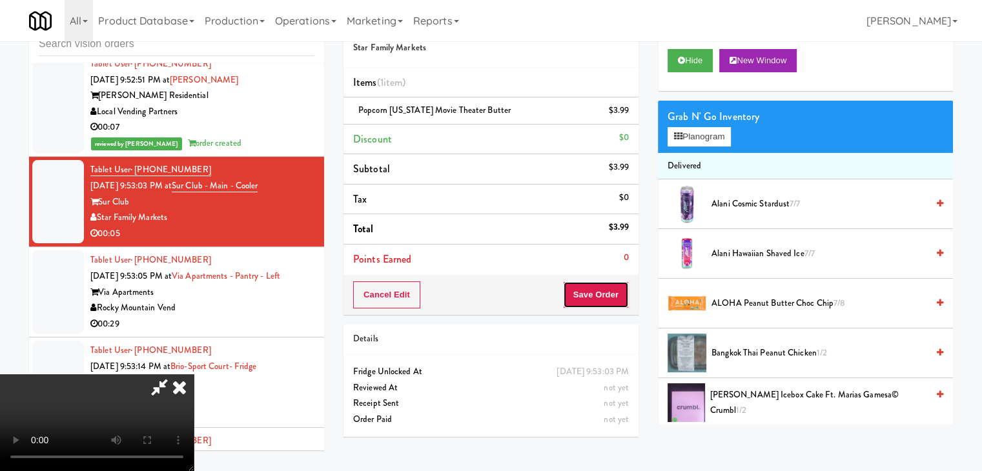
click at [613, 293] on button "Save Order" at bounding box center [596, 295] width 66 height 27
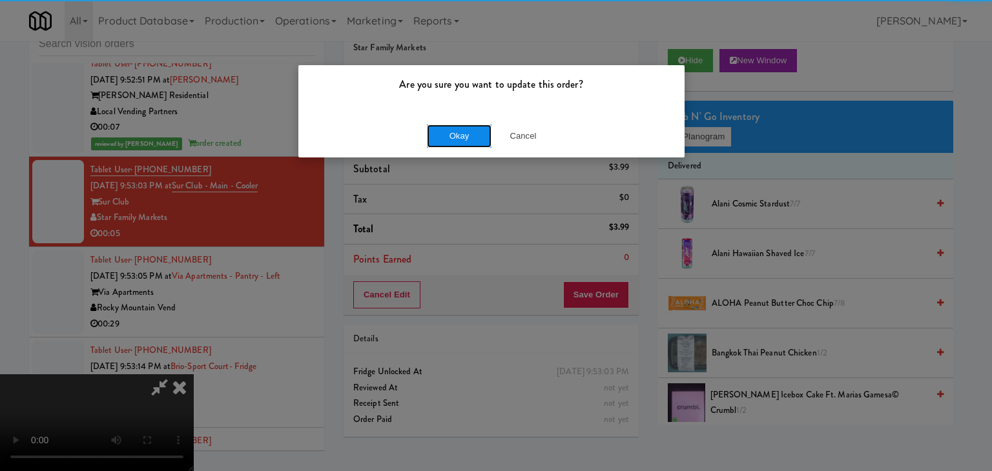
click at [471, 137] on button "Okay" at bounding box center [459, 136] width 65 height 23
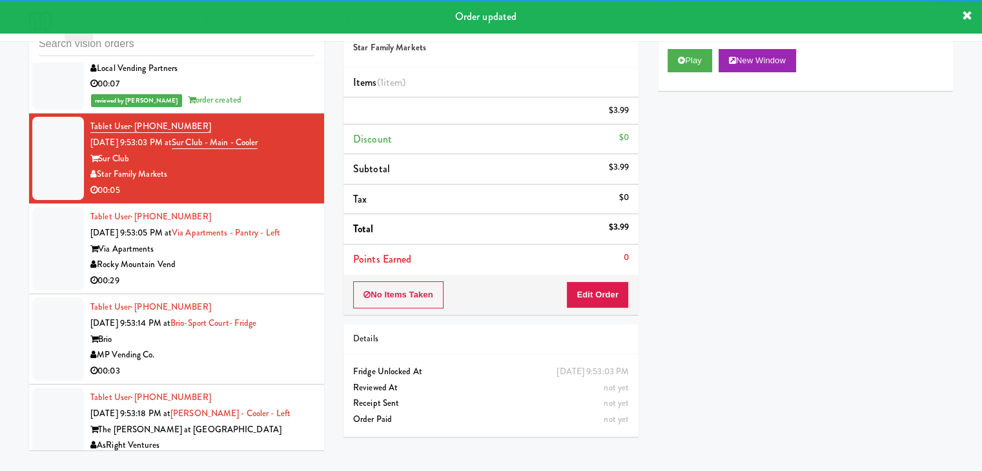
scroll to position [15843, 0]
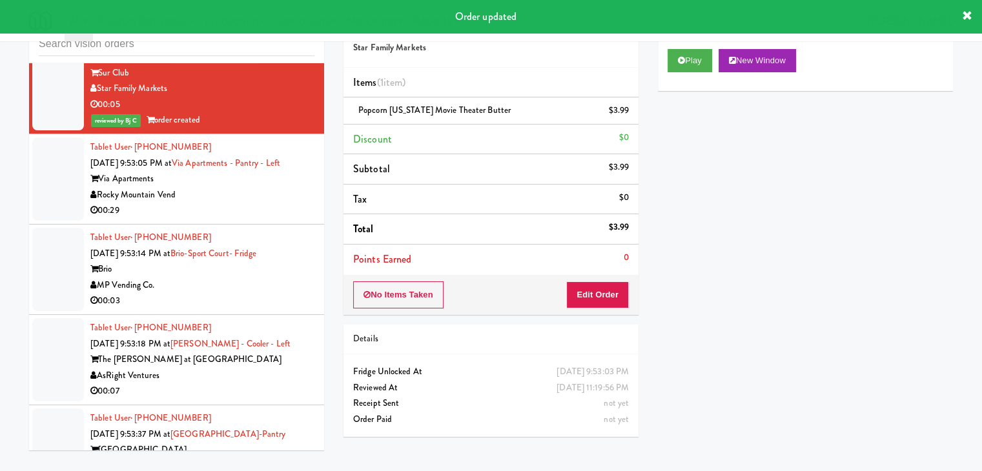
click at [267, 203] on div "00:29" at bounding box center [202, 211] width 224 height 16
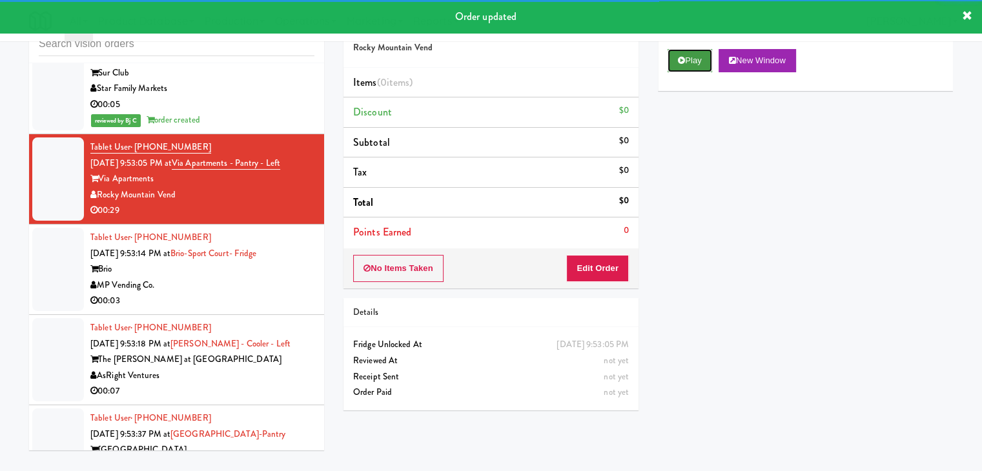
click at [699, 57] on button "Play" at bounding box center [690, 60] width 45 height 23
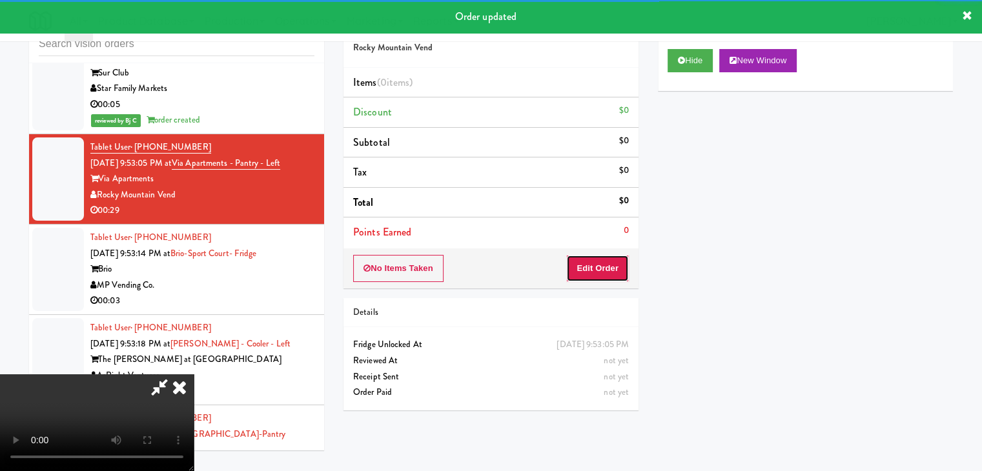
click at [594, 267] on button "Edit Order" at bounding box center [597, 268] width 63 height 27
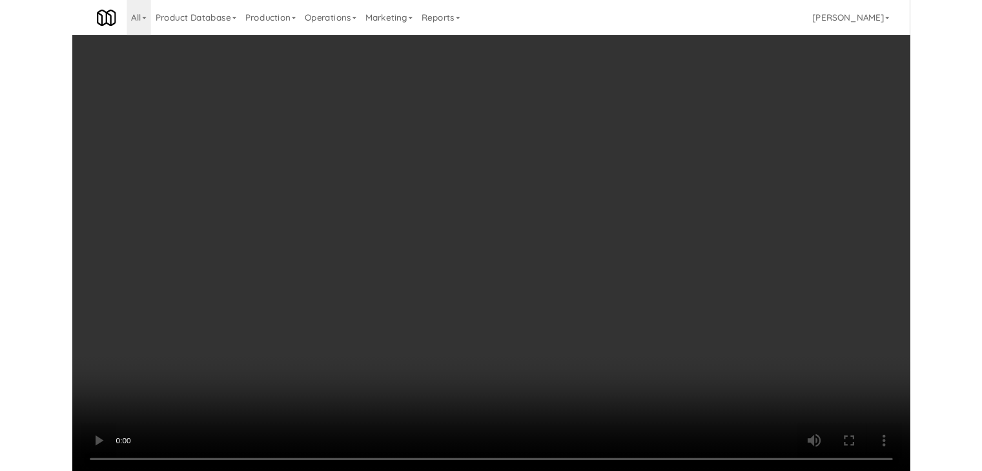
scroll to position [15795, 0]
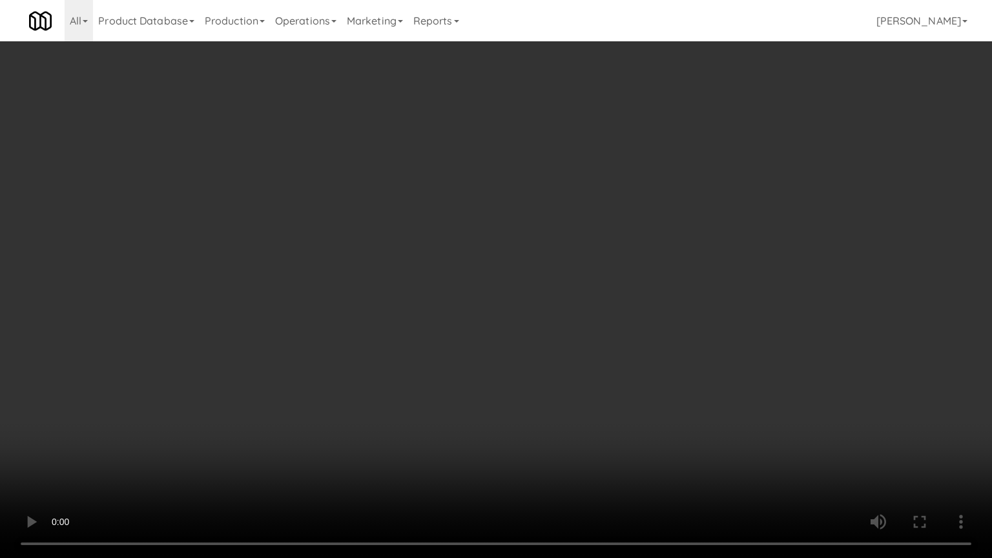
click at [600, 368] on video at bounding box center [496, 279] width 992 height 558
click at [599, 367] on video at bounding box center [496, 279] width 992 height 558
click at [621, 294] on video at bounding box center [496, 279] width 992 height 558
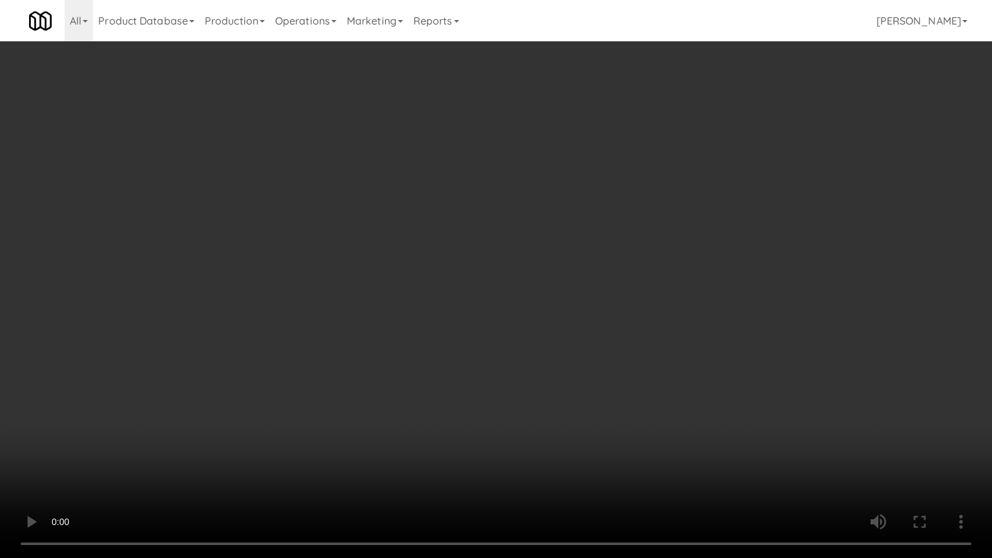
click at [621, 294] on video at bounding box center [496, 279] width 992 height 558
click at [618, 294] on video at bounding box center [496, 279] width 992 height 558
click at [620, 289] on video at bounding box center [496, 279] width 992 height 558
click at [621, 287] on video at bounding box center [496, 279] width 992 height 558
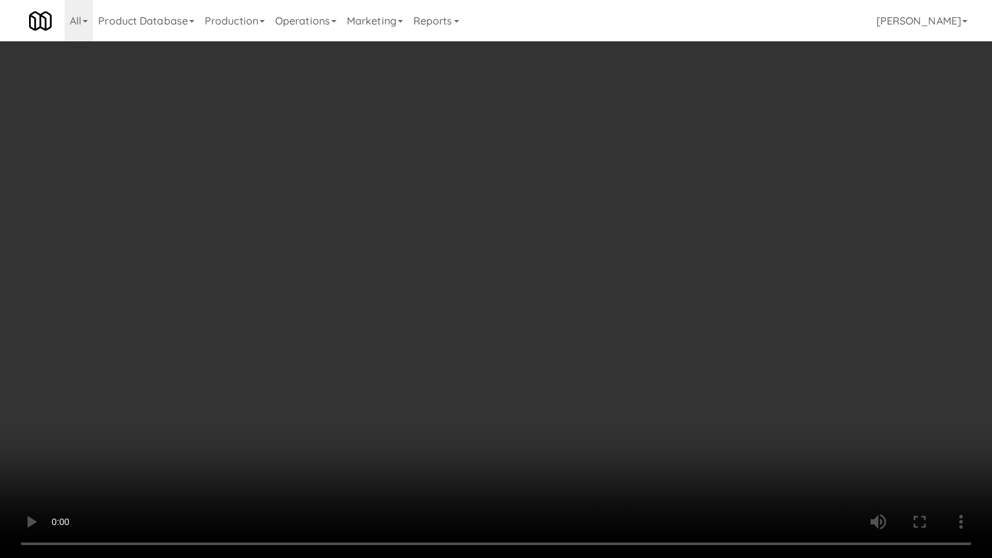
click at [622, 287] on video at bounding box center [496, 279] width 992 height 558
click at [623, 286] on video at bounding box center [496, 279] width 992 height 558
click at [625, 282] on video at bounding box center [496, 279] width 992 height 558
click at [625, 281] on video at bounding box center [496, 279] width 992 height 558
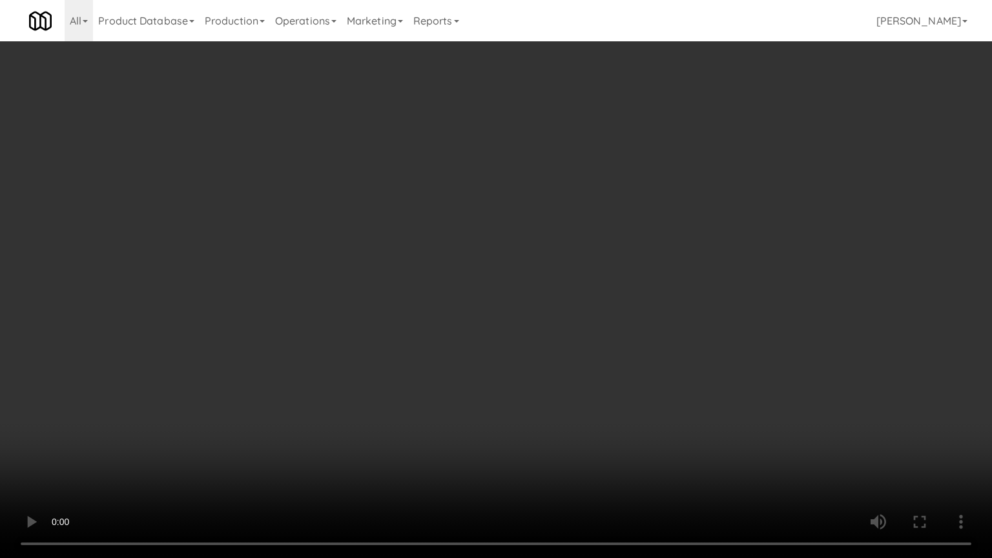
click at [625, 281] on video at bounding box center [496, 279] width 992 height 558
click at [613, 283] on video at bounding box center [496, 279] width 992 height 558
click at [566, 291] on video at bounding box center [496, 279] width 992 height 558
drag, startPoint x: 566, startPoint y: 291, endPoint x: 728, endPoint y: 107, distance: 246.1
click at [568, 289] on video at bounding box center [496, 279] width 992 height 558
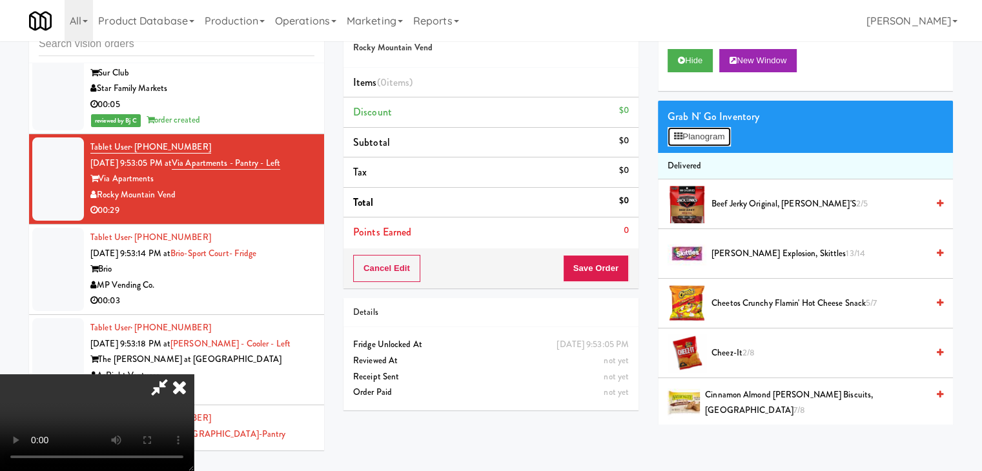
click at [703, 141] on button "Planogram" at bounding box center [699, 136] width 63 height 19
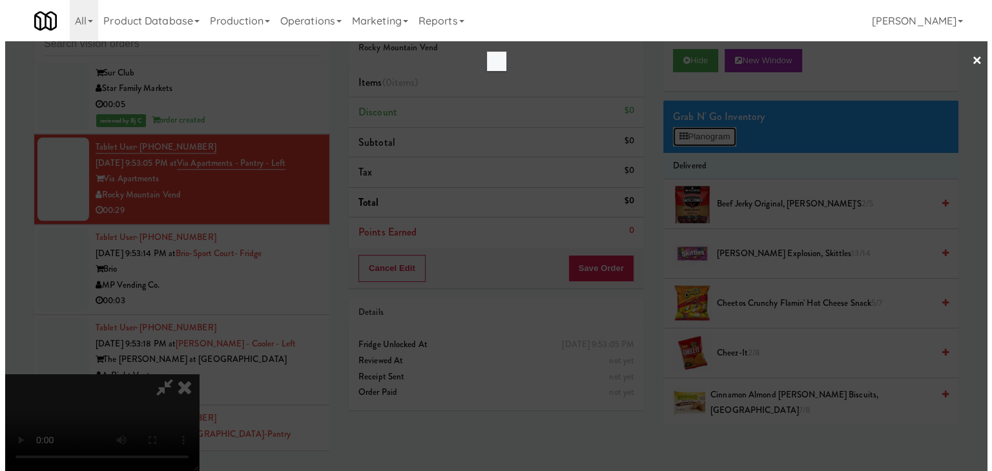
scroll to position [15795, 0]
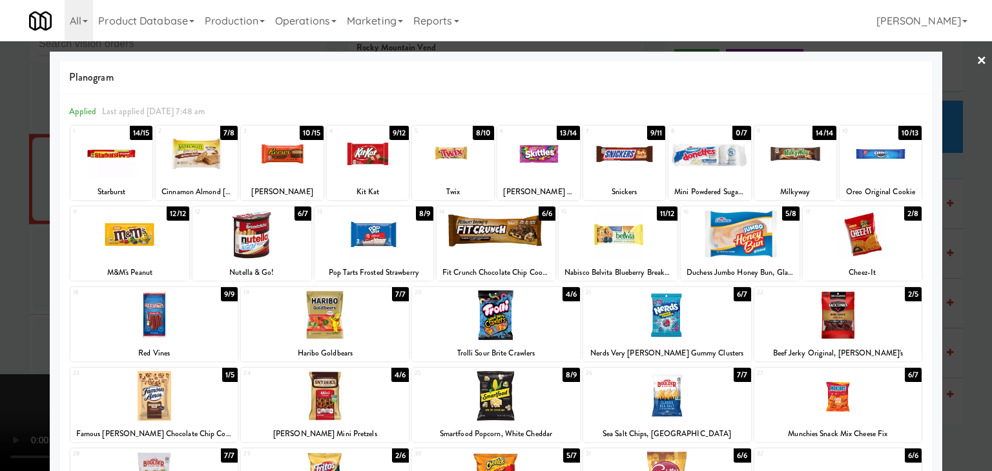
click at [726, 242] on div at bounding box center [740, 235] width 119 height 50
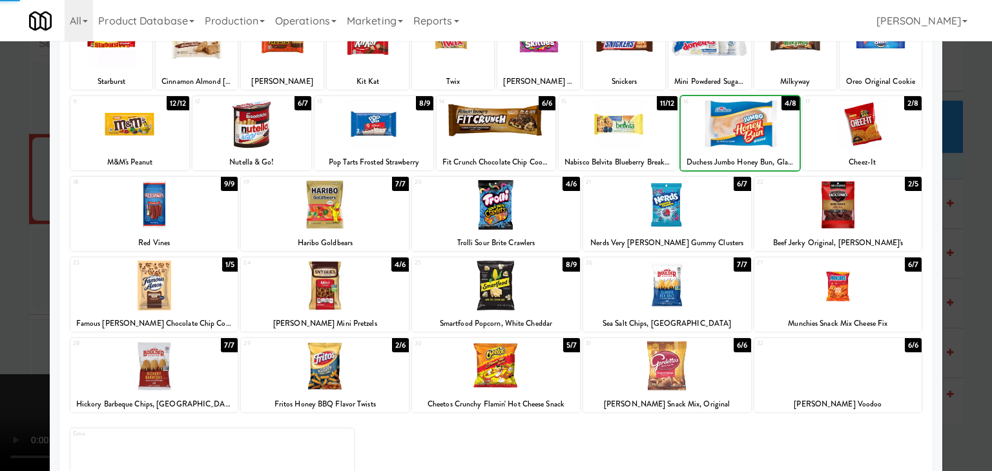
scroll to position [163, 0]
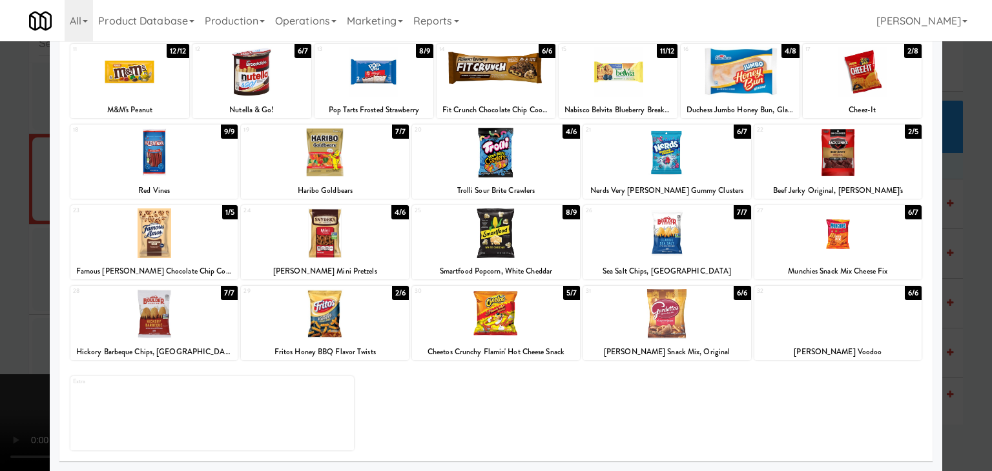
click at [300, 319] on div at bounding box center [325, 314] width 168 height 50
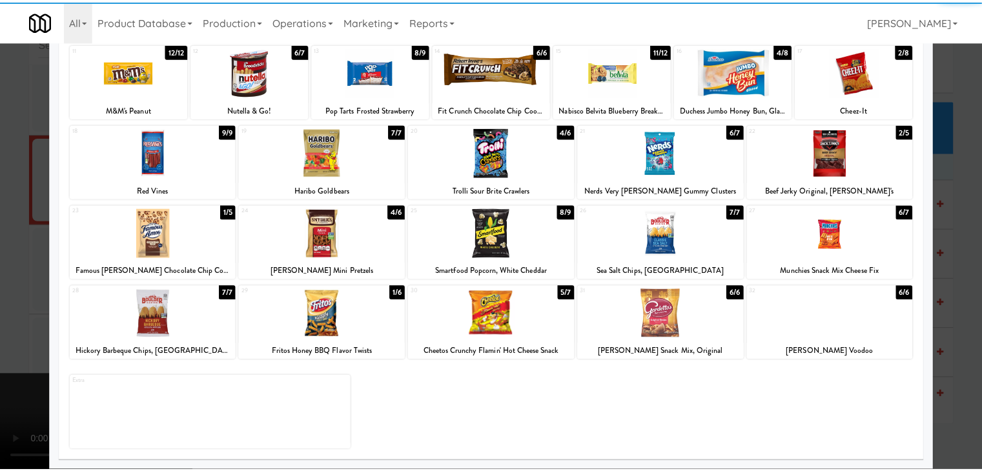
scroll to position [0, 0]
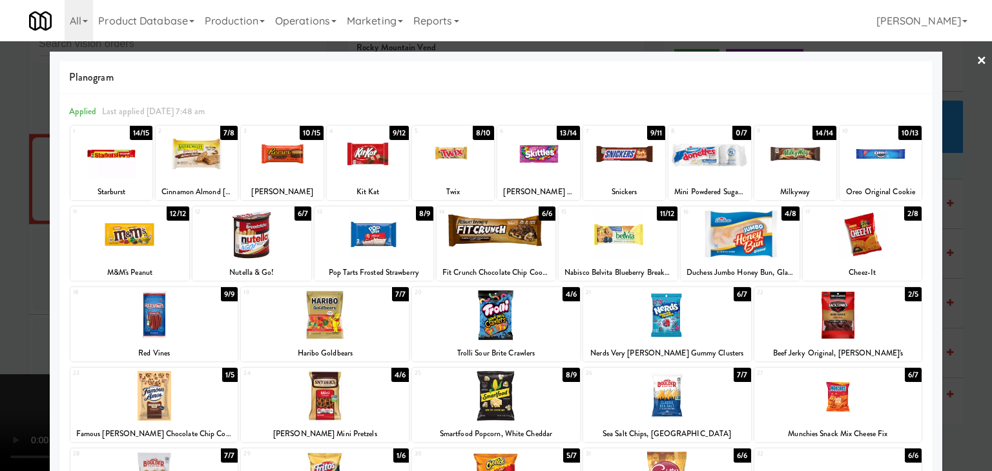
click at [290, 171] on div at bounding box center [282, 154] width 82 height 50
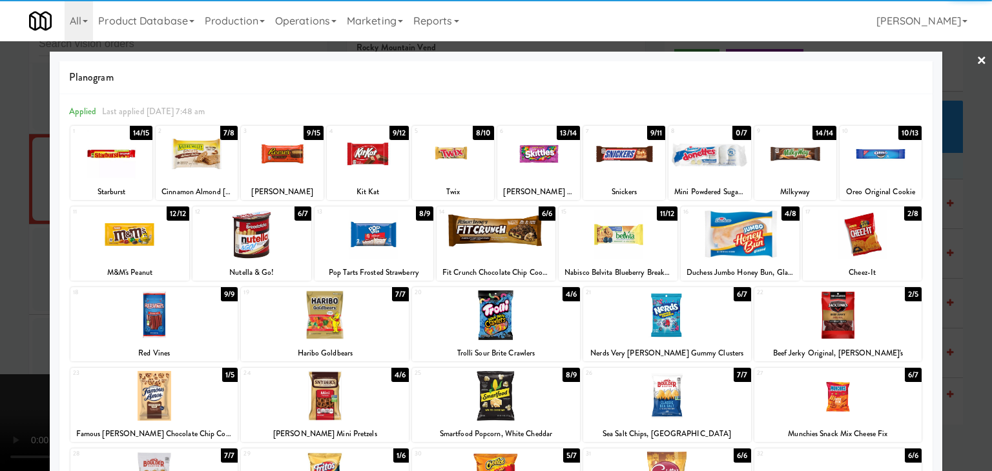
click at [869, 168] on div at bounding box center [880, 154] width 82 height 50
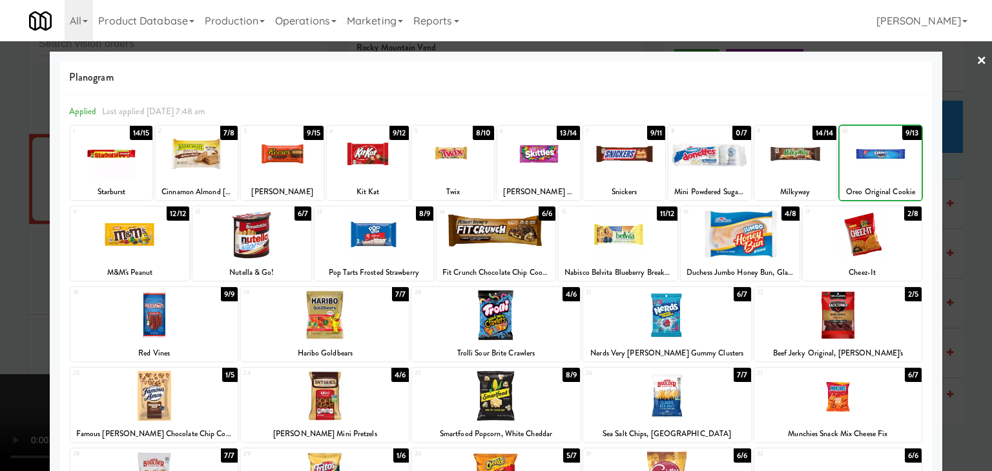
drag, startPoint x: 0, startPoint y: 280, endPoint x: 169, endPoint y: 283, distance: 168.6
click at [9, 278] on div at bounding box center [496, 235] width 992 height 471
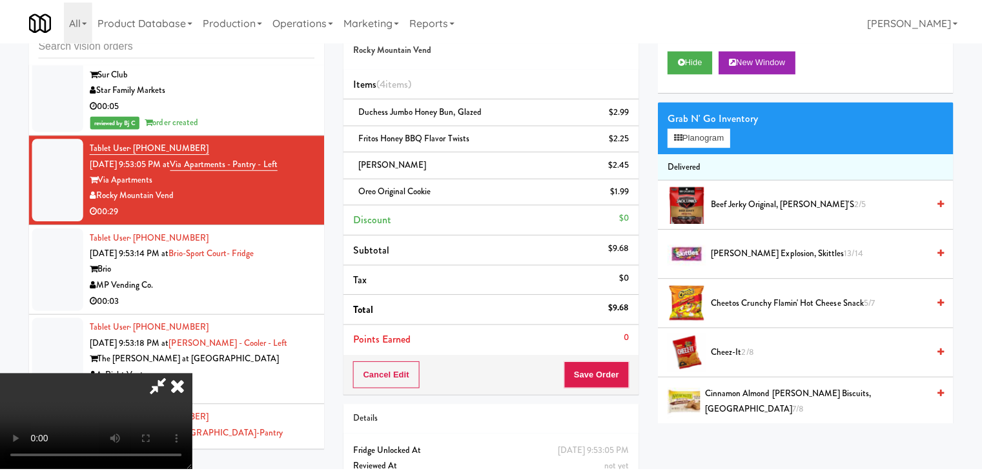
scroll to position [15843, 0]
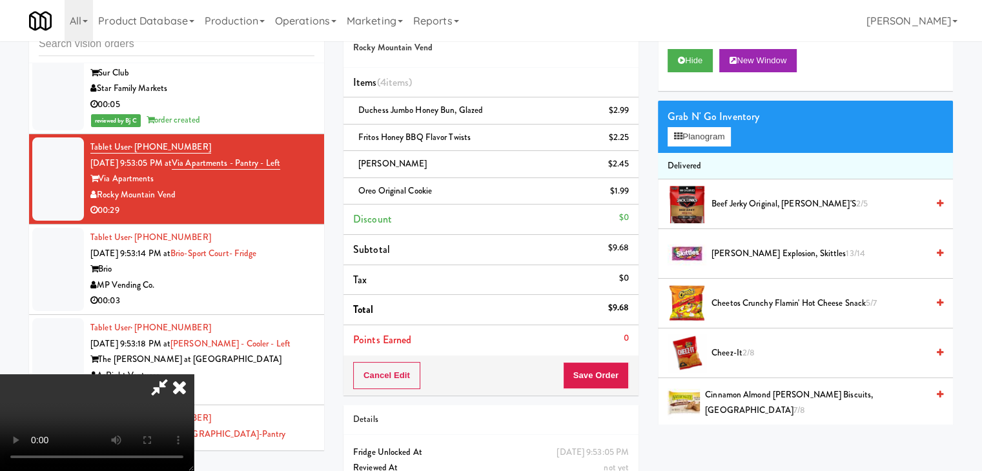
click at [194, 375] on video at bounding box center [97, 423] width 194 height 97
click at [610, 369] on button "Save Order" at bounding box center [596, 375] width 66 height 27
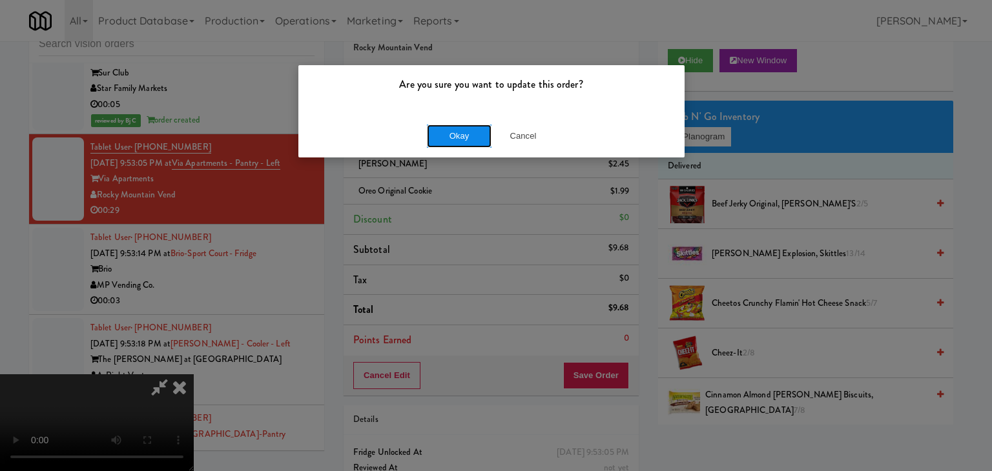
click at [455, 143] on button "Okay" at bounding box center [459, 136] width 65 height 23
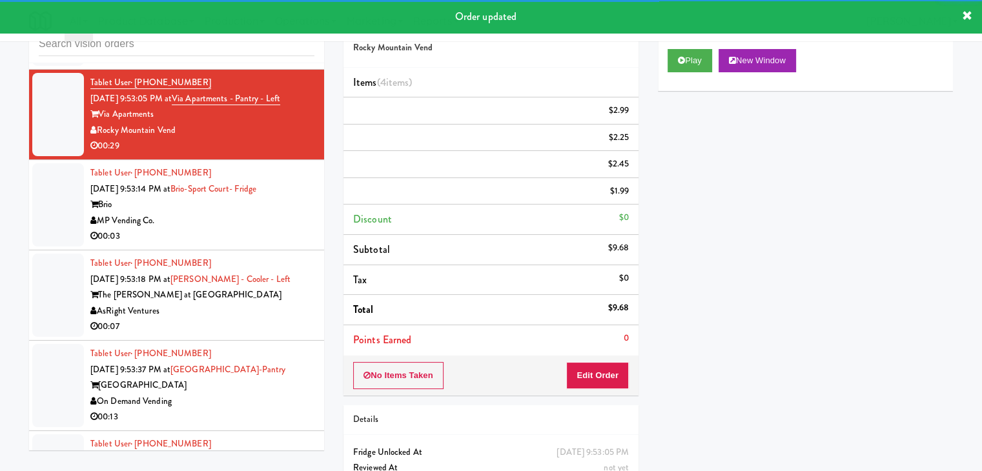
scroll to position [16037, 0]
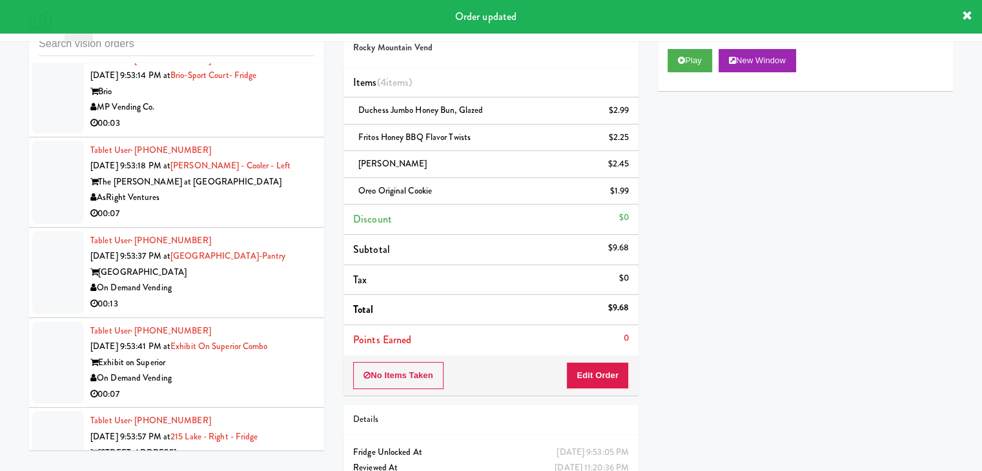
click at [300, 116] on div "00:03" at bounding box center [202, 124] width 224 height 16
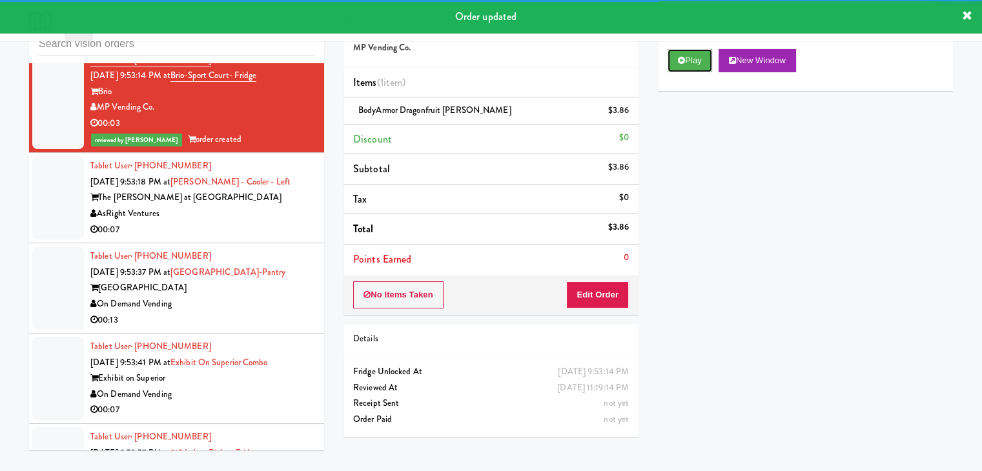
drag, startPoint x: 701, startPoint y: 57, endPoint x: 688, endPoint y: 186, distance: 129.8
click at [691, 186] on div "Play New Window Primary Flag Clear Flag if unable to determine what was taken o…" at bounding box center [805, 281] width 295 height 484
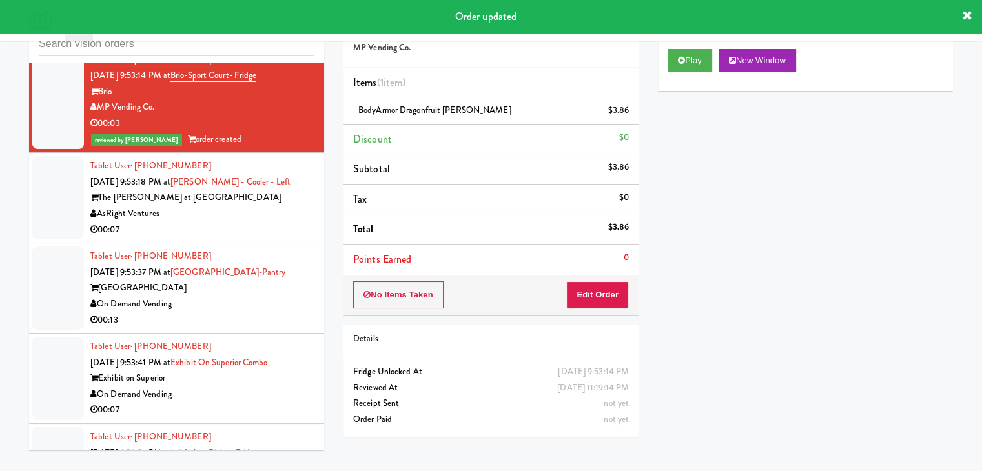
click at [266, 222] on div "00:07" at bounding box center [202, 230] width 224 height 16
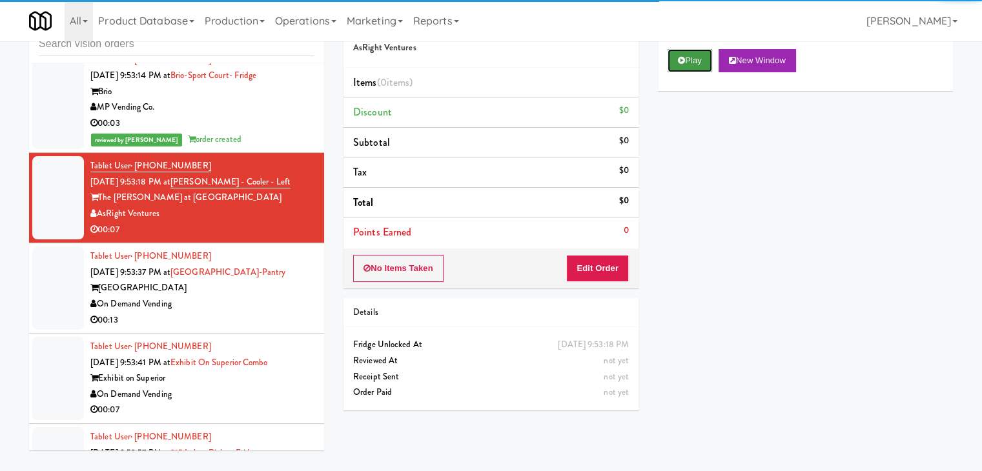
click at [684, 64] on button "Play" at bounding box center [690, 60] width 45 height 23
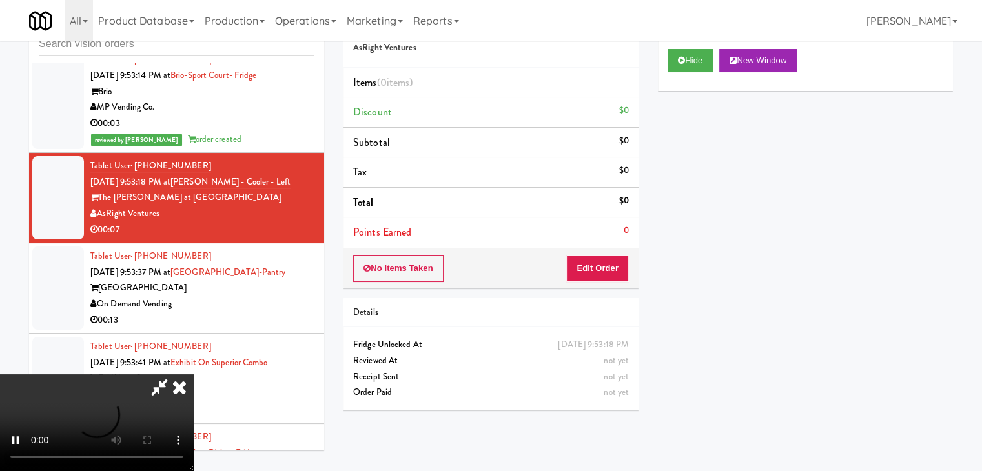
click at [597, 286] on div "No Items Taken Edit Order" at bounding box center [491, 269] width 295 height 40
click at [604, 276] on button "Edit Order" at bounding box center [597, 268] width 63 height 27
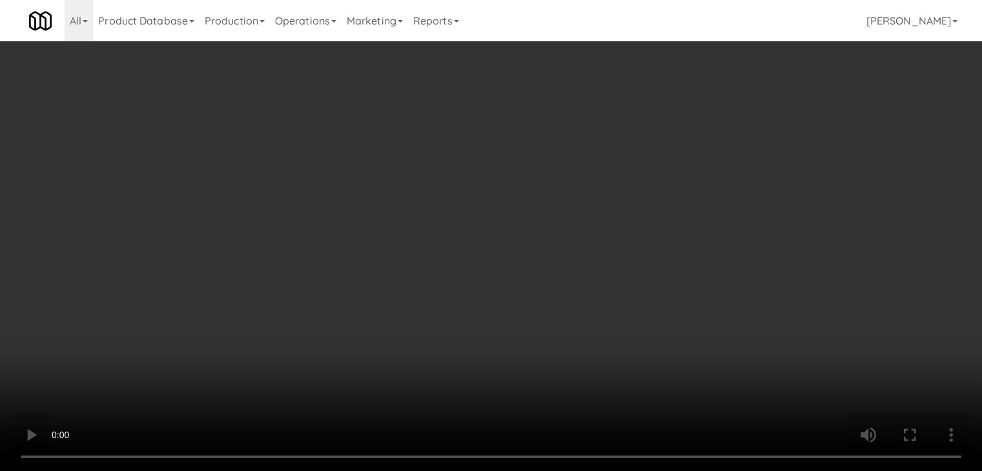
scroll to position [15989, 0]
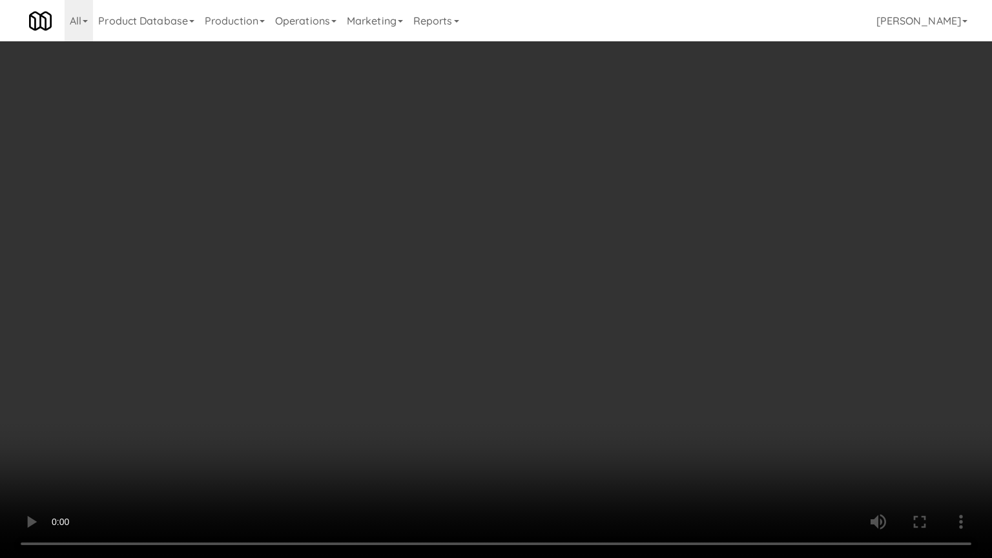
click at [617, 367] on video at bounding box center [496, 279] width 992 height 558
click at [604, 396] on video at bounding box center [496, 279] width 992 height 558
click at [586, 376] on video at bounding box center [496, 279] width 992 height 558
drag, startPoint x: 586, startPoint y: 376, endPoint x: 720, endPoint y: 128, distance: 282.3
click at [586, 375] on video at bounding box center [496, 279] width 992 height 558
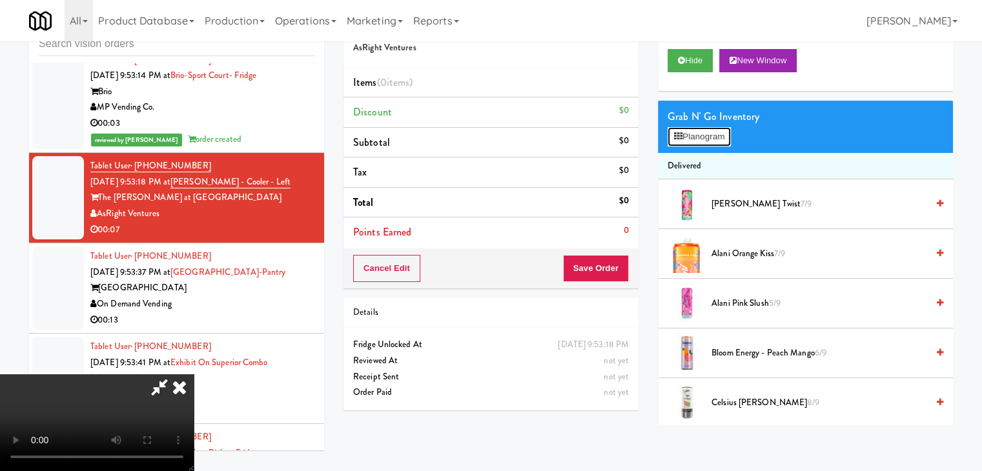
click at [717, 136] on button "Planogram" at bounding box center [699, 136] width 63 height 19
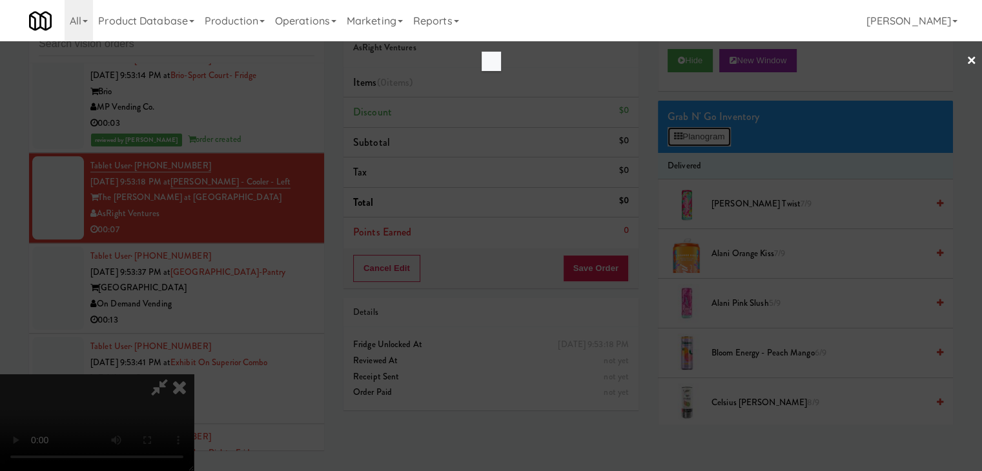
scroll to position [15989, 0]
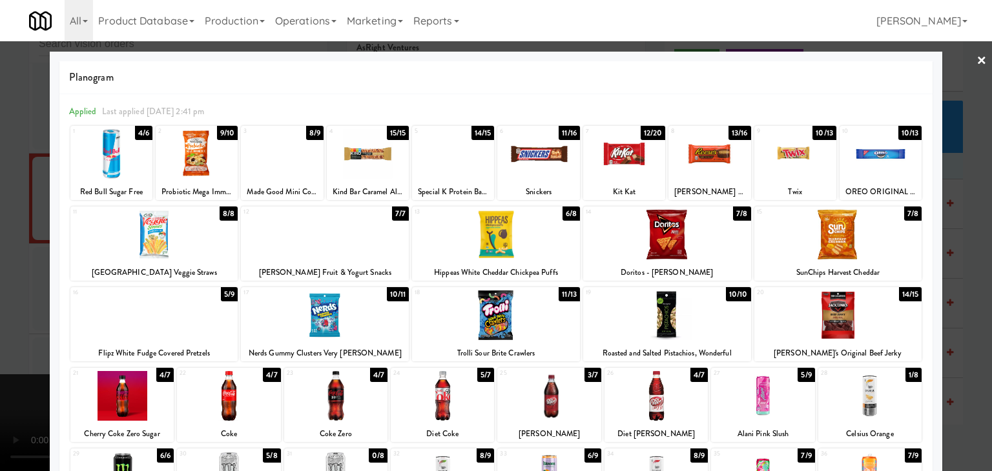
click at [431, 165] on div at bounding box center [453, 154] width 82 height 50
drag, startPoint x: 0, startPoint y: 256, endPoint x: 127, endPoint y: 271, distance: 128.0
click at [4, 258] on div at bounding box center [496, 235] width 992 height 471
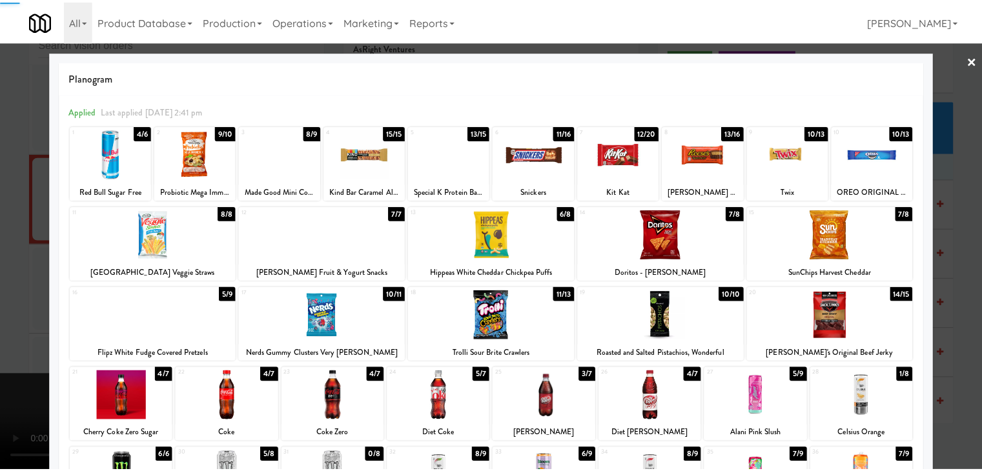
scroll to position [16037, 0]
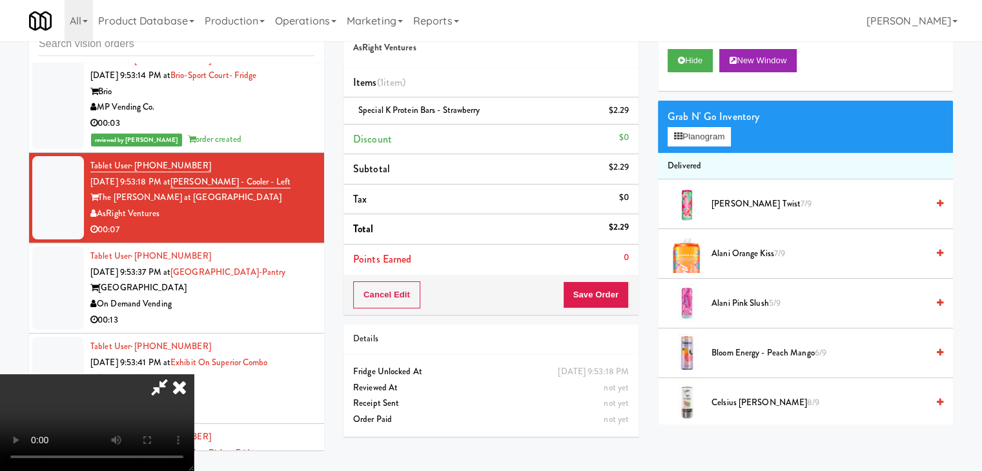
click at [194, 375] on video at bounding box center [97, 423] width 194 height 97
click at [599, 291] on button "Save Order" at bounding box center [596, 295] width 66 height 27
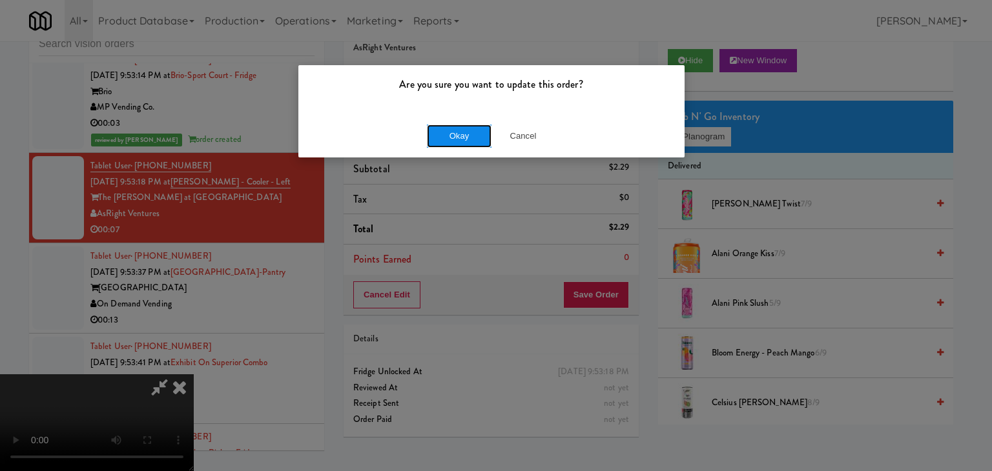
click at [467, 145] on button "Okay" at bounding box center [459, 136] width 65 height 23
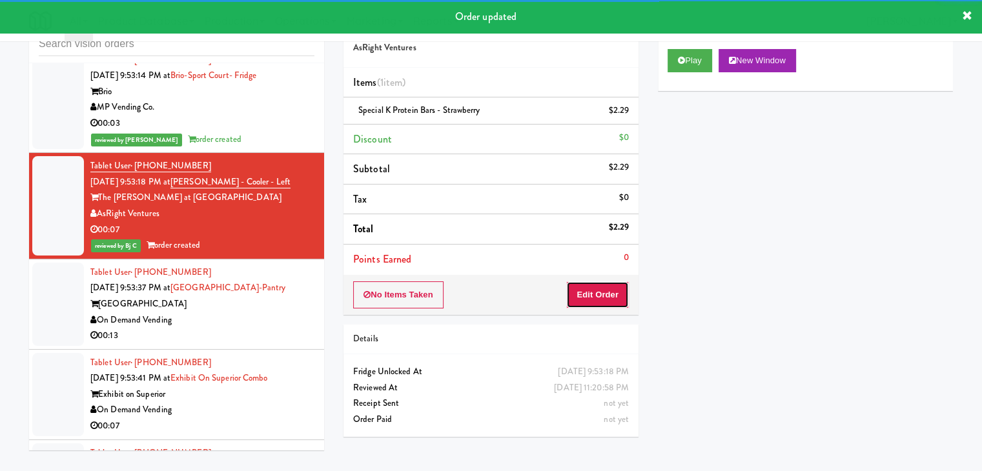
click at [596, 293] on button "Edit Order" at bounding box center [597, 295] width 63 height 27
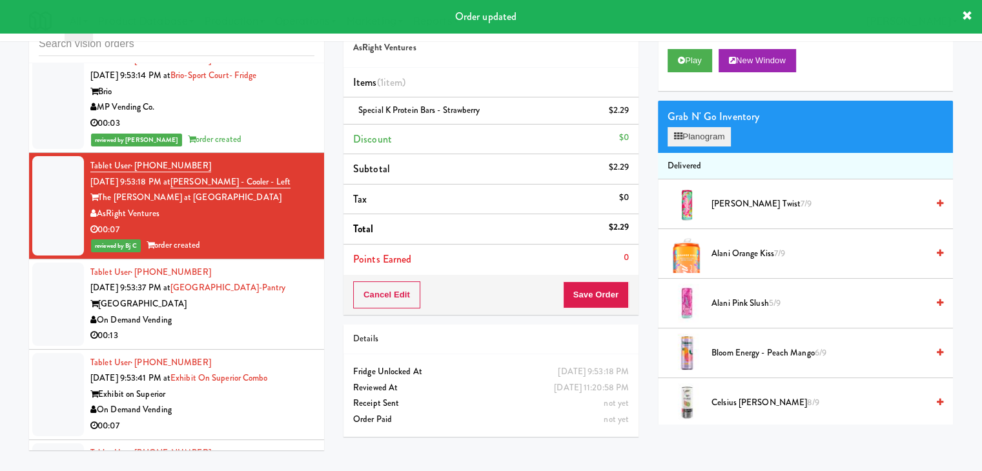
drag, startPoint x: 713, startPoint y: 125, endPoint x: 713, endPoint y: 132, distance: 7.7
click at [713, 127] on div "Grab N' Go Inventory Planogram" at bounding box center [805, 127] width 295 height 52
click at [700, 132] on button "Planogram" at bounding box center [699, 136] width 63 height 19
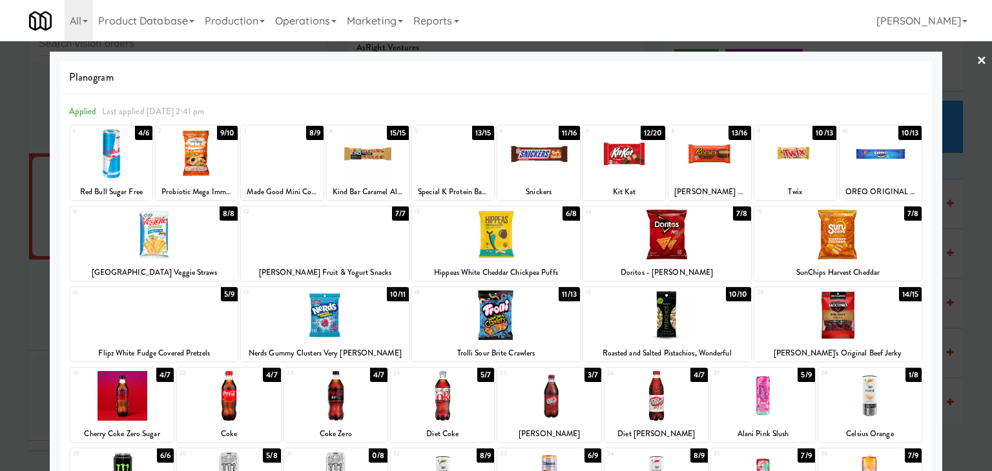
click at [976, 61] on link "×" at bounding box center [981, 61] width 10 height 40
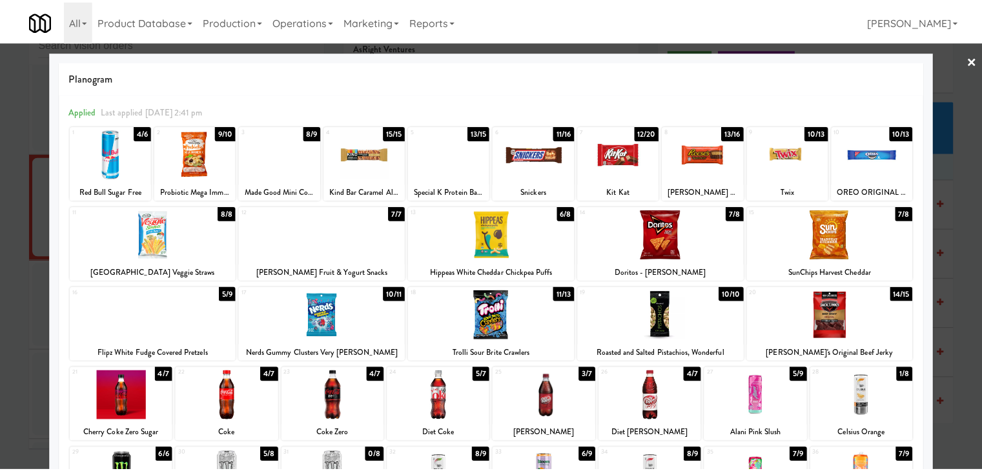
scroll to position [16037, 0]
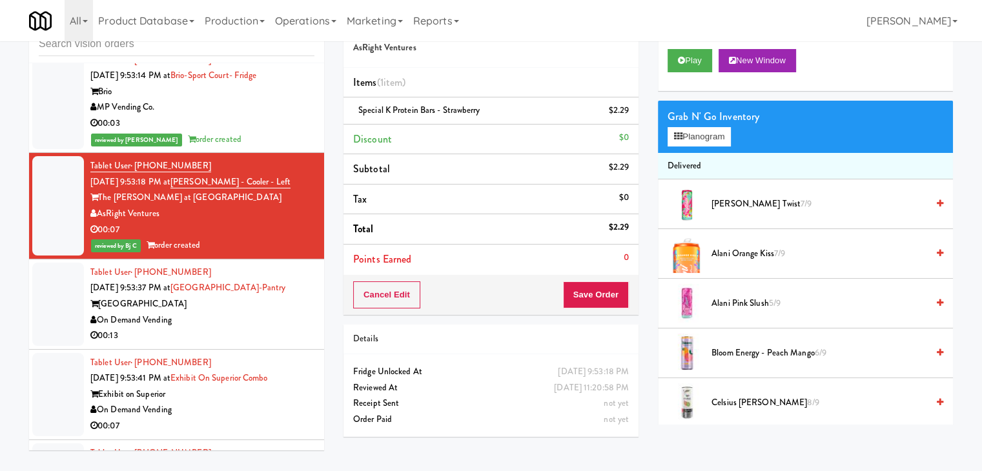
click at [209, 313] on div "On Demand Vending" at bounding box center [202, 321] width 224 height 16
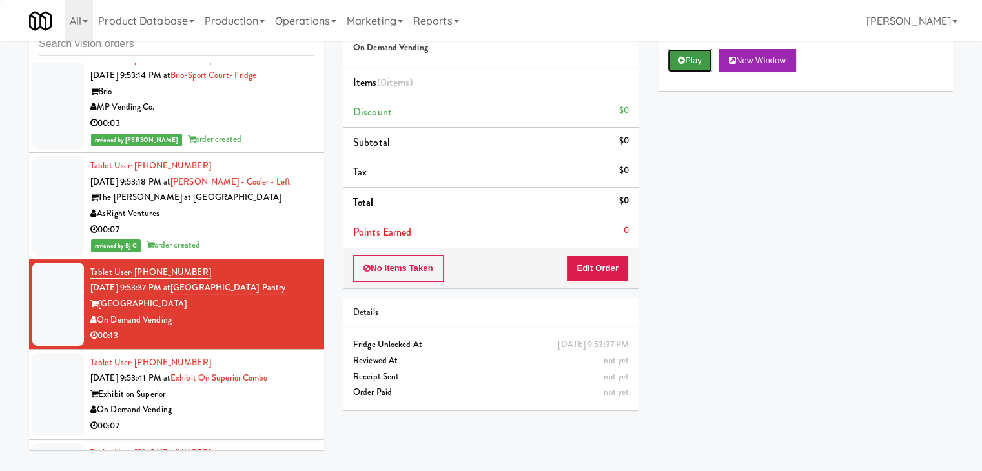
drag, startPoint x: 684, startPoint y: 54, endPoint x: 684, endPoint y: 64, distance: 10.3
click at [684, 55] on button "Play" at bounding box center [690, 60] width 45 height 23
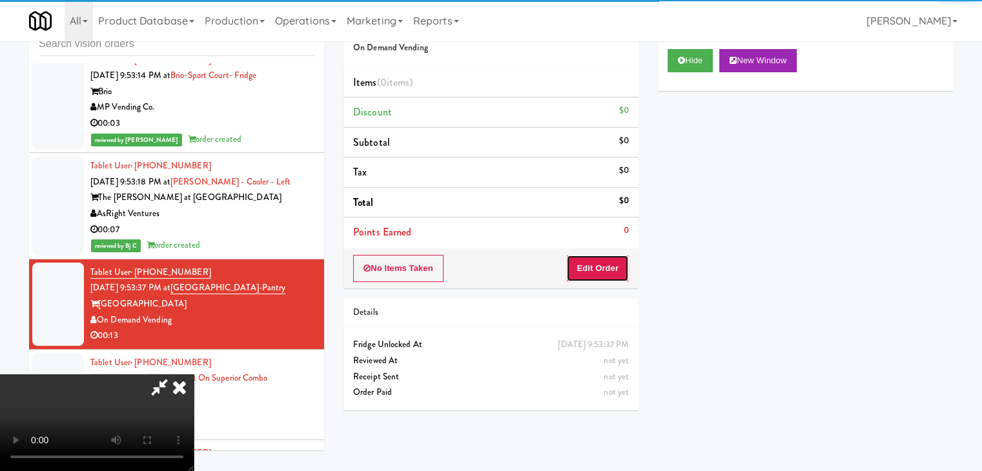
click at [610, 259] on button "Edit Order" at bounding box center [597, 268] width 63 height 27
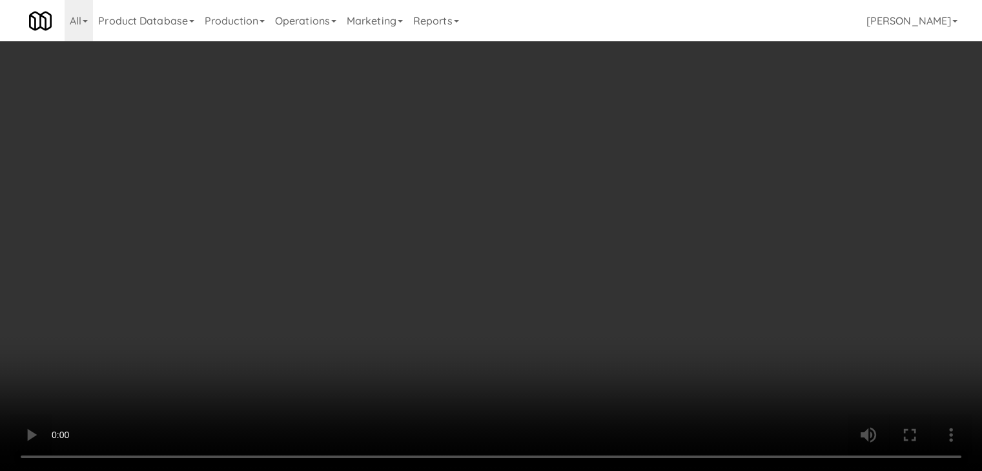
scroll to position [15989, 0]
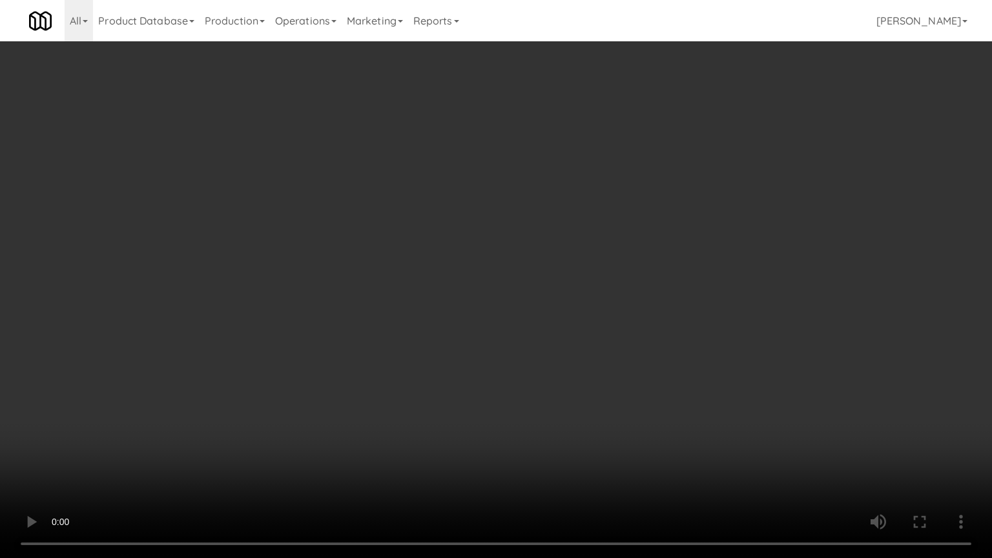
click at [554, 364] on video at bounding box center [496, 279] width 992 height 558
click at [542, 353] on video at bounding box center [496, 279] width 992 height 558
click at [543, 353] on video at bounding box center [496, 279] width 992 height 558
click at [546, 353] on video at bounding box center [496, 279] width 992 height 558
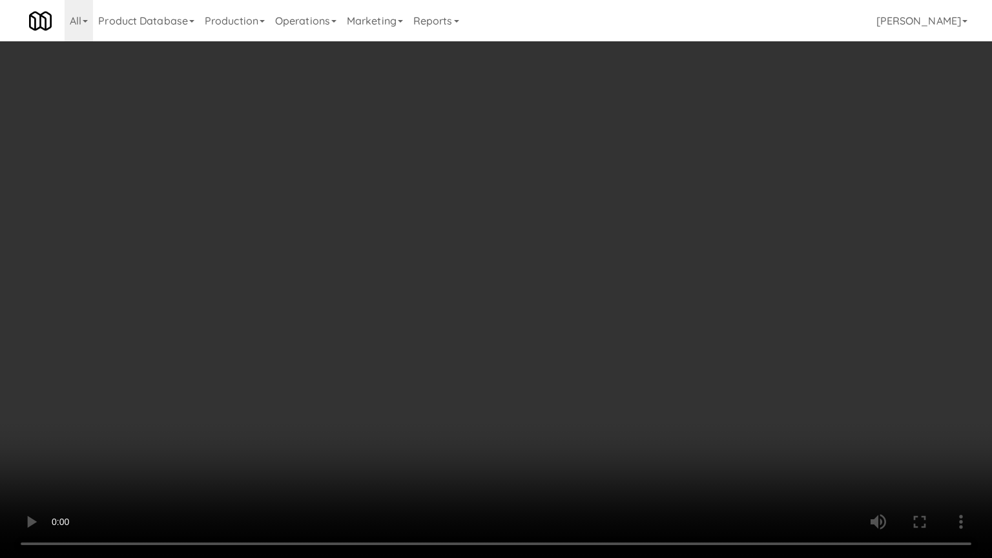
click at [548, 353] on video at bounding box center [496, 279] width 992 height 558
click at [550, 347] on video at bounding box center [496, 279] width 992 height 558
click at [550, 349] on video at bounding box center [496, 279] width 992 height 558
click at [553, 344] on video at bounding box center [496, 279] width 992 height 558
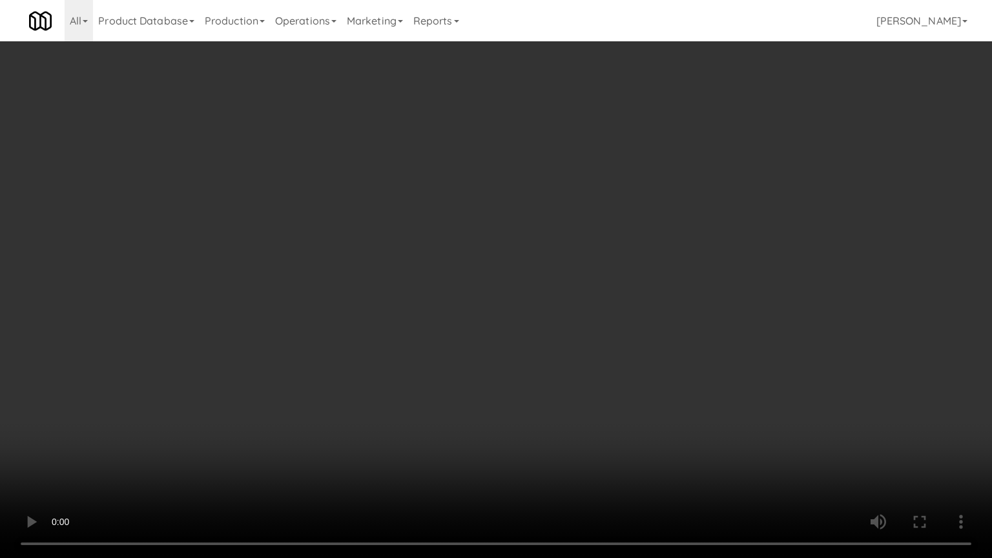
click at [554, 338] on video at bounding box center [496, 279] width 992 height 558
click at [551, 334] on video at bounding box center [496, 279] width 992 height 558
drag, startPoint x: 544, startPoint y: 339, endPoint x: 551, endPoint y: 346, distance: 10.0
click at [546, 344] on video at bounding box center [496, 279] width 992 height 558
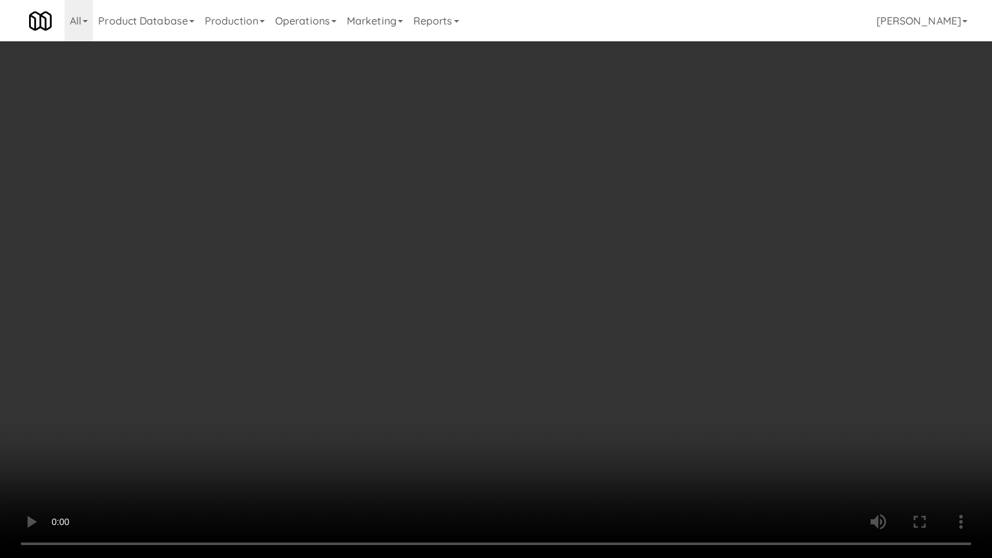
drag, startPoint x: 549, startPoint y: 371, endPoint x: 559, endPoint y: 426, distance: 55.8
click at [548, 374] on video at bounding box center [496, 279] width 992 height 558
click at [376, 461] on video at bounding box center [496, 279] width 992 height 558
click at [374, 454] on video at bounding box center [496, 279] width 992 height 558
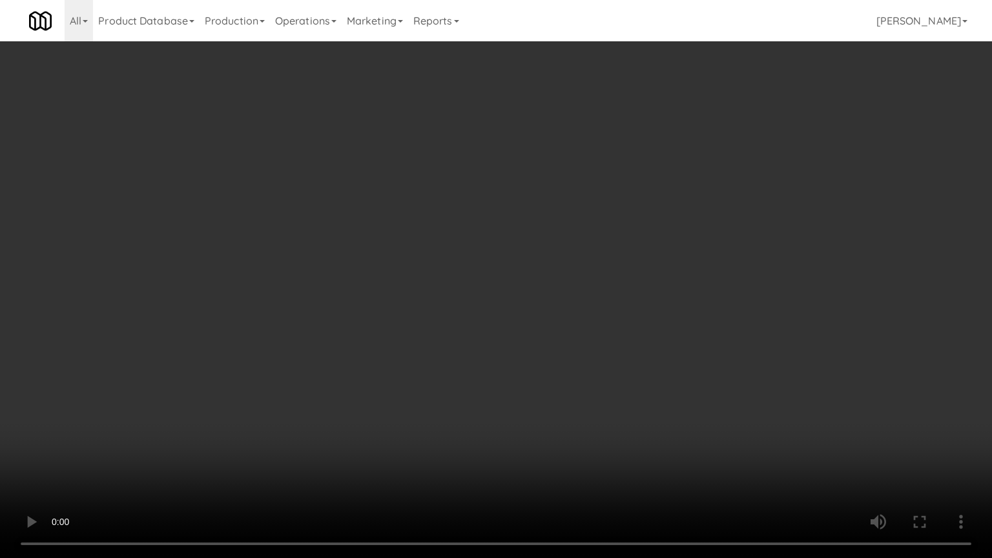
click at [374, 454] on video at bounding box center [496, 279] width 992 height 558
click at [373, 454] on video at bounding box center [496, 279] width 992 height 558
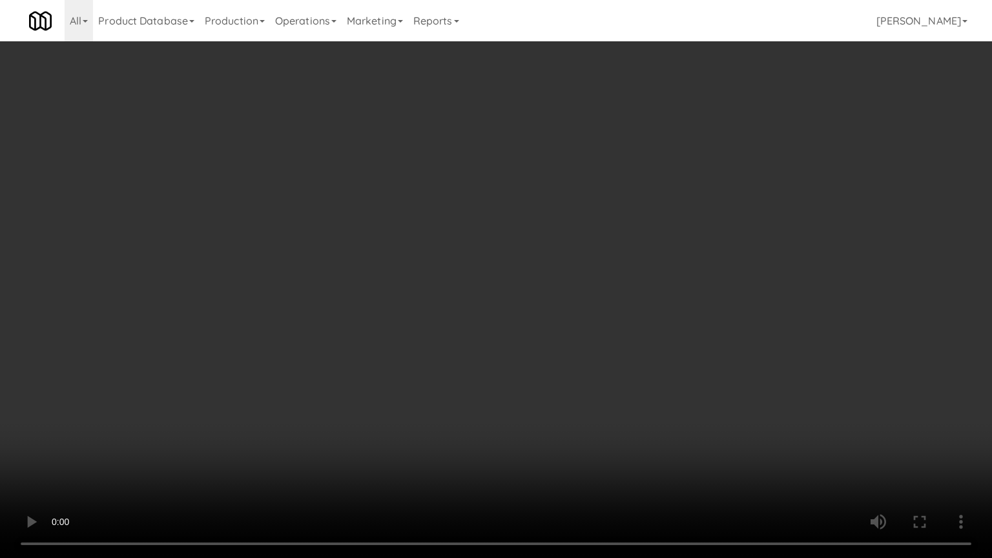
click at [373, 454] on video at bounding box center [496, 279] width 992 height 558
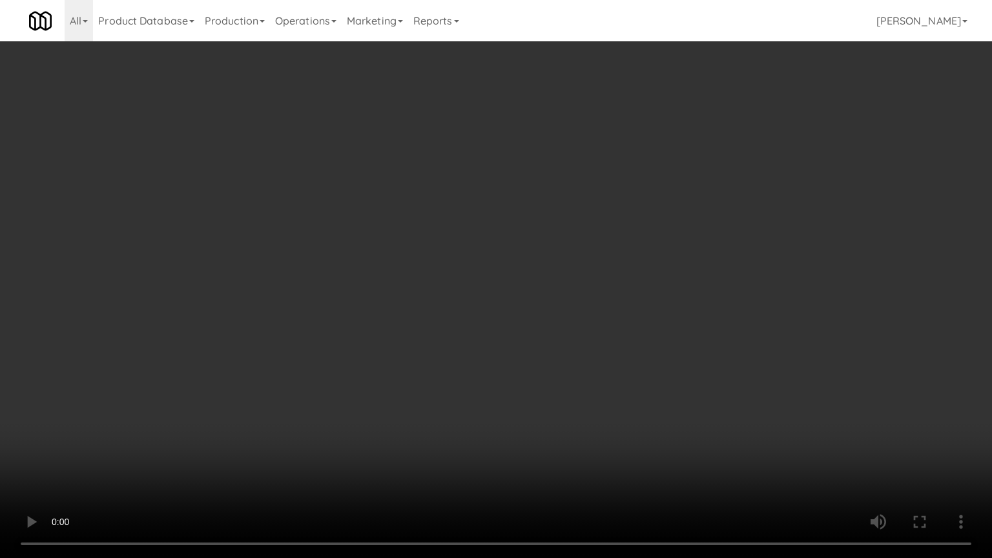
click at [373, 454] on video at bounding box center [496, 279] width 992 height 558
click at [369, 438] on video at bounding box center [496, 279] width 992 height 558
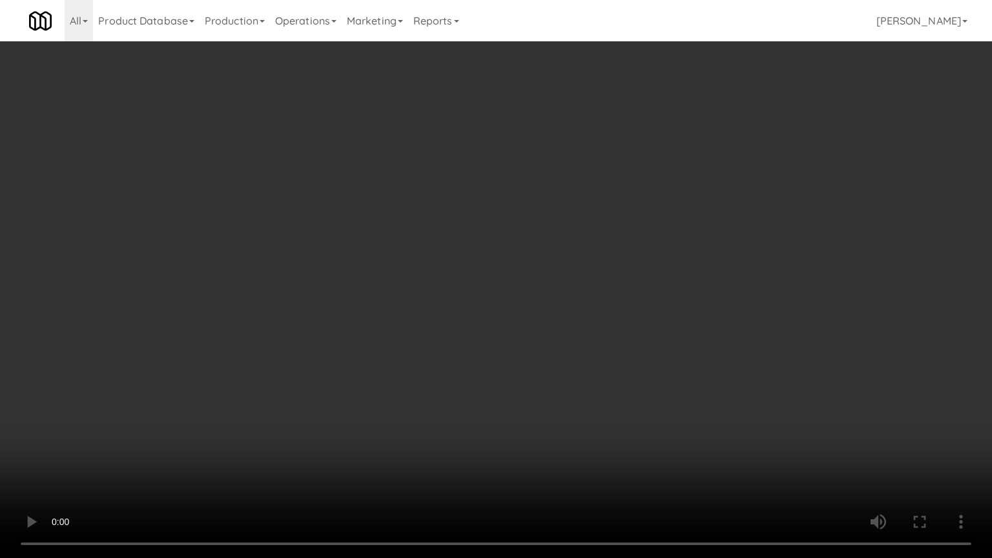
click at [369, 438] on video at bounding box center [496, 279] width 992 height 558
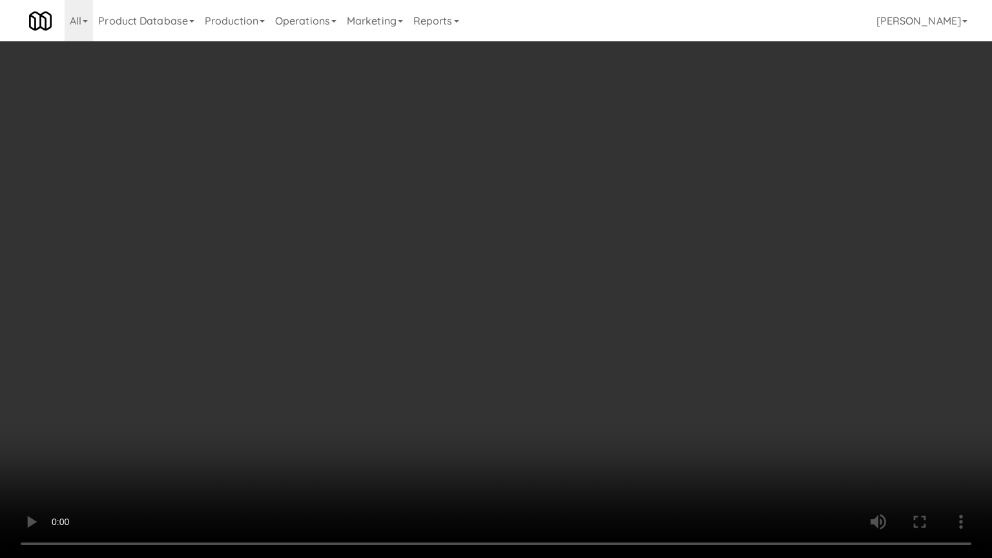
click at [369, 438] on video at bounding box center [496, 279] width 992 height 558
click at [372, 426] on video at bounding box center [496, 279] width 992 height 558
click at [413, 402] on video at bounding box center [496, 279] width 992 height 558
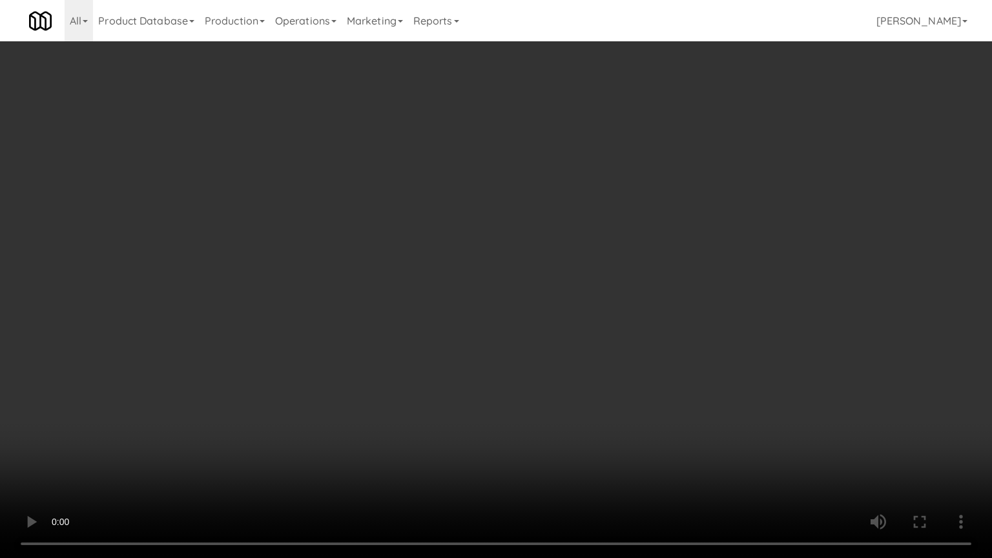
click at [413, 402] on video at bounding box center [496, 279] width 992 height 558
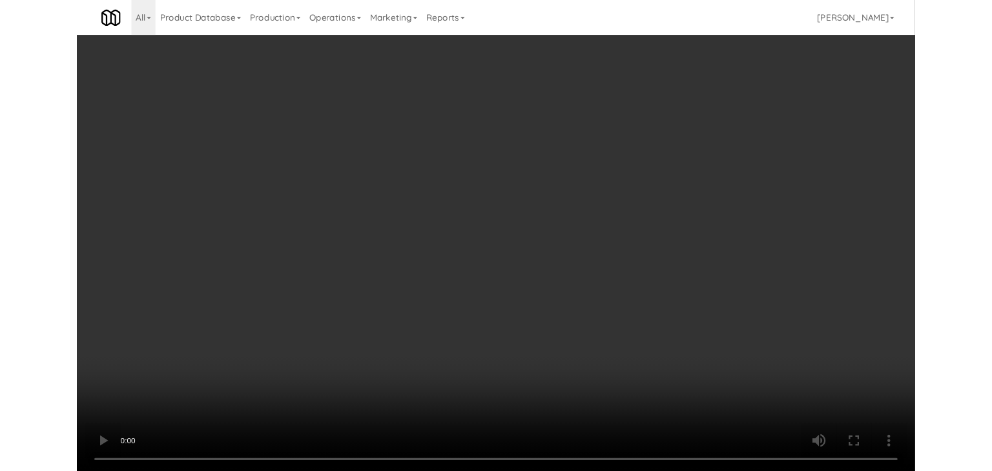
scroll to position [16037, 0]
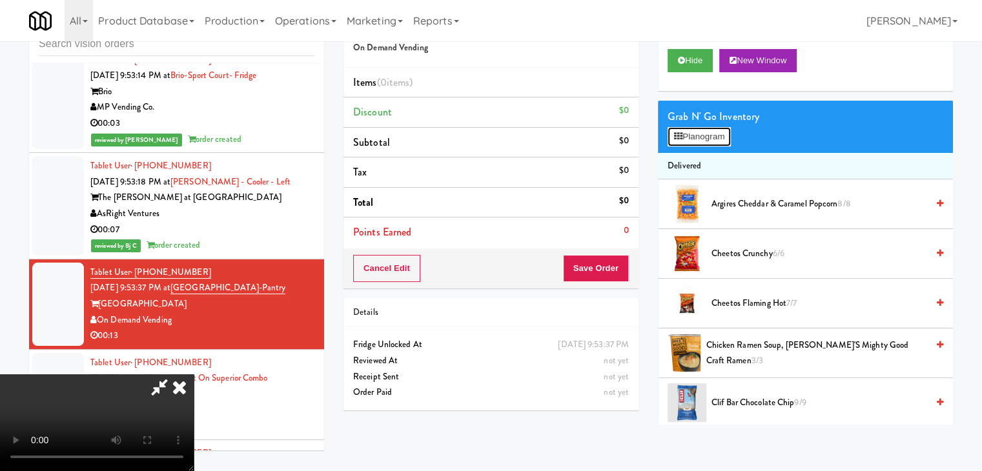
click at [710, 142] on button "Planogram" at bounding box center [699, 136] width 63 height 19
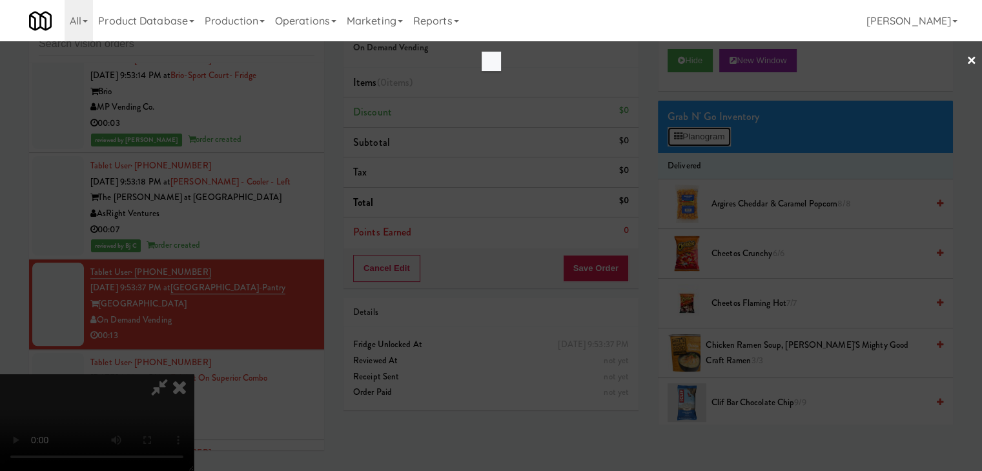
scroll to position [15989, 0]
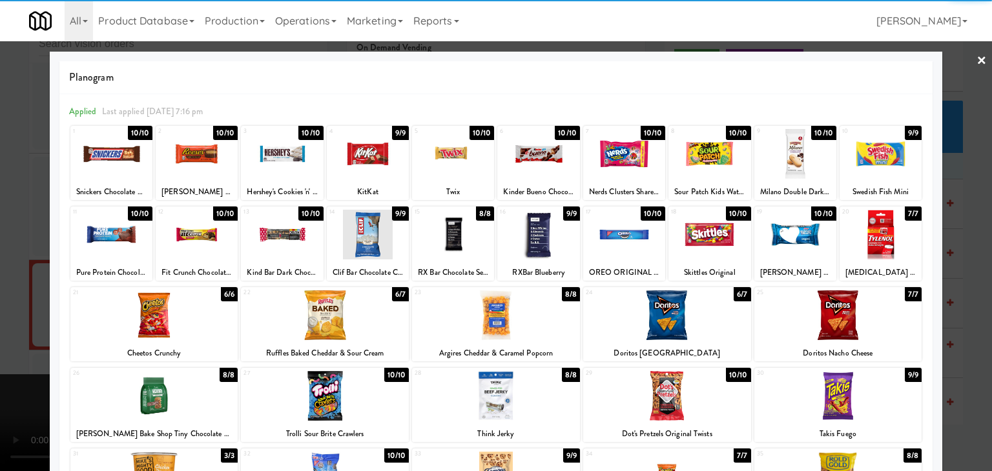
drag, startPoint x: 692, startPoint y: 233, endPoint x: 675, endPoint y: 237, distance: 17.2
click at [692, 232] on div at bounding box center [709, 235] width 82 height 50
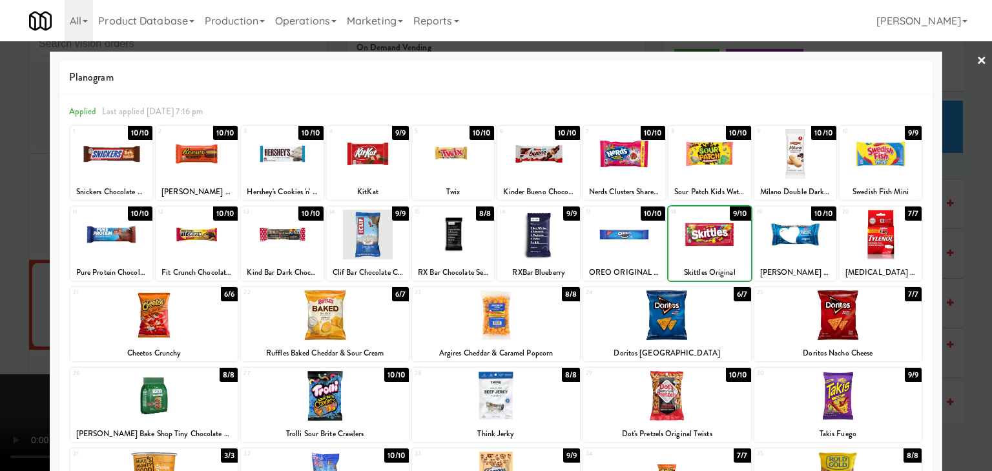
click at [18, 314] on div at bounding box center [496, 235] width 992 height 471
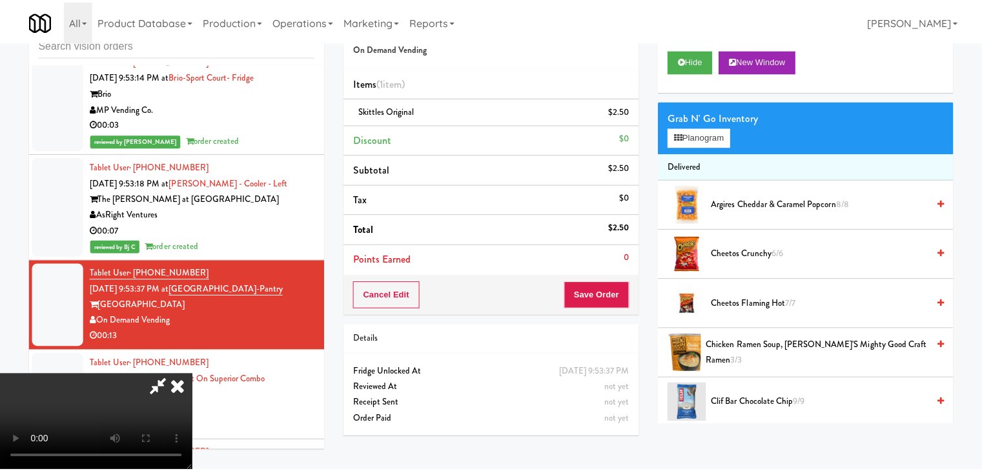
scroll to position [16037, 0]
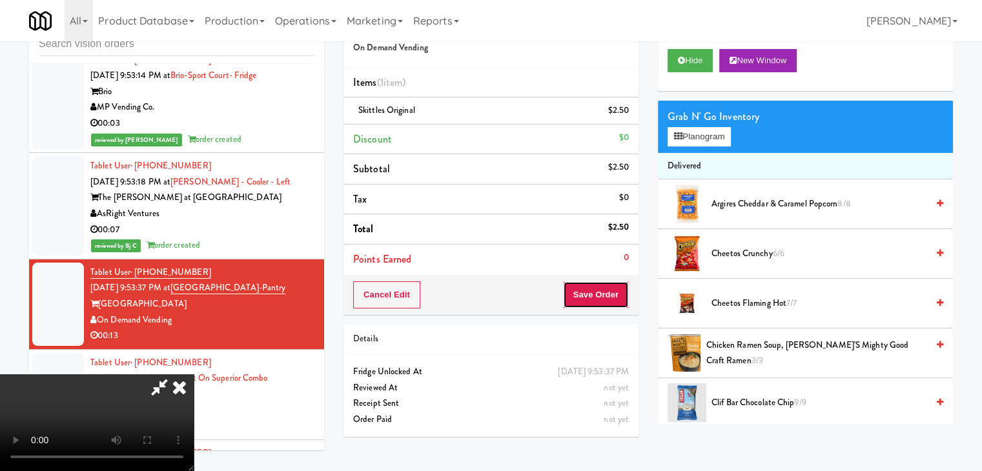
click at [622, 298] on button "Save Order" at bounding box center [596, 295] width 66 height 27
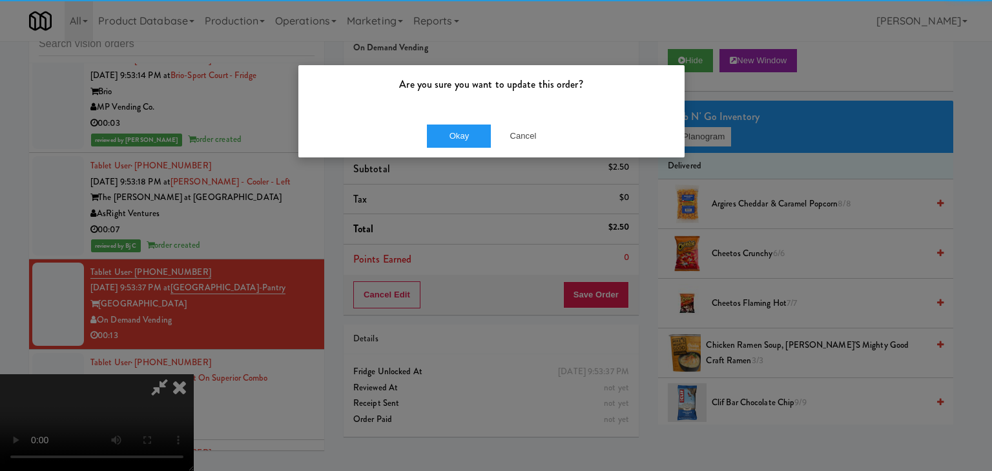
click at [438, 119] on div "Okay Cancel" at bounding box center [491, 135] width 386 height 43
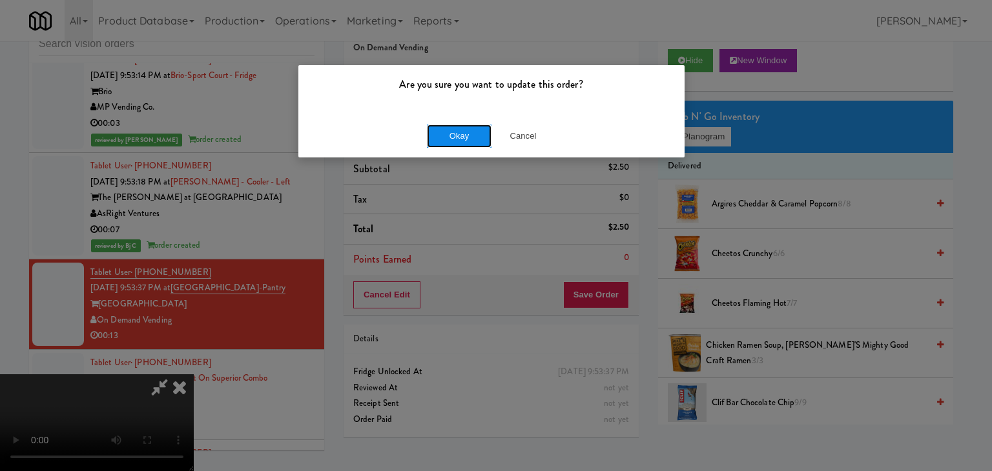
click at [446, 132] on button "Okay" at bounding box center [459, 136] width 65 height 23
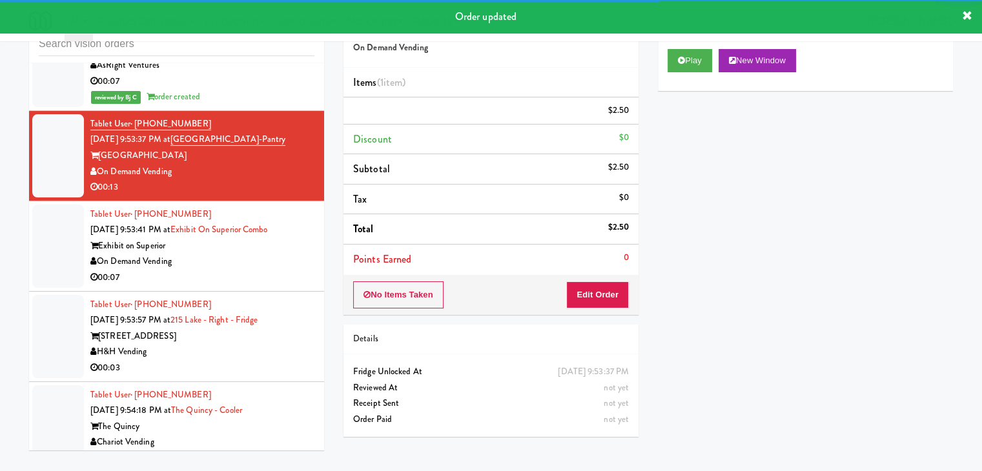
scroll to position [16231, 0]
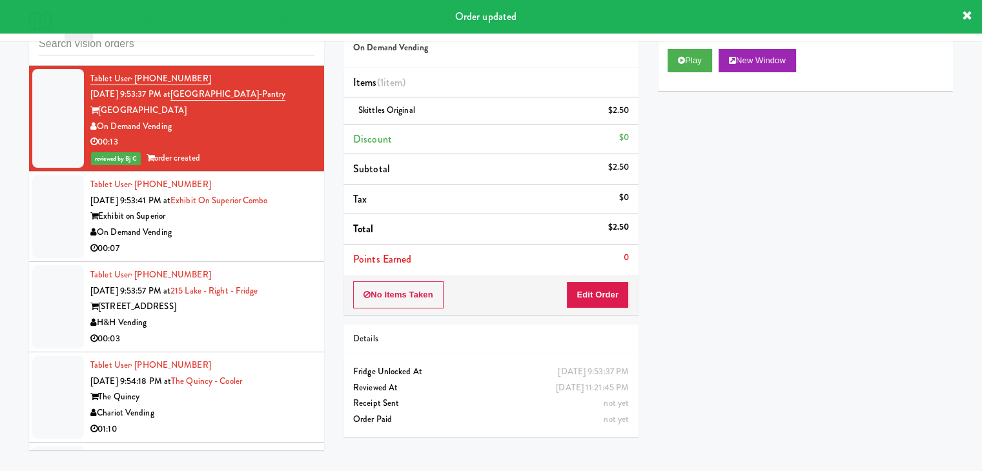
click at [277, 225] on div "On Demand Vending" at bounding box center [202, 233] width 224 height 16
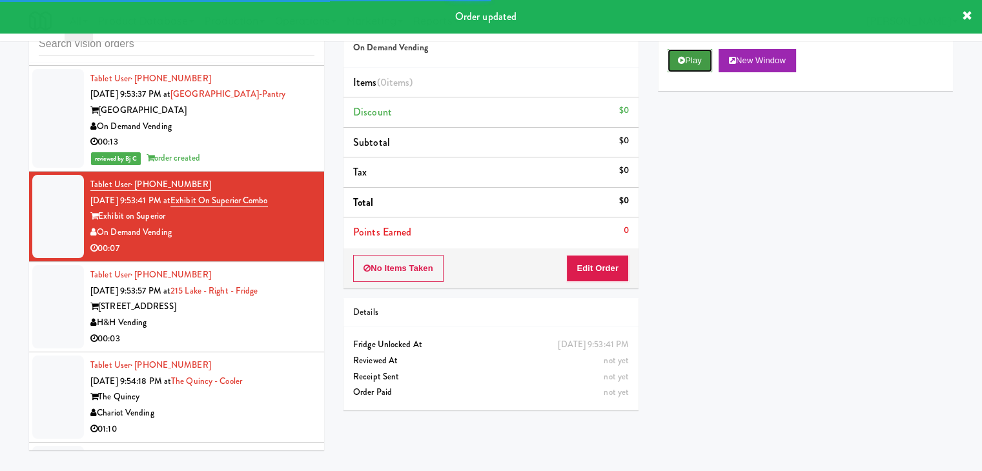
click at [688, 66] on button "Play" at bounding box center [690, 60] width 45 height 23
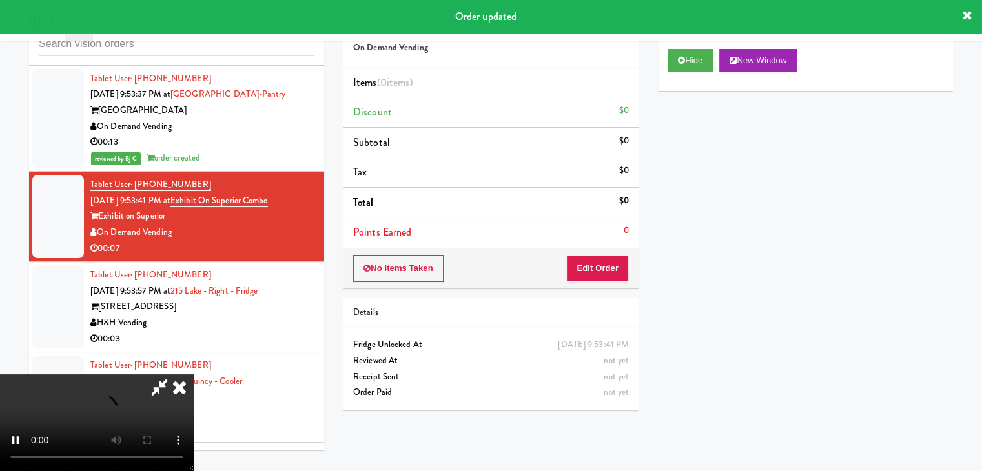
click at [610, 259] on div "No Items Taken Edit Order" at bounding box center [491, 269] width 295 height 40
click at [610, 259] on button "Edit Order" at bounding box center [597, 268] width 63 height 27
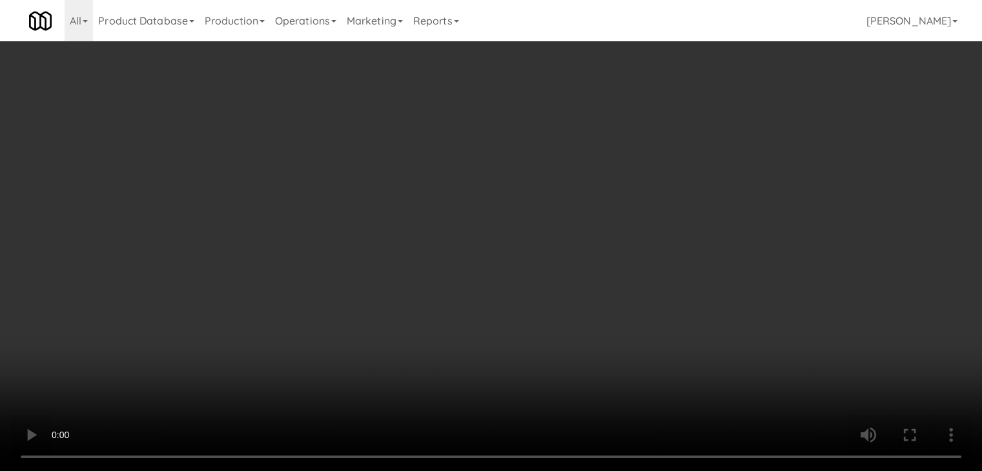
scroll to position [16183, 0]
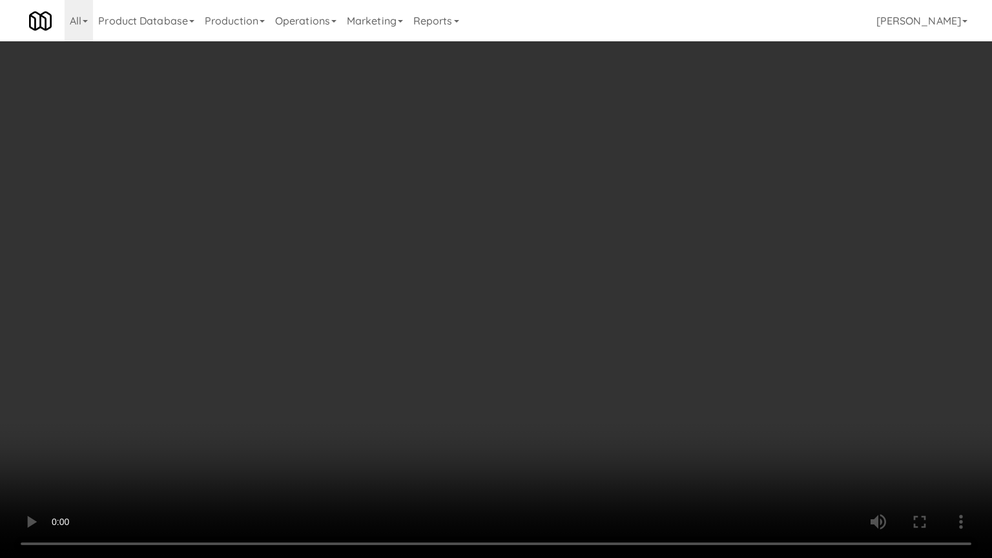
click at [536, 422] on video at bounding box center [496, 279] width 992 height 558
drag, startPoint x: 535, startPoint y: 422, endPoint x: 699, endPoint y: 184, distance: 288.7
click at [535, 420] on video at bounding box center [496, 279] width 992 height 558
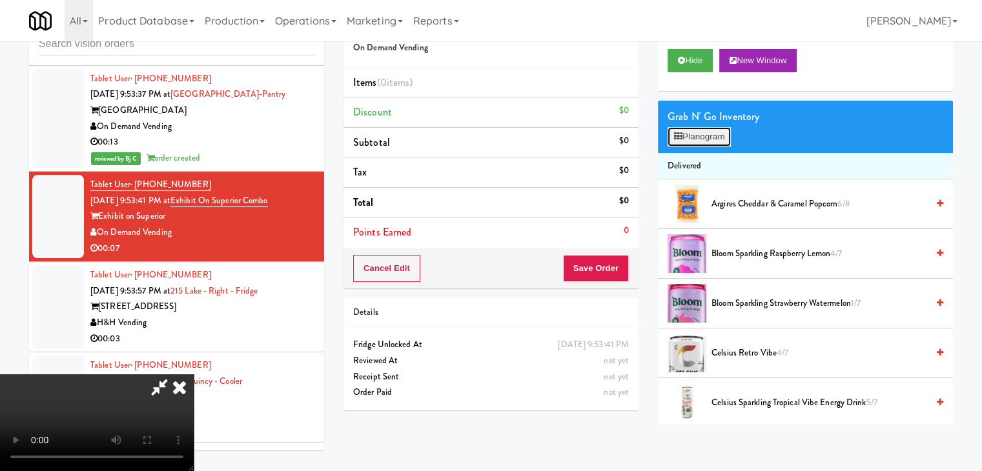
click at [713, 141] on button "Planogram" at bounding box center [699, 136] width 63 height 19
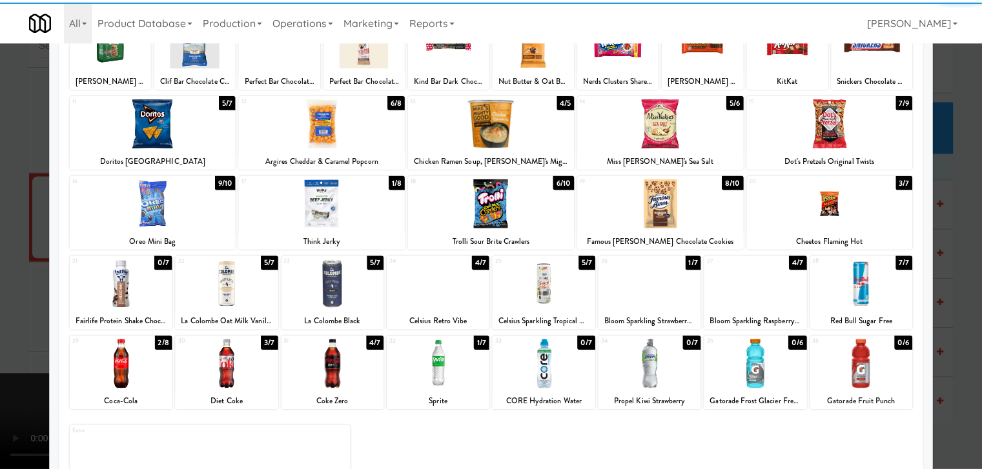
scroll to position [163, 0]
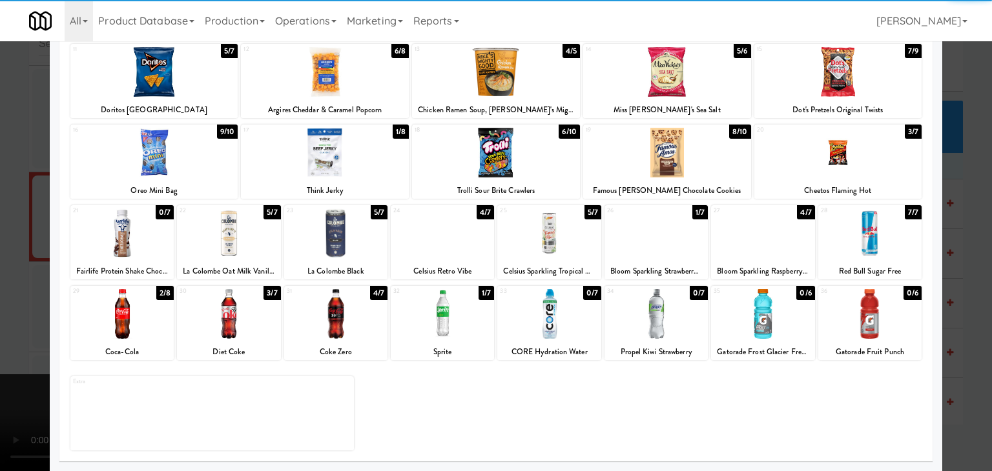
click at [344, 325] on div at bounding box center [335, 314] width 103 height 50
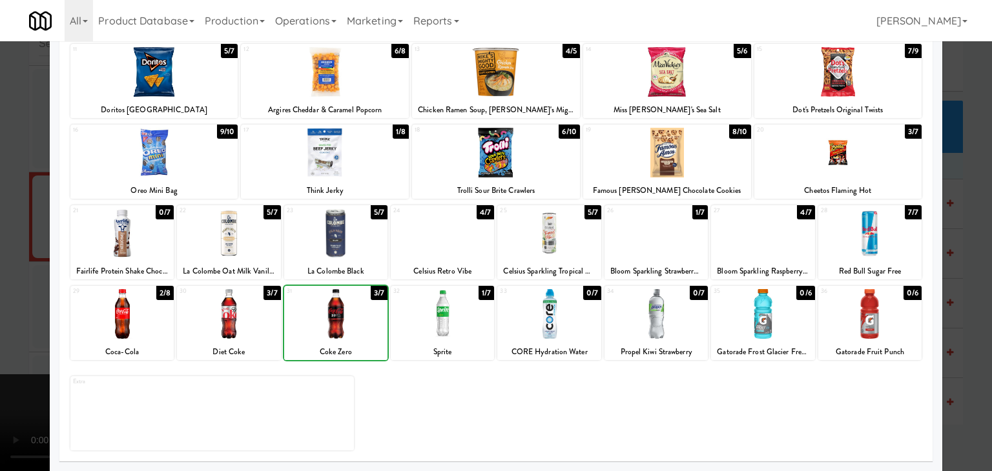
drag, startPoint x: 345, startPoint y: 325, endPoint x: 415, endPoint y: 333, distance: 70.7
click at [345, 326] on div at bounding box center [335, 314] width 103 height 50
click at [426, 332] on div at bounding box center [442, 314] width 103 height 50
drag, startPoint x: 0, startPoint y: 334, endPoint x: 262, endPoint y: 331, distance: 262.2
click at [1, 334] on div at bounding box center [496, 235] width 992 height 471
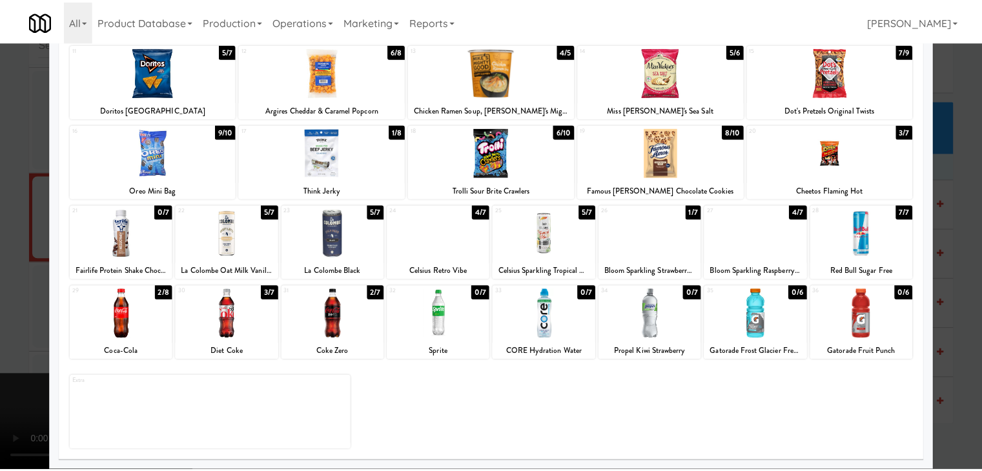
scroll to position [16231, 0]
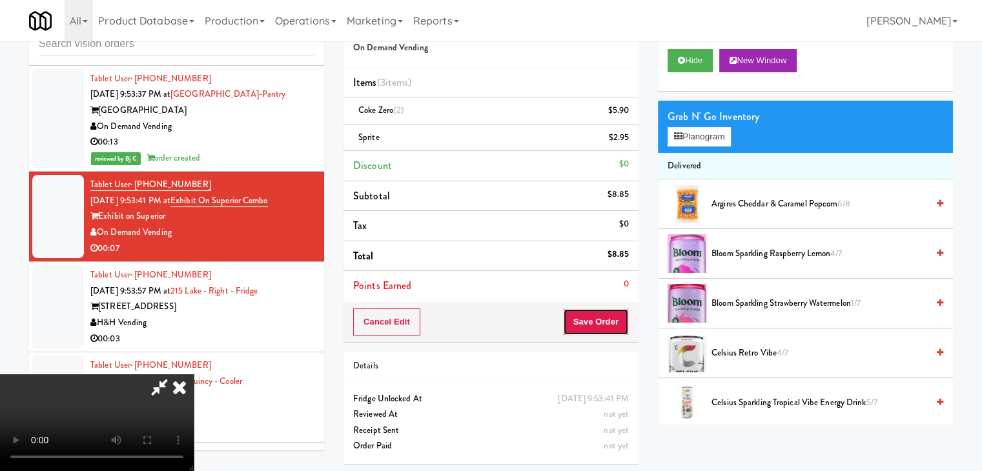
click at [619, 318] on button "Save Order" at bounding box center [596, 322] width 66 height 27
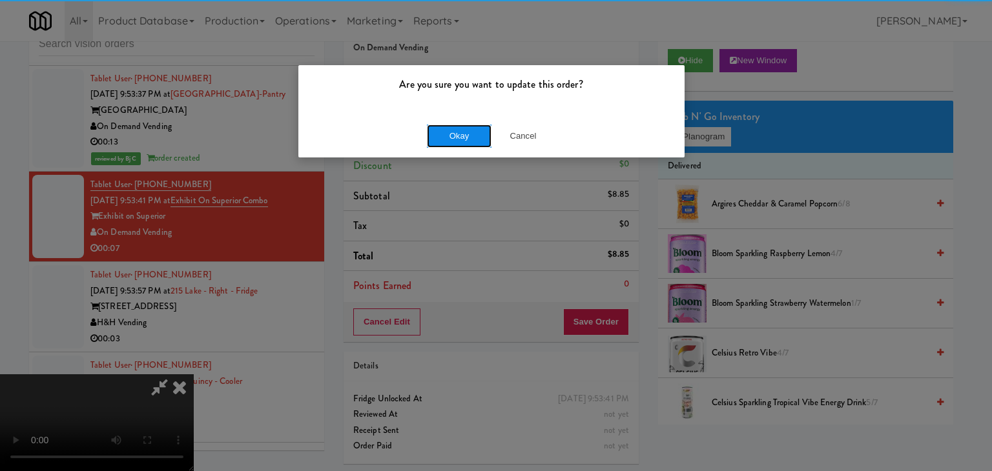
click at [464, 133] on button "Okay" at bounding box center [459, 136] width 65 height 23
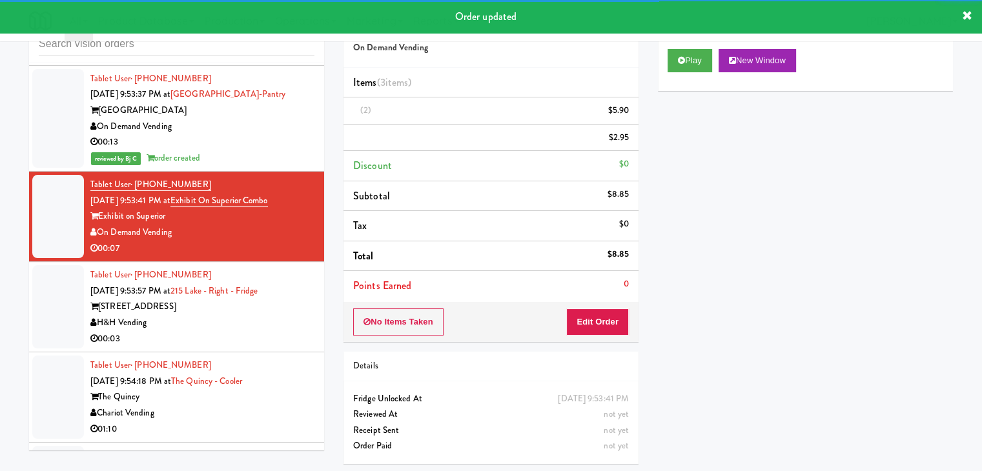
scroll to position [16360, 0]
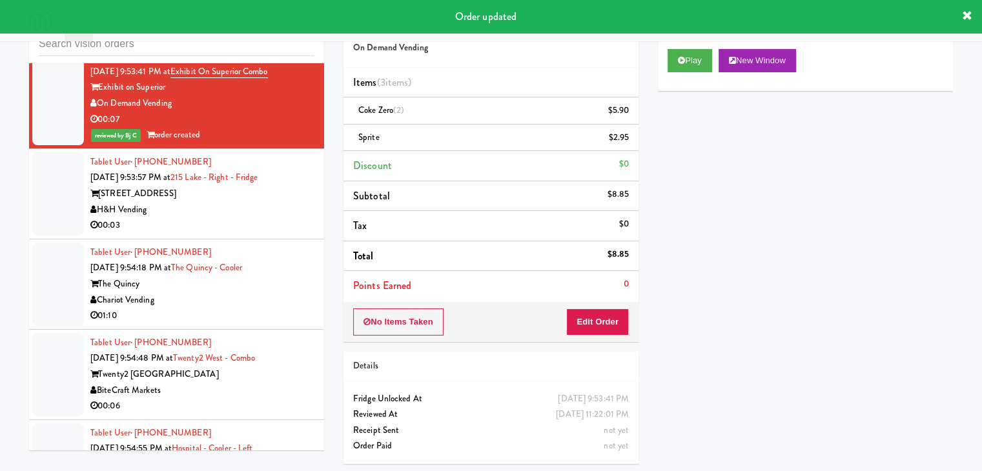
click at [296, 204] on div "H&H Vending" at bounding box center [202, 210] width 224 height 16
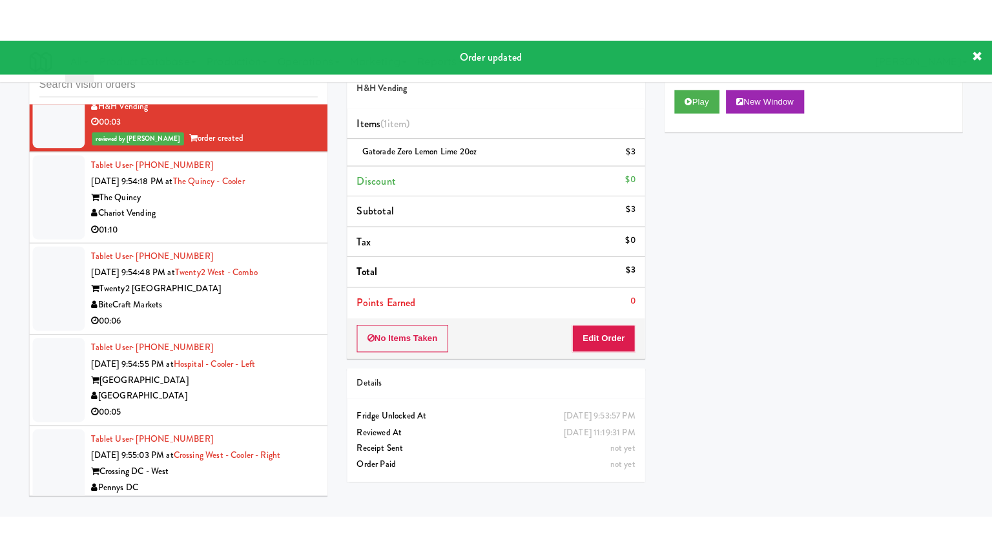
scroll to position [16554, 0]
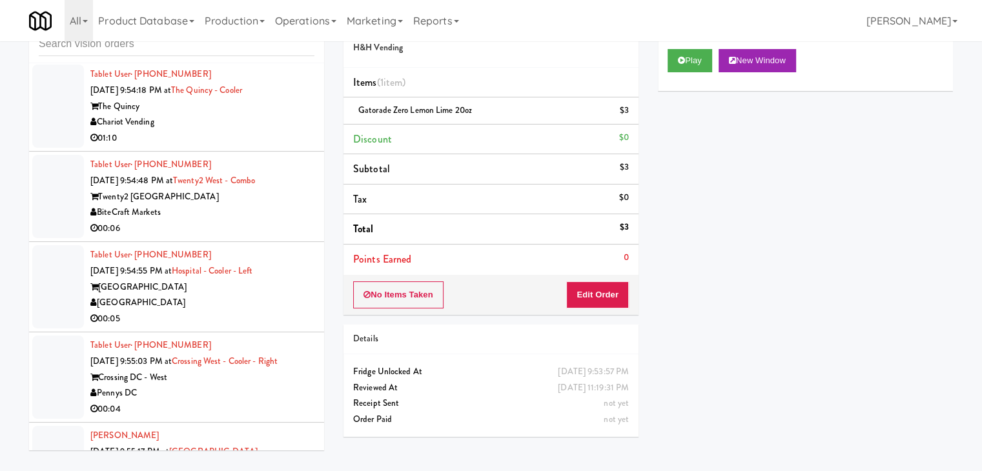
click at [254, 205] on div "BiteCraft Markets" at bounding box center [202, 213] width 224 height 16
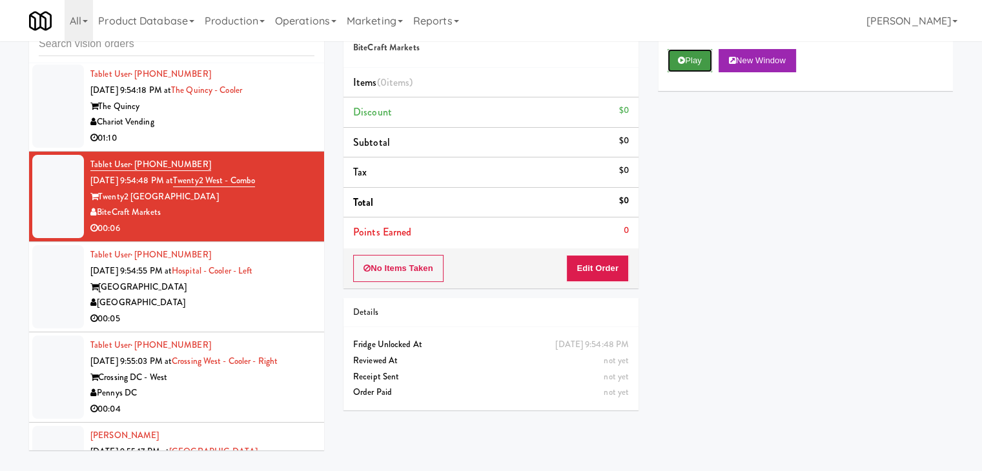
click at [686, 65] on button "Play" at bounding box center [690, 60] width 45 height 23
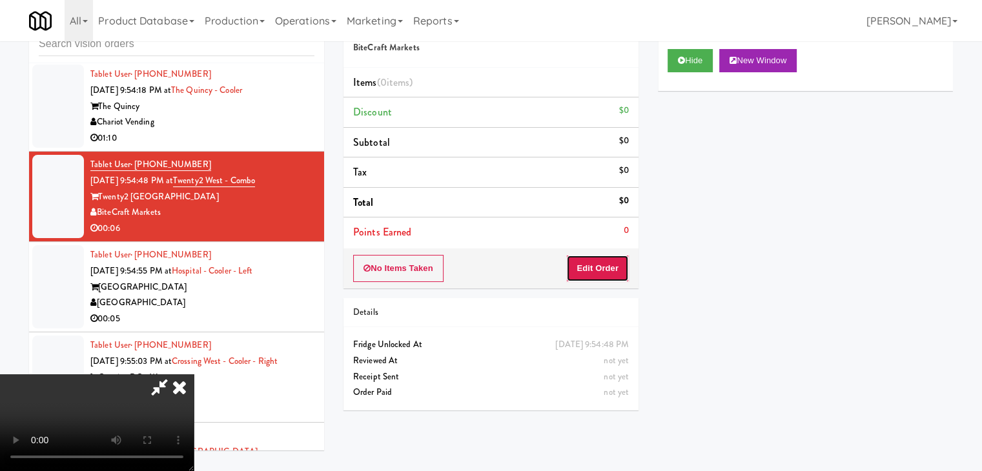
click at [587, 262] on button "Edit Order" at bounding box center [597, 268] width 63 height 27
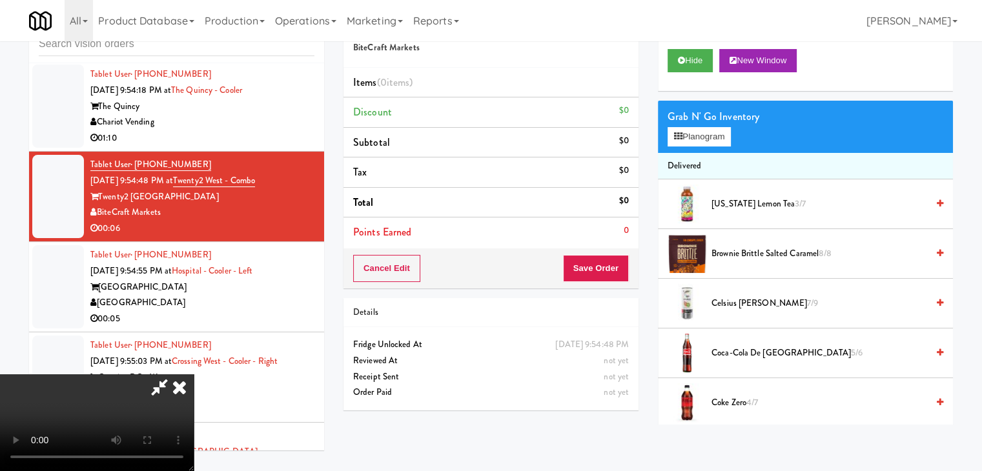
scroll to position [16506, 0]
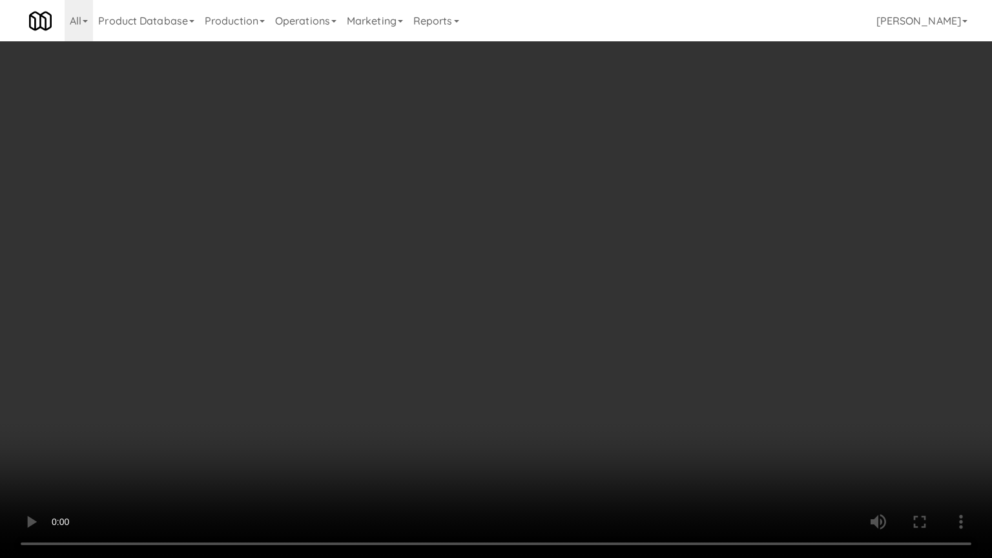
click at [641, 340] on video at bounding box center [496, 279] width 992 height 558
click at [646, 342] on video at bounding box center [496, 279] width 992 height 558
click at [648, 342] on video at bounding box center [496, 279] width 992 height 558
click at [657, 335] on video at bounding box center [496, 279] width 992 height 558
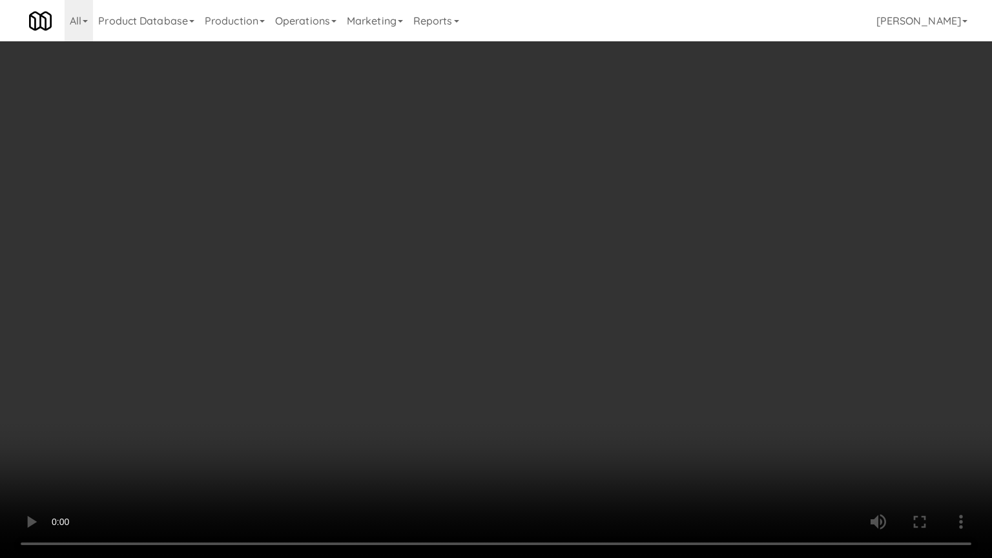
click at [658, 335] on video at bounding box center [496, 279] width 992 height 558
click at [659, 333] on video at bounding box center [496, 279] width 992 height 558
click at [662, 331] on video at bounding box center [496, 279] width 992 height 558
click at [593, 390] on video at bounding box center [496, 279] width 992 height 558
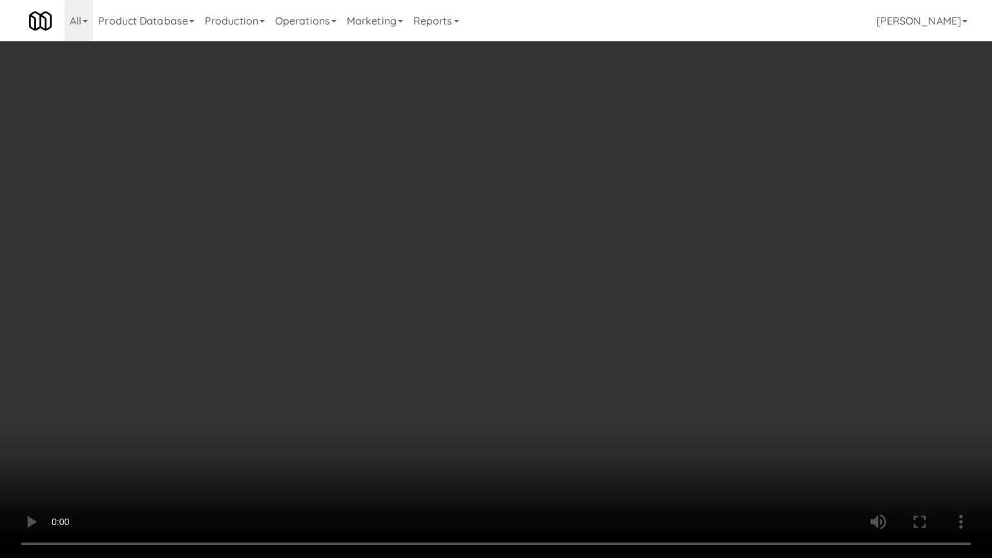
click at [601, 393] on video at bounding box center [496, 279] width 992 height 558
click at [602, 393] on video at bounding box center [496, 279] width 992 height 558
click at [617, 402] on video at bounding box center [496, 279] width 992 height 558
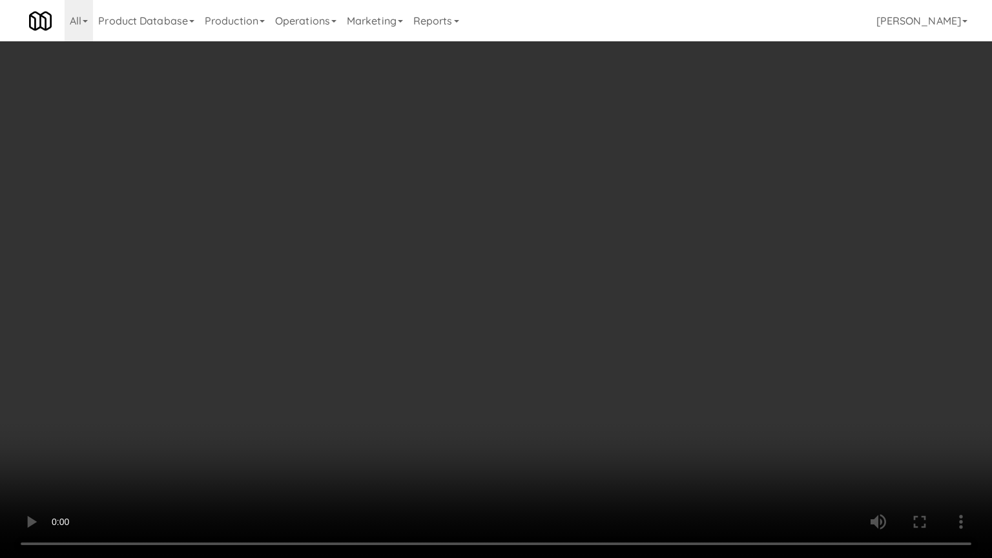
click at [613, 359] on video at bounding box center [496, 279] width 992 height 558
click at [613, 361] on video at bounding box center [496, 279] width 992 height 558
click at [617, 334] on video at bounding box center [496, 279] width 992 height 558
drag, startPoint x: 617, startPoint y: 334, endPoint x: 628, endPoint y: 259, distance: 75.7
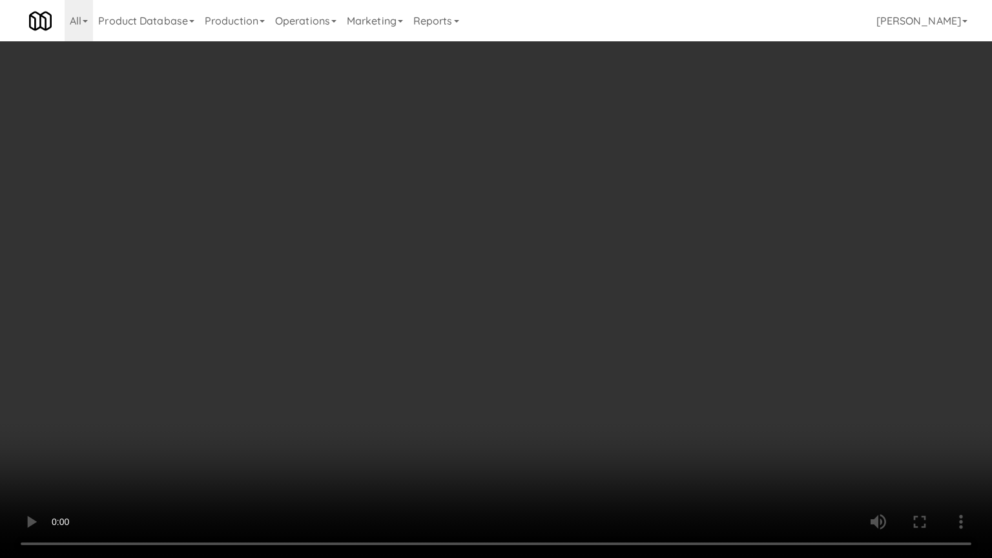
click at [617, 333] on video at bounding box center [496, 279] width 992 height 558
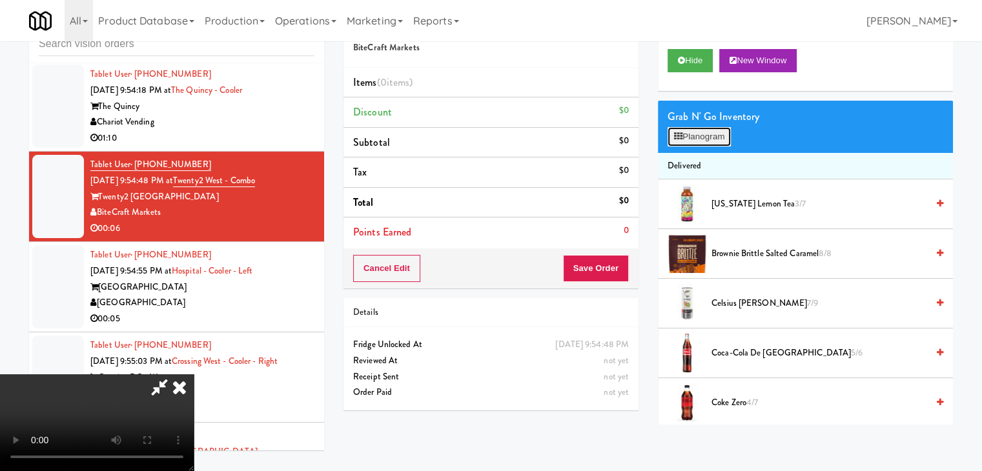
click at [704, 130] on button "Planogram" at bounding box center [699, 136] width 63 height 19
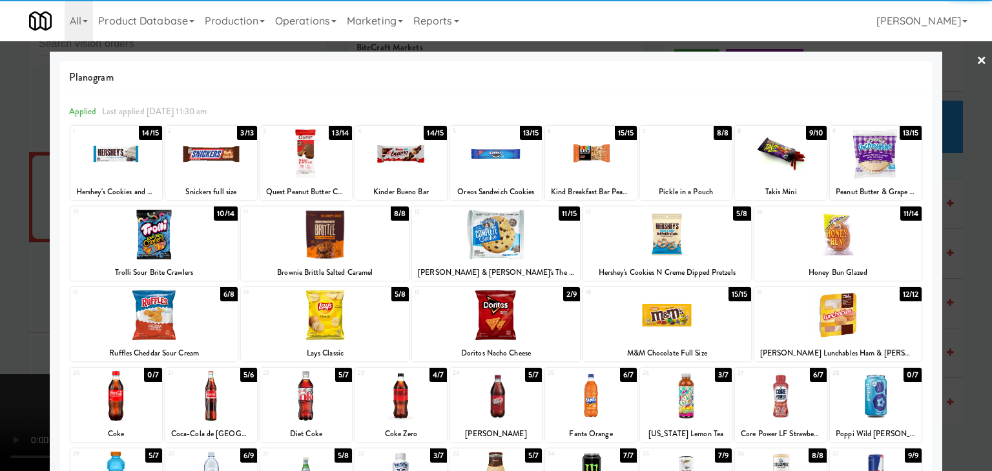
click at [216, 158] on div at bounding box center [211, 154] width 92 height 50
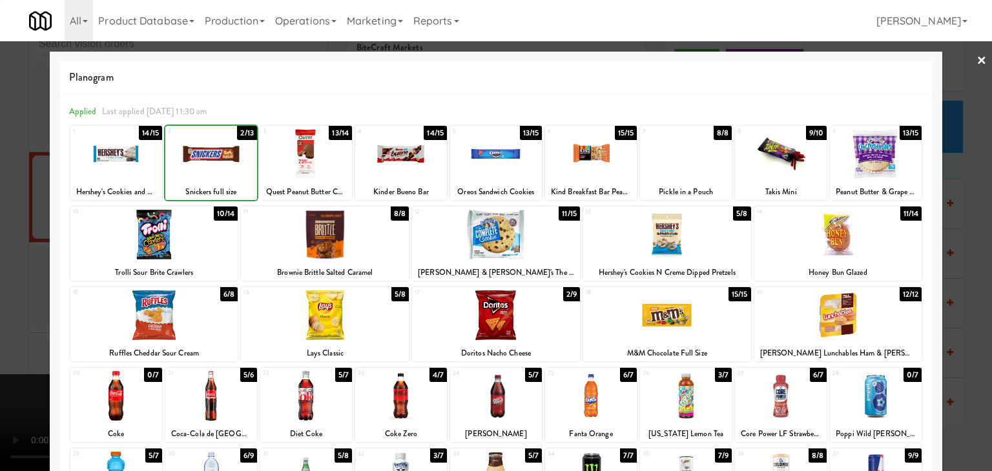
click at [216, 158] on div at bounding box center [211, 154] width 92 height 50
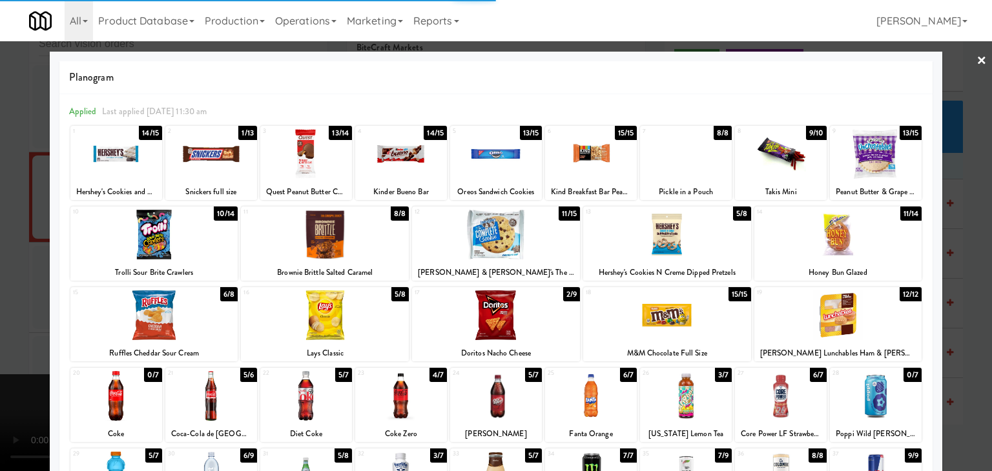
drag, startPoint x: 0, startPoint y: 214, endPoint x: 463, endPoint y: 231, distance: 463.3
click at [14, 213] on div at bounding box center [496, 235] width 992 height 471
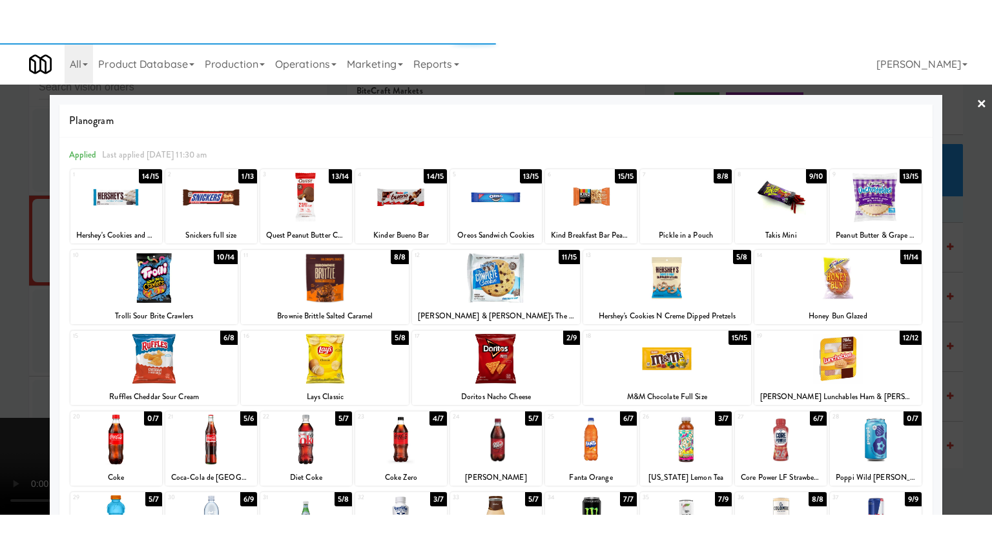
scroll to position [16554, 0]
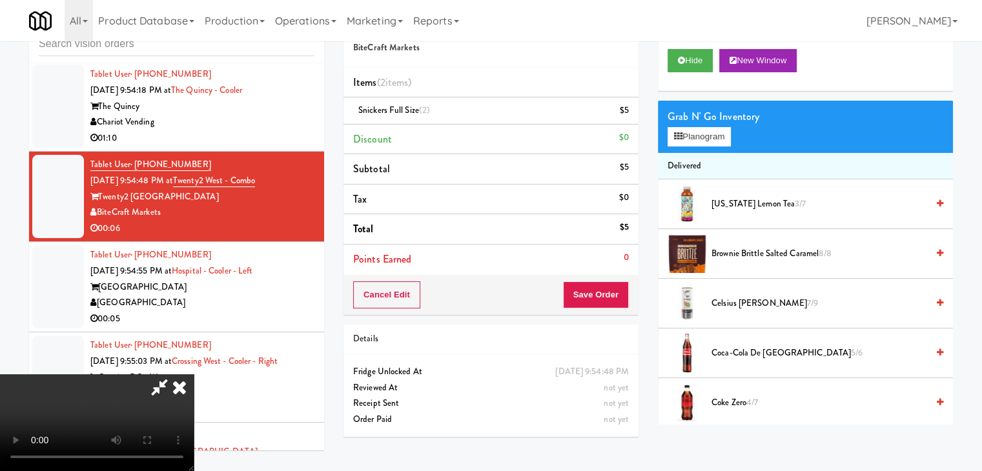
click at [194, 375] on video at bounding box center [97, 423] width 194 height 97
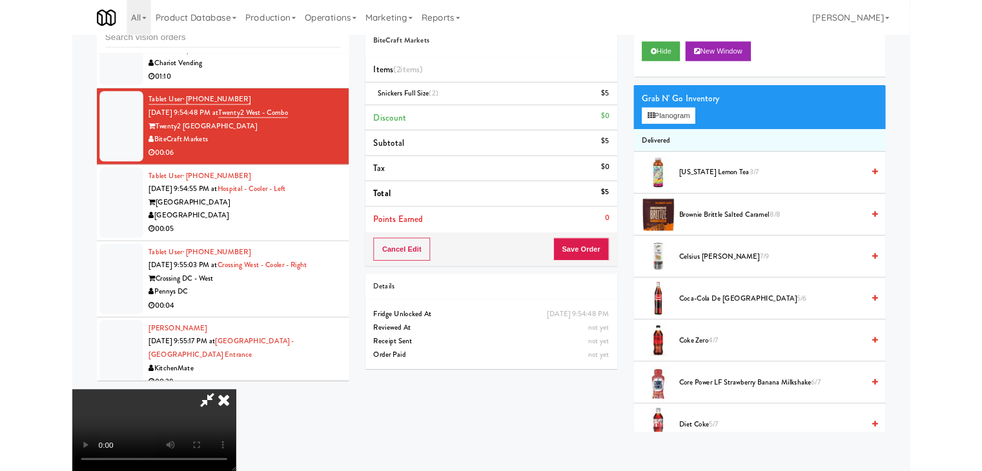
scroll to position [16506, 0]
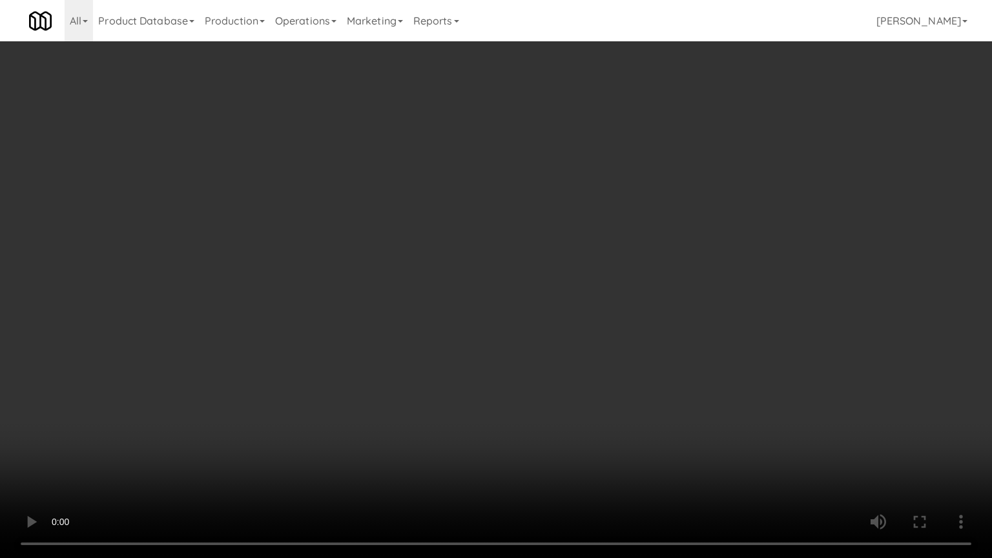
click at [559, 288] on video at bounding box center [496, 279] width 992 height 558
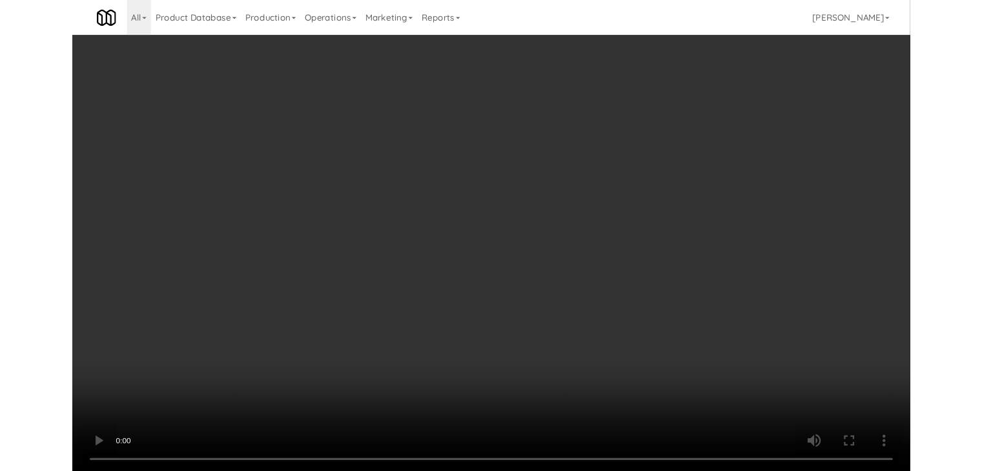
scroll to position [16554, 0]
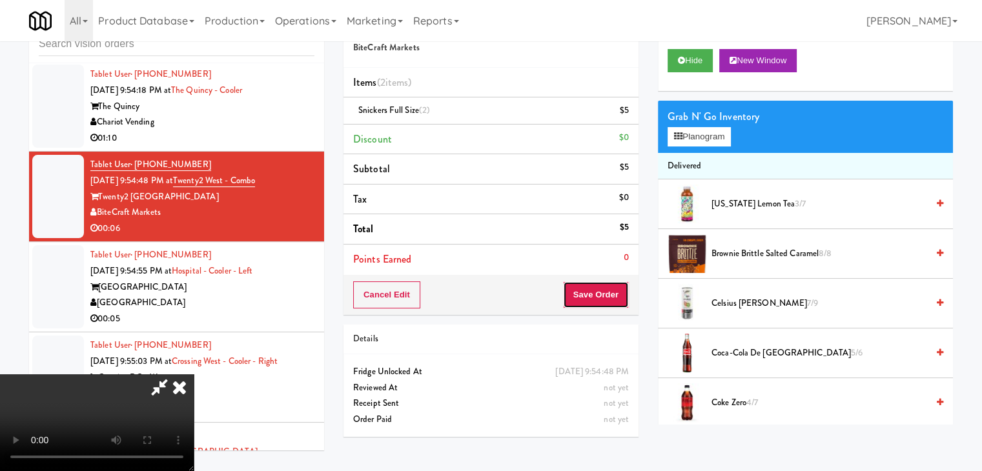
click at [616, 294] on button "Save Order" at bounding box center [596, 295] width 66 height 27
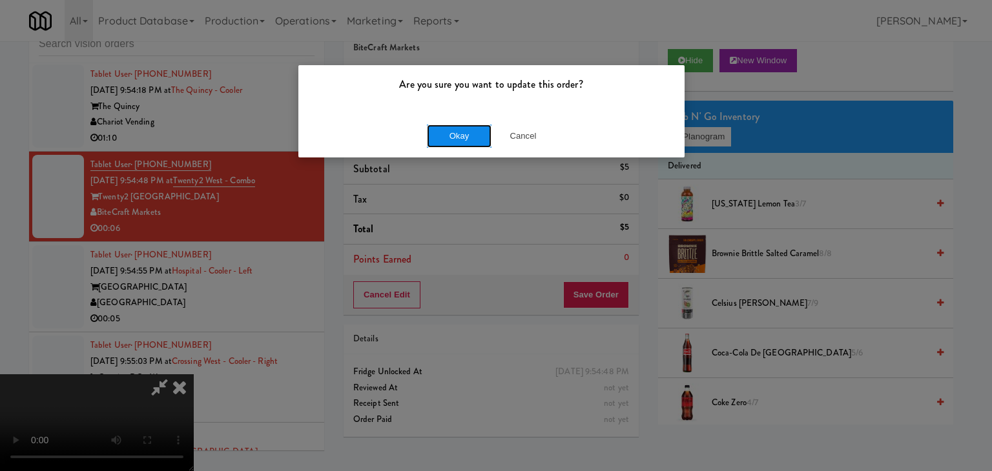
click at [460, 135] on button "Okay" at bounding box center [459, 136] width 65 height 23
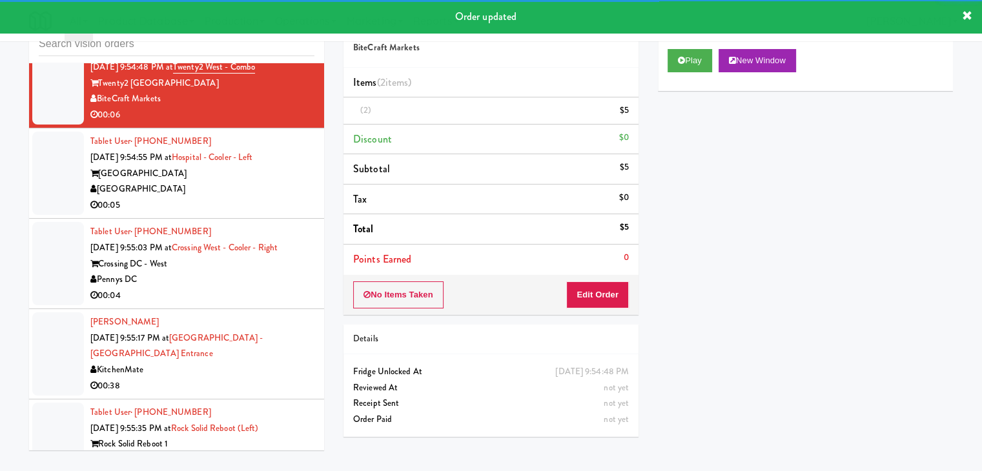
scroll to position [16683, 0]
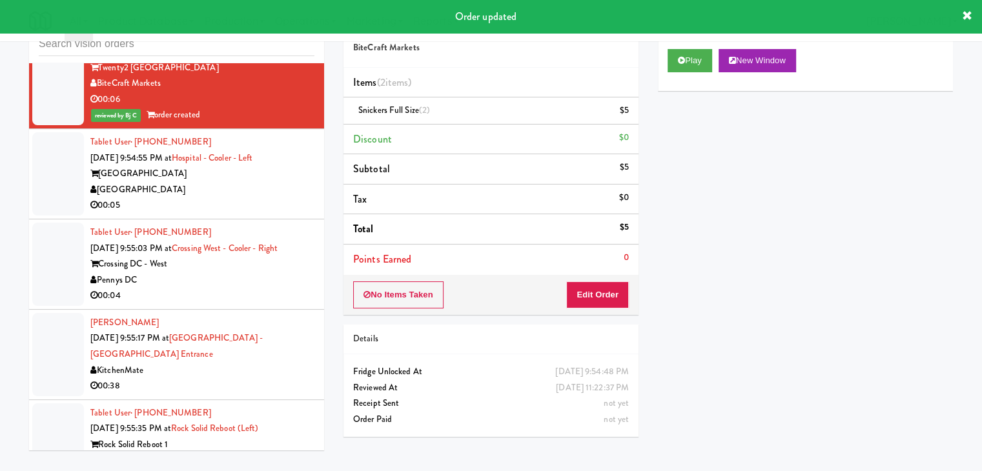
click at [279, 182] on div "[GEOGRAPHIC_DATA]" at bounding box center [202, 190] width 224 height 16
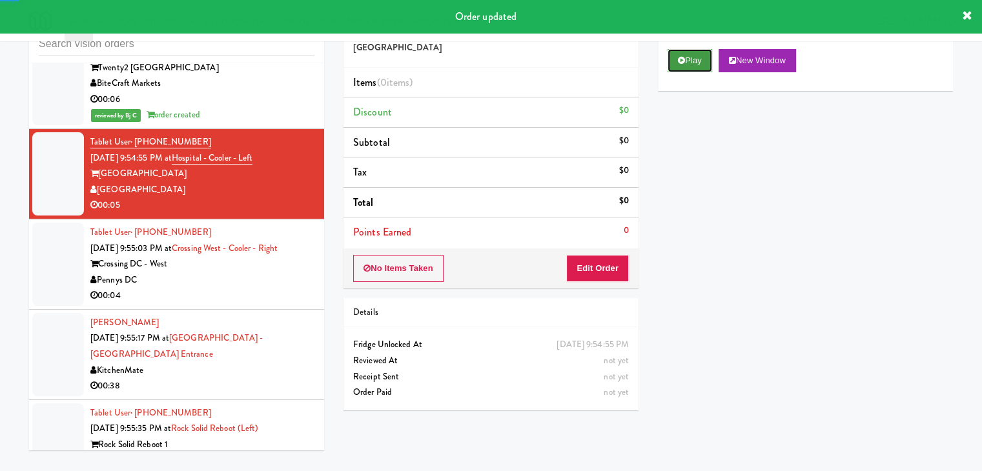
click at [690, 63] on button "Play" at bounding box center [690, 60] width 45 height 23
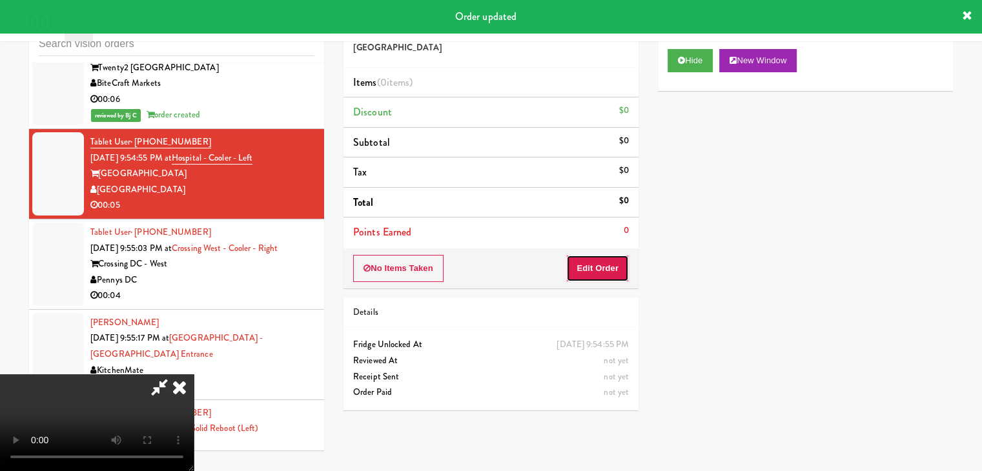
click at [601, 263] on button "Edit Order" at bounding box center [597, 268] width 63 height 27
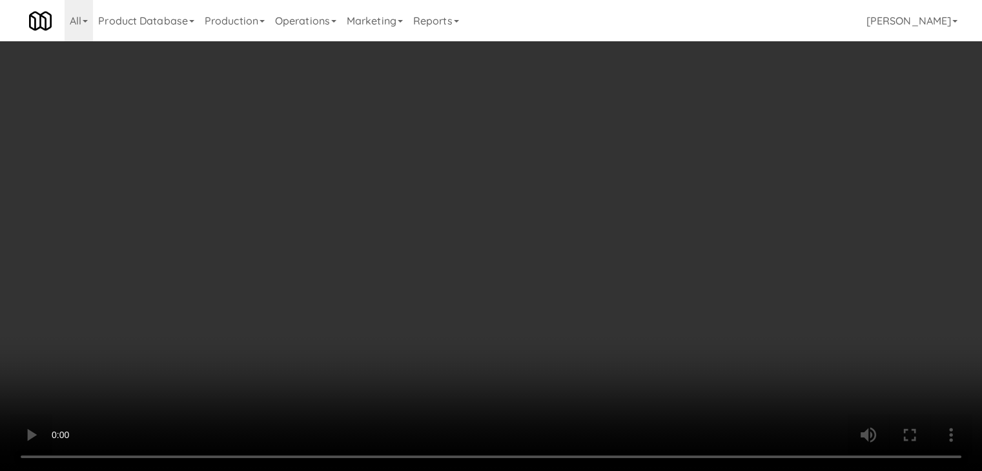
scroll to position [16635, 0]
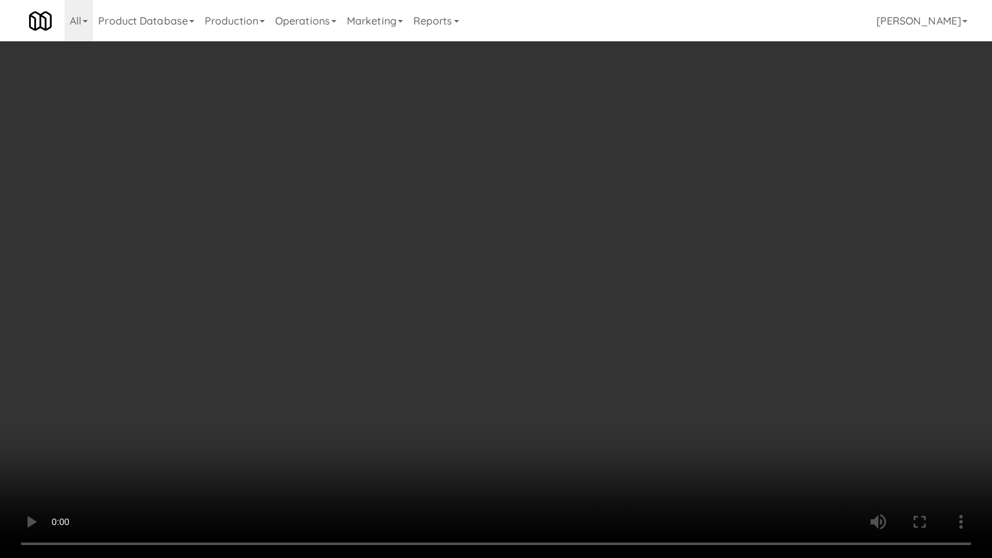
click at [553, 395] on video at bounding box center [496, 279] width 992 height 558
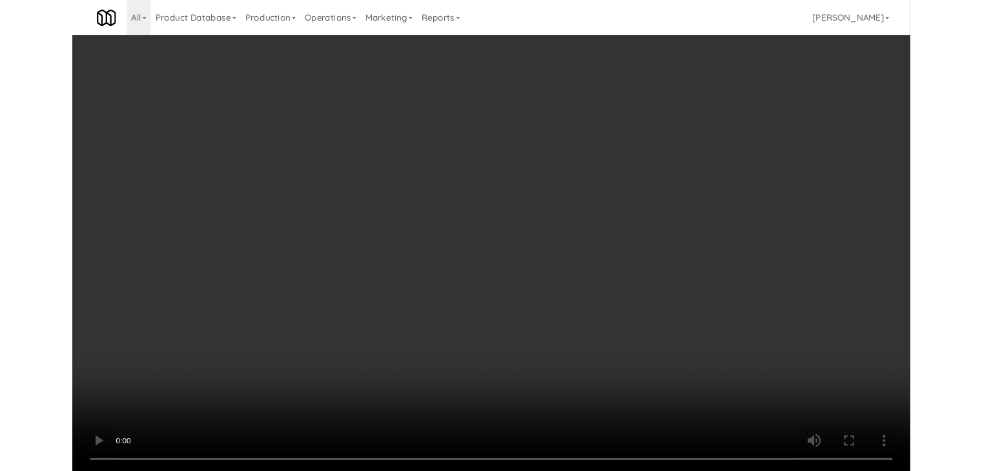
scroll to position [16683, 0]
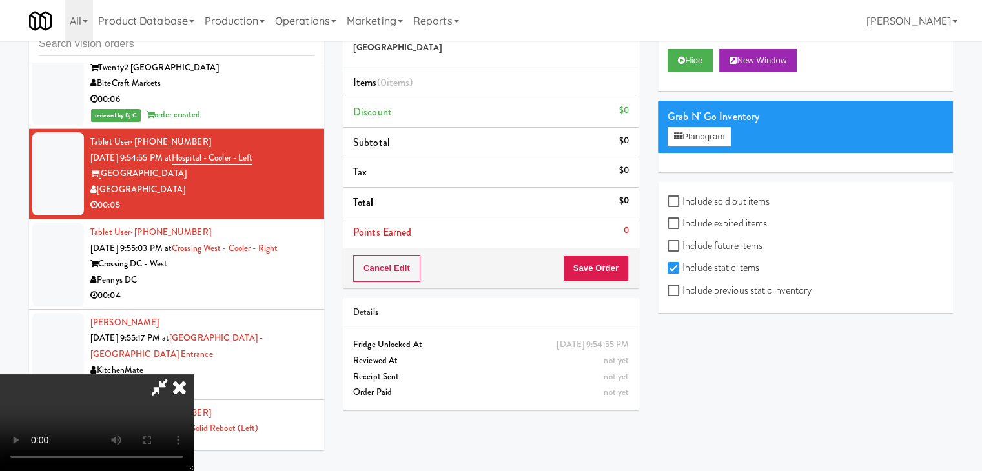
click at [723, 298] on label "Include previous static inventory" at bounding box center [740, 290] width 144 height 19
click at [683, 296] on input "Include previous static inventory" at bounding box center [675, 291] width 15 height 10
checkbox input "true"
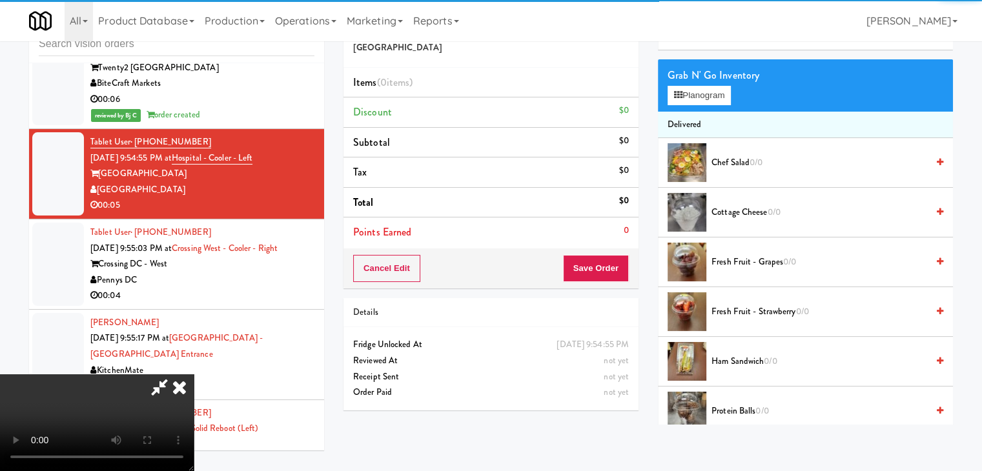
scroll to position [65, 0]
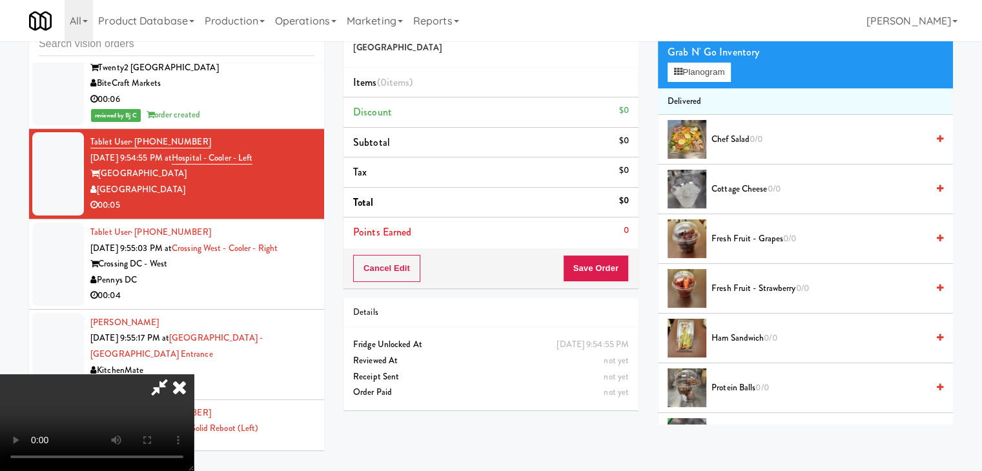
click at [768, 145] on span "Chef Salad 0/0" at bounding box center [820, 140] width 216 height 16
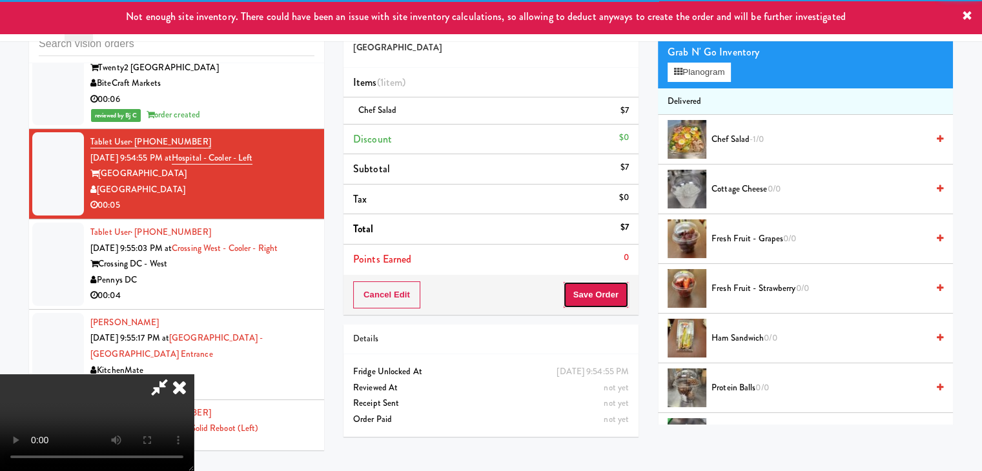
click at [600, 290] on button "Save Order" at bounding box center [596, 295] width 66 height 27
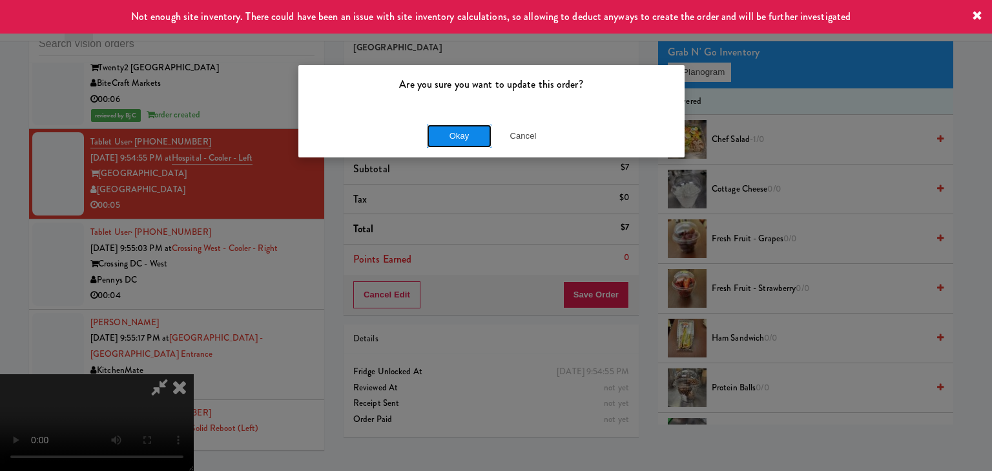
click at [455, 140] on button "Okay" at bounding box center [459, 136] width 65 height 23
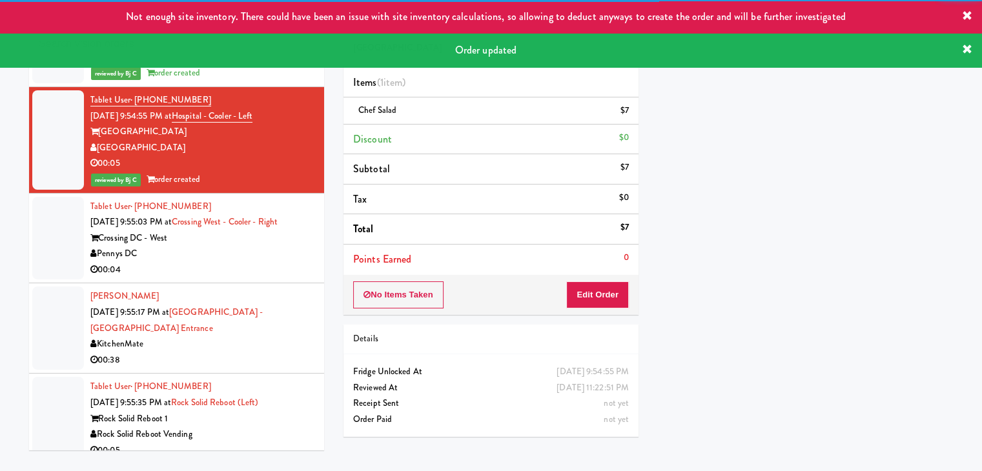
scroll to position [16747, 0]
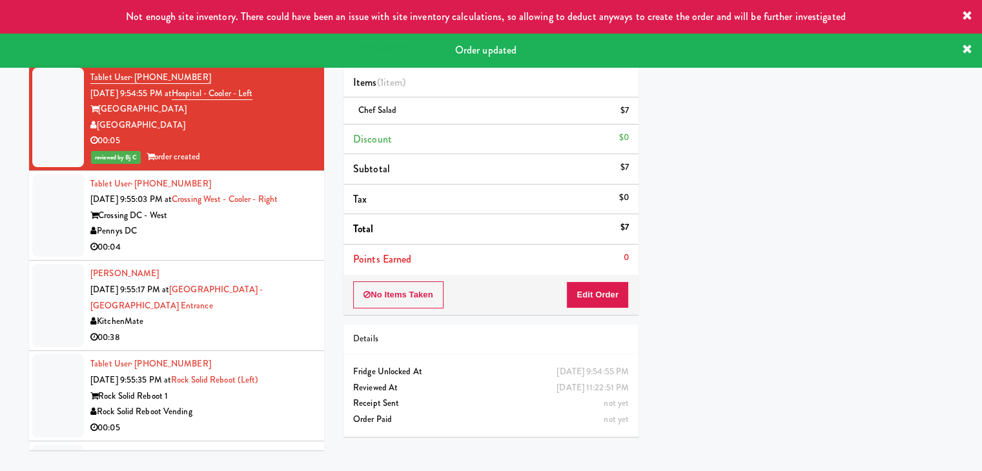
click at [248, 223] on div "Pennys DC" at bounding box center [202, 231] width 224 height 16
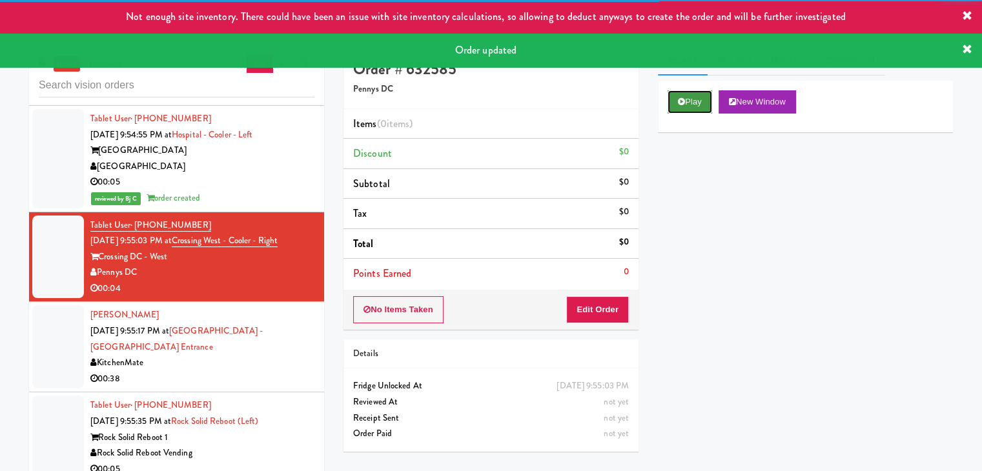
click at [688, 101] on button "Play" at bounding box center [690, 101] width 45 height 23
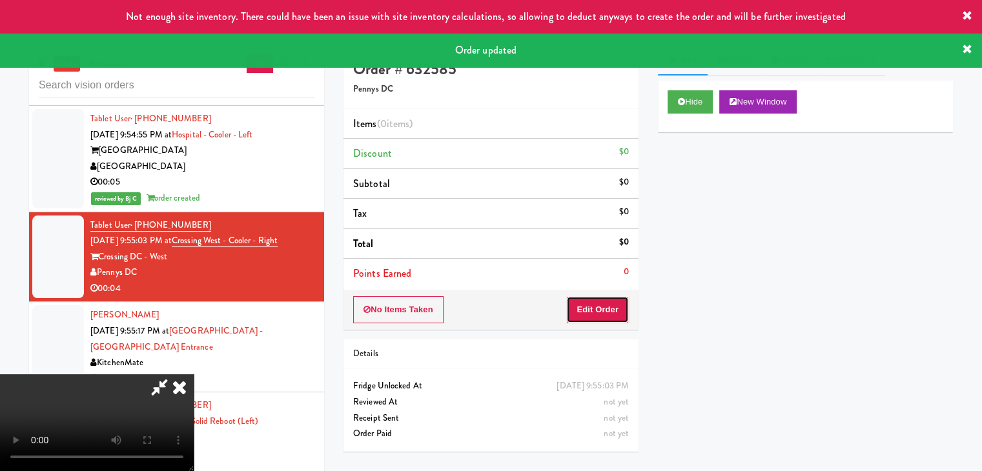
click at [586, 318] on button "Edit Order" at bounding box center [597, 309] width 63 height 27
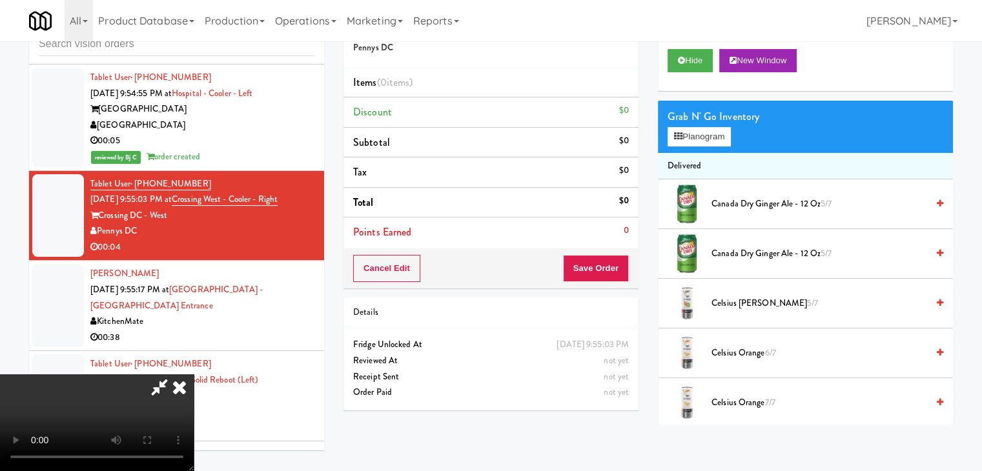
scroll to position [16699, 0]
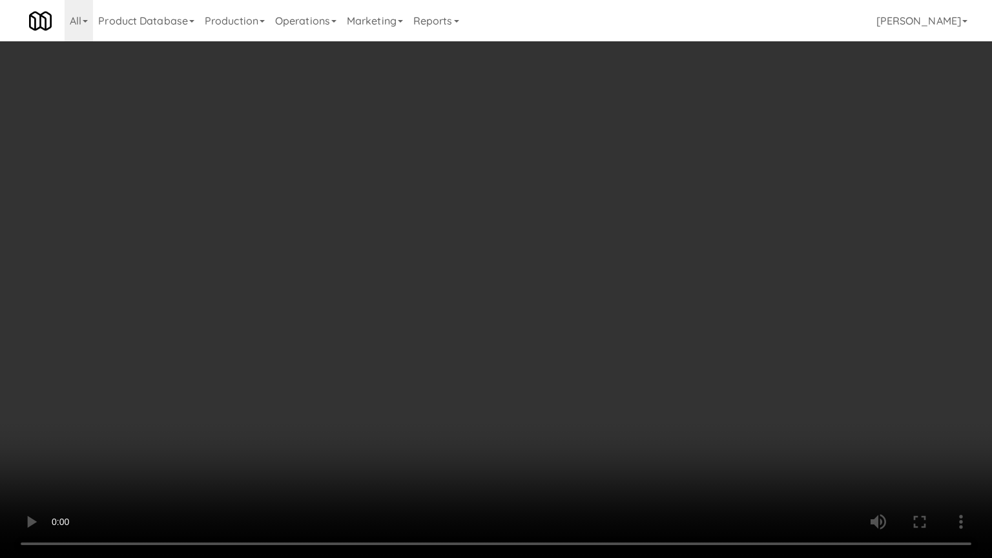
click at [588, 404] on video at bounding box center [496, 279] width 992 height 558
click at [588, 403] on video at bounding box center [496, 279] width 992 height 558
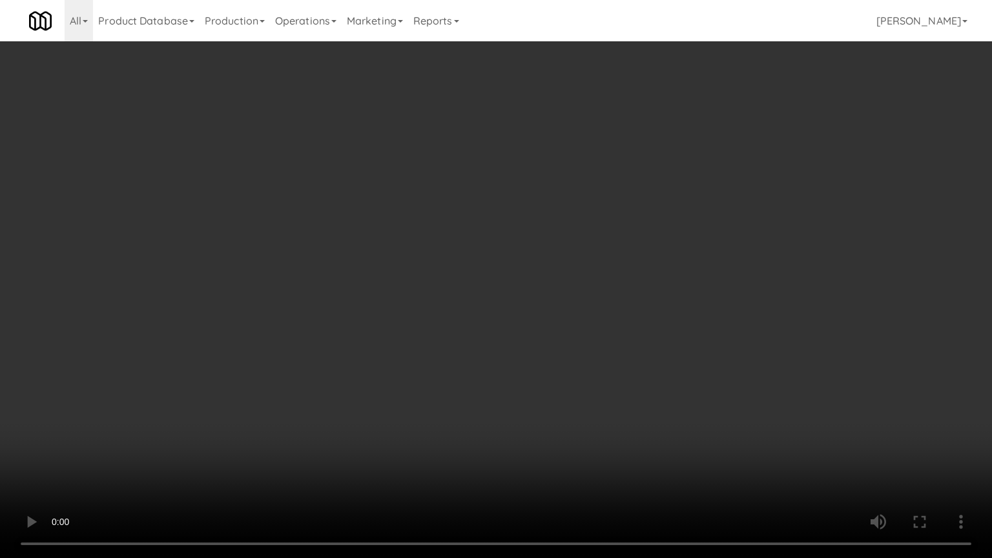
click at [588, 403] on video at bounding box center [496, 279] width 992 height 558
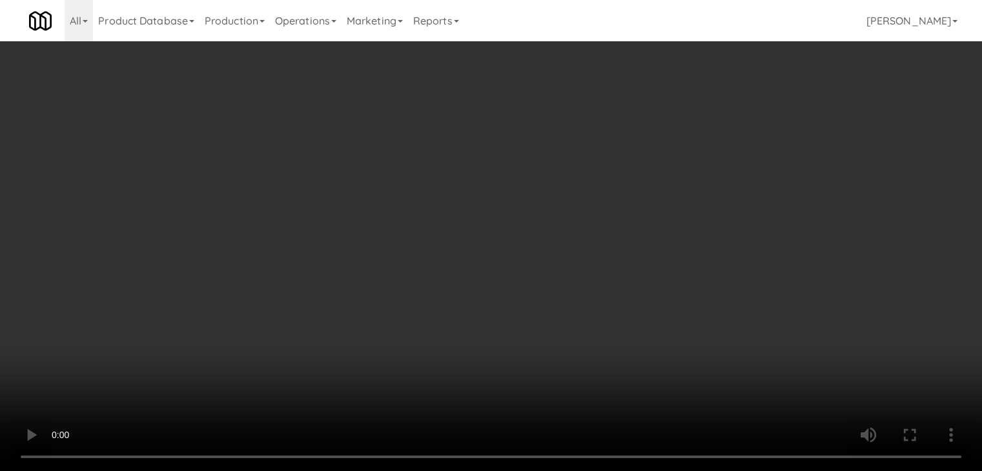
scroll to position [16747, 0]
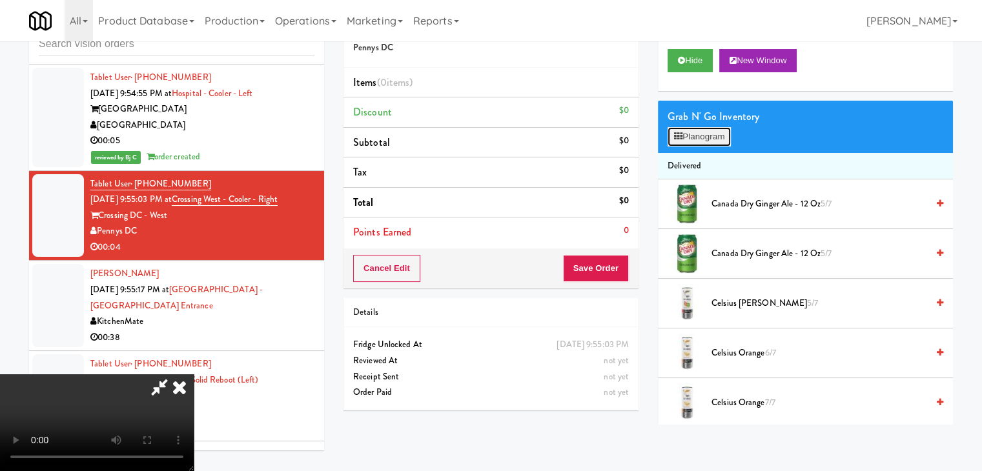
click at [705, 140] on button "Planogram" at bounding box center [699, 136] width 63 height 19
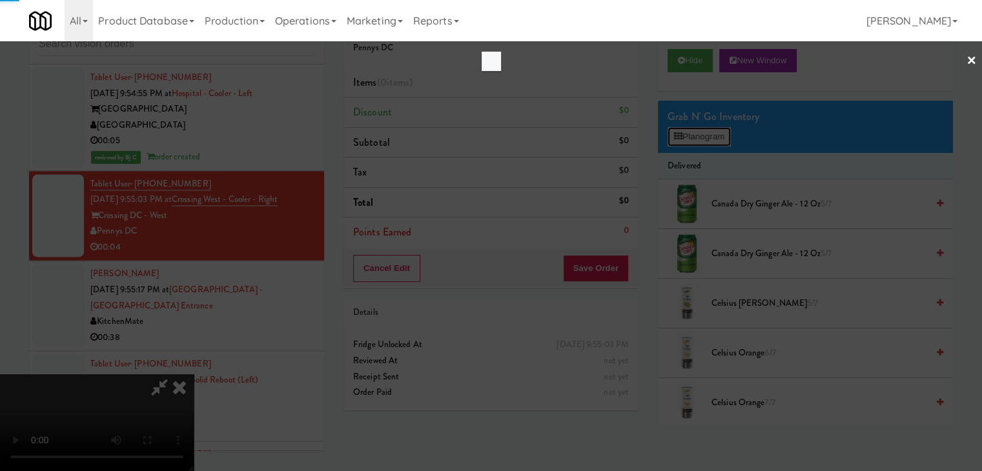
scroll to position [16699, 0]
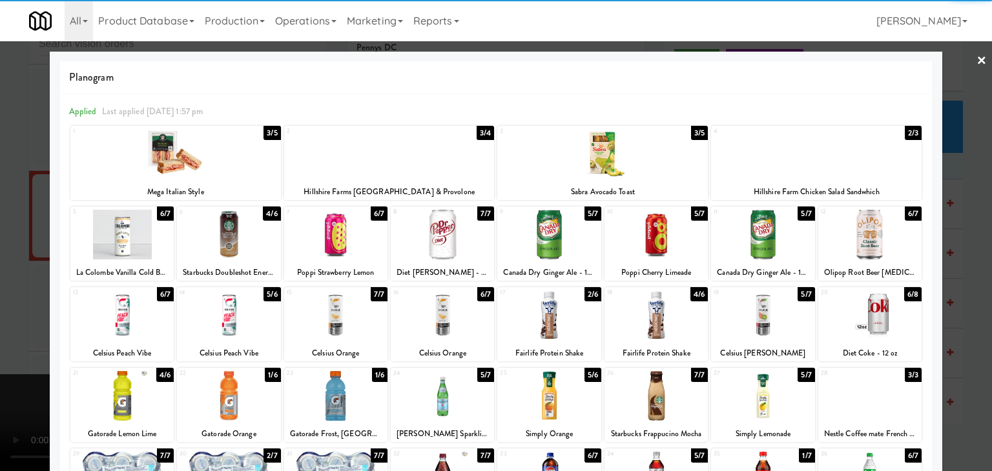
click at [828, 154] on div at bounding box center [816, 154] width 211 height 50
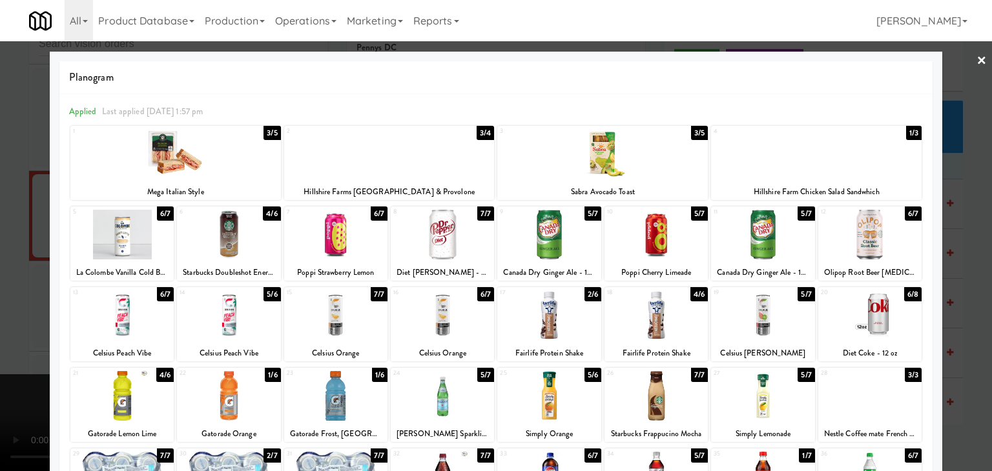
click at [957, 185] on div at bounding box center [496, 235] width 992 height 471
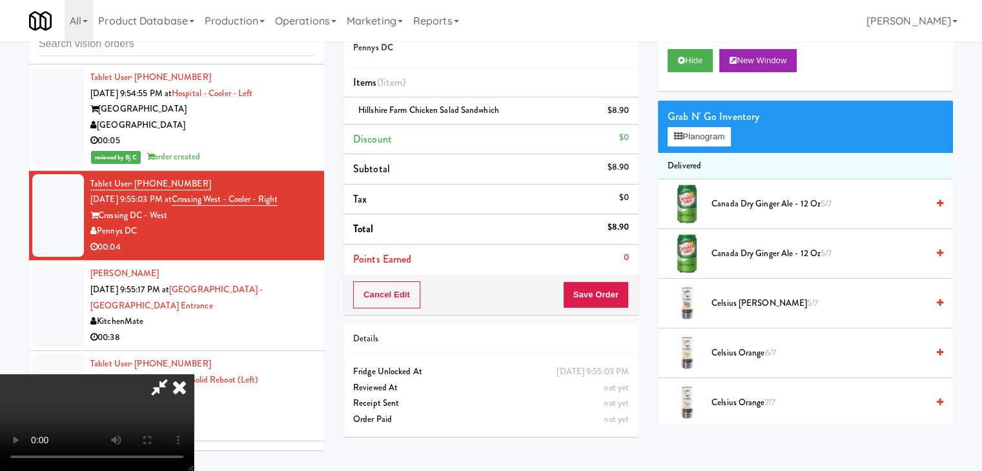
click at [194, 375] on video at bounding box center [97, 423] width 194 height 97
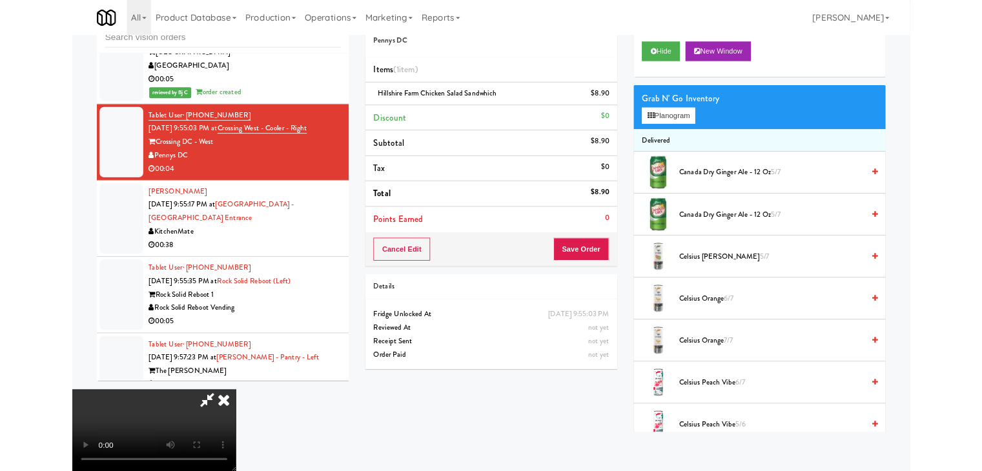
scroll to position [16699, 0]
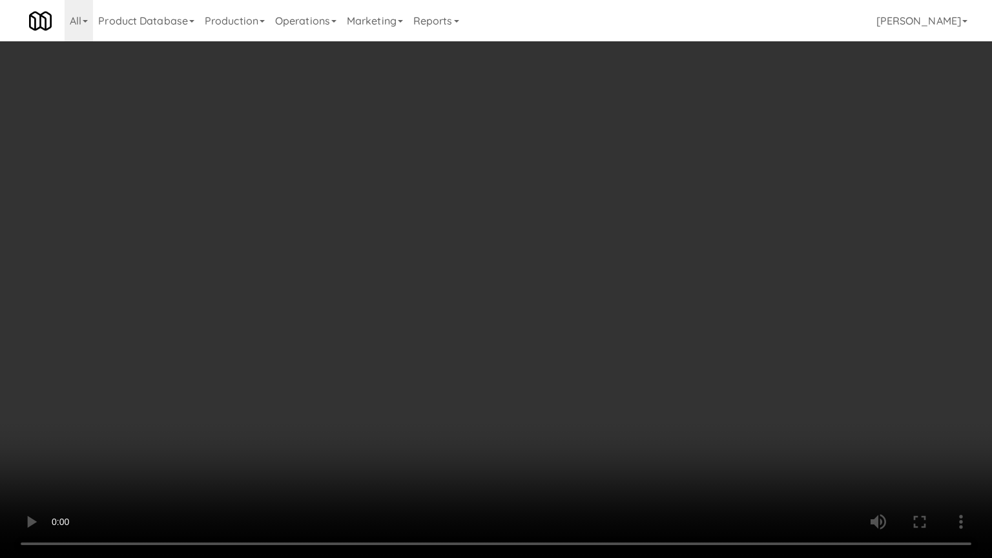
click at [555, 331] on video at bounding box center [496, 279] width 992 height 558
click at [558, 305] on video at bounding box center [496, 279] width 992 height 558
click at [557, 305] on video at bounding box center [496, 279] width 992 height 558
click at [528, 309] on video at bounding box center [496, 279] width 992 height 558
drag, startPoint x: 528, startPoint y: 309, endPoint x: 703, endPoint y: 187, distance: 213.0
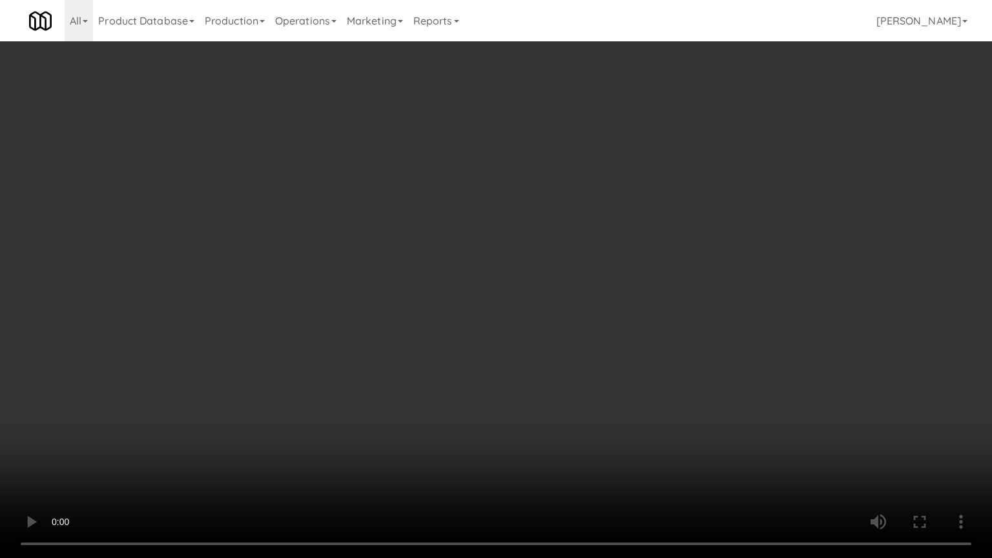
click at [528, 307] on video at bounding box center [496, 279] width 992 height 558
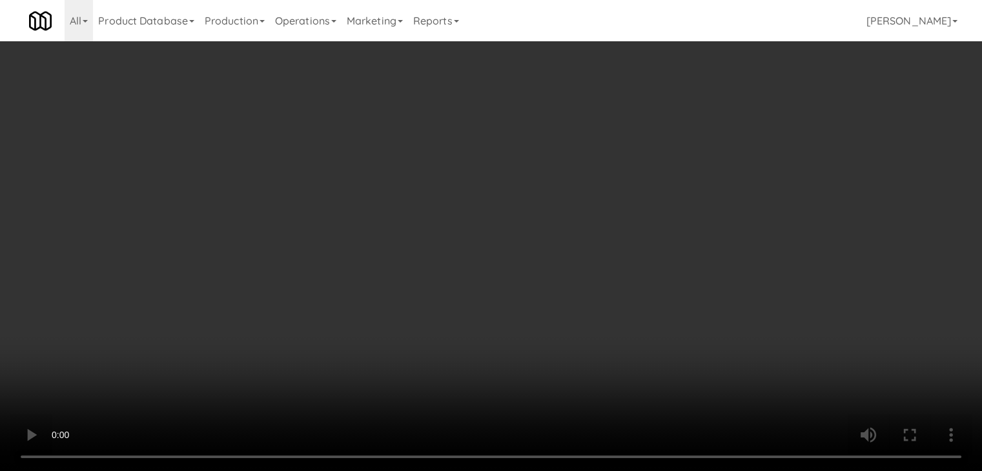
scroll to position [16747, 0]
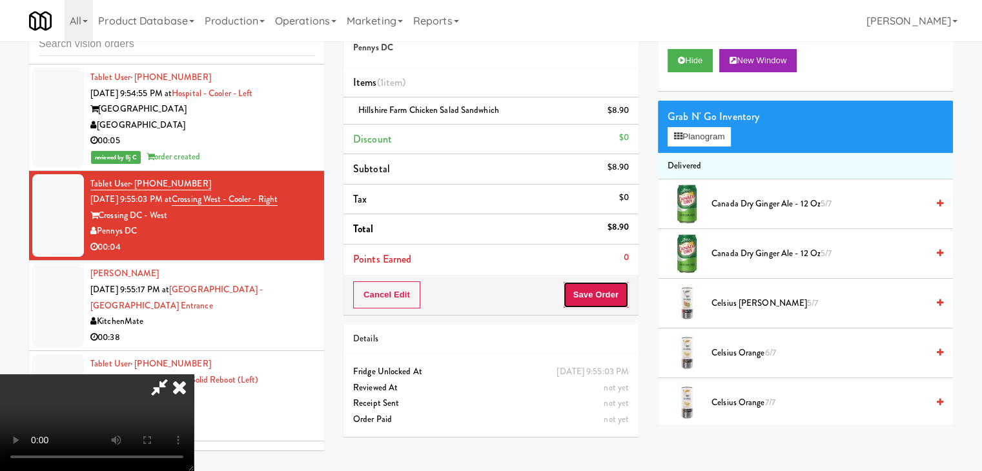
click at [610, 300] on button "Save Order" at bounding box center [596, 295] width 66 height 27
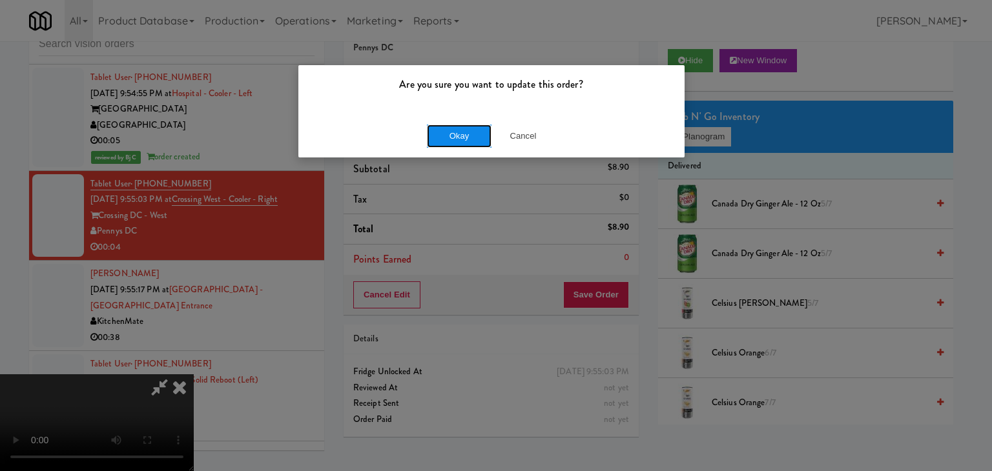
click at [461, 133] on button "Okay" at bounding box center [459, 136] width 65 height 23
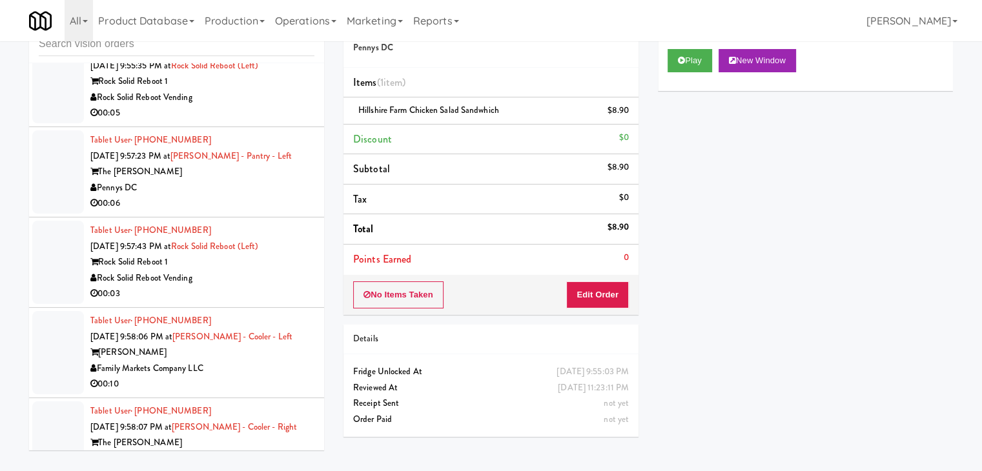
scroll to position [16936, 0]
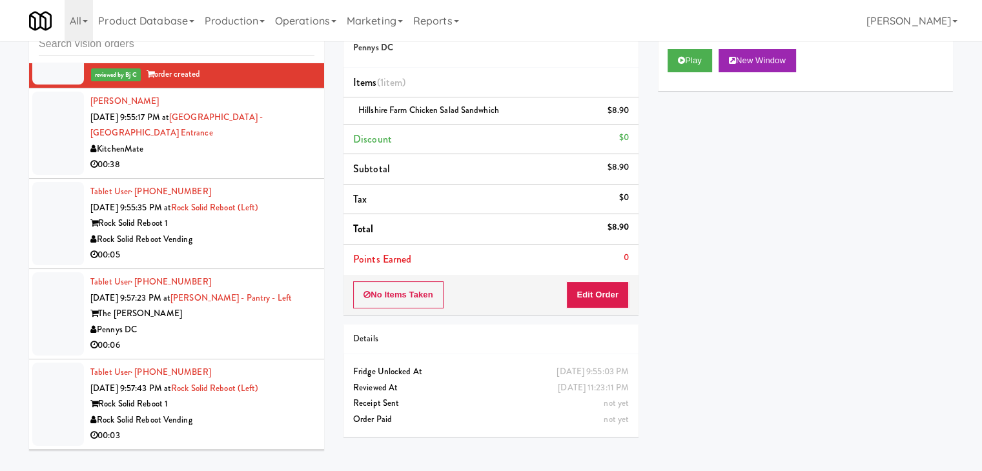
click at [268, 141] on div "KitchenMate" at bounding box center [202, 149] width 224 height 16
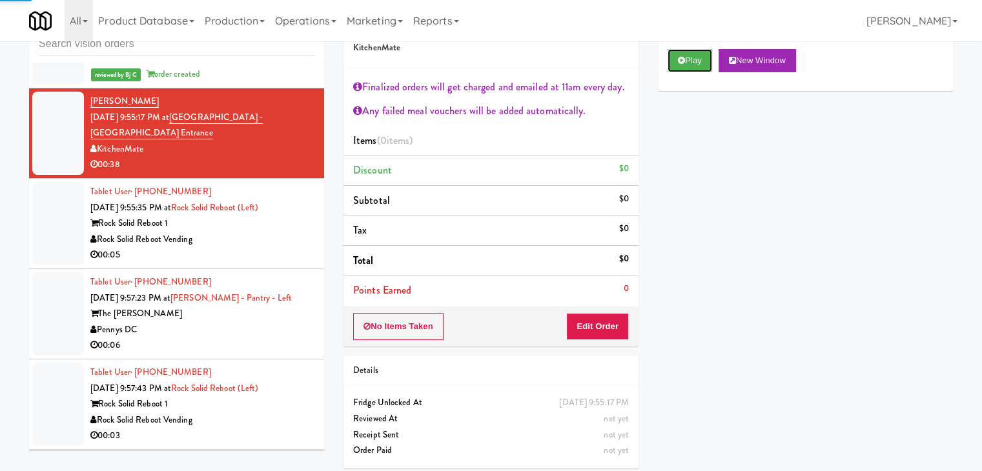
click at [693, 64] on button "Play" at bounding box center [690, 60] width 45 height 23
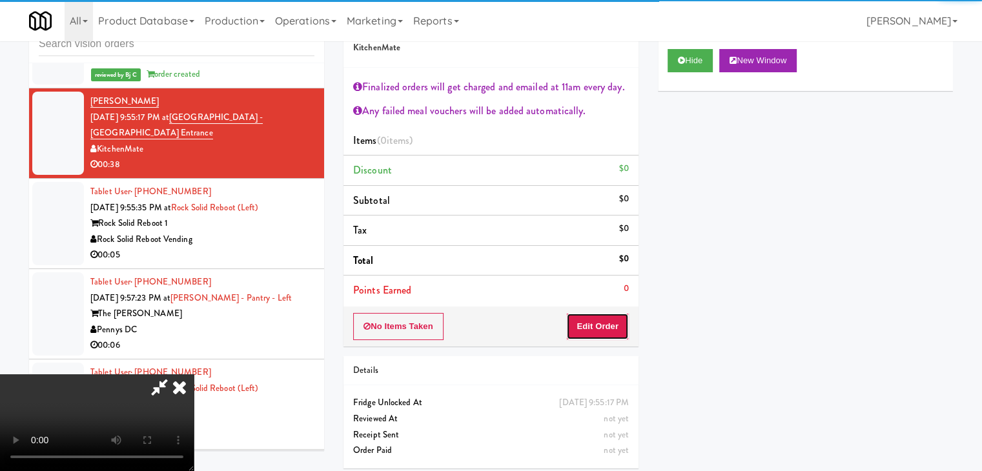
click at [617, 324] on button "Edit Order" at bounding box center [597, 326] width 63 height 27
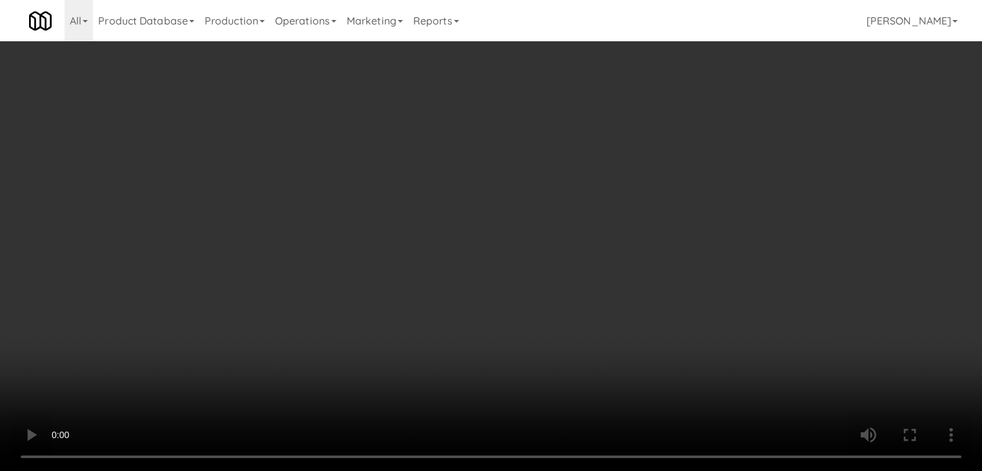
scroll to position [16888, 0]
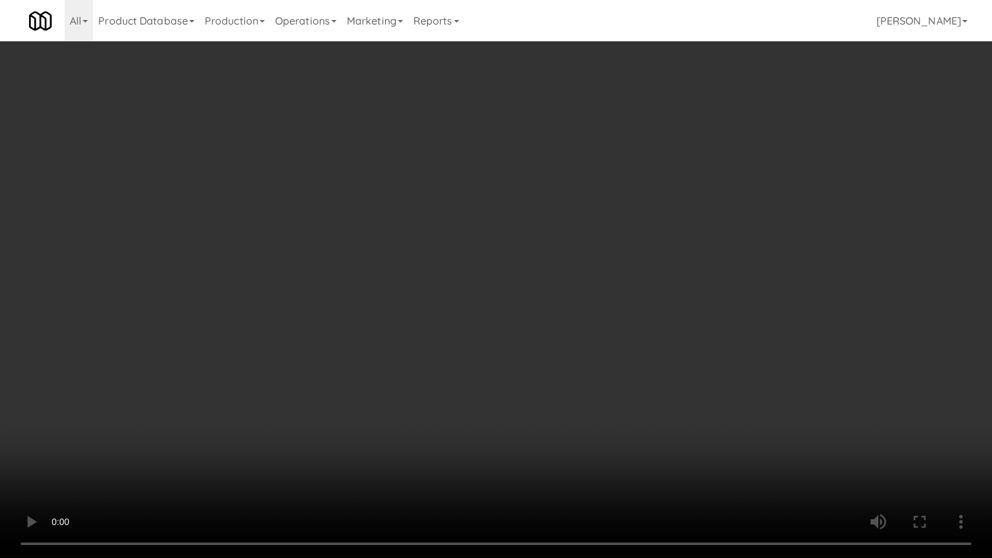
click at [543, 257] on video at bounding box center [496, 279] width 992 height 558
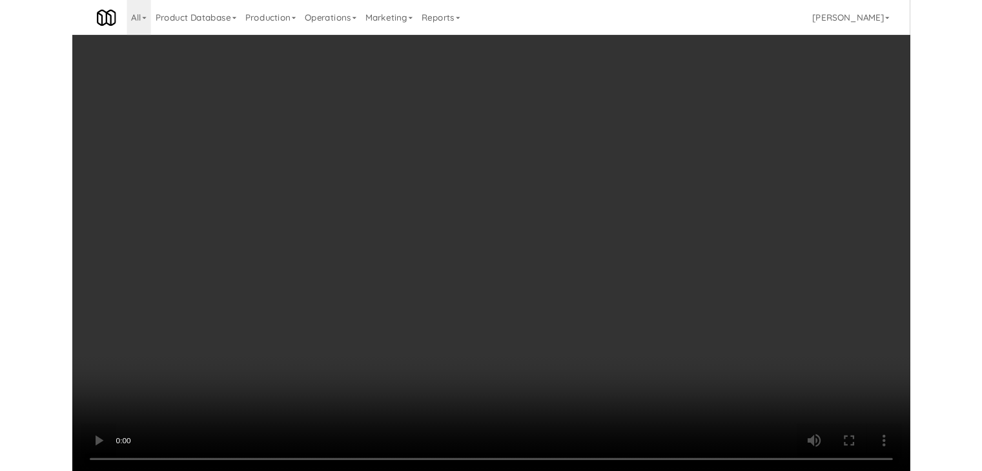
scroll to position [16936, 0]
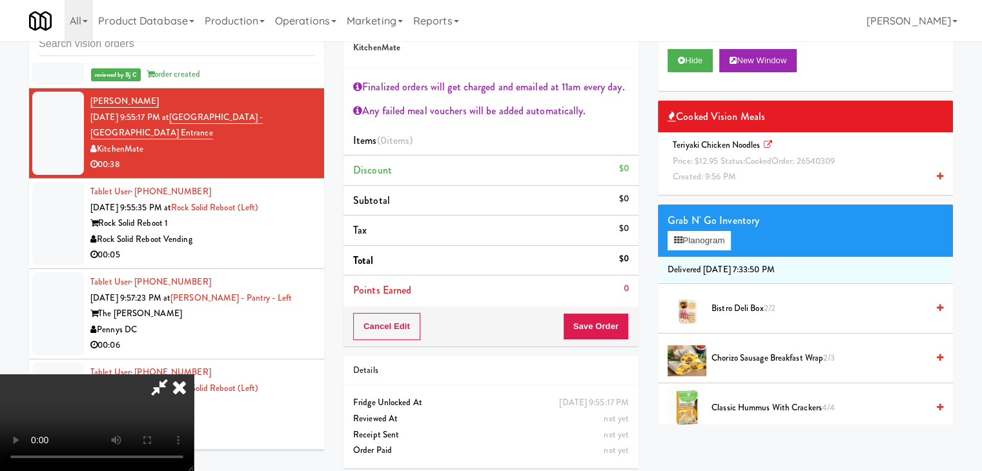
click at [860, 164] on div "Teriyaki Chicken Noodles Price: $12.95 Status: cooked Order: 26540309 Created: …" at bounding box center [806, 162] width 276 height 48
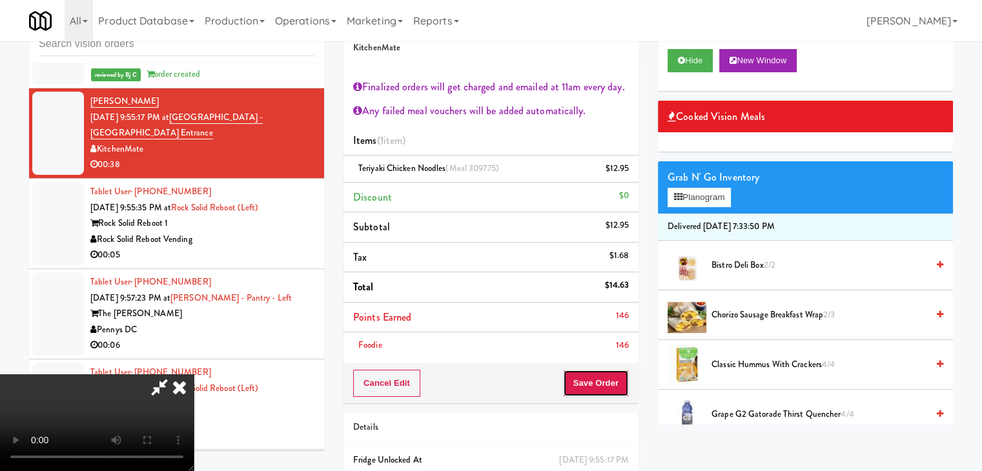
click at [606, 386] on button "Save Order" at bounding box center [596, 383] width 66 height 27
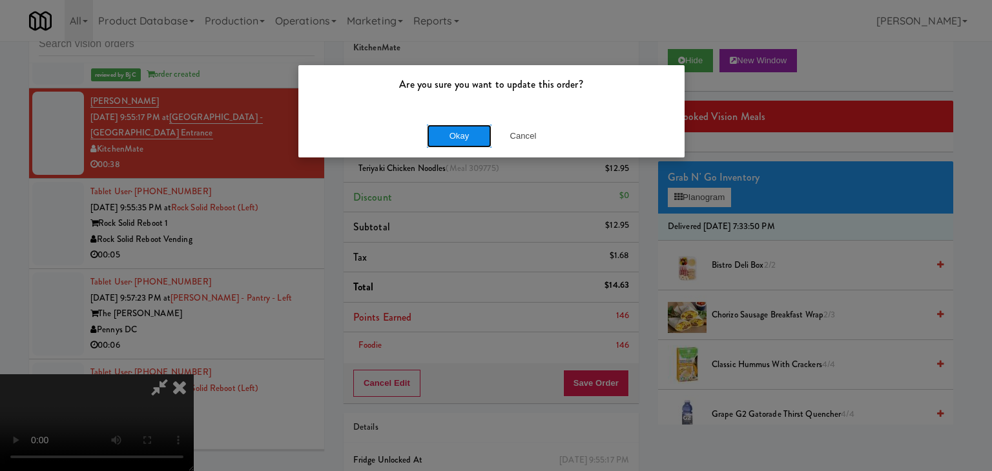
click at [471, 127] on button "Okay" at bounding box center [459, 136] width 65 height 23
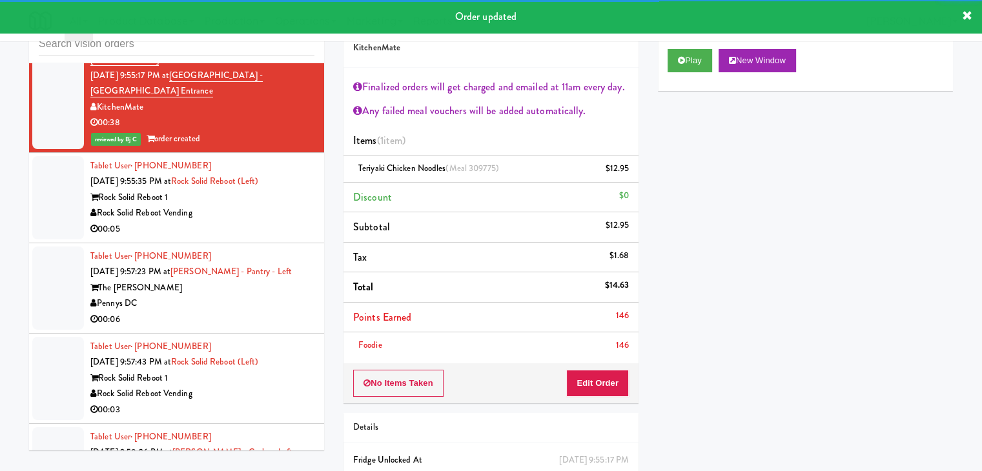
scroll to position [17000, 0]
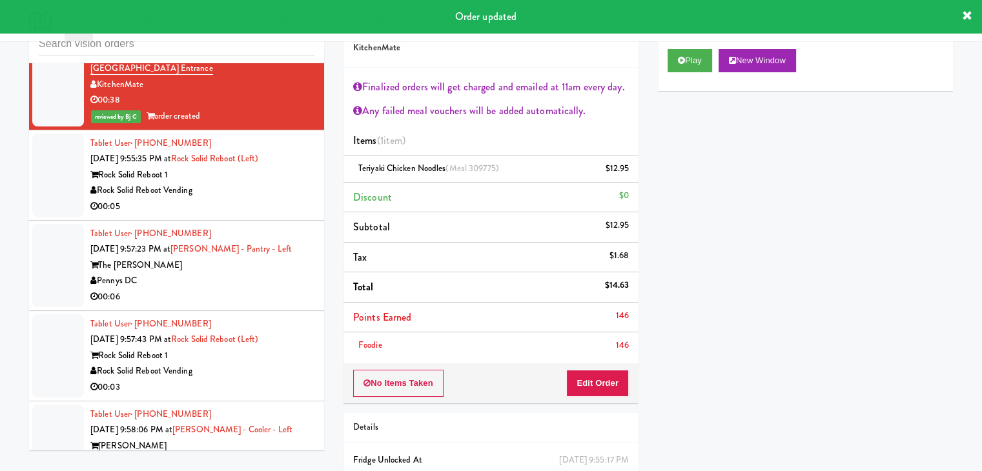
click at [285, 183] on div "Rock Solid Reboot Vending" at bounding box center [202, 191] width 224 height 16
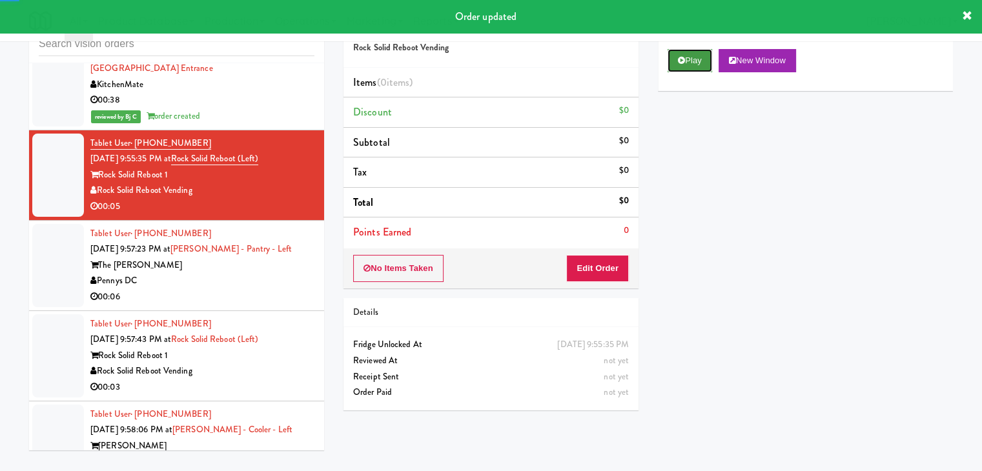
click at [694, 65] on button "Play" at bounding box center [690, 60] width 45 height 23
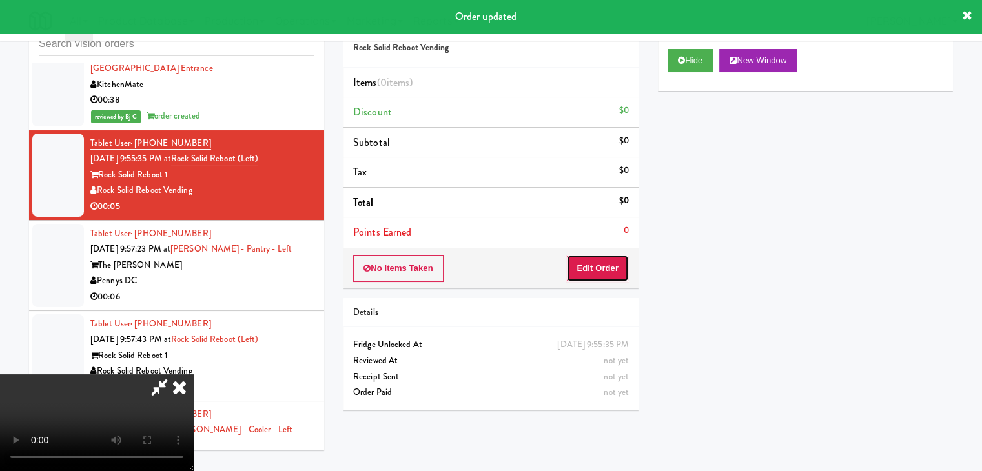
click at [613, 265] on button "Edit Order" at bounding box center [597, 268] width 63 height 27
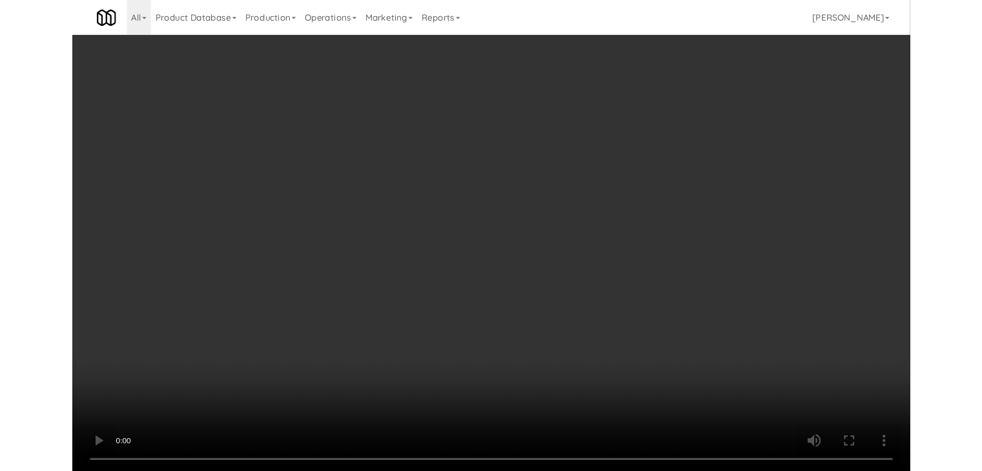
scroll to position [16953, 0]
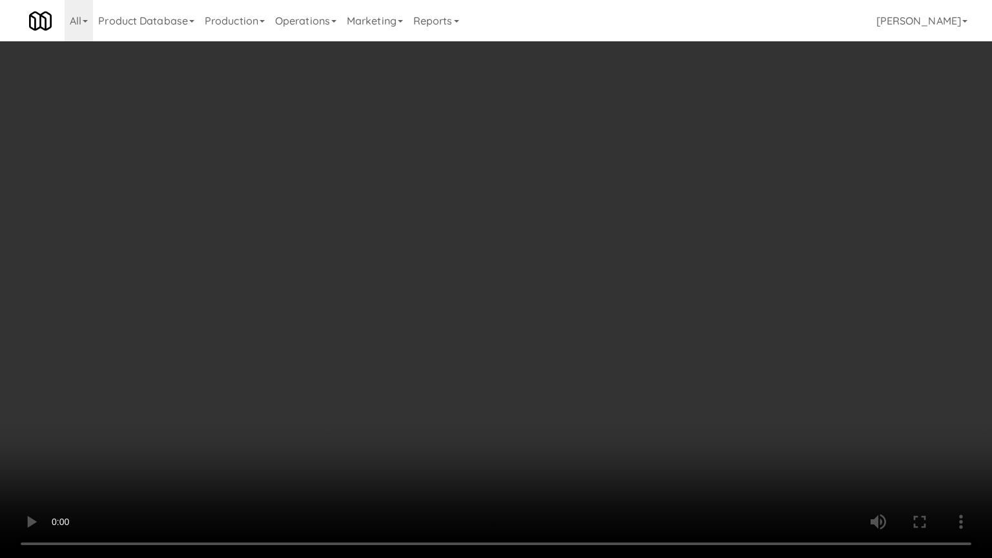
click at [586, 375] on video at bounding box center [496, 279] width 992 height 558
drag, startPoint x: 590, startPoint y: 362, endPoint x: 588, endPoint y: 354, distance: 8.2
click at [589, 359] on video at bounding box center [496, 279] width 992 height 558
drag, startPoint x: 588, startPoint y: 354, endPoint x: 659, endPoint y: 150, distance: 215.4
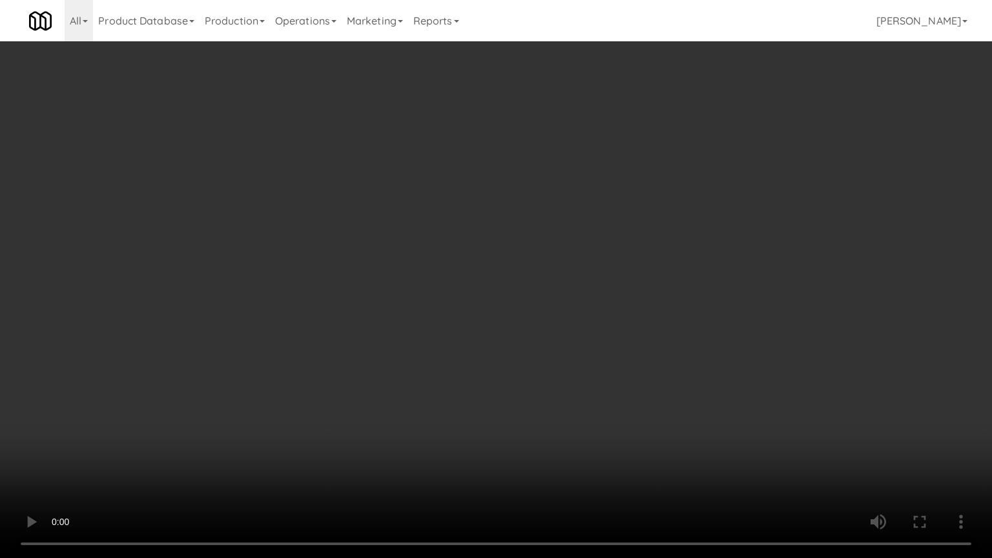
click at [593, 336] on video at bounding box center [496, 279] width 992 height 558
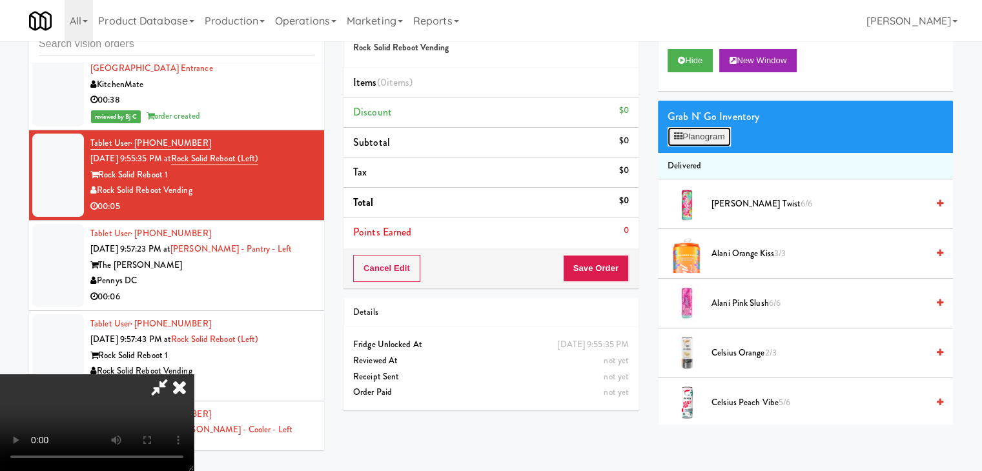
click at [718, 143] on button "Planogram" at bounding box center [699, 136] width 63 height 19
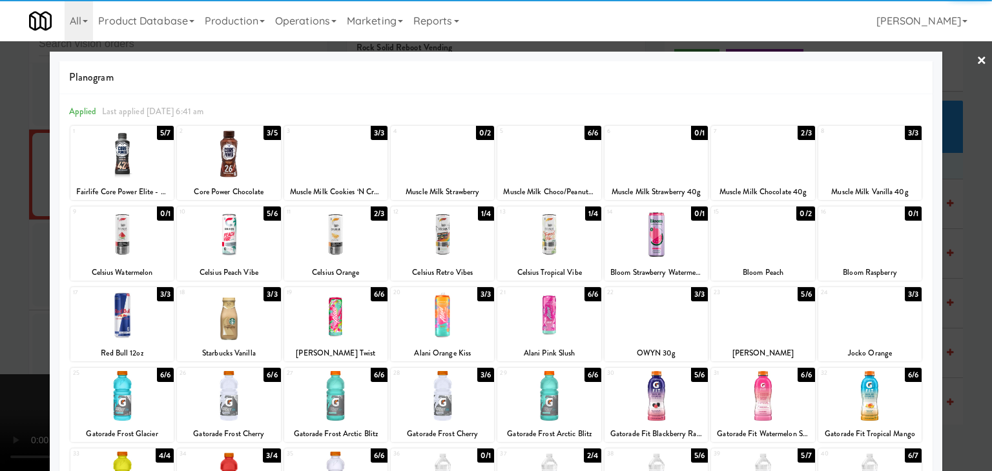
click at [541, 240] on div at bounding box center [548, 235] width 103 height 50
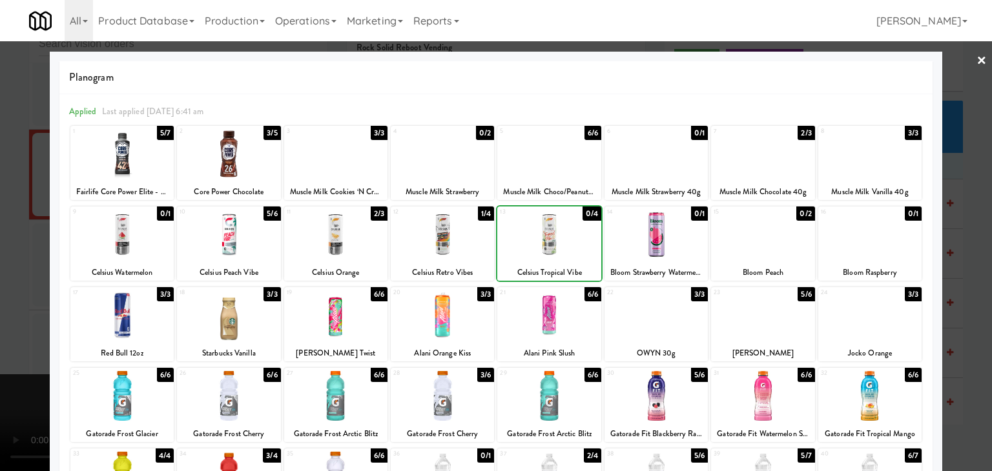
drag, startPoint x: 0, startPoint y: 272, endPoint x: 448, endPoint y: 272, distance: 448.1
click at [14, 272] on div at bounding box center [496, 235] width 992 height 471
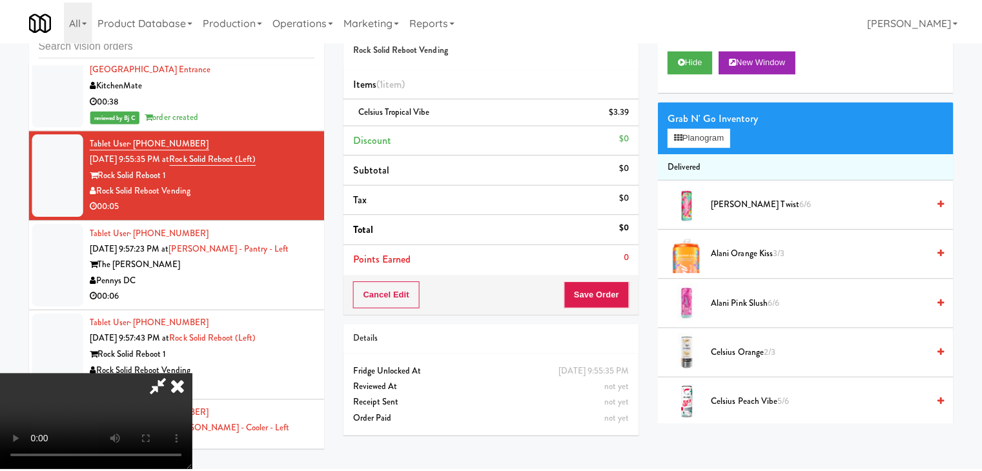
scroll to position [17000, 0]
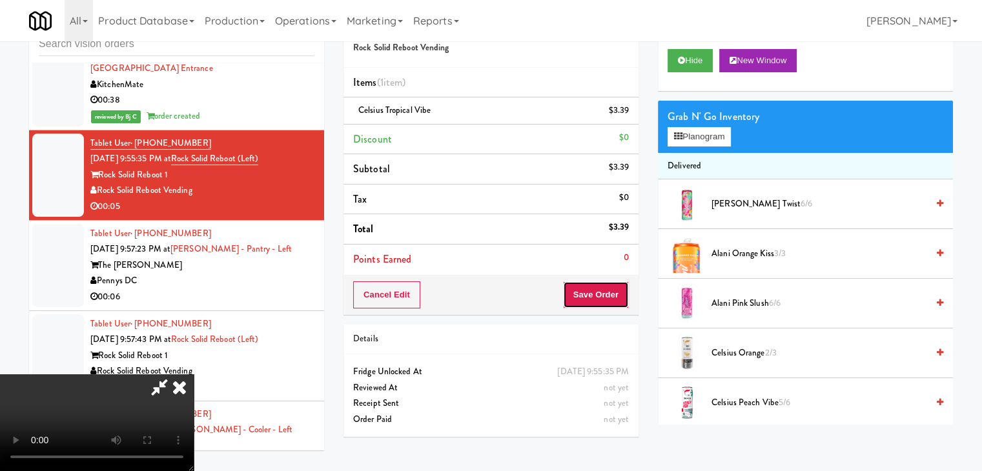
click at [601, 294] on button "Save Order" at bounding box center [596, 295] width 66 height 27
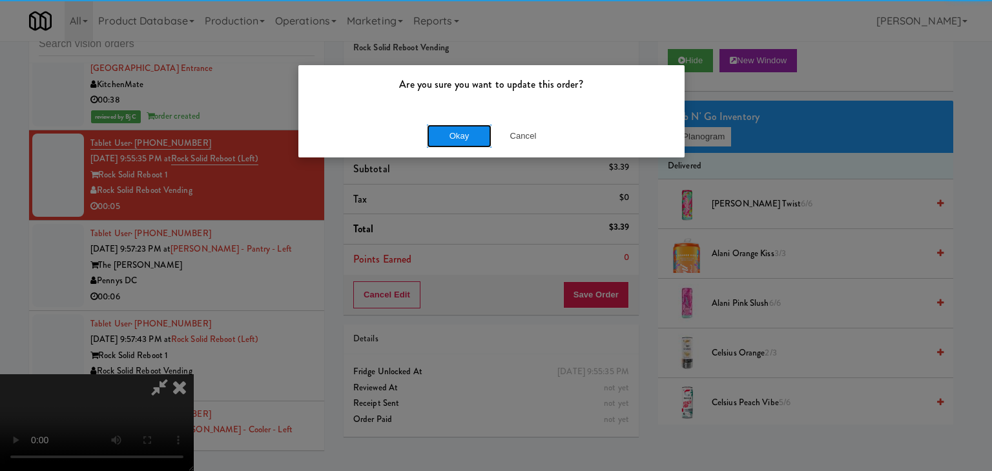
click at [455, 125] on button "Okay" at bounding box center [459, 136] width 65 height 23
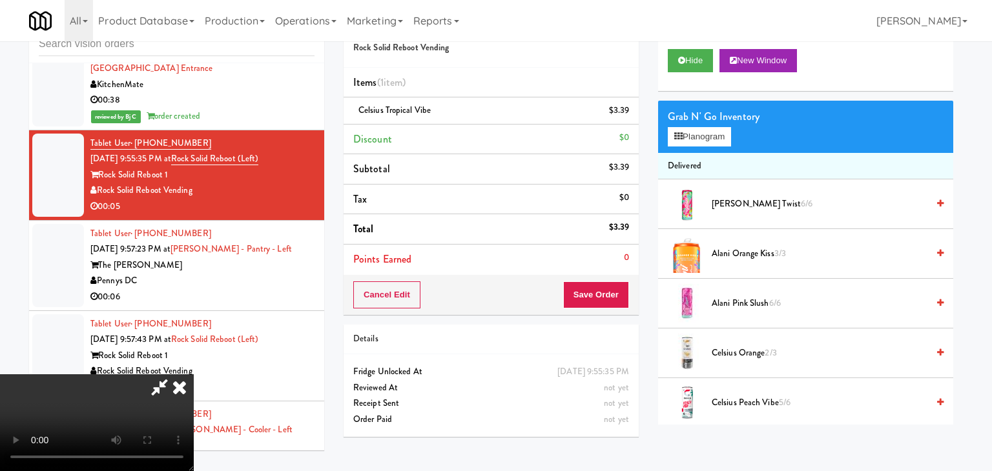
click at [455, 127] on div at bounding box center [496, 235] width 992 height 471
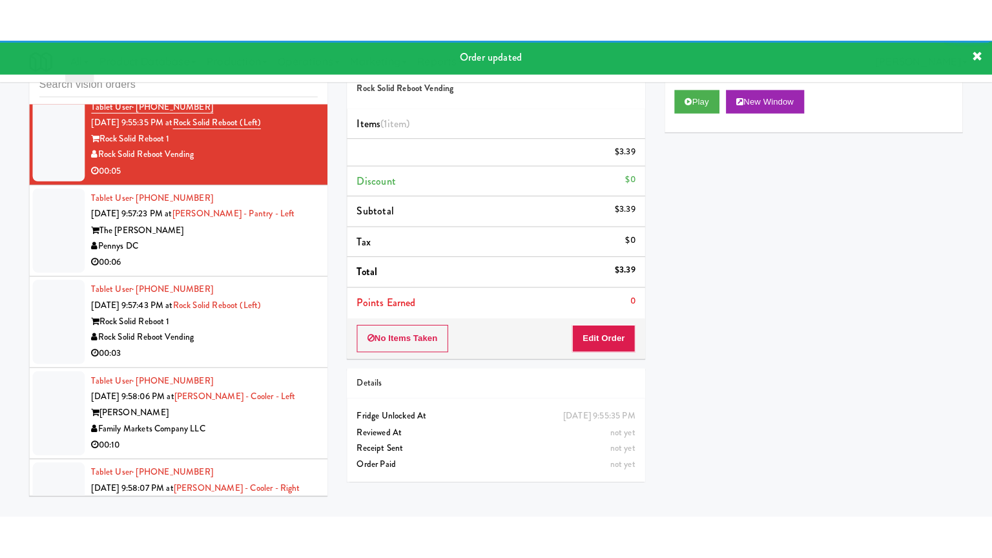
scroll to position [17130, 0]
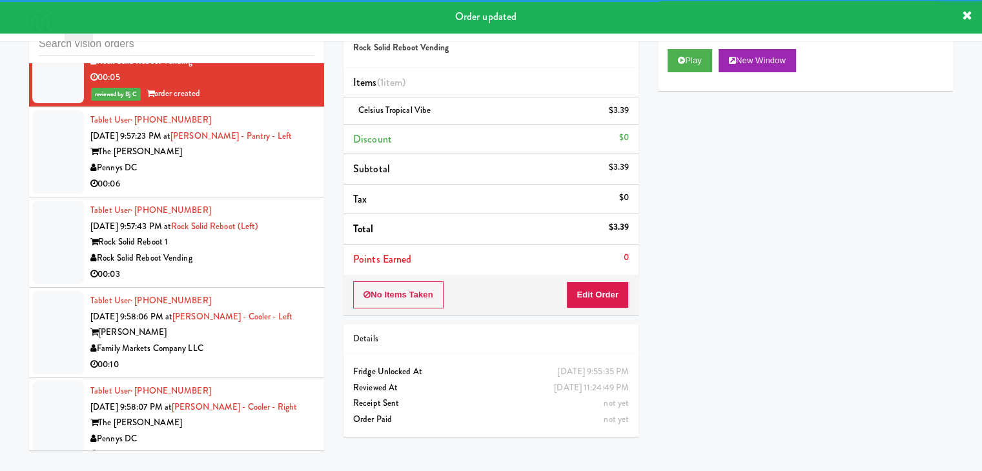
drag, startPoint x: 274, startPoint y: 154, endPoint x: 296, endPoint y: 159, distance: 22.6
click at [276, 160] on div "Pennys DC" at bounding box center [202, 168] width 224 height 16
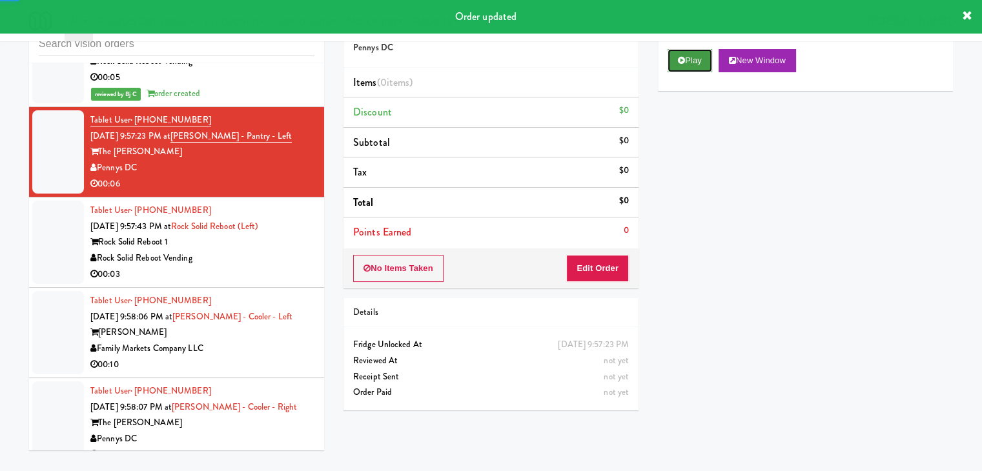
click at [692, 63] on button "Play" at bounding box center [690, 60] width 45 height 23
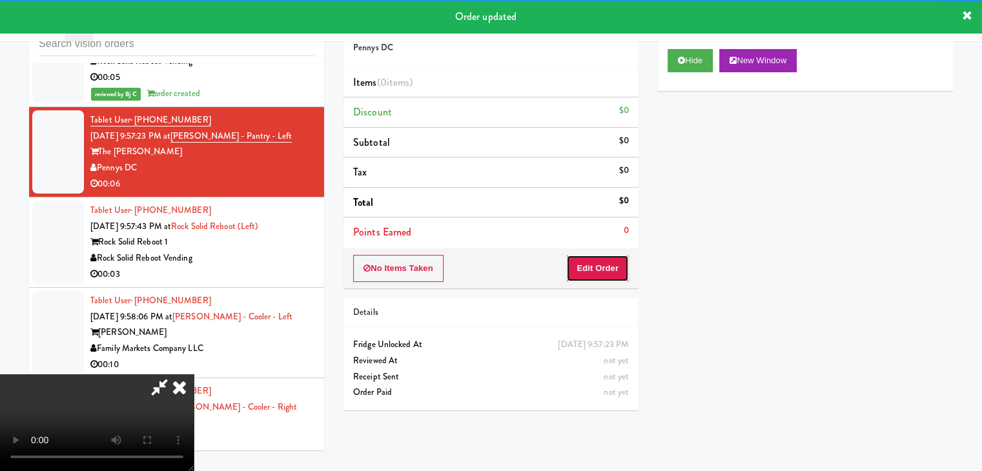
click at [594, 264] on button "Edit Order" at bounding box center [597, 268] width 63 height 27
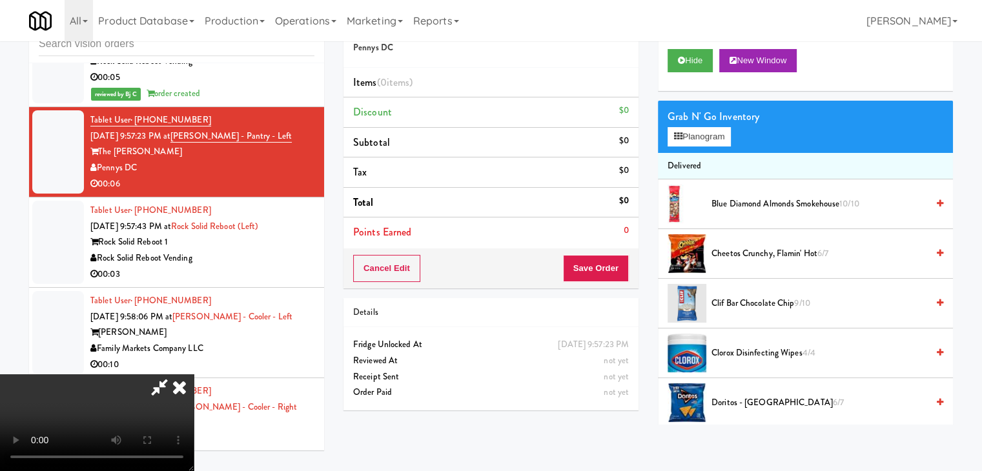
scroll to position [17082, 0]
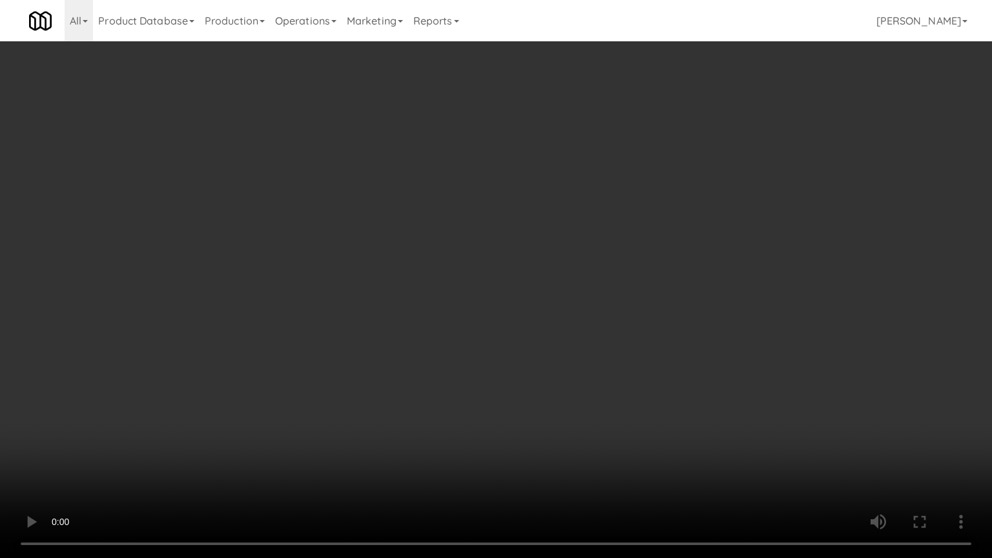
click at [545, 384] on video at bounding box center [496, 279] width 992 height 558
click at [544, 388] on video at bounding box center [496, 279] width 992 height 558
click at [548, 382] on video at bounding box center [496, 279] width 992 height 558
click at [551, 384] on video at bounding box center [496, 279] width 992 height 558
click at [559, 380] on video at bounding box center [496, 279] width 992 height 558
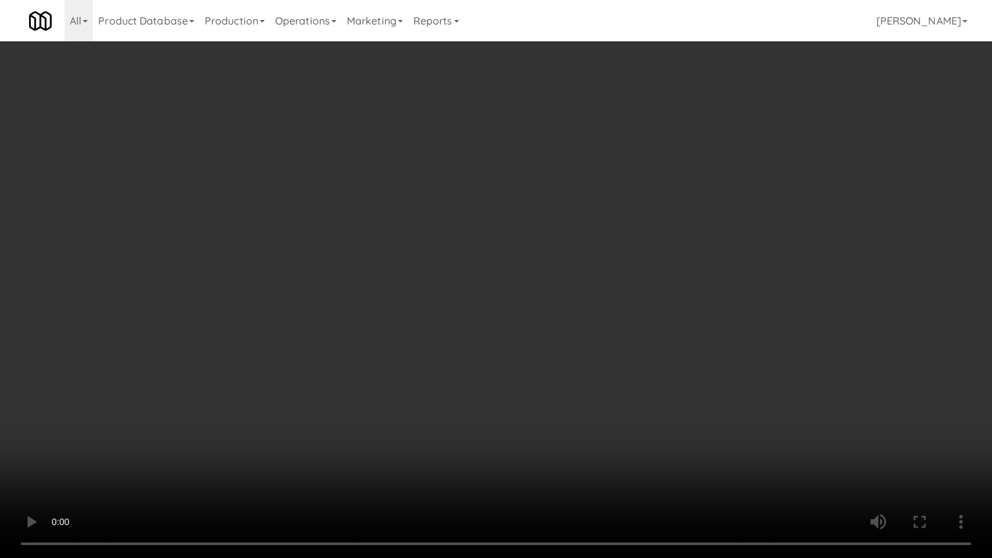
click at [559, 380] on video at bounding box center [496, 279] width 992 height 558
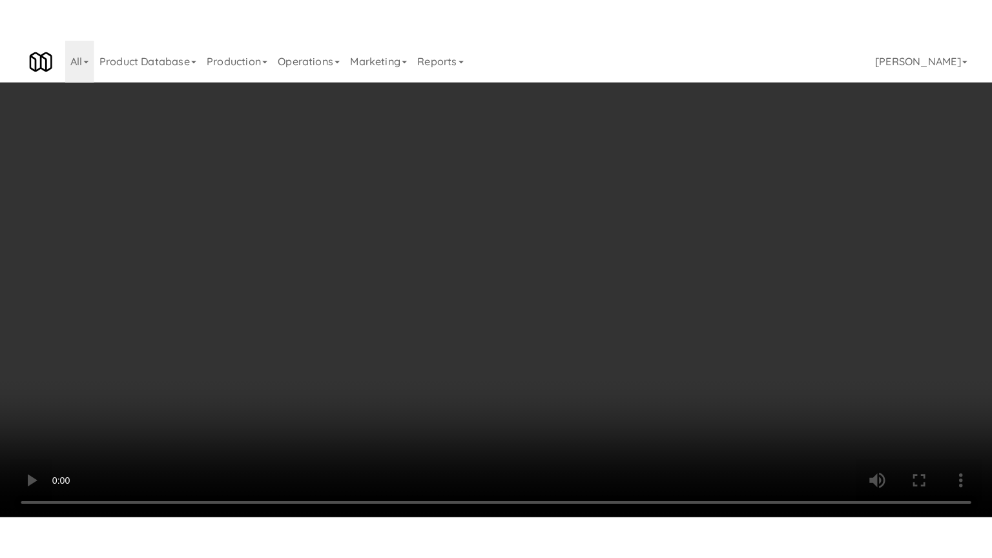
scroll to position [17130, 0]
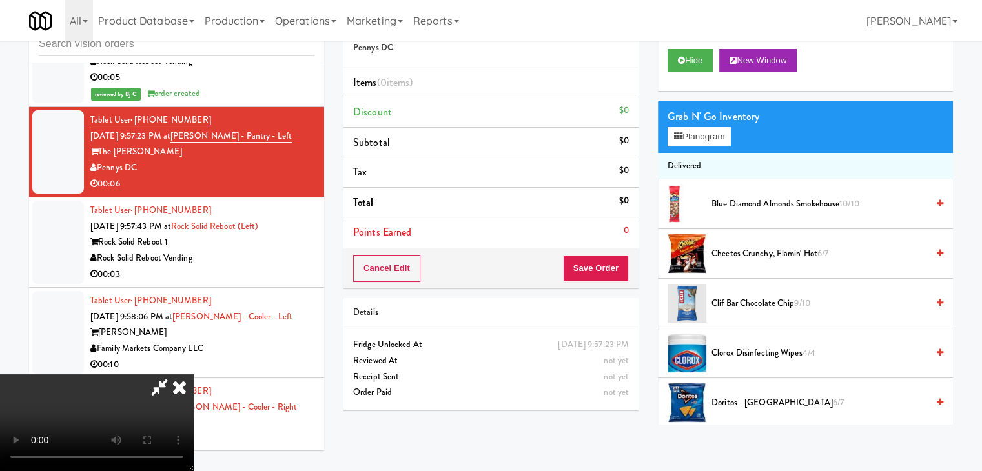
click at [194, 378] on video at bounding box center [97, 423] width 194 height 97
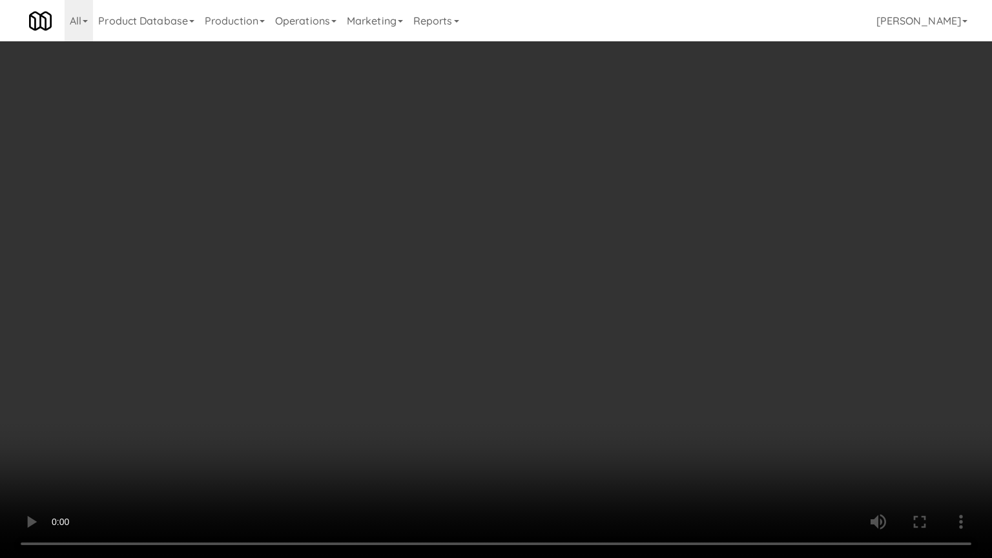
click at [499, 416] on video at bounding box center [496, 279] width 992 height 558
click at [499, 415] on video at bounding box center [496, 279] width 992 height 558
click at [526, 391] on video at bounding box center [496, 279] width 992 height 558
click at [526, 392] on video at bounding box center [496, 279] width 992 height 558
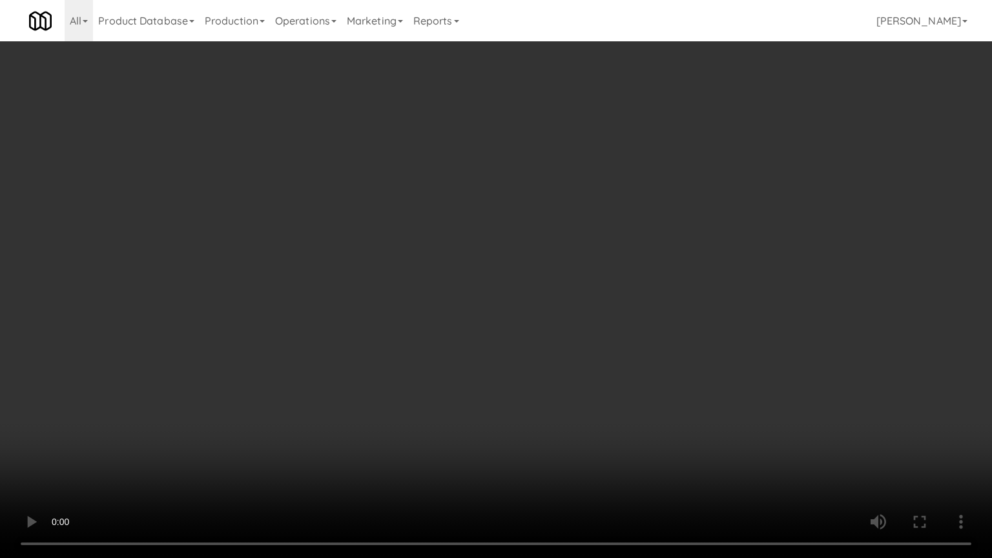
click at [526, 392] on video at bounding box center [496, 279] width 992 height 558
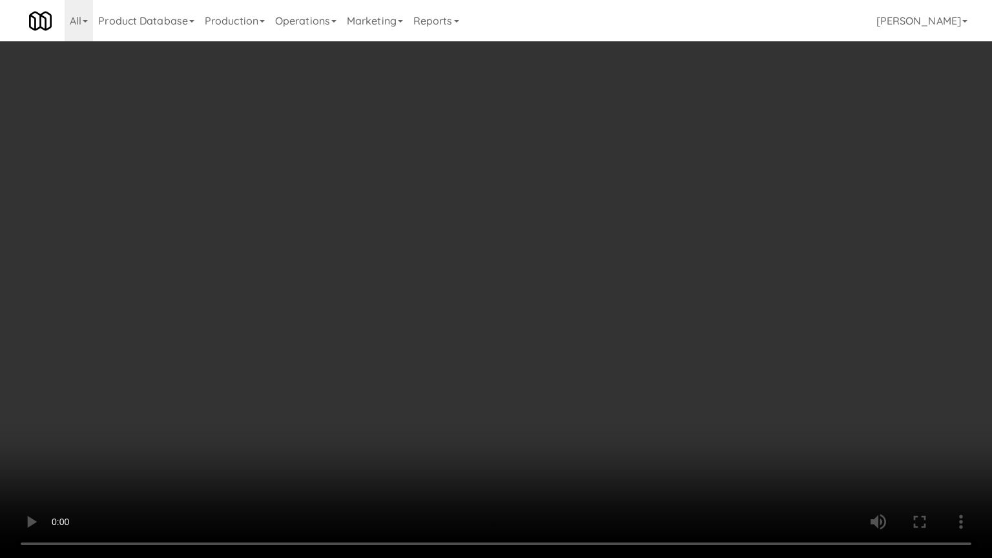
click at [528, 400] on video at bounding box center [496, 279] width 992 height 558
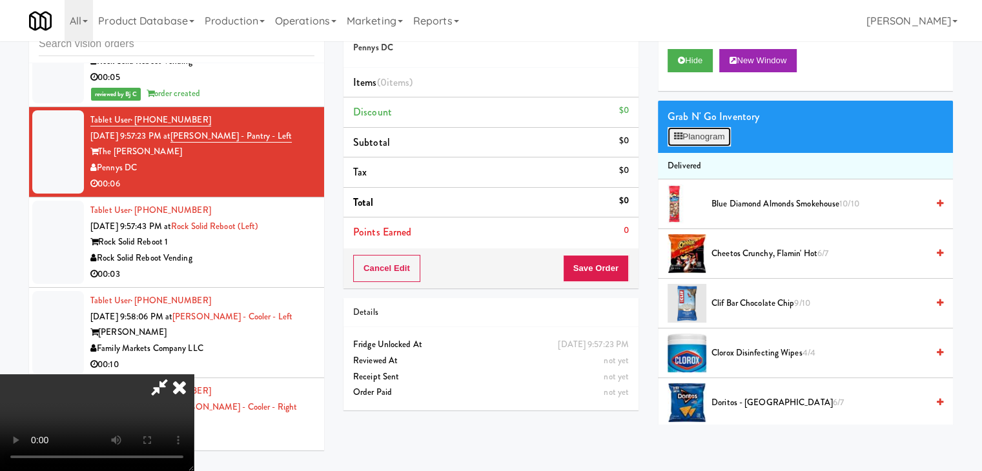
click at [707, 137] on button "Planogram" at bounding box center [699, 136] width 63 height 19
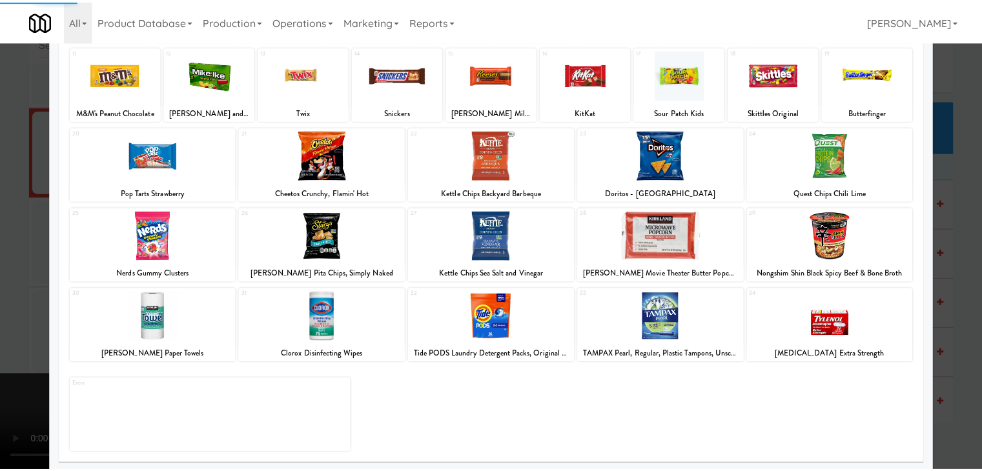
scroll to position [163, 0]
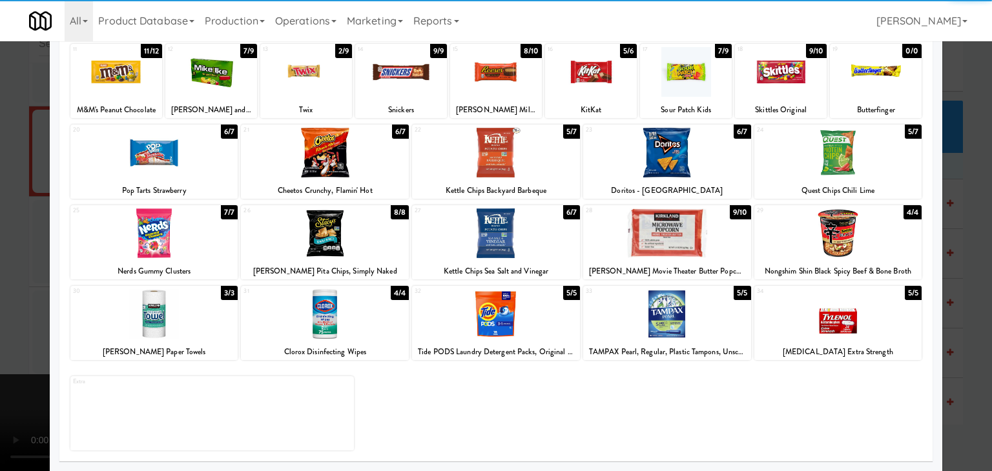
click at [150, 231] on div at bounding box center [154, 234] width 168 height 50
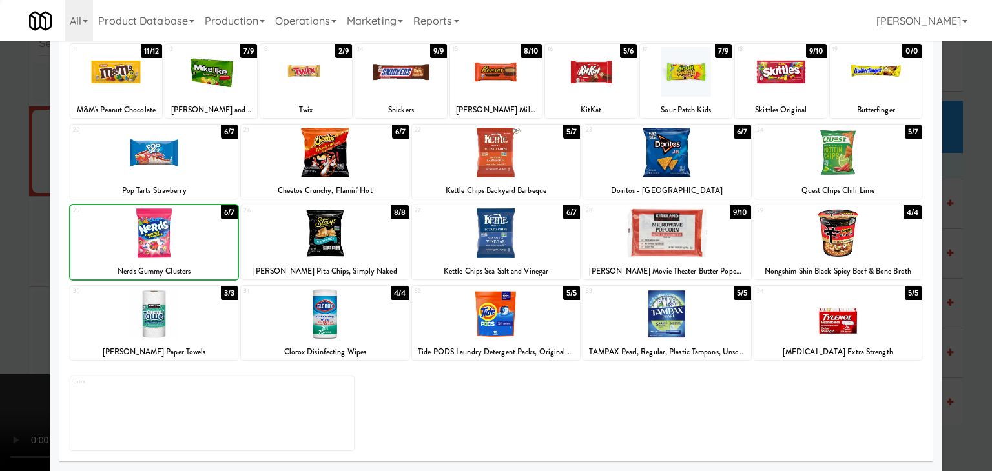
click at [150, 231] on div at bounding box center [154, 234] width 168 height 50
drag, startPoint x: 0, startPoint y: 261, endPoint x: 302, endPoint y: 265, distance: 302.2
click at [1, 262] on div at bounding box center [496, 235] width 992 height 471
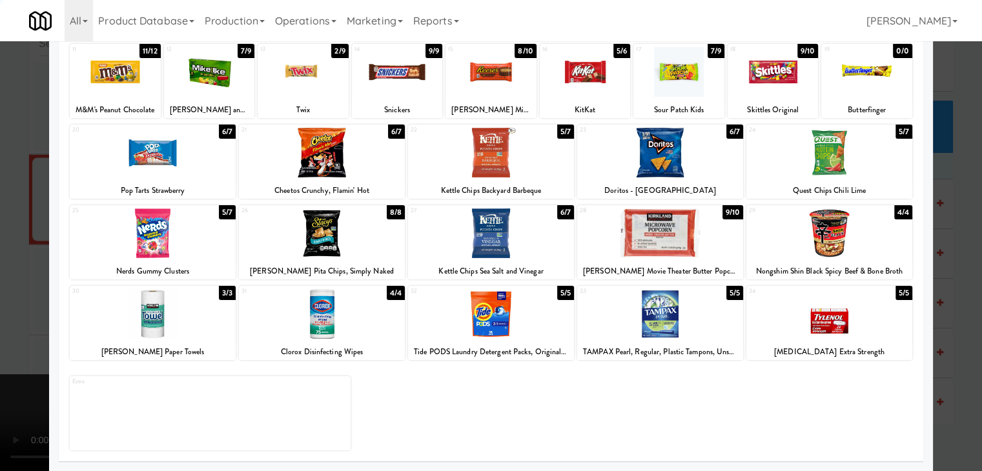
scroll to position [17130, 0]
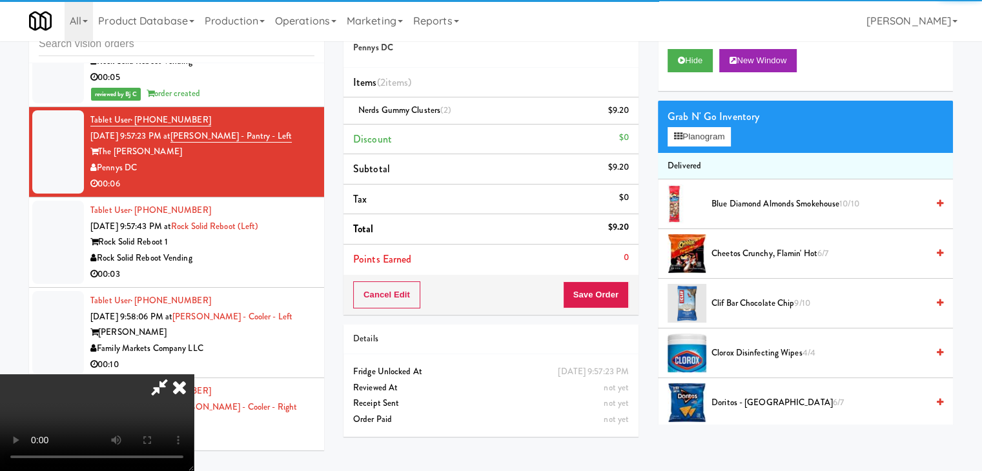
click at [632, 296] on div "Cancel Edit Save Order" at bounding box center [491, 295] width 295 height 40
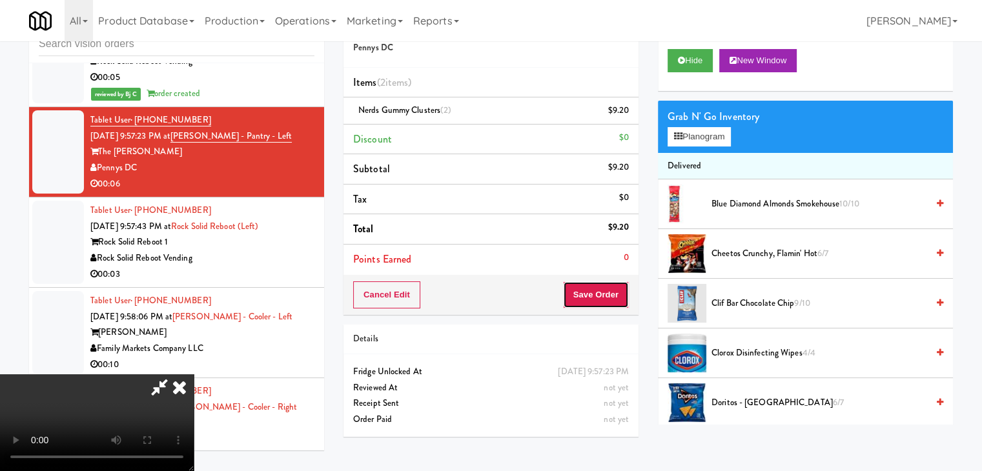
click at [620, 294] on button "Save Order" at bounding box center [596, 295] width 66 height 27
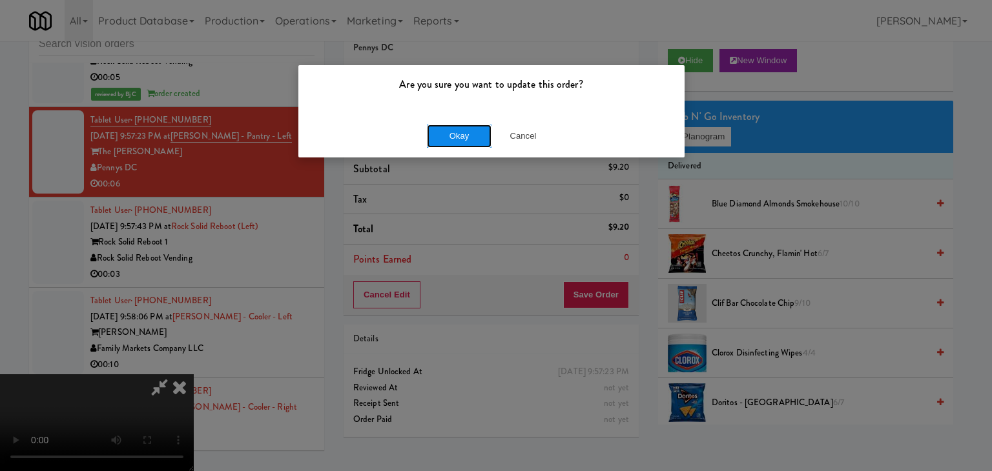
click at [467, 141] on button "Okay" at bounding box center [459, 136] width 65 height 23
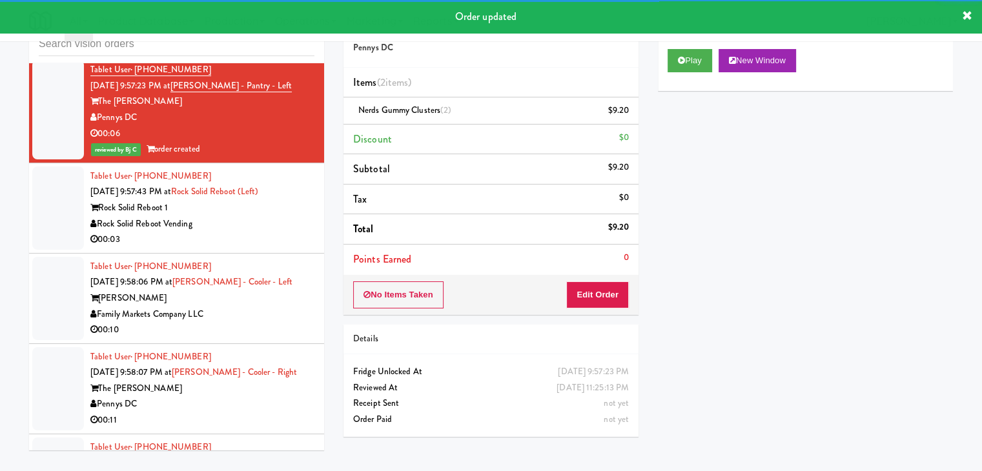
scroll to position [17194, 0]
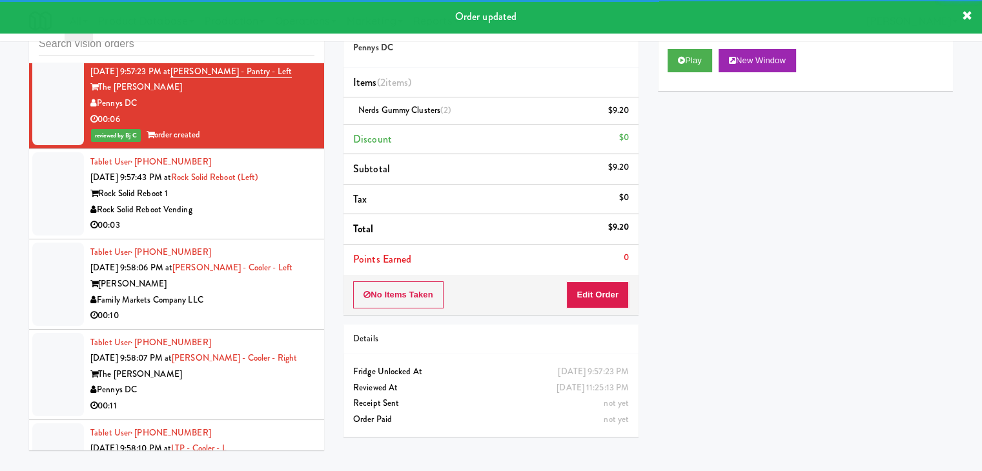
drag, startPoint x: 302, startPoint y: 200, endPoint x: 305, endPoint y: 210, distance: 10.8
click at [302, 202] on div "Rock Solid Reboot Vending" at bounding box center [202, 210] width 224 height 16
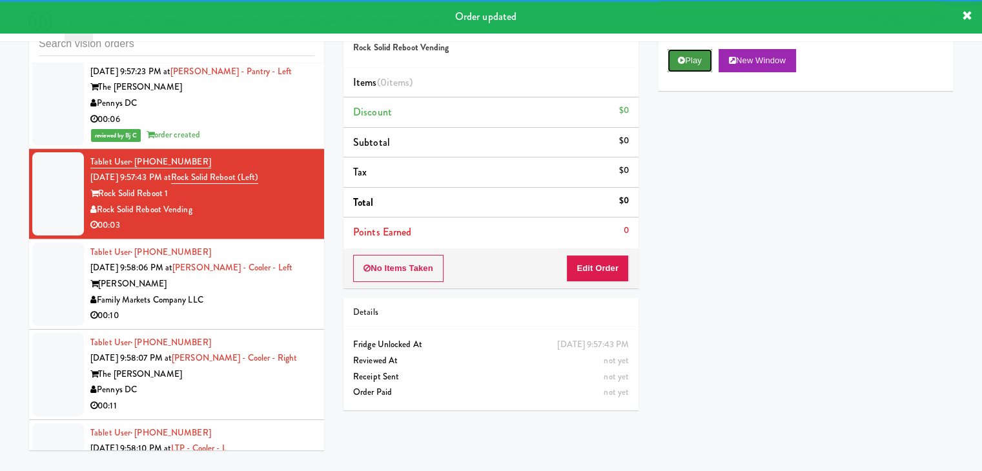
click at [697, 62] on button "Play" at bounding box center [690, 60] width 45 height 23
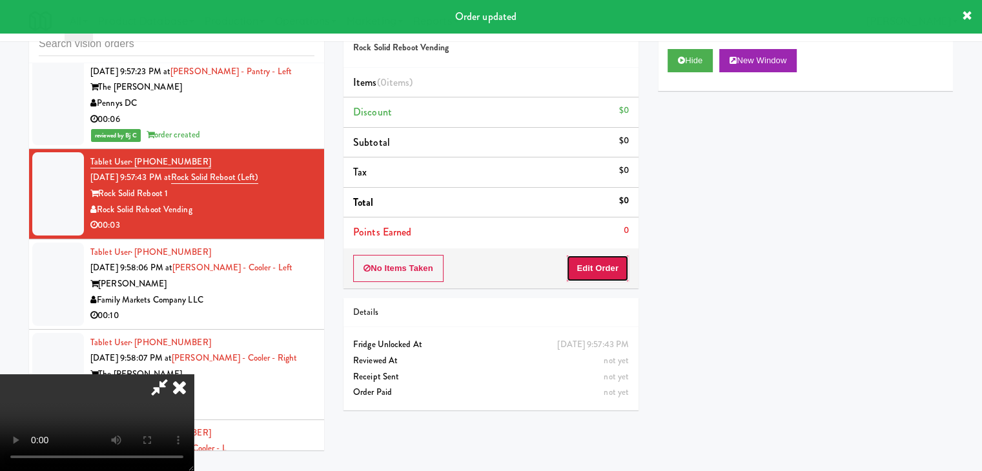
click at [615, 259] on button "Edit Order" at bounding box center [597, 268] width 63 height 27
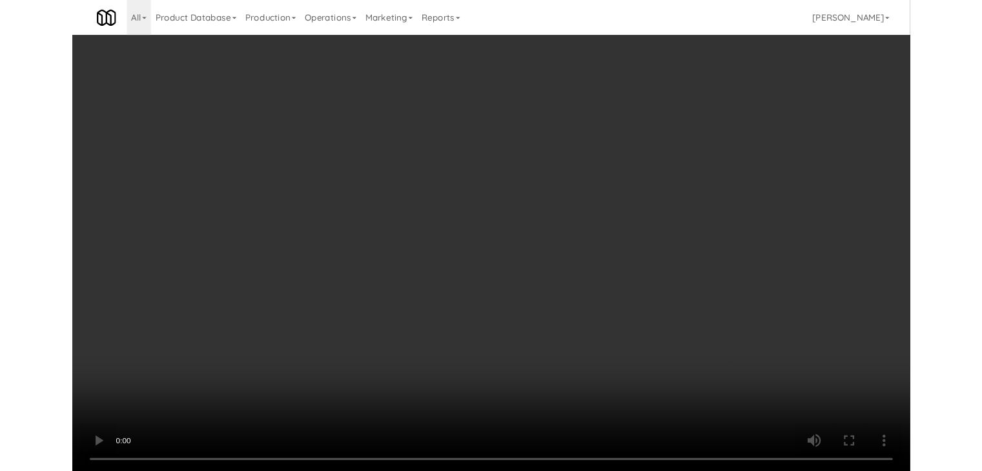
scroll to position [17147, 0]
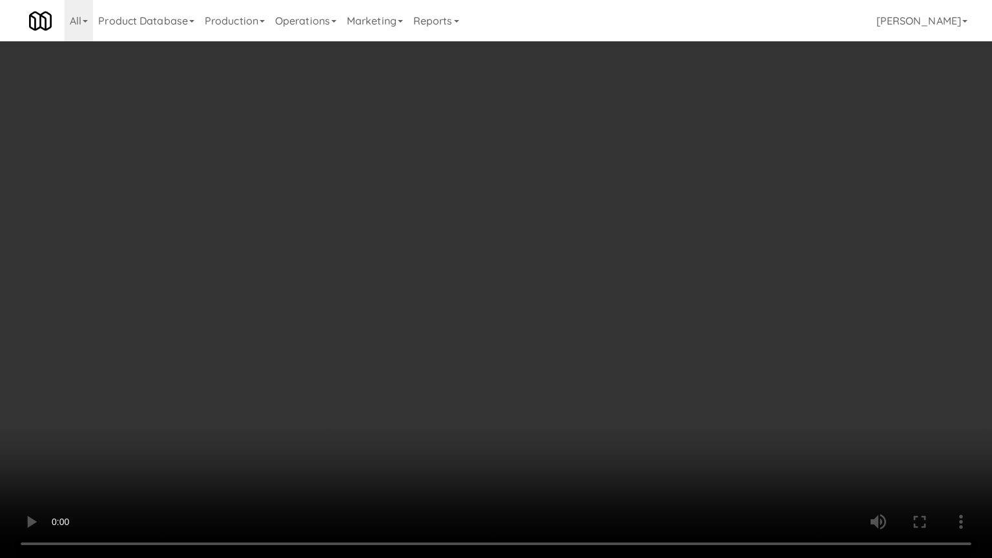
click at [594, 398] on video at bounding box center [496, 279] width 992 height 558
click at [595, 398] on video at bounding box center [496, 279] width 992 height 558
click at [598, 391] on video at bounding box center [496, 279] width 992 height 558
drag, startPoint x: 598, startPoint y: 391, endPoint x: 675, endPoint y: 195, distance: 210.4
click at [598, 387] on video at bounding box center [496, 279] width 992 height 558
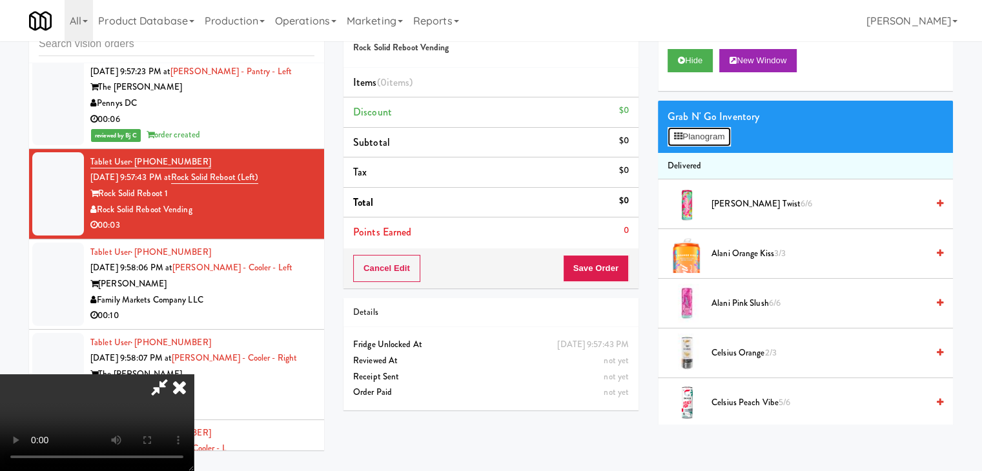
drag, startPoint x: 706, startPoint y: 126, endPoint x: 704, endPoint y: 137, distance: 11.3
click at [706, 127] on button "Planogram" at bounding box center [699, 136] width 63 height 19
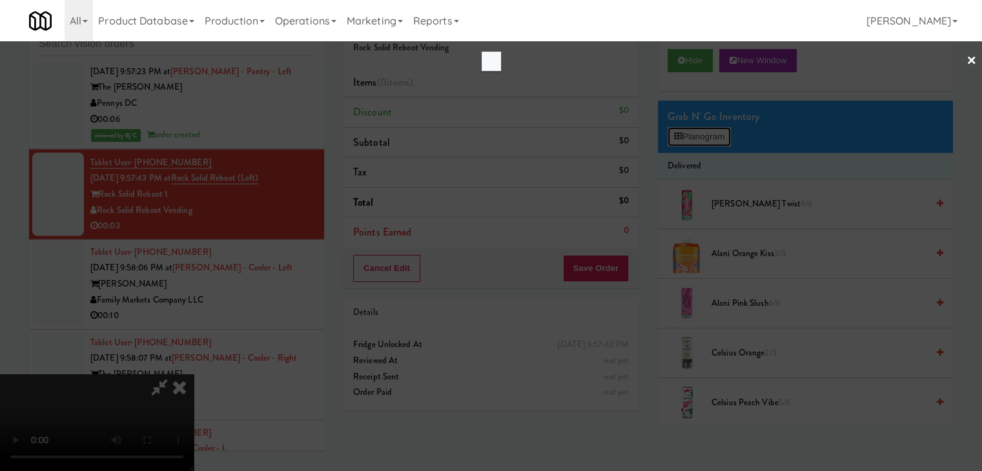
scroll to position [17147, 0]
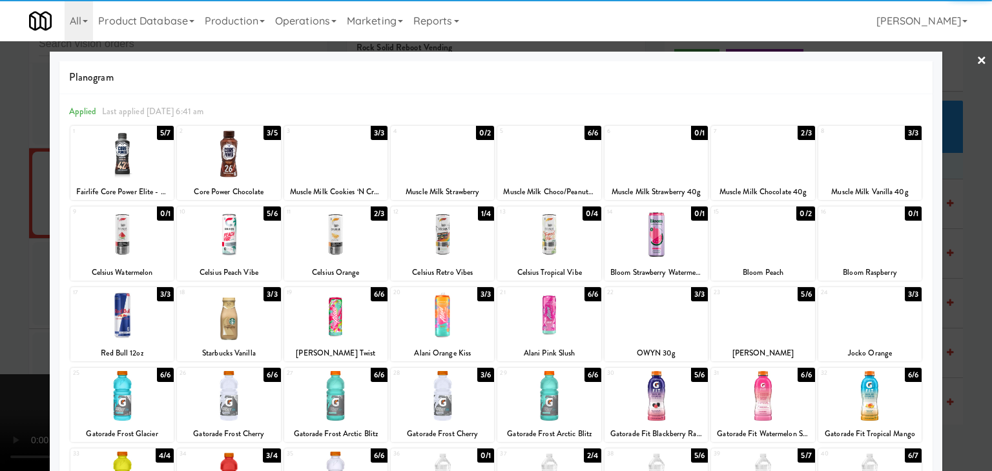
click at [227, 398] on div at bounding box center [228, 396] width 103 height 50
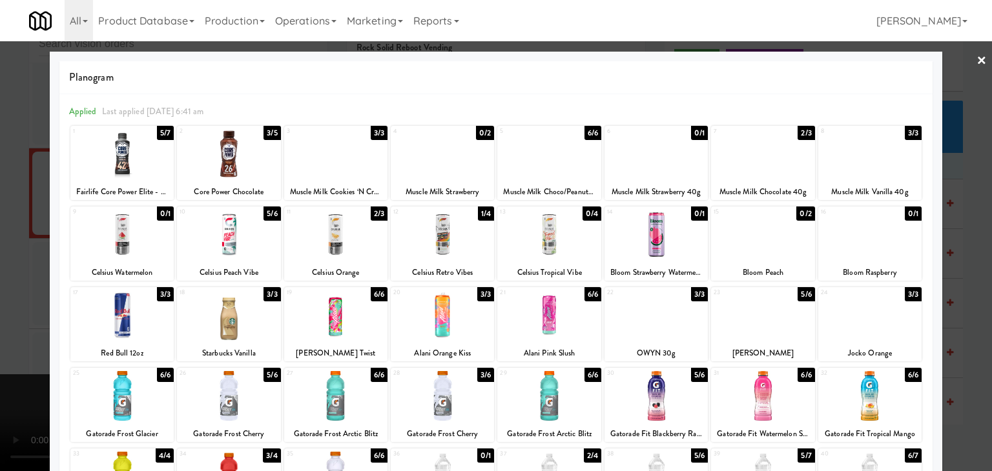
click at [0, 364] on div at bounding box center [496, 235] width 992 height 471
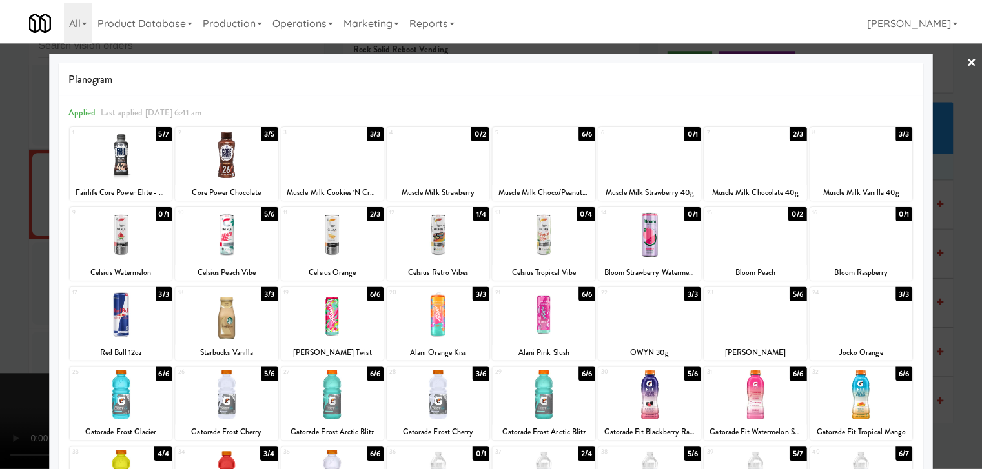
scroll to position [17194, 0]
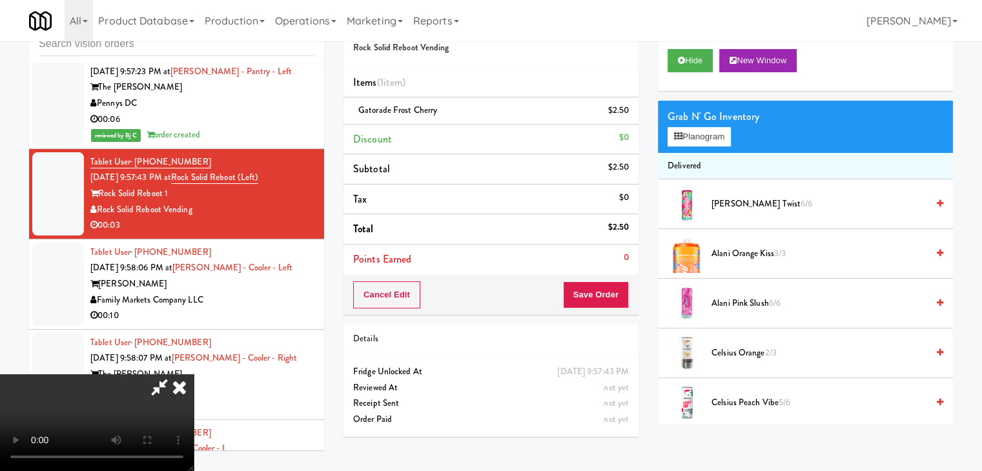
click at [624, 305] on div "Cancel Edit Save Order" at bounding box center [491, 295] width 295 height 40
click at [611, 298] on button "Save Order" at bounding box center [596, 295] width 66 height 27
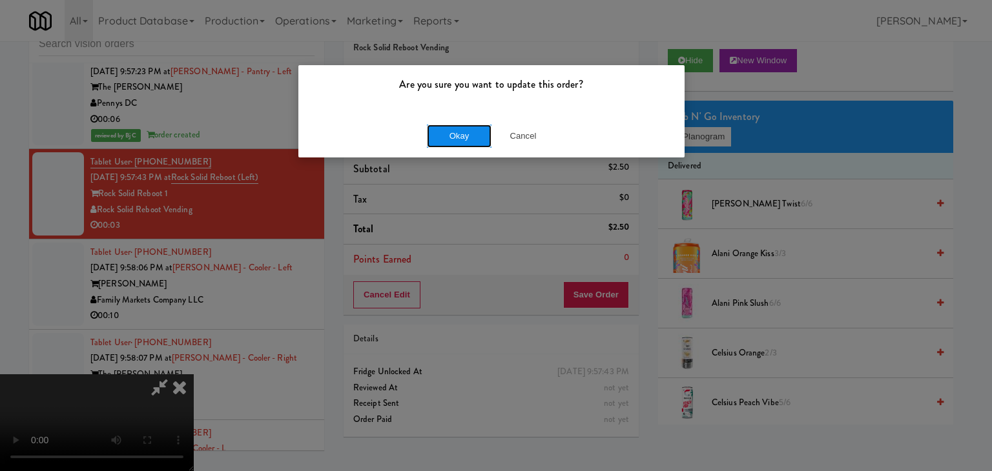
click at [462, 138] on button "Okay" at bounding box center [459, 136] width 65 height 23
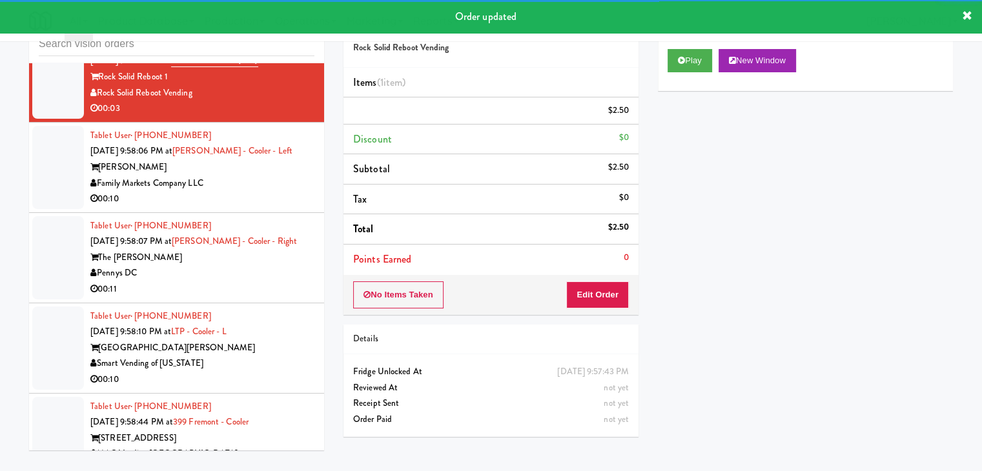
scroll to position [17323, 0]
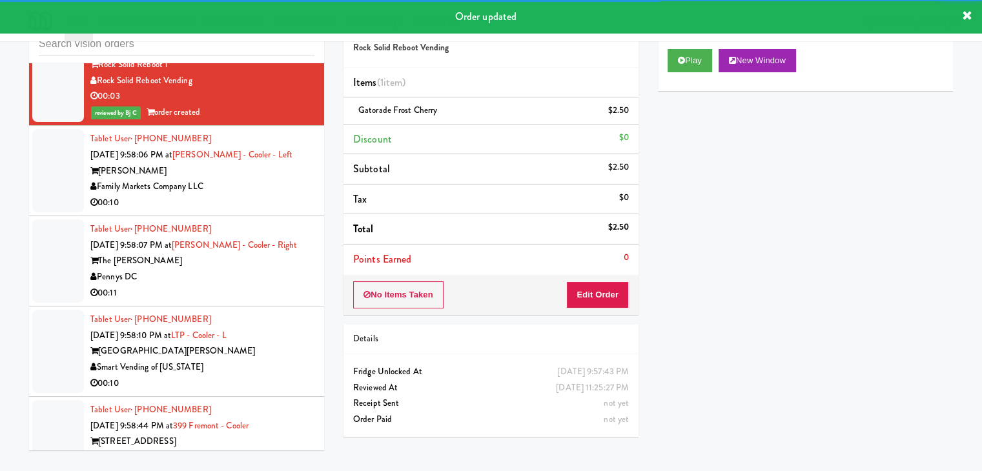
click at [282, 180] on div "Family Markets Company LLC" at bounding box center [202, 187] width 224 height 16
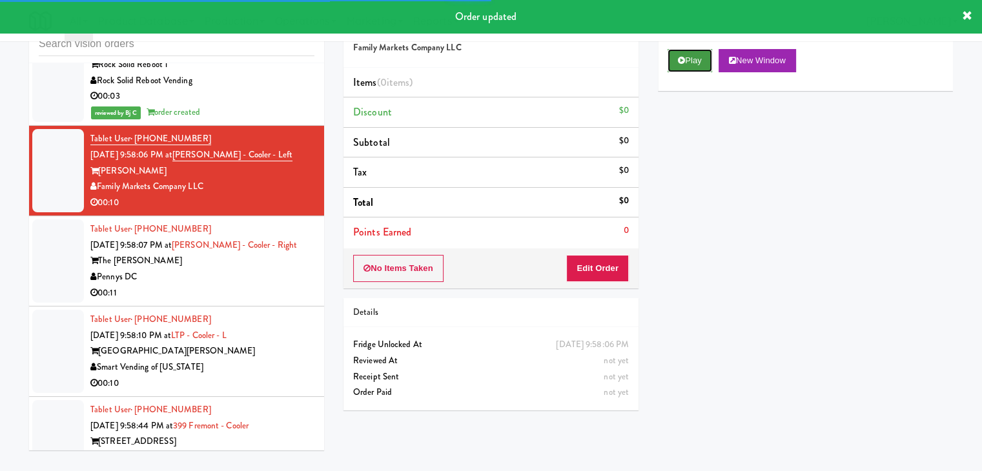
click at [686, 52] on button "Play" at bounding box center [690, 60] width 45 height 23
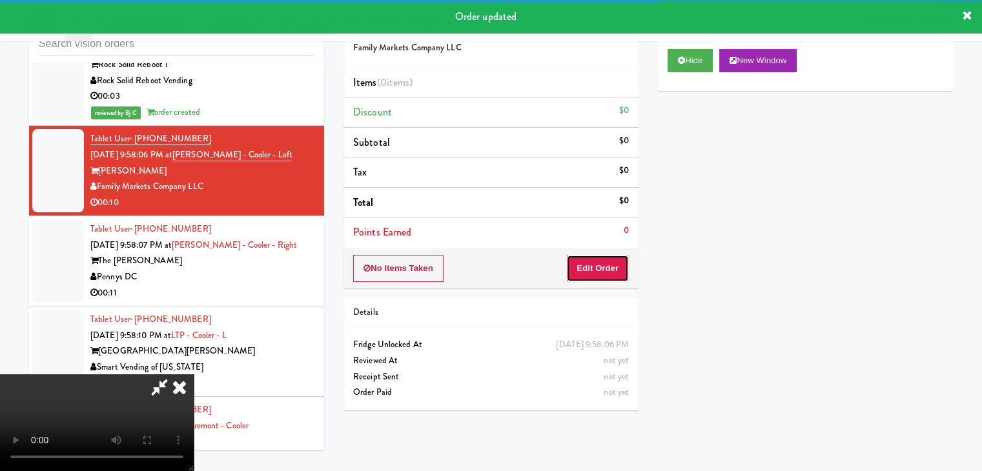
click at [610, 261] on button "Edit Order" at bounding box center [597, 268] width 63 height 27
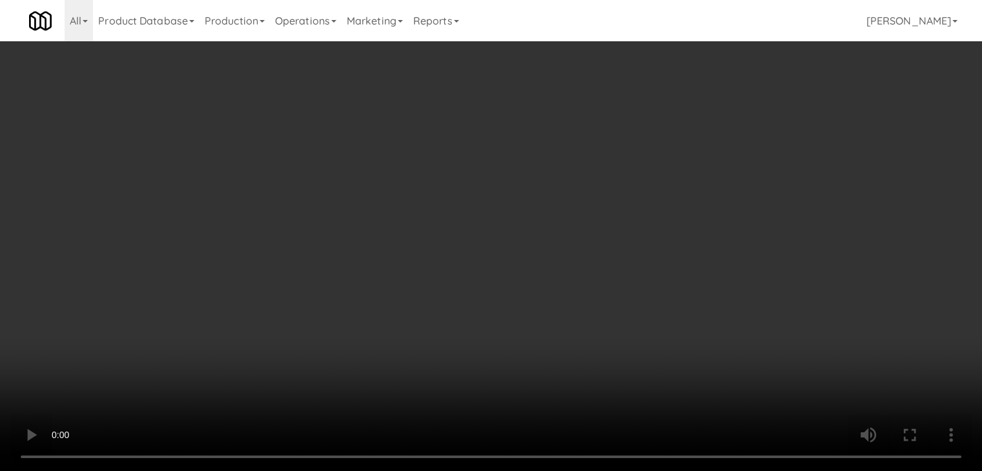
scroll to position [17275, 0]
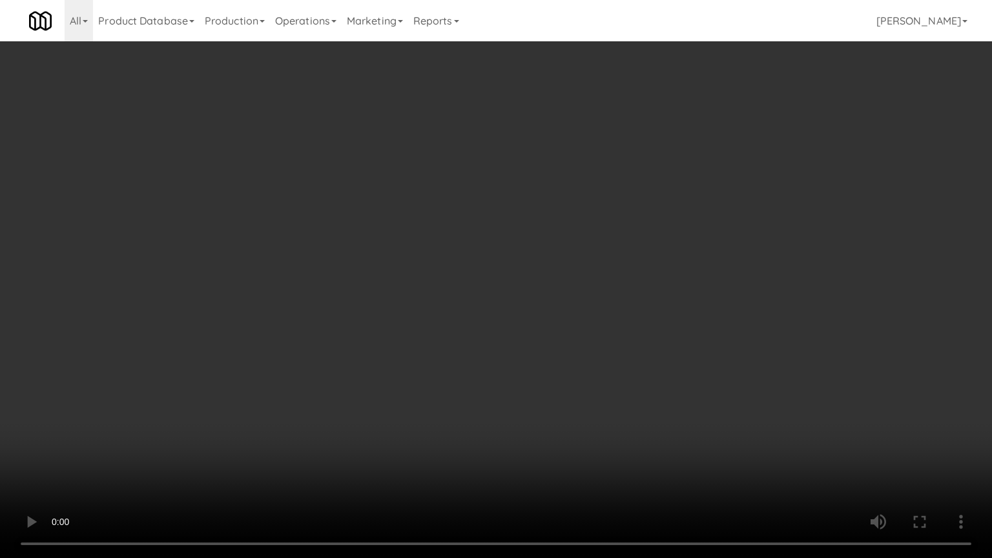
click at [548, 395] on video at bounding box center [496, 279] width 992 height 558
click at [555, 395] on video at bounding box center [496, 279] width 992 height 558
click at [604, 402] on video at bounding box center [496, 279] width 992 height 558
click at [605, 400] on video at bounding box center [496, 279] width 992 height 558
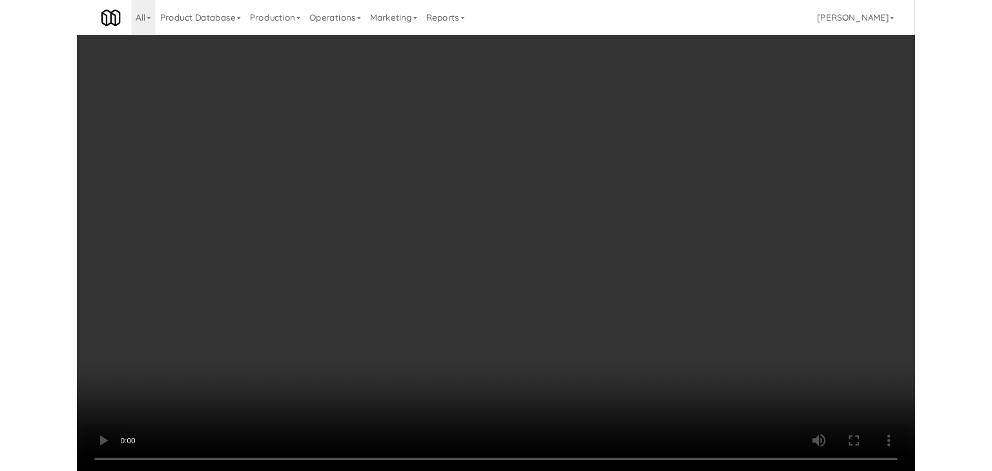
scroll to position [17323, 0]
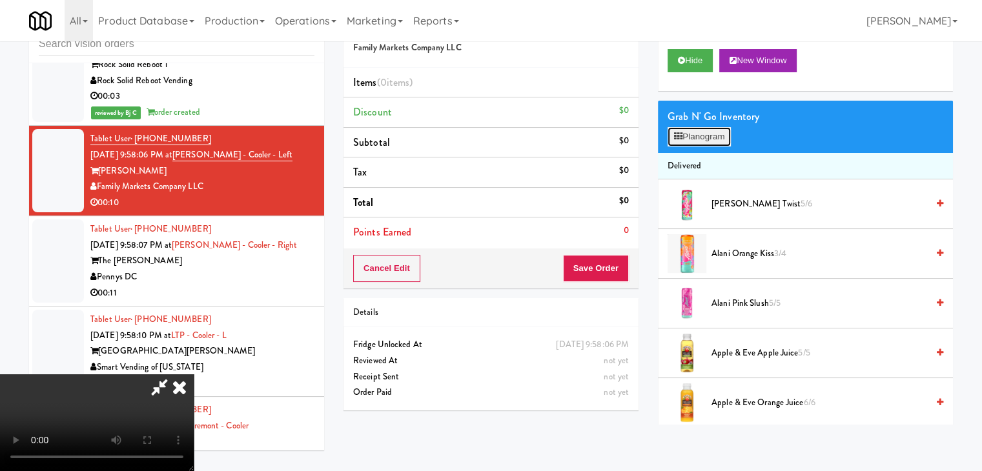
click at [708, 143] on button "Planogram" at bounding box center [699, 136] width 63 height 19
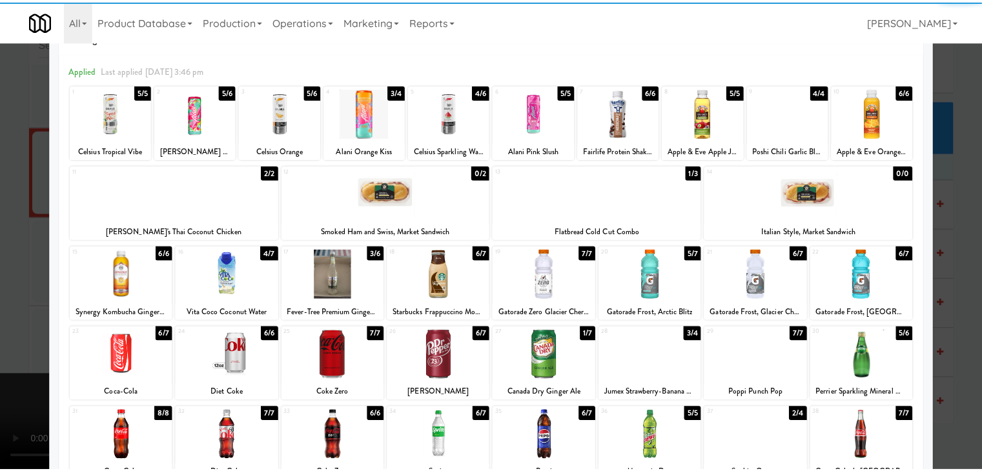
scroll to position [65, 0]
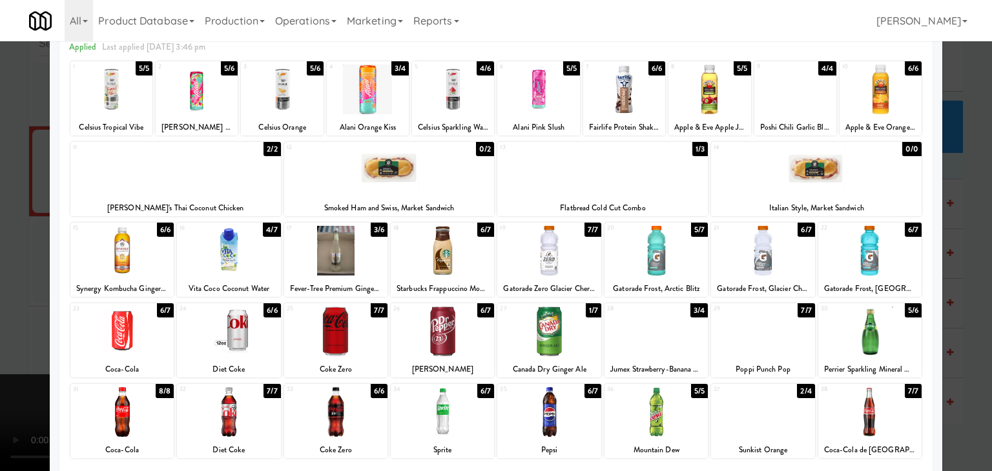
click at [564, 329] on div at bounding box center [548, 332] width 103 height 50
drag, startPoint x: 0, startPoint y: 282, endPoint x: 268, endPoint y: 282, distance: 268.0
click at [9, 282] on div at bounding box center [496, 235] width 992 height 471
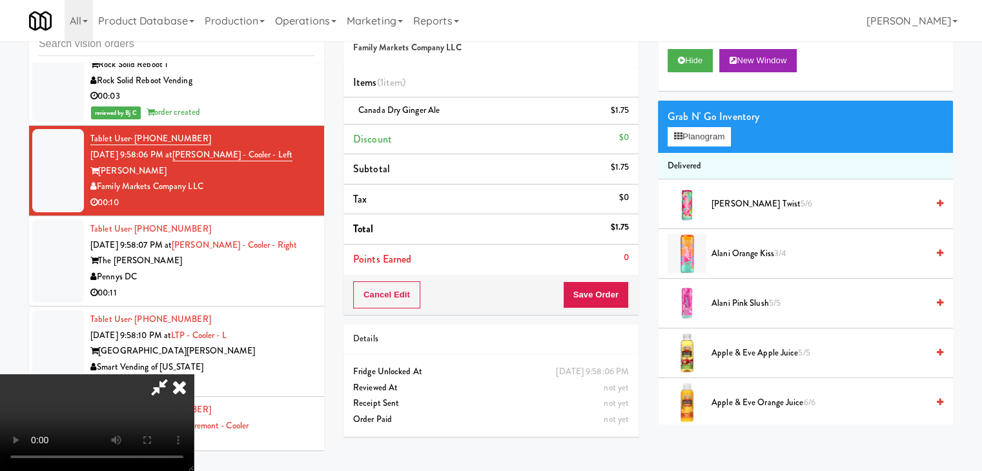
click at [194, 375] on video at bounding box center [97, 423] width 194 height 97
drag, startPoint x: 338, startPoint y: 283, endPoint x: 351, endPoint y: 342, distance: 60.8
click at [194, 375] on video at bounding box center [97, 423] width 194 height 97
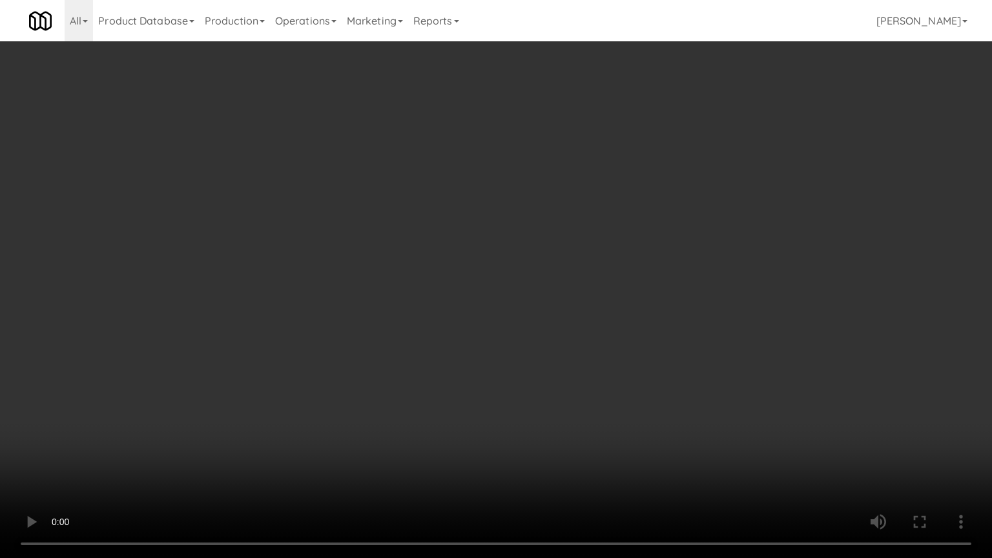
click at [659, 465] on video at bounding box center [496, 279] width 992 height 558
click at [526, 336] on video at bounding box center [496, 279] width 992 height 558
click at [527, 336] on video at bounding box center [496, 279] width 992 height 558
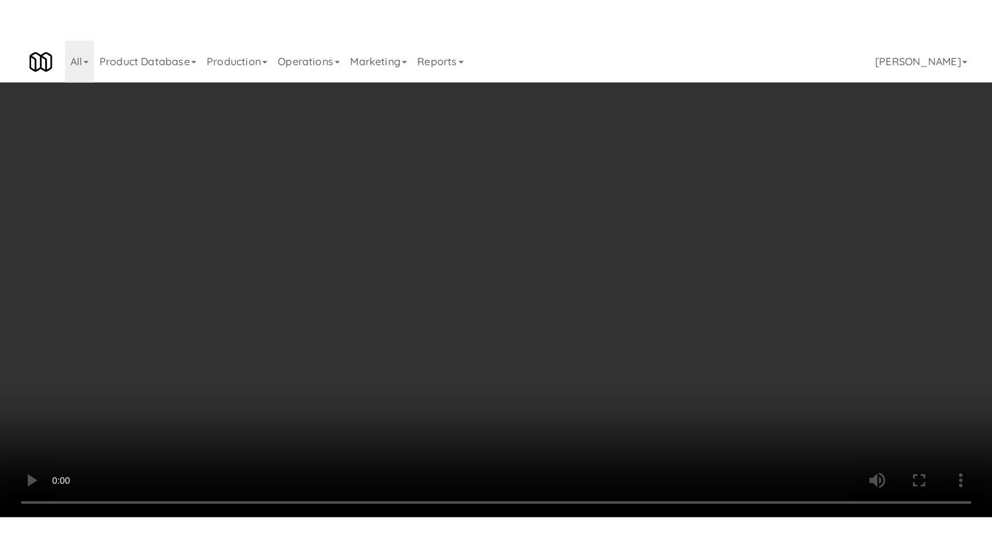
scroll to position [17323, 0]
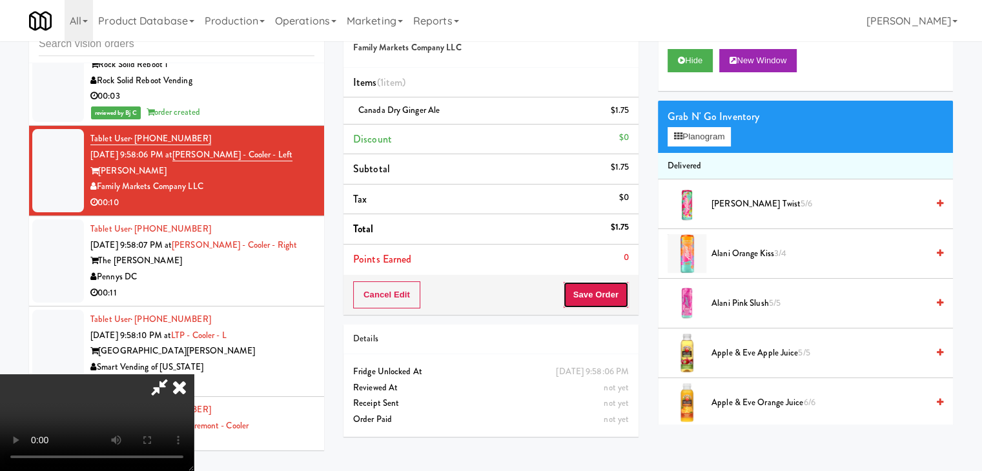
click at [612, 295] on button "Save Order" at bounding box center [596, 295] width 66 height 27
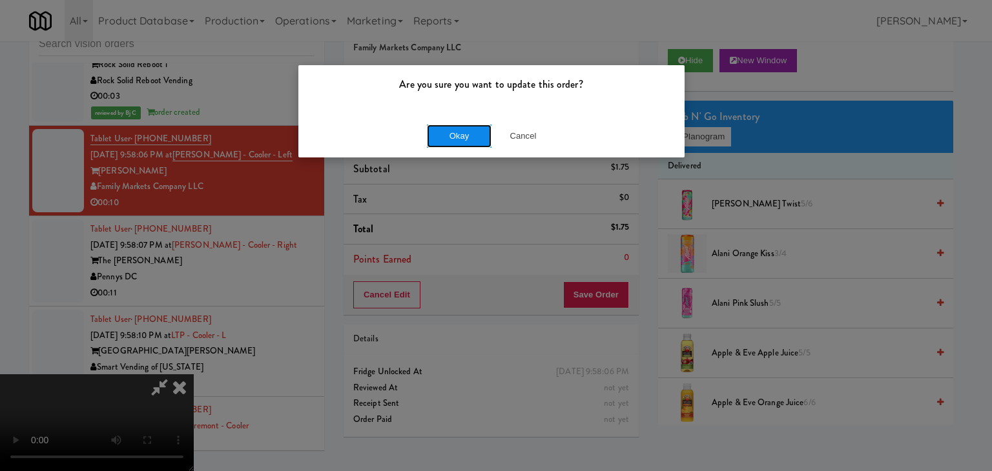
click at [473, 141] on button "Okay" at bounding box center [459, 136] width 65 height 23
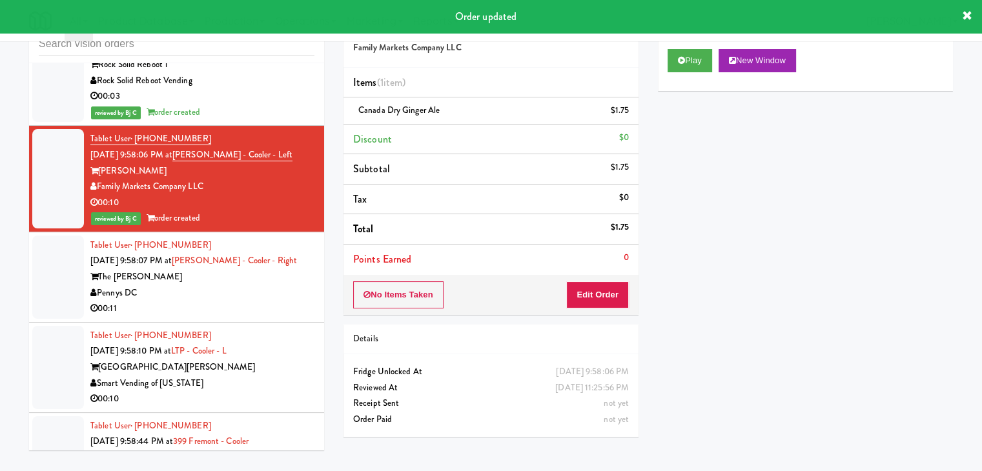
drag, startPoint x: 292, startPoint y: 287, endPoint x: 342, endPoint y: 256, distance: 58.8
click at [292, 286] on div "Pennys DC" at bounding box center [202, 293] width 224 height 16
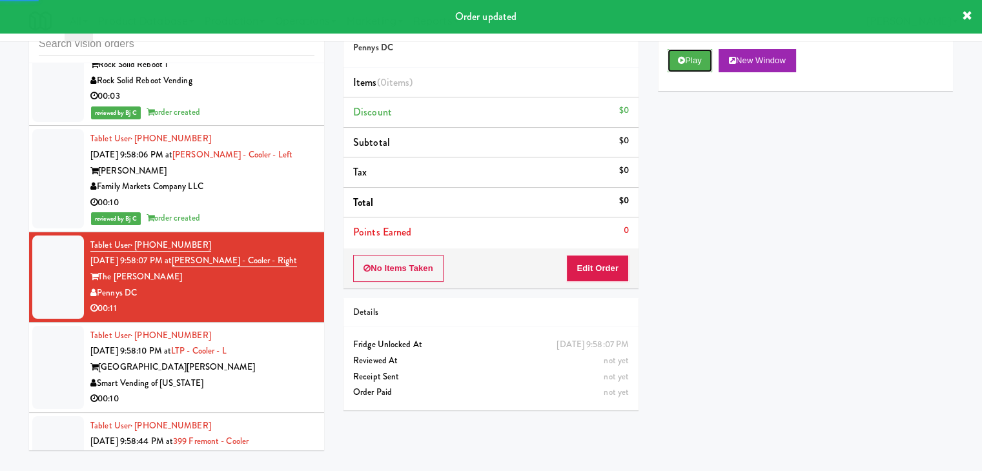
drag, startPoint x: 684, startPoint y: 59, endPoint x: 668, endPoint y: 92, distance: 37.0
click at [684, 60] on icon at bounding box center [681, 60] width 7 height 8
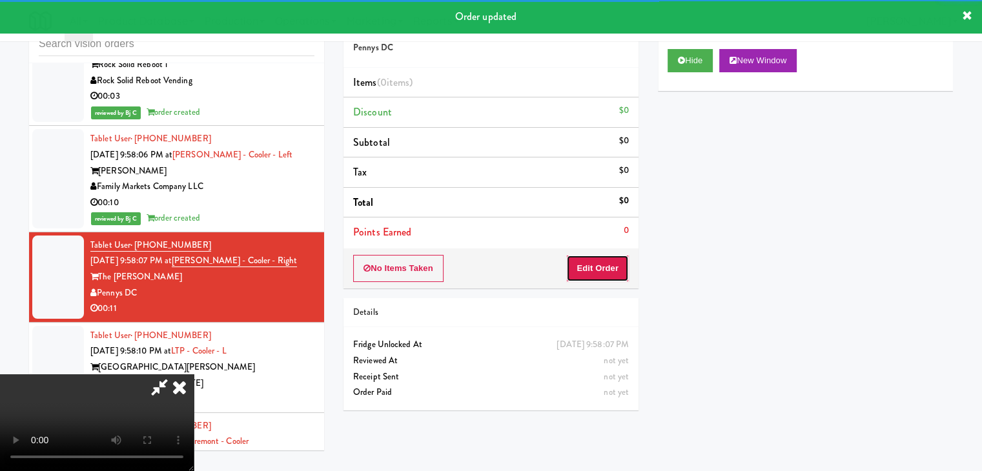
click at [599, 259] on button "Edit Order" at bounding box center [597, 268] width 63 height 27
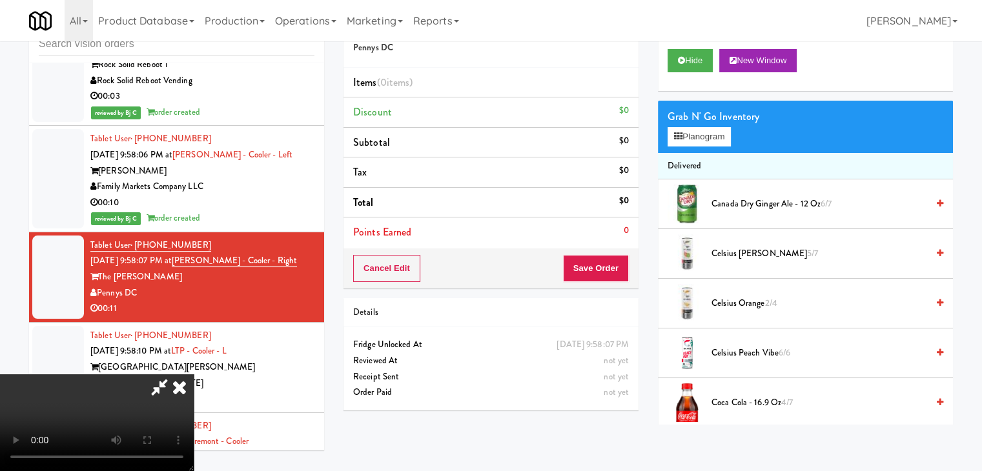
scroll to position [17275, 0]
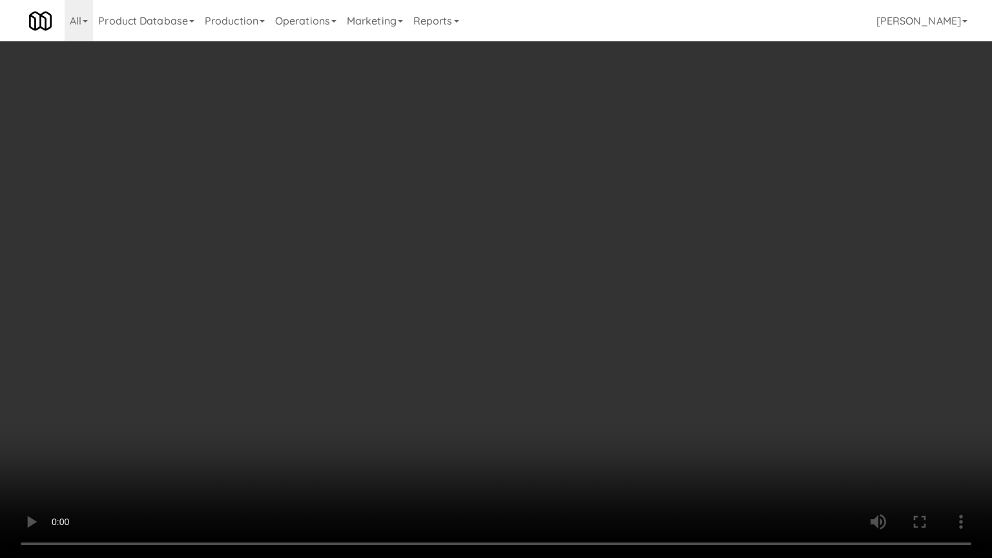
click at [593, 367] on video at bounding box center [496, 279] width 992 height 558
click at [594, 365] on video at bounding box center [496, 279] width 992 height 558
click at [633, 358] on video at bounding box center [496, 279] width 992 height 558
click at [633, 302] on div "Details" at bounding box center [496, 313] width 298 height 30
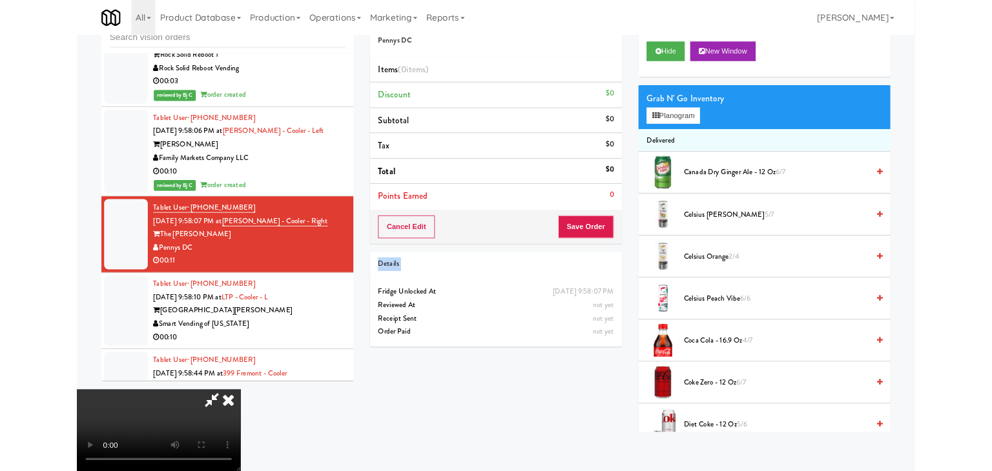
scroll to position [17323, 0]
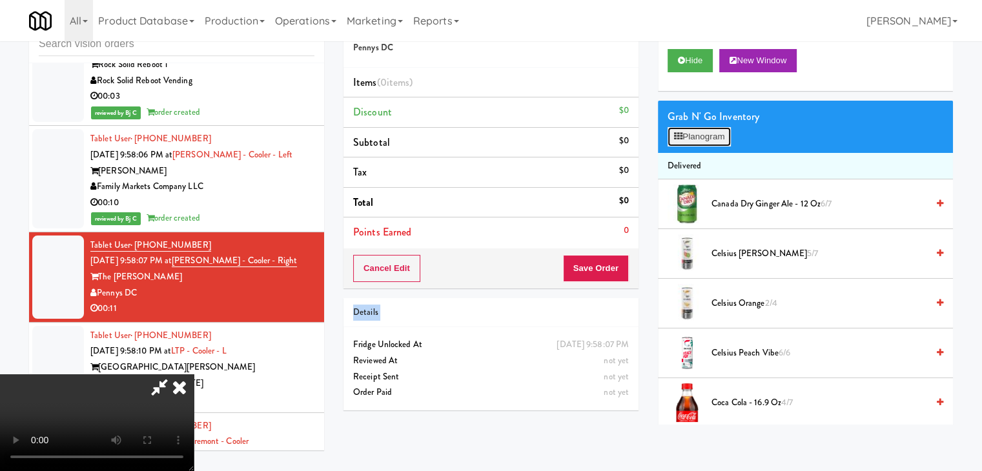
click at [711, 136] on button "Planogram" at bounding box center [699, 136] width 63 height 19
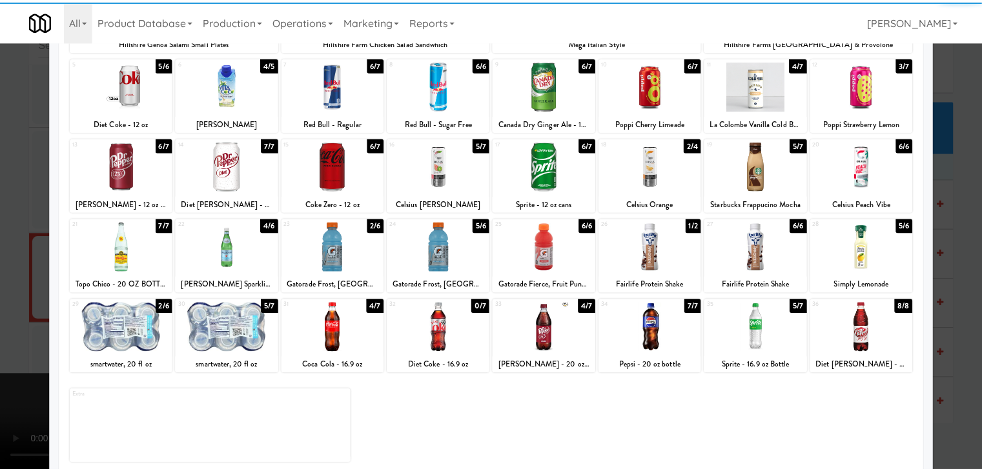
scroll to position [163, 0]
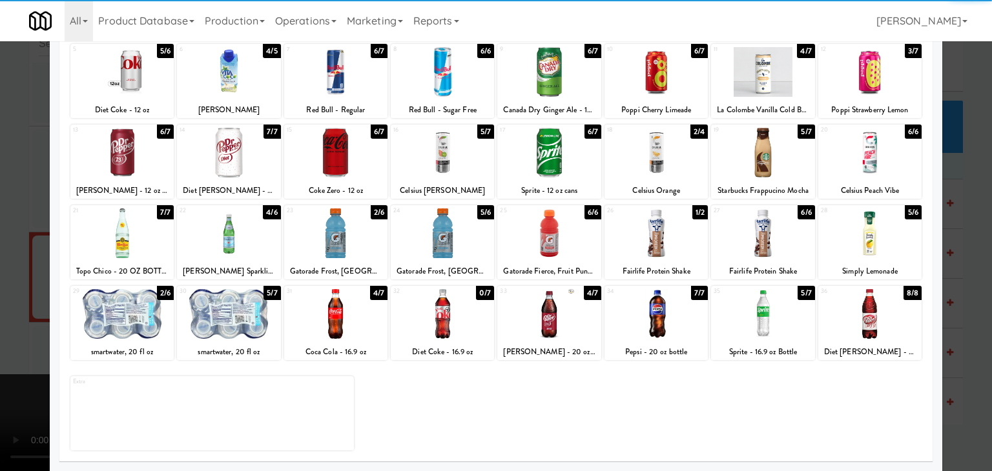
click at [883, 316] on div at bounding box center [869, 314] width 103 height 50
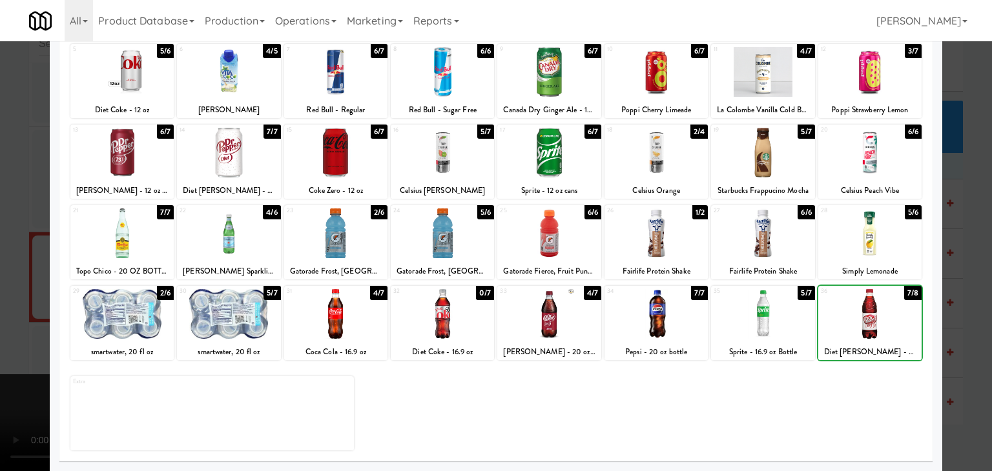
drag, startPoint x: 950, startPoint y: 294, endPoint x: 666, endPoint y: 282, distance: 284.4
click at [949, 294] on div at bounding box center [496, 235] width 992 height 471
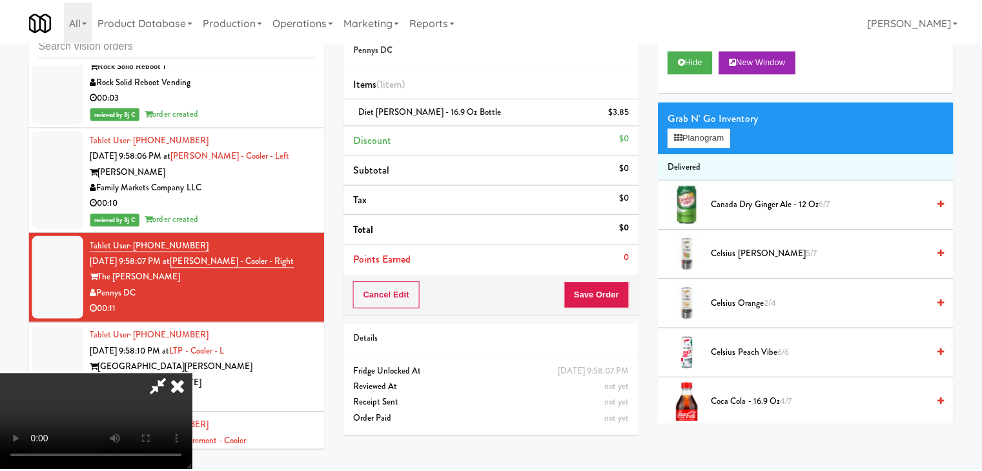
scroll to position [17323, 0]
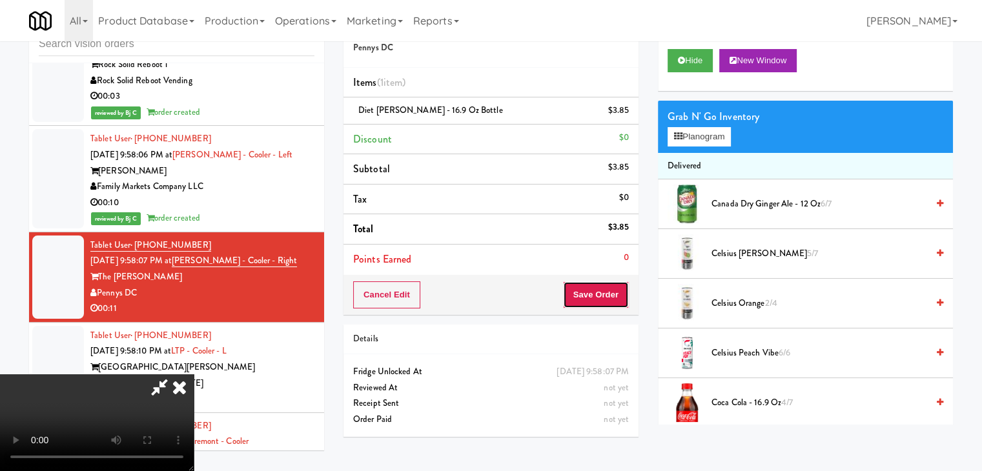
click at [612, 297] on button "Save Order" at bounding box center [596, 295] width 66 height 27
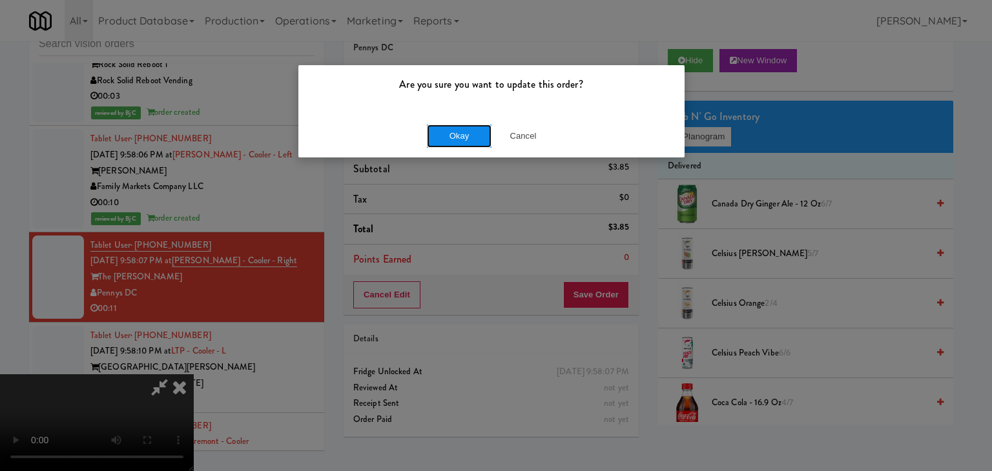
click at [460, 139] on button "Okay" at bounding box center [459, 136] width 65 height 23
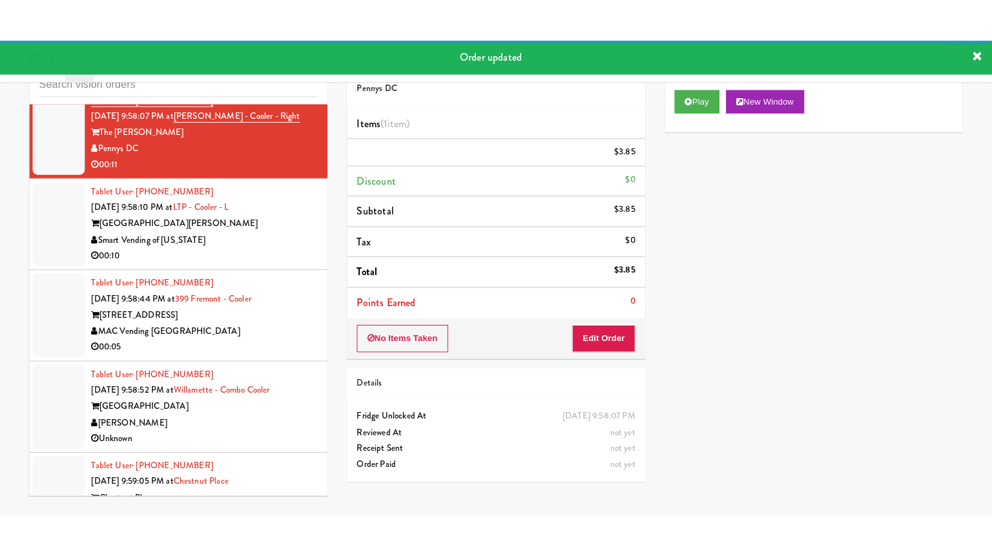
scroll to position [17517, 0]
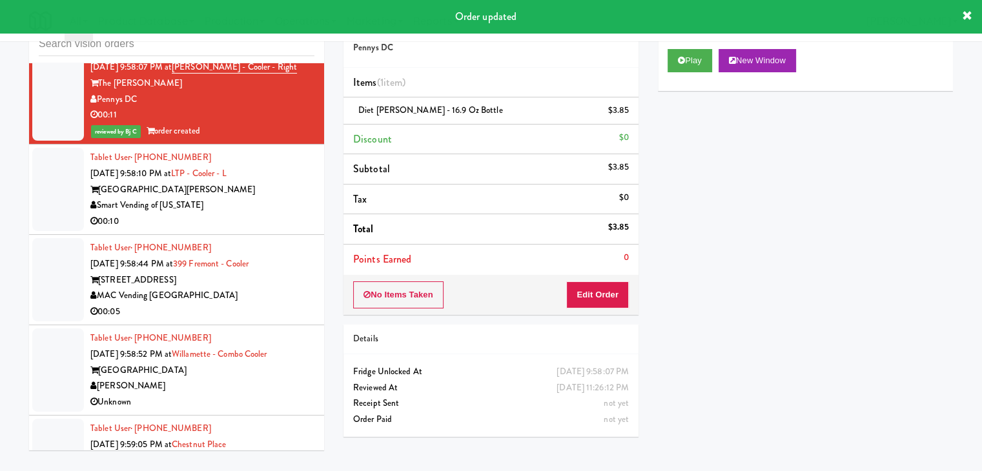
click at [278, 200] on div "Smart Vending of [US_STATE]" at bounding box center [202, 206] width 224 height 16
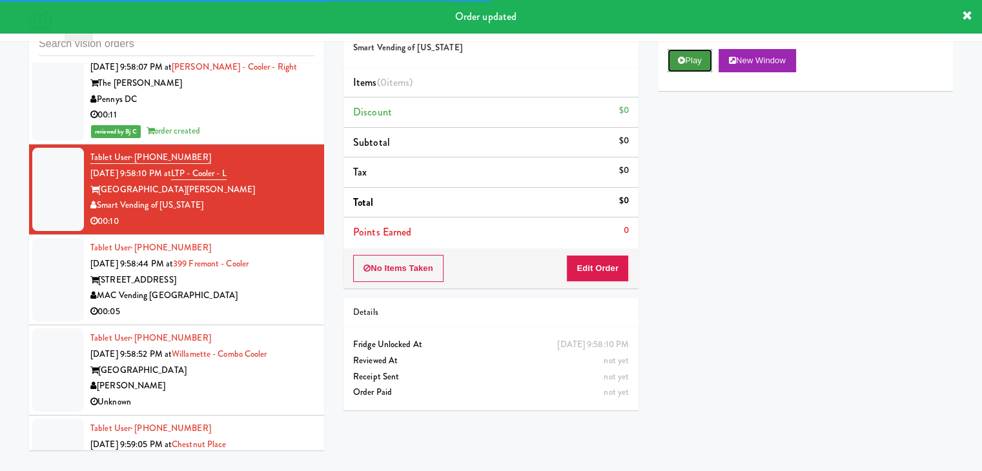
click at [701, 65] on button "Play" at bounding box center [690, 60] width 45 height 23
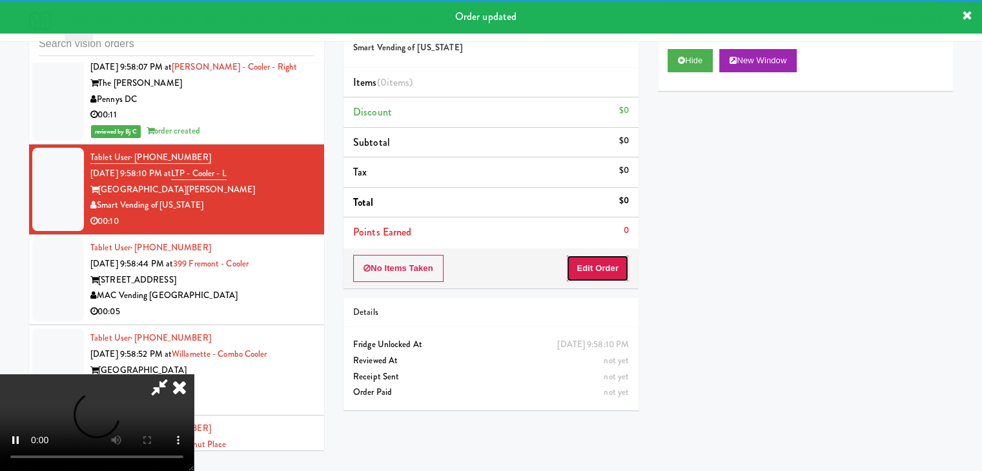
click at [610, 262] on button "Edit Order" at bounding box center [597, 268] width 63 height 27
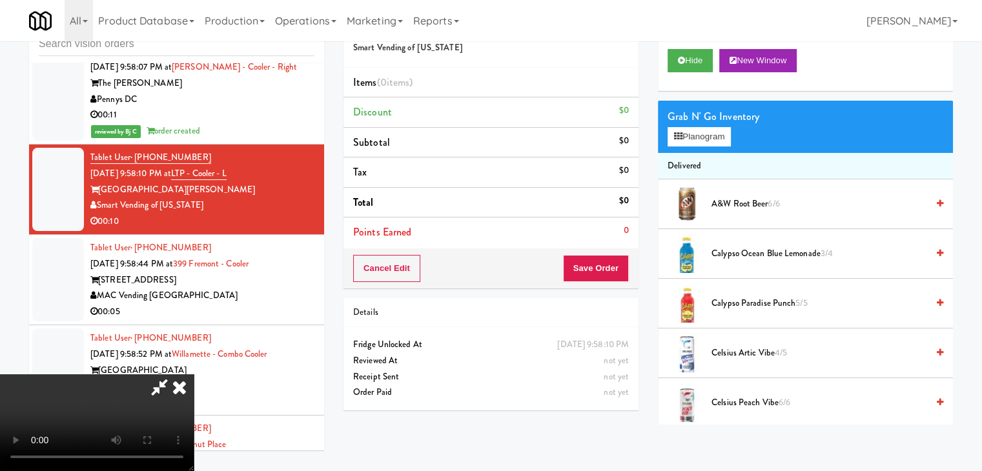
click at [194, 422] on video at bounding box center [97, 423] width 194 height 97
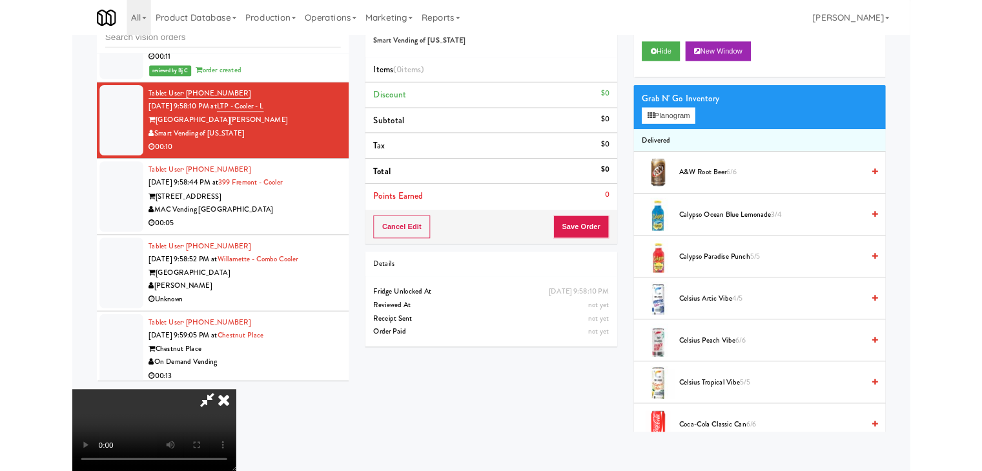
scroll to position [17470, 0]
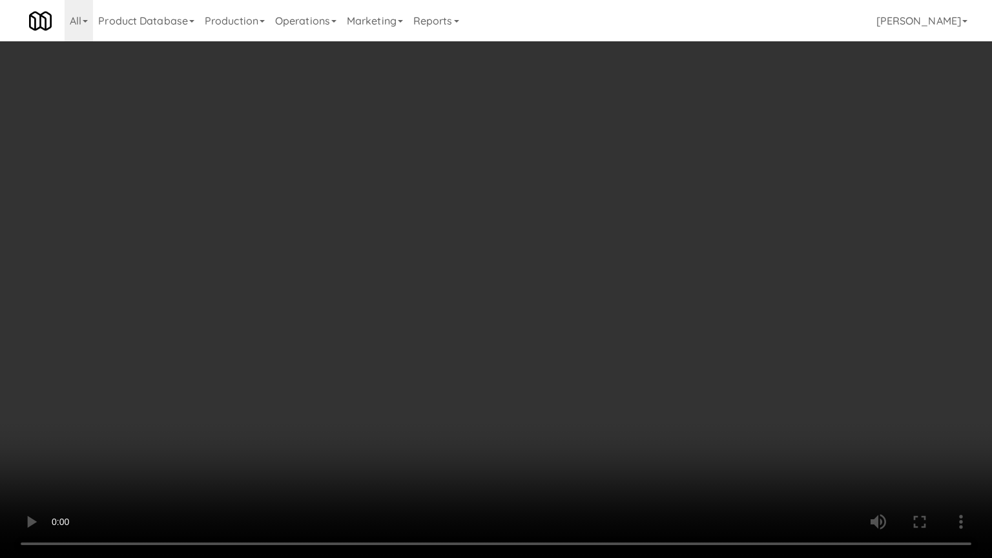
click at [586, 348] on video at bounding box center [496, 279] width 992 height 558
click at [666, 334] on video at bounding box center [496, 279] width 992 height 558
click at [665, 334] on video at bounding box center [496, 279] width 992 height 558
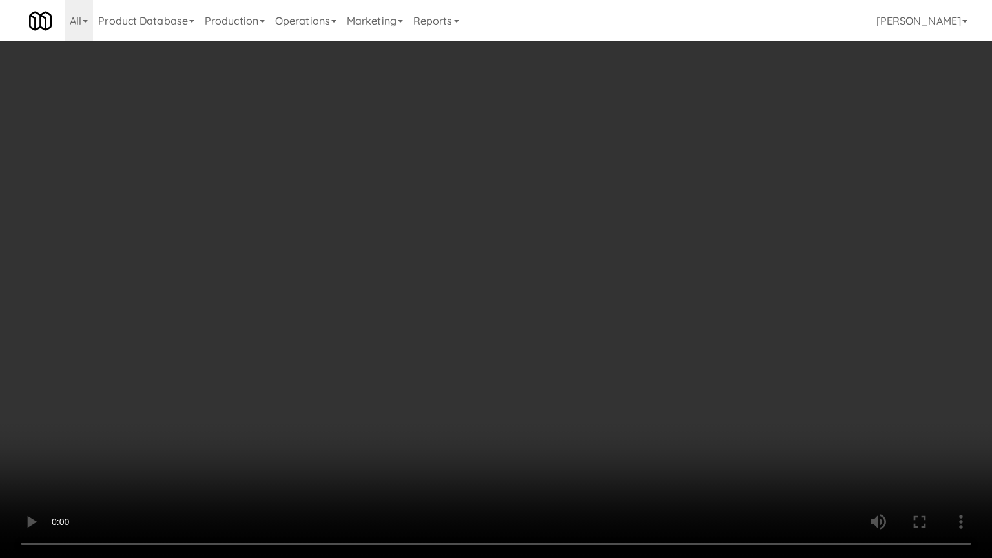
click at [669, 320] on video at bounding box center [496, 279] width 992 height 558
click at [669, 319] on video at bounding box center [496, 279] width 992 height 558
drag, startPoint x: 669, startPoint y: 319, endPoint x: 783, endPoint y: 153, distance: 201.1
click at [670, 318] on video at bounding box center [496, 279] width 992 height 558
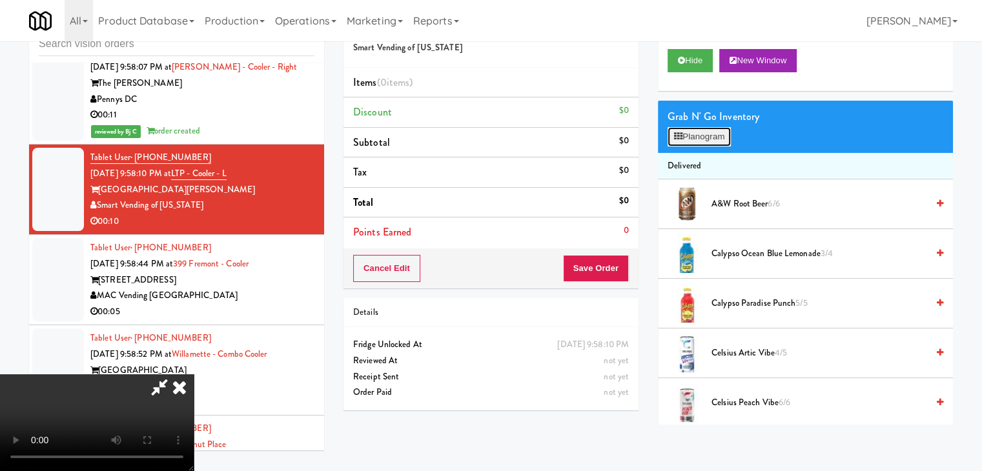
click at [687, 139] on button "Planogram" at bounding box center [699, 136] width 63 height 19
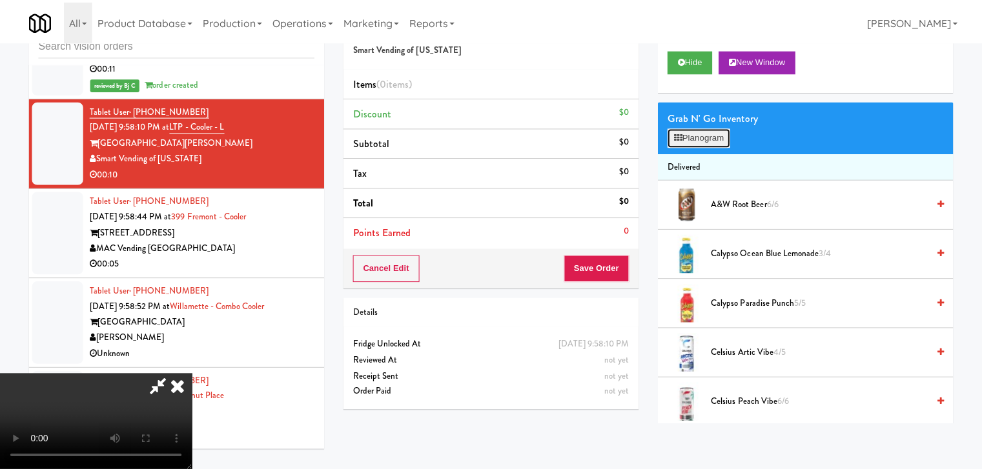
scroll to position [17470, 0]
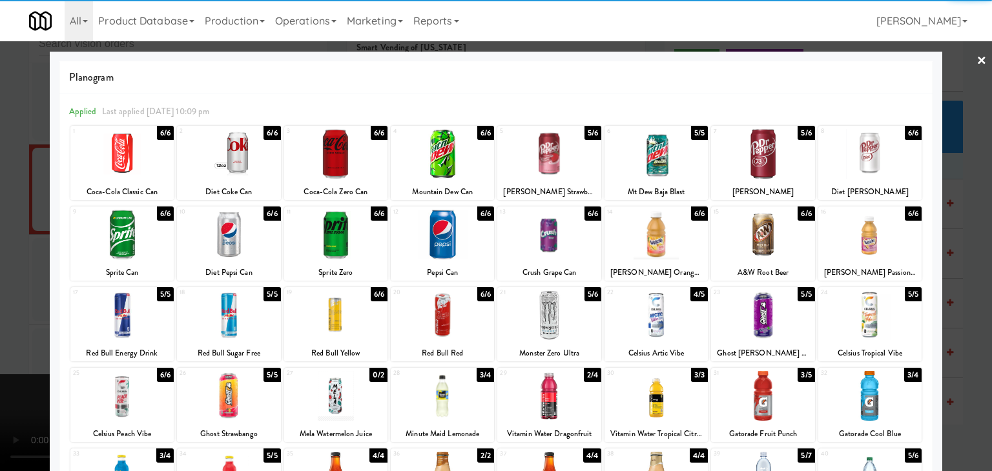
click at [777, 230] on div at bounding box center [762, 235] width 103 height 50
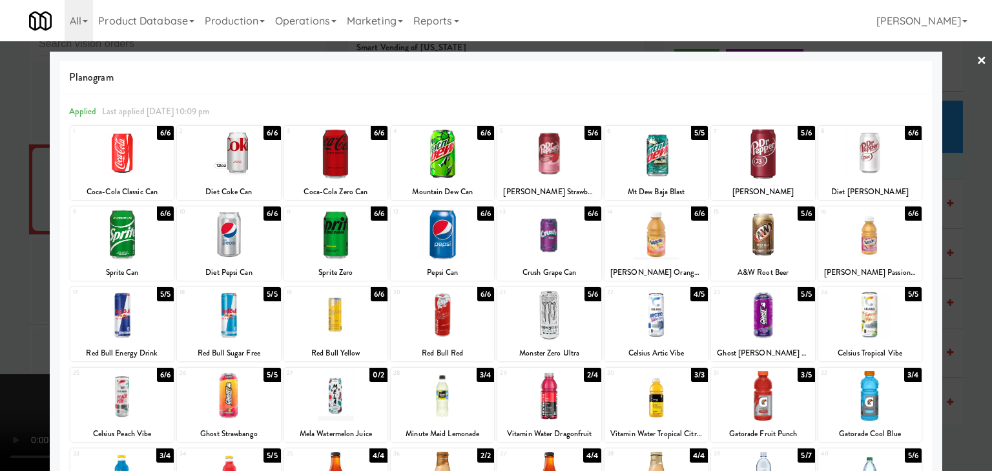
drag, startPoint x: 149, startPoint y: 165, endPoint x: 144, endPoint y: 176, distance: 11.9
click at [148, 165] on div at bounding box center [121, 154] width 103 height 50
click at [132, 231] on div at bounding box center [121, 235] width 103 height 50
drag, startPoint x: 0, startPoint y: 234, endPoint x: 65, endPoint y: 234, distance: 64.6
click at [0, 234] on div at bounding box center [496, 235] width 992 height 471
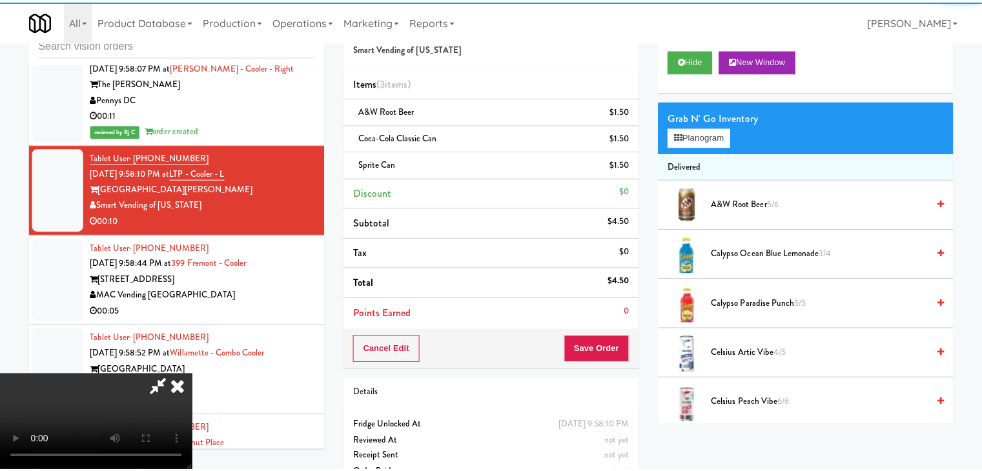
scroll to position [17517, 0]
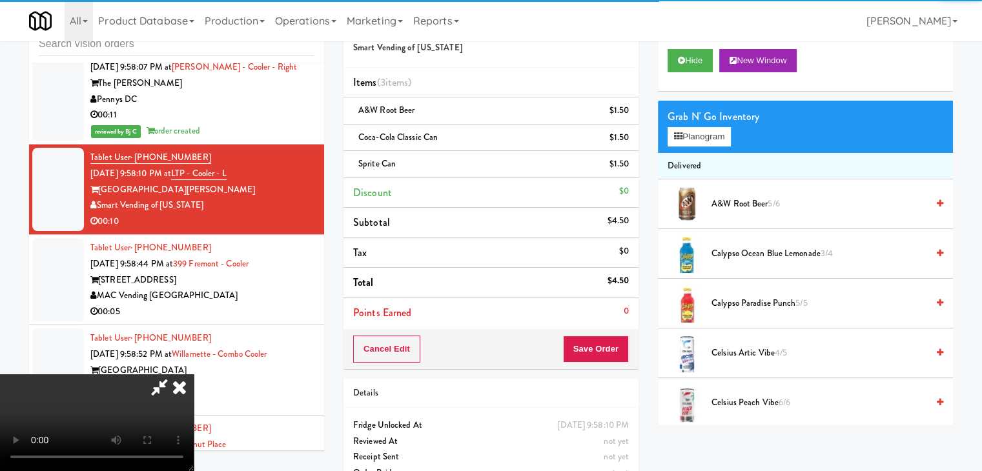
click at [605, 334] on div "Cancel Edit Save Order" at bounding box center [491, 349] width 295 height 40
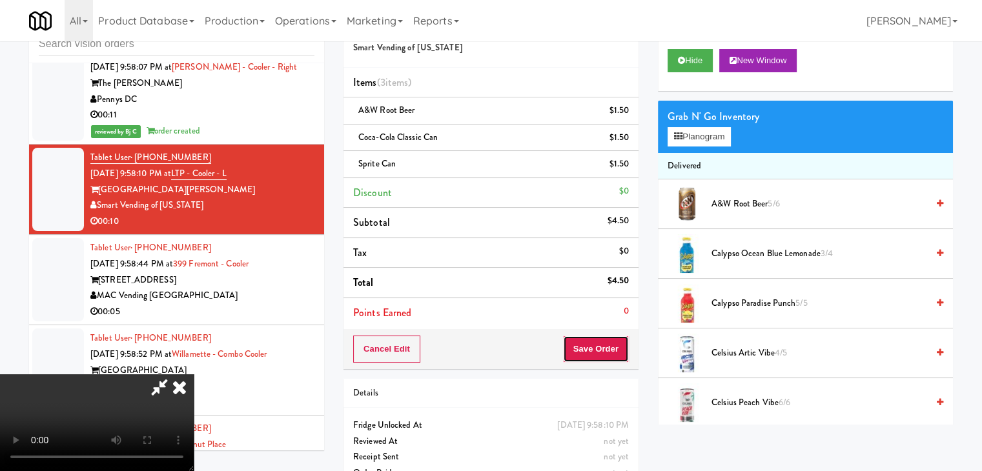
click at [606, 336] on button "Save Order" at bounding box center [596, 349] width 66 height 27
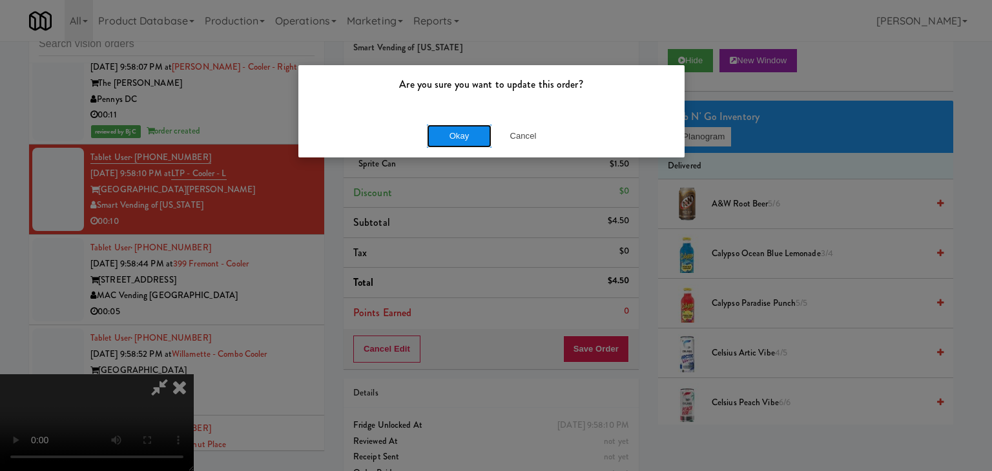
click at [466, 137] on button "Okay" at bounding box center [459, 136] width 65 height 23
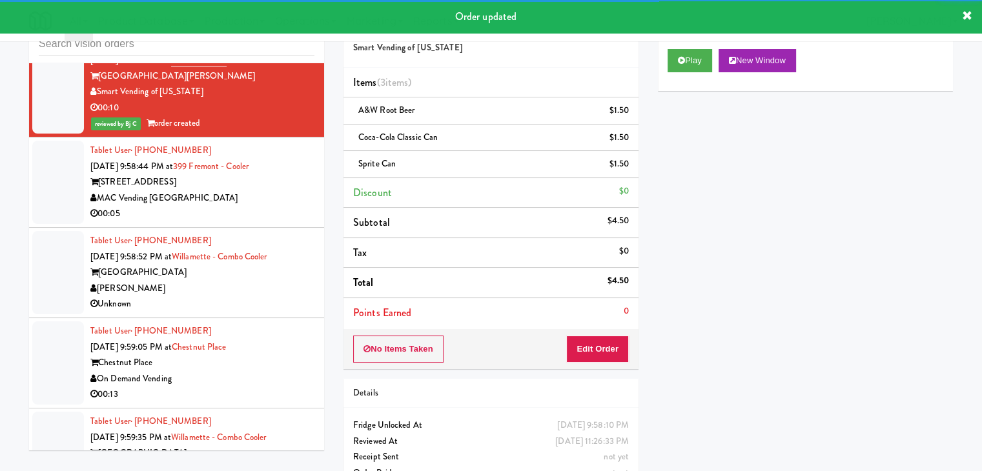
scroll to position [17646, 0]
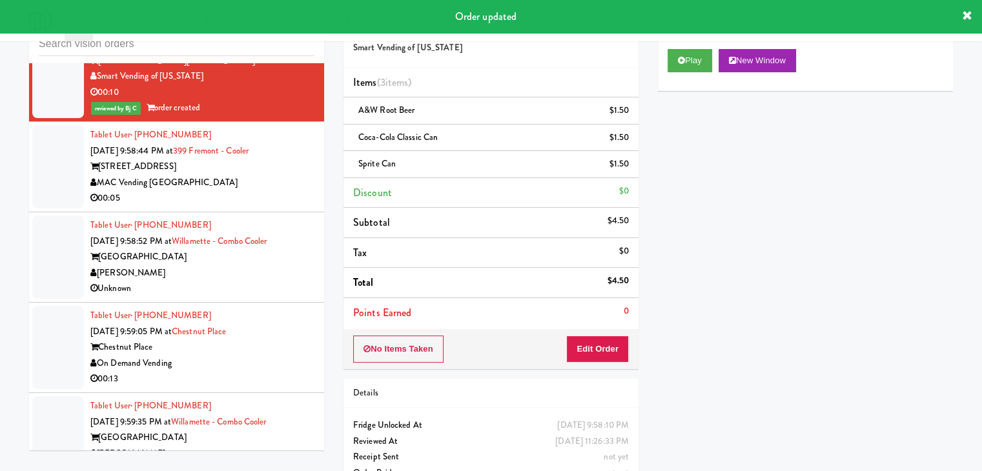
drag, startPoint x: 252, startPoint y: 186, endPoint x: 336, endPoint y: 188, distance: 83.3
click at [253, 190] on div "00:05" at bounding box center [202, 198] width 224 height 16
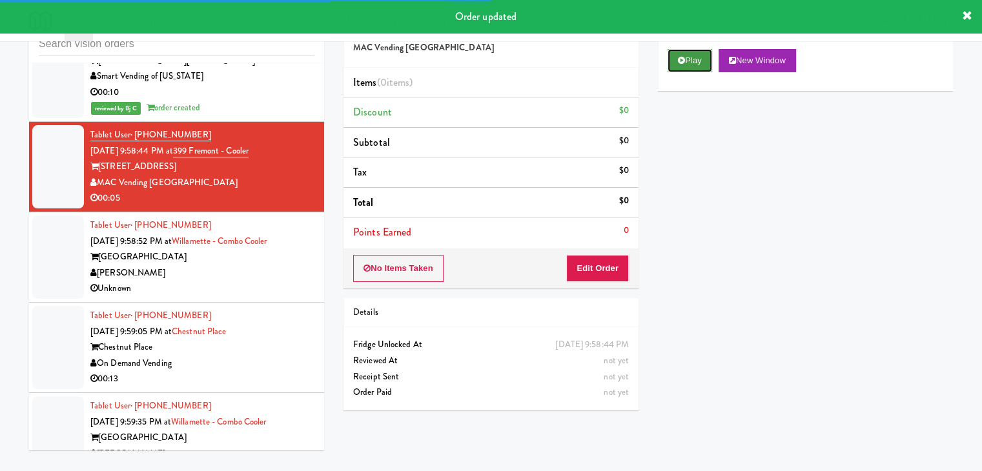
click at [684, 60] on icon at bounding box center [681, 60] width 7 height 8
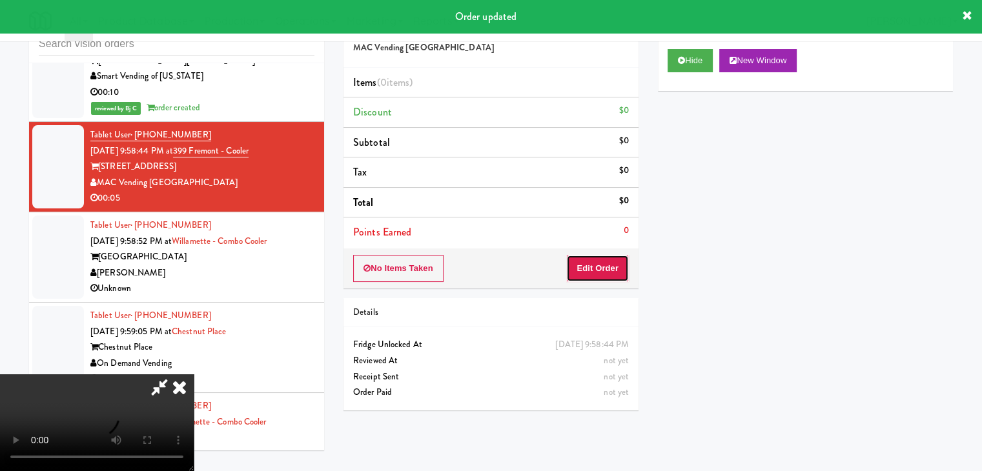
click at [602, 258] on button "Edit Order" at bounding box center [597, 268] width 63 height 27
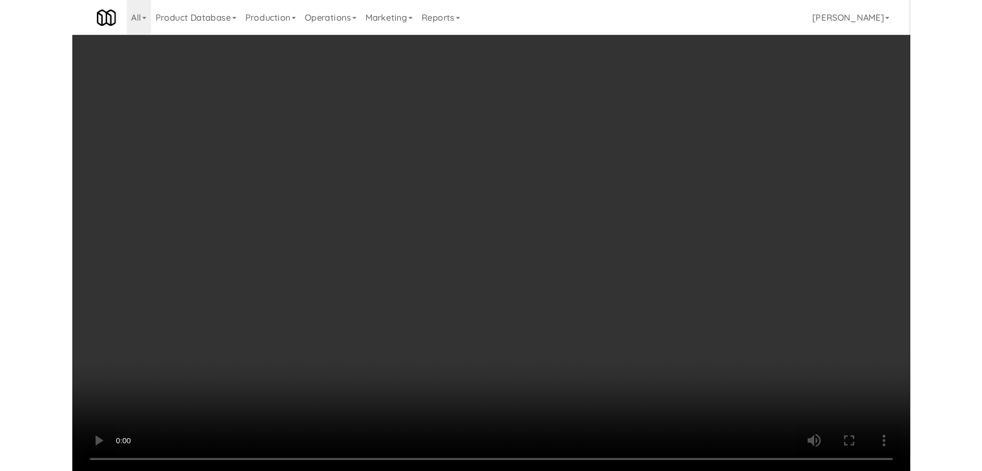
scroll to position [17599, 0]
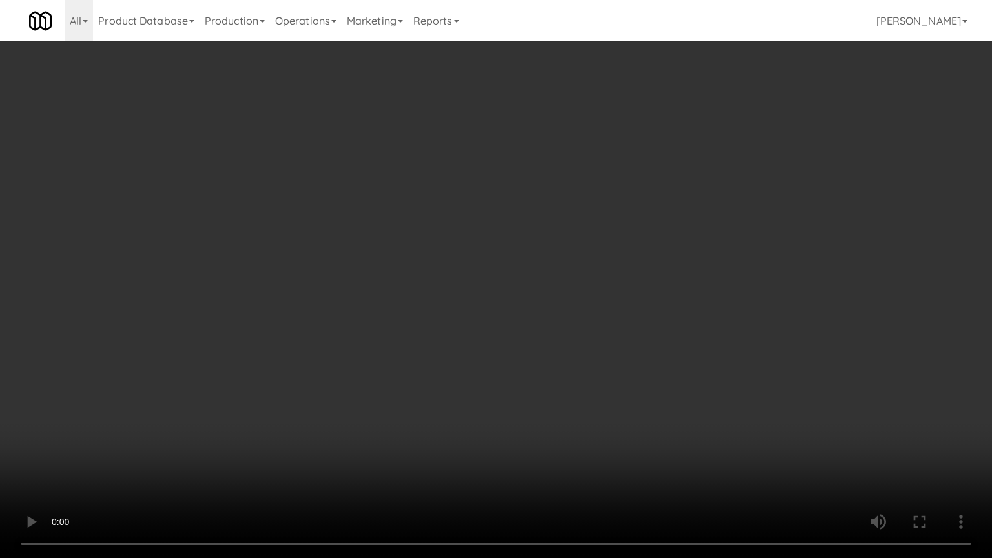
click at [570, 387] on video at bounding box center [496, 279] width 992 height 558
click at [571, 387] on video at bounding box center [496, 279] width 992 height 558
click at [577, 331] on video at bounding box center [496, 279] width 992 height 558
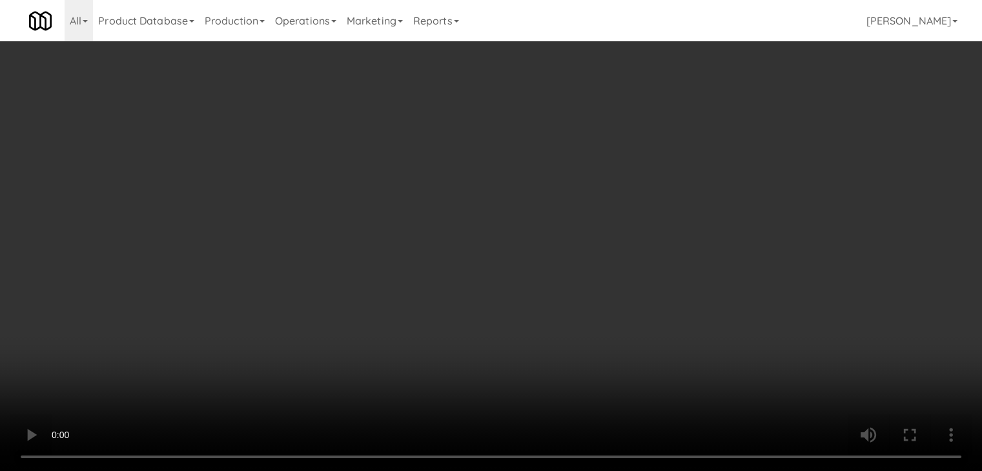
click at [718, 138] on button "Planogram" at bounding box center [699, 136] width 63 height 19
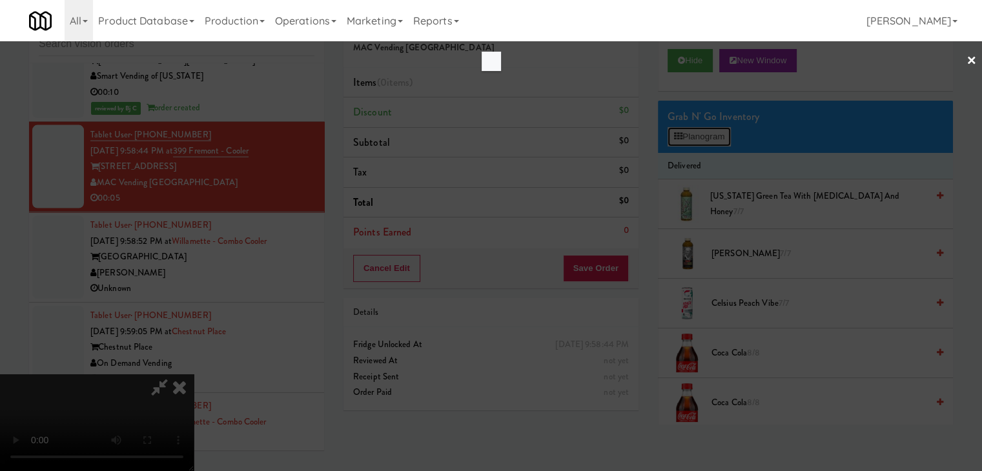
scroll to position [17599, 0]
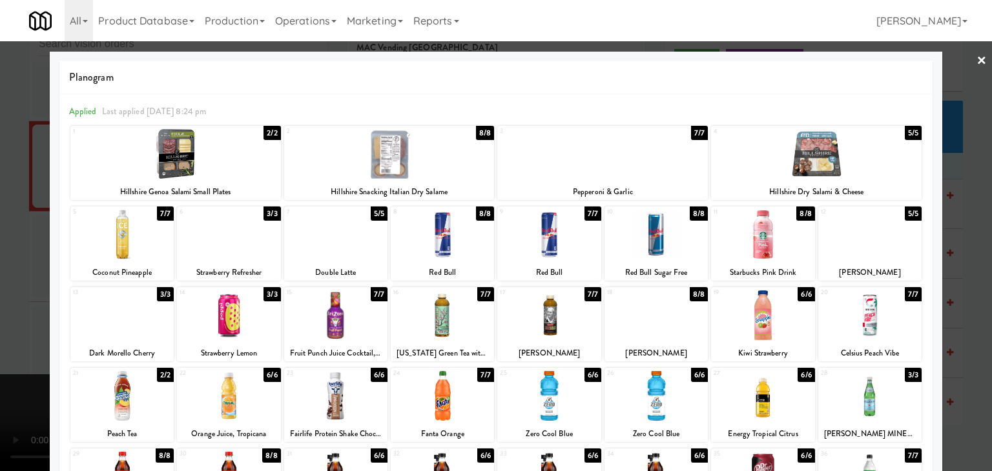
click at [437, 249] on div at bounding box center [442, 235] width 103 height 50
drag, startPoint x: 0, startPoint y: 269, endPoint x: 50, endPoint y: 269, distance: 50.4
click at [12, 269] on div at bounding box center [496, 235] width 992 height 471
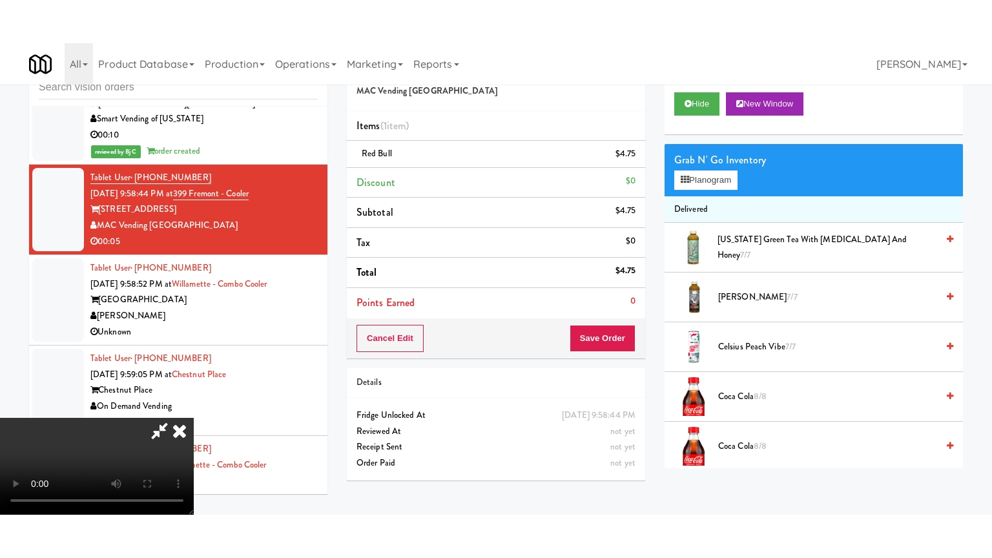
scroll to position [17646, 0]
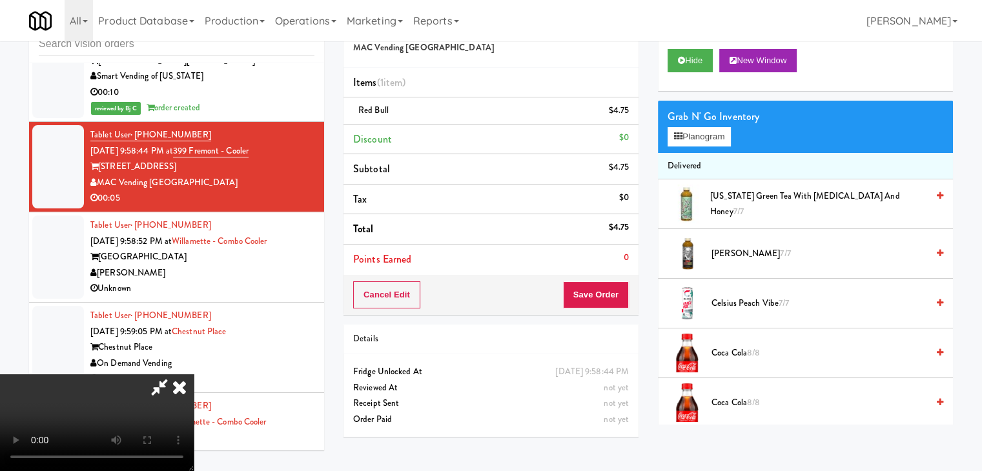
click at [194, 375] on video at bounding box center [97, 423] width 194 height 97
click at [611, 287] on button "Save Order" at bounding box center [596, 295] width 66 height 27
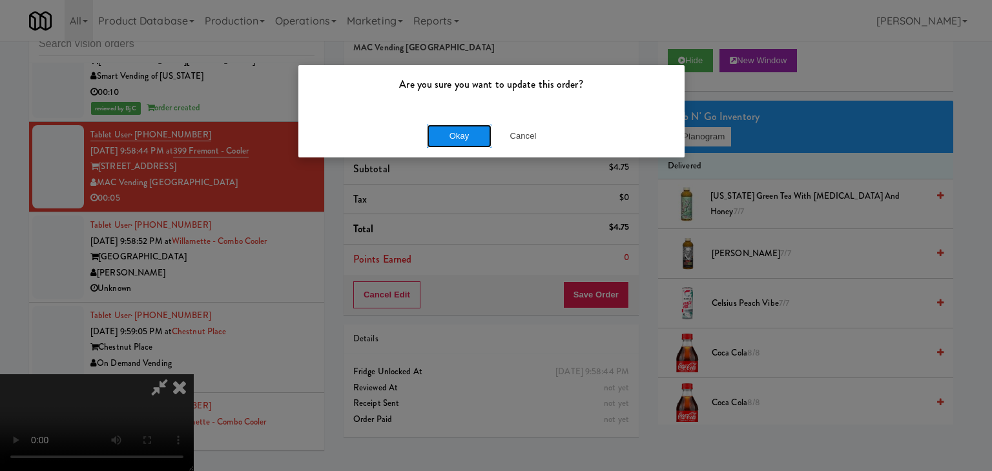
drag, startPoint x: 482, startPoint y: 125, endPoint x: 473, endPoint y: 127, distance: 9.2
click at [473, 127] on button "Okay" at bounding box center [459, 136] width 65 height 23
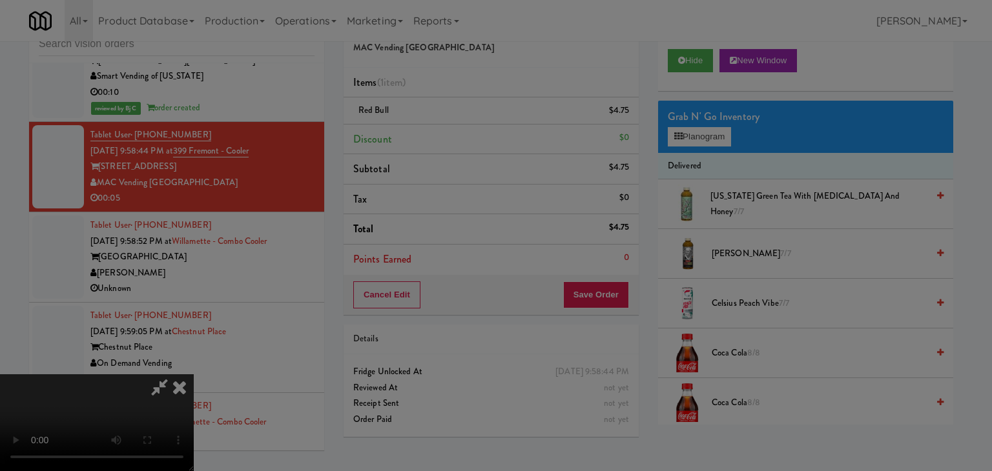
click at [473, 124] on button "Okay" at bounding box center [459, 112] width 65 height 23
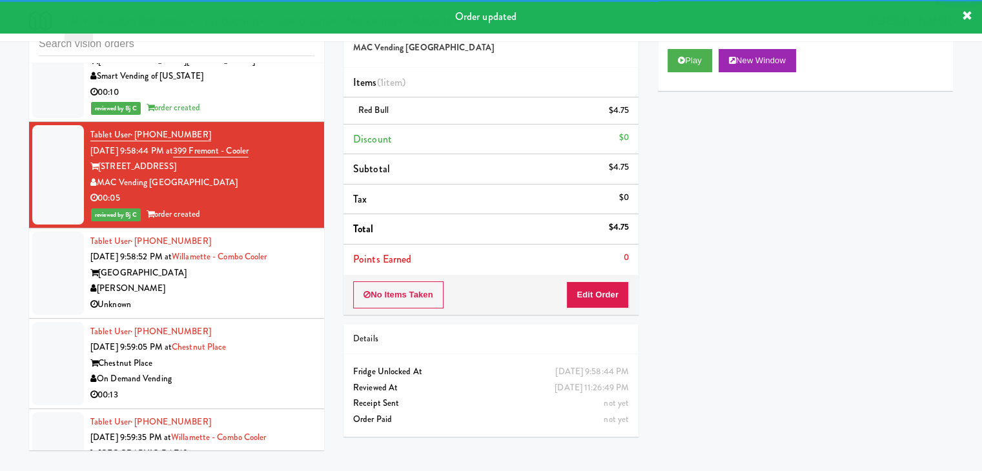
click at [235, 297] on div "Unknown" at bounding box center [202, 305] width 224 height 16
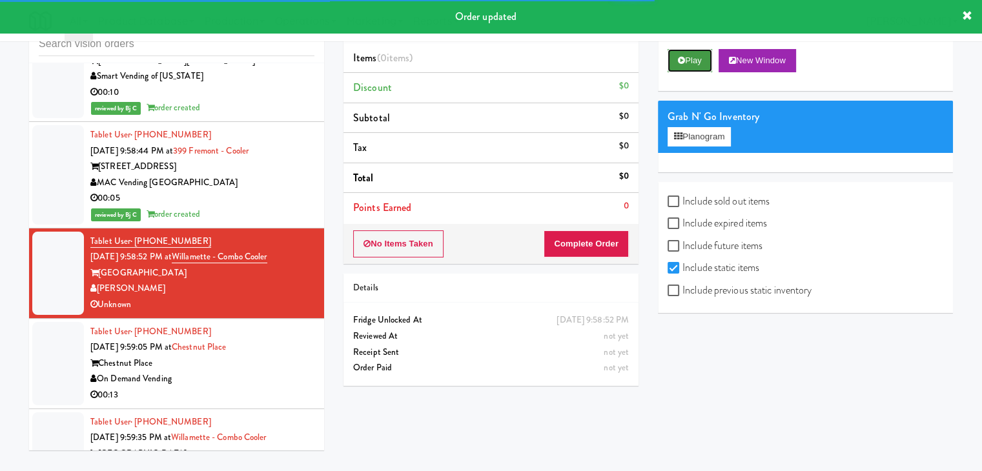
click at [687, 57] on button "Play" at bounding box center [690, 60] width 45 height 23
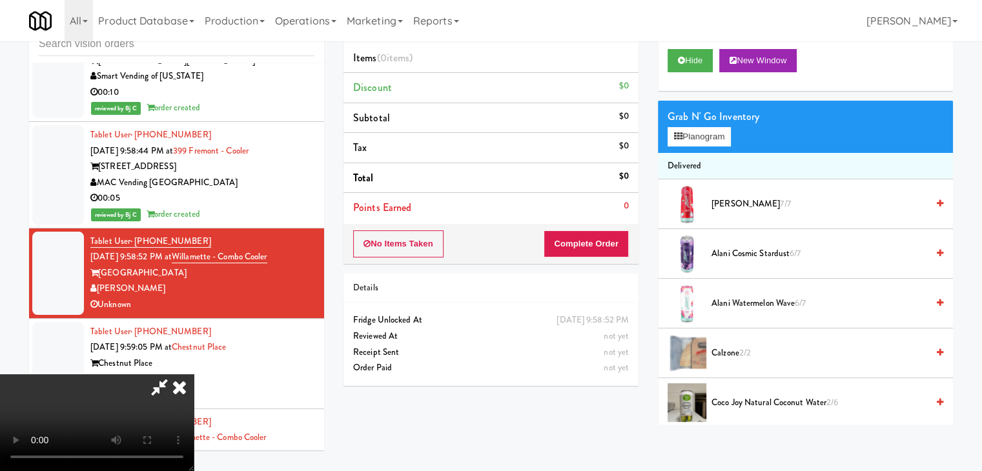
scroll to position [17599, 0]
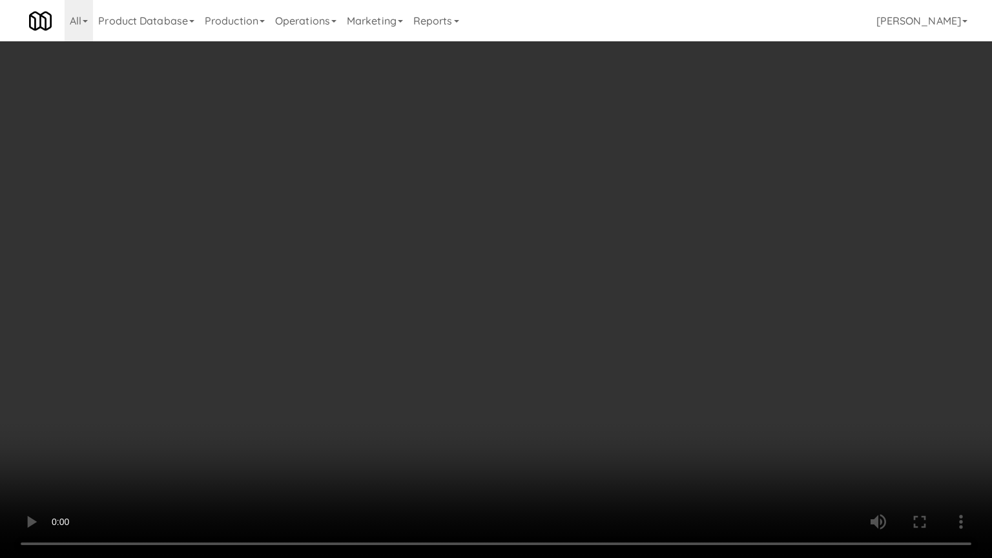
click at [619, 340] on video at bounding box center [496, 279] width 992 height 558
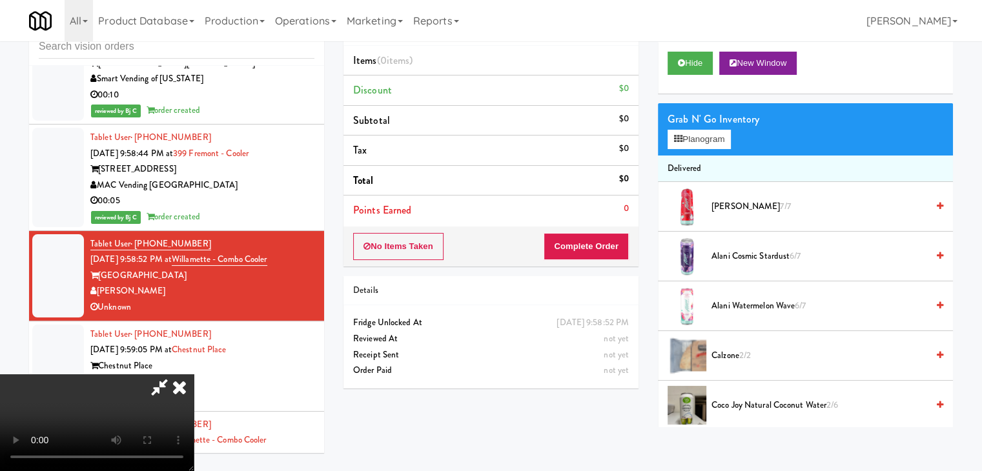
scroll to position [0, 0]
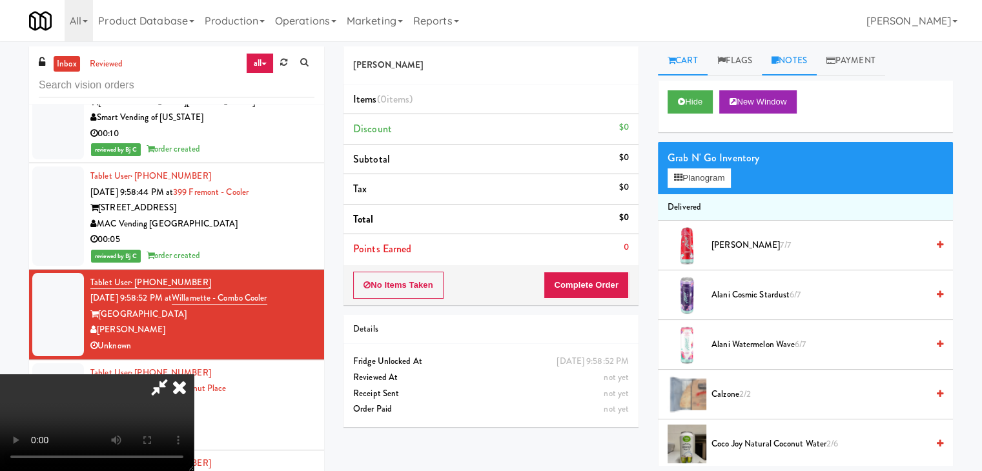
click at [797, 61] on link "Notes" at bounding box center [789, 60] width 55 height 29
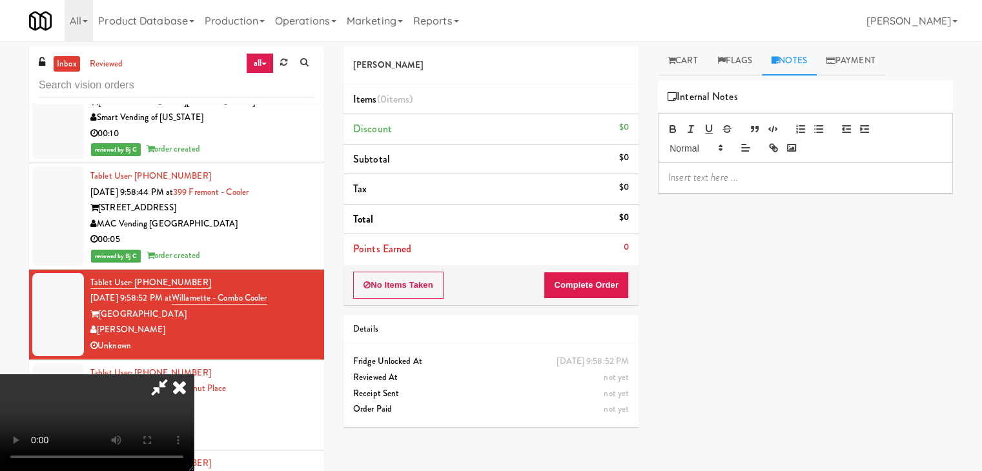
drag, startPoint x: 714, startPoint y: 178, endPoint x: 711, endPoint y: 185, distance: 7.8
click at [714, 178] on p at bounding box center [805, 177] width 274 height 14
drag, startPoint x: 571, startPoint y: 161, endPoint x: 582, endPoint y: 176, distance: 18.1
click at [194, 375] on icon at bounding box center [179, 388] width 28 height 26
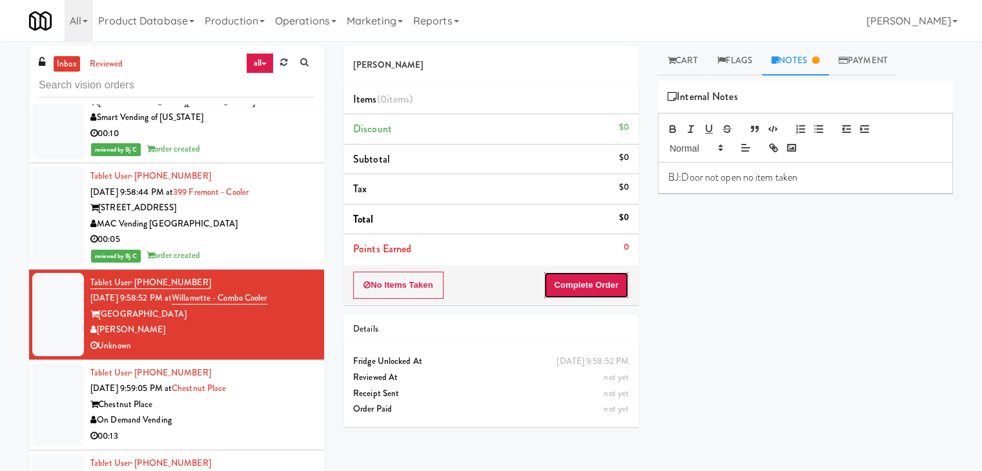
click at [602, 285] on button "Complete Order" at bounding box center [586, 285] width 85 height 27
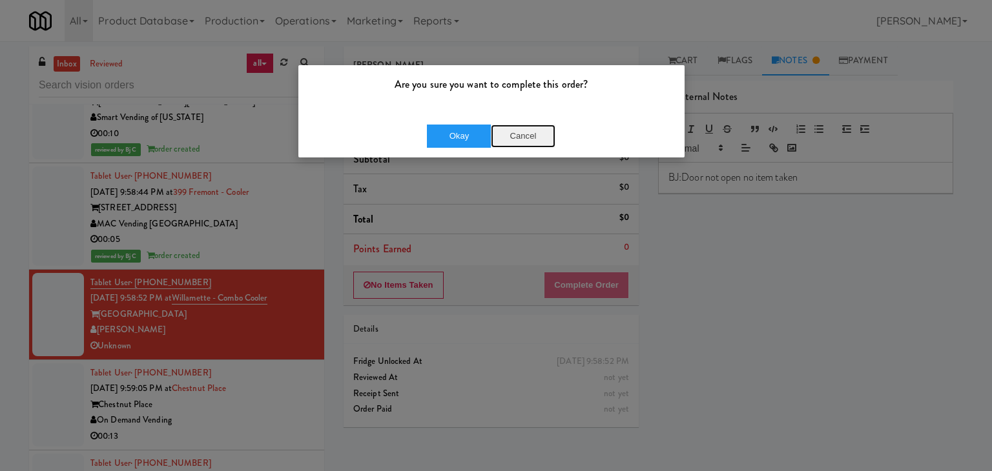
click at [530, 138] on button "Cancel" at bounding box center [523, 136] width 65 height 23
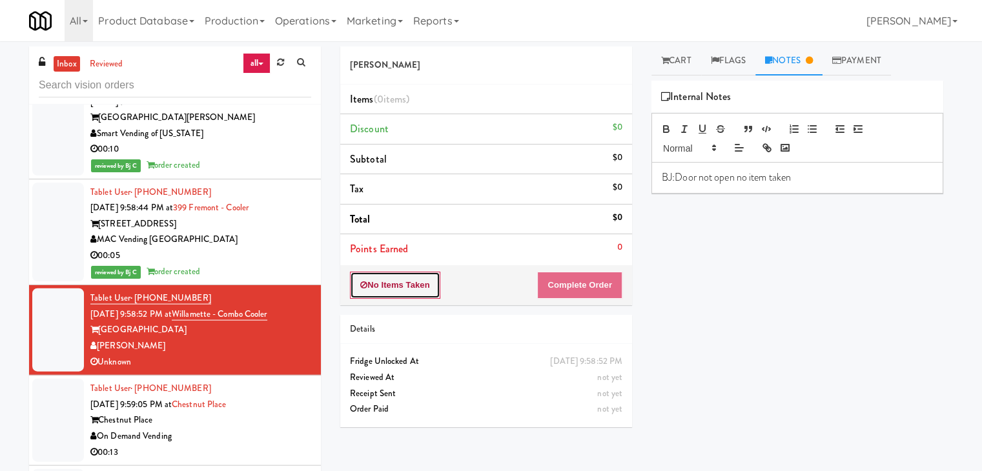
click at [422, 283] on button "No Items Taken" at bounding box center [395, 285] width 90 height 27
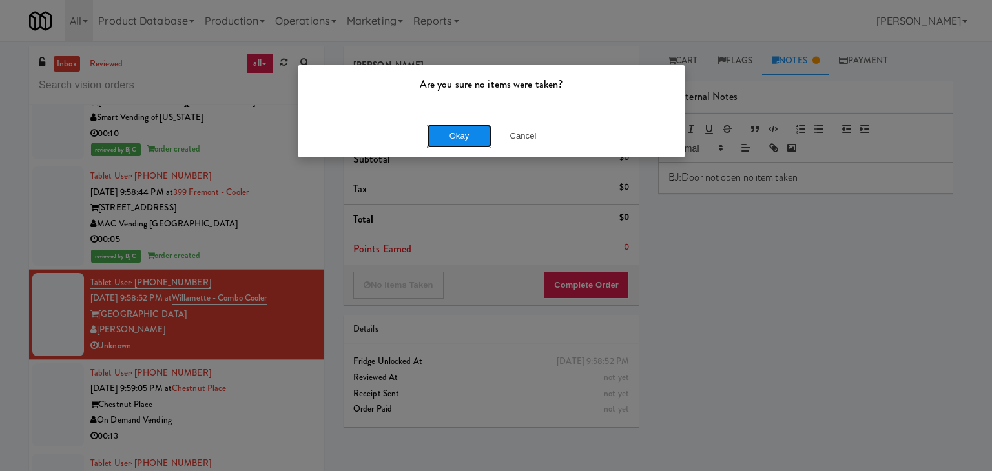
click at [468, 132] on button "Okay" at bounding box center [459, 136] width 65 height 23
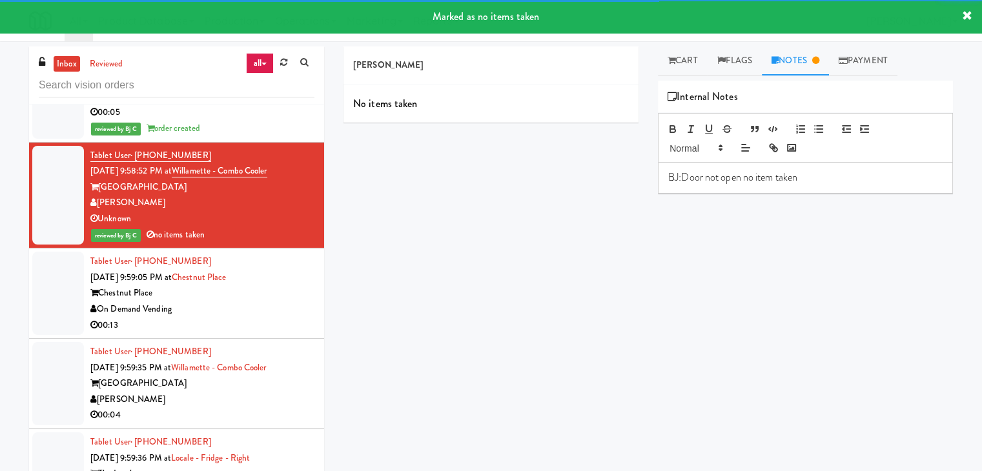
scroll to position [17775, 0]
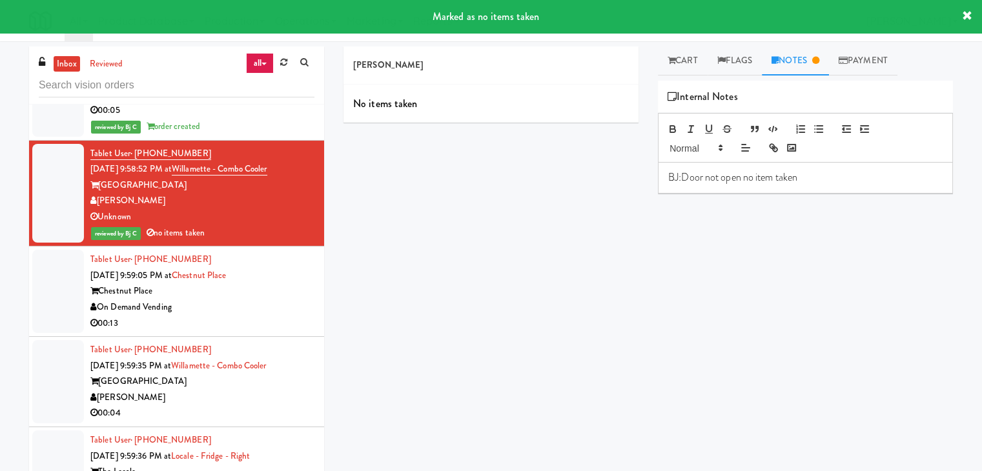
click at [258, 300] on div "On Demand Vending" at bounding box center [202, 308] width 224 height 16
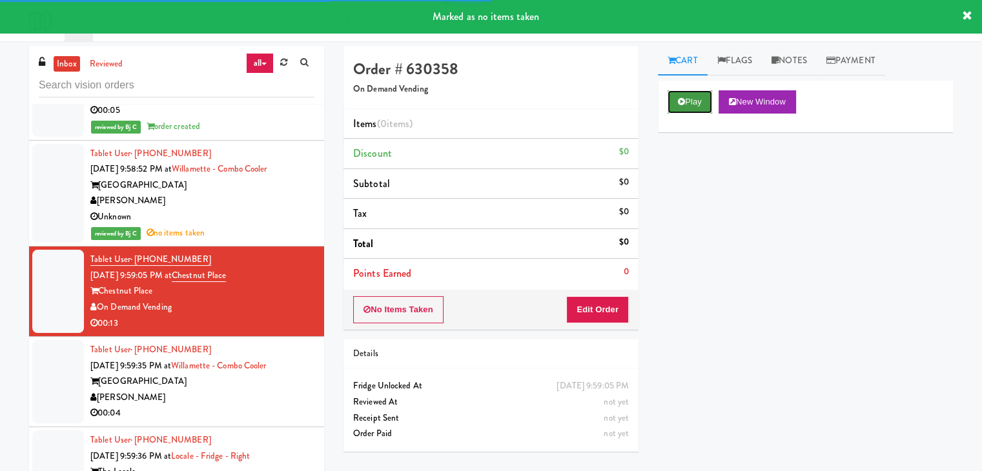
click at [690, 99] on button "Play" at bounding box center [690, 101] width 45 height 23
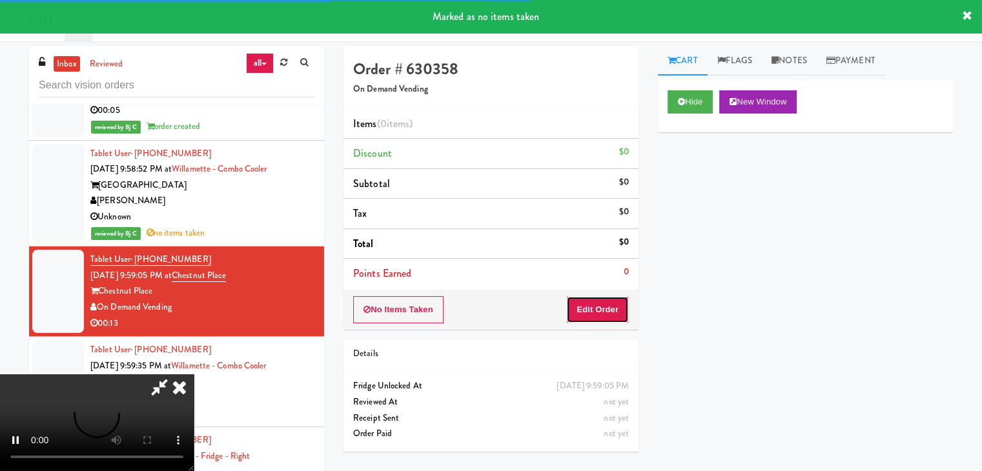
click at [607, 311] on button "Edit Order" at bounding box center [597, 309] width 63 height 27
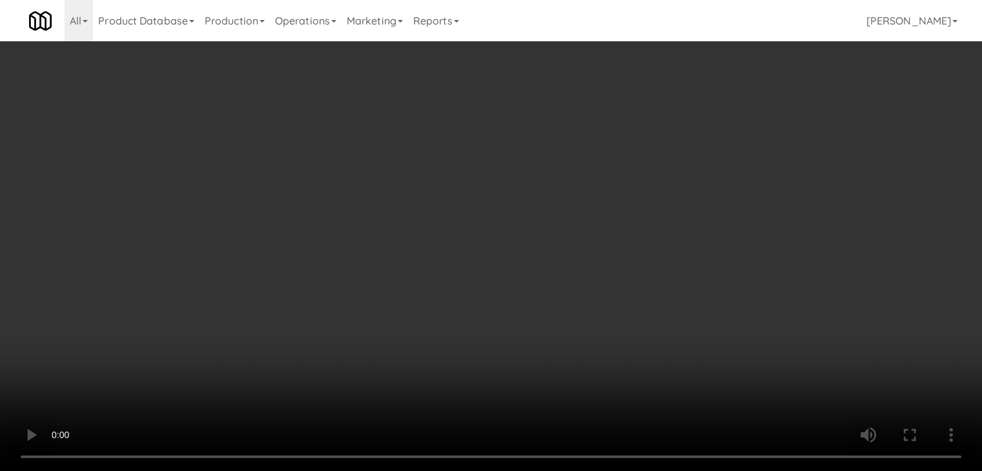
scroll to position [17727, 0]
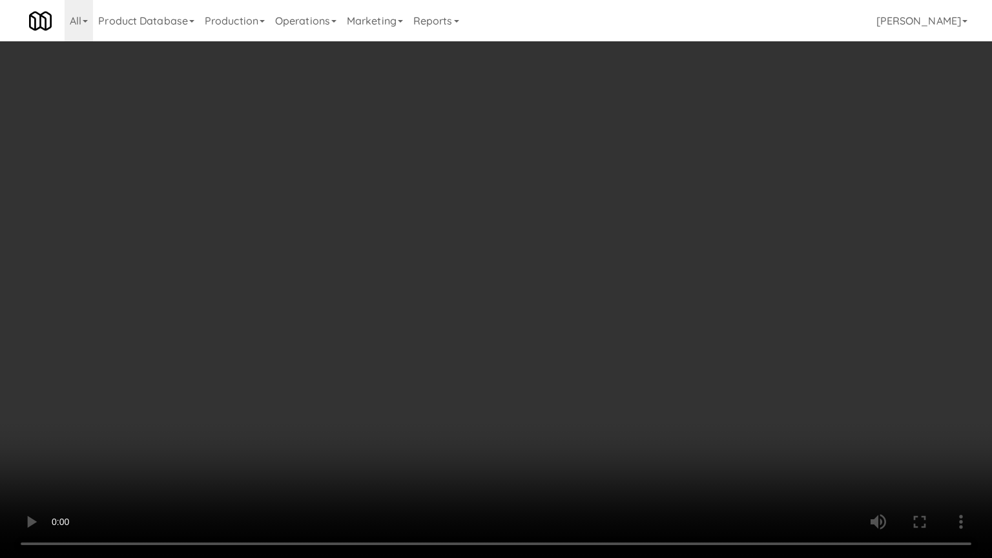
click at [635, 415] on video at bounding box center [496, 279] width 992 height 558
click at [675, 426] on video at bounding box center [496, 279] width 992 height 558
drag, startPoint x: 666, startPoint y: 422, endPoint x: 669, endPoint y: 400, distance: 21.6
click at [666, 420] on video at bounding box center [496, 279] width 992 height 558
drag, startPoint x: 669, startPoint y: 400, endPoint x: 675, endPoint y: 305, distance: 95.1
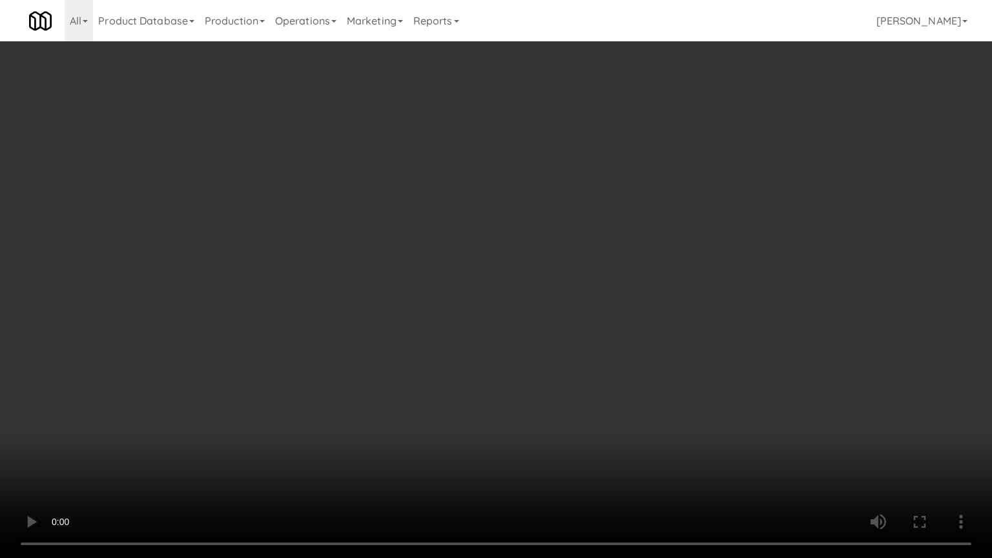
click at [669, 387] on video at bounding box center [496, 279] width 992 height 558
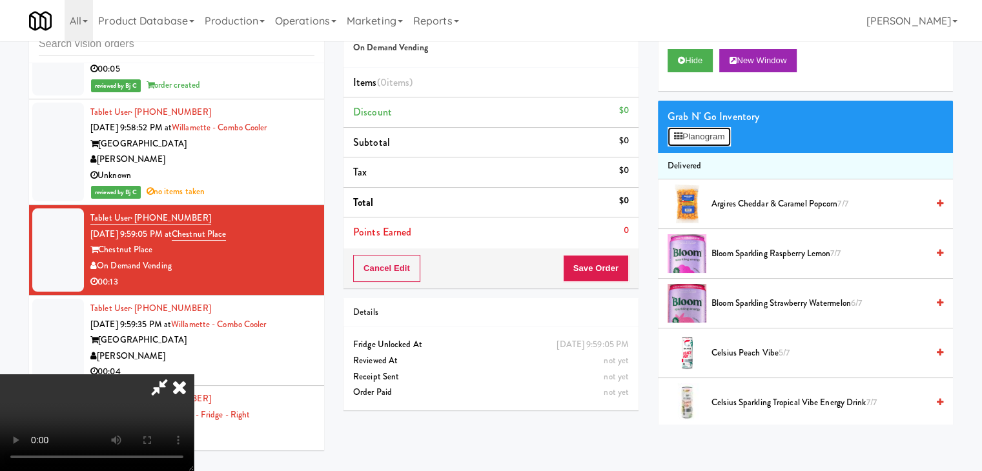
click at [724, 130] on button "Planogram" at bounding box center [699, 136] width 63 height 19
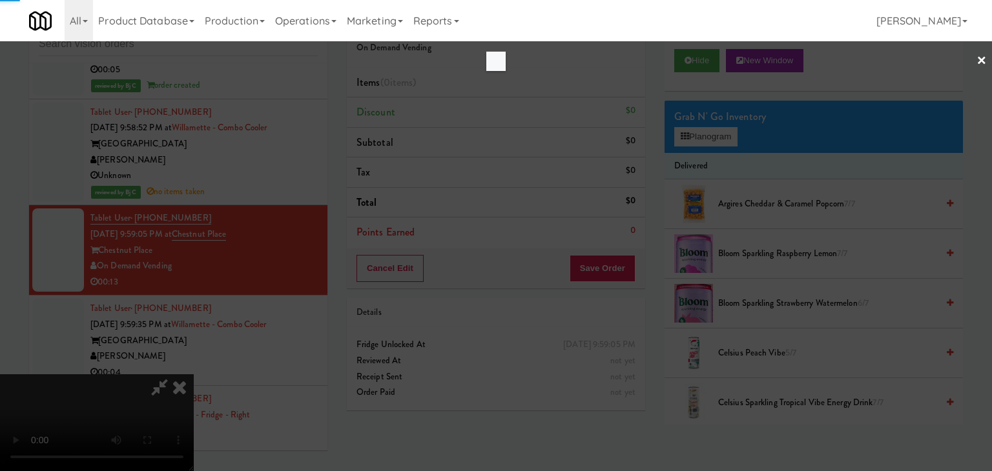
click at [724, 130] on div at bounding box center [496, 235] width 992 height 471
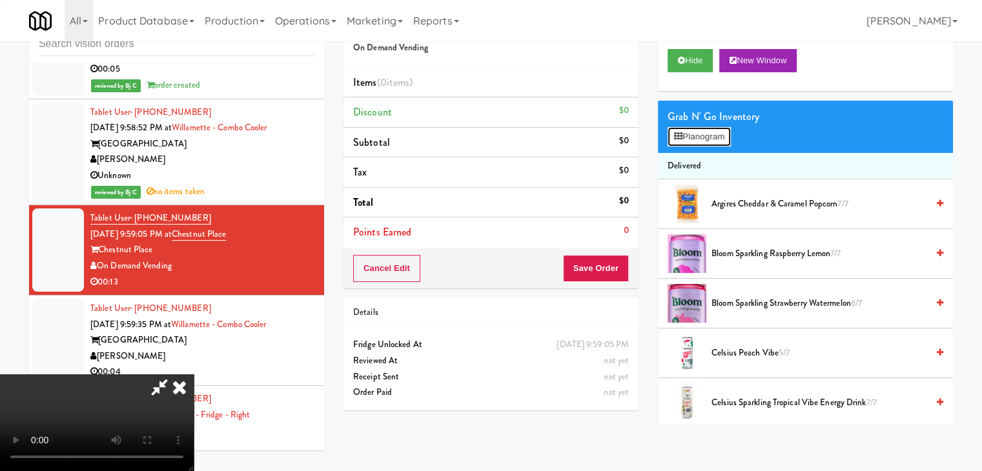
click at [724, 130] on button "Planogram" at bounding box center [699, 136] width 63 height 19
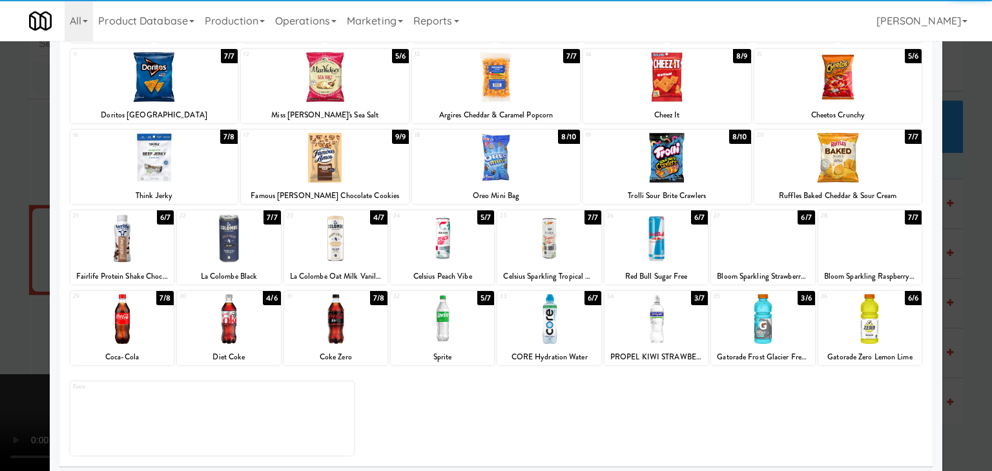
scroll to position [163, 0]
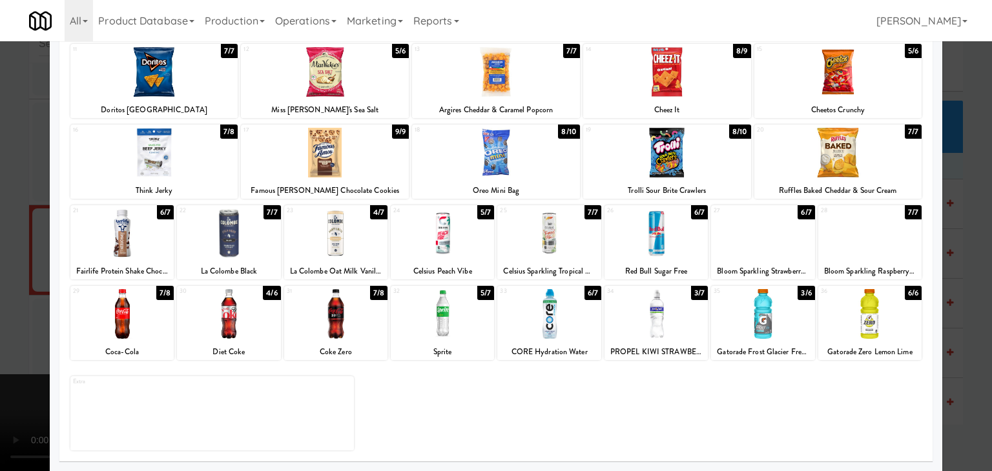
click at [557, 322] on div at bounding box center [548, 314] width 103 height 50
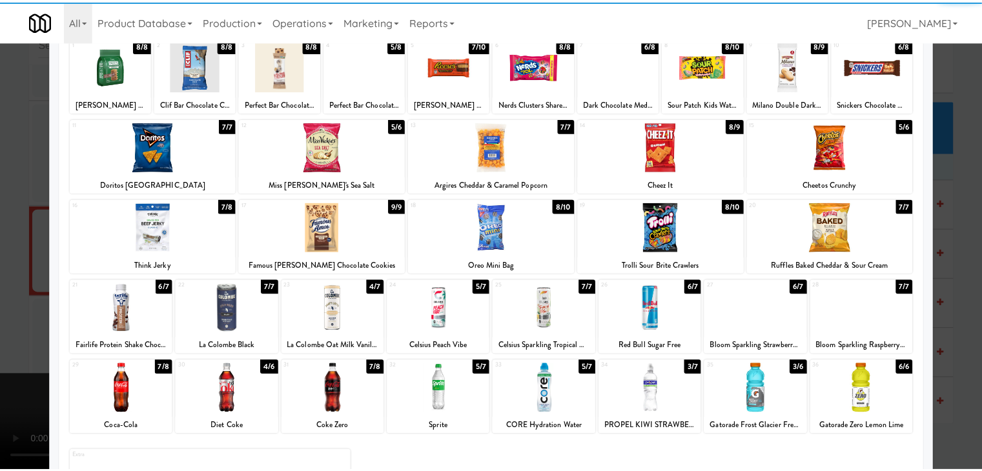
scroll to position [0, 0]
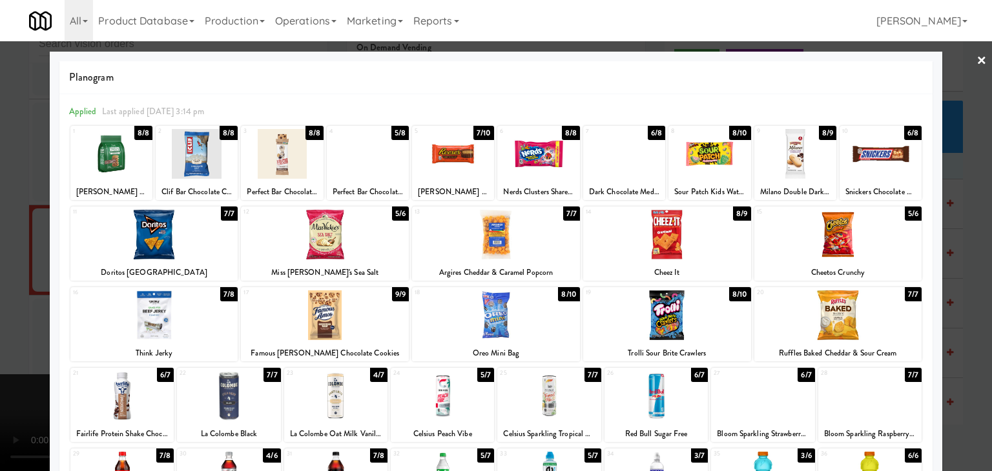
click at [498, 313] on div at bounding box center [496, 316] width 168 height 50
click at [0, 313] on div at bounding box center [496, 235] width 992 height 471
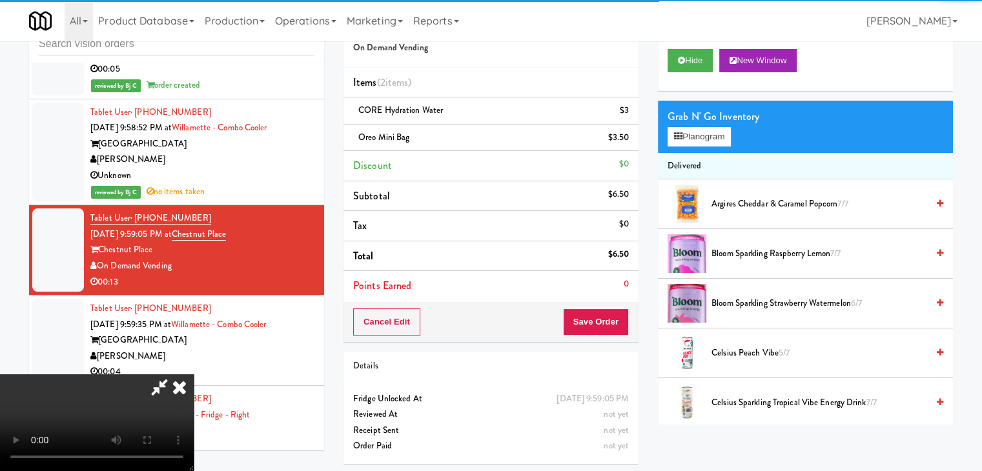
scroll to position [181, 0]
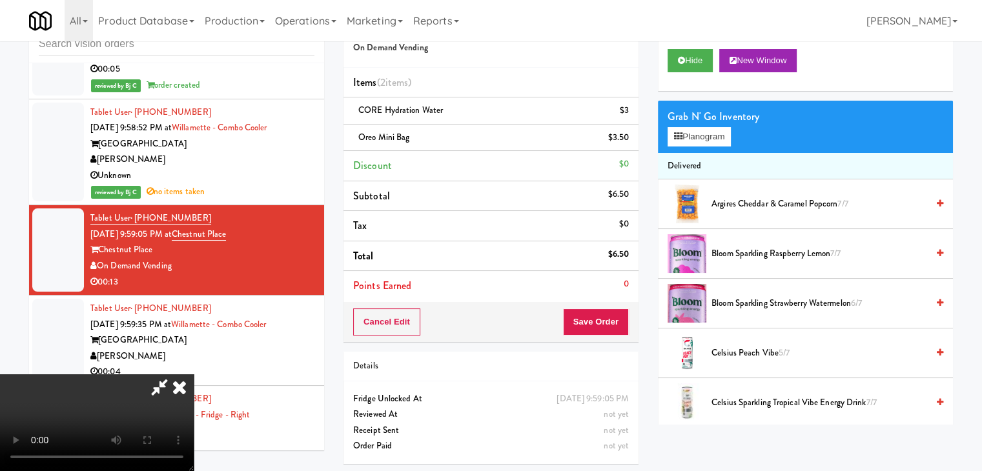
click at [194, 375] on video at bounding box center [97, 423] width 194 height 97
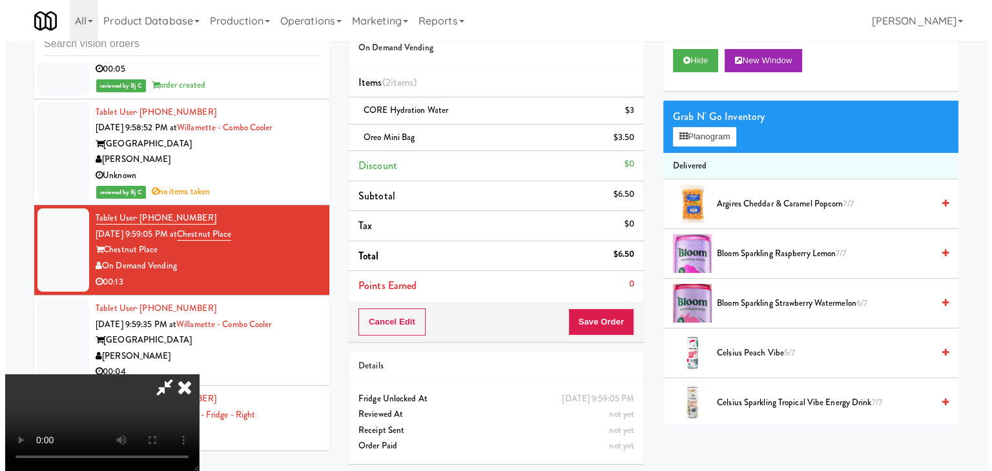
scroll to position [0, 0]
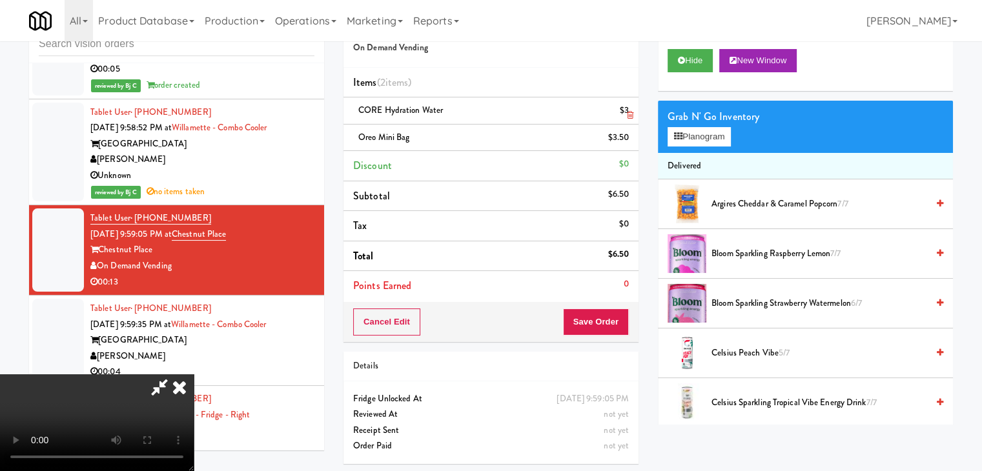
click at [630, 114] on icon at bounding box center [630, 115] width 6 height 8
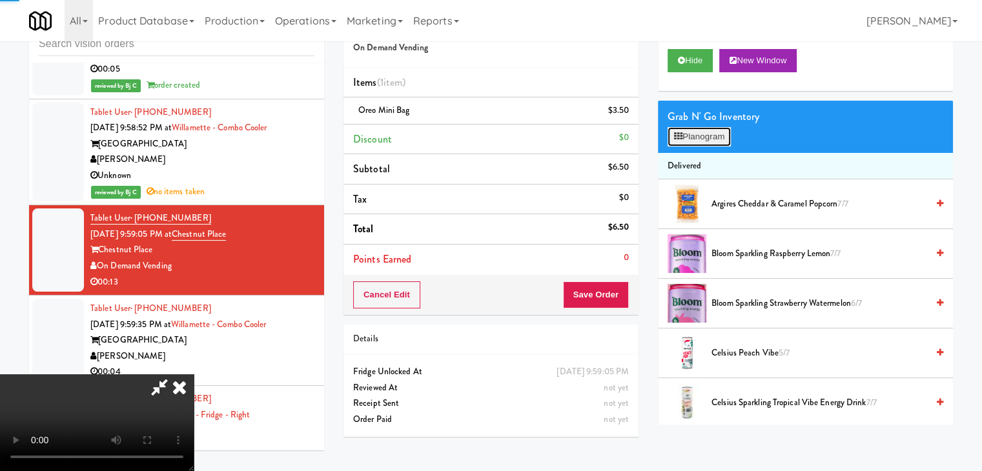
click at [729, 144] on button "Planogram" at bounding box center [699, 136] width 63 height 19
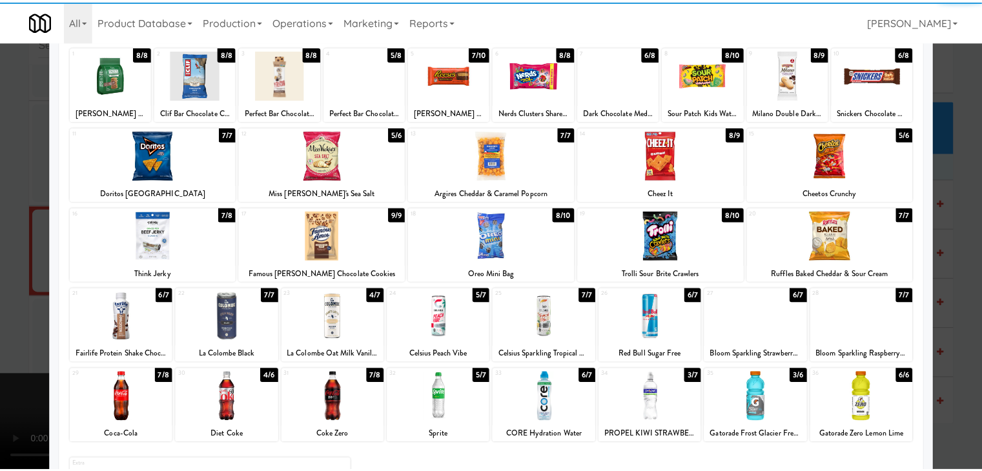
scroll to position [163, 0]
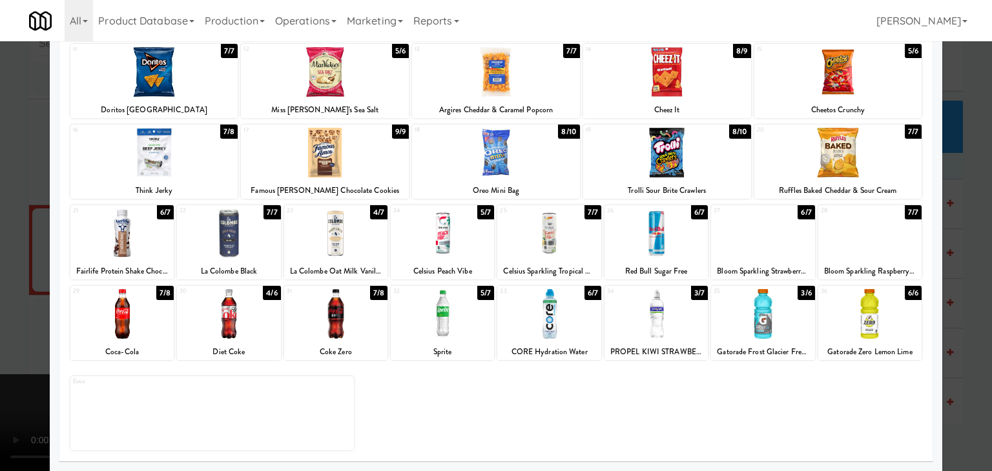
click at [647, 327] on div at bounding box center [655, 314] width 103 height 50
drag, startPoint x: 0, startPoint y: 318, endPoint x: 180, endPoint y: 322, distance: 180.2
click at [3, 317] on div at bounding box center [496, 235] width 992 height 471
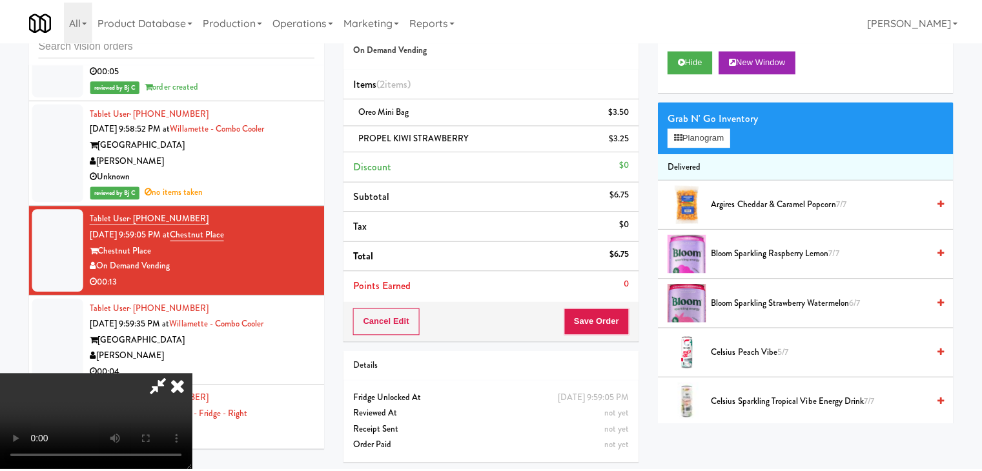
scroll to position [17775, 0]
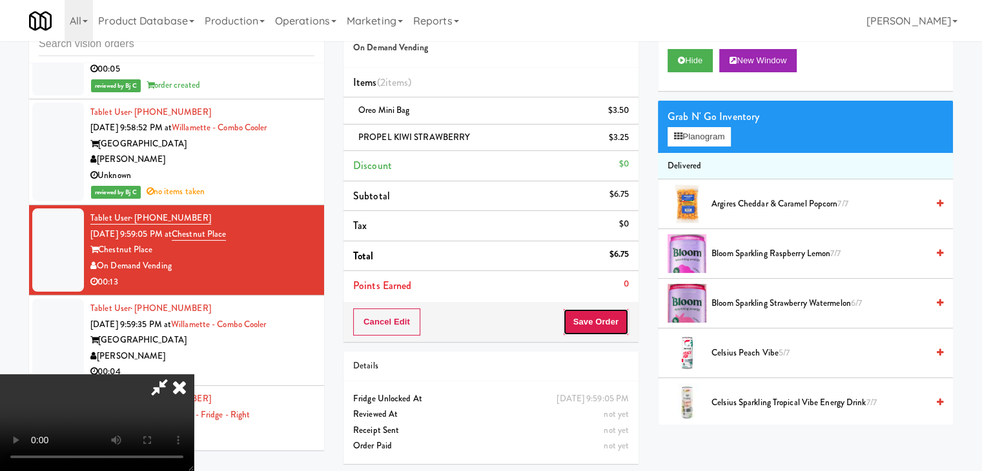
drag, startPoint x: 590, startPoint y: 318, endPoint x: 599, endPoint y: 318, distance: 9.7
click at [595, 318] on button "Save Order" at bounding box center [596, 322] width 66 height 27
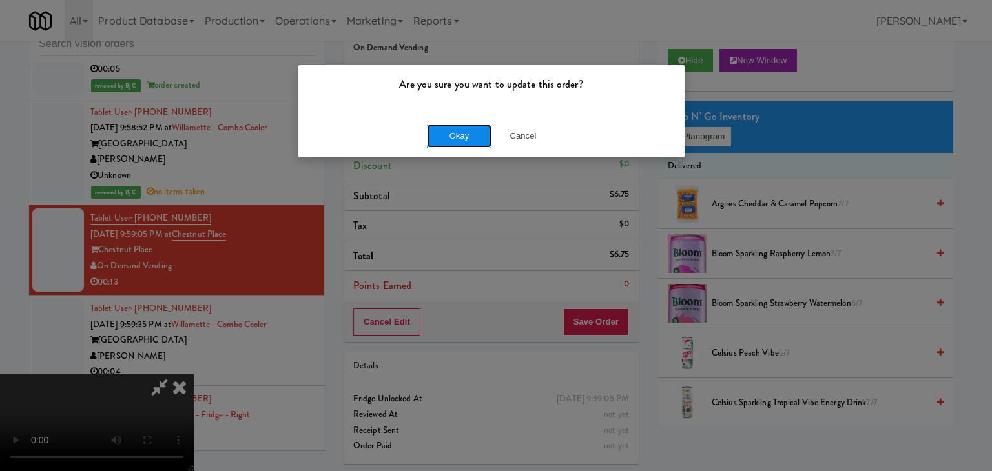
click at [464, 127] on button "Okay" at bounding box center [459, 136] width 65 height 23
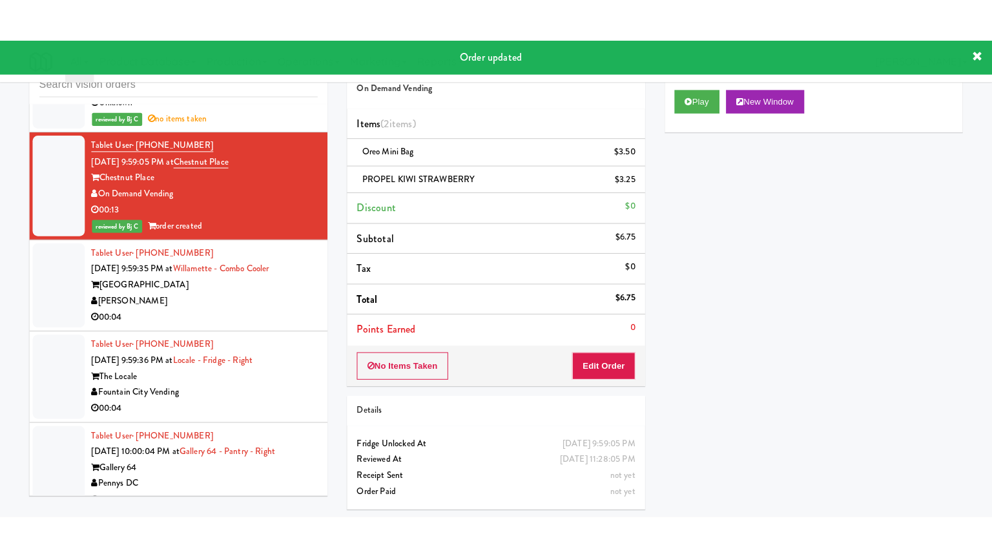
scroll to position [17904, 0]
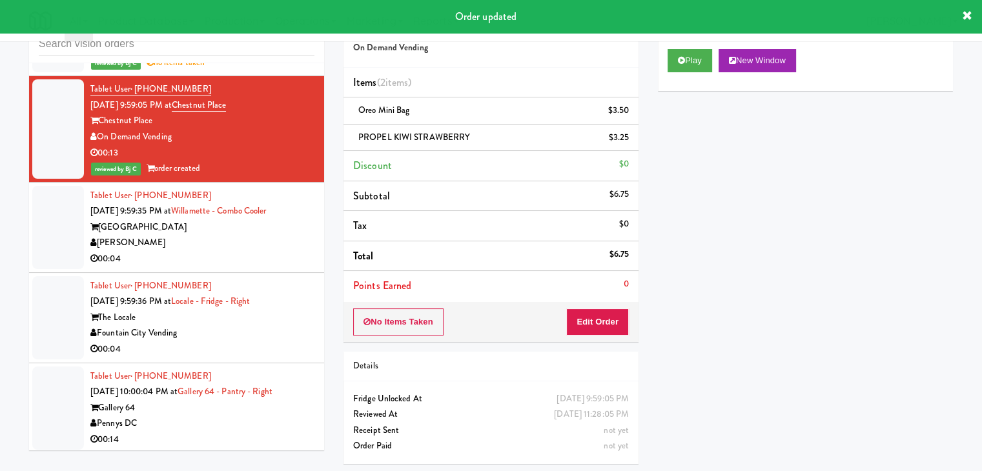
click at [234, 251] on div "00:04" at bounding box center [202, 259] width 224 height 16
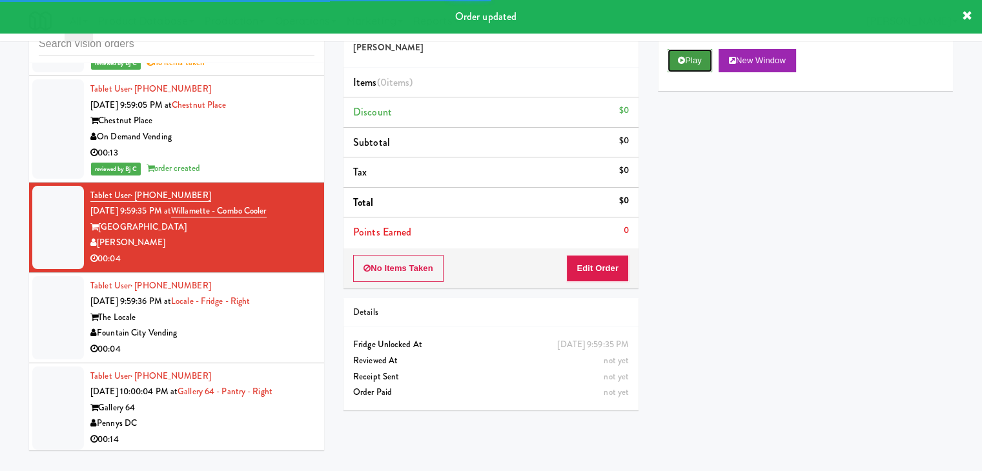
click at [703, 60] on button "Play" at bounding box center [690, 60] width 45 height 23
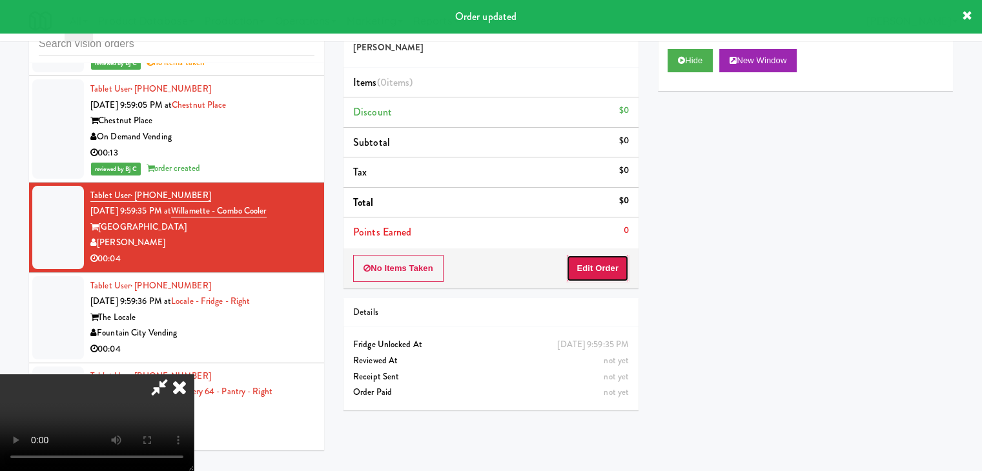
click at [605, 259] on button "Edit Order" at bounding box center [597, 268] width 63 height 27
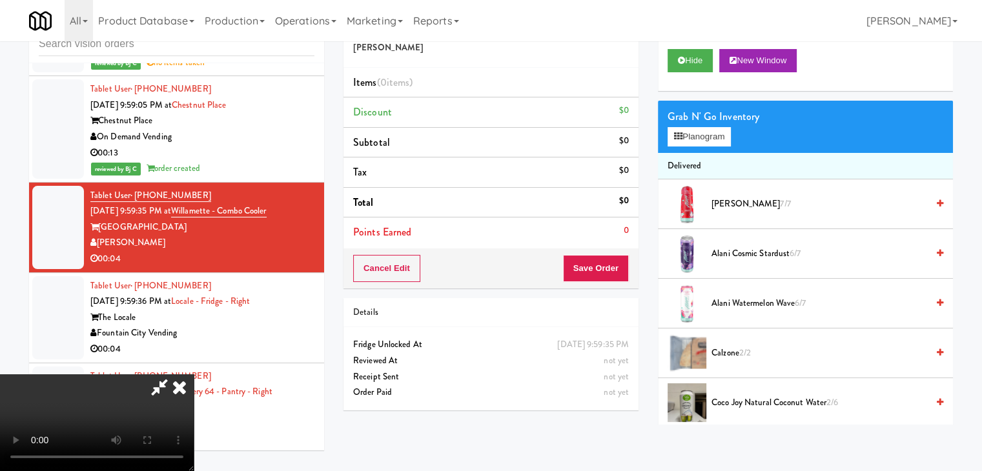
scroll to position [17857, 0]
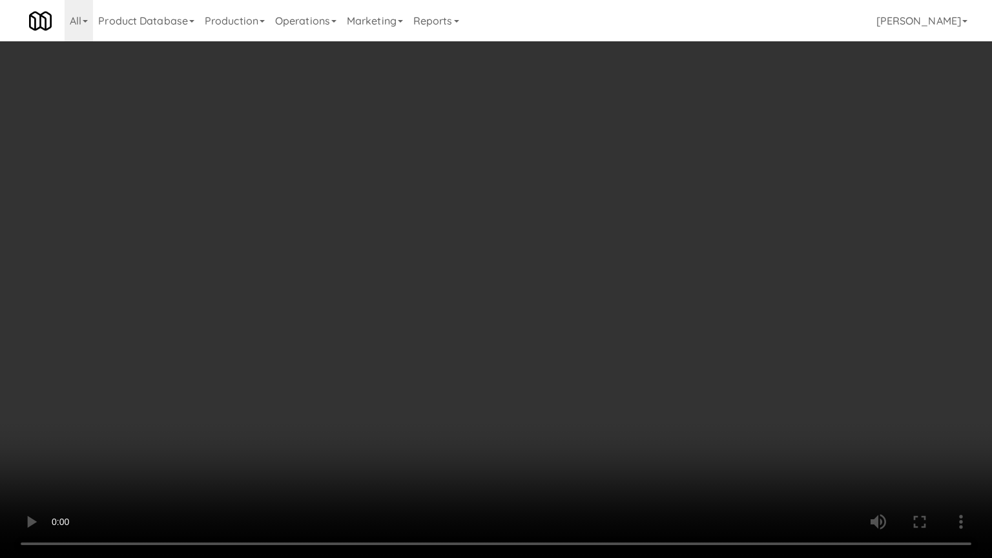
click at [595, 390] on video at bounding box center [496, 279] width 992 height 558
click at [587, 393] on video at bounding box center [496, 279] width 992 height 558
click at [591, 387] on video at bounding box center [496, 279] width 992 height 558
click at [582, 426] on video at bounding box center [496, 279] width 992 height 558
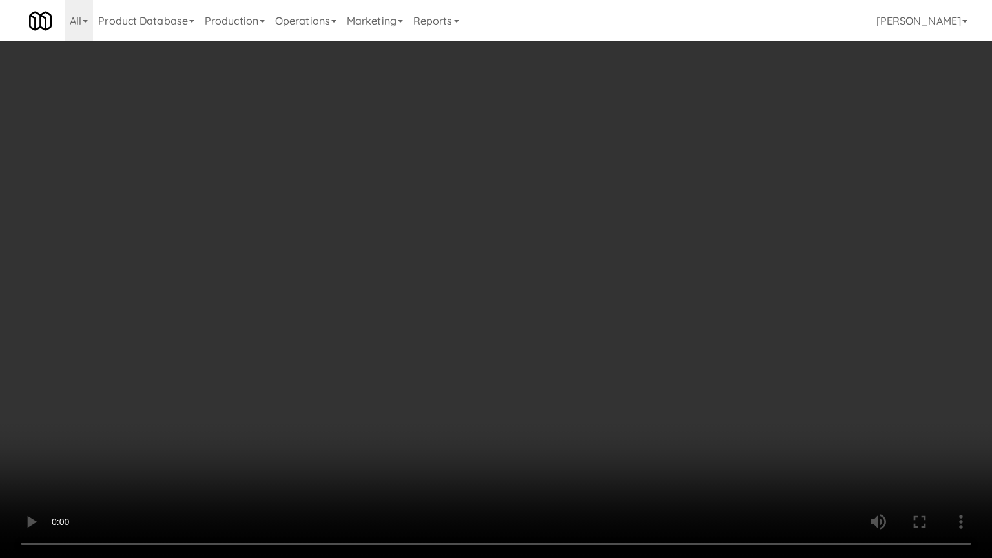
click at [643, 393] on video at bounding box center [496, 279] width 992 height 558
click at [664, 378] on video at bounding box center [496, 279] width 992 height 558
click at [647, 379] on video at bounding box center [496, 279] width 992 height 558
drag, startPoint x: 647, startPoint y: 379, endPoint x: 663, endPoint y: 284, distance: 96.2
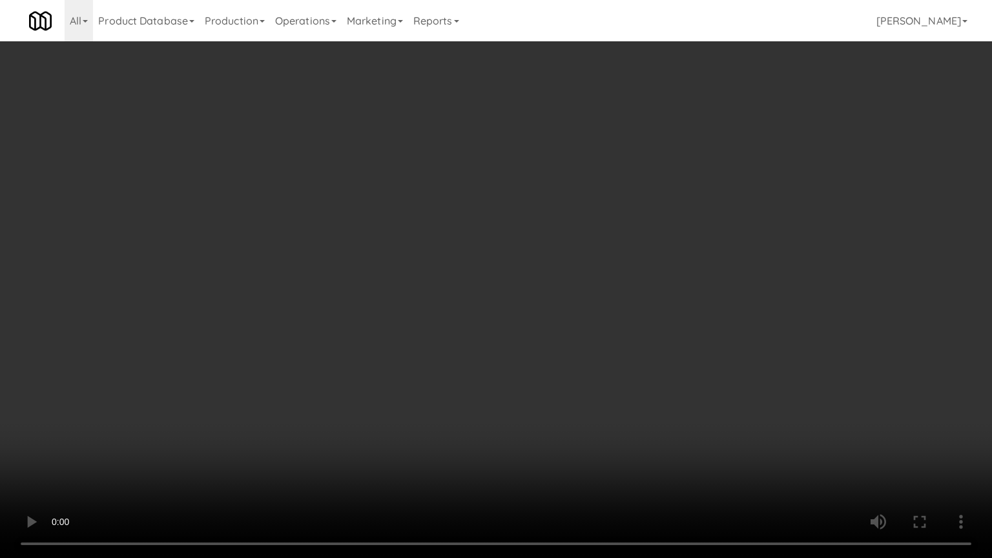
click at [647, 378] on video at bounding box center [496, 279] width 992 height 558
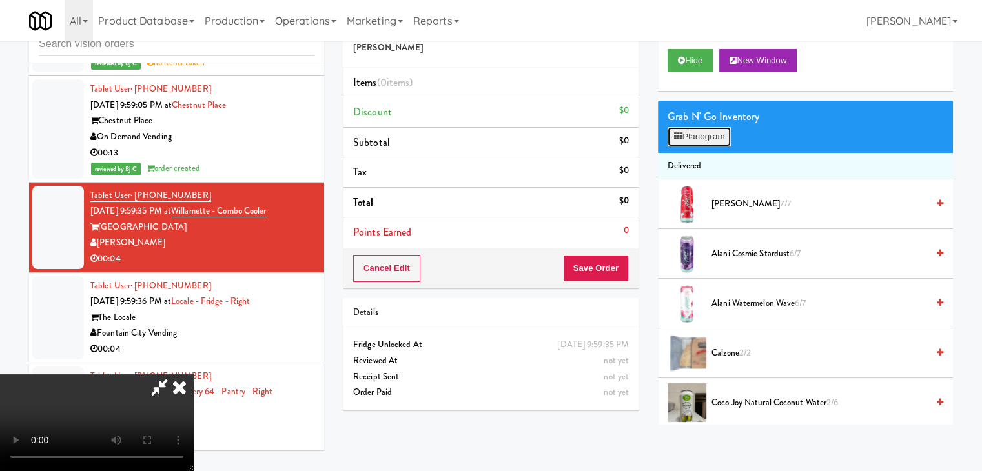
click at [729, 138] on button "Planogram" at bounding box center [699, 136] width 63 height 19
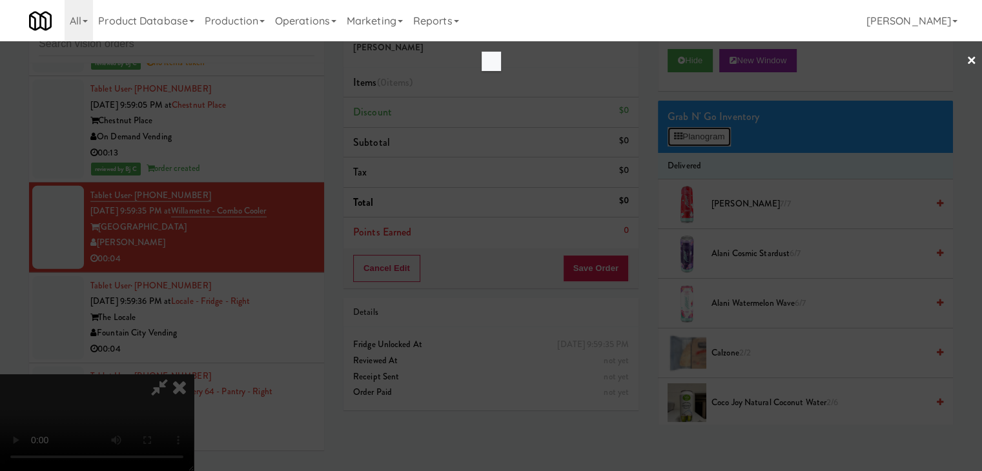
scroll to position [17857, 0]
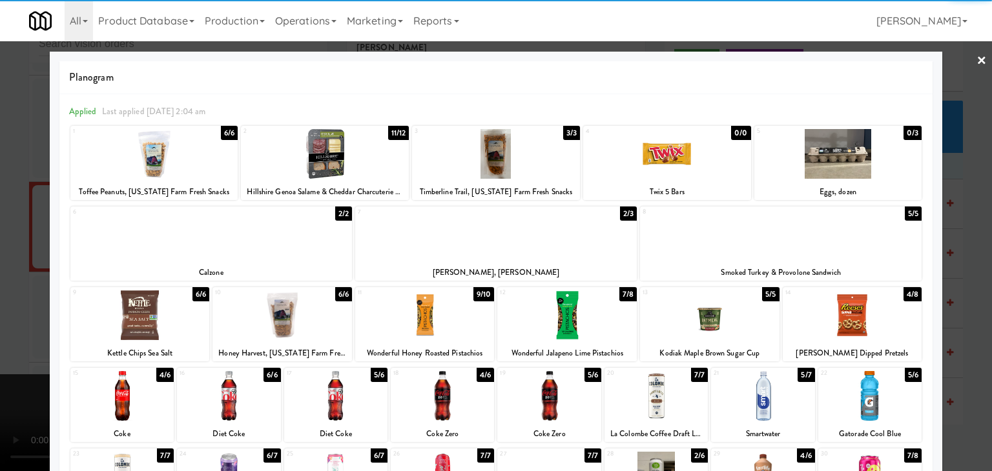
click at [163, 318] on div at bounding box center [139, 316] width 139 height 50
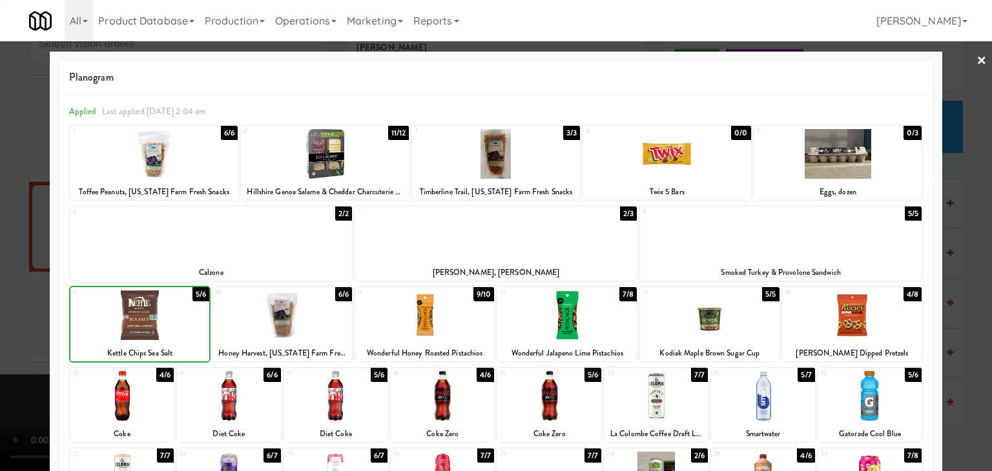
click at [3, 320] on div at bounding box center [496, 235] width 992 height 471
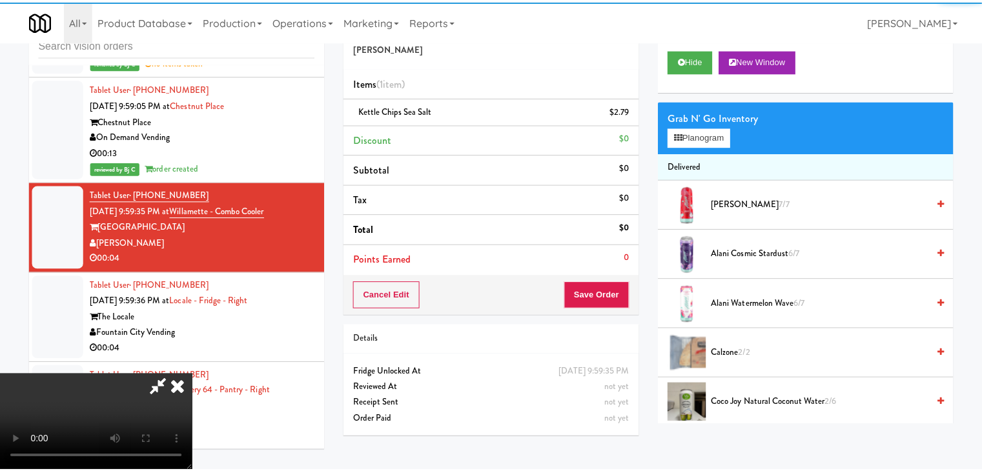
scroll to position [17904, 0]
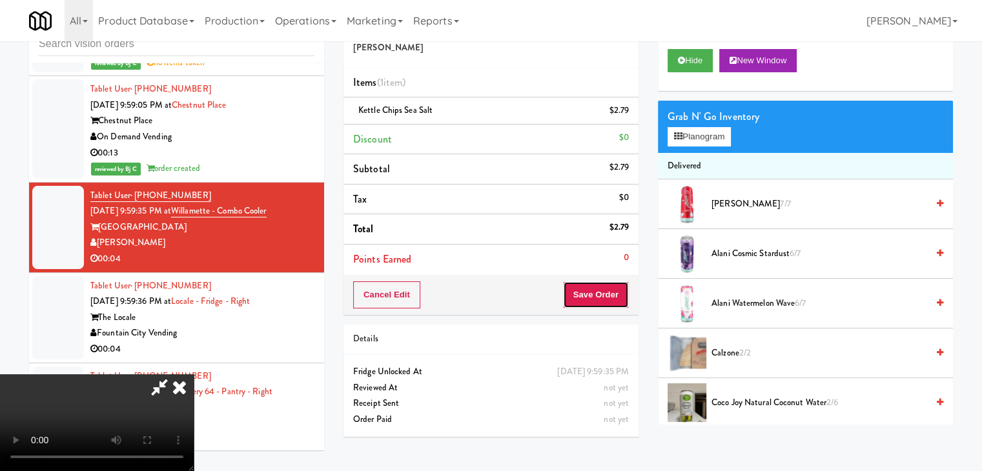
click at [604, 302] on button "Save Order" at bounding box center [596, 295] width 66 height 27
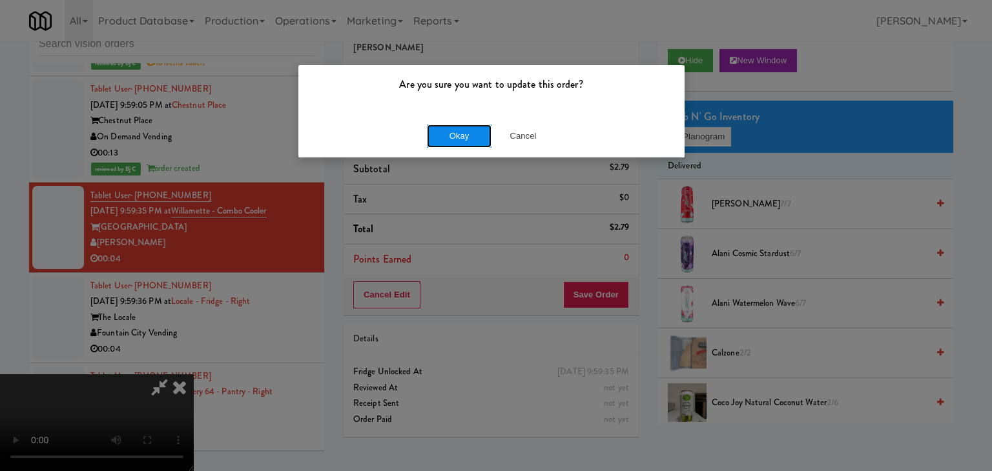
click at [475, 141] on button "Okay" at bounding box center [459, 136] width 65 height 23
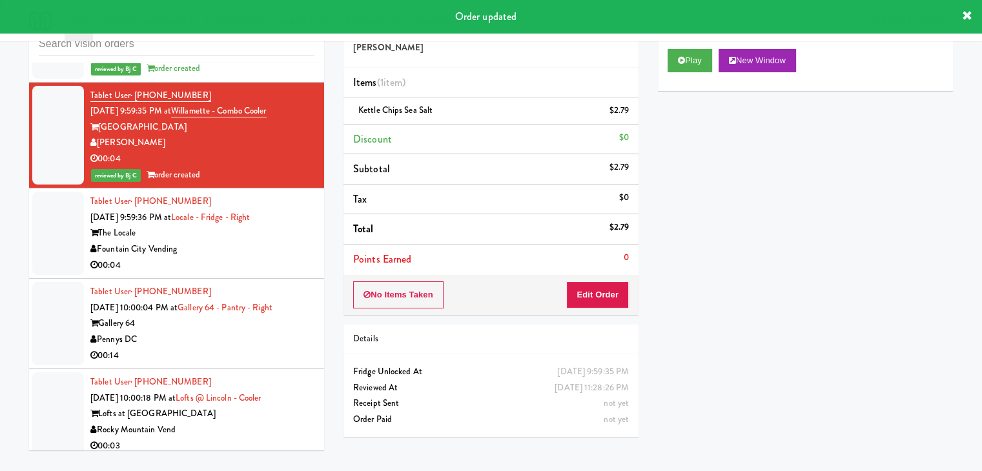
scroll to position [18034, 0]
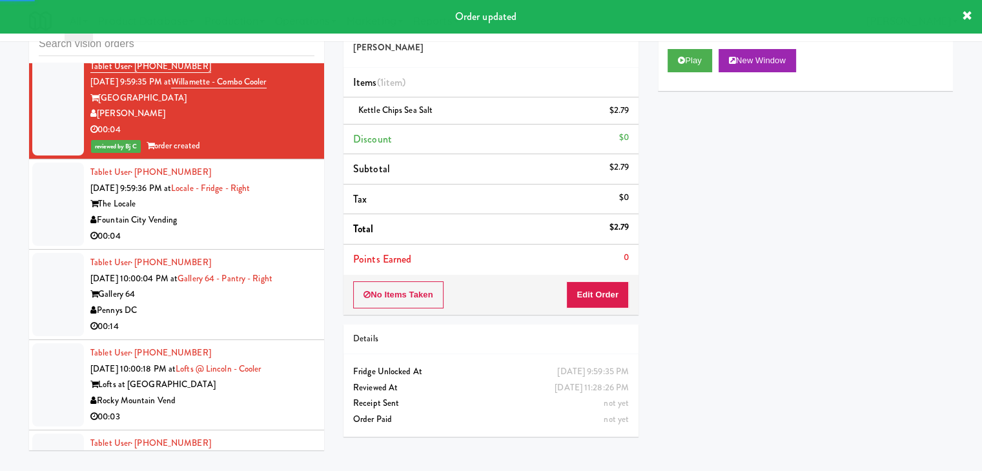
click at [288, 212] on div "Fountain City Vending" at bounding box center [202, 220] width 224 height 16
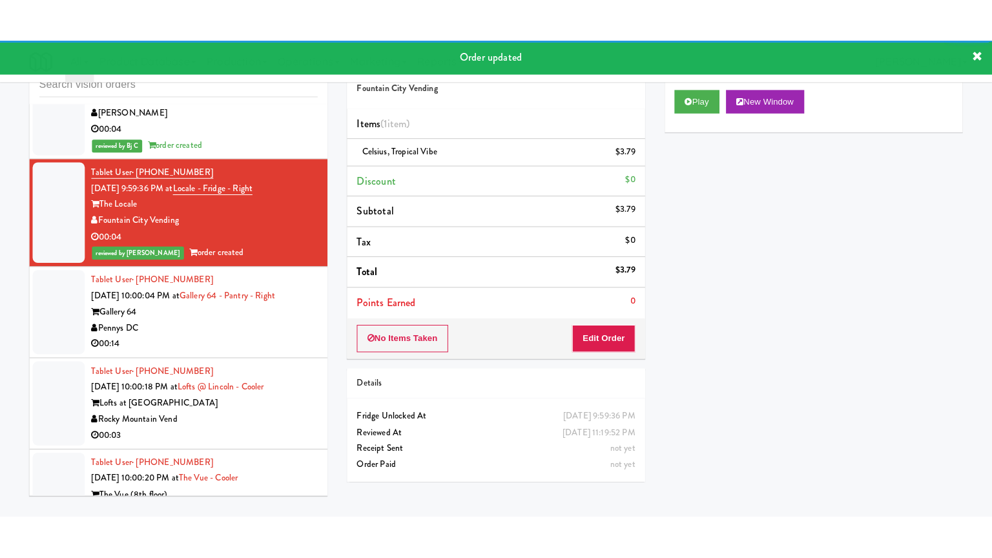
scroll to position [18098, 0]
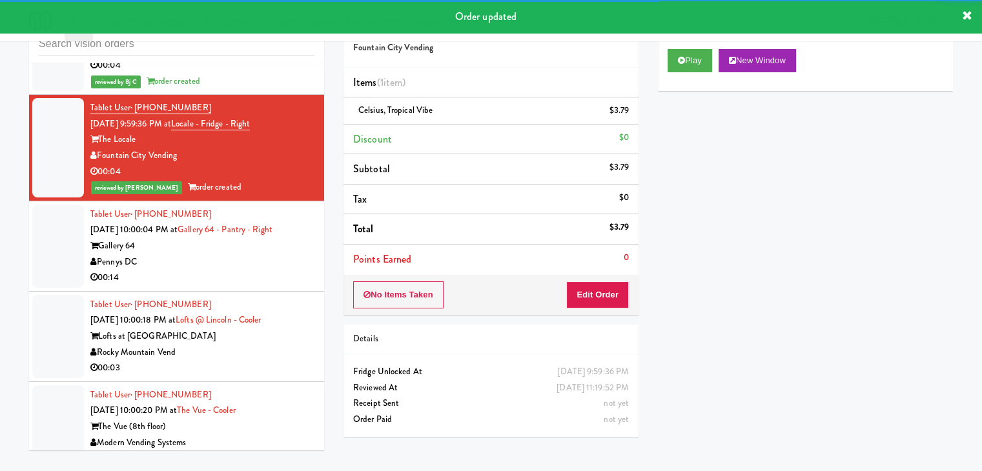
click at [239, 254] on div "Pennys DC" at bounding box center [202, 262] width 224 height 16
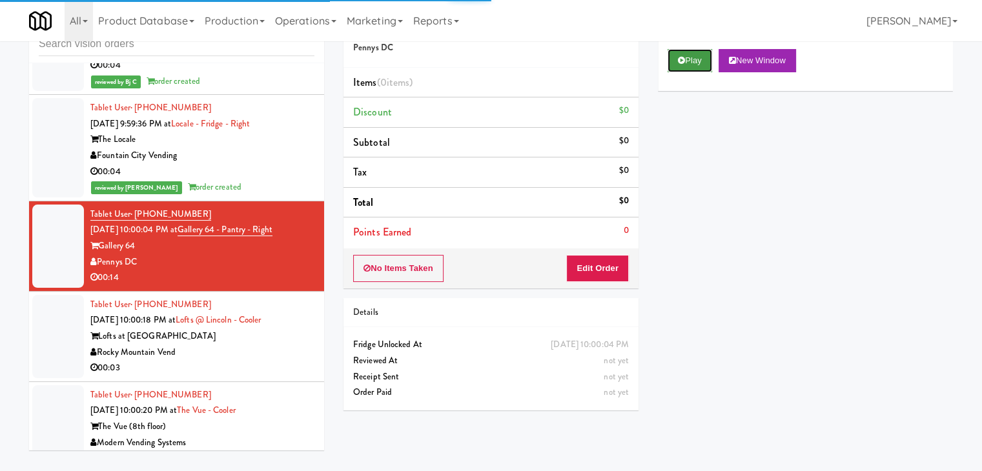
click at [690, 60] on button "Play" at bounding box center [690, 60] width 45 height 23
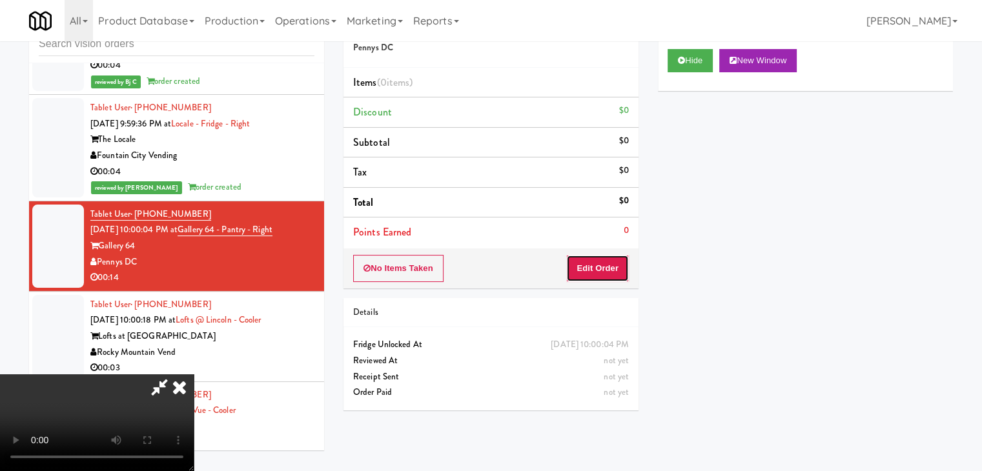
click at [592, 274] on button "Edit Order" at bounding box center [597, 268] width 63 height 27
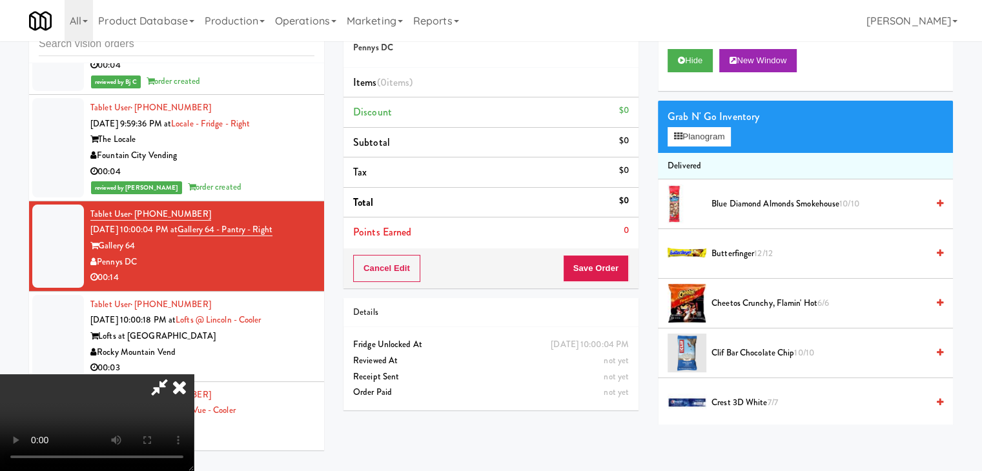
scroll to position [18051, 0]
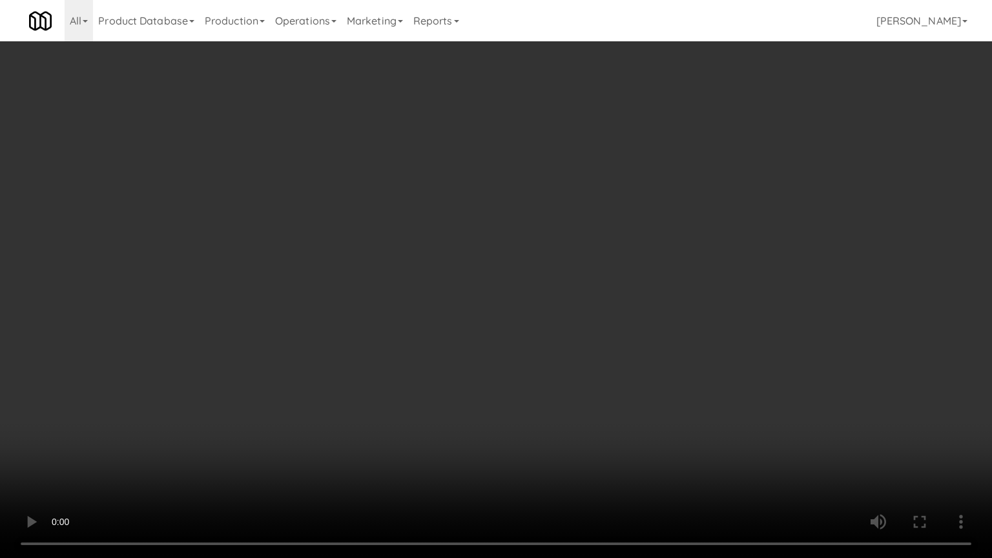
click at [641, 396] on video at bounding box center [496, 279] width 992 height 558
click at [619, 384] on video at bounding box center [496, 279] width 992 height 558
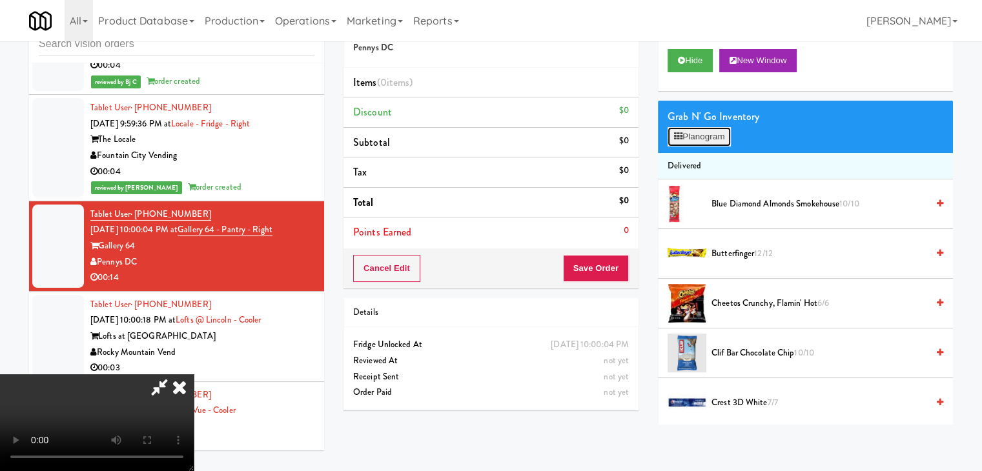
click at [703, 143] on button "Planogram" at bounding box center [699, 136] width 63 height 19
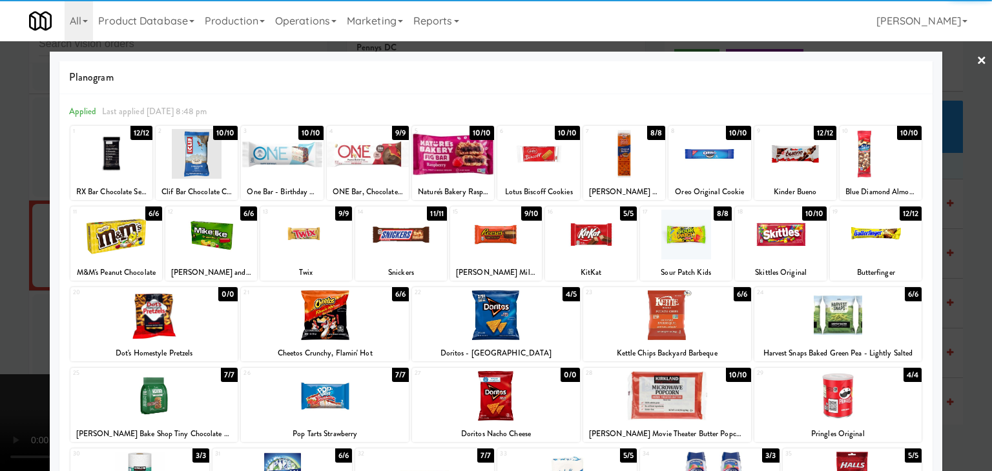
click at [662, 328] on div at bounding box center [667, 316] width 168 height 50
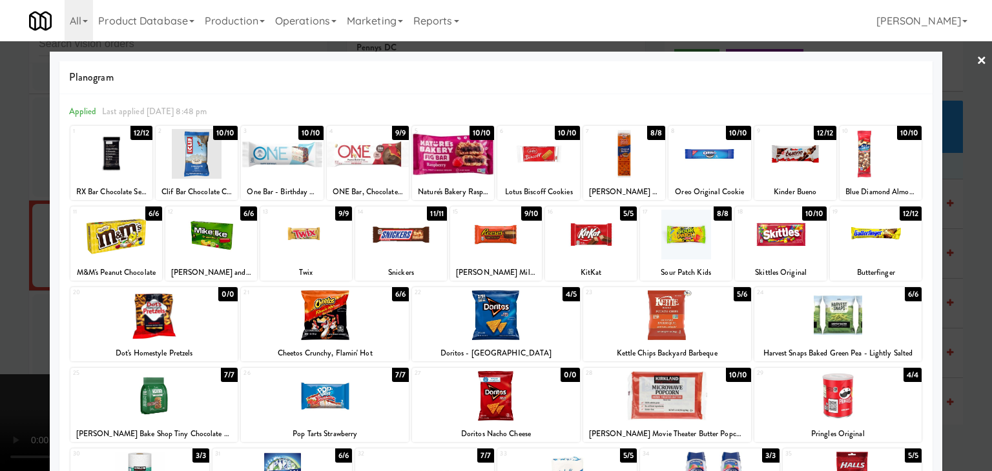
click at [366, 326] on div at bounding box center [325, 316] width 168 height 50
drag, startPoint x: 0, startPoint y: 310, endPoint x: 481, endPoint y: 313, distance: 481.1
click at [3, 310] on div at bounding box center [496, 235] width 992 height 471
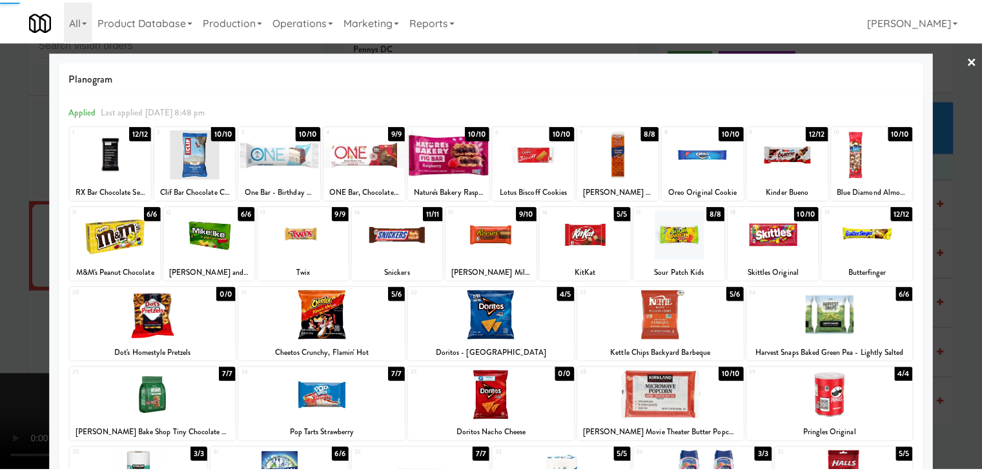
scroll to position [18098, 0]
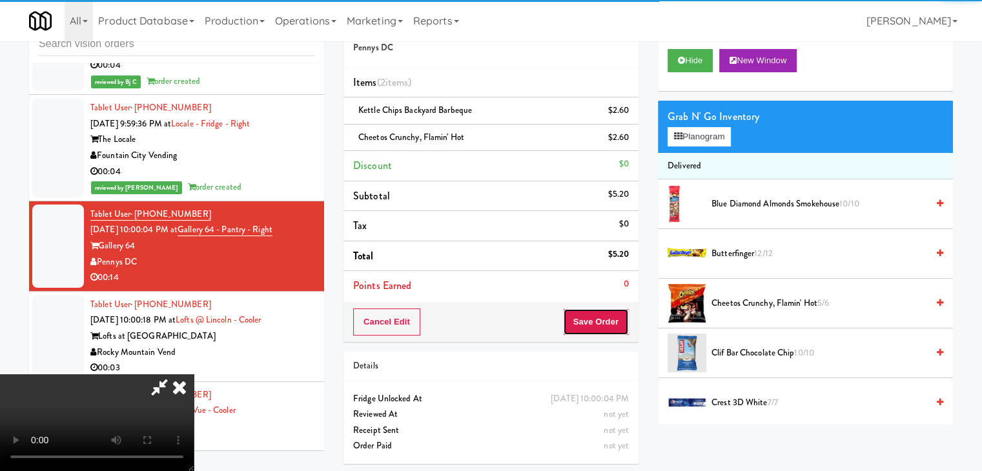
click at [604, 326] on button "Save Order" at bounding box center [596, 322] width 66 height 27
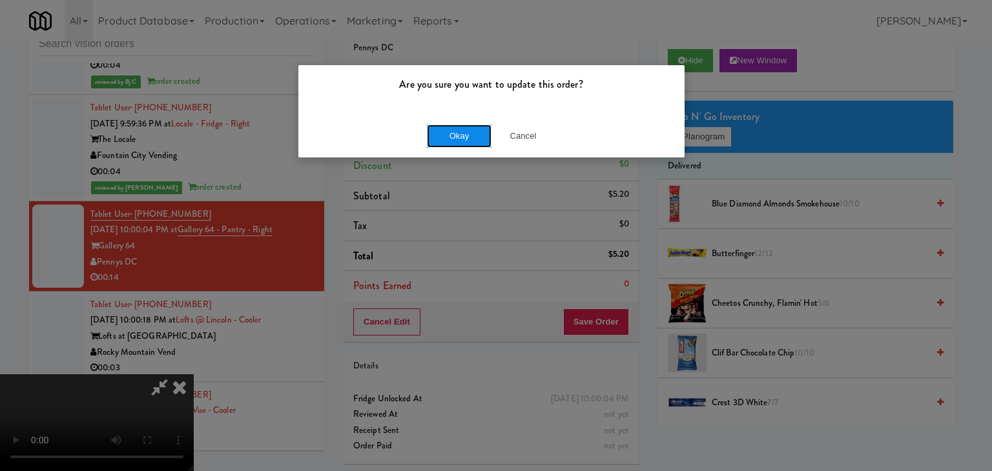
click at [449, 135] on button "Okay" at bounding box center [459, 136] width 65 height 23
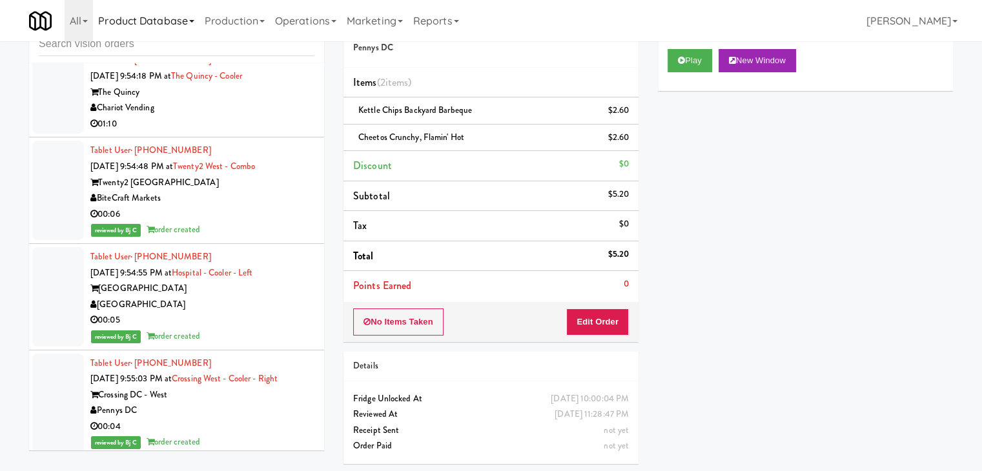
scroll to position [16548, 0]
